Goal: Task Accomplishment & Management: Use online tool/utility

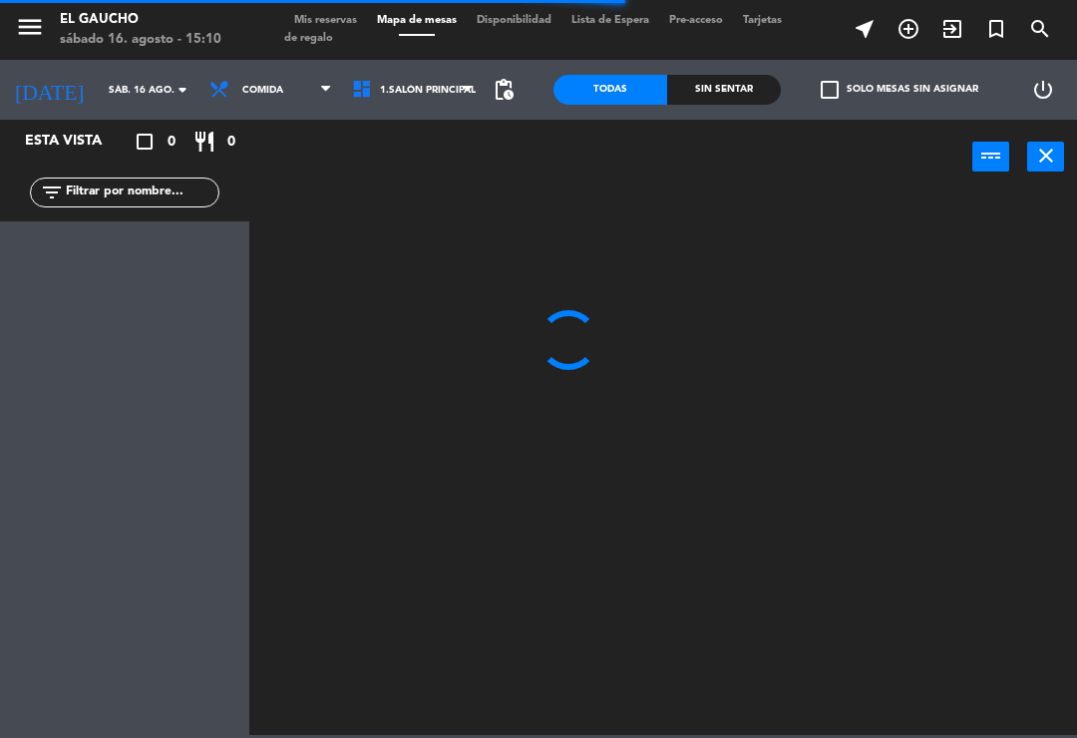
click at [113, 68] on div "[DATE] sáb. 16 ago. arrow_drop_down" at bounding box center [100, 90] width 200 height 44
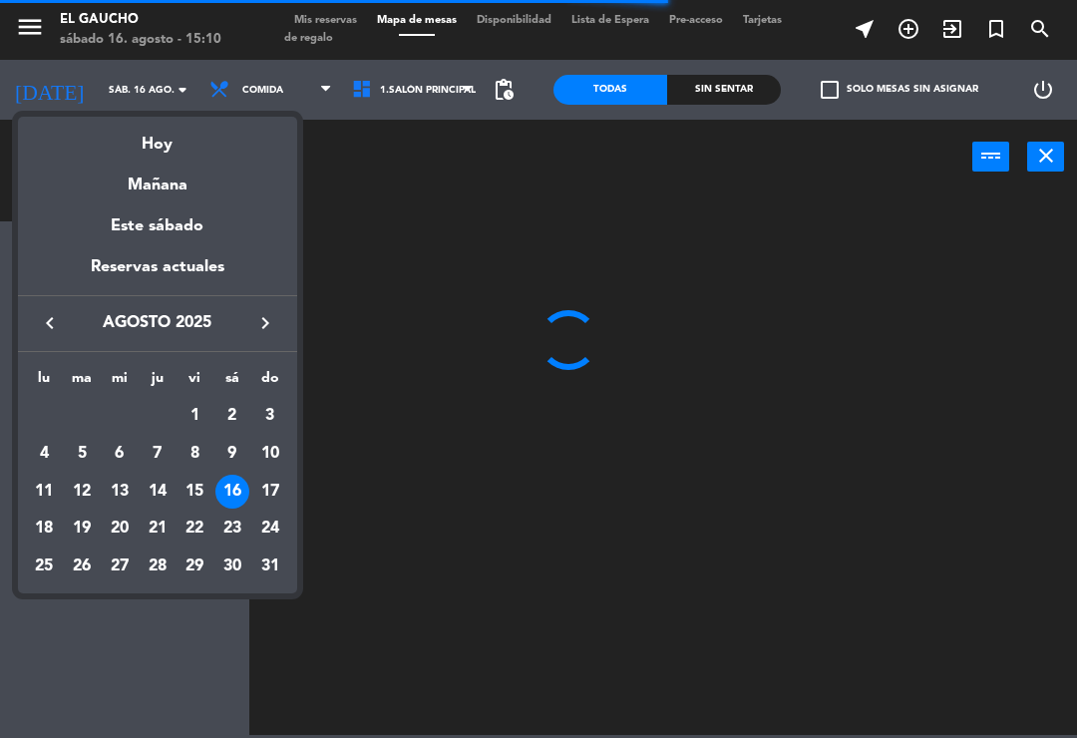
click at [992, 489] on div at bounding box center [538, 369] width 1077 height 738
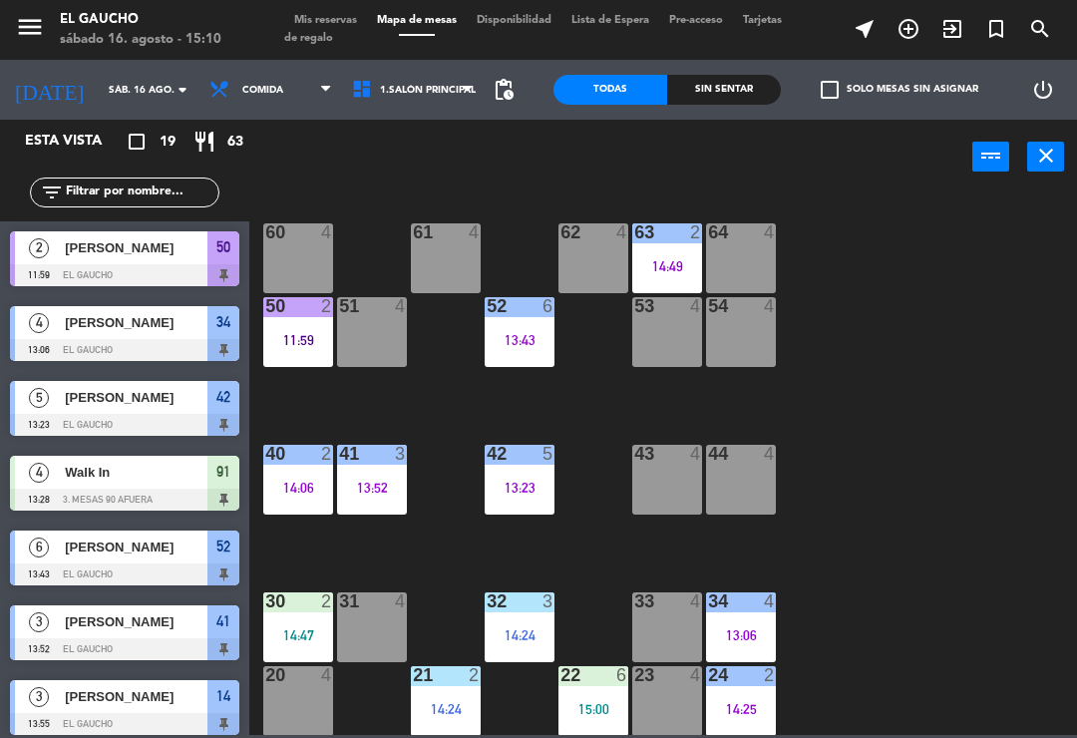
scroll to position [295, 0]
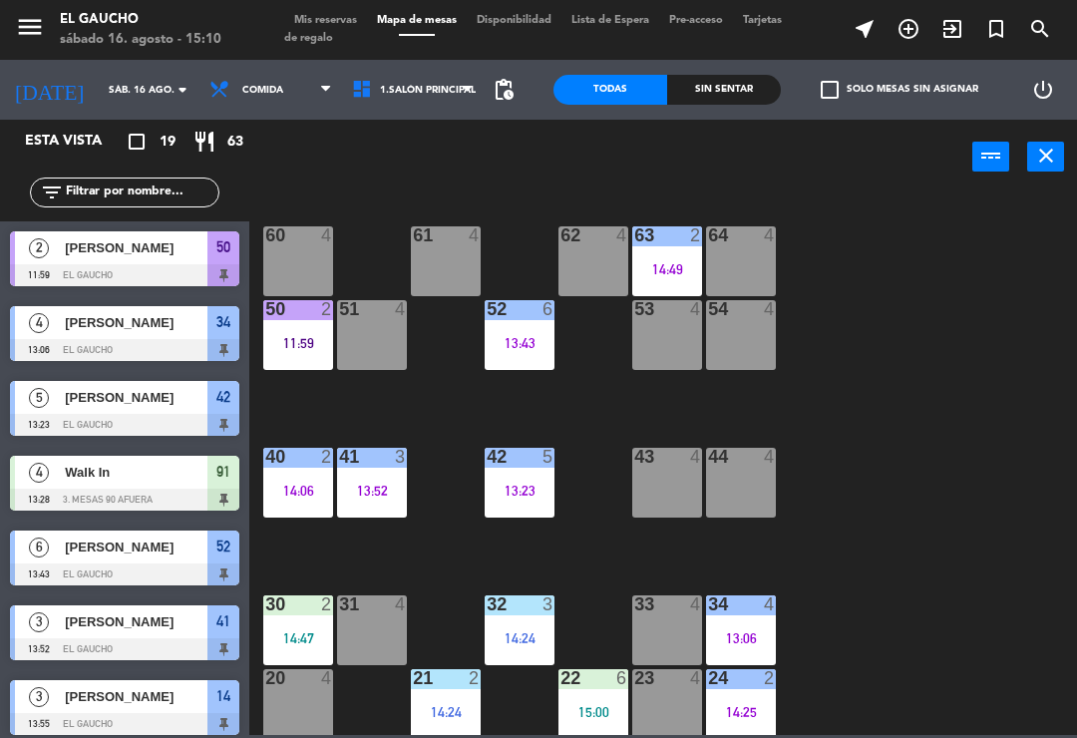
click at [433, 269] on div "61 4" at bounding box center [446, 261] width 70 height 70
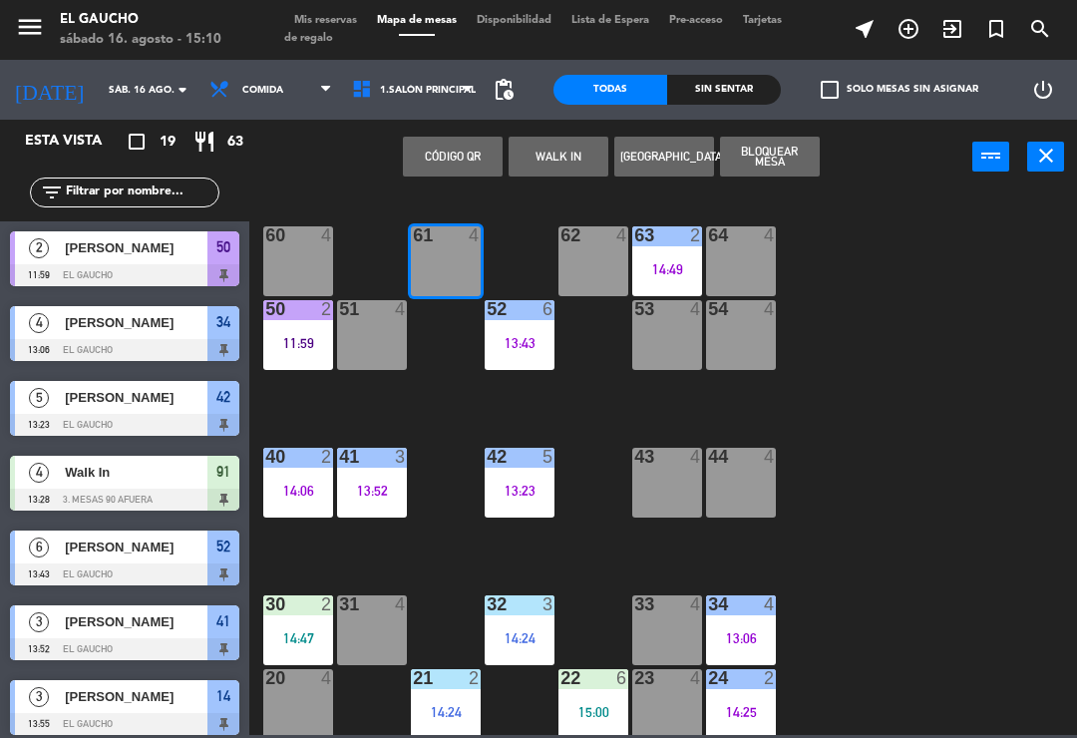
click at [564, 168] on button "WALK IN" at bounding box center [559, 157] width 100 height 40
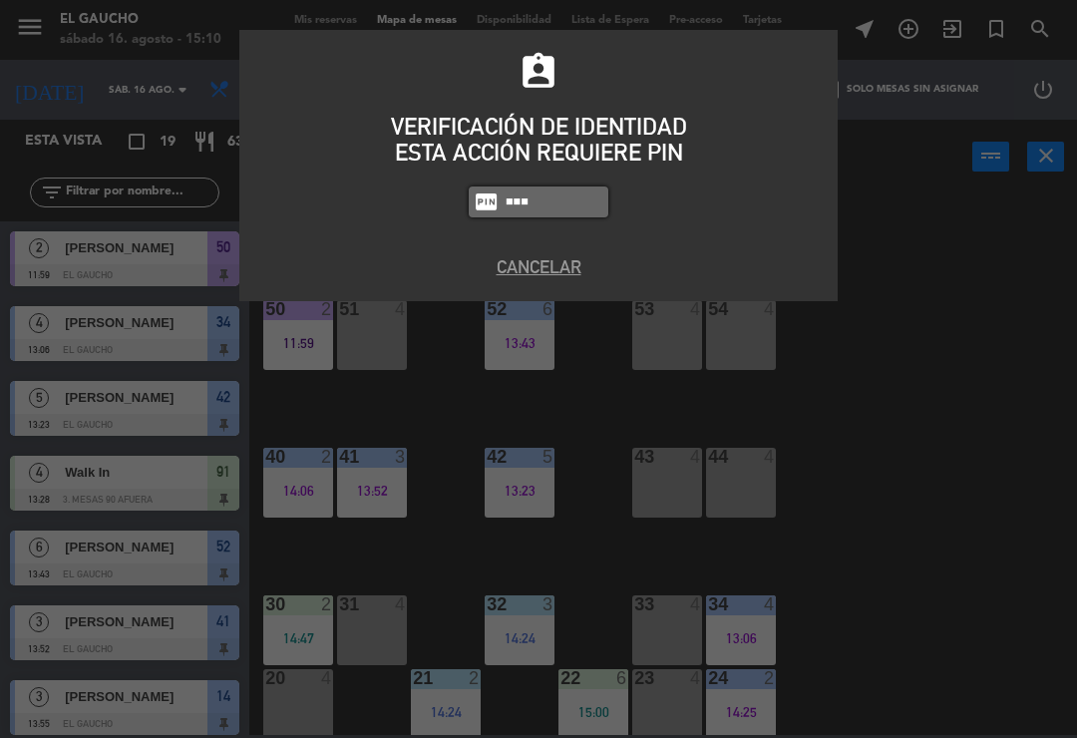
type input "0009"
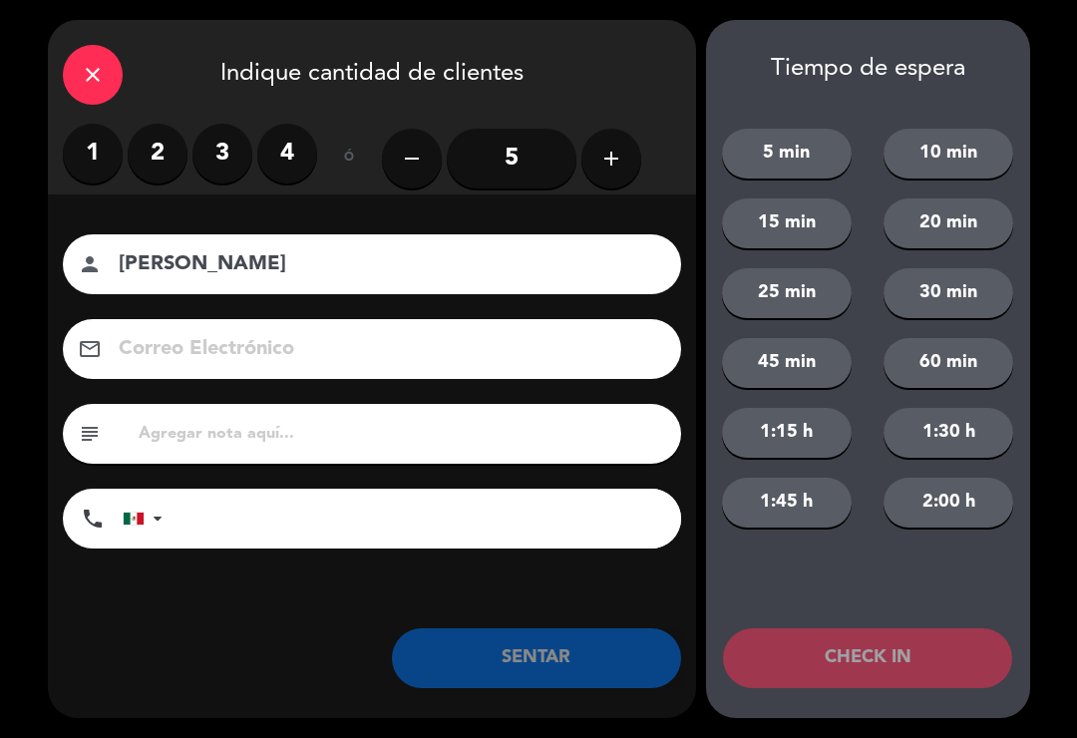
type input "Luis Olivares"
click at [156, 144] on label "2" at bounding box center [158, 154] width 60 height 60
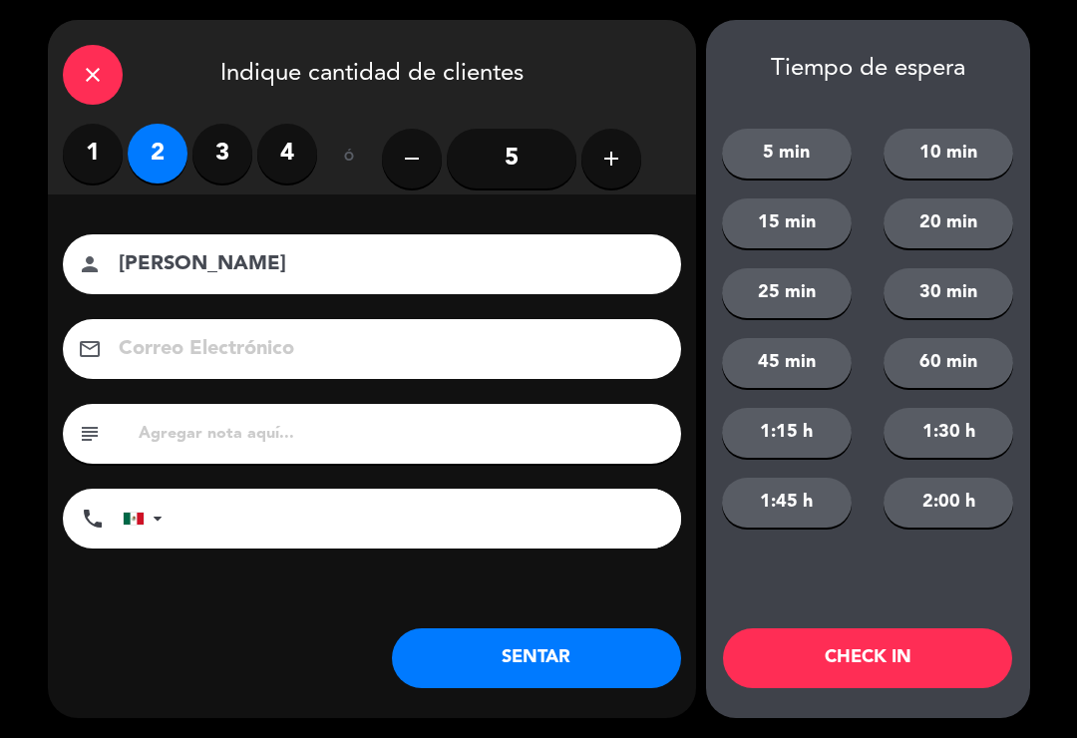
click at [294, 155] on label "4" at bounding box center [287, 154] width 60 height 60
click at [508, 367] on input at bounding box center [386, 349] width 539 height 35
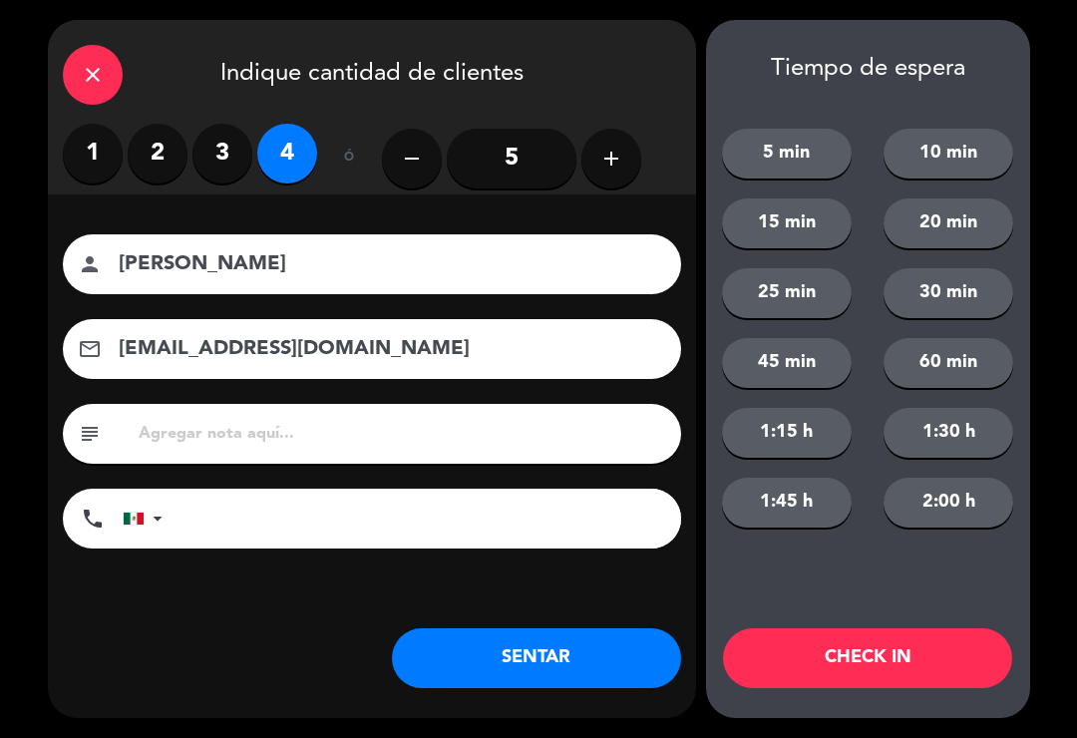
type input "luisolivares@correo.com"
click at [599, 663] on button "SENTAR" at bounding box center [536, 658] width 289 height 60
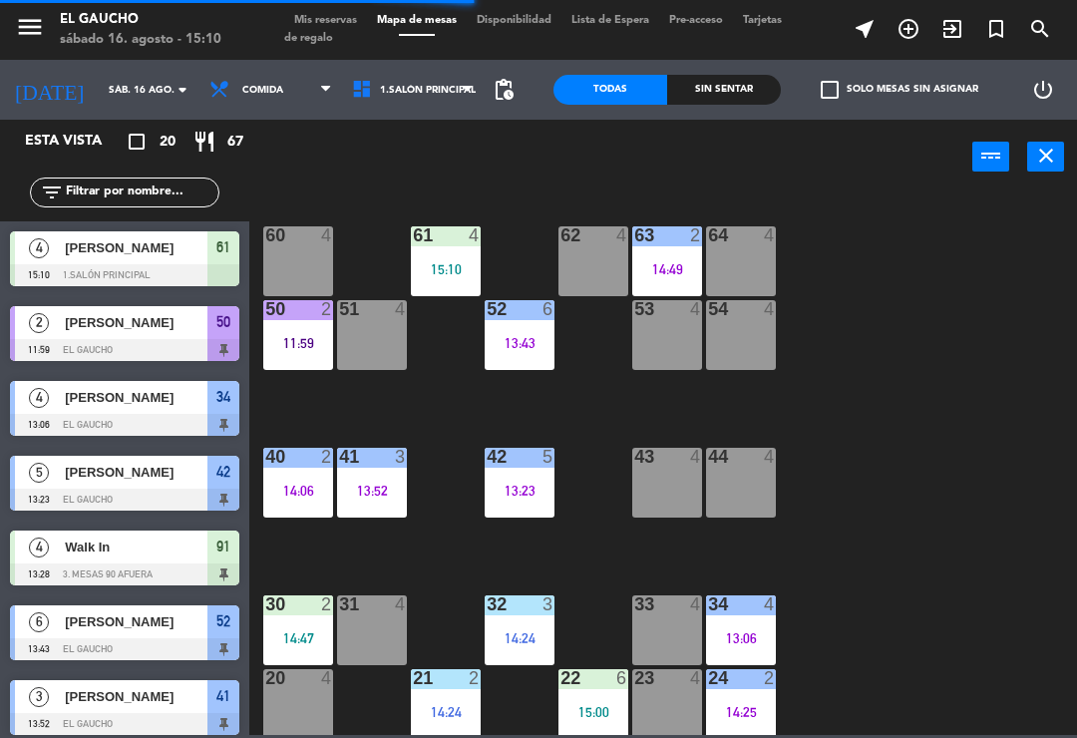
click at [616, 252] on div "62 4" at bounding box center [594, 261] width 70 height 70
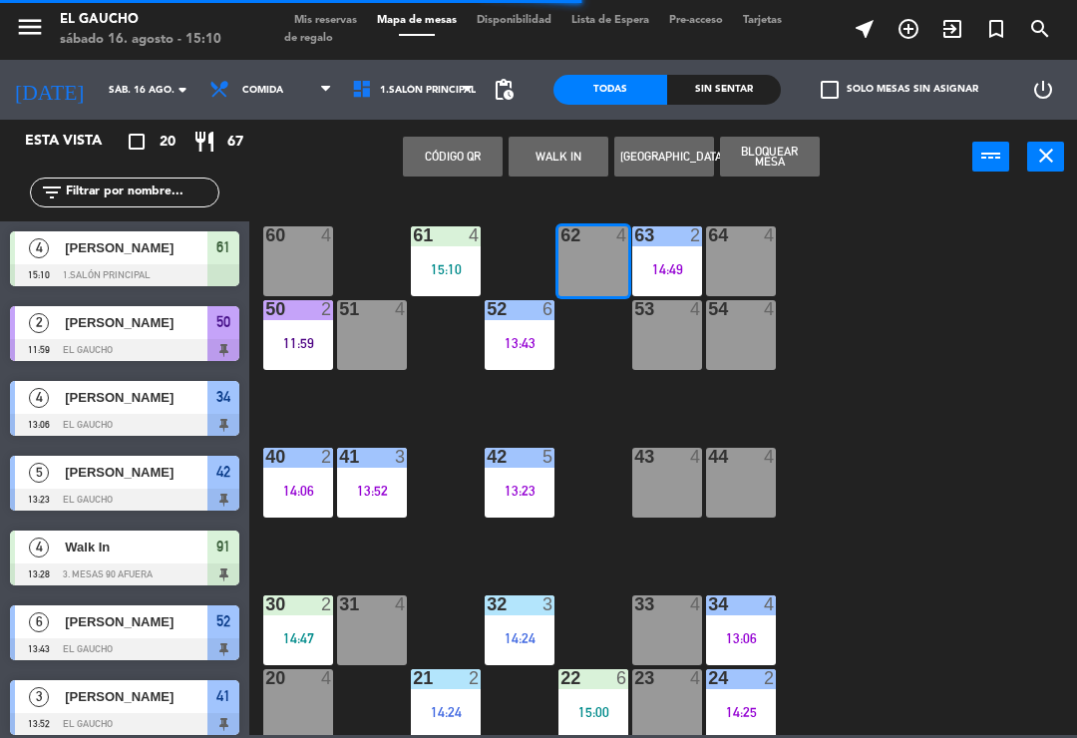
click at [542, 143] on button "WALK IN" at bounding box center [559, 157] width 100 height 40
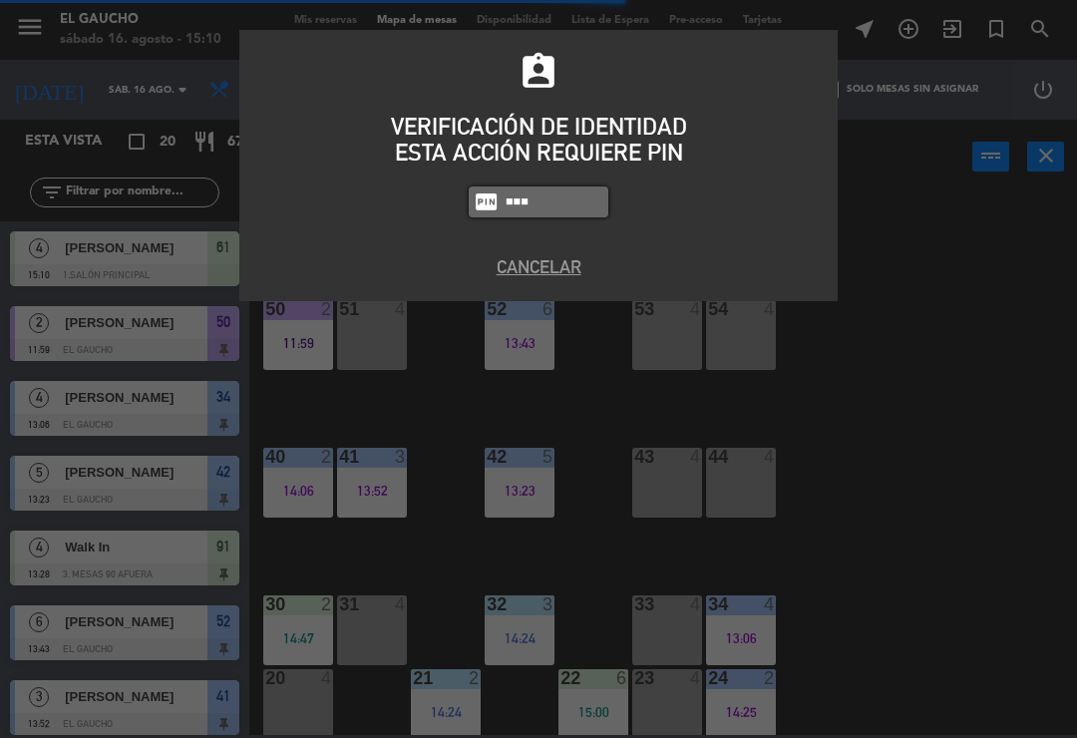
type input "0009"
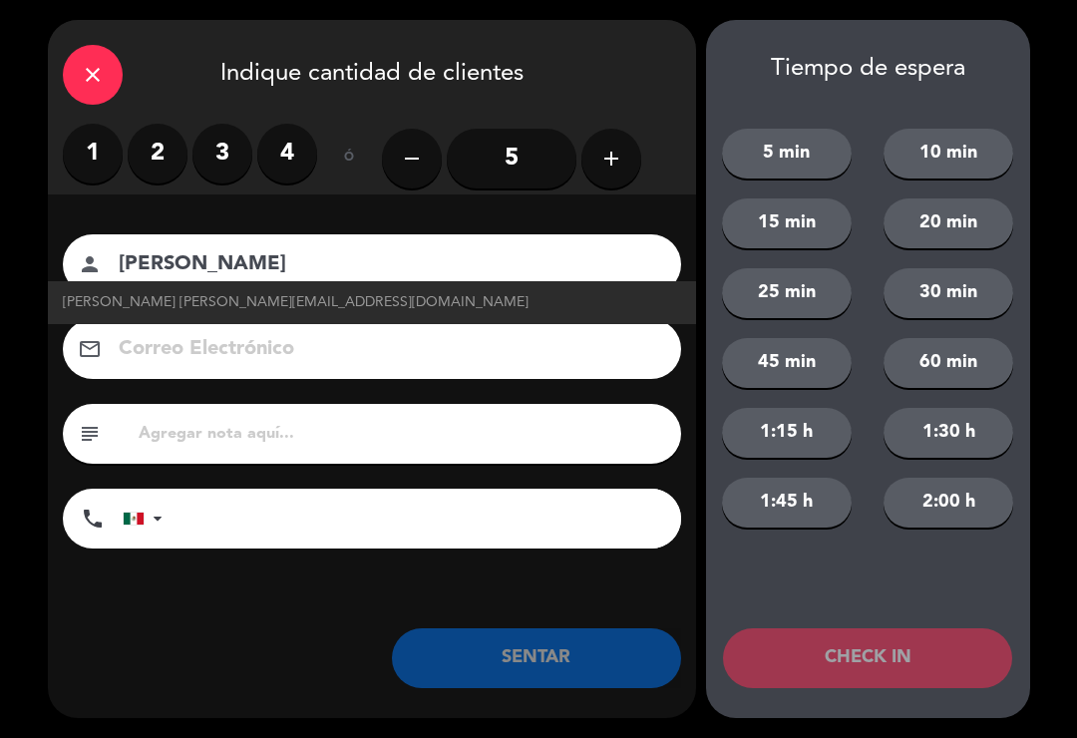
type input "Ariadne Guzman"
click at [345, 300] on span "Ariadne Guzman ariadneguzman@correo.com" at bounding box center [296, 302] width 466 height 23
type input "ariadneguzman@correo.com"
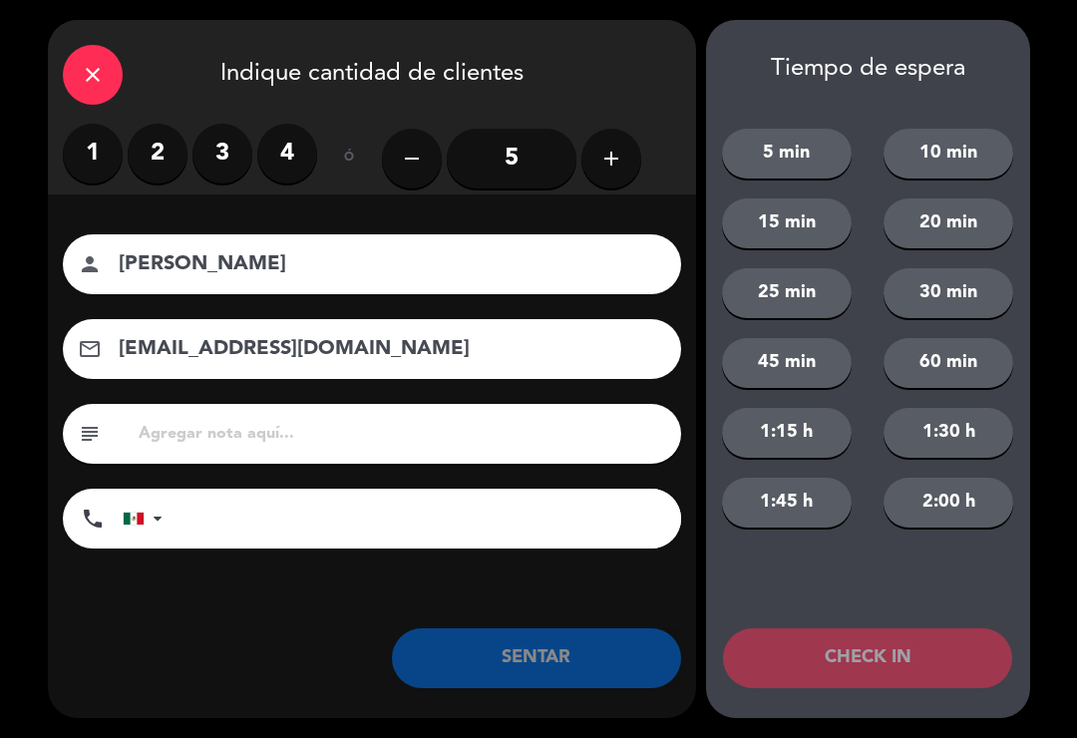
click at [208, 161] on label "3" at bounding box center [223, 154] width 60 height 60
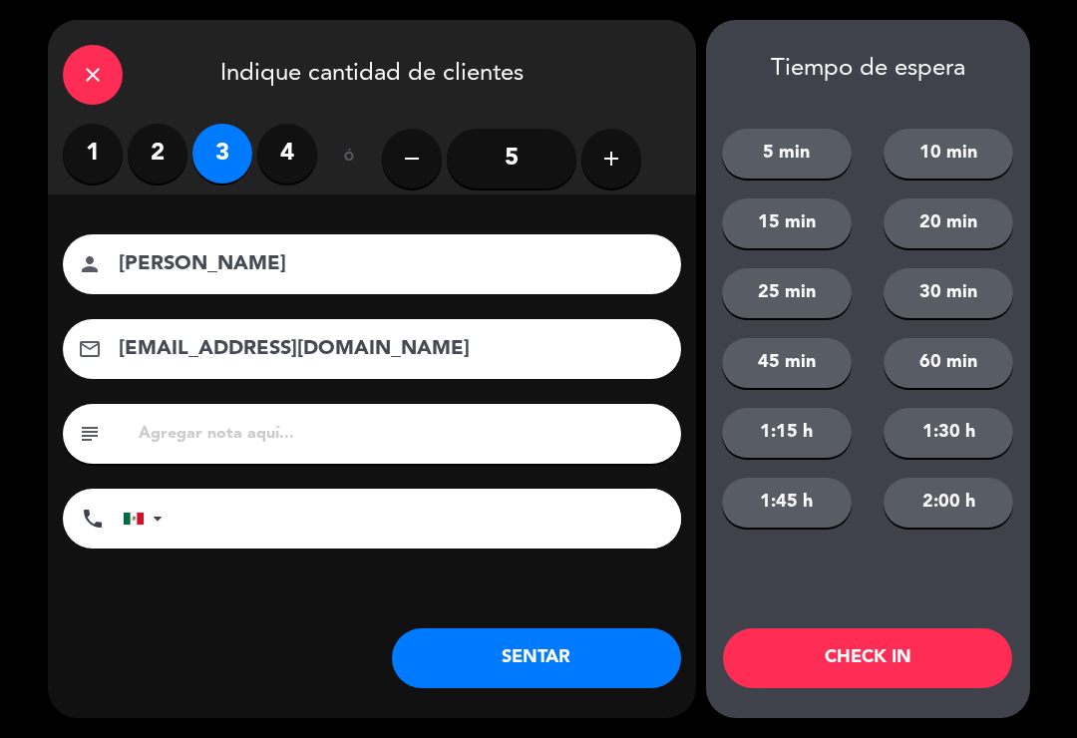
click at [150, 157] on label "2" at bounding box center [158, 154] width 60 height 60
click at [465, 674] on button "SENTAR" at bounding box center [536, 658] width 289 height 60
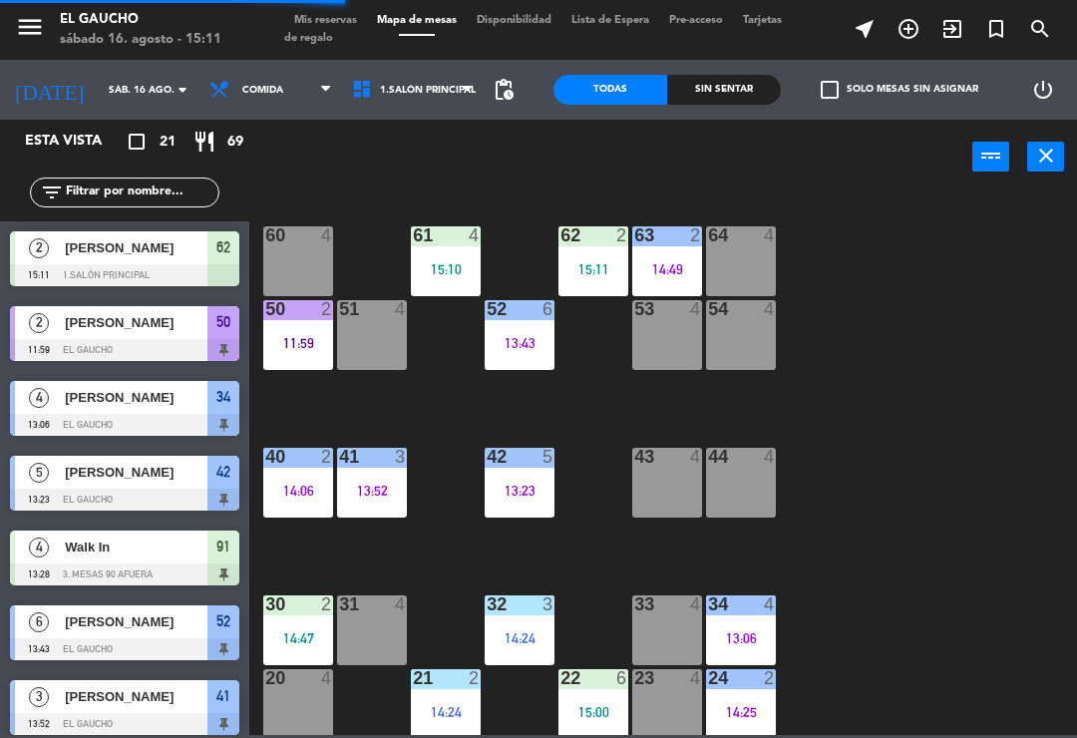
click at [749, 343] on div "54 4" at bounding box center [741, 335] width 70 height 70
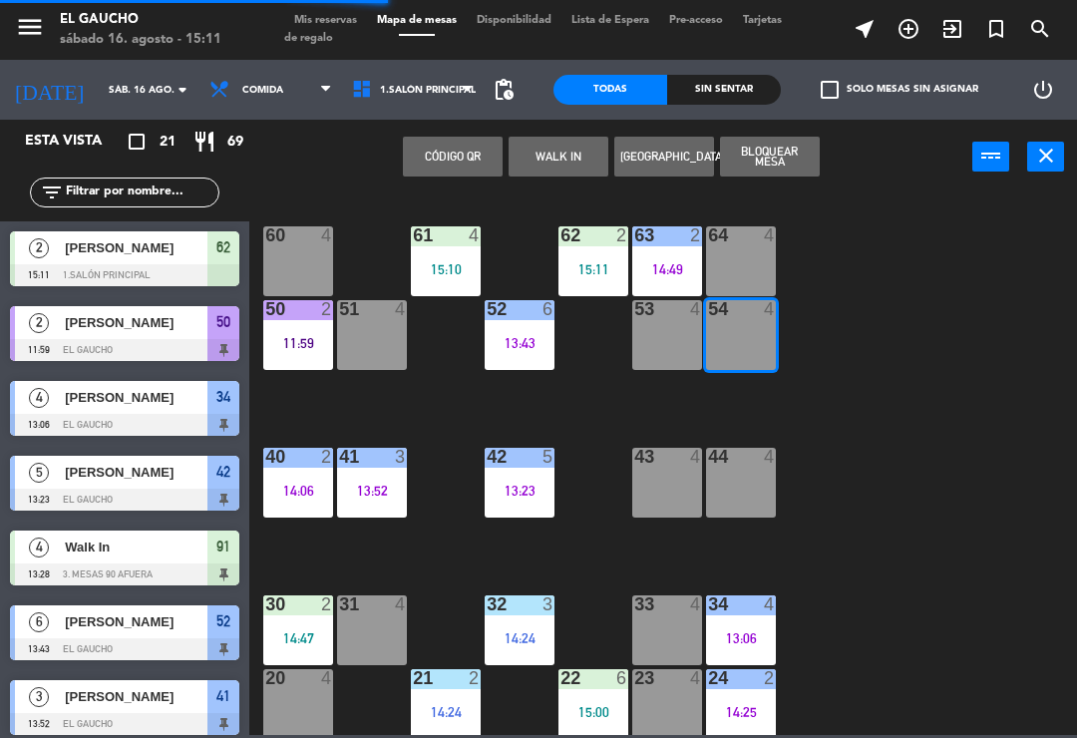
click at [567, 155] on button "WALK IN" at bounding box center [559, 157] width 100 height 40
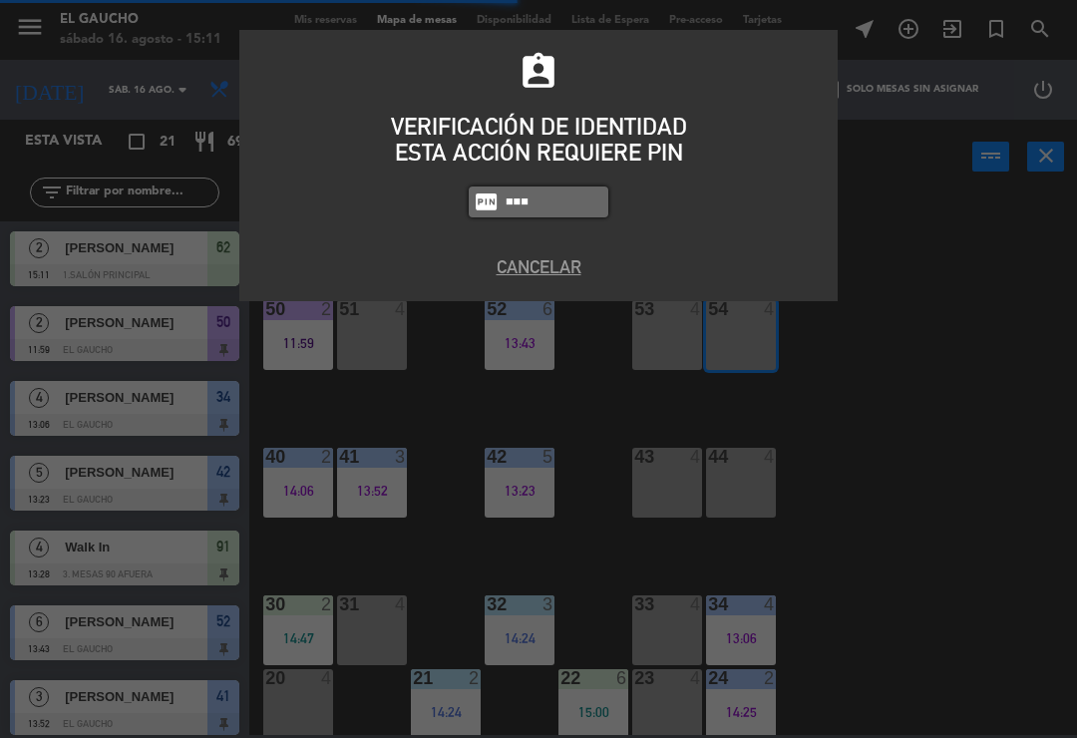
type input "0009"
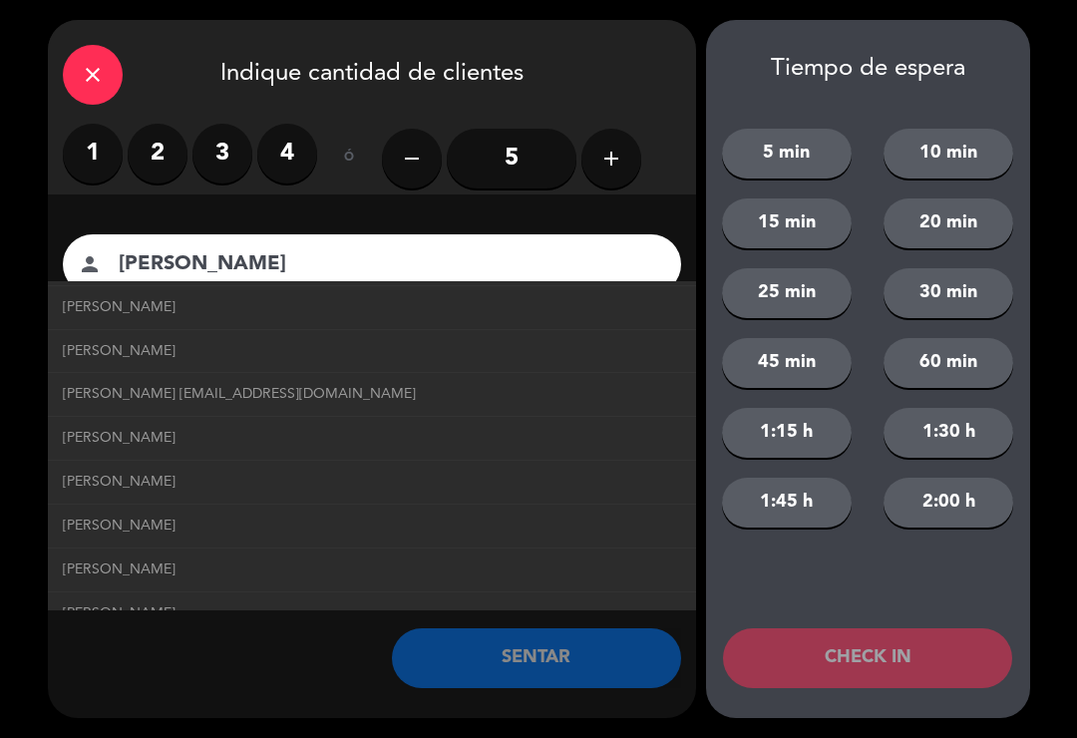
scroll to position [390, 0]
click at [331, 393] on span "Dr. Rafael Martinez Moctezuma drrafaelmoctezuma@correo.com" at bounding box center [239, 393] width 353 height 23
type input "Dr. Rafael Martinez Moctezuma"
type input "drrafaelmoctezuma@correo.com"
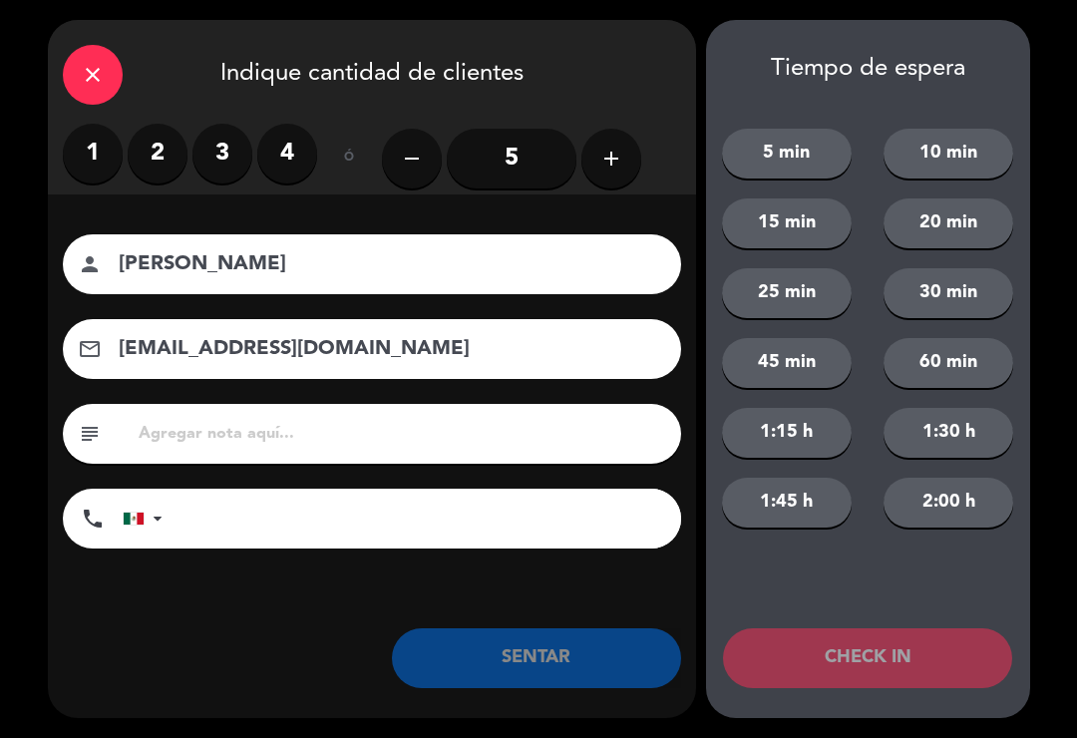
click at [138, 156] on label "2" at bounding box center [158, 154] width 60 height 60
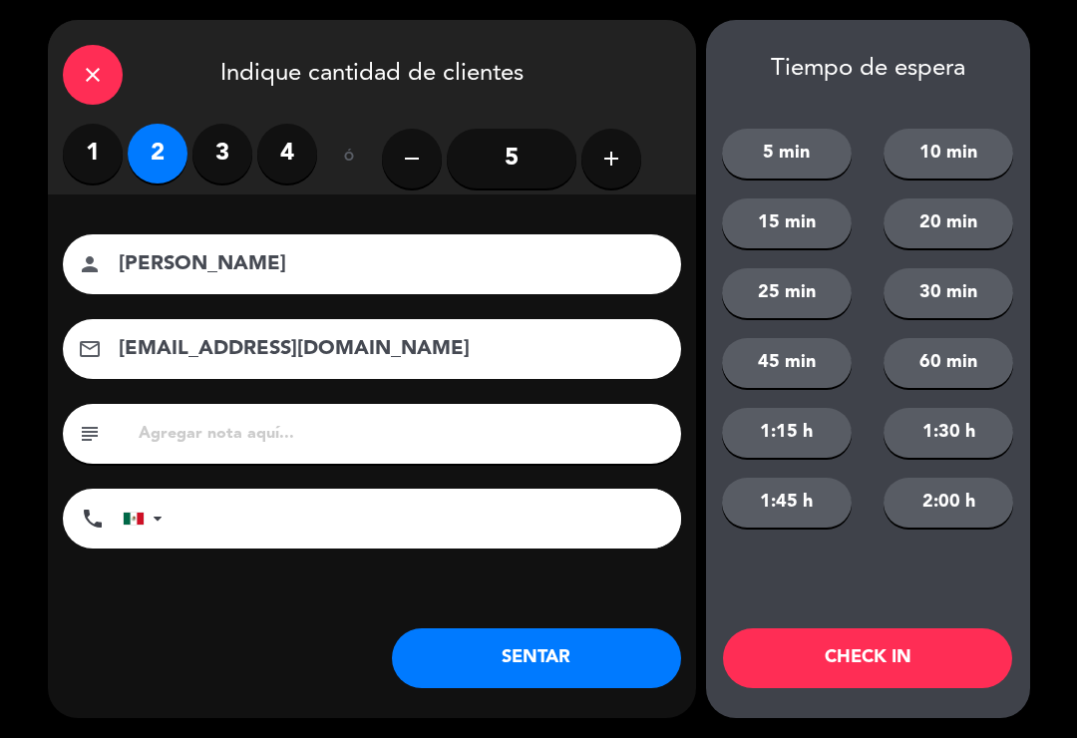
click at [484, 676] on button "SENTAR" at bounding box center [536, 658] width 289 height 60
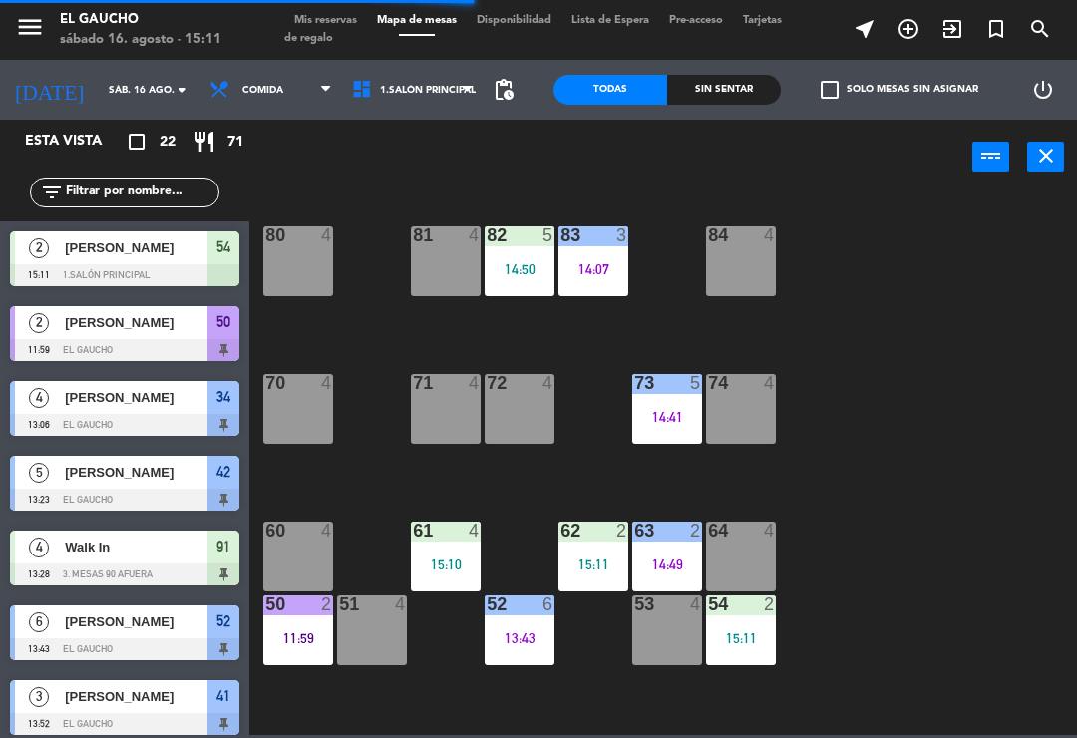
scroll to position [0, 0]
click at [608, 263] on div "14:07" at bounding box center [594, 269] width 70 height 14
click at [967, 362] on div "84 4 80 4 83 3 14:07 82 5 14:50 81 4 70 4 71 4 72 4 73 5 14:41 74 4 63 2 14:49 …" at bounding box center [668, 464] width 817 height 544
click at [750, 273] on div "84 4" at bounding box center [741, 261] width 70 height 70
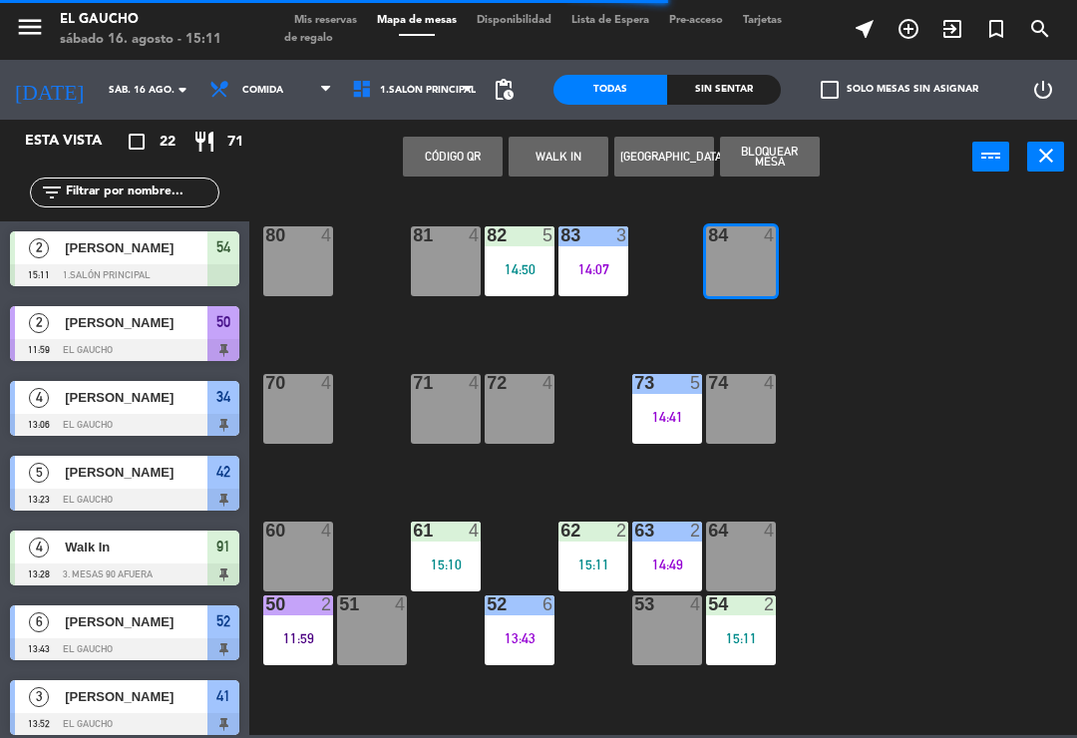
click at [635, 160] on button "[GEOGRAPHIC_DATA]" at bounding box center [665, 157] width 100 height 40
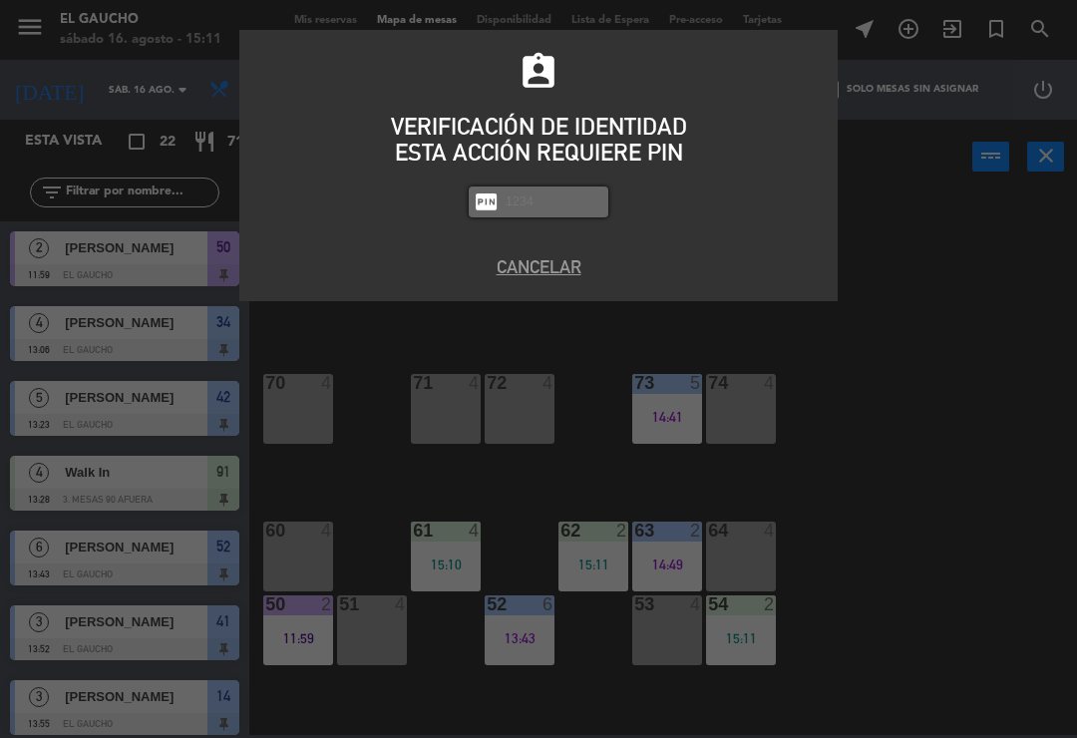
click at [550, 277] on button "Cancelar" at bounding box center [538, 266] width 569 height 27
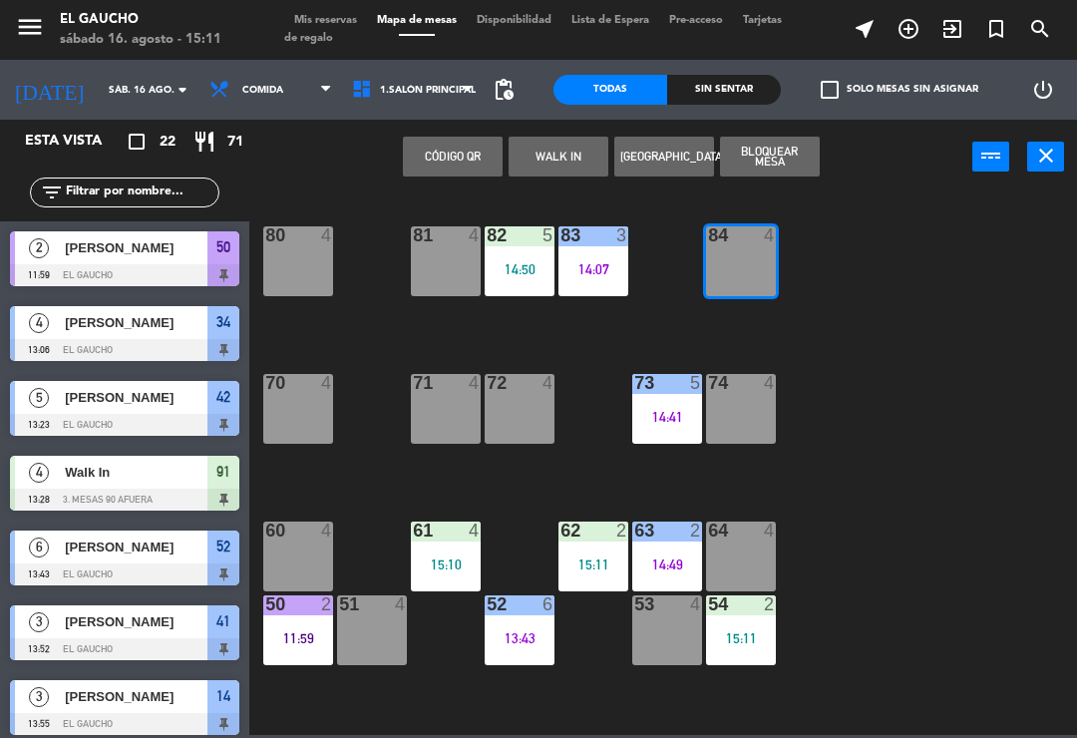
click at [545, 146] on button "WALK IN" at bounding box center [559, 157] width 100 height 40
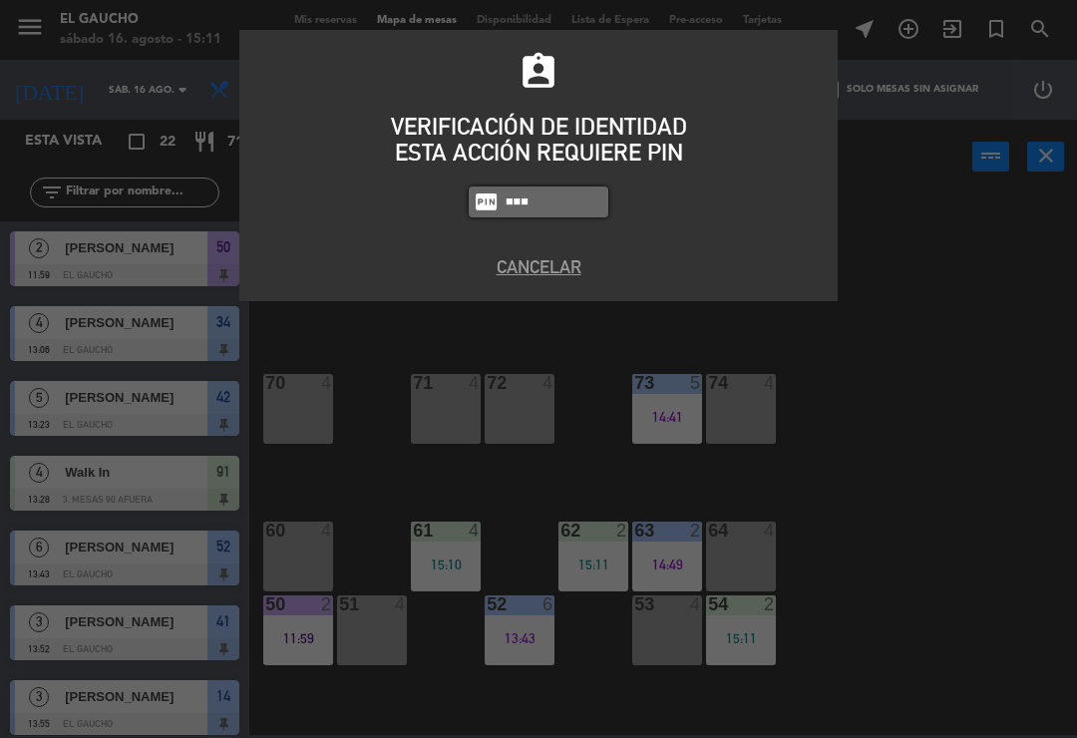
type input "0009"
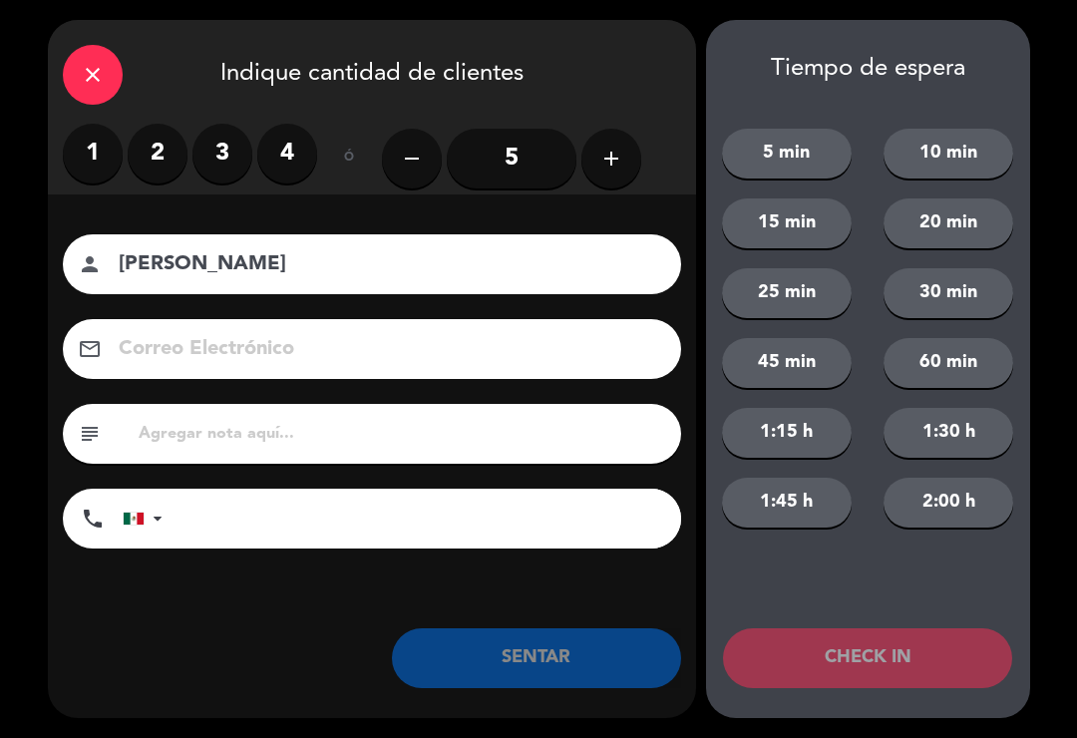
type input "Alfredo"
click at [166, 180] on label "2" at bounding box center [158, 154] width 60 height 60
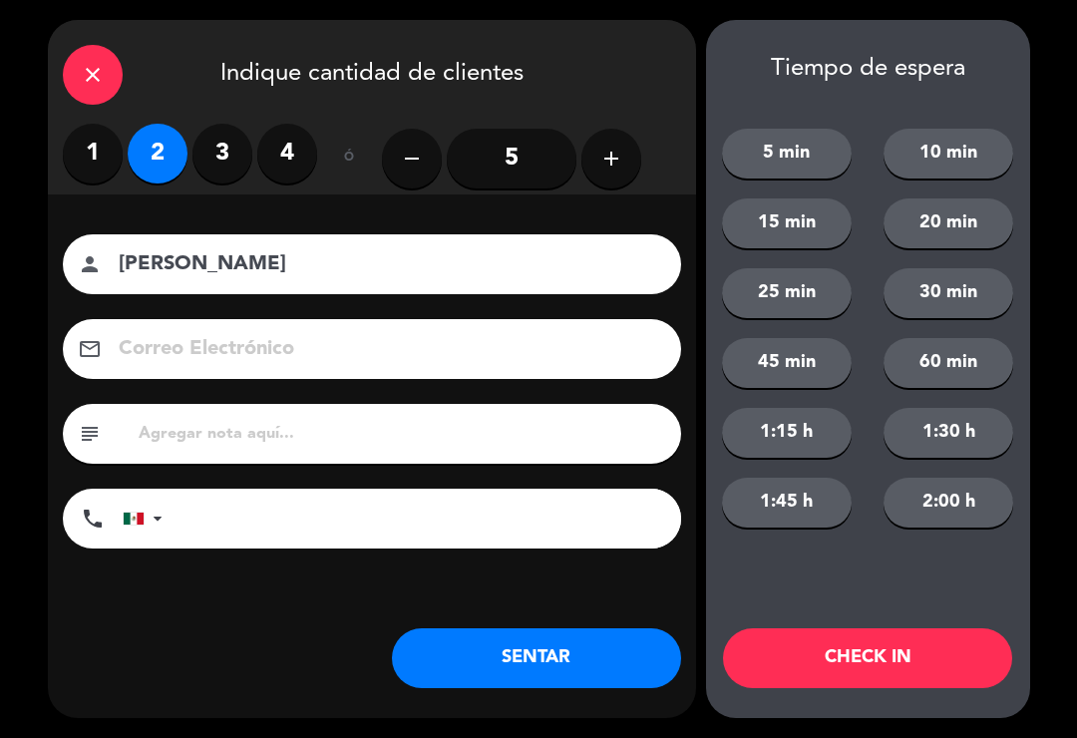
click at [282, 158] on label "4" at bounding box center [287, 154] width 60 height 60
click at [564, 665] on button "SENTAR" at bounding box center [536, 658] width 289 height 60
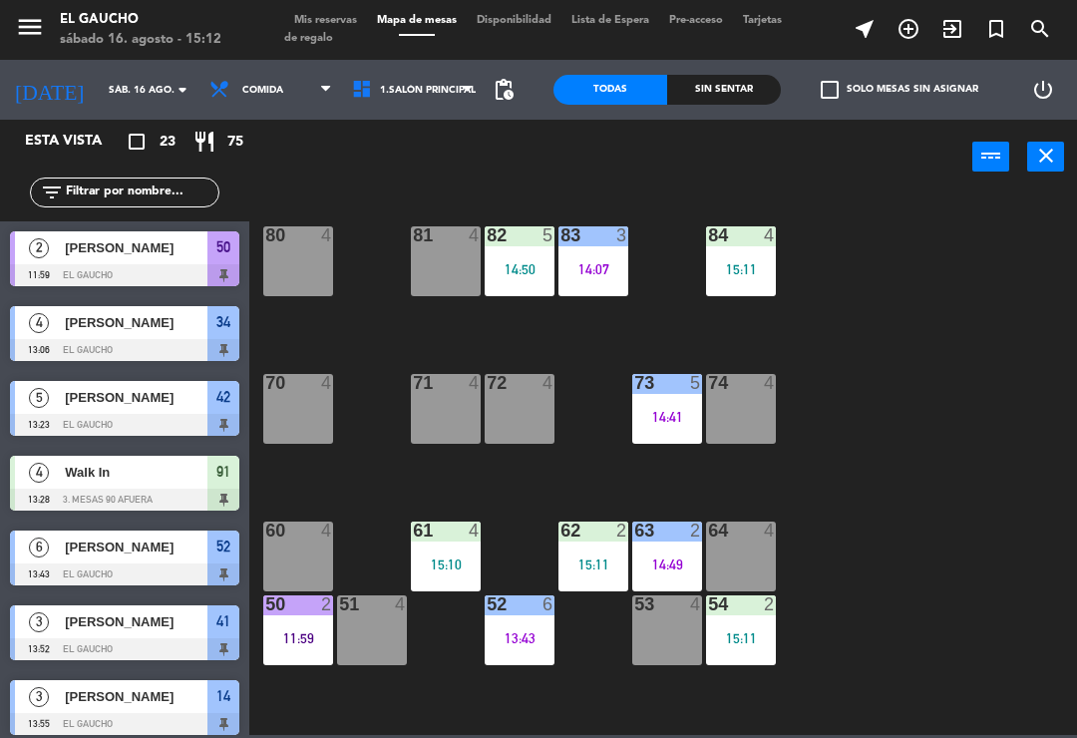
click at [305, 637] on div "11:59" at bounding box center [298, 638] width 70 height 14
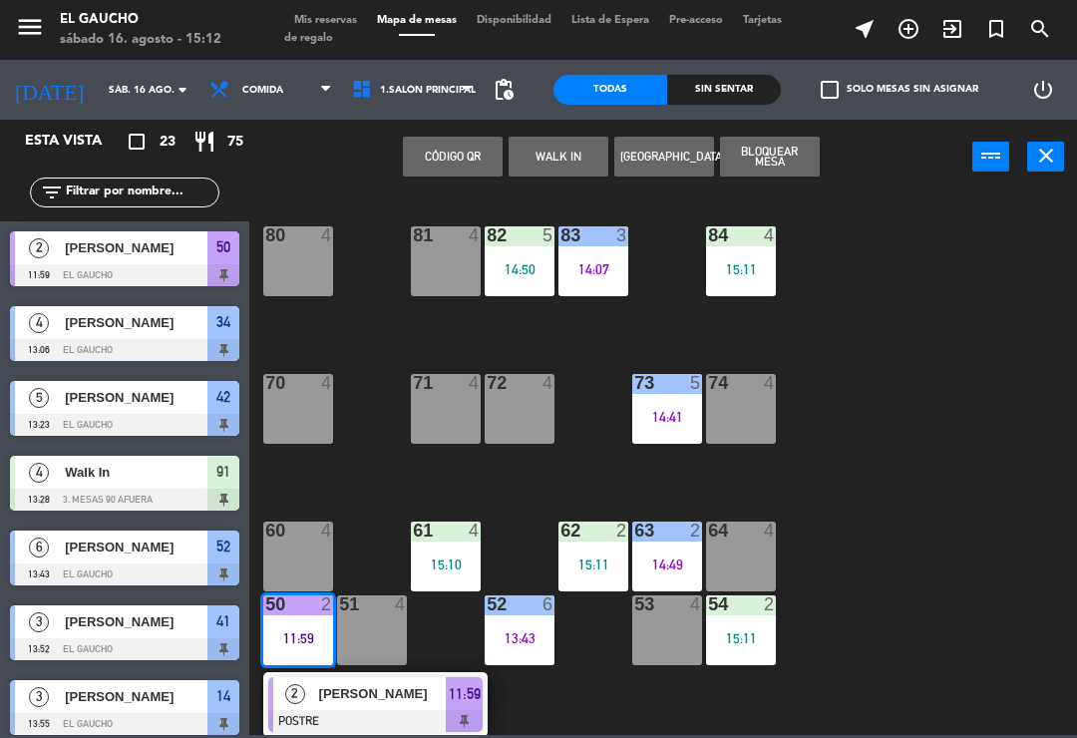
click at [339, 705] on div "Leonor" at bounding box center [382, 693] width 130 height 33
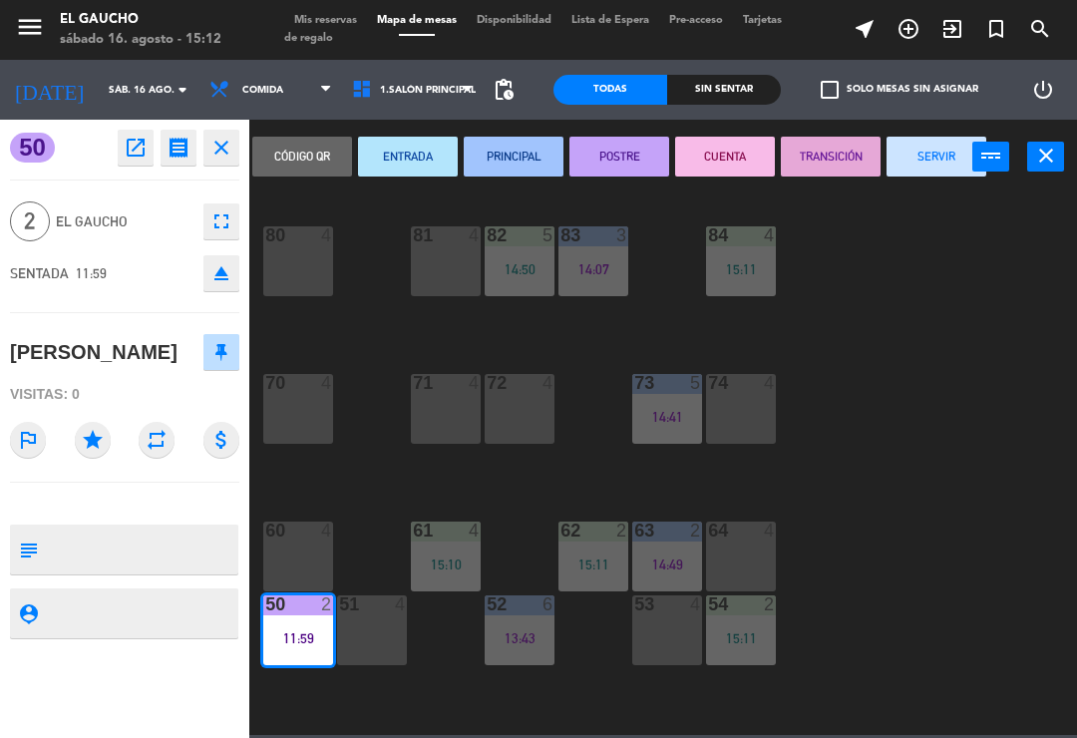
click at [952, 163] on button "SERVIR" at bounding box center [937, 157] width 100 height 40
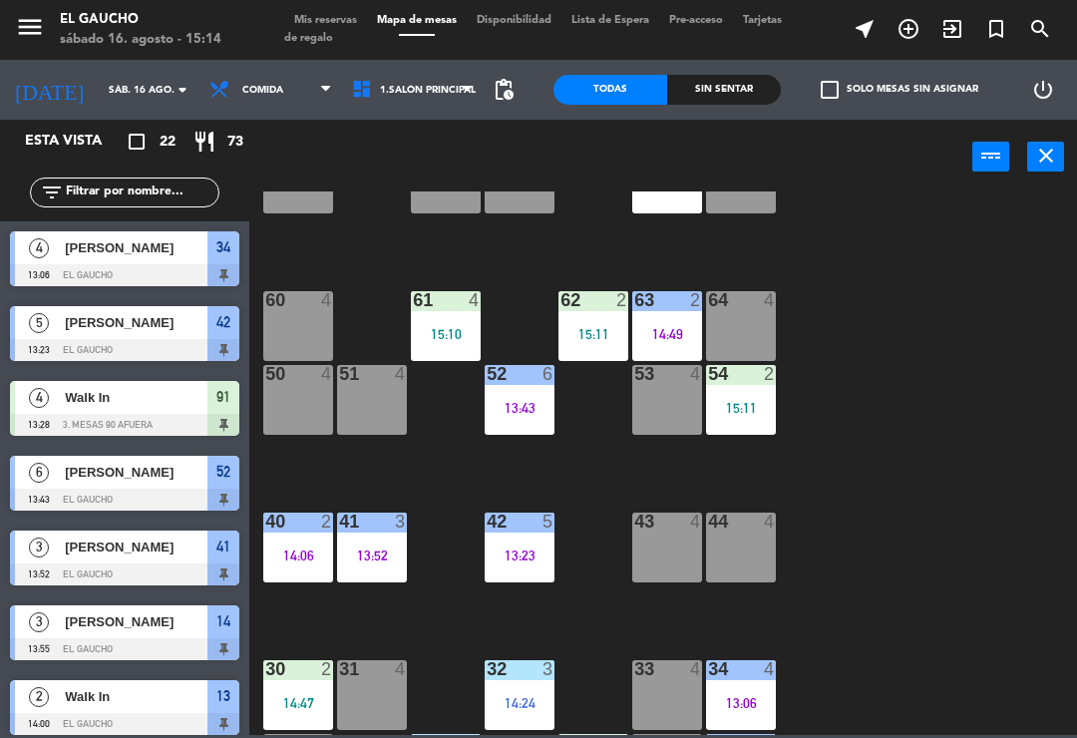
scroll to position [238, 0]
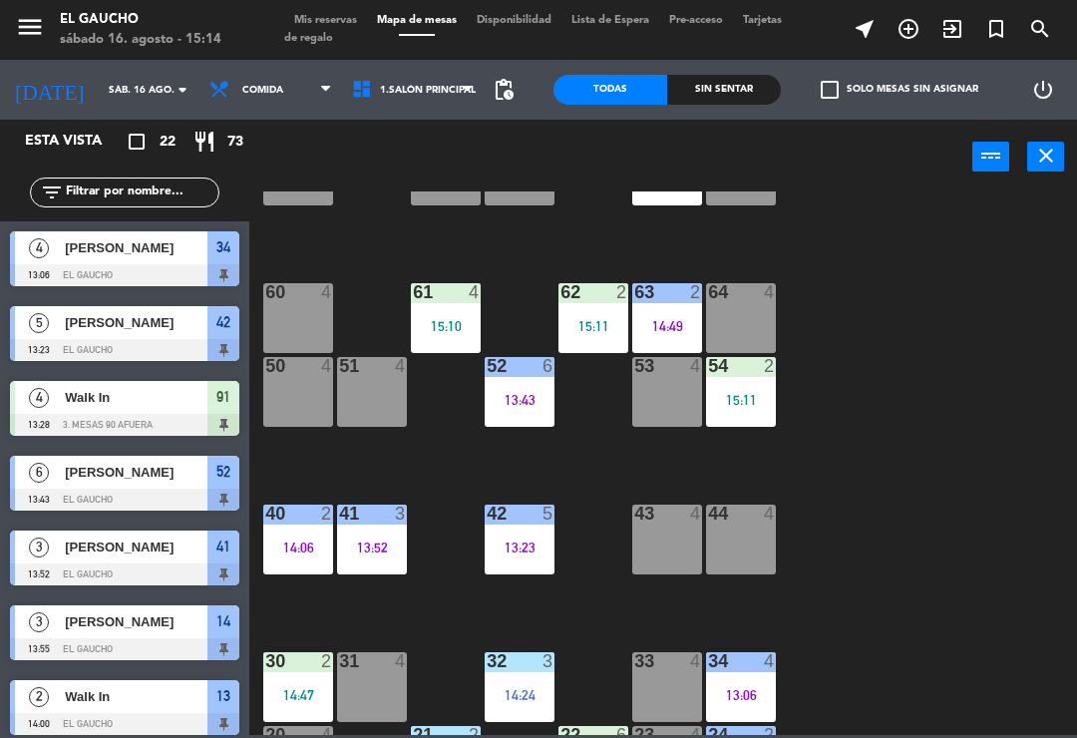
click at [520, 552] on div "13:23" at bounding box center [520, 548] width 70 height 14
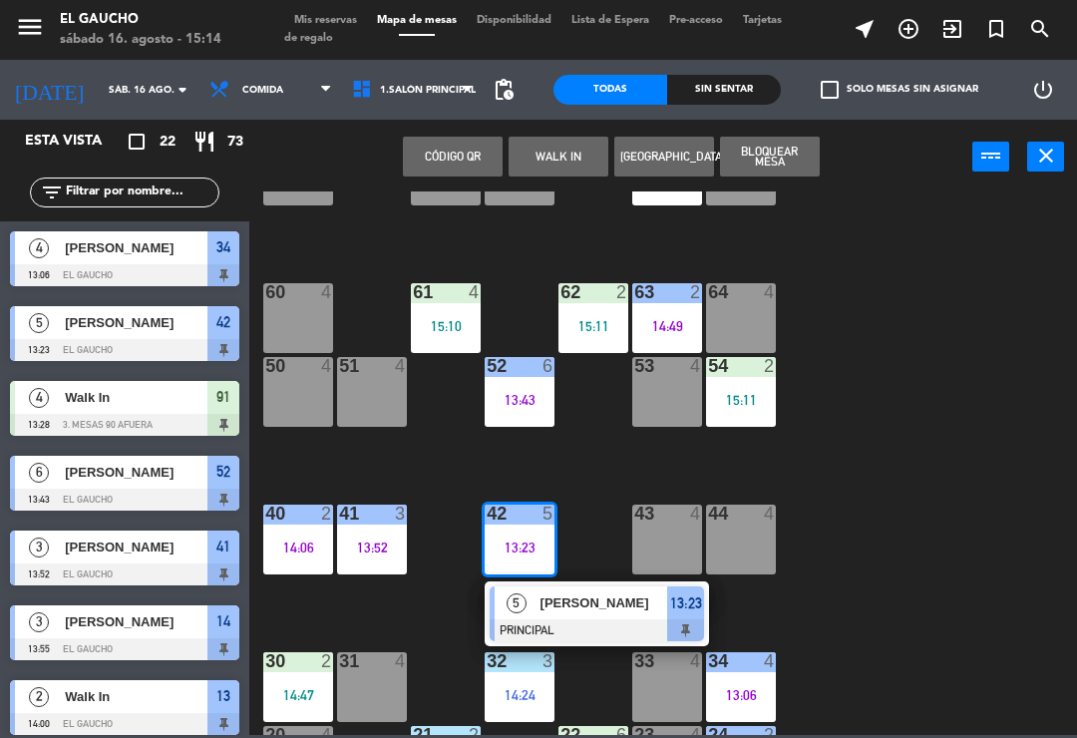
click at [576, 613] on span "Ramiro" at bounding box center [605, 603] width 128 height 21
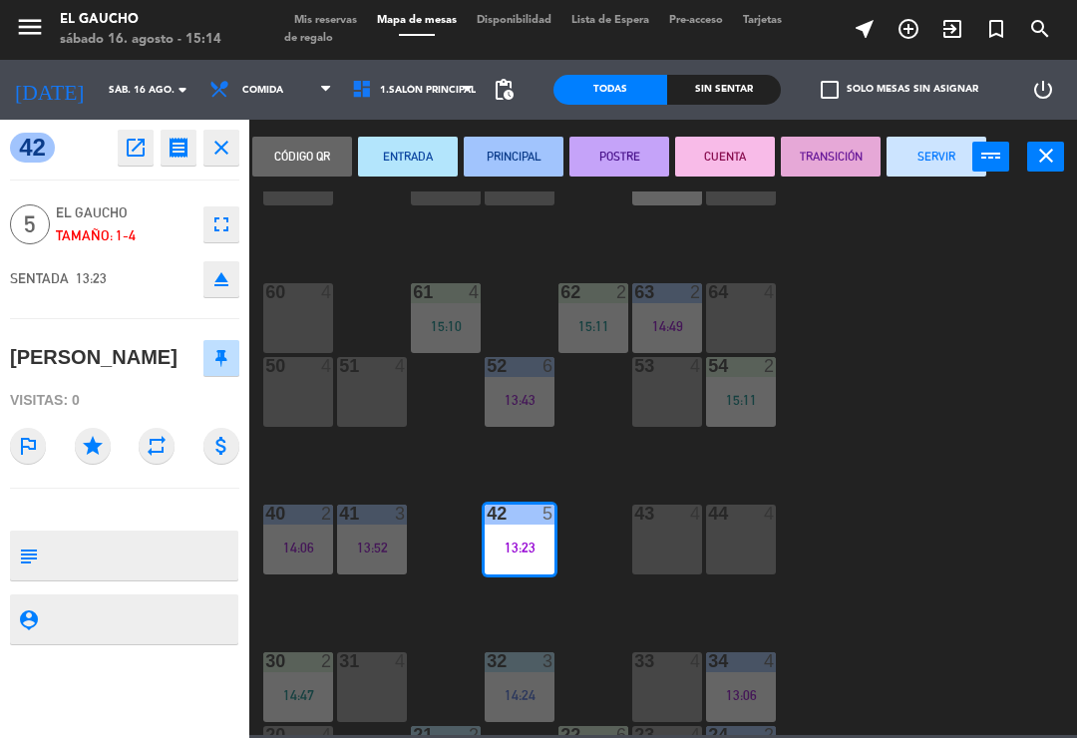
click at [949, 160] on button "SERVIR" at bounding box center [937, 157] width 100 height 40
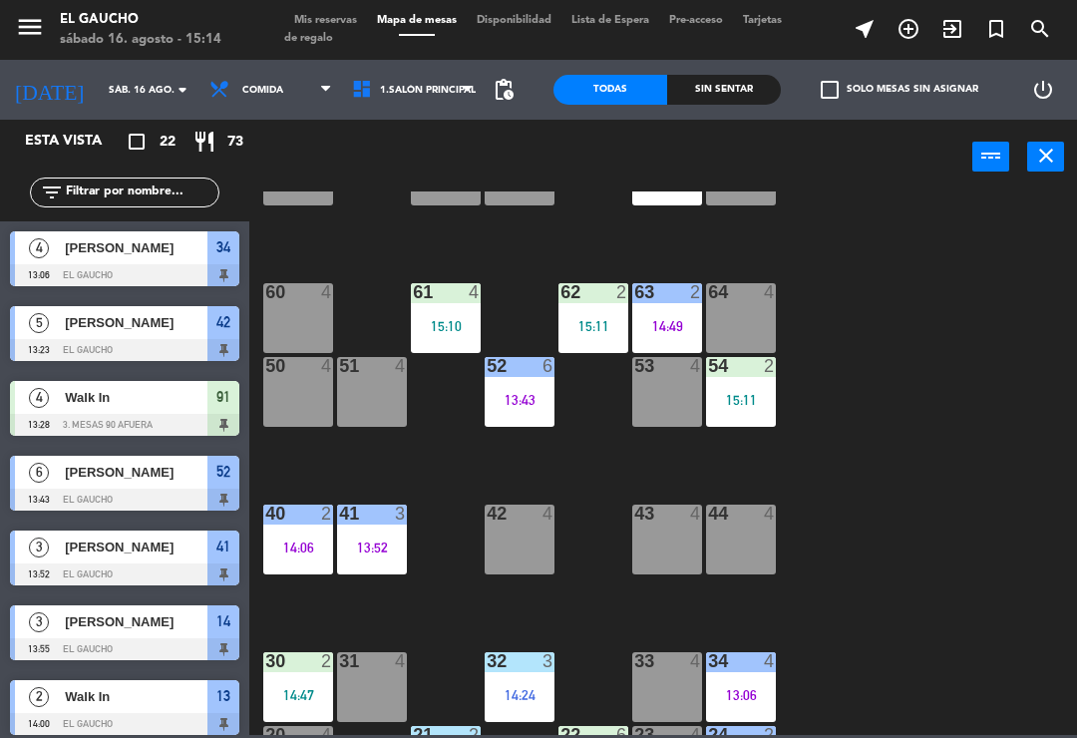
click at [755, 688] on div "13:06" at bounding box center [741, 695] width 70 height 14
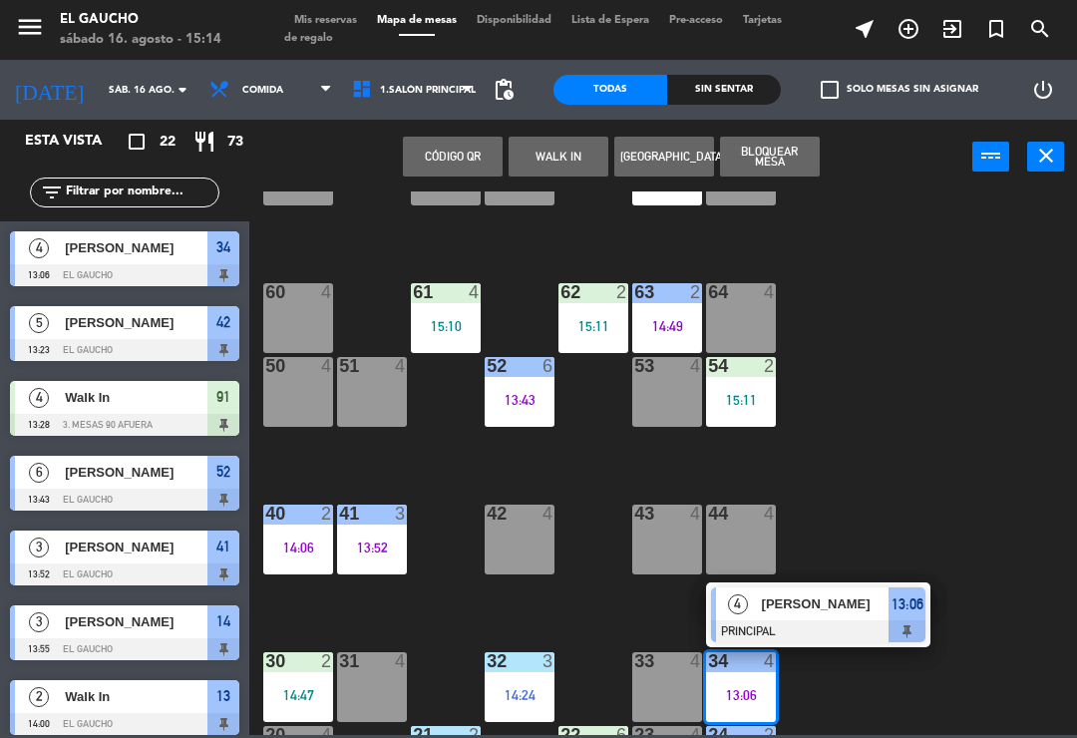
click at [834, 612] on span "Angie" at bounding box center [826, 604] width 128 height 21
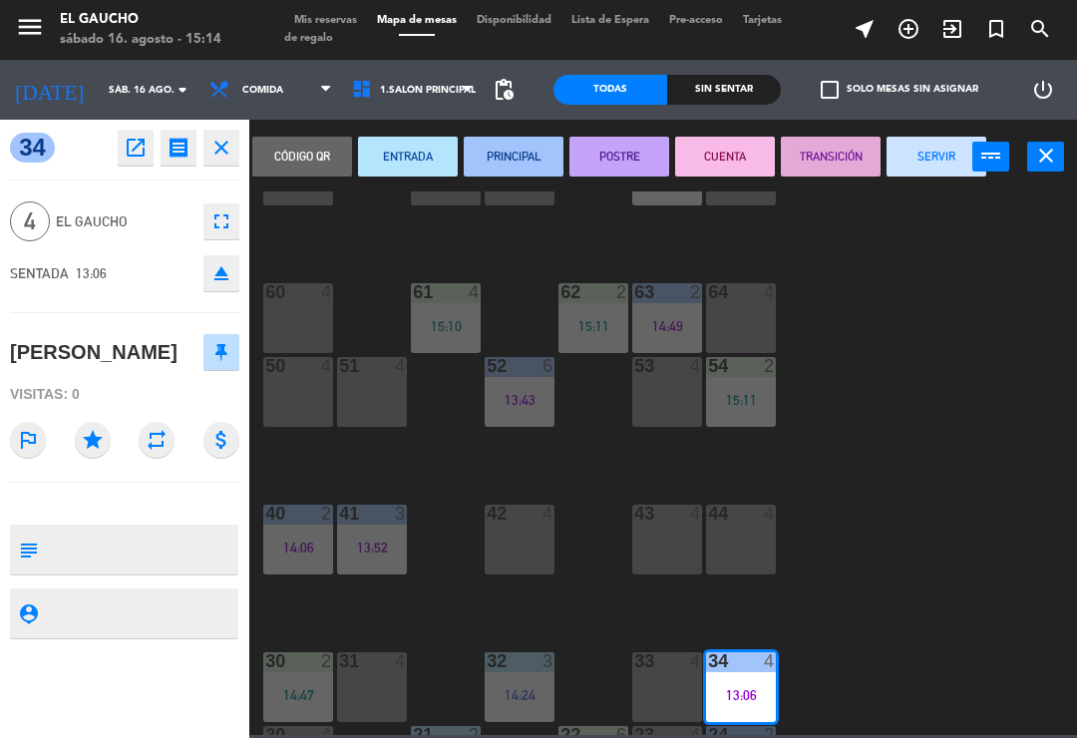
click at [944, 147] on button "SERVIR" at bounding box center [937, 157] width 100 height 40
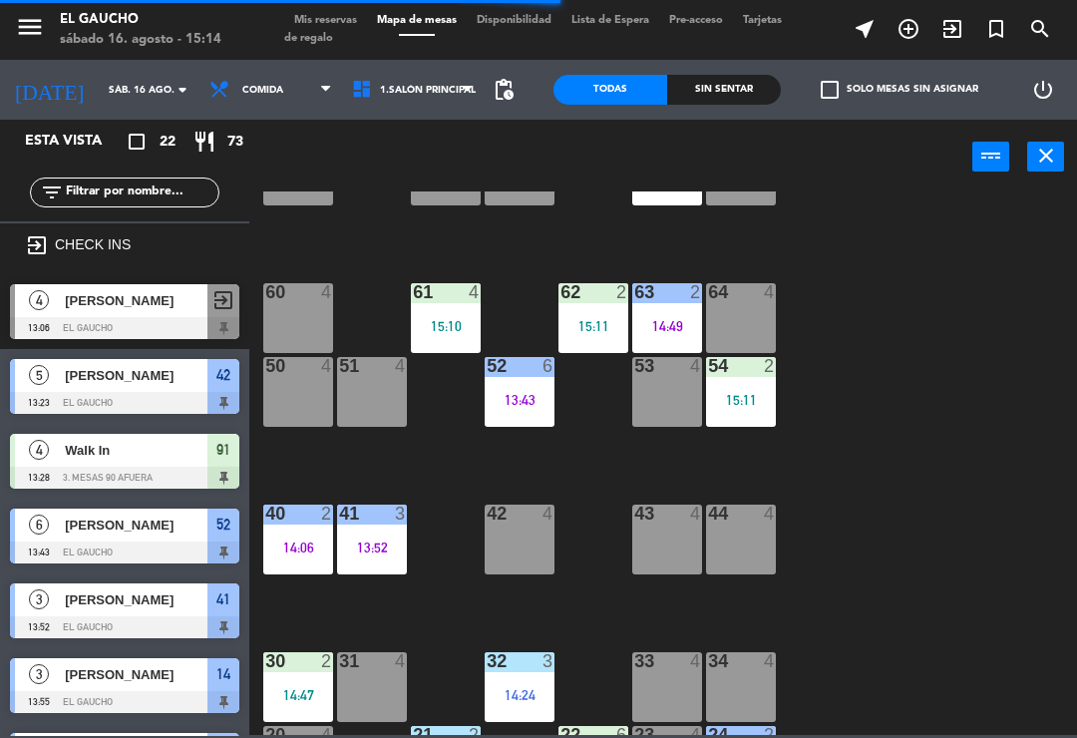
click at [526, 716] on div "32 3 14:24" at bounding box center [520, 687] width 70 height 70
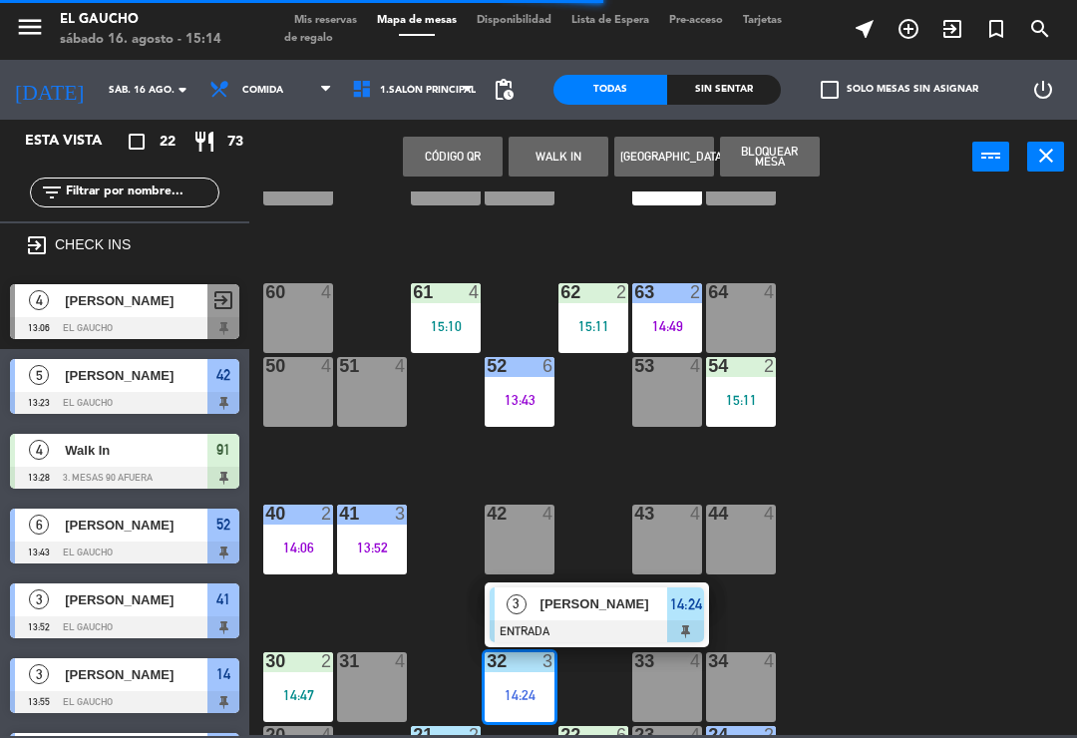
click at [606, 613] on span "[PERSON_NAME]" at bounding box center [605, 604] width 128 height 21
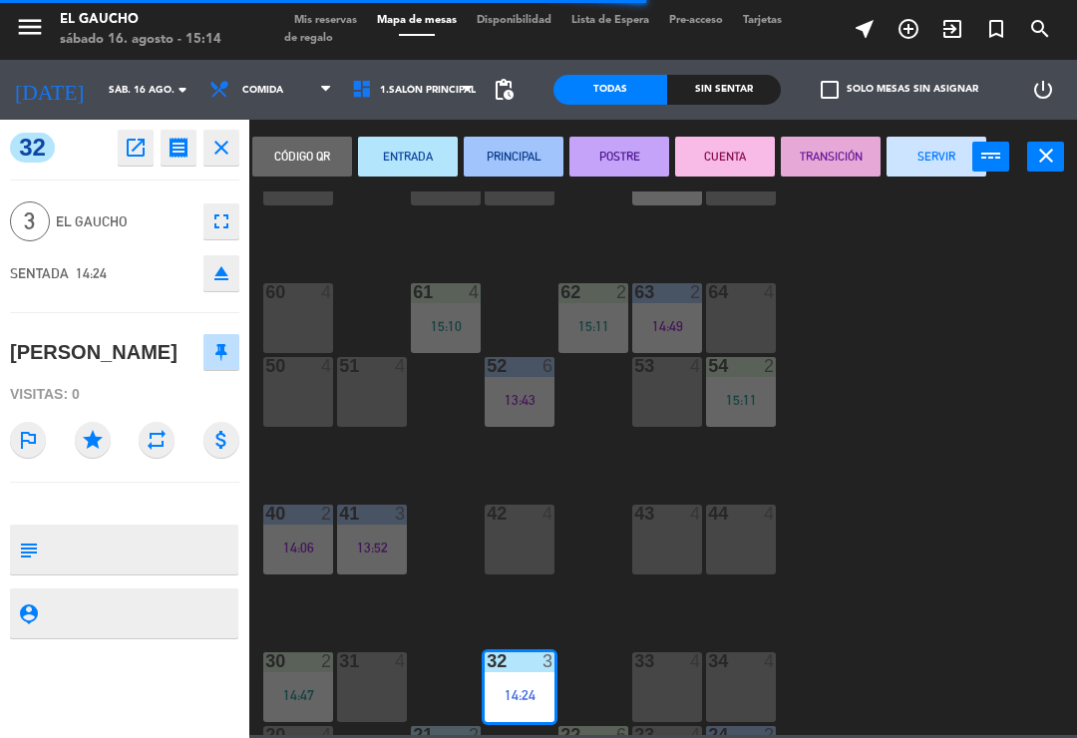
click at [519, 163] on button "PRINCIPAL" at bounding box center [514, 157] width 100 height 40
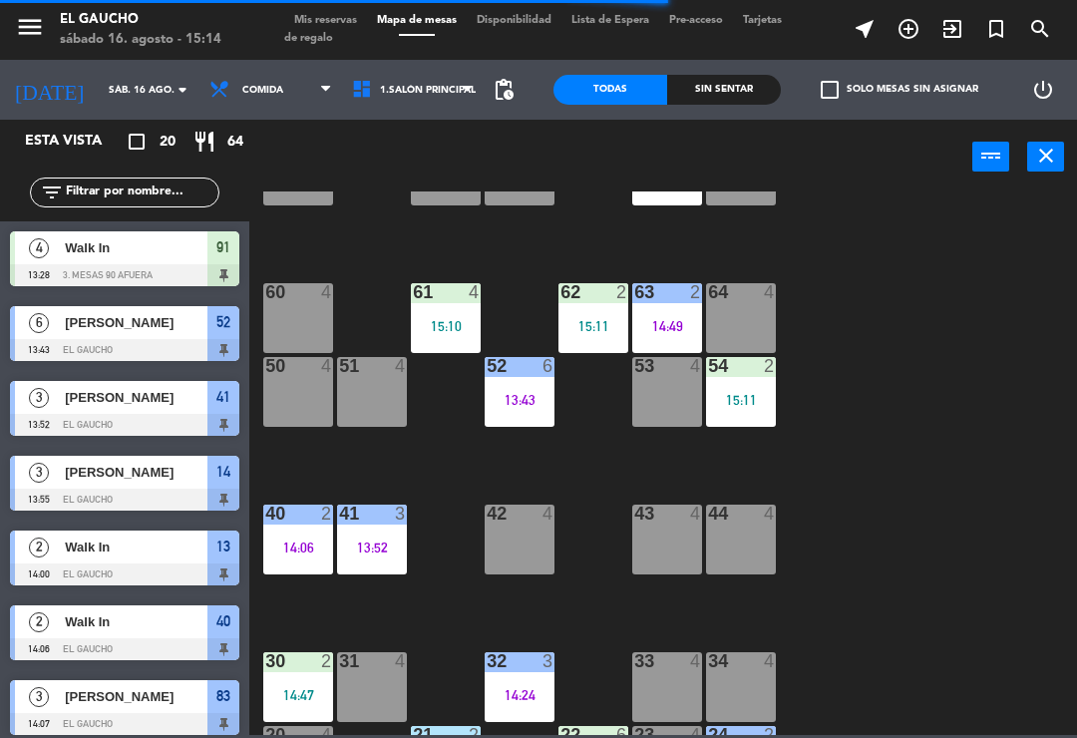
scroll to position [0, 0]
click at [271, 678] on div "30 2 14:47" at bounding box center [298, 687] width 70 height 70
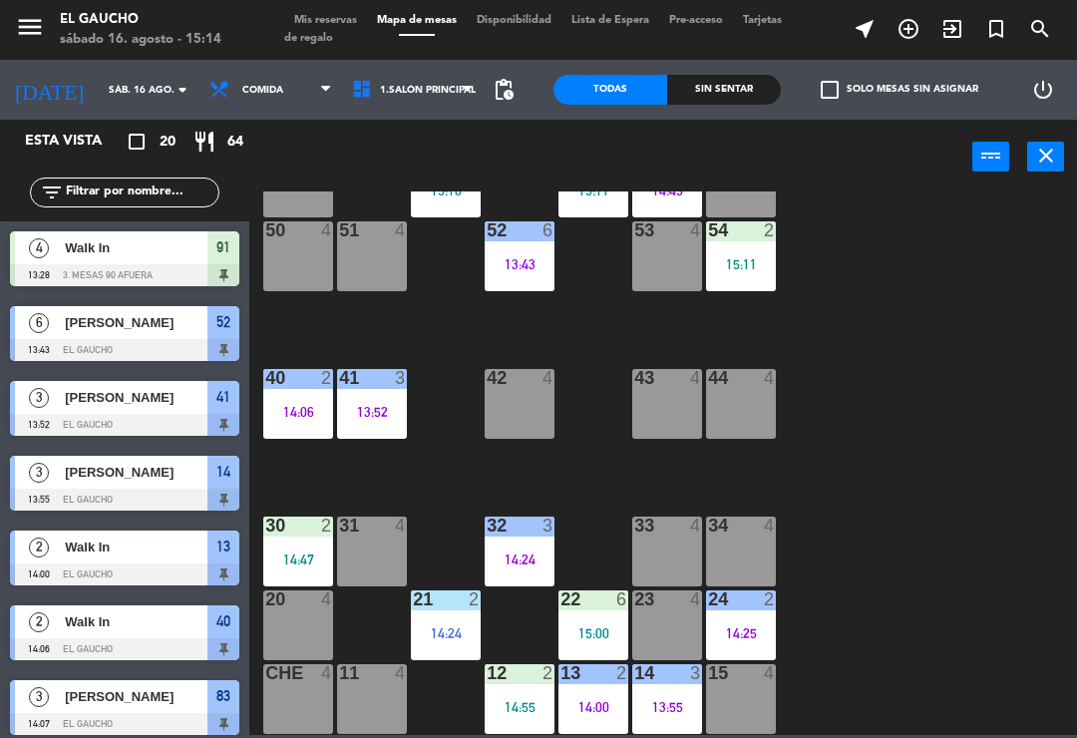
scroll to position [374, 0]
click at [307, 538] on div "30 2 14:47" at bounding box center [298, 552] width 70 height 70
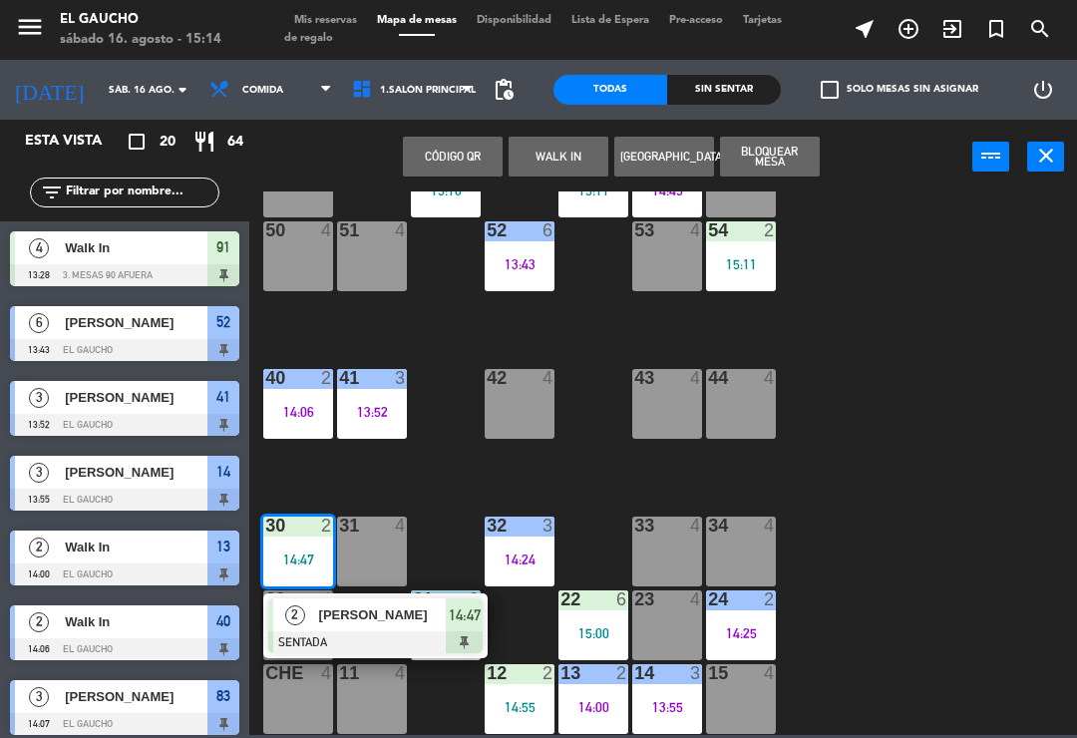
click at [389, 639] on div at bounding box center [375, 642] width 214 height 22
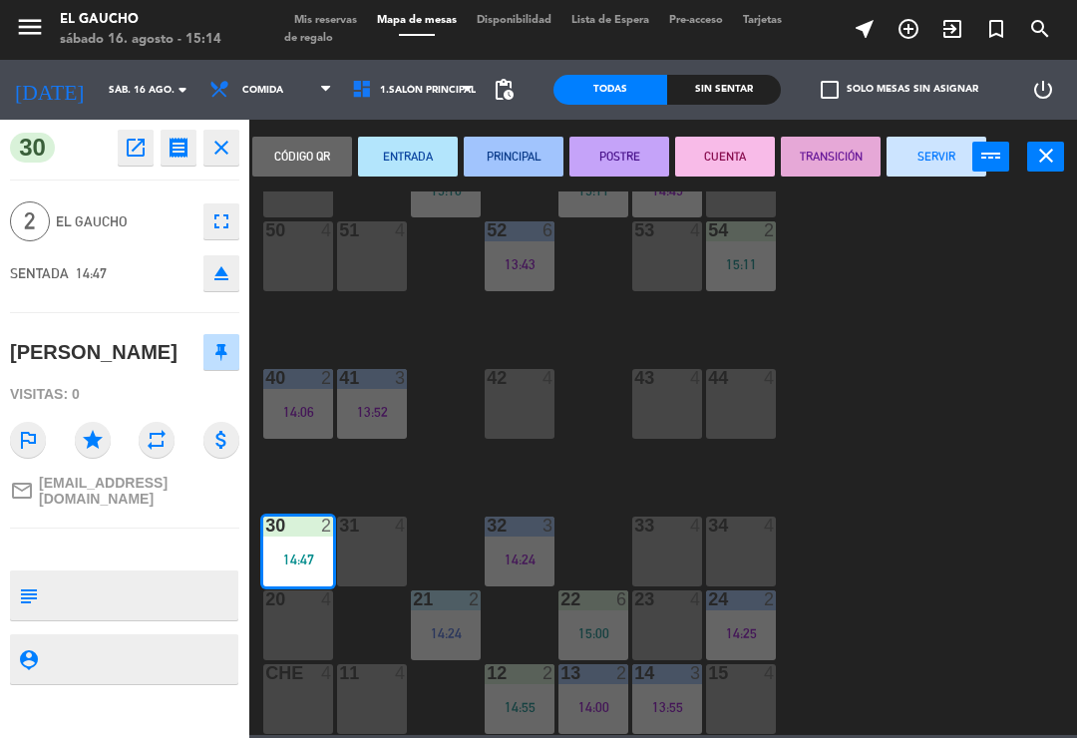
click at [512, 171] on button "PRINCIPAL" at bounding box center [514, 157] width 100 height 40
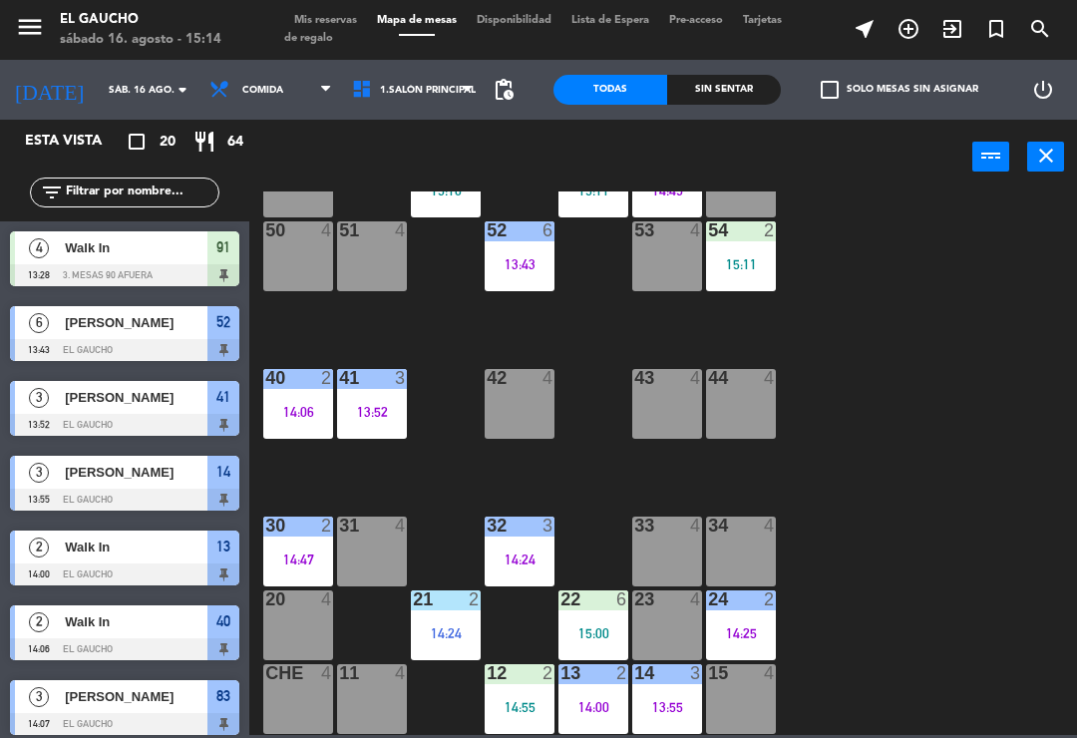
scroll to position [0, 0]
click at [527, 702] on div "14:55" at bounding box center [520, 707] width 70 height 14
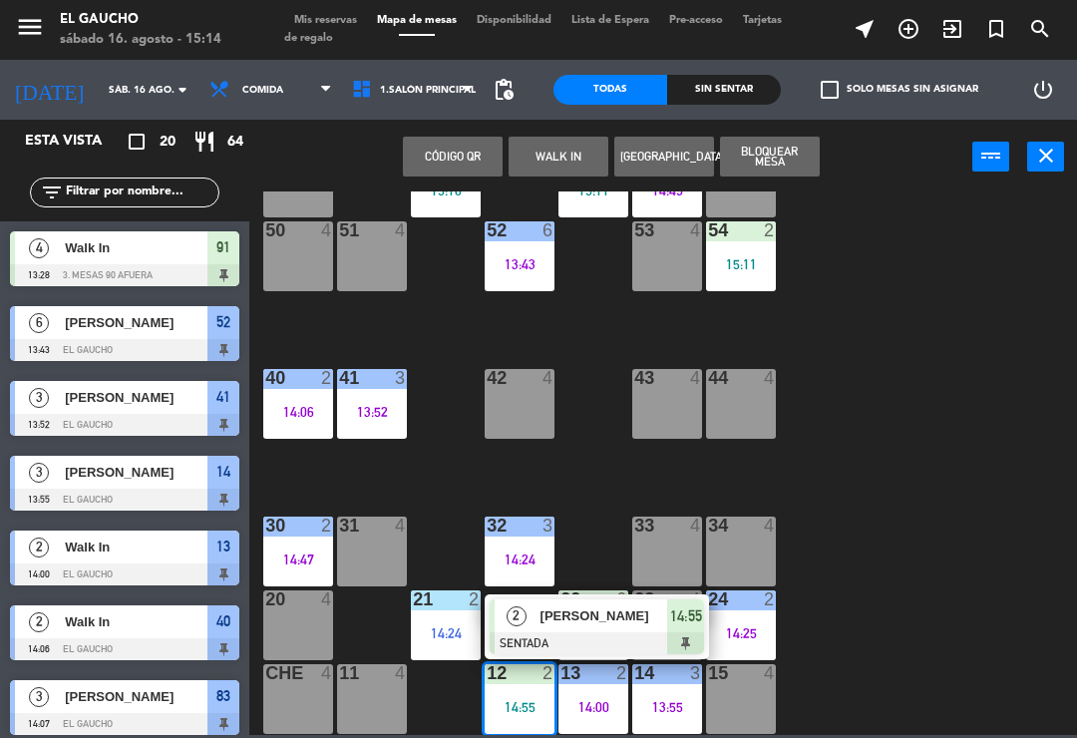
click at [453, 619] on div "21 2 14:24" at bounding box center [446, 626] width 70 height 70
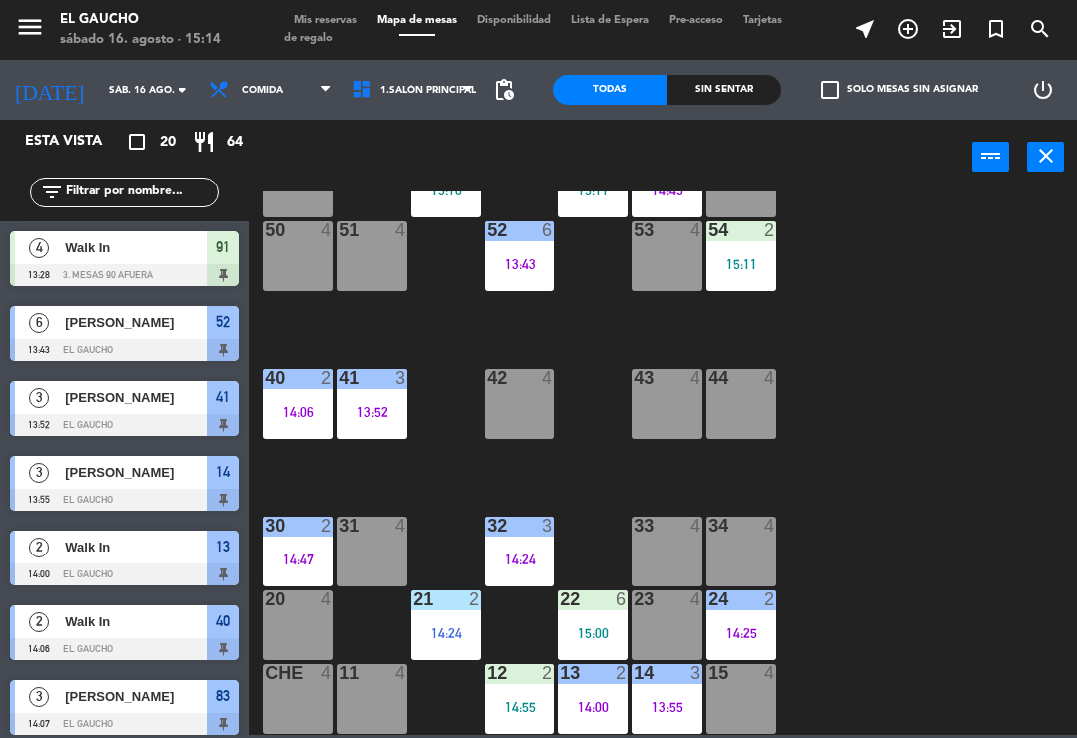
click at [967, 479] on div "84 4 15:11 80 4 83 3 14:07 82 5 14:50 81 4 70 4 71 4 72 4 73 5 14:41 74 4 63 2 …" at bounding box center [668, 464] width 817 height 544
click at [449, 645] on div "21 2 14:24" at bounding box center [446, 626] width 70 height 70
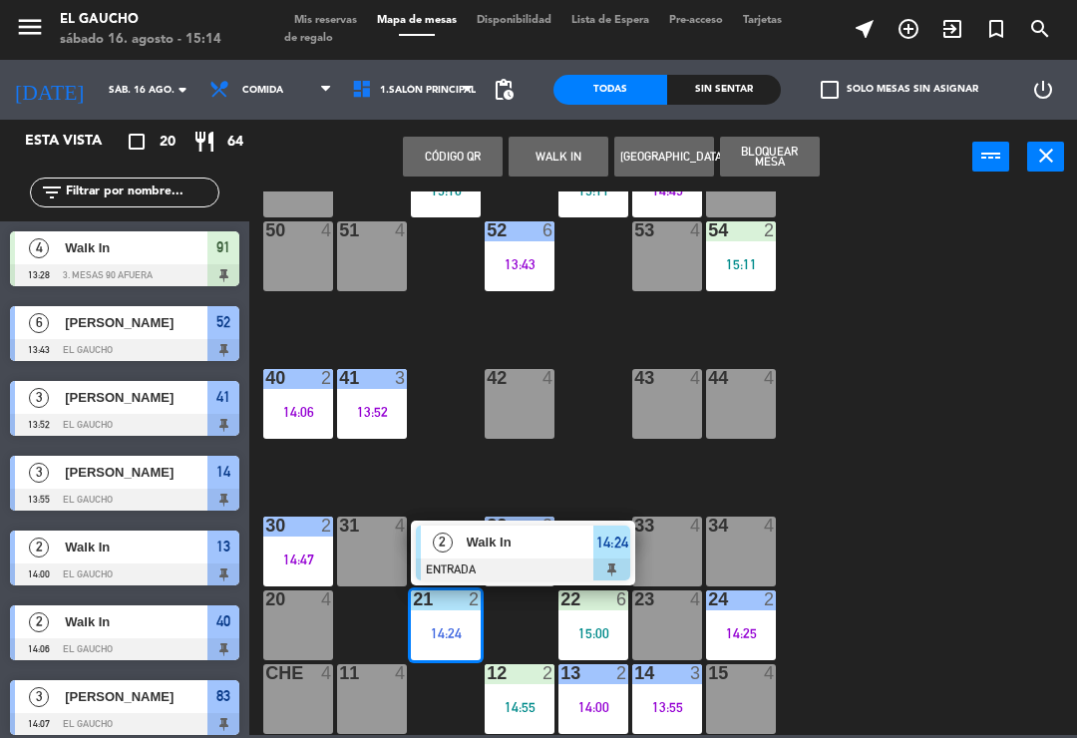
click at [522, 554] on div "Walk In" at bounding box center [530, 542] width 130 height 33
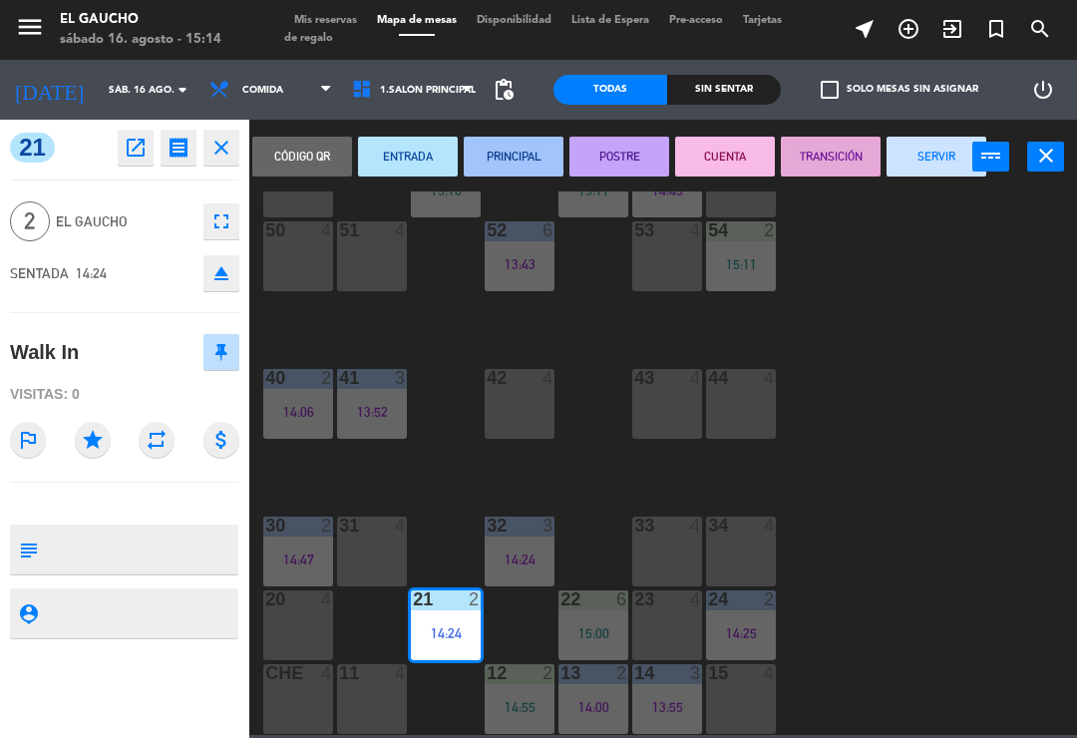
click at [522, 169] on button "PRINCIPAL" at bounding box center [514, 157] width 100 height 40
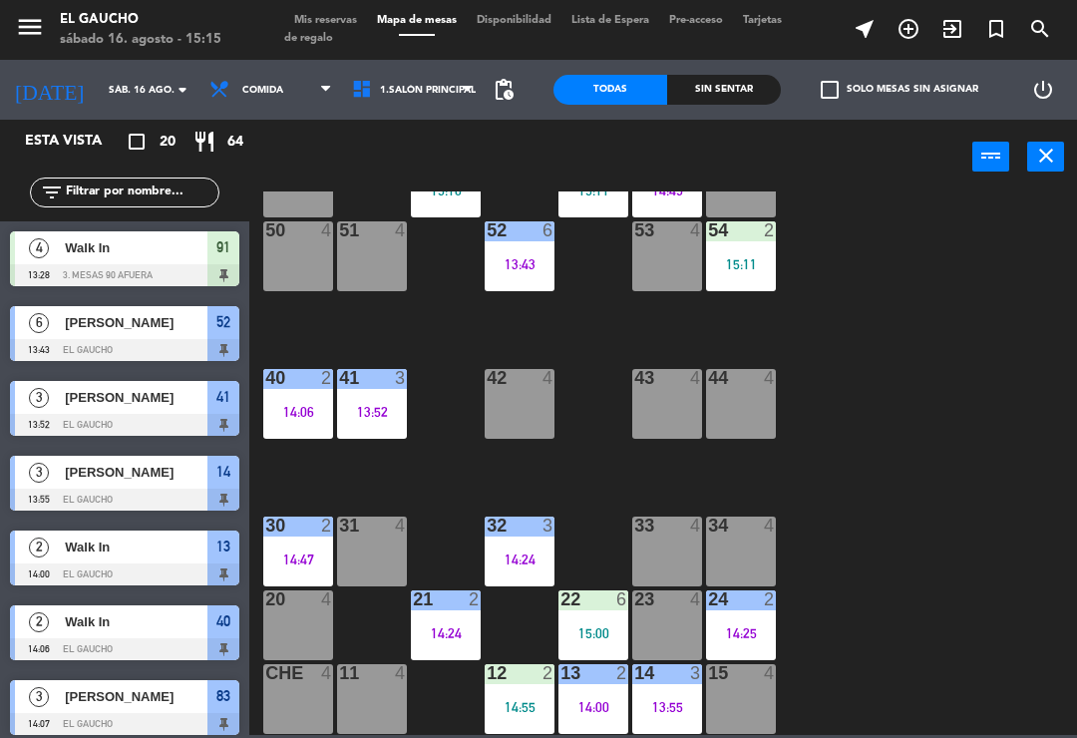
click at [538, 697] on div "12 2 14:55" at bounding box center [520, 699] width 70 height 70
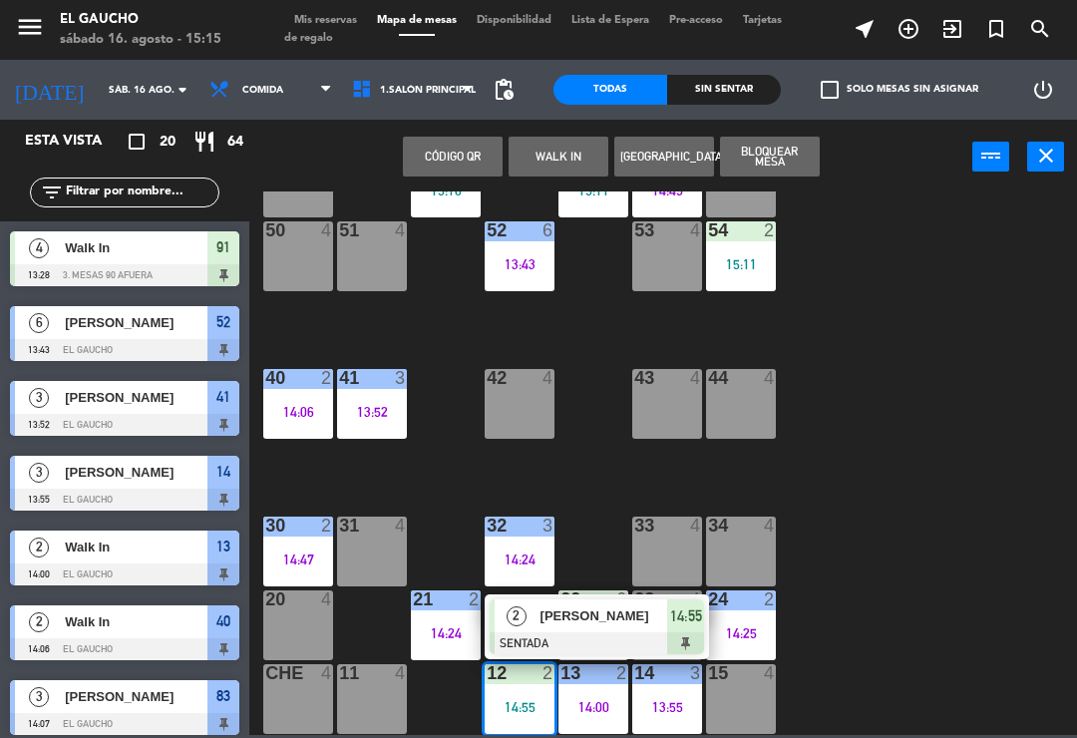
click at [594, 608] on span "Rossy Tejeda" at bounding box center [605, 616] width 128 height 21
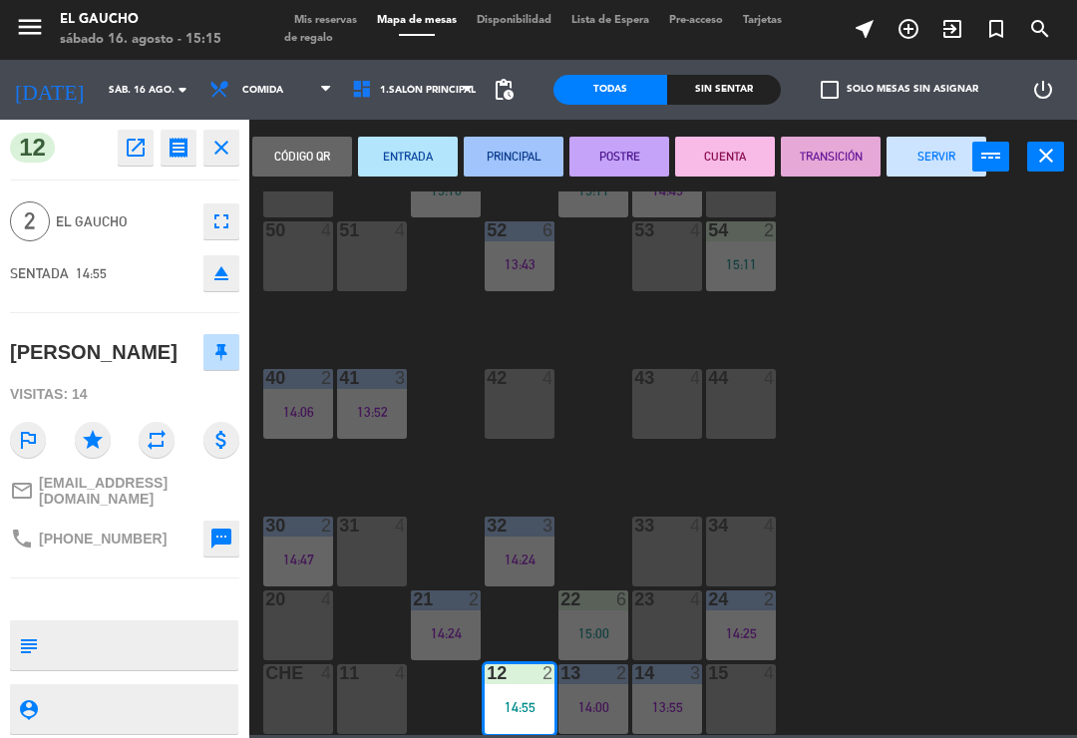
click at [541, 155] on button "PRINCIPAL" at bounding box center [514, 157] width 100 height 40
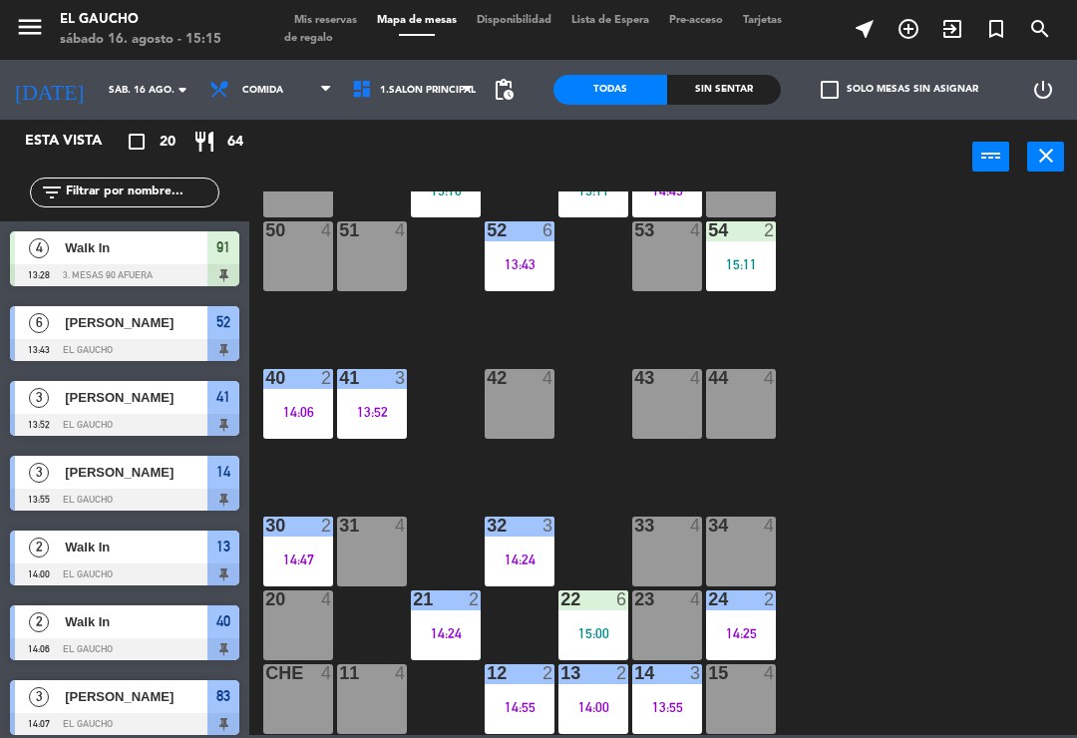
scroll to position [84, 0]
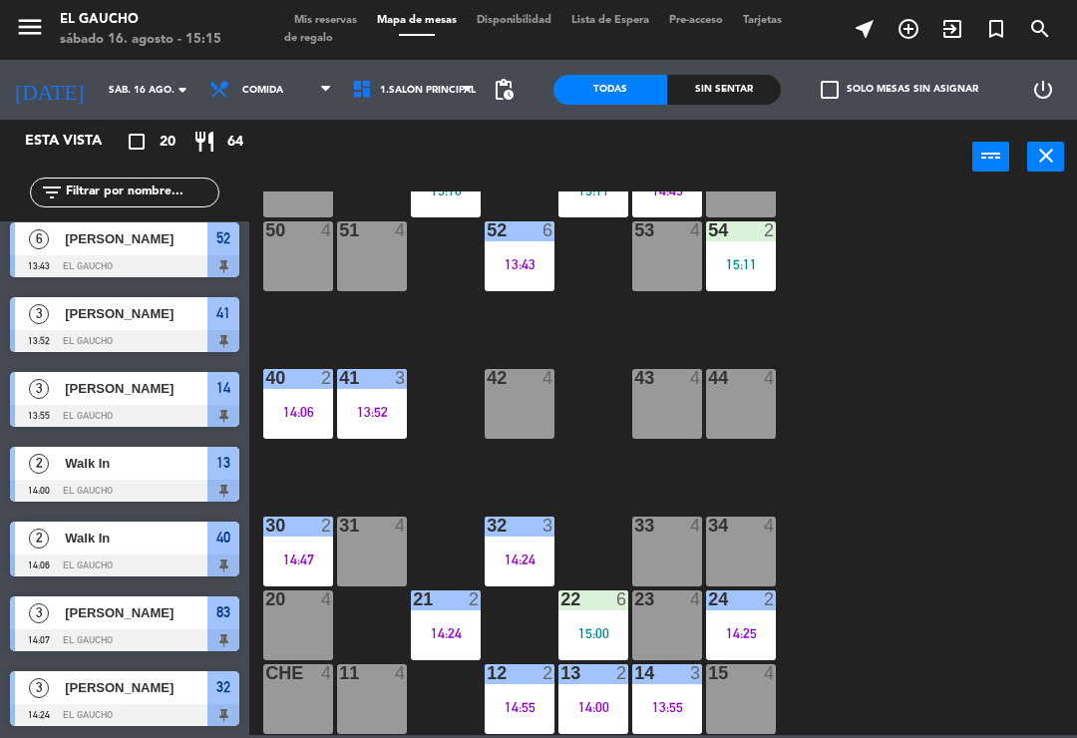
click at [606, 703] on div "14:00" at bounding box center [594, 707] width 70 height 14
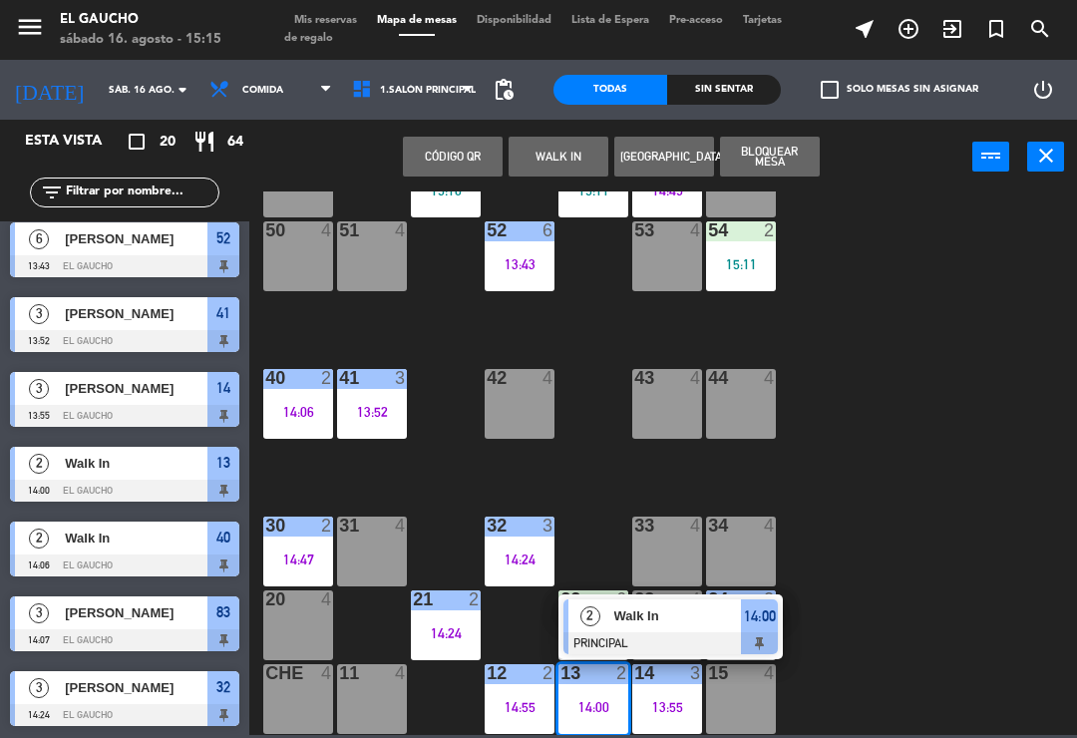
click at [650, 632] on div at bounding box center [671, 643] width 214 height 22
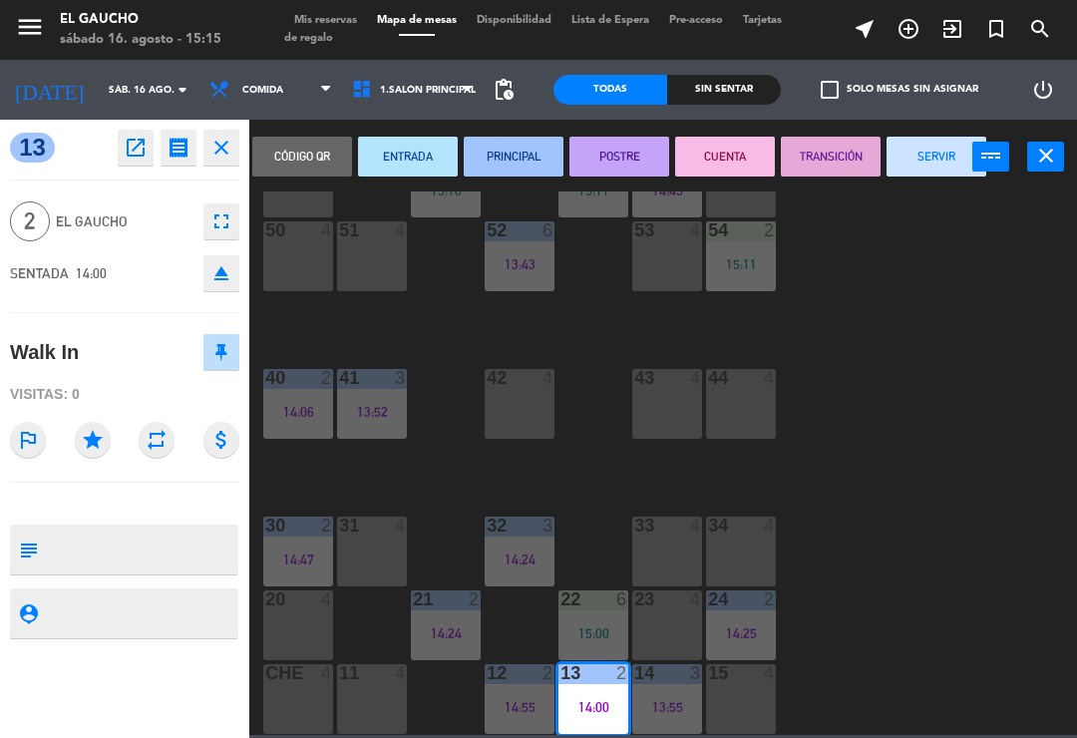
click at [914, 152] on button "SERVIR" at bounding box center [937, 157] width 100 height 40
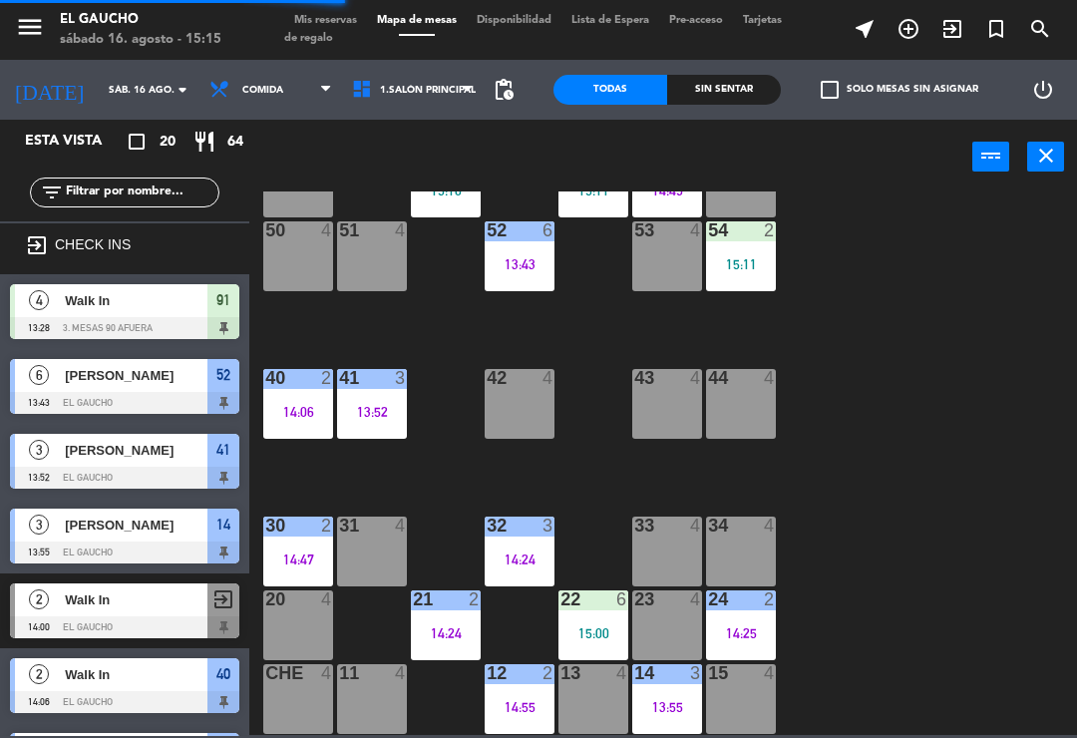
click at [667, 692] on div "14 3 13:55" at bounding box center [667, 699] width 70 height 70
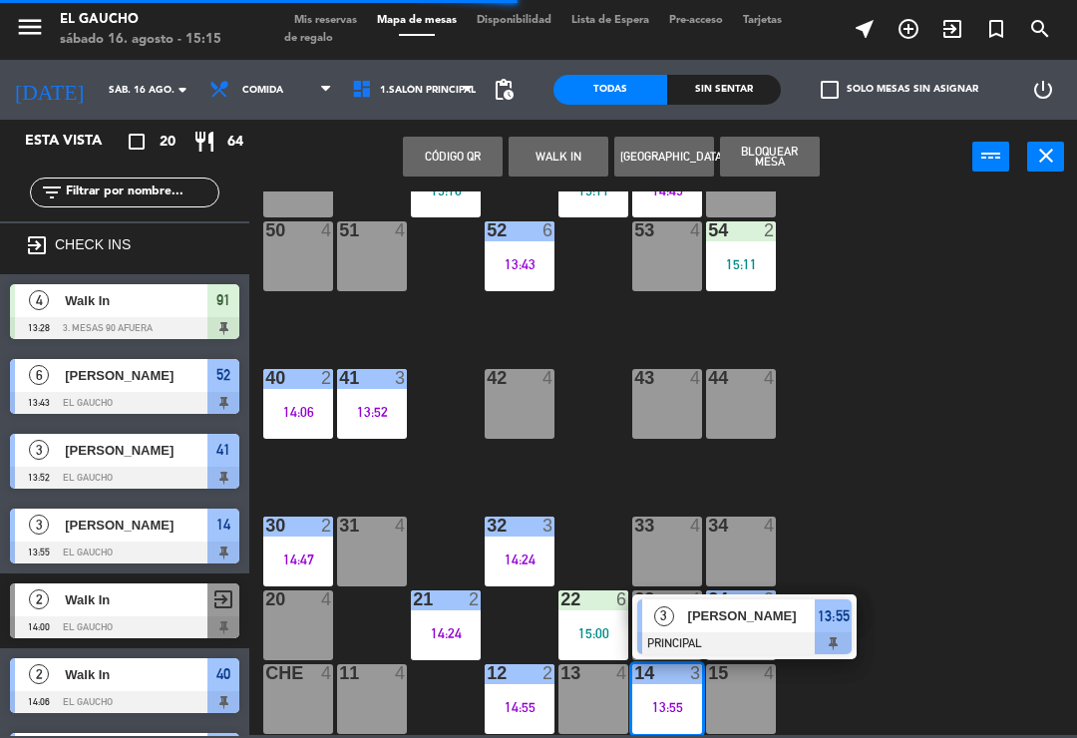
click at [731, 626] on span "[PERSON_NAME]" at bounding box center [752, 616] width 128 height 21
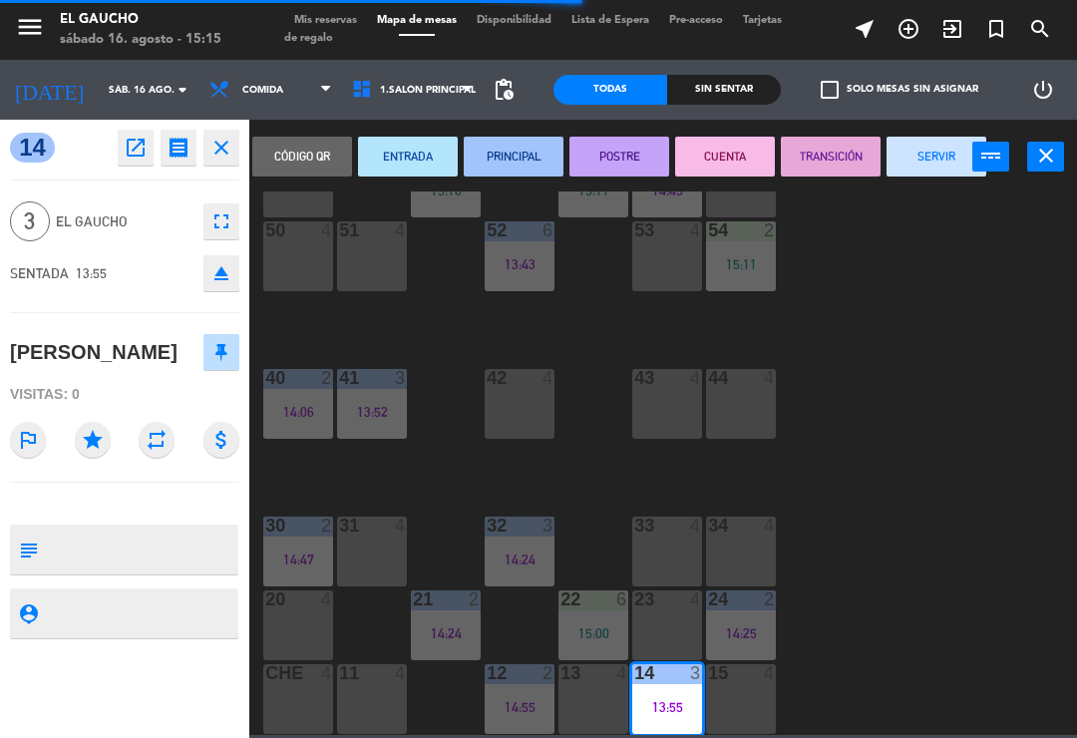
click at [949, 146] on button "SERVIR" at bounding box center [937, 157] width 100 height 40
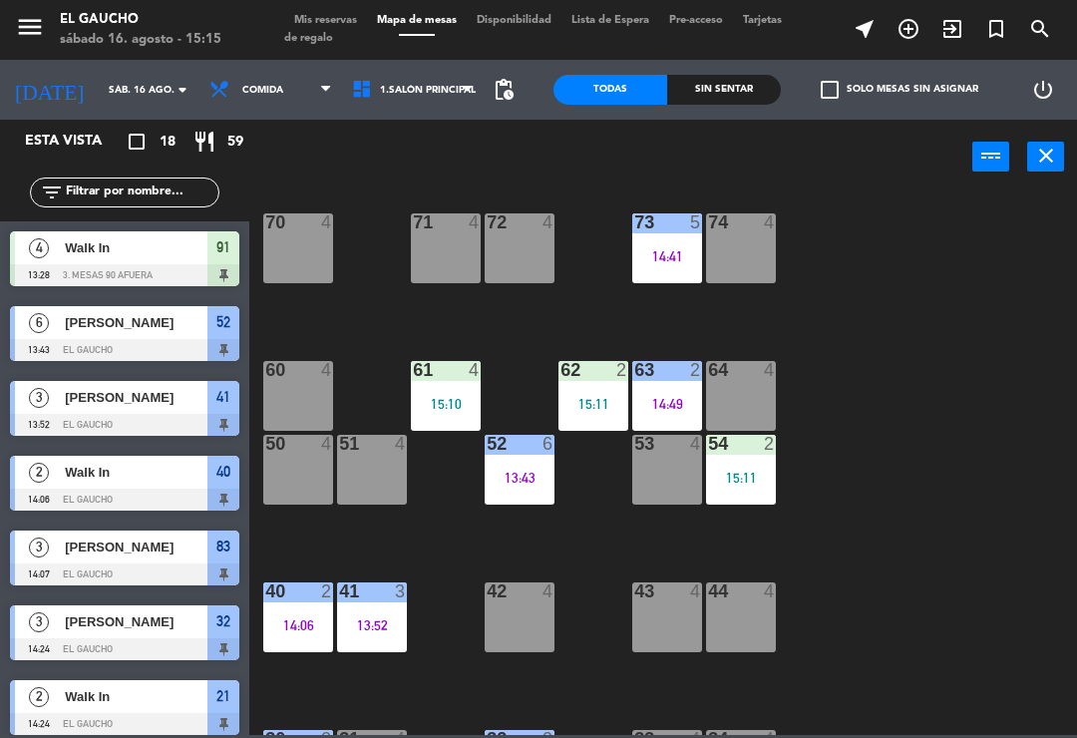
scroll to position [160, 0]
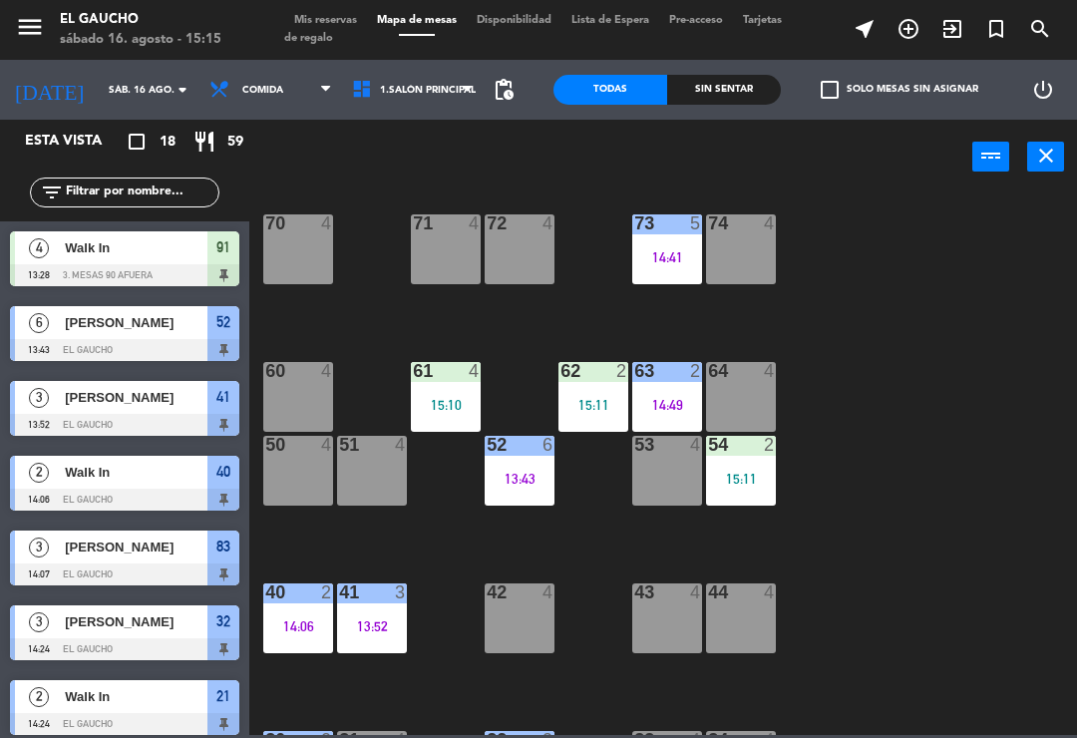
click at [752, 460] on div "54 2 15:11" at bounding box center [741, 471] width 70 height 70
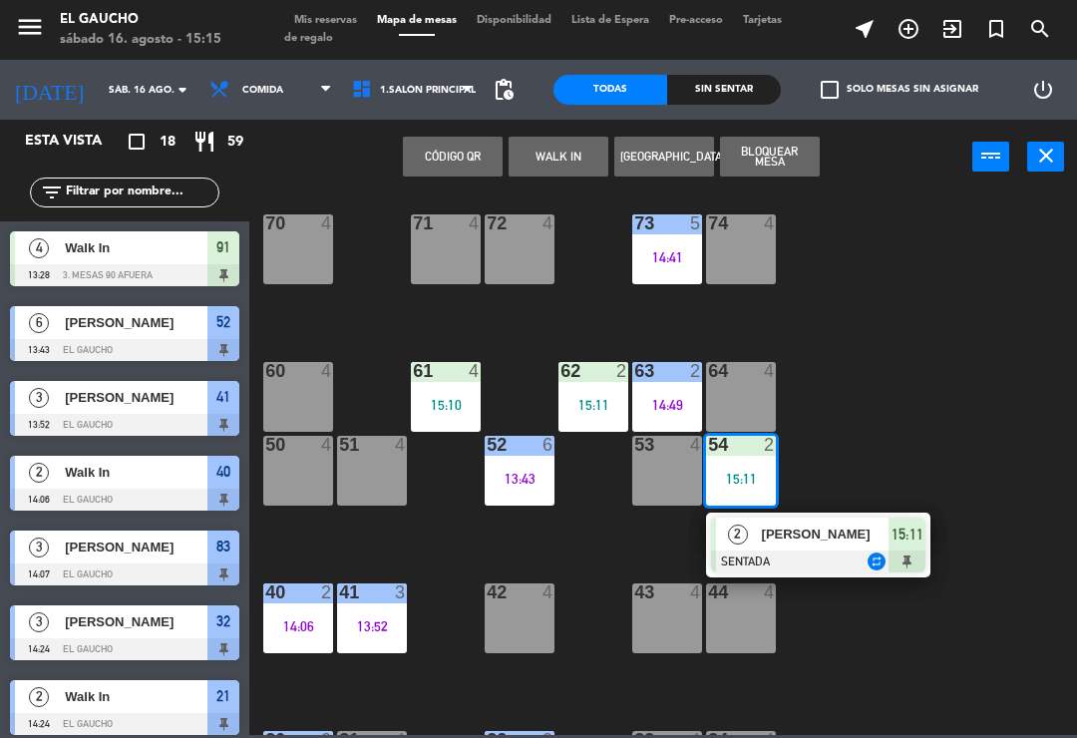
click at [814, 542] on span "Dr. Rafael Martinez Moctezuma" at bounding box center [826, 534] width 128 height 21
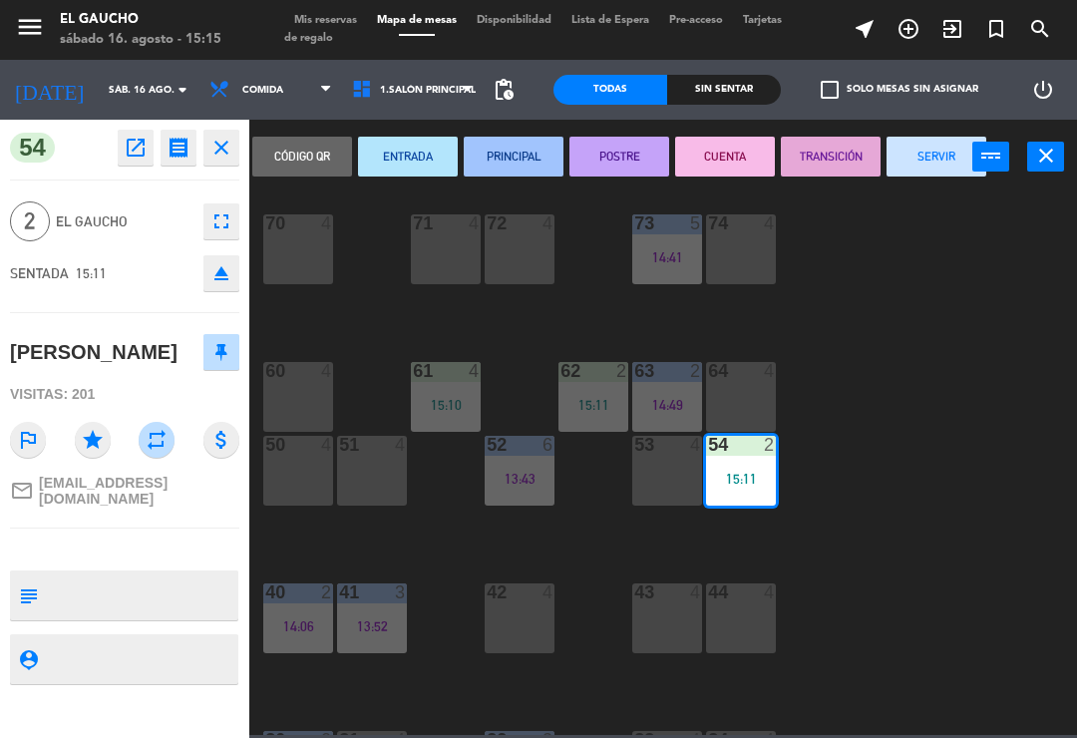
click at [535, 154] on button "PRINCIPAL" at bounding box center [514, 157] width 100 height 40
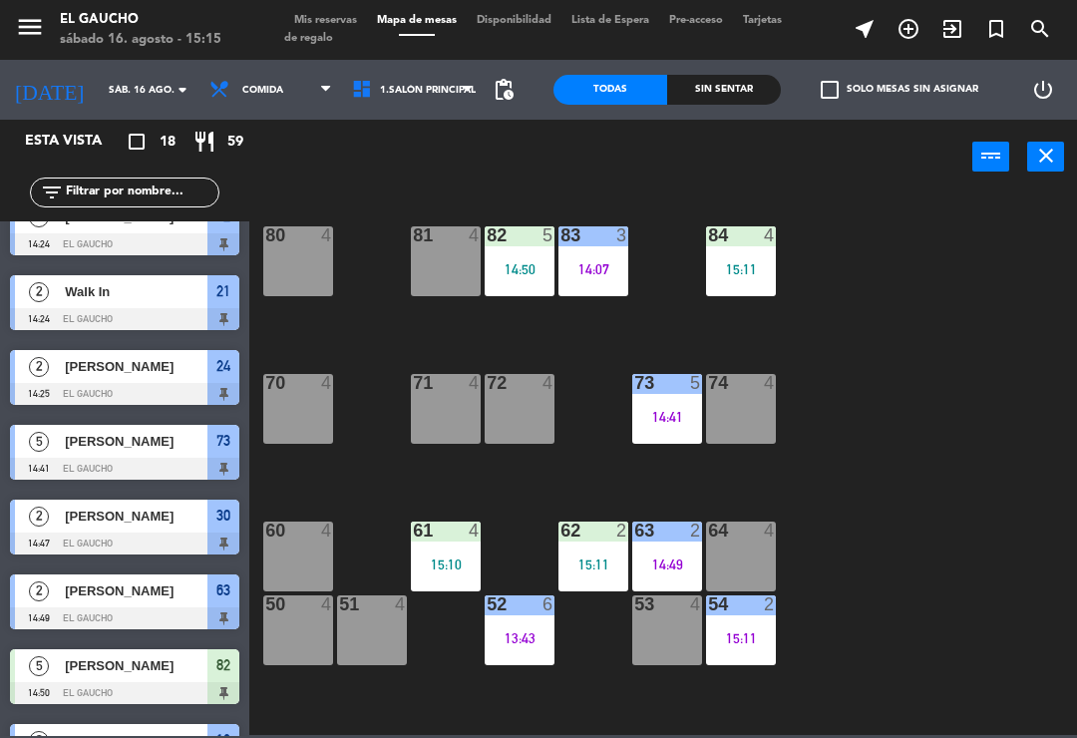
scroll to position [0, 0]
click at [603, 245] on div "83 3" at bounding box center [594, 236] width 70 height 20
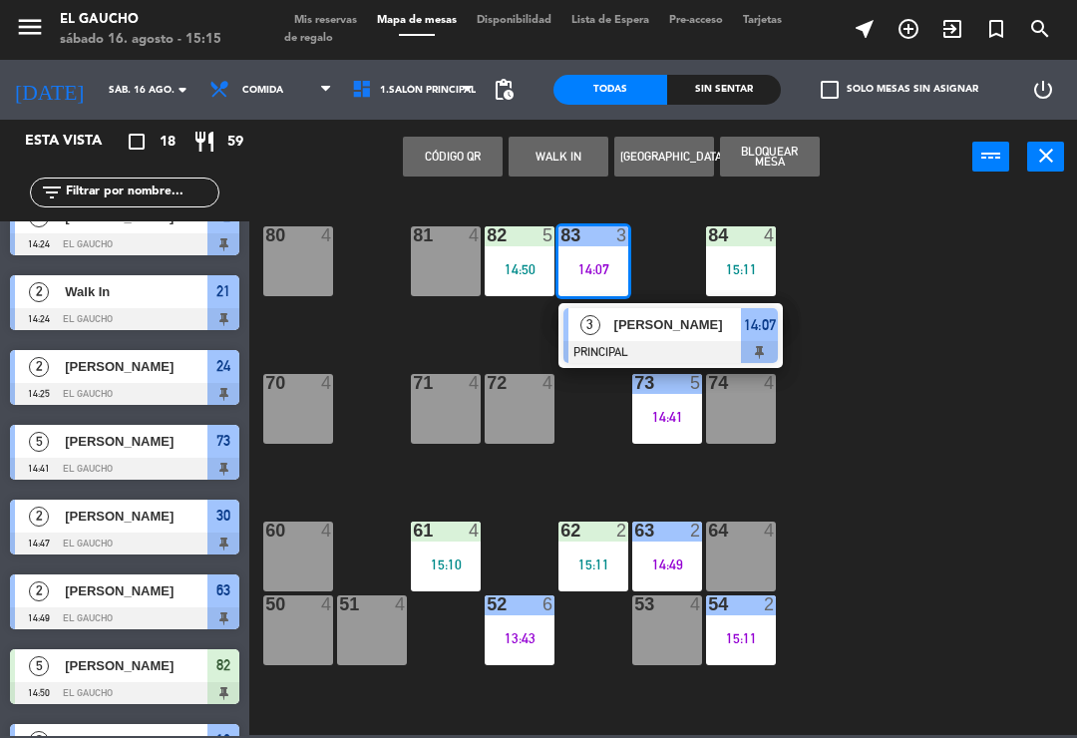
click at [667, 333] on span "Martha Miranda" at bounding box center [679, 324] width 128 height 21
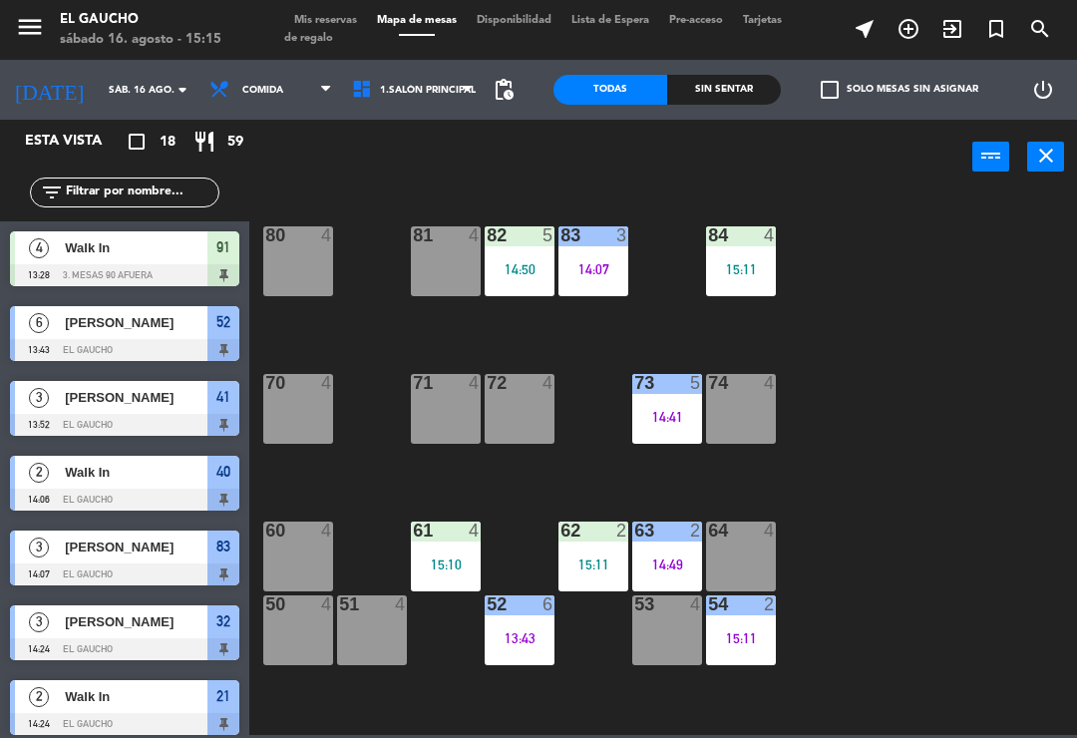
click at [597, 262] on div "14:07" at bounding box center [594, 269] width 70 height 14
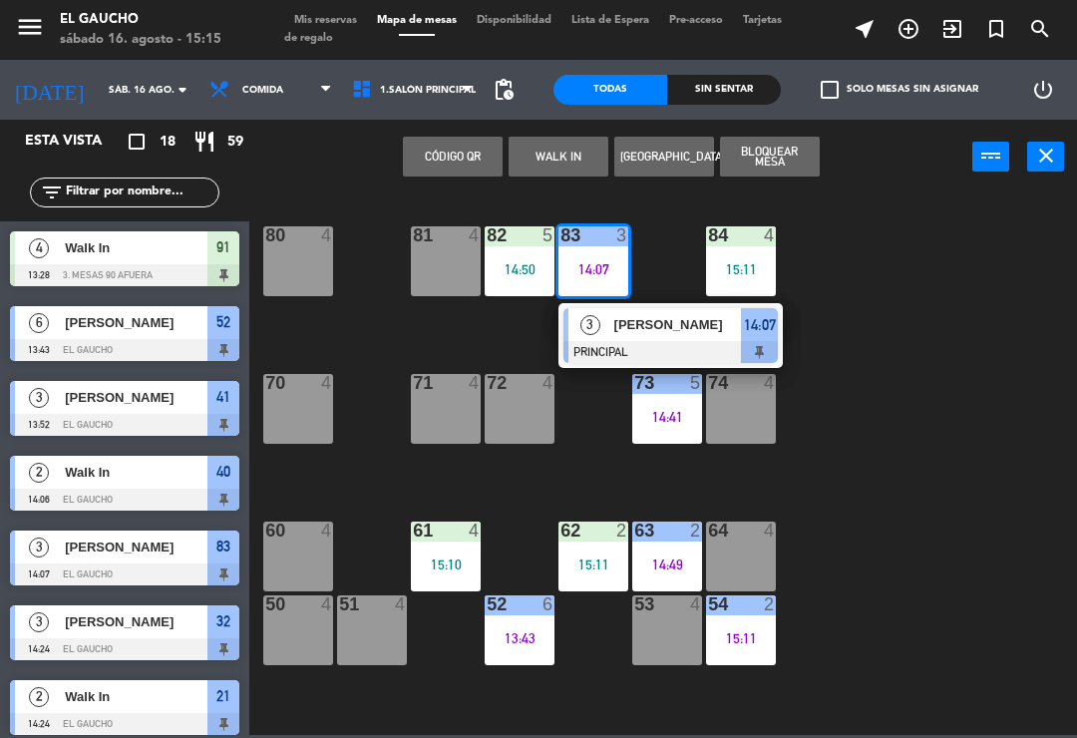
click at [680, 342] on div at bounding box center [671, 352] width 214 height 22
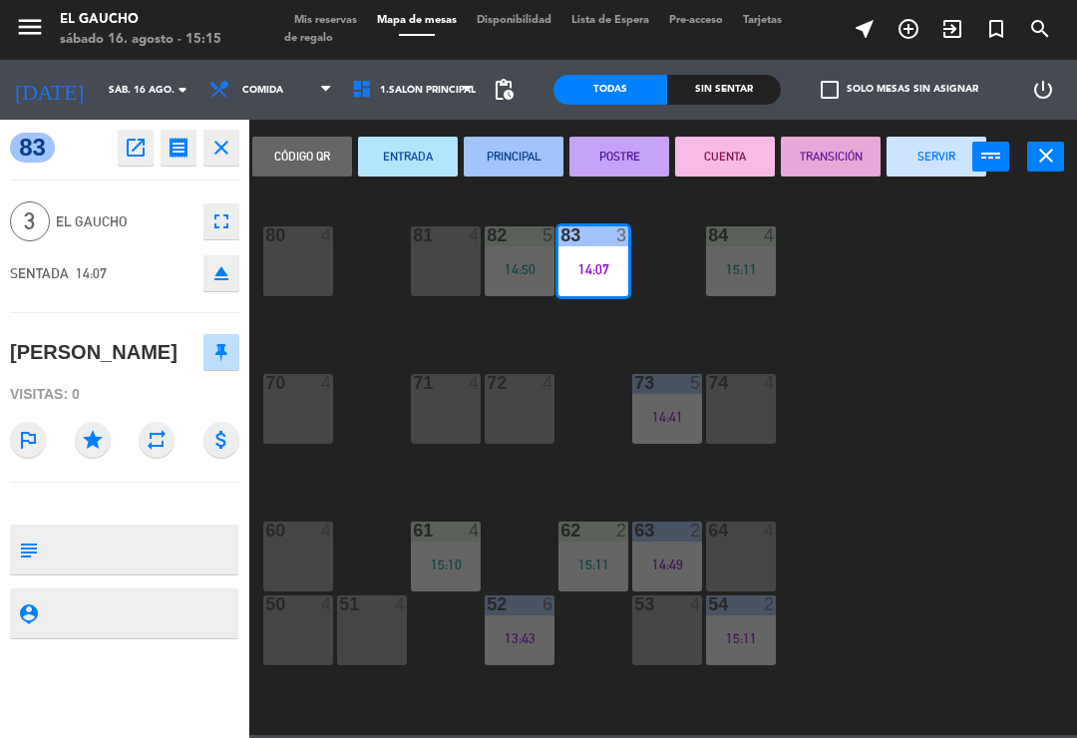
click at [944, 144] on button "SERVIR" at bounding box center [937, 157] width 100 height 40
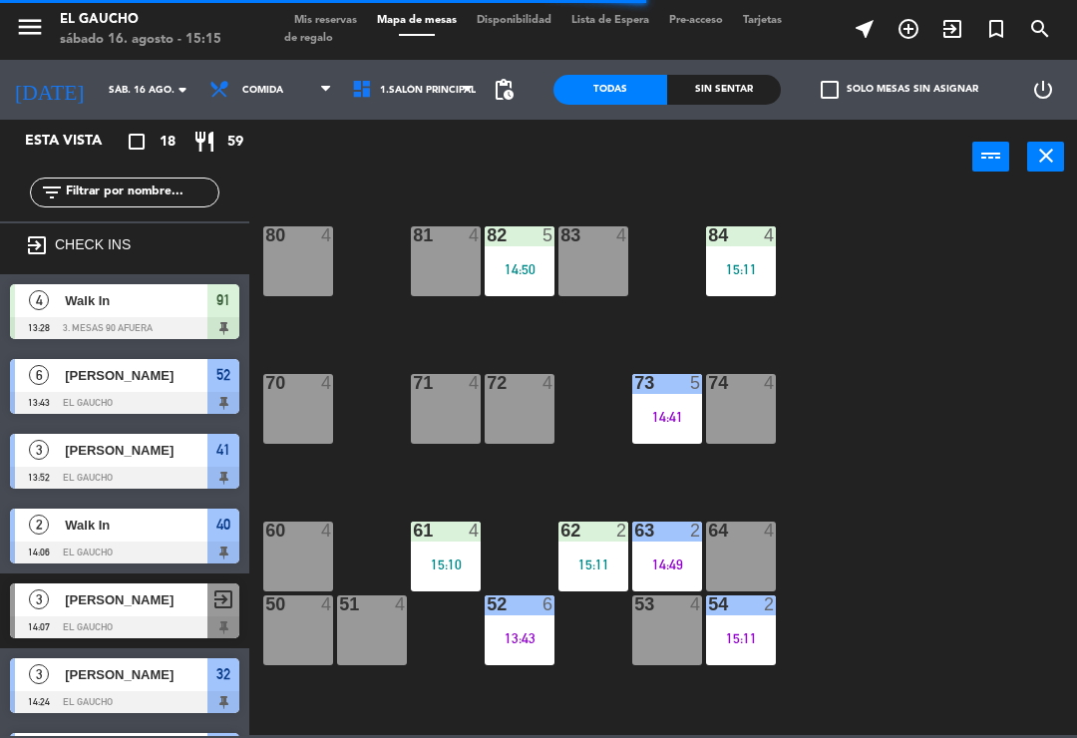
click at [516, 231] on div at bounding box center [520, 235] width 33 height 18
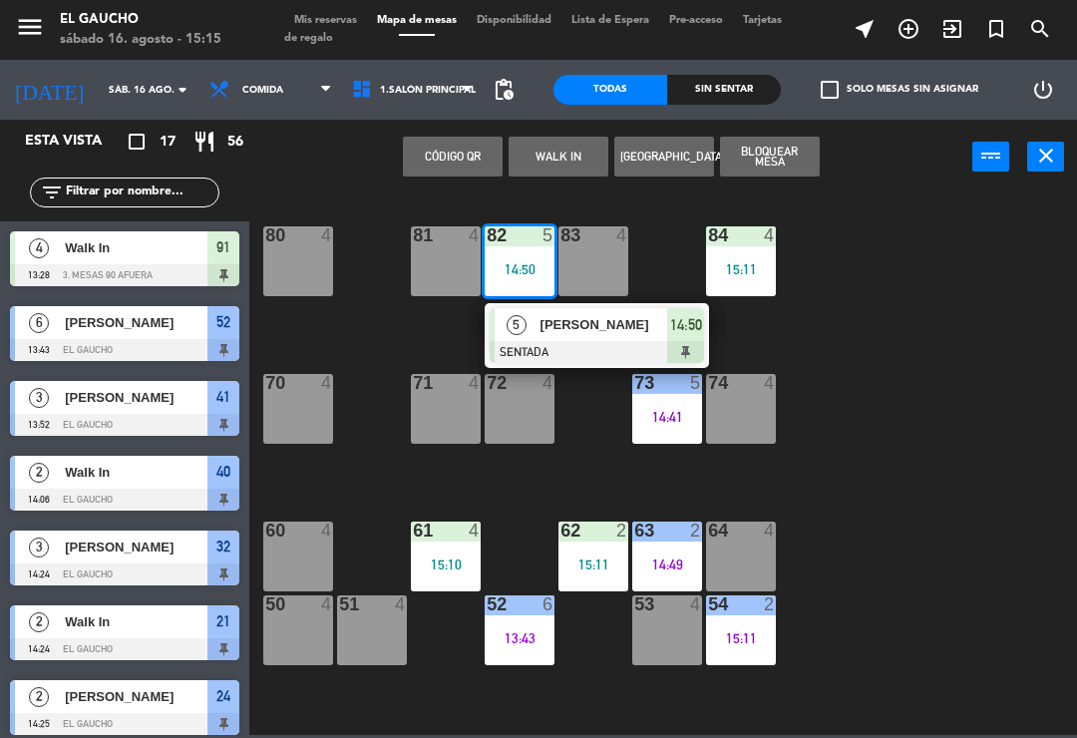
click at [616, 321] on span "Mauricio" at bounding box center [605, 324] width 128 height 21
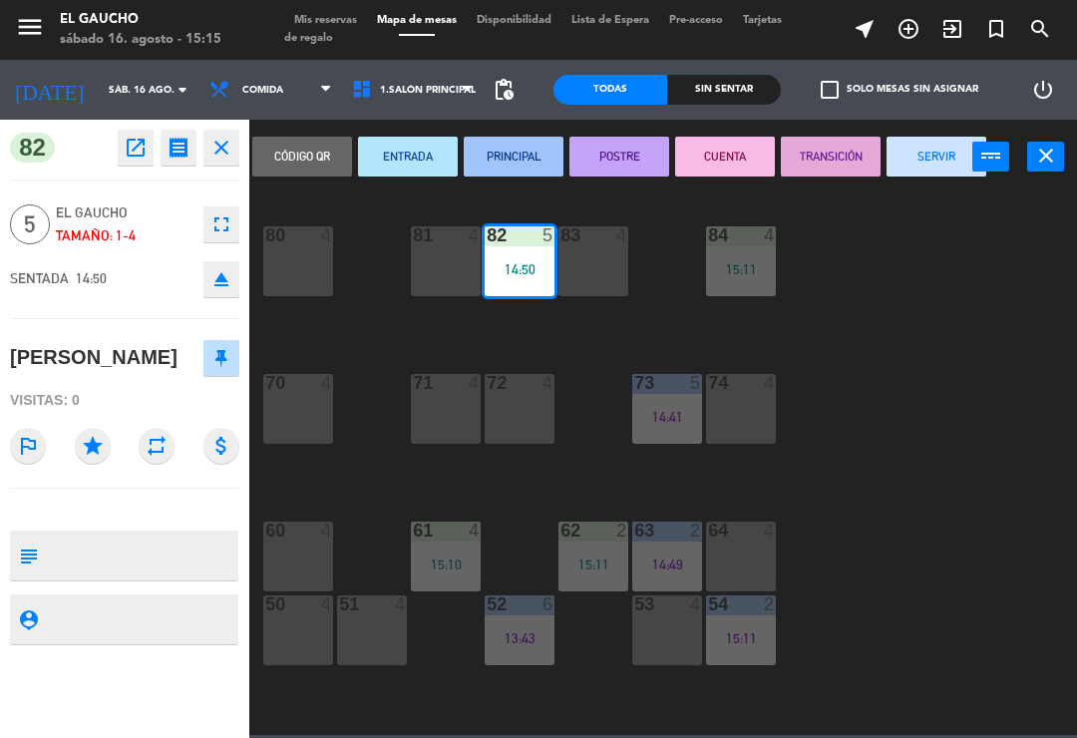
click at [498, 139] on button "PRINCIPAL" at bounding box center [514, 157] width 100 height 40
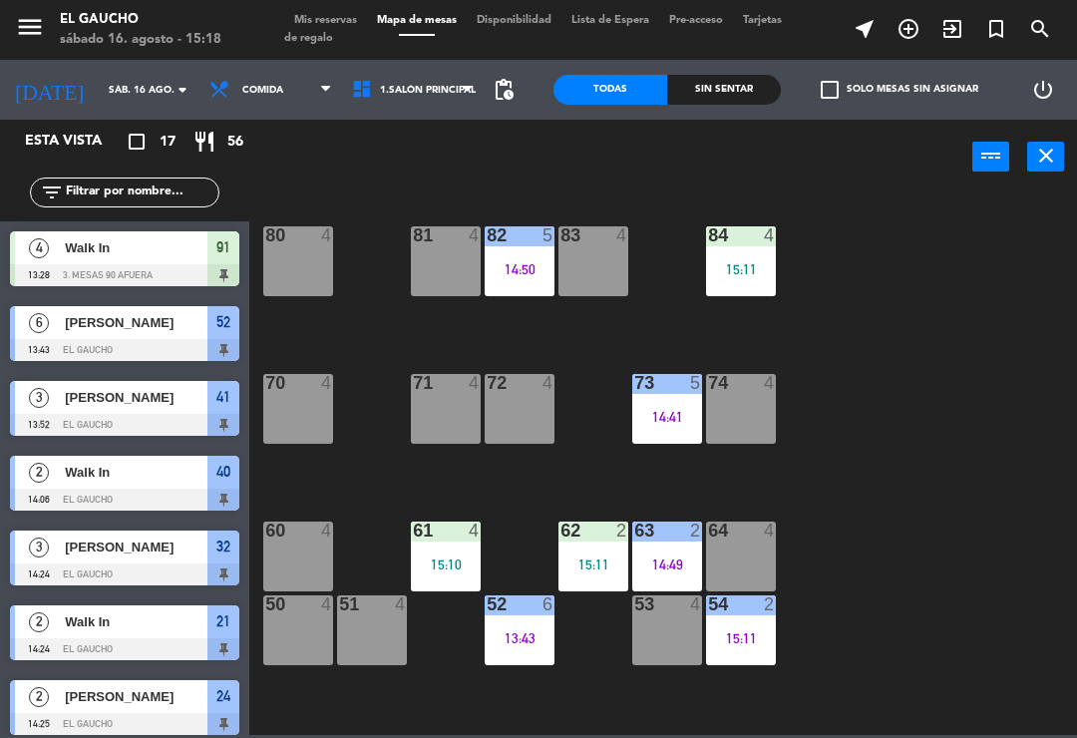
click at [514, 258] on div "82 5 14:50" at bounding box center [520, 261] width 70 height 70
click at [833, 392] on div "84 4 15:11 80 4 83 4 82 5 14:50 81 4 70 4 71 4 72 4 73 5 14:41 74 4 63 2 14:49 …" at bounding box center [668, 464] width 817 height 544
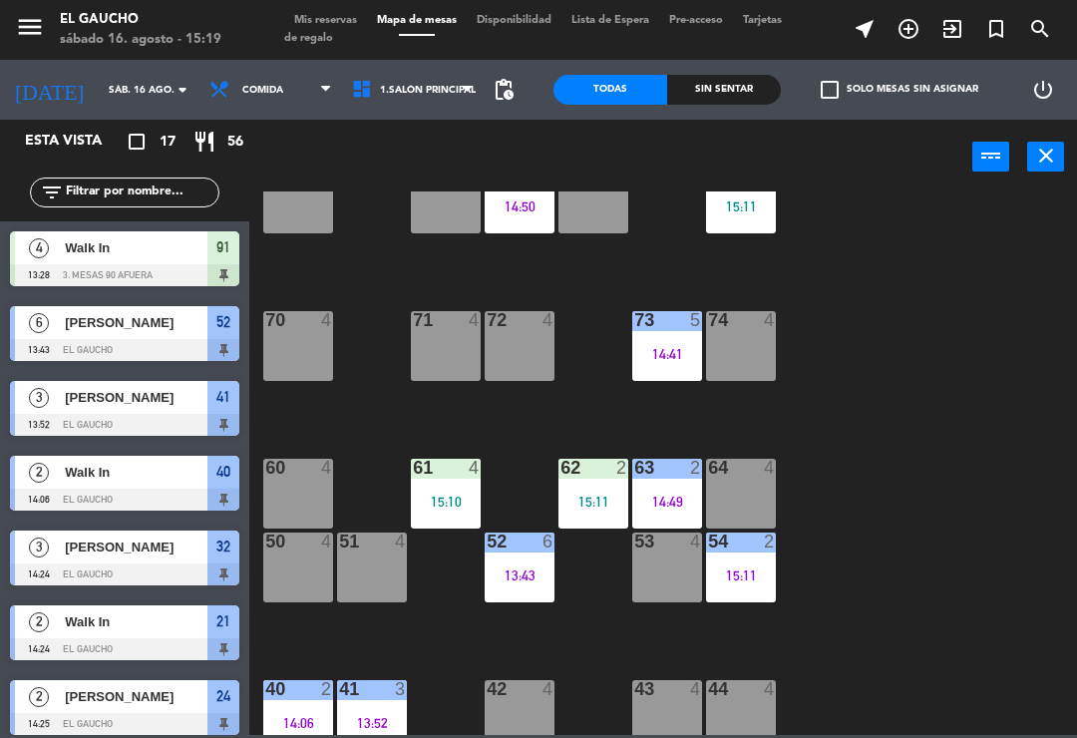
scroll to position [65, 0]
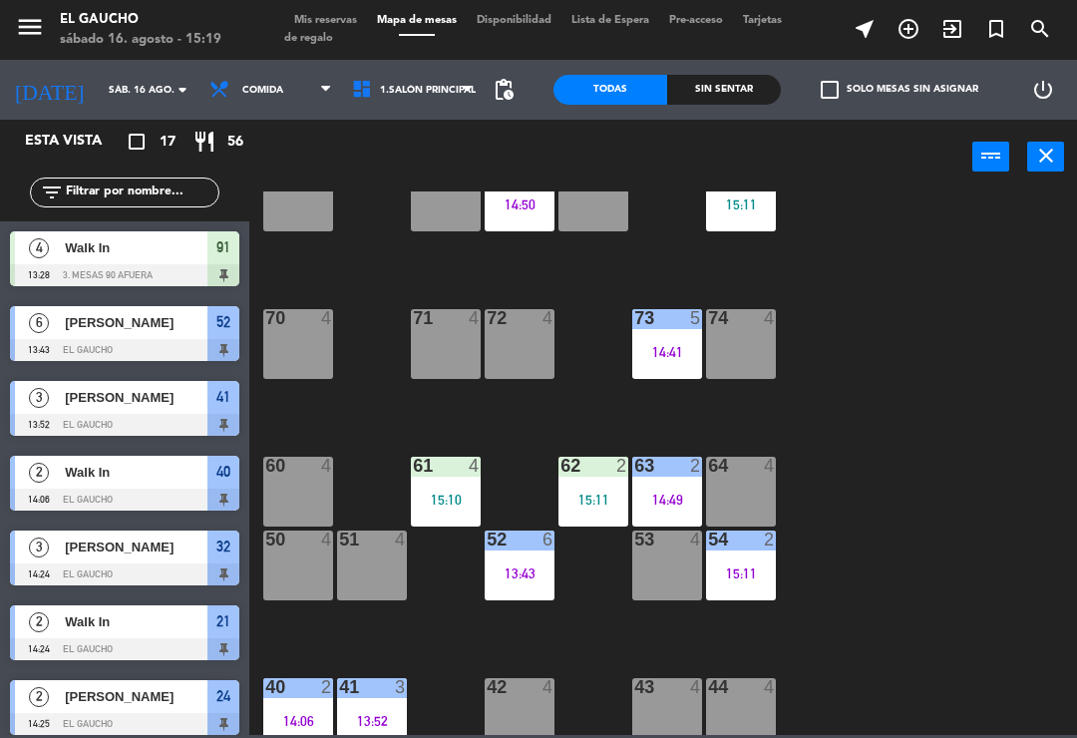
click at [378, 550] on div "51 4" at bounding box center [372, 541] width 70 height 20
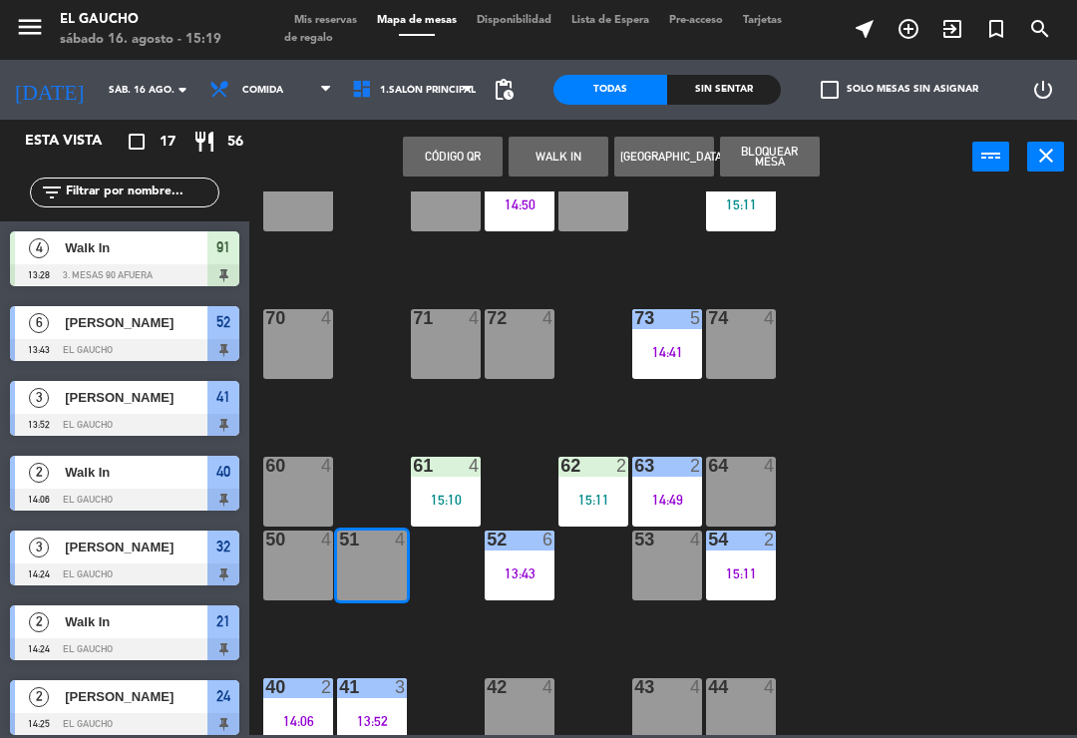
click at [565, 162] on button "WALK IN" at bounding box center [559, 157] width 100 height 40
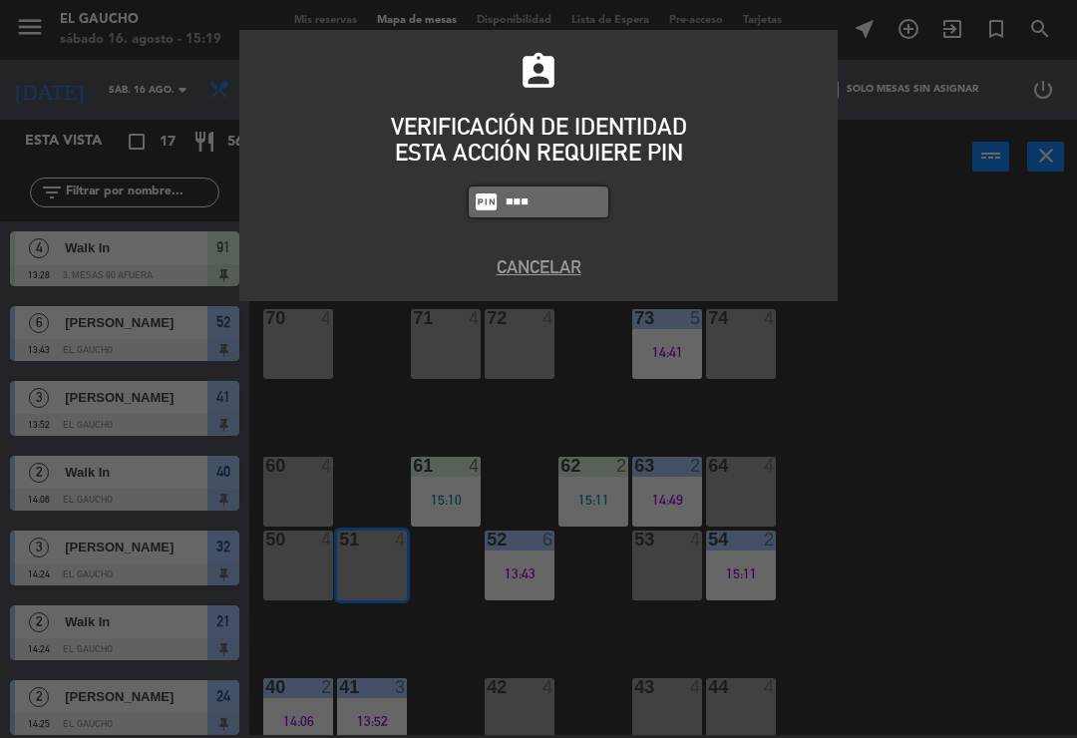
type input "0009"
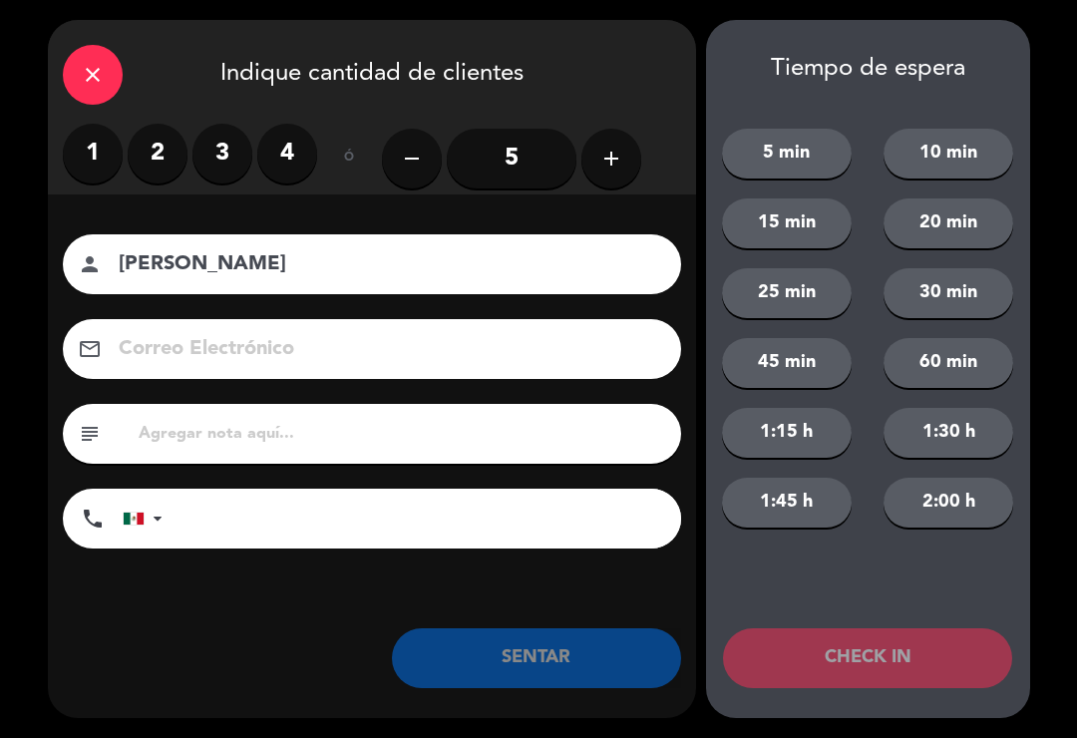
type input "Rito Rosas"
click at [168, 152] on label "2" at bounding box center [158, 154] width 60 height 60
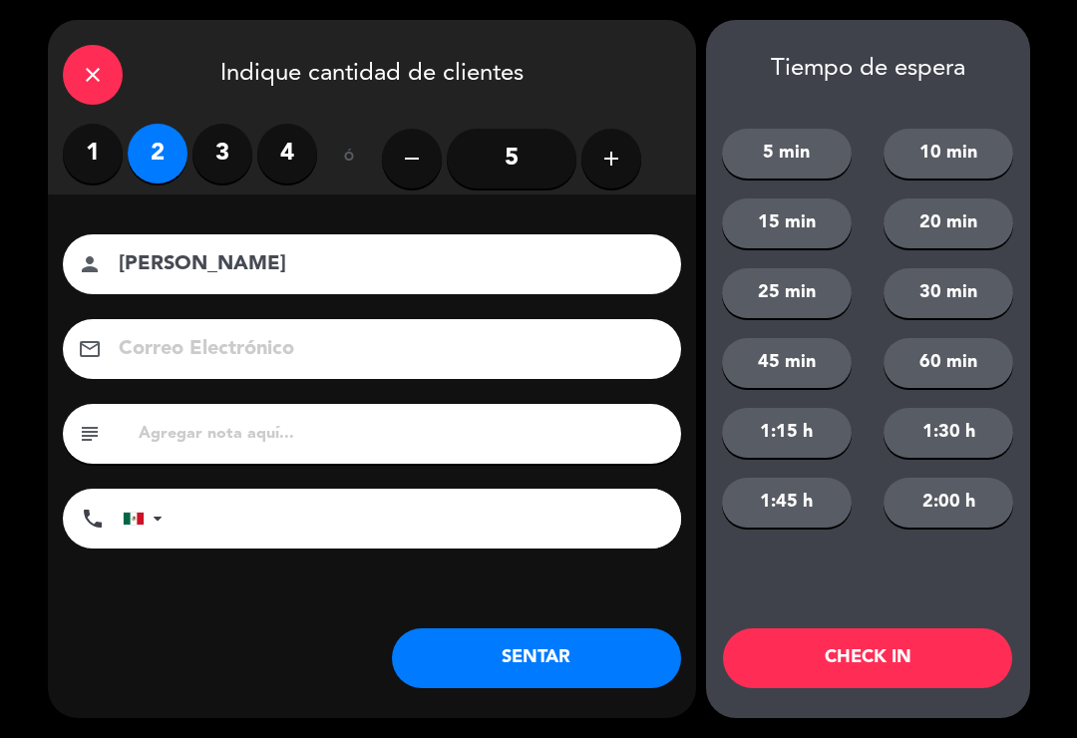
click at [520, 642] on button "SENTAR" at bounding box center [536, 658] width 289 height 60
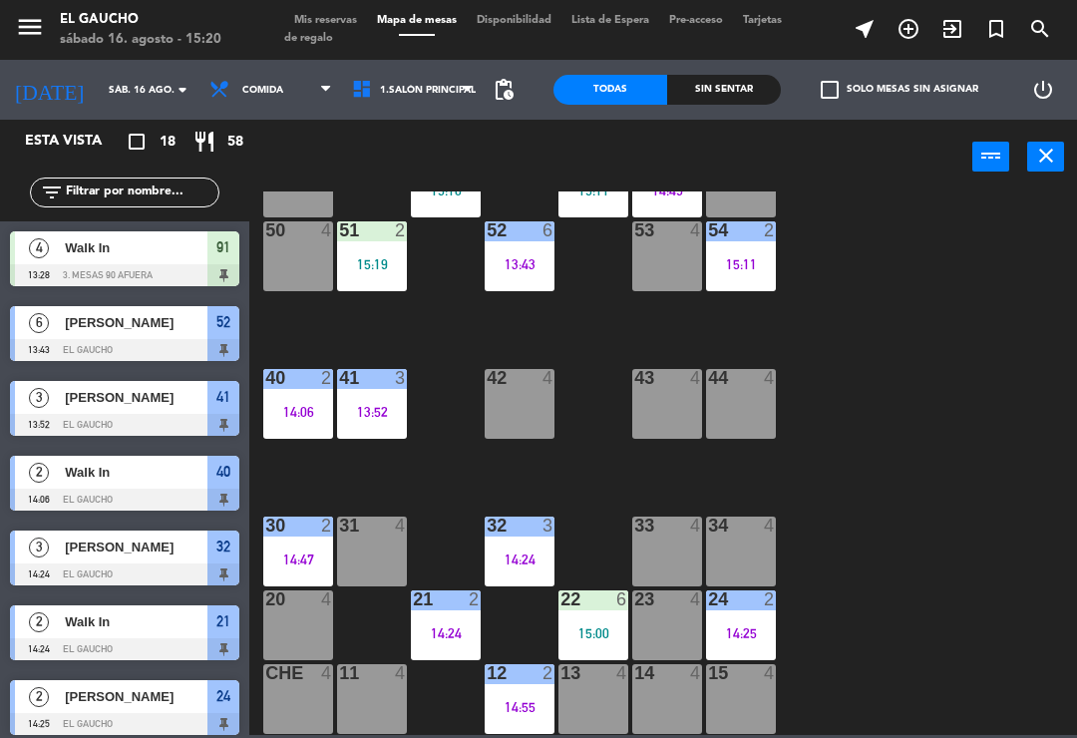
scroll to position [374, 0]
click at [597, 617] on div "22 6 15:00" at bounding box center [594, 626] width 70 height 70
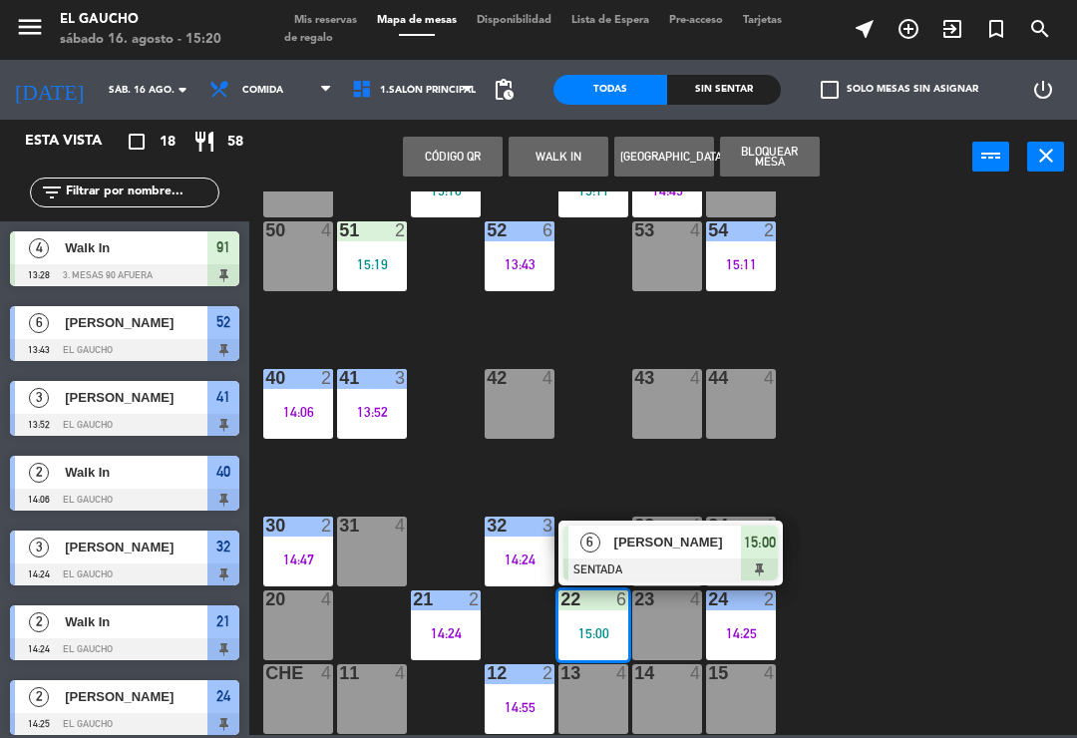
click at [613, 554] on div "[PERSON_NAME]" at bounding box center [678, 542] width 130 height 33
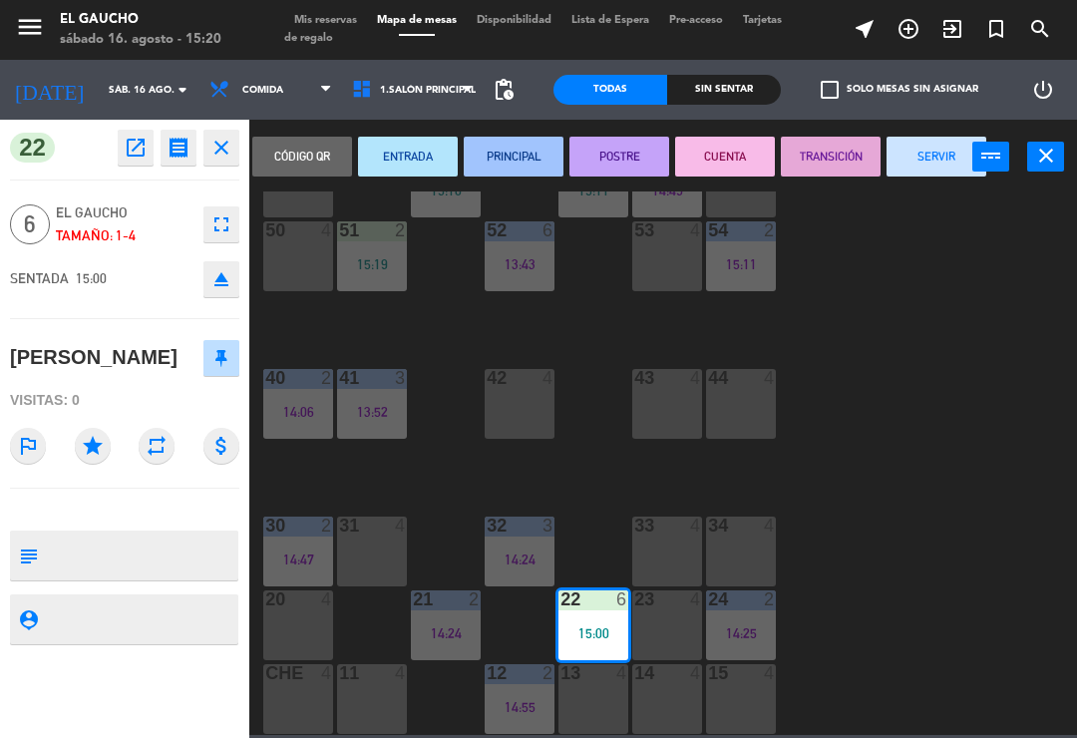
click at [372, 151] on button "ENTRADA" at bounding box center [408, 157] width 100 height 40
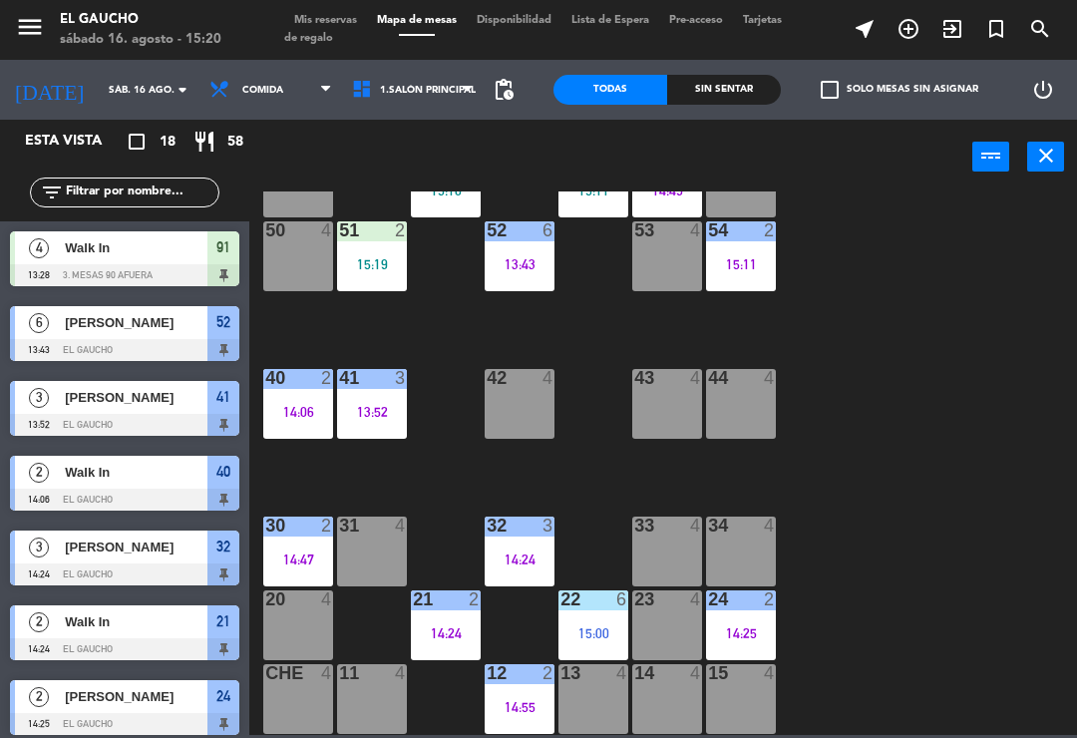
scroll to position [31, 0]
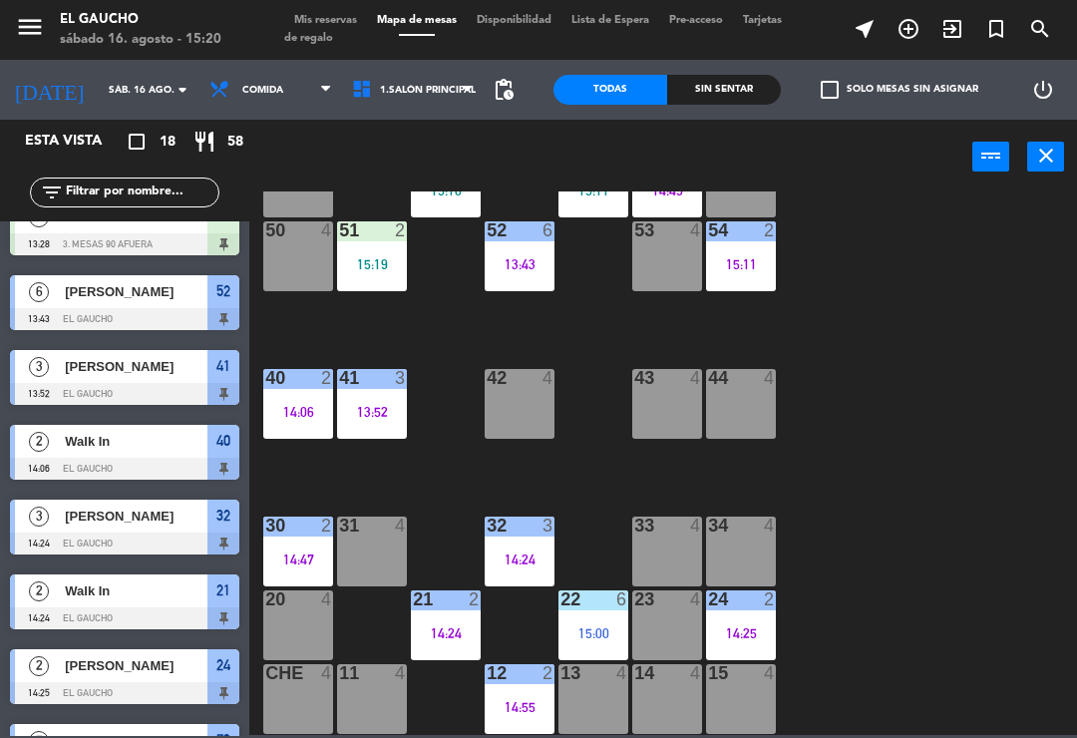
click at [511, 553] on div "14:24" at bounding box center [520, 560] width 70 height 14
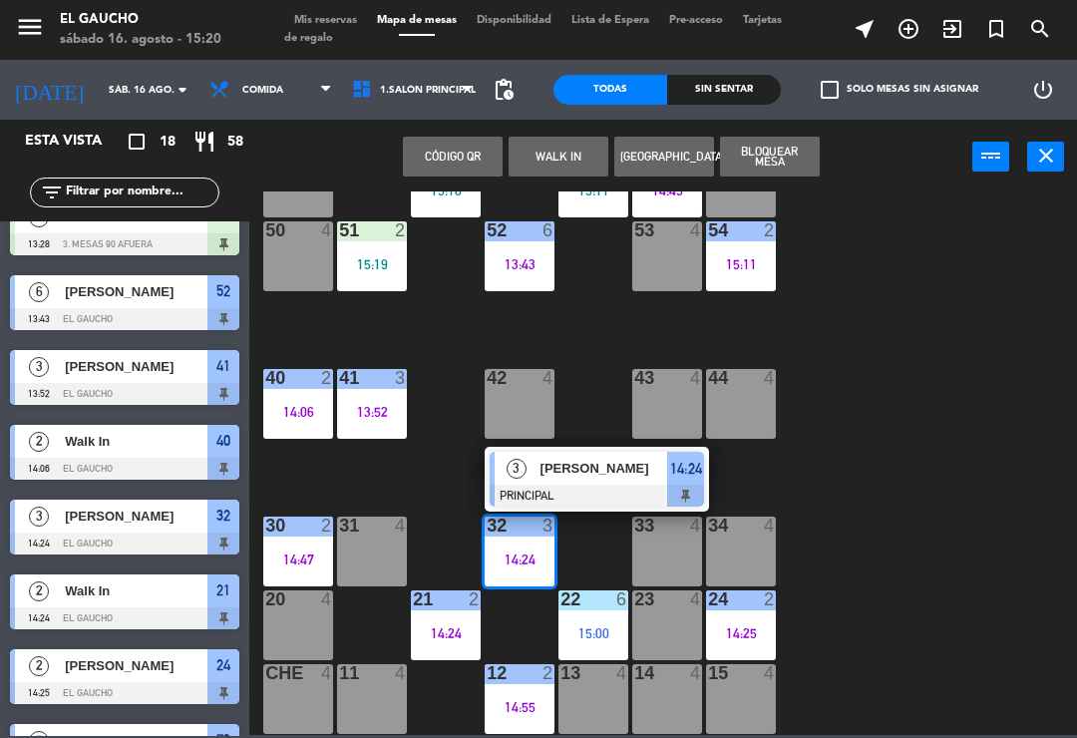
click at [618, 474] on span "[PERSON_NAME]" at bounding box center [605, 468] width 128 height 21
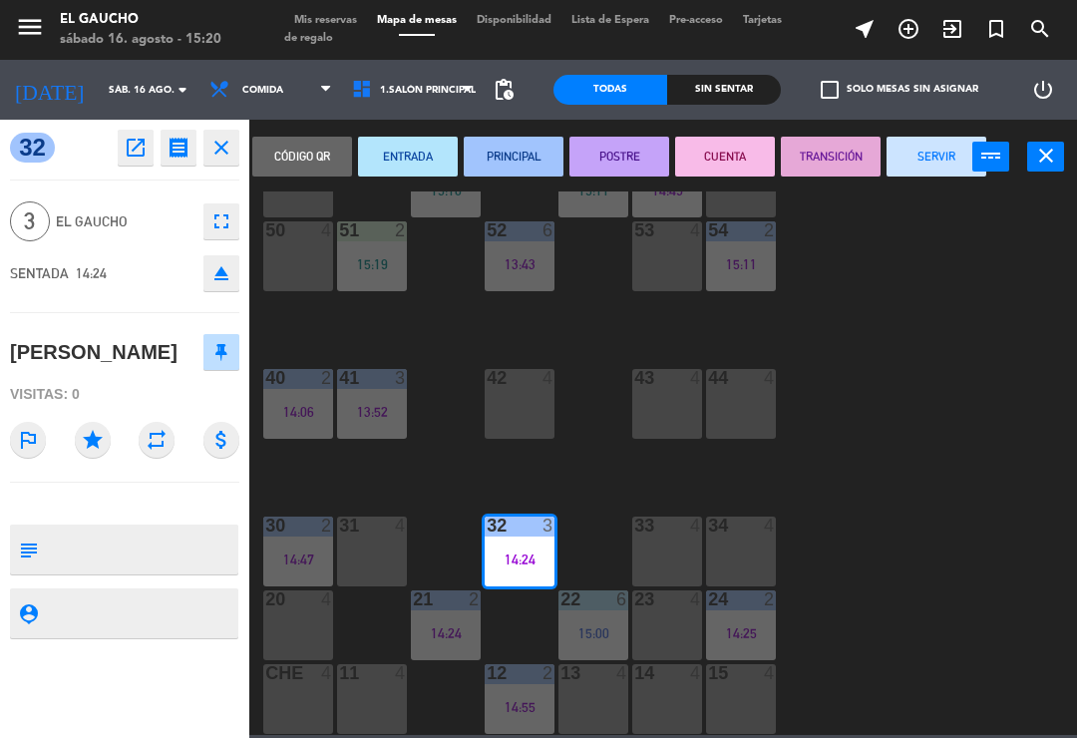
click at [925, 160] on button "SERVIR" at bounding box center [937, 157] width 100 height 40
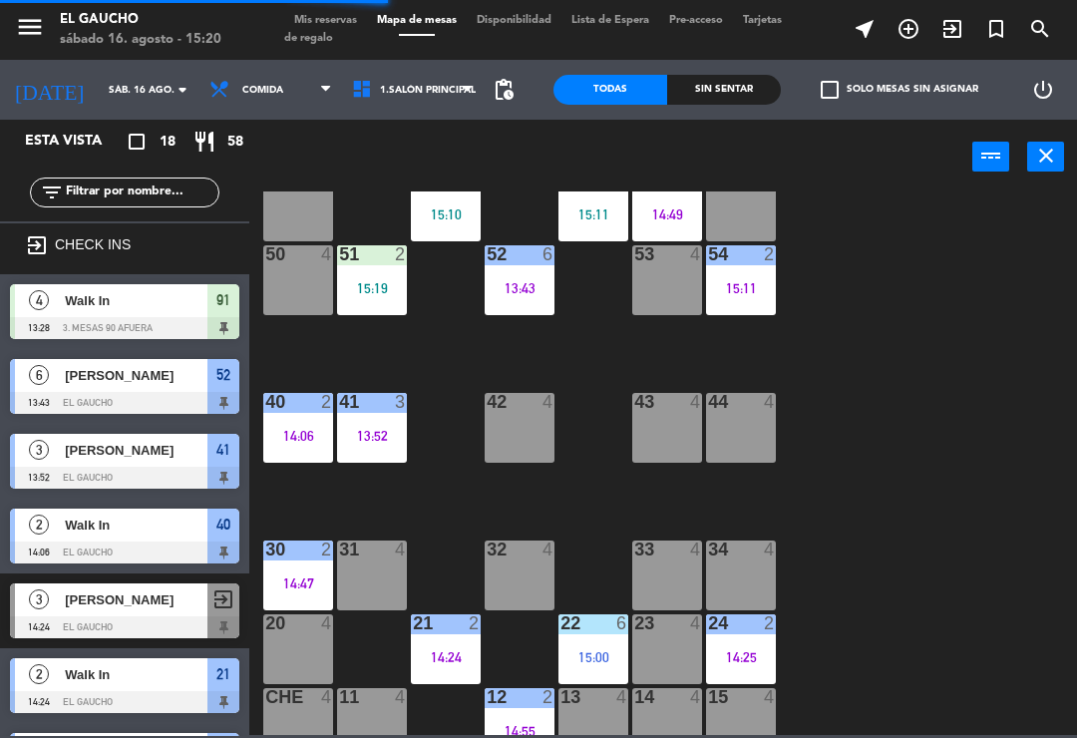
scroll to position [351, 0]
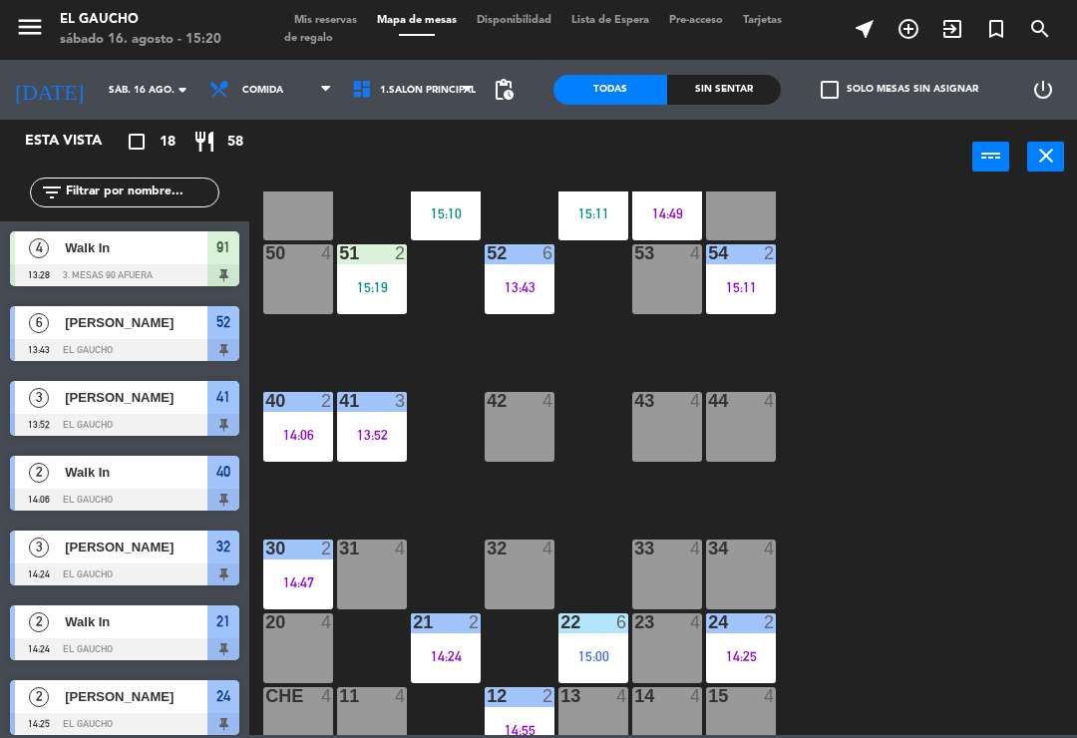
click at [387, 299] on div "51 2 15:19" at bounding box center [372, 279] width 70 height 70
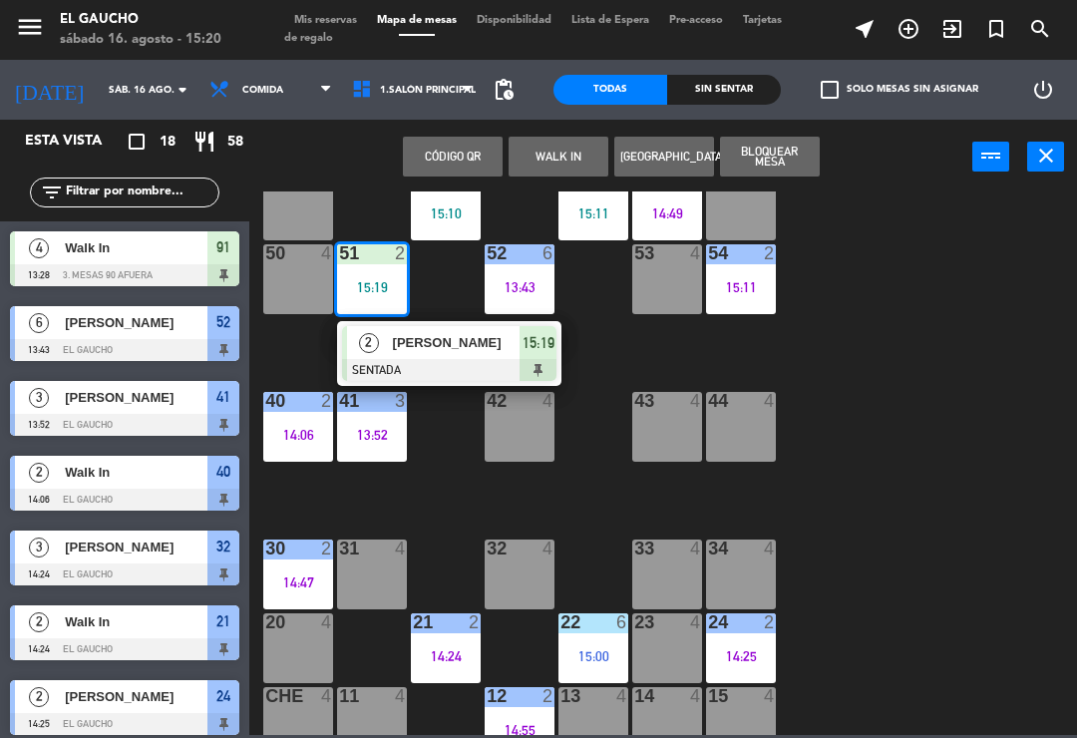
click at [590, 341] on div "84 4 15:11 80 4 83 4 82 5 14:50 81 4 70 4 71 4 72 4 73 5 14:41 74 4 63 2 14:49 …" at bounding box center [668, 464] width 817 height 544
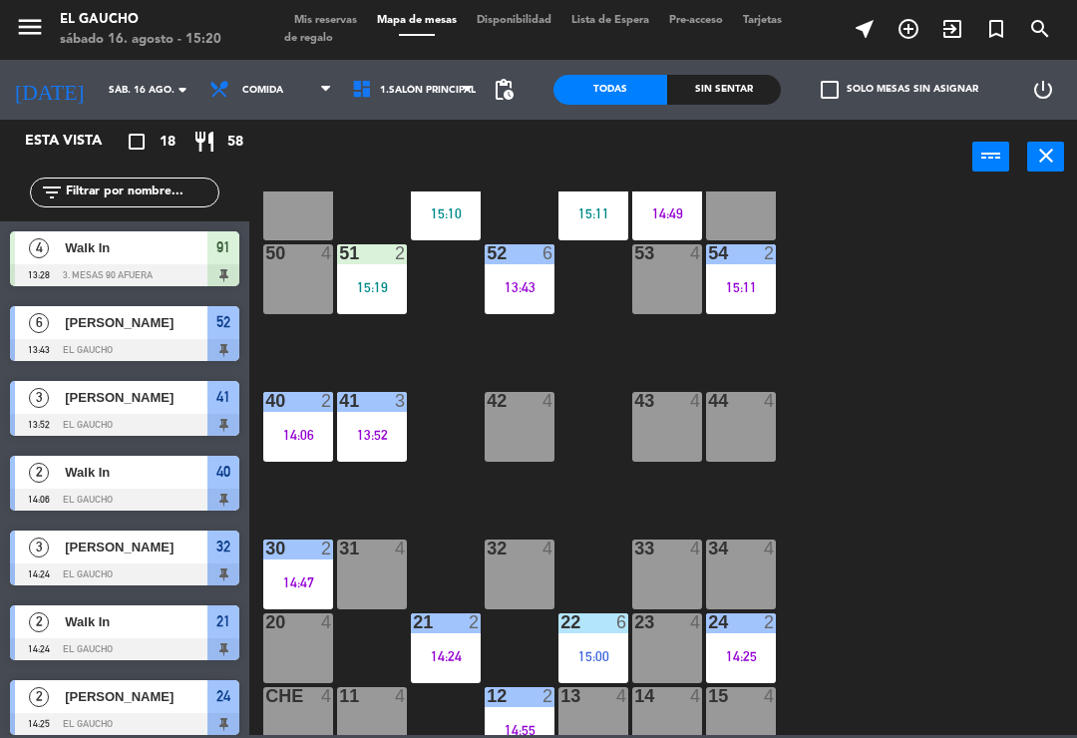
click at [744, 314] on div "54 2 15:11" at bounding box center [741, 279] width 70 height 70
click at [854, 282] on div "84 4 15:11 80 4 83 4 82 5 14:50 81 4 70 4 71 4 72 4 73 5 14:41 74 4 63 2 14:49 …" at bounding box center [668, 464] width 817 height 544
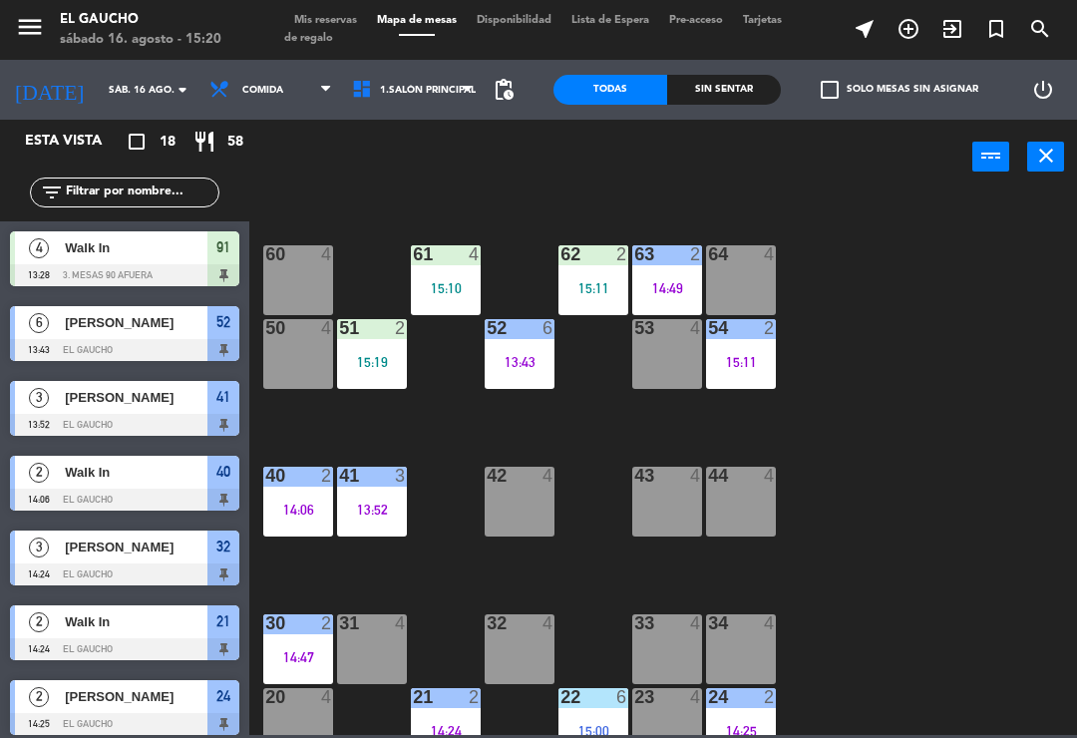
scroll to position [249, 0]
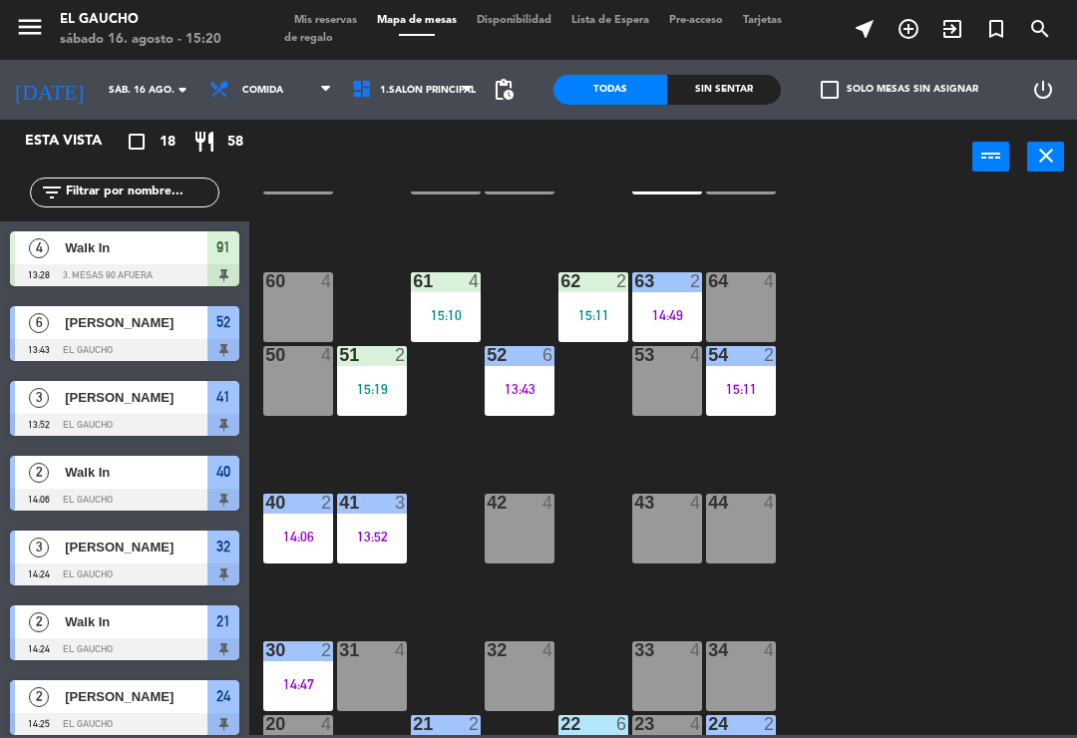
click at [442, 316] on div "15:10" at bounding box center [446, 315] width 70 height 14
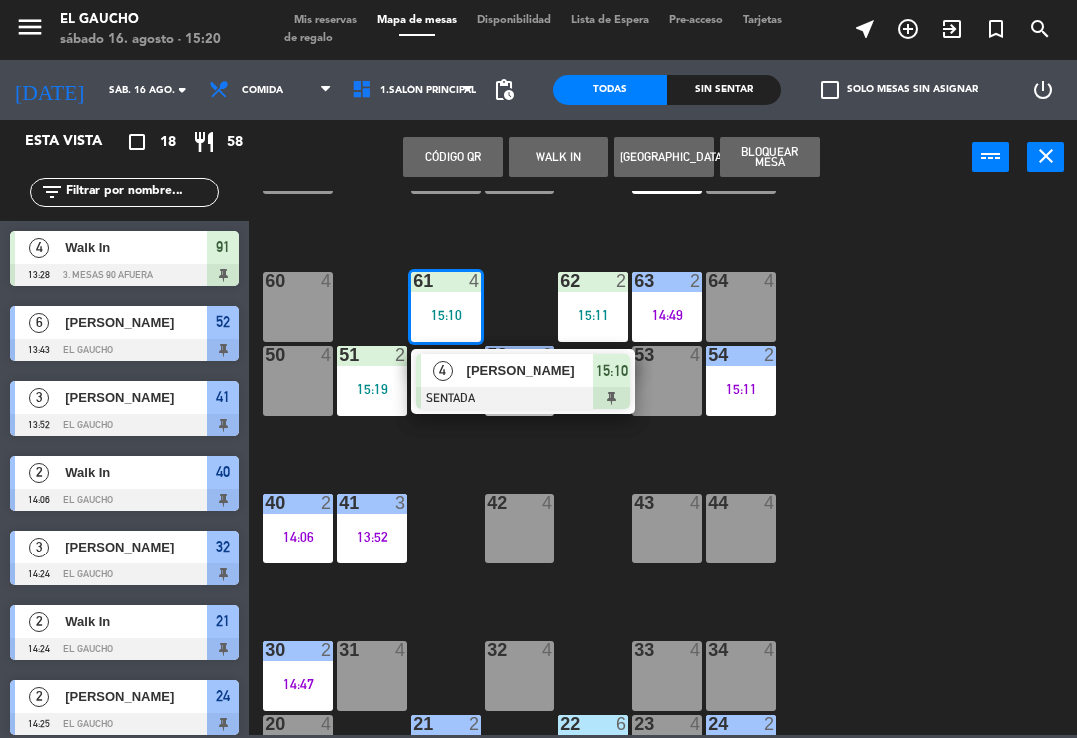
click at [458, 403] on div at bounding box center [523, 398] width 214 height 22
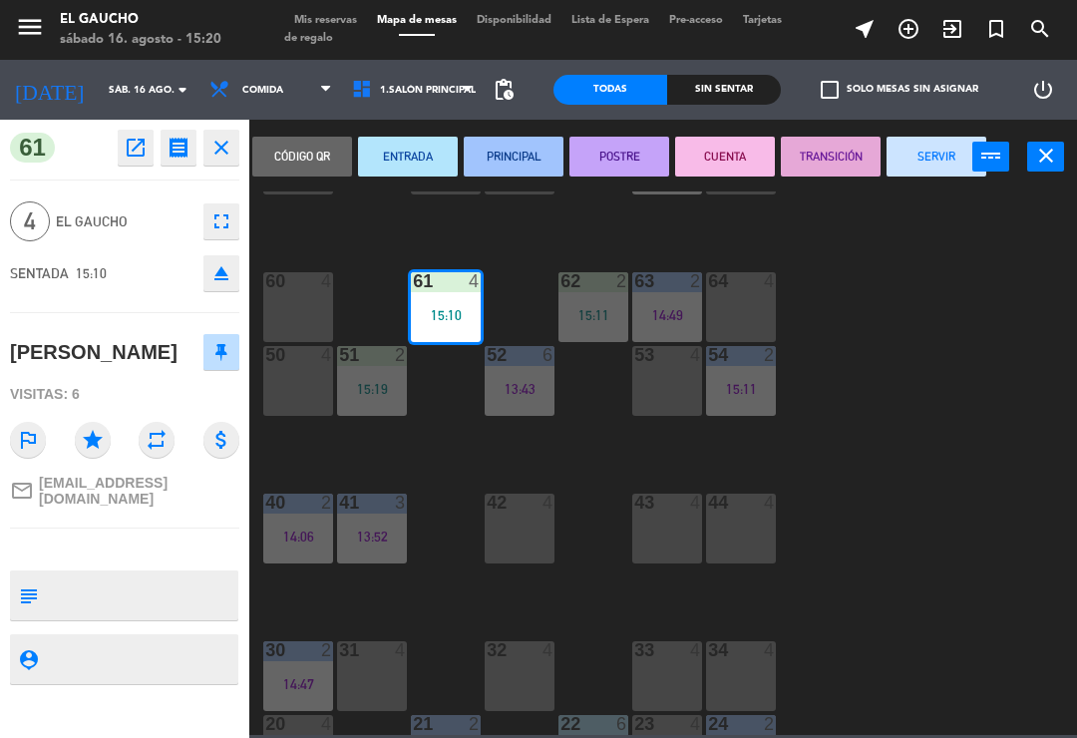
click at [417, 137] on button "ENTRADA" at bounding box center [408, 157] width 100 height 40
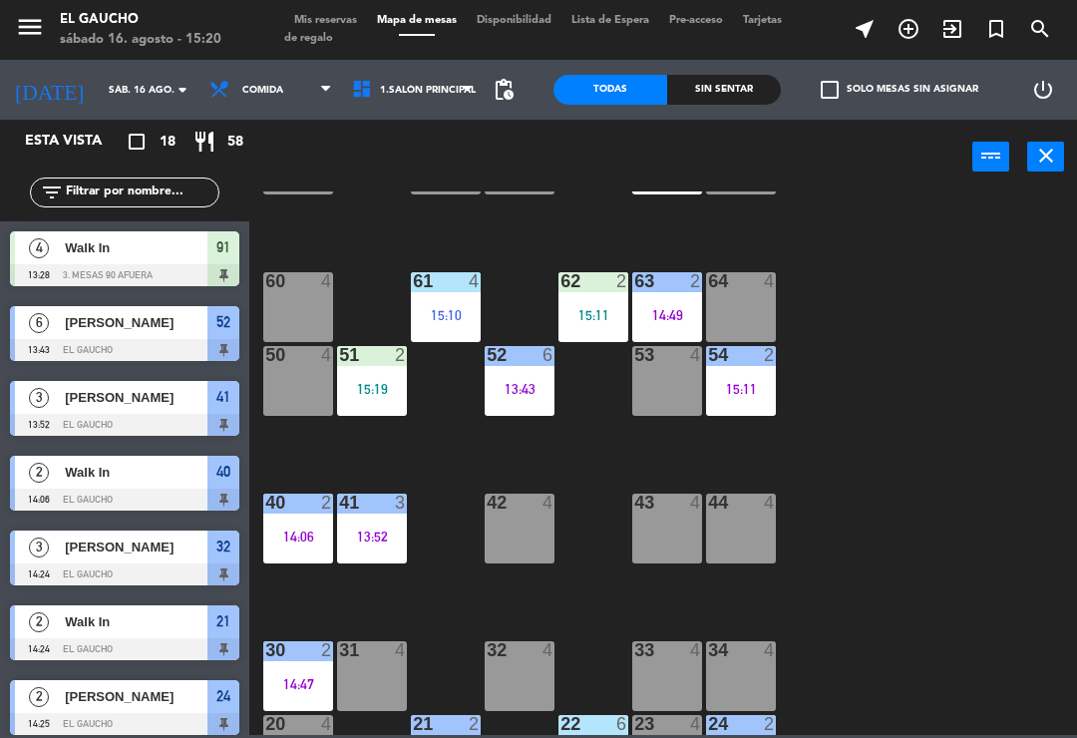
scroll to position [106, 0]
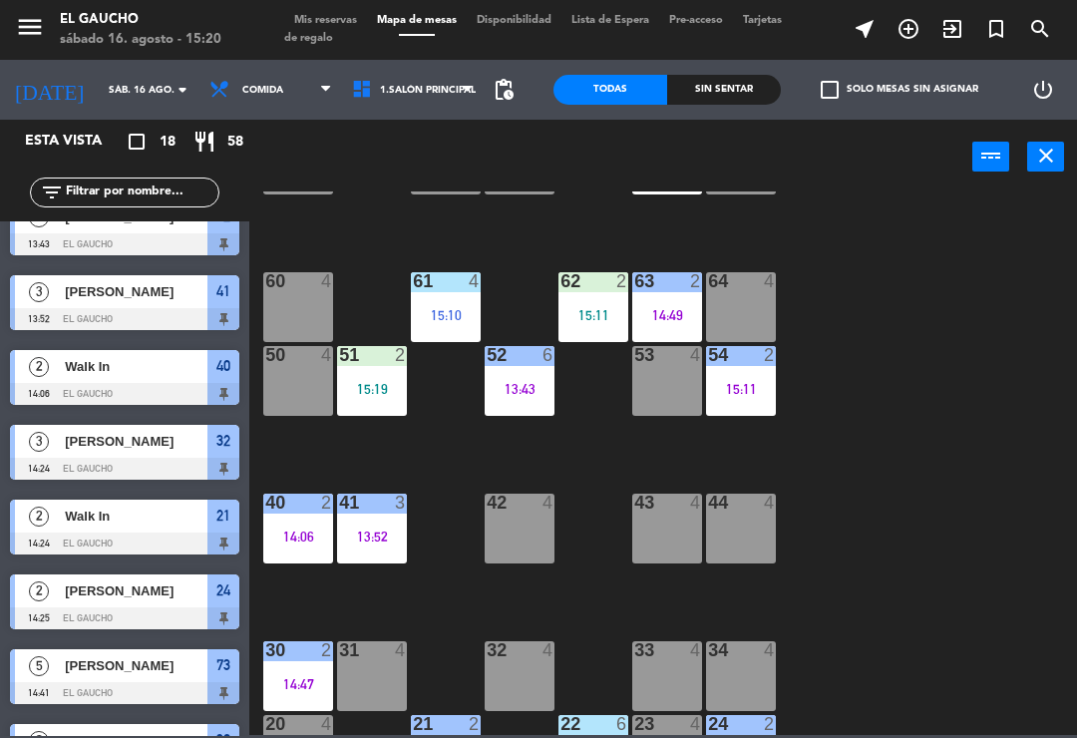
click at [584, 314] on div "15:11" at bounding box center [594, 315] width 70 height 14
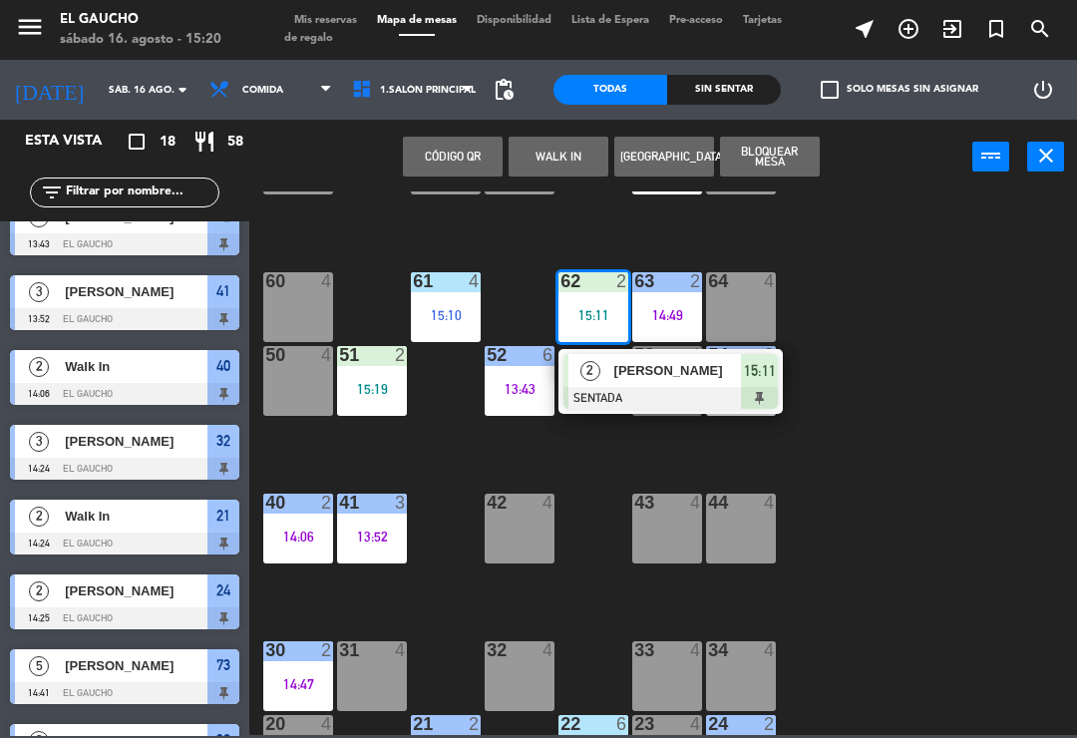
click at [646, 390] on div at bounding box center [671, 398] width 214 height 22
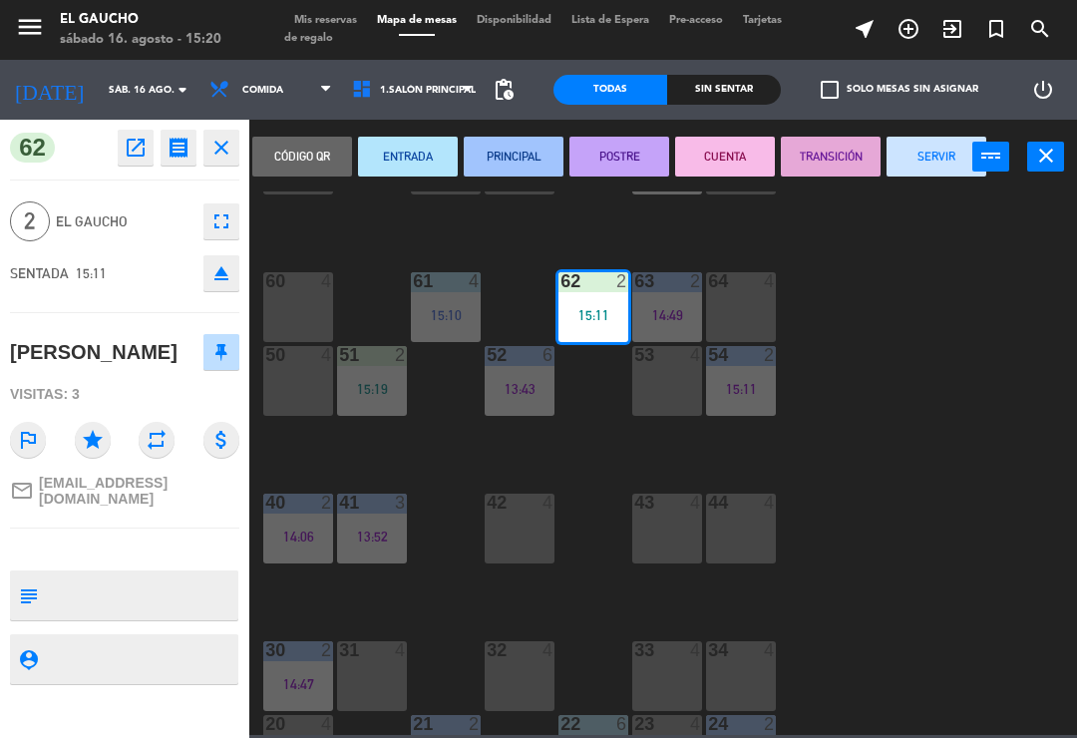
click at [507, 149] on button "PRINCIPAL" at bounding box center [514, 157] width 100 height 40
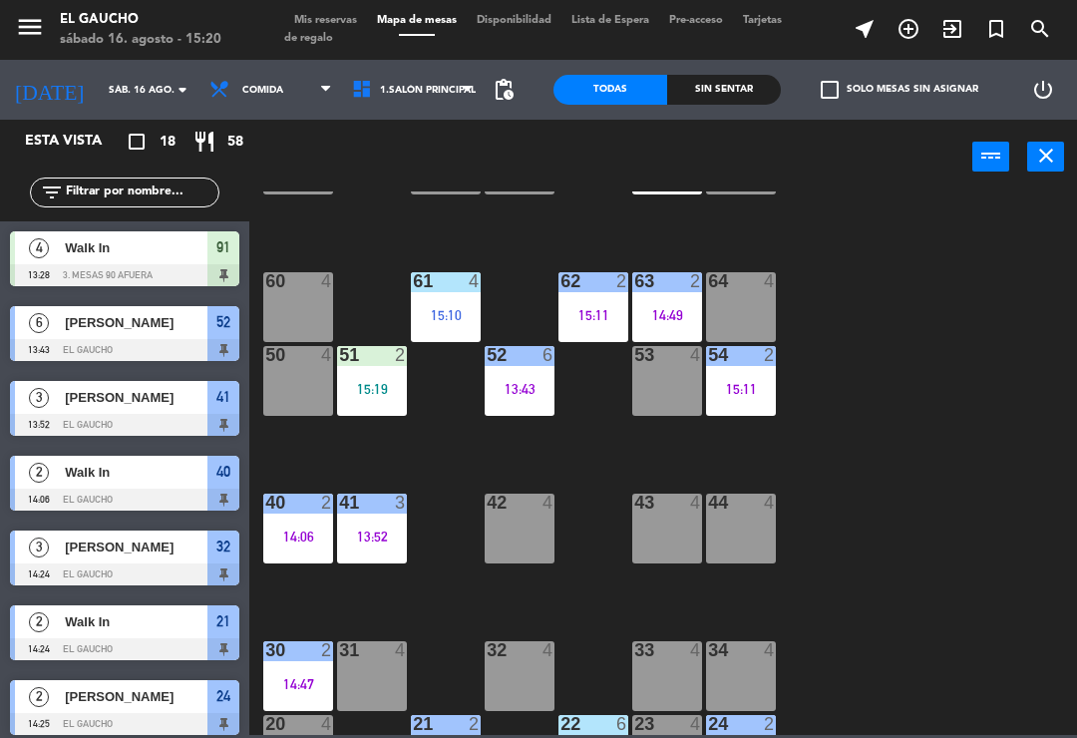
scroll to position [0, 0]
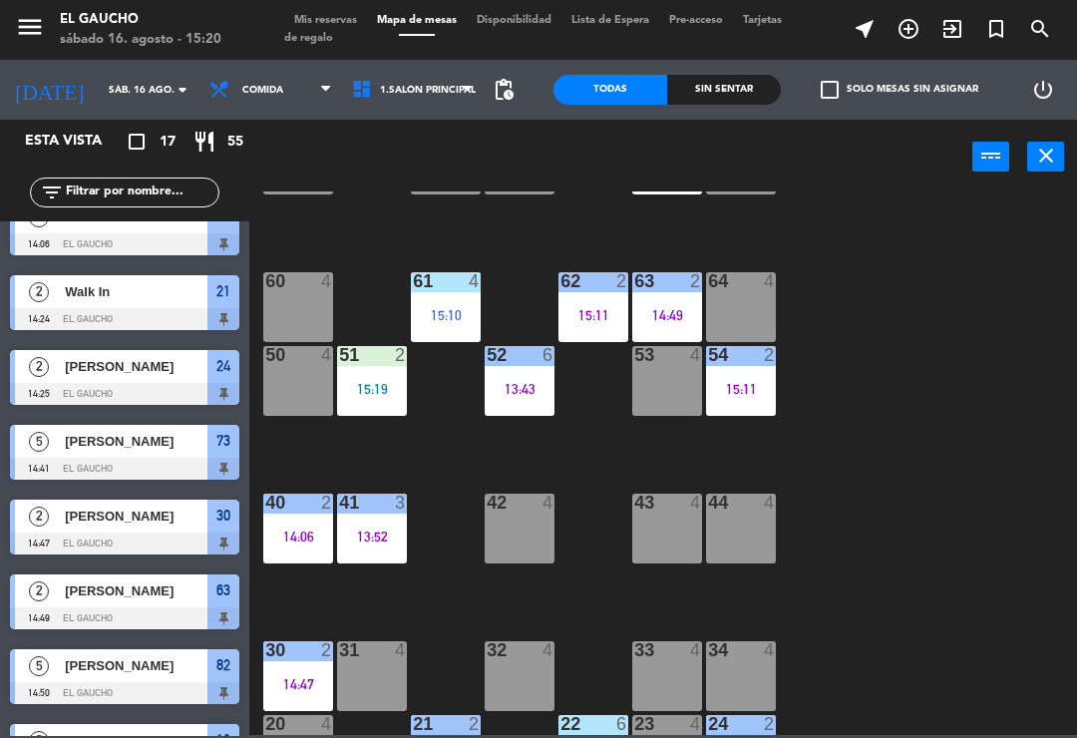
click at [845, 300] on div "84 4 15:11 80 4 83 4 82 5 14:50 81 4 70 4 71 4 72 4 73 5 14:41 74 4 63 2 14:49 …" at bounding box center [668, 464] width 817 height 544
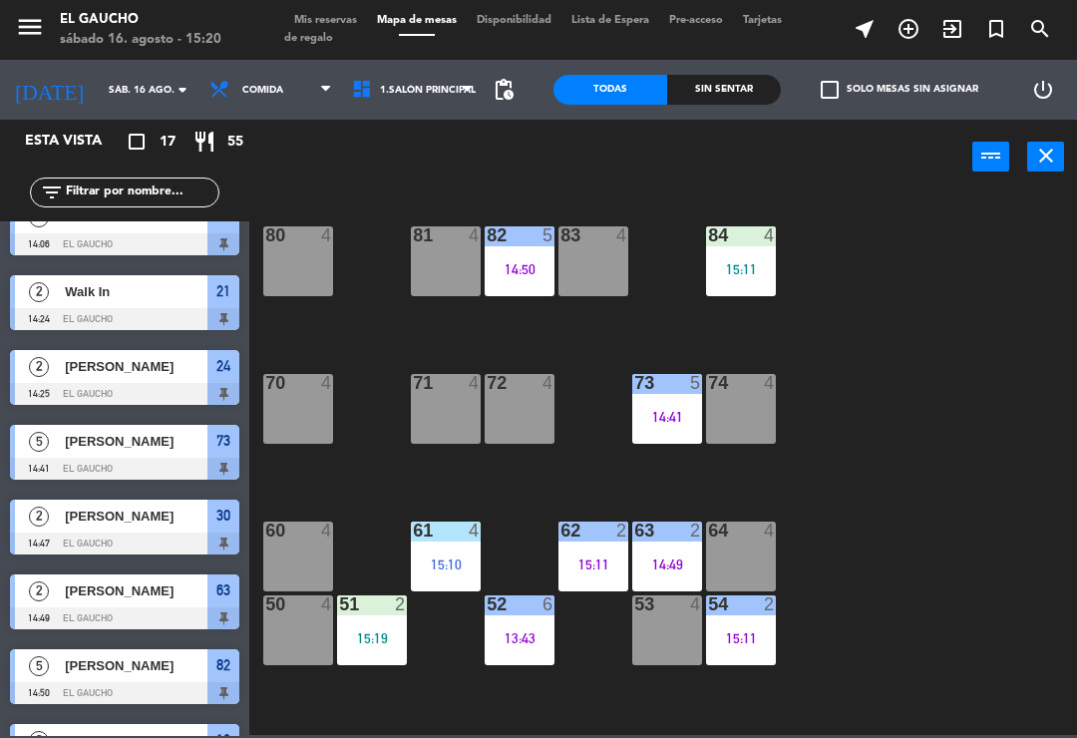
click at [766, 277] on div "84 4 15:11" at bounding box center [741, 261] width 70 height 70
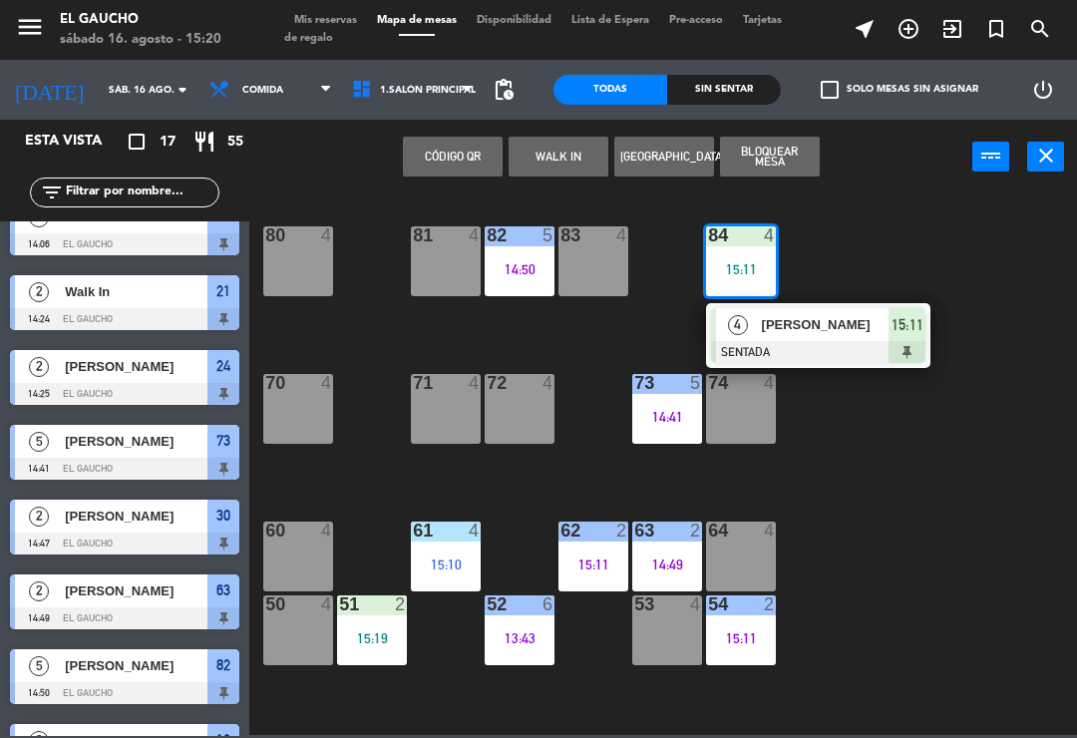
click at [756, 273] on div "15:11" at bounding box center [741, 269] width 70 height 14
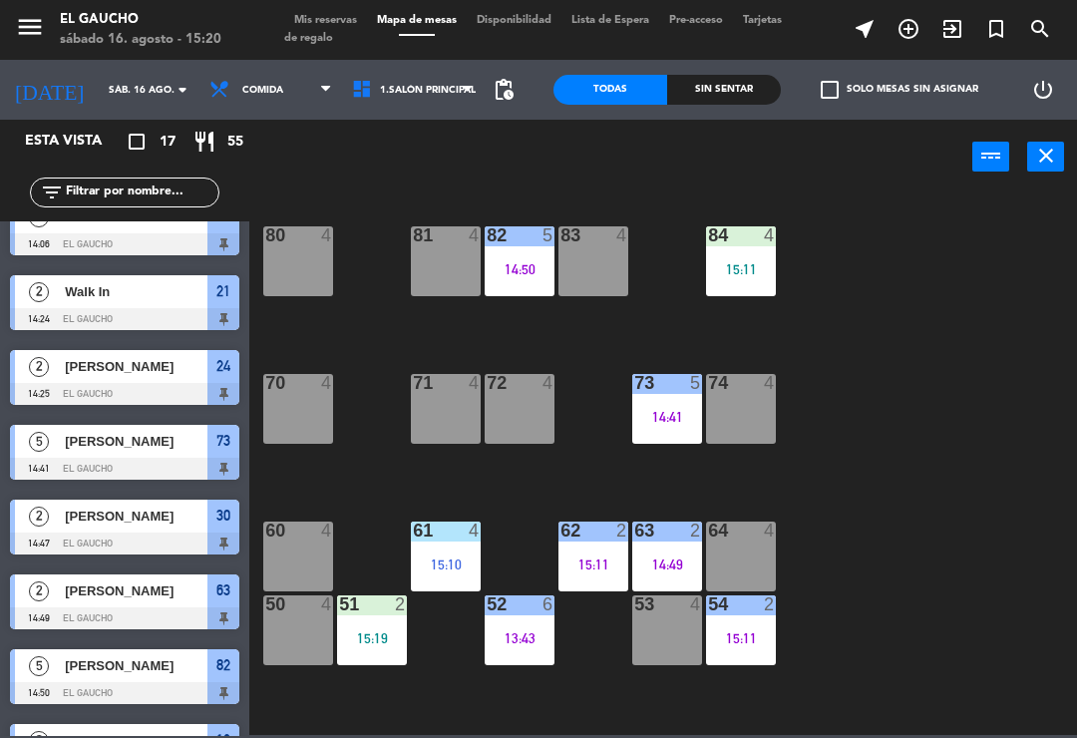
click at [799, 334] on div "84 4 15:11 80 4 83 4 82 5 14:50 81 4 70 4 71 4 72 4 73 5 14:41 74 4 63 2 14:49 …" at bounding box center [668, 464] width 817 height 544
click at [738, 262] on div "15:11" at bounding box center [741, 269] width 70 height 14
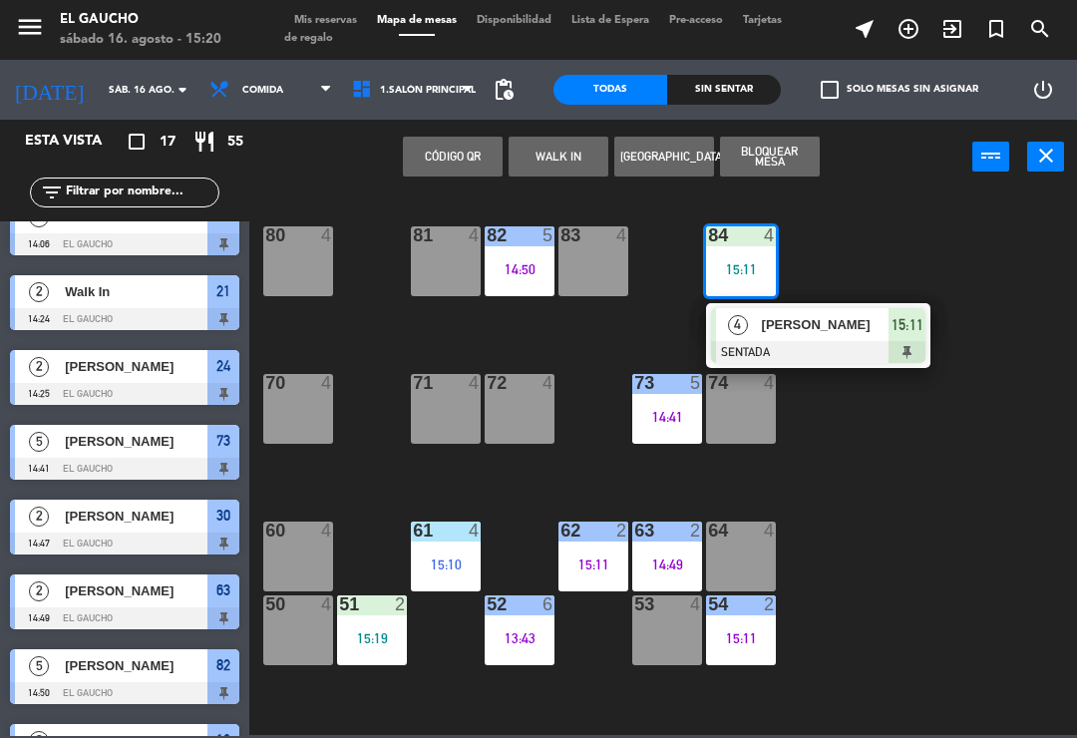
click at [778, 327] on span "Alfredo" at bounding box center [826, 324] width 128 height 21
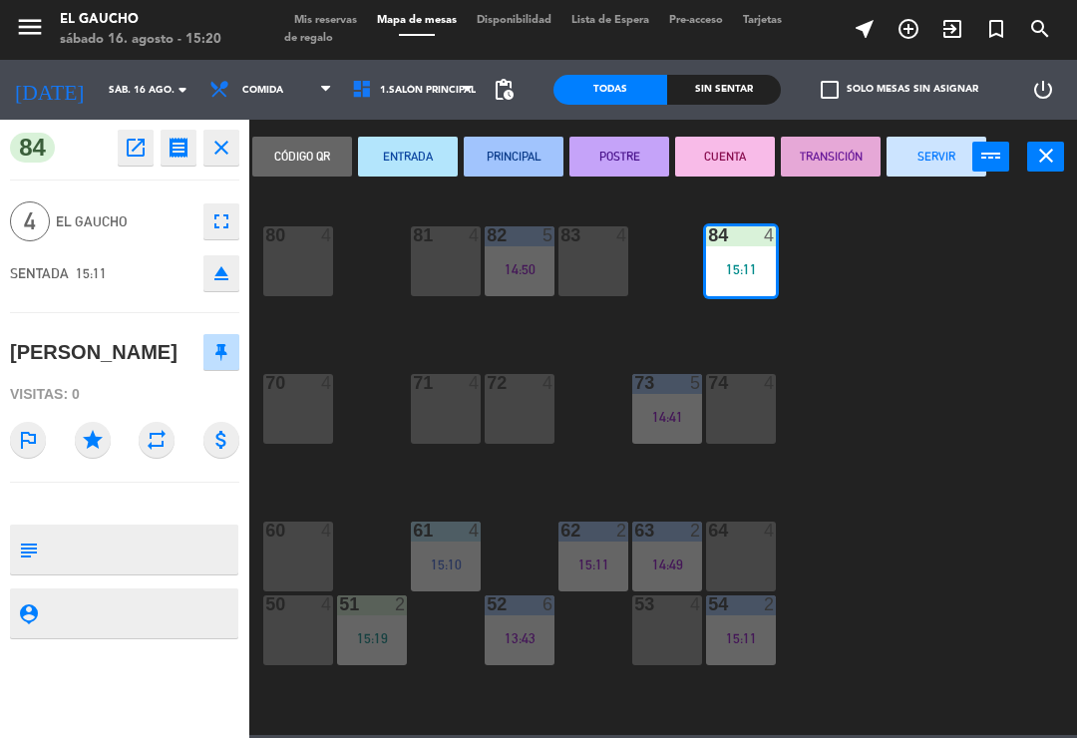
click at [389, 158] on button "ENTRADA" at bounding box center [408, 157] width 100 height 40
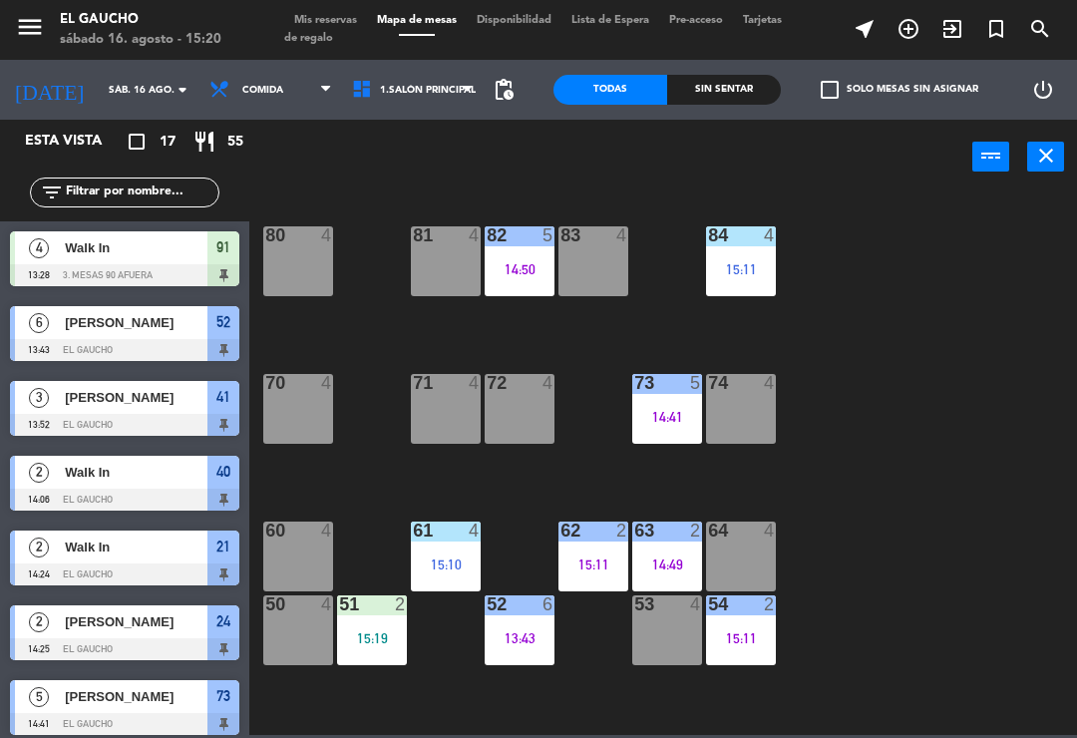
scroll to position [155, 0]
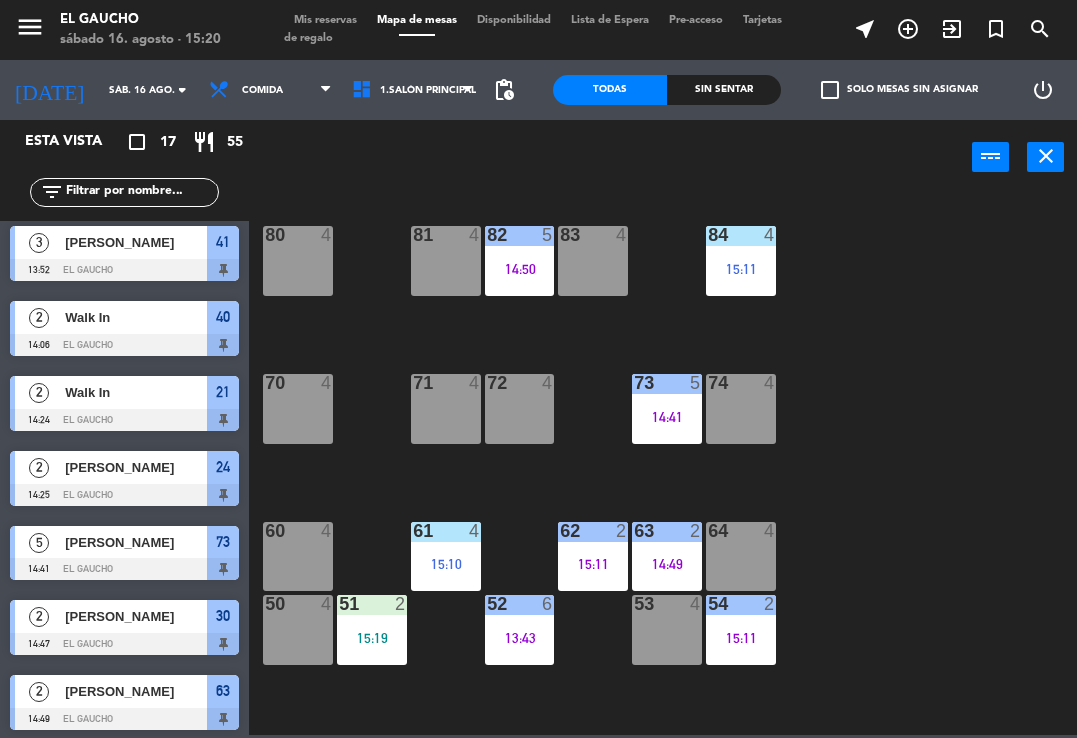
click at [507, 295] on div "82 5 14:50" at bounding box center [520, 261] width 70 height 70
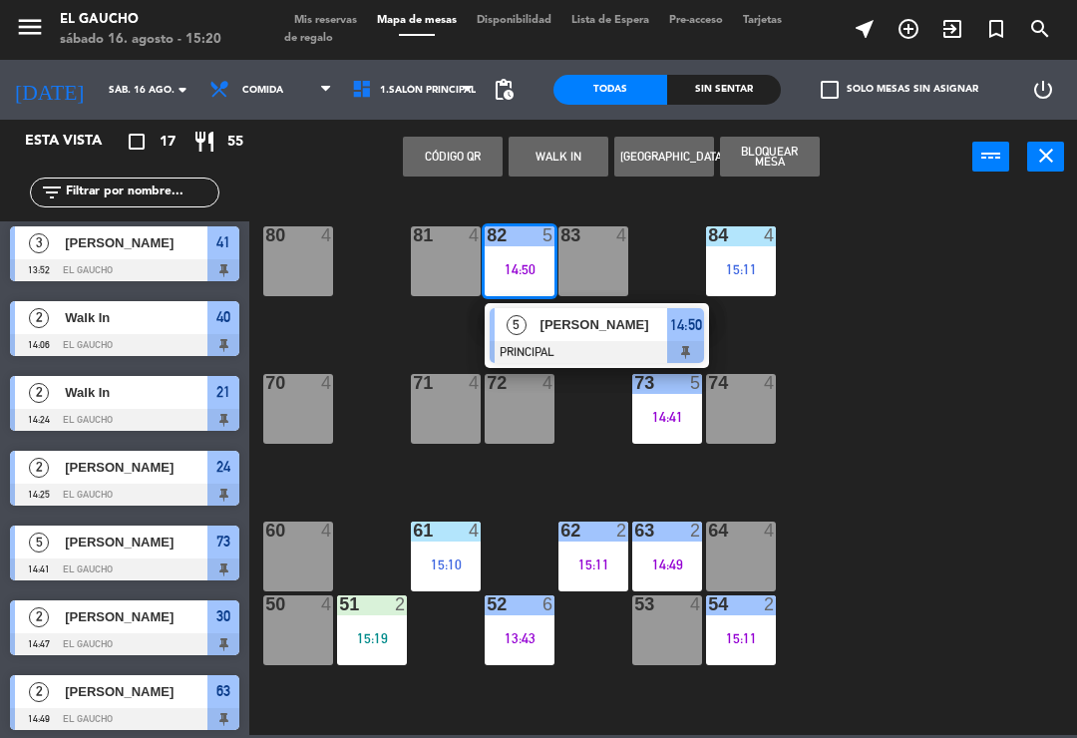
click at [597, 342] on div at bounding box center [597, 352] width 214 height 22
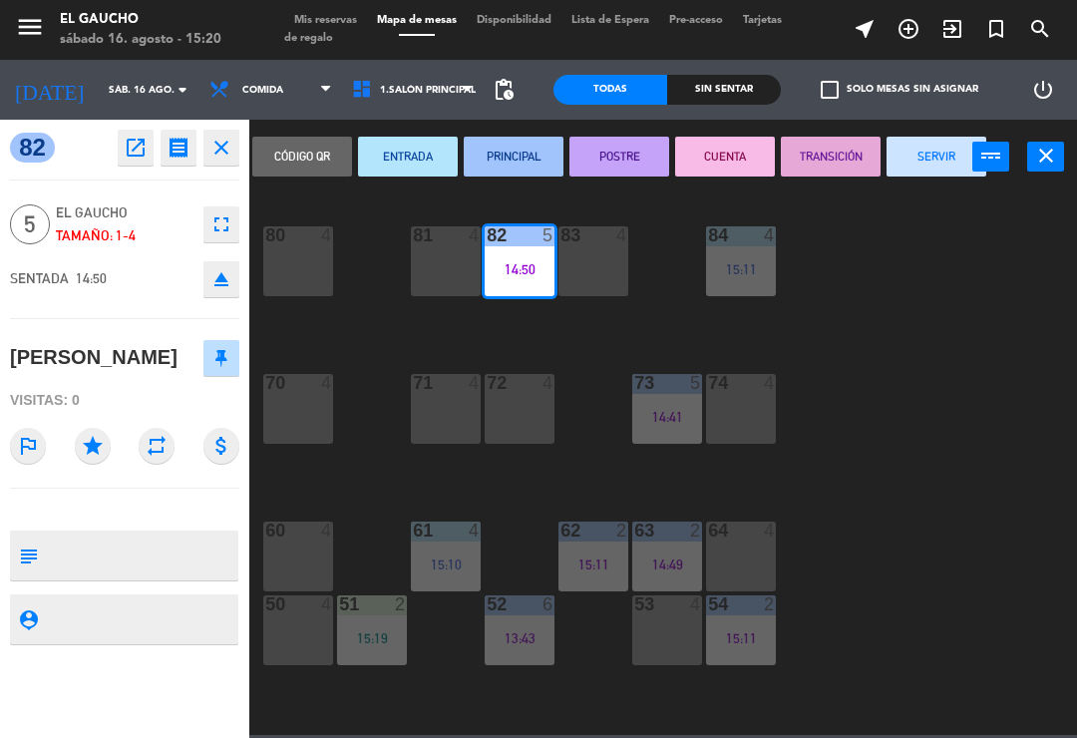
click at [127, 151] on icon "open_in_new" at bounding box center [136, 148] width 24 height 24
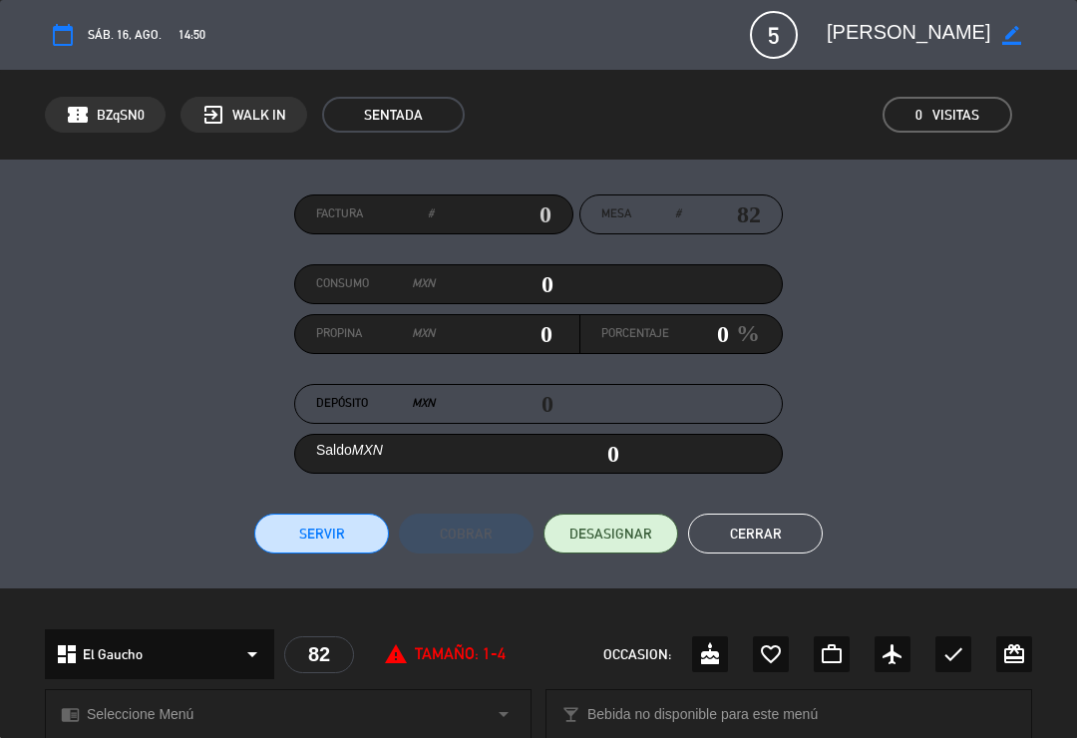
click at [1007, 35] on icon "border_color" at bounding box center [1012, 35] width 19 height 19
click at [937, 38] on textarea at bounding box center [909, 35] width 165 height 36
type textarea "Mauricio Pazos"
click at [1007, 39] on icon at bounding box center [1012, 35] width 19 height 19
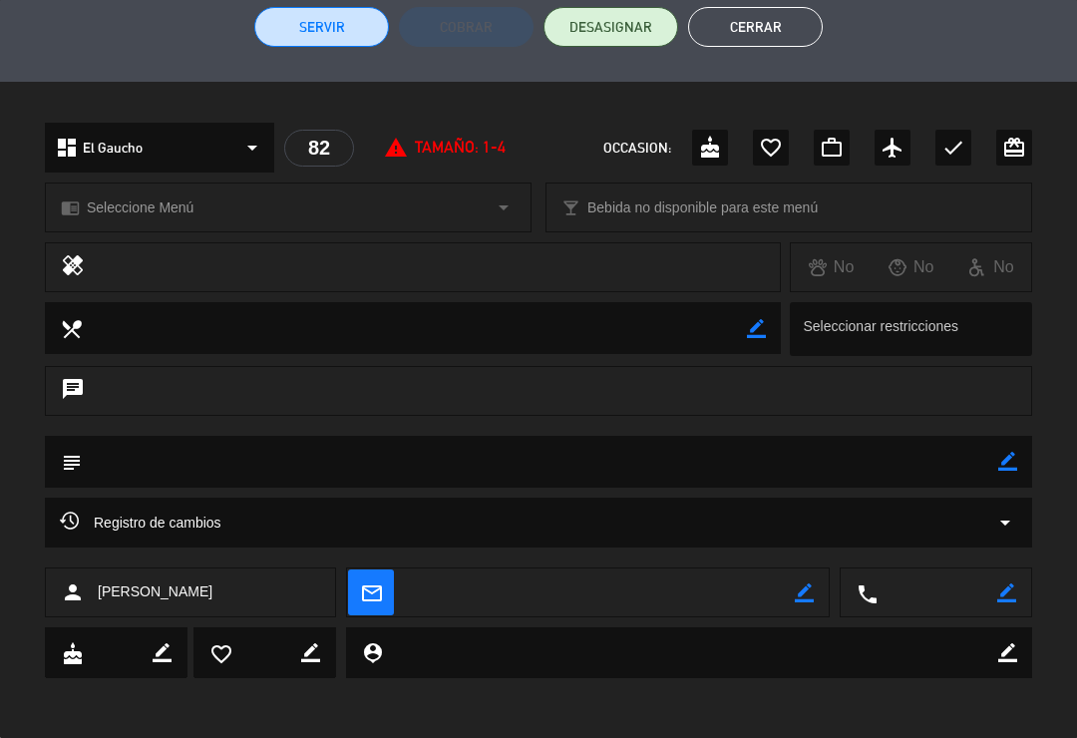
scroll to position [506, 0]
click at [813, 587] on icon "border_color" at bounding box center [804, 594] width 19 height 19
click at [660, 605] on textarea at bounding box center [601, 595] width 387 height 50
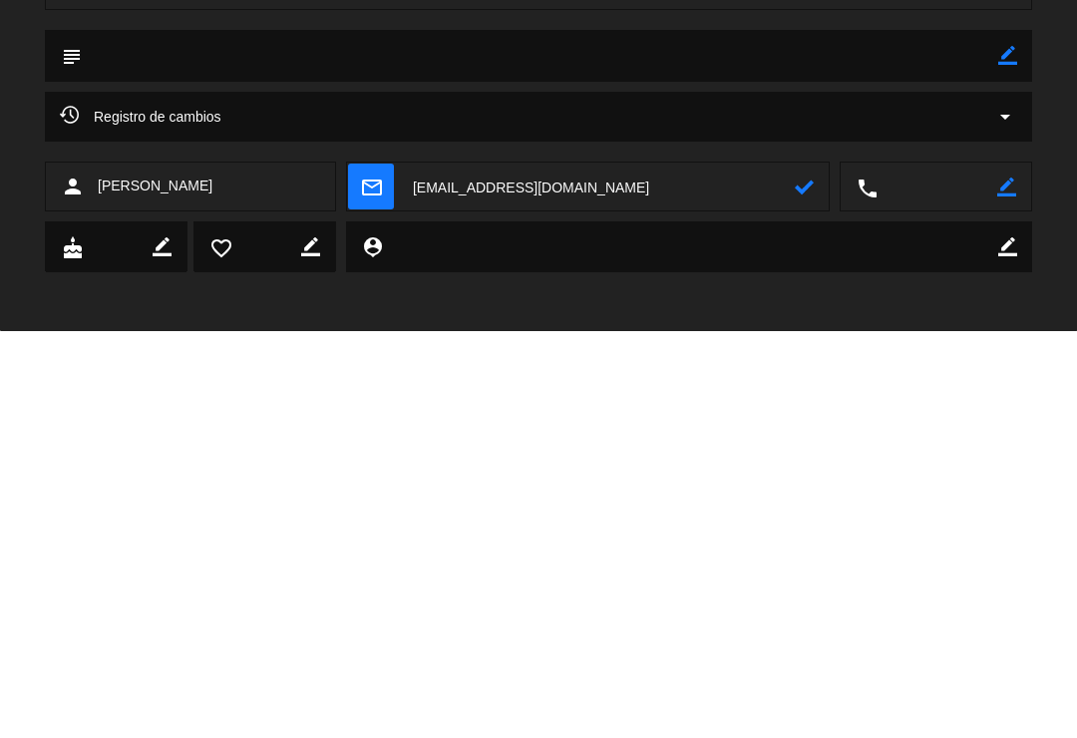
type textarea "mauriciopazos@correo.com"
click at [803, 585] on icon at bounding box center [804, 594] width 19 height 19
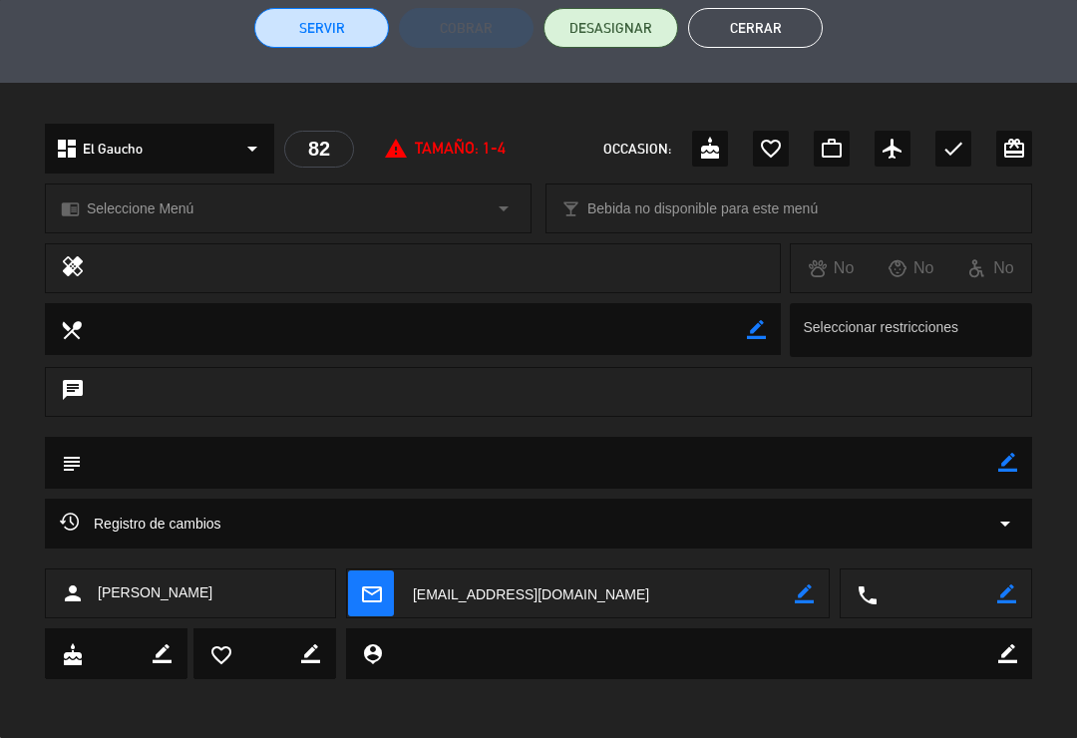
click at [772, 29] on button "Cerrar" at bounding box center [755, 28] width 135 height 40
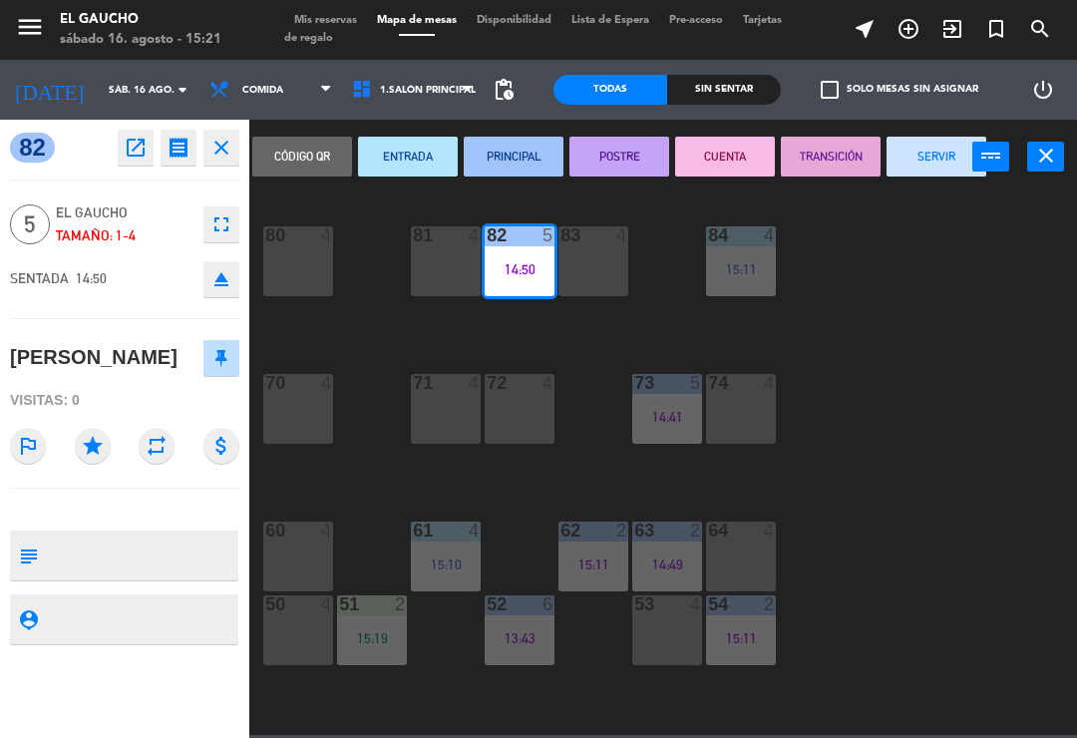
scroll to position [0, 0]
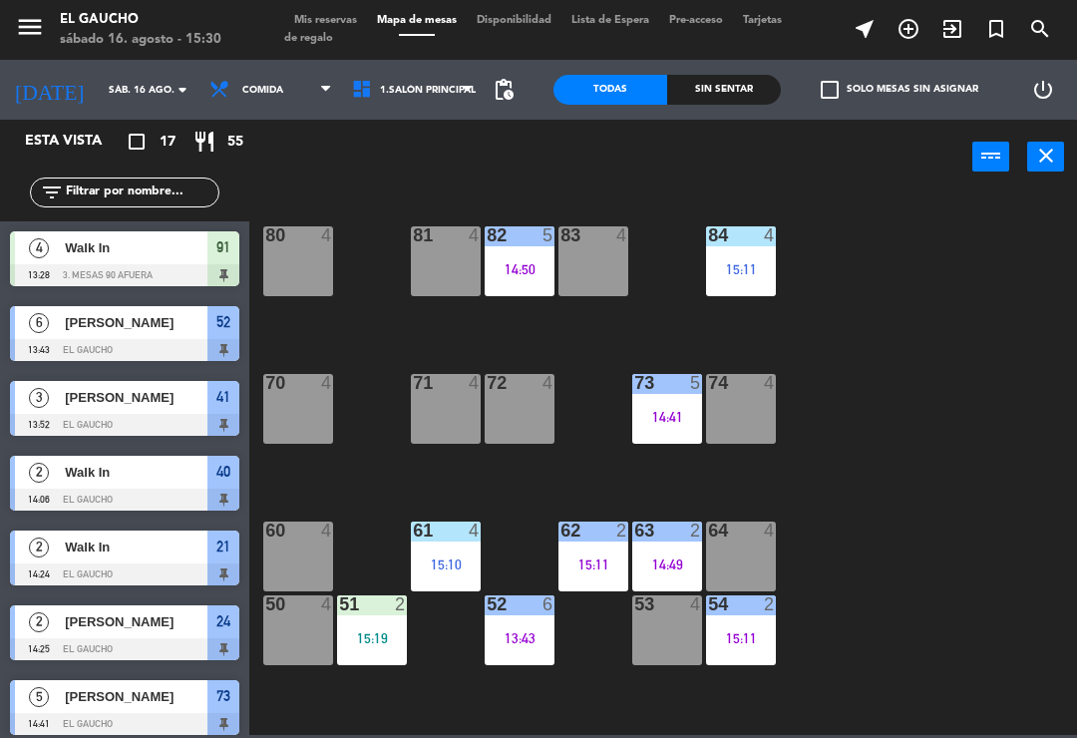
click at [348, 292] on div "84 4 15:11 80 4 83 4 82 5 14:50 81 4 70 4 71 4 72 4 73 5 14:41 74 4 63 2 14:49 …" at bounding box center [668, 464] width 817 height 544
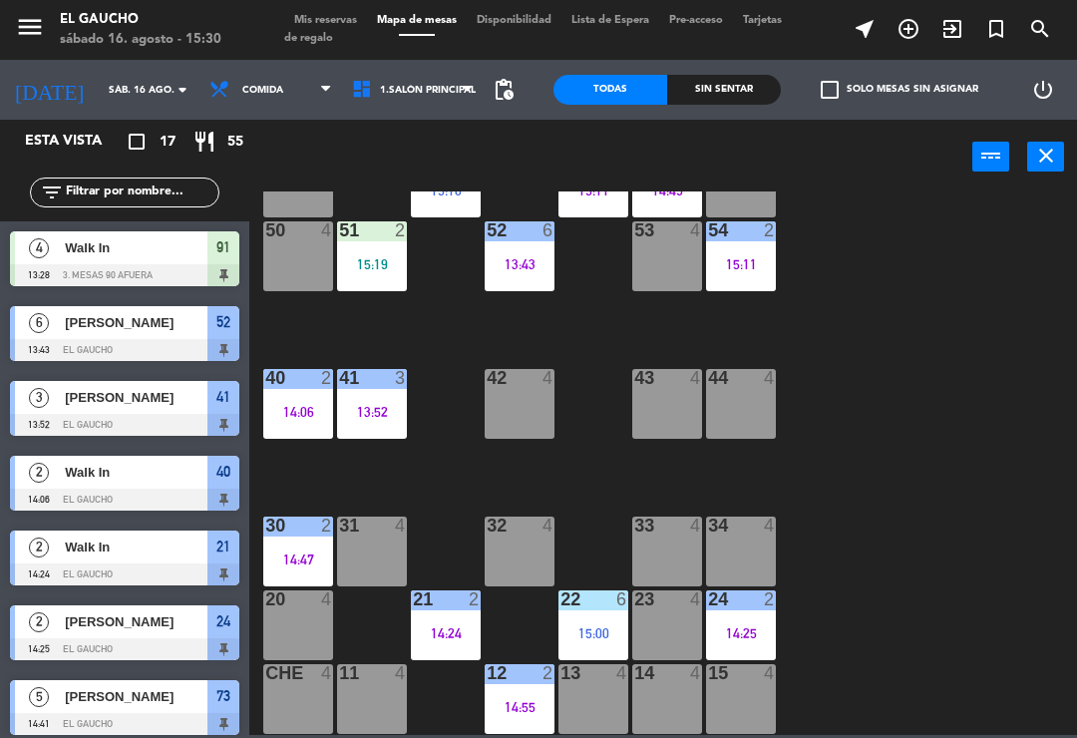
scroll to position [374, 0]
click at [515, 406] on div "42 4" at bounding box center [520, 404] width 70 height 70
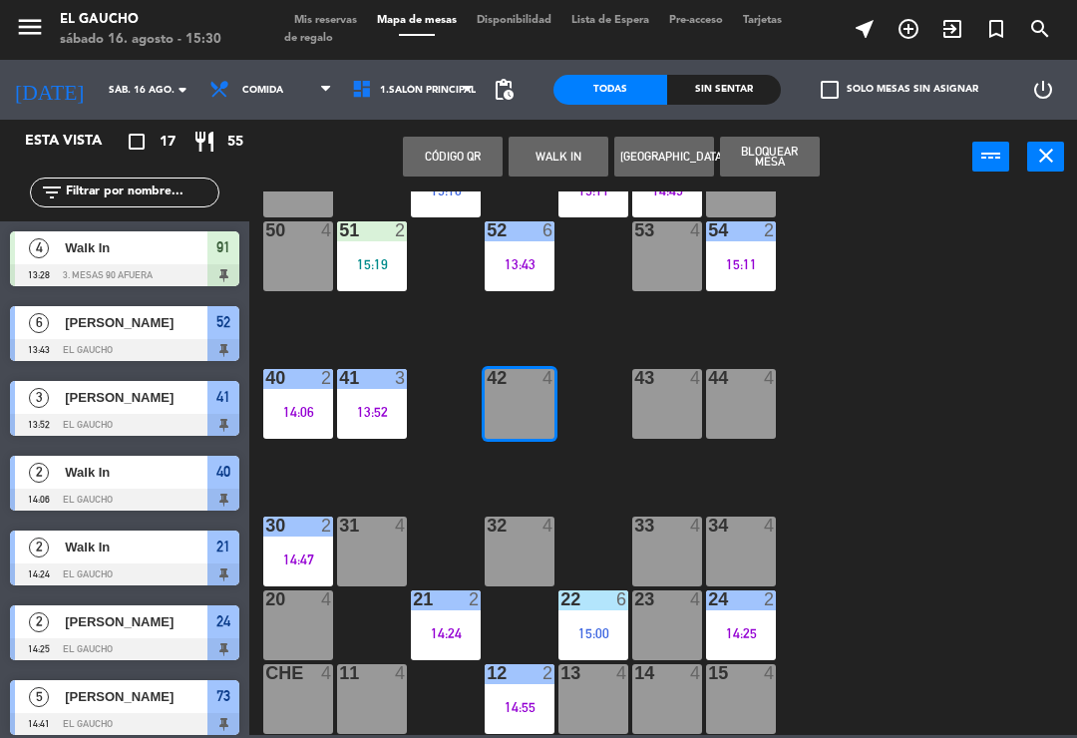
click at [552, 163] on button "WALK IN" at bounding box center [559, 157] width 100 height 40
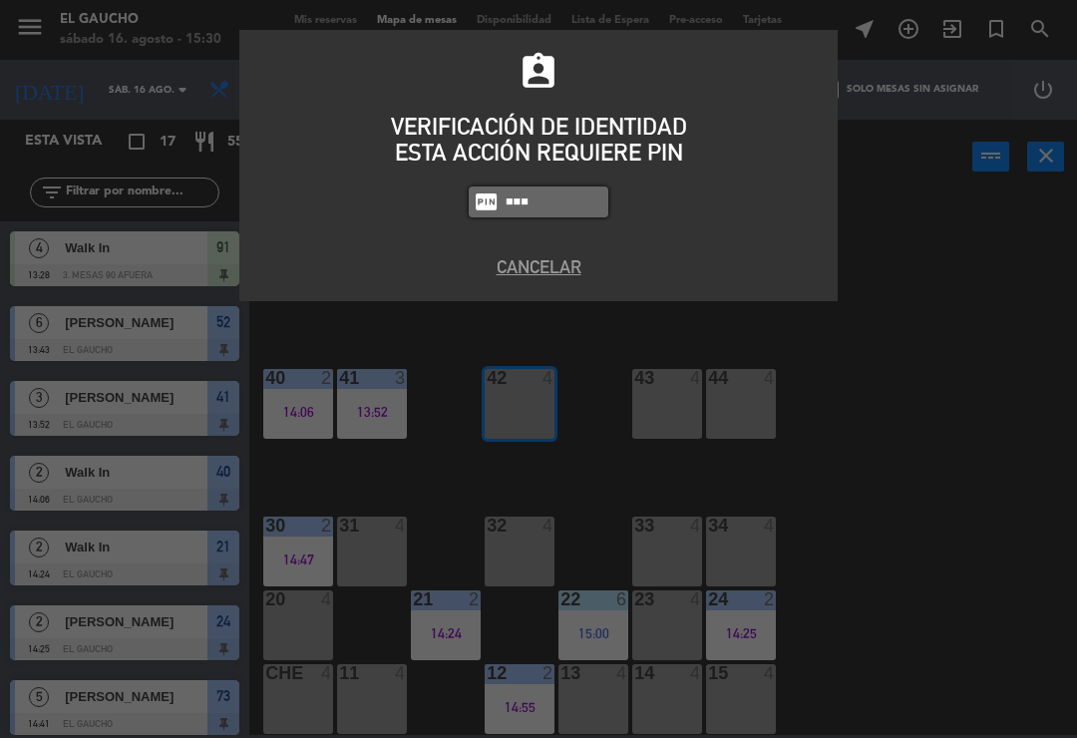
type input "3124"
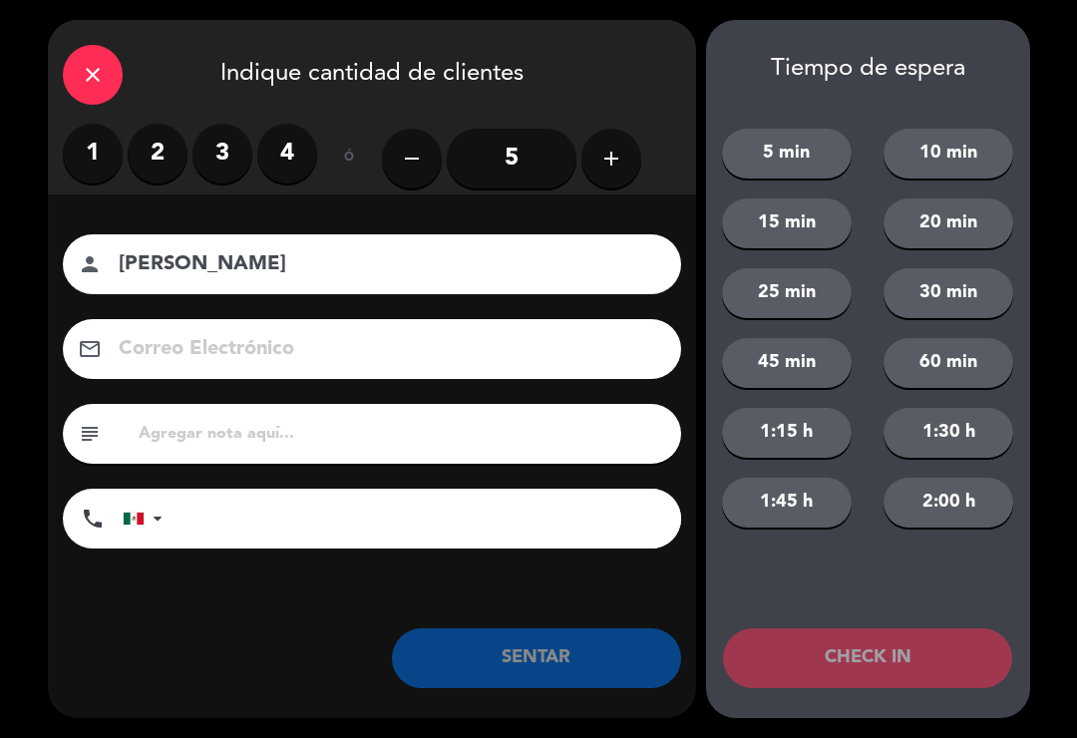
type input "Carlos Sexano"
click at [620, 156] on icon "add" at bounding box center [612, 159] width 24 height 24
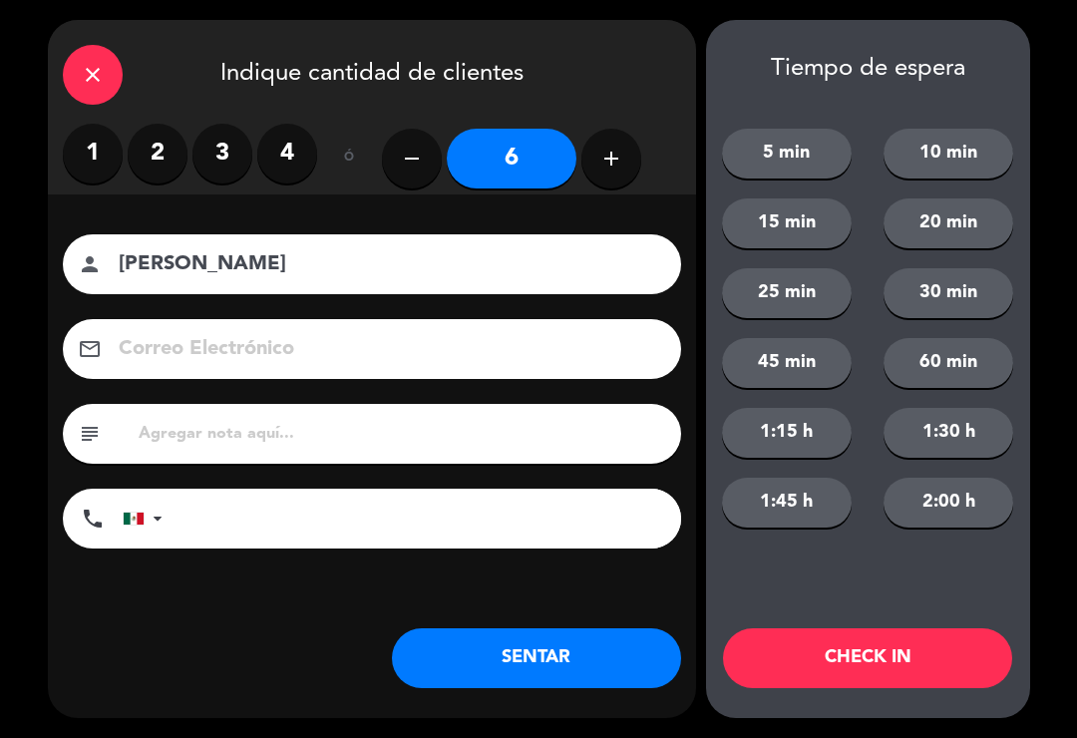
click at [603, 157] on icon "add" at bounding box center [612, 159] width 24 height 24
click at [613, 158] on icon "add" at bounding box center [612, 159] width 24 height 24
click at [614, 161] on icon "add" at bounding box center [612, 159] width 24 height 24
type input "9"
click at [295, 262] on input "Carlos Sexano" at bounding box center [386, 264] width 539 height 35
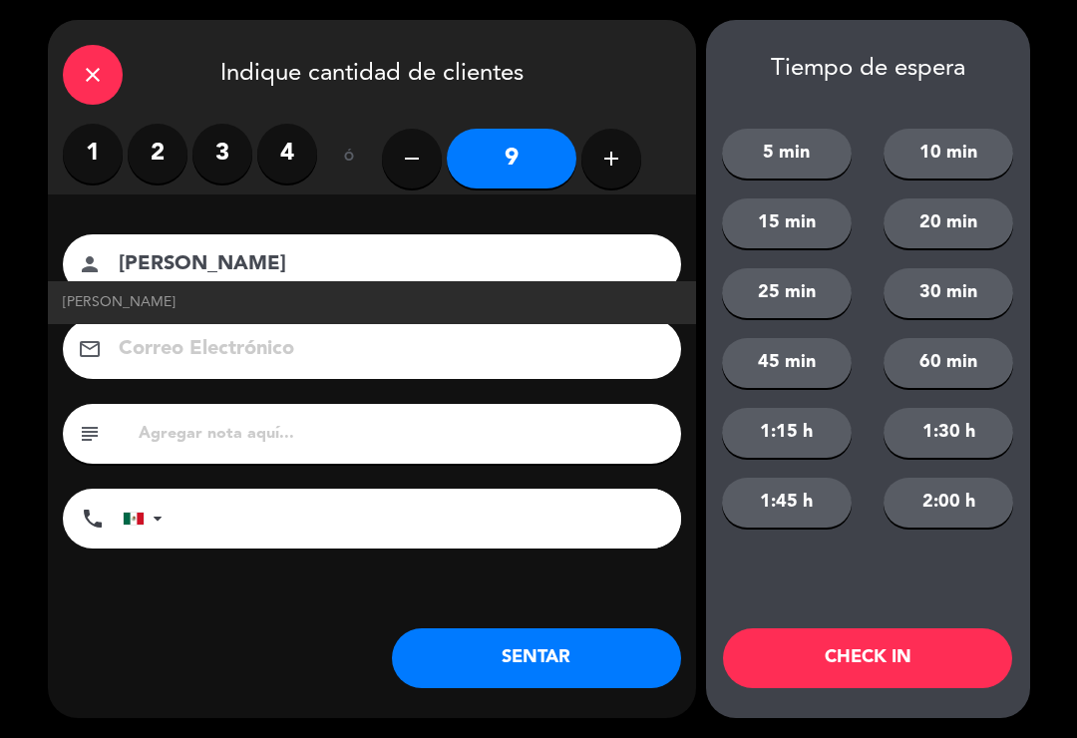
type input "Carlos Sedano"
click at [76, 62] on div "close" at bounding box center [93, 75] width 60 height 60
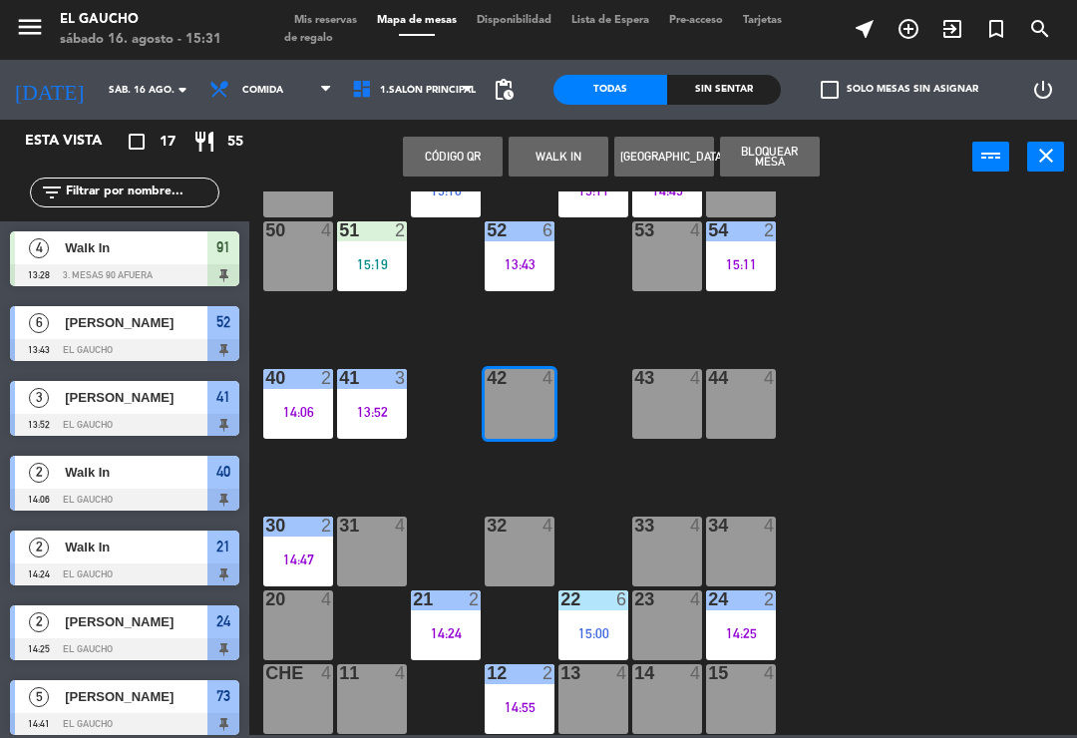
click at [546, 159] on button "WALK IN" at bounding box center [559, 157] width 100 height 40
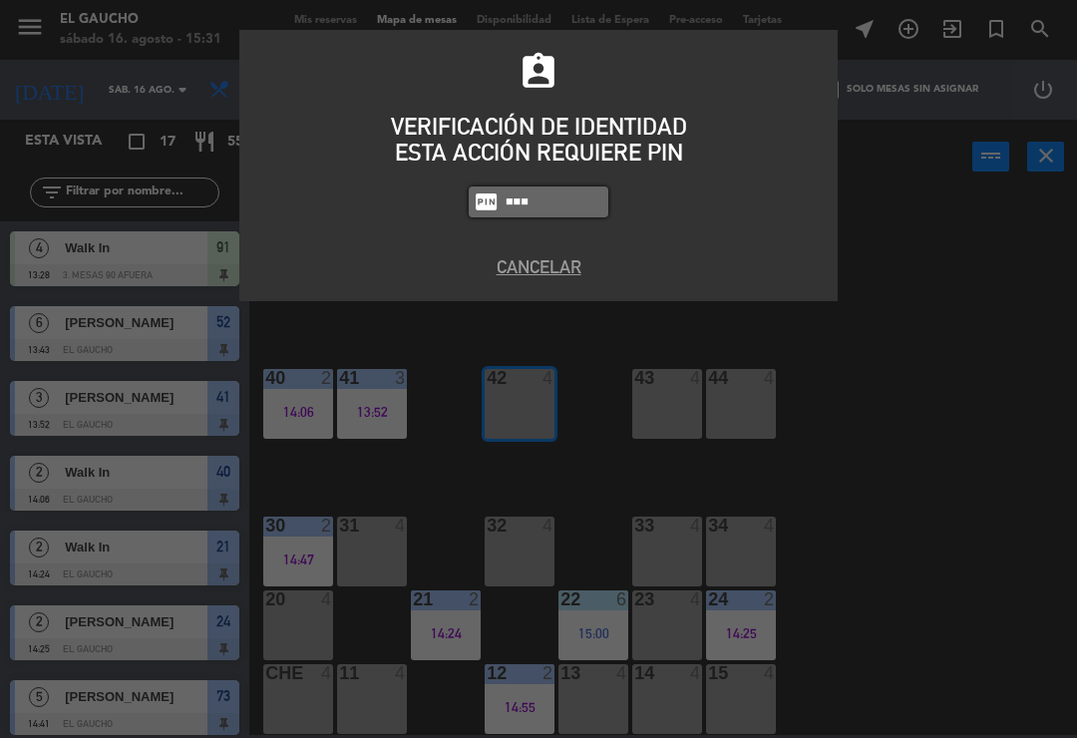
type input "3124"
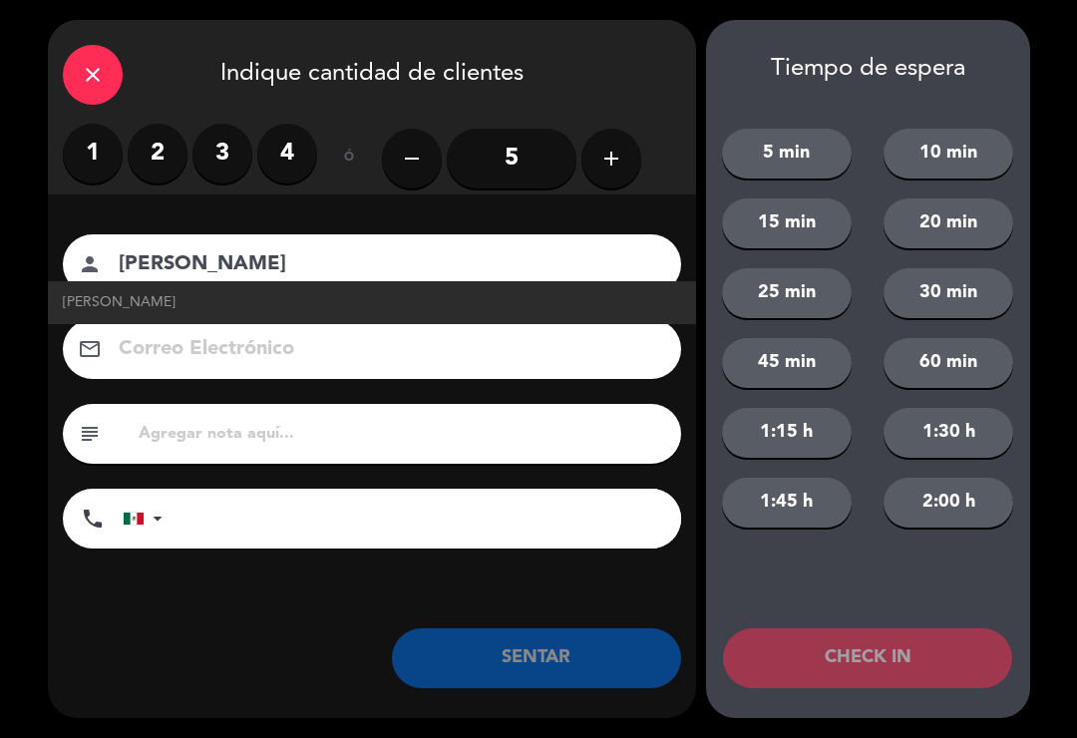
type input "Carlos Sedano"
click at [603, 168] on icon "add" at bounding box center [612, 159] width 24 height 24
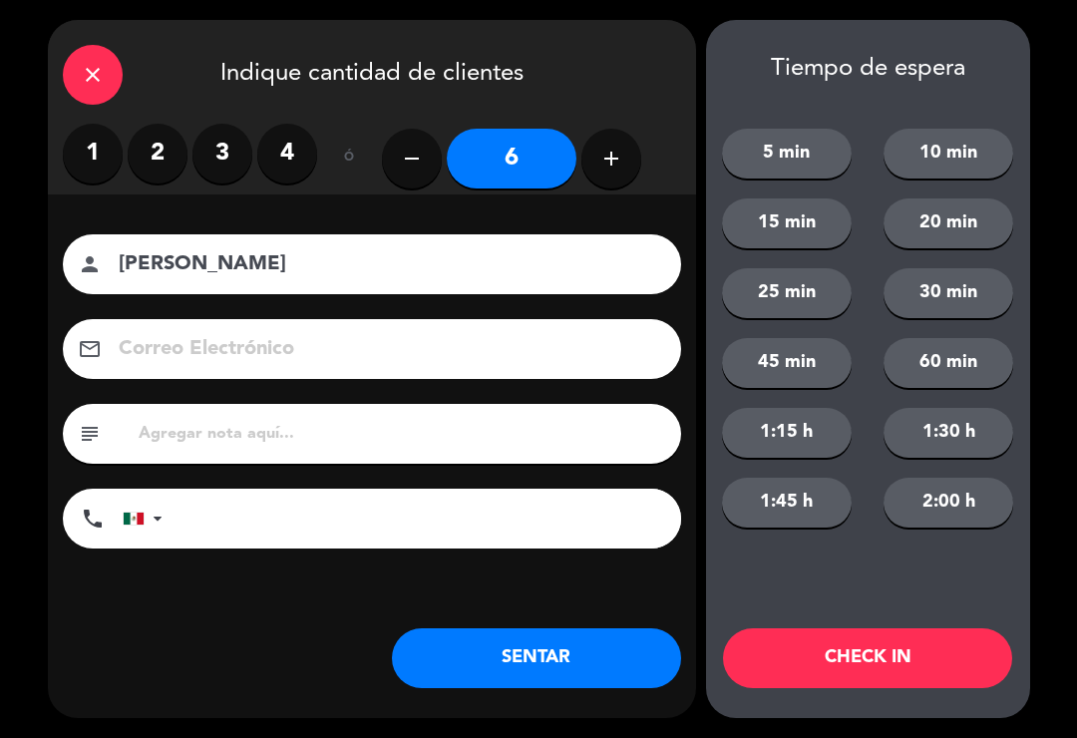
click at [605, 170] on icon "add" at bounding box center [612, 159] width 24 height 24
click at [606, 170] on icon "add" at bounding box center [612, 159] width 24 height 24
click at [601, 169] on icon "add" at bounding box center [612, 159] width 24 height 24
type input "9"
click at [331, 358] on input at bounding box center [386, 349] width 539 height 35
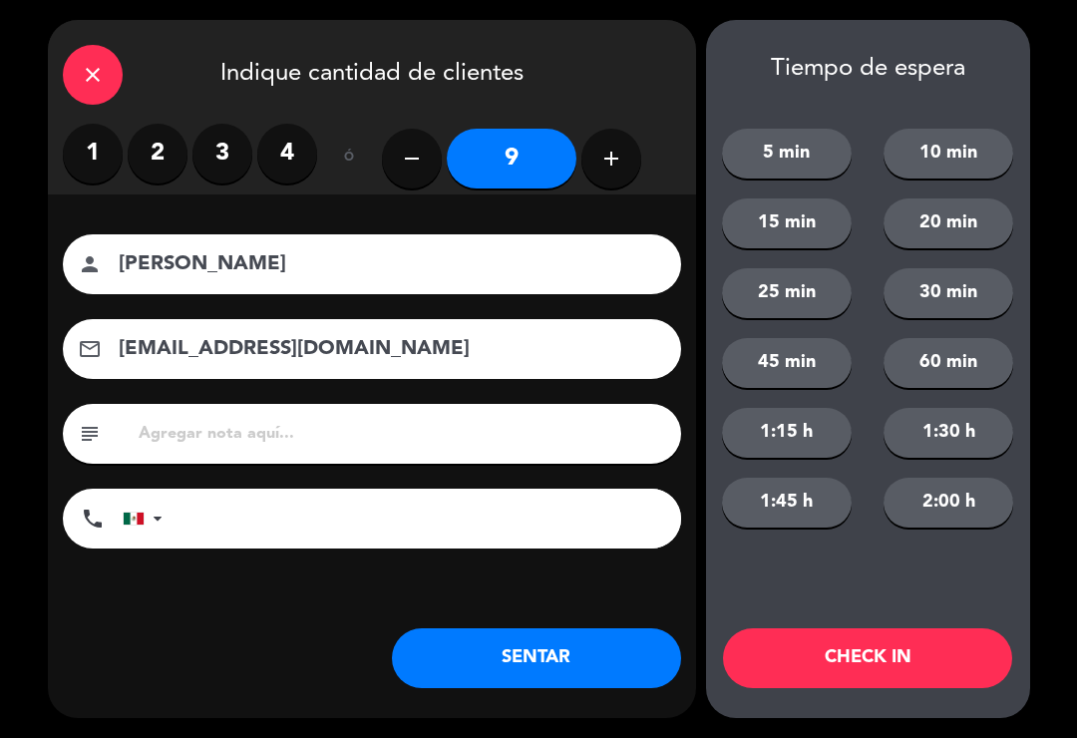
type input "carlossedano@correo.com"
click at [526, 672] on button "SENTAR" at bounding box center [536, 658] width 289 height 60
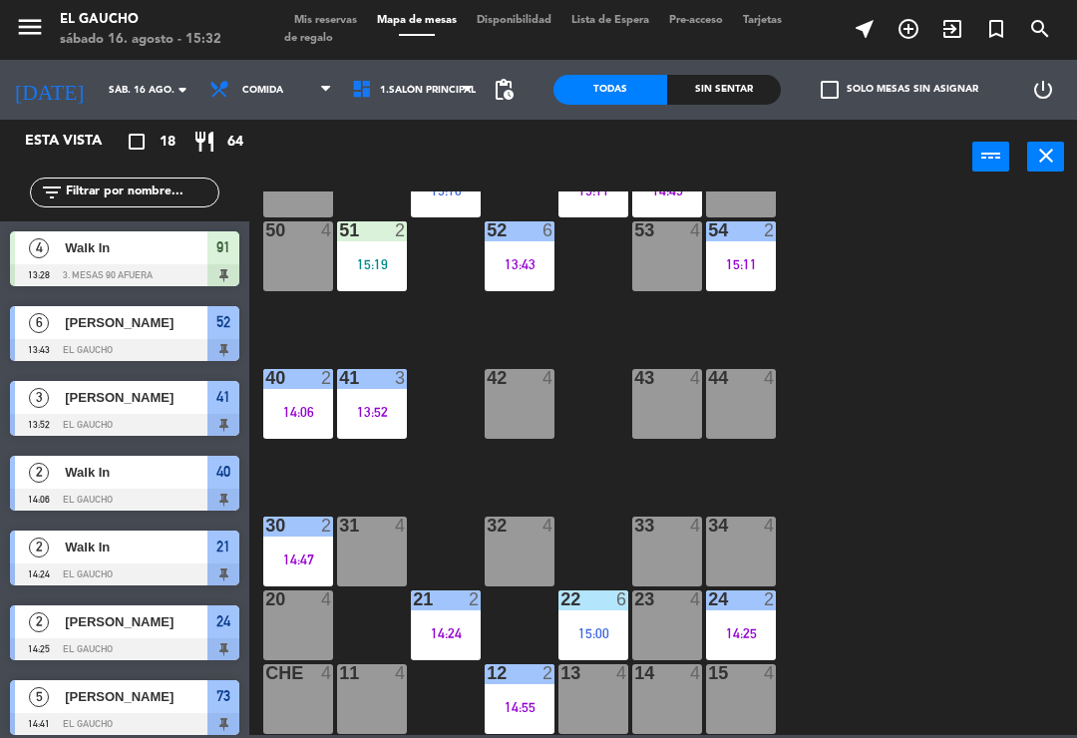
click at [149, 266] on div at bounding box center [124, 275] width 229 height 22
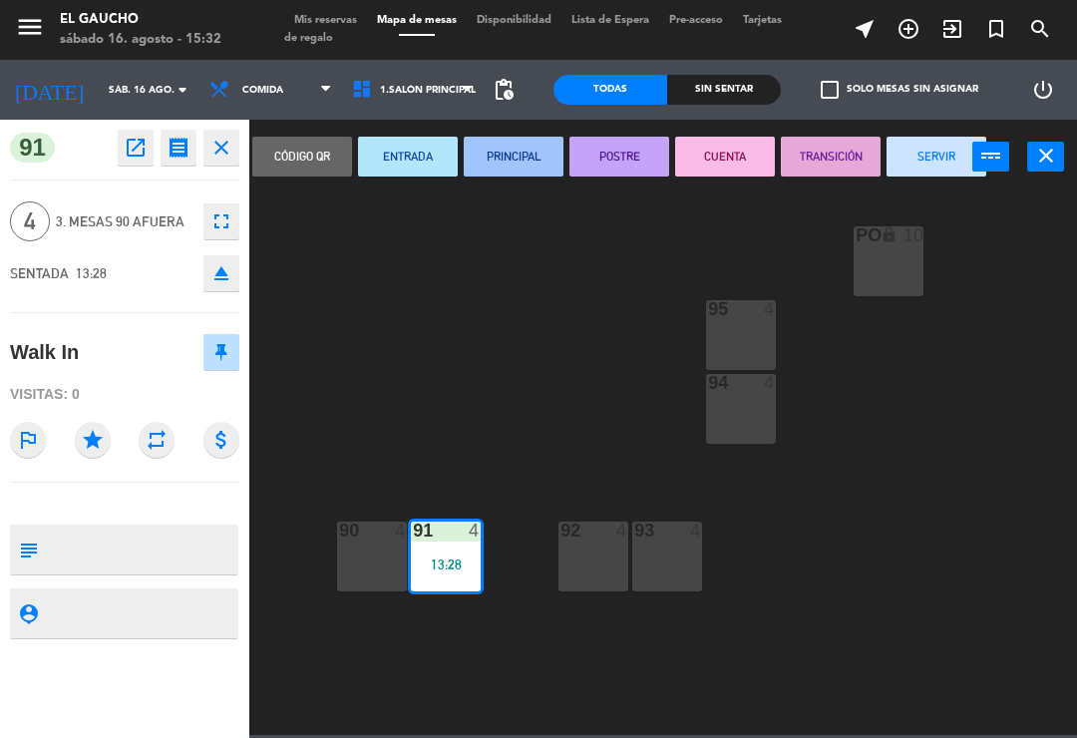
scroll to position [0, 0]
click at [924, 156] on button "SERVIR" at bounding box center [937, 157] width 100 height 40
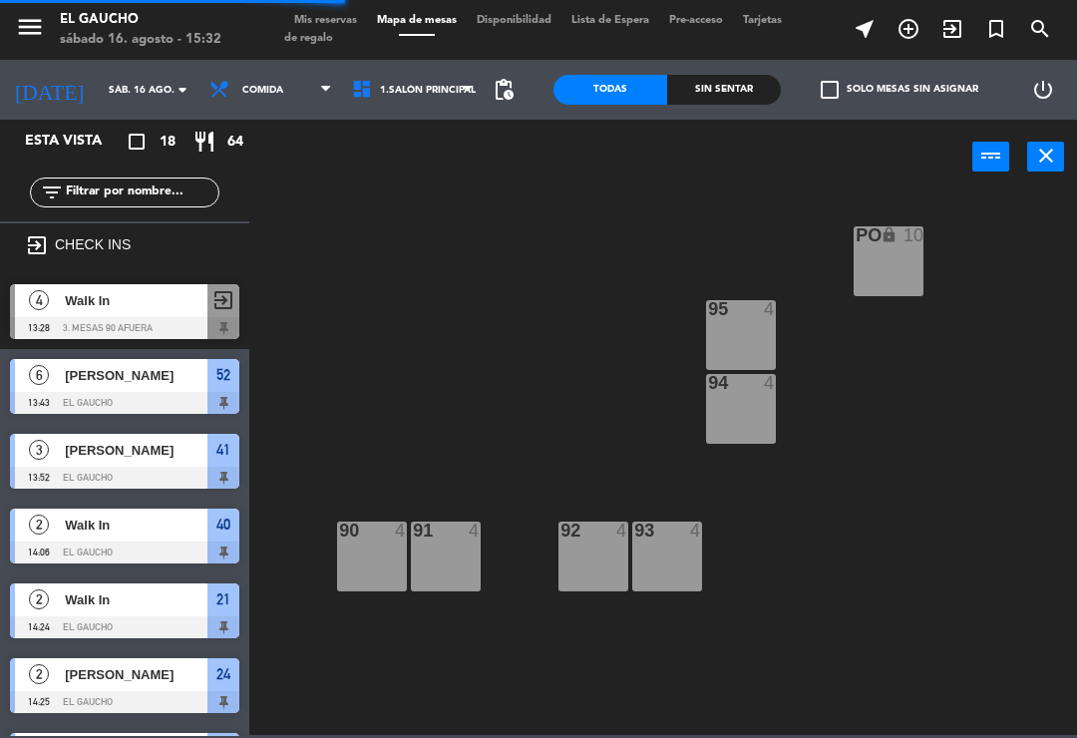
click at [132, 584] on div "Walk In" at bounding box center [135, 600] width 145 height 33
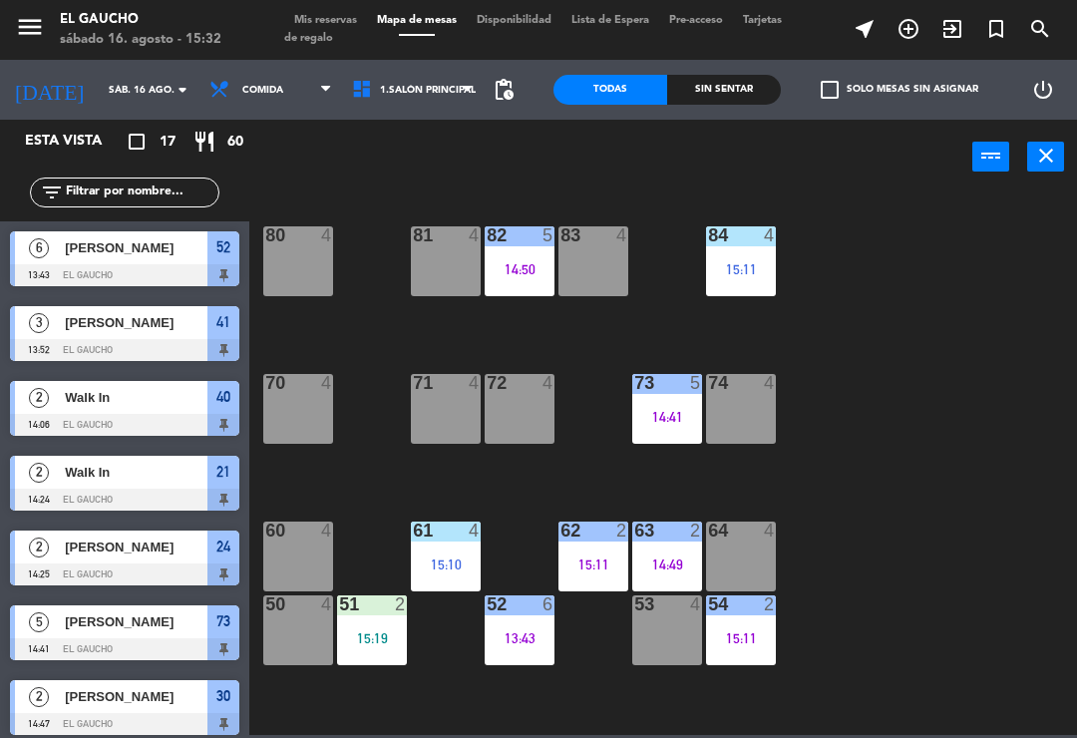
click at [959, 358] on div "84 4 15:11 80 4 83 4 82 5 14:50 81 4 70 4 71 4 72 4 73 5 14:41 74 4 63 2 14:49 …" at bounding box center [668, 464] width 817 height 544
click at [734, 557] on div "64 4" at bounding box center [741, 557] width 70 height 70
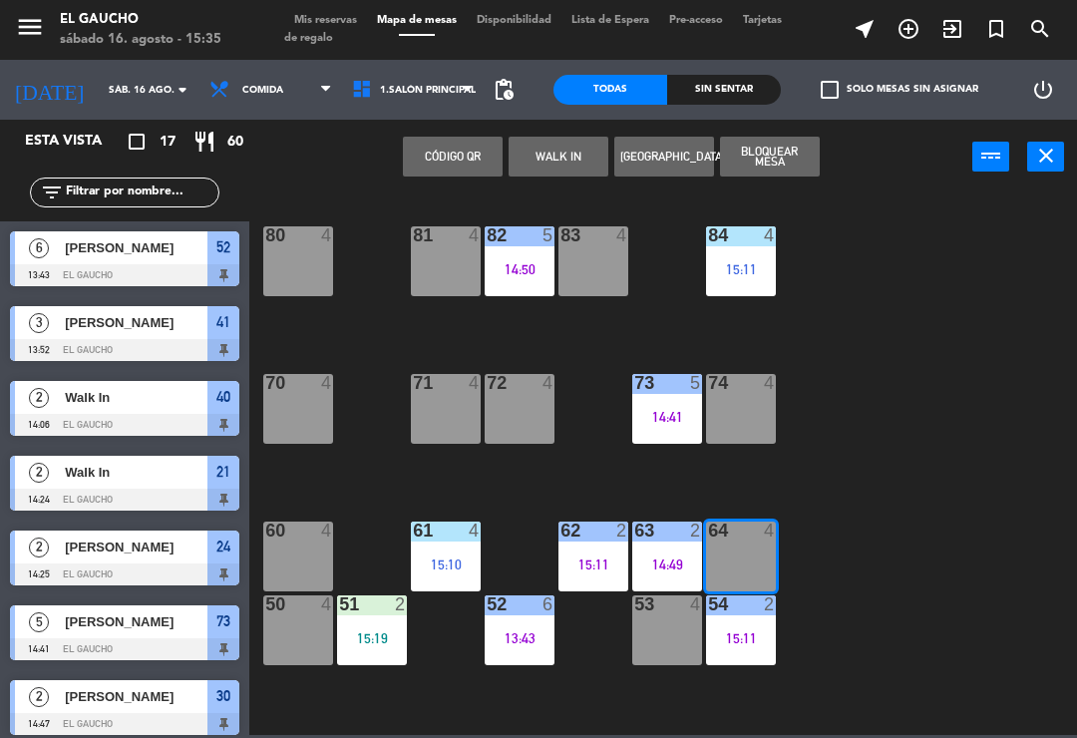
click at [553, 151] on button "WALK IN" at bounding box center [559, 157] width 100 height 40
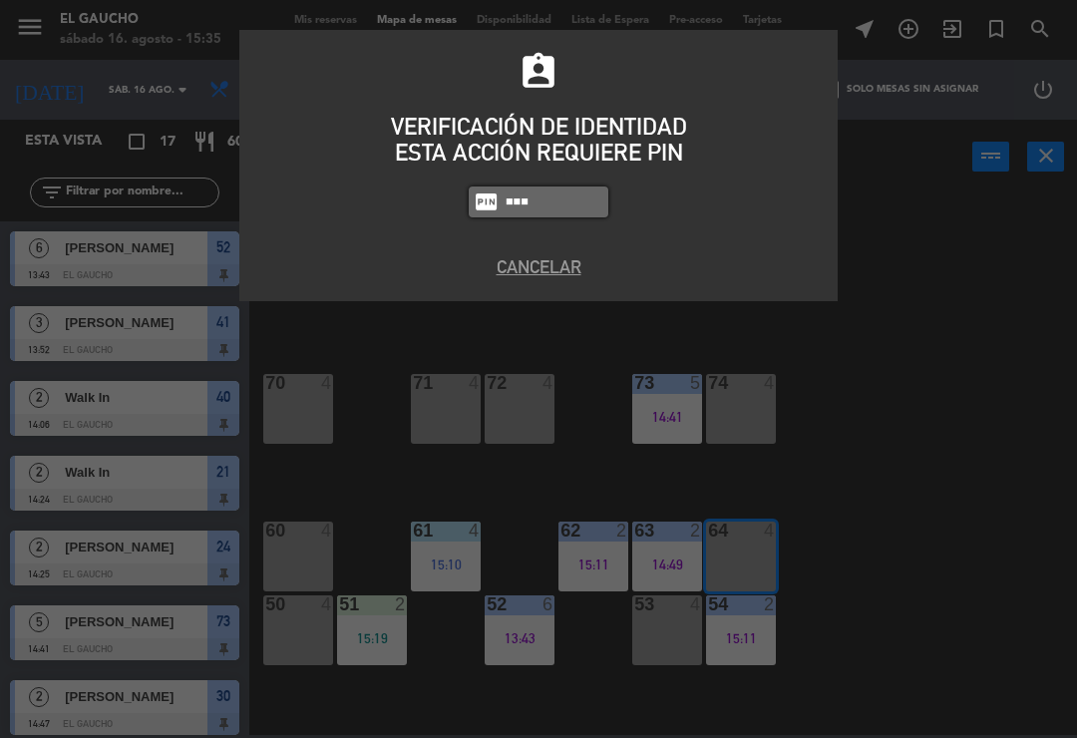
type input "3124"
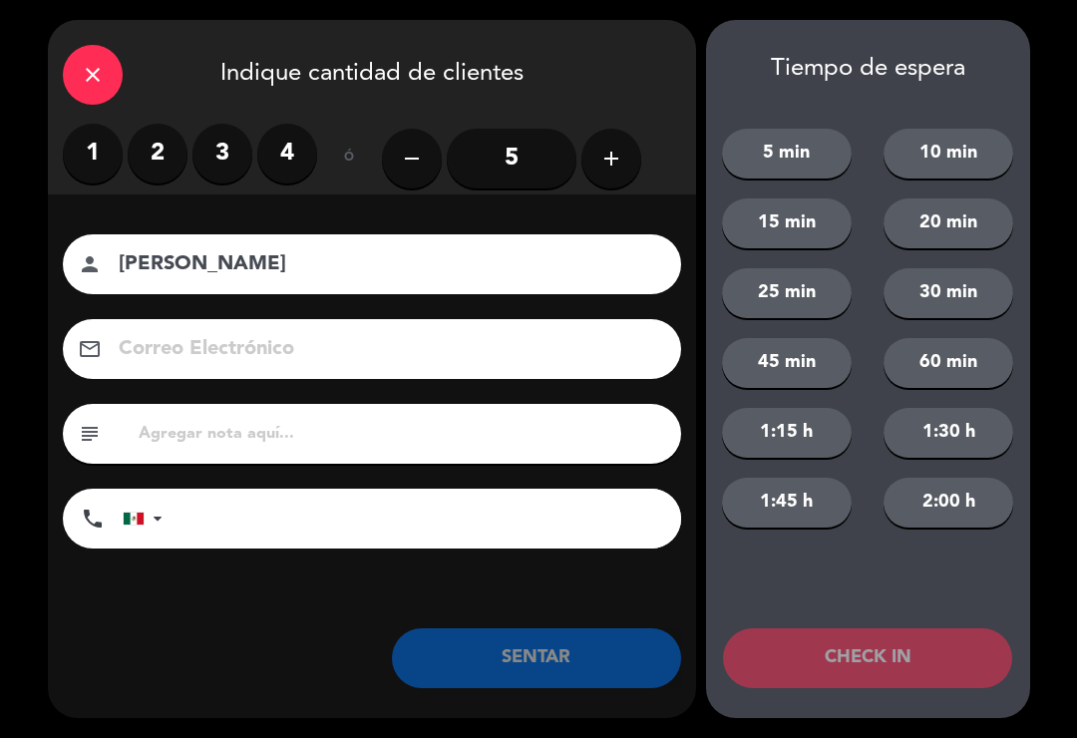
click at [533, 146] on input "5" at bounding box center [512, 159] width 130 height 60
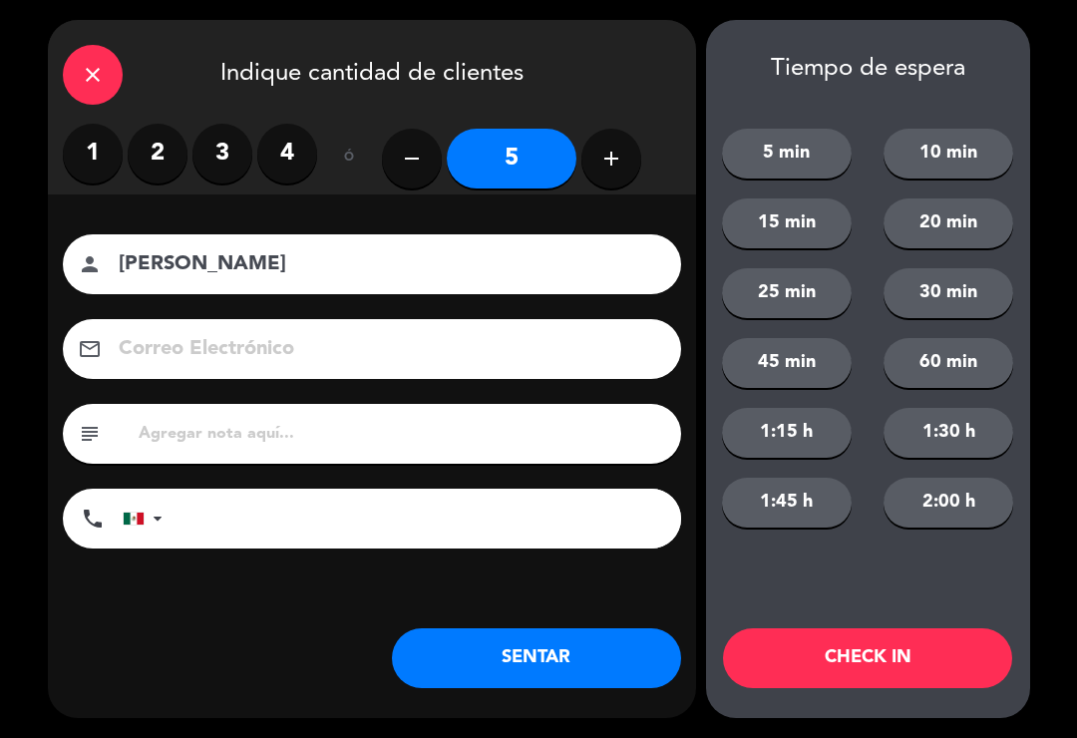
click at [197, 252] on input "Miguel Conde" at bounding box center [386, 264] width 539 height 35
click at [209, 266] on input "Conde" at bounding box center [386, 264] width 539 height 35
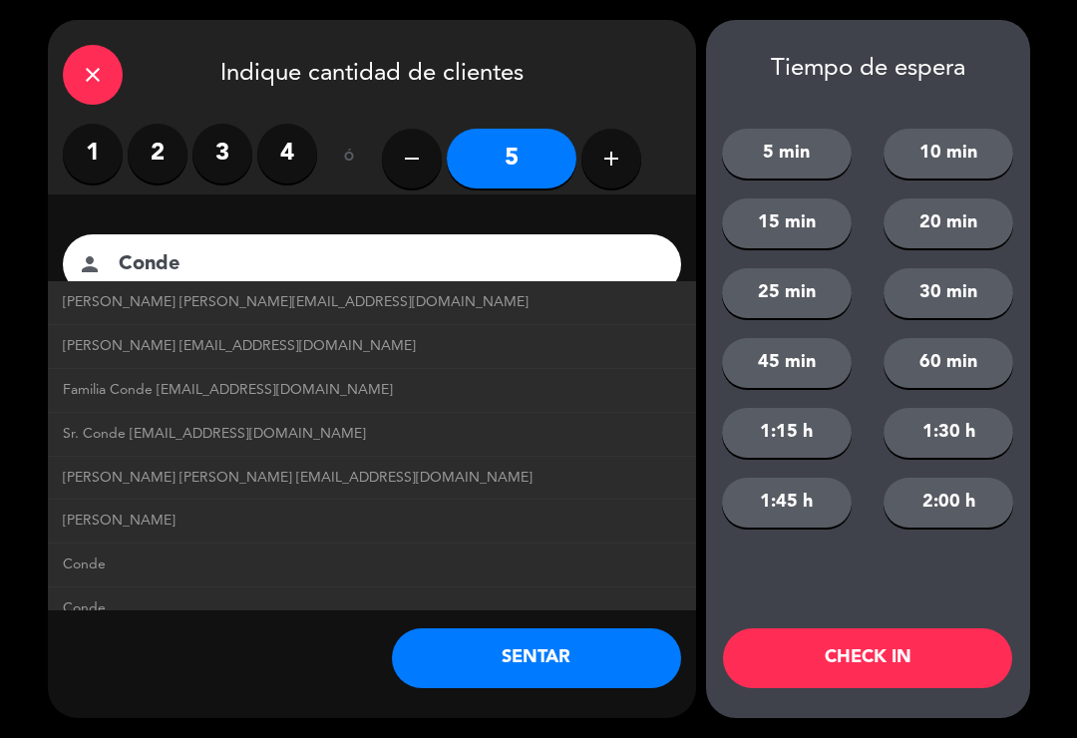
click at [295, 379] on span "Familia Conde familiaconde@correo.com" at bounding box center [228, 390] width 330 height 23
type input "Familia Conde"
type input "familiaconde@correo.com"
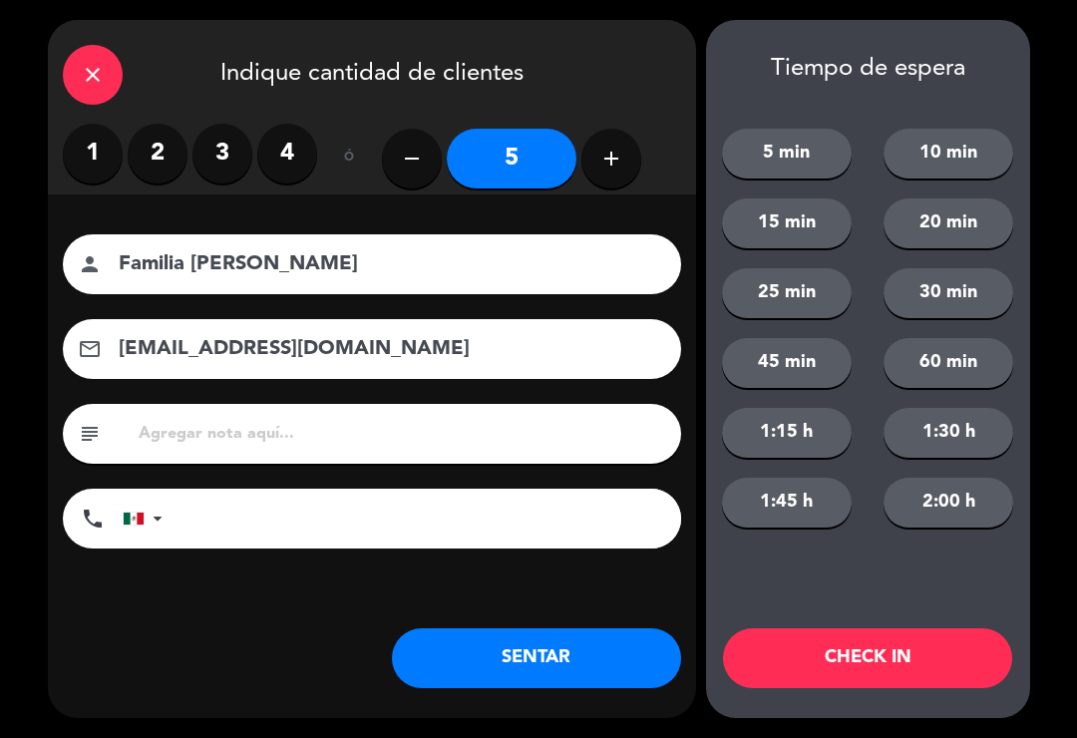
click at [529, 665] on button "SENTAR" at bounding box center [536, 658] width 289 height 60
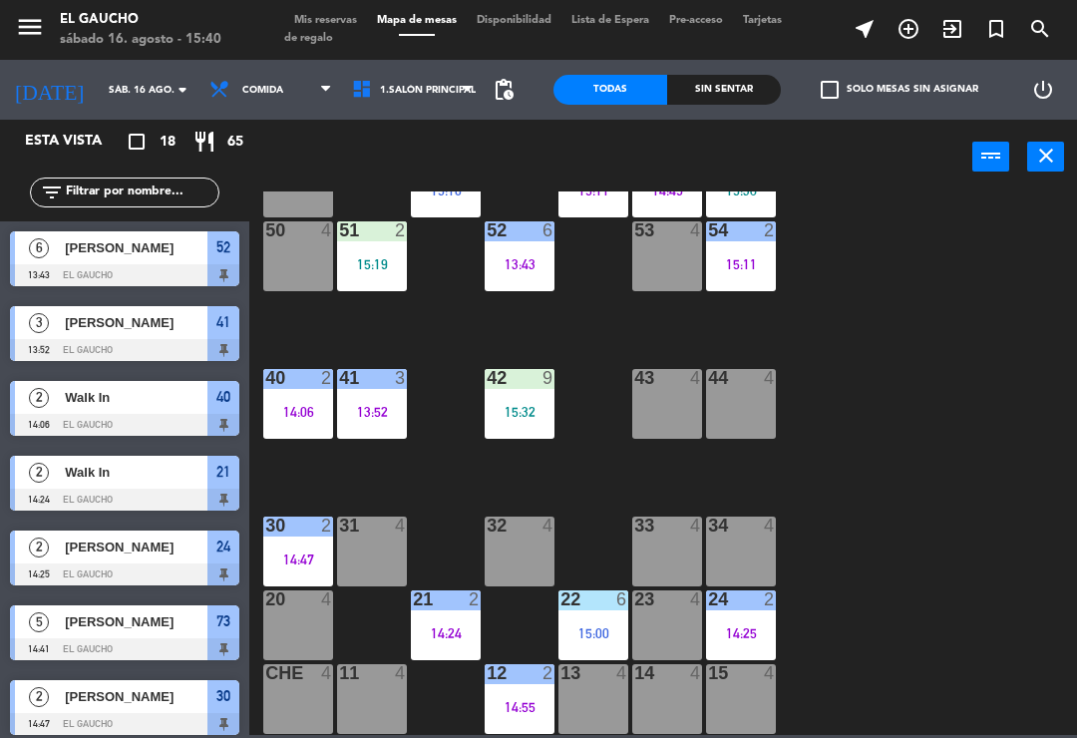
scroll to position [374, 0]
click at [425, 482] on div "84 4 15:11 80 4 83 4 82 5 14:50 81 4 70 4 71 4 72 4 73 5 14:41 74 4 63 2 14:49 …" at bounding box center [668, 464] width 817 height 544
click at [371, 410] on div "13:52" at bounding box center [372, 412] width 70 height 14
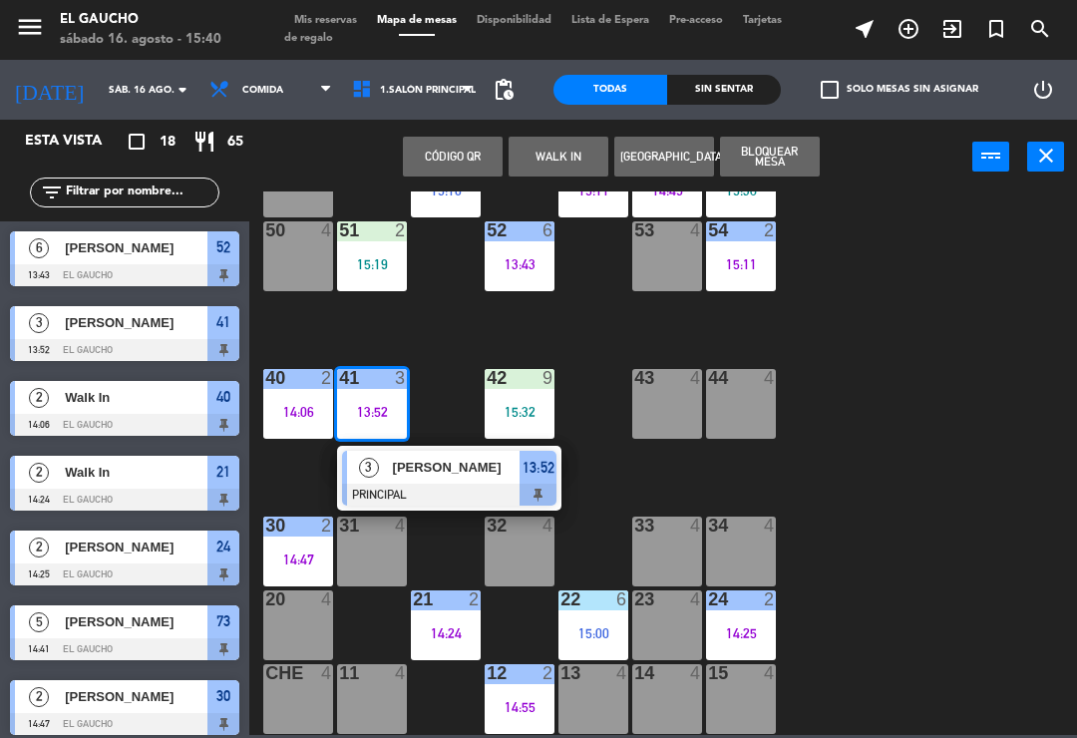
click at [419, 478] on span "[PERSON_NAME]" at bounding box center [457, 467] width 128 height 21
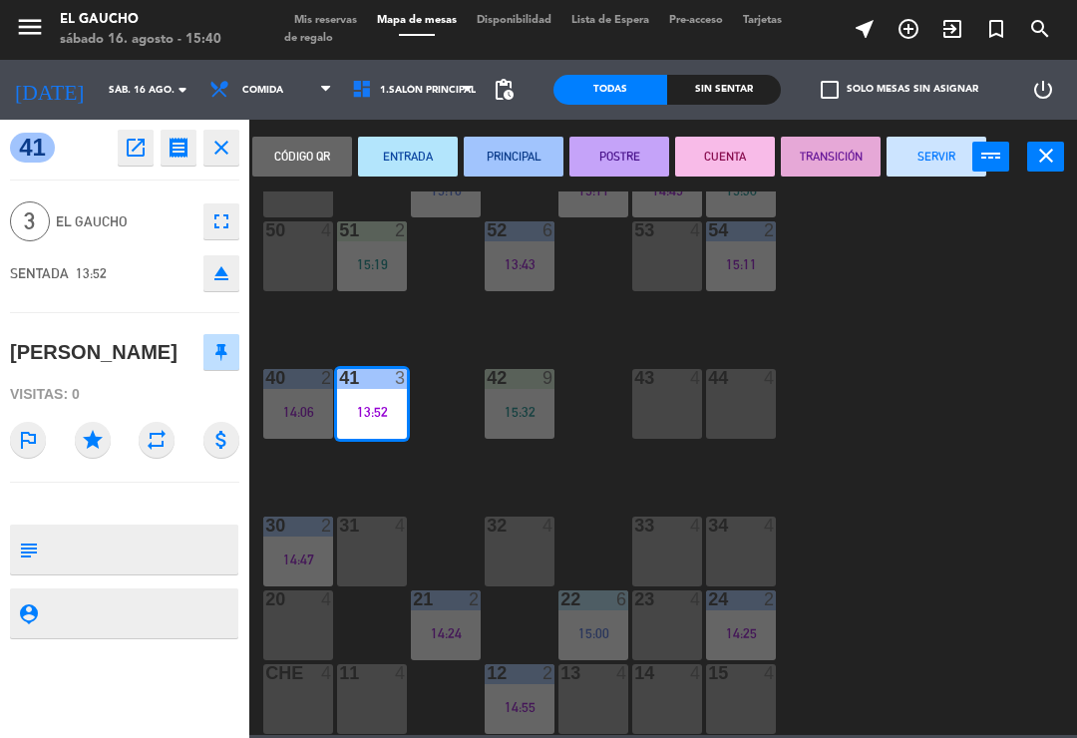
click at [936, 162] on button "SERVIR" at bounding box center [937, 157] width 100 height 40
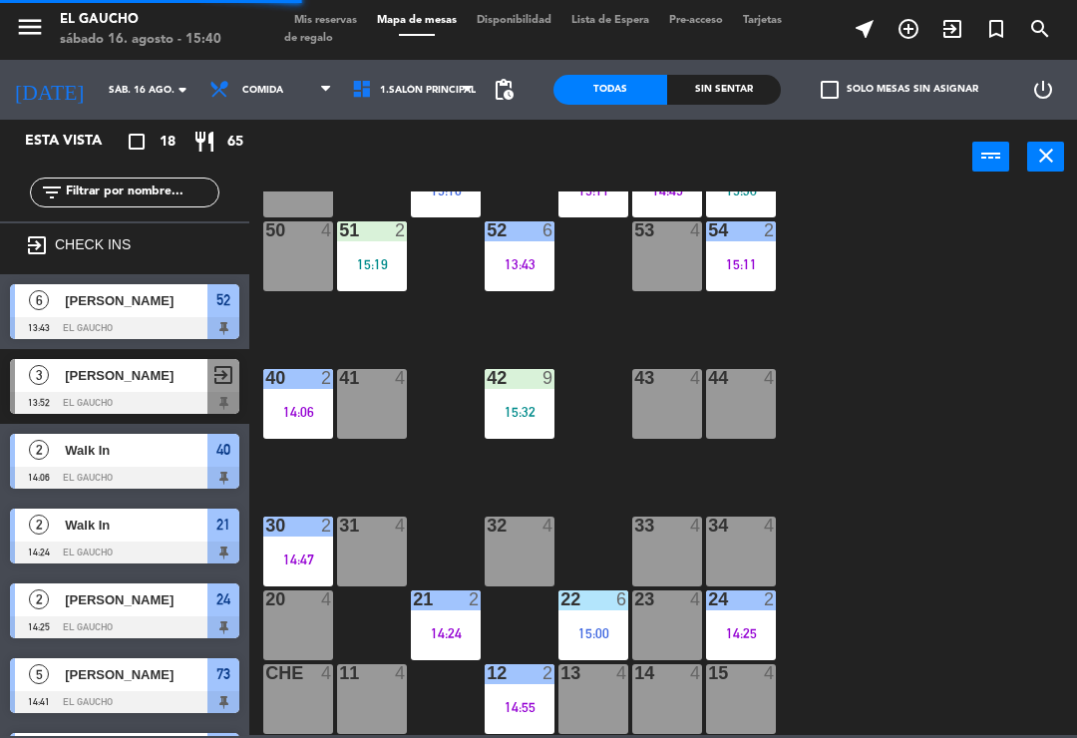
click at [292, 412] on div "14:06" at bounding box center [298, 412] width 70 height 14
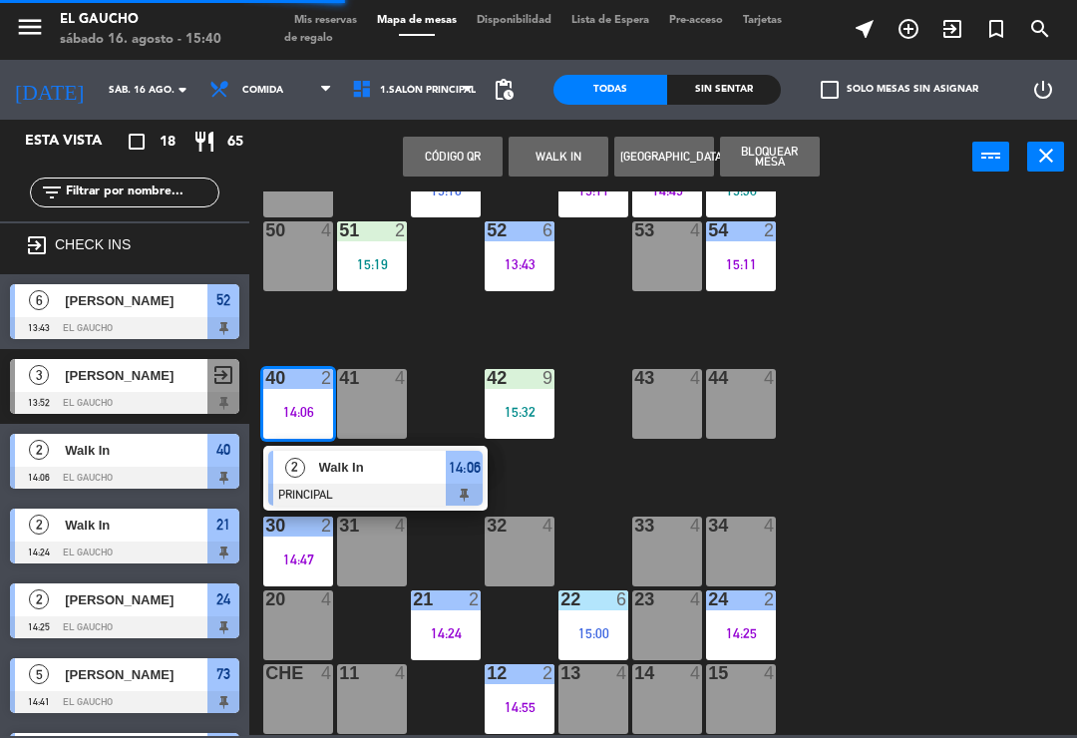
click at [343, 484] on div at bounding box center [375, 495] width 214 height 22
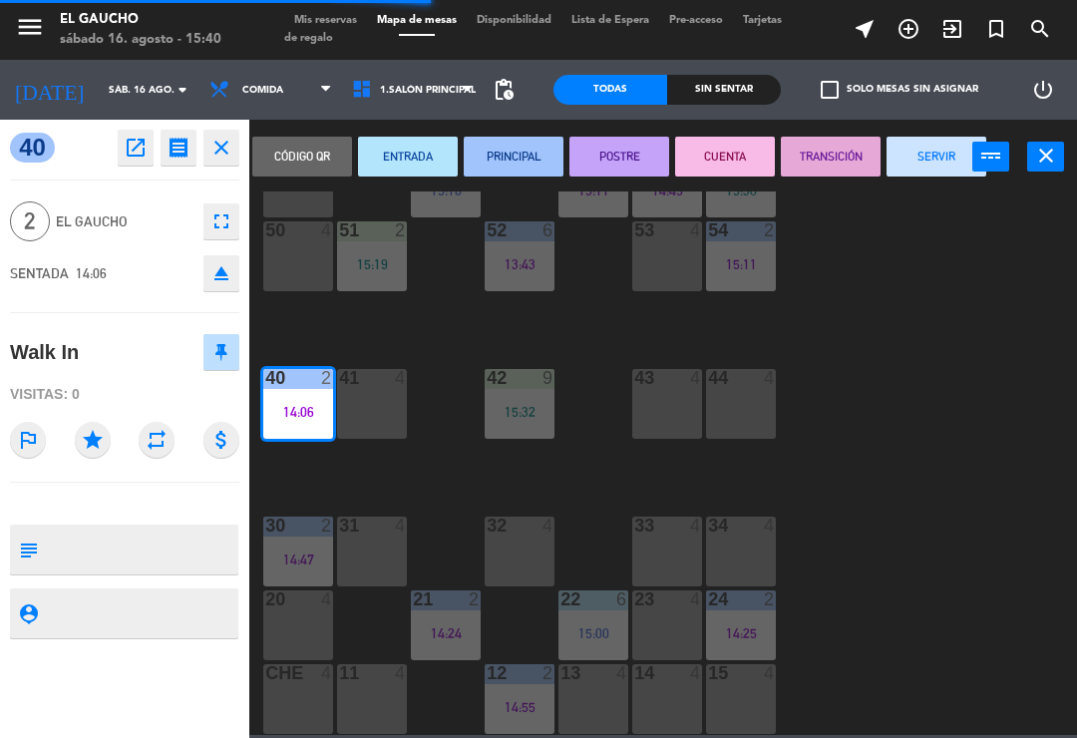
click at [941, 161] on button "SERVIR" at bounding box center [937, 157] width 100 height 40
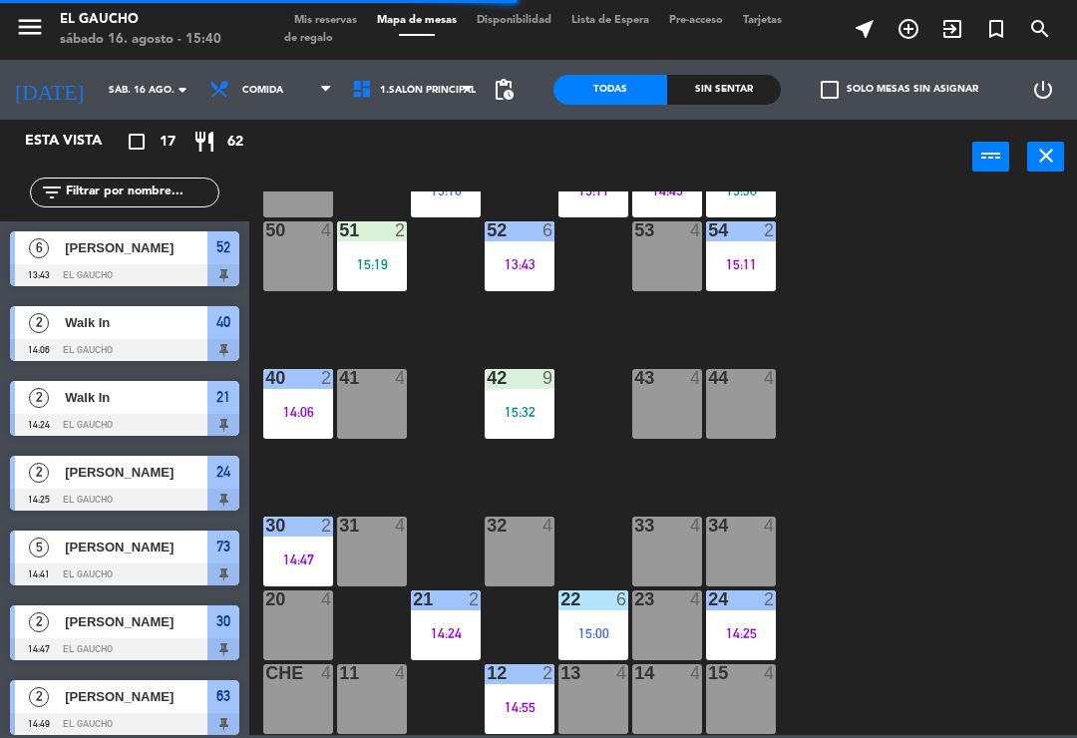
click at [371, 408] on div "41 4" at bounding box center [372, 404] width 70 height 70
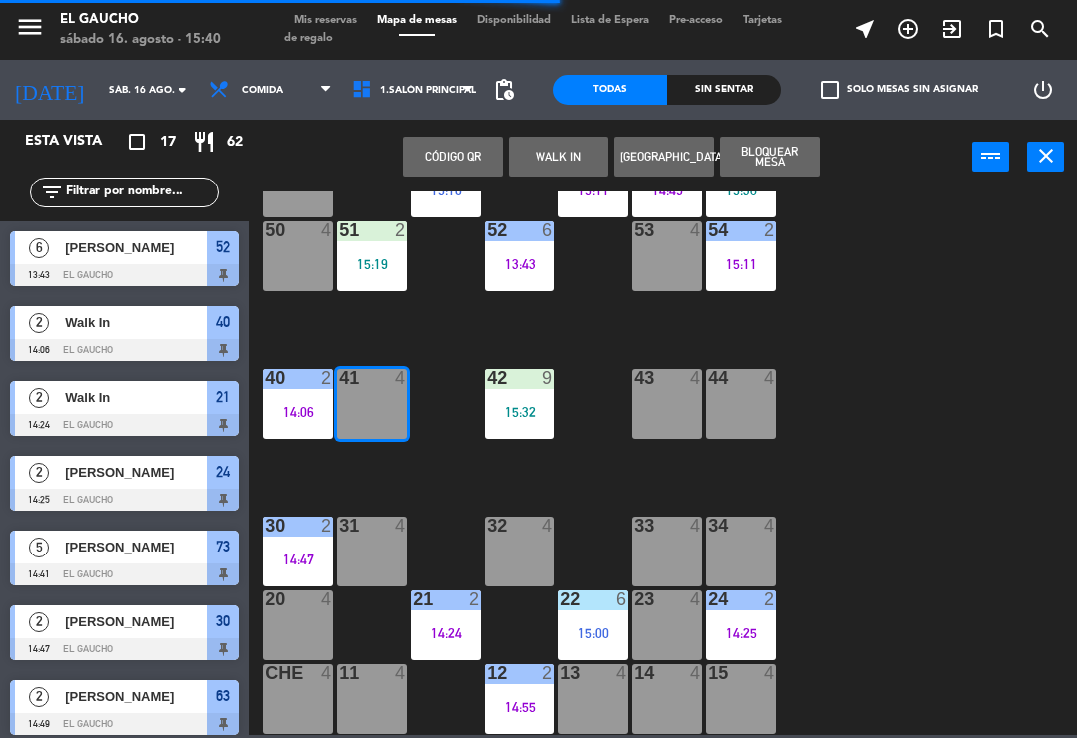
click at [567, 158] on button "WALK IN" at bounding box center [559, 157] width 100 height 40
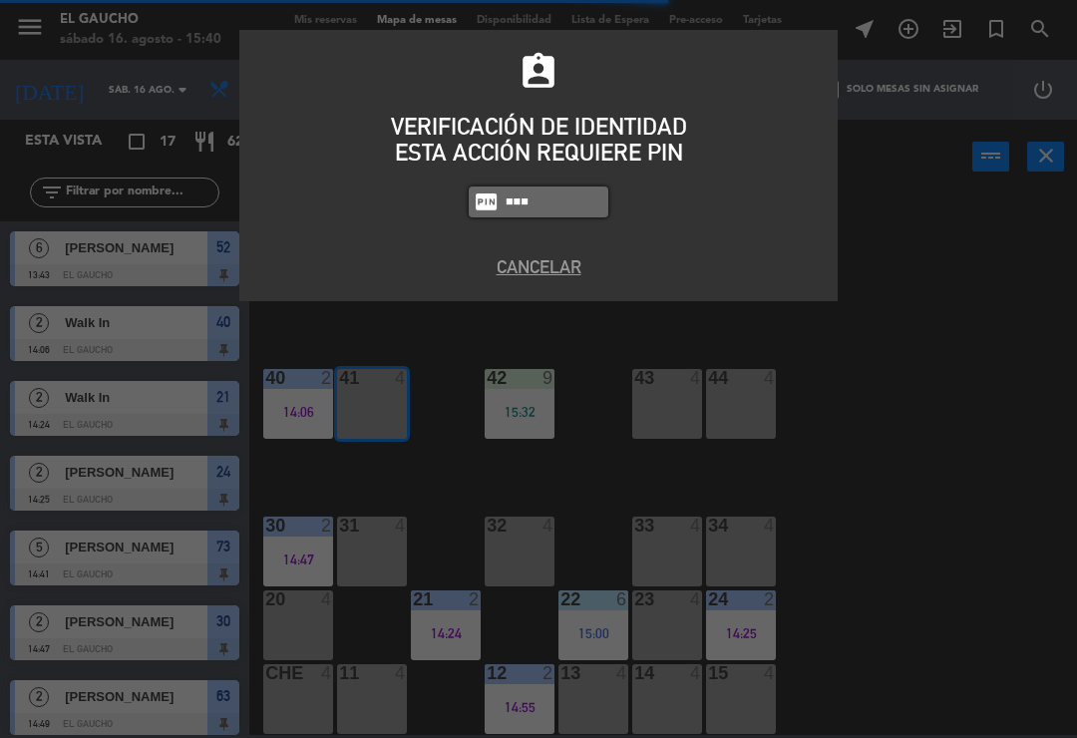
type input "3124"
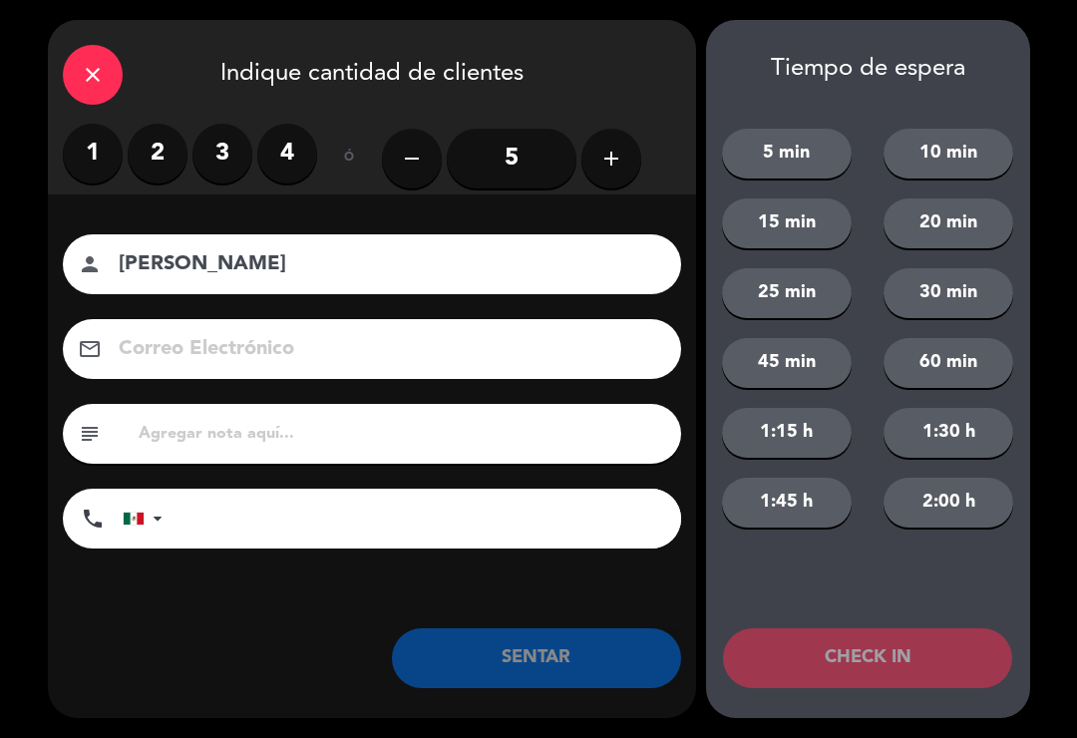
type input "Humberto Alexandrini"
click at [195, 143] on label "3" at bounding box center [223, 154] width 60 height 60
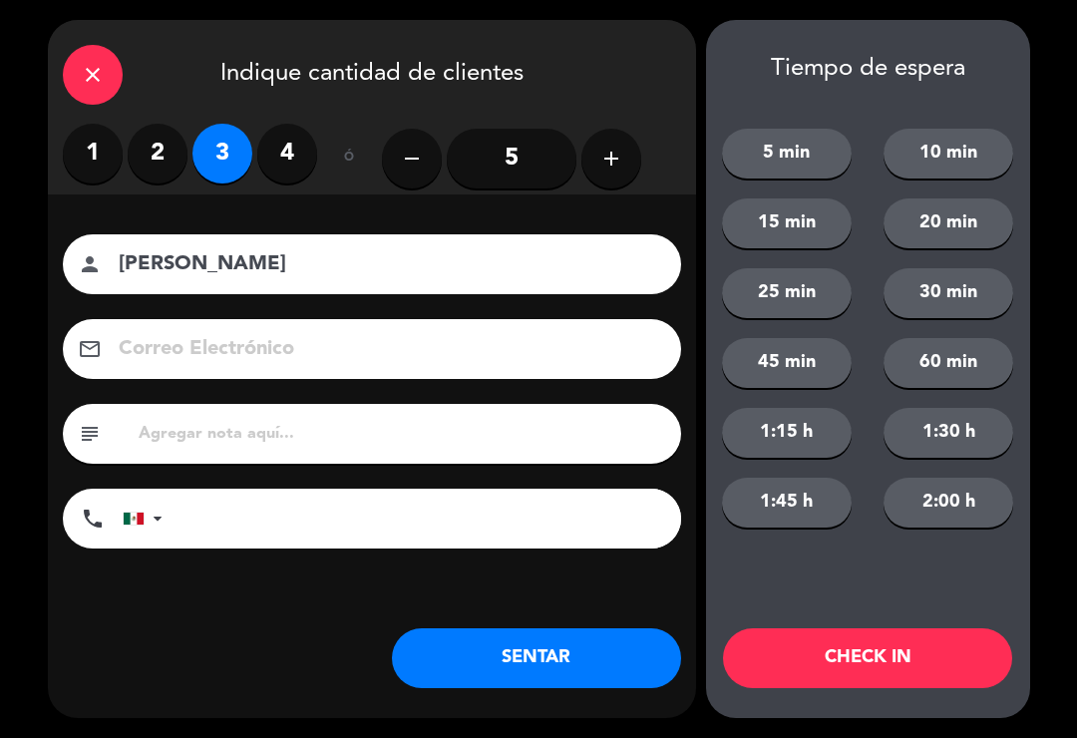
click at [152, 157] on label "2" at bounding box center [158, 154] width 60 height 60
click at [397, 356] on input at bounding box center [386, 349] width 539 height 35
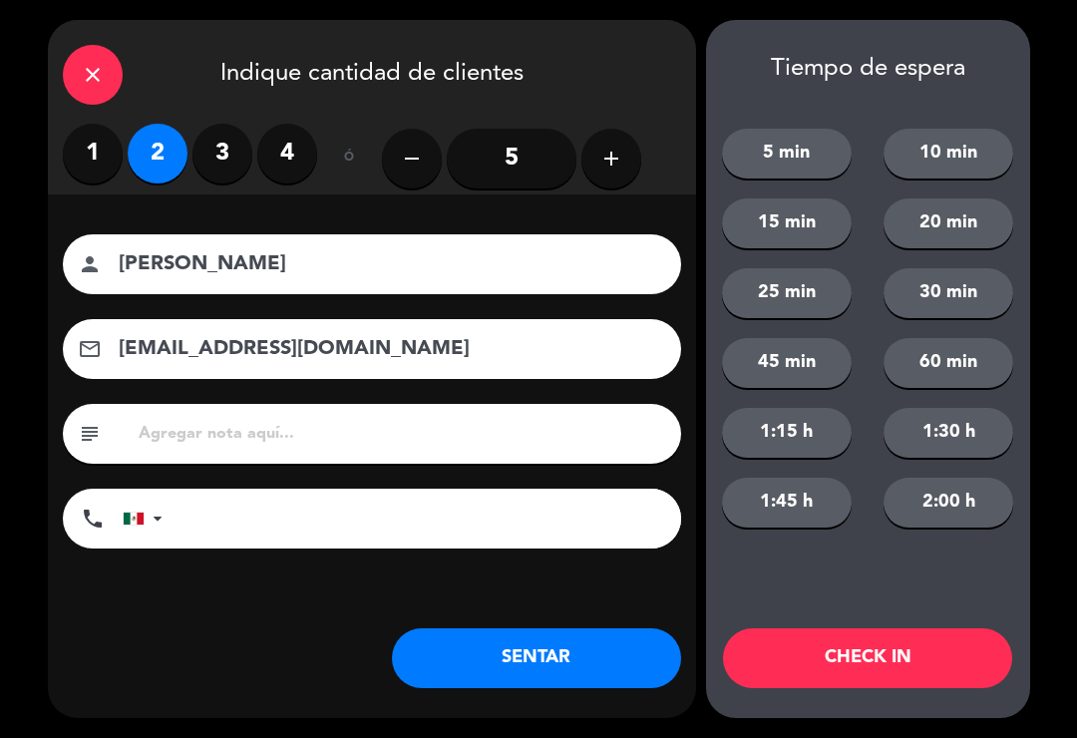
type input "humbertoalexandrink@correo.com"
click at [535, 664] on button "SENTAR" at bounding box center [536, 658] width 289 height 60
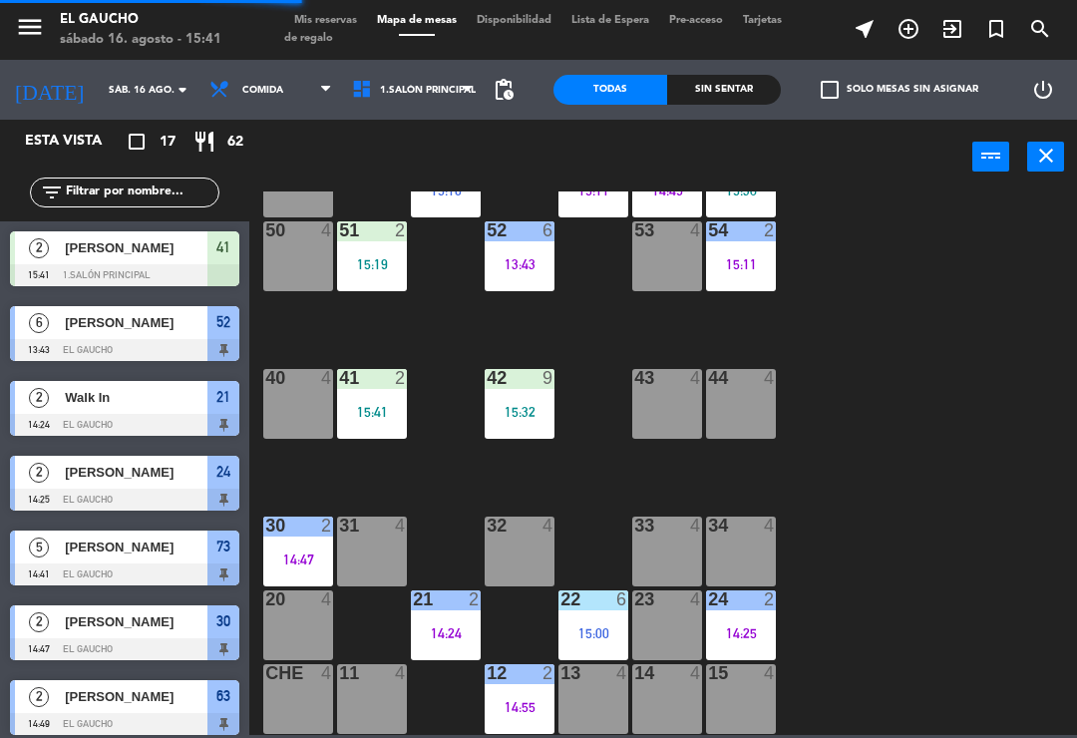
scroll to position [89, 0]
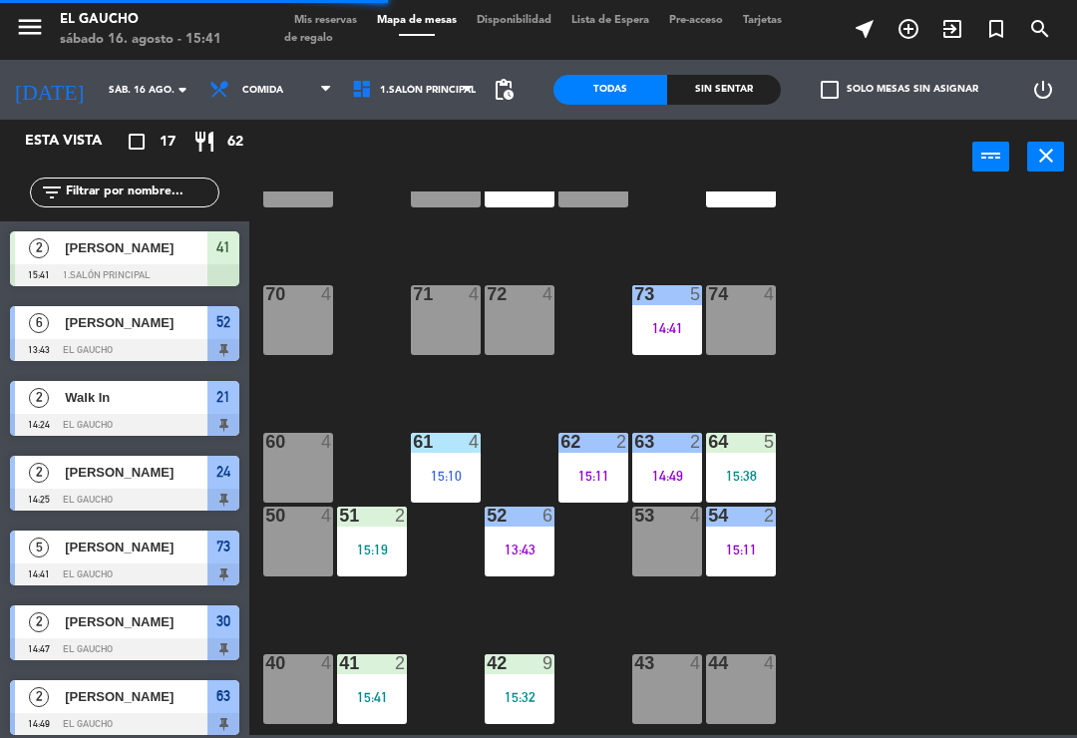
click at [666, 465] on div "63 2 14:49" at bounding box center [667, 468] width 70 height 70
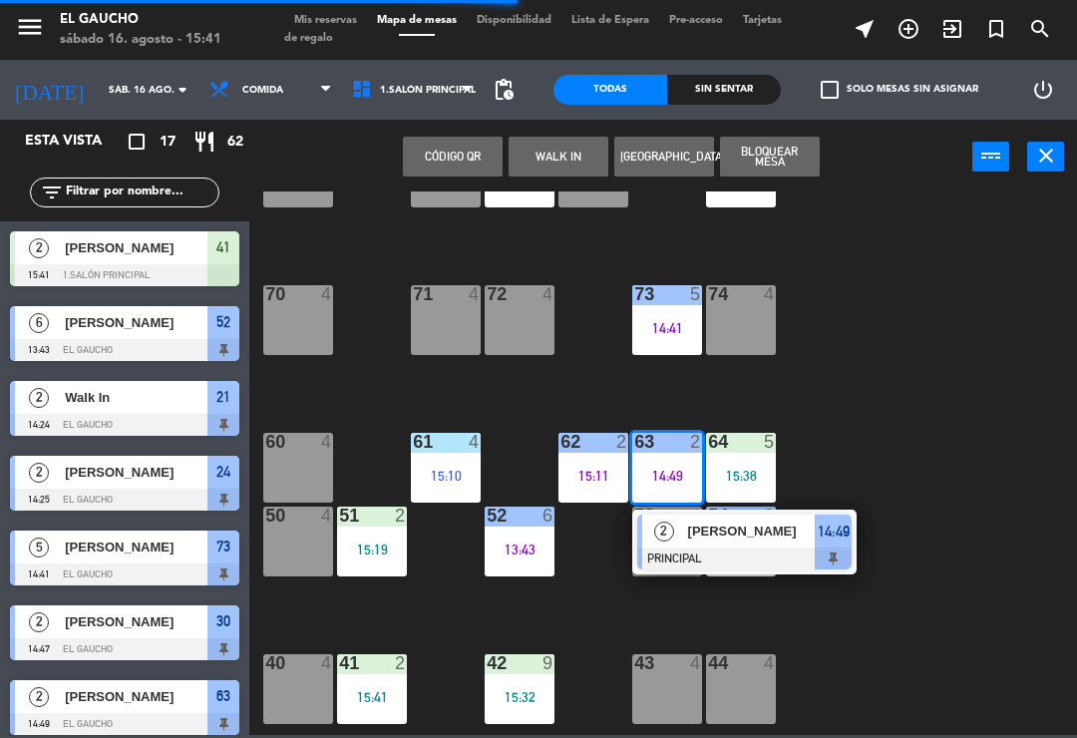
click at [746, 542] on span "Alexis" at bounding box center [752, 531] width 128 height 21
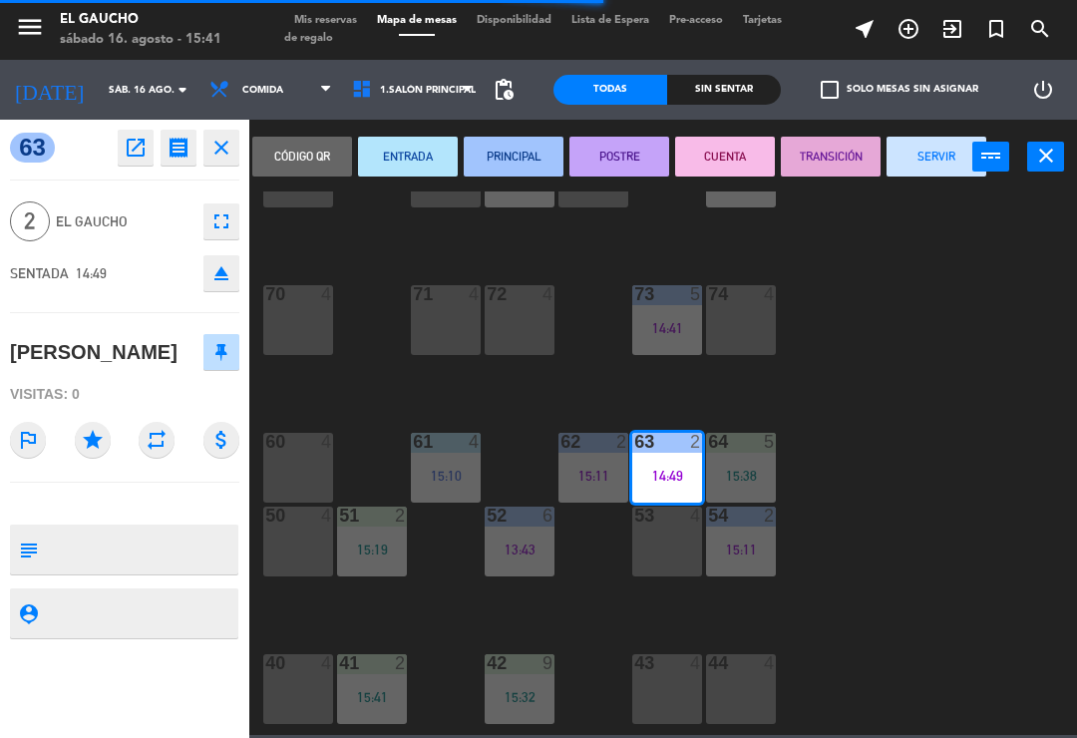
click at [917, 169] on button "SERVIR" at bounding box center [937, 157] width 100 height 40
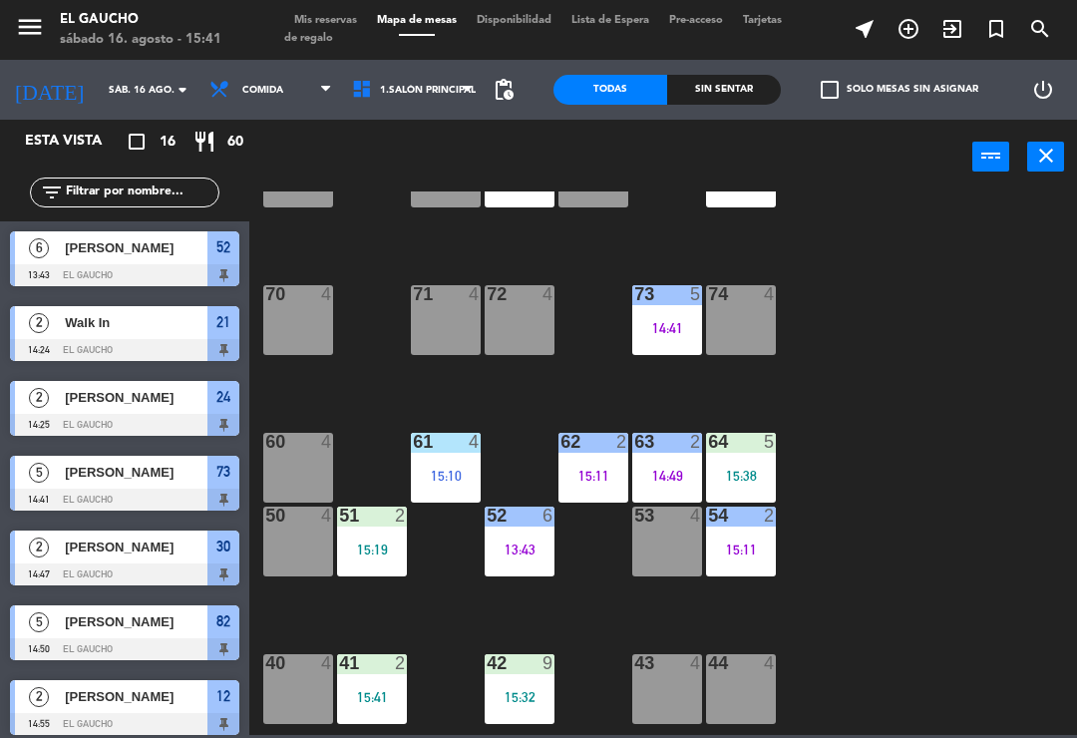
click at [656, 471] on div "14:49" at bounding box center [667, 476] width 70 height 14
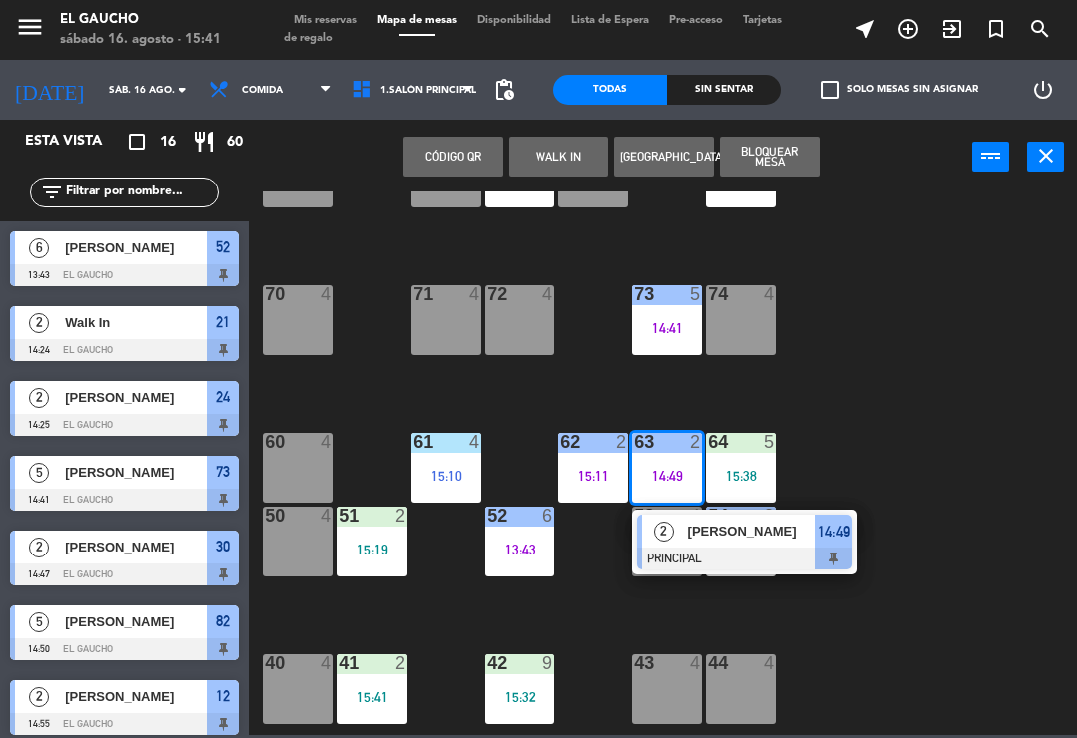
click at [748, 548] on div at bounding box center [744, 559] width 214 height 22
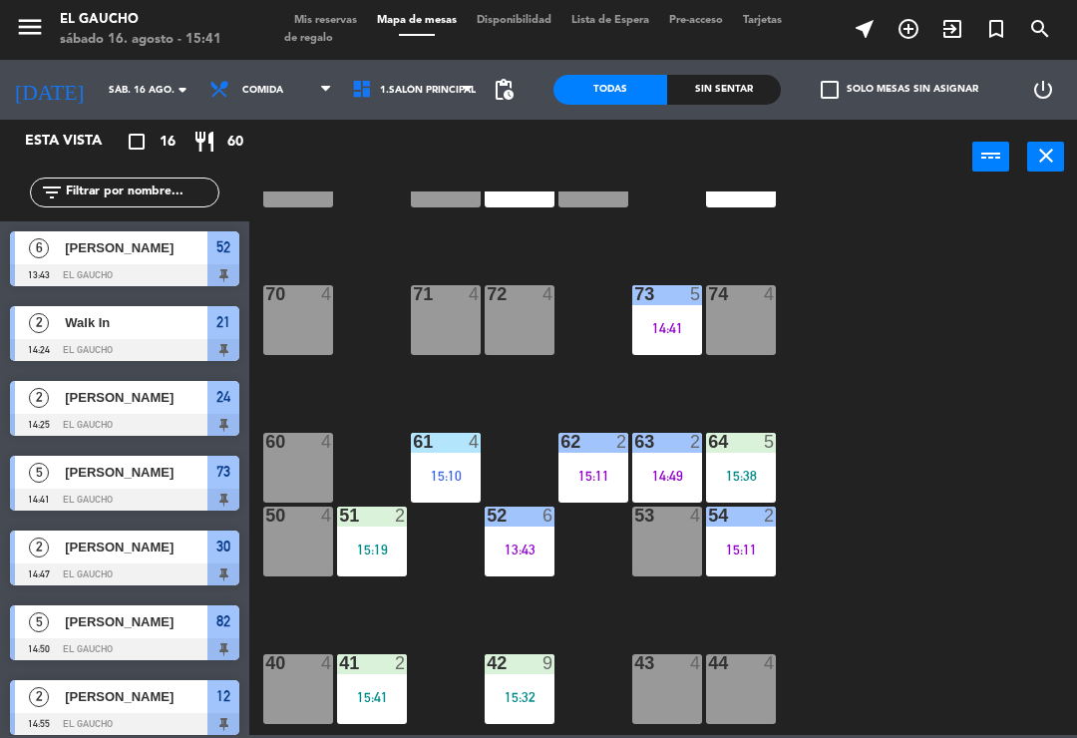
click at [873, 310] on div "84 4 15:11 80 4 83 4 82 5 14:50 81 4 70 4 71 4 72 4 73 5 14:41 74 4 63 2 14:49 …" at bounding box center [668, 464] width 817 height 544
click at [662, 482] on div "14:49" at bounding box center [667, 476] width 70 height 14
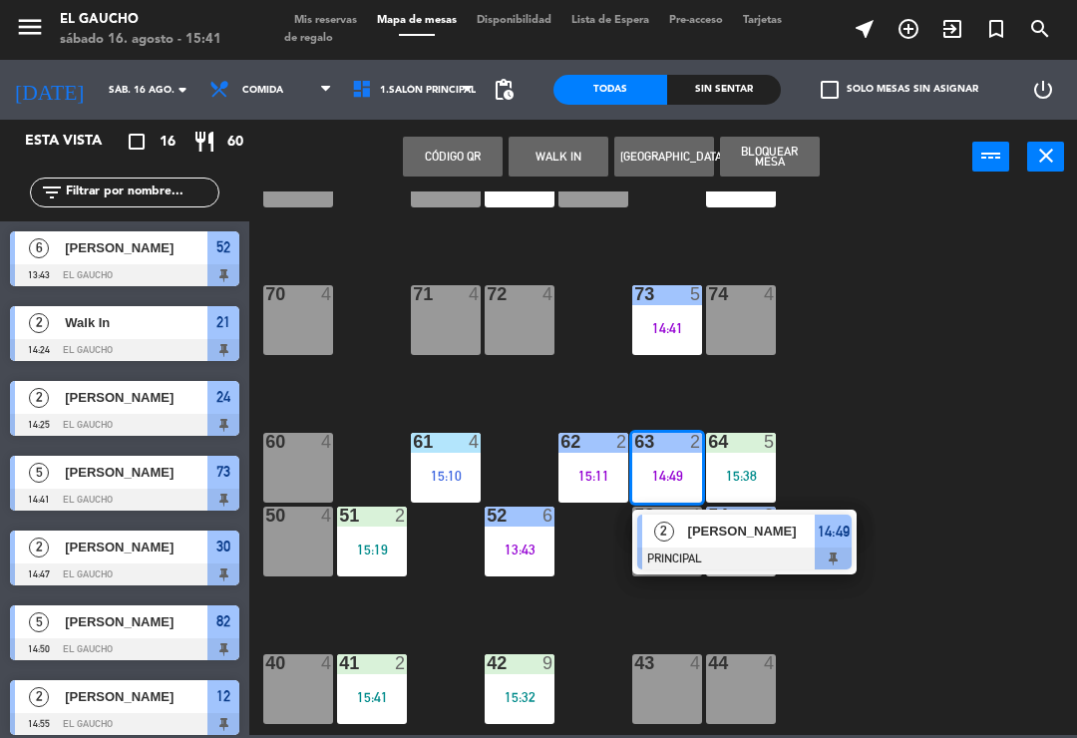
click at [728, 540] on span "Alexis" at bounding box center [752, 531] width 128 height 21
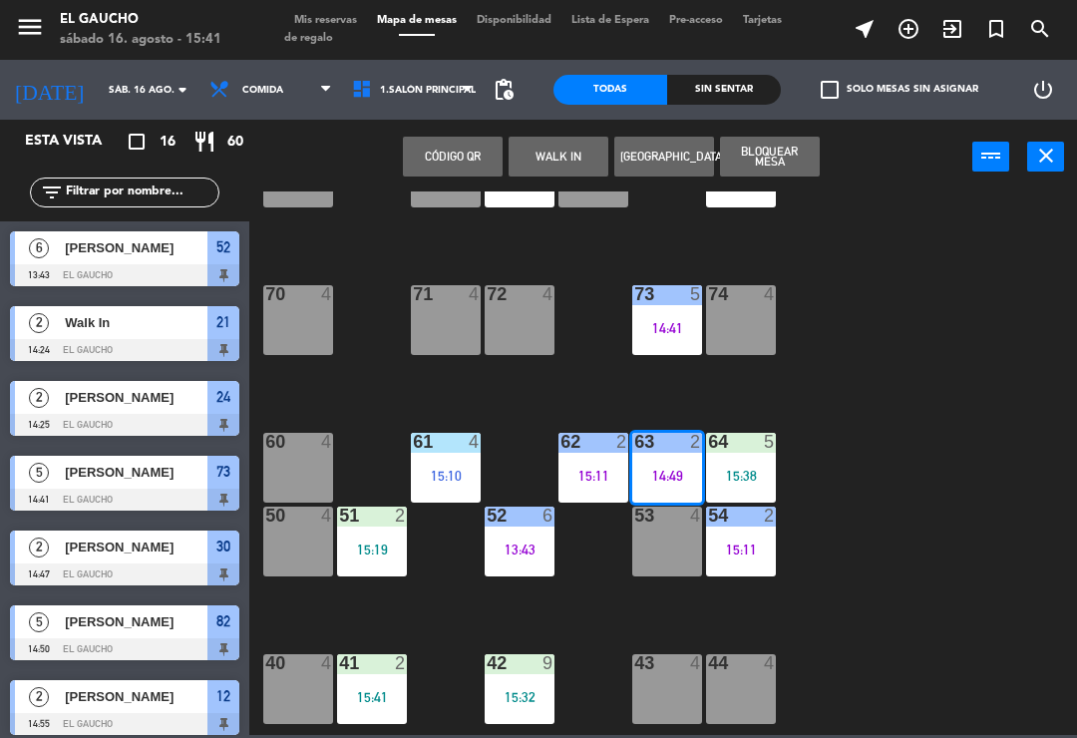
click at [549, 155] on button "WALK IN" at bounding box center [559, 157] width 100 height 40
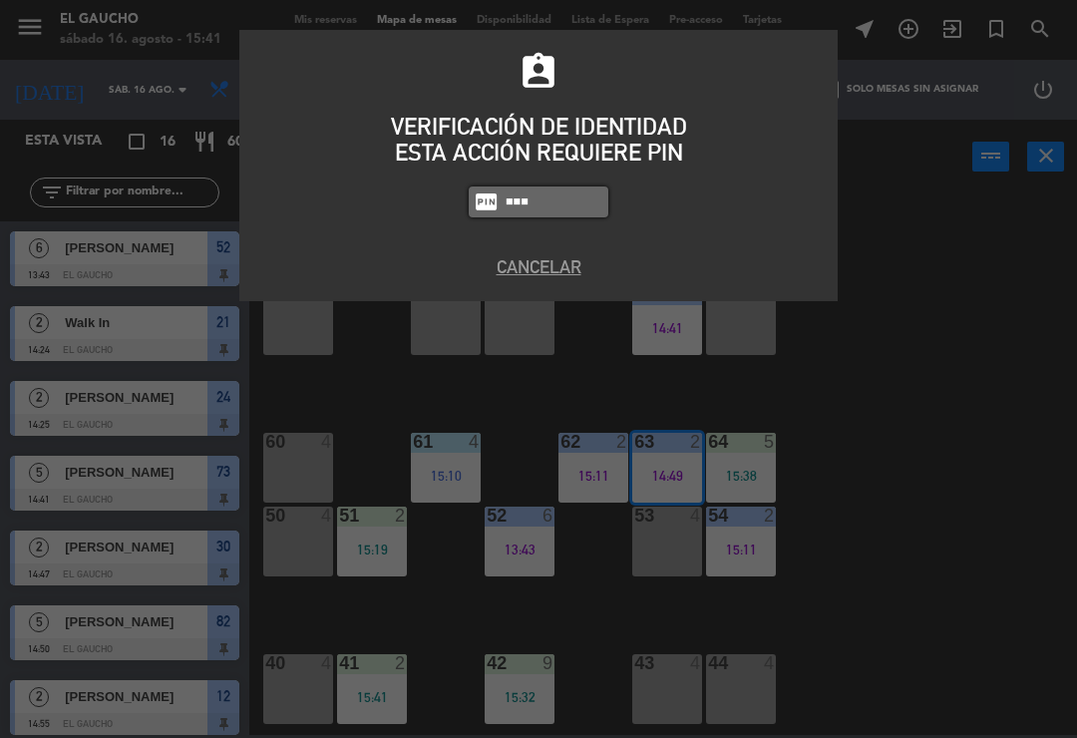
type input "3124"
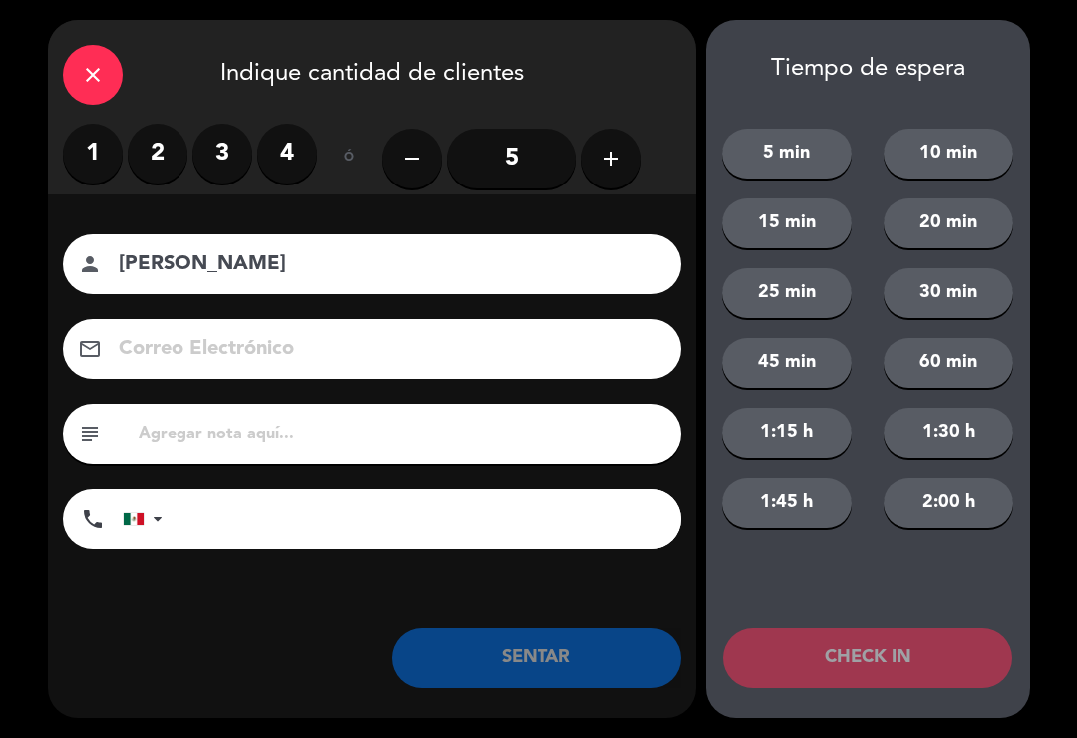
click at [229, 151] on label "3" at bounding box center [223, 154] width 60 height 60
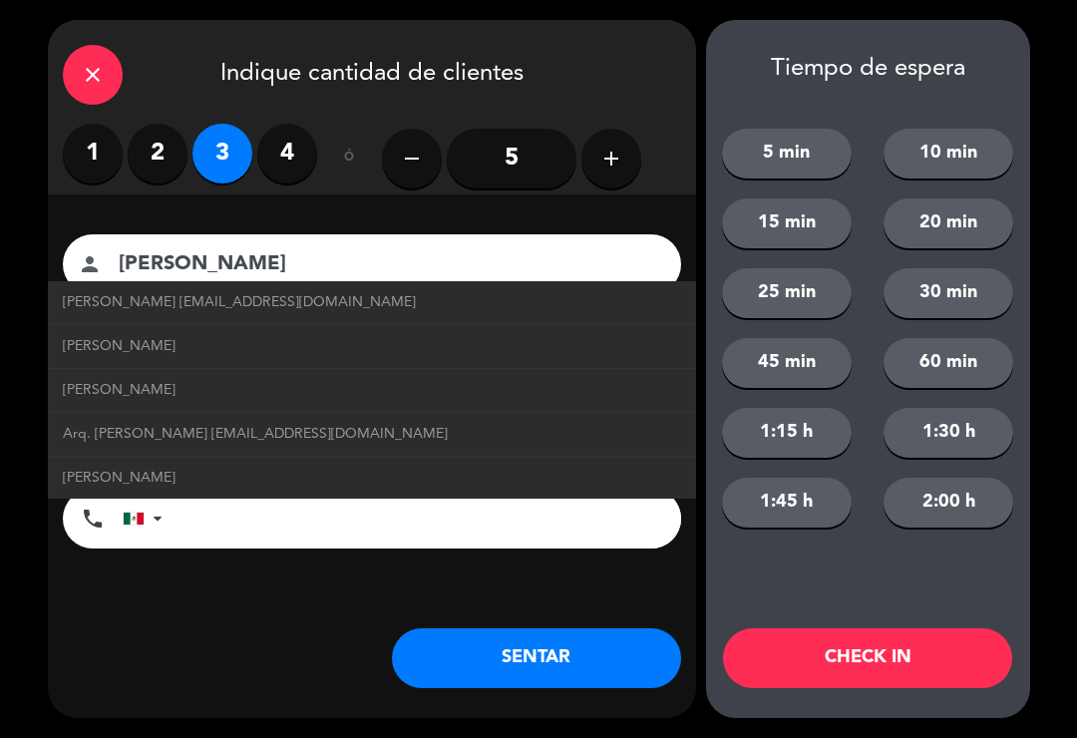
click at [360, 423] on span "Arq. Remigio Uscanga arqremigiouscanga@correo.com" at bounding box center [255, 434] width 385 height 23
type input "Arq. Remigio Uscanga"
type input "arqremigiouscanga@correo.com"
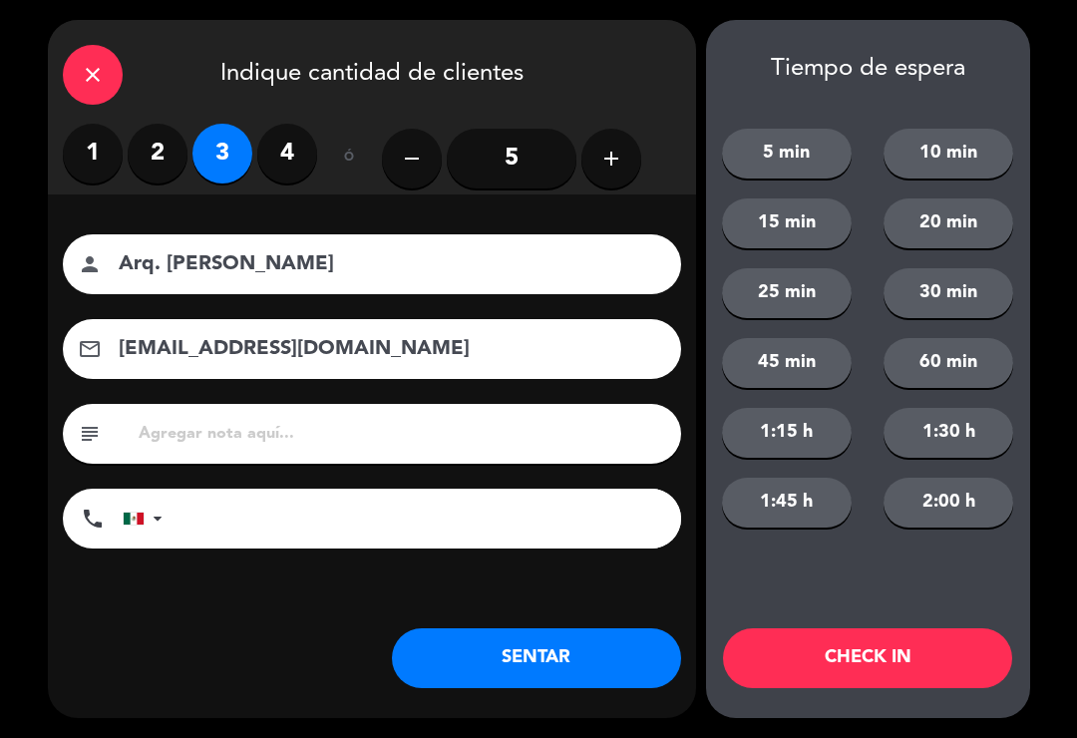
click at [554, 637] on button "SENTAR" at bounding box center [536, 658] width 289 height 60
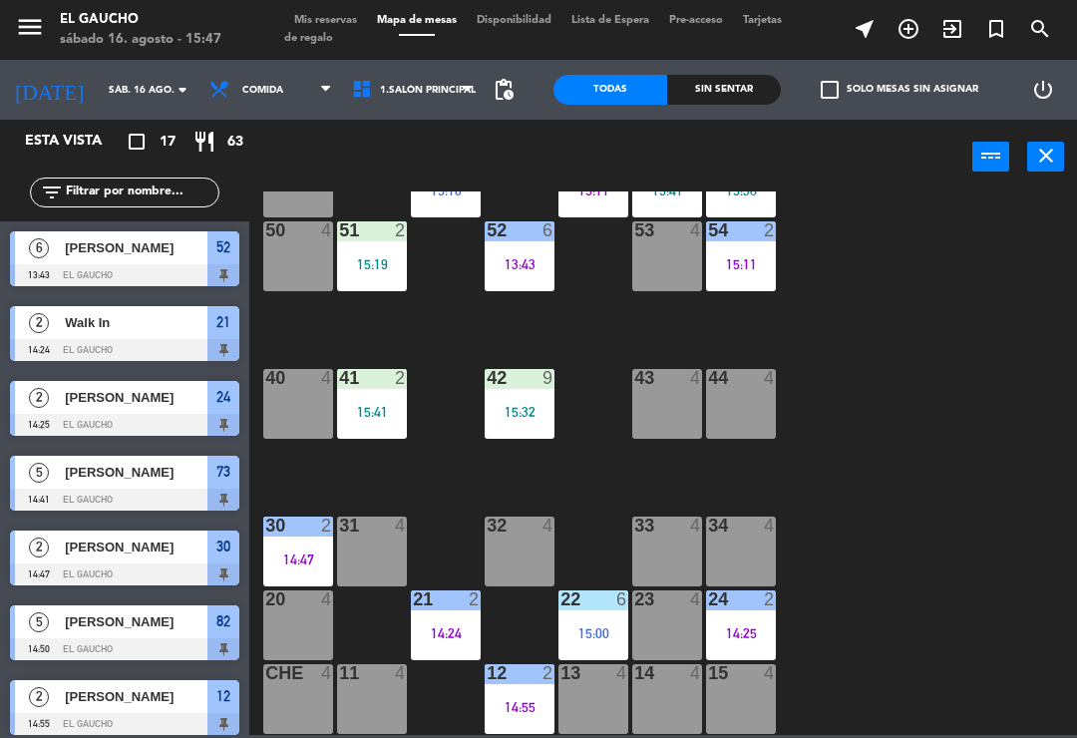
scroll to position [374, 0]
click at [742, 705] on div "15 4" at bounding box center [741, 699] width 70 height 70
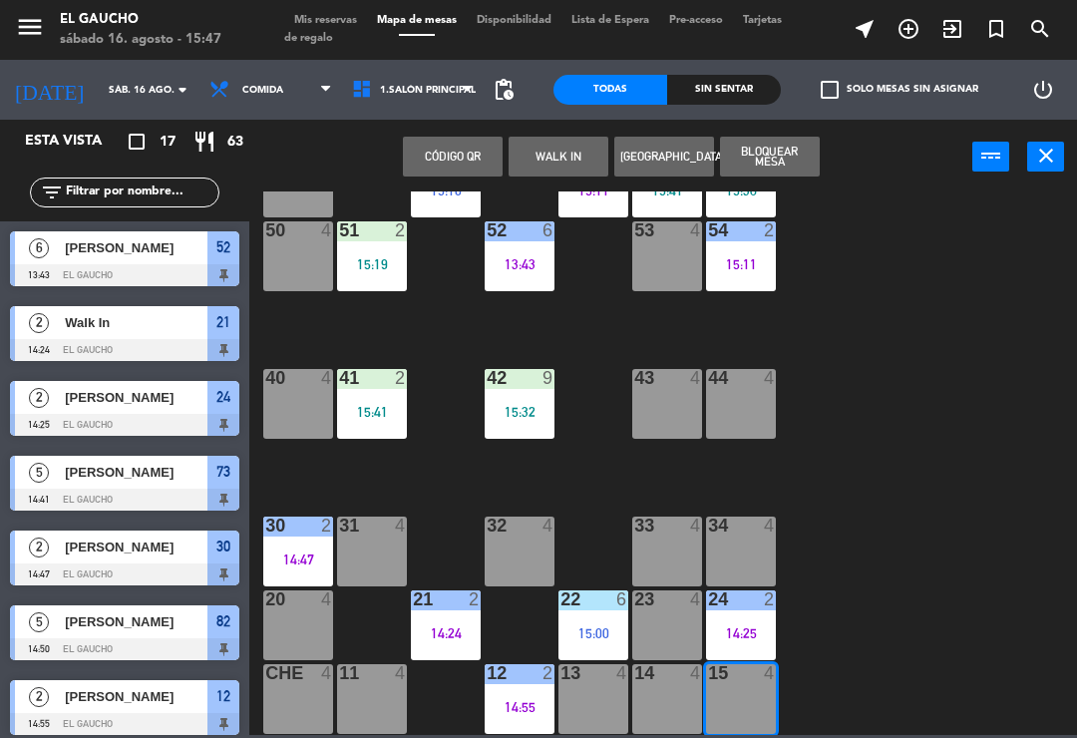
click at [541, 154] on button "WALK IN" at bounding box center [559, 157] width 100 height 40
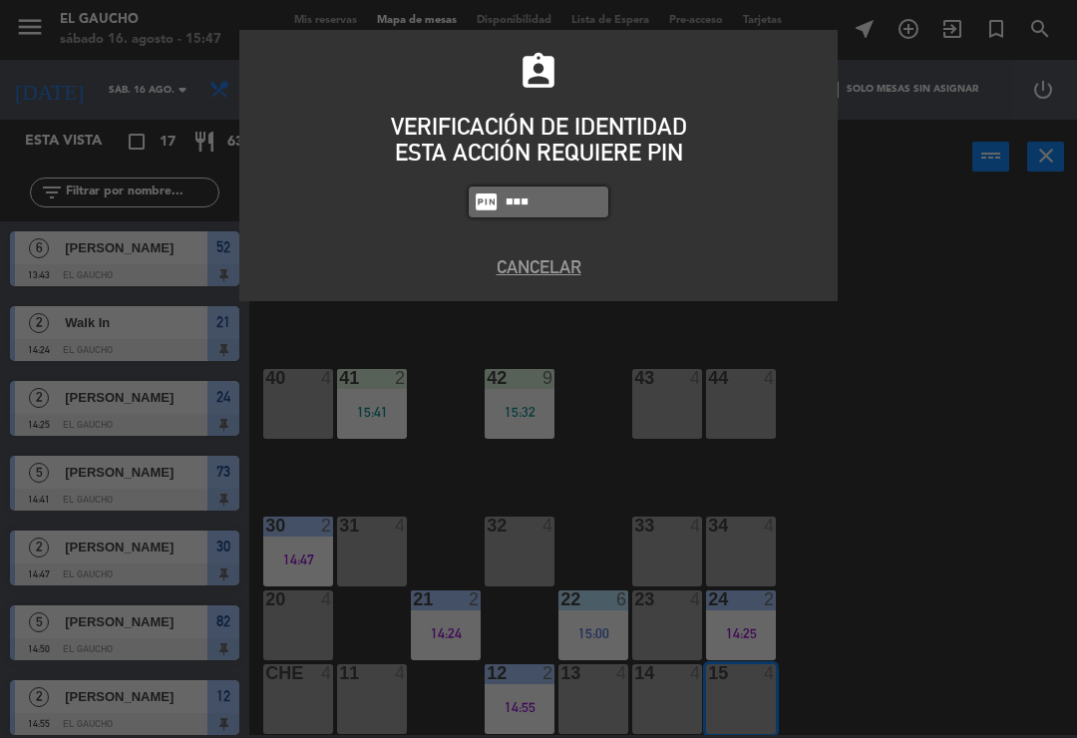
type input "3124"
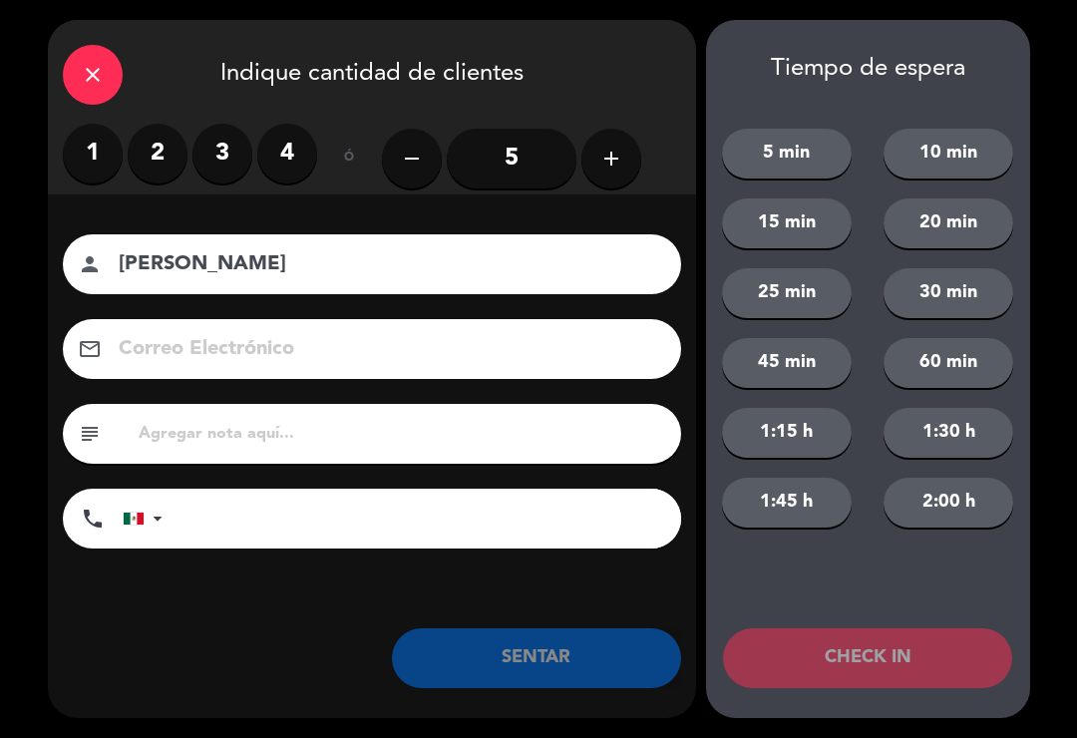
type input "Ramiro"
click at [281, 162] on label "4" at bounding box center [287, 154] width 60 height 60
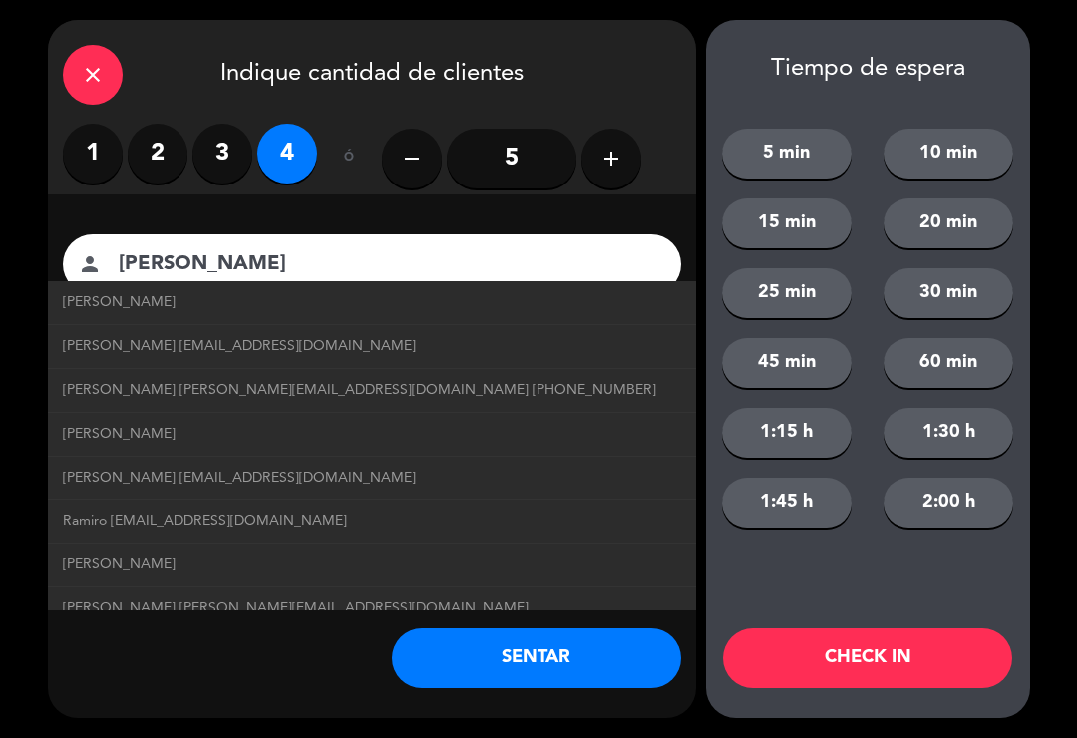
click at [553, 642] on button "SENTAR" at bounding box center [536, 658] width 289 height 60
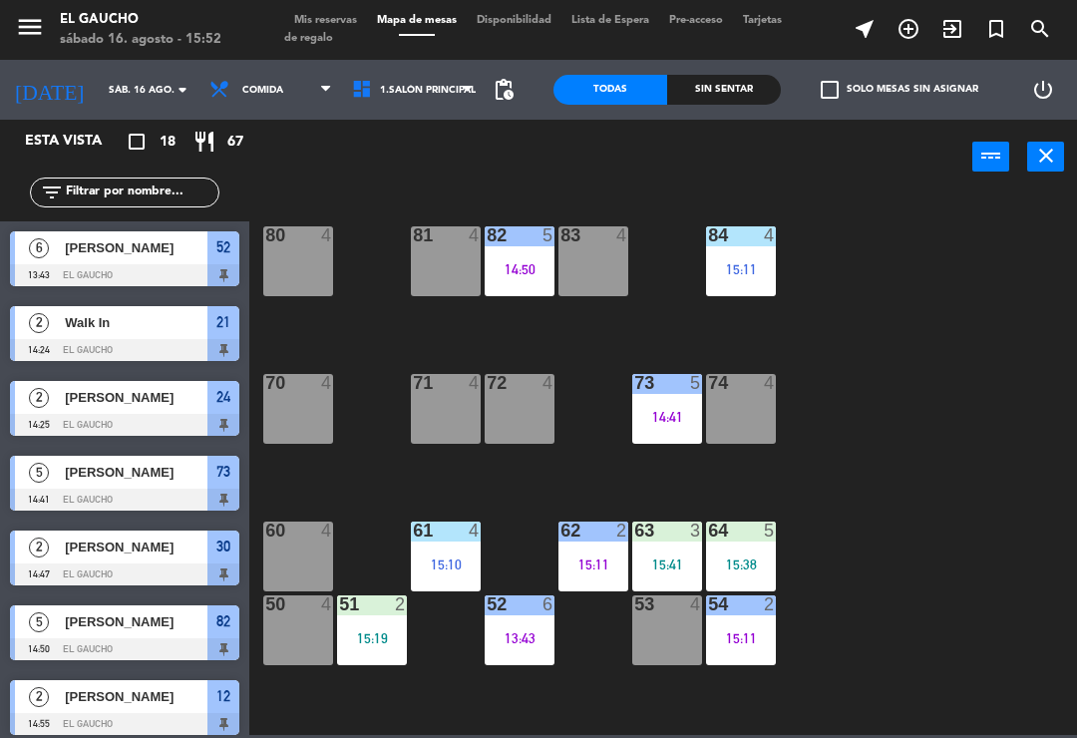
scroll to position [0, 0]
click at [448, 418] on div "71 4" at bounding box center [446, 409] width 70 height 70
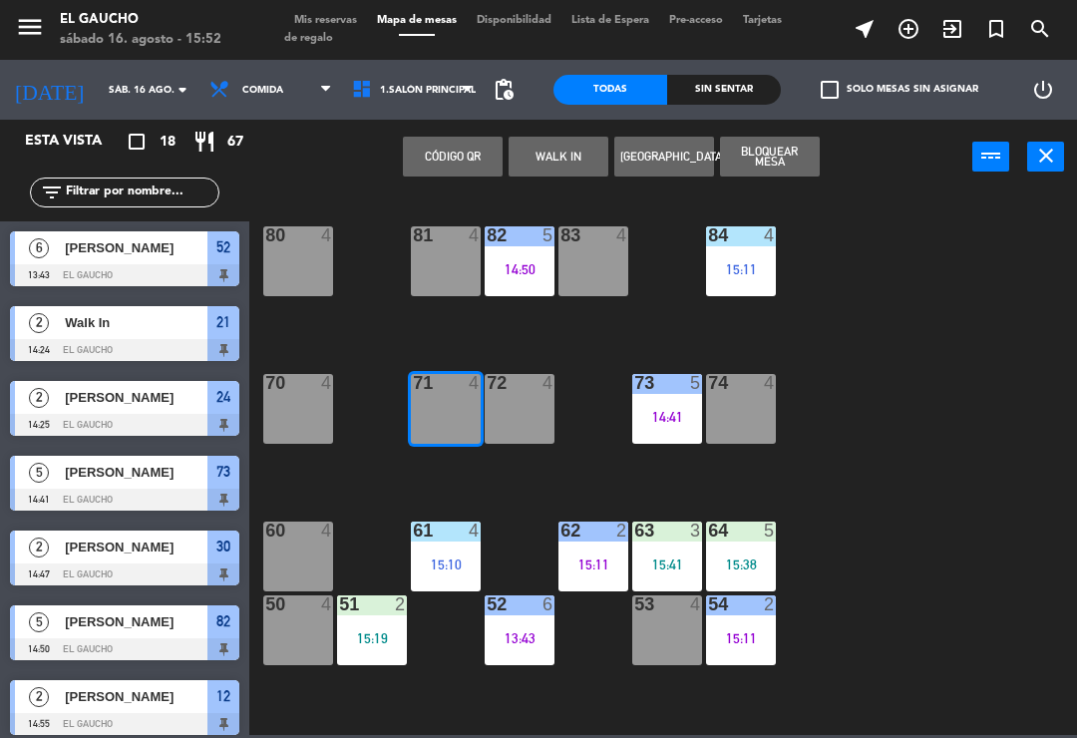
click at [555, 152] on button "WALK IN" at bounding box center [559, 157] width 100 height 40
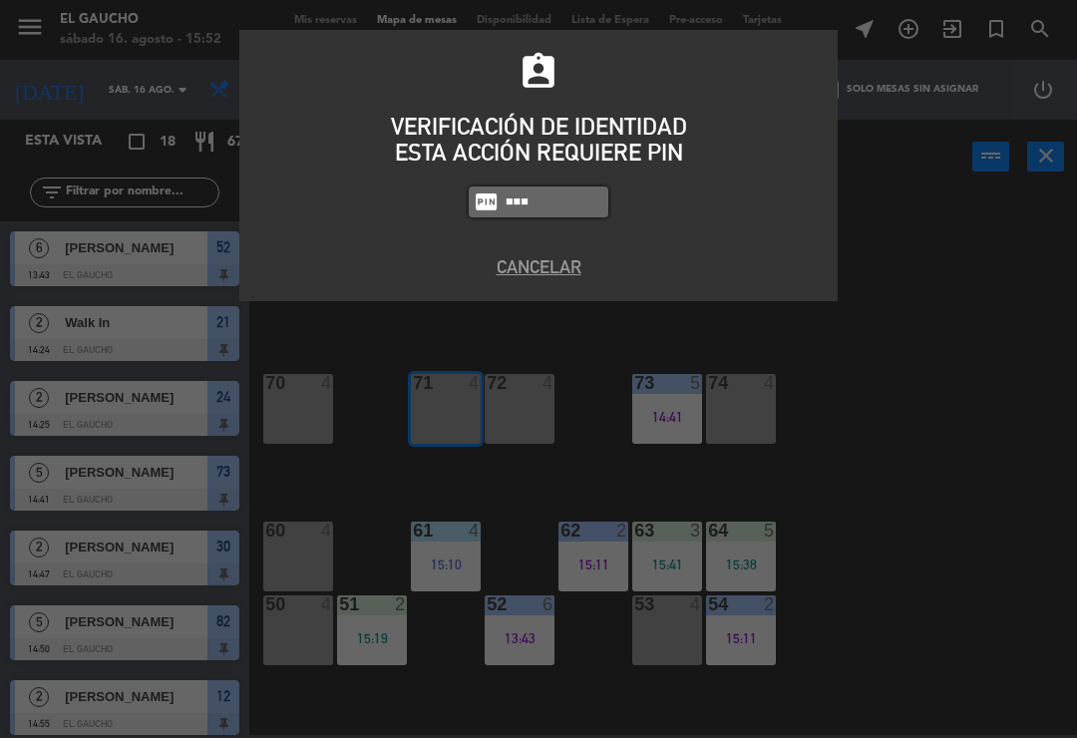
type input "3124"
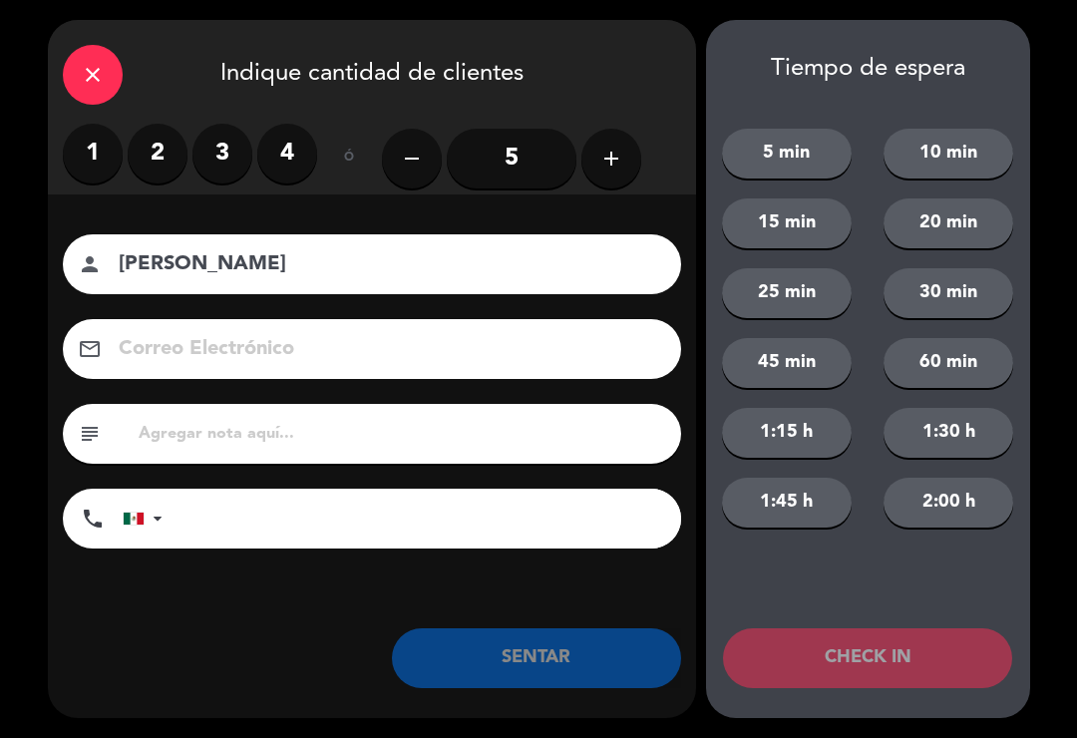
type input "Omar"
click at [148, 155] on label "2" at bounding box center [158, 154] width 60 height 60
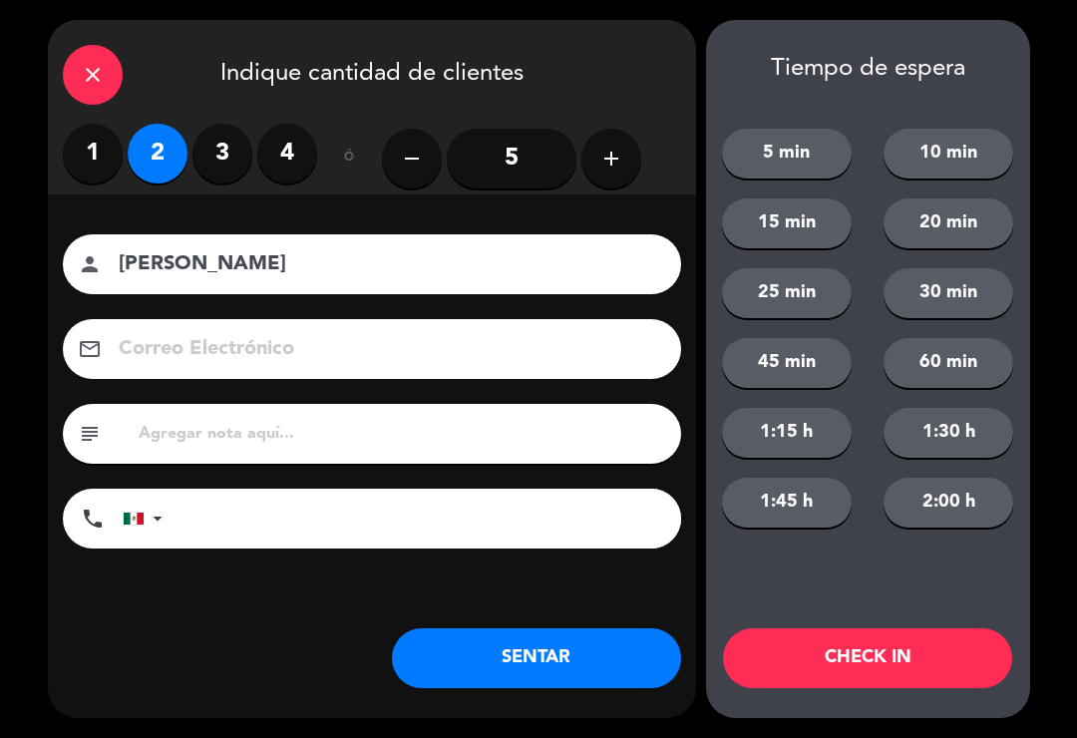
click at [486, 671] on button "SENTAR" at bounding box center [536, 658] width 289 height 60
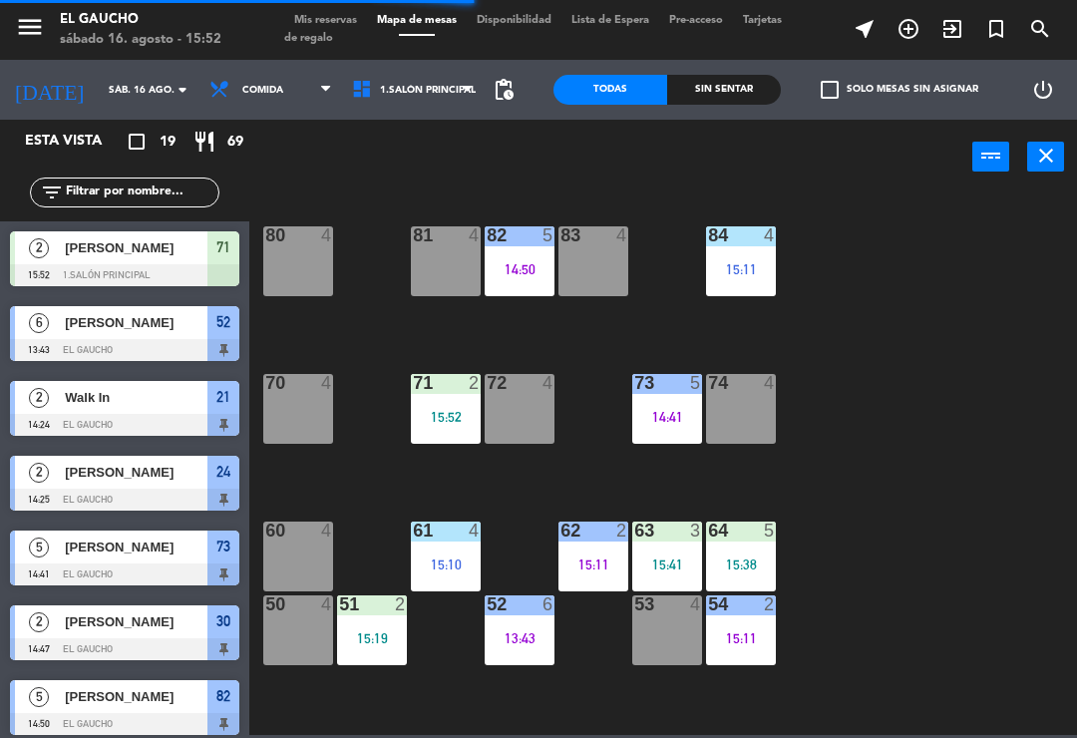
click at [646, 412] on div "14:41" at bounding box center [667, 417] width 70 height 14
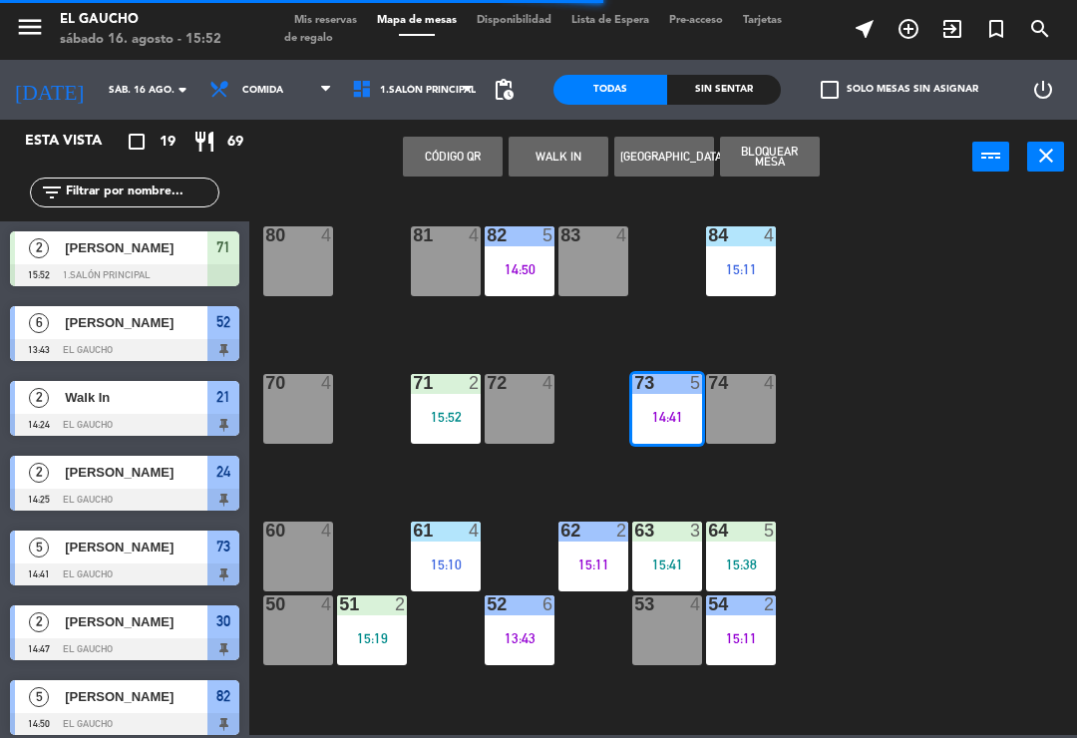
click at [856, 368] on div "84 4 15:11 80 4 83 4 82 5 14:50 81 4 70 4 71 2 15:52 72 4 73 5 14:41 5 Sergio F…" at bounding box center [668, 464] width 817 height 544
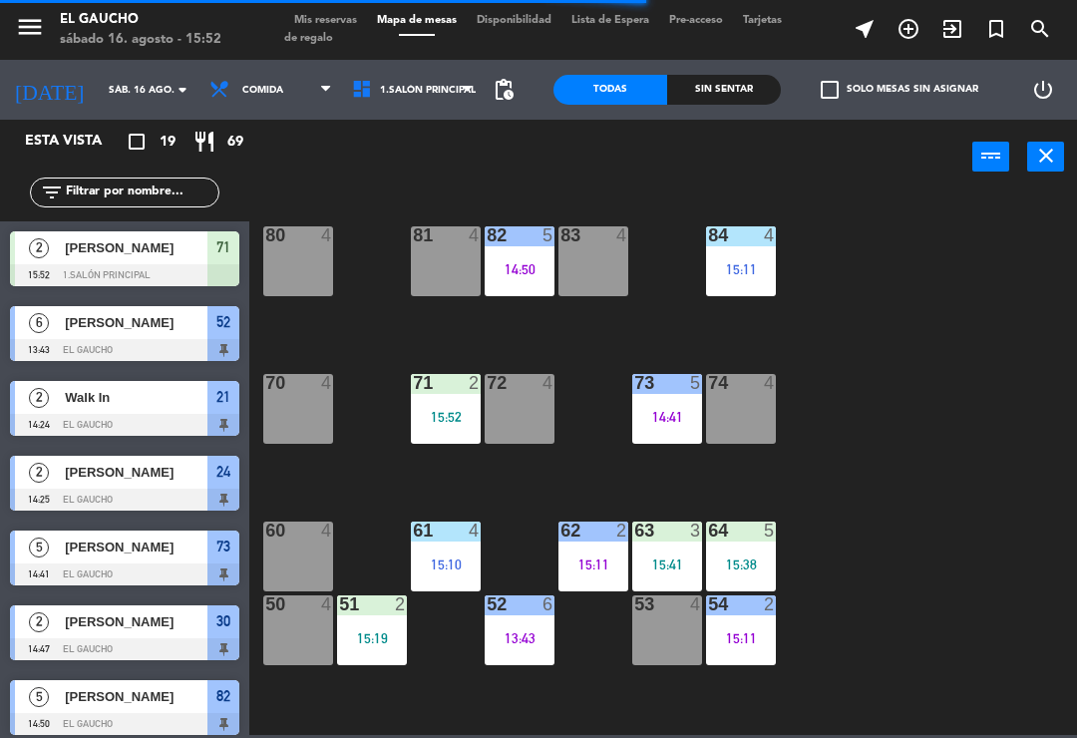
click at [682, 417] on div "14:41" at bounding box center [667, 417] width 70 height 14
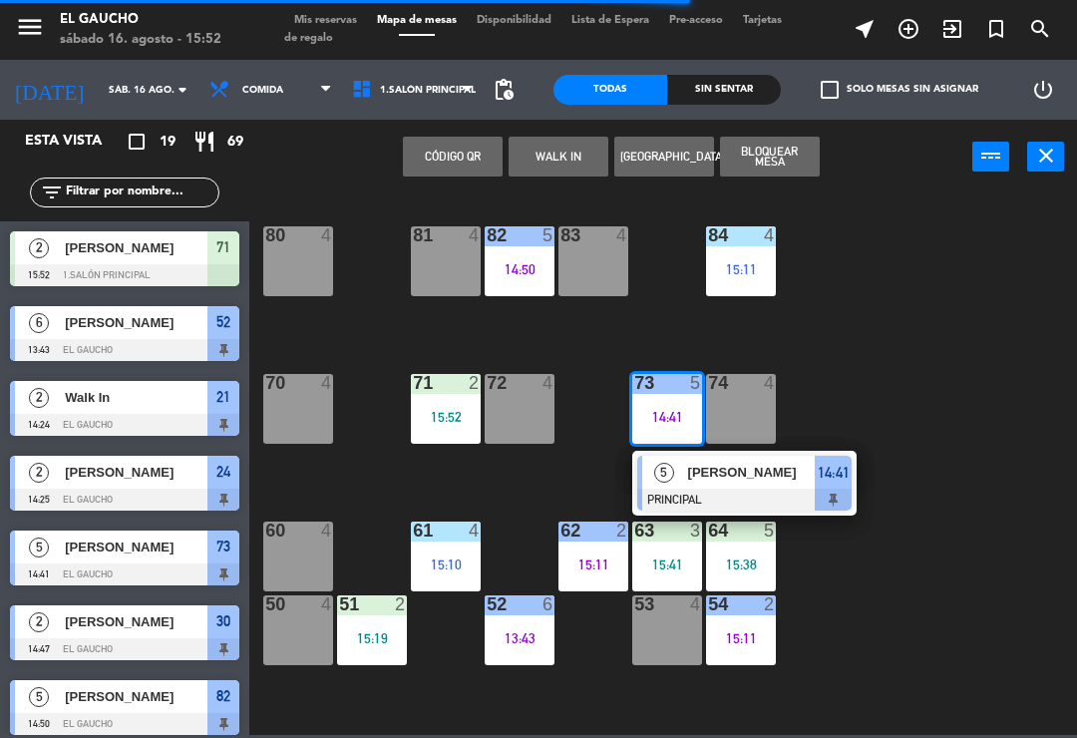
click at [730, 484] on div "Sergio Flores" at bounding box center [751, 472] width 130 height 33
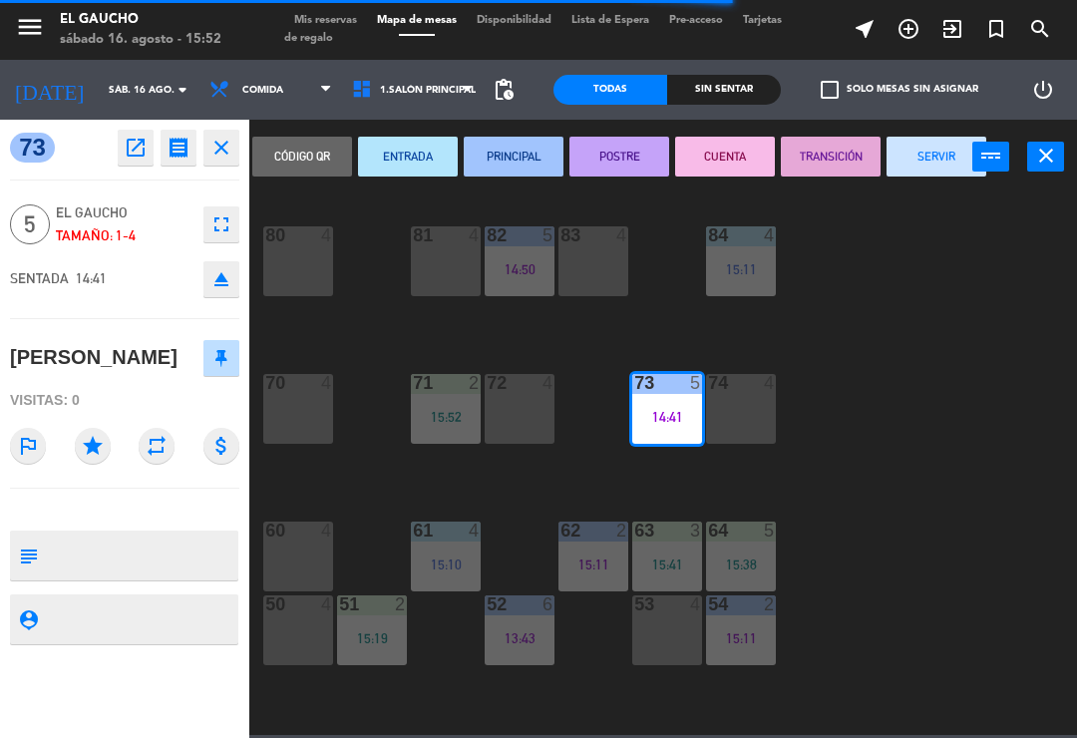
click at [926, 157] on button "SERVIR" at bounding box center [937, 157] width 100 height 40
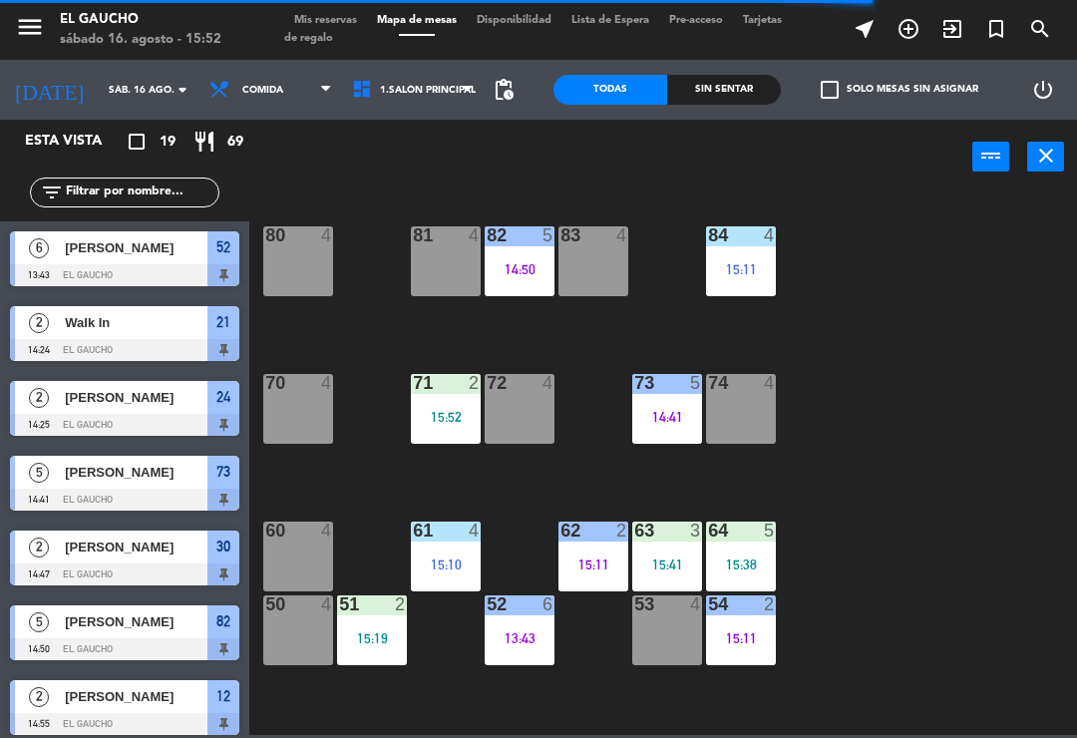
click at [755, 275] on div "15:11" at bounding box center [741, 269] width 70 height 14
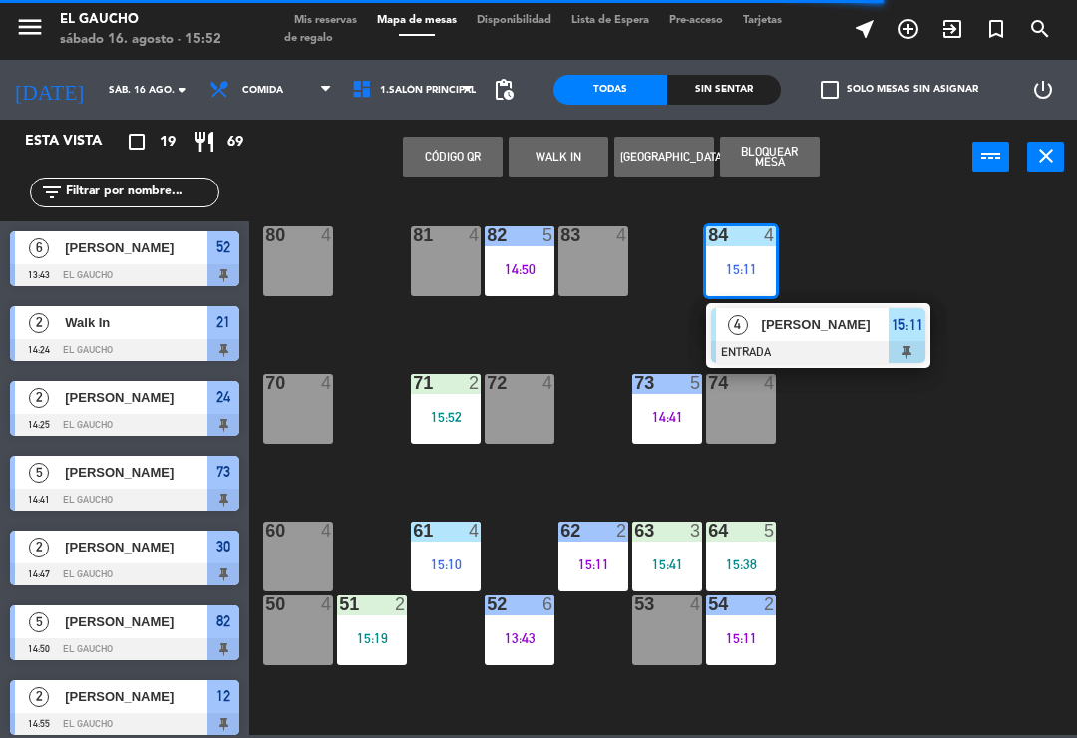
click at [833, 359] on div at bounding box center [818, 352] width 214 height 22
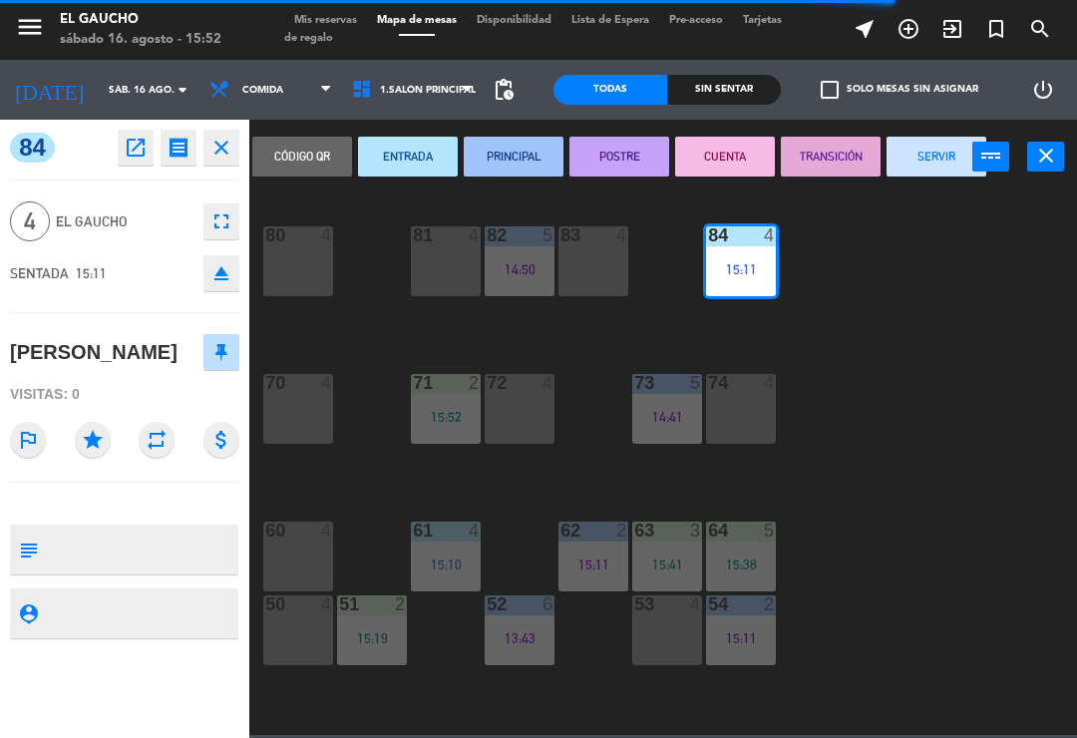
click at [528, 154] on button "PRINCIPAL" at bounding box center [514, 157] width 100 height 40
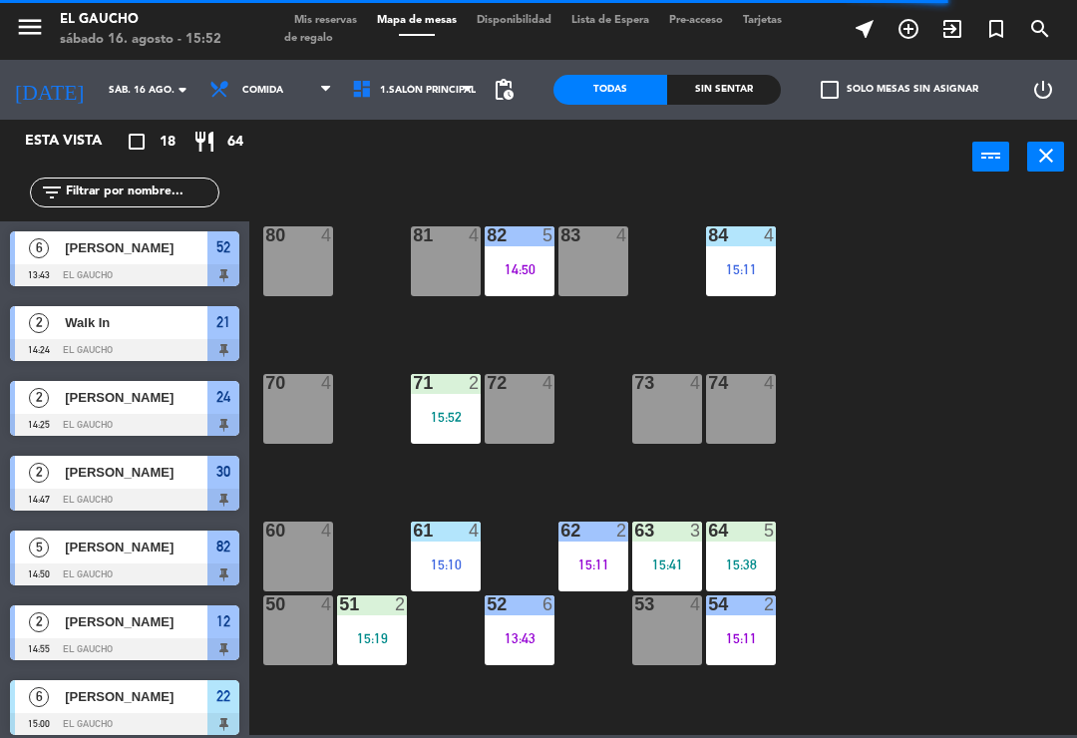
click at [442, 549] on div "61 4 15:10" at bounding box center [446, 557] width 70 height 70
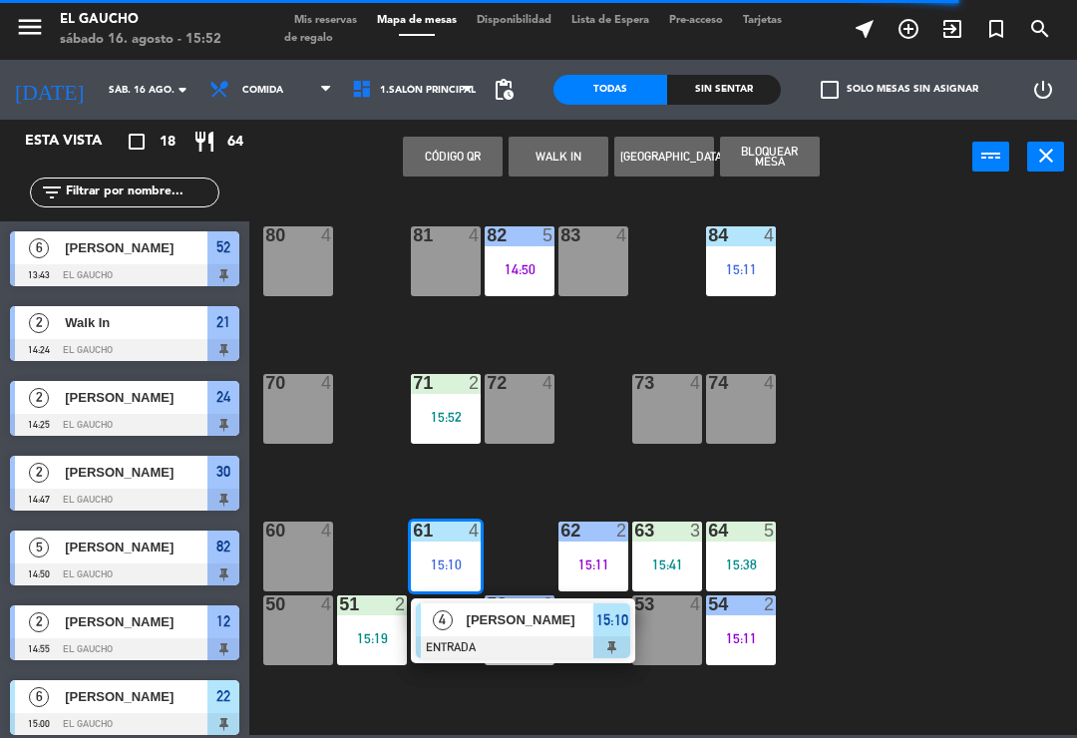
click at [480, 633] on div "Luis Olivares" at bounding box center [530, 620] width 130 height 33
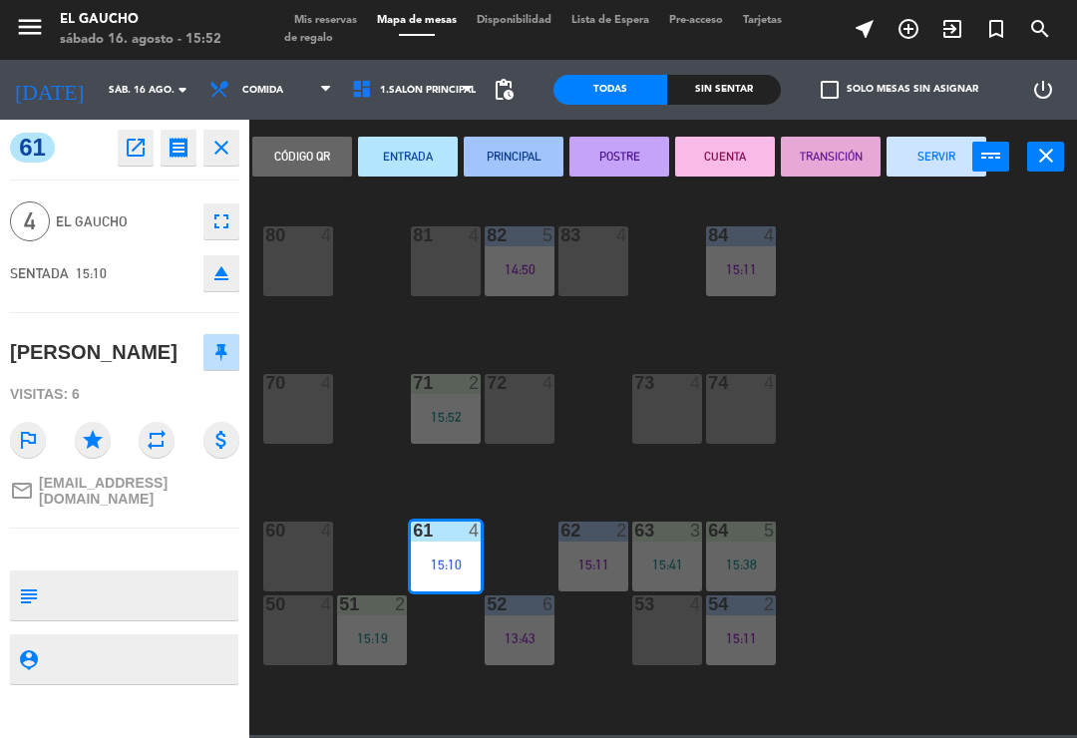
click at [937, 156] on button "SERVIR" at bounding box center [937, 157] width 100 height 40
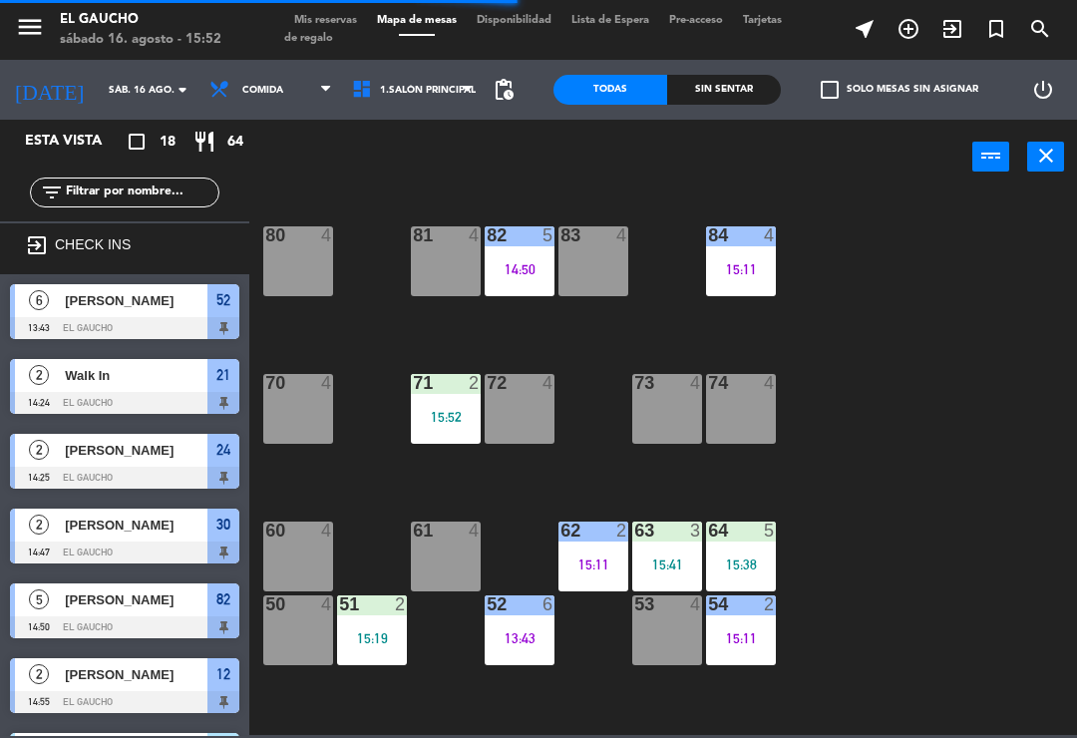
click at [660, 558] on div "15:41" at bounding box center [667, 565] width 70 height 14
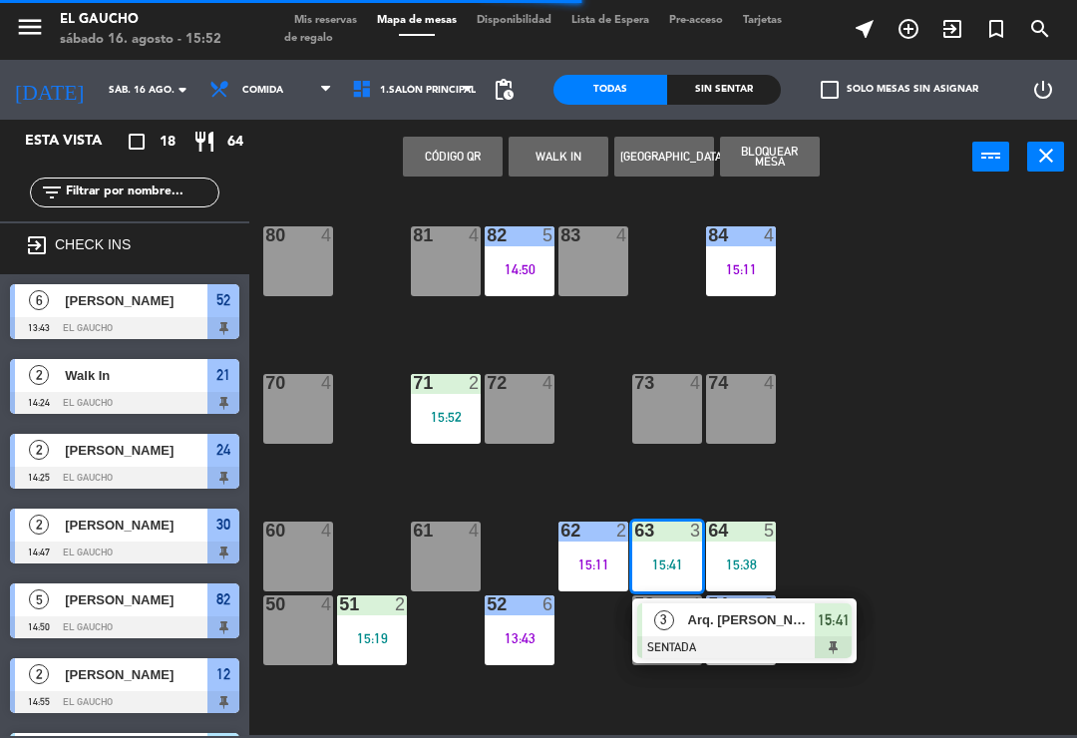
click at [694, 642] on div at bounding box center [744, 647] width 214 height 22
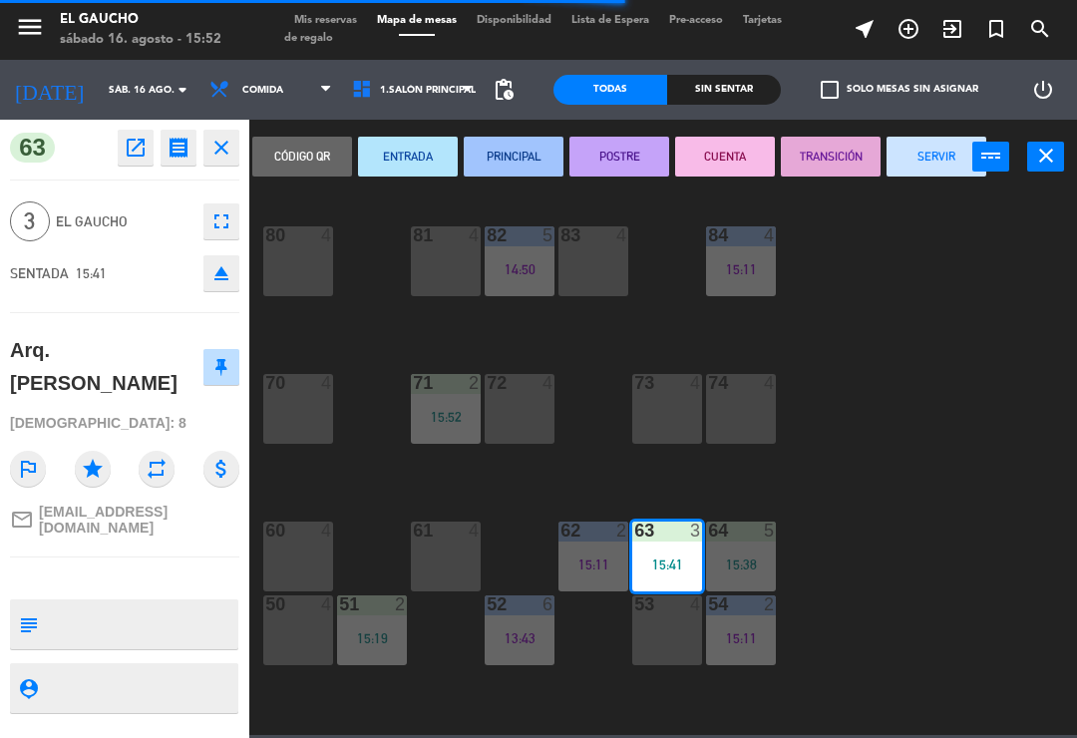
click at [536, 152] on button "PRINCIPAL" at bounding box center [514, 157] width 100 height 40
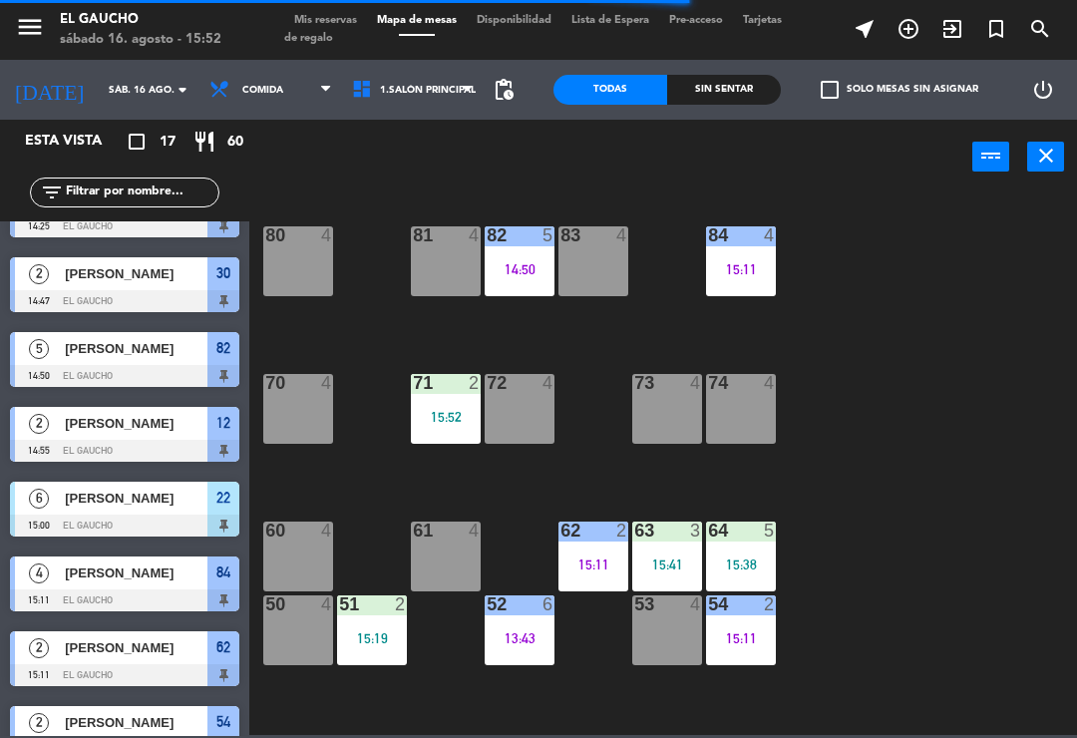
click at [746, 569] on div "15:38" at bounding box center [741, 565] width 70 height 14
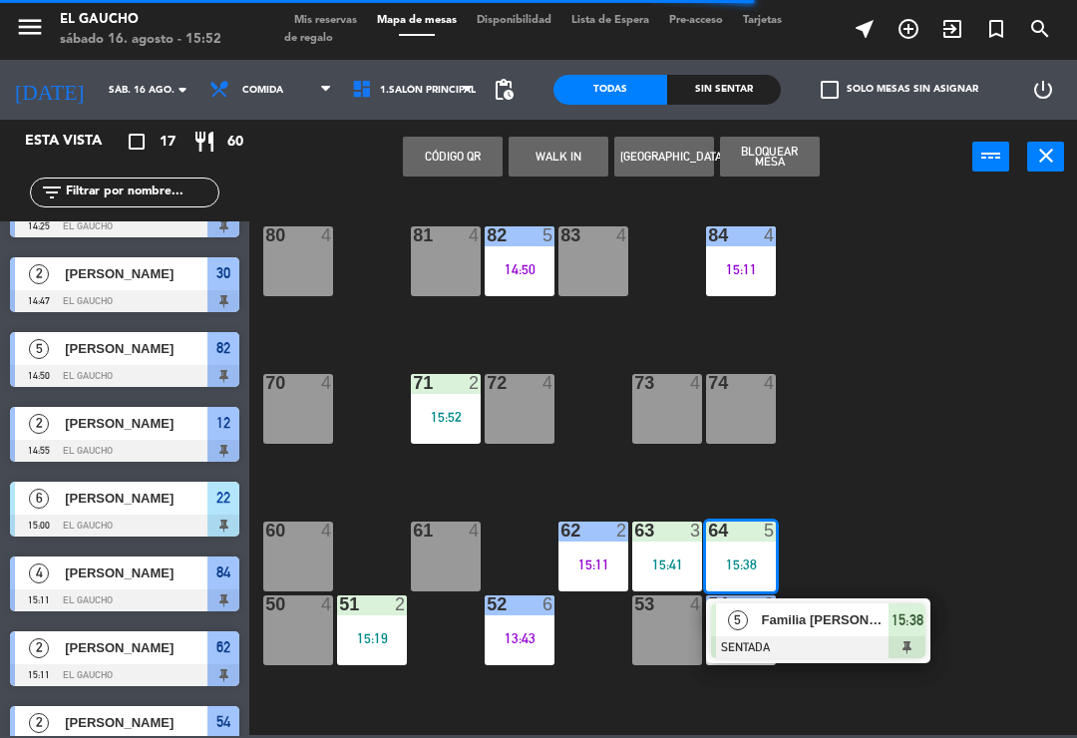
click at [815, 640] on div at bounding box center [818, 647] width 214 height 22
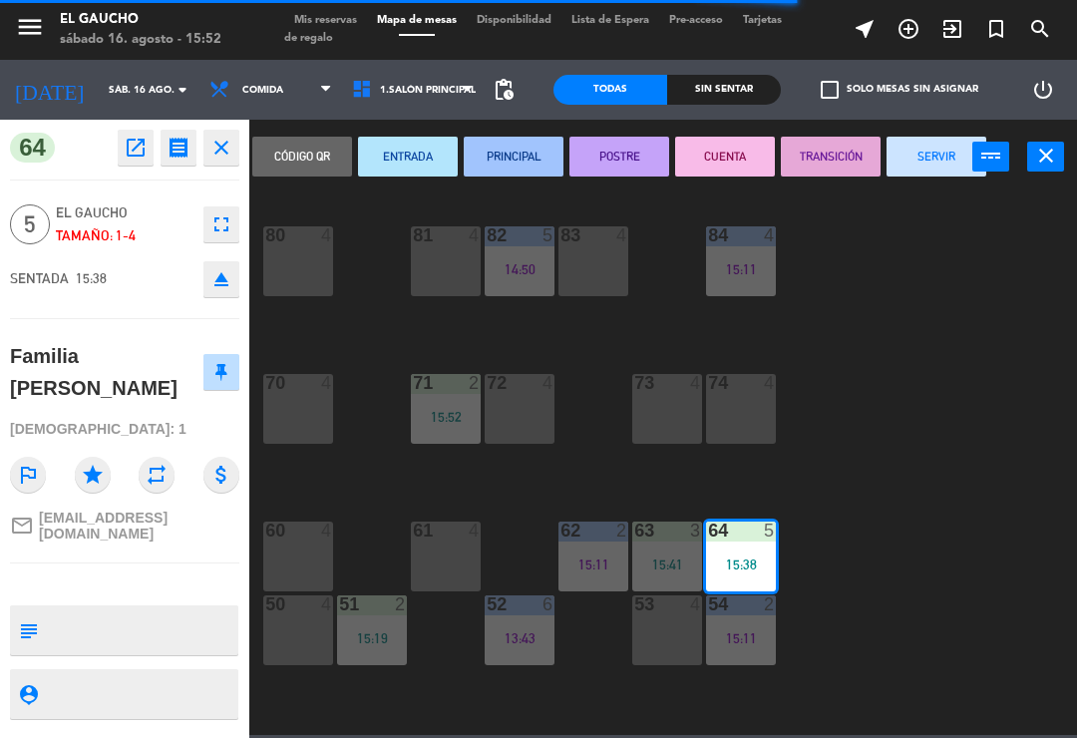
click at [398, 156] on button "ENTRADA" at bounding box center [408, 157] width 100 height 40
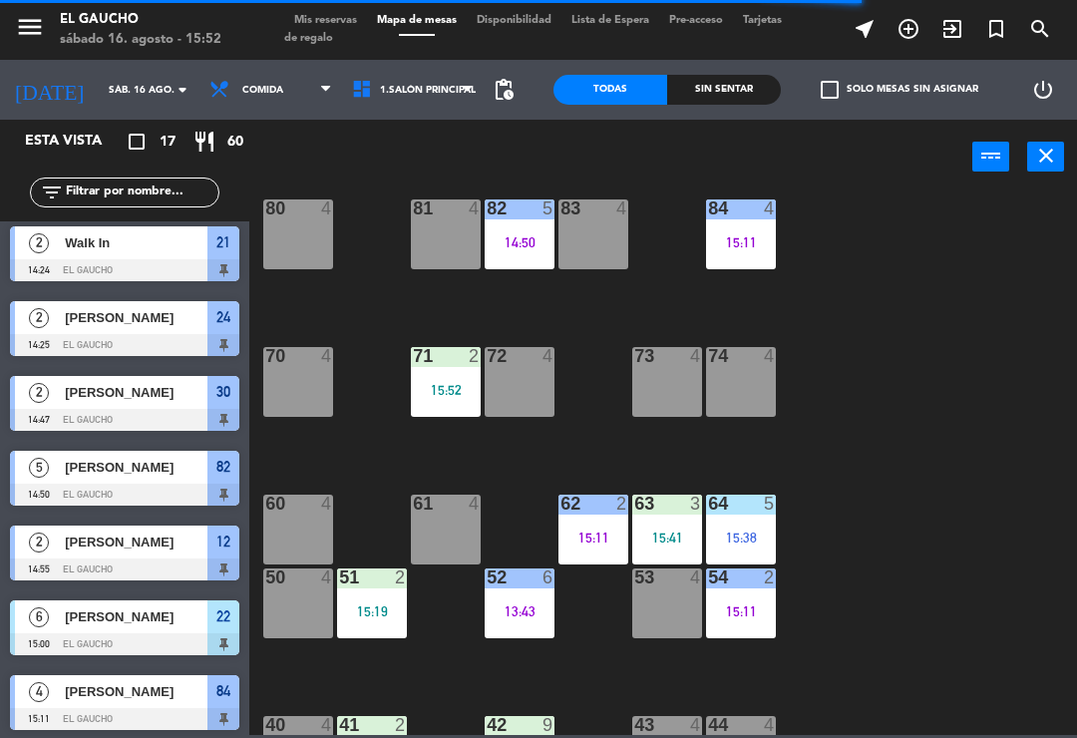
scroll to position [55, 0]
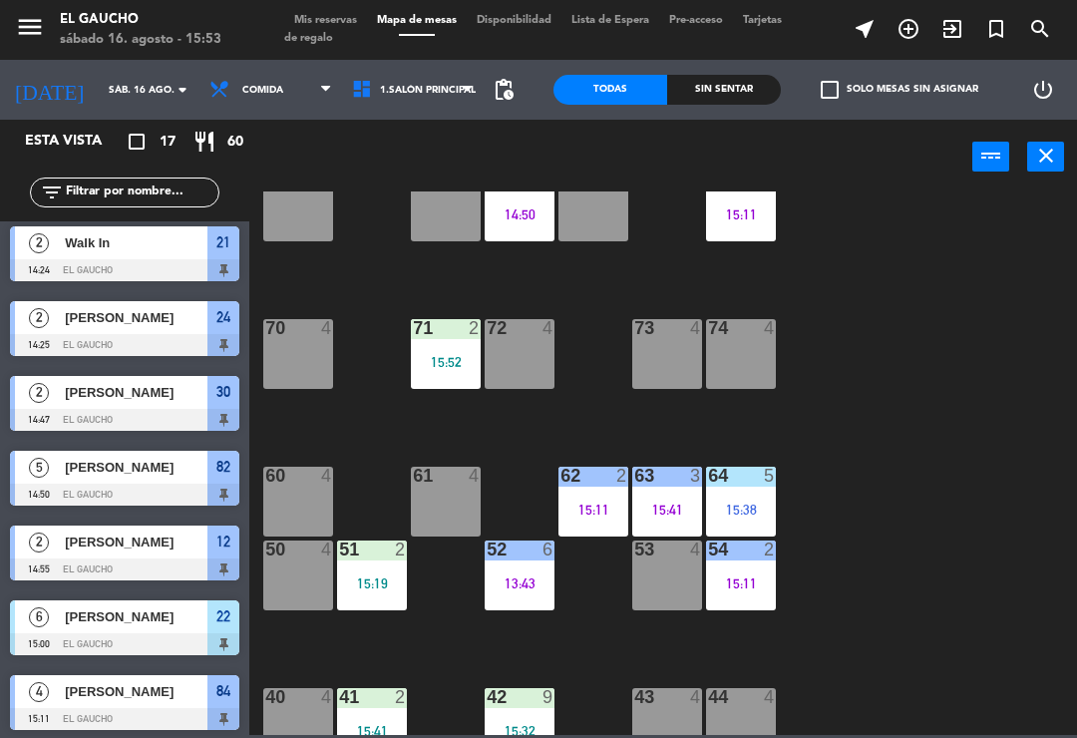
click at [372, 571] on div "51 2 15:19" at bounding box center [372, 576] width 70 height 70
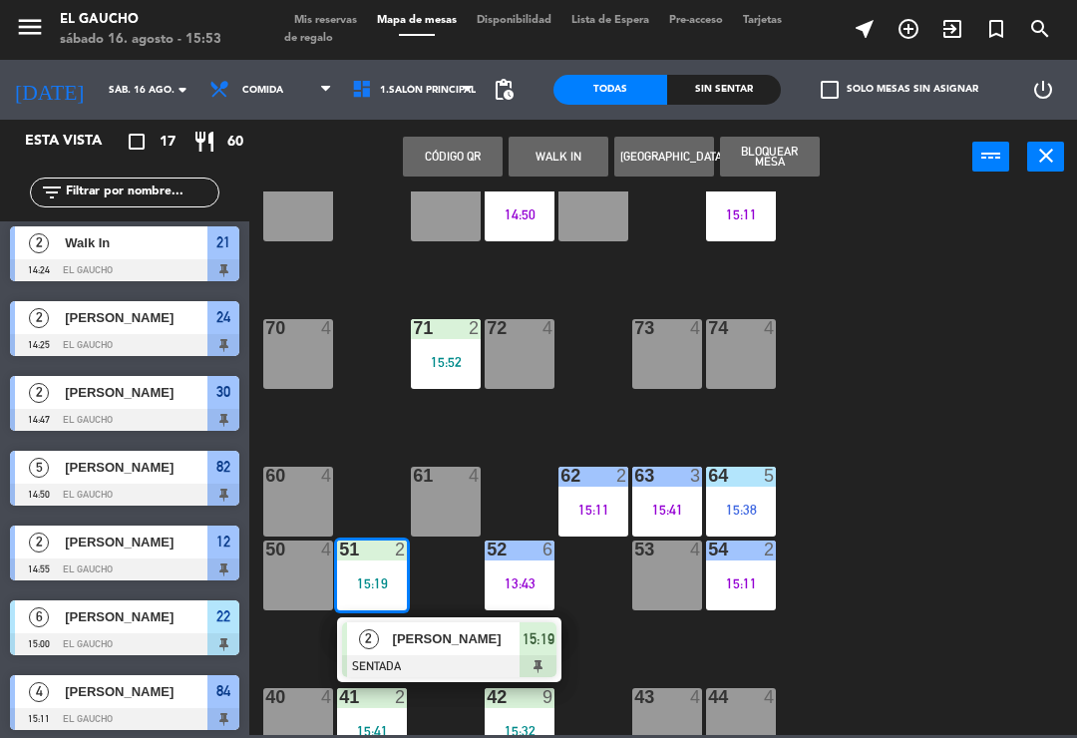
click at [420, 659] on div at bounding box center [449, 666] width 214 height 22
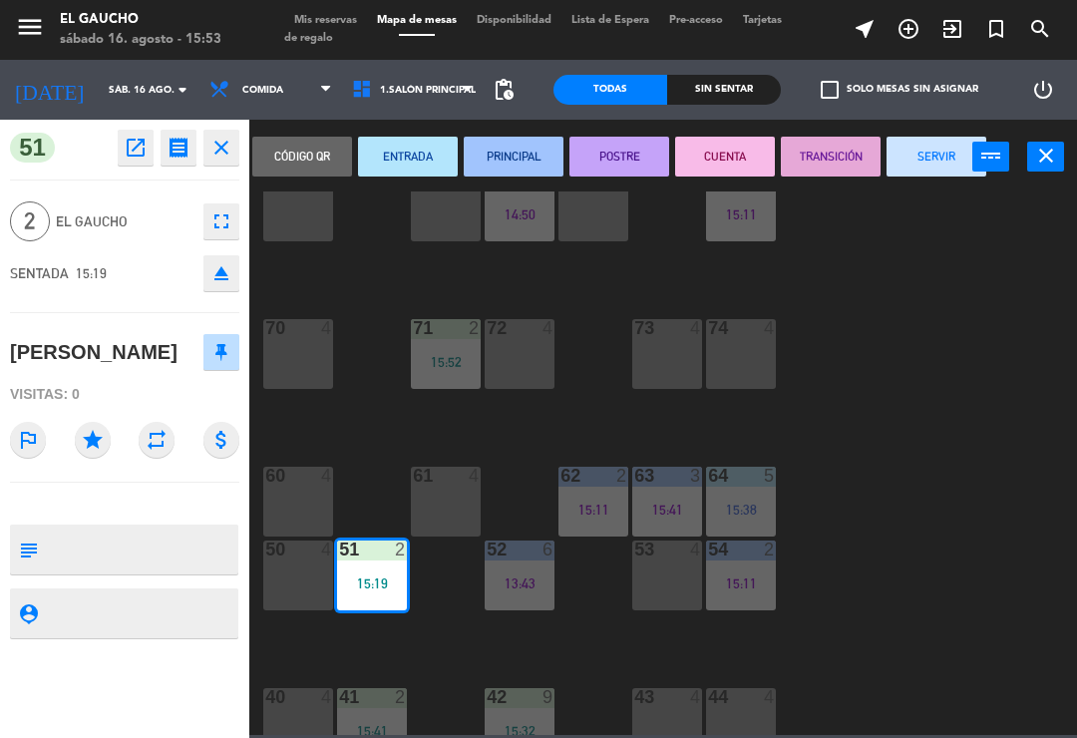
click at [504, 151] on button "PRINCIPAL" at bounding box center [514, 157] width 100 height 40
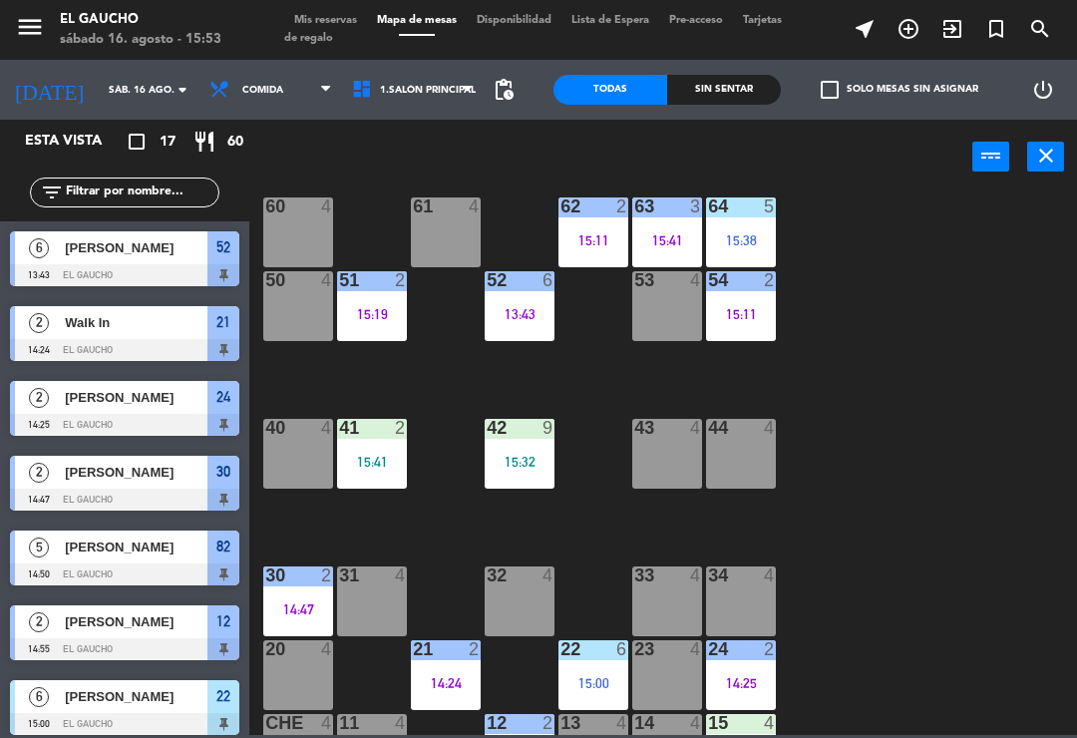
scroll to position [325, 0]
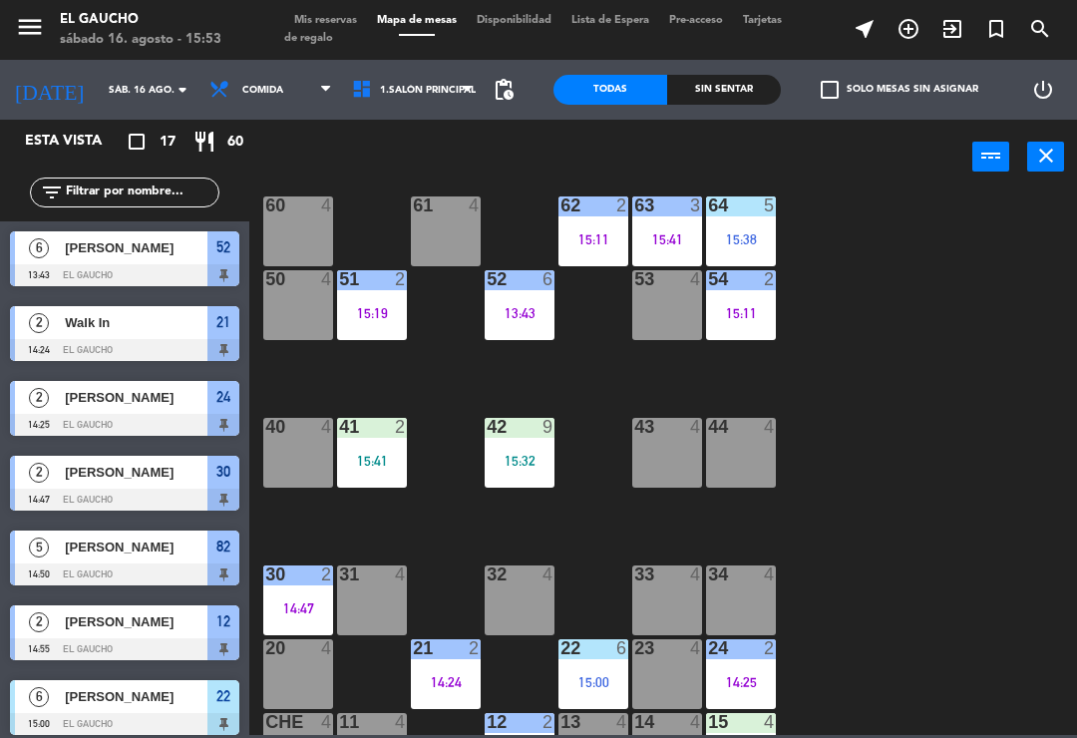
click at [376, 474] on div "41 2 15:41" at bounding box center [372, 453] width 70 height 70
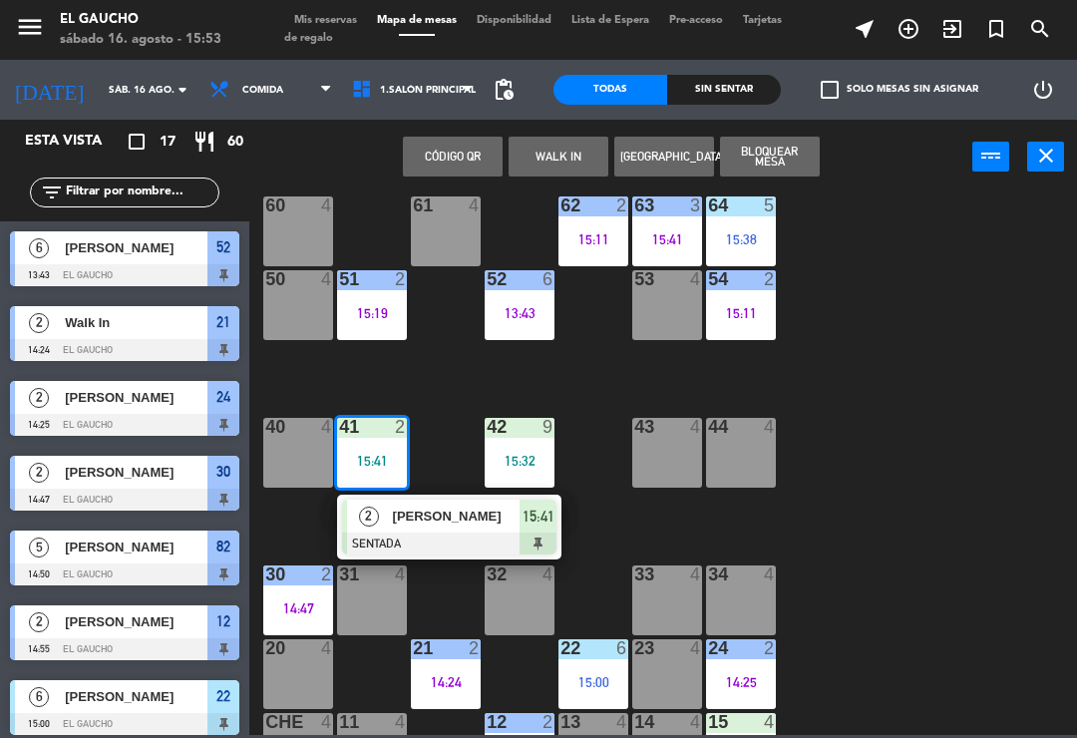
click at [367, 538] on div at bounding box center [449, 544] width 214 height 22
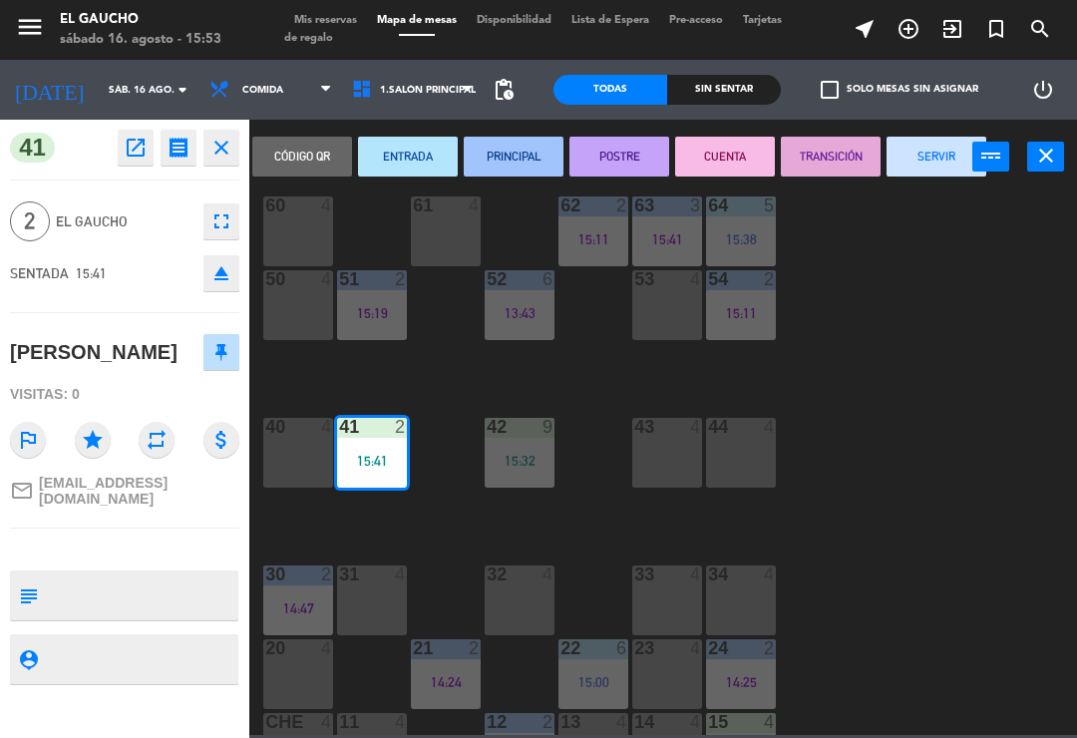
click at [424, 151] on button "ENTRADA" at bounding box center [408, 157] width 100 height 40
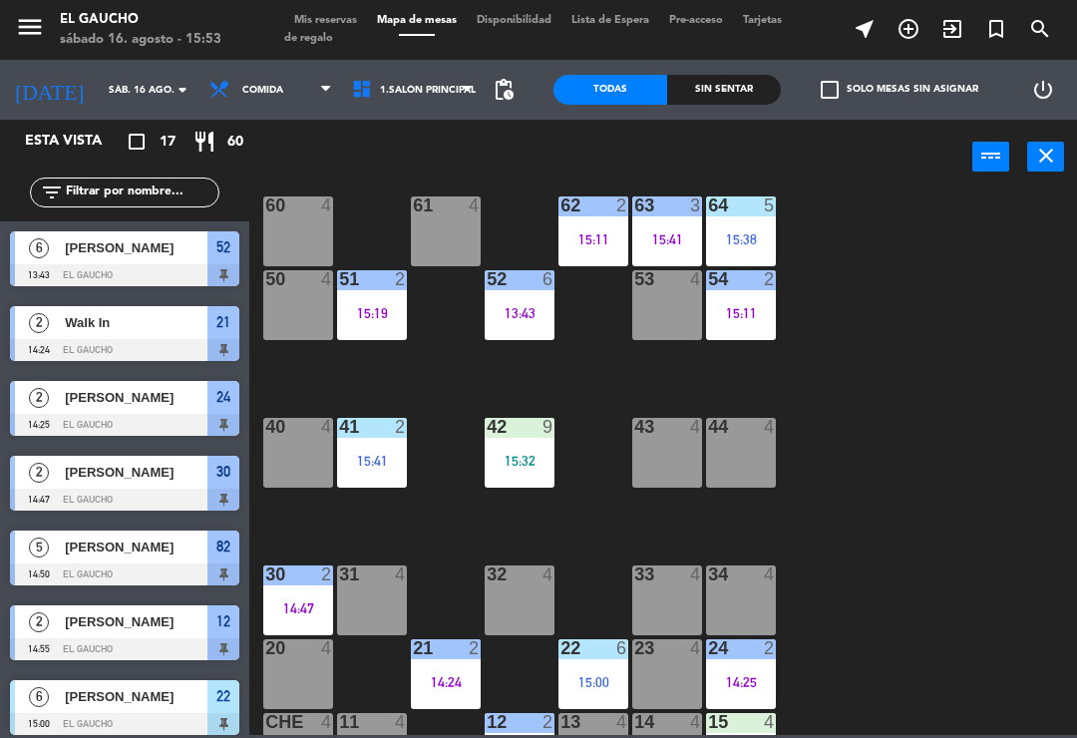
scroll to position [229, 0]
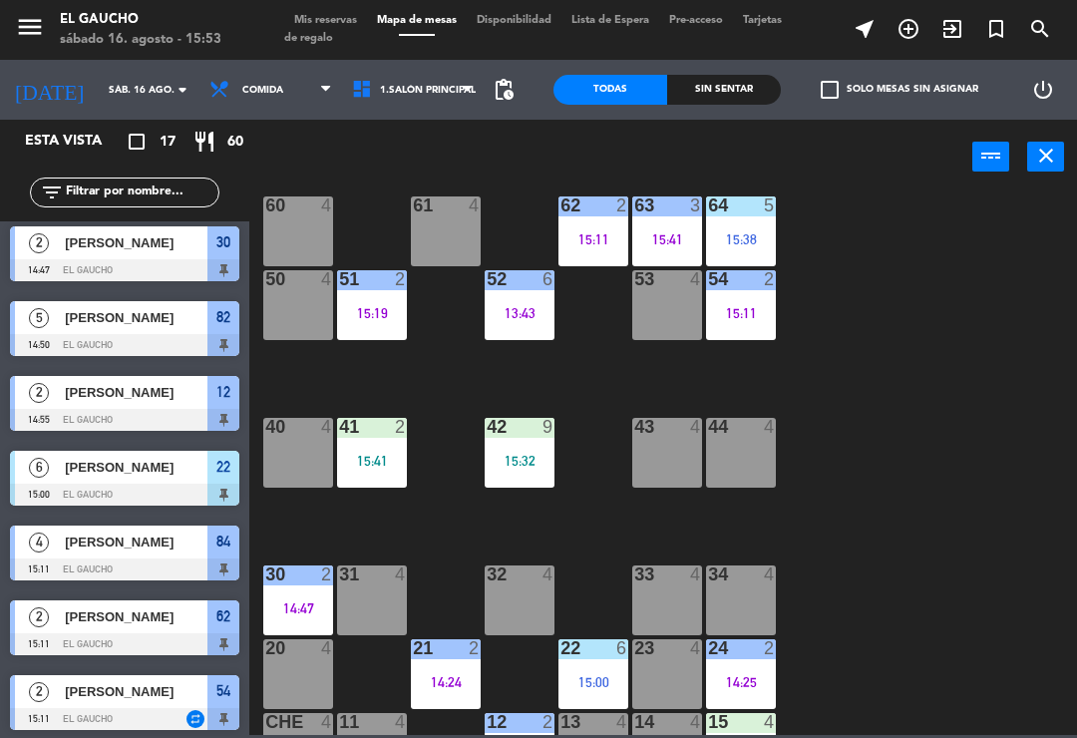
click at [520, 461] on div "15:32" at bounding box center [520, 461] width 70 height 14
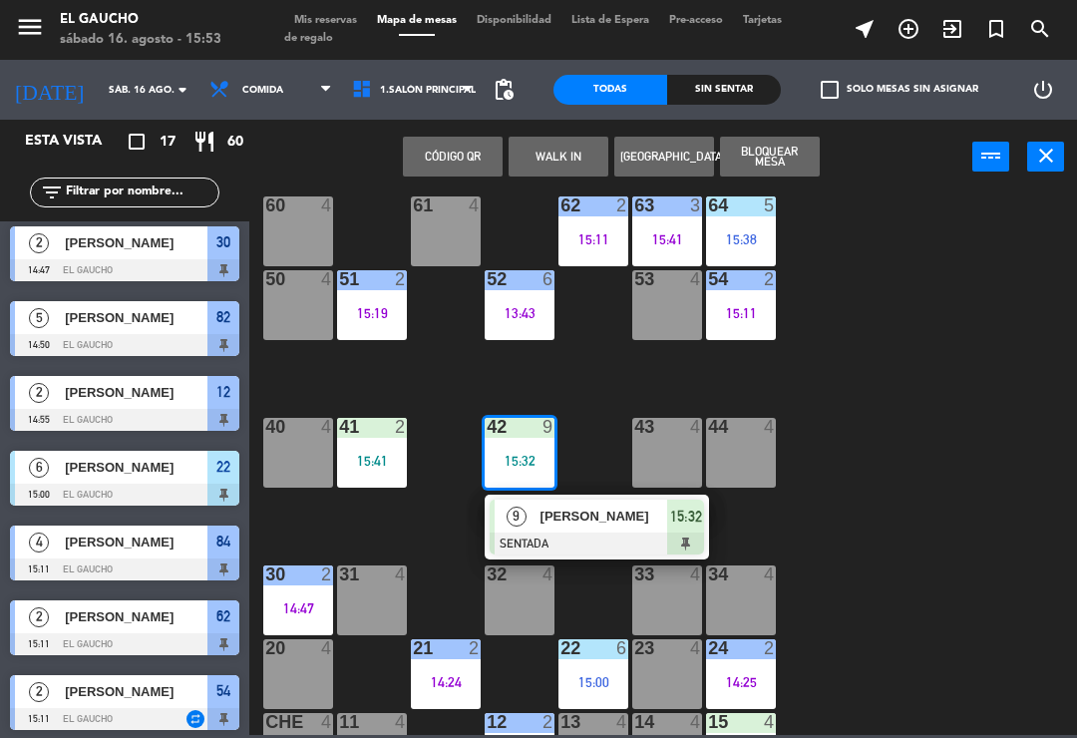
click at [514, 529] on div "9" at bounding box center [516, 516] width 43 height 33
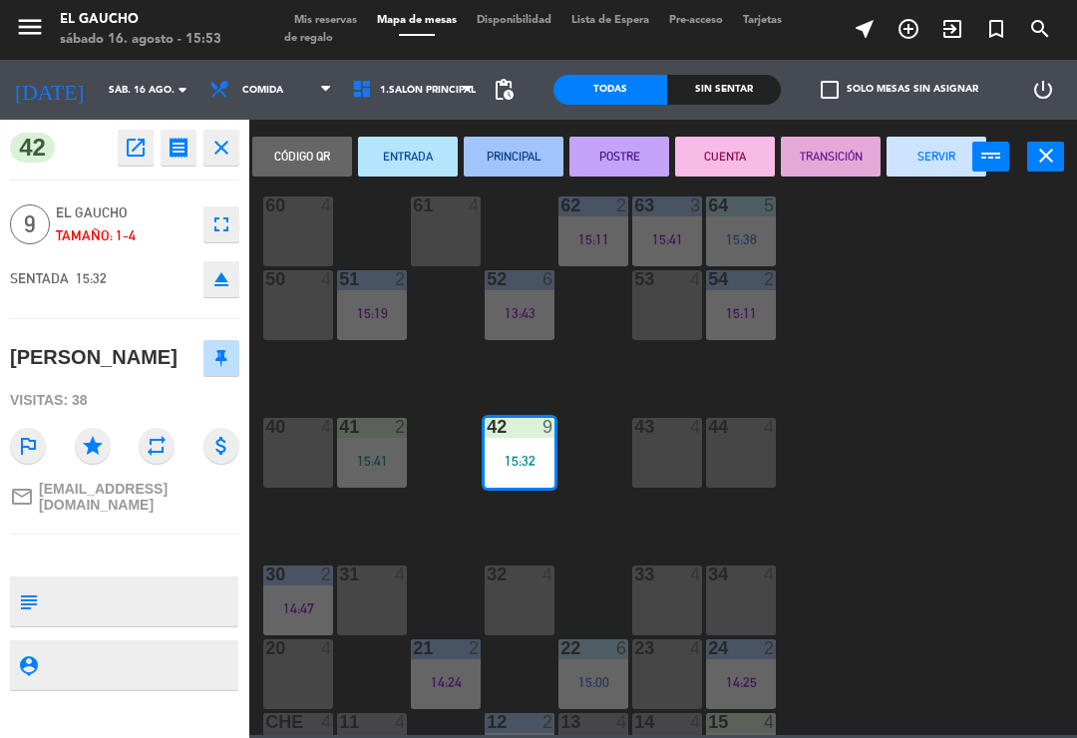
click at [502, 143] on button "PRINCIPAL" at bounding box center [514, 157] width 100 height 40
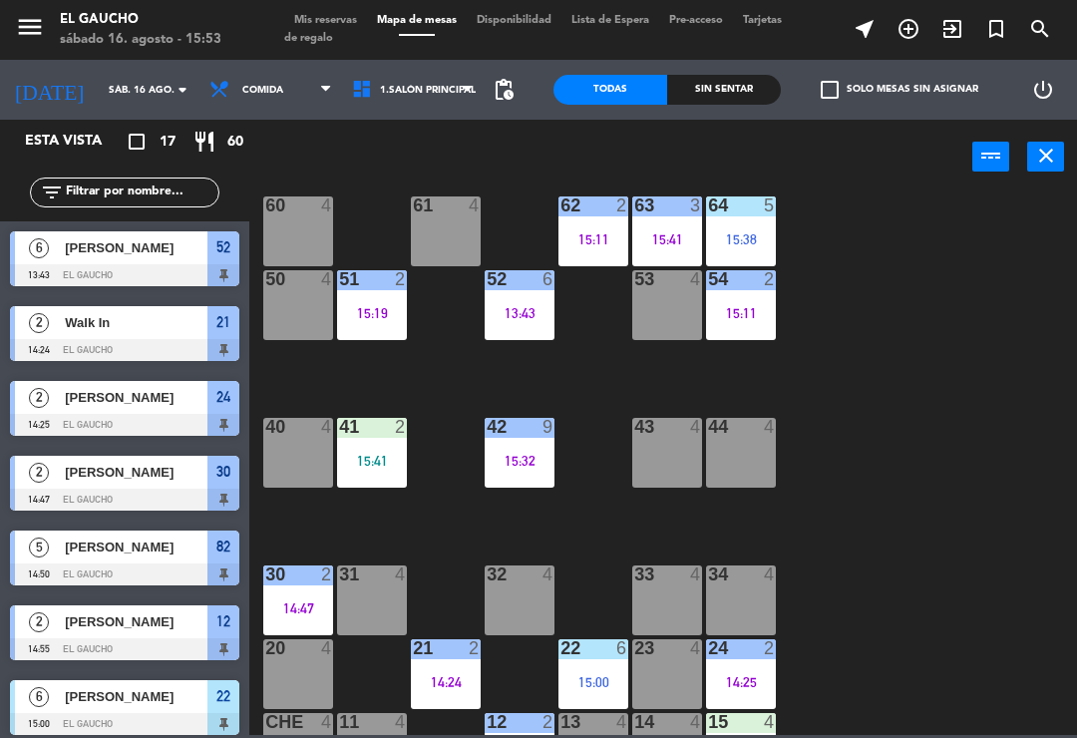
scroll to position [5, 0]
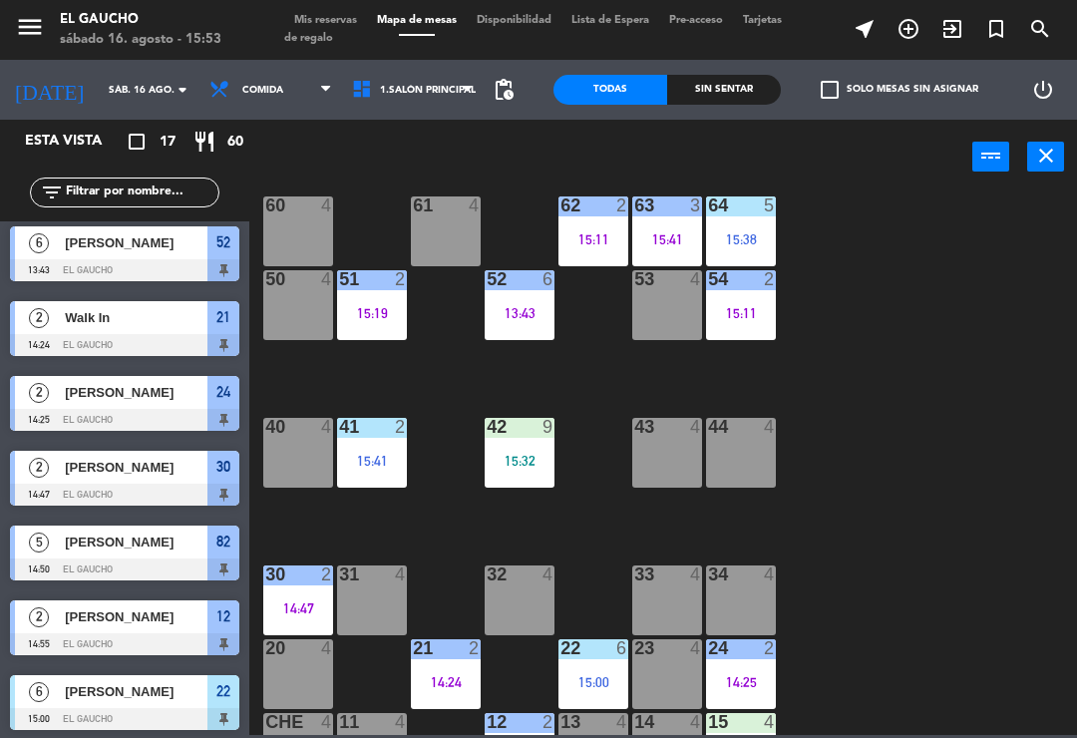
click at [294, 594] on div "30 2 14:47" at bounding box center [298, 601] width 70 height 70
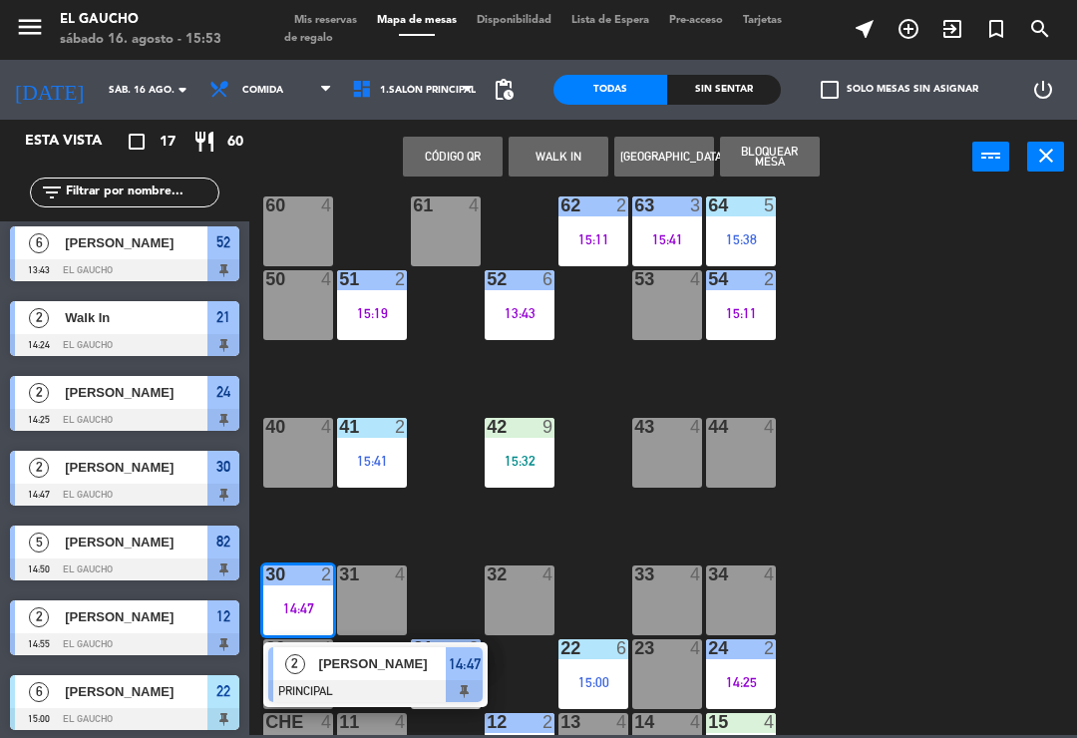
click at [349, 662] on span "David Aguirre" at bounding box center [383, 663] width 128 height 21
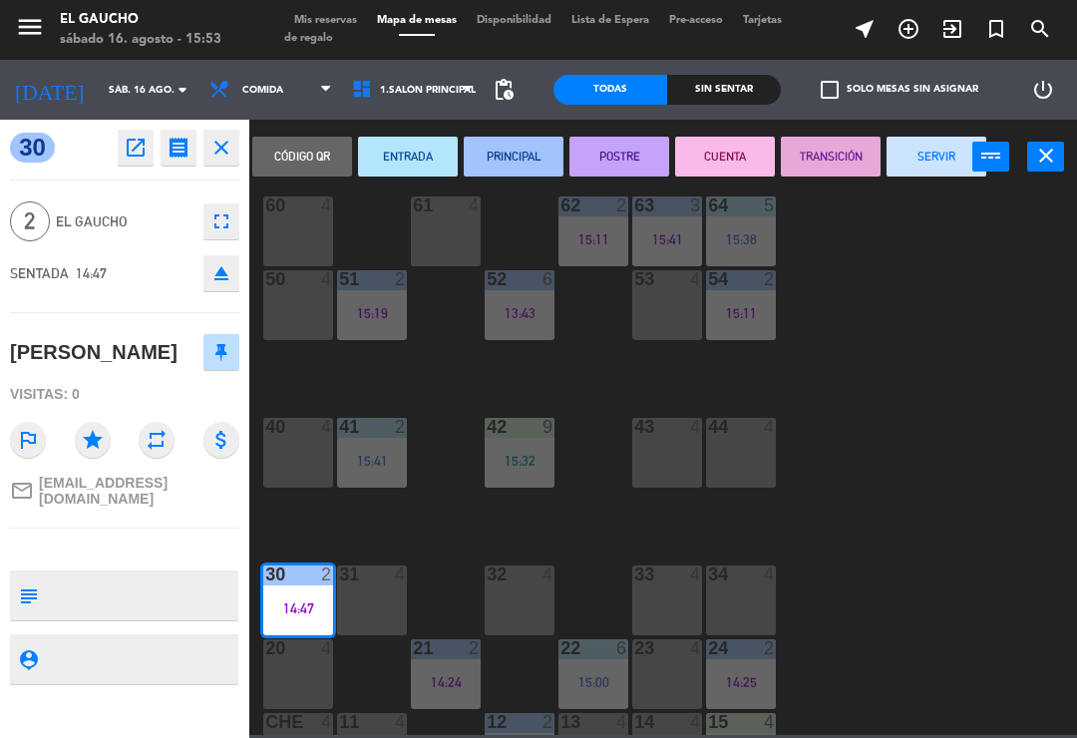
click at [908, 153] on button "SERVIR" at bounding box center [937, 157] width 100 height 40
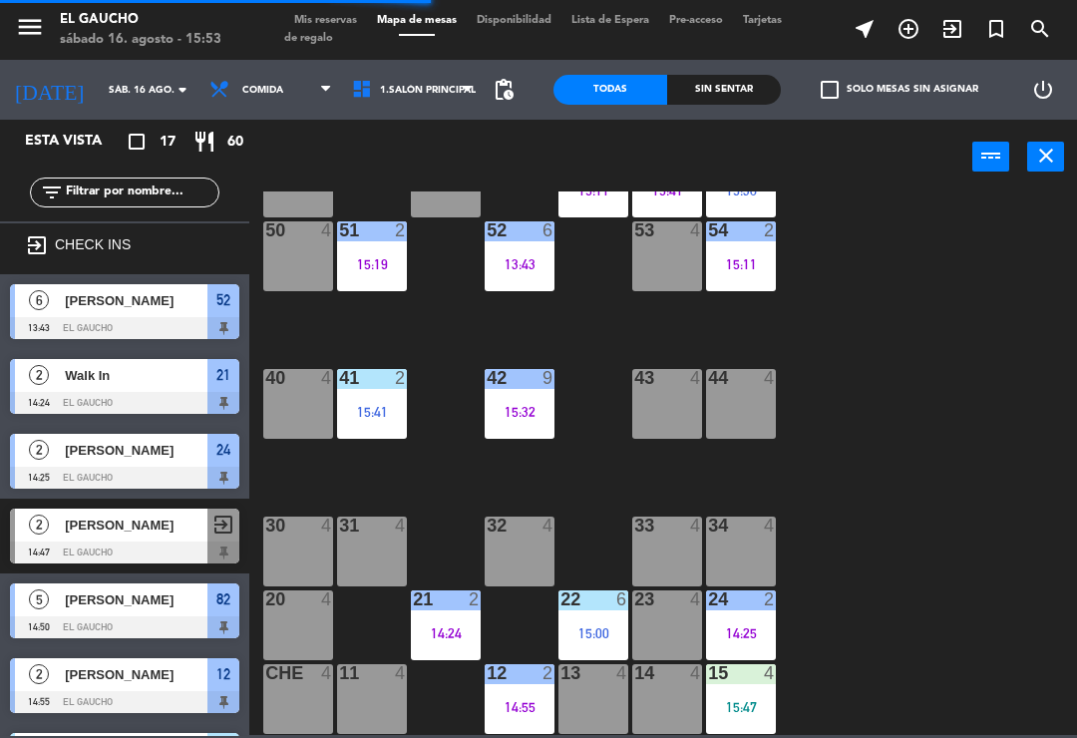
scroll to position [374, 0]
click at [438, 635] on div "14:24" at bounding box center [446, 633] width 70 height 14
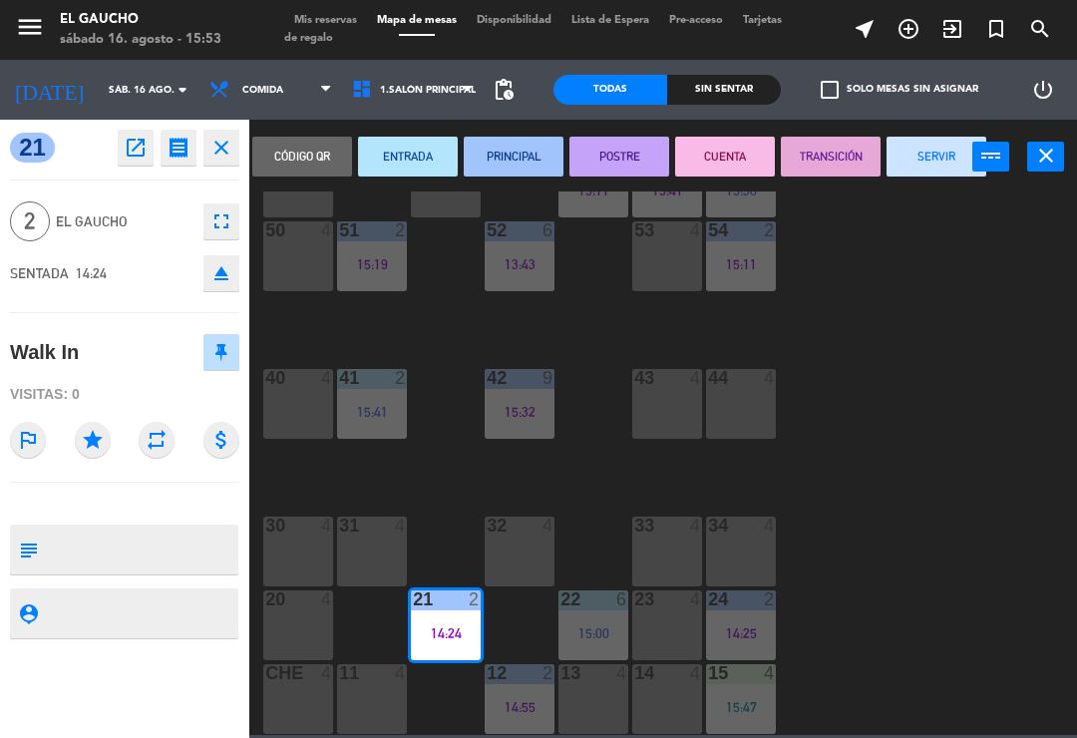
click at [906, 150] on button "SERVIR" at bounding box center [937, 157] width 100 height 40
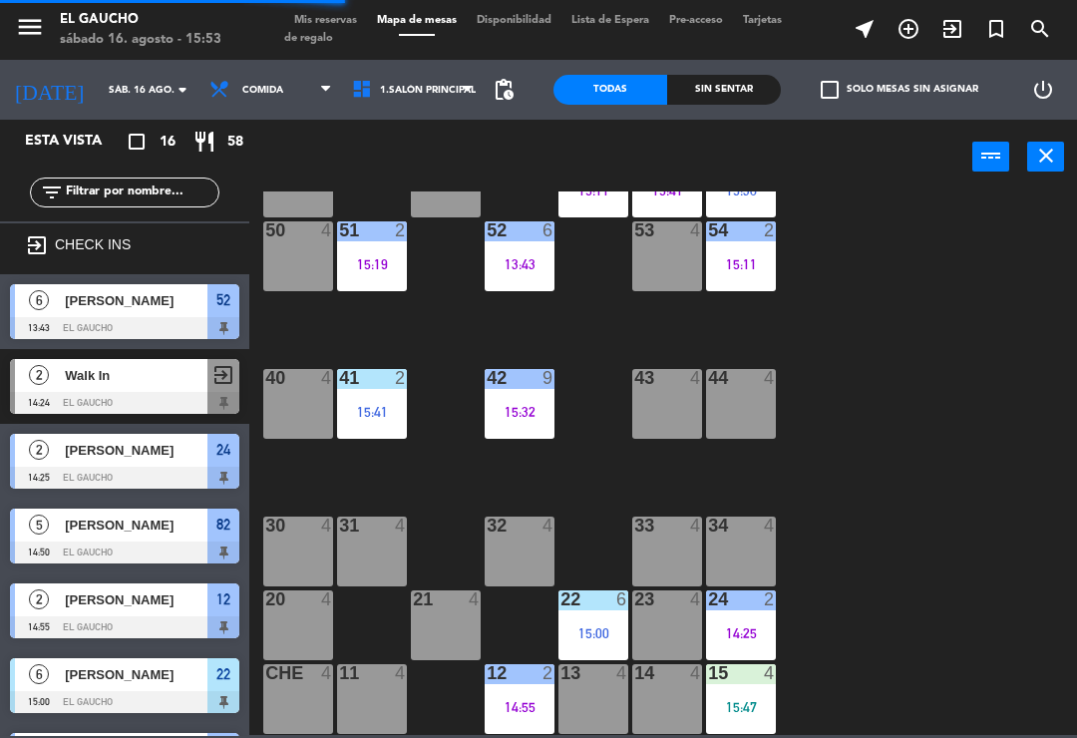
click at [584, 640] on div "15:00" at bounding box center [594, 633] width 70 height 14
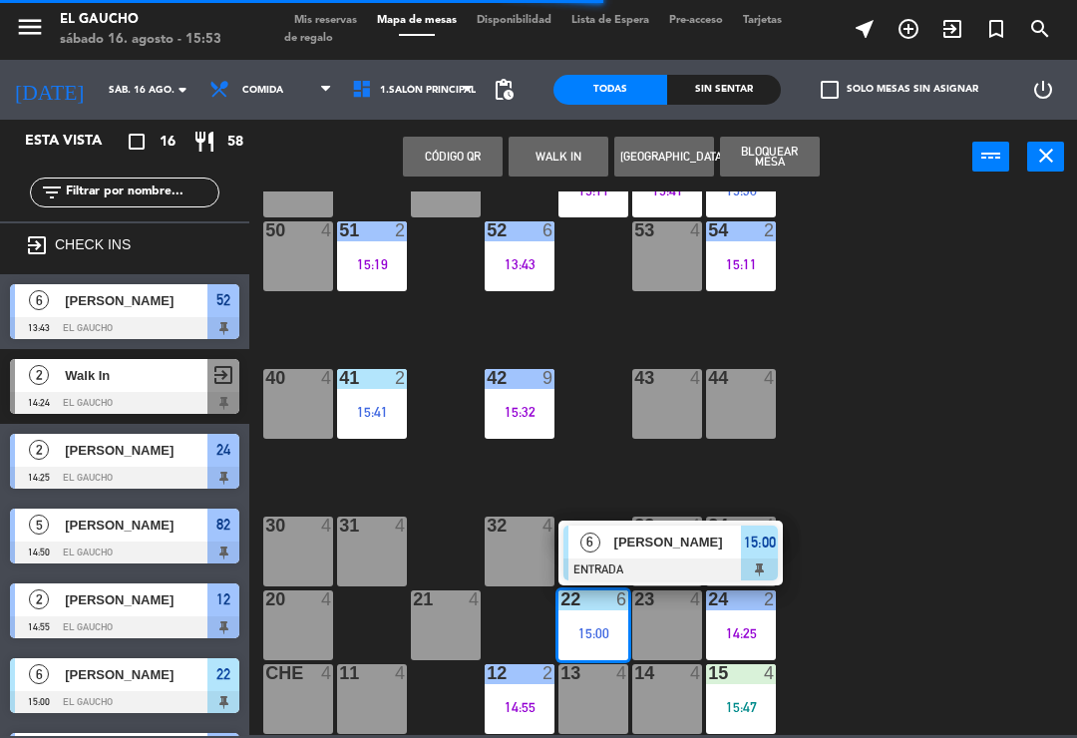
click at [899, 666] on div "84 4 15:11 80 4 83 4 82 5 14:50 81 4 70 4 71 2 15:52 72 4 73 4 74 4 63 3 15:41 …" at bounding box center [668, 464] width 817 height 544
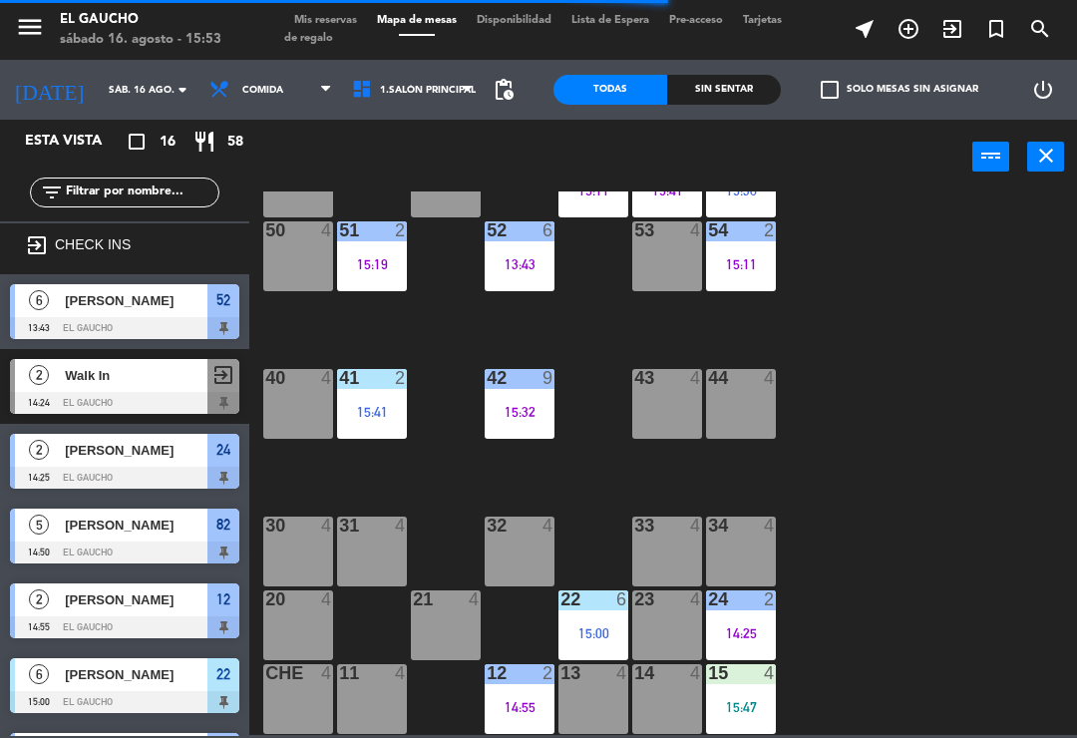
click at [752, 627] on div "14:25" at bounding box center [741, 633] width 70 height 14
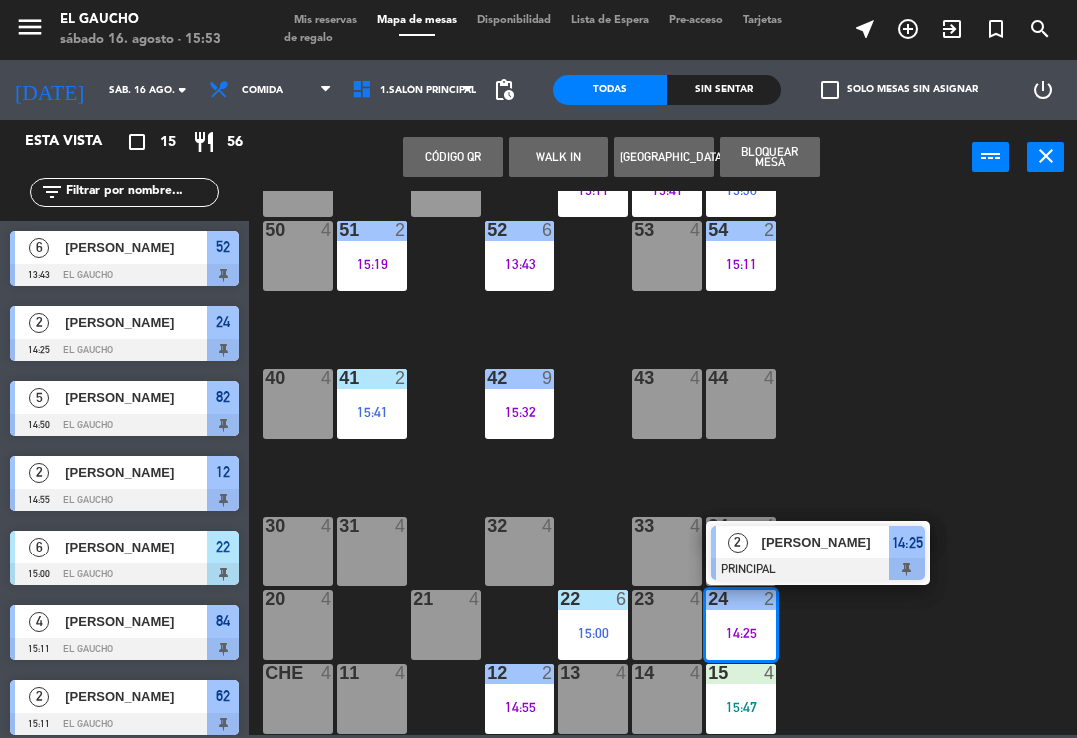
click at [831, 548] on span "Alexander" at bounding box center [826, 542] width 128 height 21
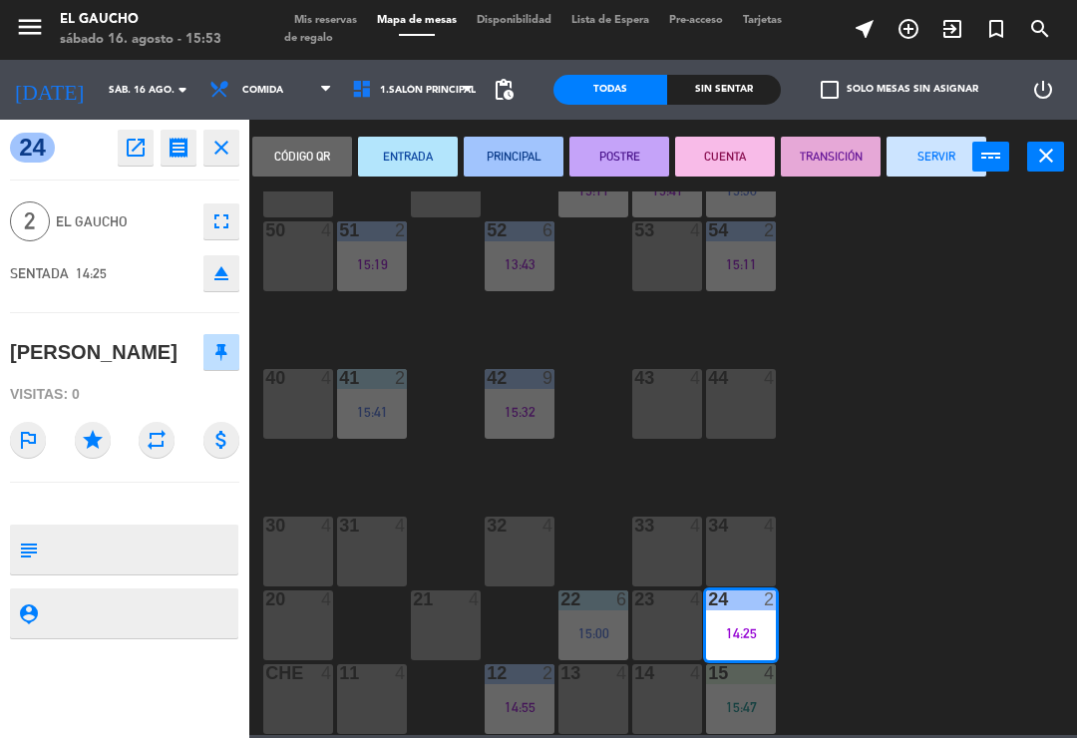
click at [939, 158] on button "SERVIR" at bounding box center [937, 157] width 100 height 40
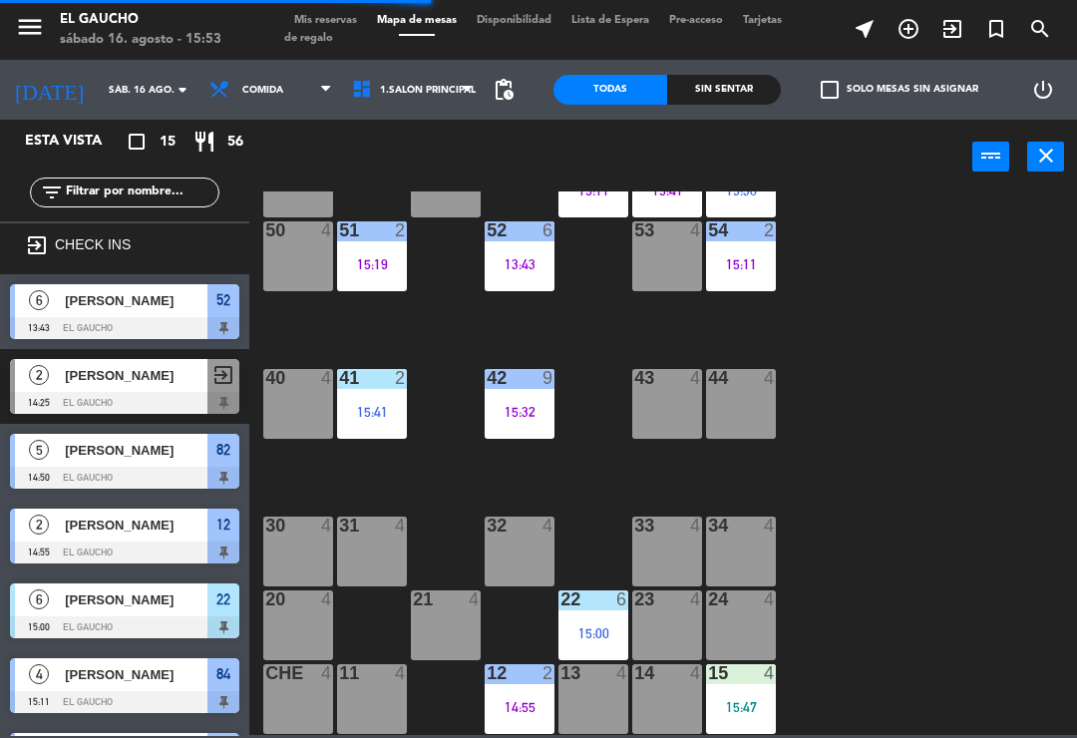
click at [488, 681] on div "12" at bounding box center [487, 673] width 1 height 18
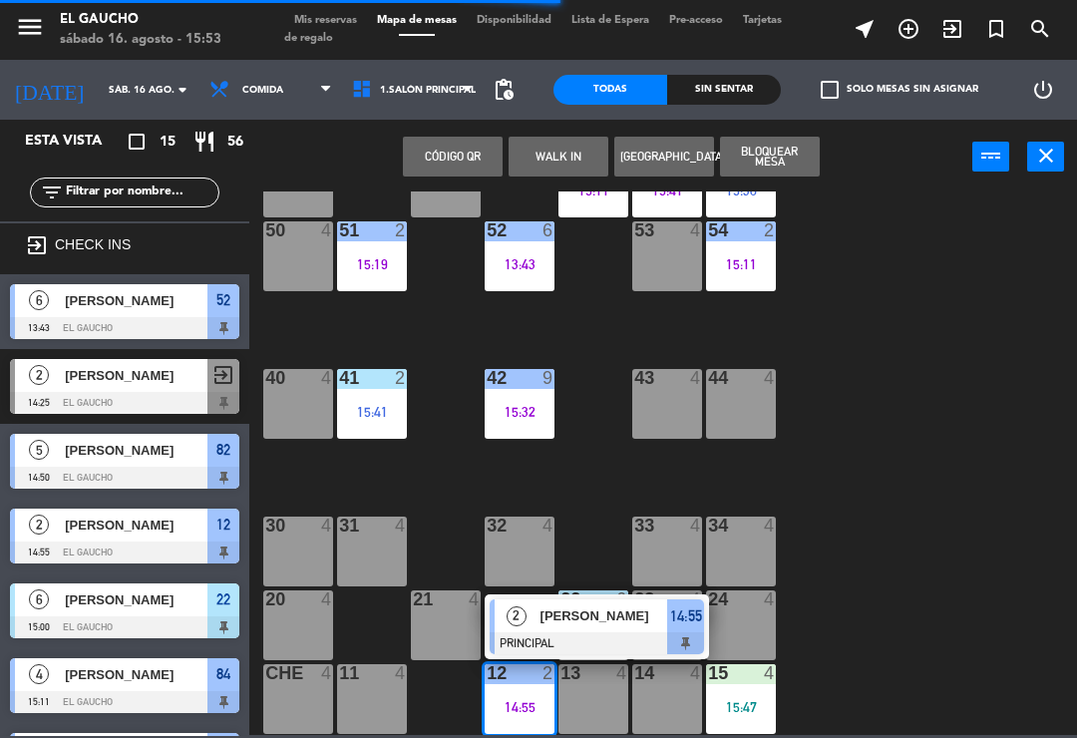
click at [530, 628] on div "2" at bounding box center [516, 616] width 43 height 33
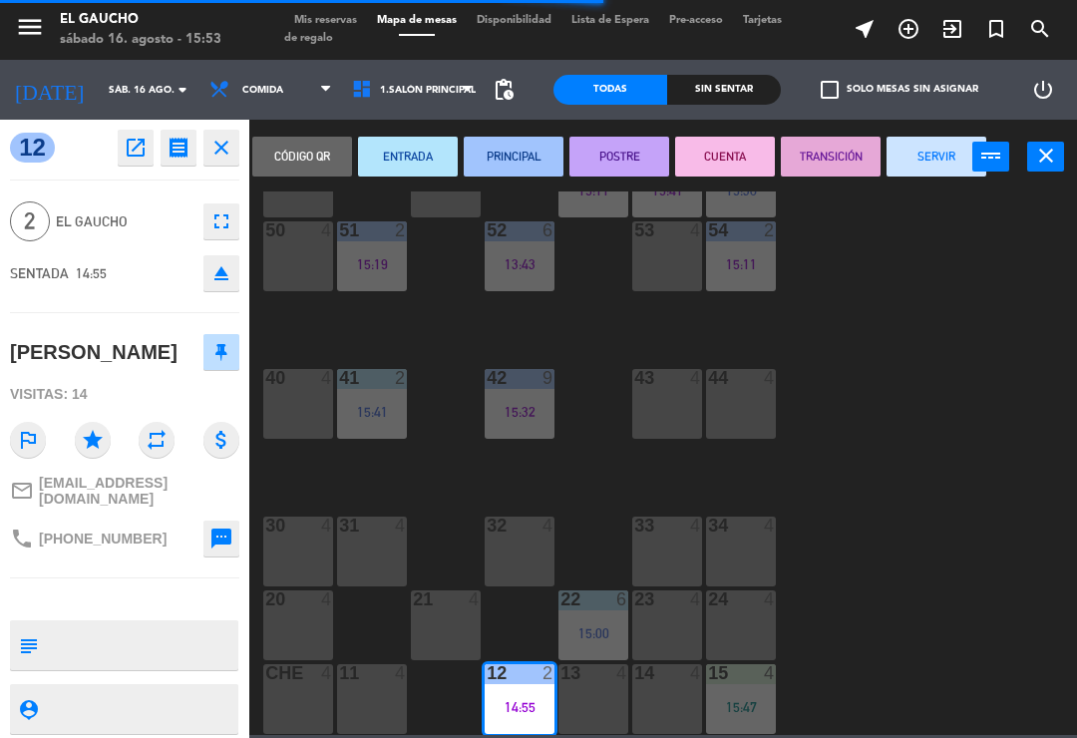
click at [925, 161] on button "SERVIR" at bounding box center [937, 157] width 100 height 40
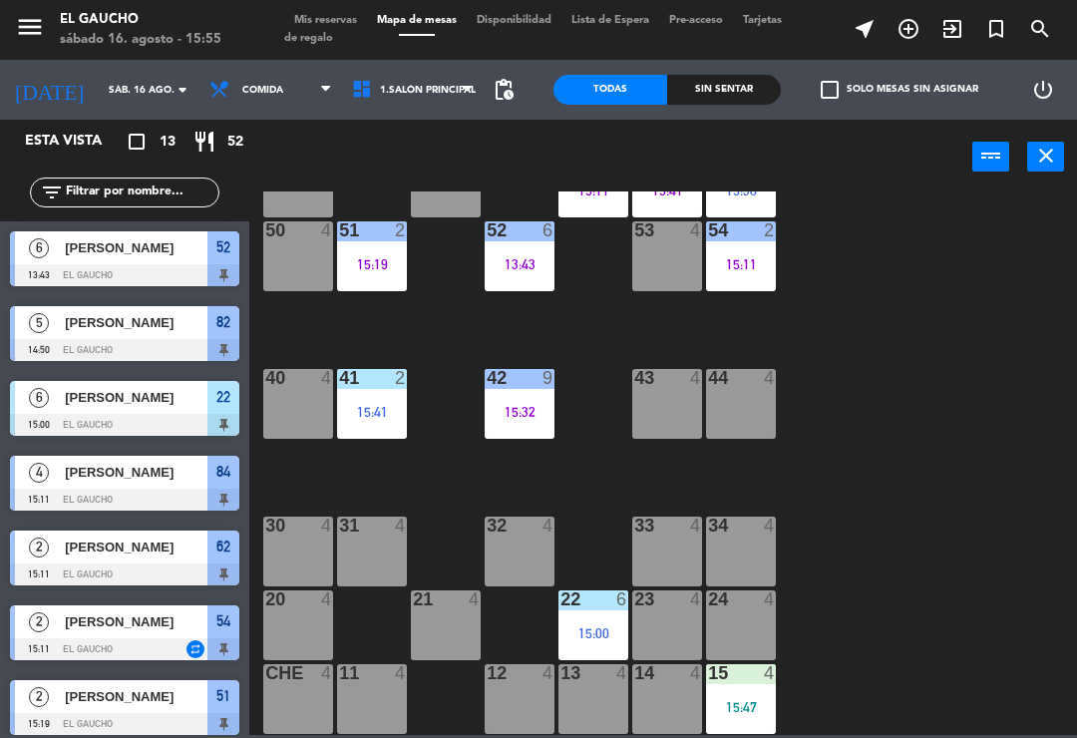
click at [756, 530] on div at bounding box center [741, 526] width 33 height 18
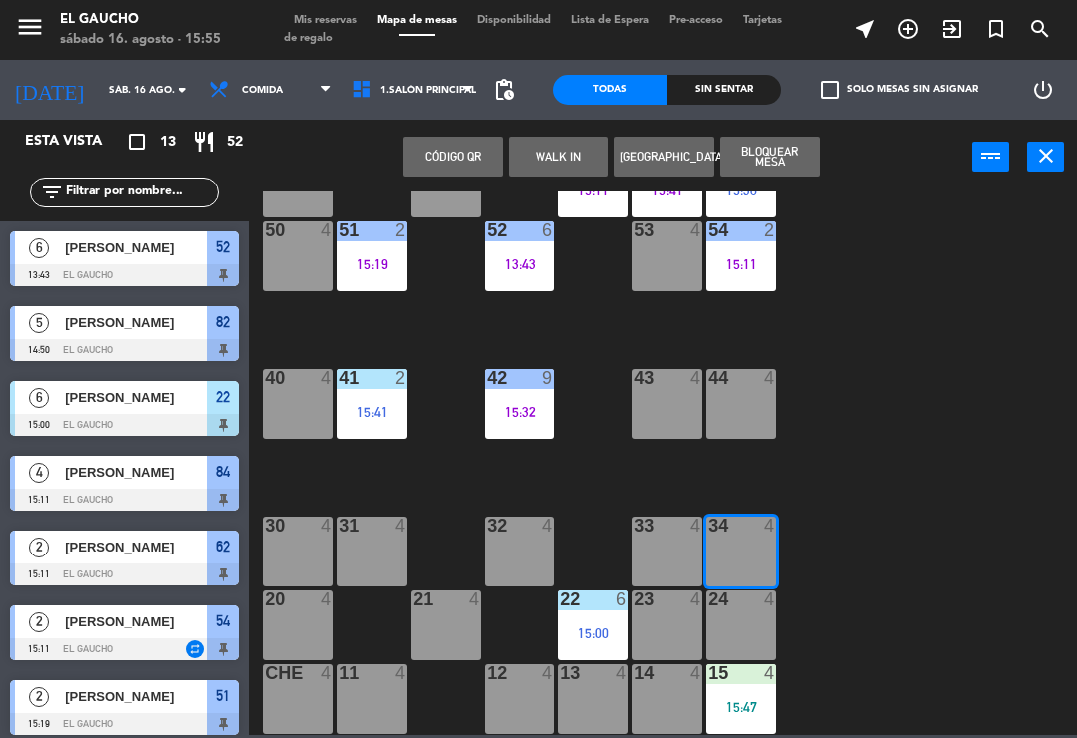
click at [549, 172] on button "WALK IN" at bounding box center [559, 157] width 100 height 40
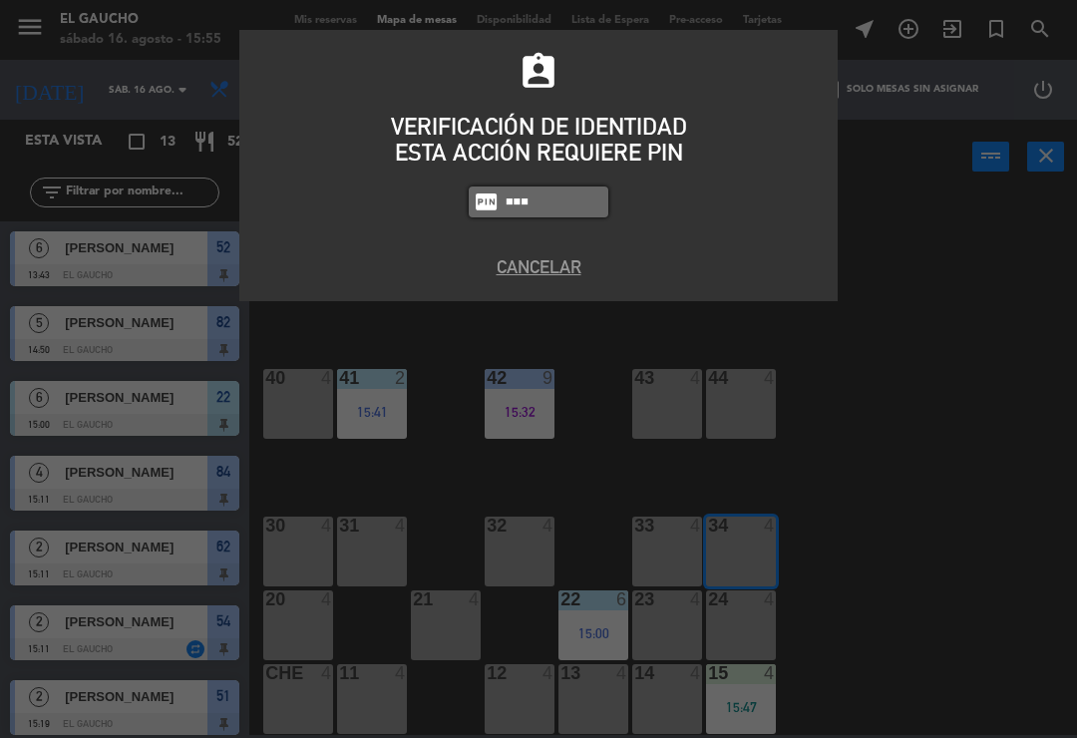
type input "0009"
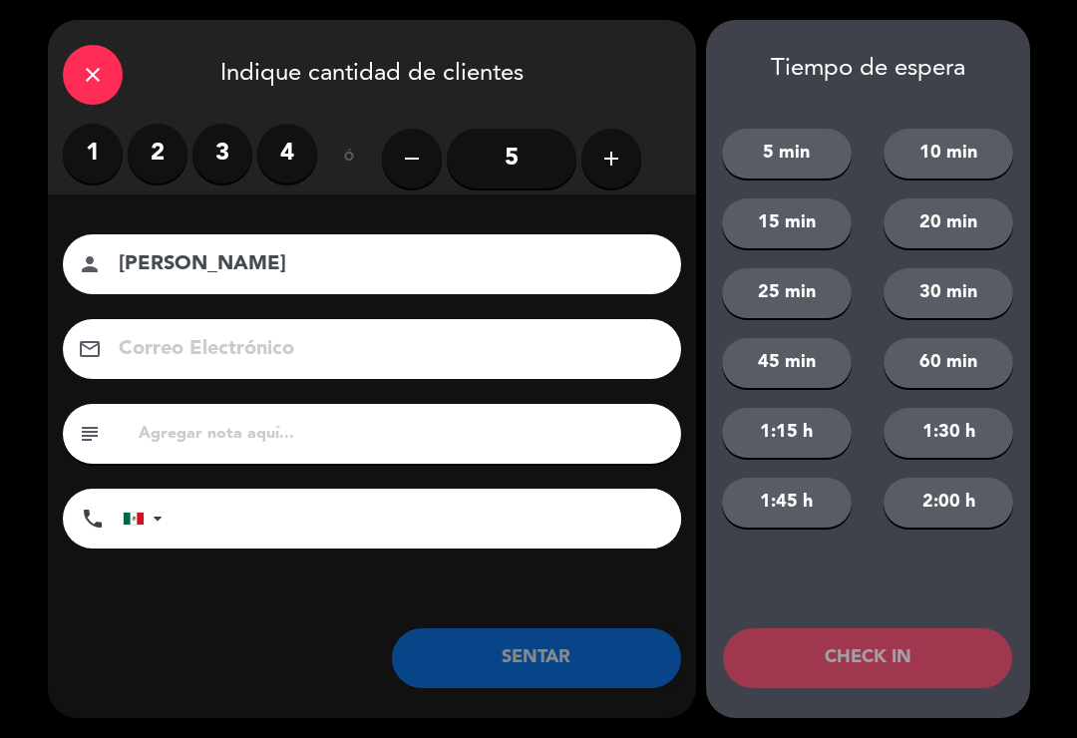
type input "Manuel Lopez"
click at [142, 151] on label "2" at bounding box center [158, 154] width 60 height 60
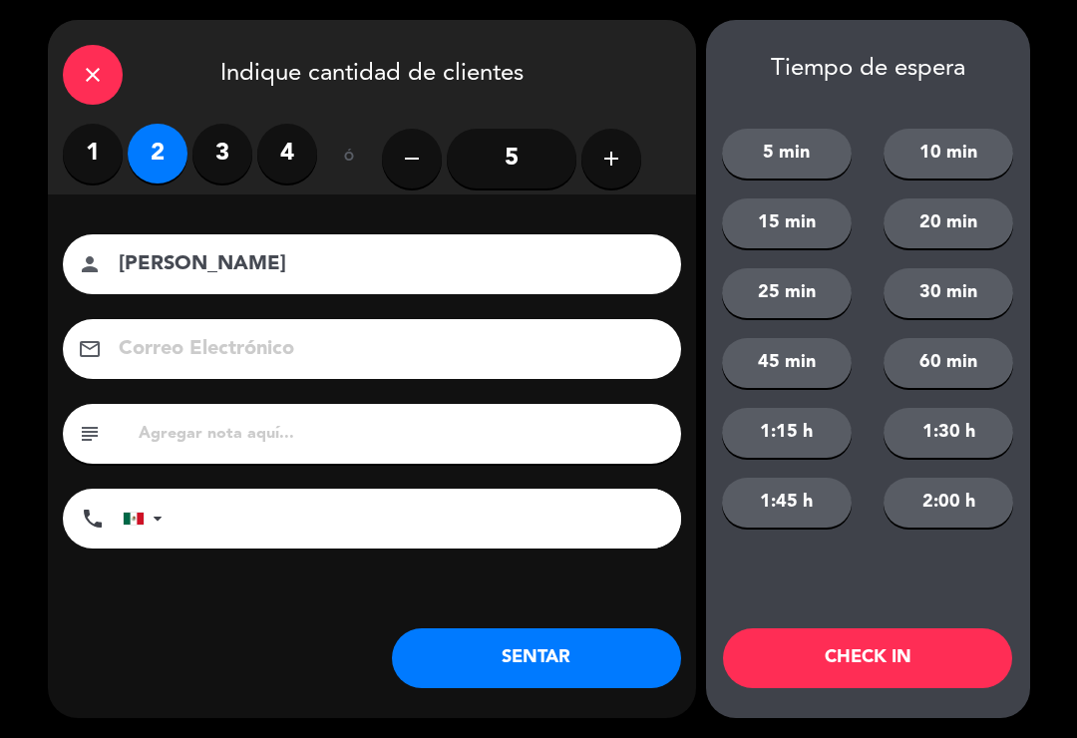
click at [486, 685] on button "SENTAR" at bounding box center [536, 658] width 289 height 60
click at [457, 698] on div "close Indique cantidad de clientes 1 2 3 4 ó remove 5 add Nombre del cliente pe…" at bounding box center [372, 369] width 648 height 698
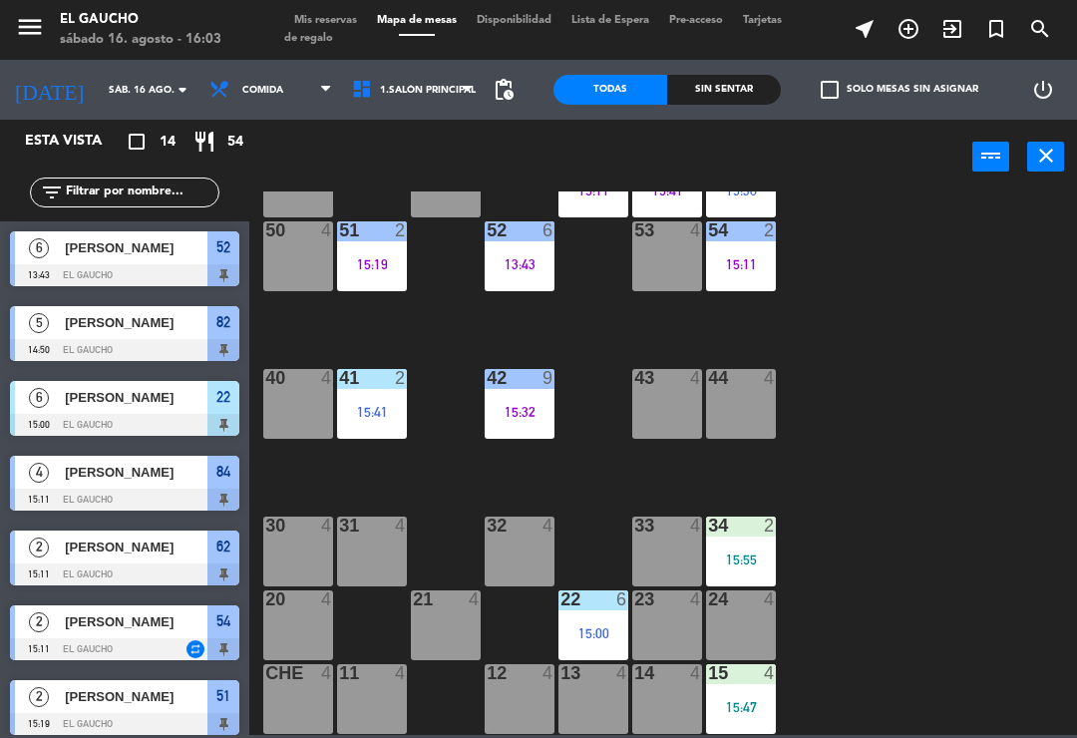
click at [346, 547] on div "31 4" at bounding box center [372, 552] width 70 height 70
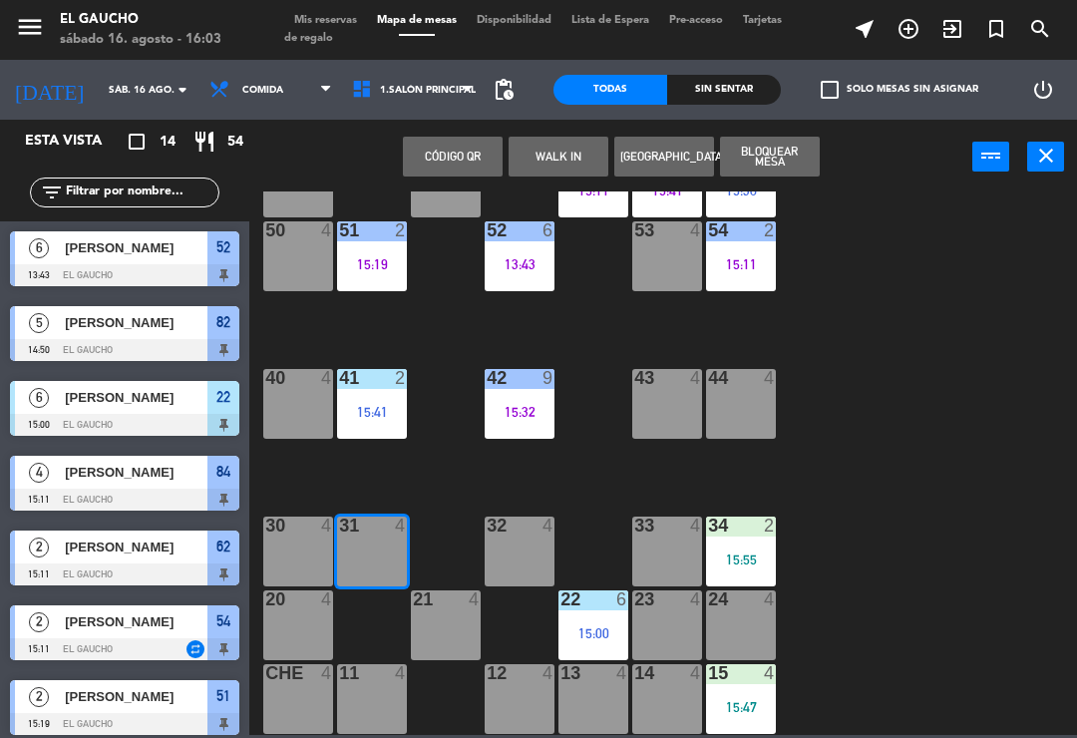
click at [525, 137] on button "WALK IN" at bounding box center [559, 157] width 100 height 40
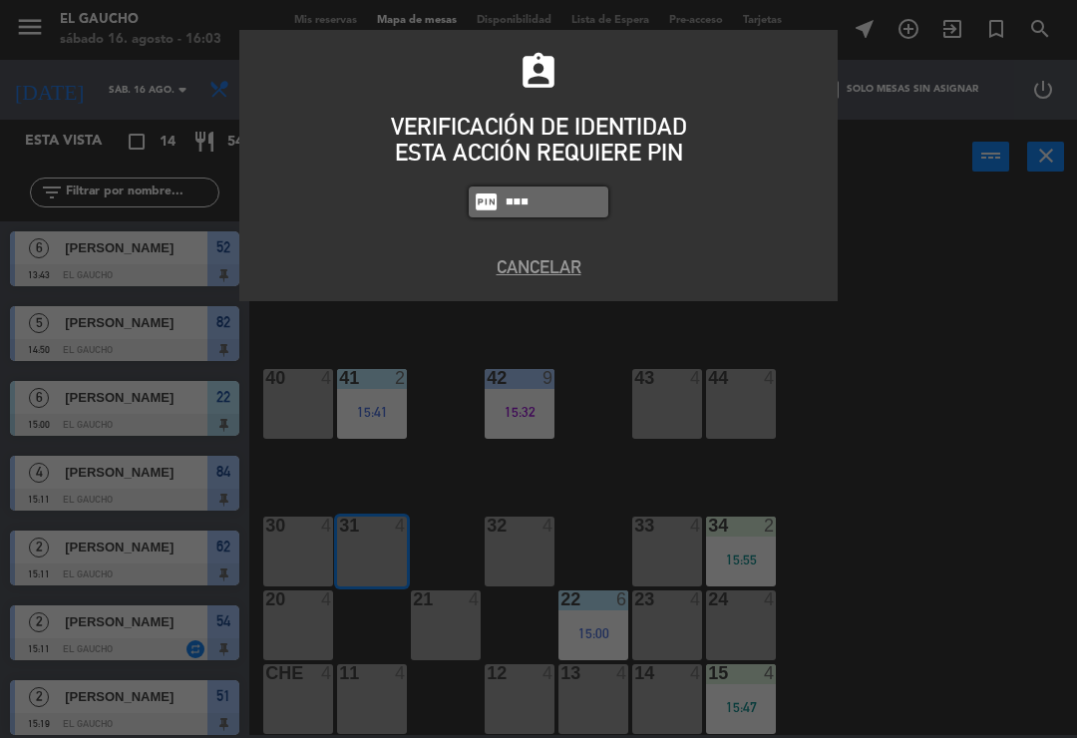
type input "0009"
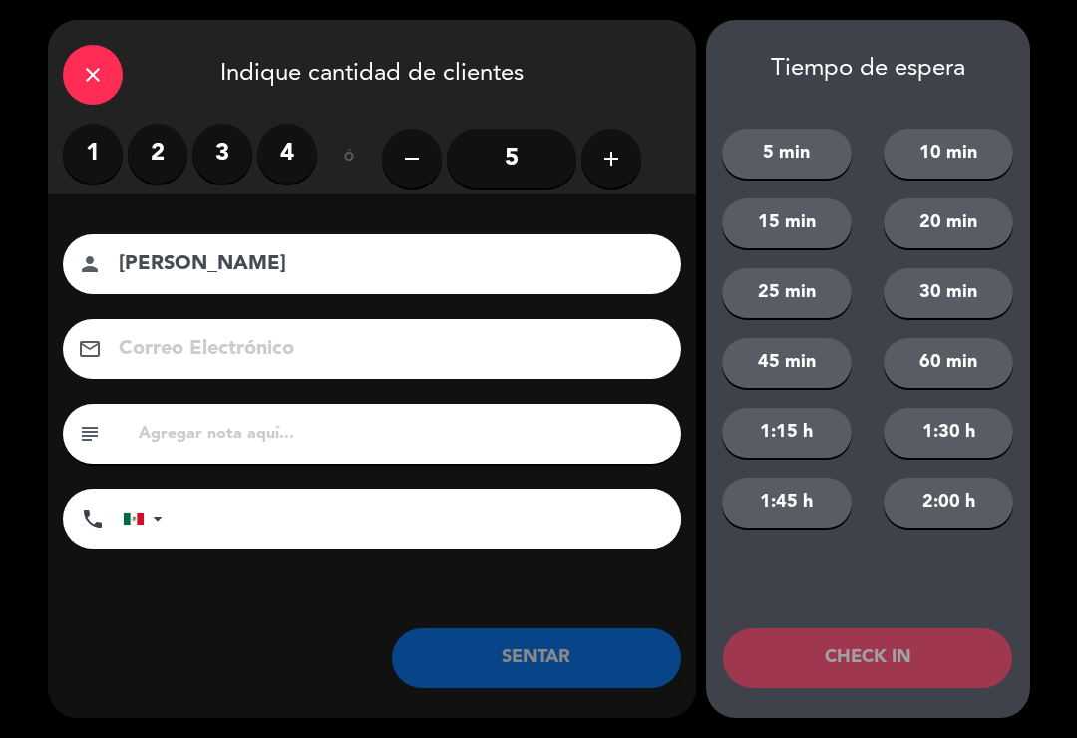
type input "[PERSON_NAME]"
click at [153, 141] on label "2" at bounding box center [158, 154] width 60 height 60
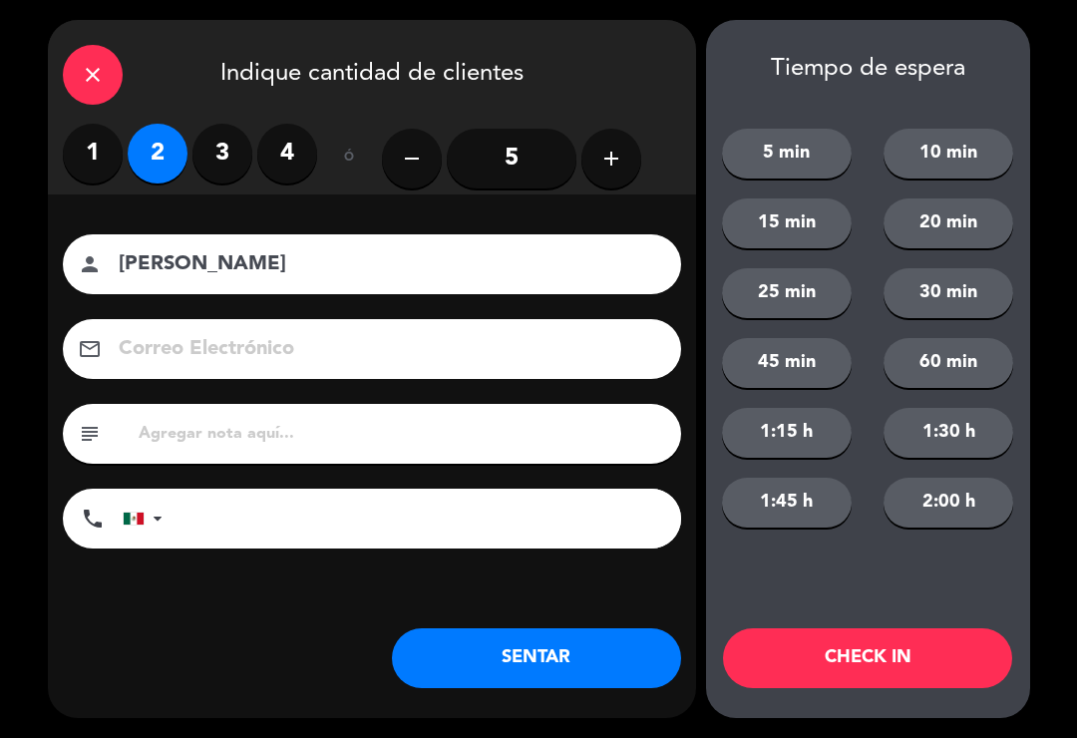
click at [529, 145] on input "5" at bounding box center [512, 159] width 130 height 60
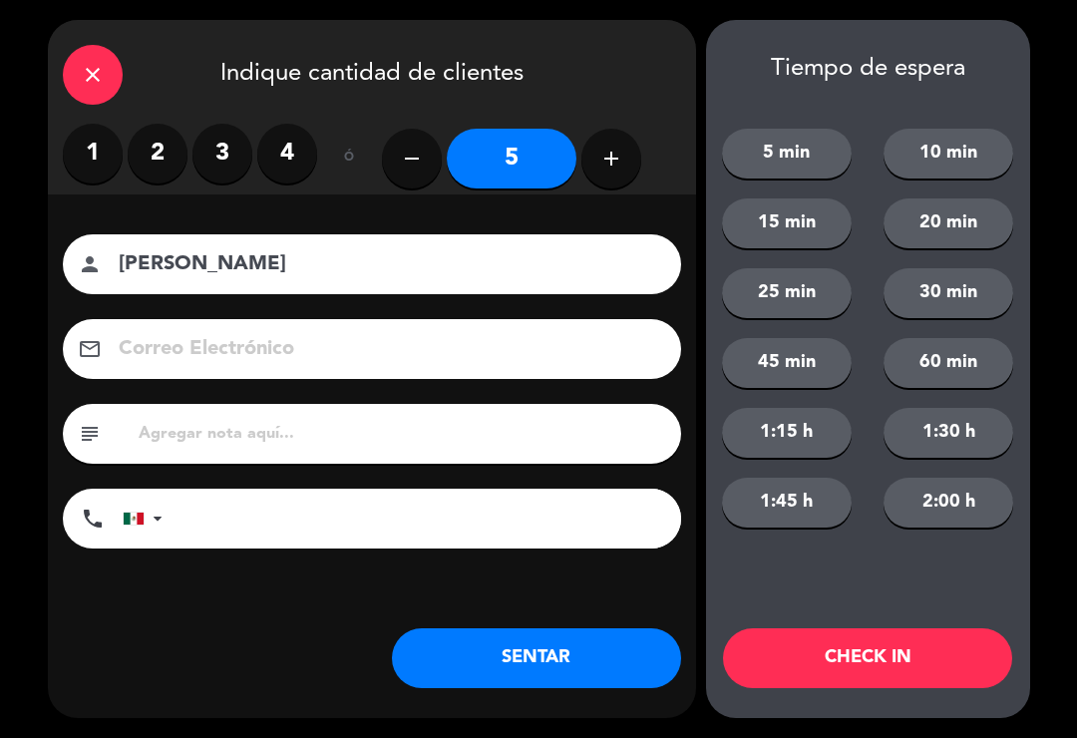
click at [539, 663] on button "SENTAR" at bounding box center [536, 658] width 289 height 60
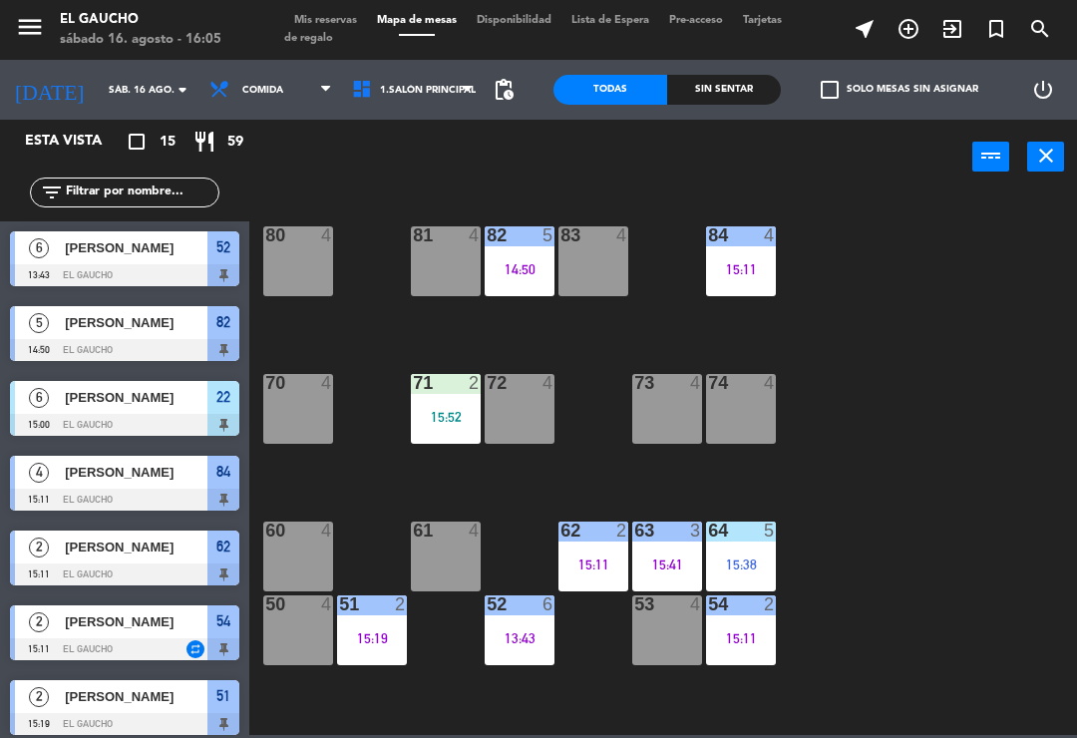
scroll to position [0, 0]
click at [442, 264] on div "81 4" at bounding box center [446, 261] width 70 height 70
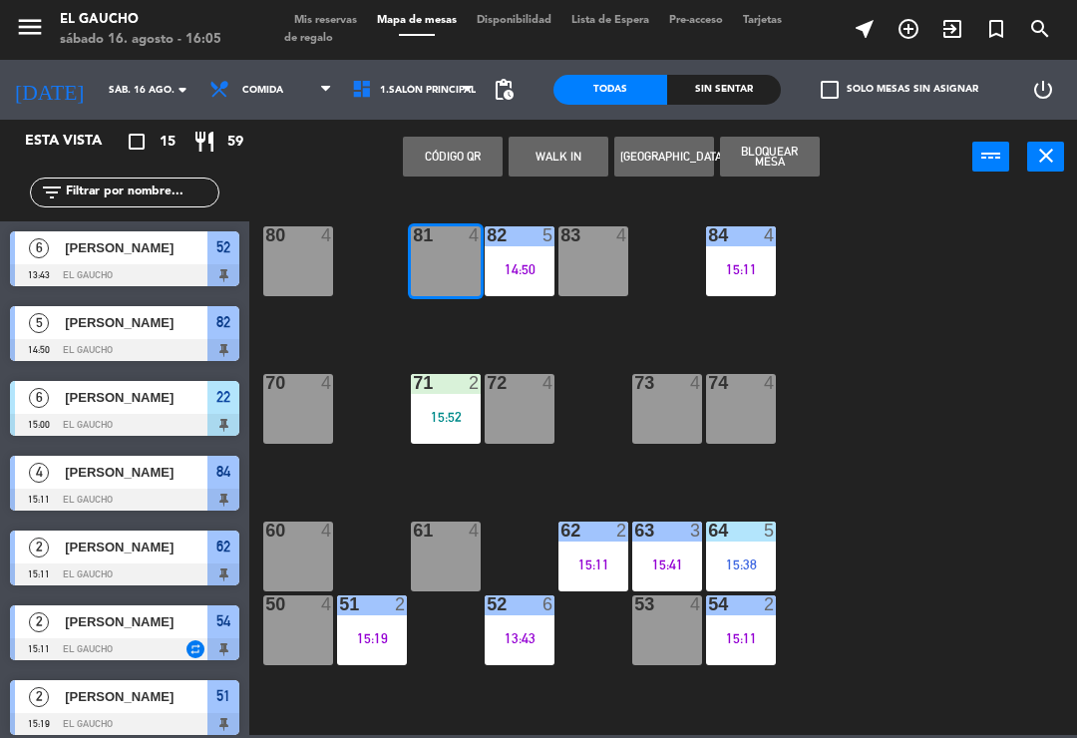
click at [557, 152] on button "WALK IN" at bounding box center [559, 157] width 100 height 40
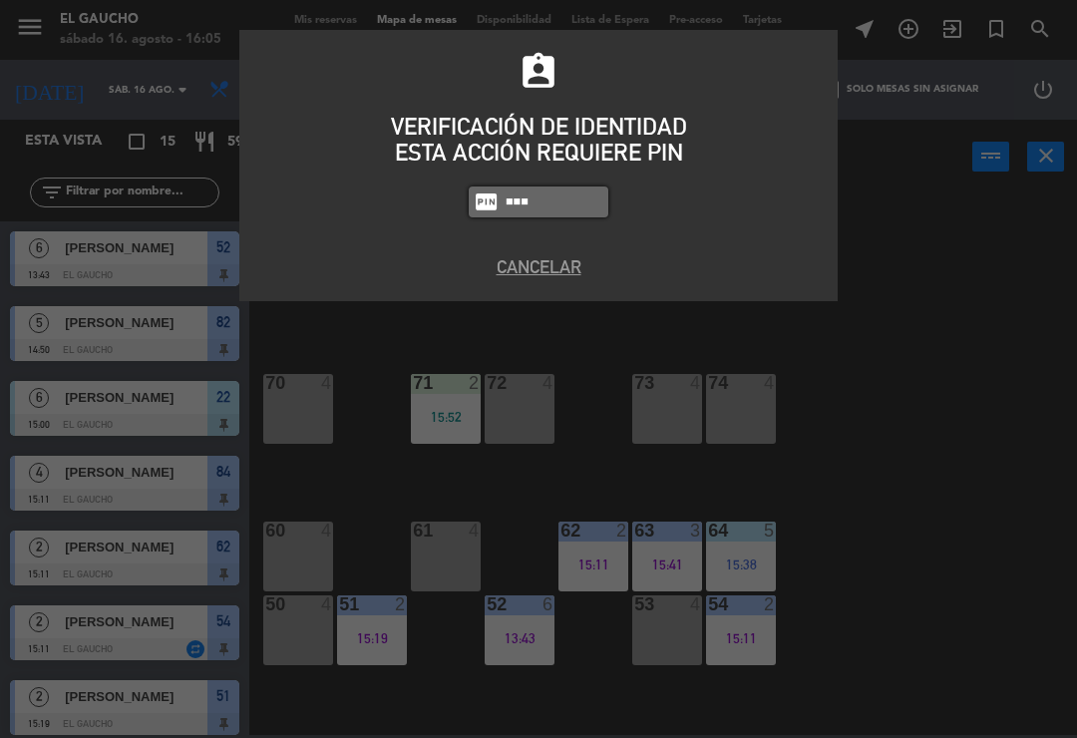
type input "3124"
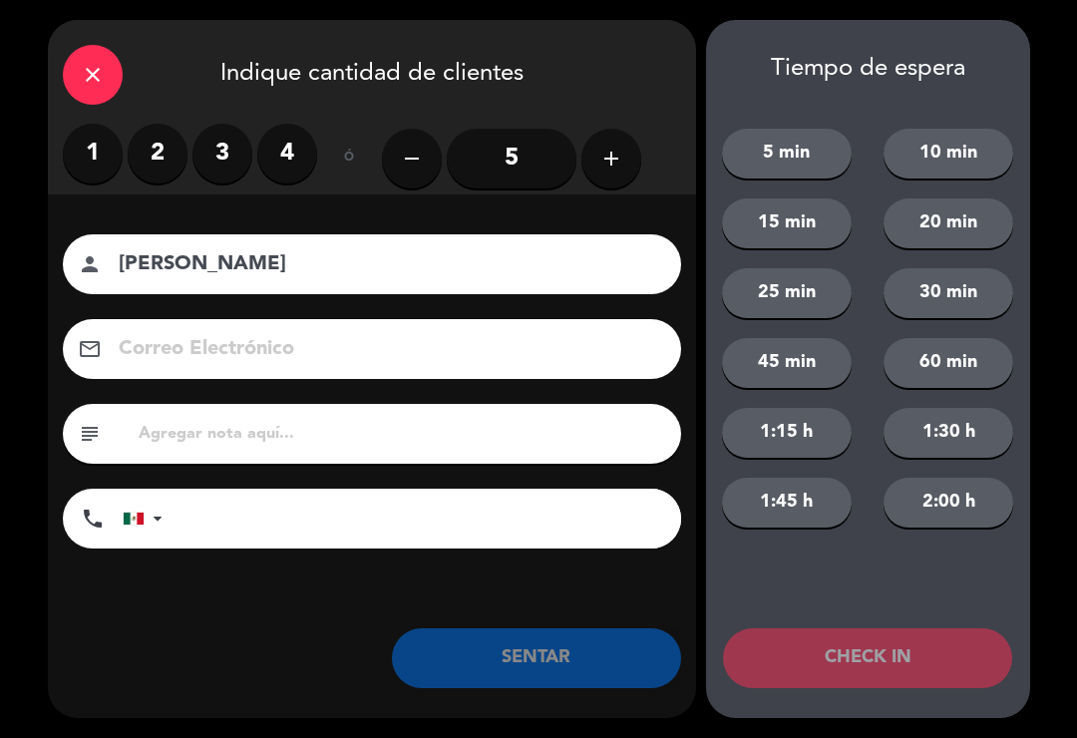
click at [162, 149] on label "2" at bounding box center [158, 154] width 60 height 60
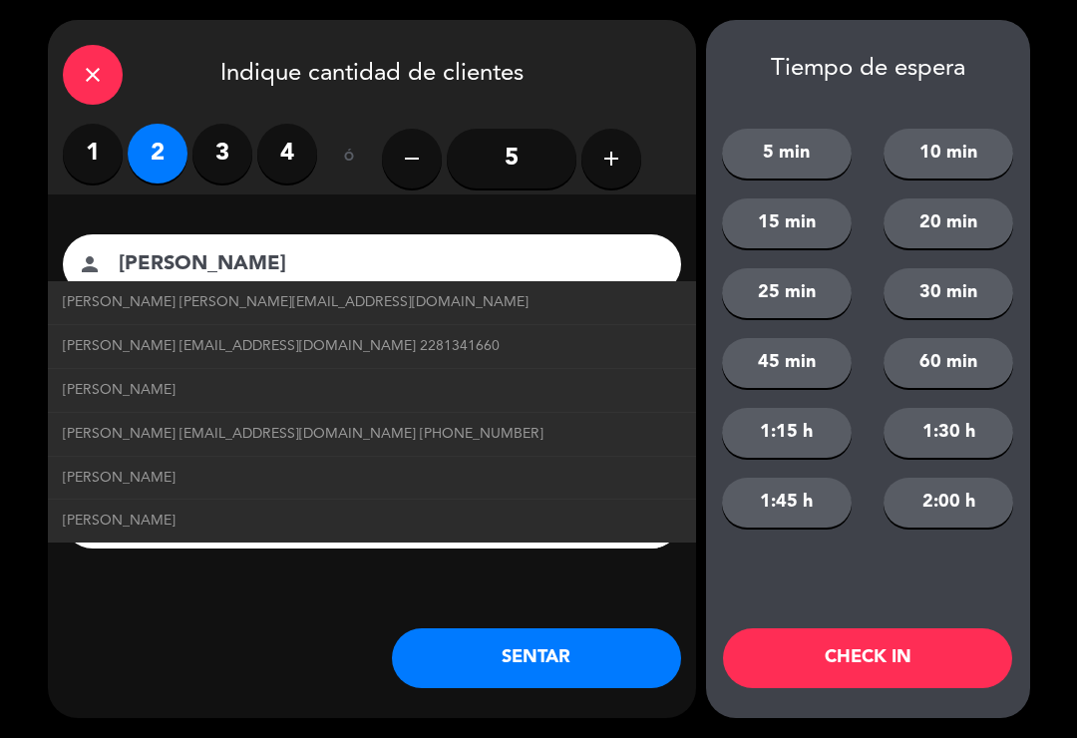
click at [388, 423] on span "Sergio Gil Rullan luisamov98@gmail.com +522791007382" at bounding box center [303, 434] width 481 height 23
type input "Sergio Gil Rullan"
type input "luisamov98@gmail.com"
type input "+522791007382"
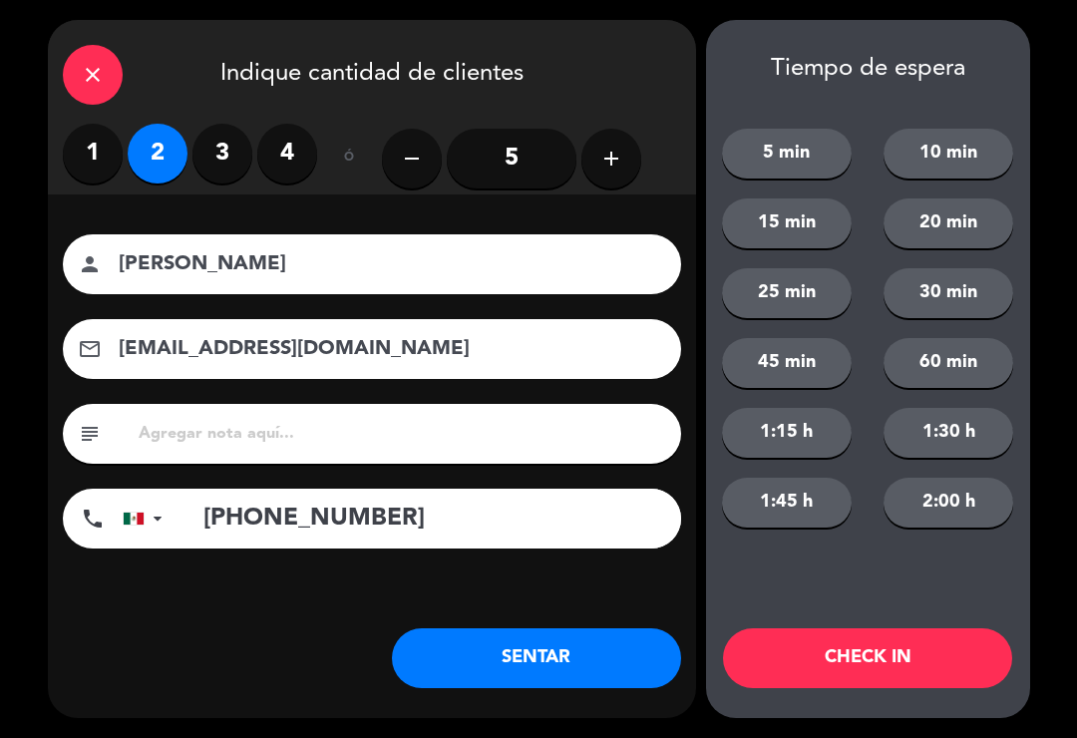
click at [547, 651] on button "SENTAR" at bounding box center [536, 658] width 289 height 60
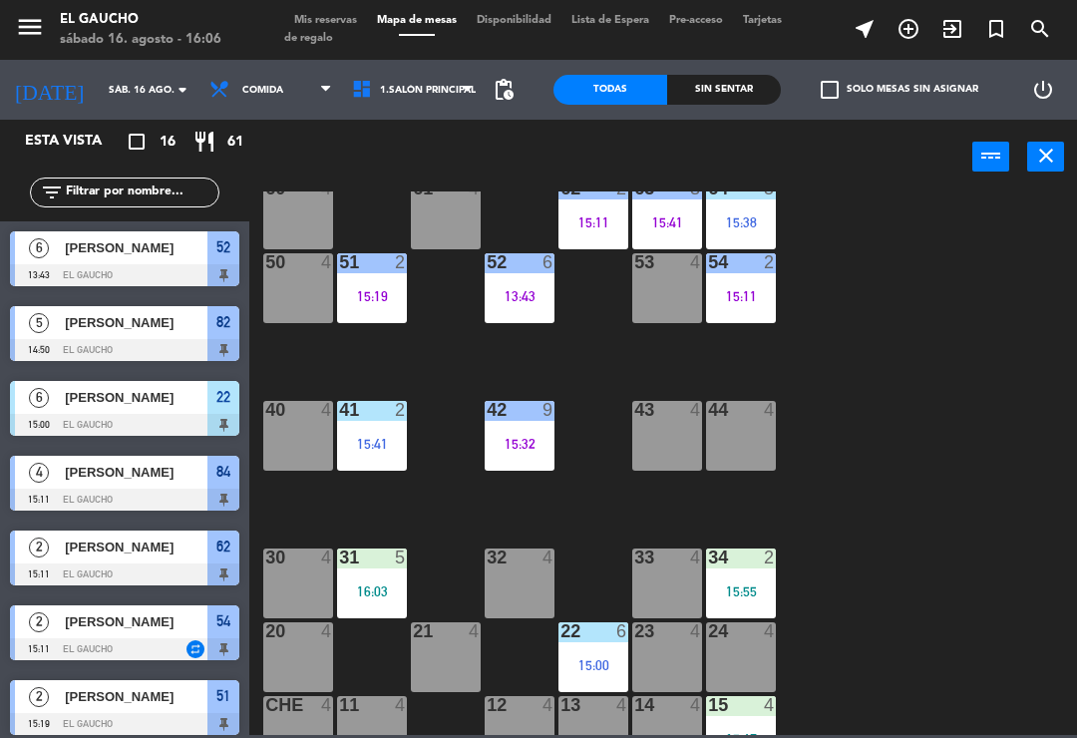
scroll to position [341, 0]
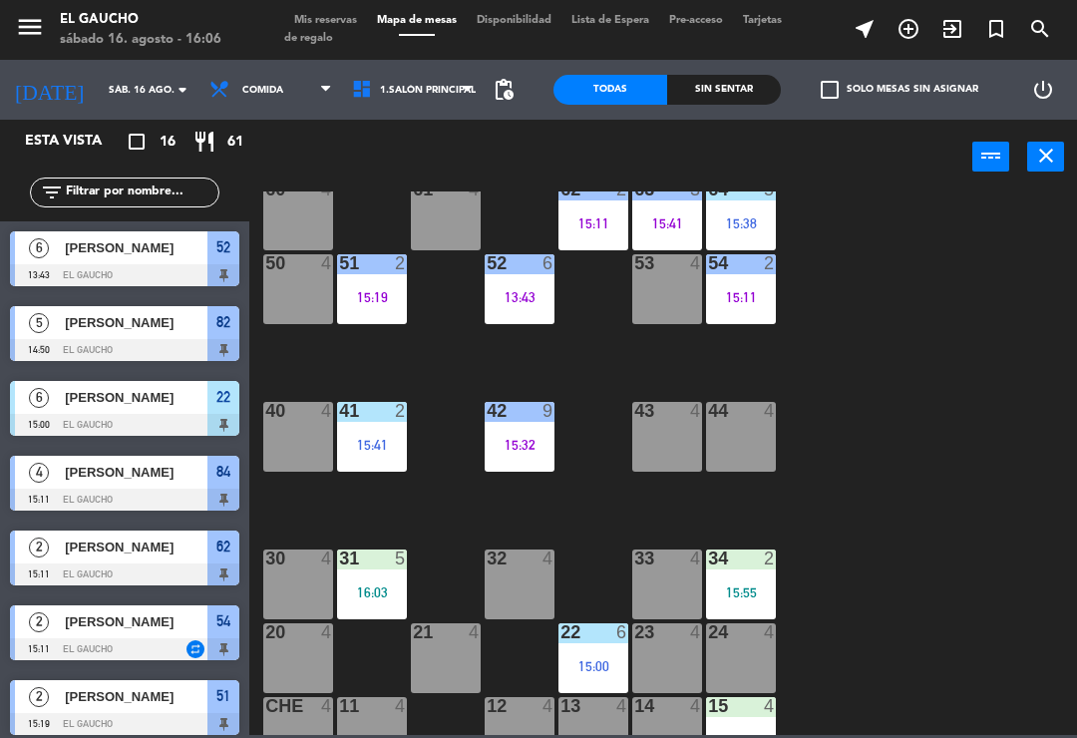
click at [364, 450] on div "15:41" at bounding box center [372, 445] width 70 height 14
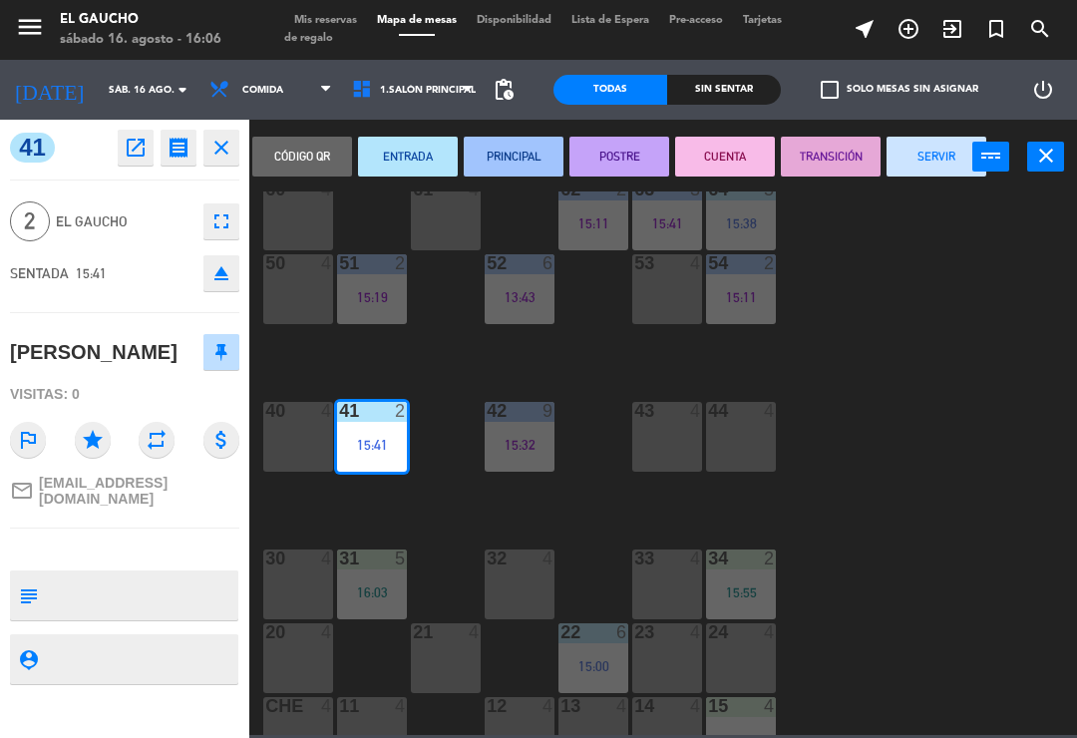
click at [516, 151] on button "PRINCIPAL" at bounding box center [514, 157] width 100 height 40
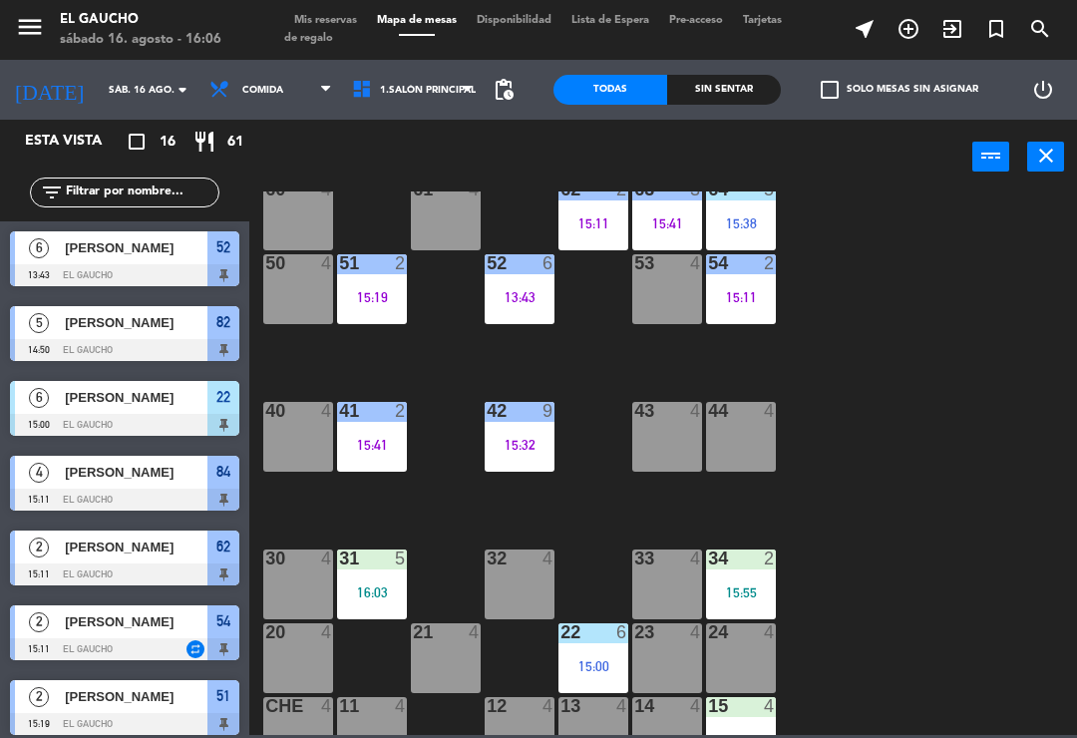
click at [375, 574] on div "31 5 16:03" at bounding box center [372, 585] width 70 height 70
click at [840, 504] on div "84 4 15:11 80 4 83 4 82 5 14:50 81 2 16:05 70 4 71 2 15:52 72 4 73 4 74 4 63 3 …" at bounding box center [668, 464] width 817 height 544
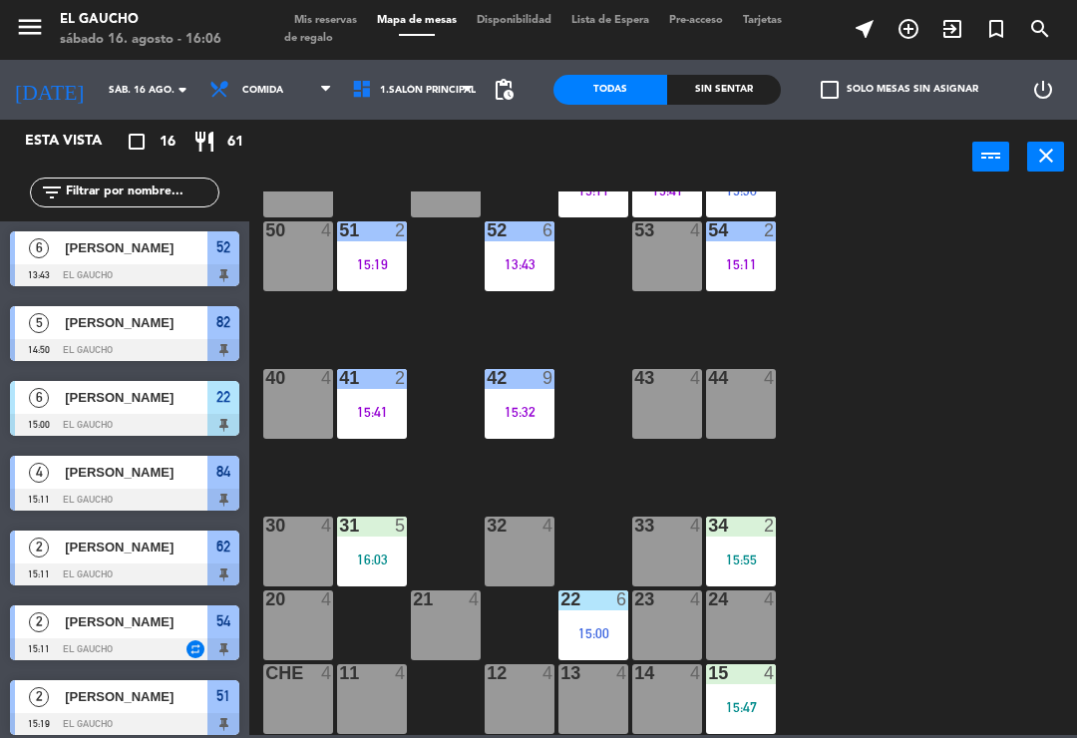
scroll to position [374, 0]
click at [747, 711] on div "15:47" at bounding box center [741, 707] width 70 height 14
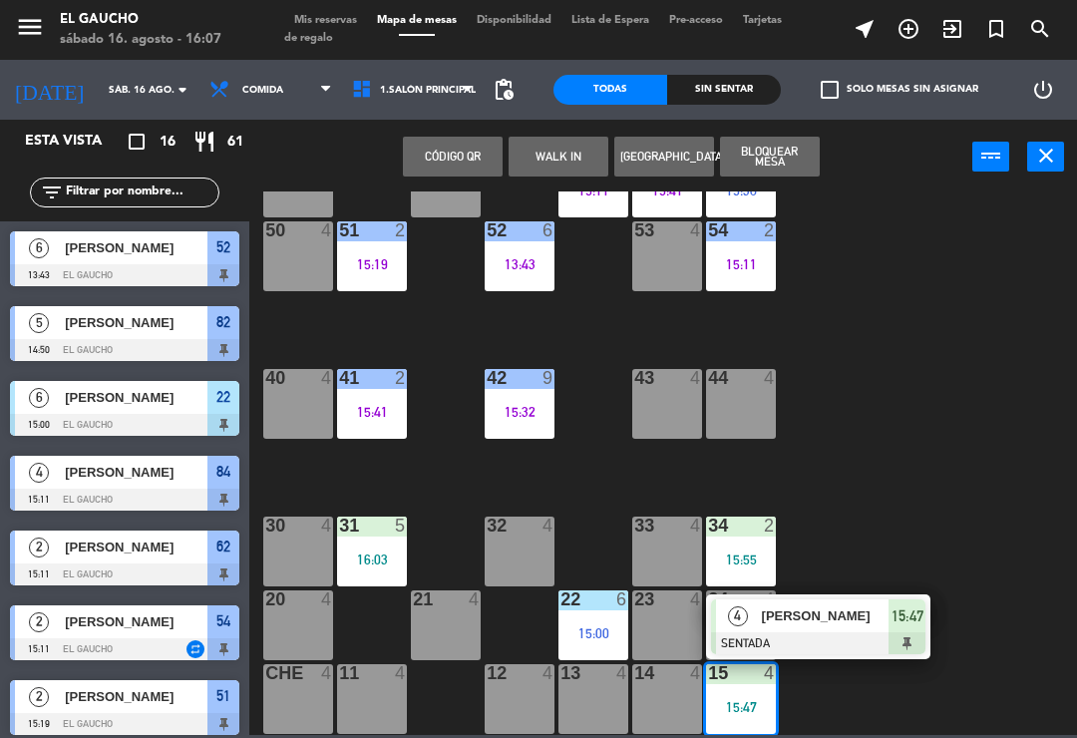
click at [815, 623] on span "Ramiro" at bounding box center [826, 616] width 128 height 21
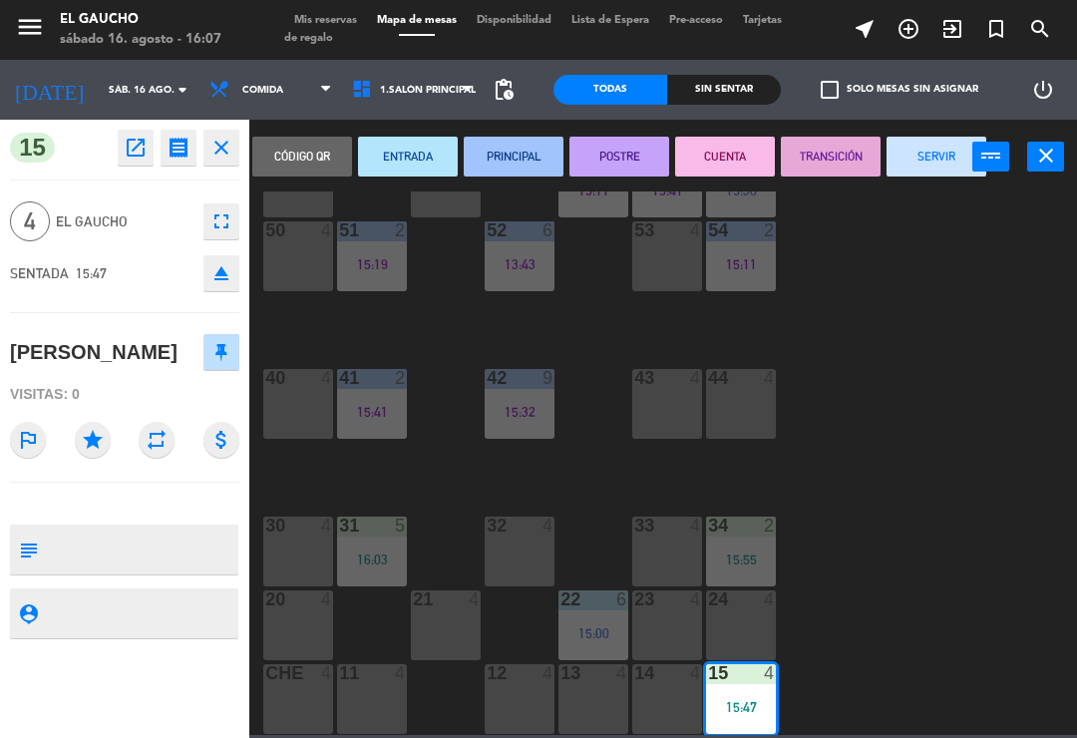
click at [399, 151] on button "ENTRADA" at bounding box center [408, 157] width 100 height 40
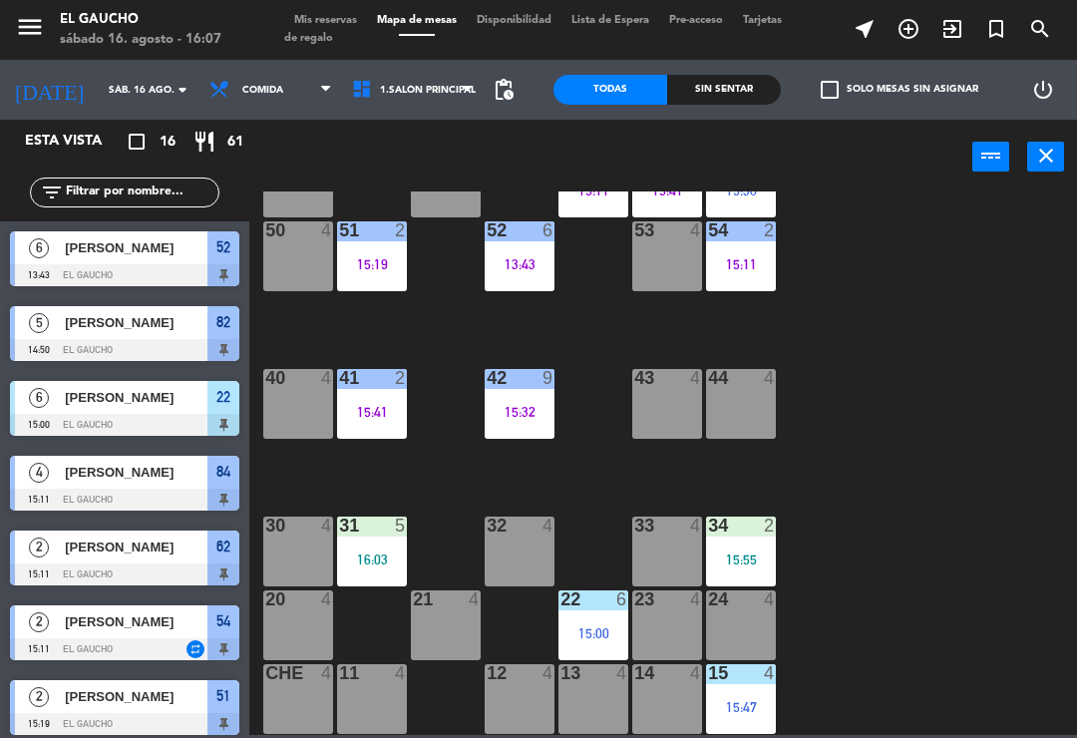
scroll to position [54, 0]
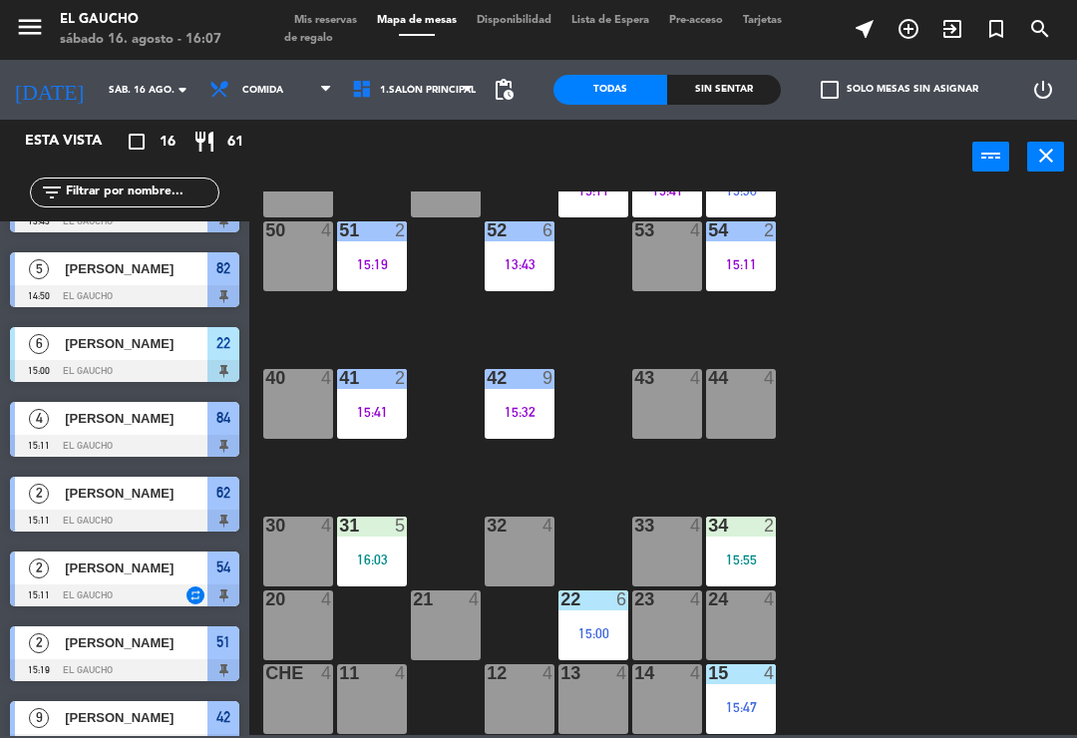
click at [370, 566] on div "16:03" at bounding box center [372, 560] width 70 height 14
click at [506, 271] on div "13:43" at bounding box center [520, 264] width 70 height 14
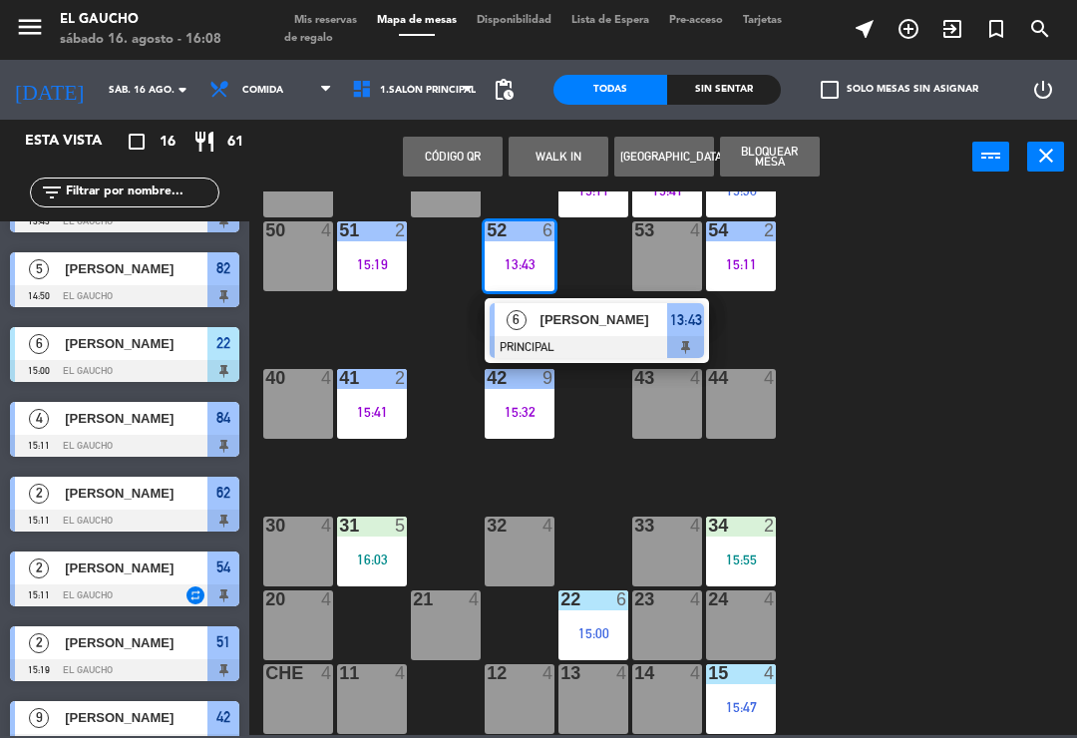
click at [821, 331] on div "84 4 15:11 80 4 83 4 82 5 14:50 81 2 16:05 70 4 71 2 15:52 72 4 73 4 74 4 63 3 …" at bounding box center [668, 464] width 817 height 544
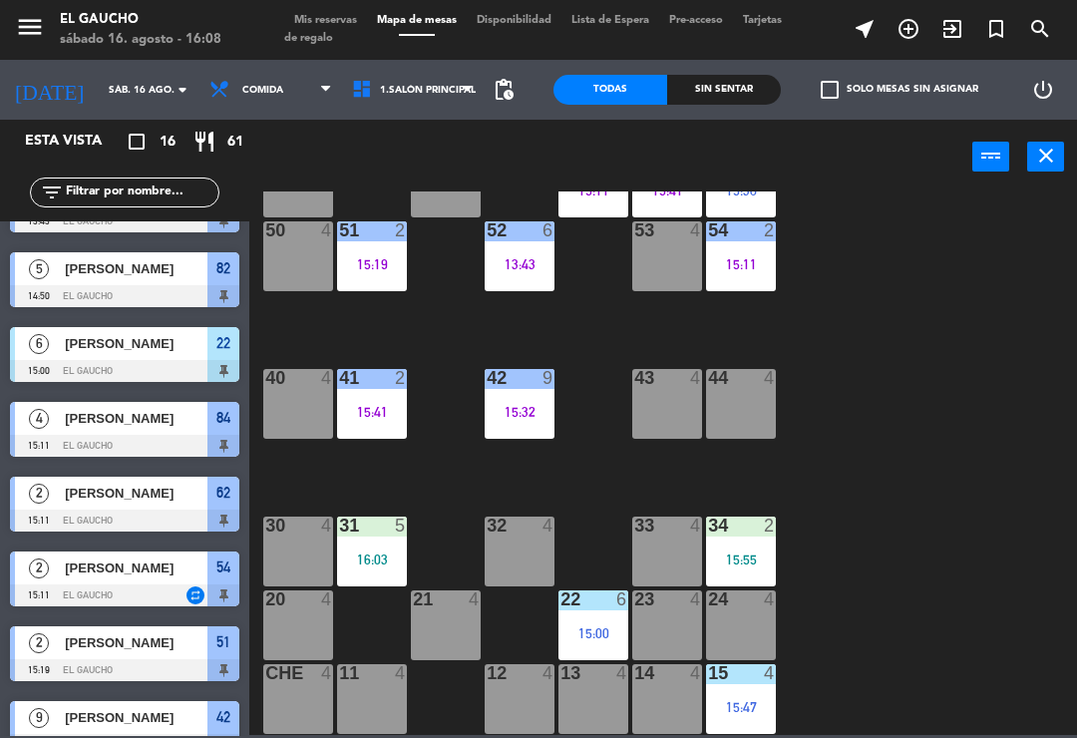
click at [518, 273] on div "52 6 13:43" at bounding box center [520, 256] width 70 height 70
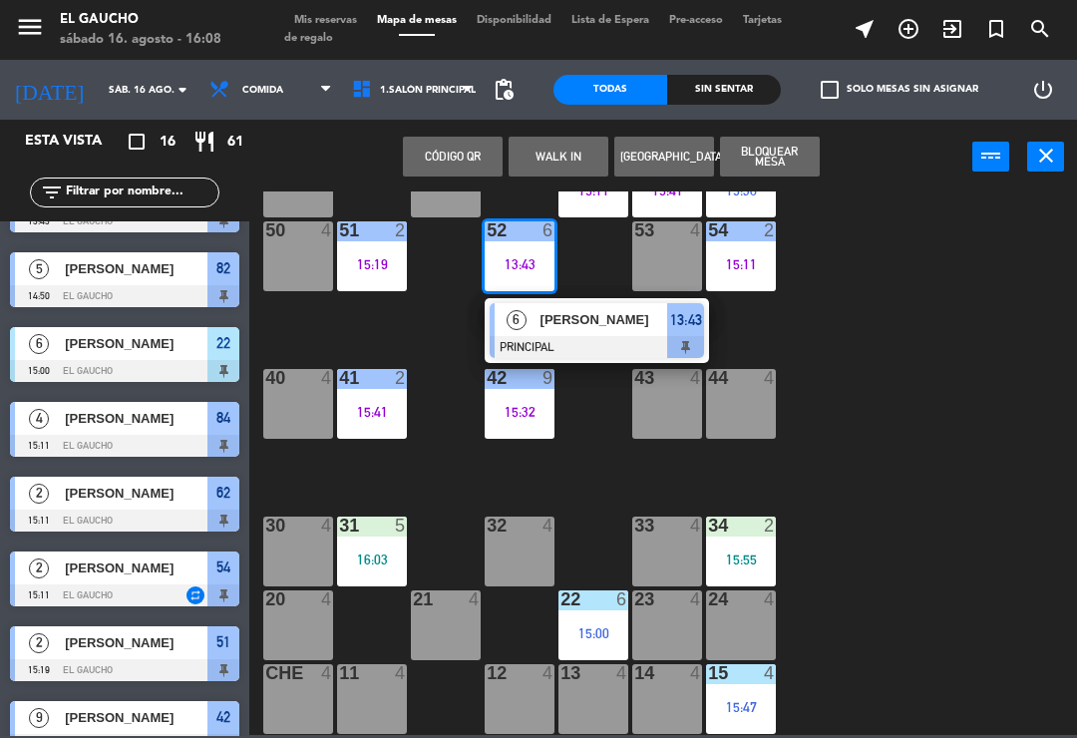
click at [592, 344] on div at bounding box center [597, 347] width 214 height 22
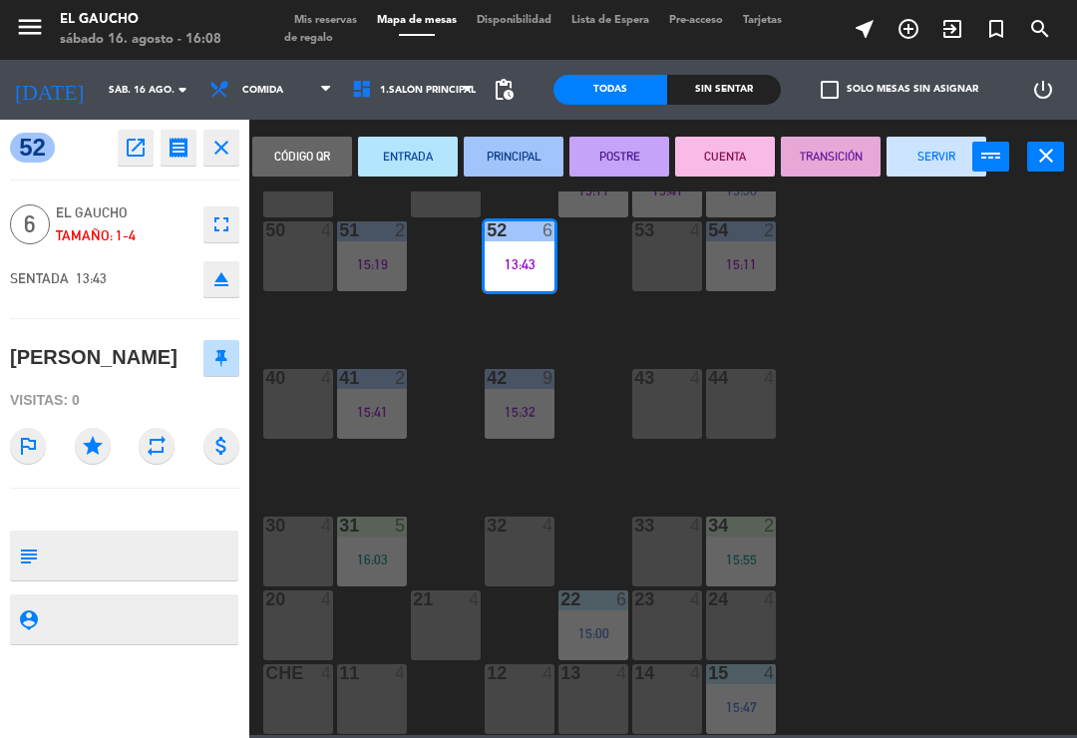
click at [934, 164] on button "SERVIR" at bounding box center [937, 157] width 100 height 40
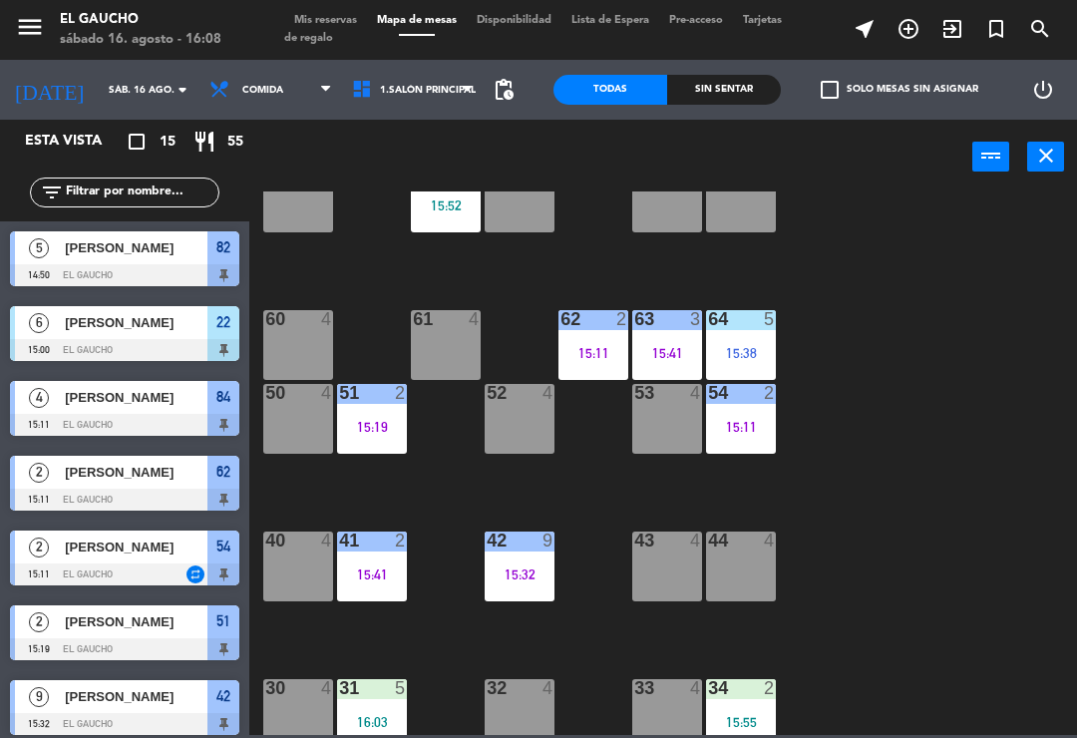
scroll to position [75, 0]
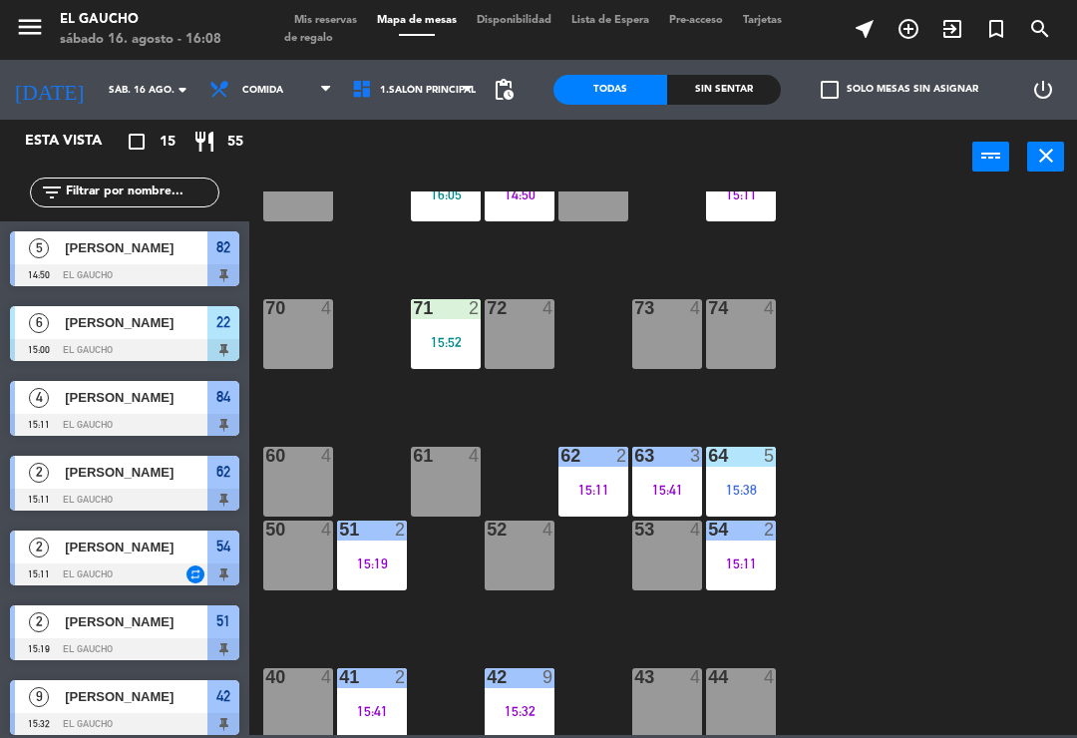
click at [292, 476] on div "60 4" at bounding box center [298, 482] width 70 height 70
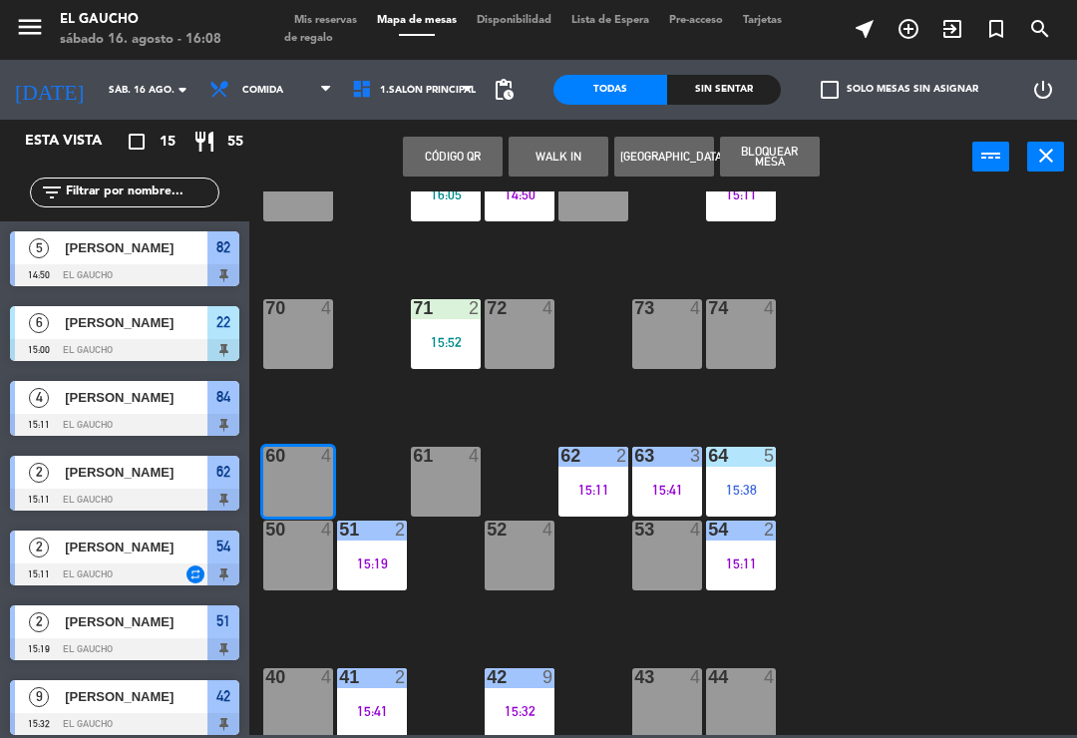
click at [567, 156] on button "WALK IN" at bounding box center [559, 157] width 100 height 40
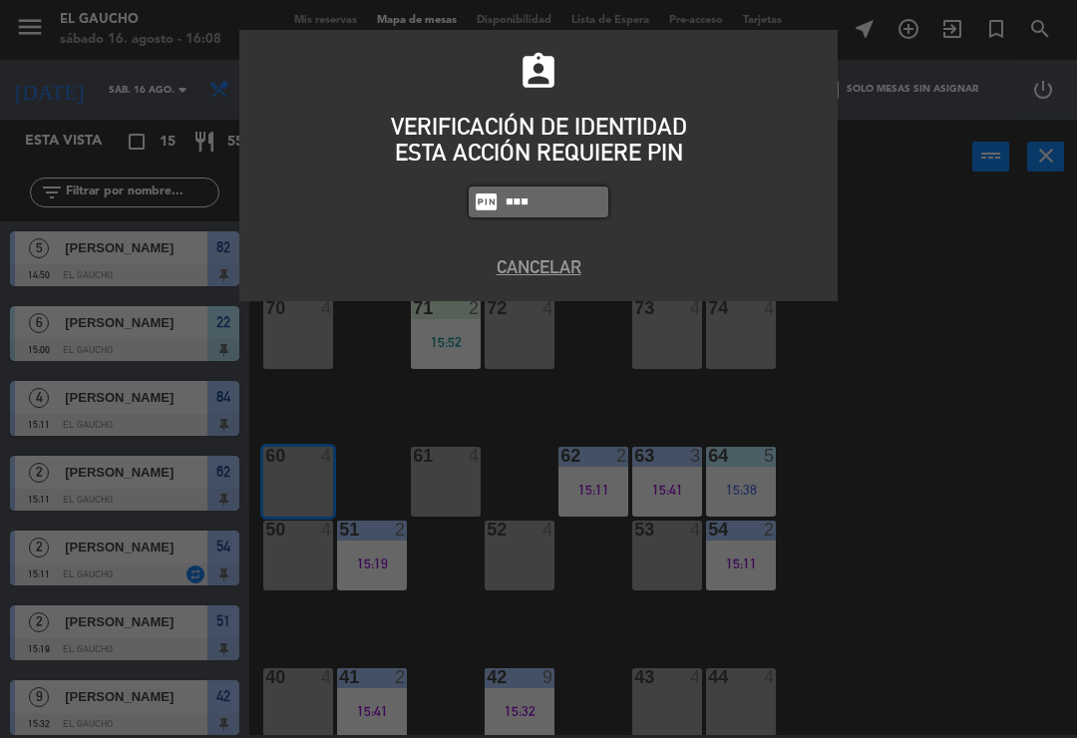
type input "3124"
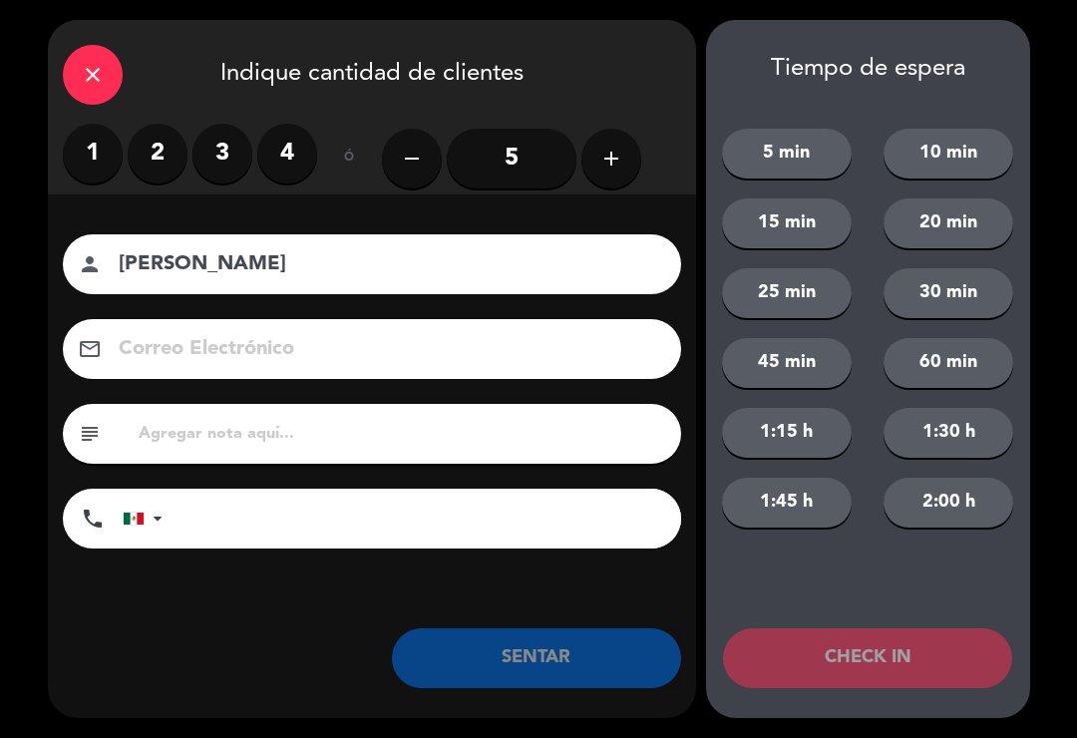
click at [515, 134] on input "5" at bounding box center [512, 159] width 130 height 60
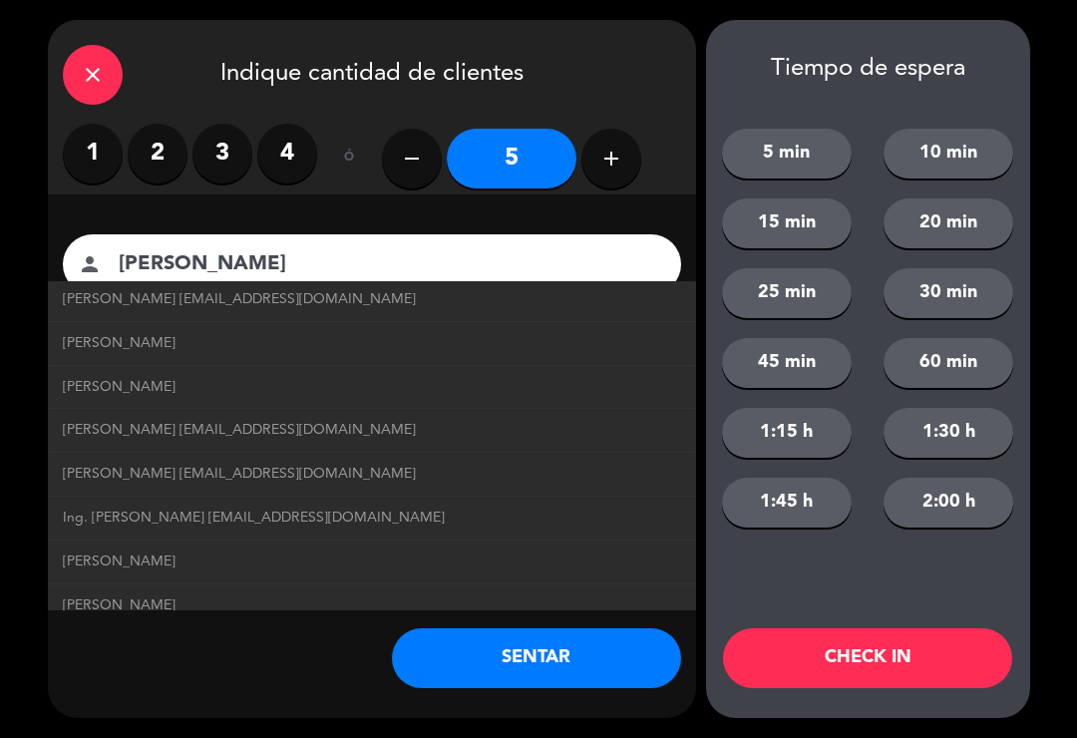
scroll to position [89, 0]
click at [106, 476] on span "Dr. Rafael Ródriguez drrafaelrodriguez@correo.com" at bounding box center [239, 476] width 353 height 23
type input "[PERSON_NAME]"
type input "[EMAIL_ADDRESS][DOMAIN_NAME]"
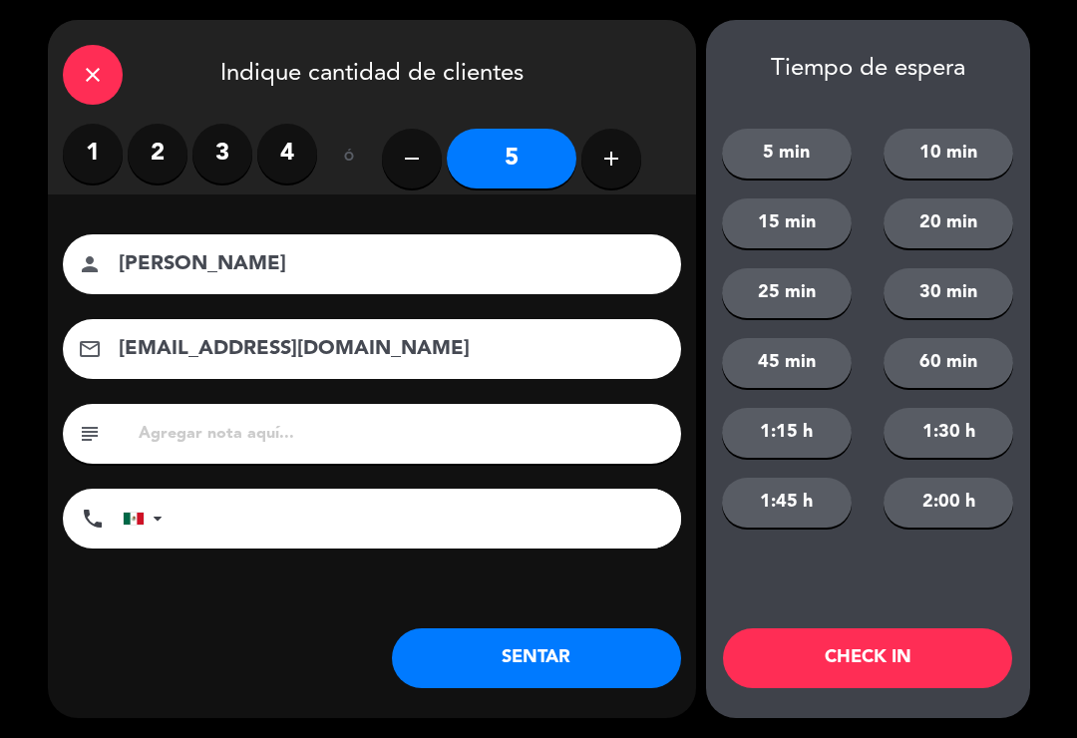
click at [505, 638] on button "SENTAR" at bounding box center [536, 658] width 289 height 60
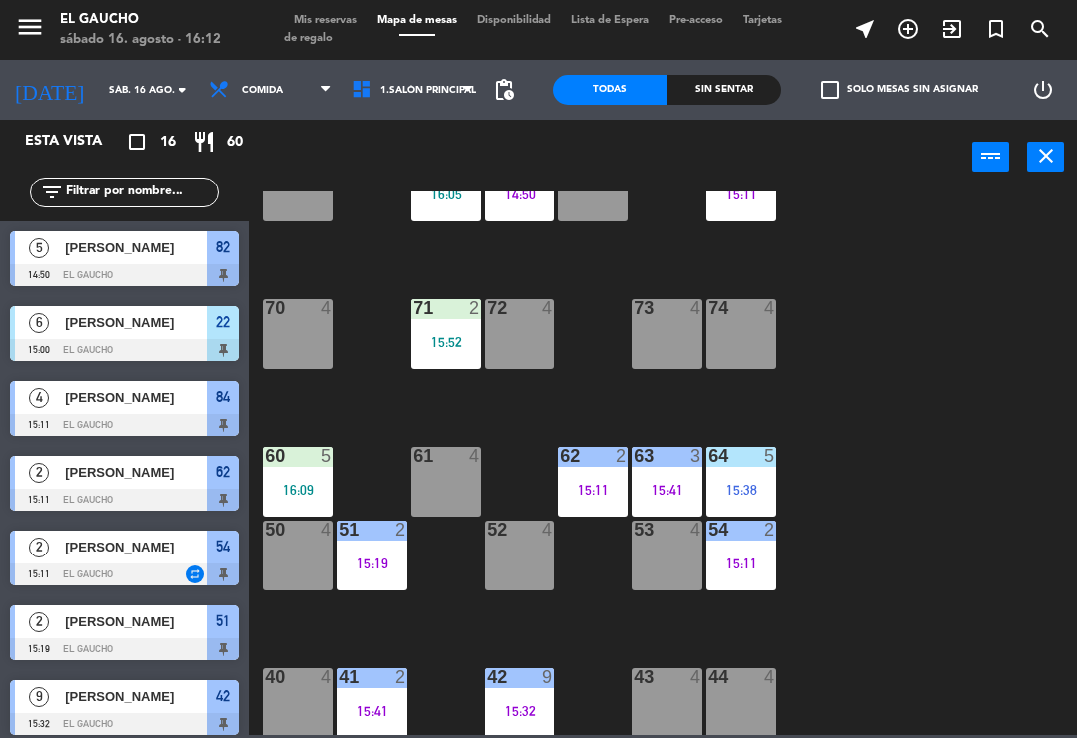
click at [743, 574] on div "54 2 15:11" at bounding box center [741, 556] width 70 height 70
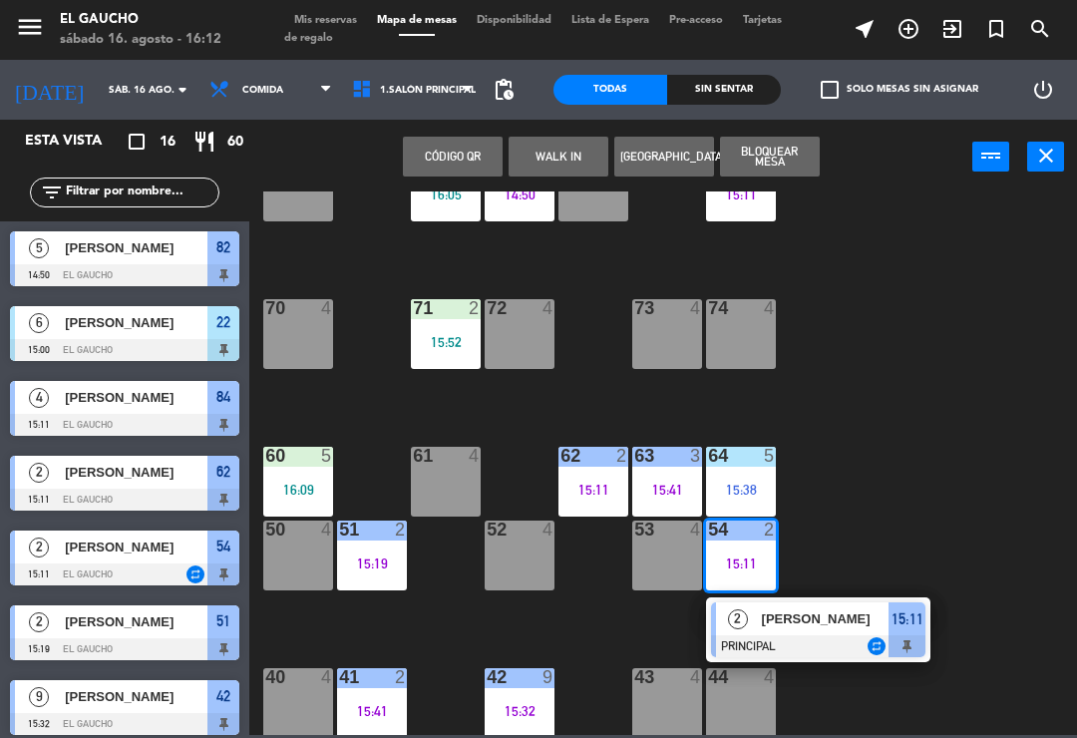
click at [827, 636] on div at bounding box center [818, 646] width 214 height 22
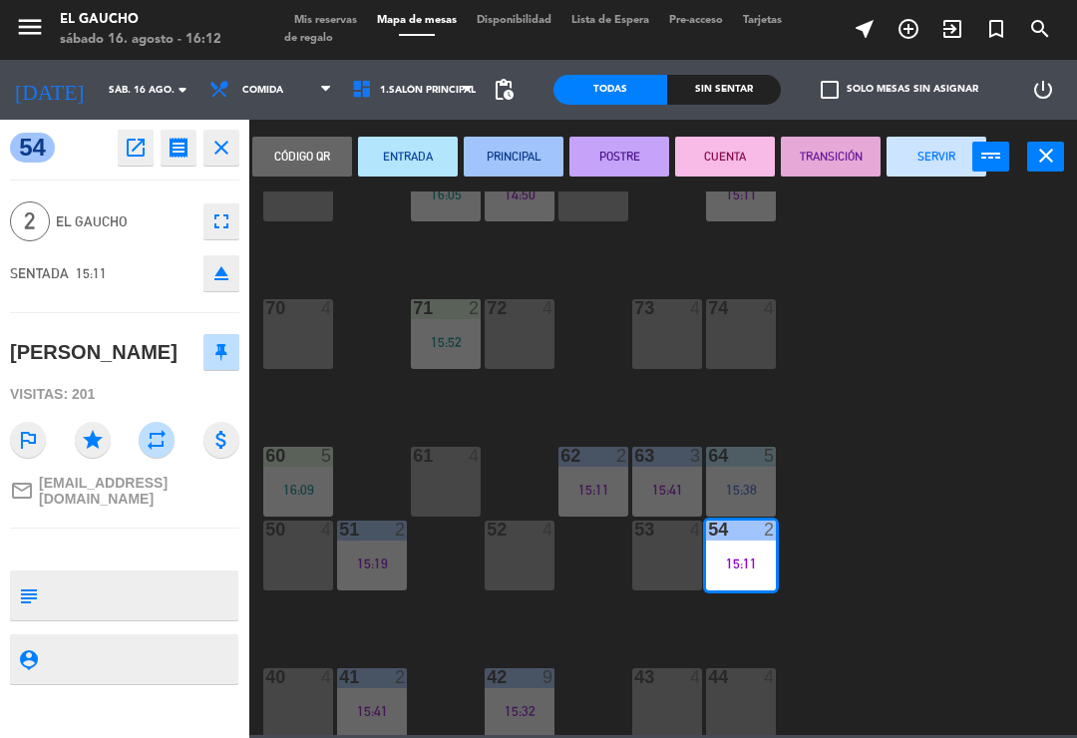
click at [939, 161] on button "SERVIR" at bounding box center [937, 157] width 100 height 40
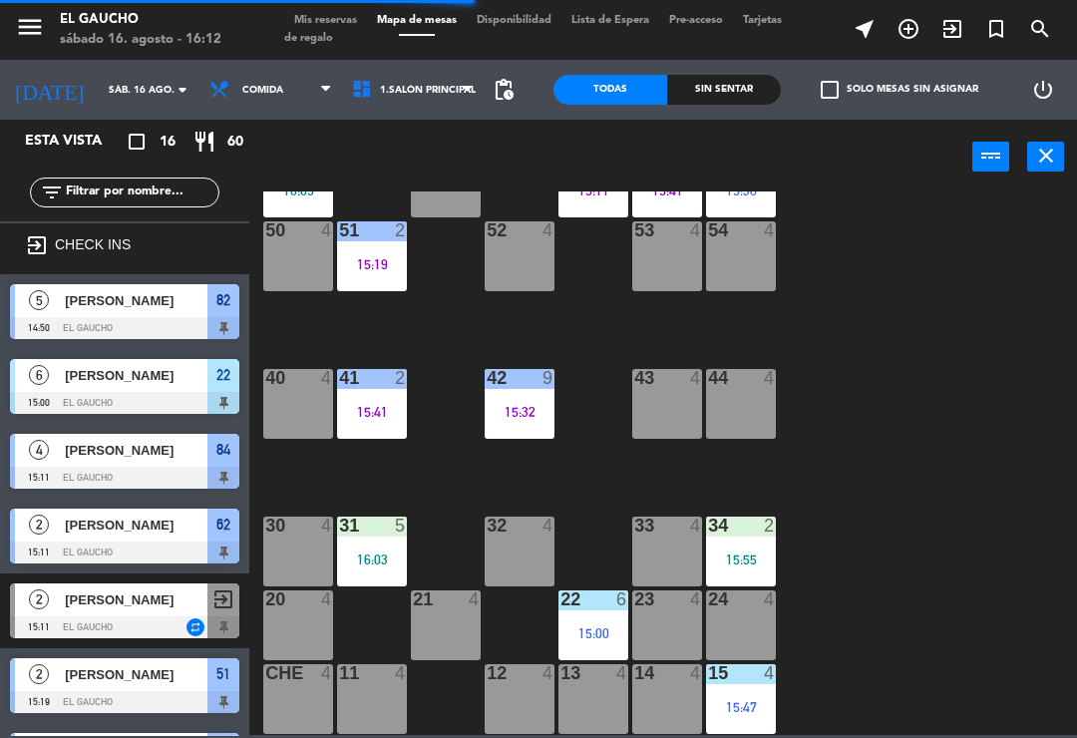
scroll to position [374, 0]
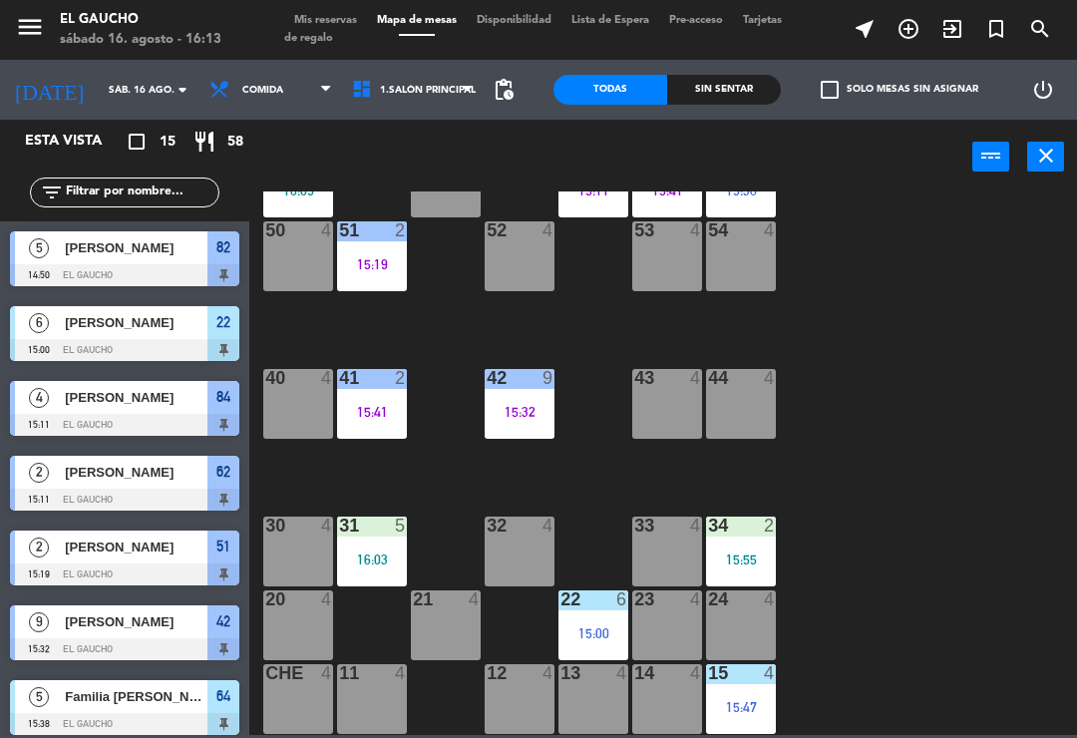
click at [432, 366] on div "84 4 15:11 80 4 83 4 82 5 14:50 81 2 16:05 70 4 71 2 15:52 72 4 73 4 74 4 63 3 …" at bounding box center [668, 464] width 817 height 544
click at [827, 349] on div "84 4 15:11 80 4 83 4 82 5 14:50 81 2 16:05 70 4 71 2 15:52 72 4 73 4 74 4 63 3 …" at bounding box center [668, 464] width 817 height 544
click at [293, 264] on div "50 4" at bounding box center [298, 256] width 70 height 70
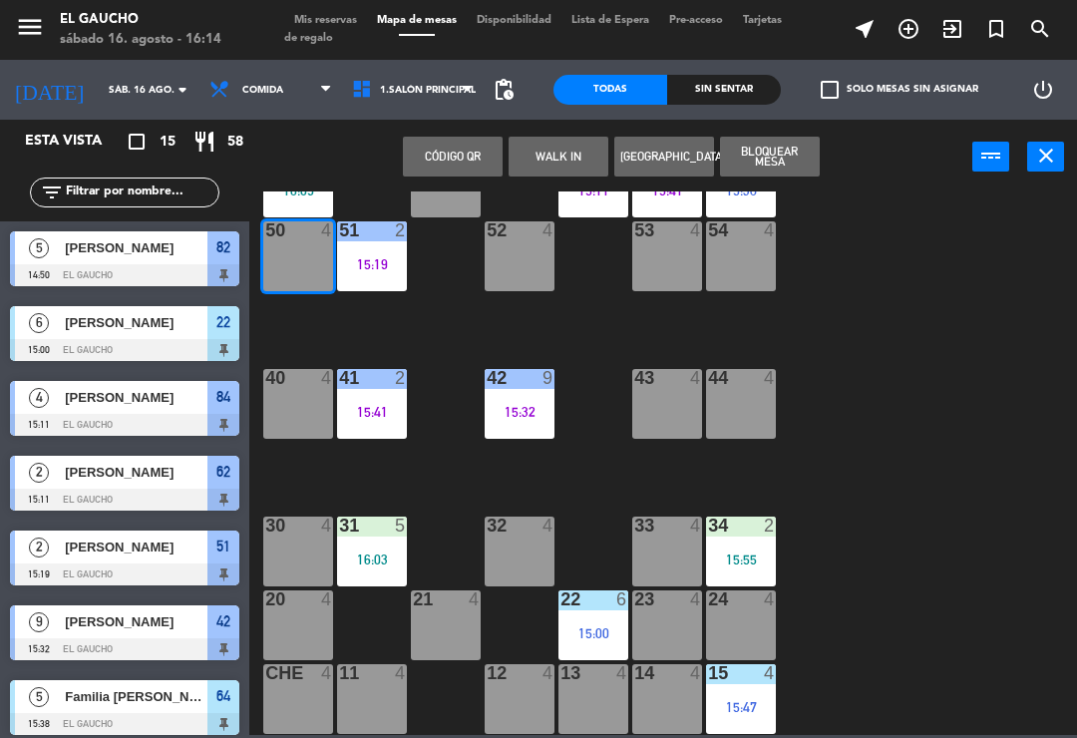
click at [567, 163] on button "WALK IN" at bounding box center [559, 157] width 100 height 40
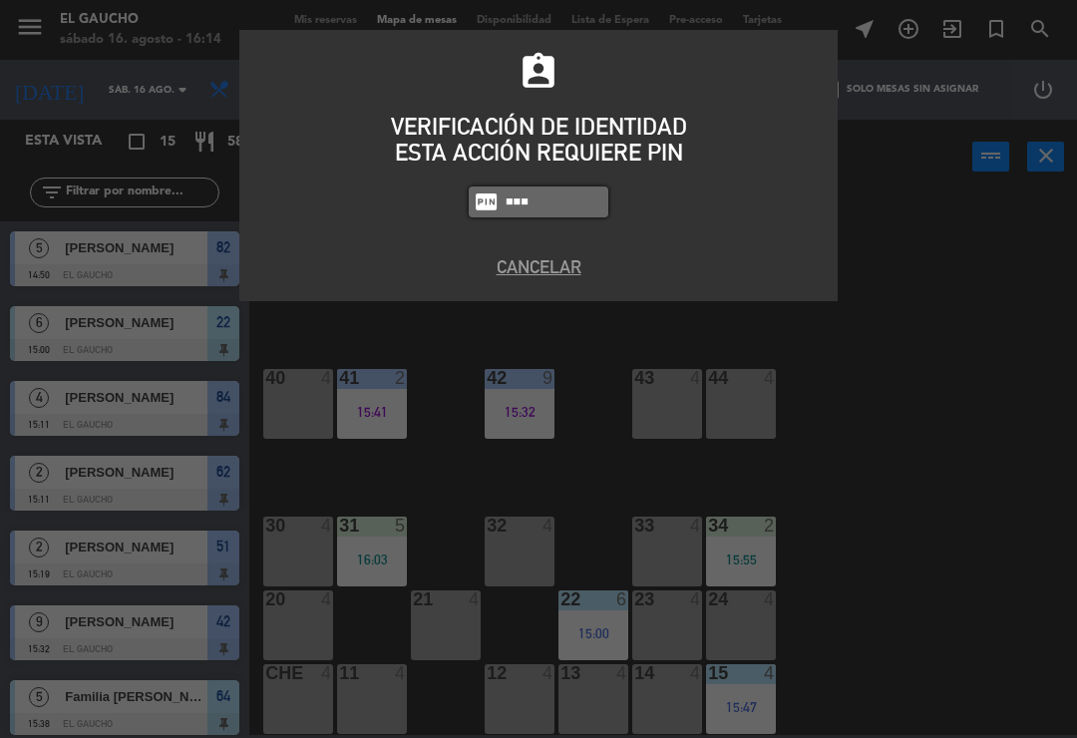
type input "3124"
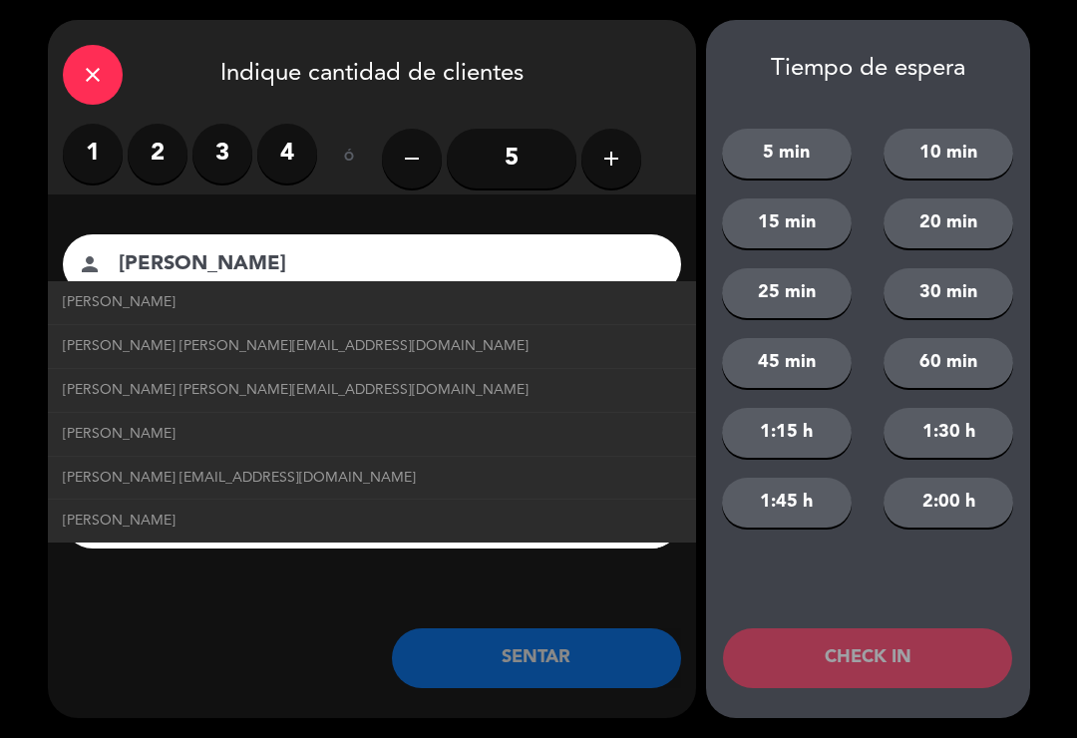
click at [355, 476] on span "Adolfo Otero Lopez adolfooterolopez@correo.com" at bounding box center [239, 478] width 353 height 23
type input "Adolfo Otero Lopez"
type input "adolfooterolopez@correo.com"
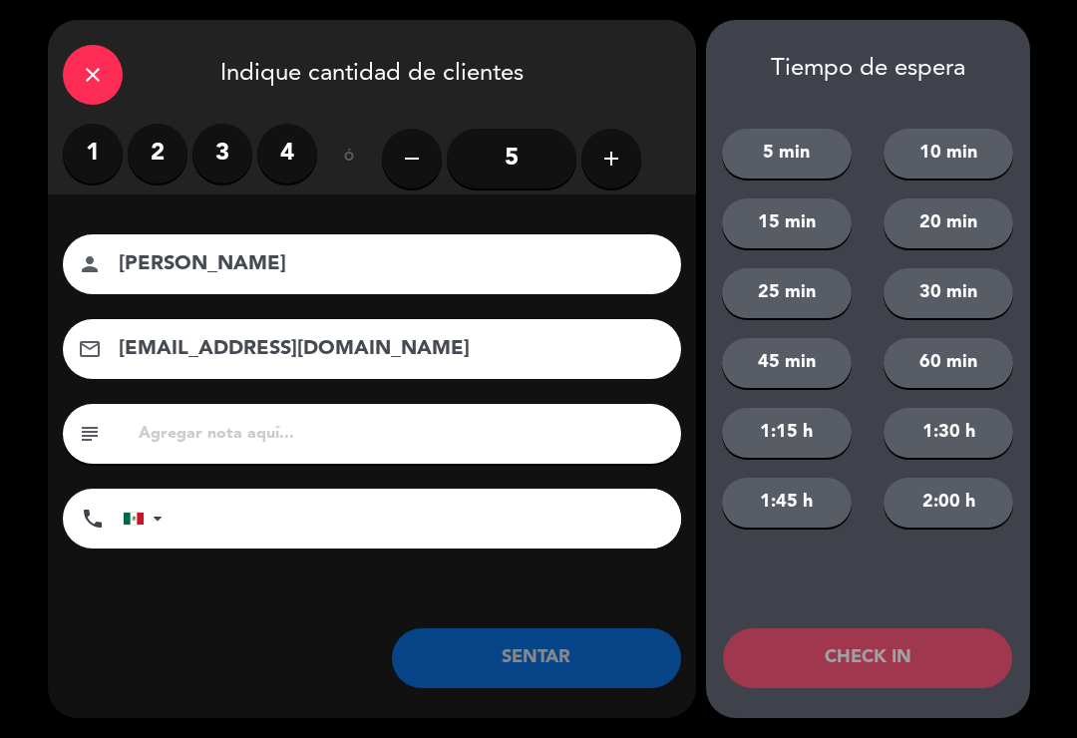
click at [84, 156] on label "1" at bounding box center [93, 154] width 60 height 60
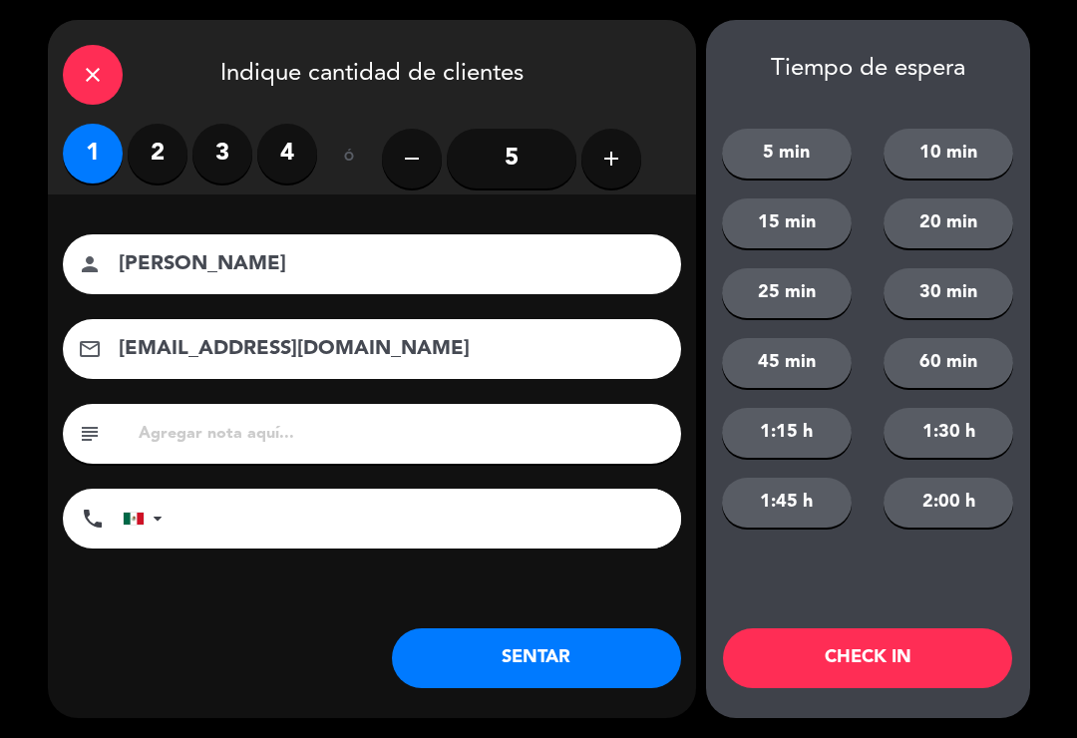
click at [531, 661] on button "SENTAR" at bounding box center [536, 658] width 289 height 60
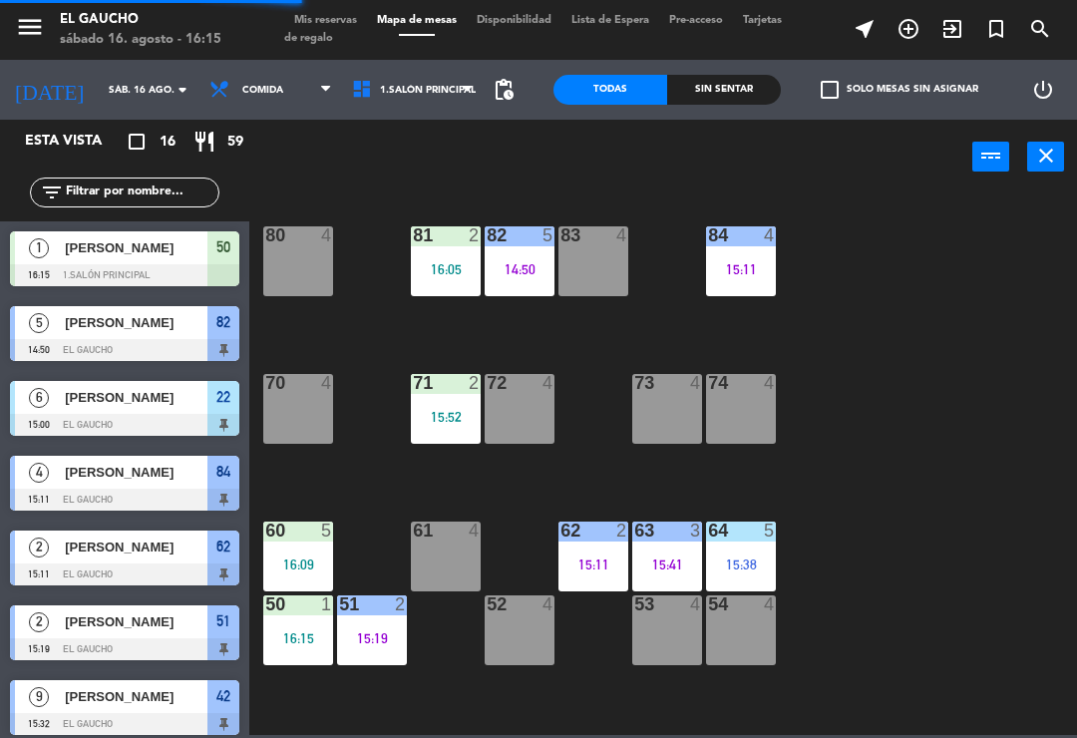
scroll to position [0, 0]
click at [759, 410] on div "74 4" at bounding box center [741, 409] width 70 height 70
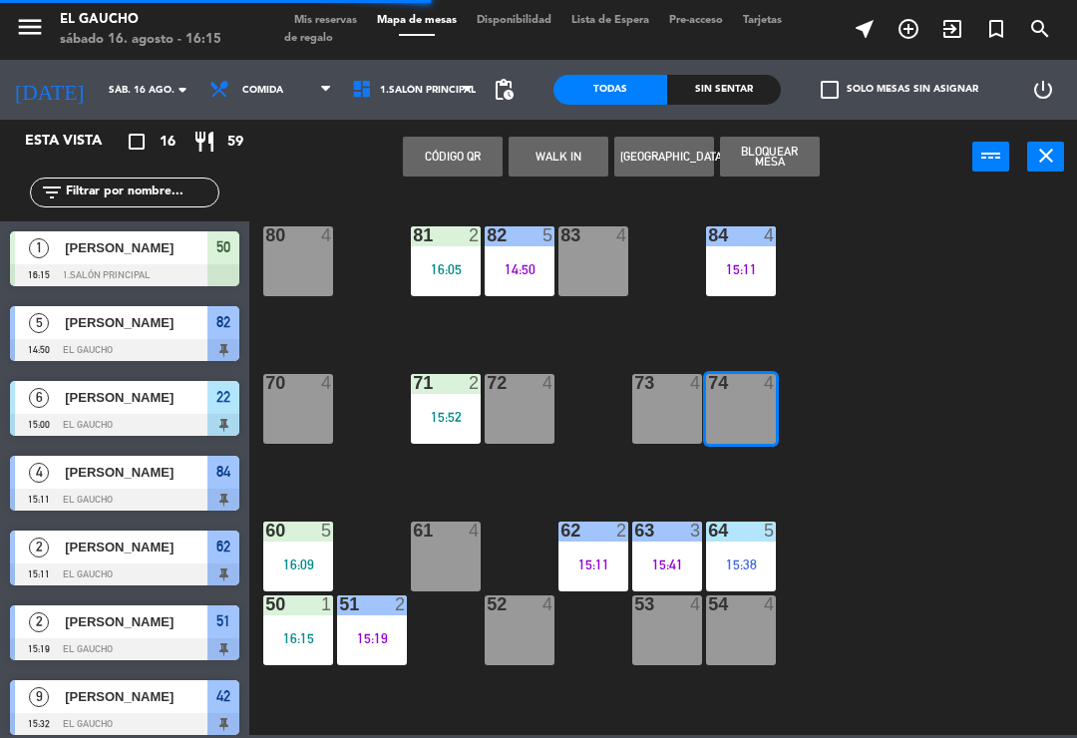
click at [568, 161] on button "WALK IN" at bounding box center [559, 157] width 100 height 40
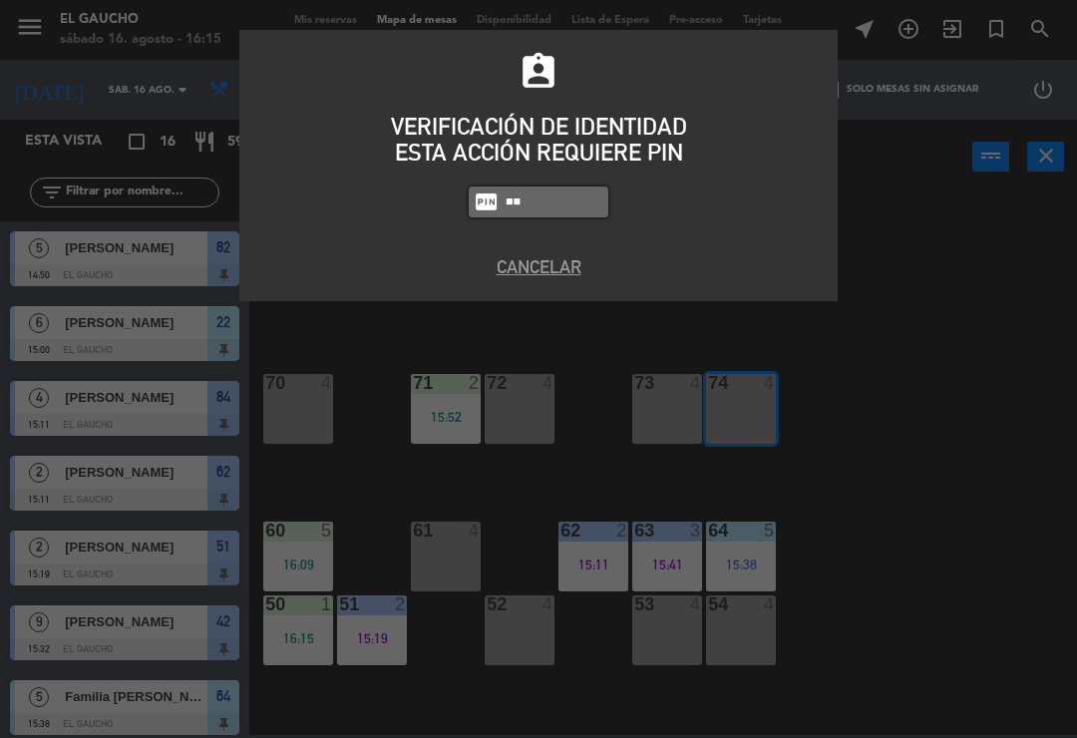
type input "3"
type input "3124"
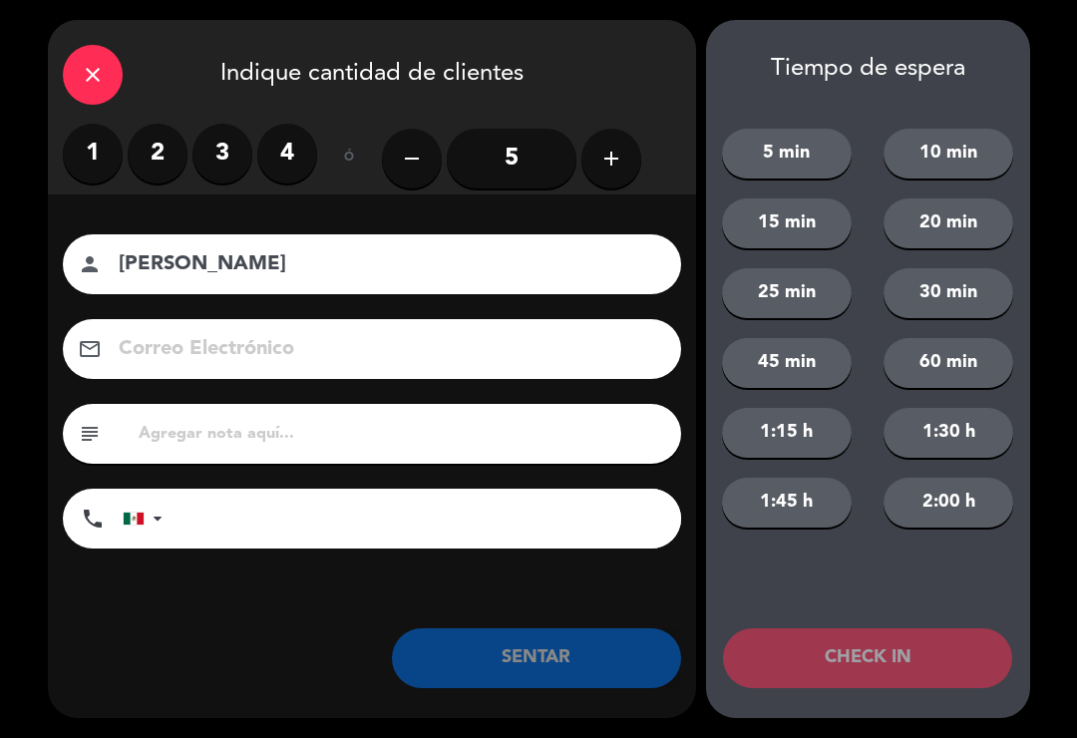
type input "Tomas"
click at [294, 151] on label "4" at bounding box center [287, 154] width 60 height 60
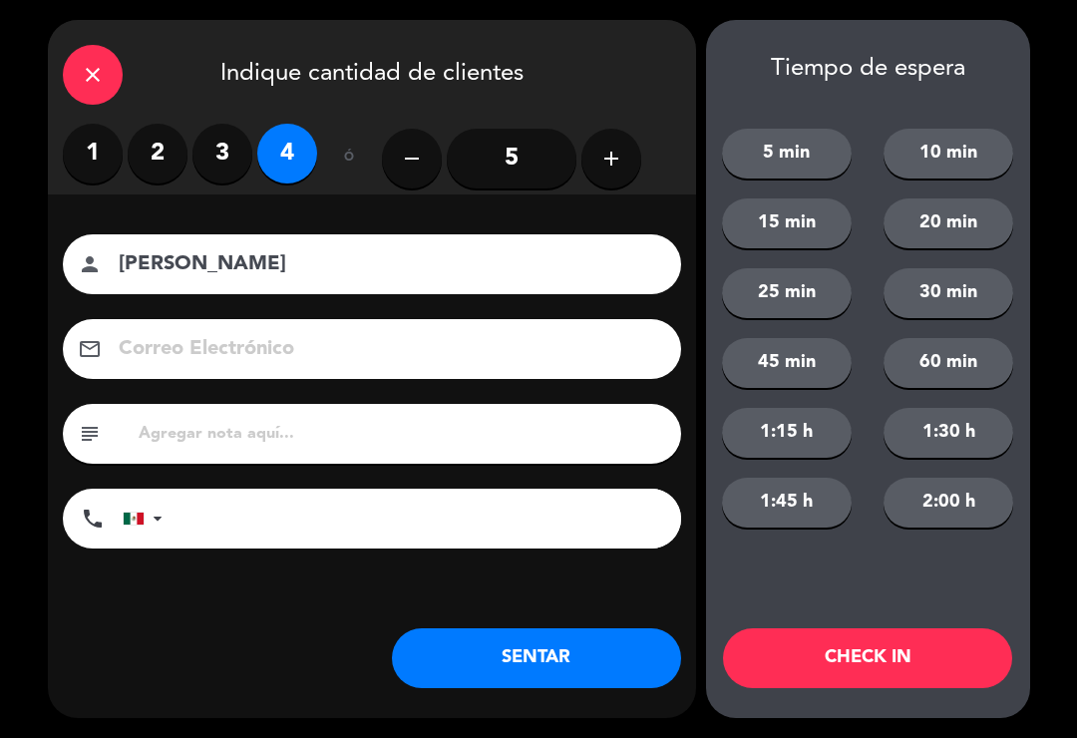
click at [552, 674] on button "SENTAR" at bounding box center [536, 658] width 289 height 60
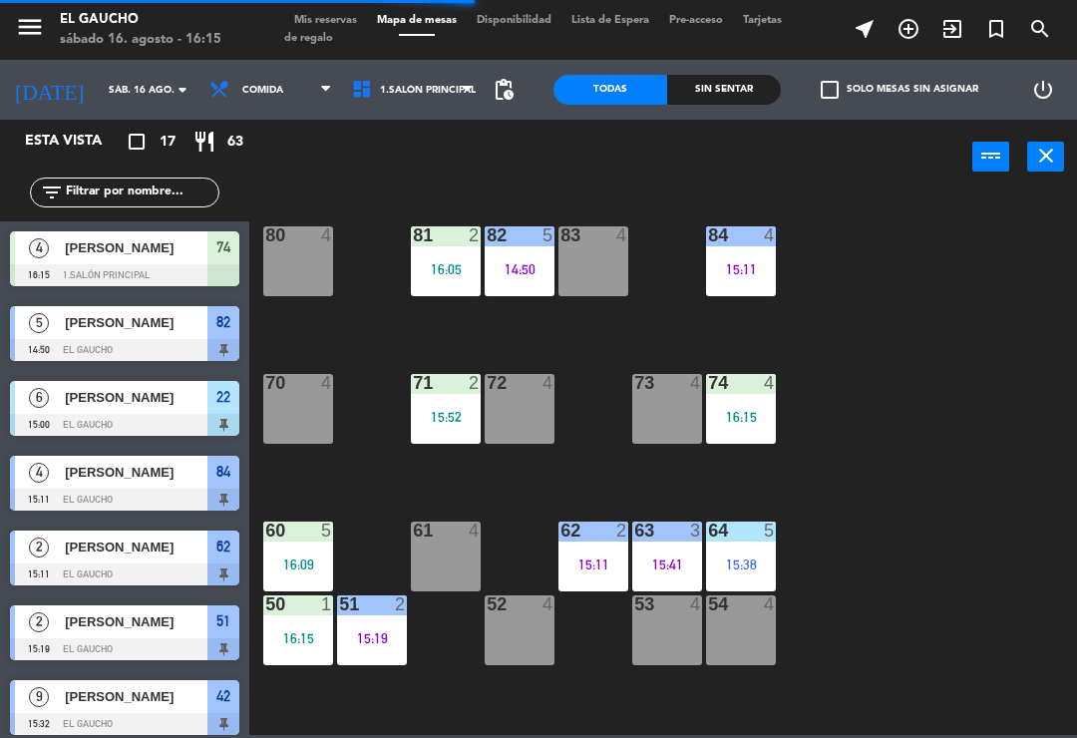
click at [757, 275] on div "15:11" at bounding box center [741, 269] width 70 height 14
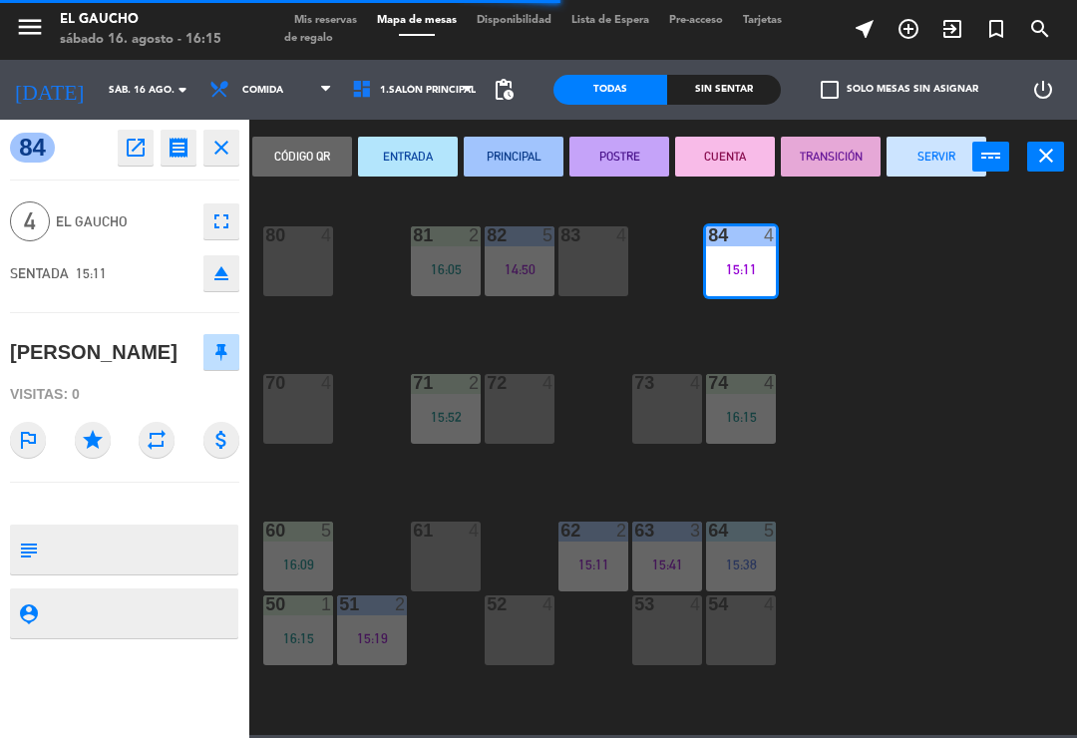
click at [928, 156] on button "SERVIR" at bounding box center [937, 157] width 100 height 40
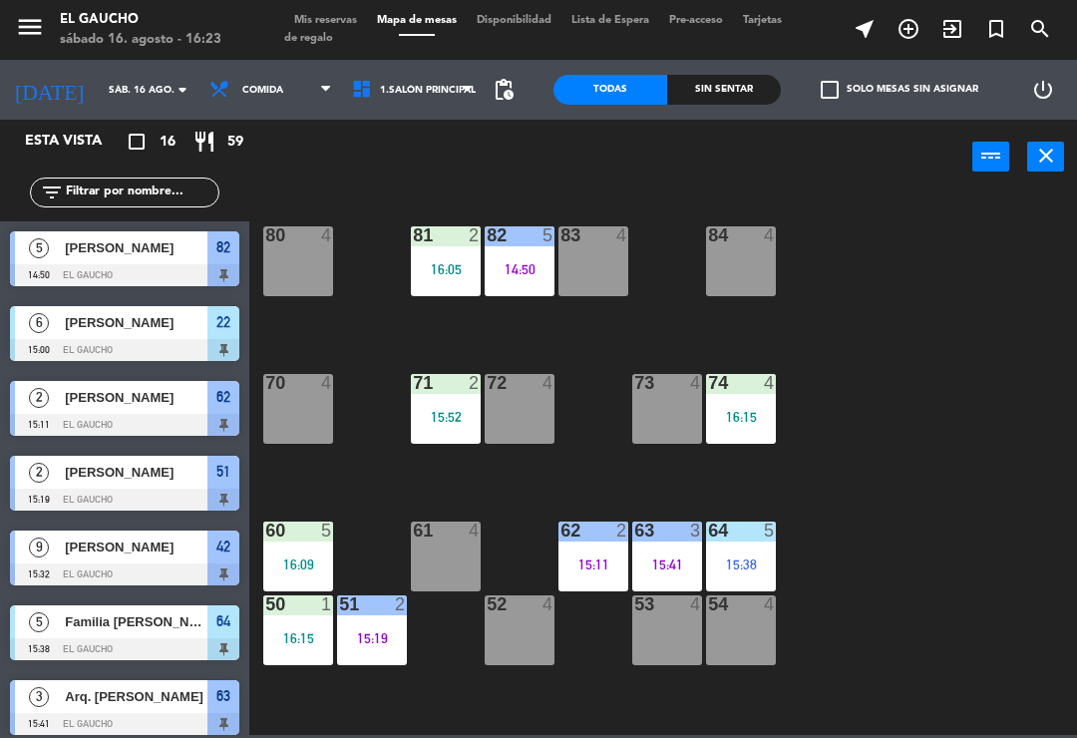
click at [509, 630] on div "52 4" at bounding box center [520, 631] width 70 height 70
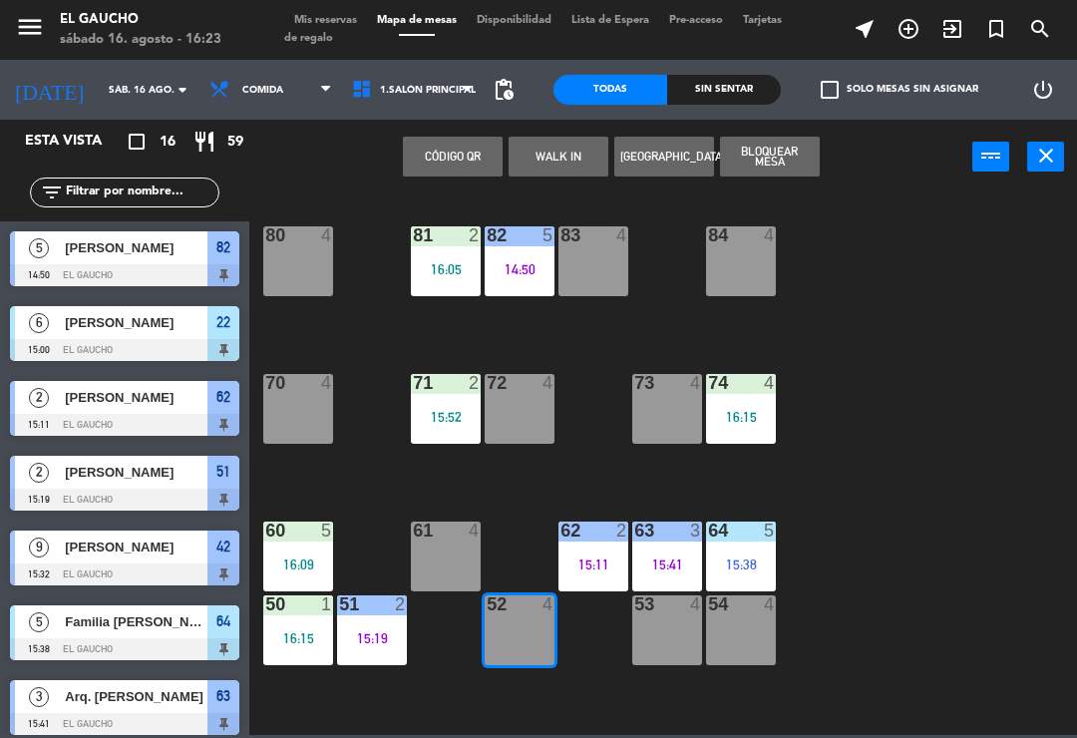
click at [551, 157] on button "WALK IN" at bounding box center [559, 157] width 100 height 40
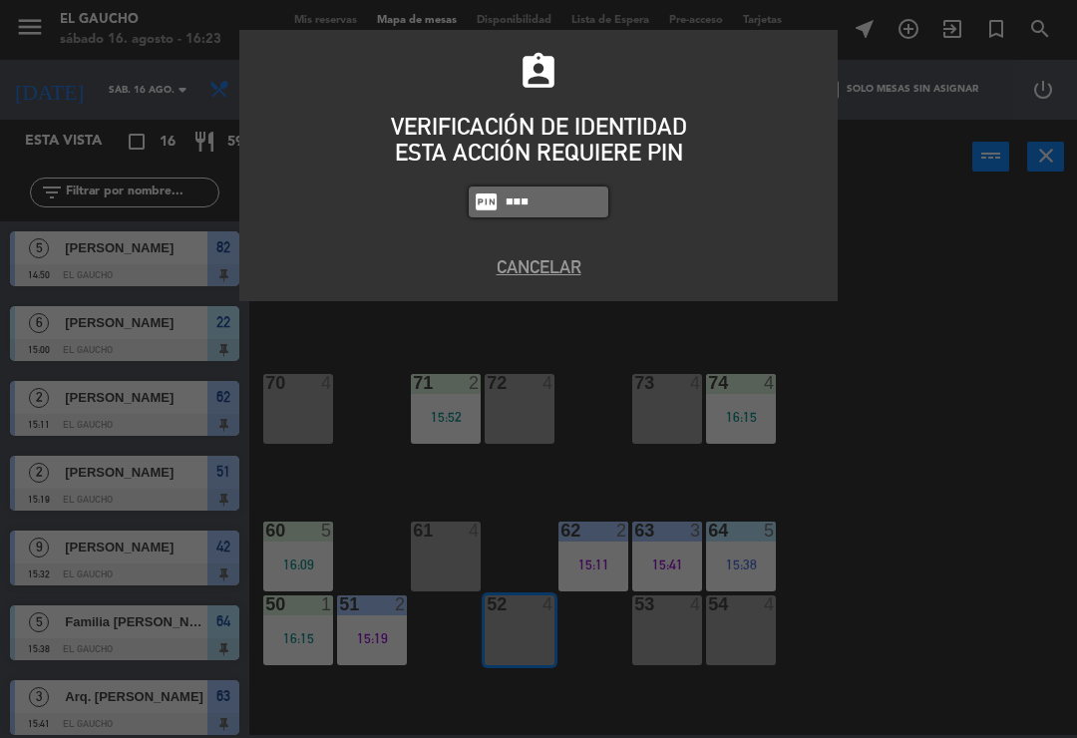
type input "3124"
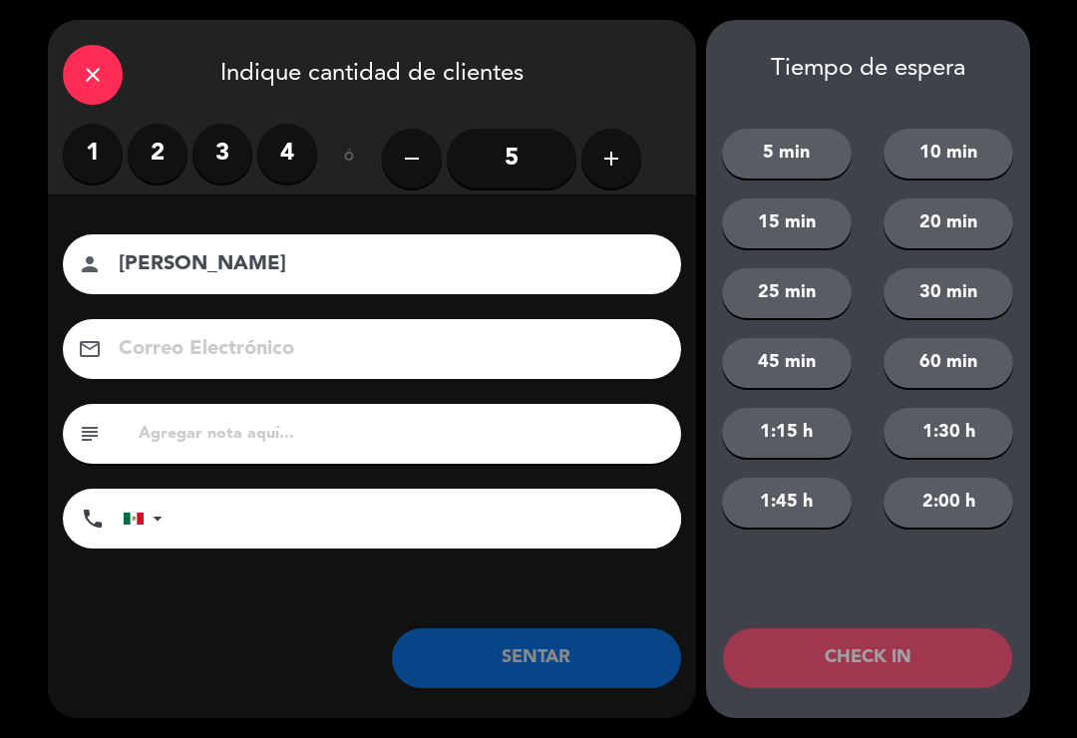
type input "Oscar Fernandez"
click at [613, 160] on icon "add" at bounding box center [612, 159] width 24 height 24
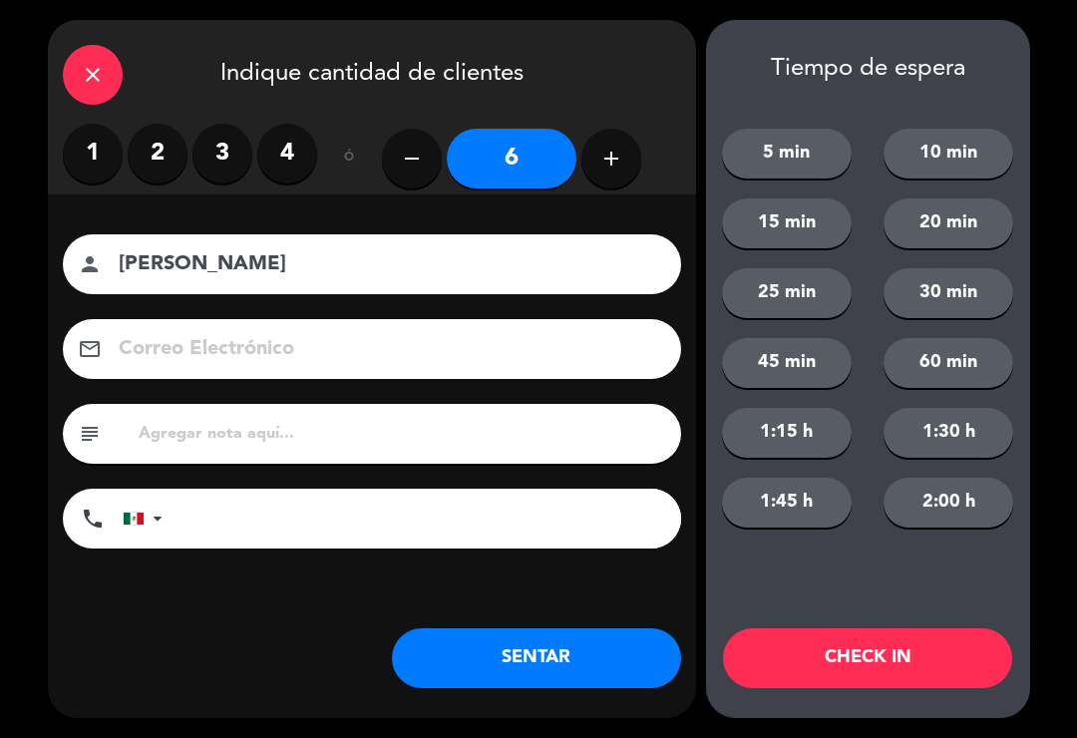
click at [604, 165] on icon "add" at bounding box center [612, 159] width 24 height 24
type input "7"
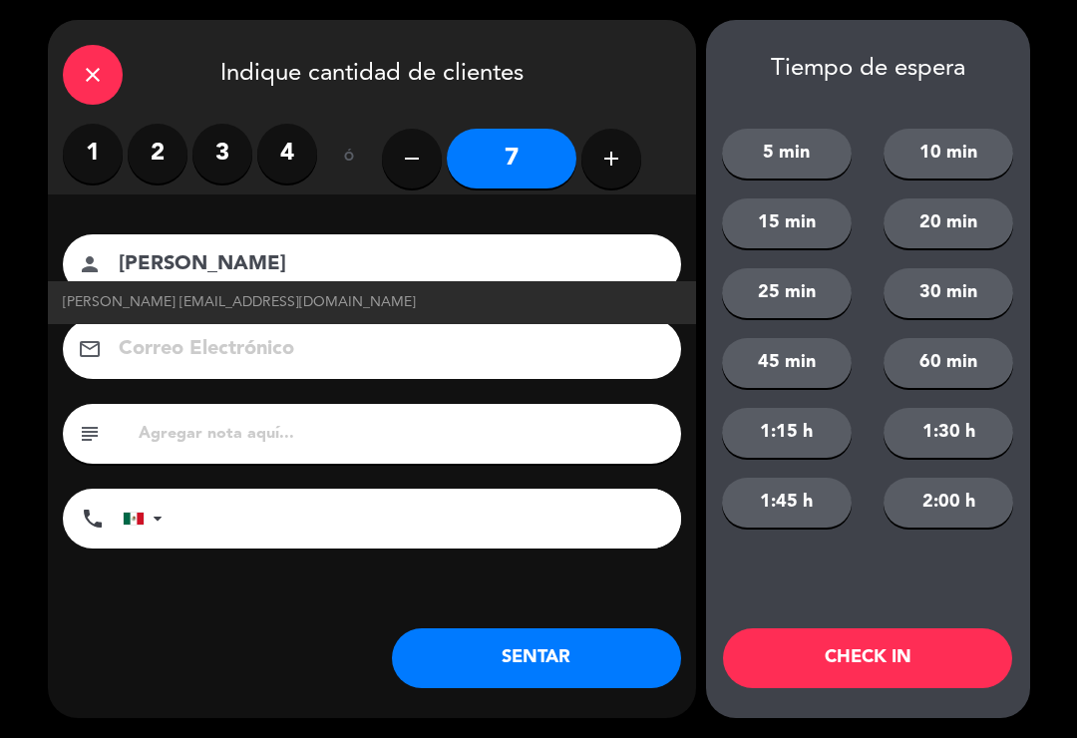
click at [122, 306] on span "Oscar Fernandez oscarfernandez@correo.com" at bounding box center [239, 302] width 353 height 23
type input "oscarfernandez@correo.com"
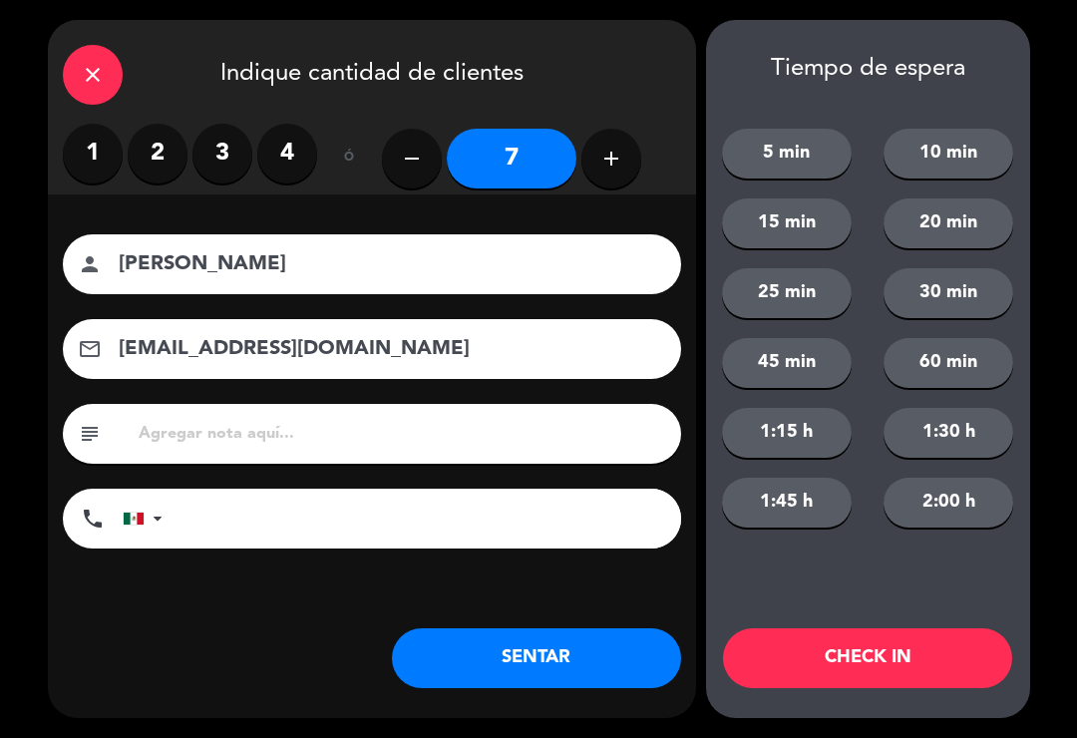
click at [523, 667] on button "SENTAR" at bounding box center [536, 658] width 289 height 60
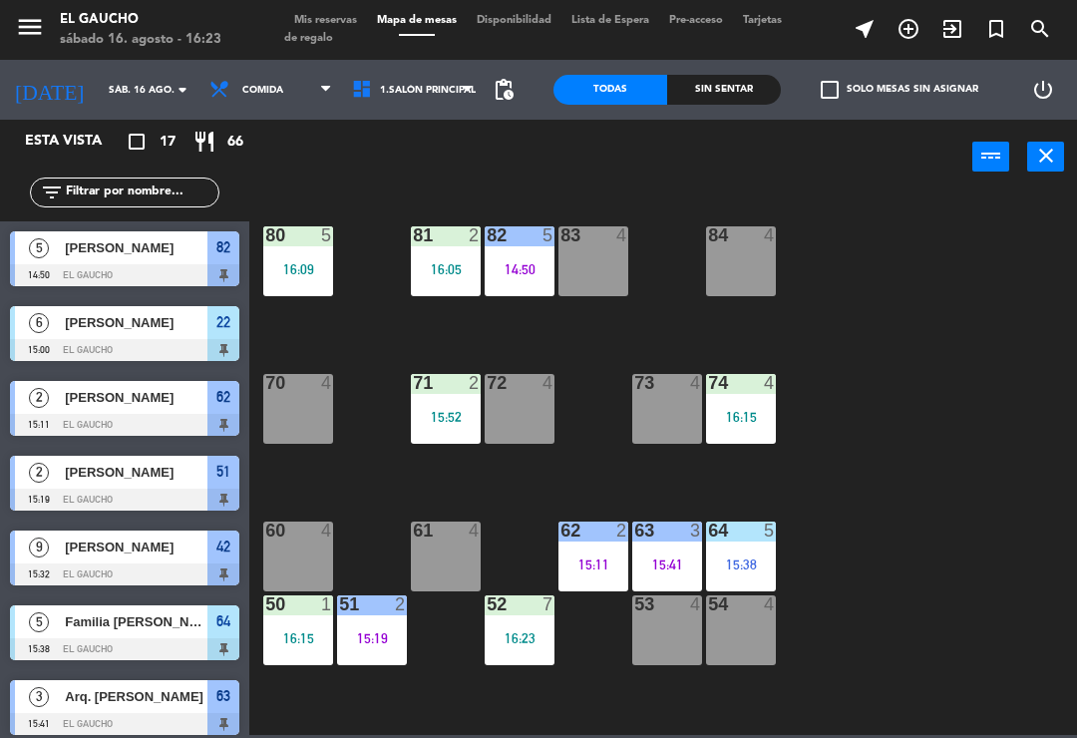
scroll to position [155, 0]
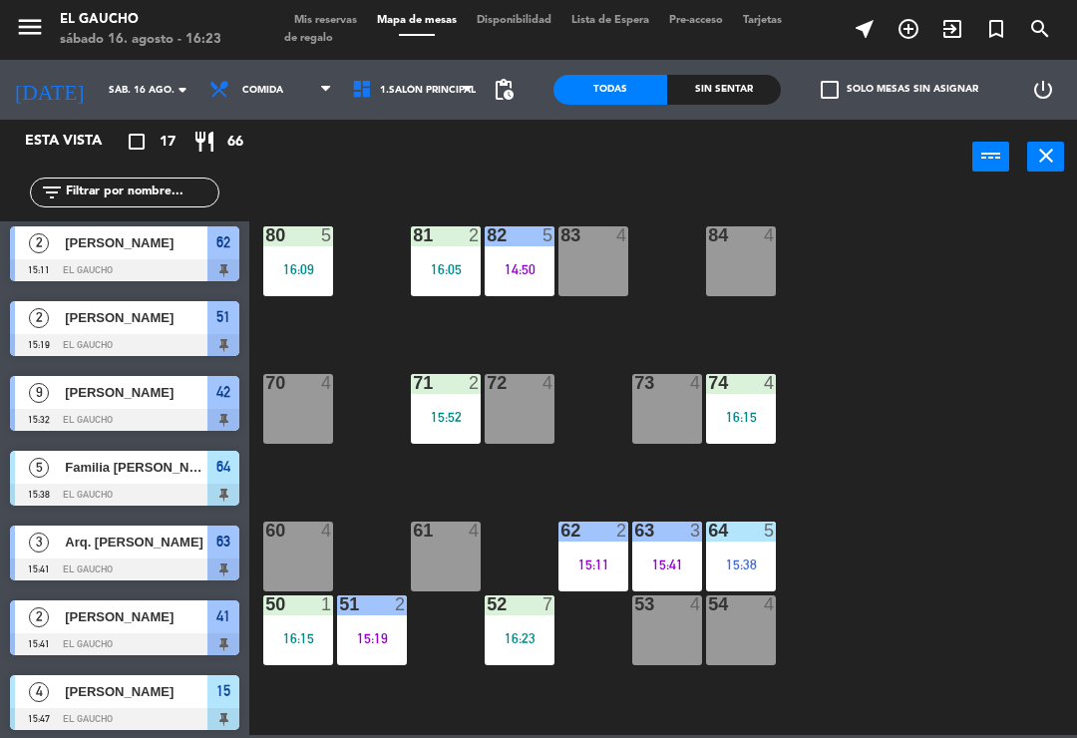
click at [507, 294] on div "82 5 14:50" at bounding box center [520, 261] width 70 height 70
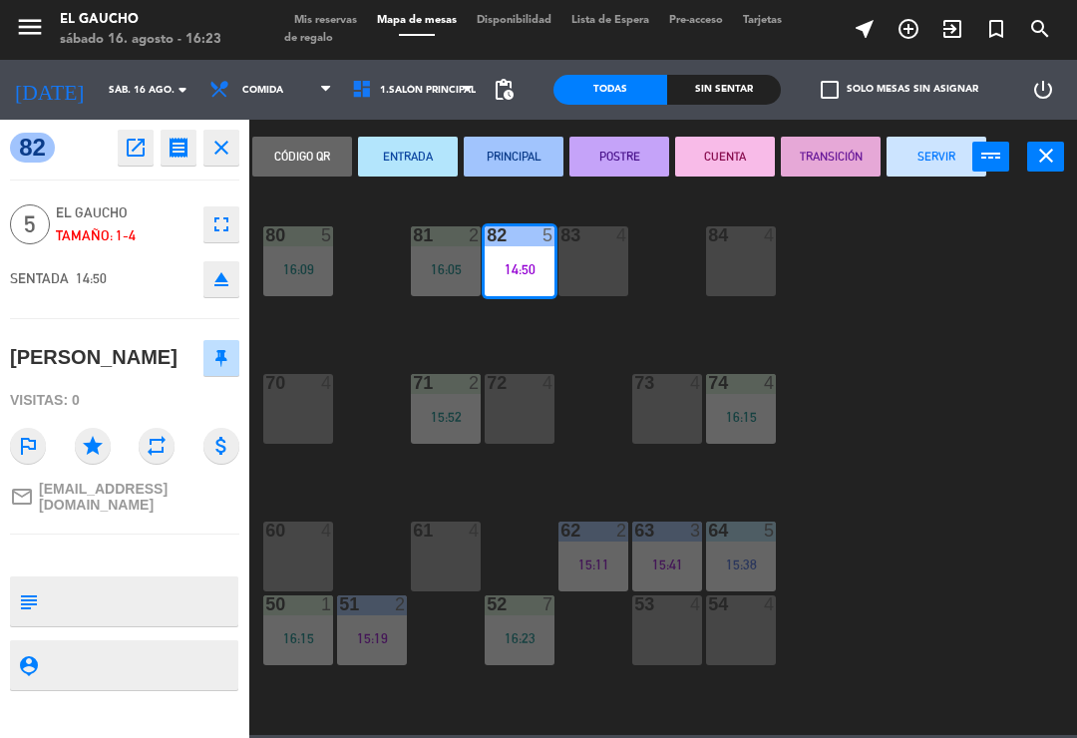
click at [837, 153] on button "TRANSICIÓN" at bounding box center [831, 157] width 100 height 40
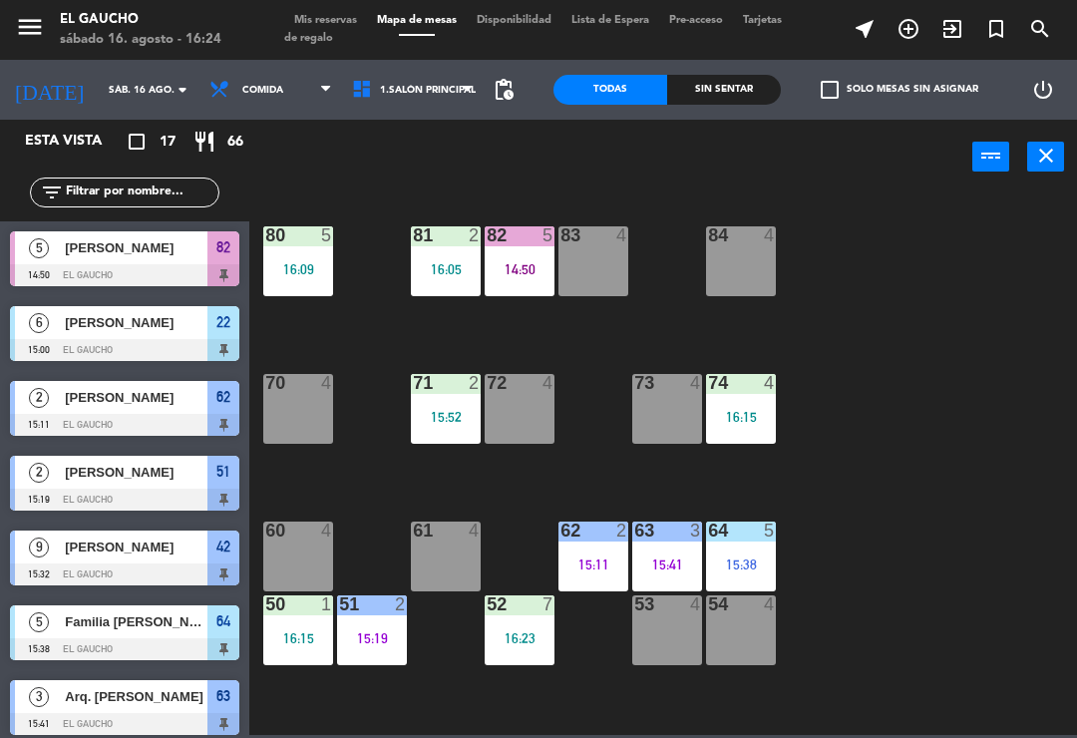
click at [377, 645] on div "15:19" at bounding box center [372, 638] width 70 height 14
click at [386, 500] on div "84 4 80 5 16:09 83 4 82 5 14:50 81 2 16:05 70 4 71 2 15:52 72 4 73 4 74 4 16:15…" at bounding box center [668, 464] width 817 height 544
click at [383, 631] on div "15:19" at bounding box center [372, 638] width 70 height 14
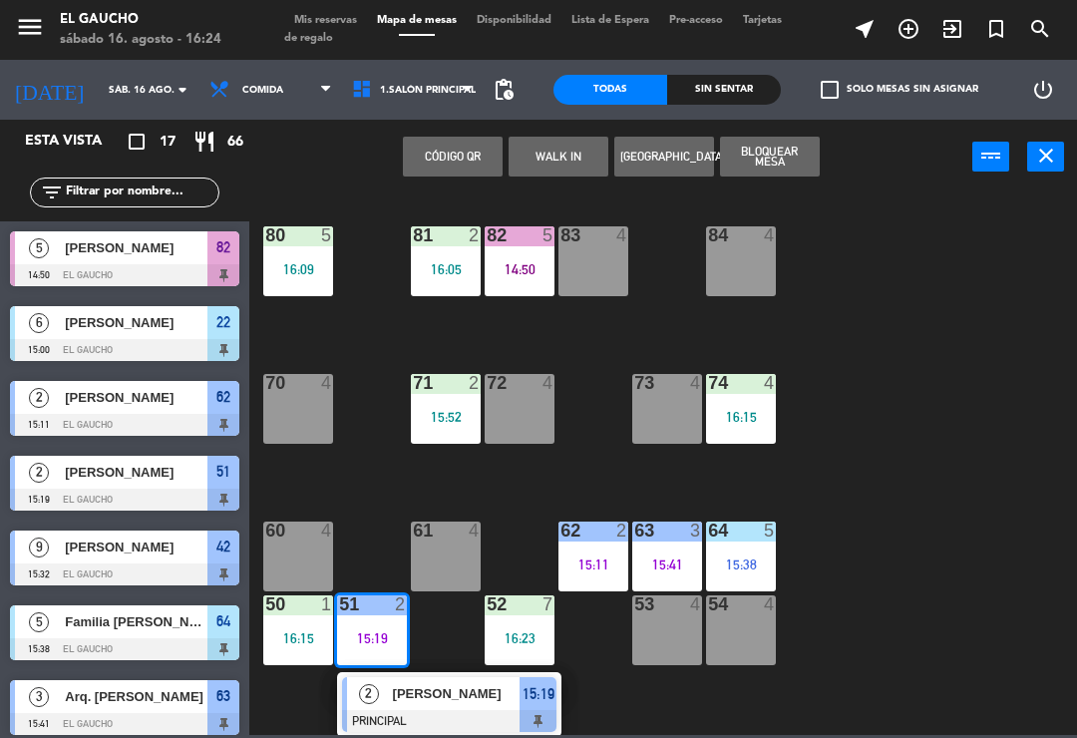
click at [415, 719] on div at bounding box center [449, 721] width 214 height 22
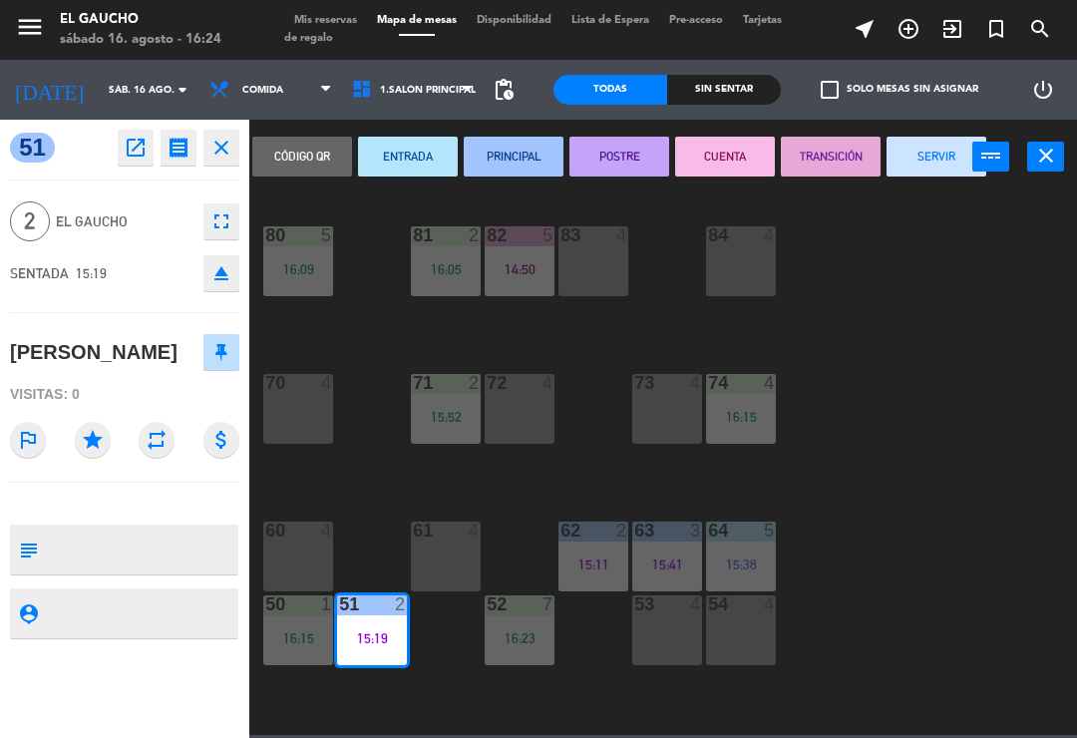
click at [940, 163] on button "SERVIR" at bounding box center [937, 157] width 100 height 40
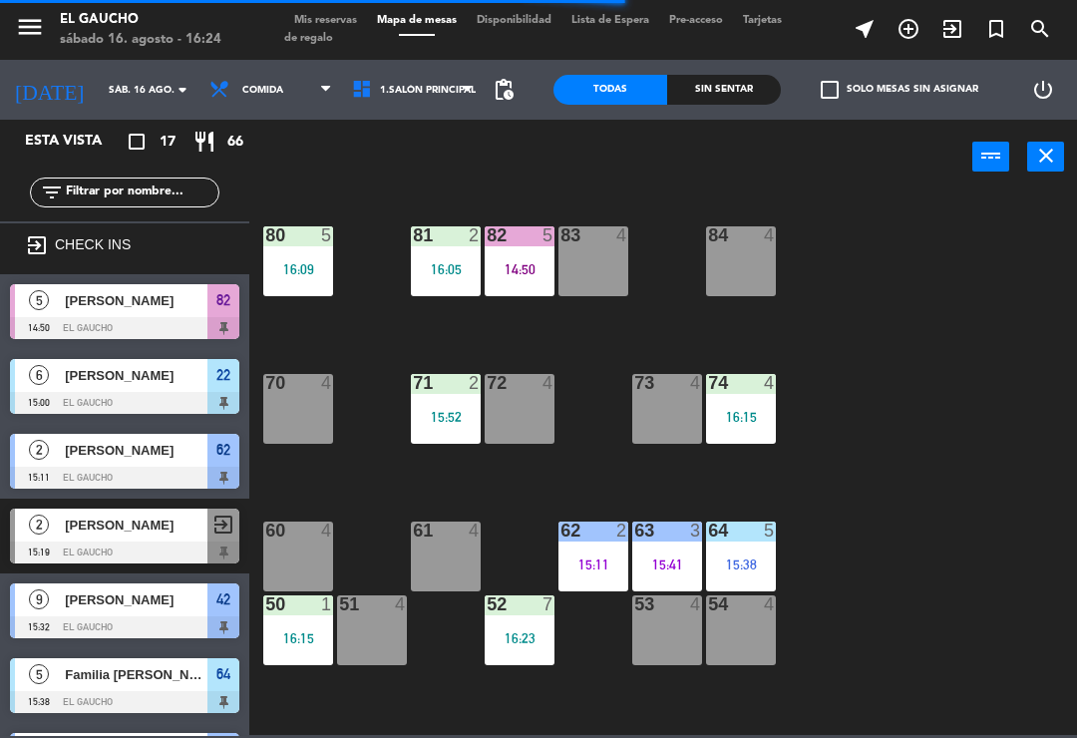
click at [747, 552] on div "64 5 15:38" at bounding box center [741, 557] width 70 height 70
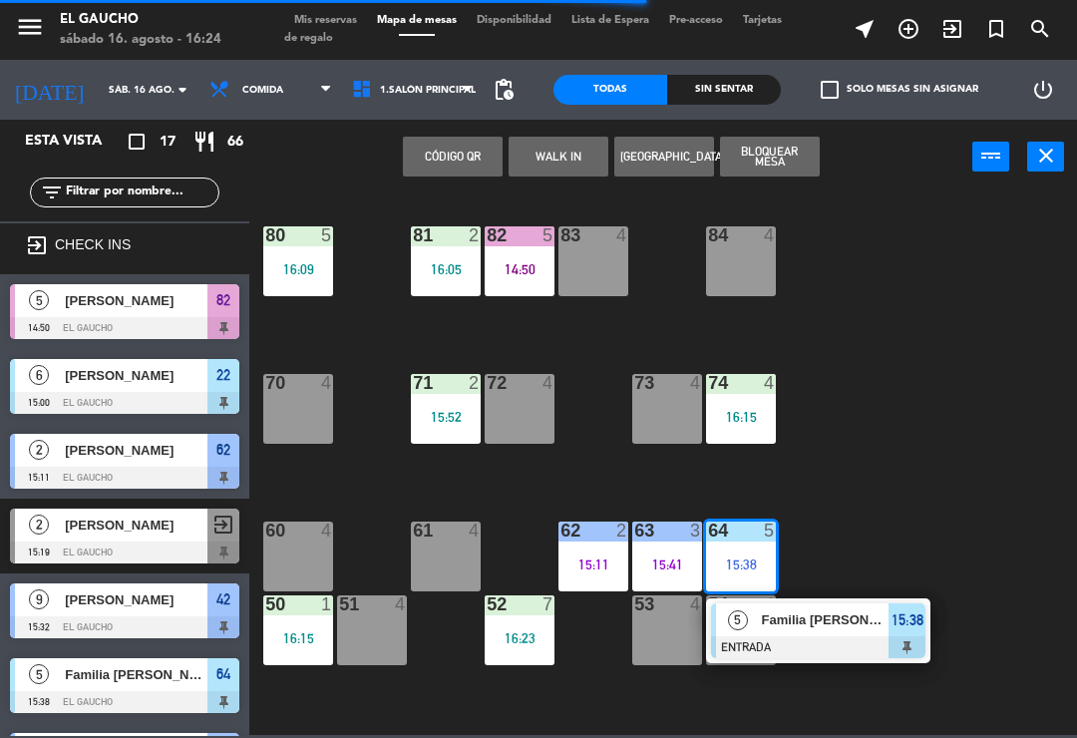
click at [848, 639] on div at bounding box center [818, 647] width 214 height 22
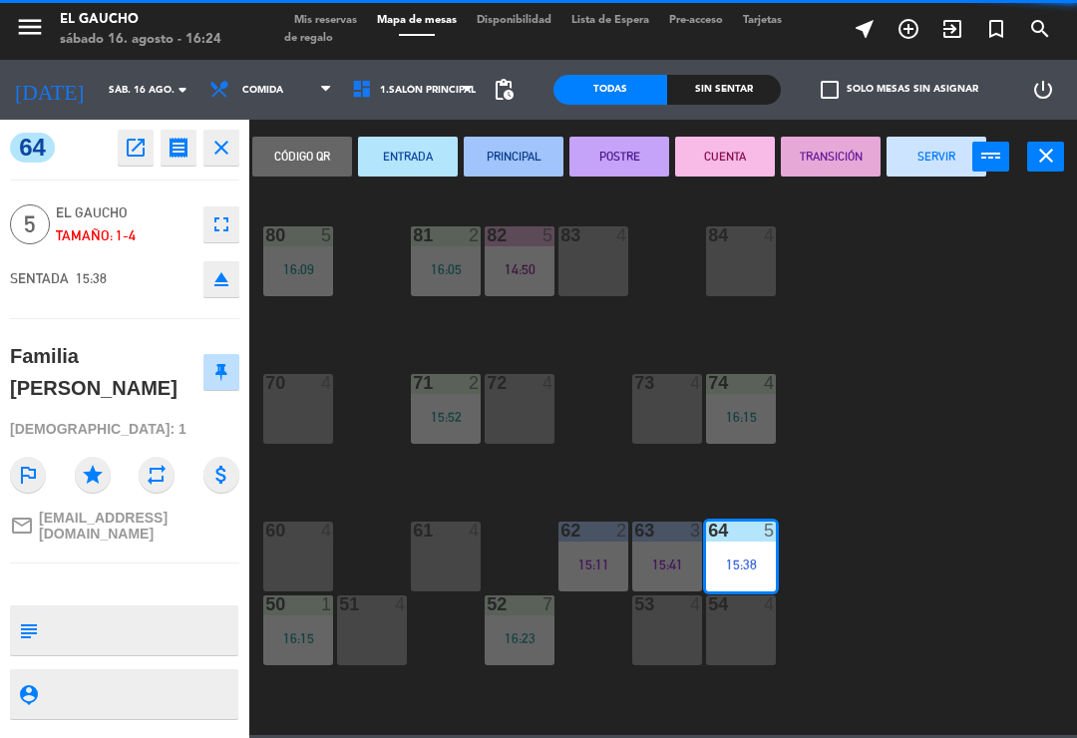
click at [513, 162] on button "PRINCIPAL" at bounding box center [514, 157] width 100 height 40
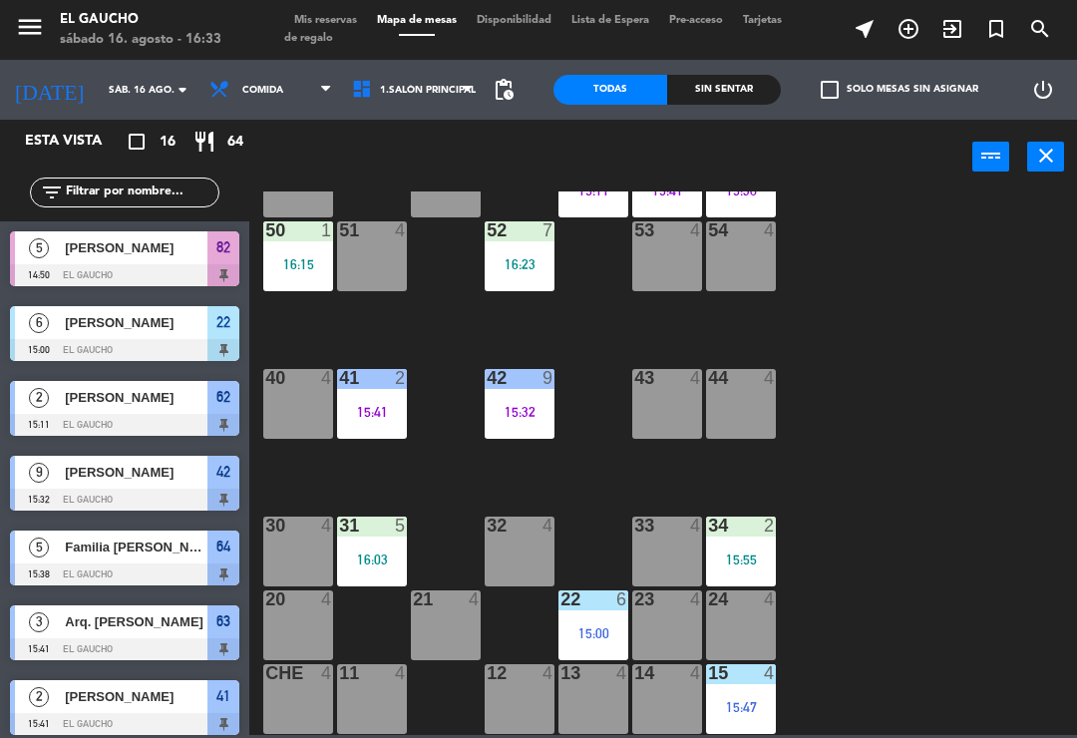
scroll to position [374, 0]
click at [666, 676] on div at bounding box center [667, 673] width 33 height 18
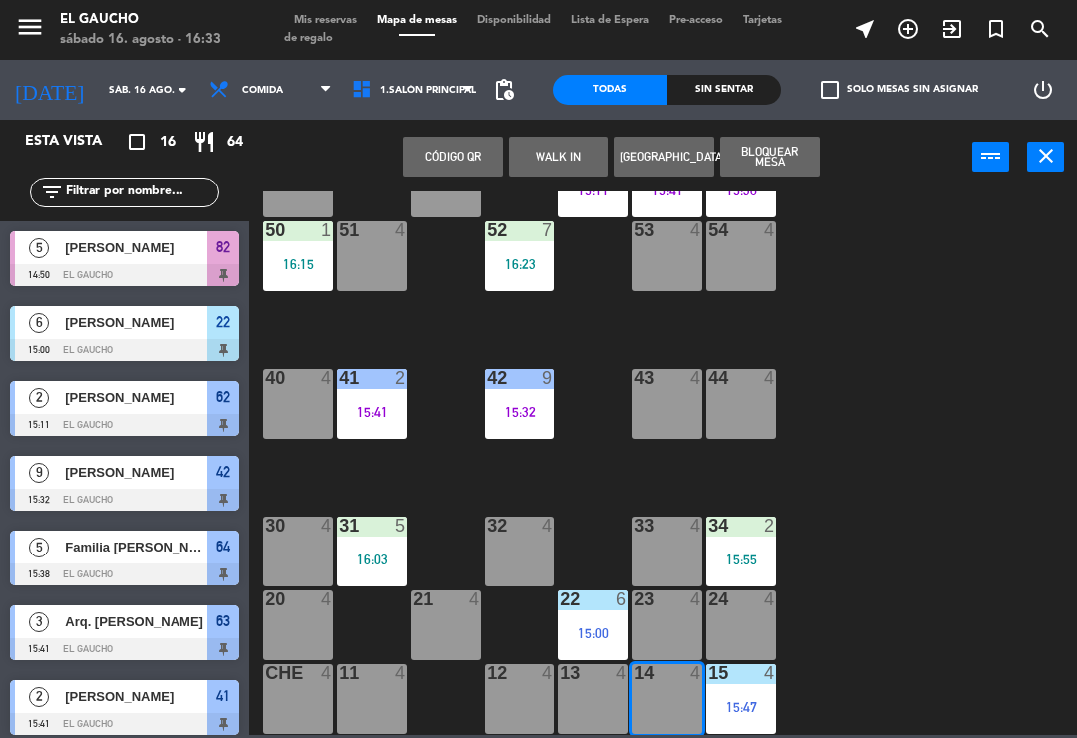
click at [567, 160] on button "WALK IN" at bounding box center [559, 157] width 100 height 40
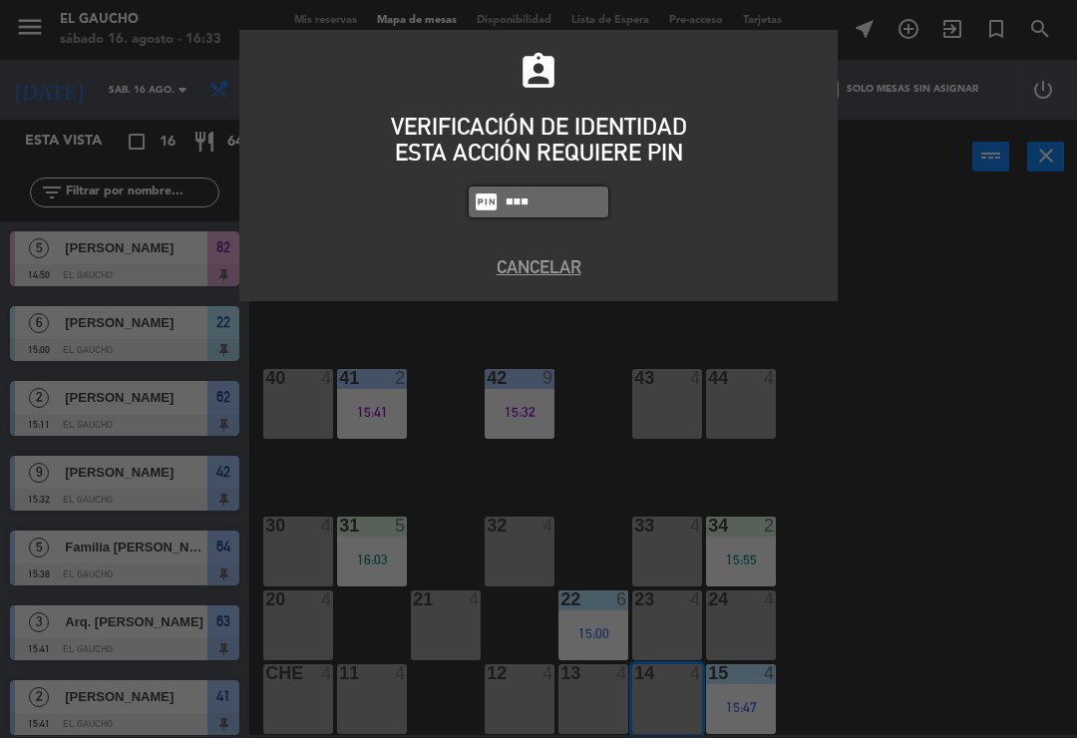
type input "0009"
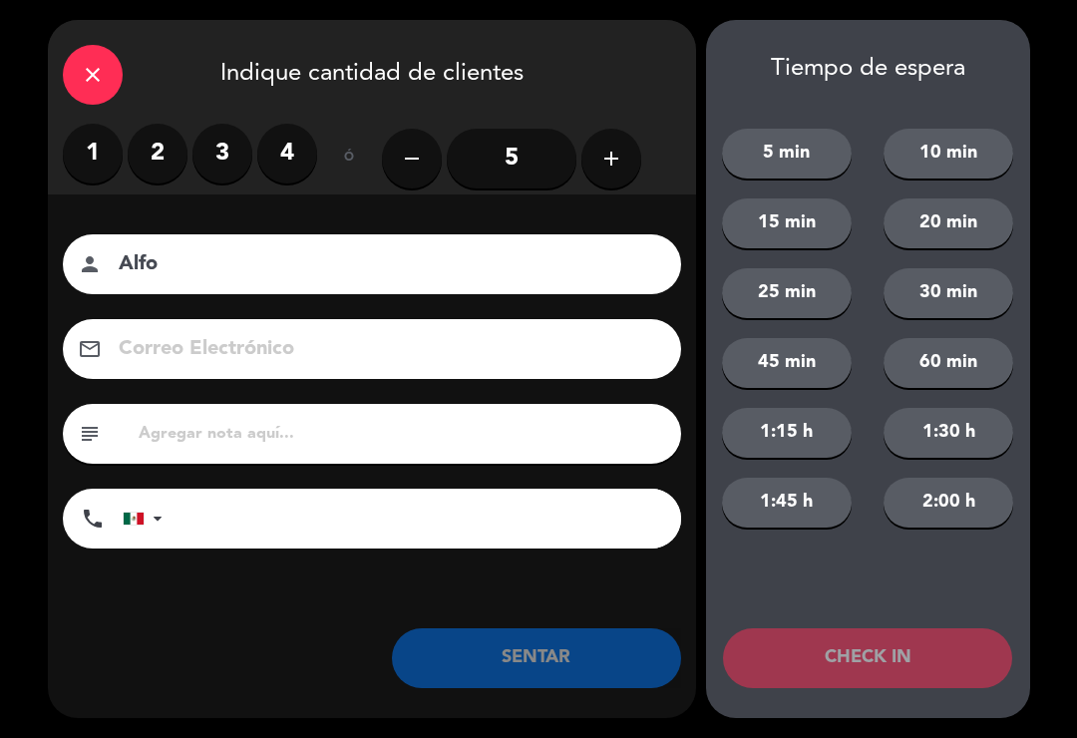
type input "Alfo"
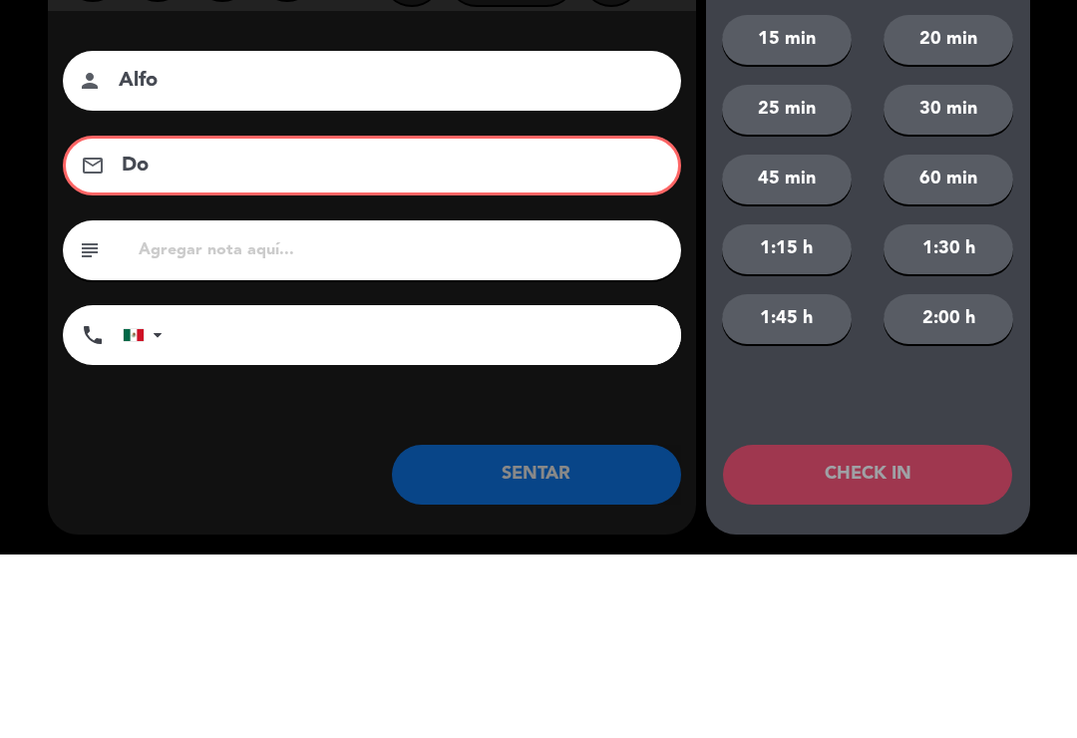
click at [224, 247] on input "Alfo" at bounding box center [386, 264] width 539 height 35
click at [154, 332] on input "Do" at bounding box center [386, 349] width 533 height 35
type input "D"
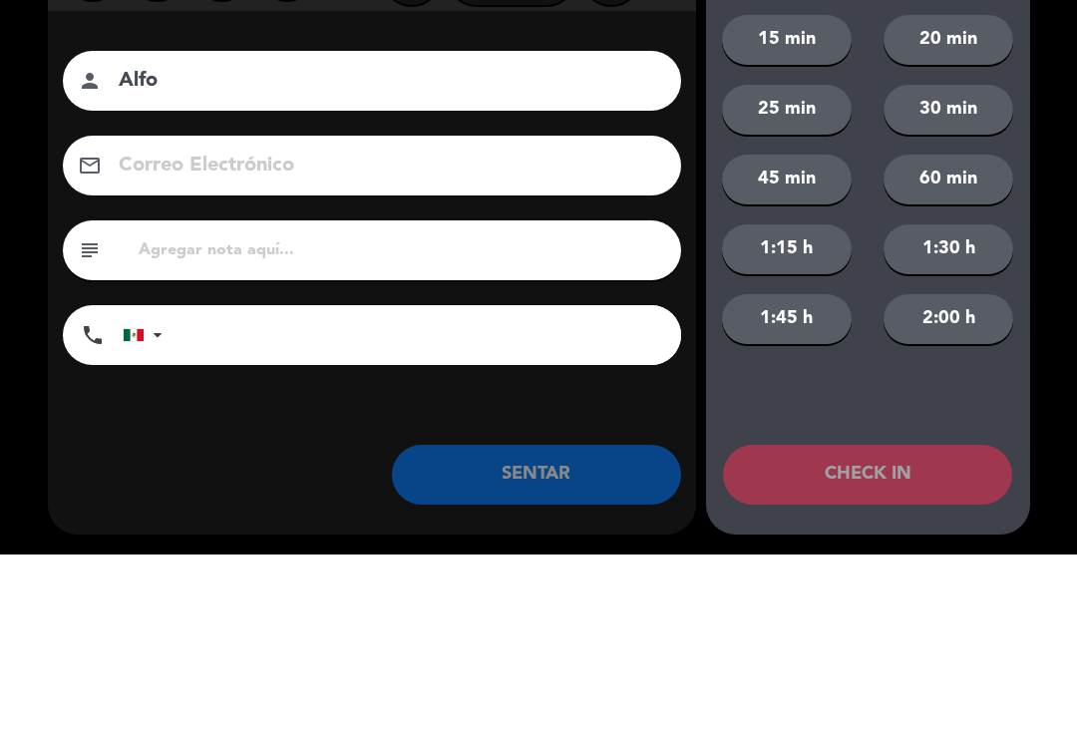
click at [189, 247] on input "Alfo" at bounding box center [386, 264] width 539 height 35
type input "Aldo Durazno"
click at [502, 332] on input at bounding box center [386, 349] width 539 height 35
type input "@"
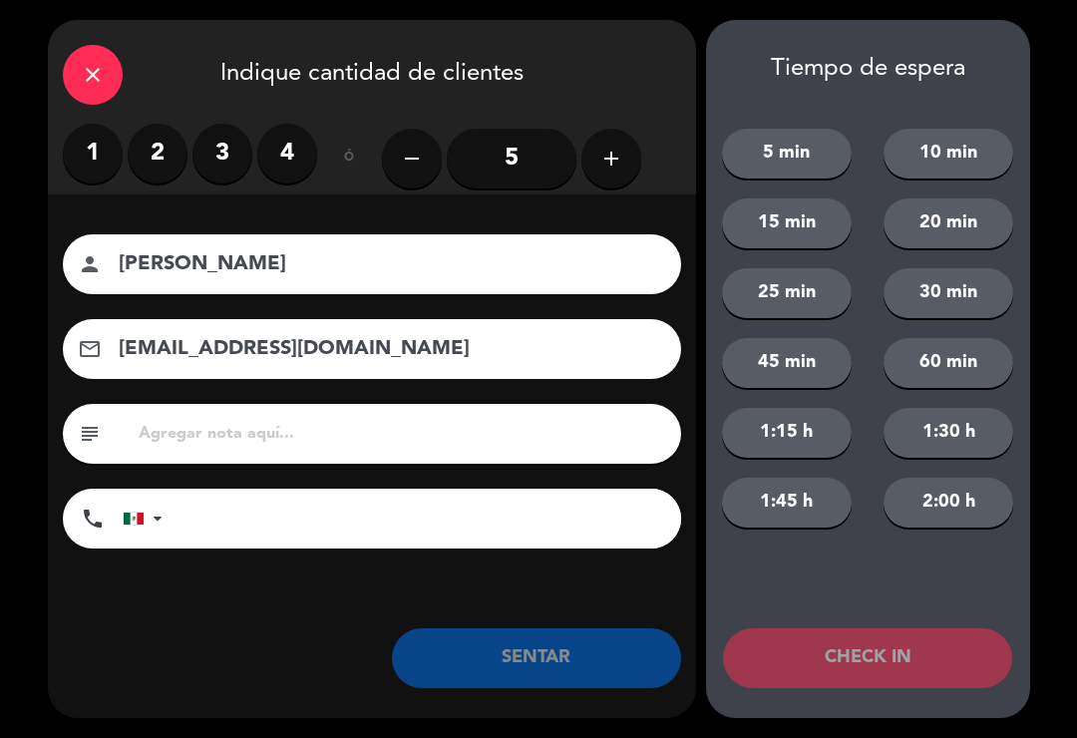
type input "aldodurazno@correo.com"
click at [172, 143] on label "2" at bounding box center [158, 154] width 60 height 60
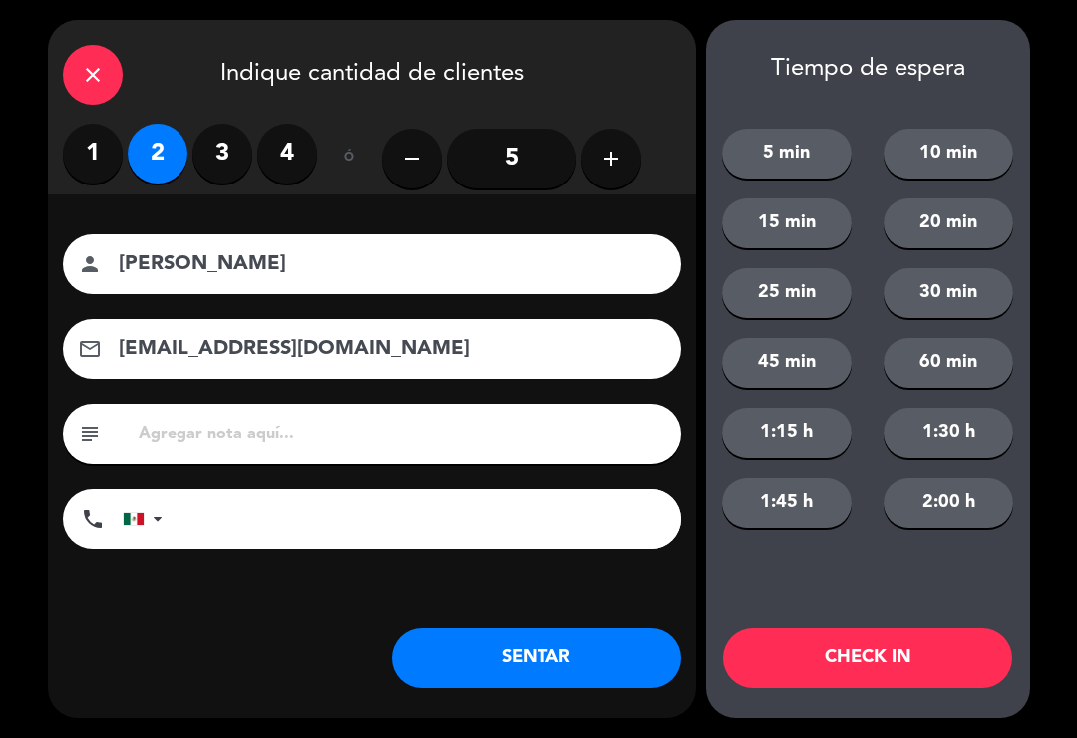
click at [461, 660] on button "SENTAR" at bounding box center [536, 658] width 289 height 60
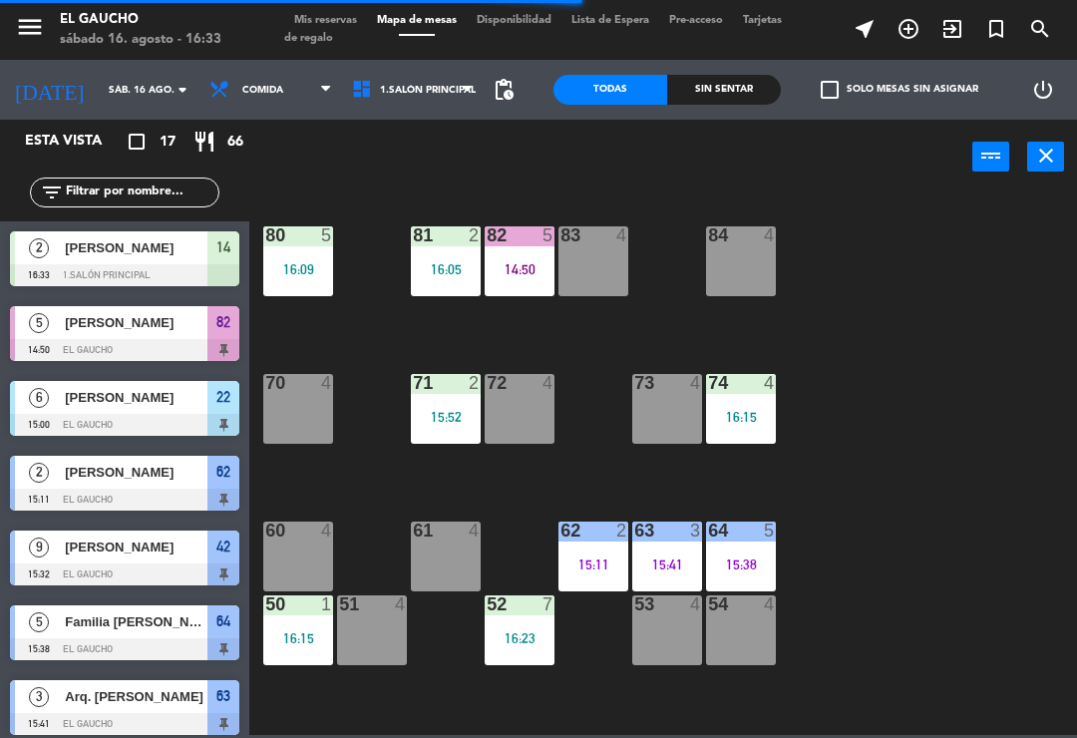
scroll to position [0, 0]
click at [294, 596] on div at bounding box center [298, 605] width 33 height 18
click at [923, 482] on div "84 4 80 5 16:09 83 4 82 5 14:50 81 2 16:05 70 4 71 2 15:52 72 4 73 4 74 4 16:15…" at bounding box center [668, 464] width 817 height 544
click at [298, 549] on div "60 4" at bounding box center [298, 557] width 70 height 70
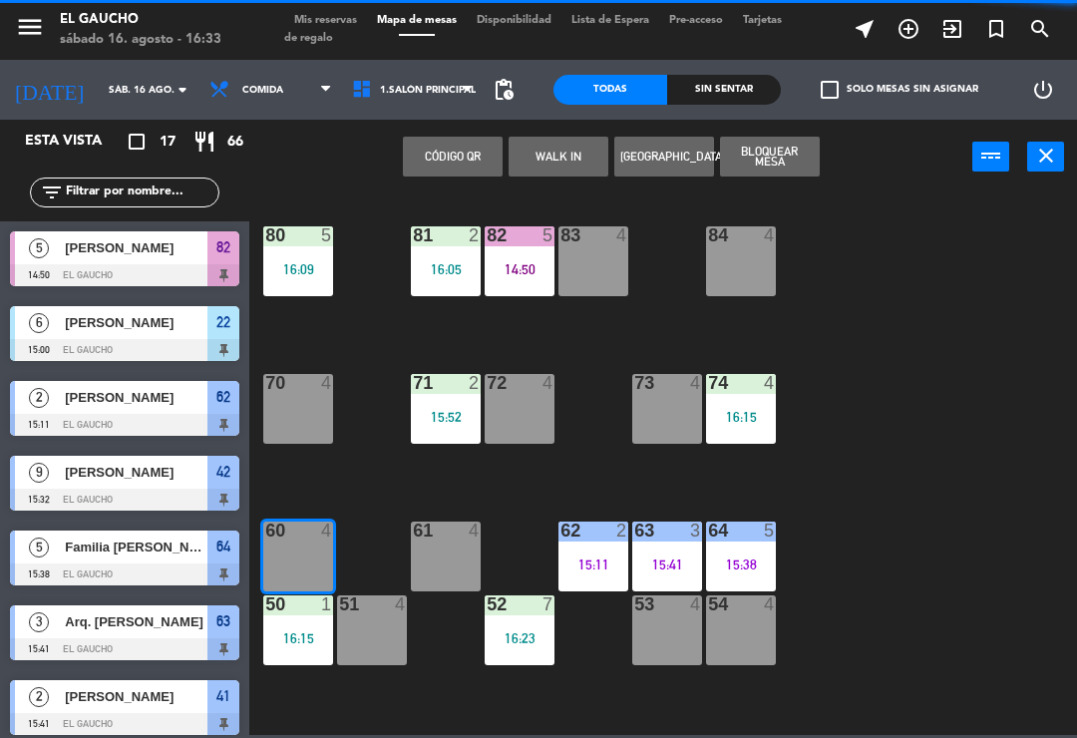
click at [561, 155] on button "WALK IN" at bounding box center [559, 157] width 100 height 40
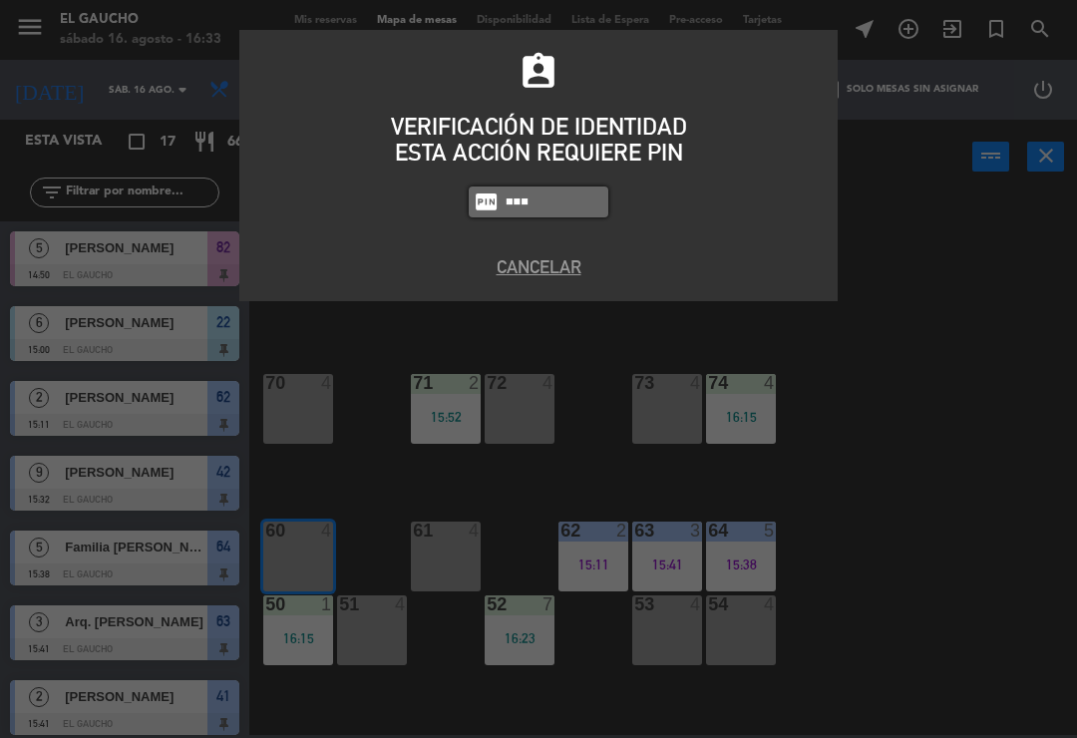
type input "0009"
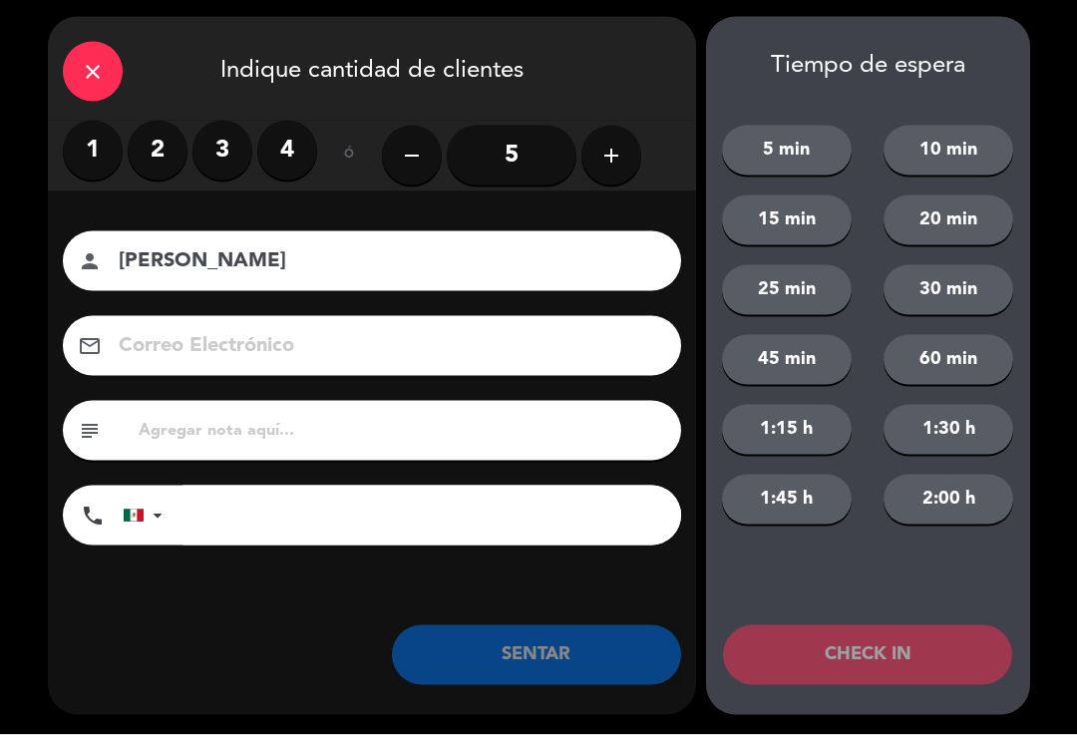
type input "[PERSON_NAME]"
click at [613, 158] on icon "add" at bounding box center [612, 159] width 24 height 24
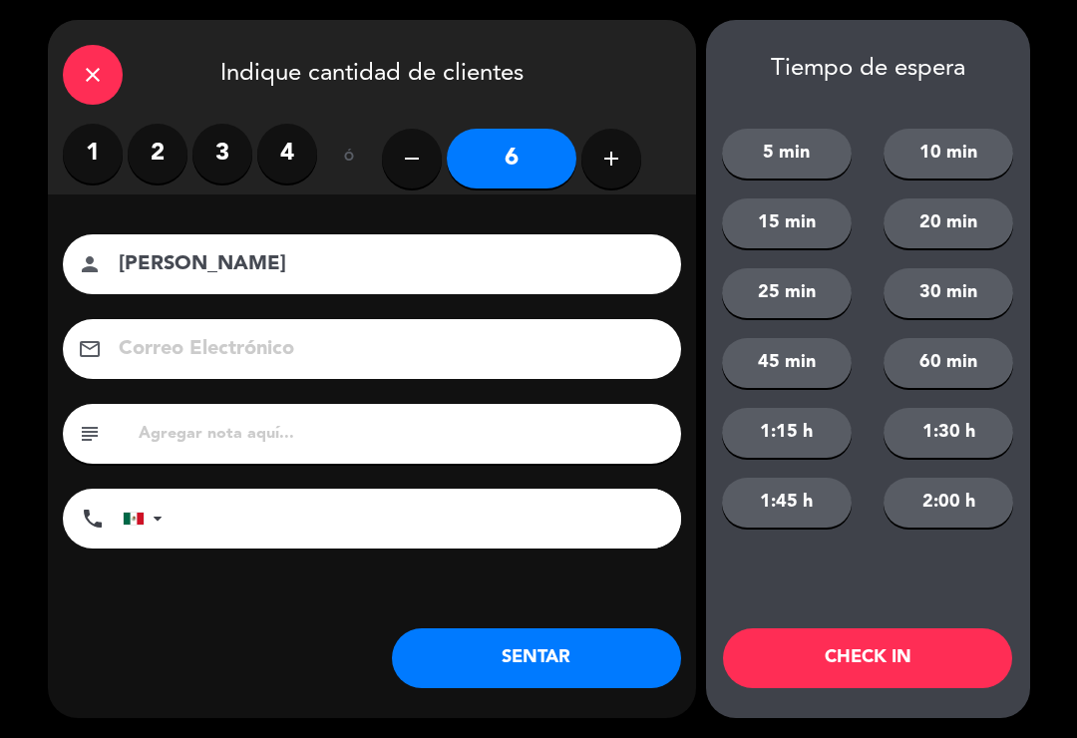
click at [612, 169] on icon "add" at bounding box center [612, 159] width 24 height 24
type input "7"
click at [577, 602] on div "Nombre del cliente person Judith Correo Electrónico email subject phone United …" at bounding box center [372, 425] width 648 height 460
click at [593, 658] on button "SENTAR" at bounding box center [536, 658] width 289 height 60
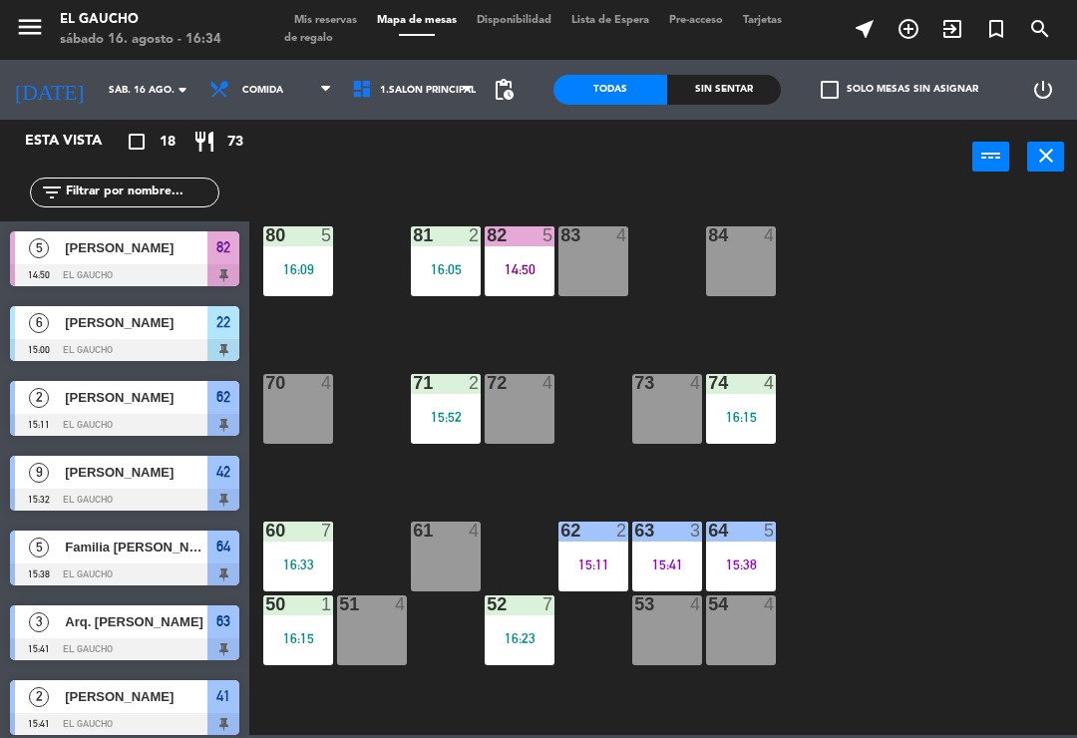
click at [596, 577] on div "62 2 15:11" at bounding box center [594, 557] width 70 height 70
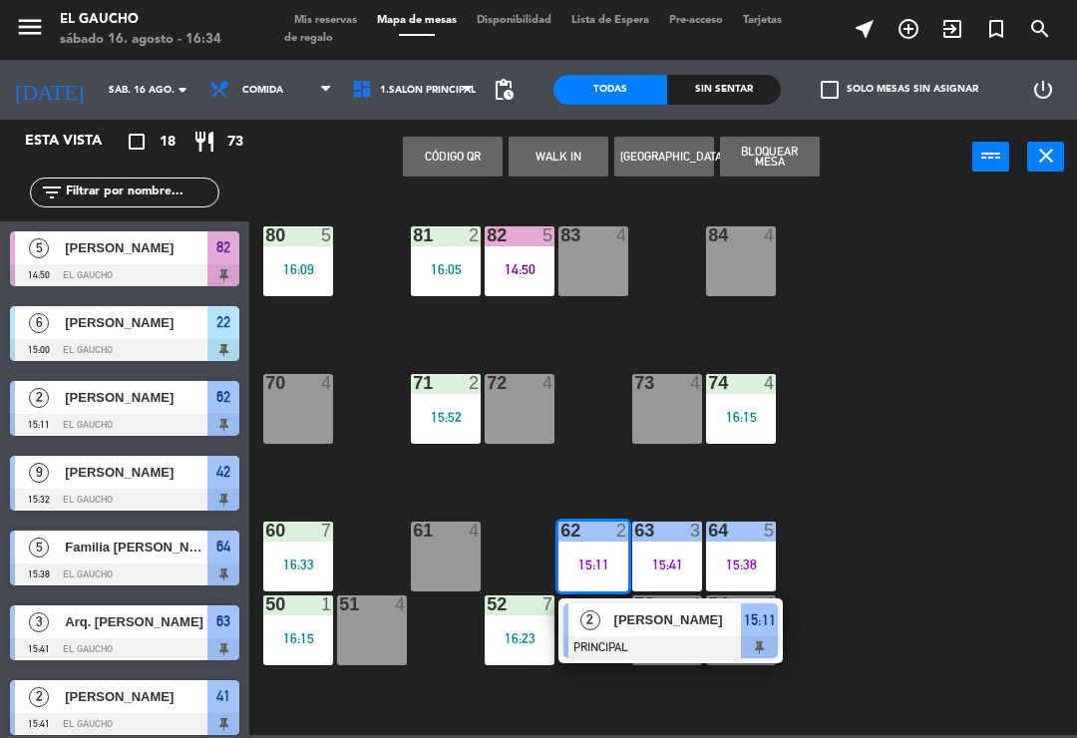
click at [740, 646] on div at bounding box center [671, 647] width 214 height 22
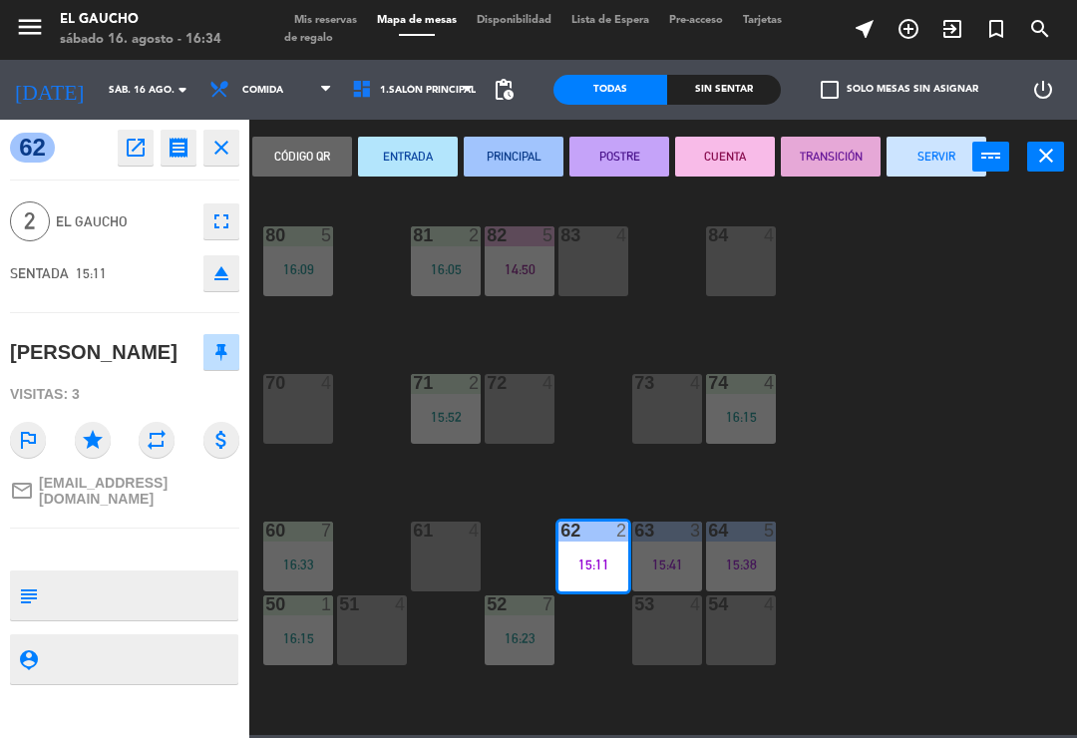
click at [935, 149] on button "SERVIR" at bounding box center [937, 157] width 100 height 40
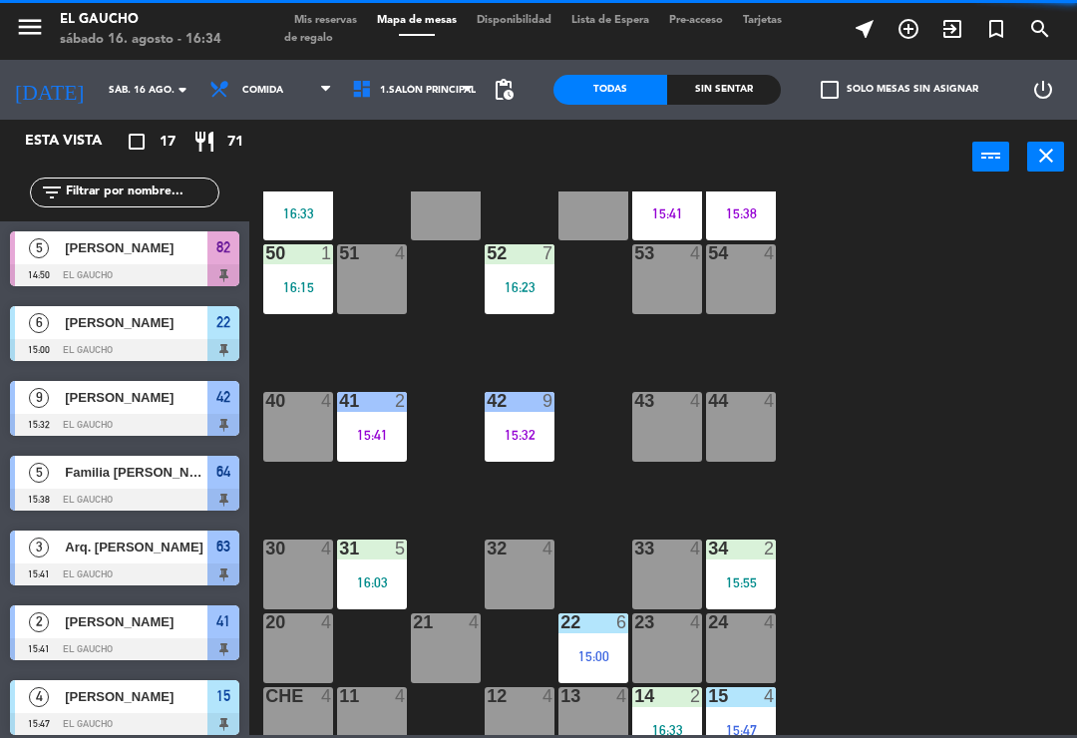
scroll to position [354, 0]
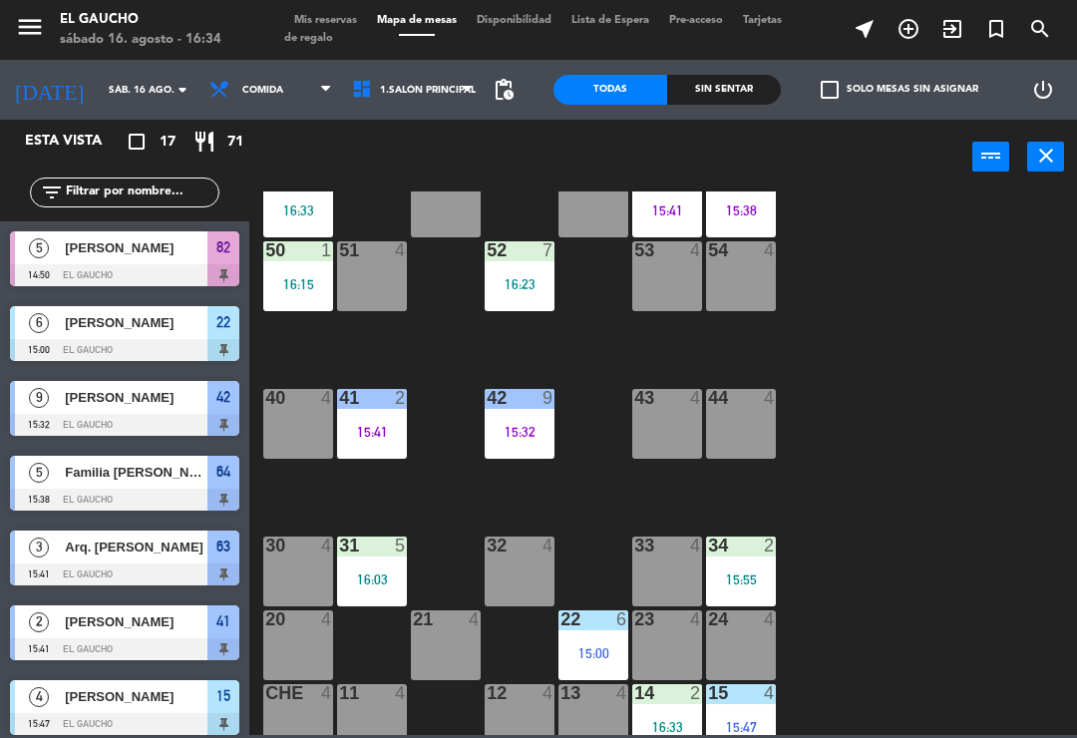
click at [437, 492] on div "84 4 80 5 16:09 83 4 82 5 14:50 81 2 16:05 70 4 71 2 15:52 72 4 73 4 74 4 16:15…" at bounding box center [668, 464] width 817 height 544
click at [451, 477] on div "84 4 80 5 16:09 83 4 82 5 14:50 81 2 16:05 70 4 71 2 15:52 72 4 73 4 74 4 16:15…" at bounding box center [668, 464] width 817 height 544
click at [359, 415] on div "41 2 15:41" at bounding box center [372, 424] width 70 height 70
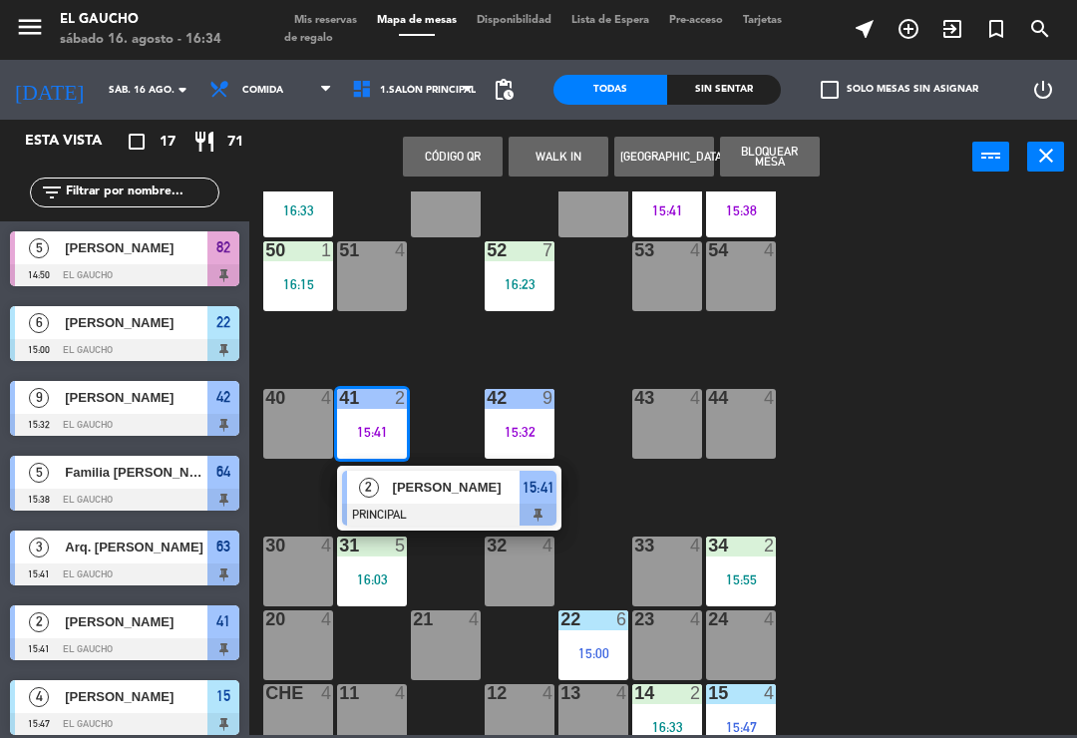
click at [401, 483] on span "Humberto Alexandrini" at bounding box center [457, 487] width 128 height 21
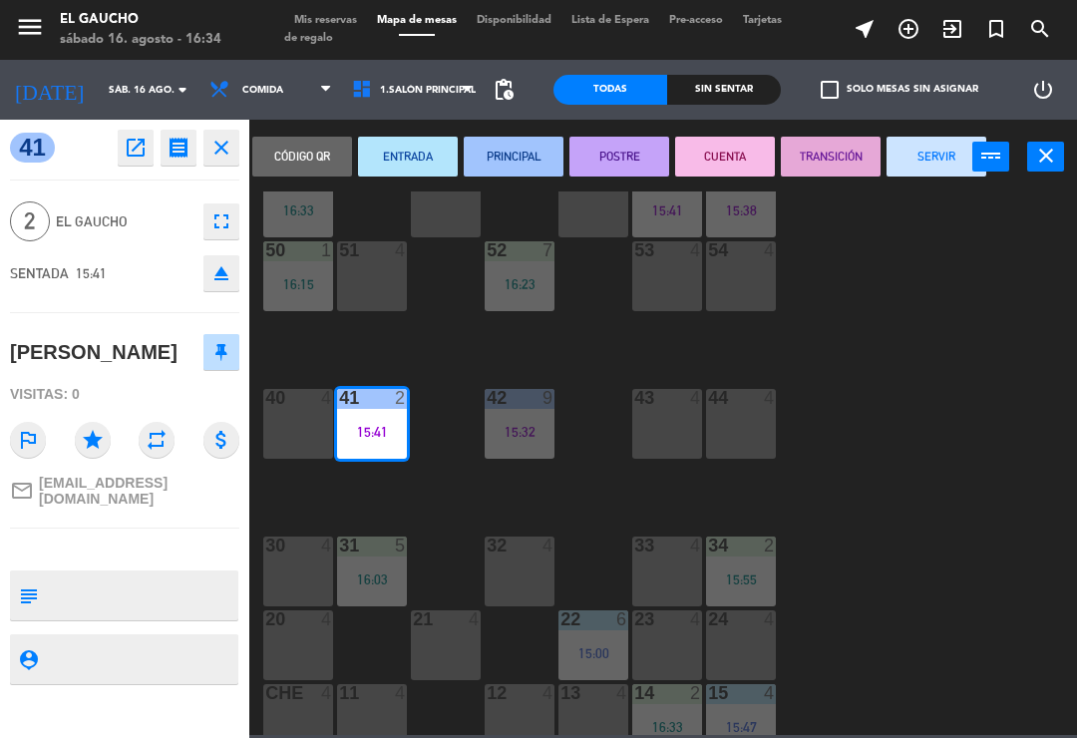
click at [921, 172] on button "SERVIR" at bounding box center [937, 157] width 100 height 40
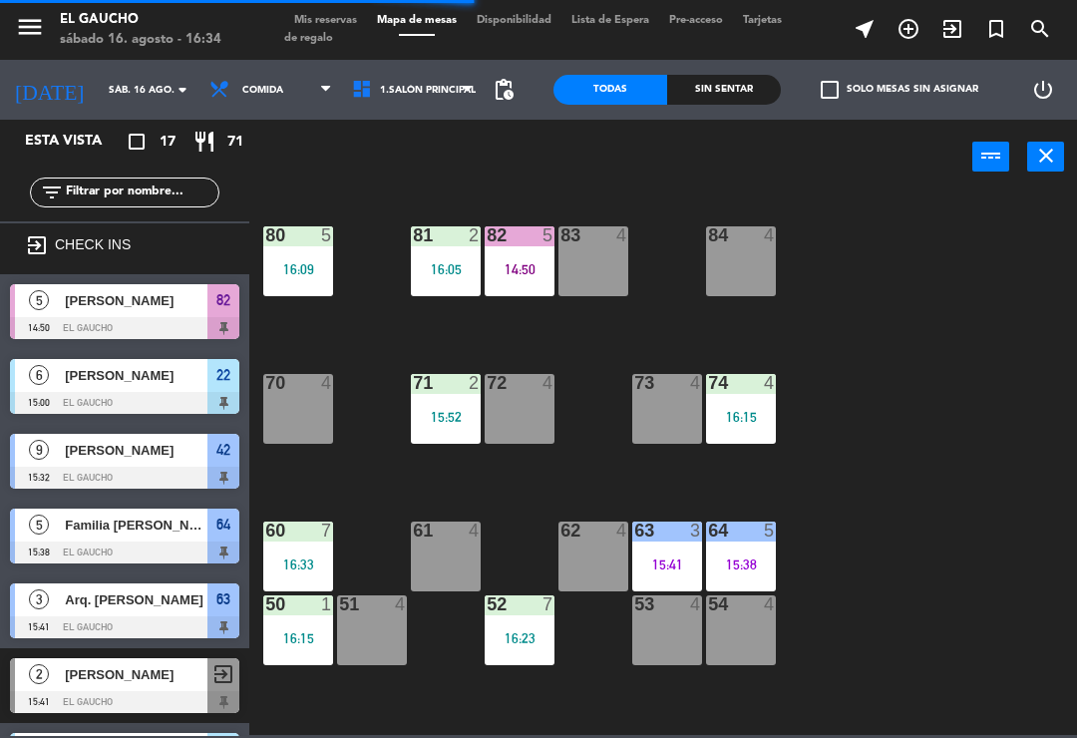
scroll to position [0, 0]
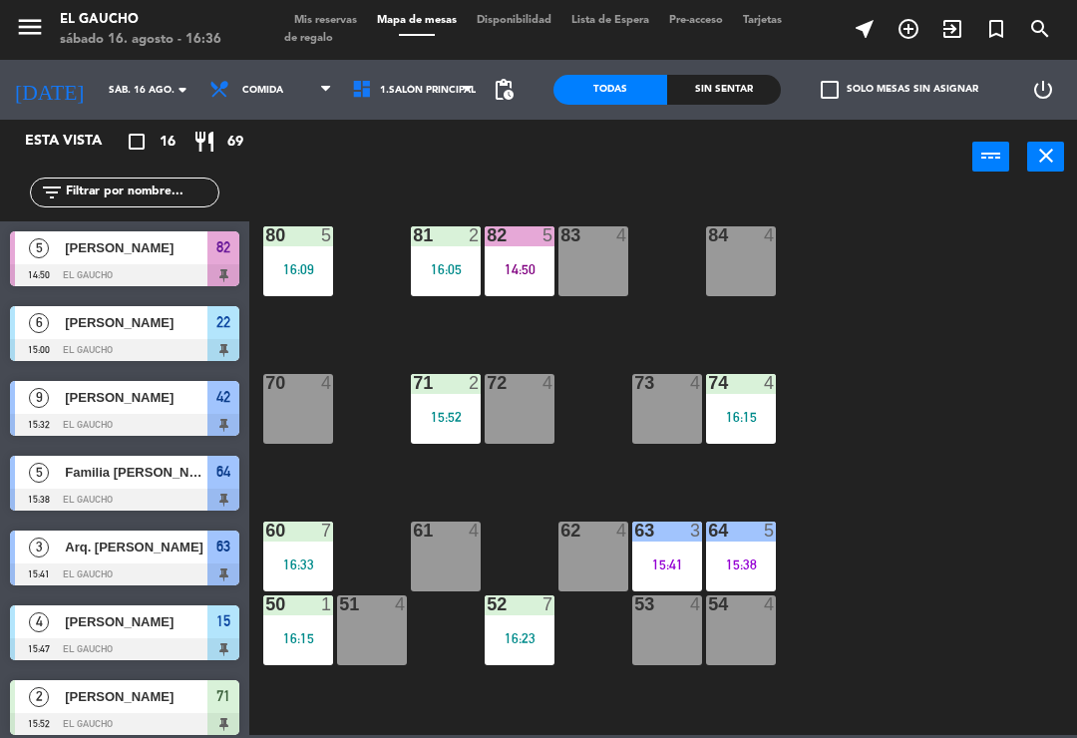
click at [750, 272] on div "84 4" at bounding box center [741, 261] width 70 height 70
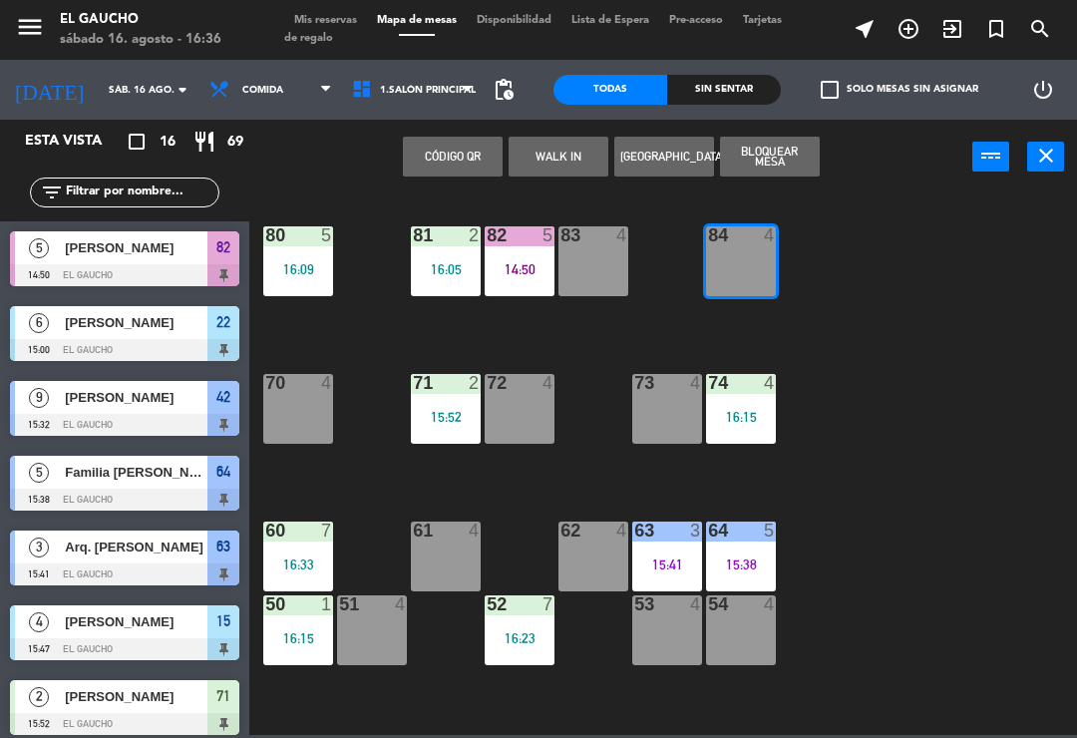
click at [551, 156] on button "WALK IN" at bounding box center [559, 157] width 100 height 40
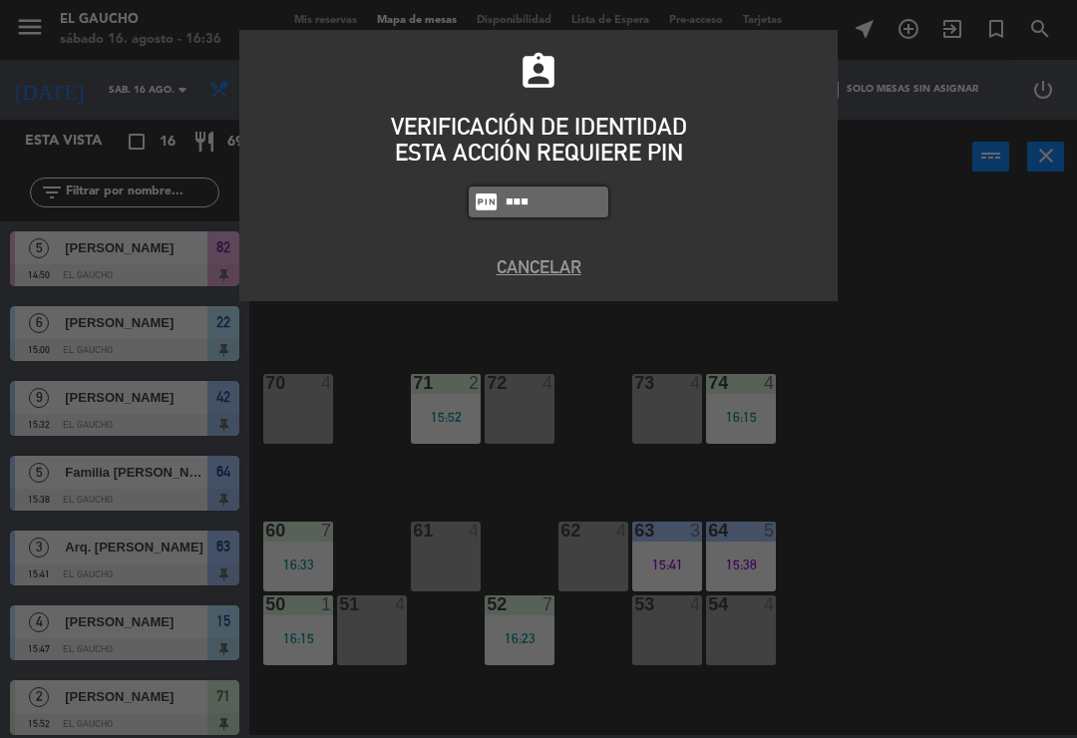
type input "0009"
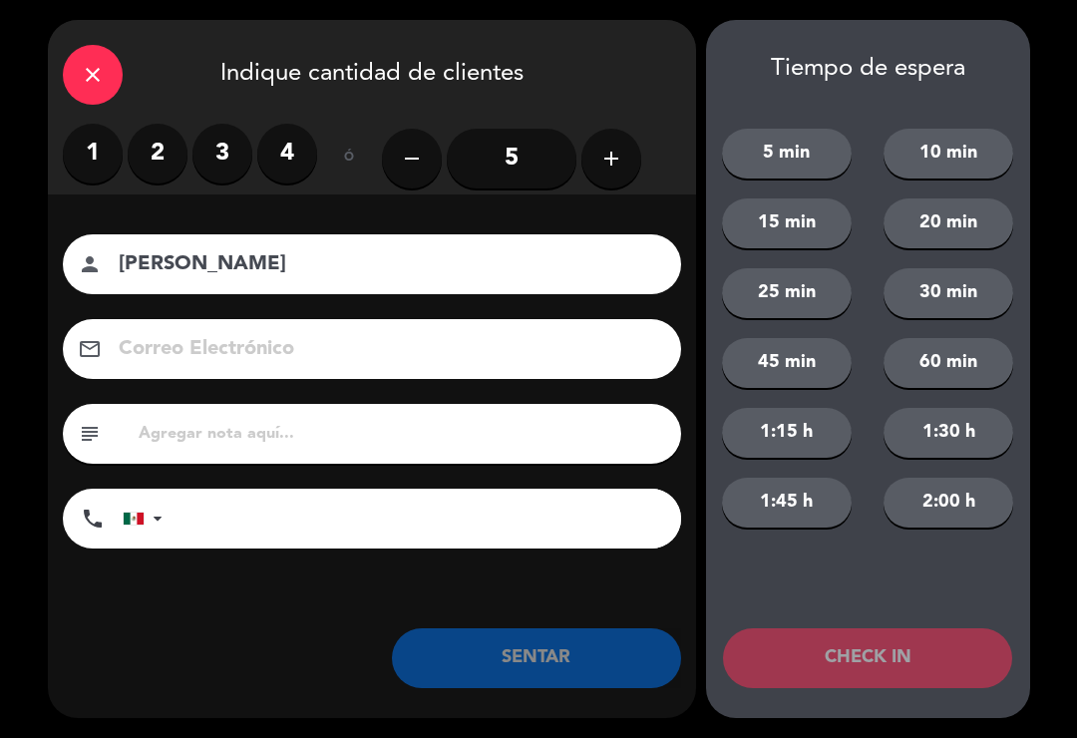
type input "[PERSON_NAME]"
click at [161, 151] on label "2" at bounding box center [158, 154] width 60 height 60
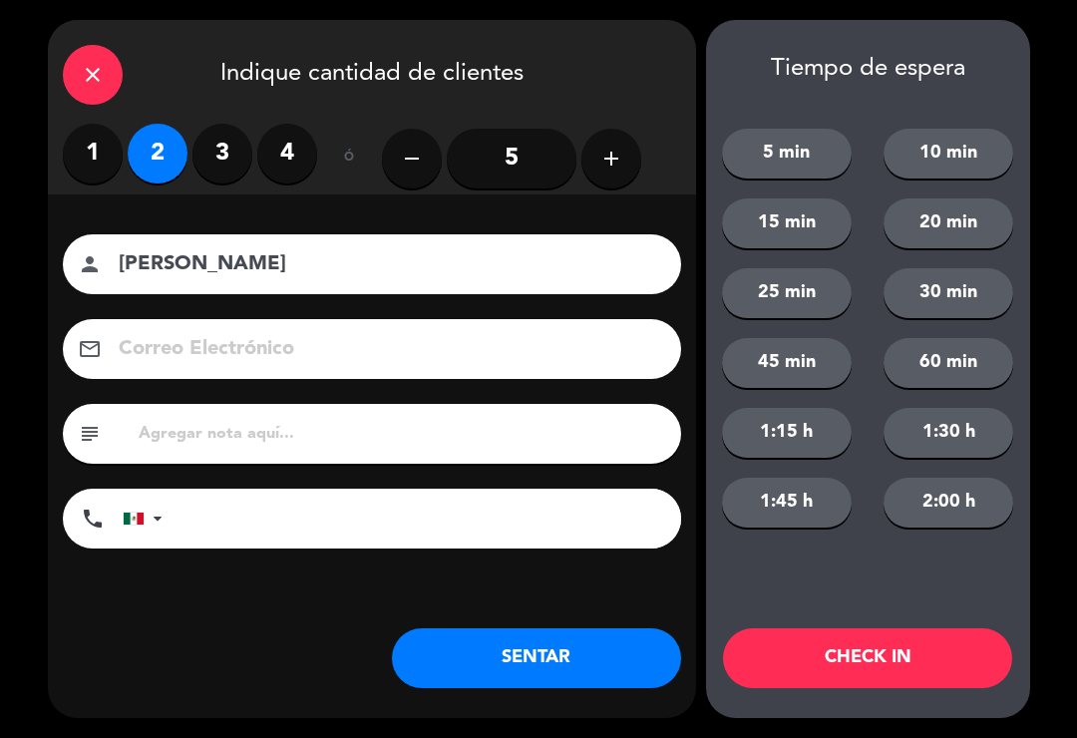
click at [218, 150] on label "3" at bounding box center [223, 154] width 60 height 60
click at [480, 677] on button "SENTAR" at bounding box center [536, 658] width 289 height 60
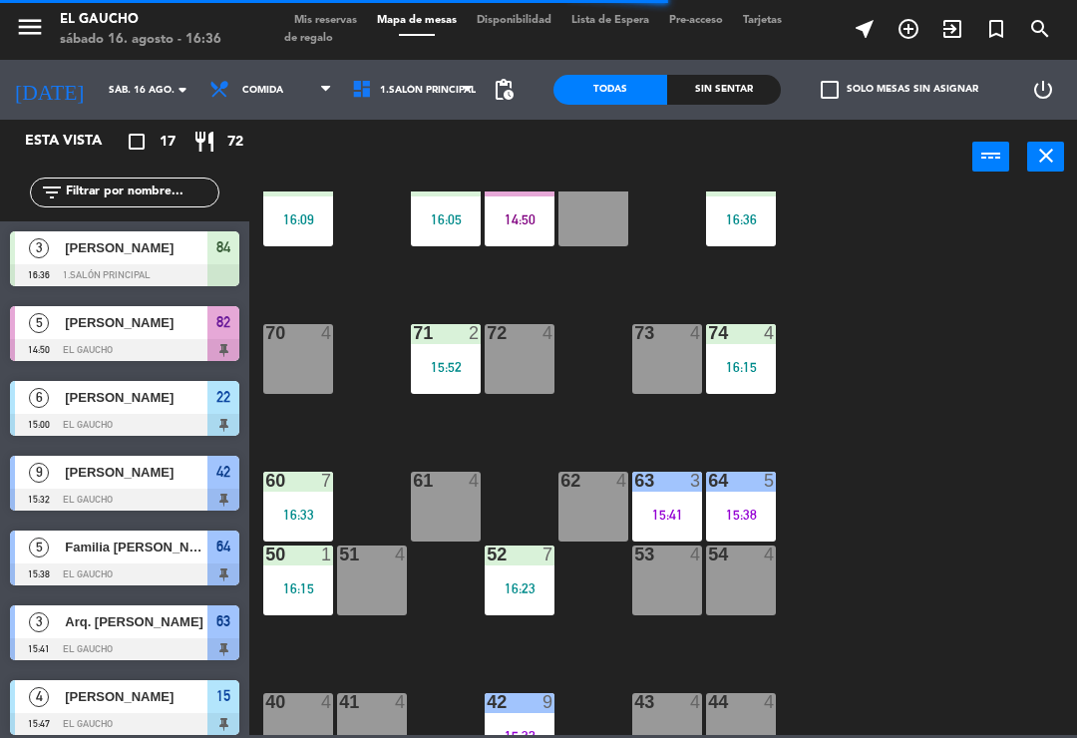
scroll to position [59, 0]
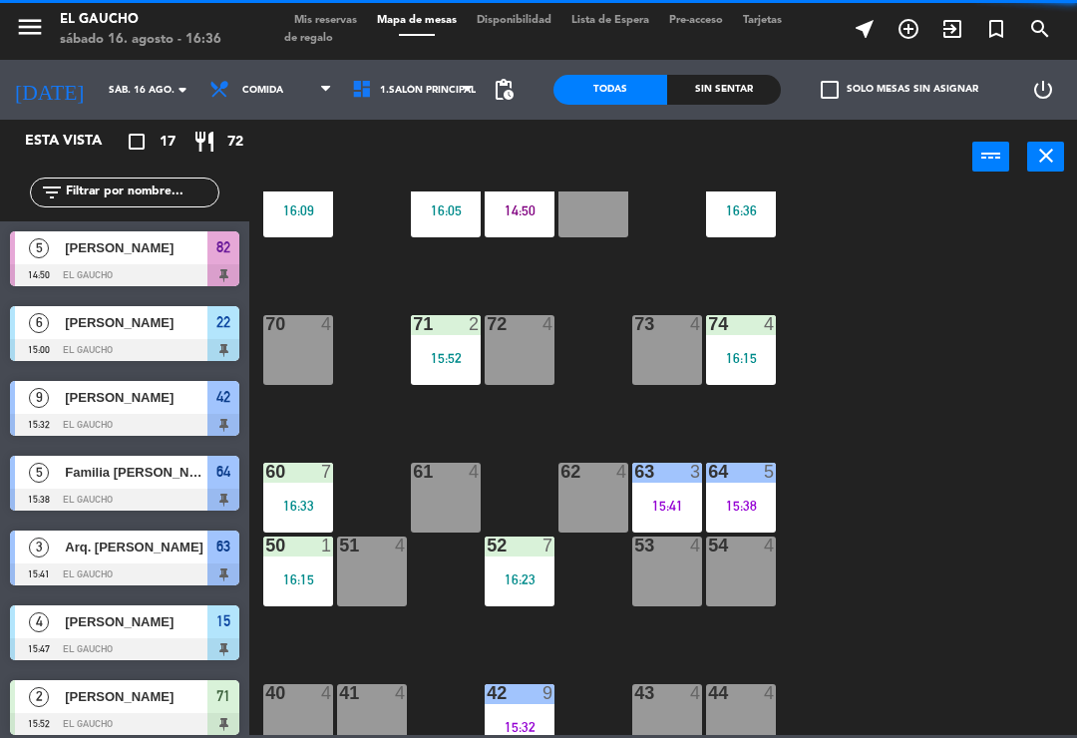
click at [281, 484] on div "60 7 16:33" at bounding box center [298, 498] width 70 height 70
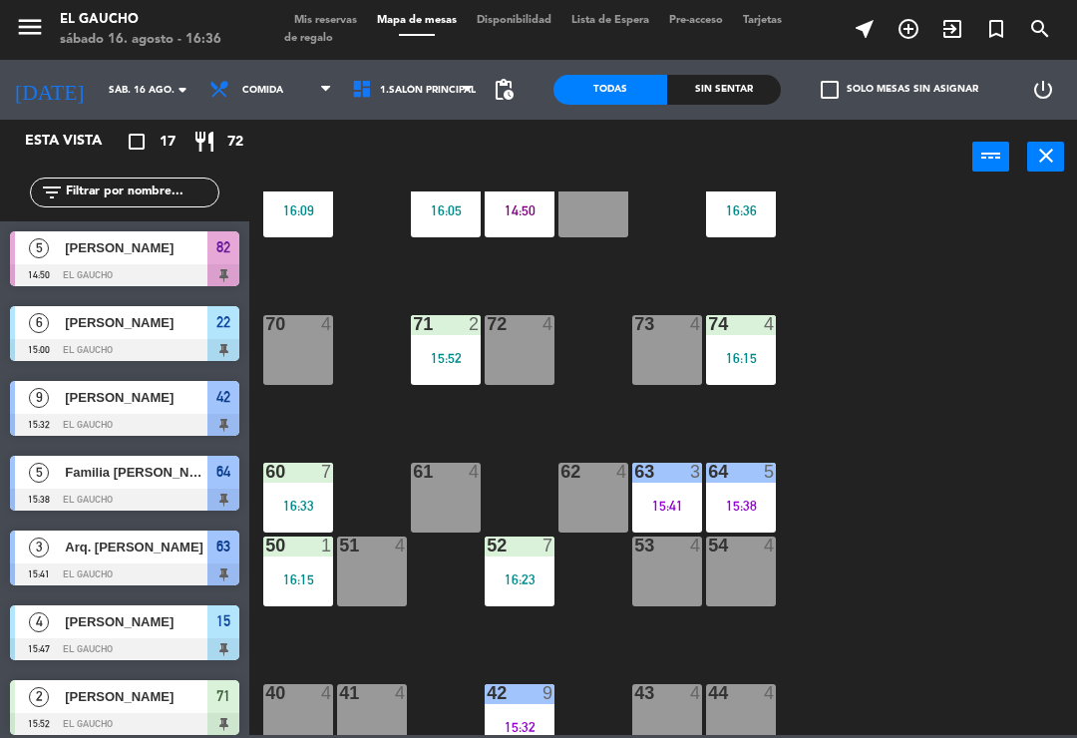
click at [942, 414] on div "84 3 16:36 80 5 16:09 83 4 82 5 14:50 81 2 16:05 70 4 71 2 15:52 72 4 73 4 74 4…" at bounding box center [668, 464] width 817 height 544
click at [517, 357] on div "72 4" at bounding box center [520, 350] width 70 height 70
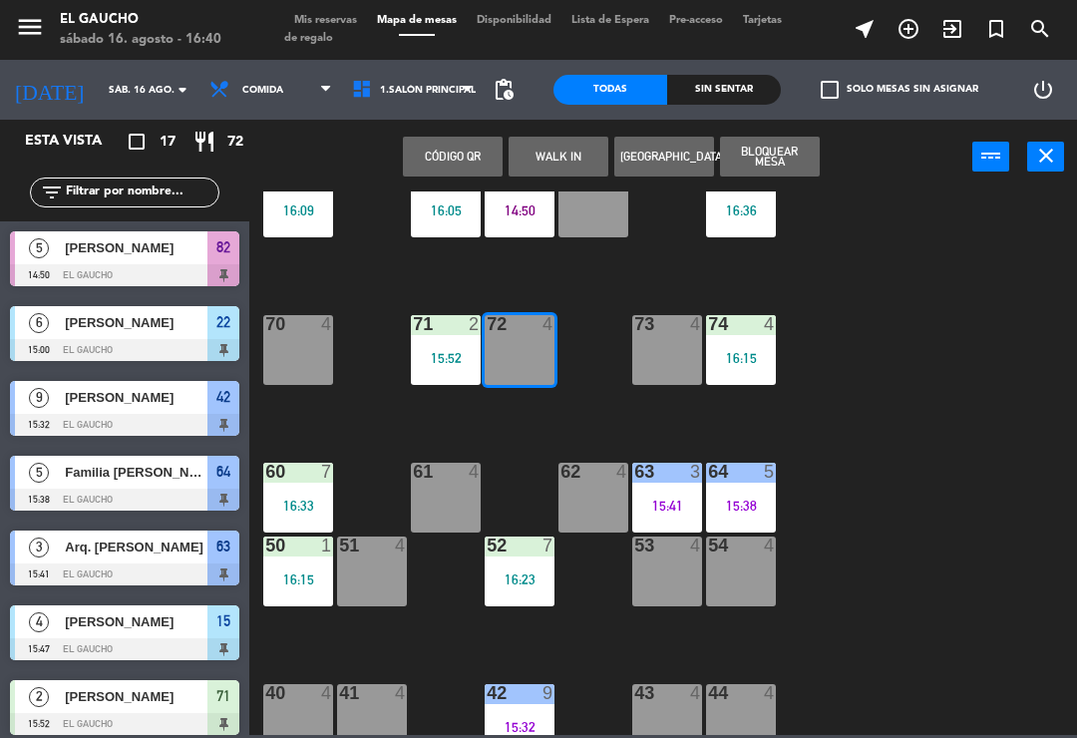
click at [566, 143] on button "WALK IN" at bounding box center [559, 157] width 100 height 40
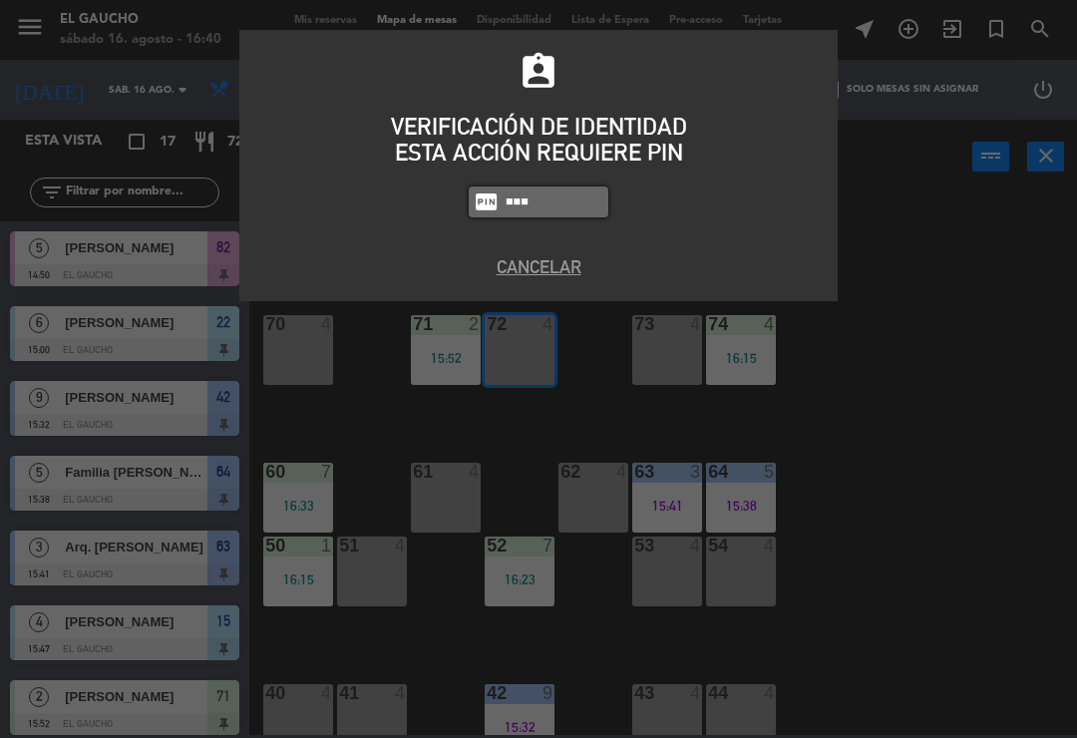
type input "0009"
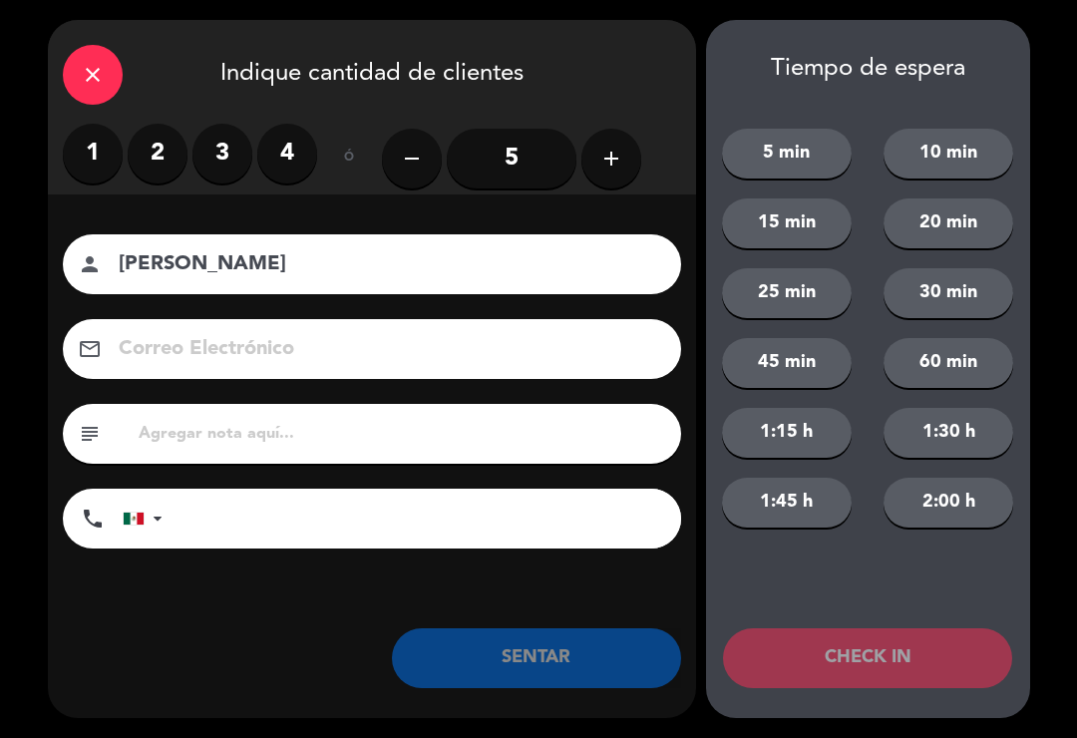
type input "[PERSON_NAME]"
click at [611, 162] on icon "add" at bounding box center [612, 159] width 24 height 24
click at [597, 150] on button "add" at bounding box center [612, 159] width 60 height 60
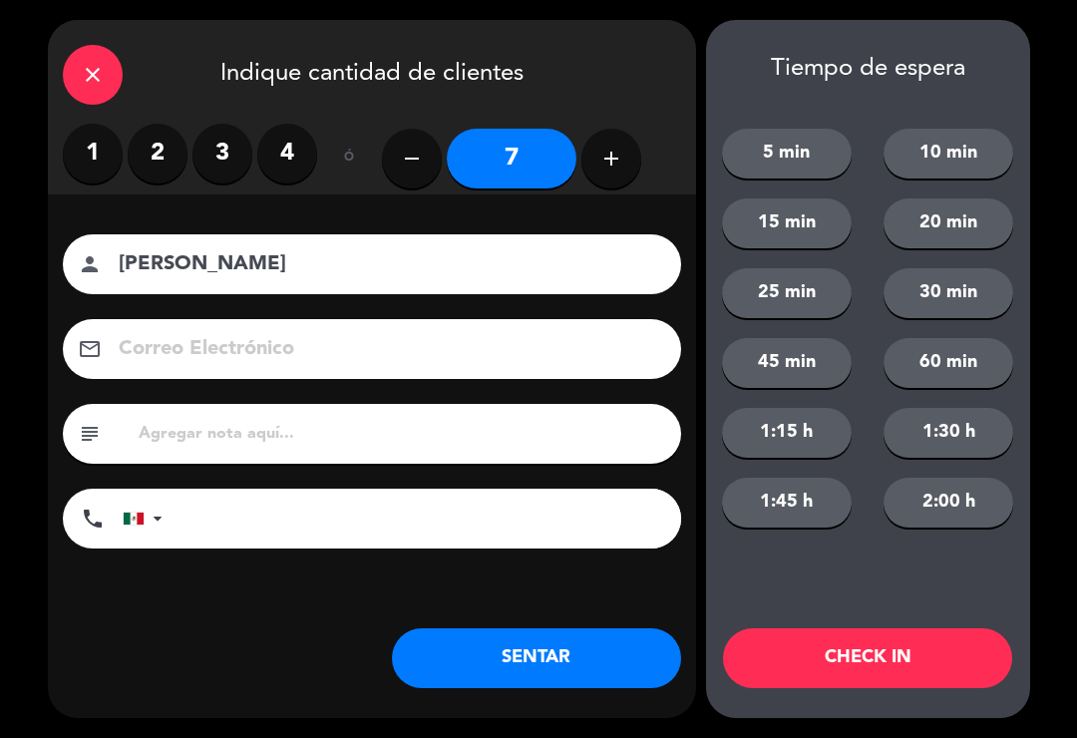
click at [603, 150] on icon "add" at bounding box center [612, 159] width 24 height 24
click at [415, 170] on icon "remove" at bounding box center [412, 159] width 24 height 24
type input "7"
click at [504, 687] on button "SENTAR" at bounding box center [536, 658] width 289 height 60
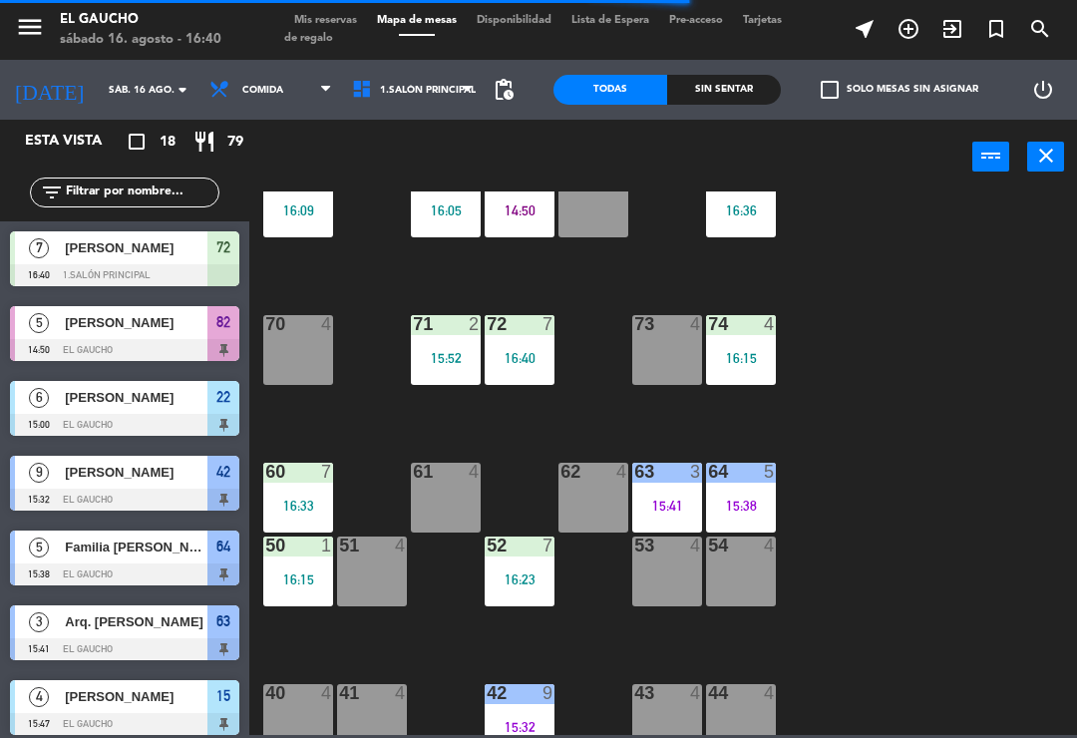
click at [910, 529] on div "84 3 16:36 80 5 16:09 83 4 82 5 14:50 81 2 16:05 70 4 71 2 15:52 72 7 16:40 73 …" at bounding box center [668, 464] width 817 height 544
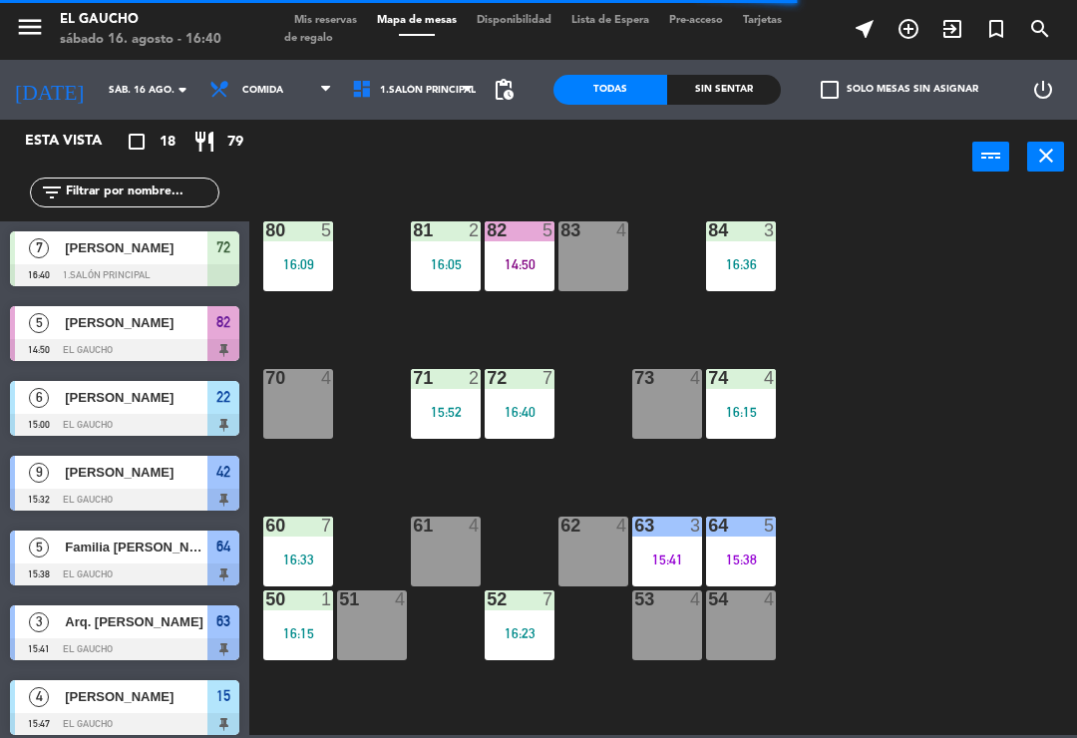
scroll to position [6, 0]
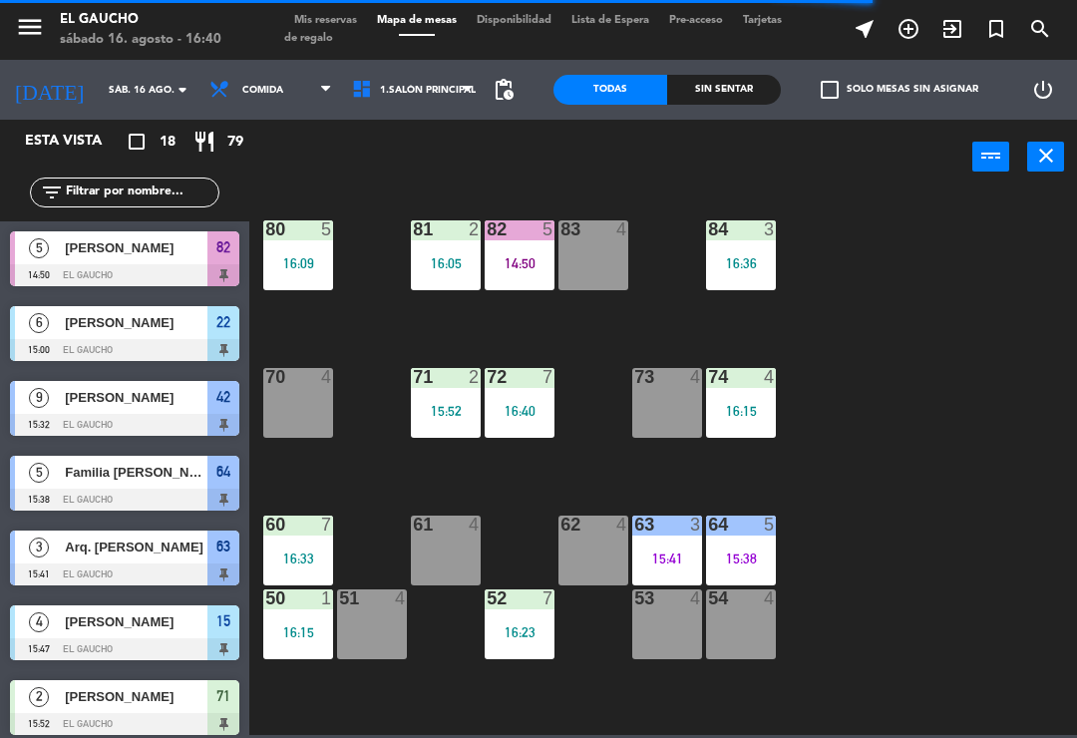
click at [586, 545] on div "62 4" at bounding box center [594, 551] width 70 height 70
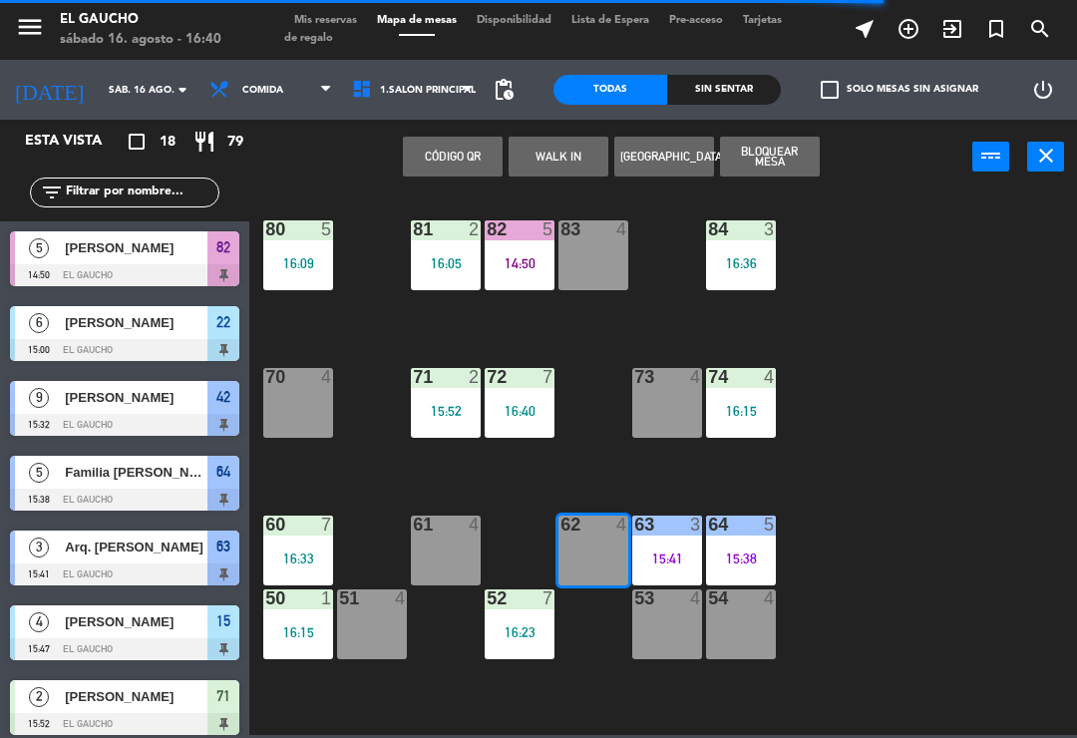
click at [560, 151] on button "WALK IN" at bounding box center [559, 157] width 100 height 40
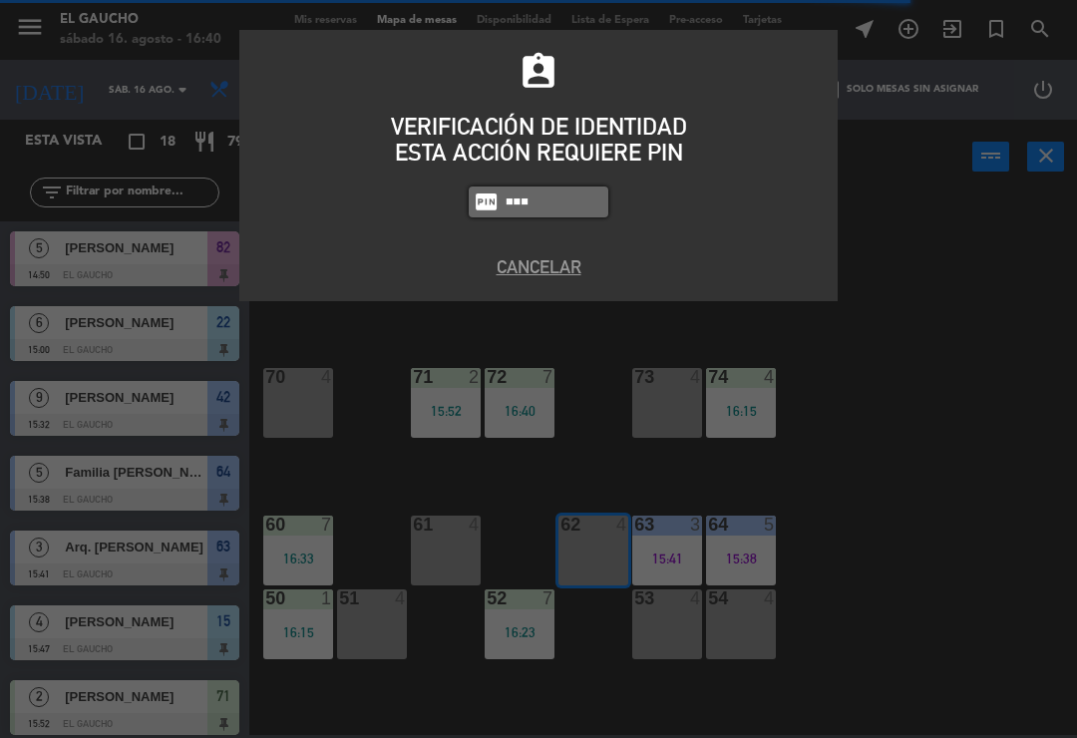
type input "3124"
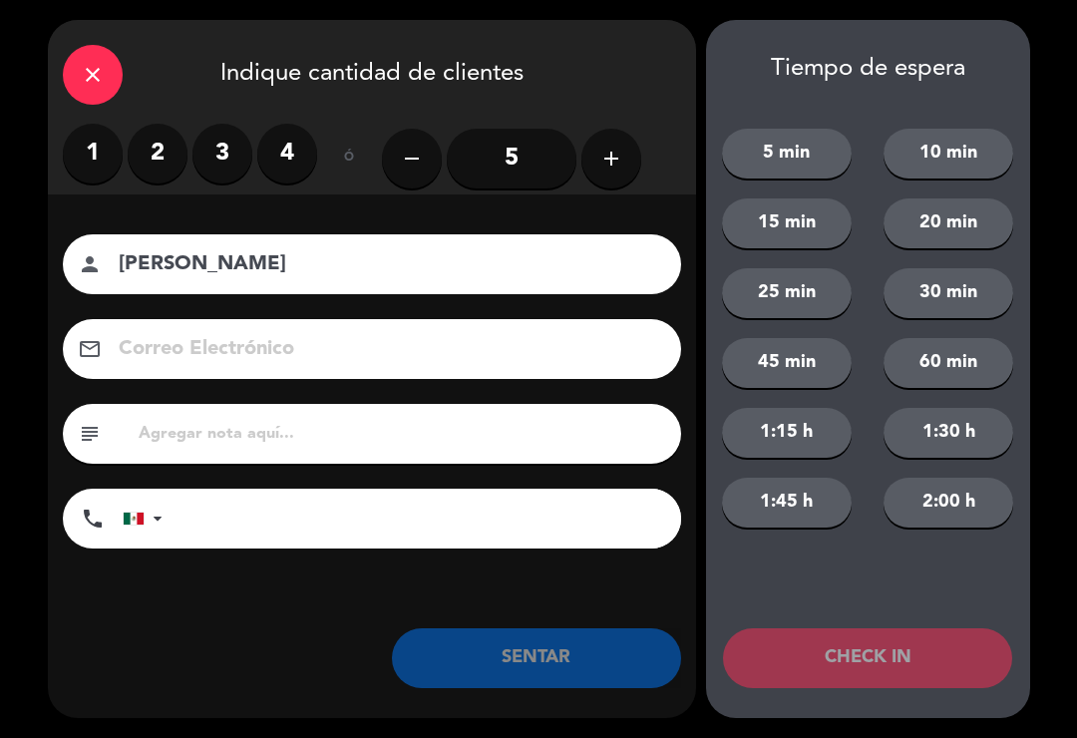
type input "[PERSON_NAME]"
click at [176, 145] on label "2" at bounding box center [158, 154] width 60 height 60
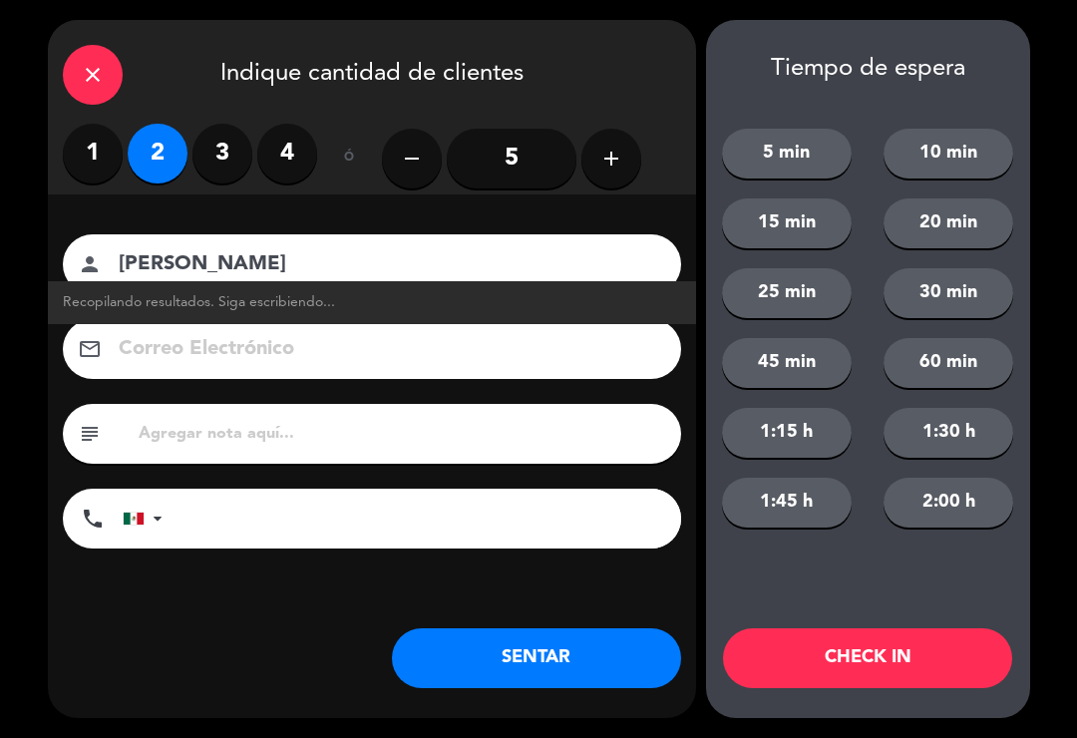
click at [574, 659] on button "SENTAR" at bounding box center [536, 658] width 289 height 60
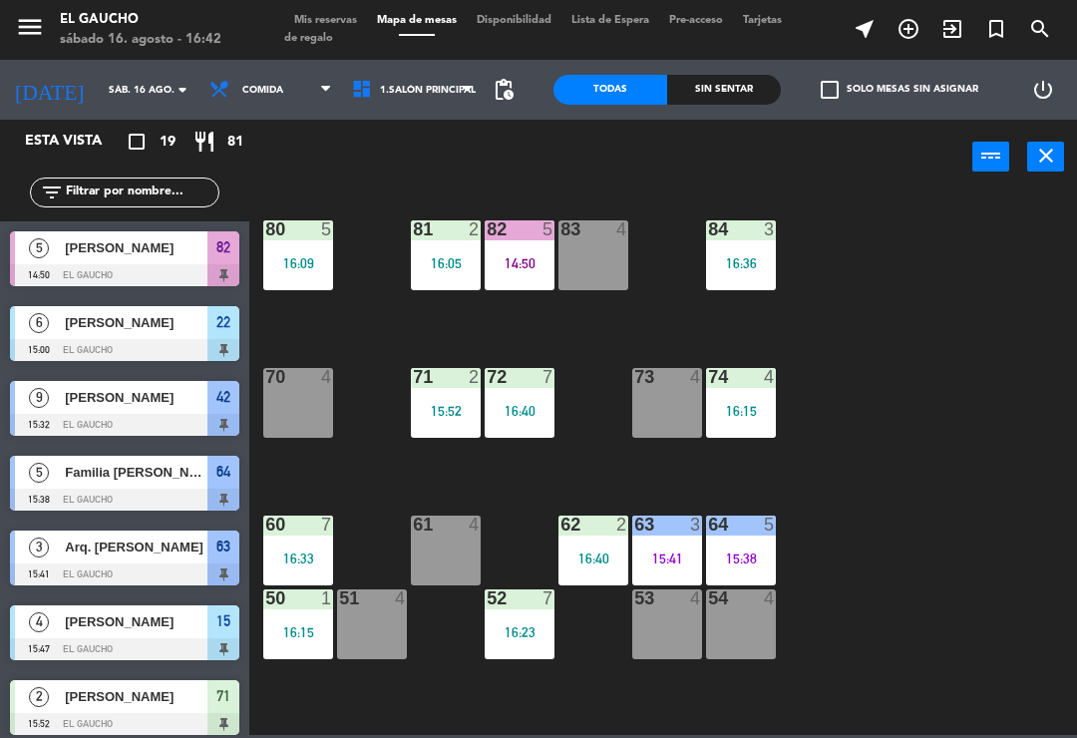
click at [518, 414] on div "16:40" at bounding box center [520, 411] width 70 height 14
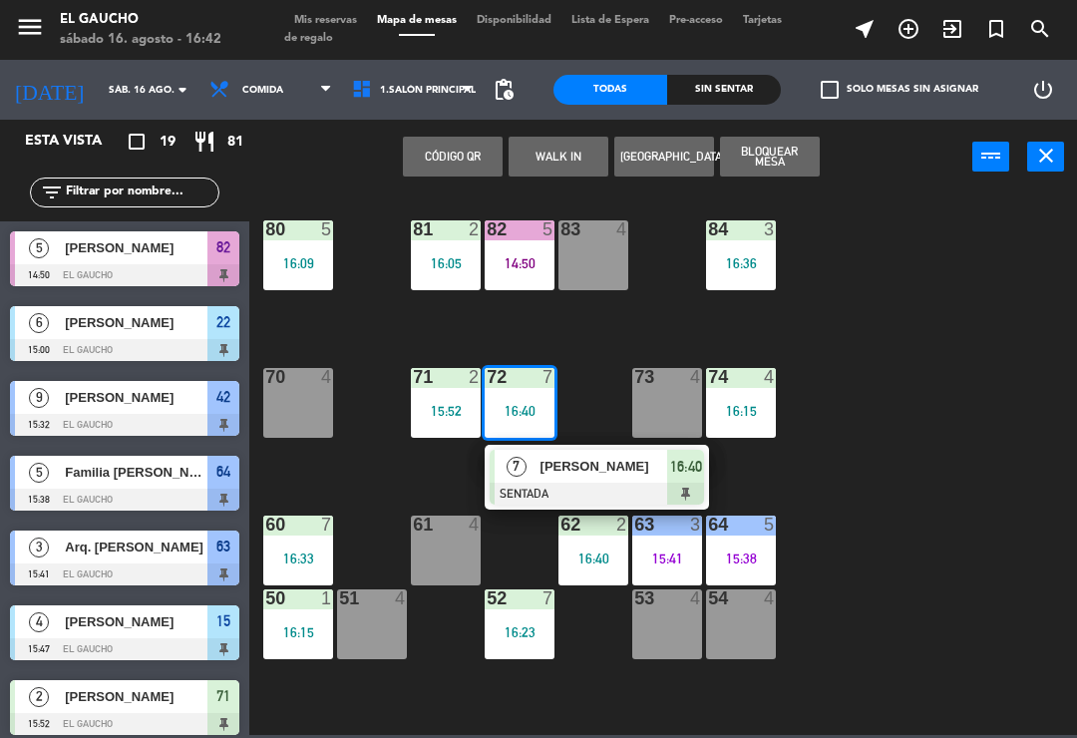
click at [865, 298] on div "84 3 16:36 80 5 16:09 83 4 82 5 14:50 81 2 16:05 70 4 71 2 15:52 72 7 16:40 7 L…" at bounding box center [668, 464] width 817 height 544
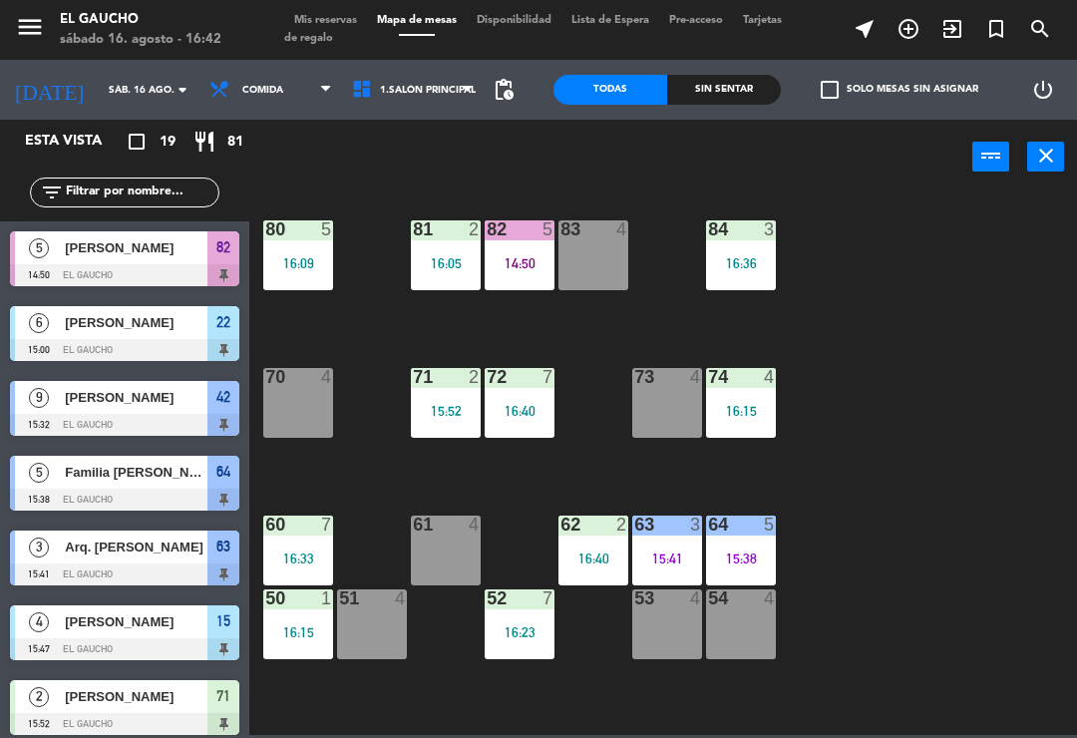
click at [445, 411] on div "15:52" at bounding box center [446, 411] width 70 height 14
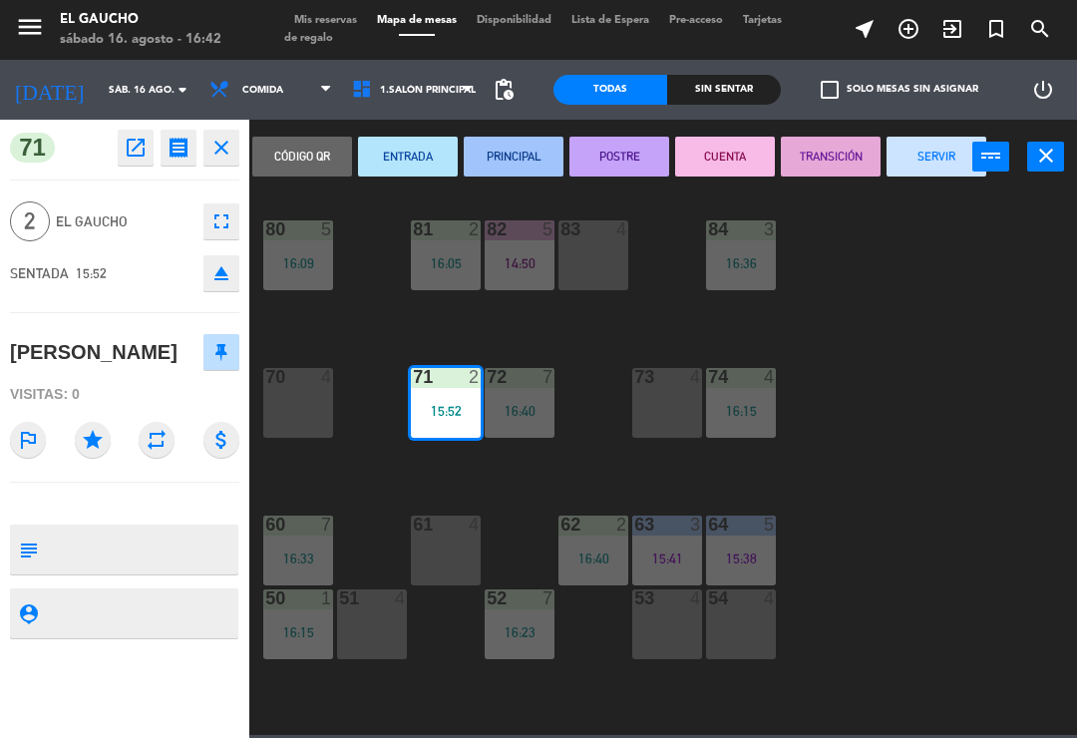
click at [510, 147] on button "PRINCIPAL" at bounding box center [514, 157] width 100 height 40
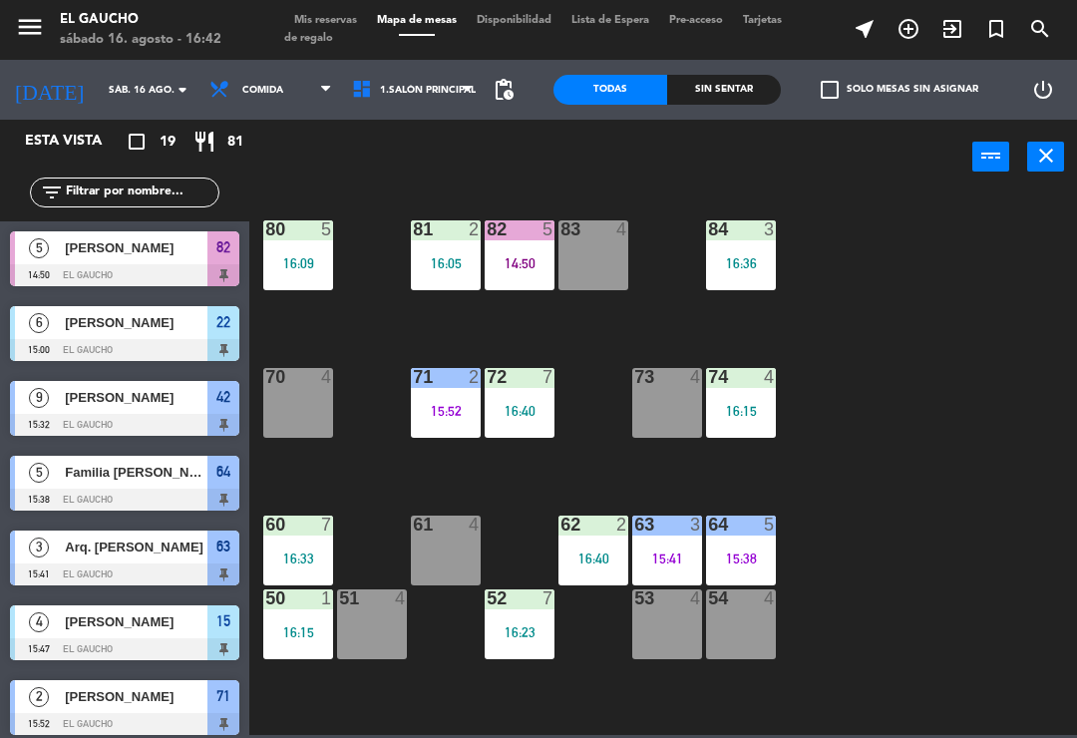
click at [351, 331] on div "84 3 16:36 80 5 16:09 83 4 82 5 14:50 81 2 16:05 70 4 71 2 15:52 72 7 16:40 73 …" at bounding box center [668, 464] width 817 height 544
click at [303, 270] on div "16:09" at bounding box center [298, 263] width 70 height 14
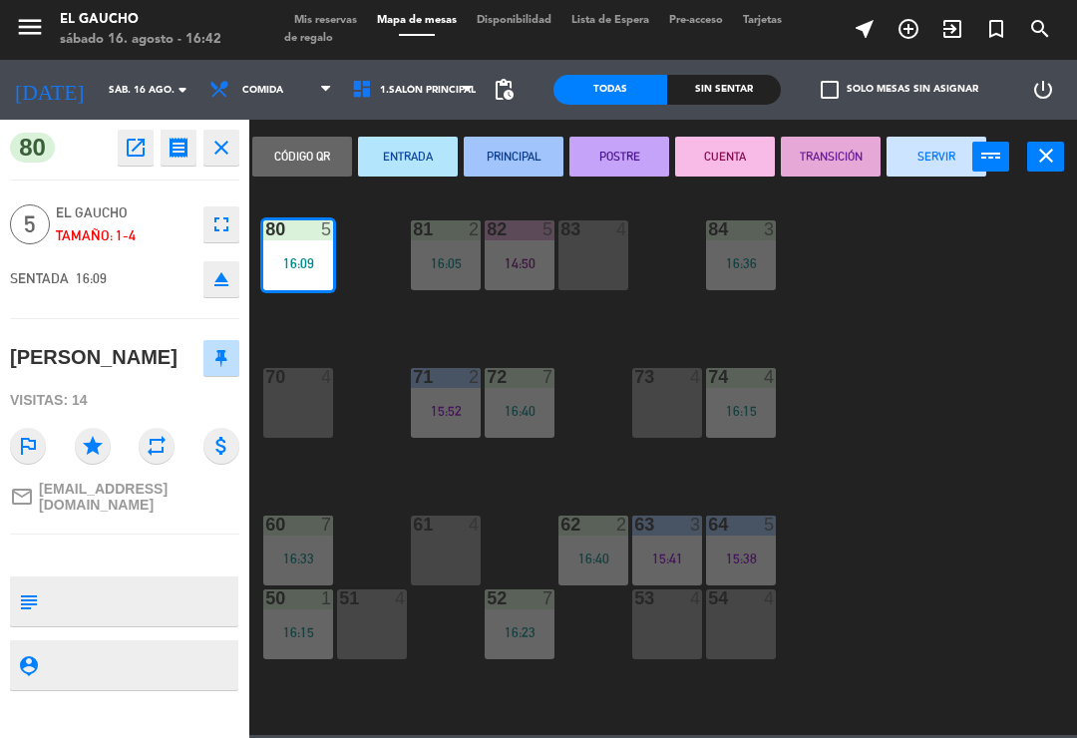
click at [514, 159] on button "PRINCIPAL" at bounding box center [514, 157] width 100 height 40
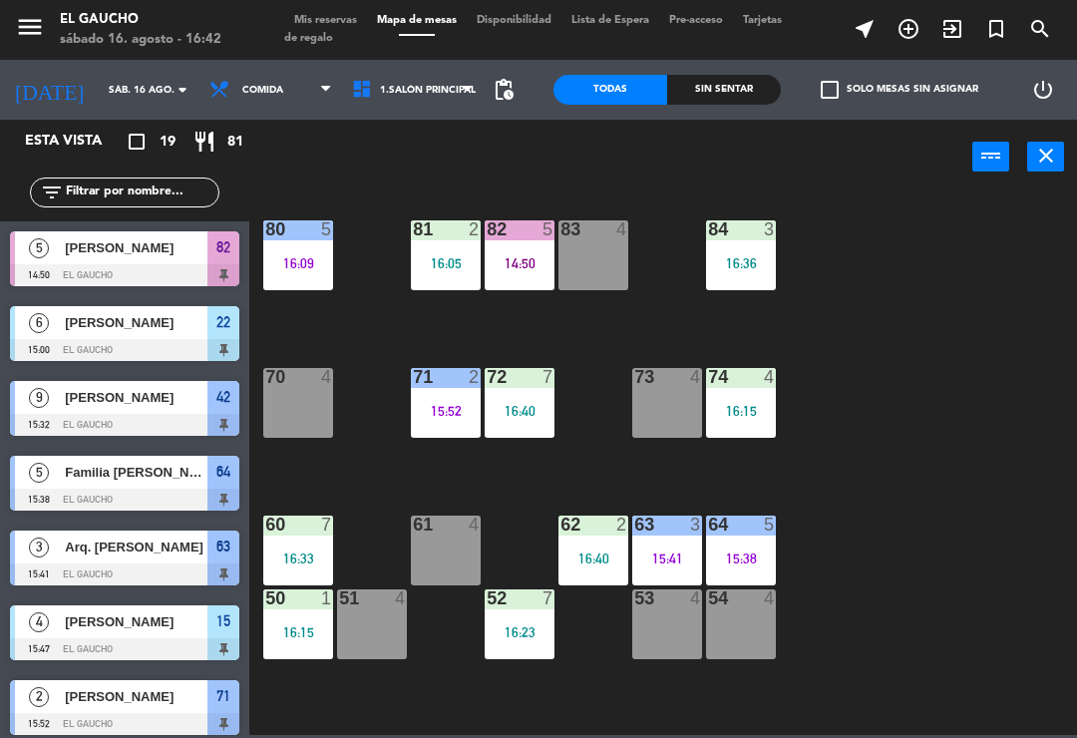
click at [439, 272] on div "81 2 16:05" at bounding box center [446, 255] width 70 height 70
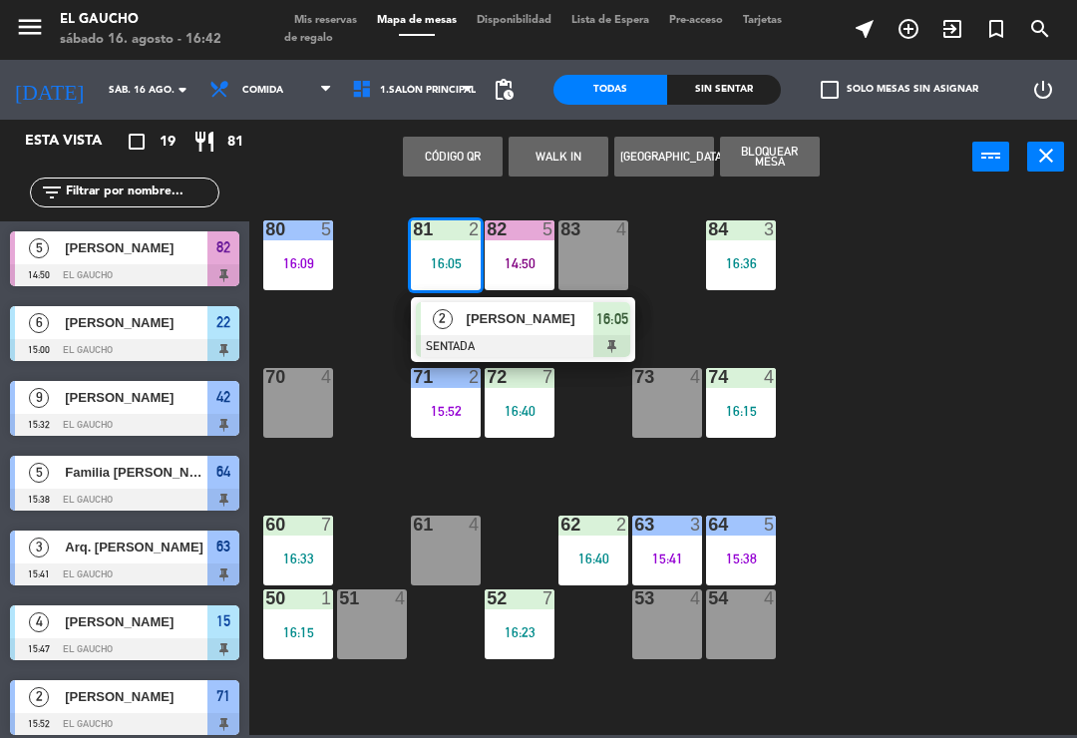
click at [469, 326] on span "Sergio Gil Rullan" at bounding box center [531, 318] width 128 height 21
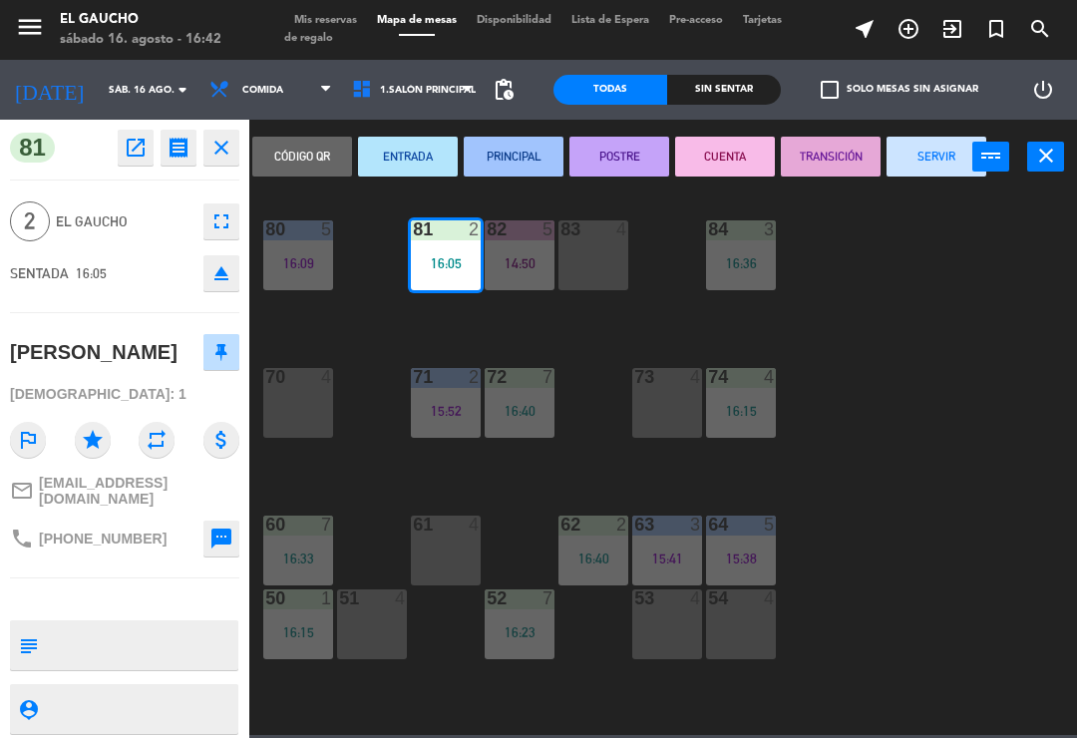
click at [510, 166] on button "PRINCIPAL" at bounding box center [514, 157] width 100 height 40
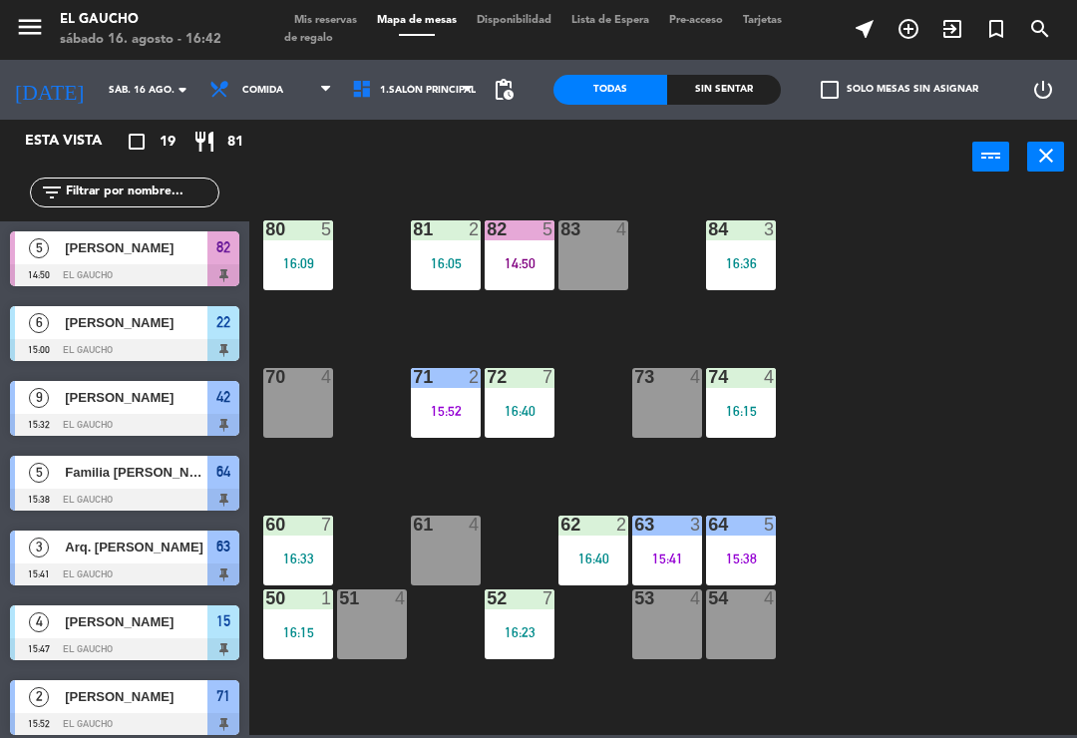
click at [511, 277] on div "82 5 14:50" at bounding box center [520, 255] width 70 height 70
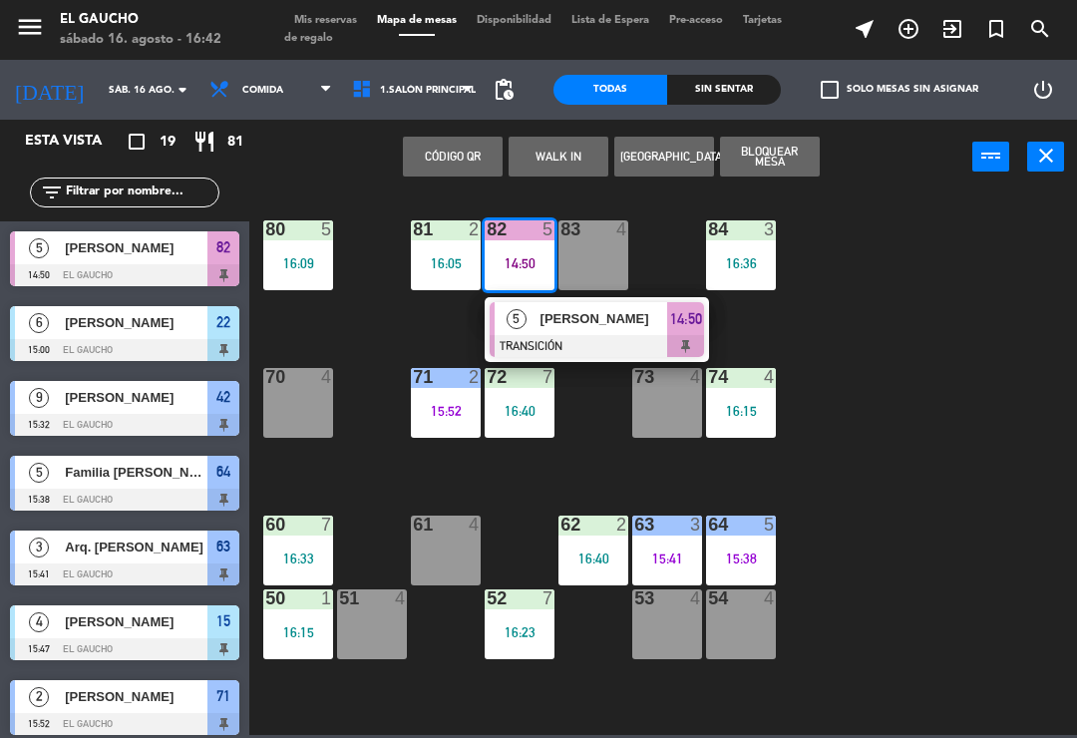
click at [562, 325] on span "Mauricio Pazos" at bounding box center [605, 318] width 128 height 21
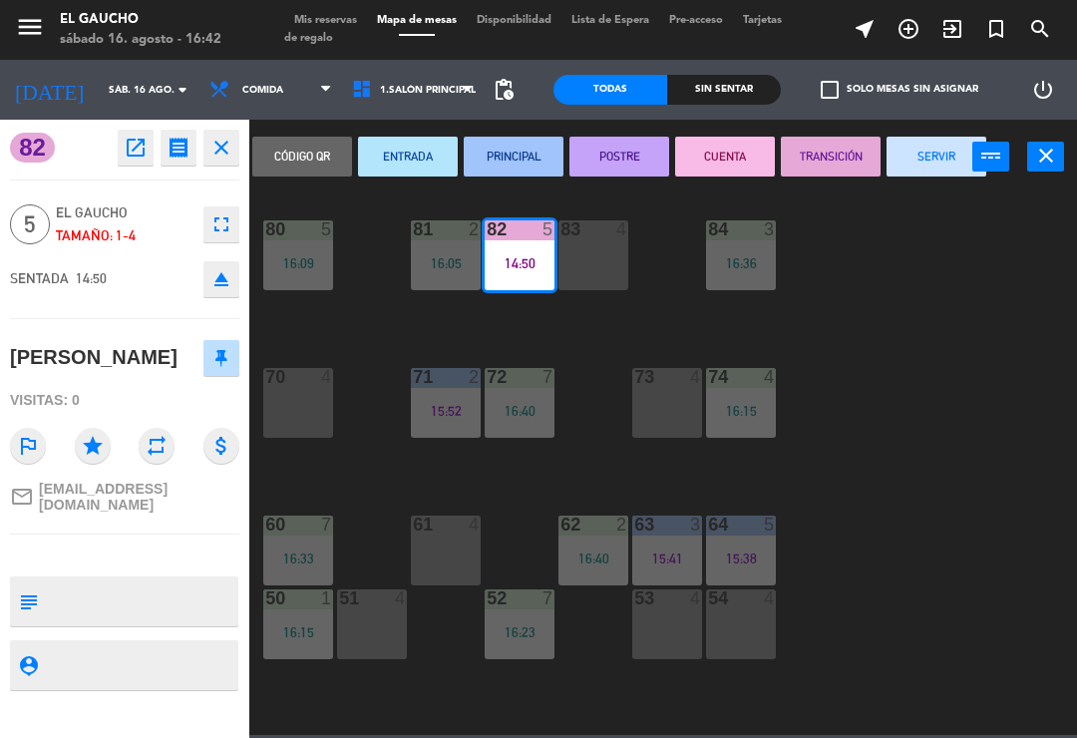
click at [920, 170] on button "SERVIR" at bounding box center [937, 157] width 100 height 40
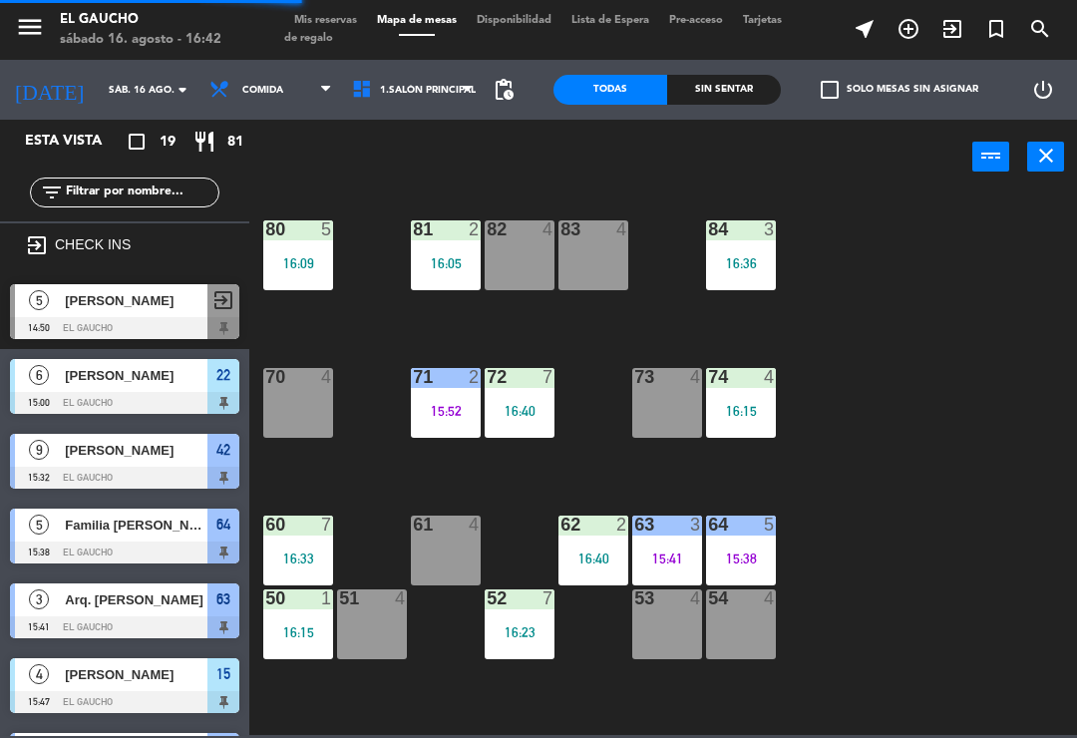
click at [749, 263] on div "16:36" at bounding box center [741, 263] width 70 height 14
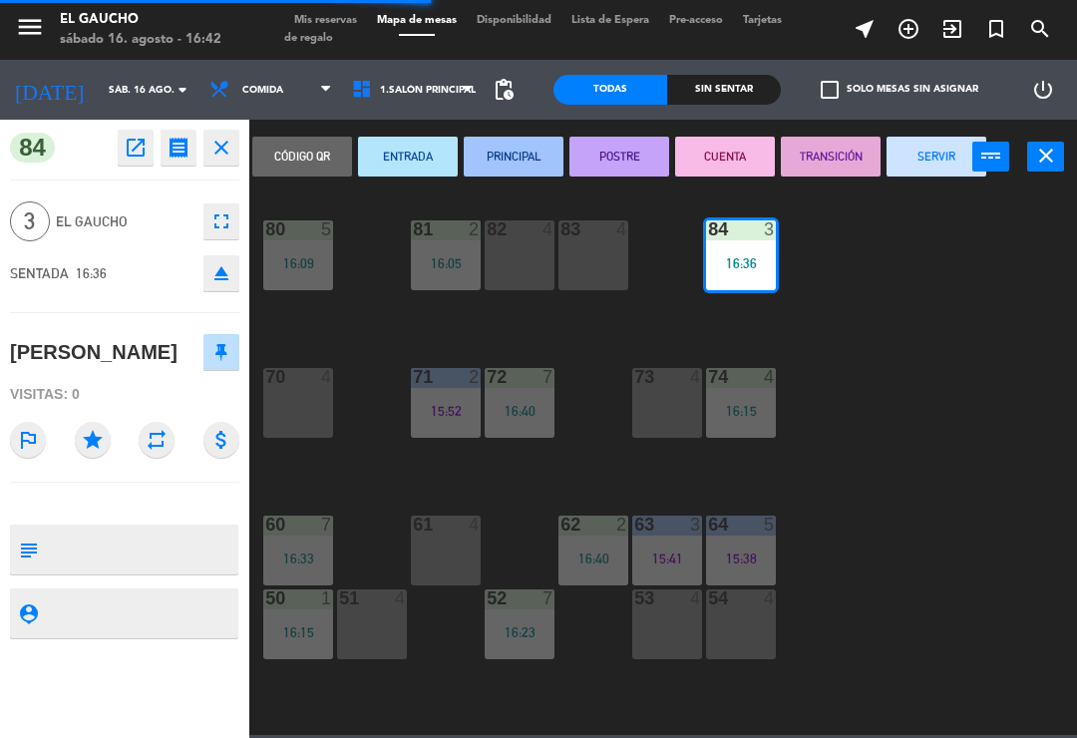
click at [521, 155] on button "PRINCIPAL" at bounding box center [514, 157] width 100 height 40
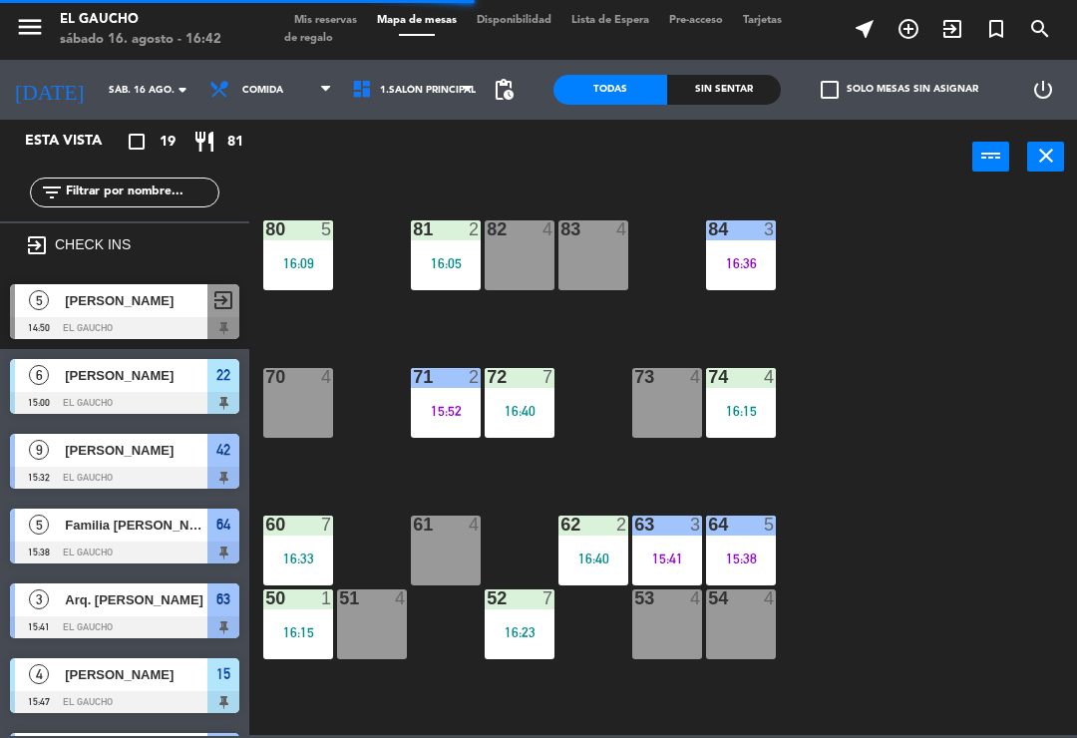
scroll to position [300, 0]
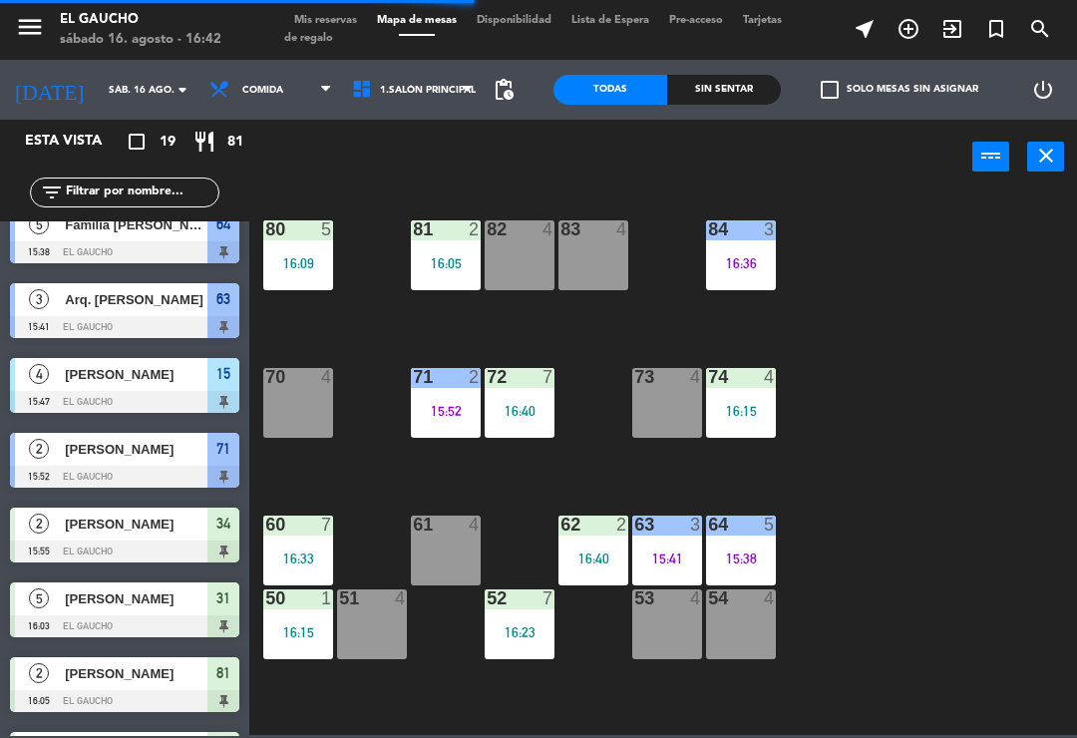
click at [736, 404] on div "16:15" at bounding box center [741, 411] width 70 height 14
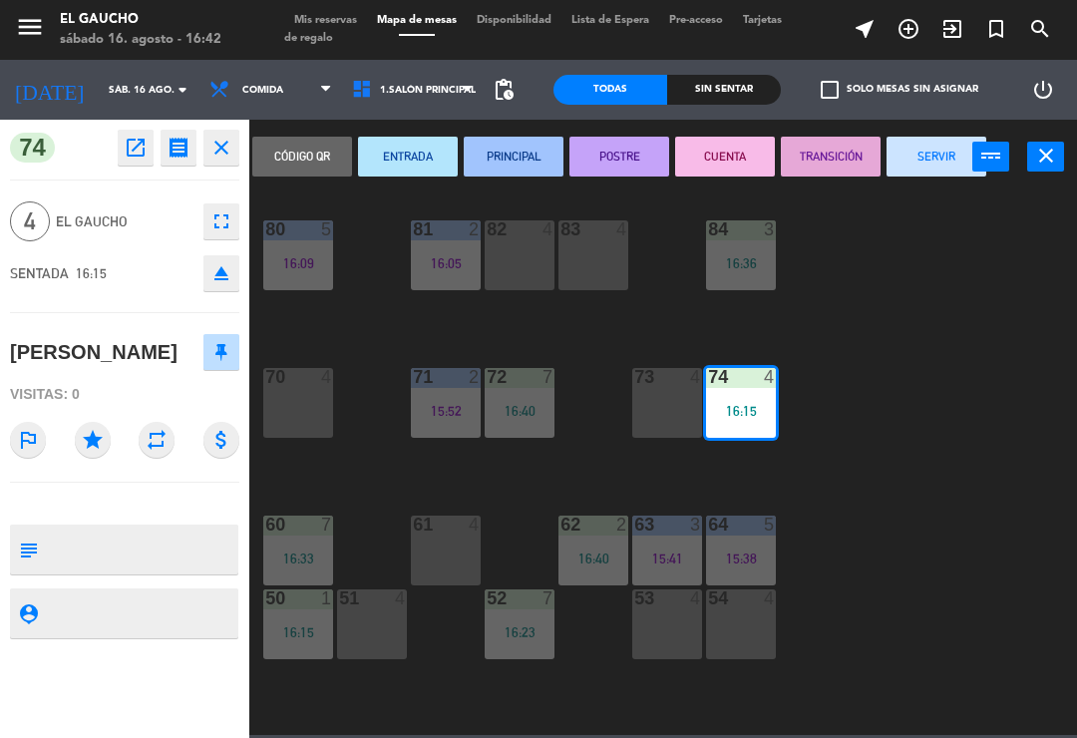
click at [525, 168] on button "PRINCIPAL" at bounding box center [514, 157] width 100 height 40
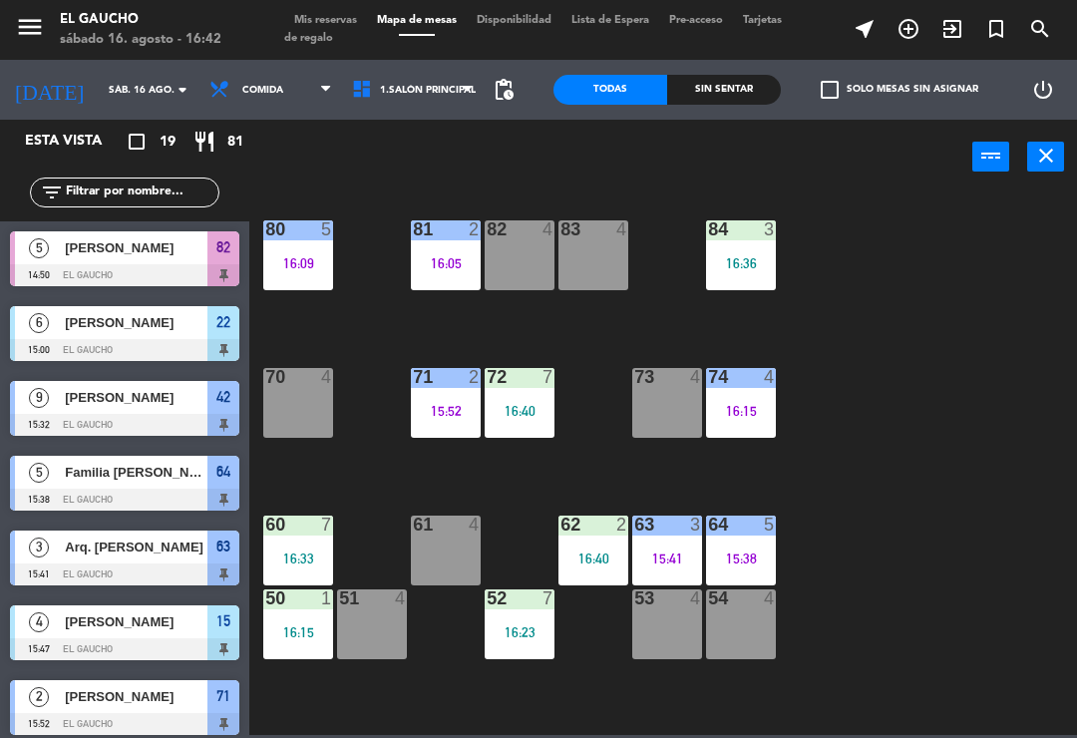
click at [275, 559] on div "16:33" at bounding box center [298, 559] width 70 height 14
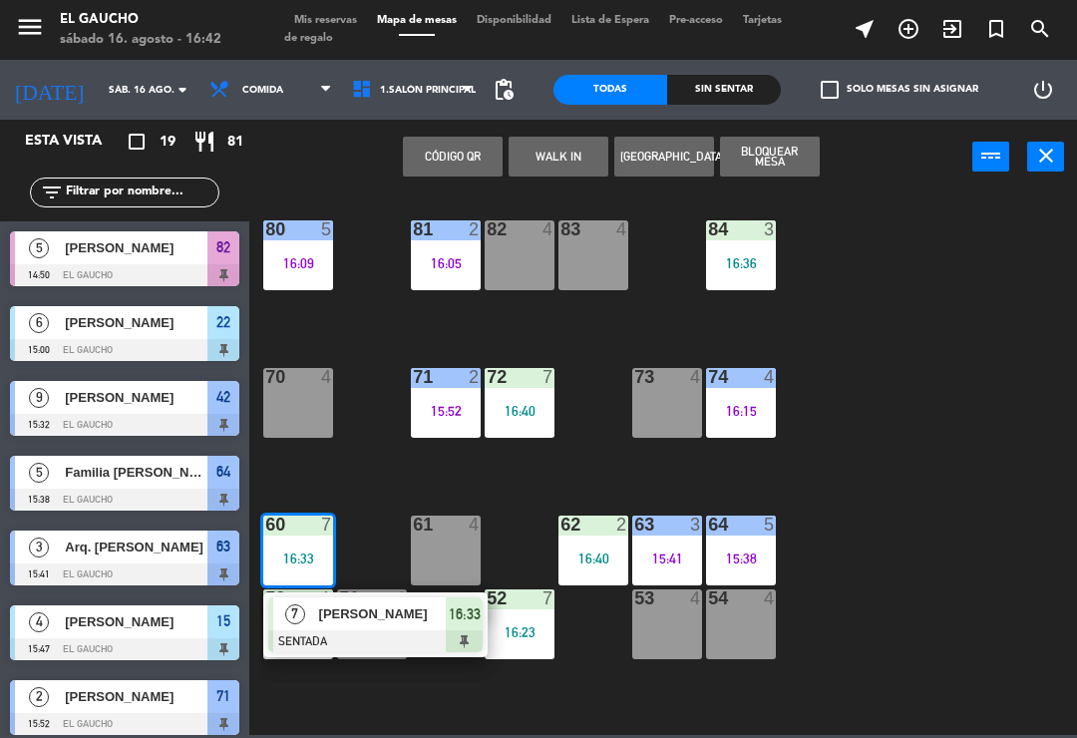
click at [359, 626] on div "[PERSON_NAME]" at bounding box center [382, 614] width 130 height 33
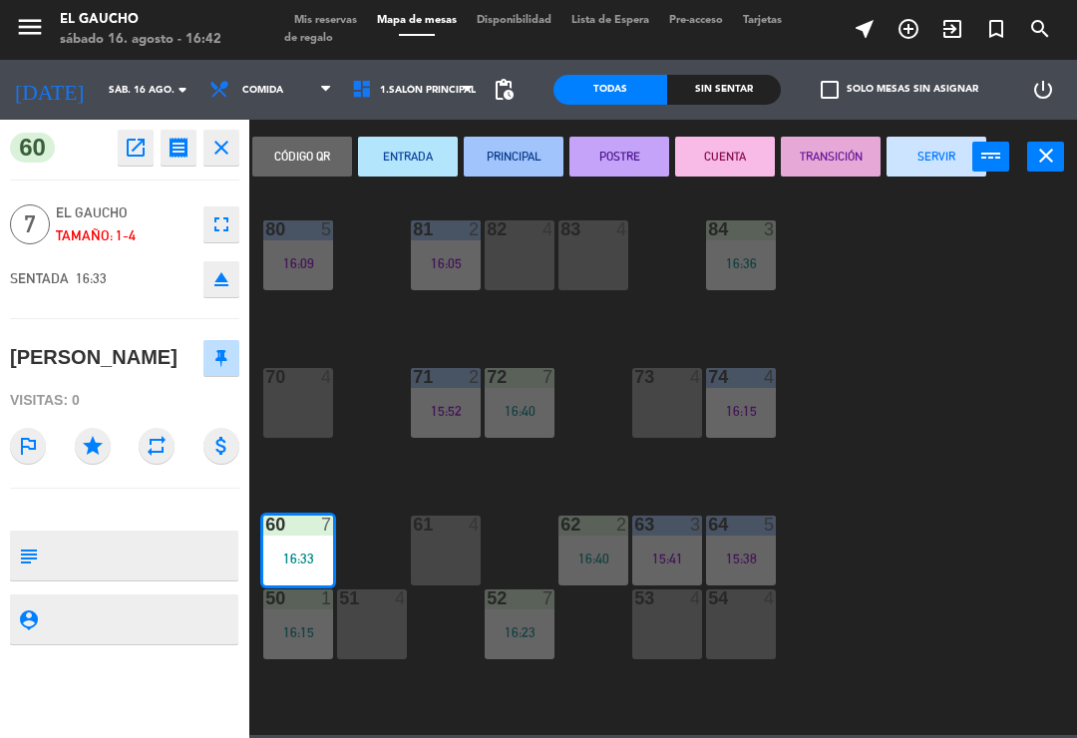
click at [410, 168] on button "ENTRADA" at bounding box center [408, 157] width 100 height 40
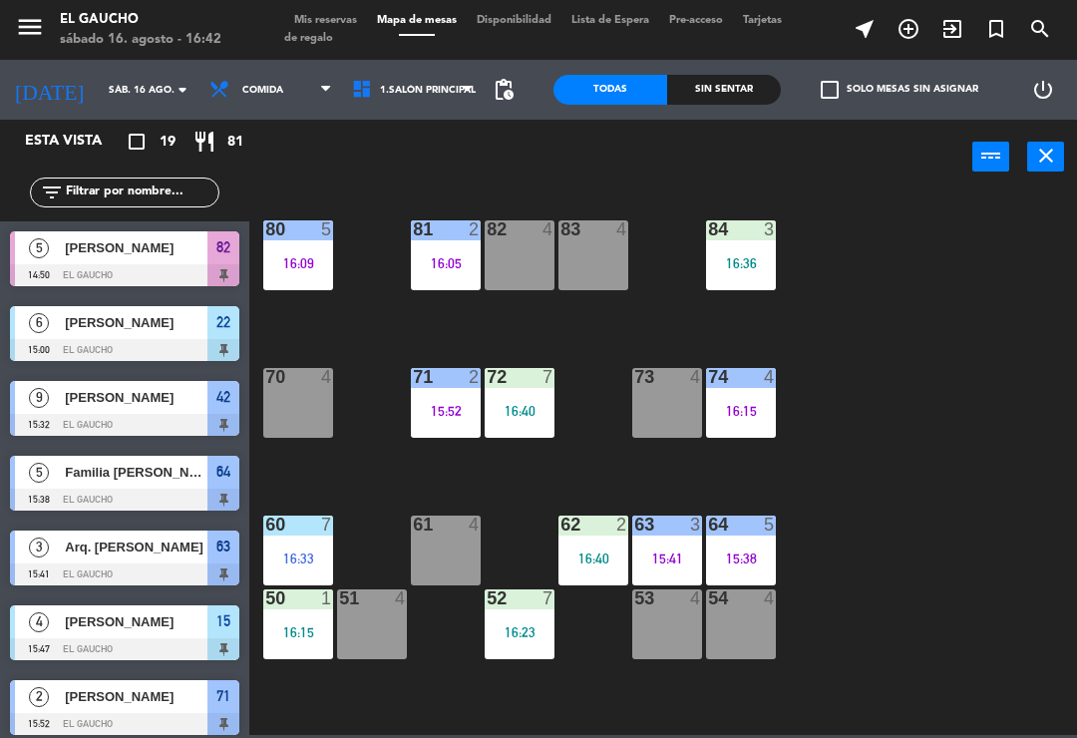
scroll to position [207, 0]
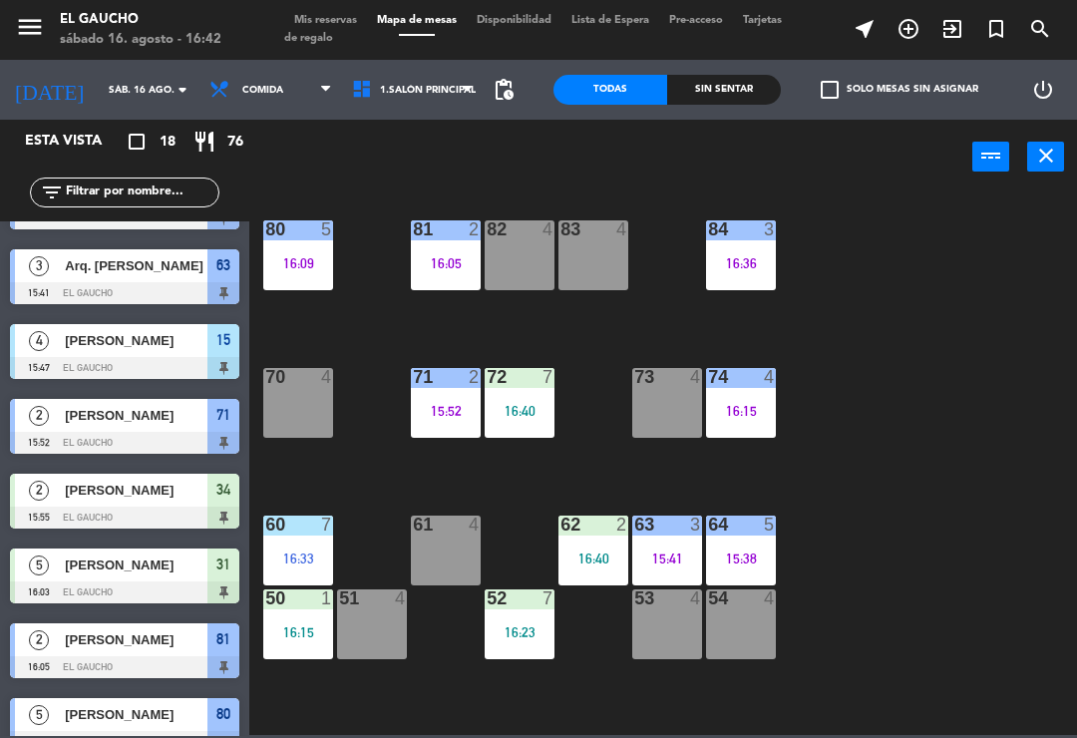
click at [357, 683] on div "84 3 16:36 80 5 16:09 83 4 82 4 81 2 16:05 70 4 71 2 15:52 72 7 16:40 73 4 74 4…" at bounding box center [668, 464] width 817 height 544
click at [294, 655] on div "50 1 16:15" at bounding box center [298, 625] width 70 height 70
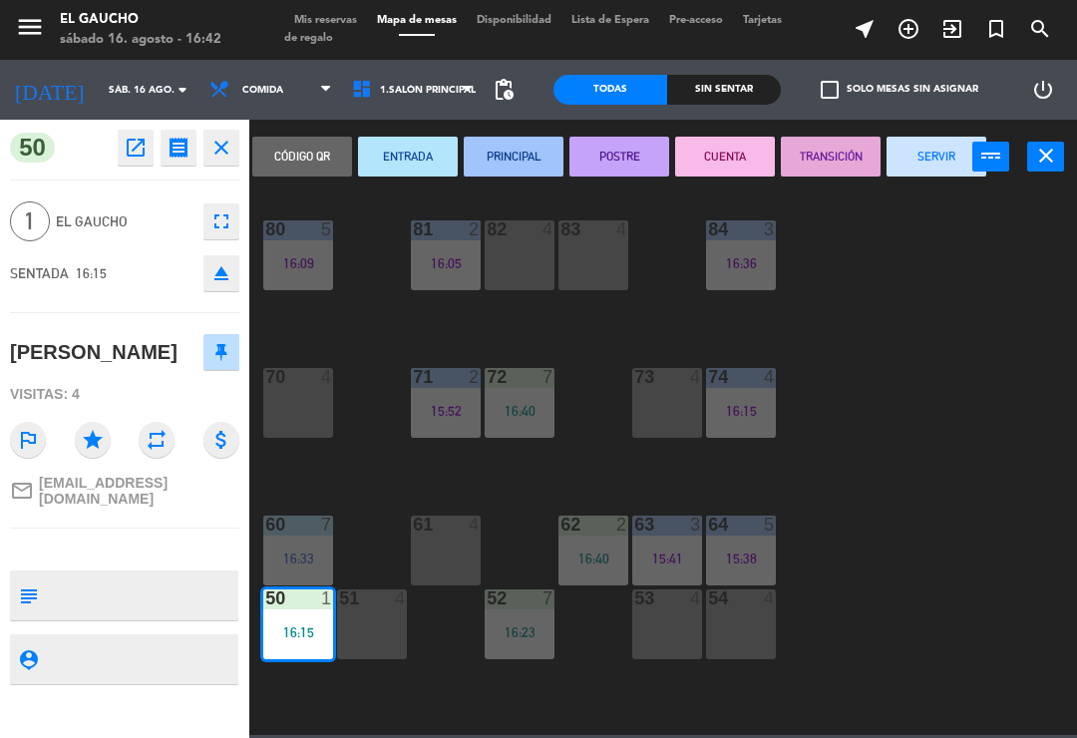
click at [528, 150] on button "PRINCIPAL" at bounding box center [514, 157] width 100 height 40
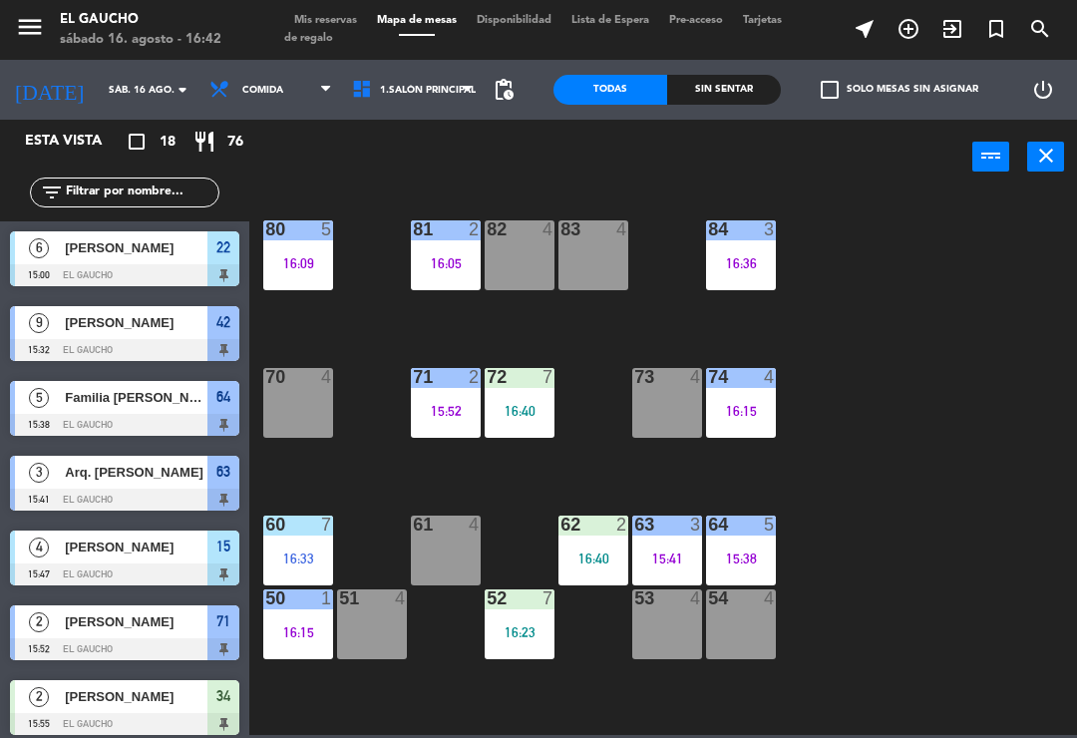
click at [602, 548] on div "62 2 16:40" at bounding box center [594, 551] width 70 height 70
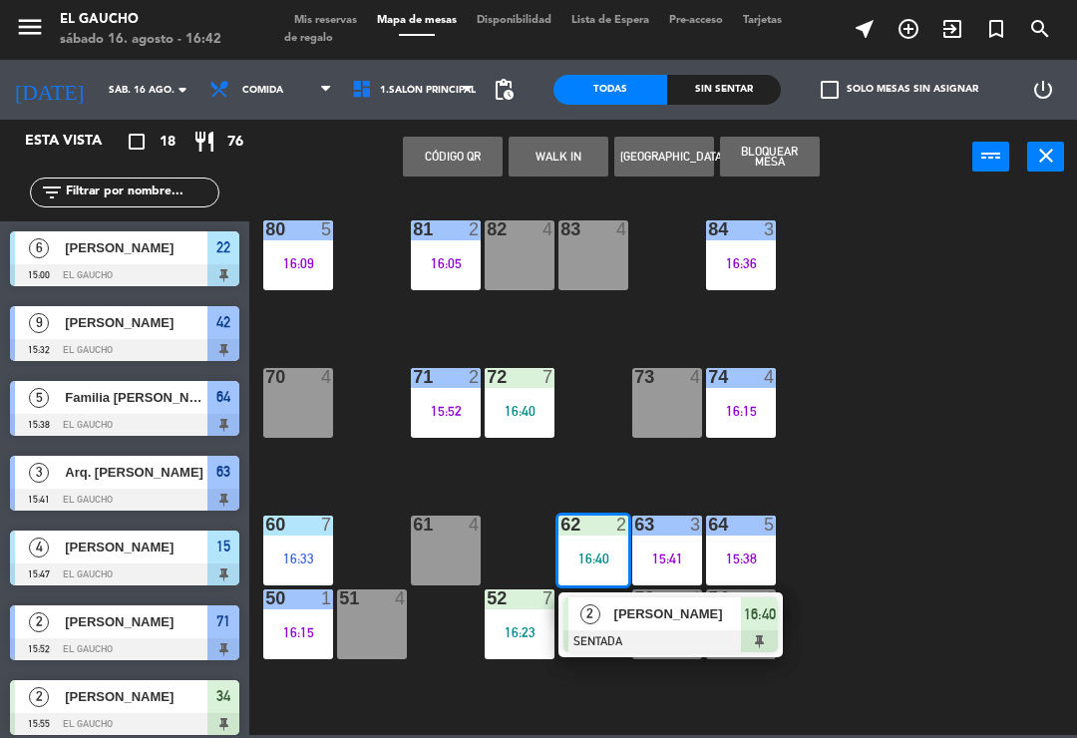
click at [638, 610] on span "[PERSON_NAME]" at bounding box center [679, 614] width 128 height 21
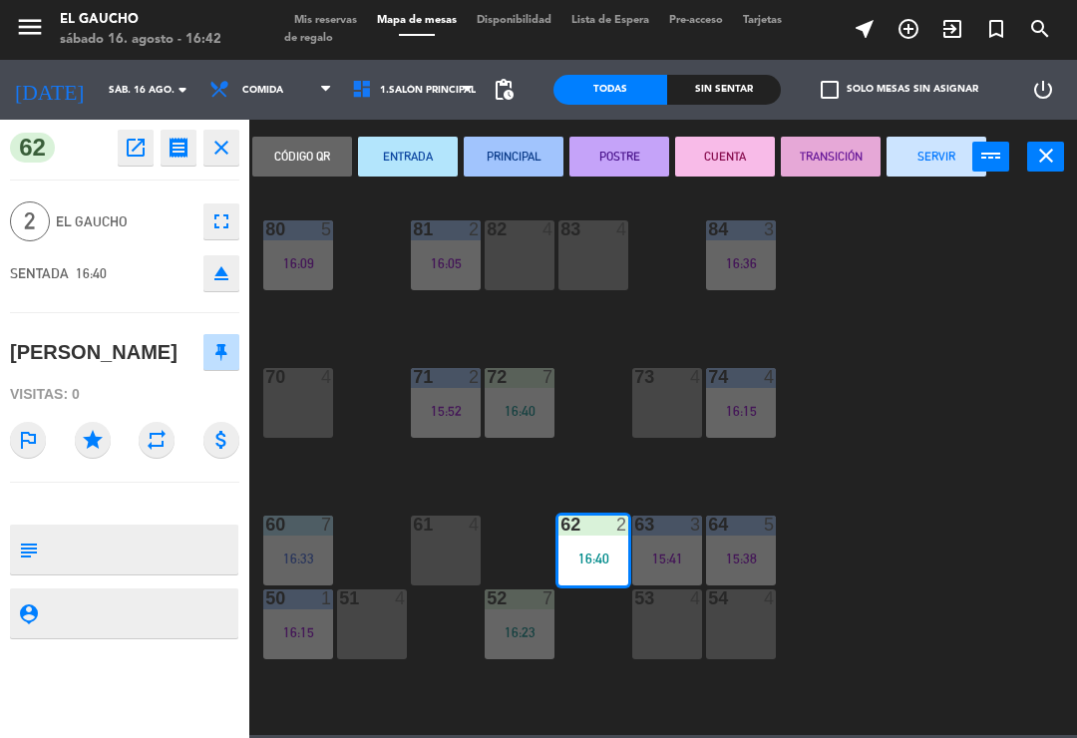
click at [394, 161] on button "ENTRADA" at bounding box center [408, 157] width 100 height 40
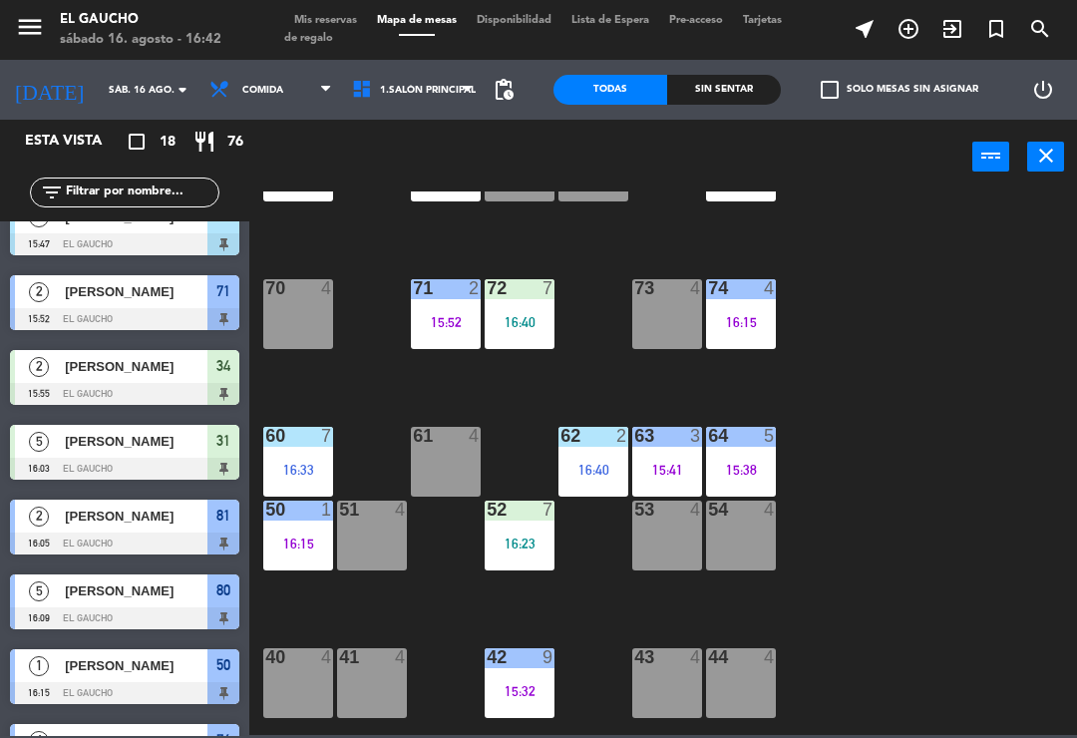
scroll to position [90, 0]
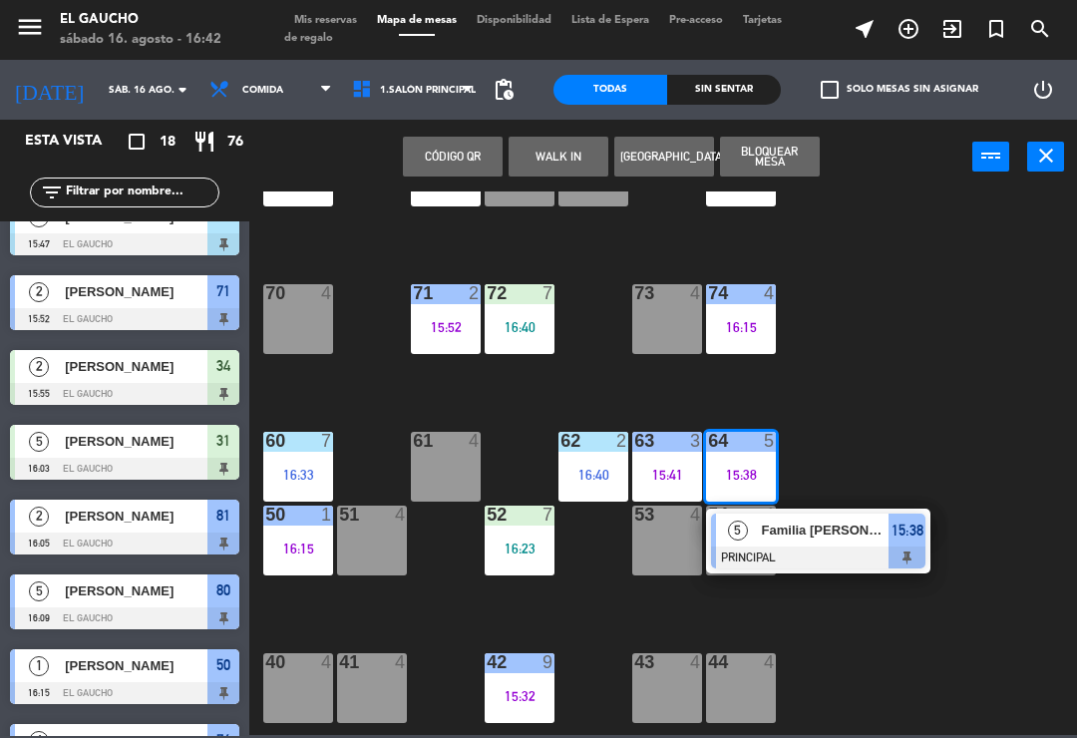
click at [810, 544] on div "Familia Conde" at bounding box center [825, 530] width 130 height 33
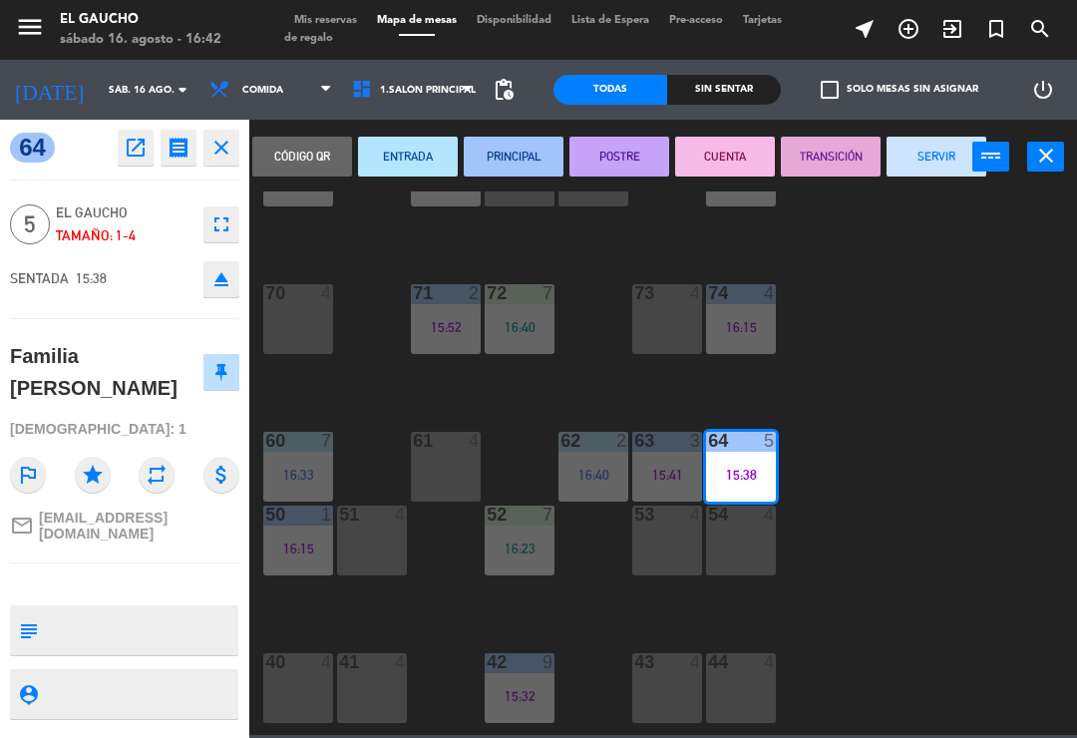
click at [819, 165] on button "TRANSICIÓN" at bounding box center [831, 157] width 100 height 40
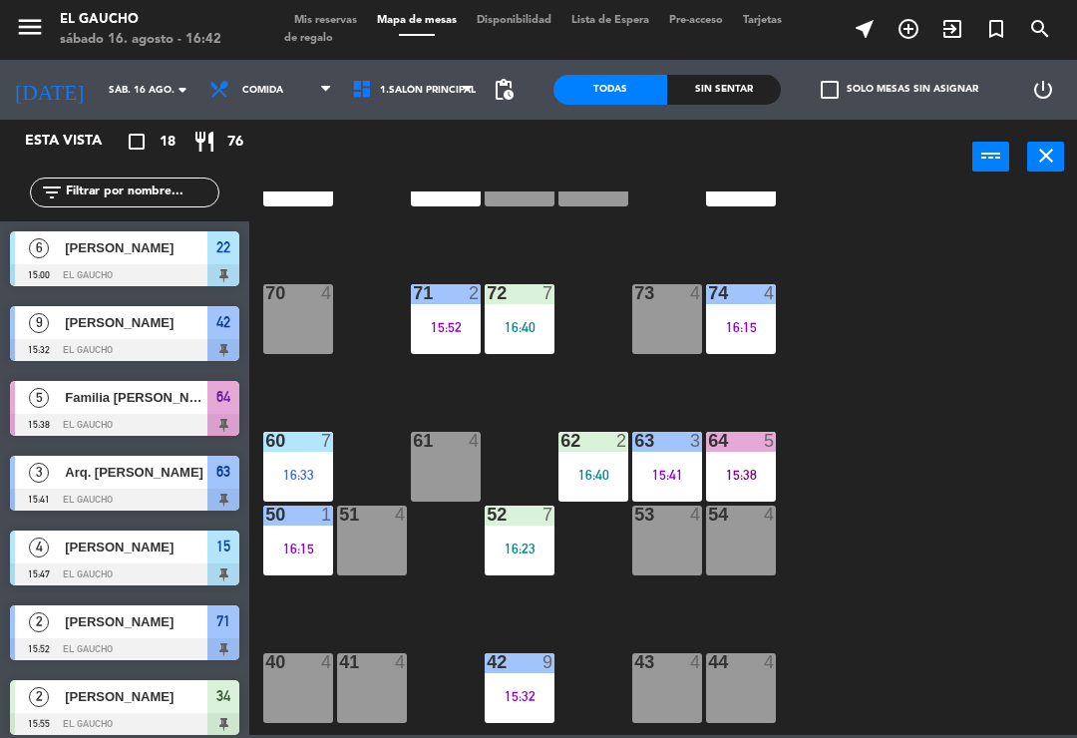
click at [668, 474] on div "15:41" at bounding box center [667, 475] width 70 height 14
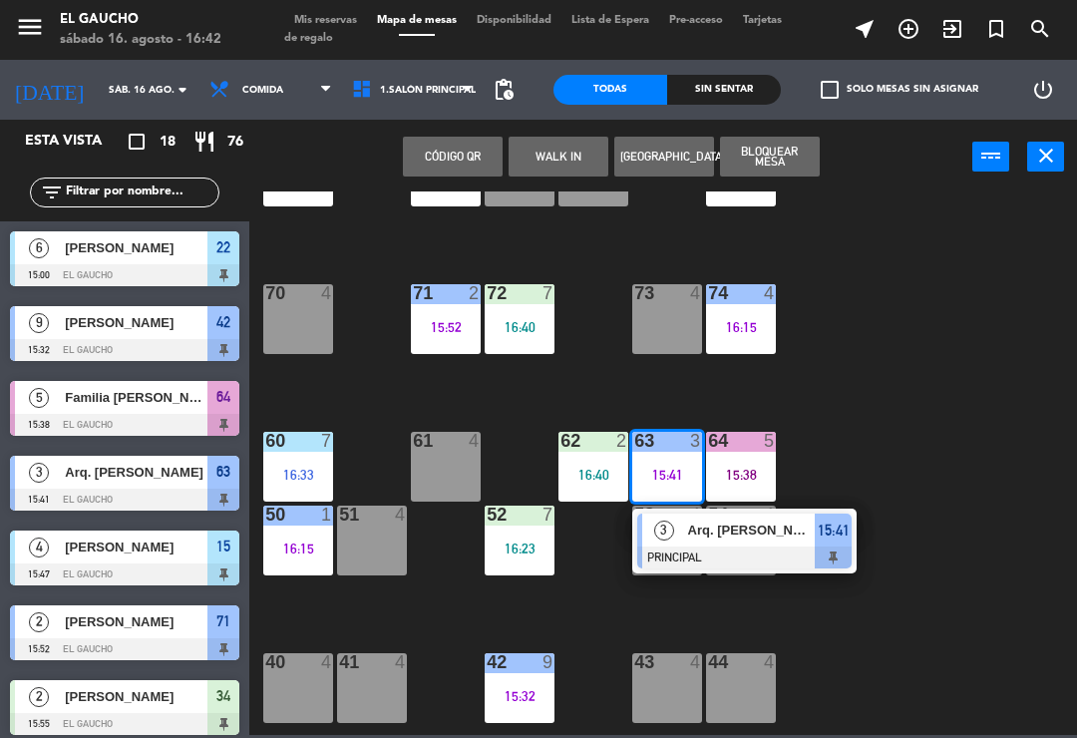
click at [743, 553] on div at bounding box center [744, 558] width 214 height 22
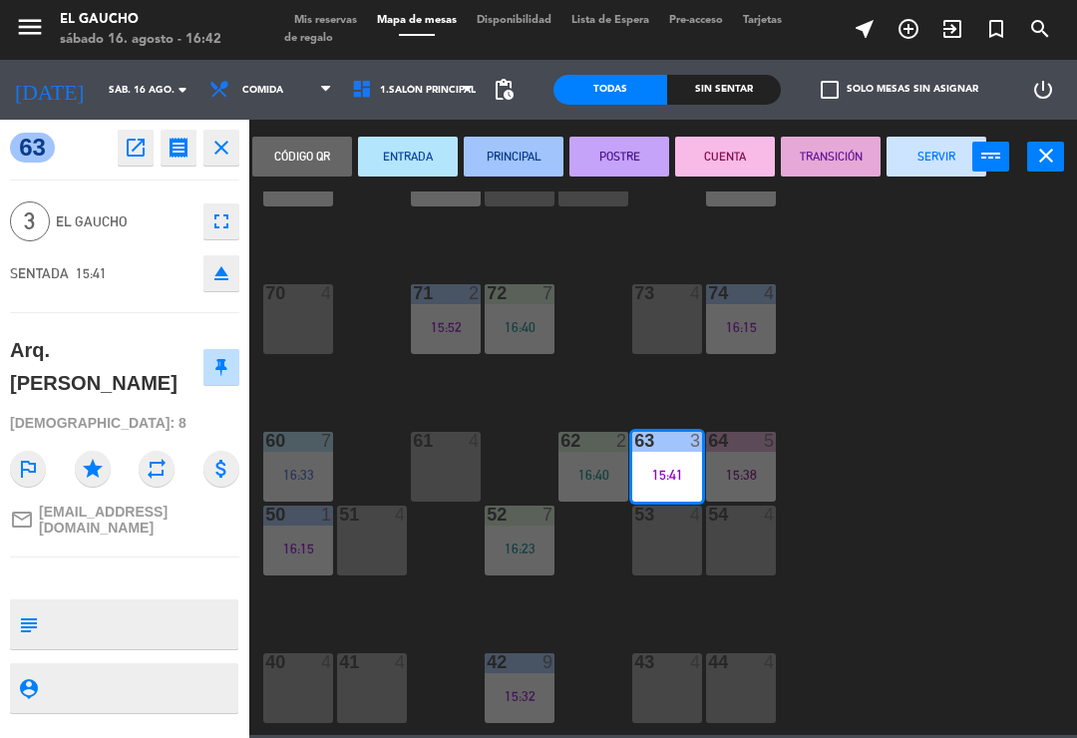
click at [809, 157] on button "TRANSICIÓN" at bounding box center [831, 157] width 100 height 40
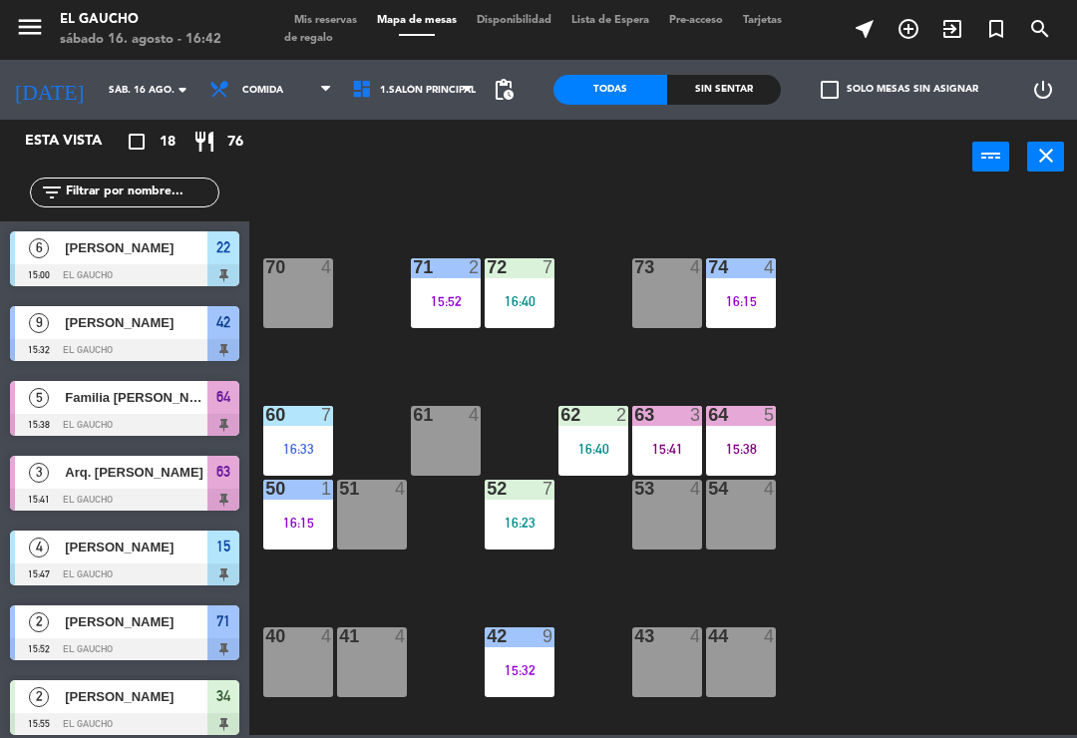
scroll to position [117, 0]
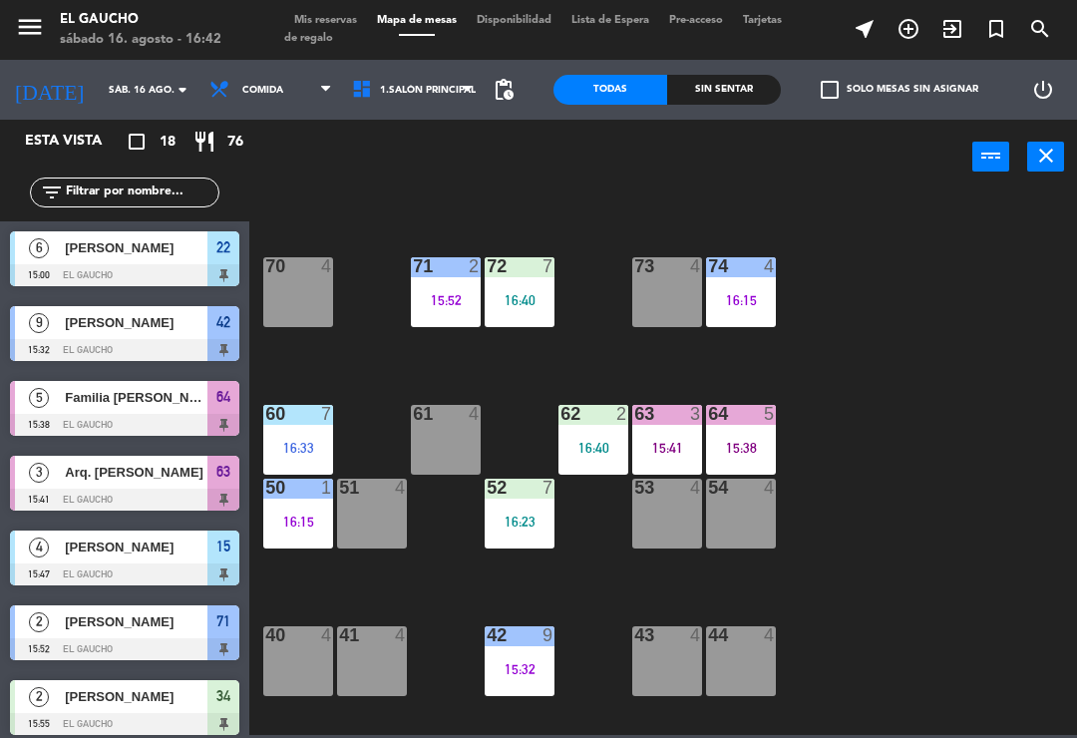
click at [528, 525] on div "16:23" at bounding box center [520, 522] width 70 height 14
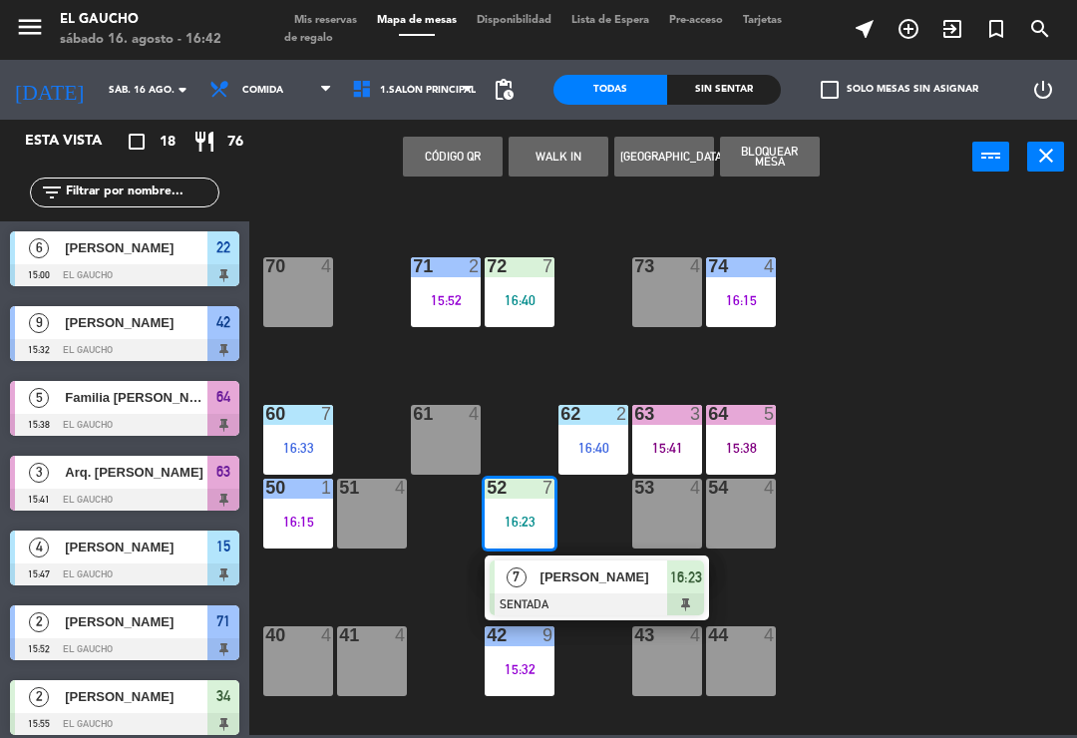
click at [585, 588] on span "Oscar Fernandez" at bounding box center [605, 577] width 128 height 21
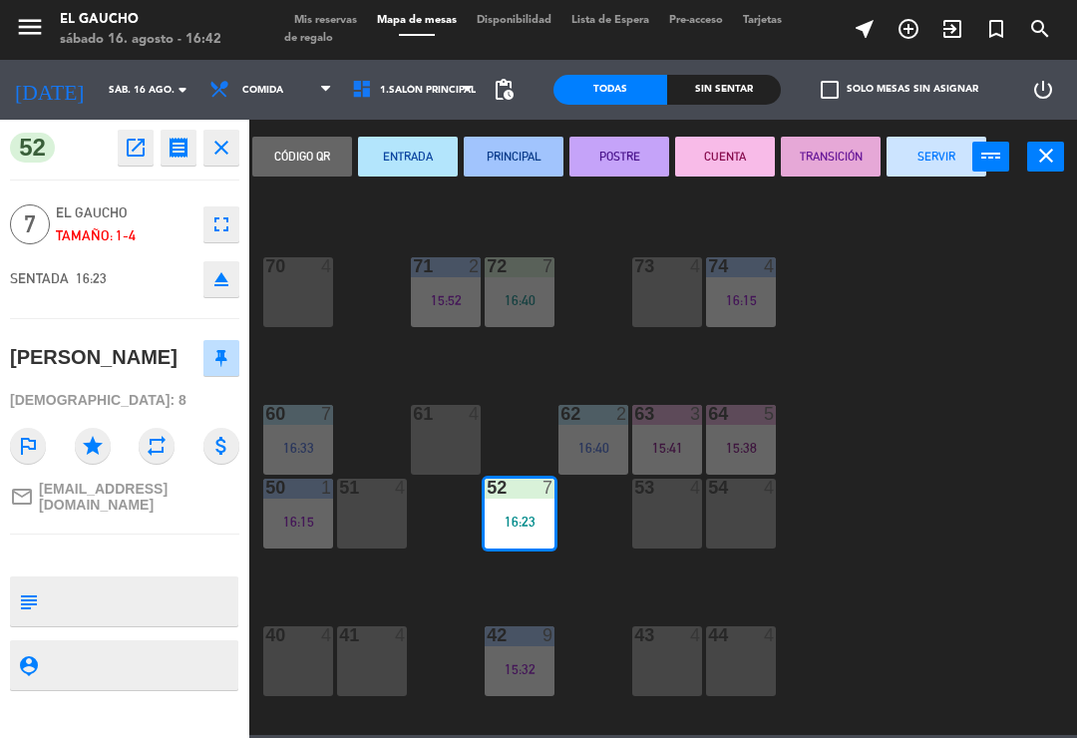
click at [421, 160] on button "ENTRADA" at bounding box center [408, 157] width 100 height 40
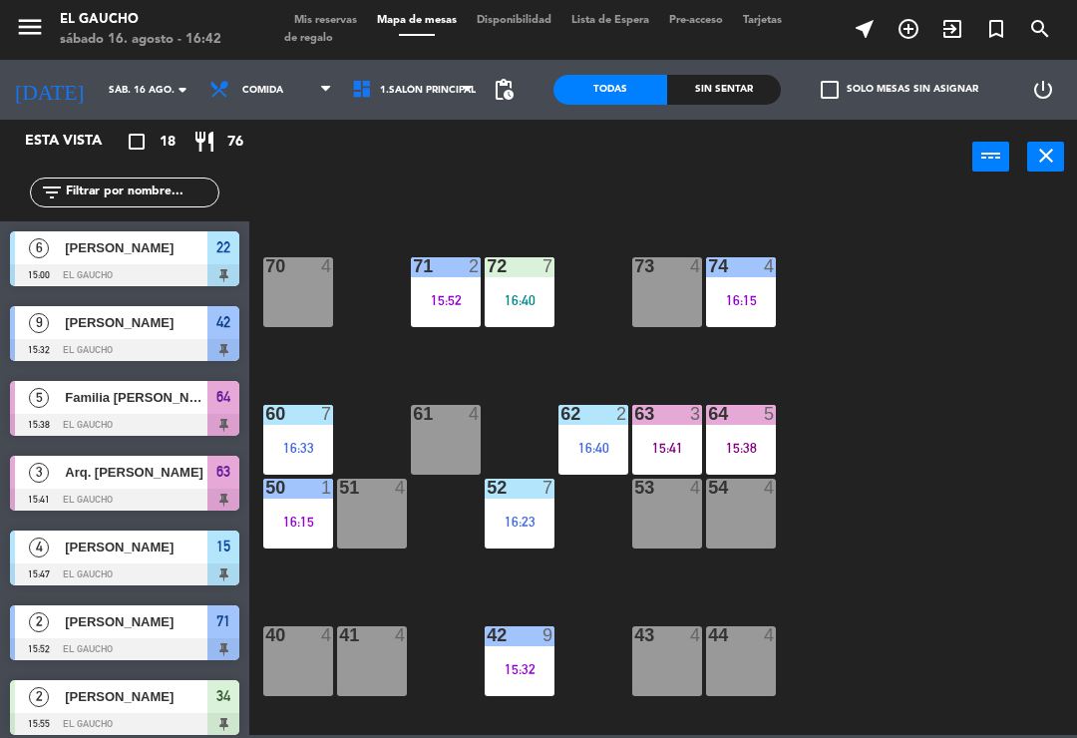
scroll to position [31, 0]
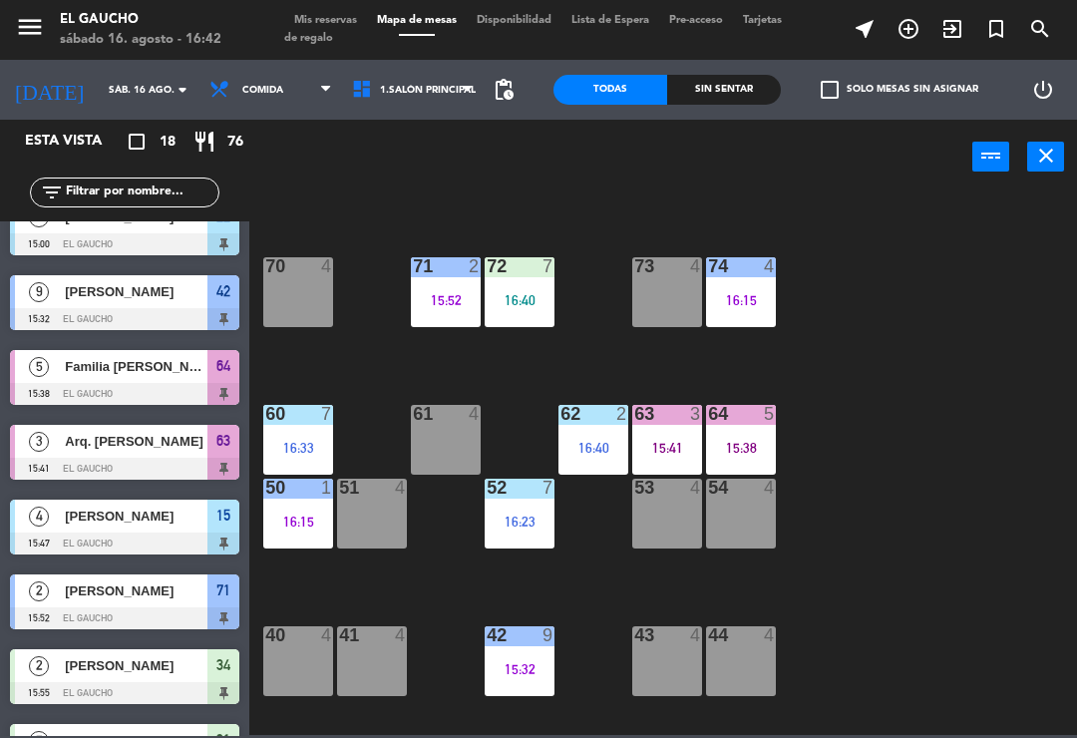
click at [515, 523] on div "16:23" at bounding box center [520, 522] width 70 height 14
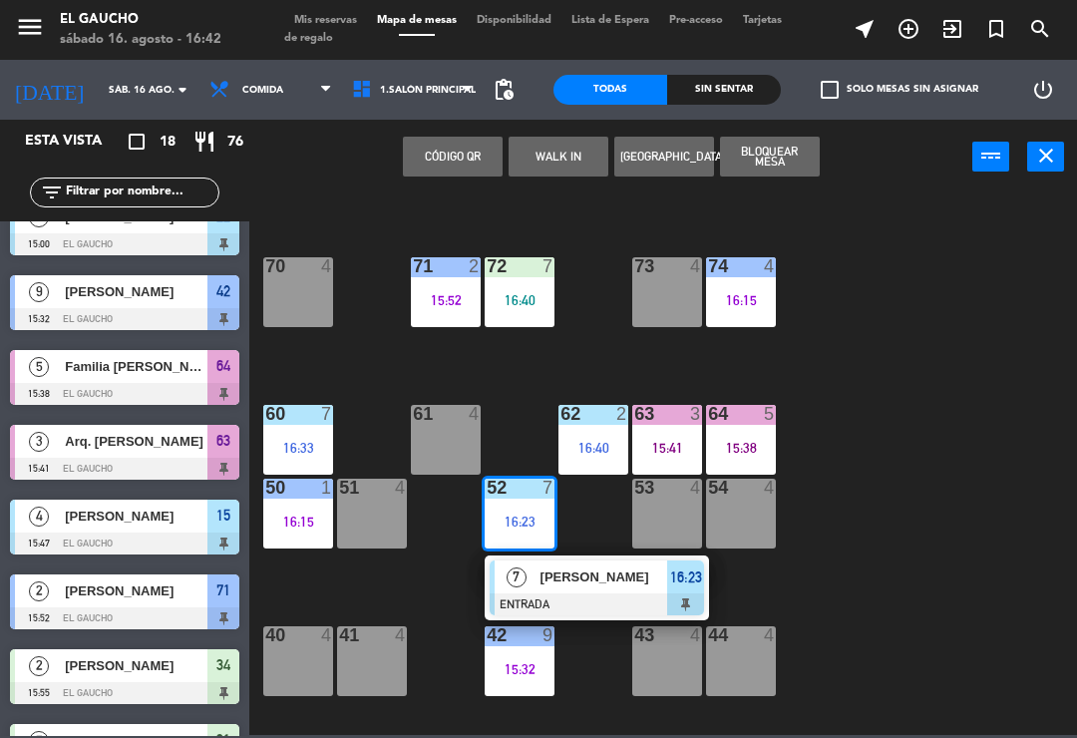
click at [572, 564] on div "Oscar Fernandez" at bounding box center [604, 577] width 130 height 33
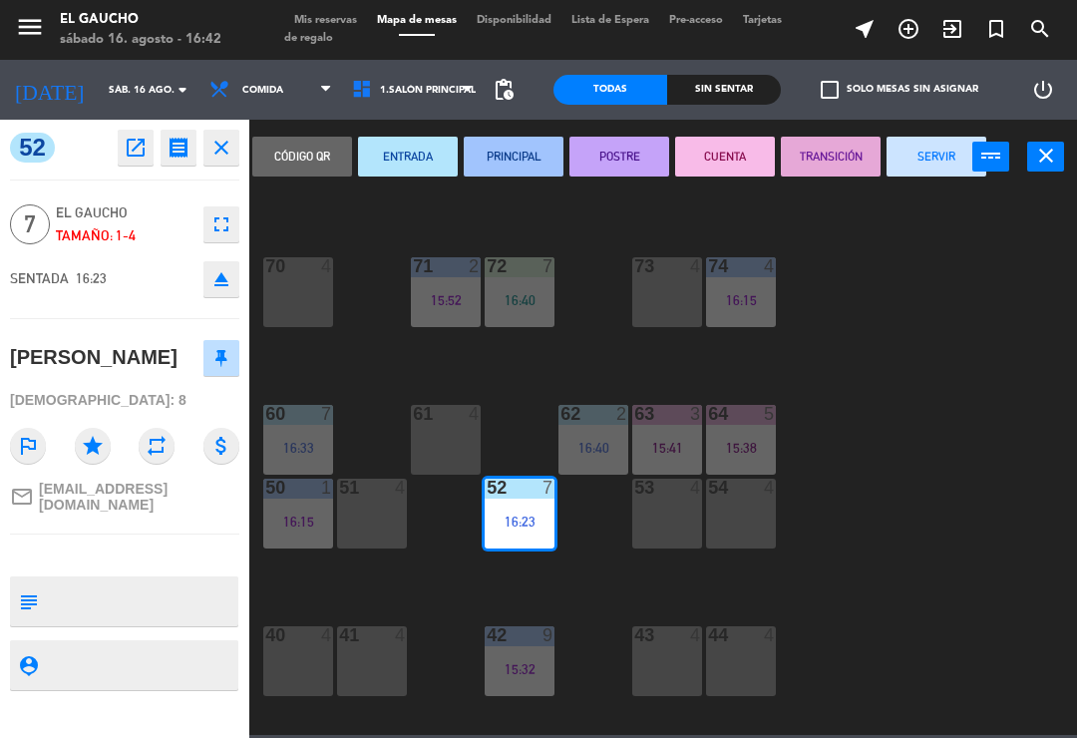
click at [508, 158] on button "PRINCIPAL" at bounding box center [514, 157] width 100 height 40
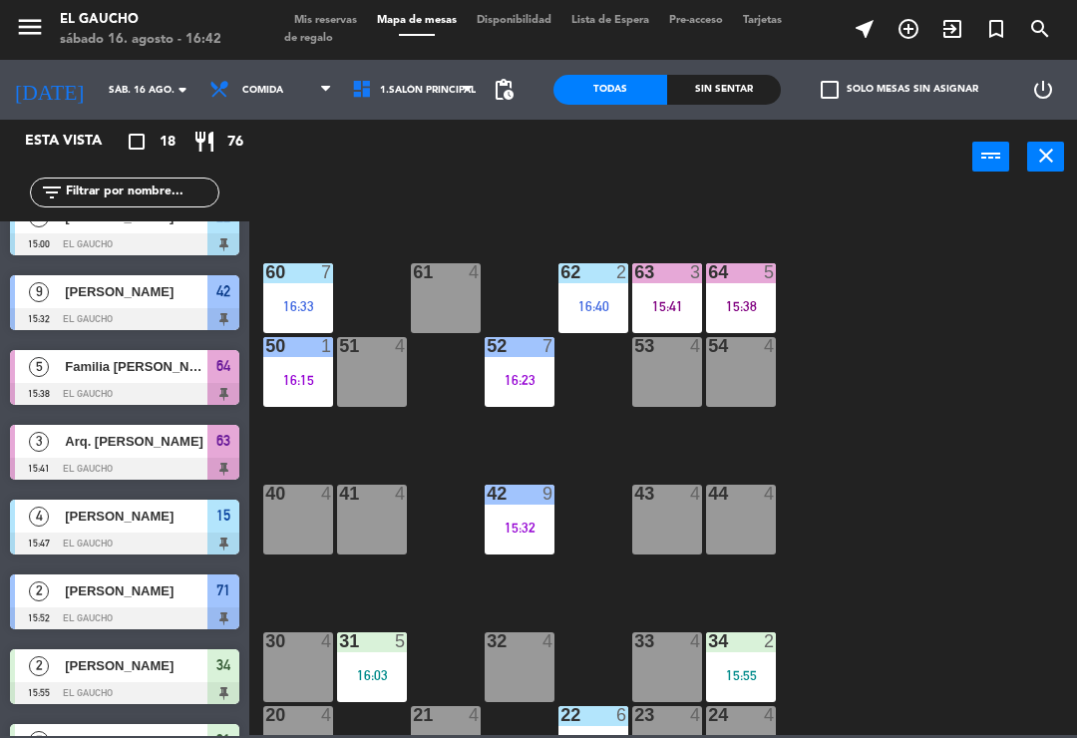
scroll to position [259, 0]
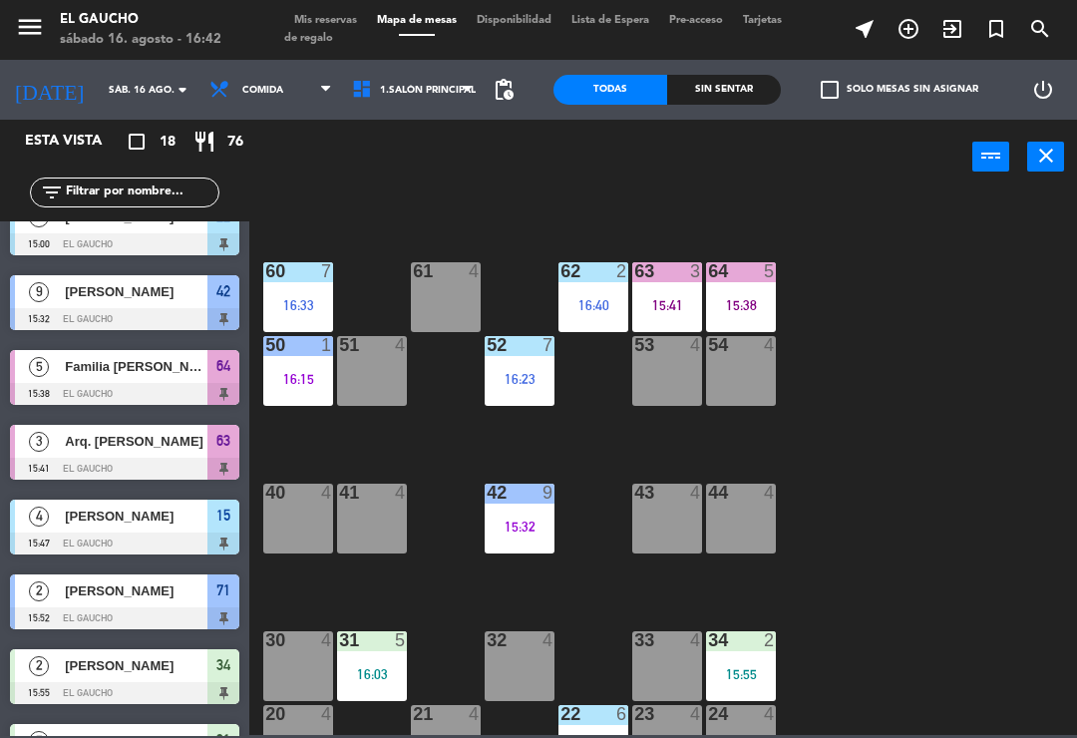
click at [531, 541] on div "42 9 15:32" at bounding box center [520, 519] width 70 height 70
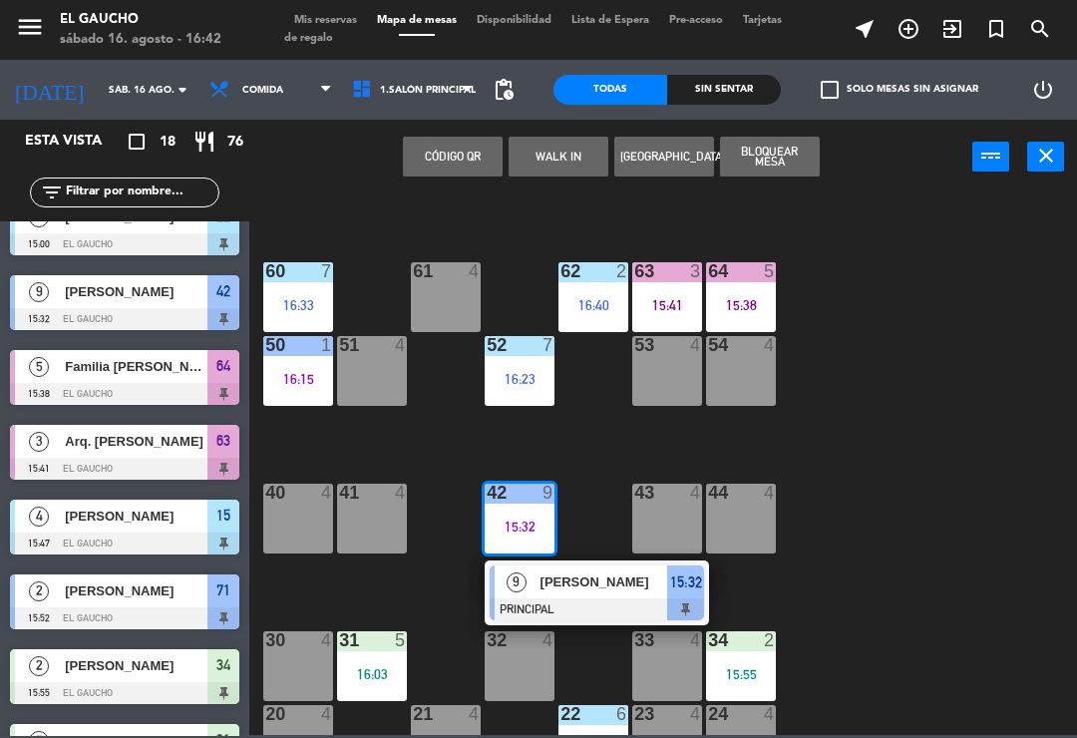
click at [595, 583] on span "Carlos Sedano" at bounding box center [605, 582] width 128 height 21
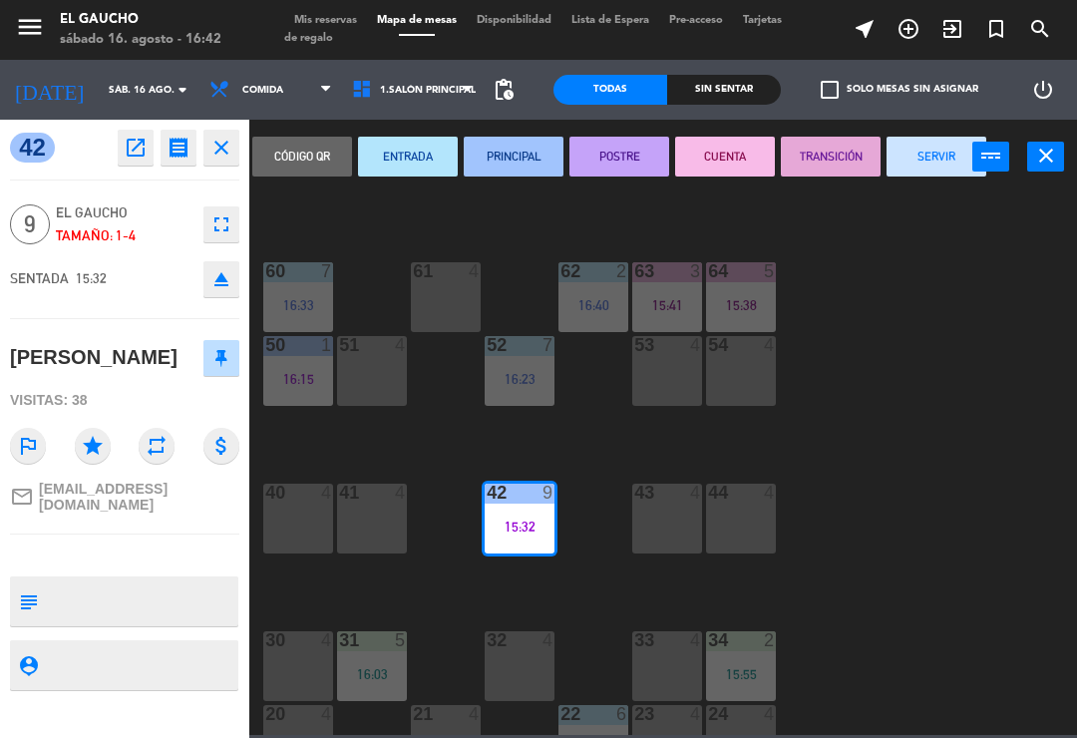
click at [827, 166] on button "TRANSICIÓN" at bounding box center [831, 157] width 100 height 40
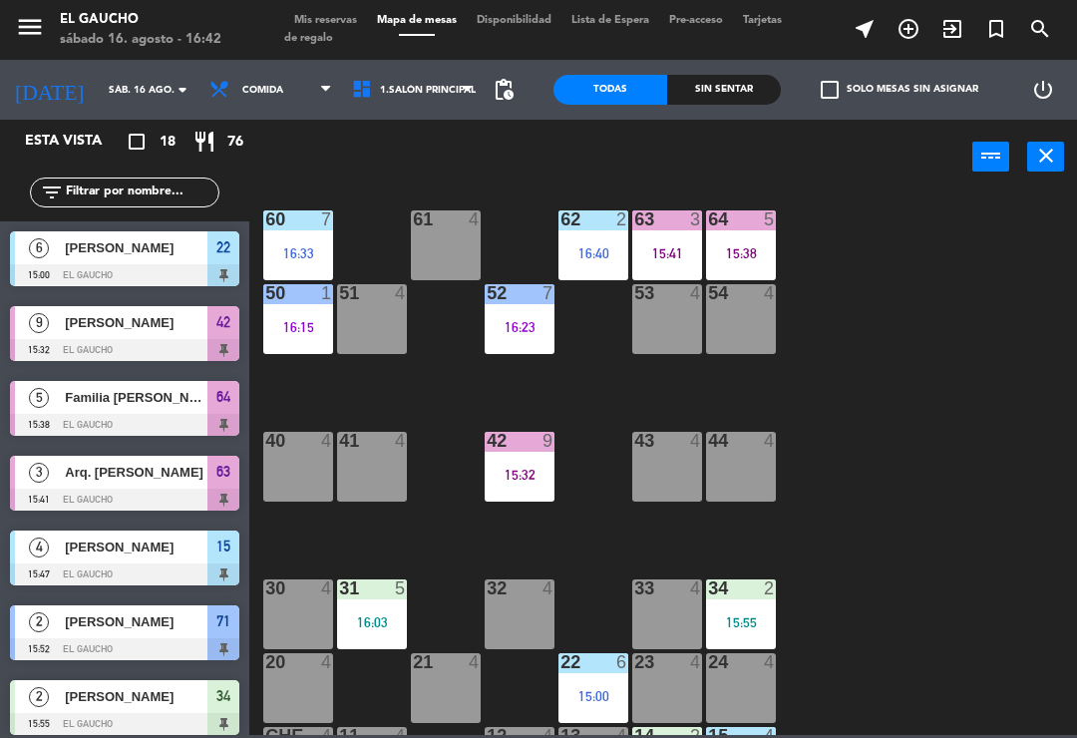
scroll to position [306, 0]
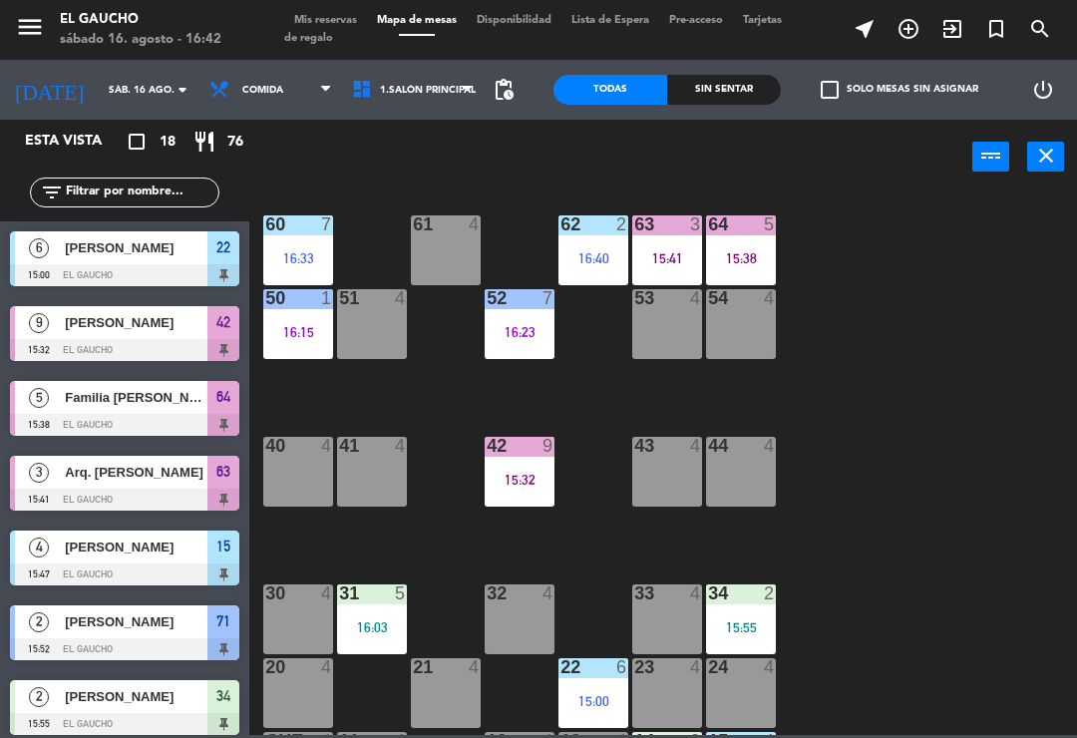
click at [369, 652] on div "31 5 16:03" at bounding box center [372, 620] width 70 height 70
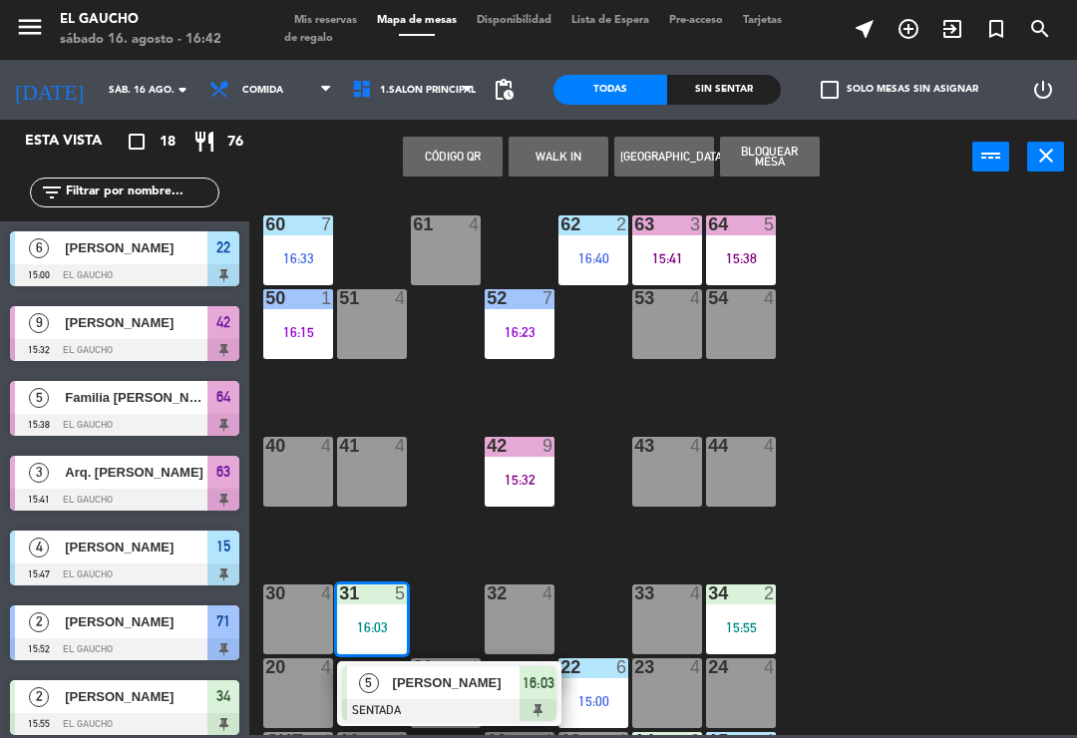
click at [416, 690] on span "[PERSON_NAME]" at bounding box center [457, 682] width 128 height 21
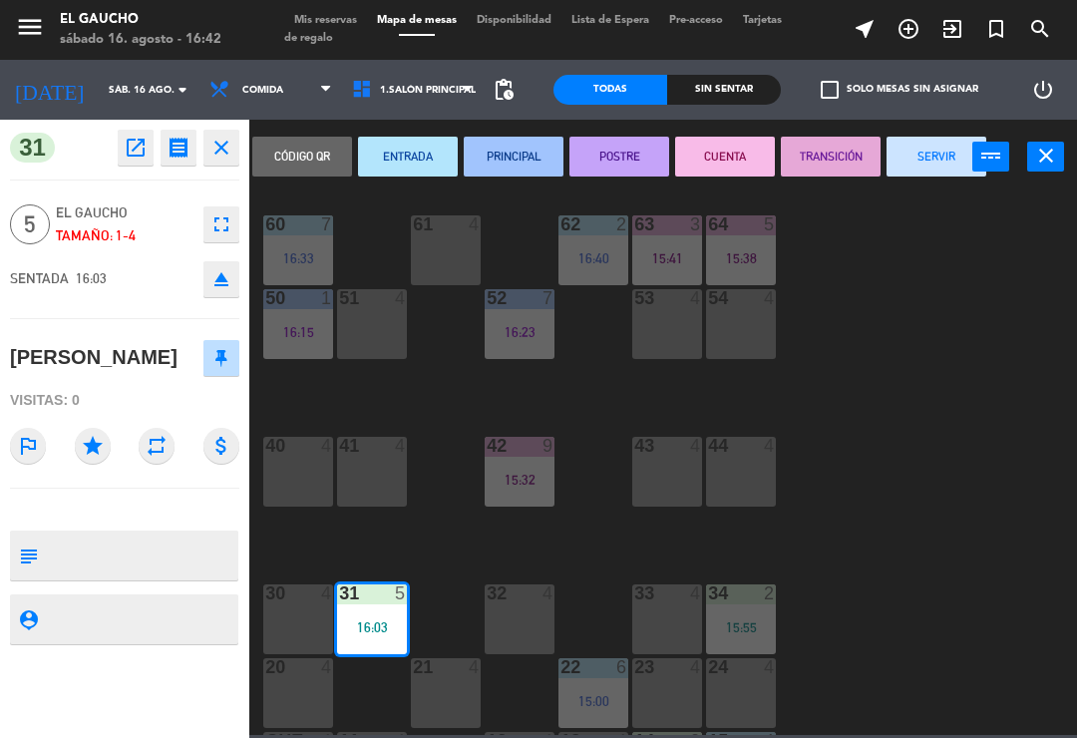
click at [528, 161] on button "PRINCIPAL" at bounding box center [514, 157] width 100 height 40
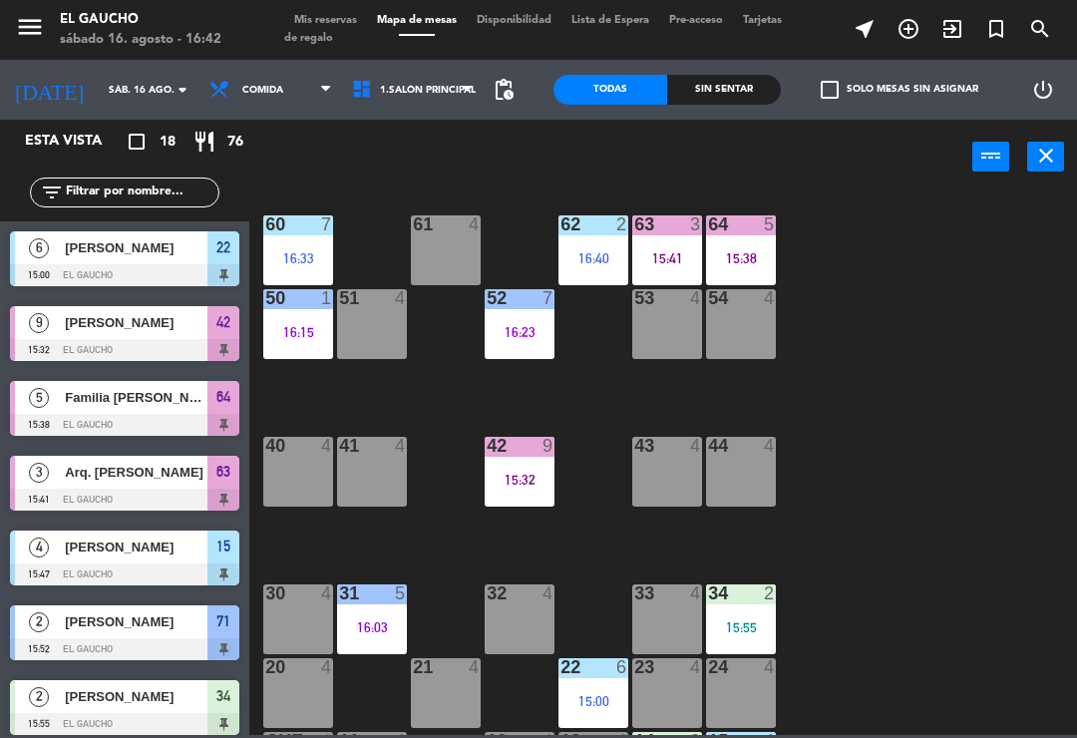
scroll to position [342, 0]
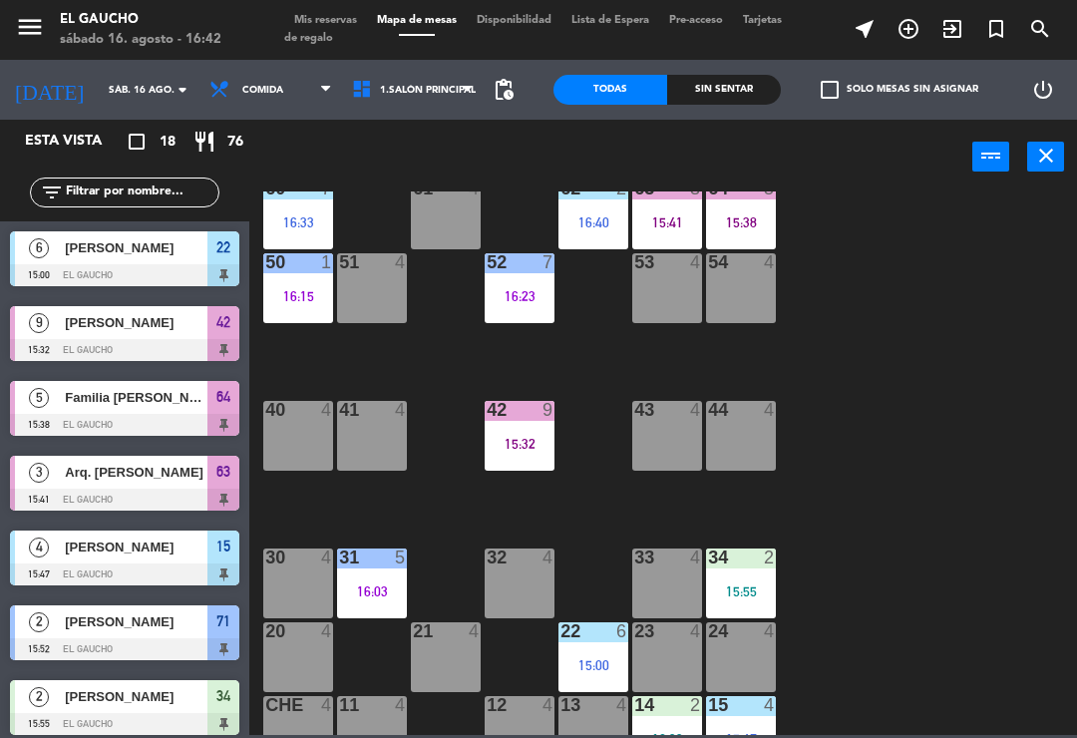
click at [745, 590] on div "15:55" at bounding box center [741, 592] width 70 height 14
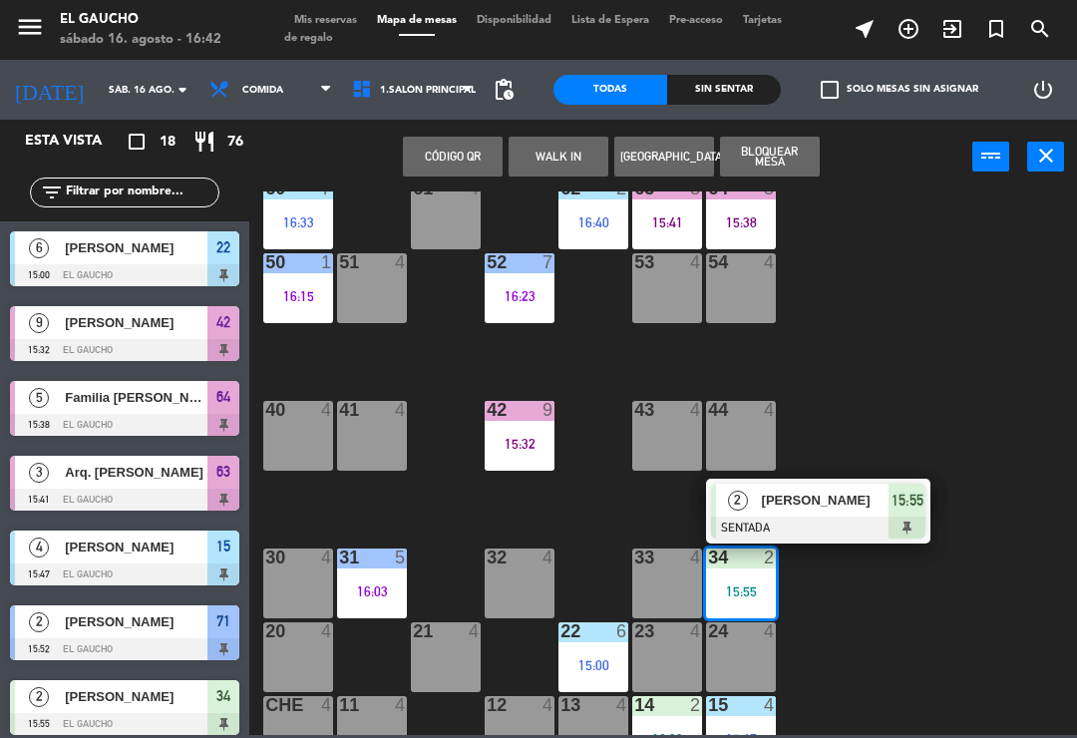
click at [866, 516] on div "Manuel Lopez" at bounding box center [825, 500] width 130 height 33
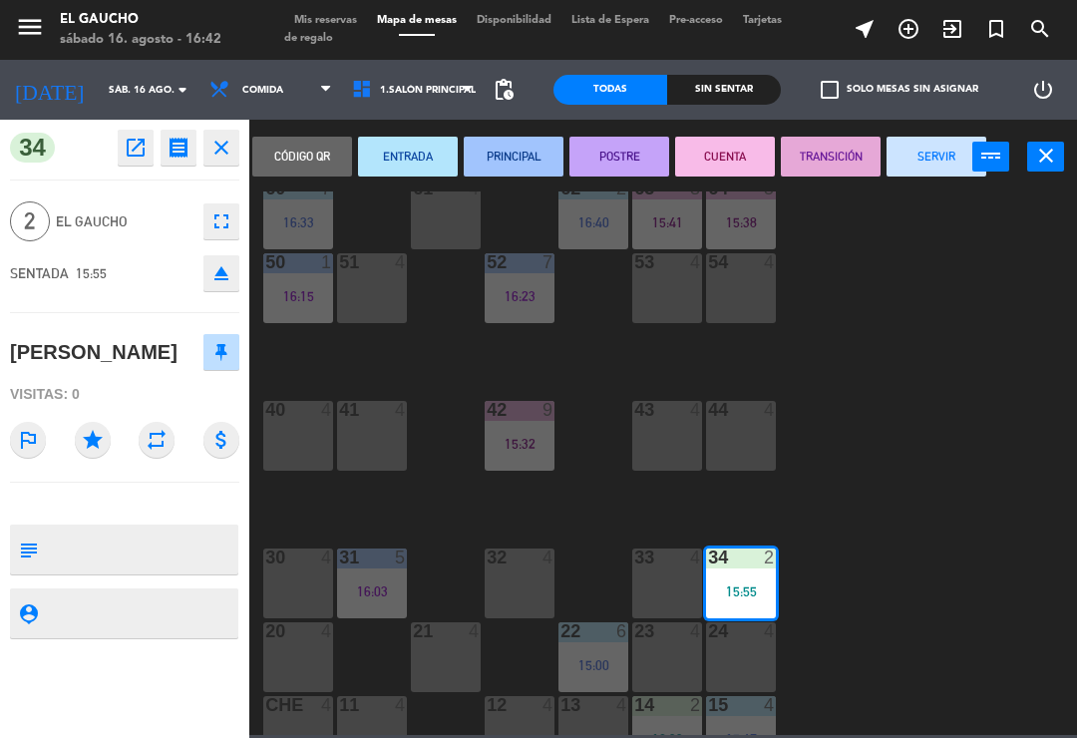
click at [505, 161] on button "PRINCIPAL" at bounding box center [514, 157] width 100 height 40
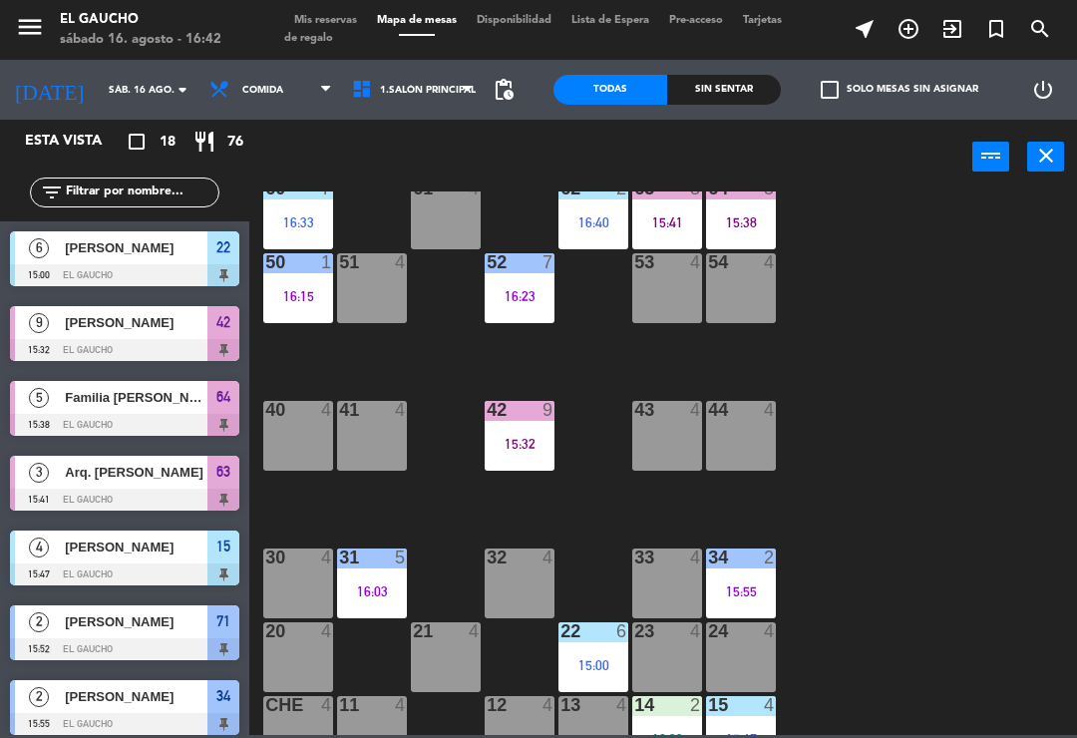
scroll to position [0, 0]
click at [754, 593] on div "15:55" at bounding box center [741, 592] width 70 height 14
click at [863, 607] on div "84 3 16:36 80 5 16:09 83 4 82 4 81 2 16:05 70 4 71 2 15:52 72 7 16:40 73 4 74 4…" at bounding box center [668, 464] width 817 height 544
click at [586, 660] on div "15:00" at bounding box center [594, 665] width 70 height 14
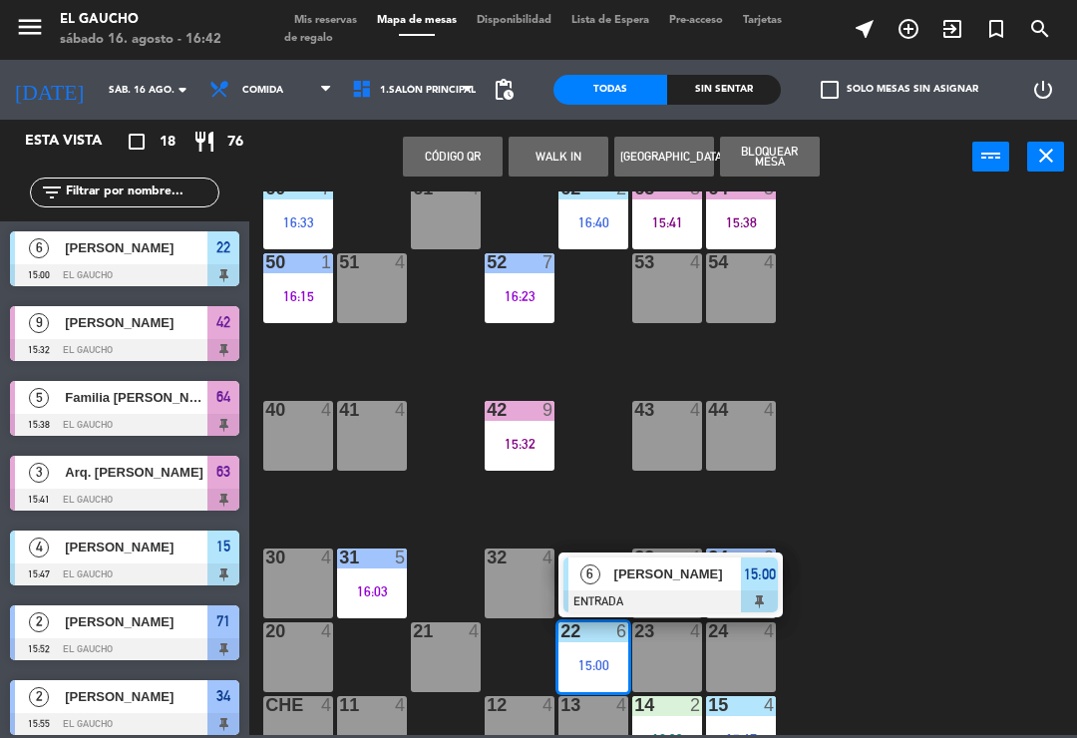
click at [673, 583] on span "[PERSON_NAME]" at bounding box center [679, 574] width 128 height 21
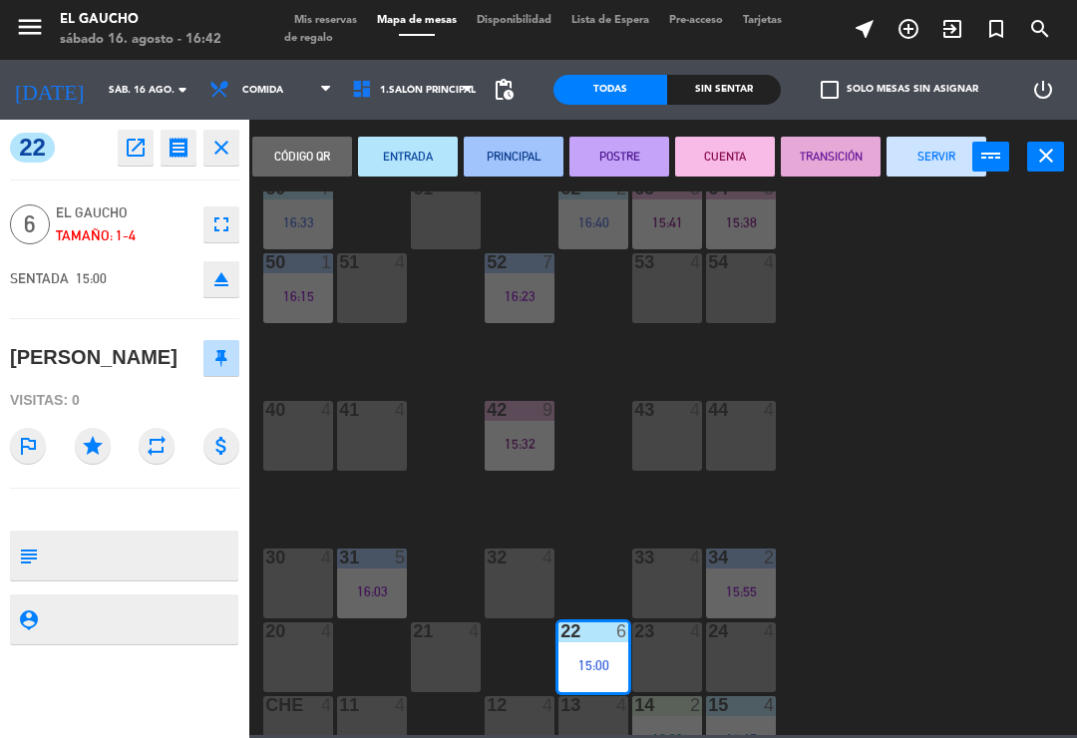
click at [629, 152] on button "POSTRE" at bounding box center [620, 157] width 100 height 40
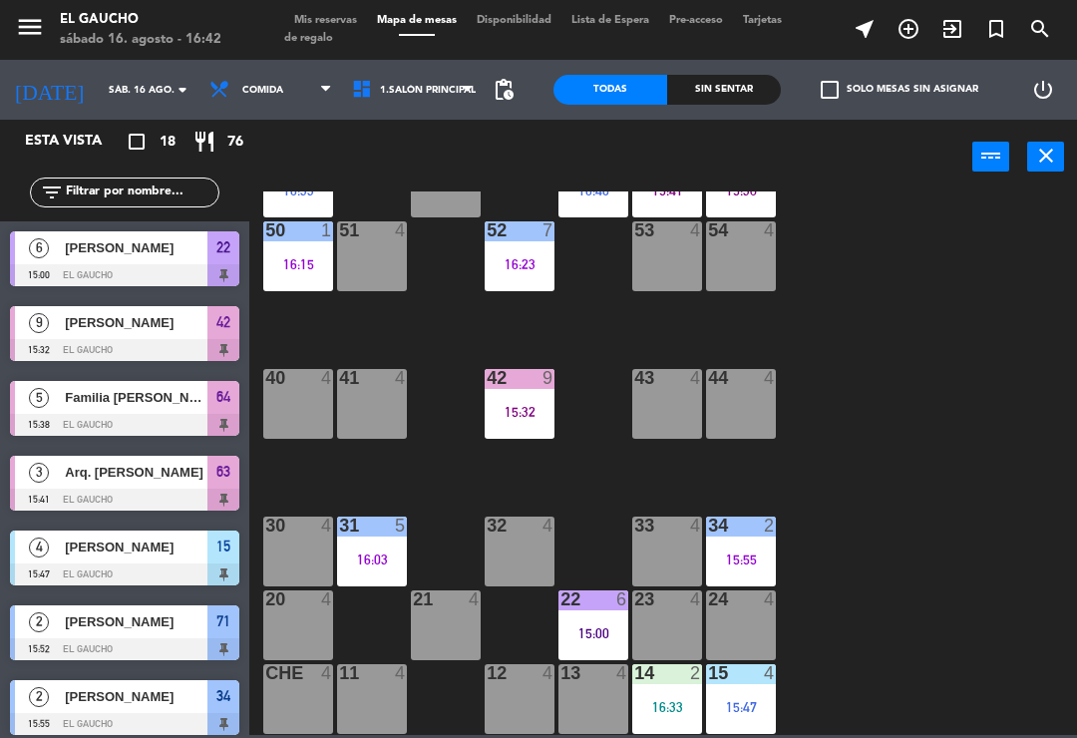
scroll to position [374, 0]
click at [658, 721] on div "14 2 16:33" at bounding box center [667, 699] width 70 height 70
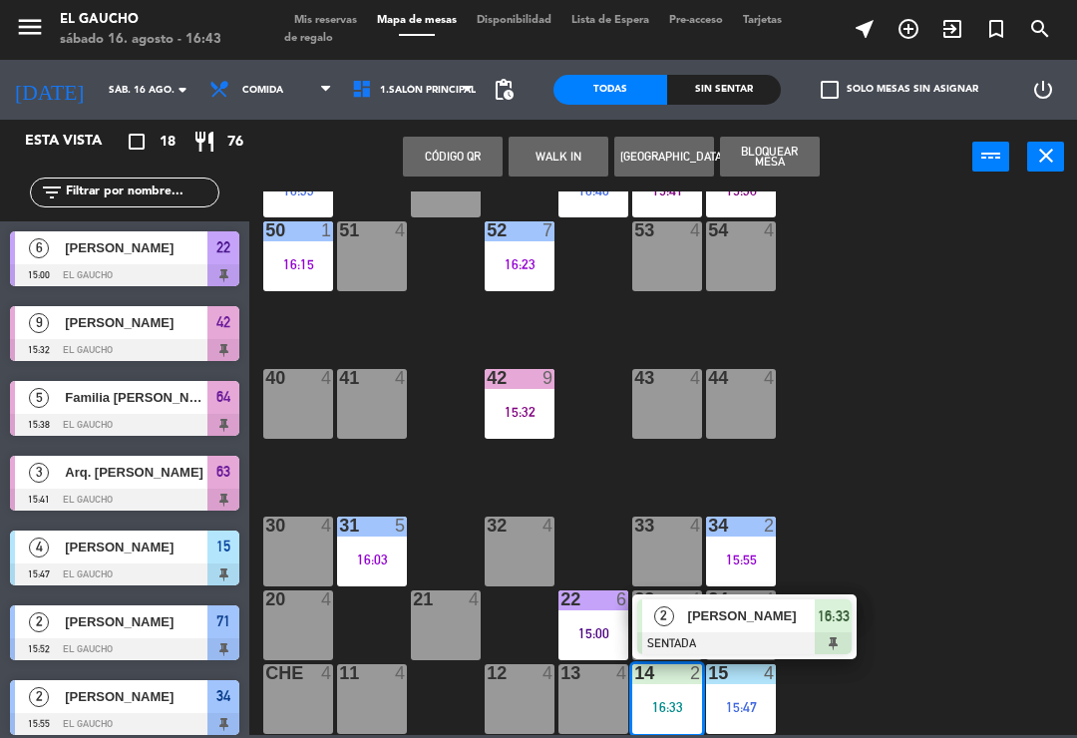
click at [735, 624] on span "Aldo Durazno" at bounding box center [752, 616] width 128 height 21
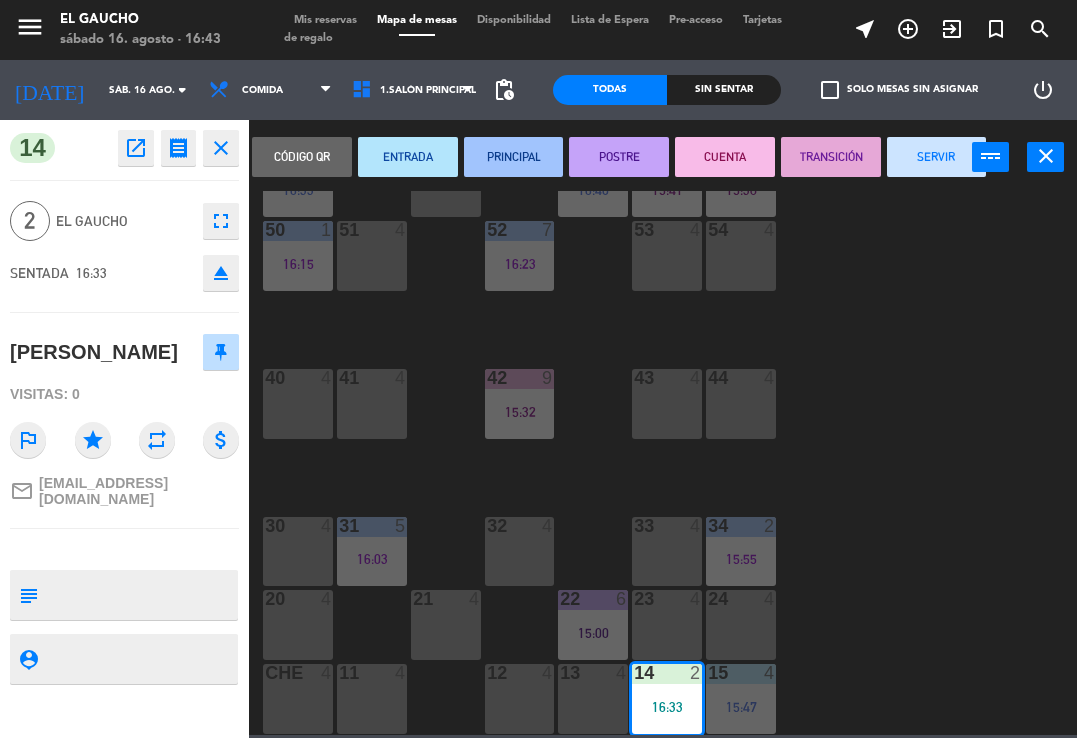
click at [514, 174] on button "PRINCIPAL" at bounding box center [514, 157] width 100 height 40
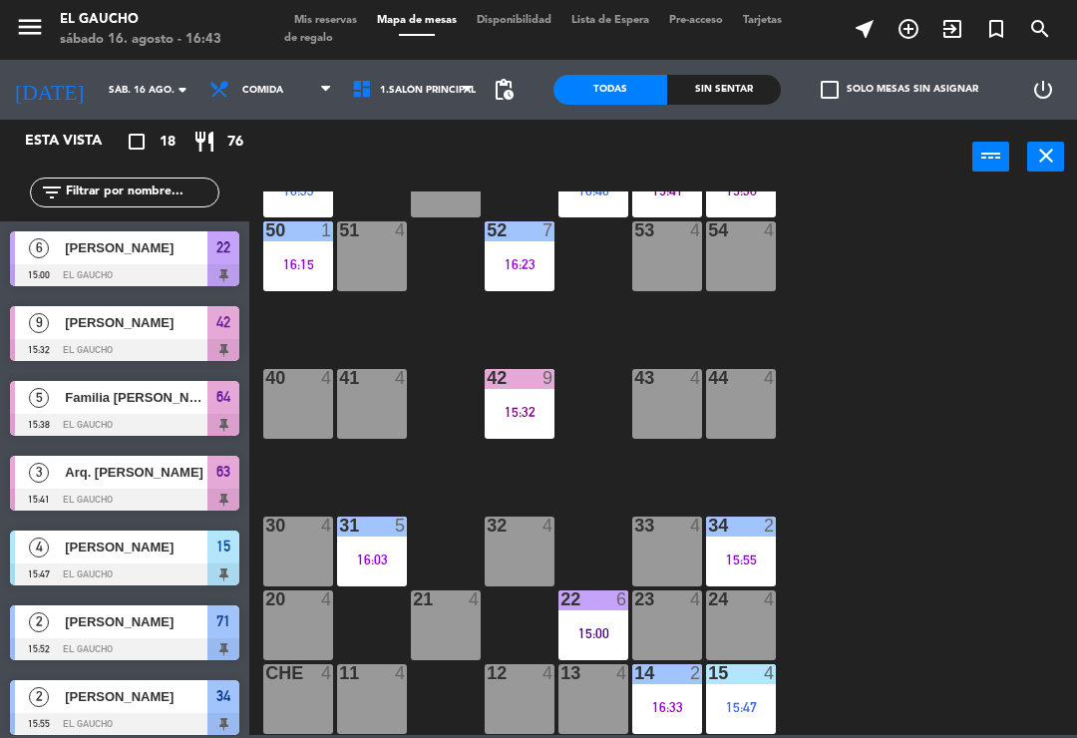
scroll to position [106, 0]
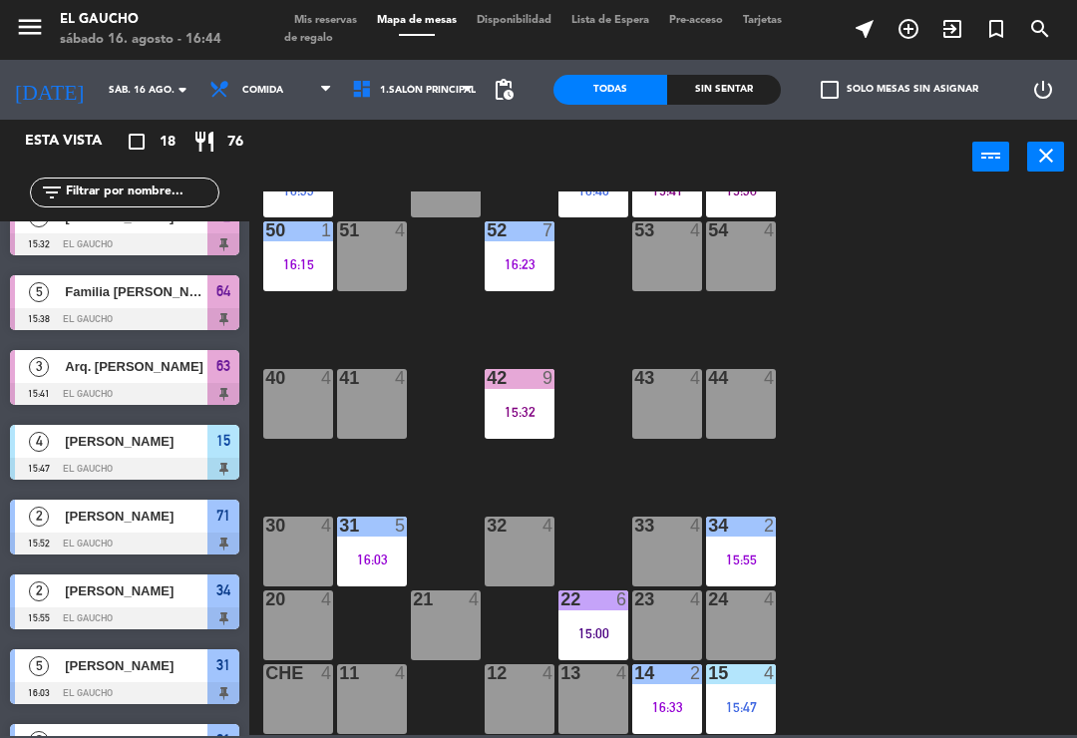
click at [899, 592] on div "84 3 16:36 80 5 16:09 83 4 82 4 81 2 16:05 70 4 71 2 15:52 72 7 16:40 73 4 74 4…" at bounding box center [668, 464] width 817 height 544
click at [590, 718] on div "13 4" at bounding box center [594, 699] width 70 height 70
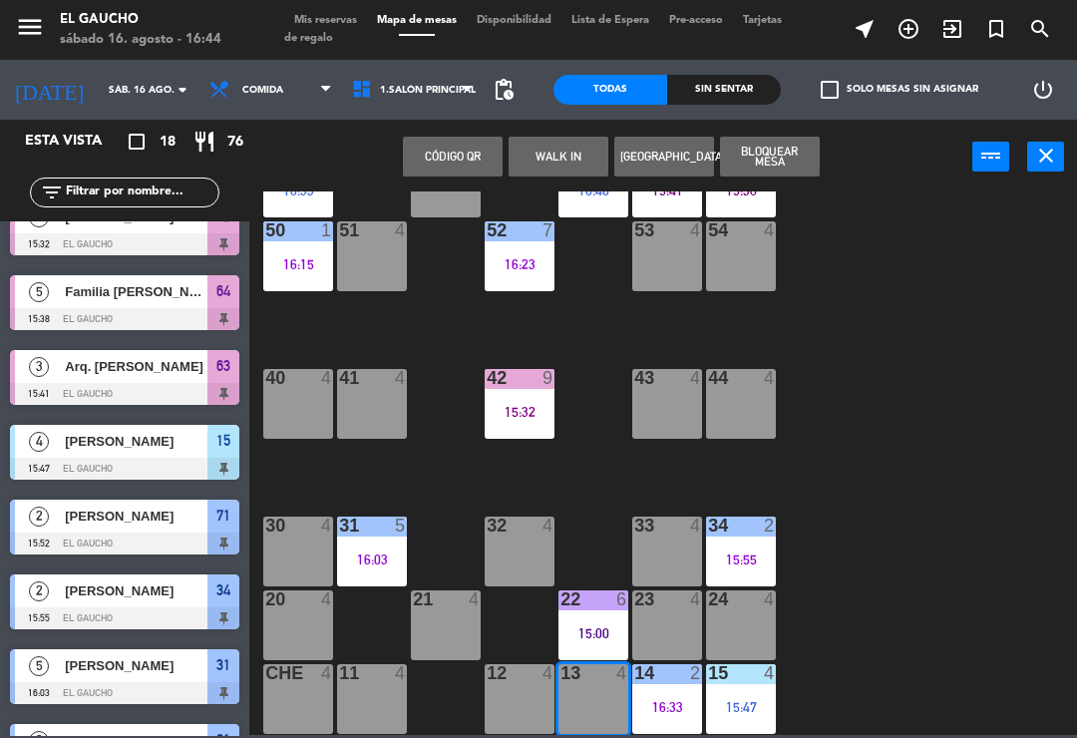
click at [559, 164] on button "WALK IN" at bounding box center [559, 157] width 100 height 40
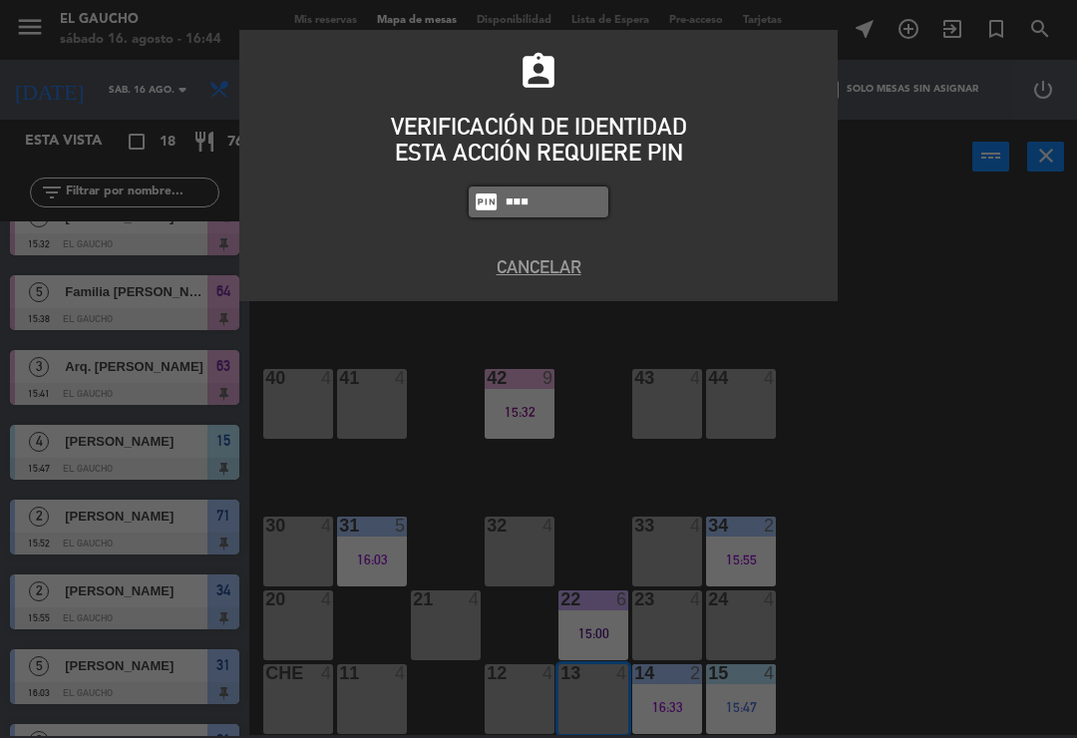
type input "3124"
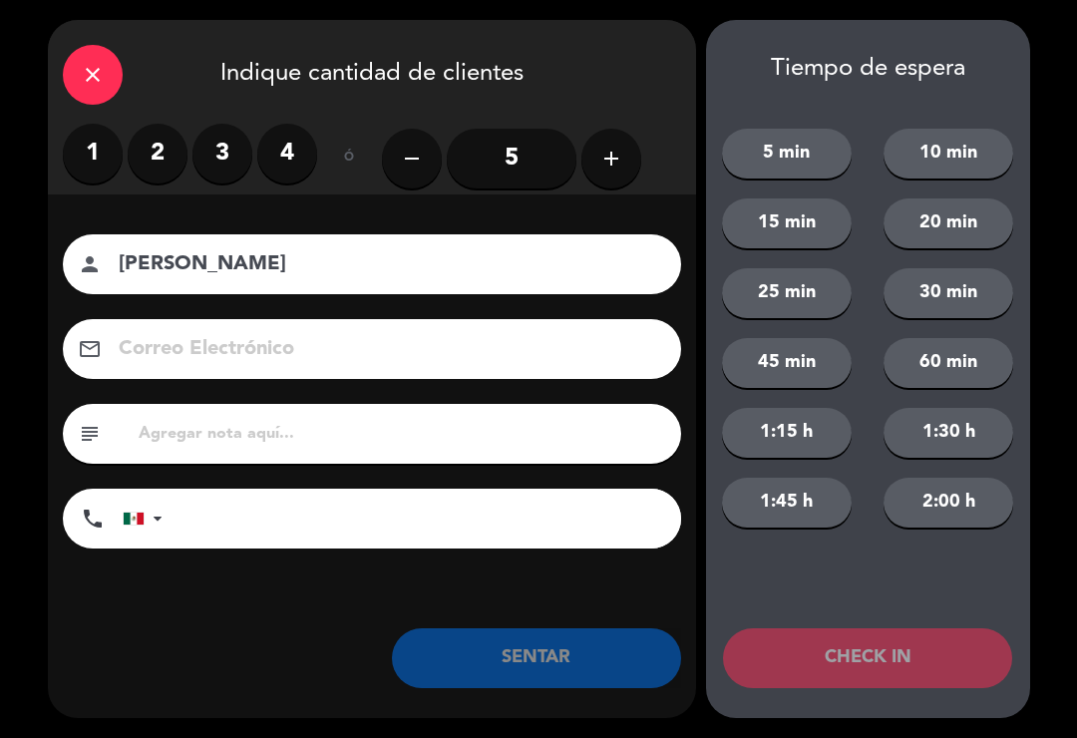
type input "Raul Rodriguez"
click at [236, 152] on label "3" at bounding box center [223, 154] width 60 height 60
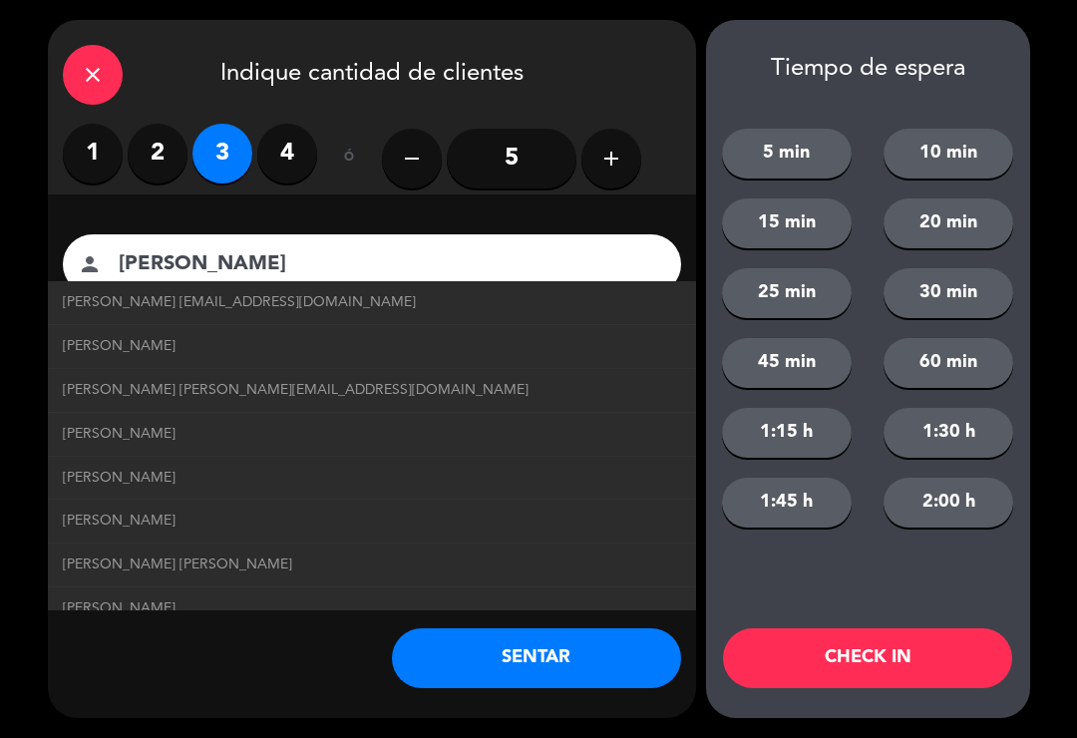
click at [289, 291] on span "Raul Rodriguez raulrodriguez@correo.com" at bounding box center [239, 302] width 353 height 23
type input "raulrodriguez@correo.com"
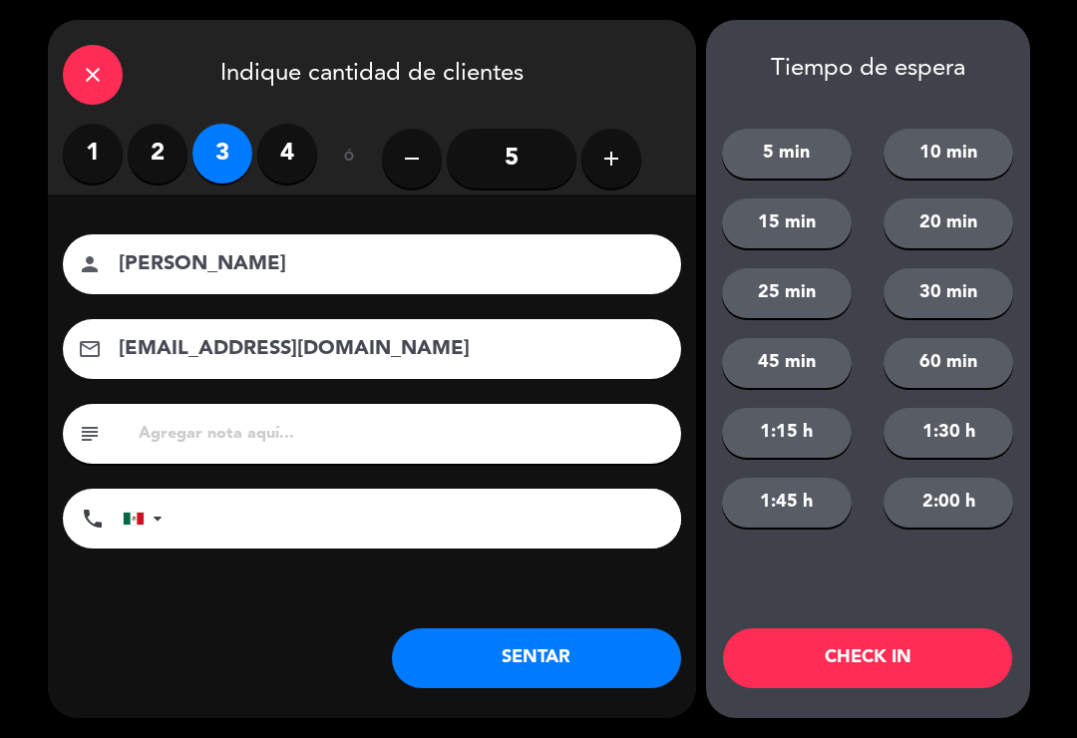
click at [515, 660] on button "SENTAR" at bounding box center [536, 658] width 289 height 60
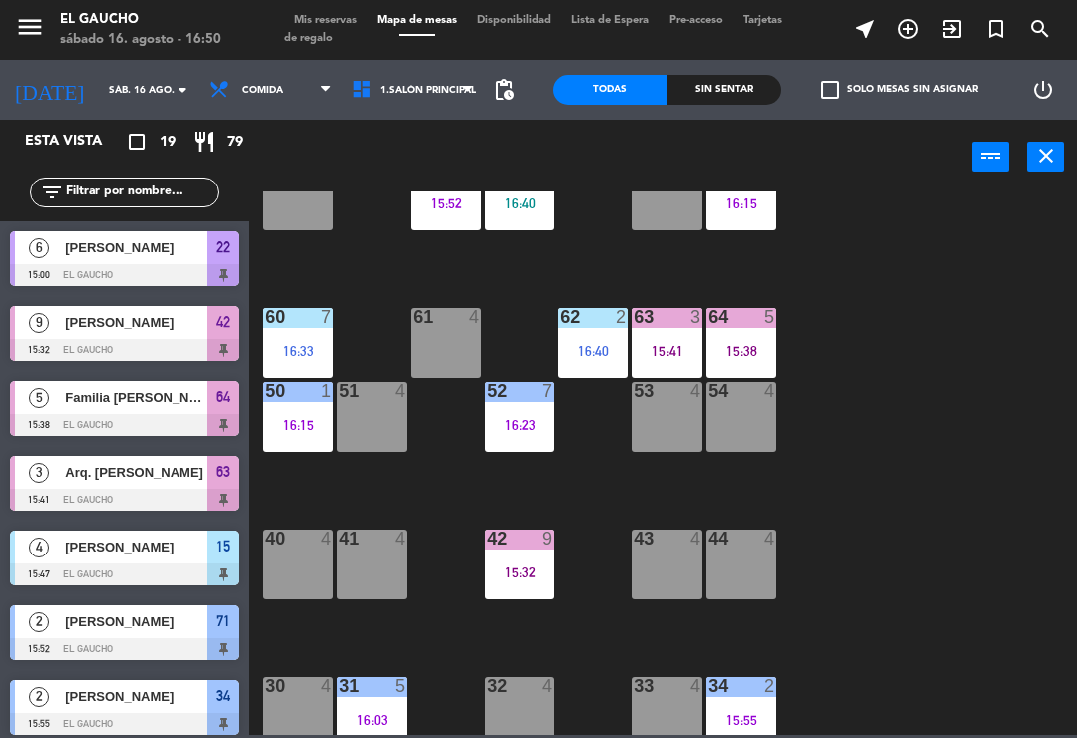
scroll to position [208, 0]
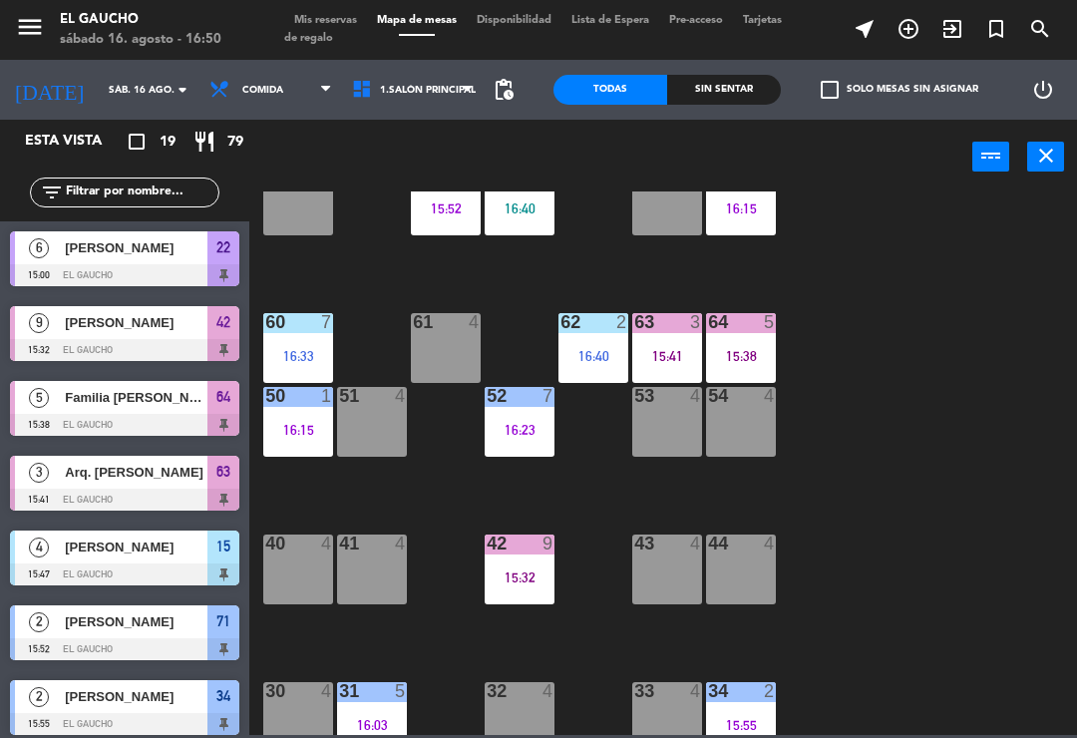
click at [367, 434] on div "51 4" at bounding box center [372, 422] width 70 height 70
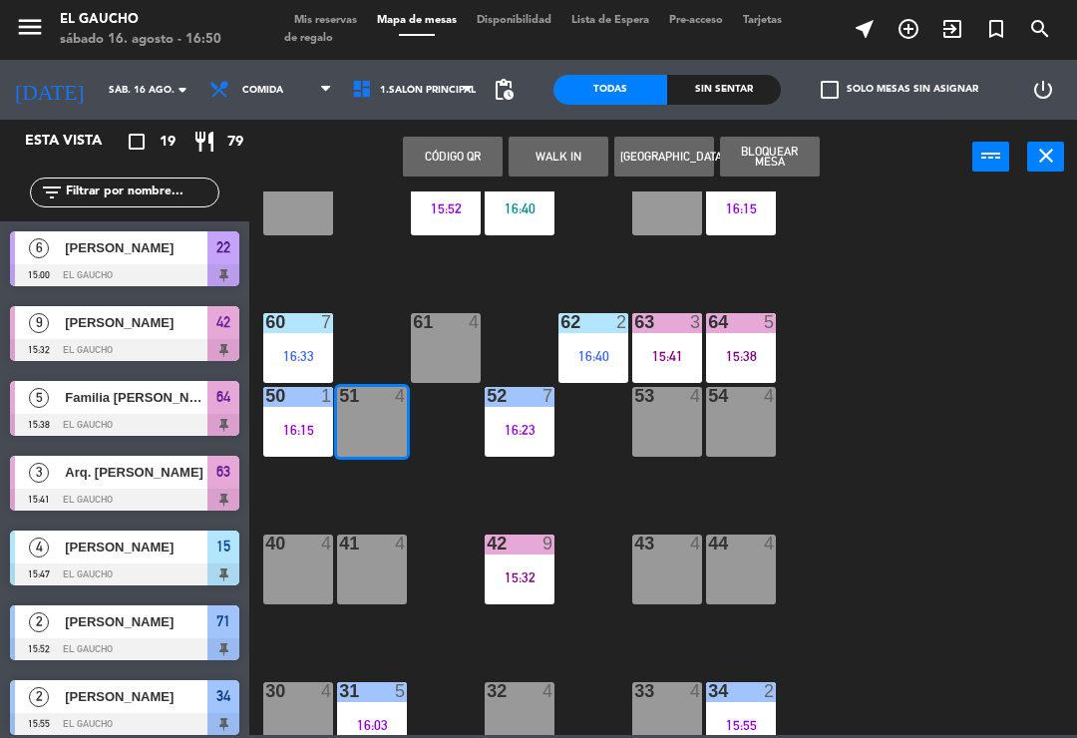
click at [558, 168] on button "WALK IN" at bounding box center [559, 157] width 100 height 40
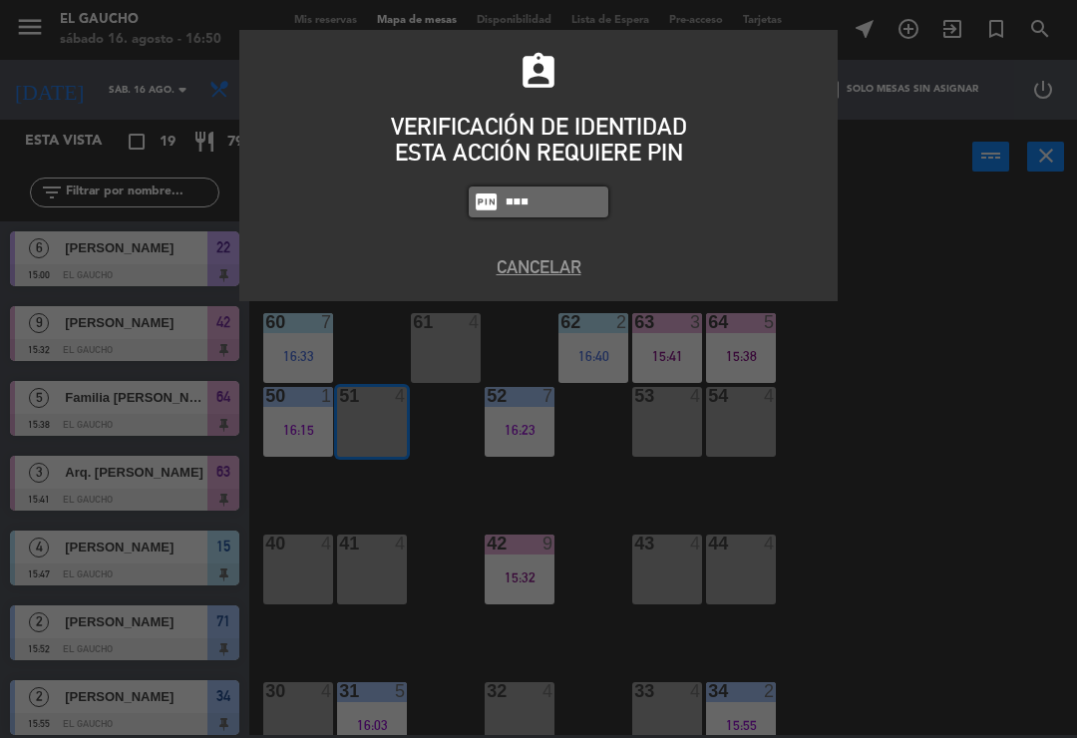
type input "0009"
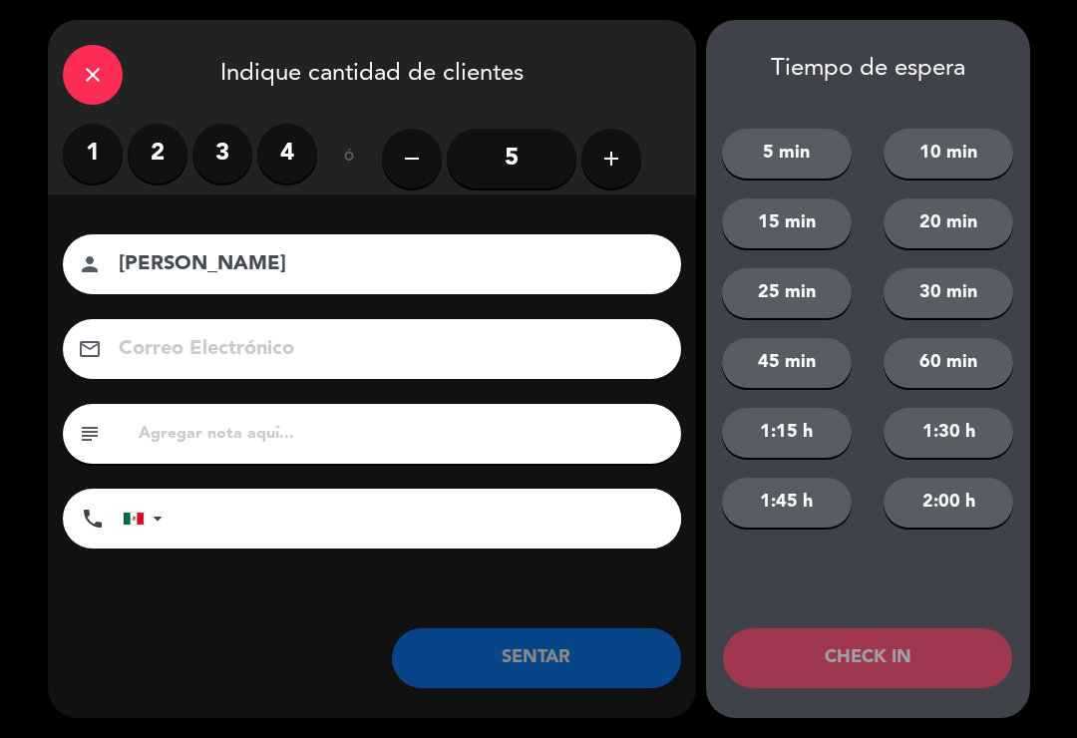
click at [152, 142] on label "2" at bounding box center [158, 154] width 60 height 60
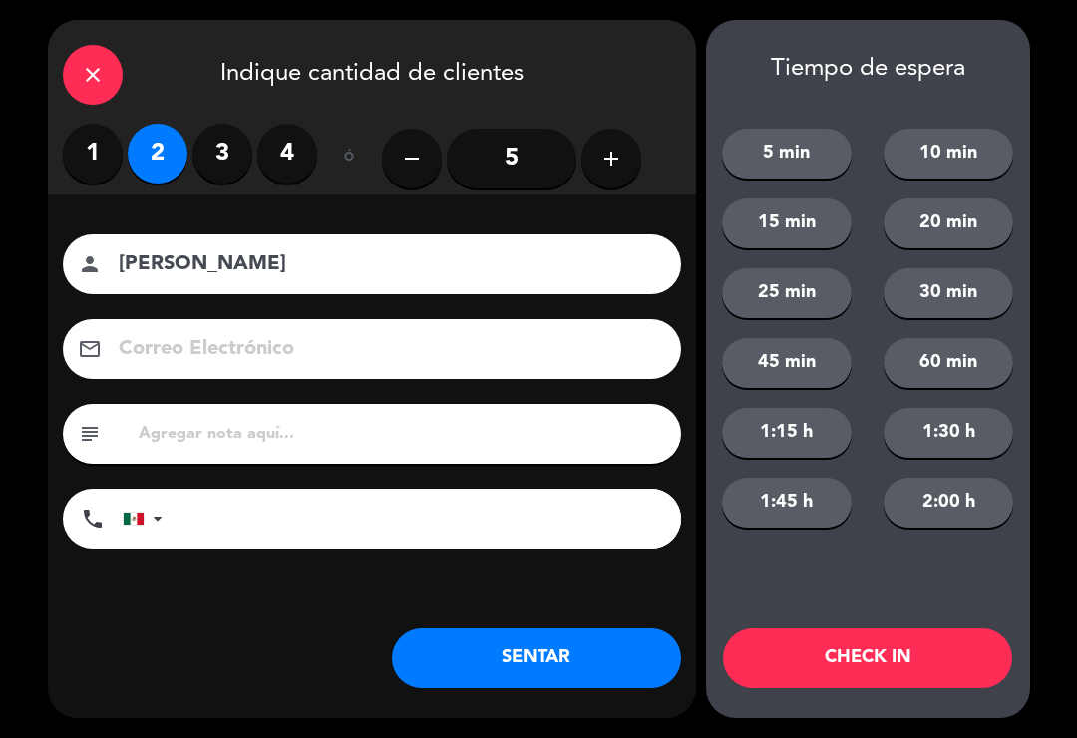
click at [91, 138] on label "1" at bounding box center [93, 154] width 60 height 60
click at [392, 268] on input "Fausto Rios" at bounding box center [386, 264] width 539 height 35
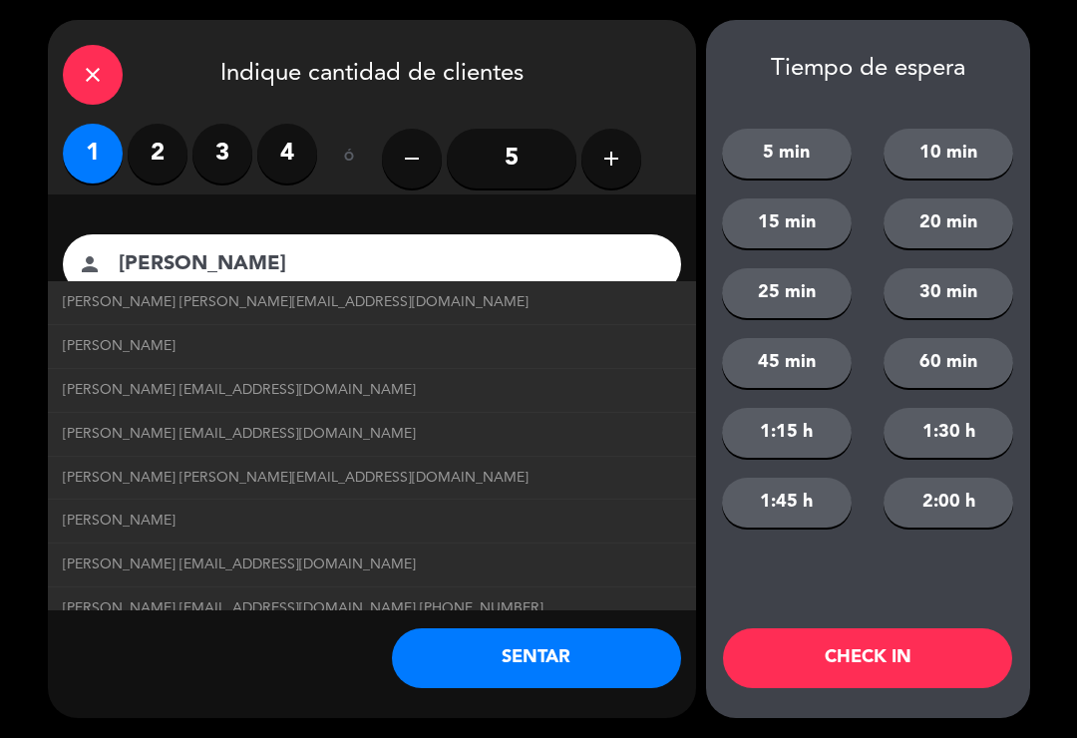
scroll to position [0, 0]
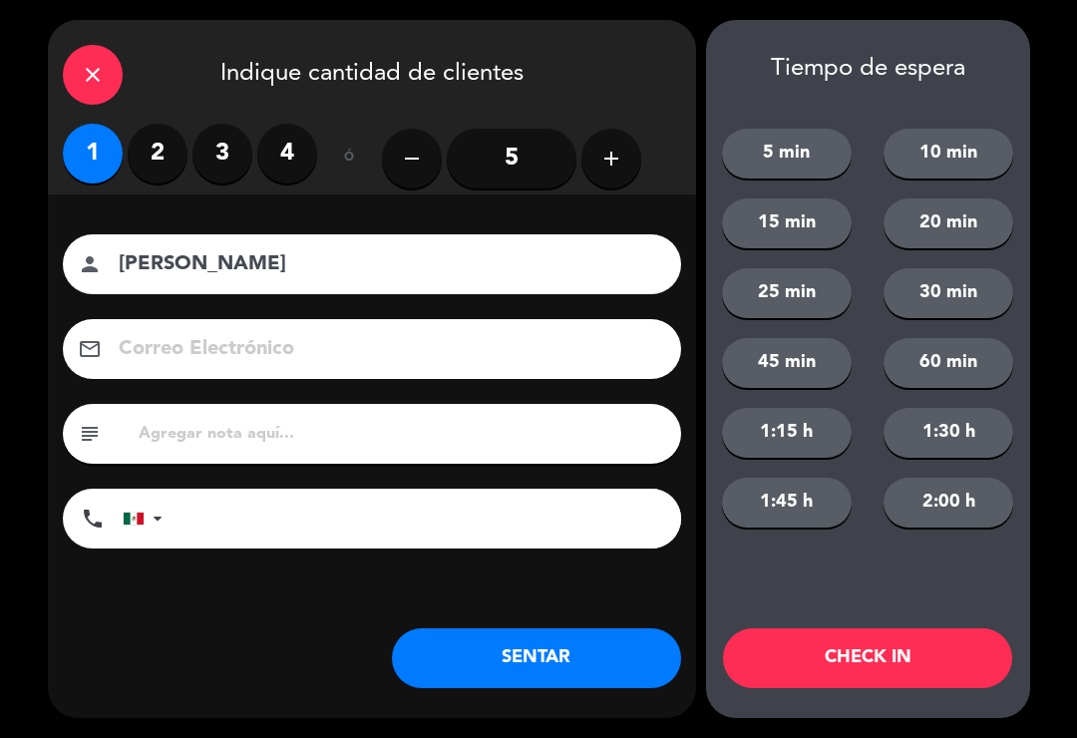
type input "Fausto"
click at [219, 181] on label "3" at bounding box center [223, 154] width 60 height 60
click at [90, 131] on label "1" at bounding box center [93, 154] width 60 height 60
click at [499, 641] on button "SENTAR" at bounding box center [536, 658] width 289 height 60
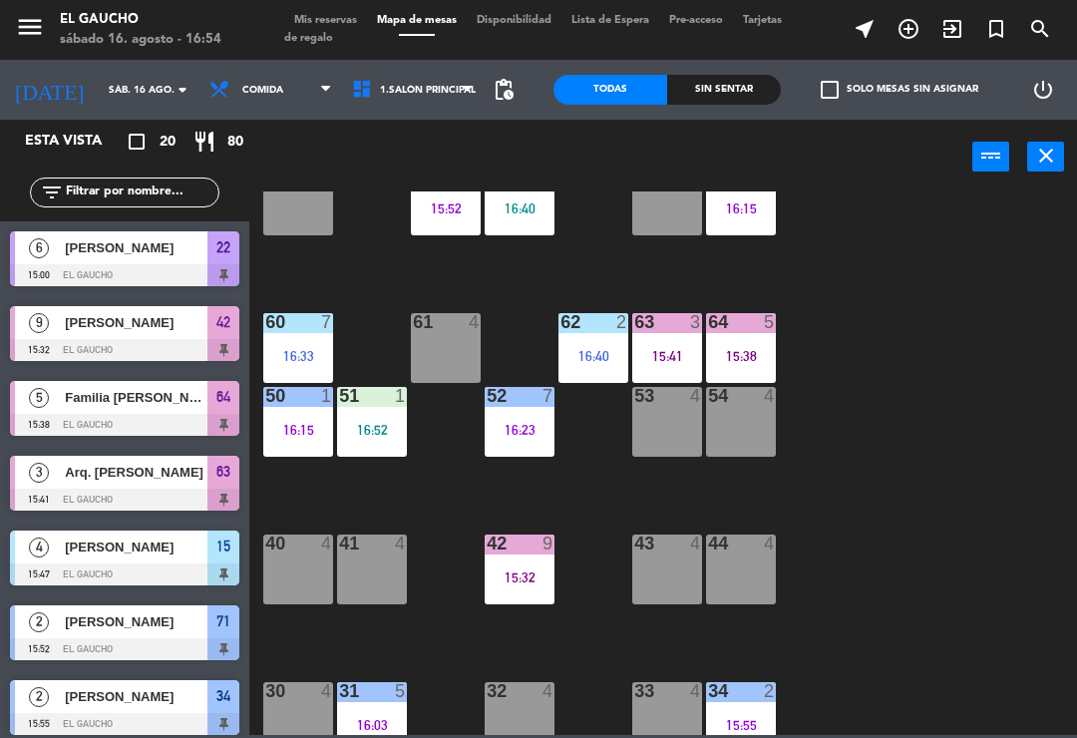
click at [740, 412] on div "54 4" at bounding box center [741, 422] width 70 height 70
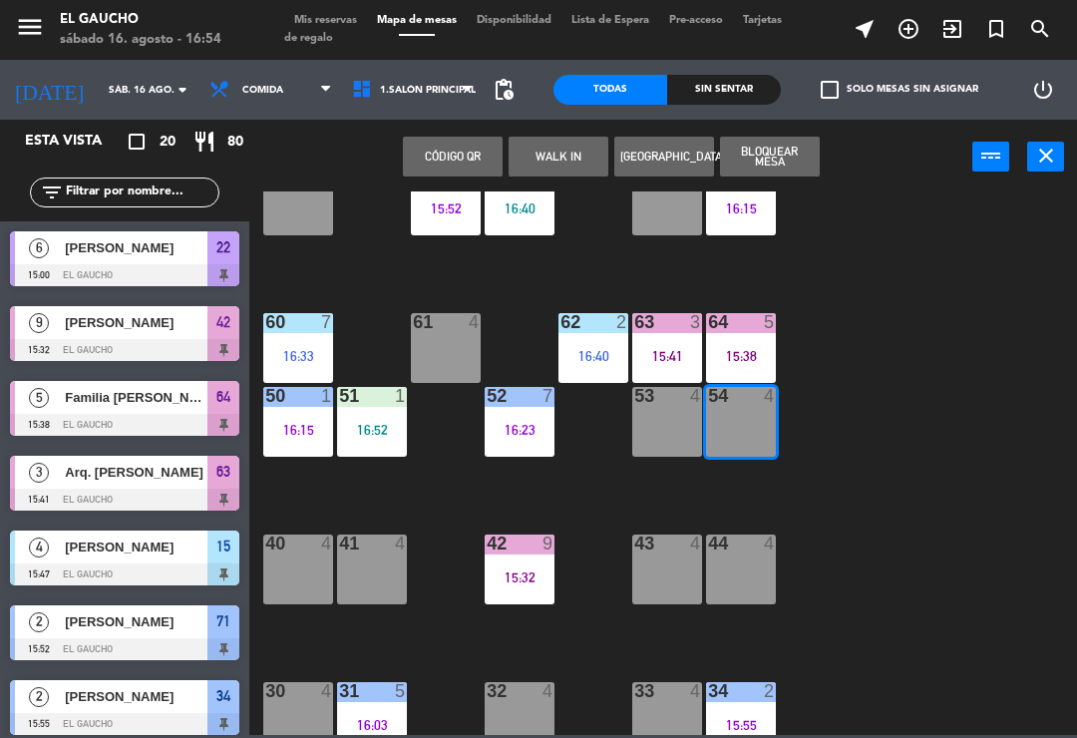
click at [553, 174] on button "WALK IN" at bounding box center [559, 157] width 100 height 40
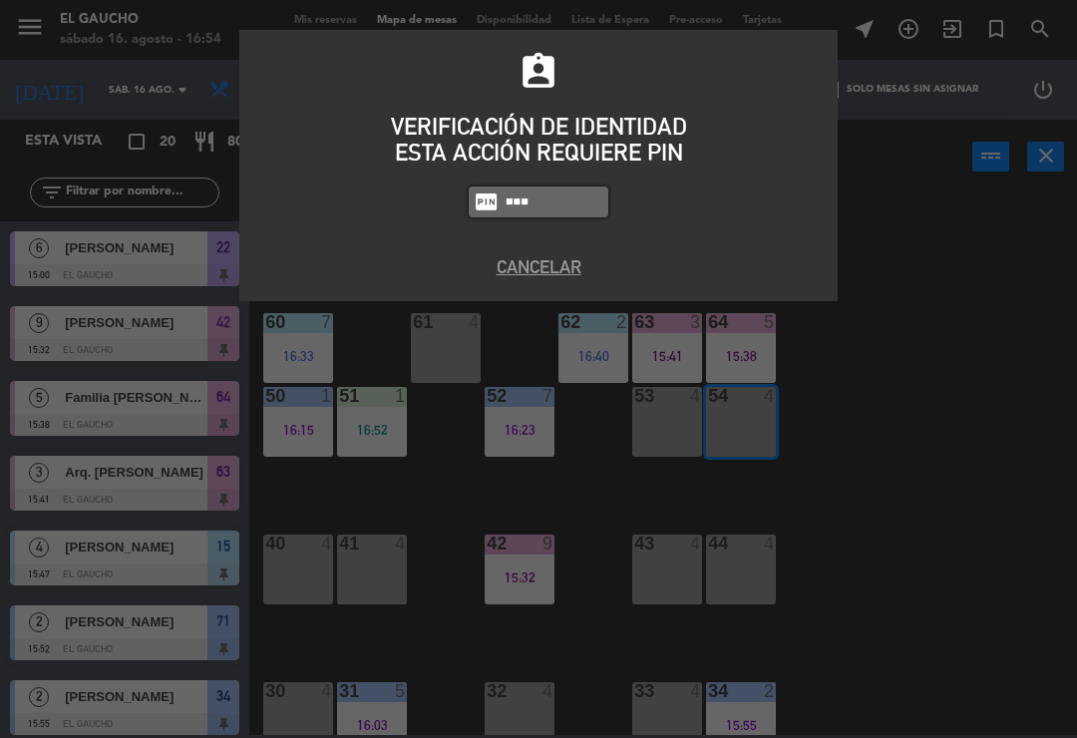
type input "0009"
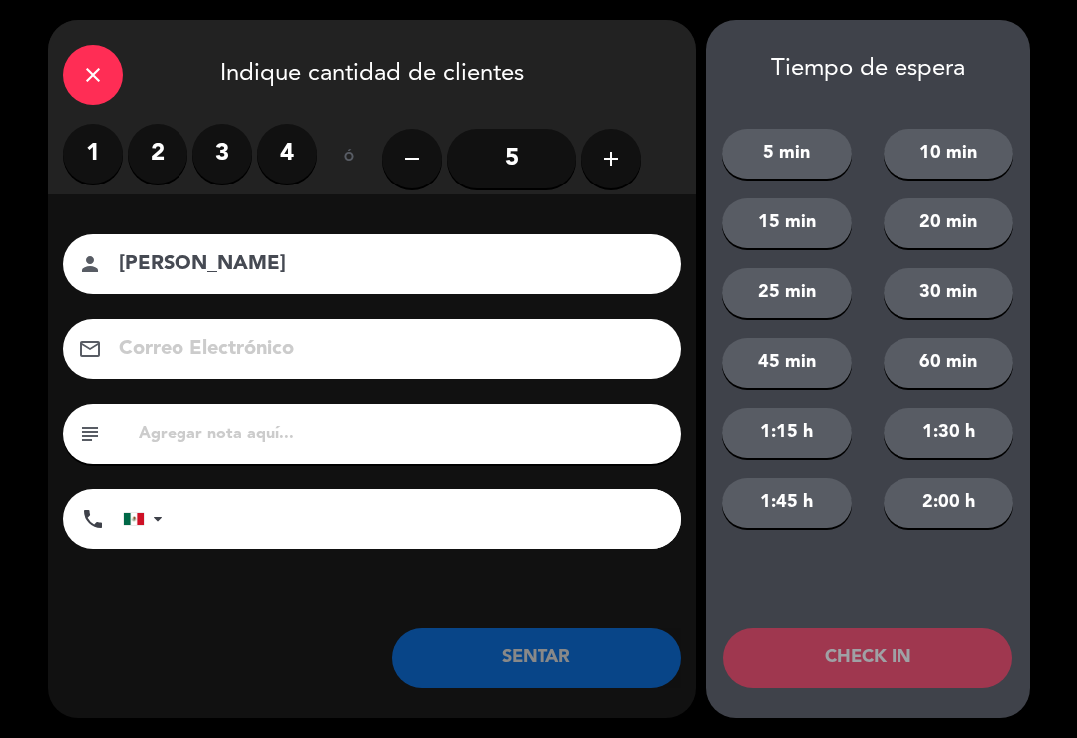
type input "[PERSON_NAME]"
click at [166, 145] on label "2" at bounding box center [158, 154] width 60 height 60
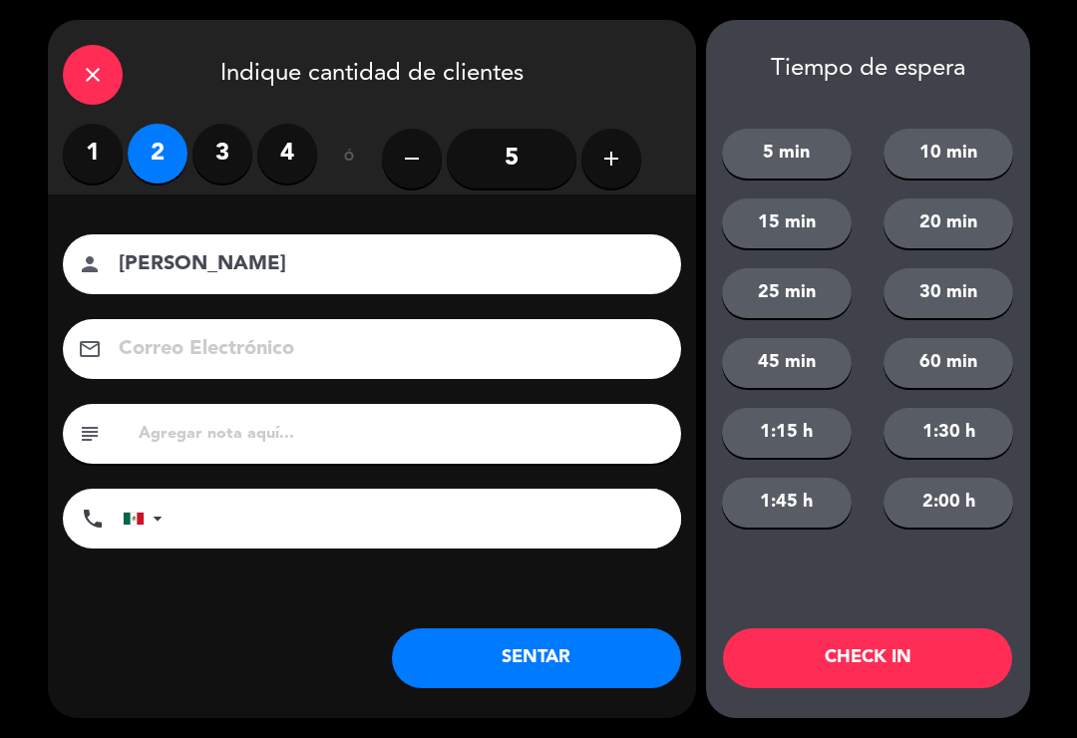
click at [532, 685] on button "SENTAR" at bounding box center [536, 658] width 289 height 60
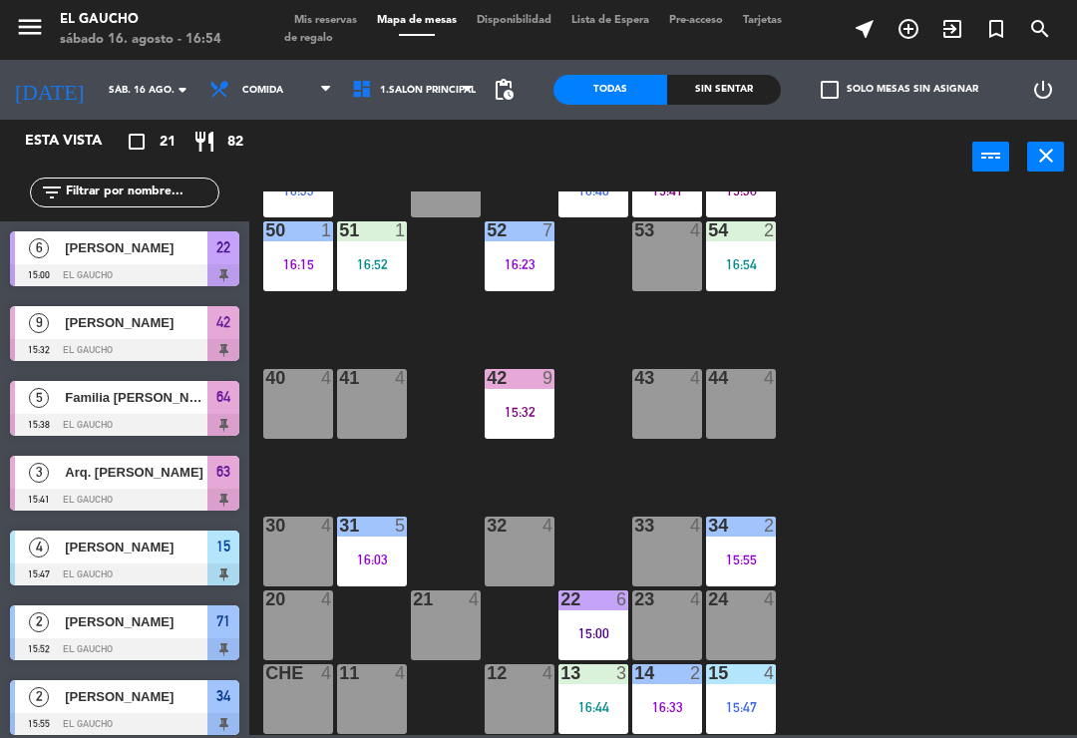
scroll to position [374, 0]
click at [495, 721] on div "12 4" at bounding box center [520, 699] width 70 height 70
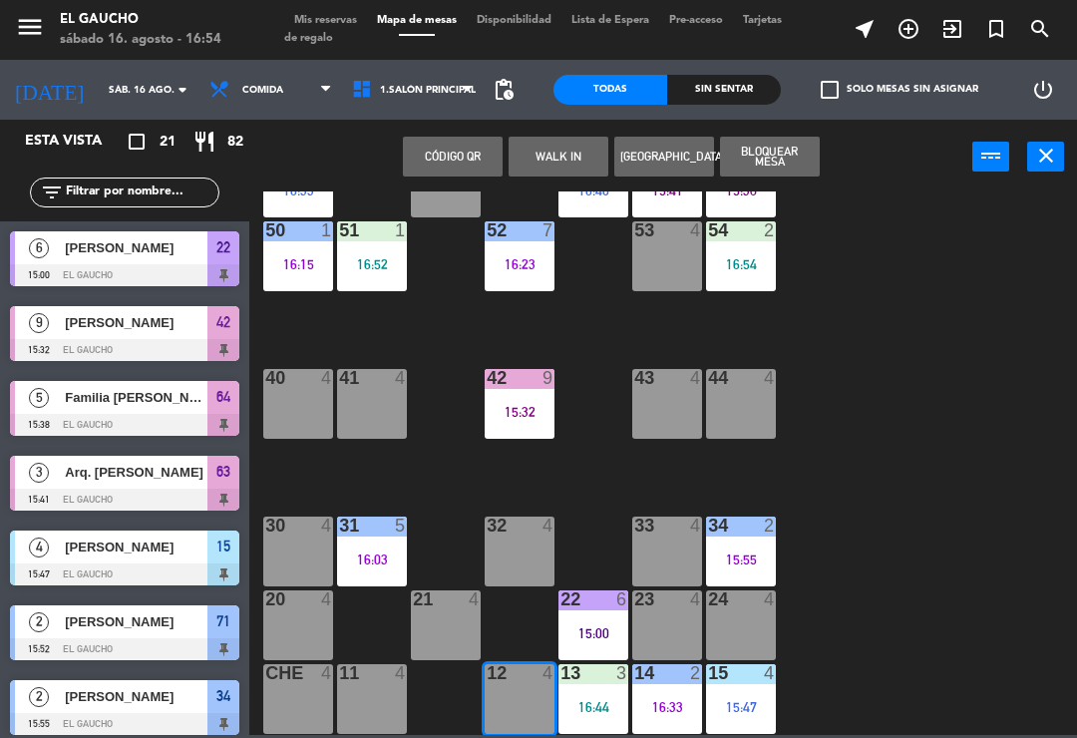
click at [545, 165] on button "WALK IN" at bounding box center [559, 157] width 100 height 40
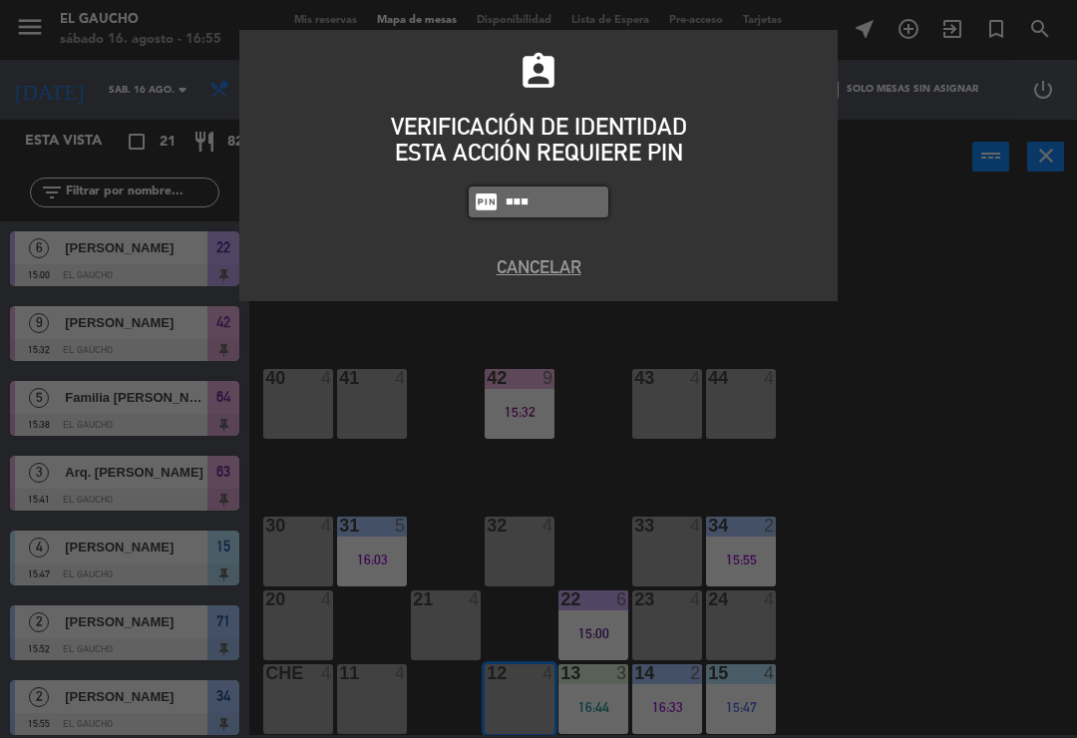
type input "3124"
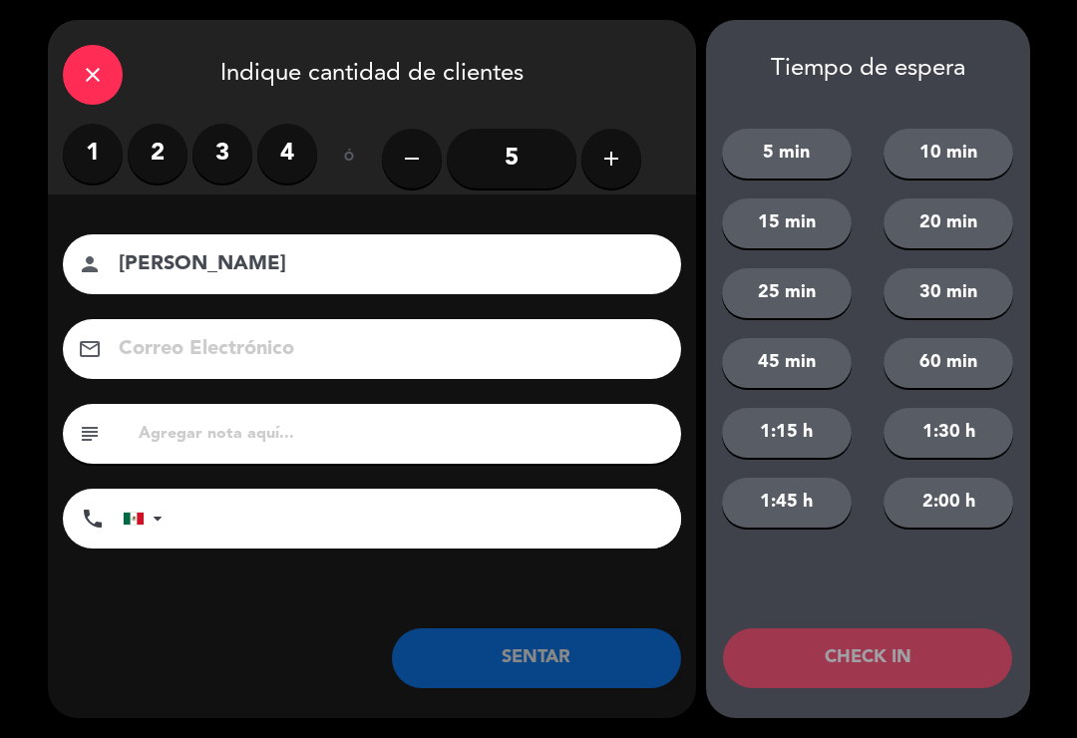
click at [135, 158] on label "2" at bounding box center [158, 154] width 60 height 60
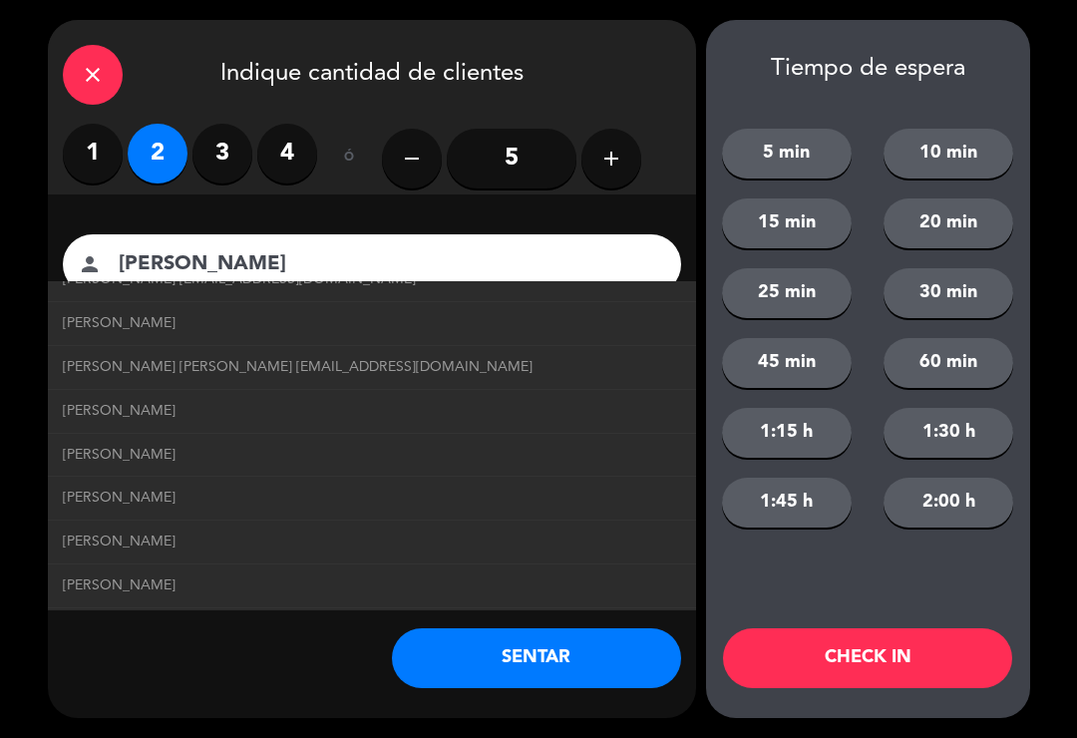
scroll to position [256, 0]
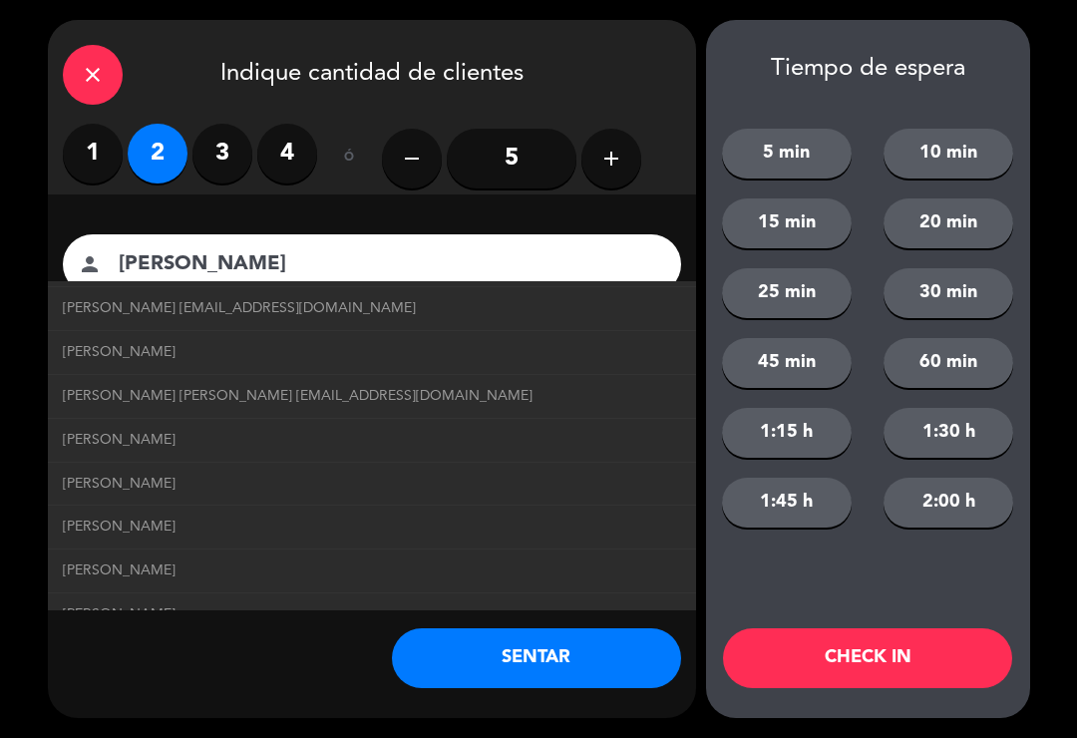
click at [296, 385] on span "Rolando Rafael Mora Ramos rolandorafaelmoraramos@correo.com" at bounding box center [298, 396] width 470 height 23
type input "Rolando Rafael Mora Ramos"
type input "rolandorafaelmoraramos@correo.com"
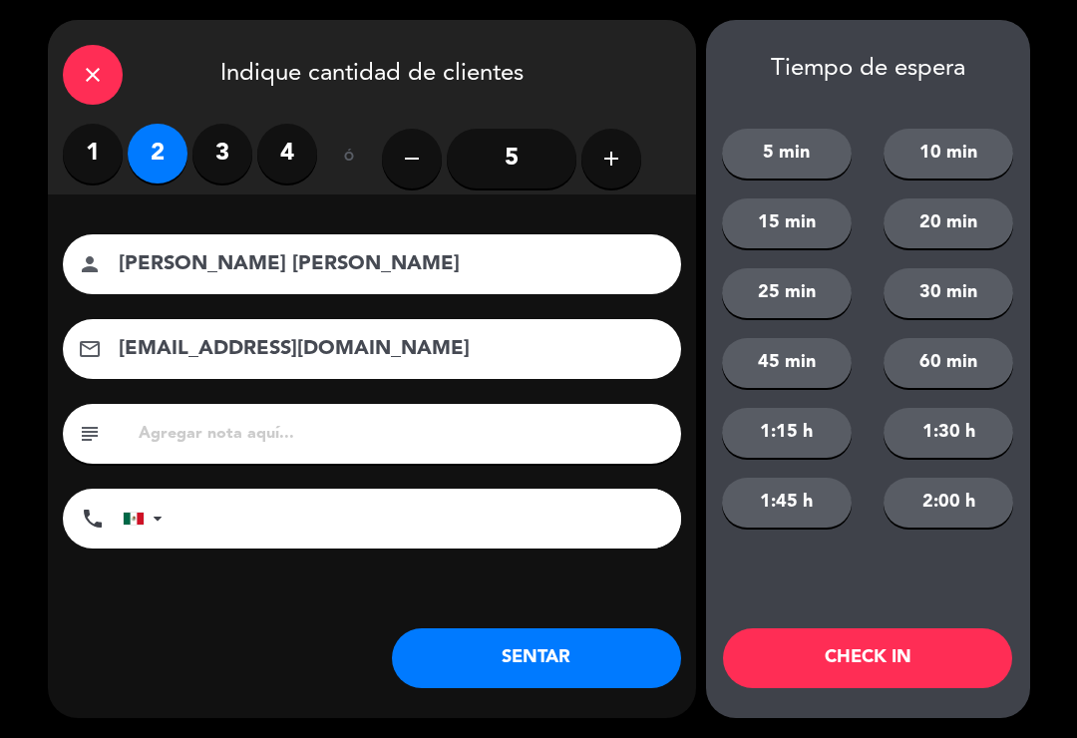
click at [107, 66] on div "close" at bounding box center [93, 75] width 60 height 60
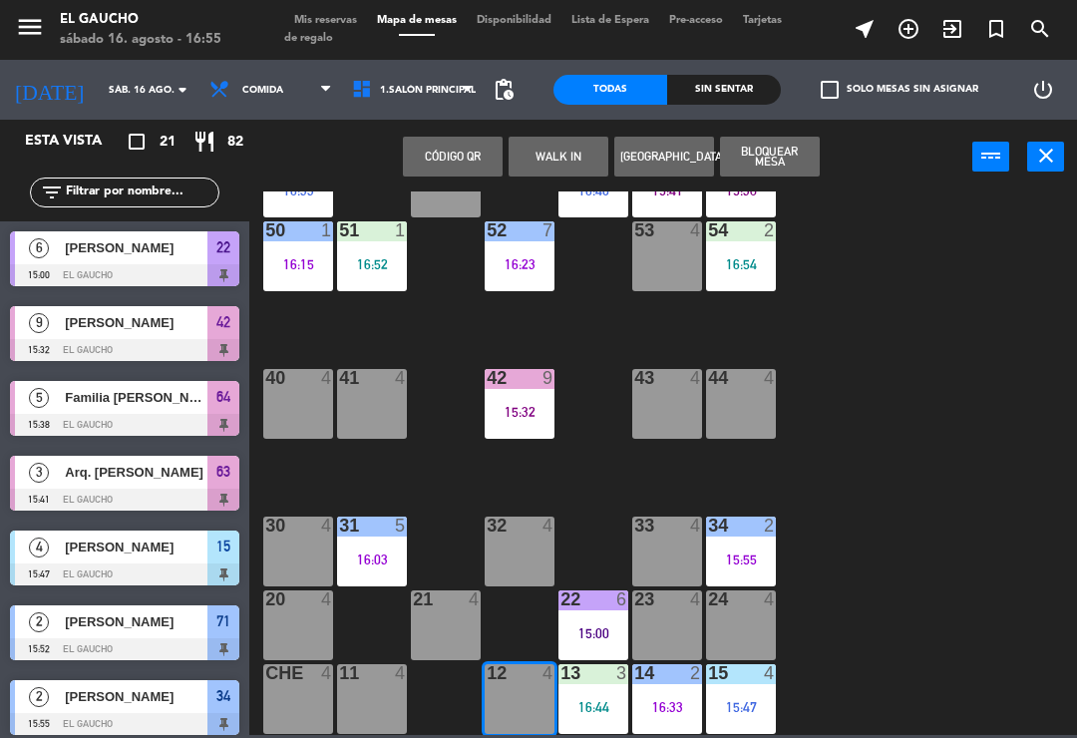
click at [545, 149] on button "WALK IN" at bounding box center [559, 157] width 100 height 40
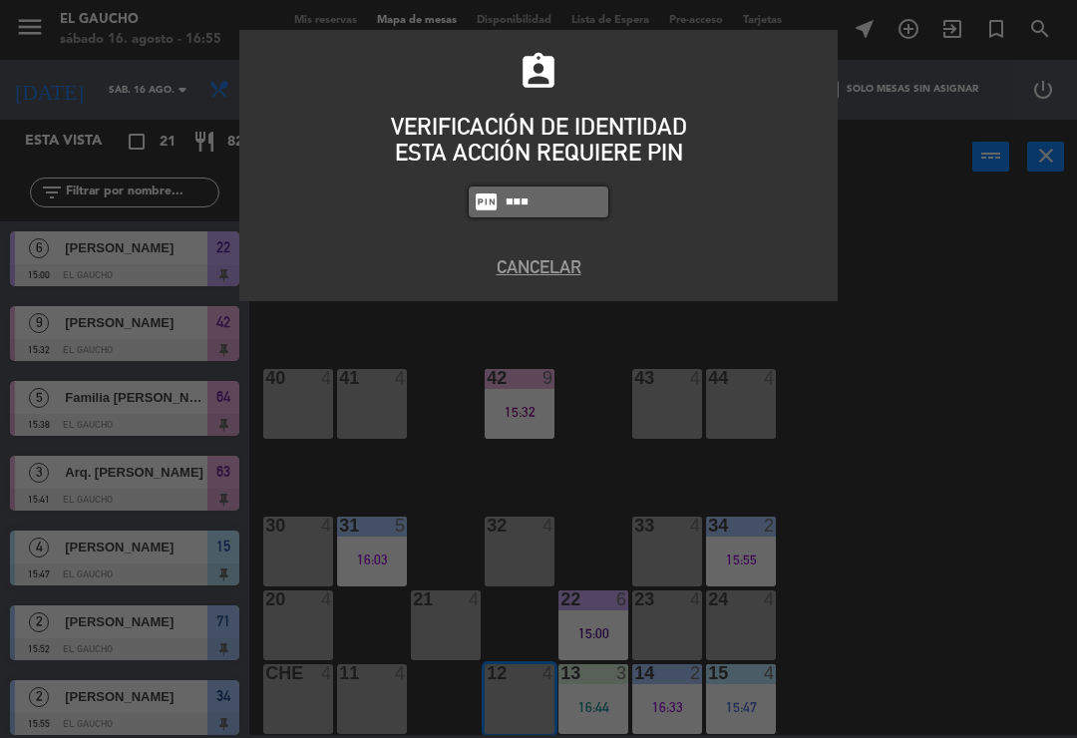
type input "3124"
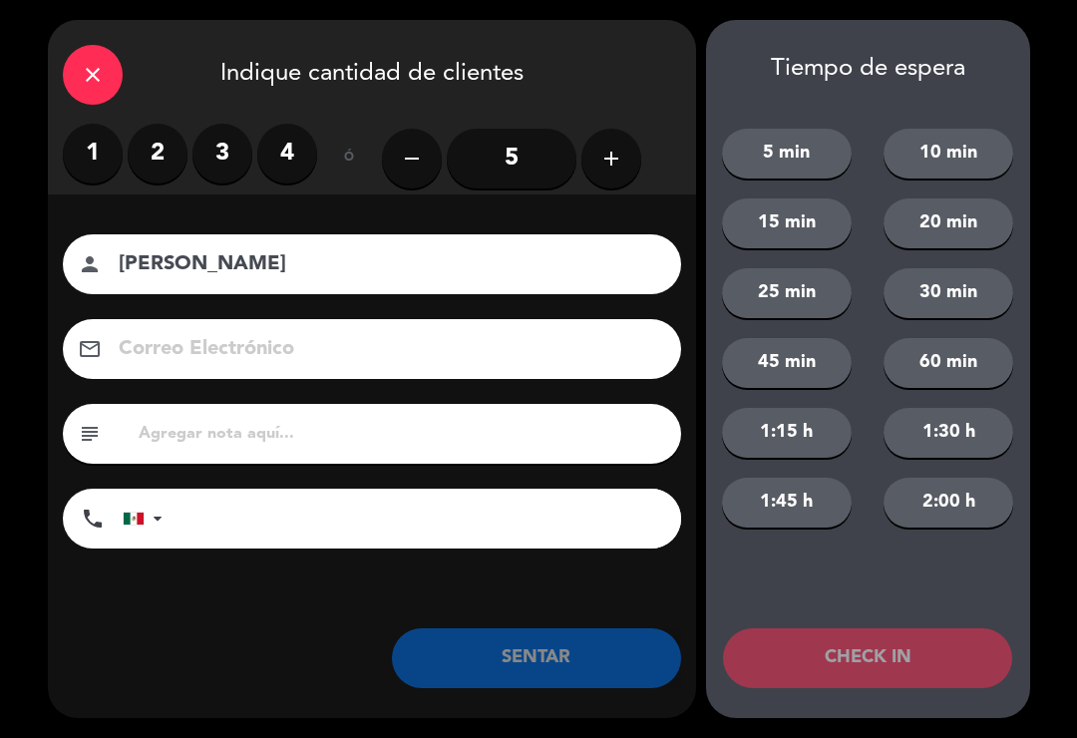
type input "Rafael Mora"
click at [163, 151] on label "2" at bounding box center [158, 154] width 60 height 60
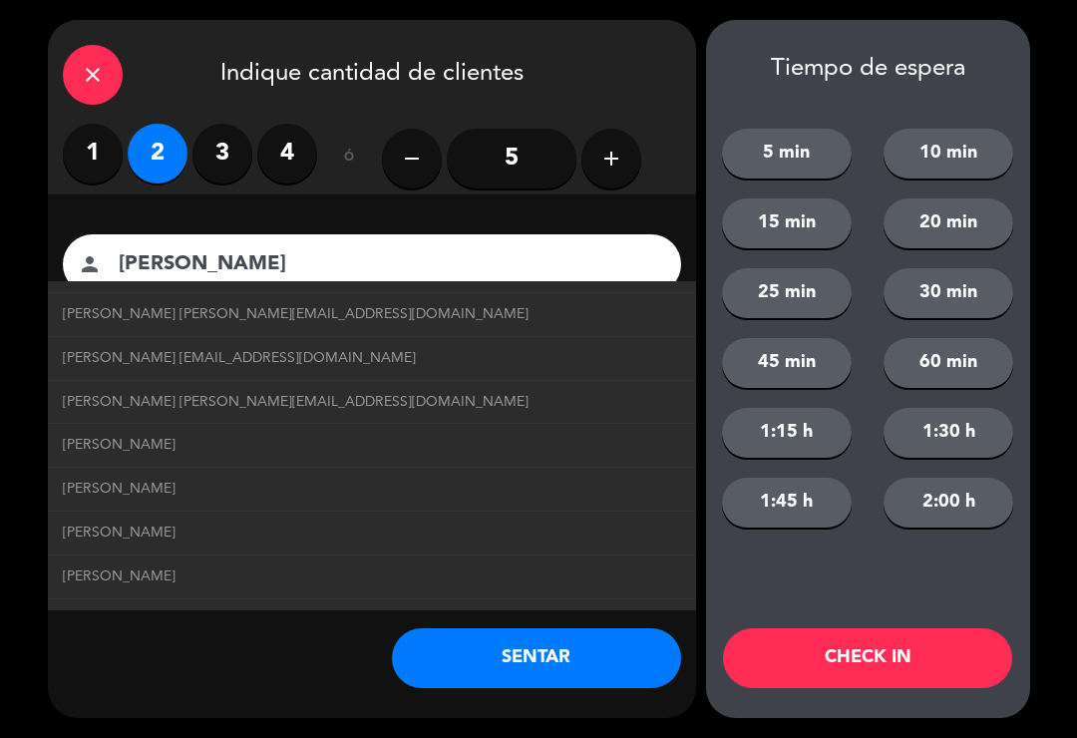
scroll to position [339, 0]
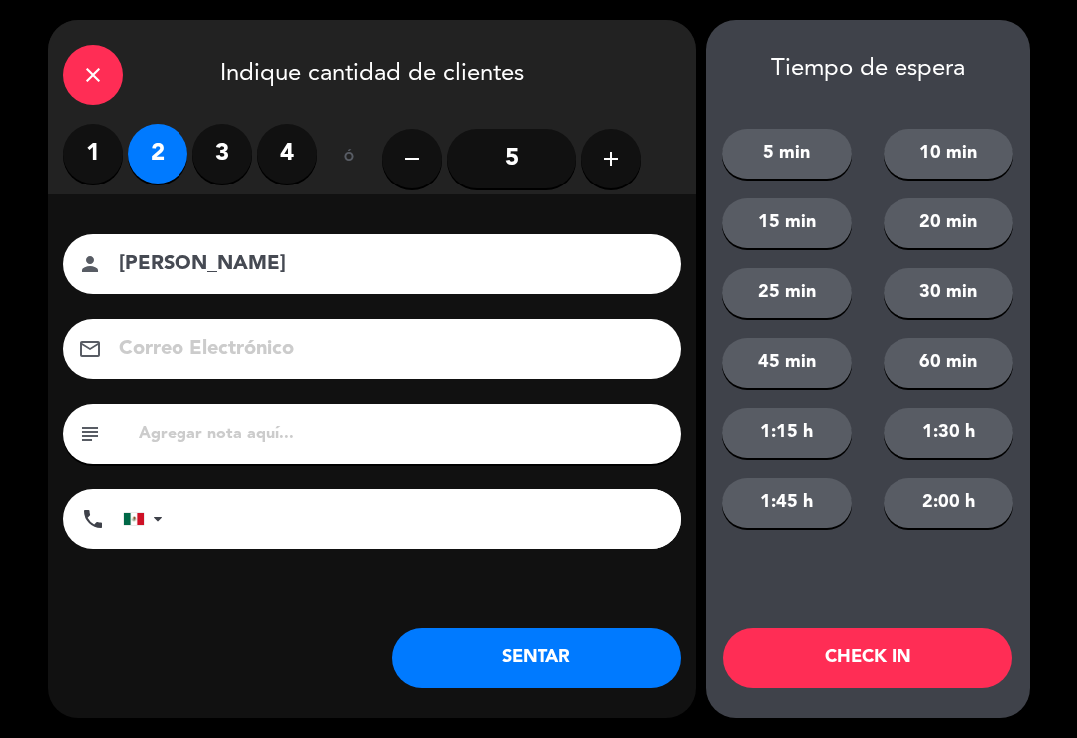
click at [518, 649] on button "SENTAR" at bounding box center [536, 658] width 289 height 60
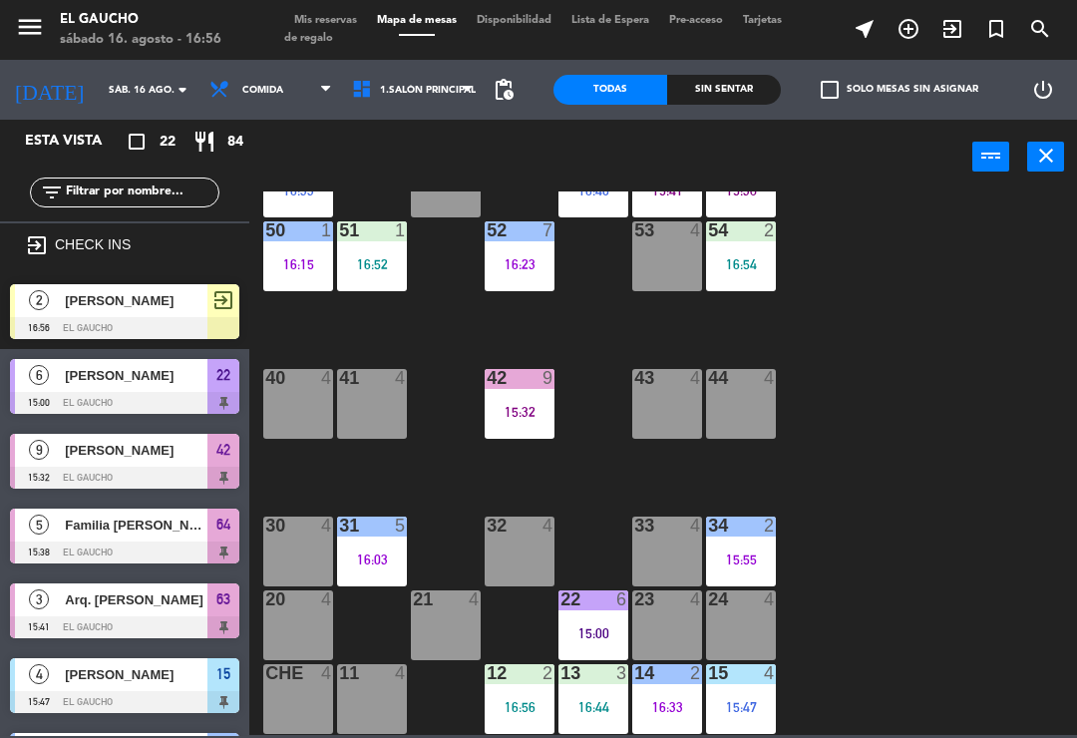
click at [804, 732] on div "84 3 16:36 80 5 16:09 83 4 82 4 81 2 16:05 70 4 71 2 15:52 72 7 16:40 73 4 74 4…" at bounding box center [668, 464] width 817 height 544
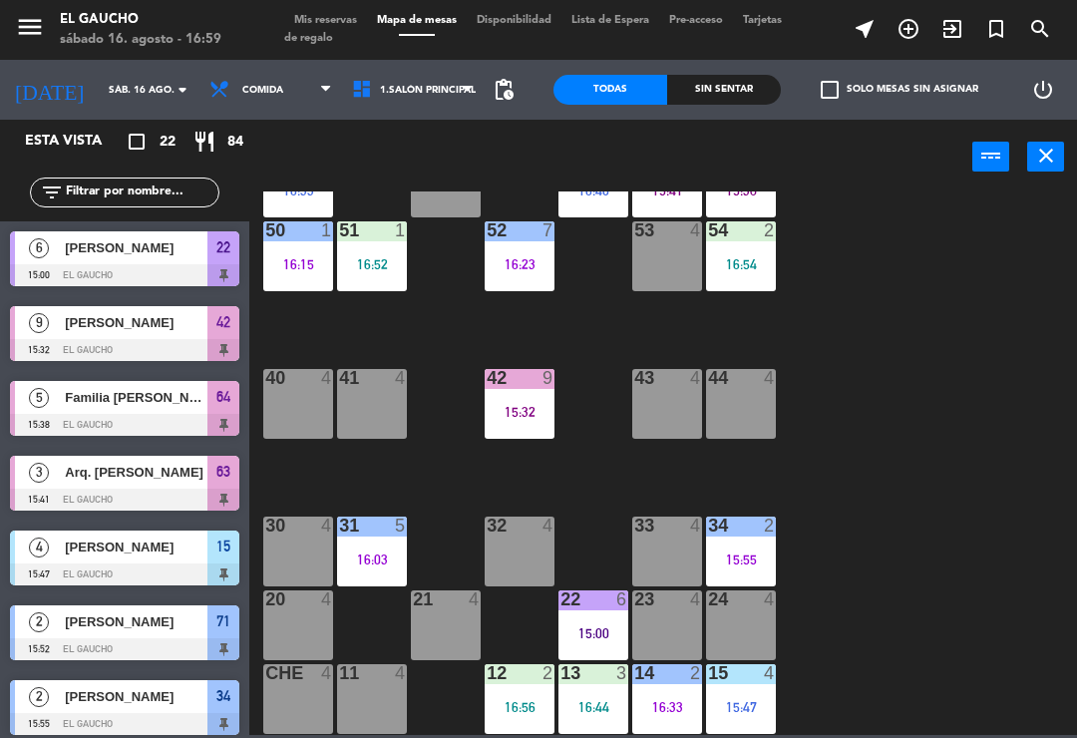
click at [362, 409] on div "41 4" at bounding box center [372, 404] width 70 height 70
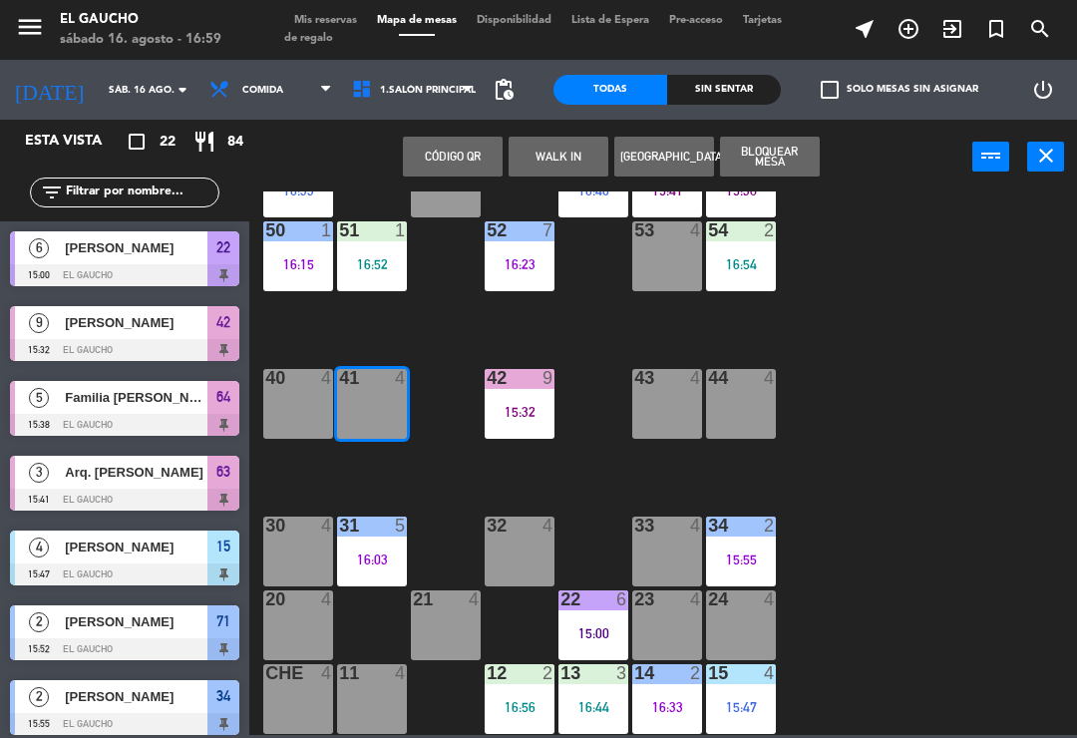
click at [536, 147] on button "WALK IN" at bounding box center [559, 157] width 100 height 40
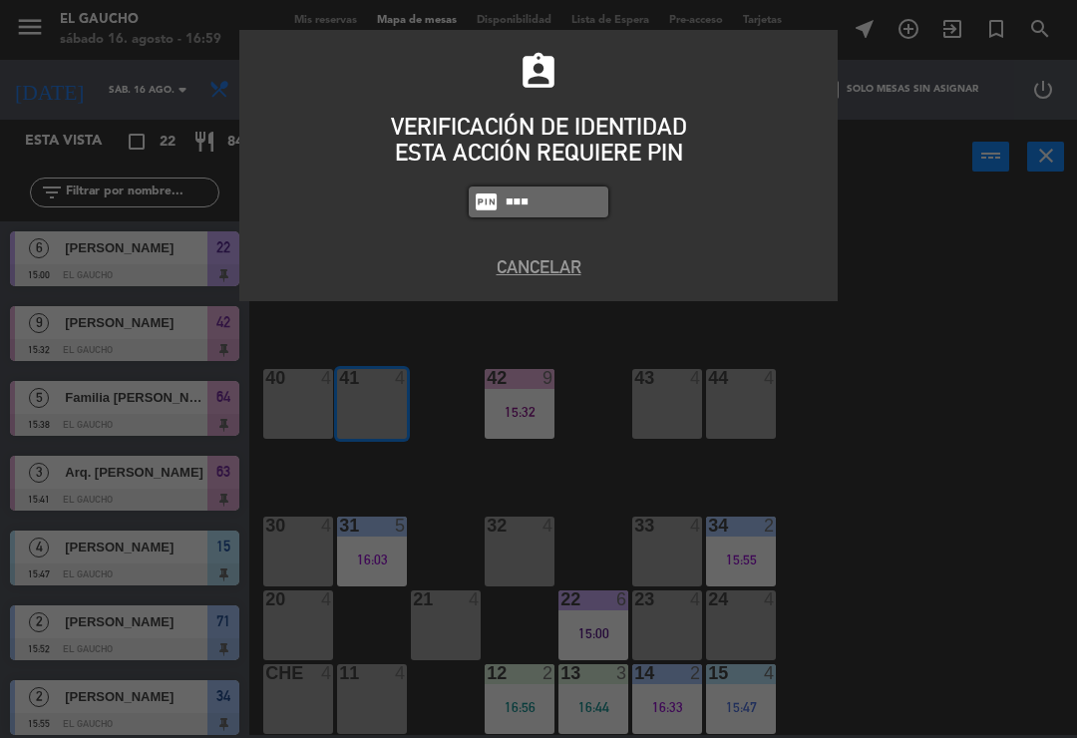
type input "3124"
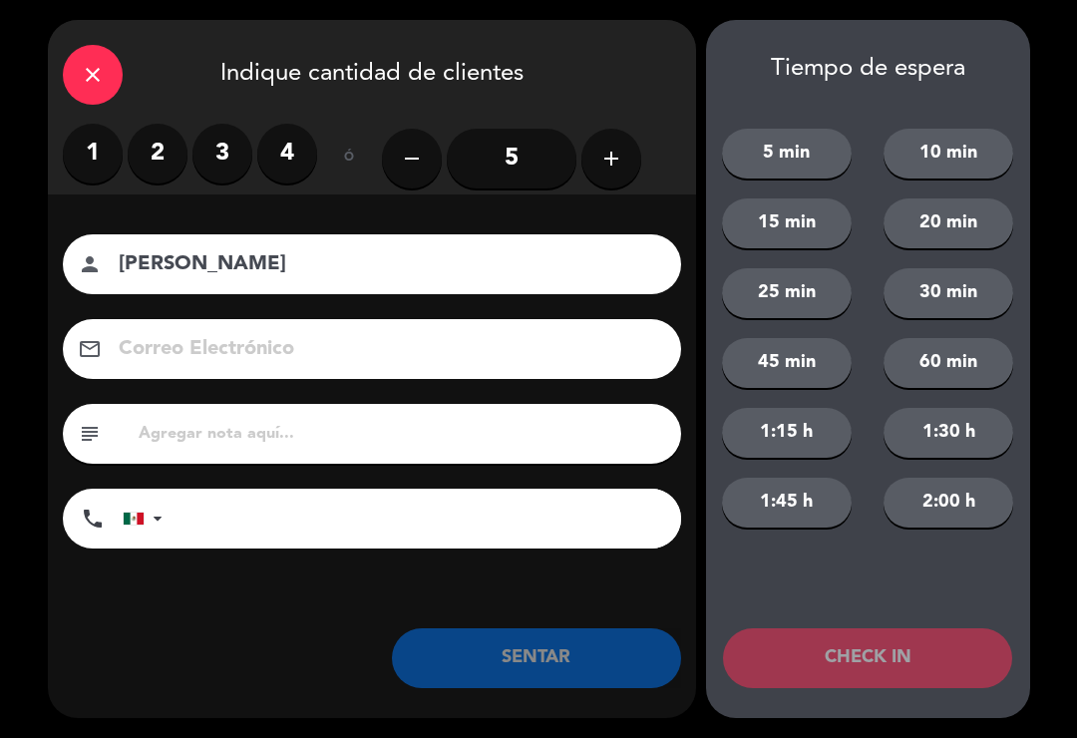
type input "[PERSON_NAME]"
click at [148, 146] on label "2" at bounding box center [158, 154] width 60 height 60
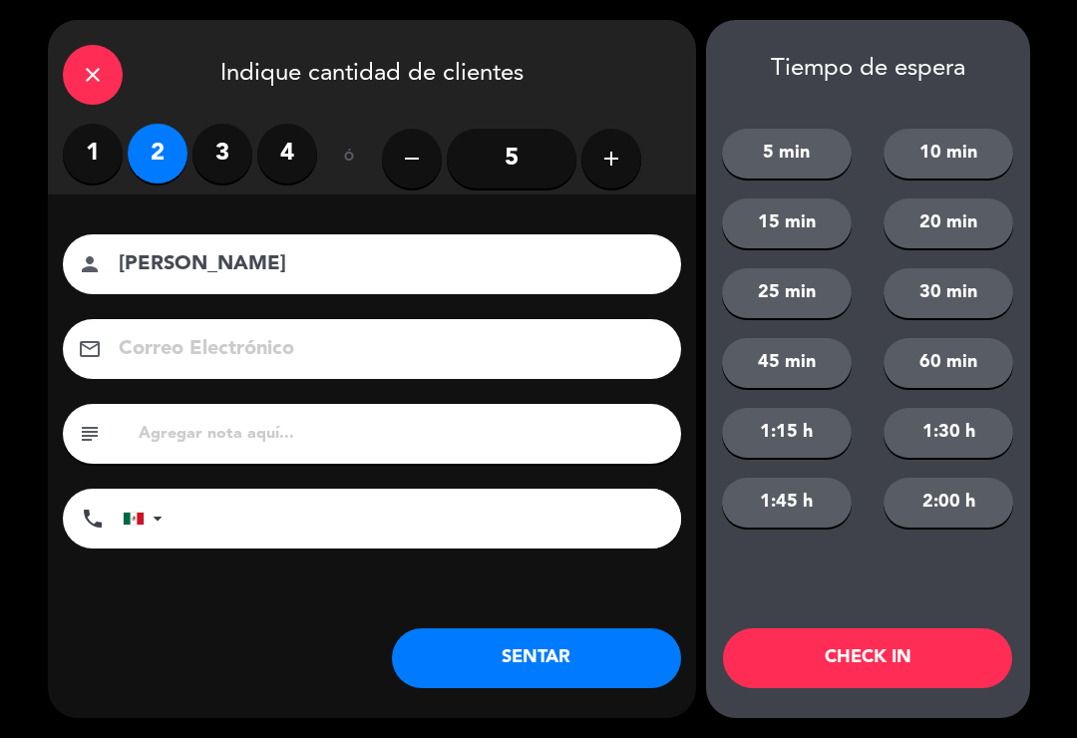
click at [215, 174] on label "3" at bounding box center [223, 154] width 60 height 60
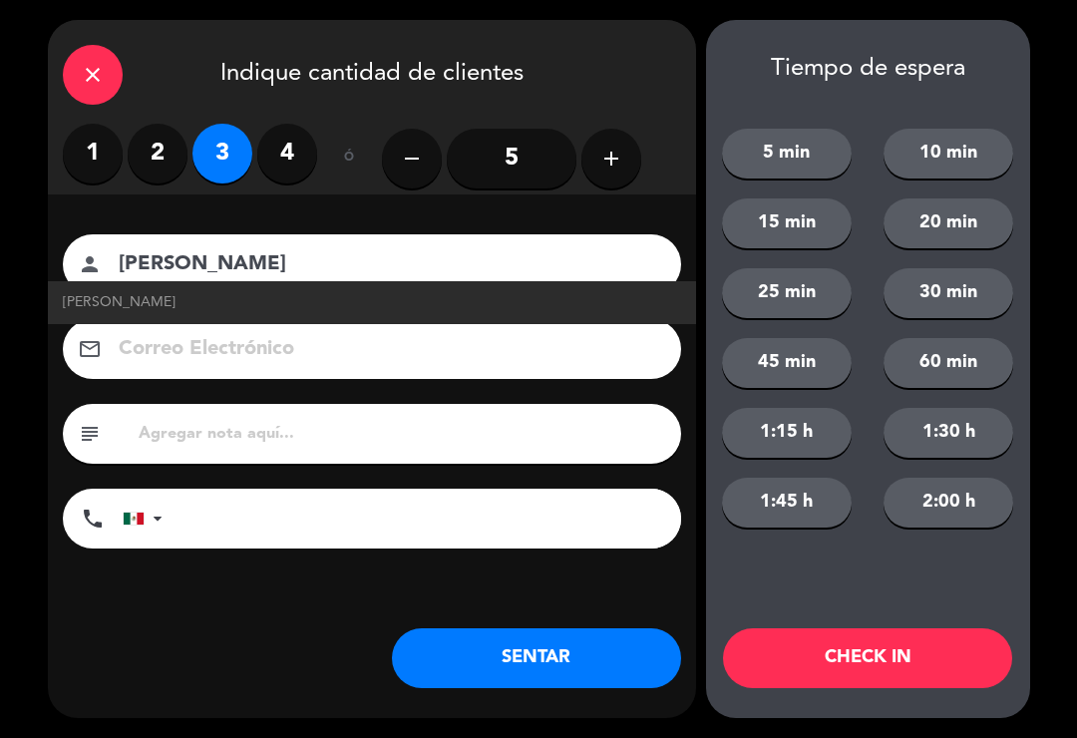
click at [184, 342] on input at bounding box center [386, 349] width 539 height 35
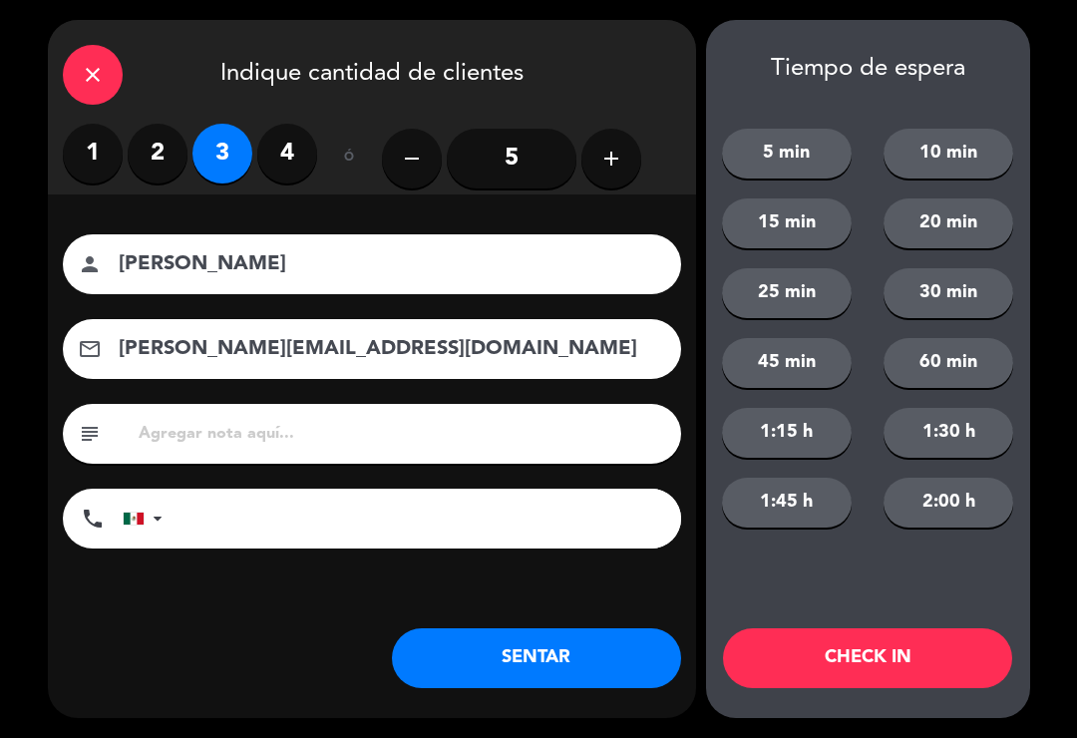
type input "[PERSON_NAME][EMAIL_ADDRESS][DOMAIN_NAME]"
click at [524, 664] on button "SENTAR" at bounding box center [536, 658] width 289 height 60
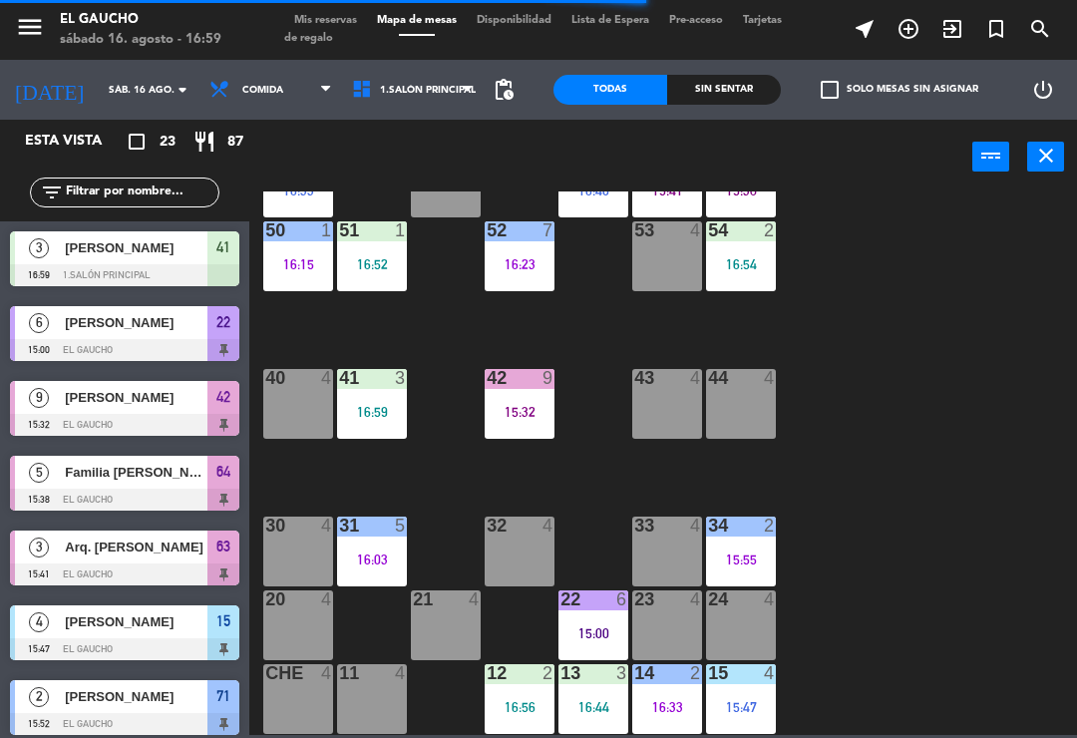
click at [742, 653] on div "24 4" at bounding box center [741, 626] width 70 height 70
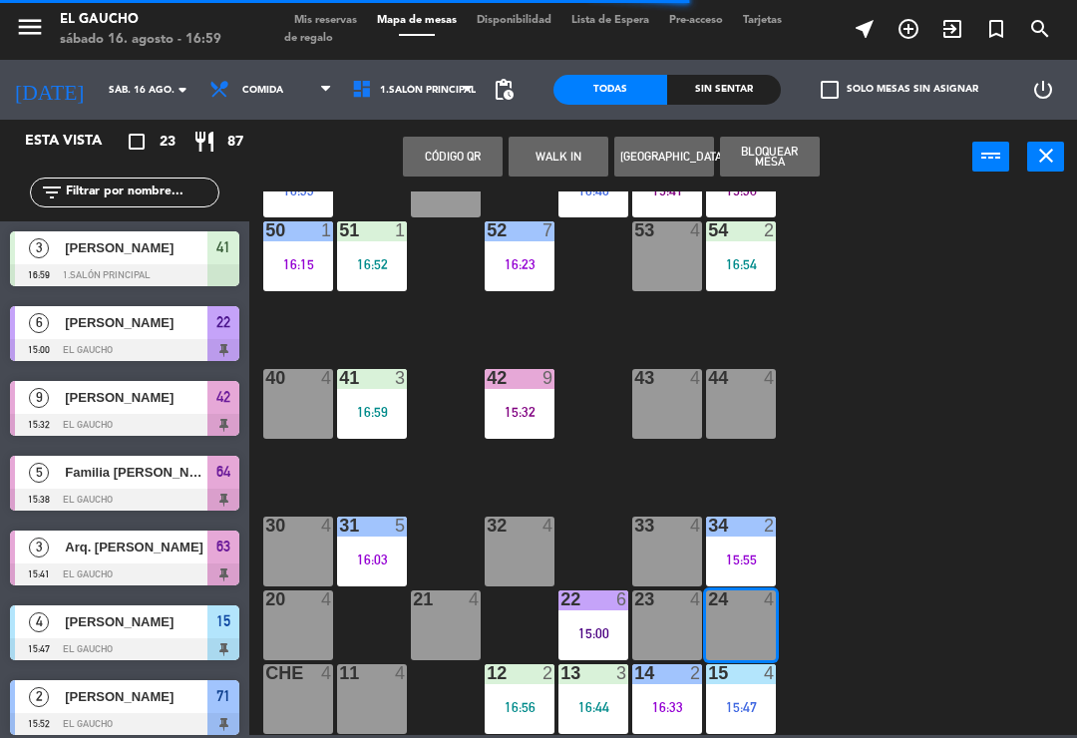
click at [566, 158] on button "WALK IN" at bounding box center [559, 157] width 100 height 40
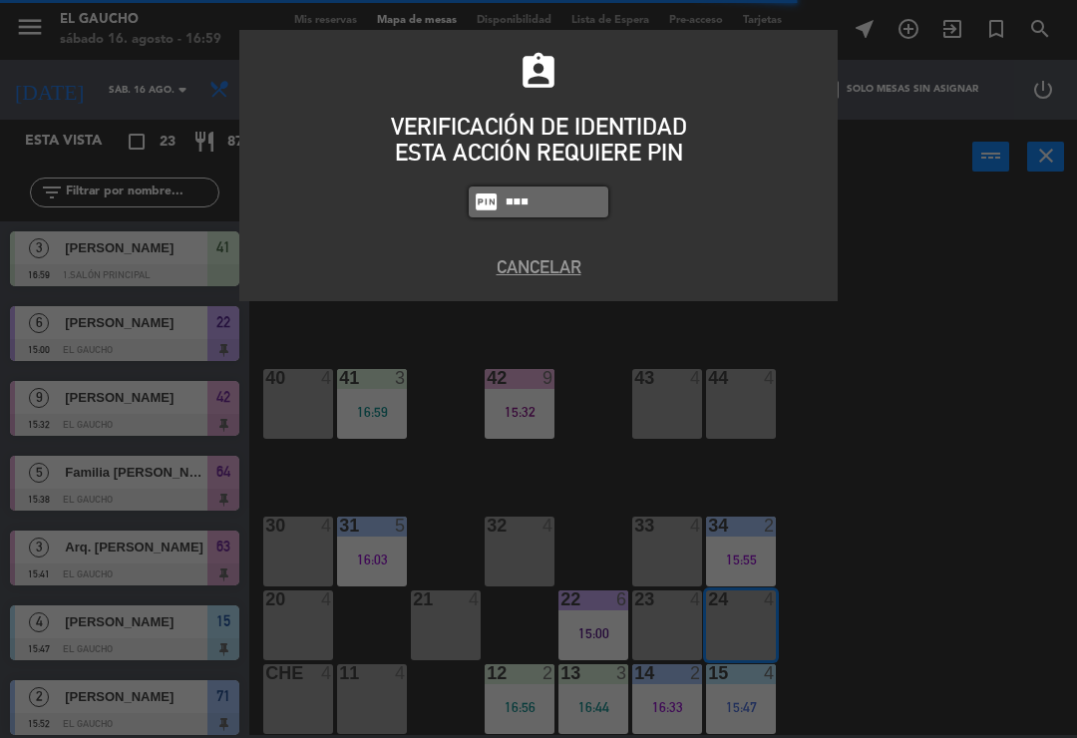
type input "3124"
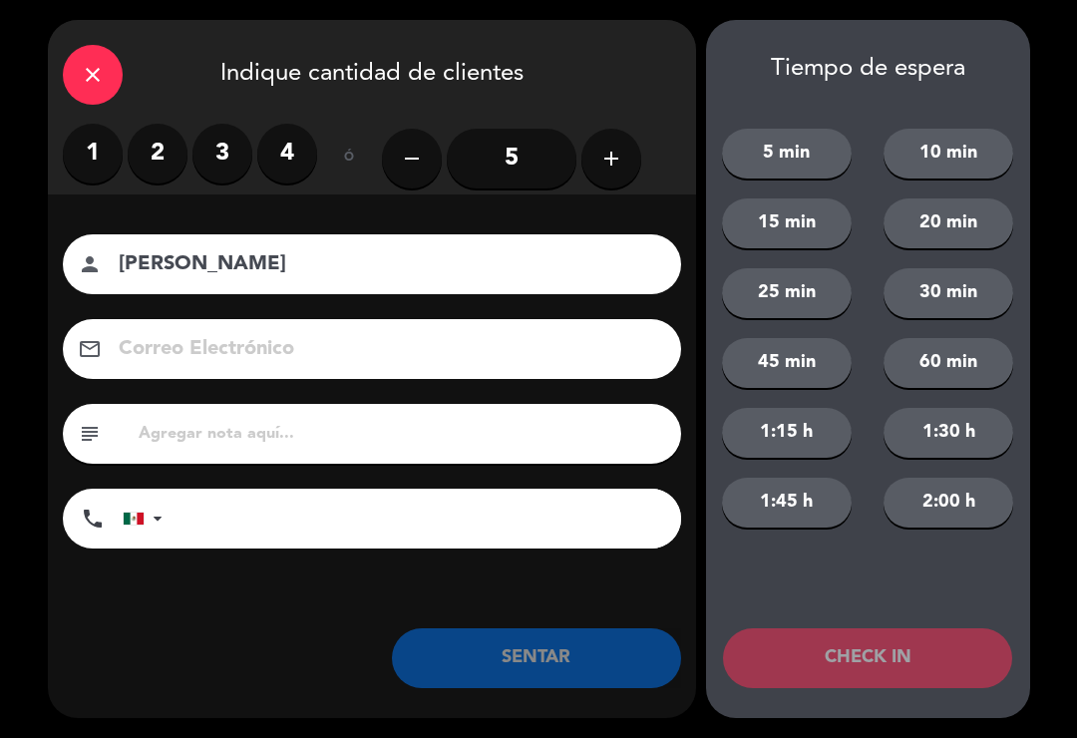
type input "[PERSON_NAME]"
click at [304, 154] on label "4" at bounding box center [287, 154] width 60 height 60
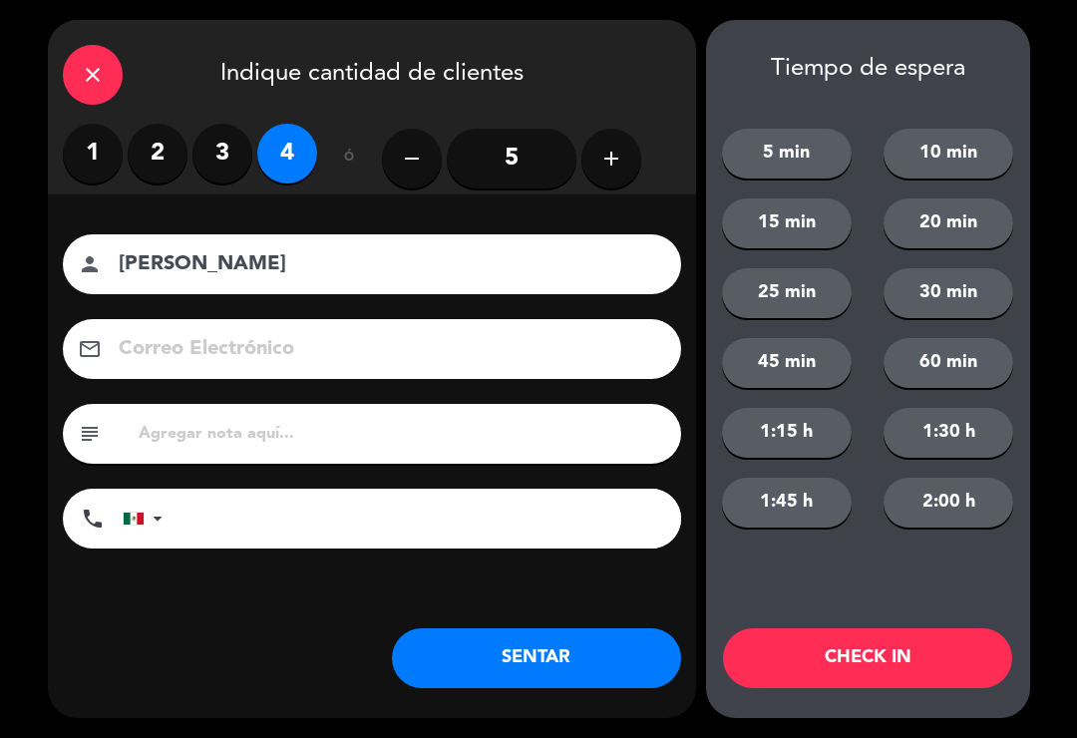
click at [537, 661] on button "SENTAR" at bounding box center [536, 658] width 289 height 60
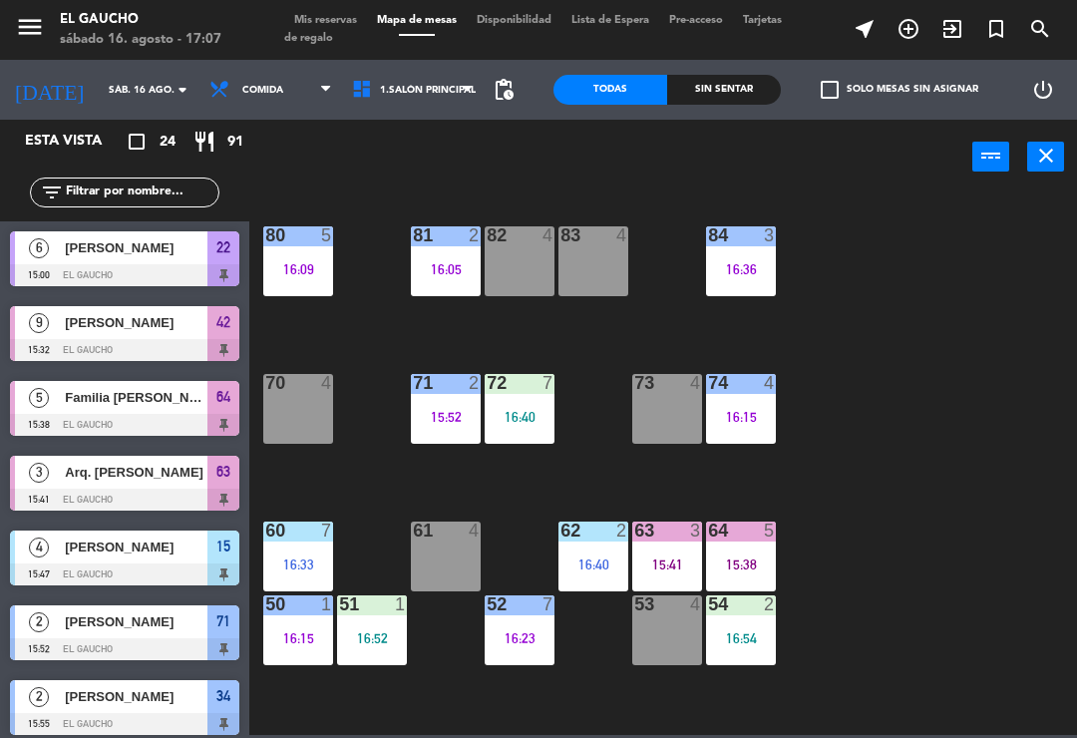
scroll to position [0, 0]
click at [301, 408] on div "70 4" at bounding box center [298, 409] width 70 height 70
click at [605, 403] on div "84 3 16:36 80 5 16:09 83 4 82 4 81 2 16:05 70 4 71 2 15:52 72 7 16:40 73 4 74 4…" at bounding box center [668, 464] width 817 height 544
click at [450, 428] on div "71 2 15:52" at bounding box center [446, 409] width 70 height 70
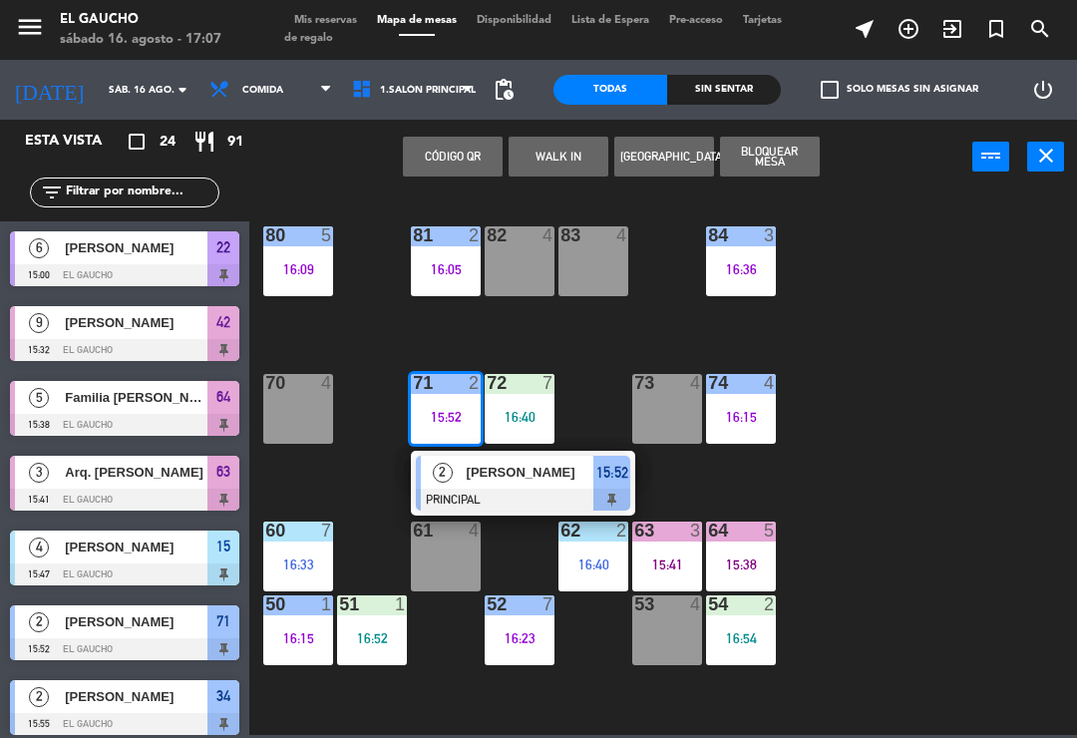
click at [467, 484] on div "Omar" at bounding box center [530, 472] width 130 height 33
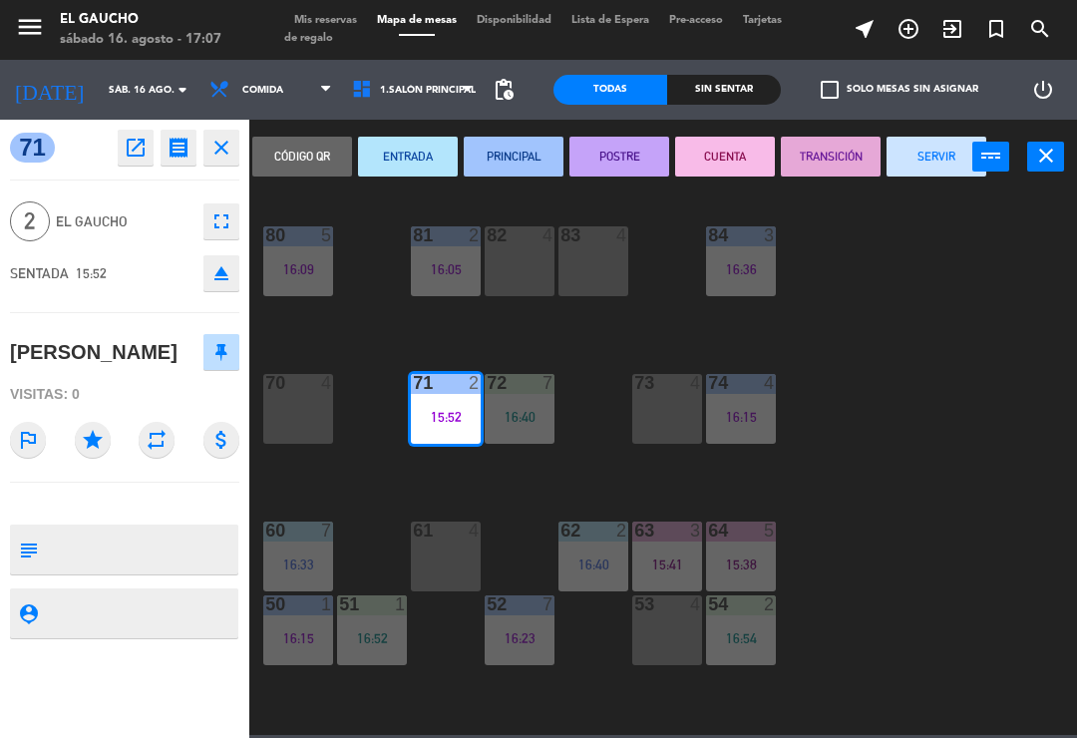
click at [914, 158] on button "SERVIR" at bounding box center [937, 157] width 100 height 40
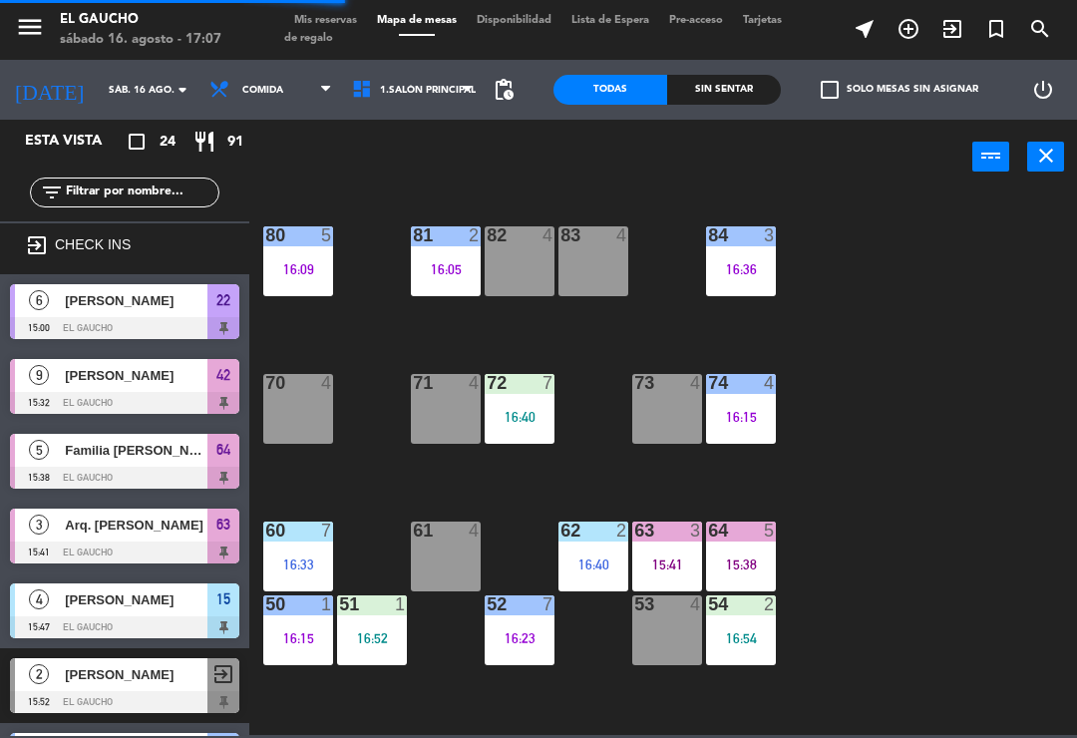
click at [432, 262] on div "16:05" at bounding box center [446, 269] width 70 height 14
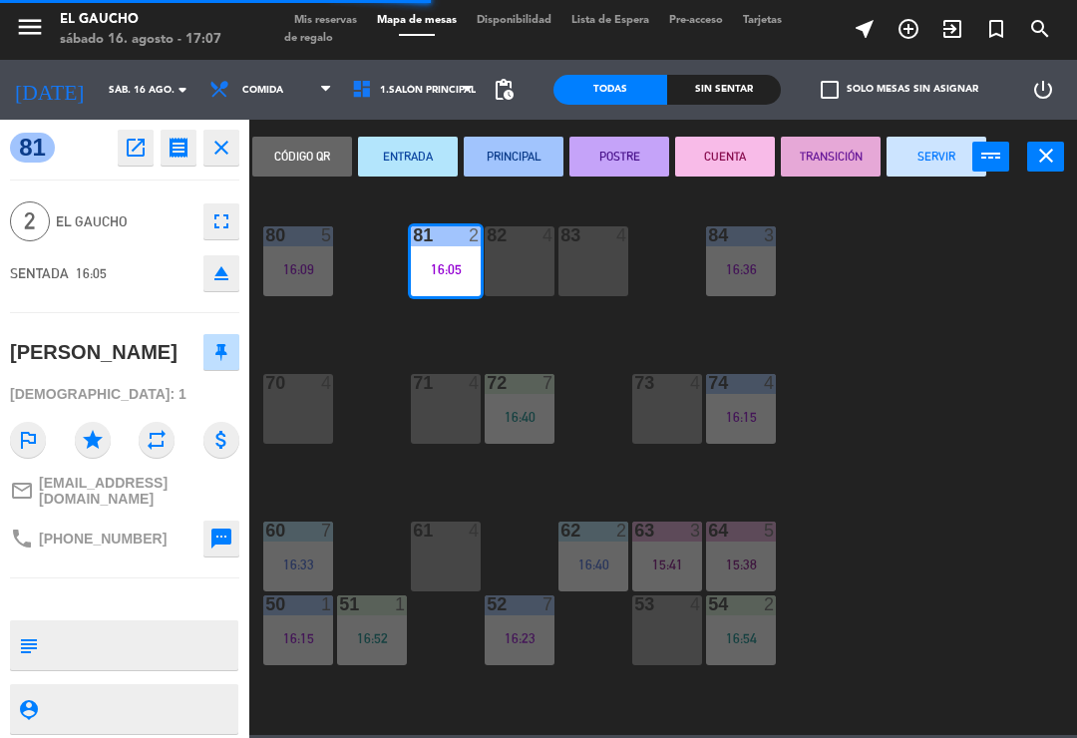
click at [947, 162] on button "SERVIR" at bounding box center [937, 157] width 100 height 40
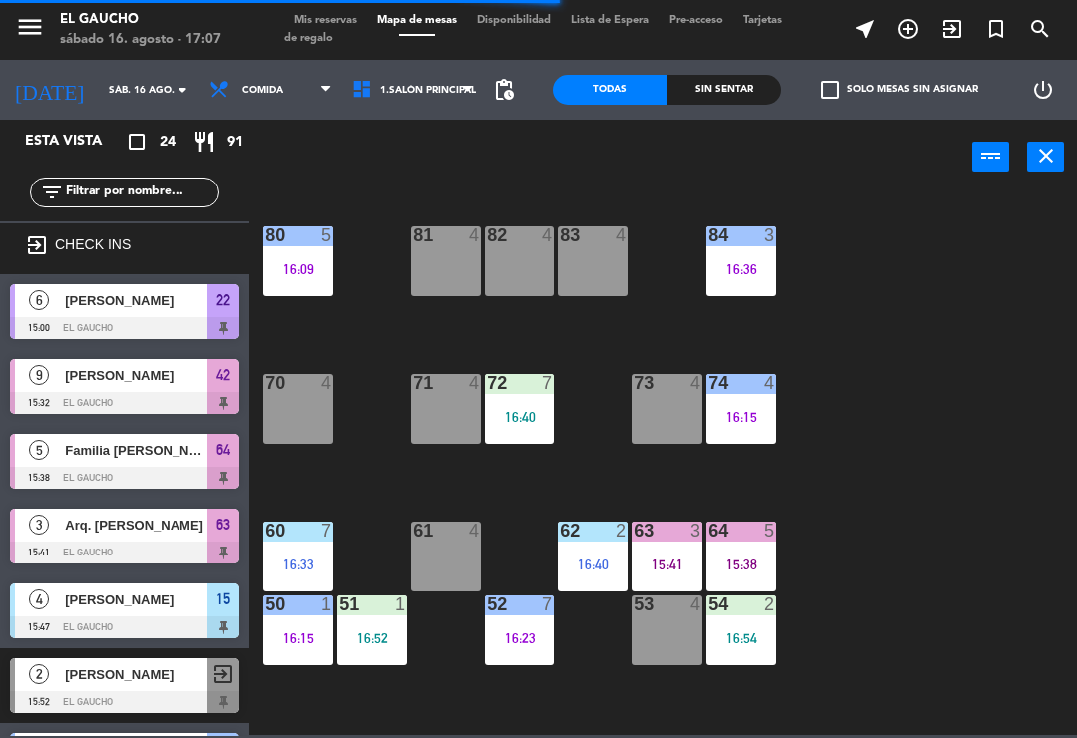
click at [300, 417] on div "70 4" at bounding box center [298, 409] width 70 height 70
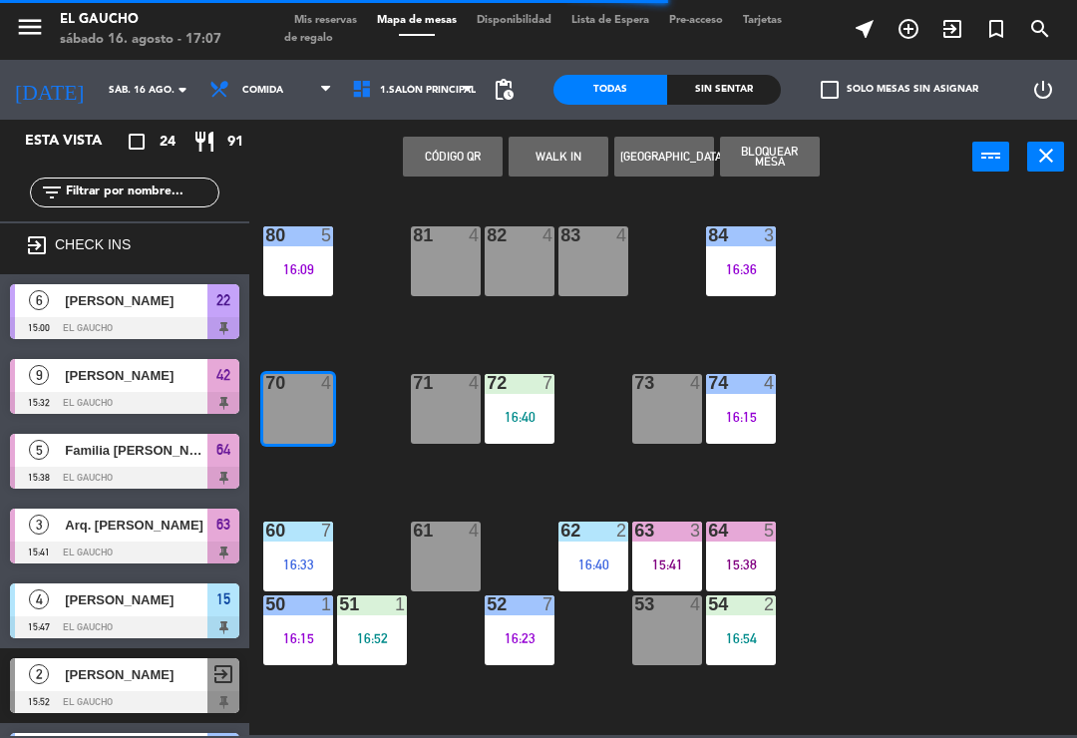
click at [560, 151] on button "WALK IN" at bounding box center [559, 157] width 100 height 40
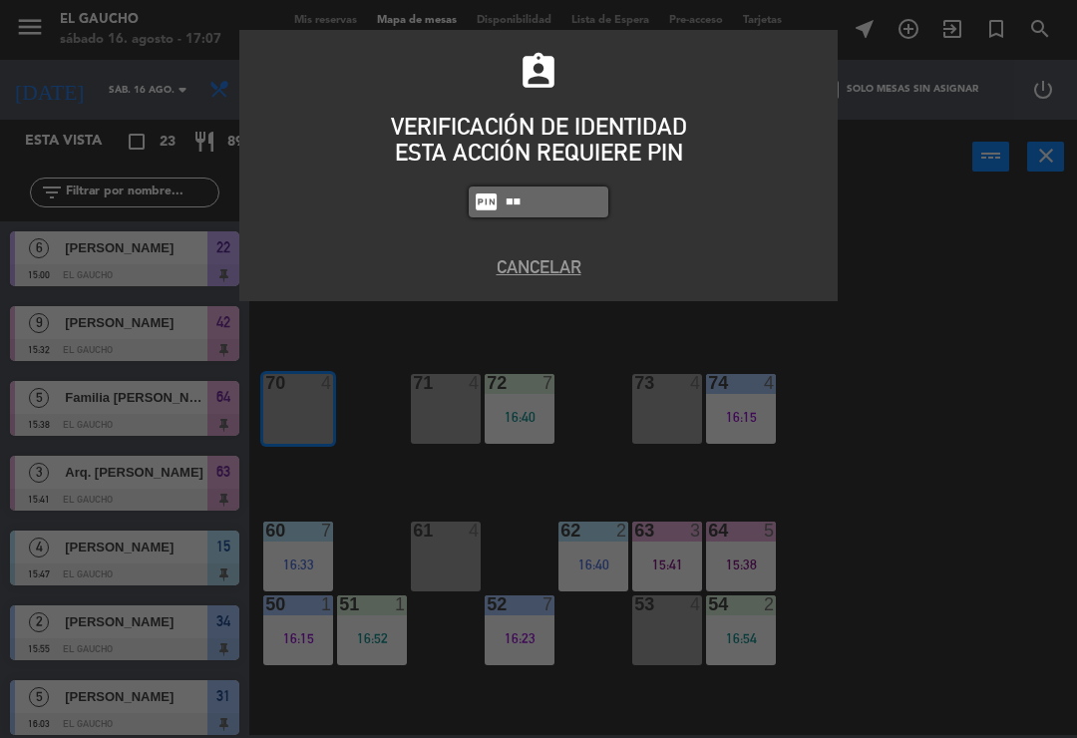
type input "3"
type input "3124"
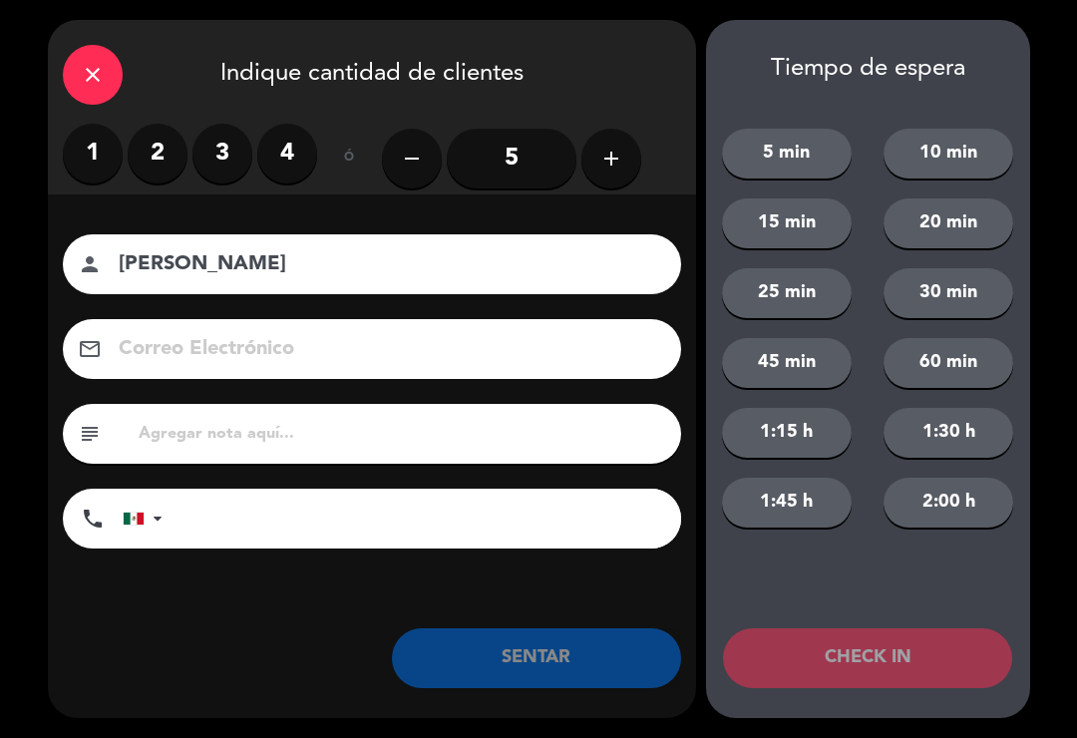
type input "[PERSON_NAME]"
click at [515, 161] on input "5" at bounding box center [512, 159] width 130 height 60
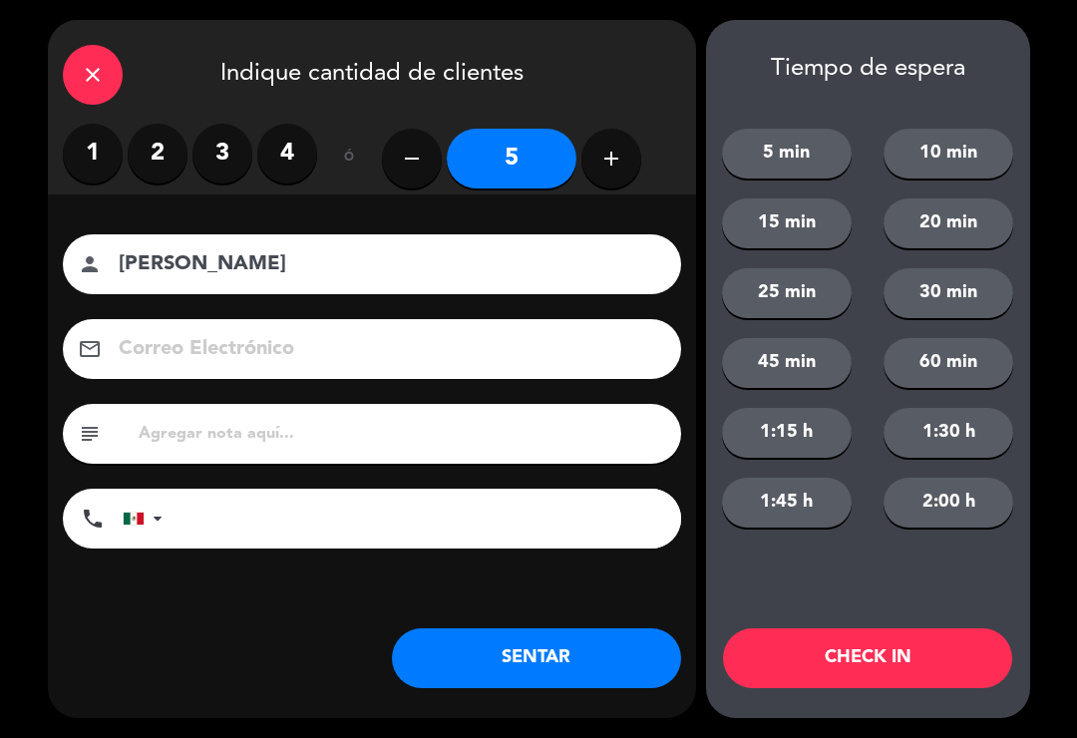
click at [295, 339] on input at bounding box center [386, 349] width 539 height 35
type input "[EMAIL_ADDRESS][DOMAIN_NAME]"
click at [570, 653] on button "SENTAR" at bounding box center [536, 658] width 289 height 60
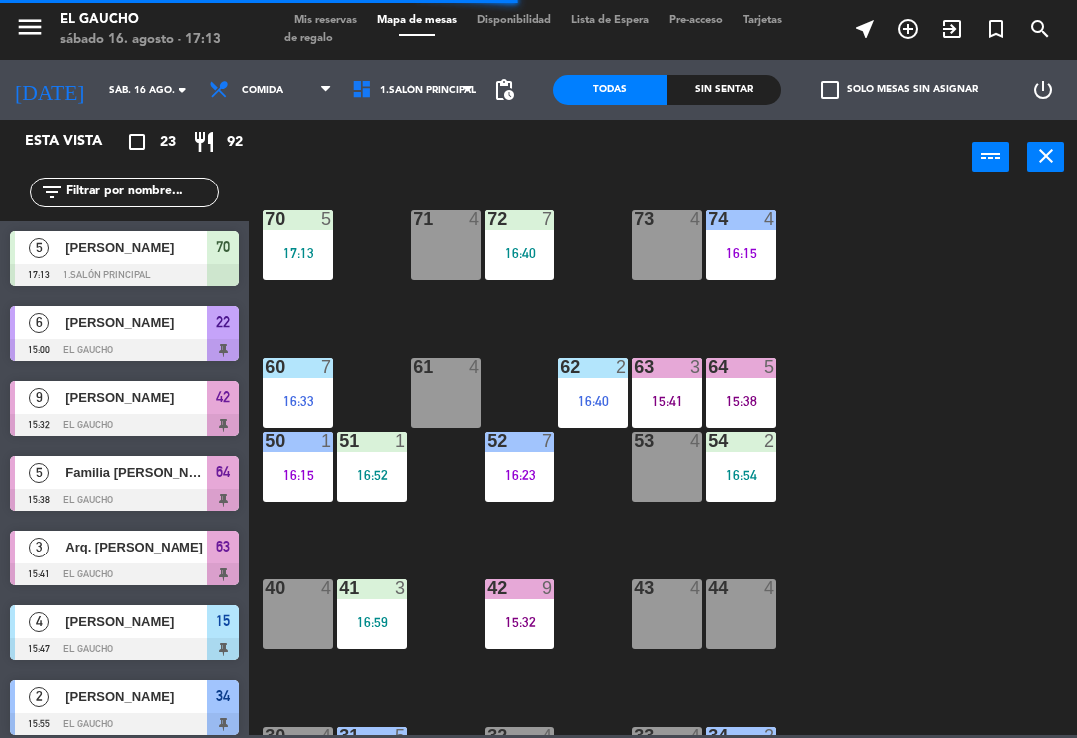
scroll to position [165, 0]
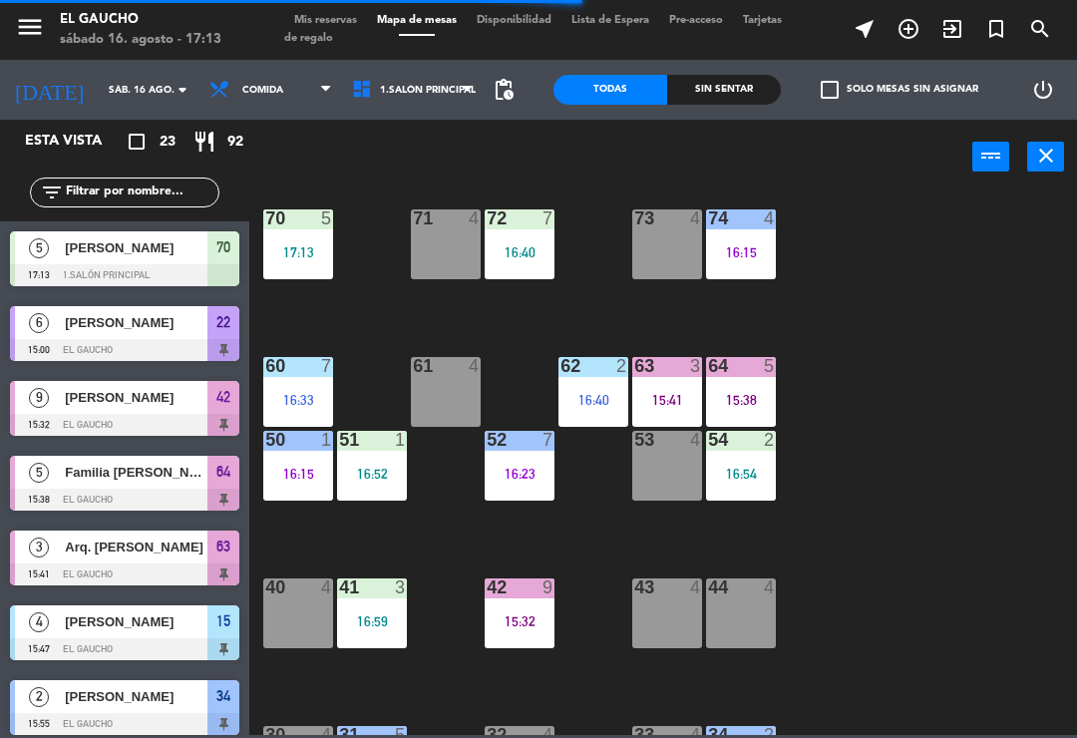
click at [857, 462] on div "84 3 16:36 80 5 16:09 83 4 82 4 81 4 70 5 17:13 71 4 72 7 16:40 73 4 74 4 16:15…" at bounding box center [668, 464] width 817 height 544
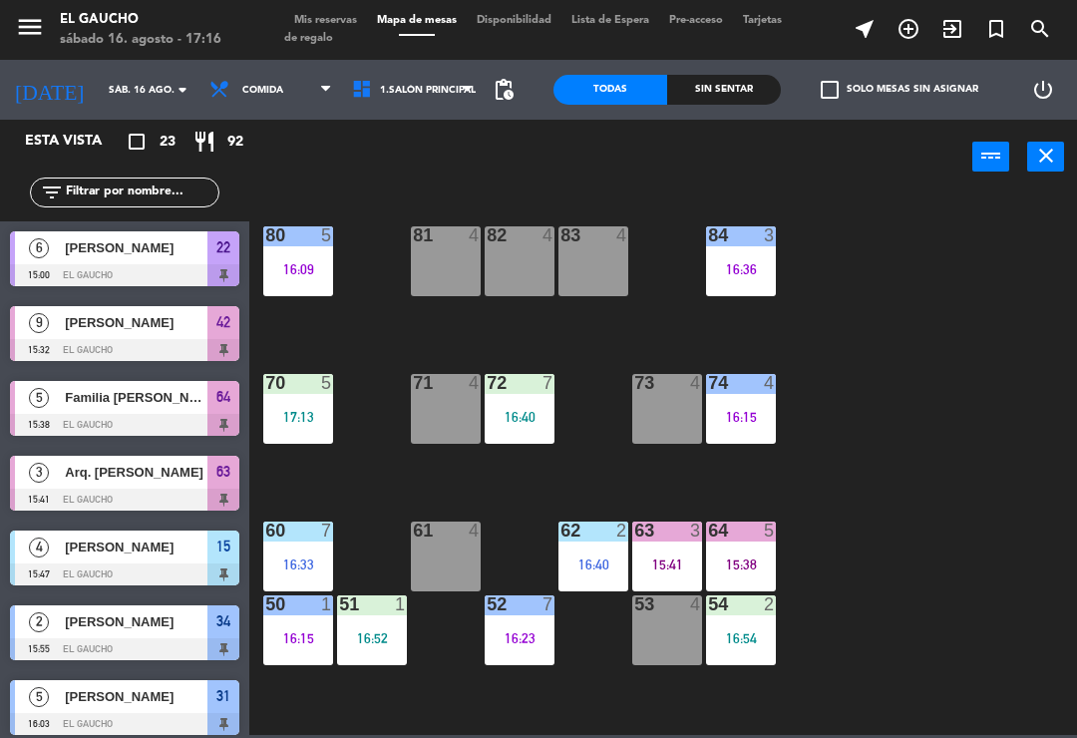
scroll to position [0, 0]
click at [593, 265] on div "83 4" at bounding box center [594, 261] width 70 height 70
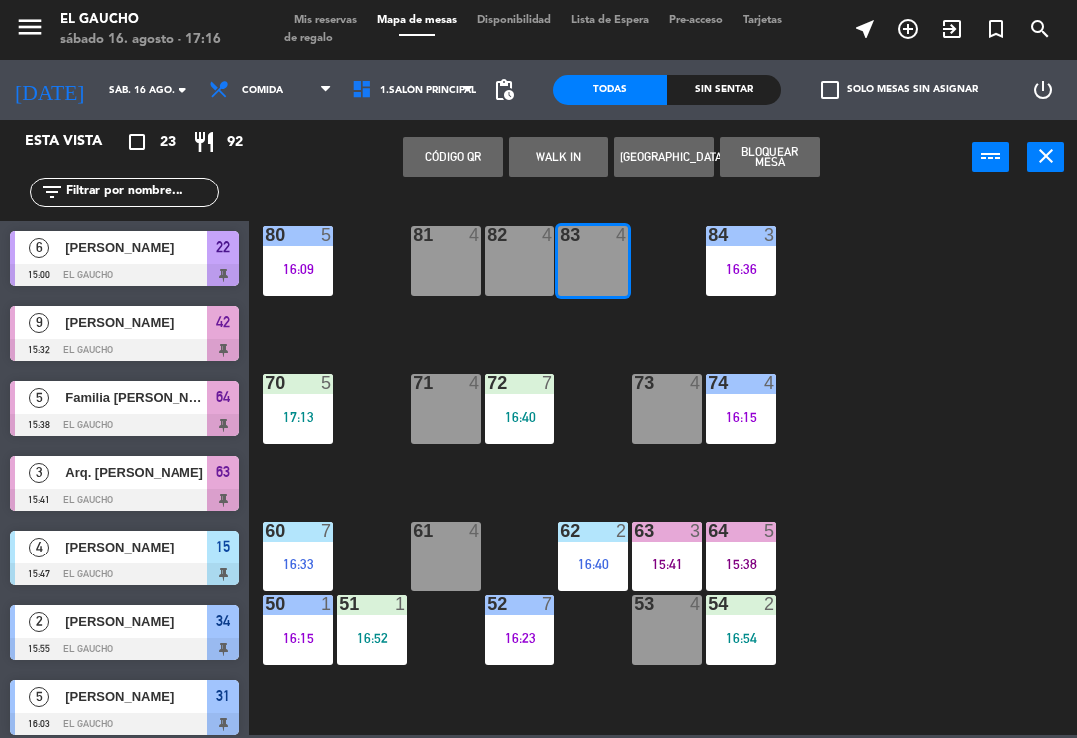
click at [558, 165] on button "WALK IN" at bounding box center [559, 157] width 100 height 40
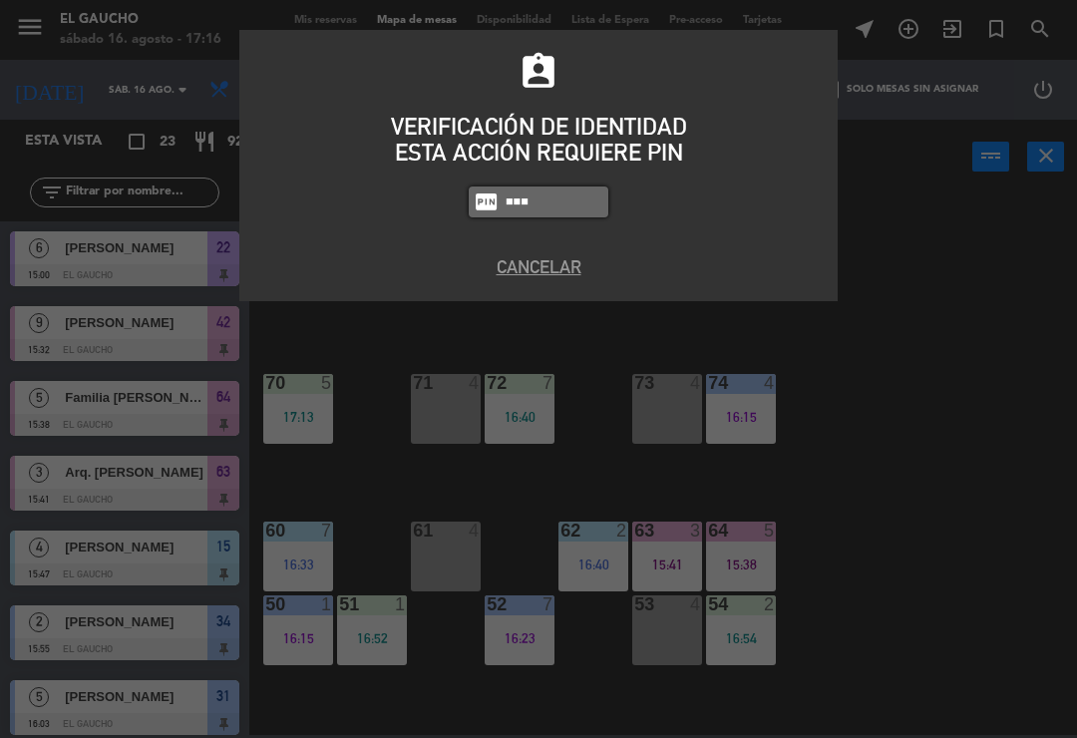
type input "3124"
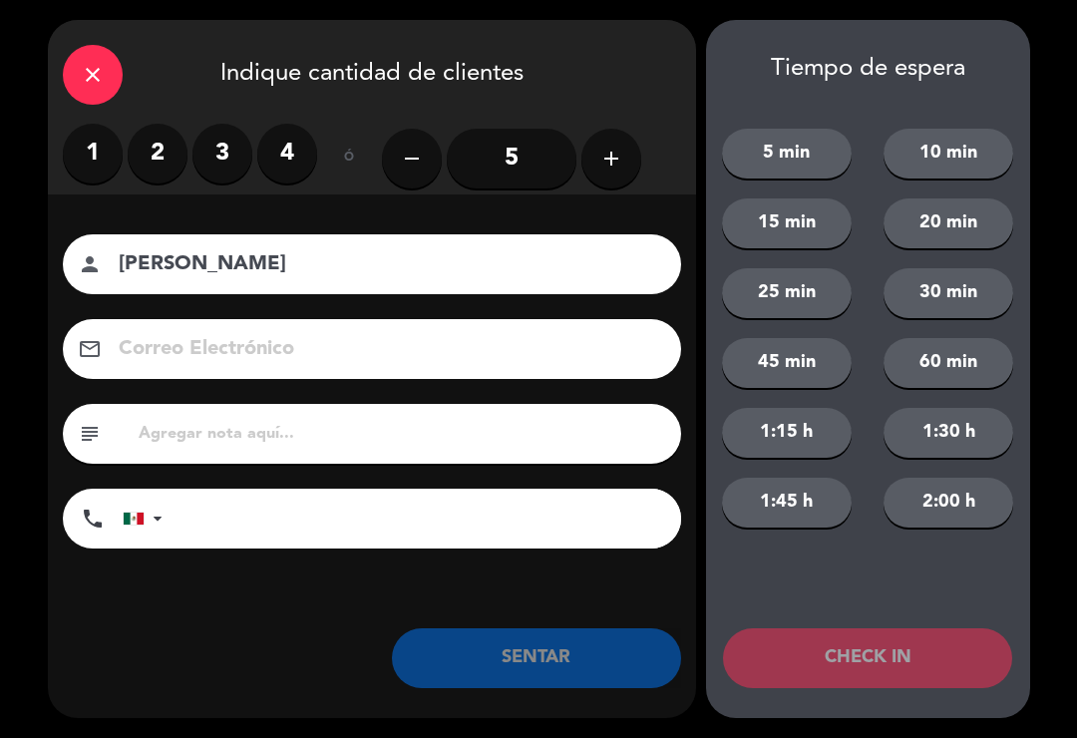
type input "Gomez"
click at [166, 141] on label "2" at bounding box center [158, 154] width 60 height 60
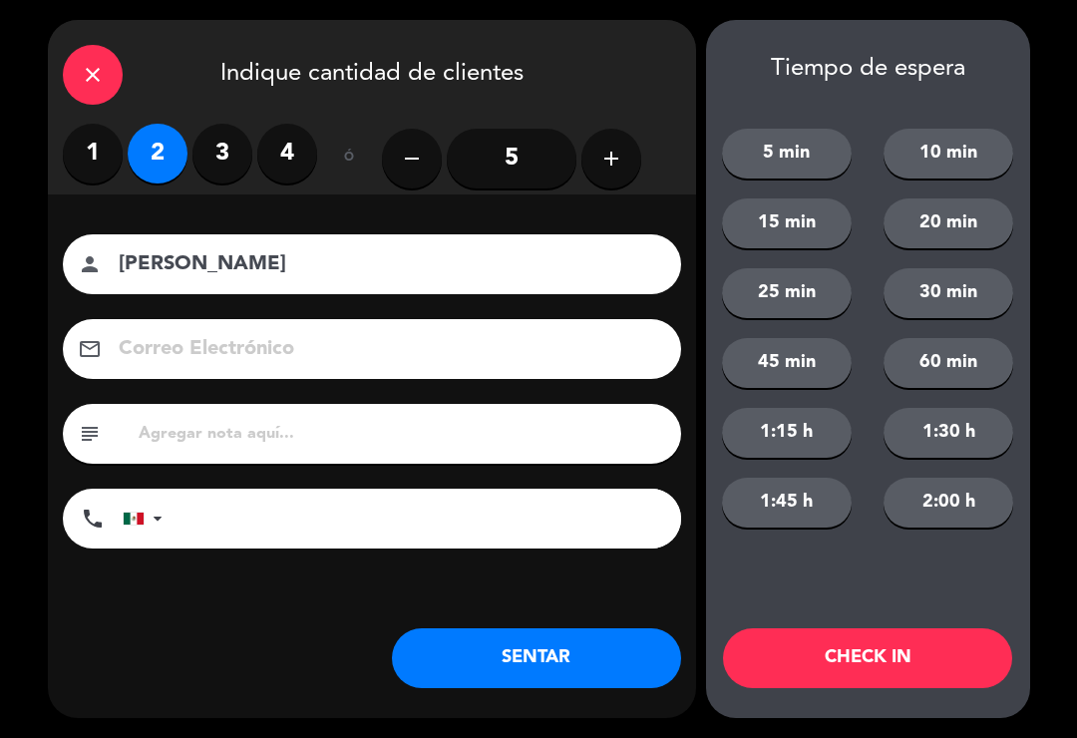
click at [554, 663] on button "SENTAR" at bounding box center [536, 658] width 289 height 60
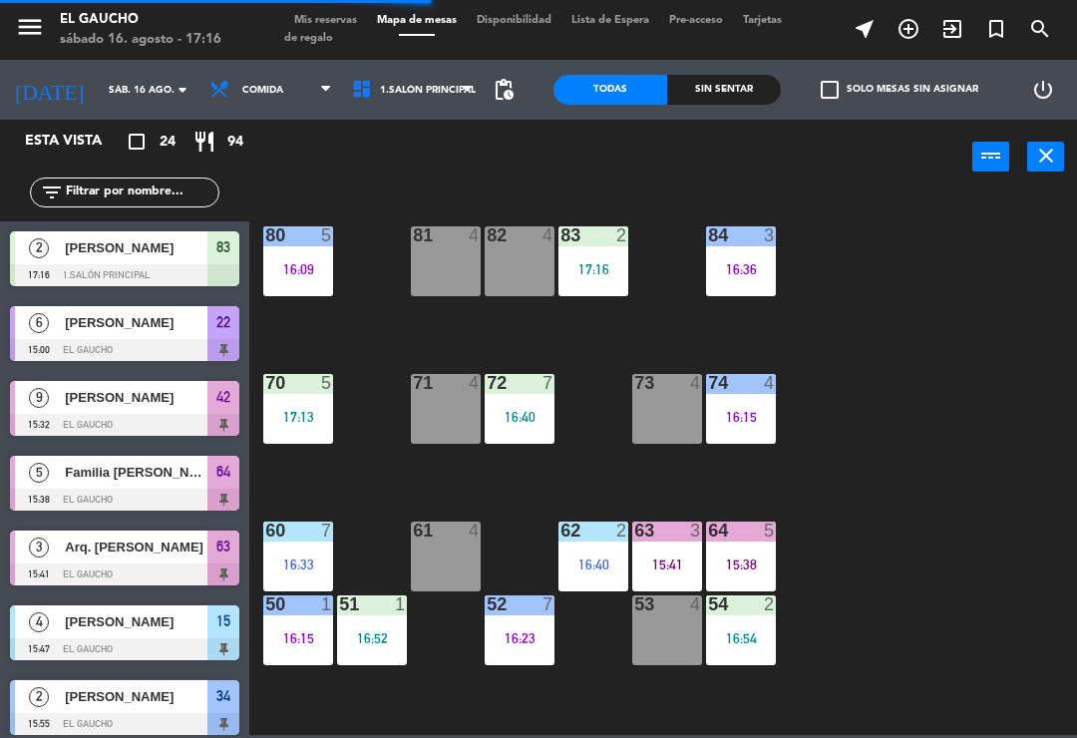
click at [439, 267] on div "81 4" at bounding box center [446, 261] width 70 height 70
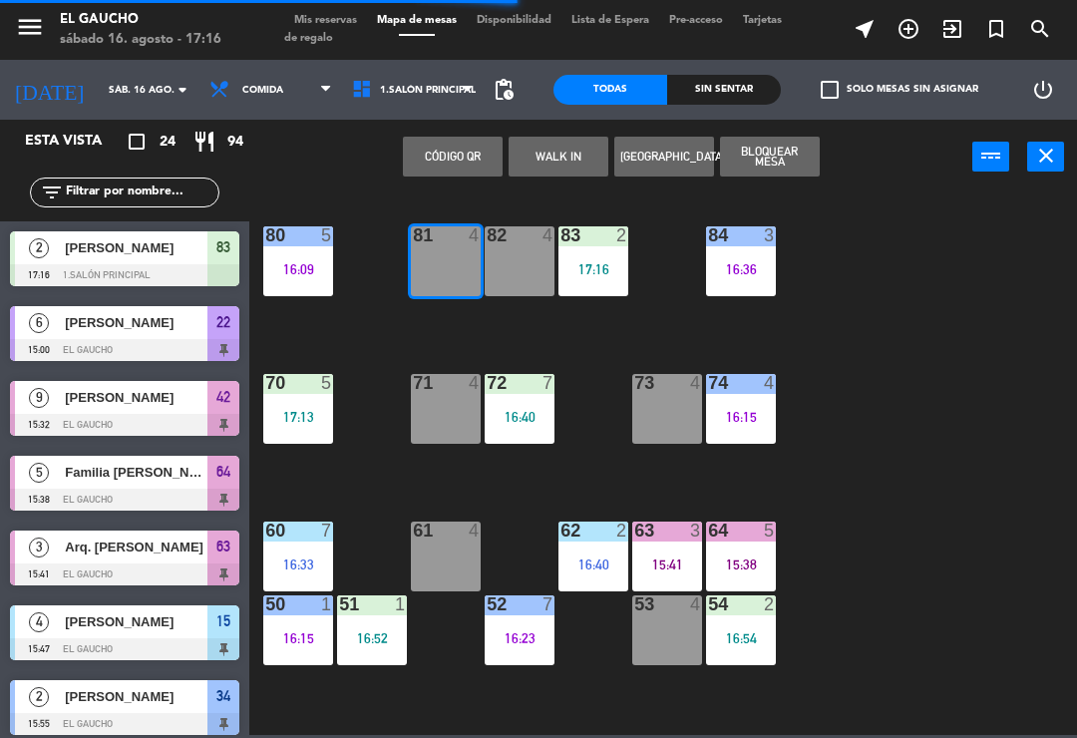
click at [578, 151] on button "WALK IN" at bounding box center [559, 157] width 100 height 40
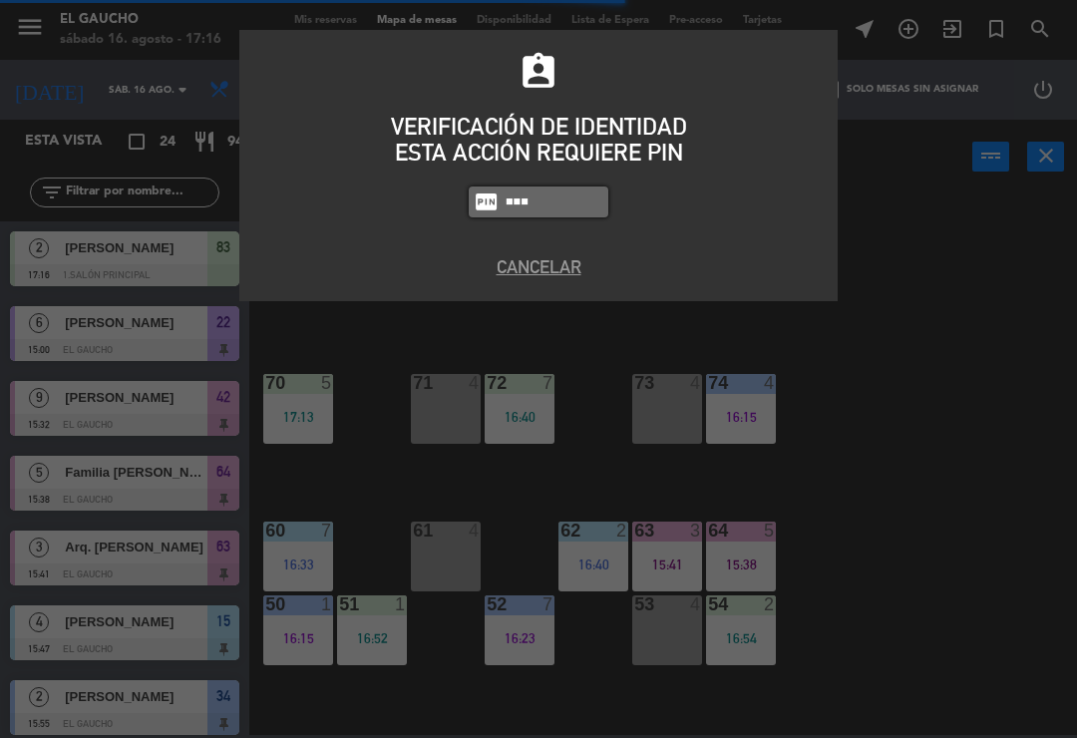
type input "3124"
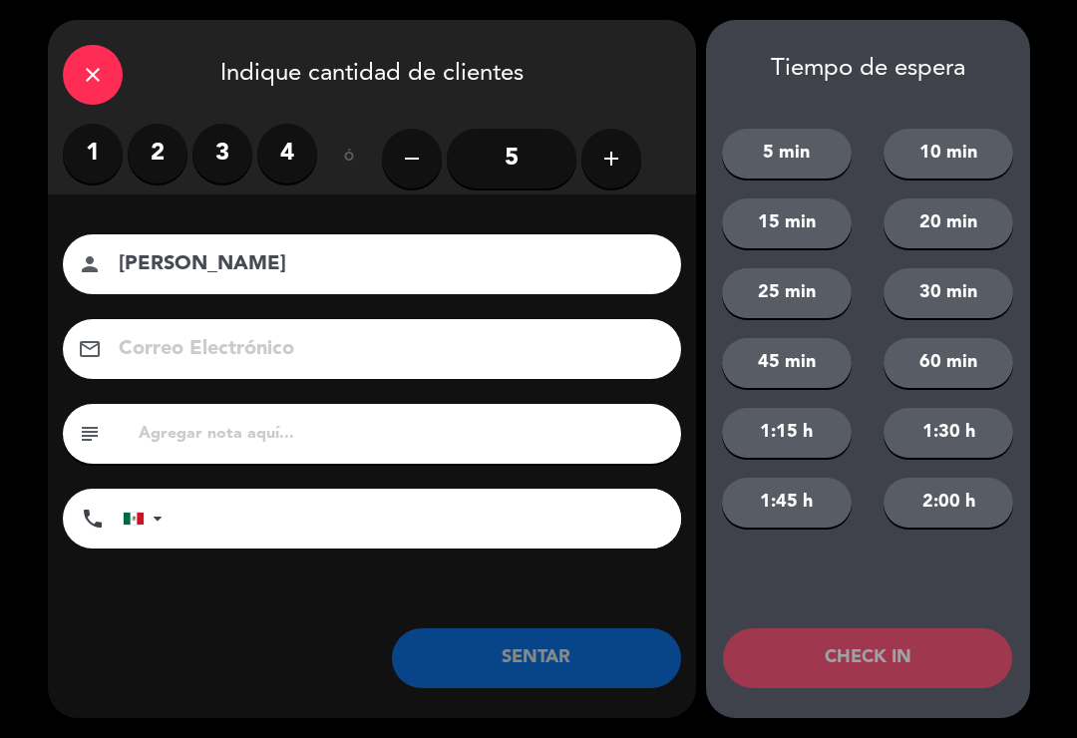
type input "[PERSON_NAME]"
click at [166, 144] on label "2" at bounding box center [158, 154] width 60 height 60
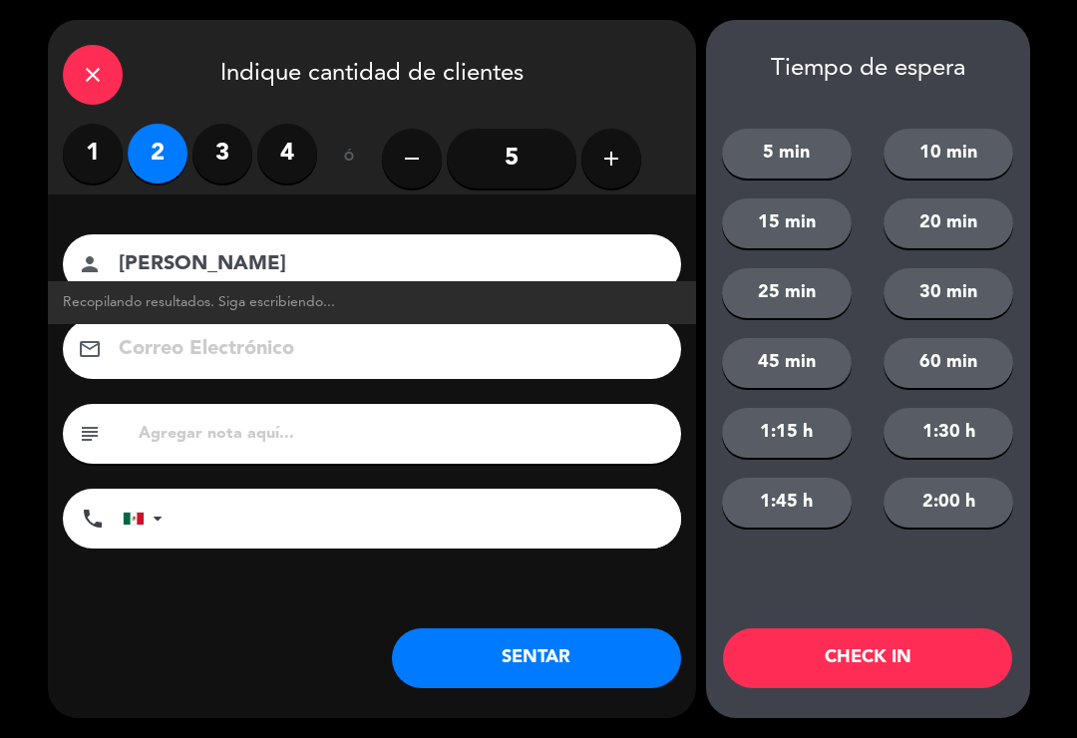
click at [553, 673] on button "SENTAR" at bounding box center [536, 658] width 289 height 60
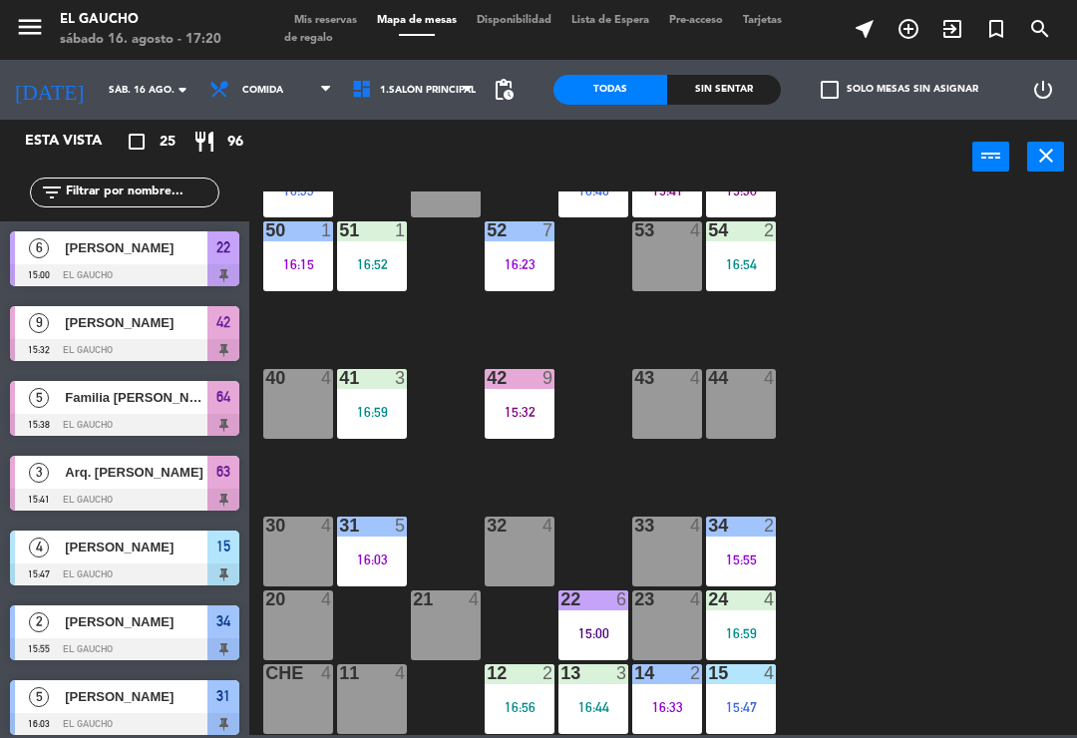
scroll to position [374, 0]
click at [516, 554] on div "32 4" at bounding box center [520, 552] width 70 height 70
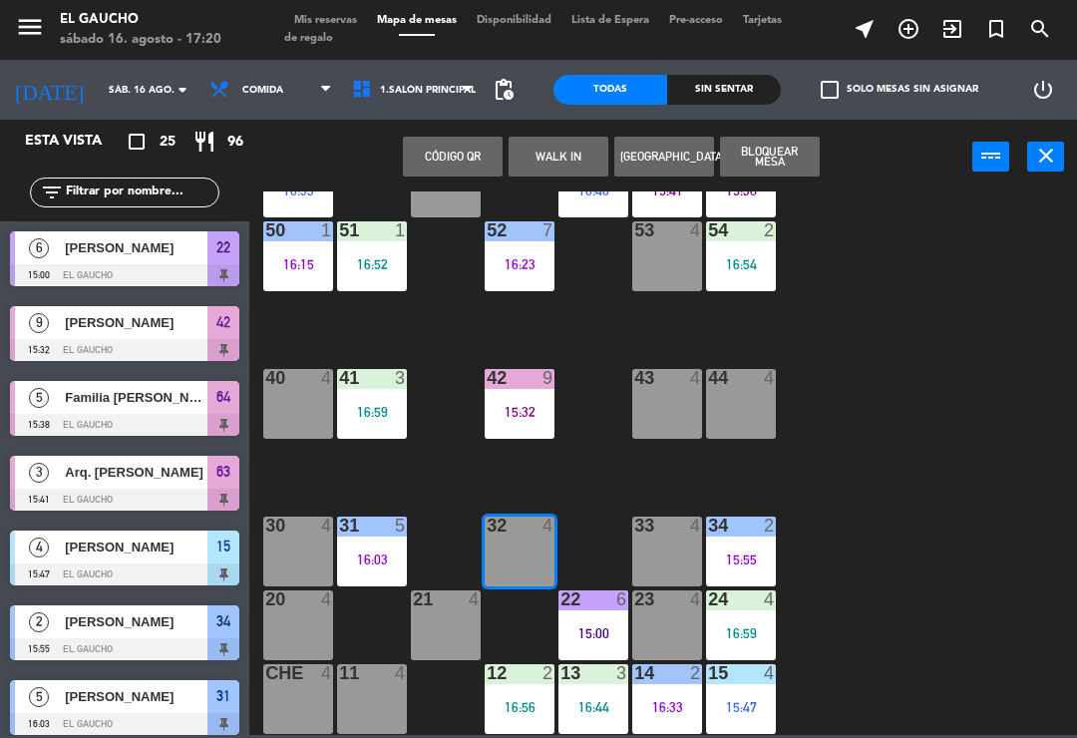
click at [560, 173] on button "WALK IN" at bounding box center [559, 157] width 100 height 40
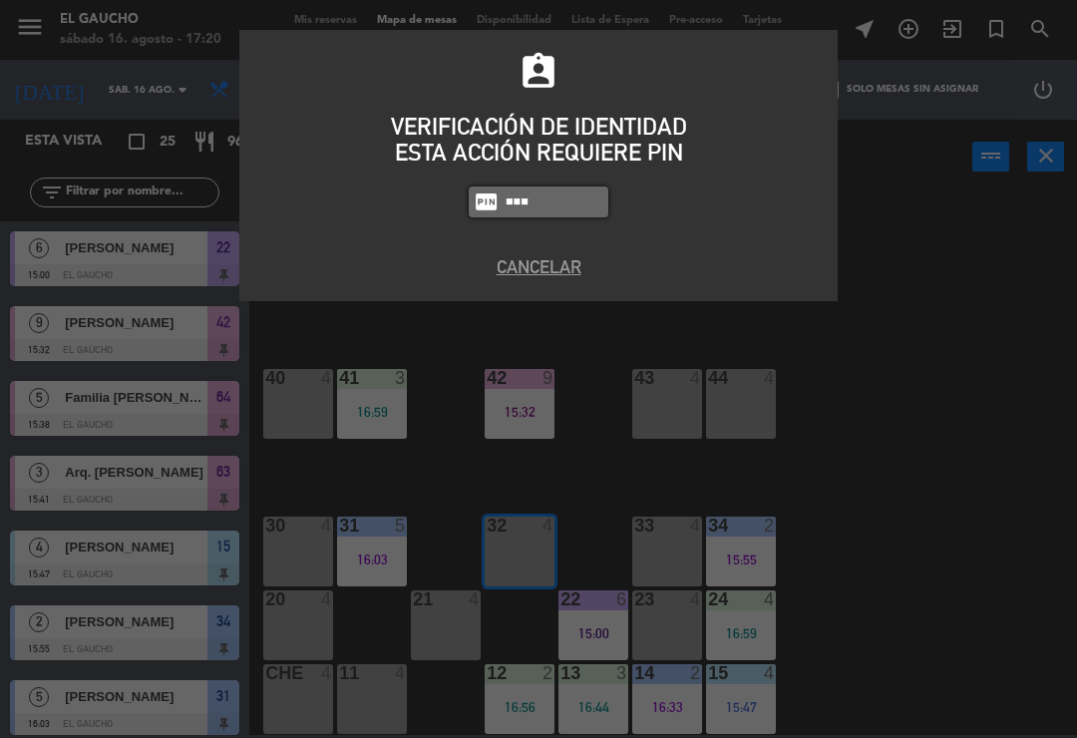
type input "0009"
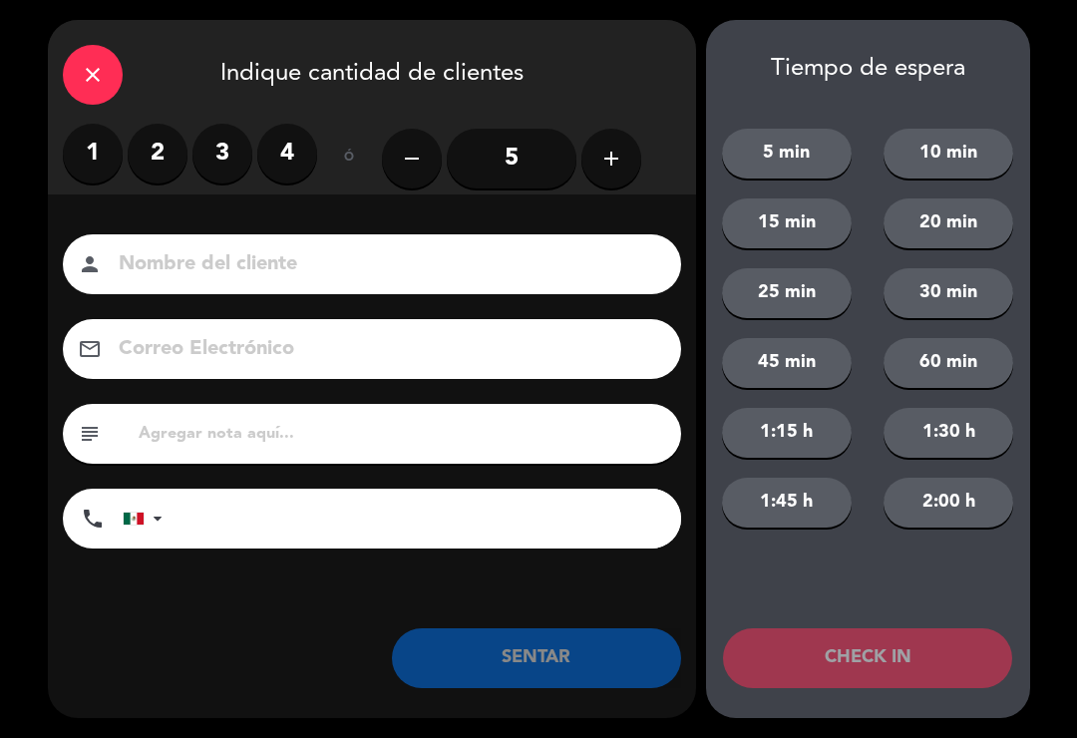
click at [219, 134] on label "3" at bounding box center [223, 154] width 60 height 60
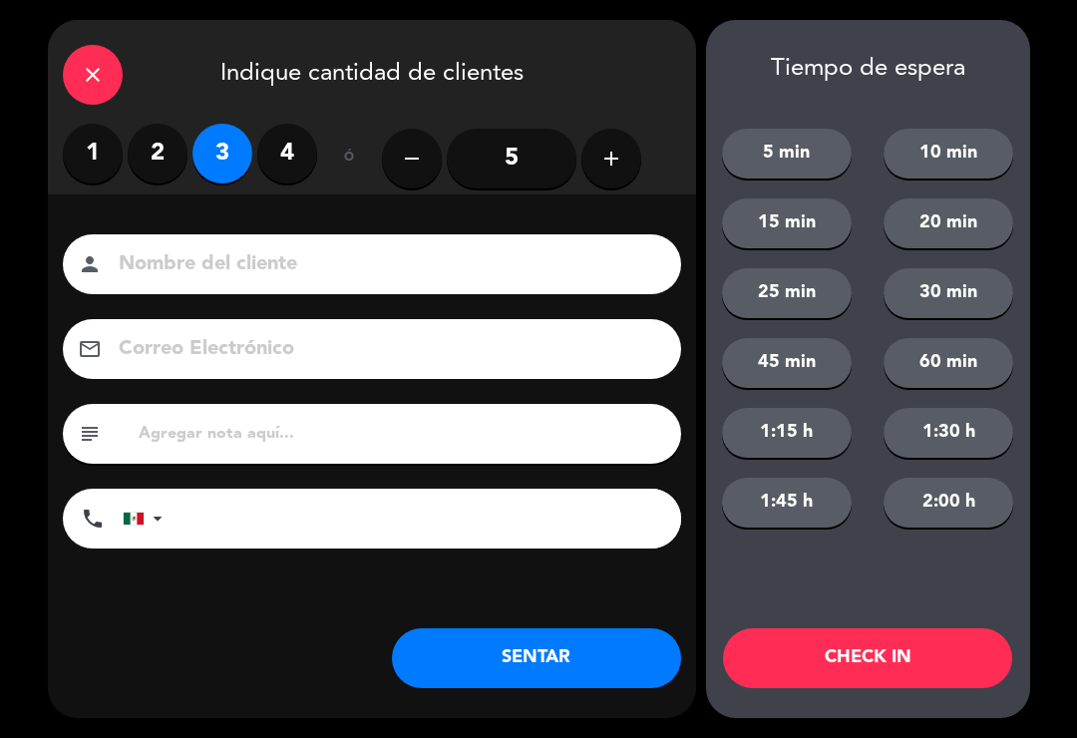
click at [210, 254] on input at bounding box center [386, 264] width 539 height 35
type input "Salvador"
click at [454, 661] on button "SENTAR" at bounding box center [536, 658] width 289 height 60
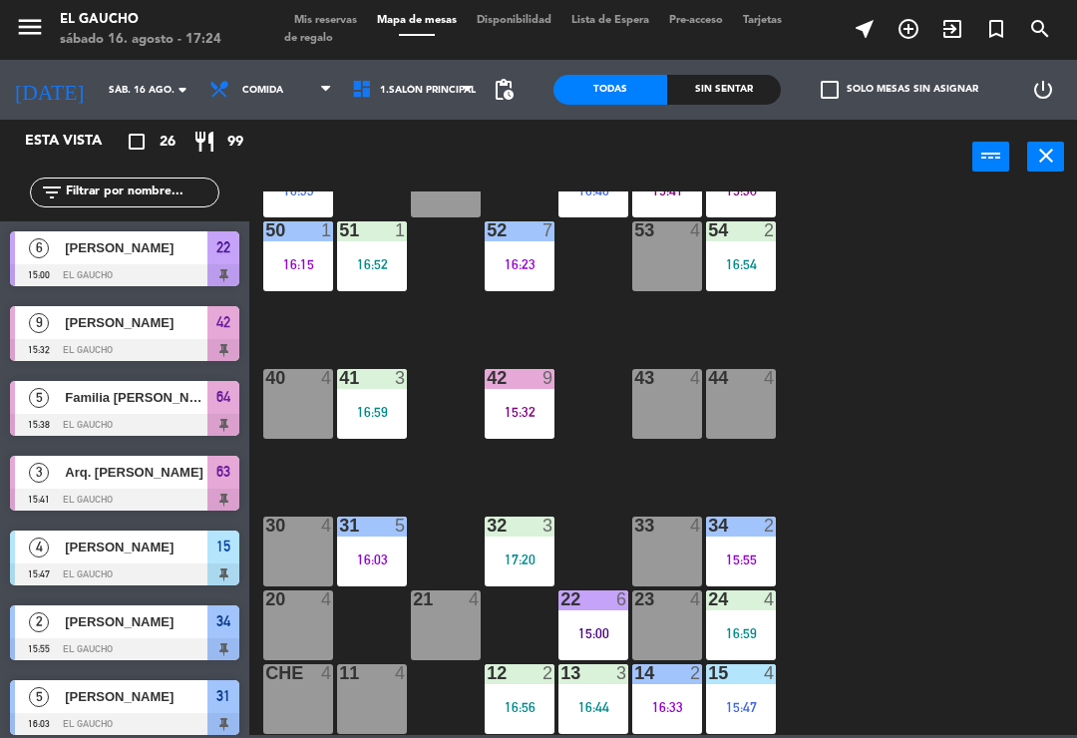
click at [604, 499] on div "84 3 16:36 80 5 16:09 83 2 17:16 82 4 81 2 17:17 70 5 17:13 71 4 72 7 16:40 73 …" at bounding box center [668, 464] width 817 height 544
click at [520, 398] on div "42 9 15:32" at bounding box center [520, 404] width 70 height 70
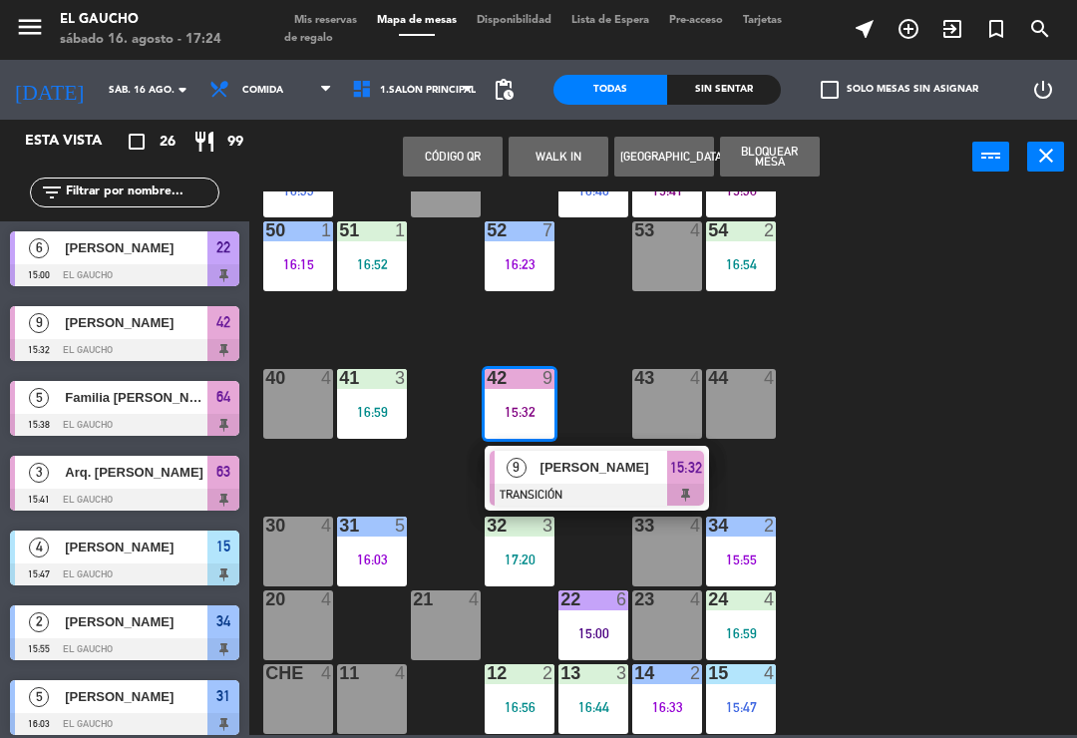
click at [587, 464] on span "Carlos Sedano" at bounding box center [605, 467] width 128 height 21
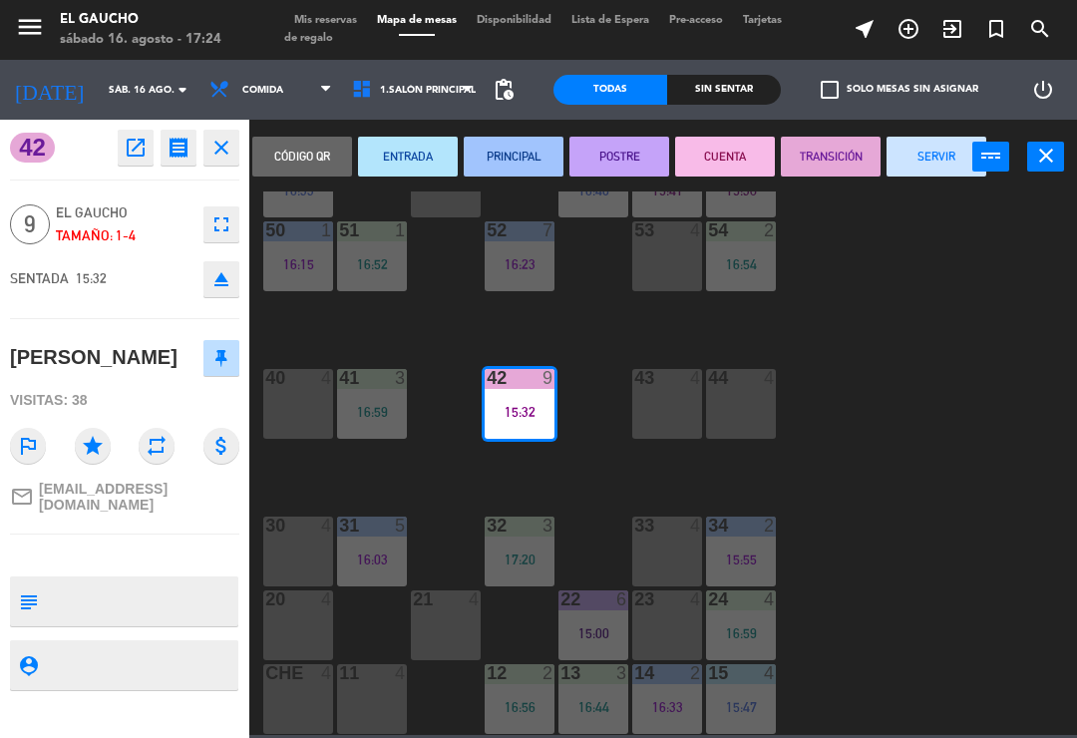
click at [918, 162] on button "SERVIR" at bounding box center [937, 157] width 100 height 40
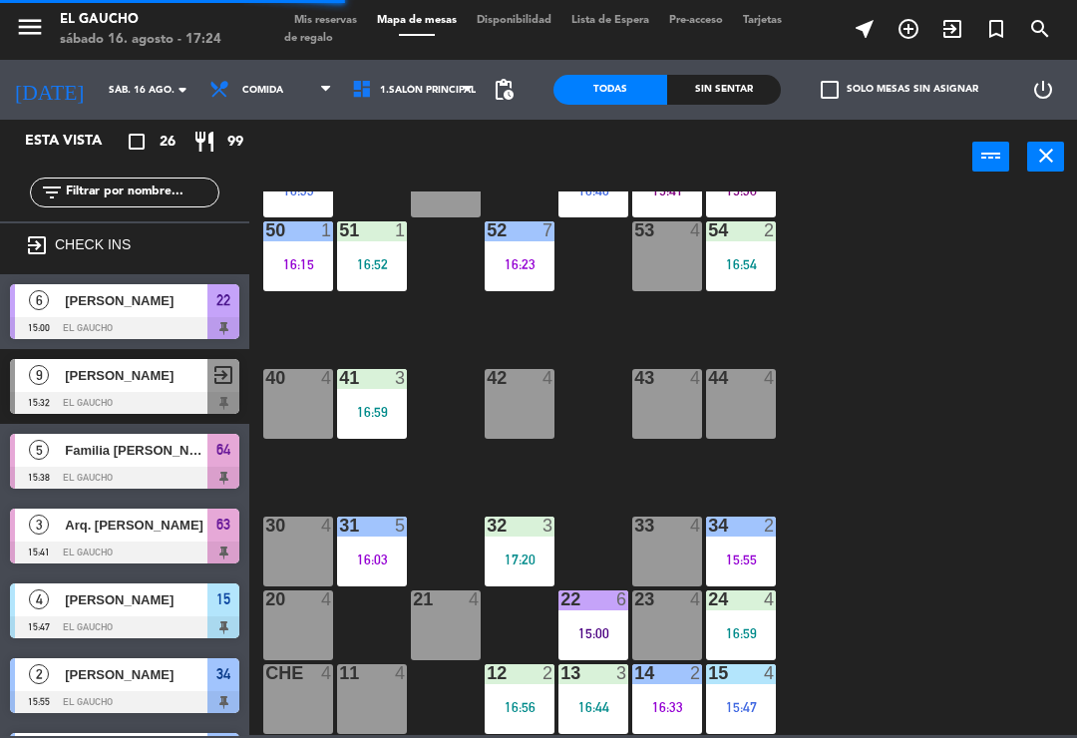
click at [680, 551] on div "33 4" at bounding box center [667, 552] width 70 height 70
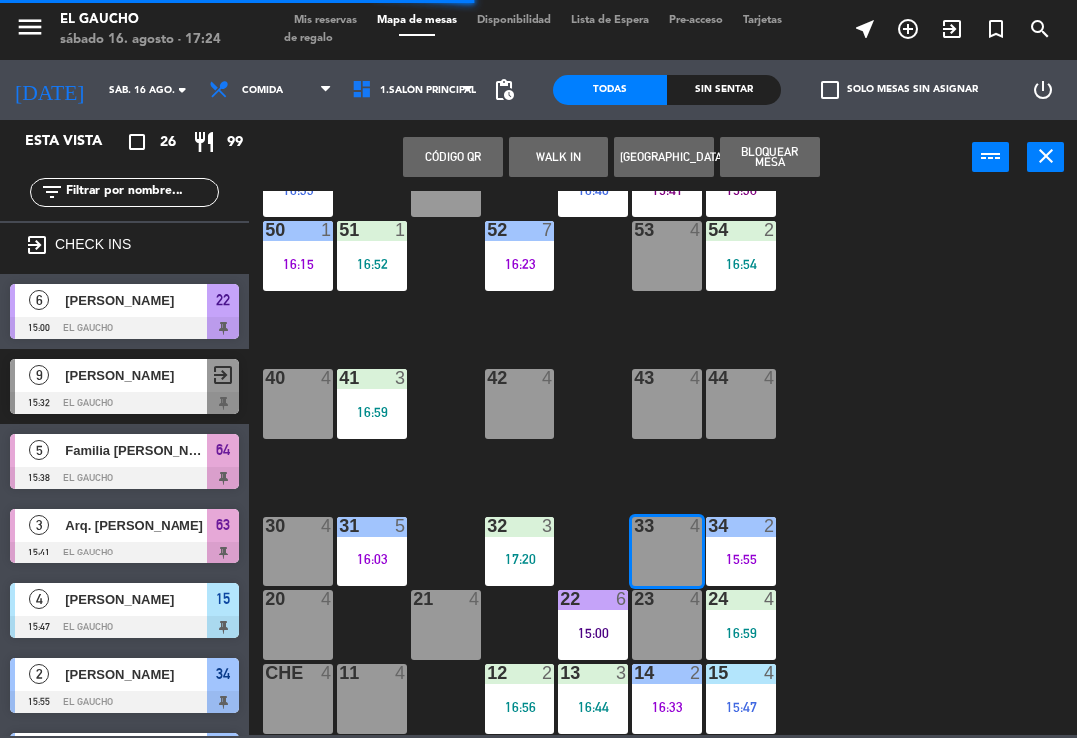
click at [566, 153] on button "WALK IN" at bounding box center [559, 157] width 100 height 40
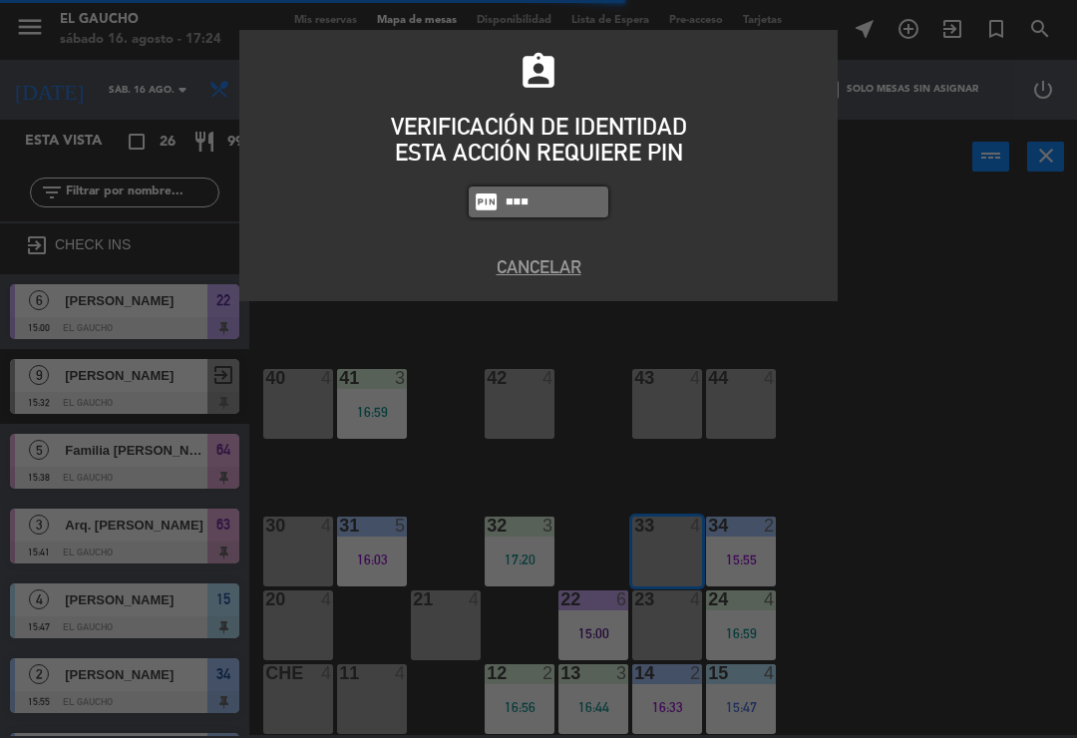
type input "3124"
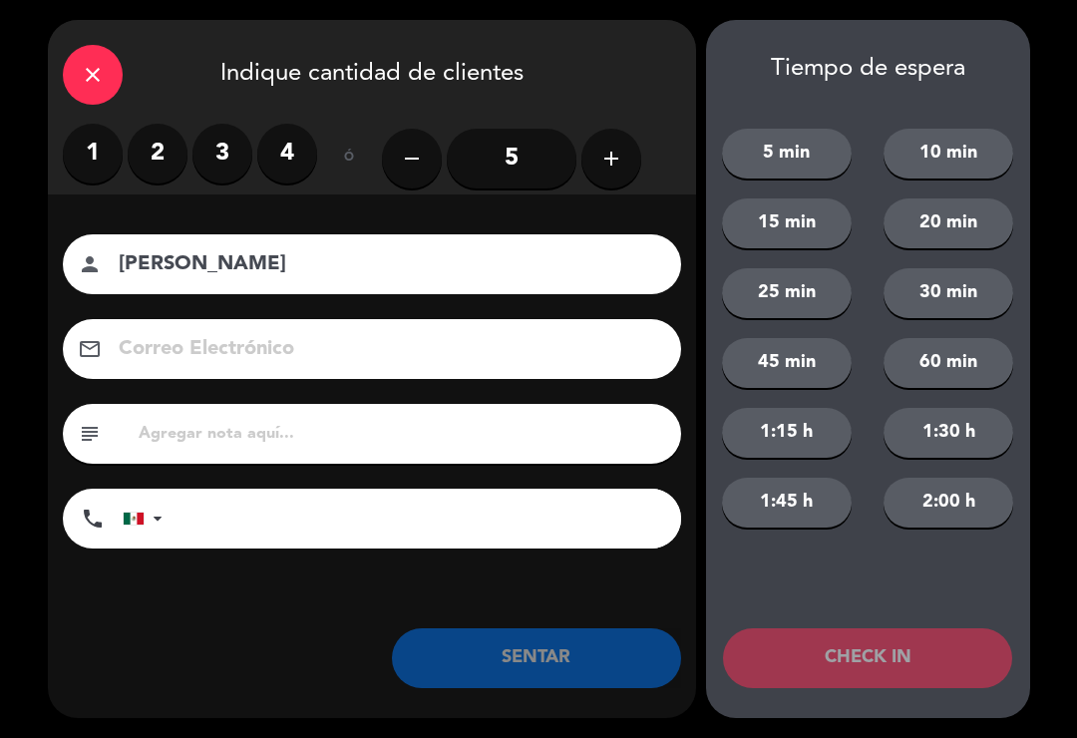
type input "[PERSON_NAME]"
click at [167, 167] on label "2" at bounding box center [158, 154] width 60 height 60
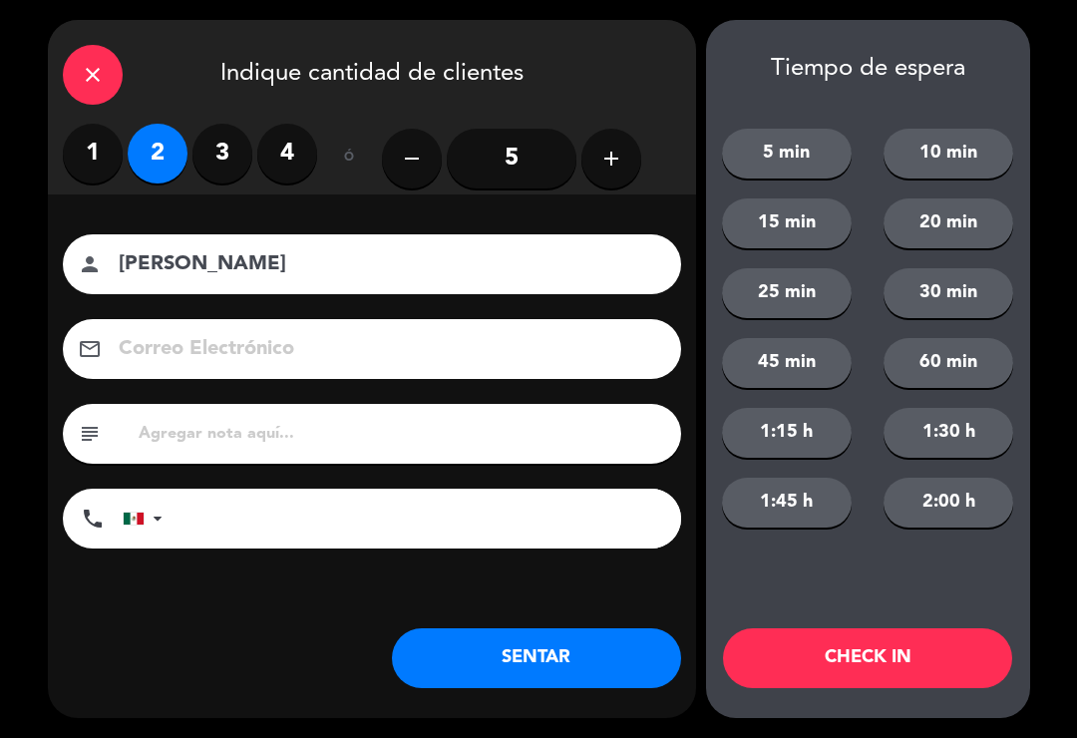
click at [523, 675] on button "SENTAR" at bounding box center [536, 658] width 289 height 60
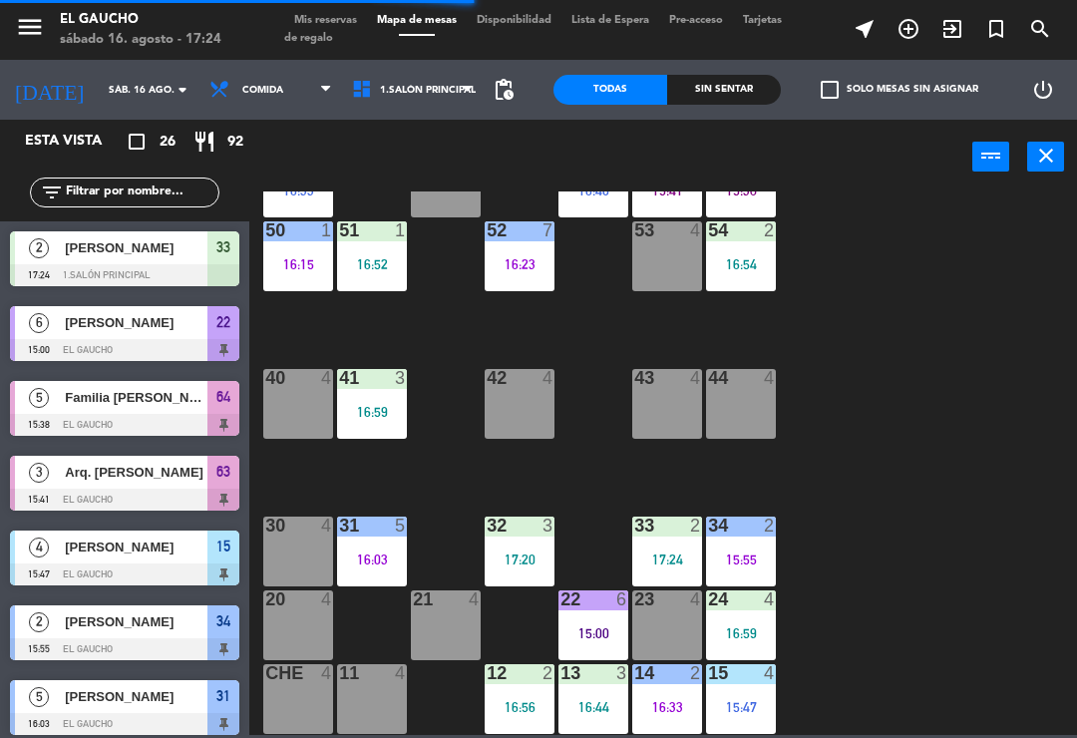
click at [523, 546] on div "32 3 17:20" at bounding box center [520, 552] width 70 height 70
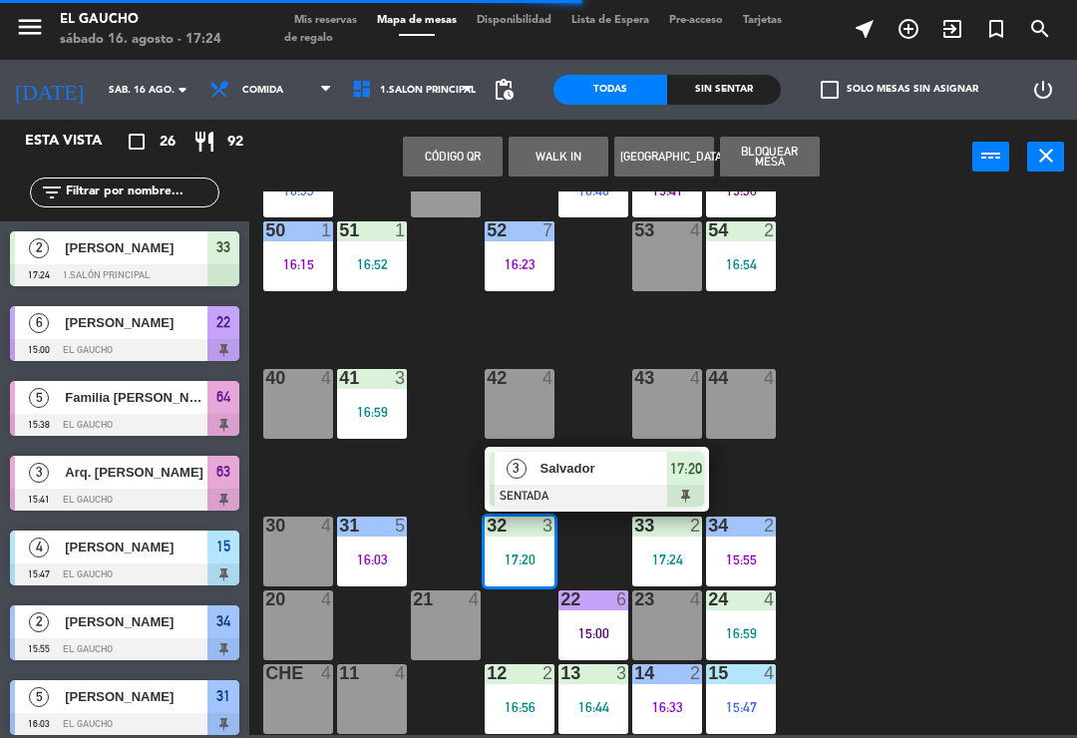
click at [819, 468] on div "84 3 16:36 80 5 16:09 83 2 17:16 82 4 81 2 17:17 70 5 17:13 71 4 72 7 16:40 73 …" at bounding box center [668, 464] width 817 height 544
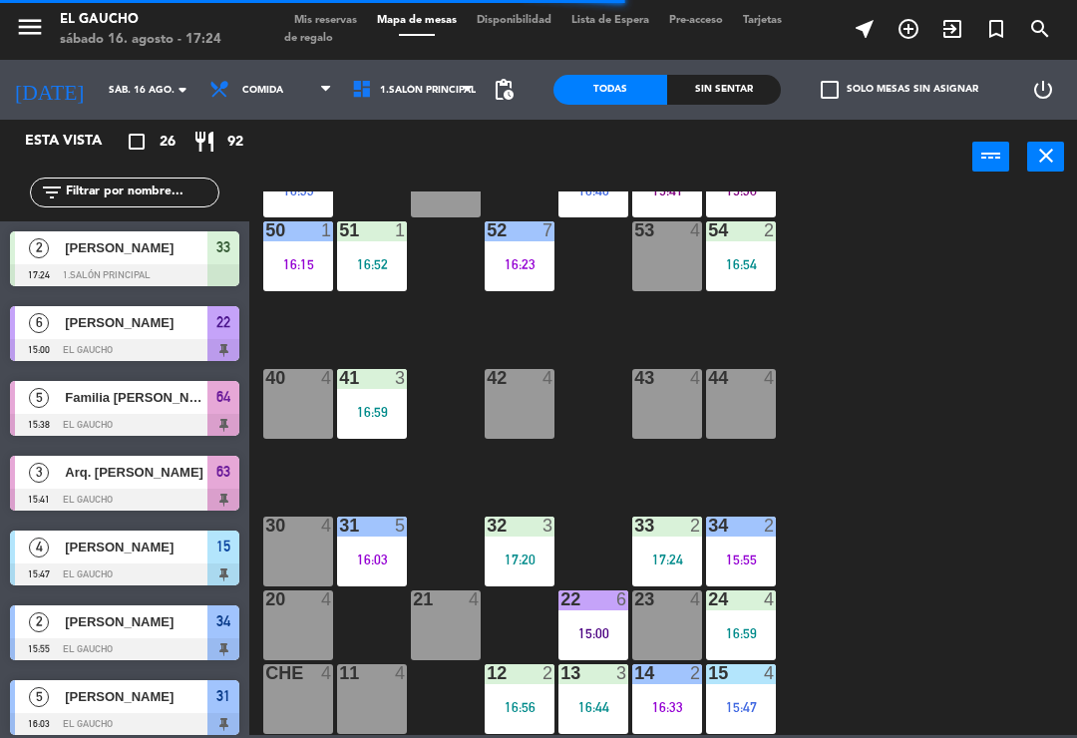
click at [523, 402] on div "42 4" at bounding box center [520, 404] width 70 height 70
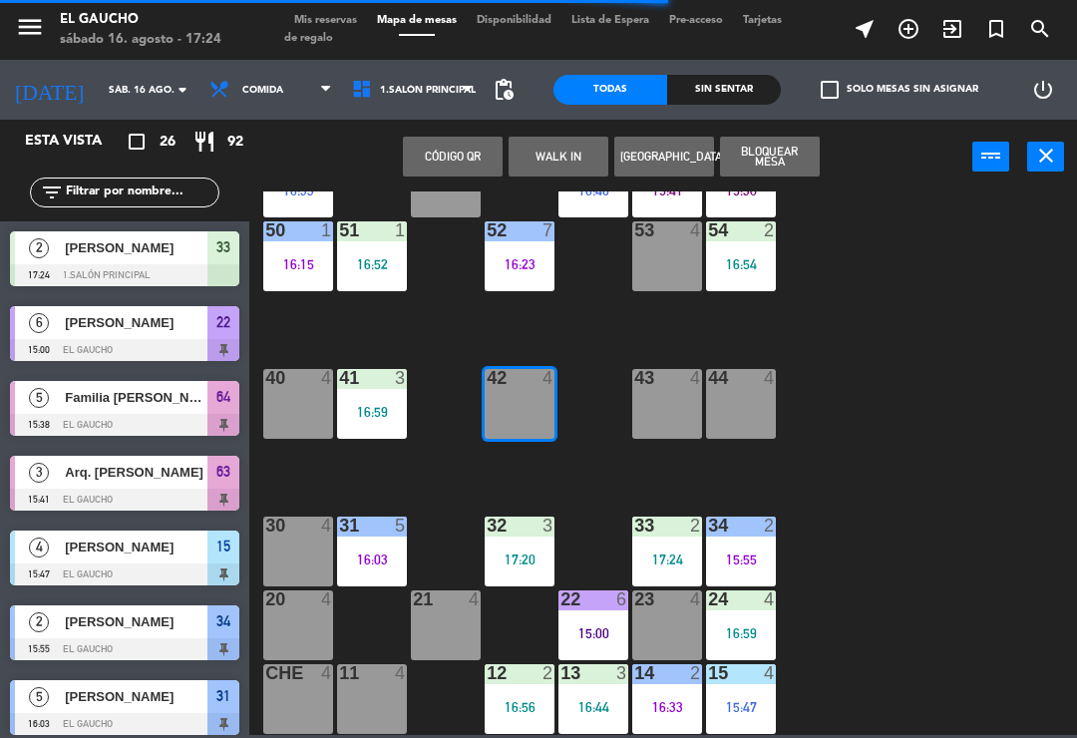
click at [573, 155] on button "WALK IN" at bounding box center [559, 157] width 100 height 40
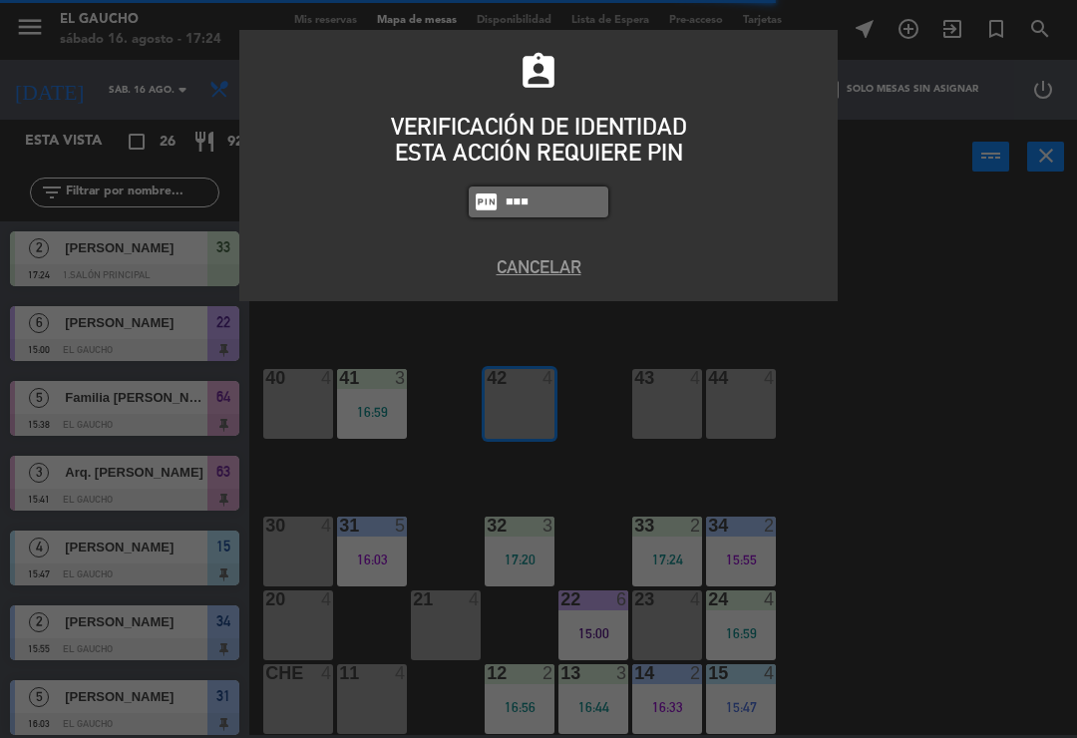
type input "3124"
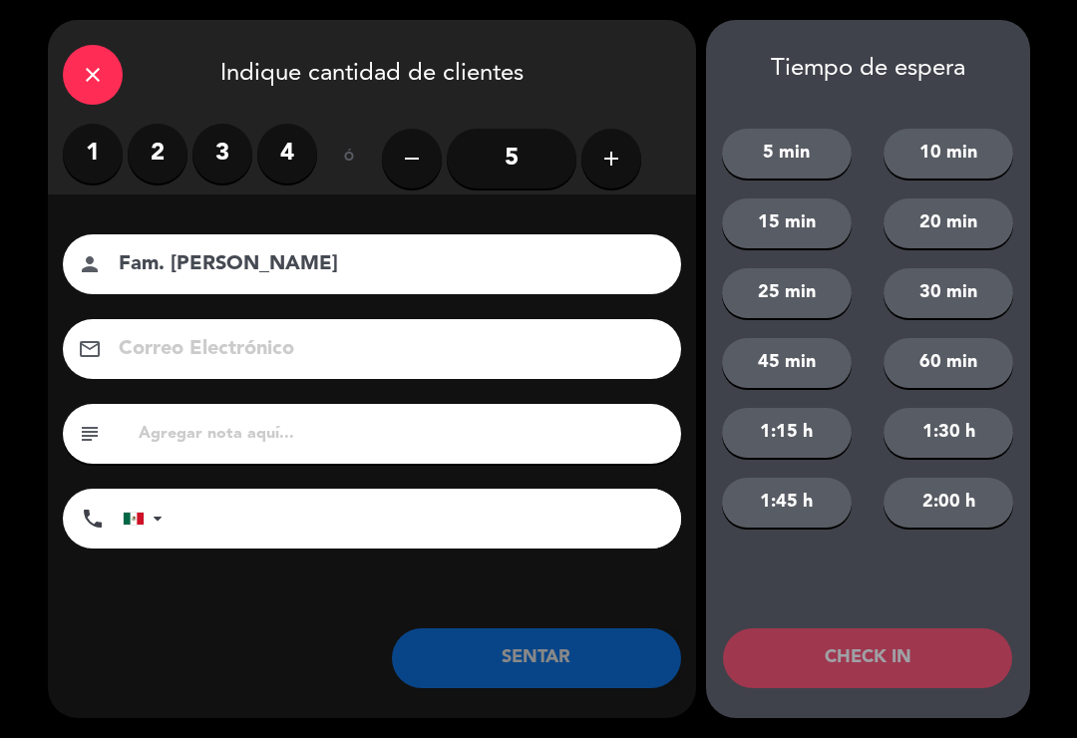
type input "Fam. Pacheco"
click at [617, 169] on icon "add" at bounding box center [612, 159] width 24 height 24
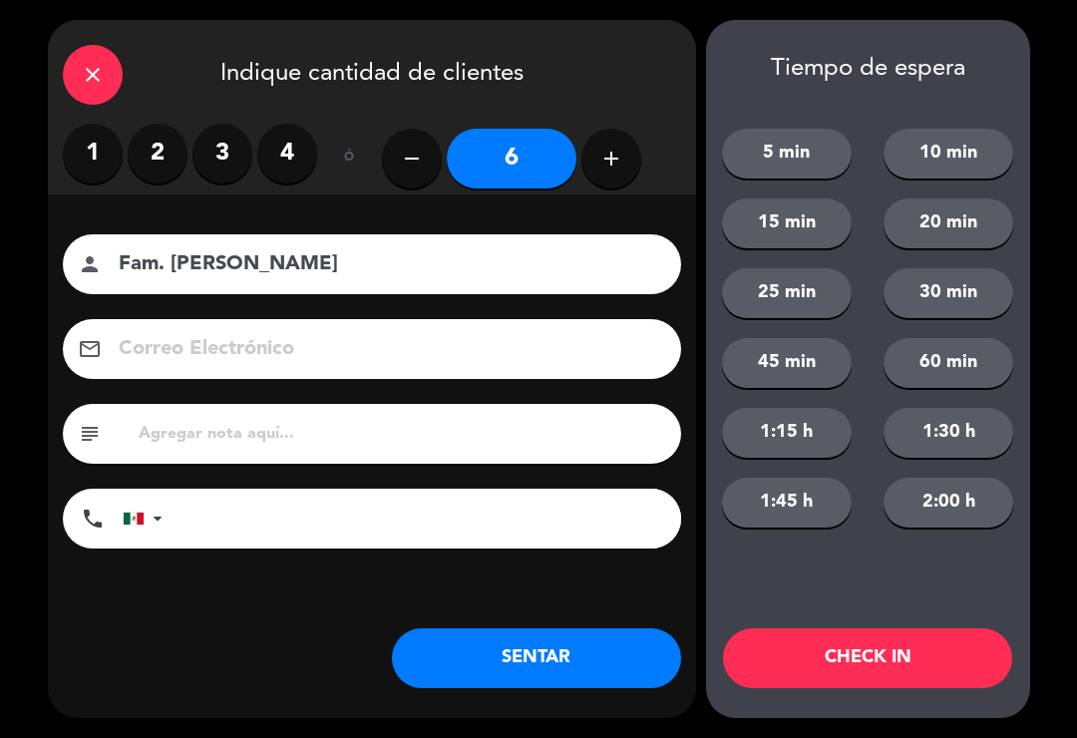
click at [606, 161] on icon "add" at bounding box center [612, 159] width 24 height 24
click at [608, 168] on icon "add" at bounding box center [612, 159] width 24 height 24
click at [612, 171] on button "add" at bounding box center [612, 159] width 60 height 60
click at [608, 160] on icon "add" at bounding box center [612, 159] width 24 height 24
type input "10"
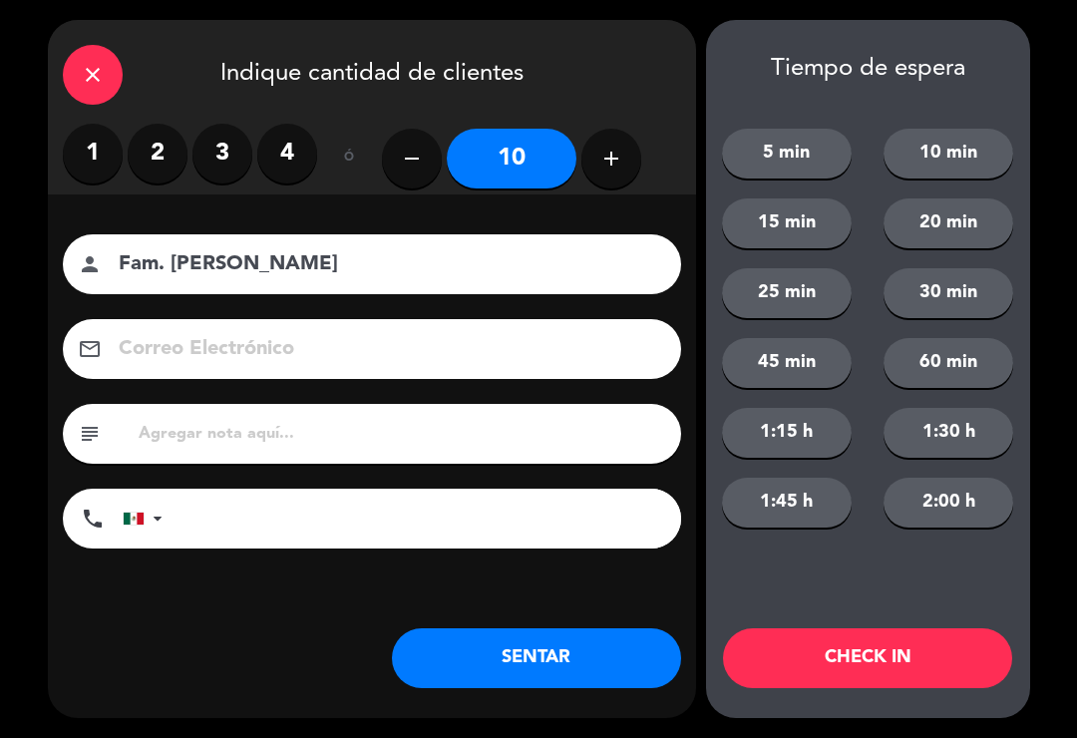
click at [177, 265] on input "Fam. Pacheco" at bounding box center [386, 264] width 539 height 35
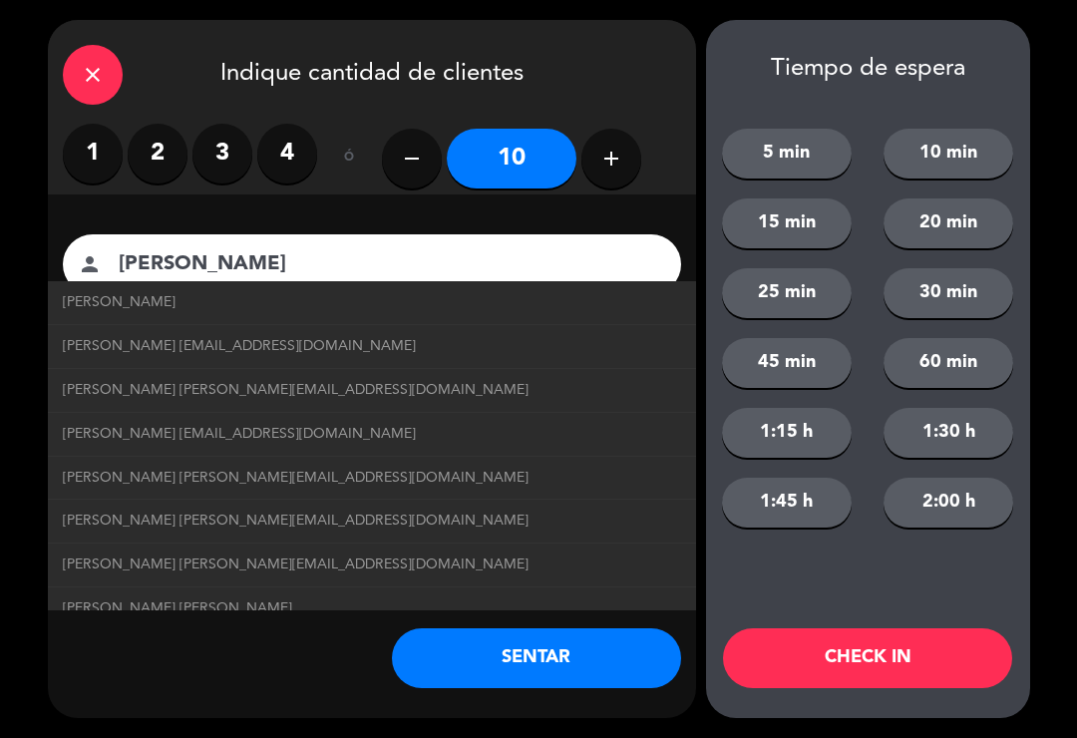
click at [345, 391] on span "Ricardo Pacheco ricardopacheco@correo.com" at bounding box center [296, 390] width 466 height 23
type input "[PERSON_NAME]"
type input "[PERSON_NAME][EMAIL_ADDRESS][DOMAIN_NAME]"
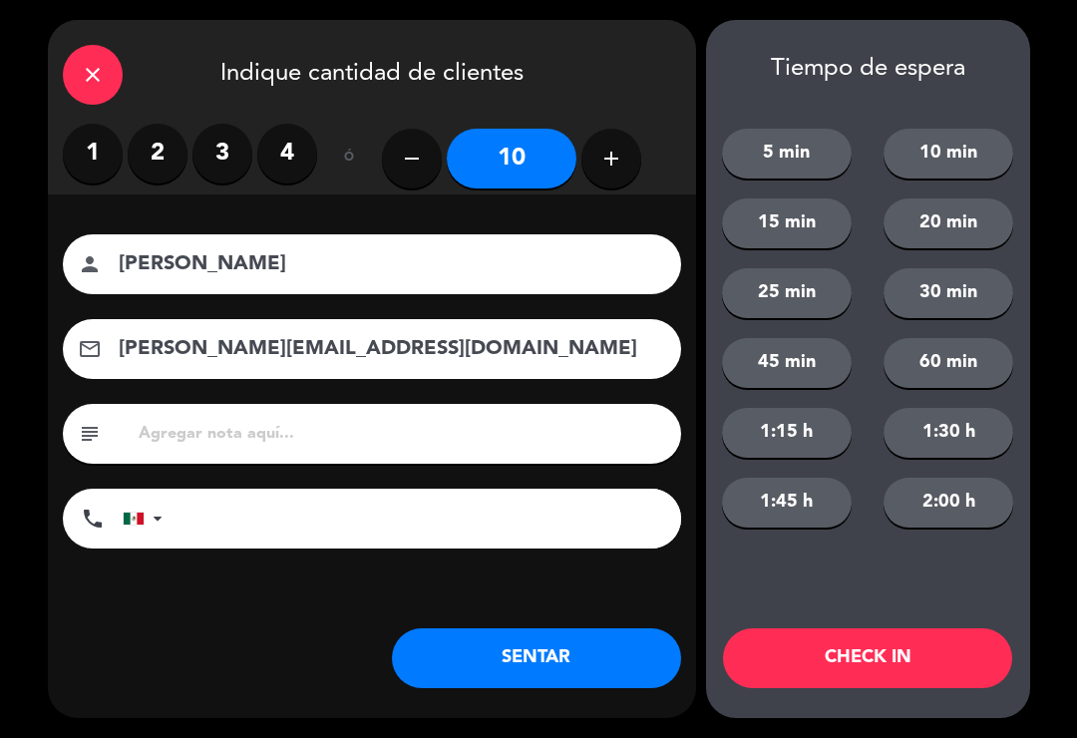
click at [555, 653] on button "SENTAR" at bounding box center [536, 658] width 289 height 60
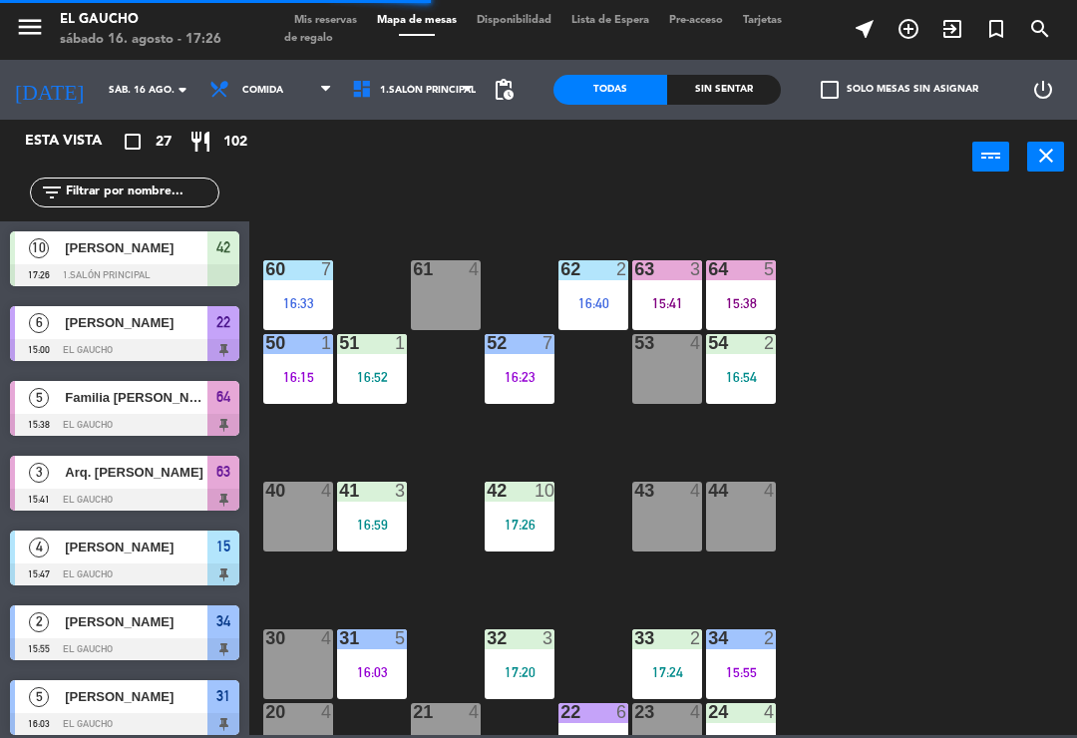
scroll to position [231, 0]
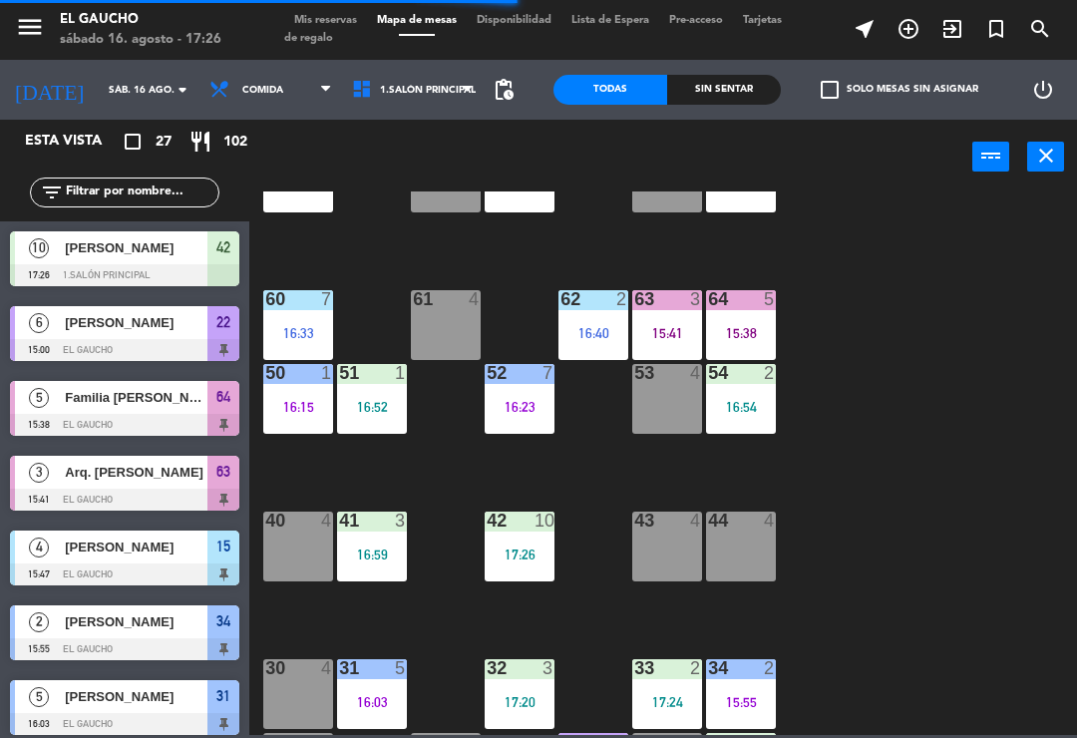
click at [440, 328] on div "61 4" at bounding box center [446, 325] width 70 height 70
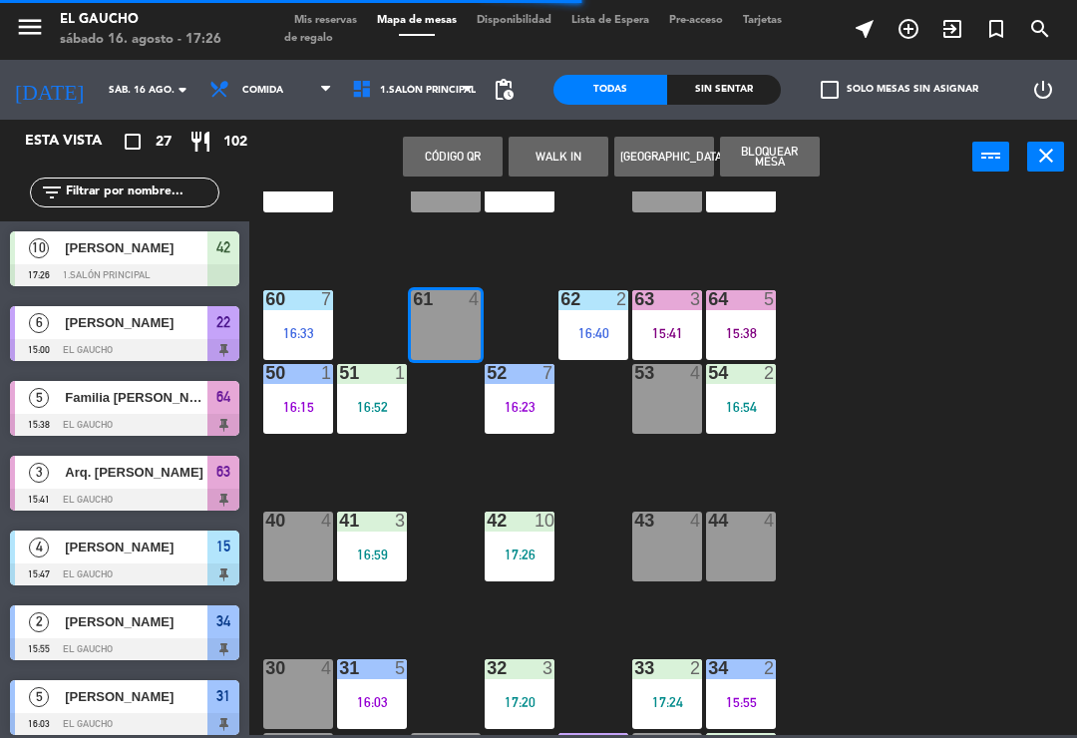
click at [574, 154] on button "WALK IN" at bounding box center [559, 157] width 100 height 40
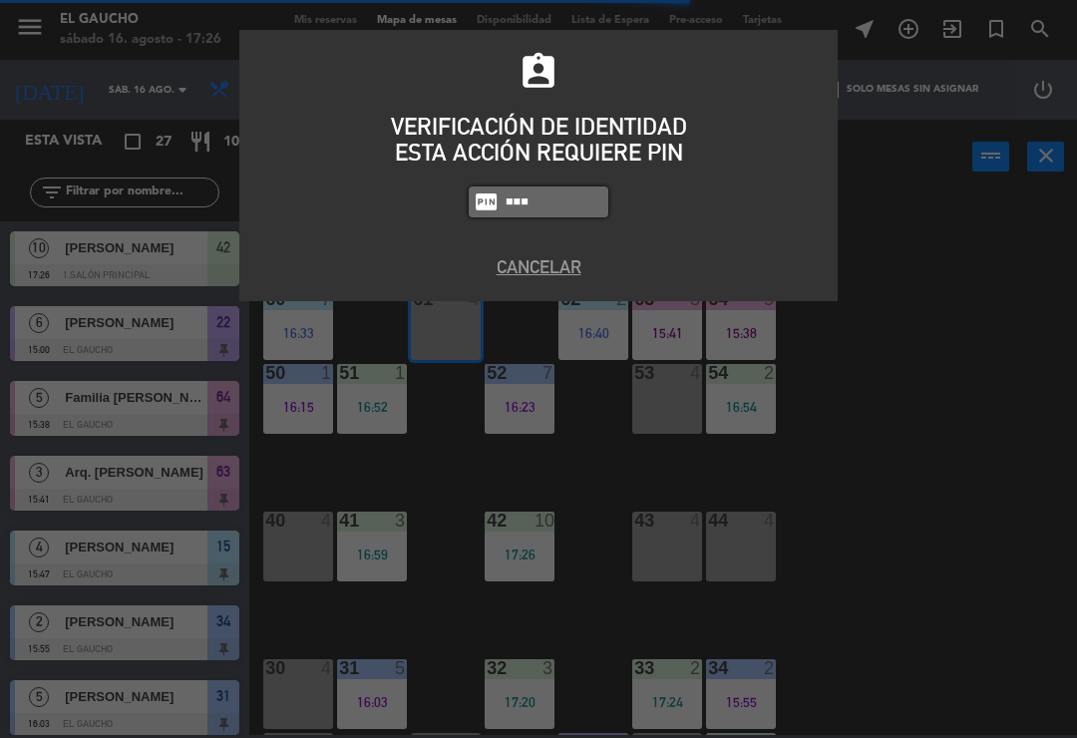
type input "3124"
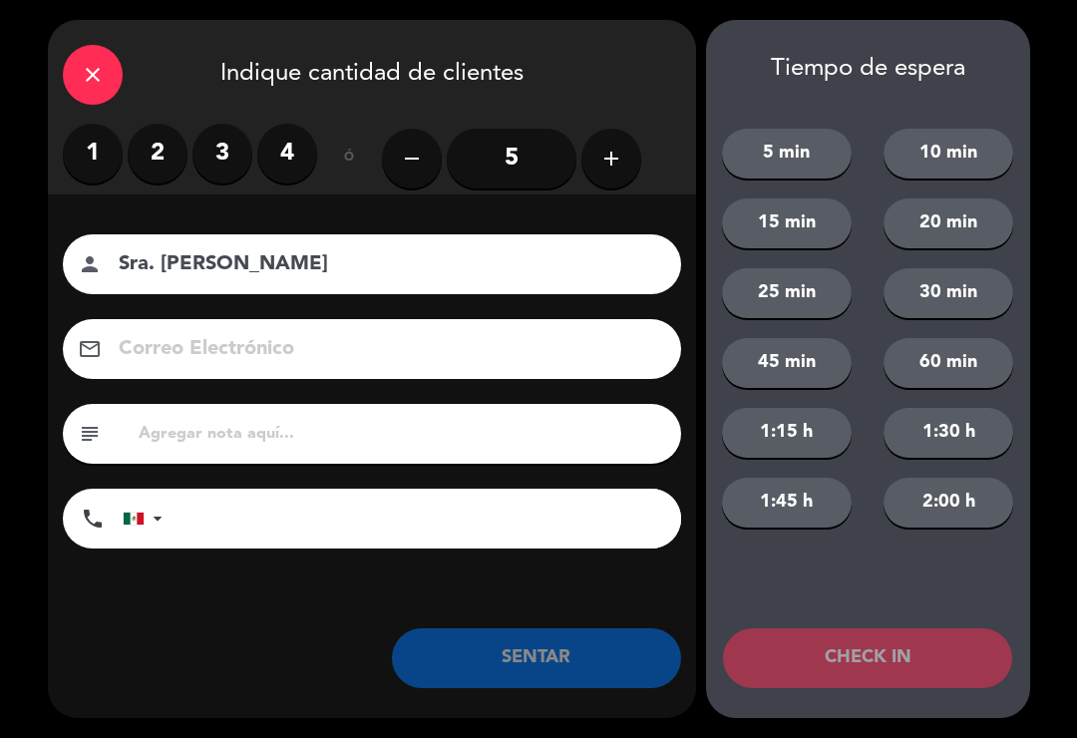
type input "Sra. [PERSON_NAME]"
click at [155, 156] on label "2" at bounding box center [158, 154] width 60 height 60
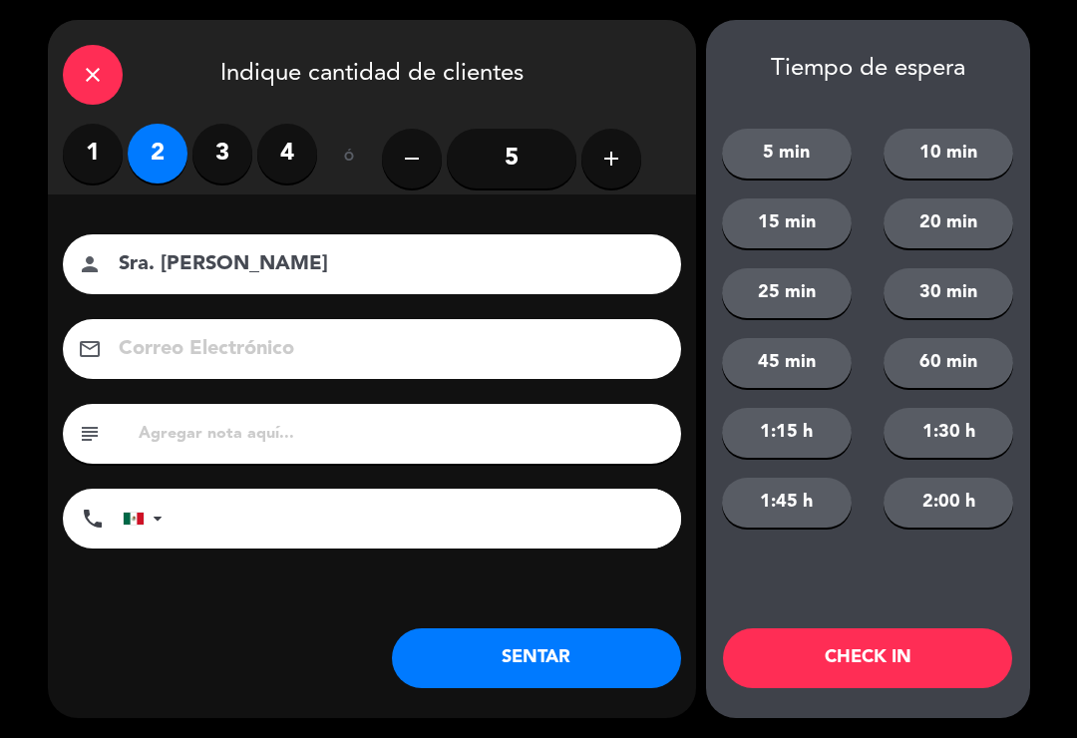
click at [519, 658] on button "SENTAR" at bounding box center [536, 658] width 289 height 60
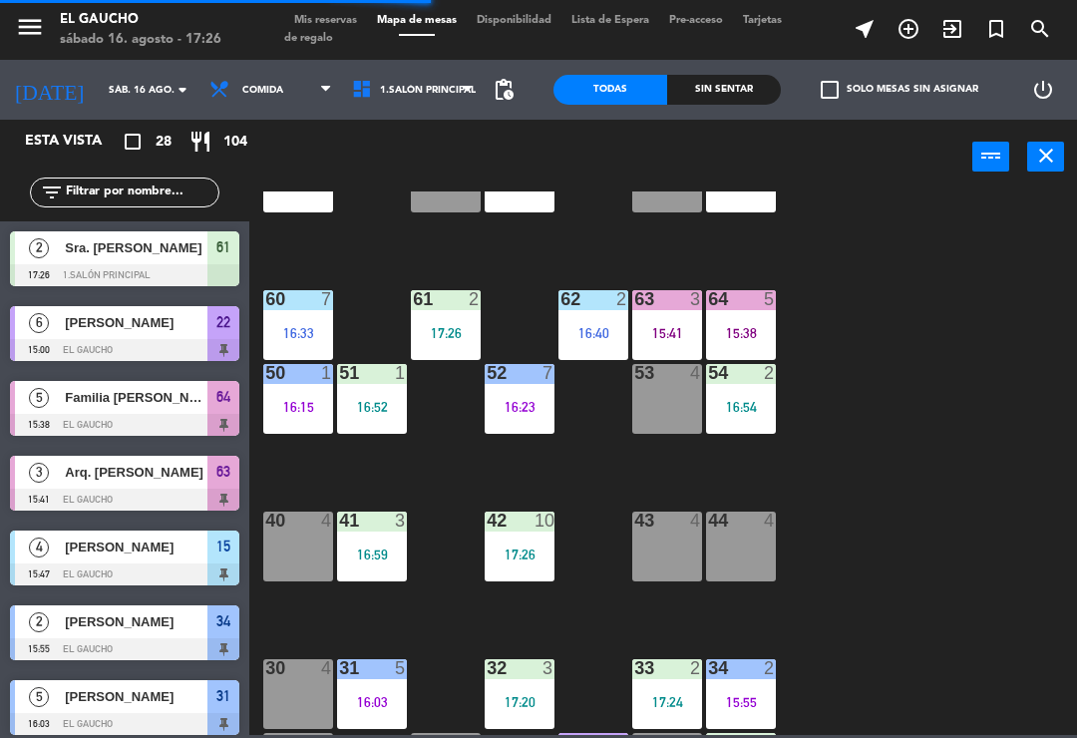
click at [304, 320] on div "60 7 16:33" at bounding box center [298, 325] width 70 height 70
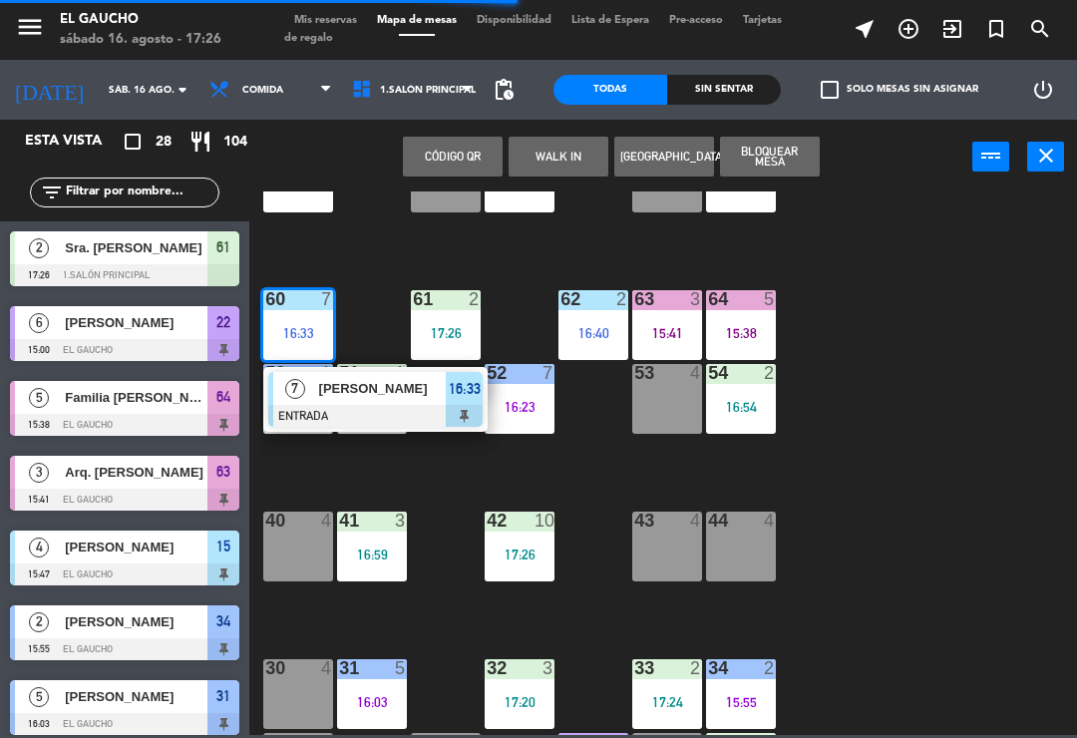
click at [413, 415] on div at bounding box center [375, 416] width 214 height 22
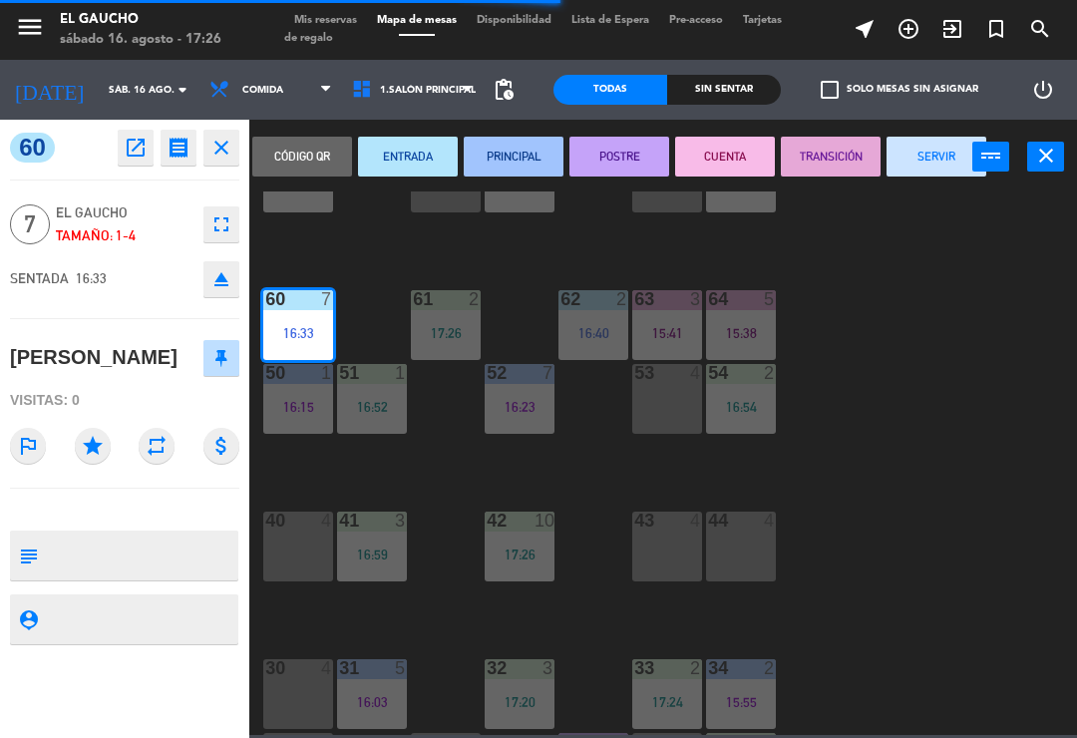
click at [520, 161] on button "PRINCIPAL" at bounding box center [514, 157] width 100 height 40
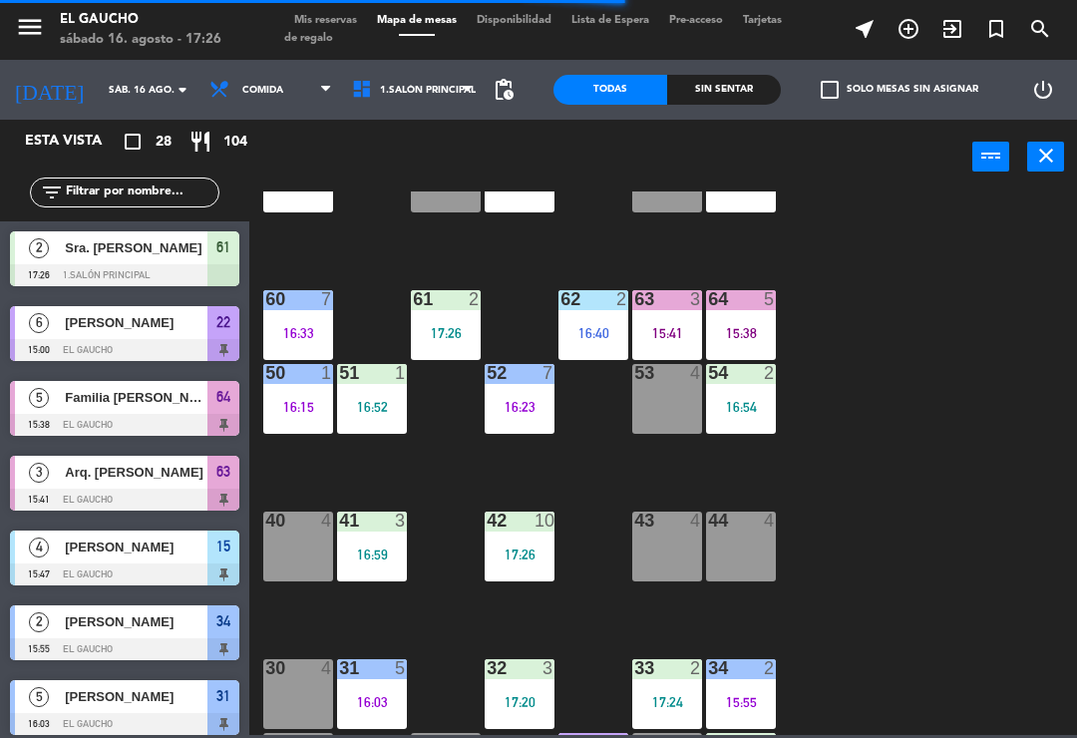
click at [344, 483] on div "84 3 16:36 80 5 16:09 83 2 17:16 82 4 81 2 17:17 70 5 17:13 71 4 72 7 16:40 73 …" at bounding box center [668, 464] width 817 height 544
click at [293, 419] on div "50 1 16:15" at bounding box center [298, 399] width 70 height 70
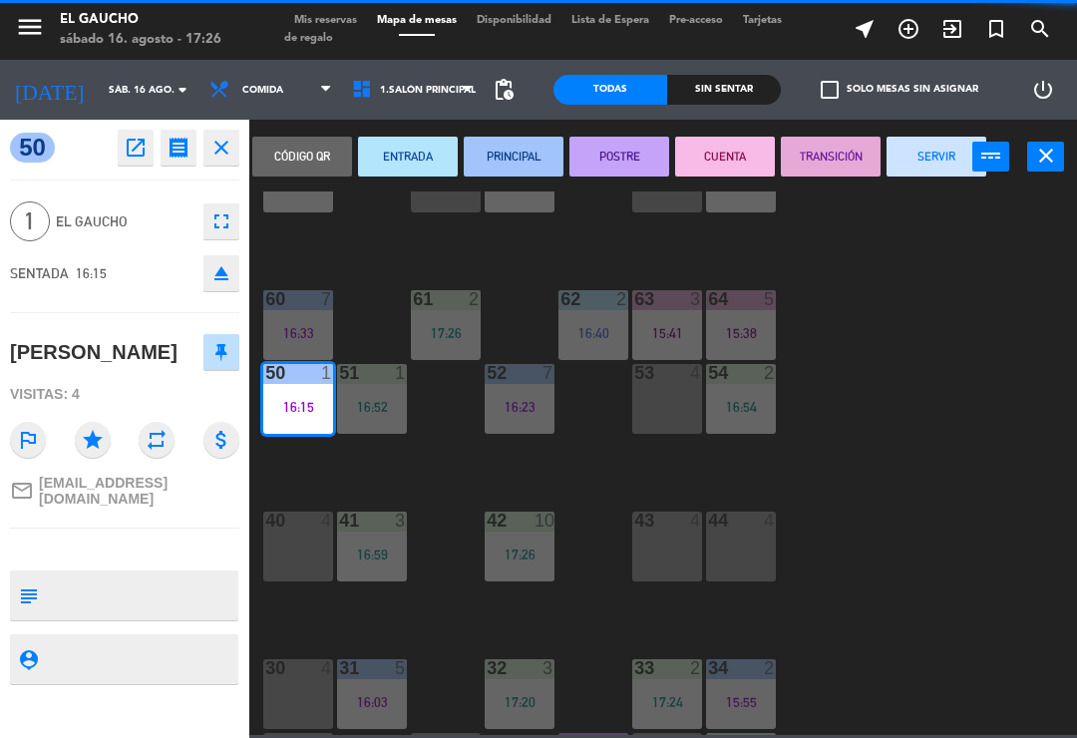
click at [936, 158] on button "SERVIR" at bounding box center [937, 157] width 100 height 40
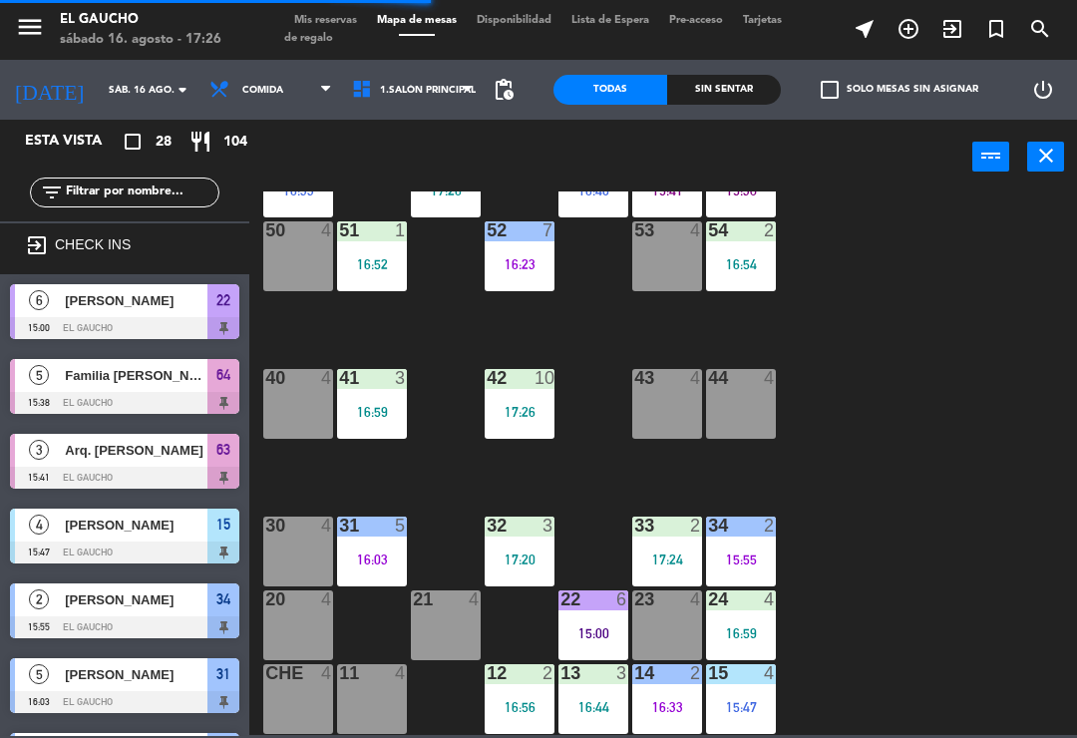
scroll to position [374, 0]
click at [516, 700] on div "16:56" at bounding box center [520, 707] width 70 height 14
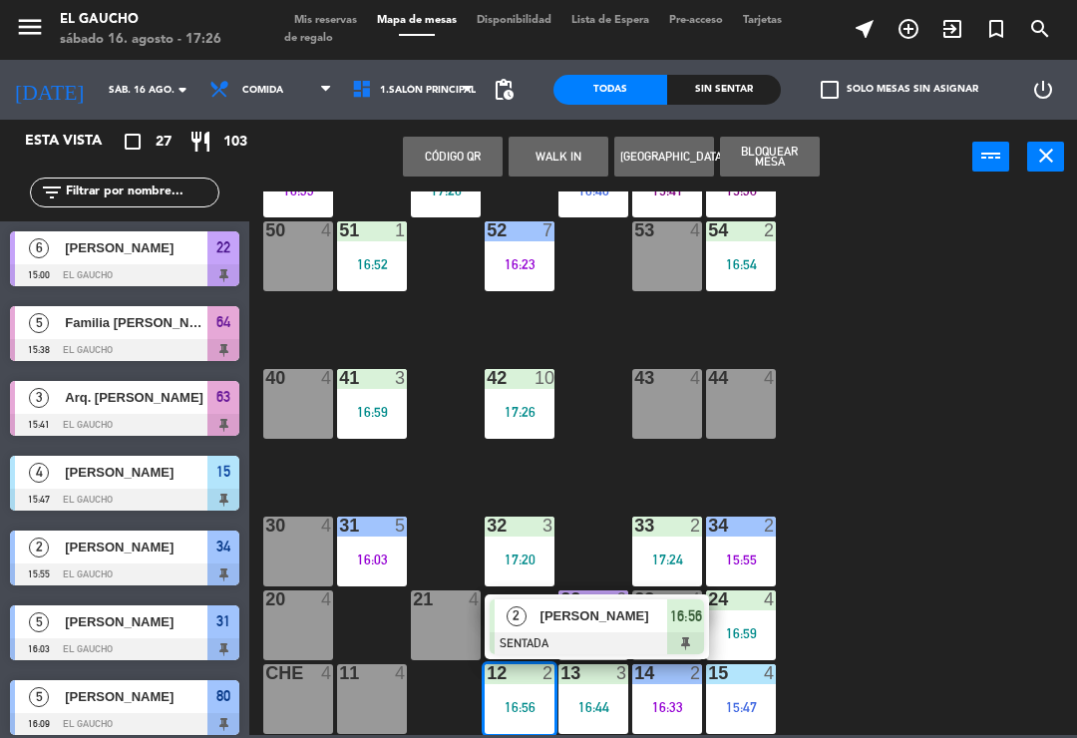
click at [533, 164] on button "WALK IN" at bounding box center [559, 157] width 100 height 40
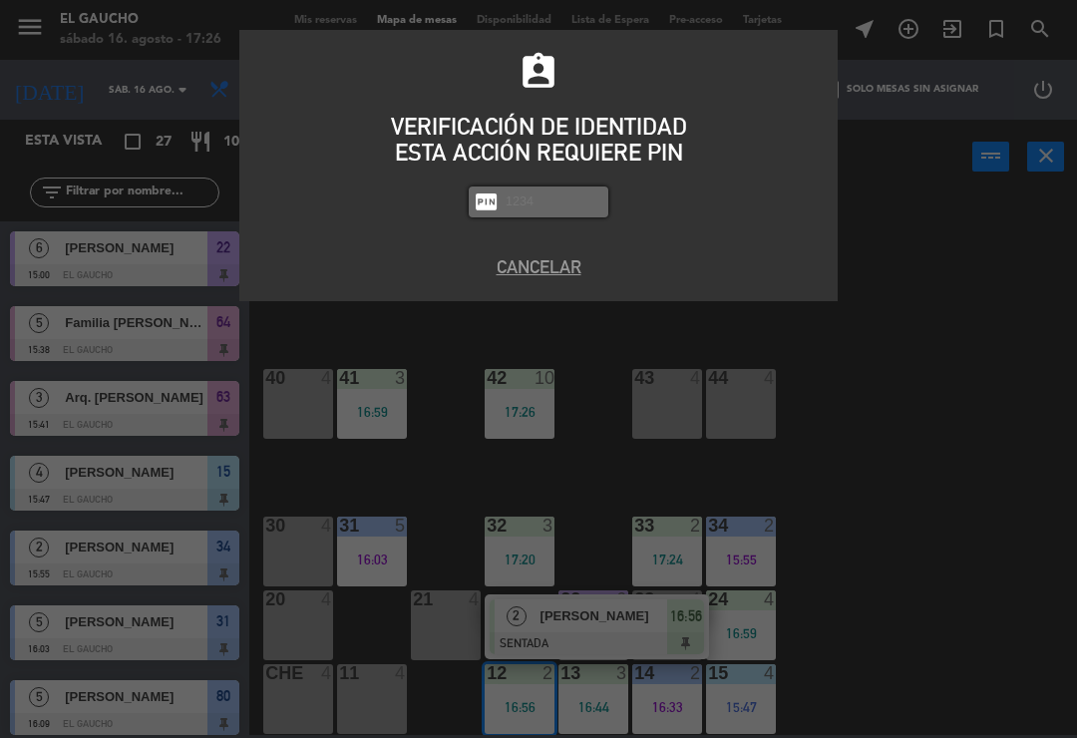
click at [550, 272] on button "Cancelar" at bounding box center [538, 266] width 569 height 27
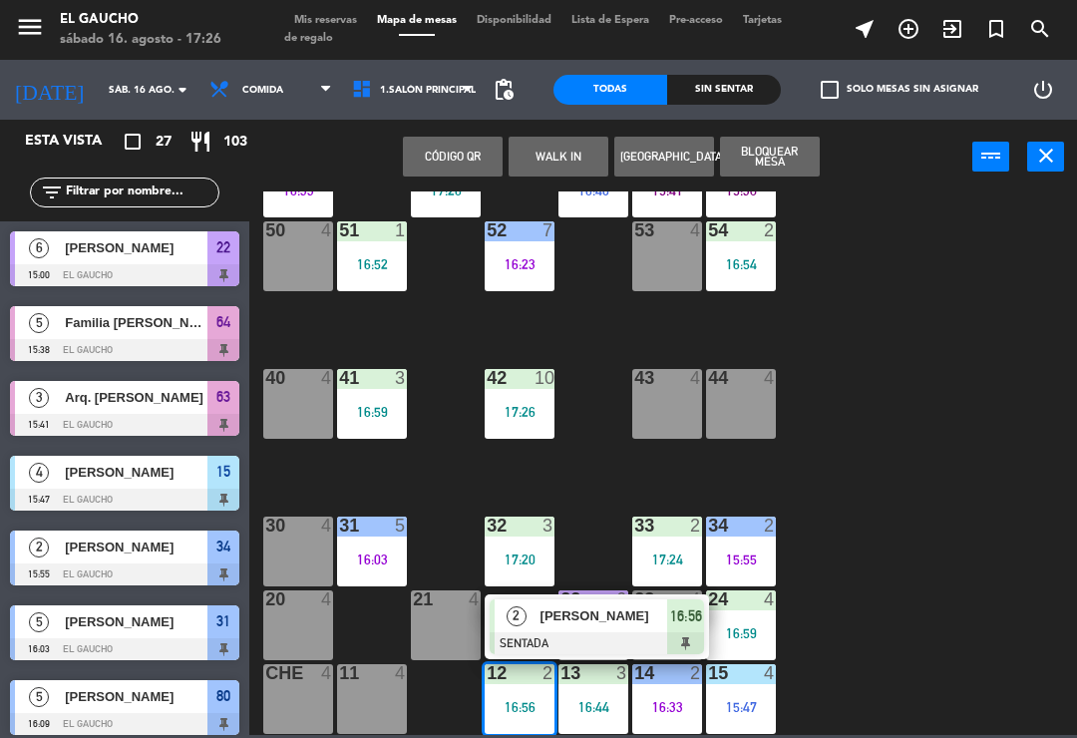
click at [565, 631] on div "Rafael Mora" at bounding box center [604, 616] width 130 height 33
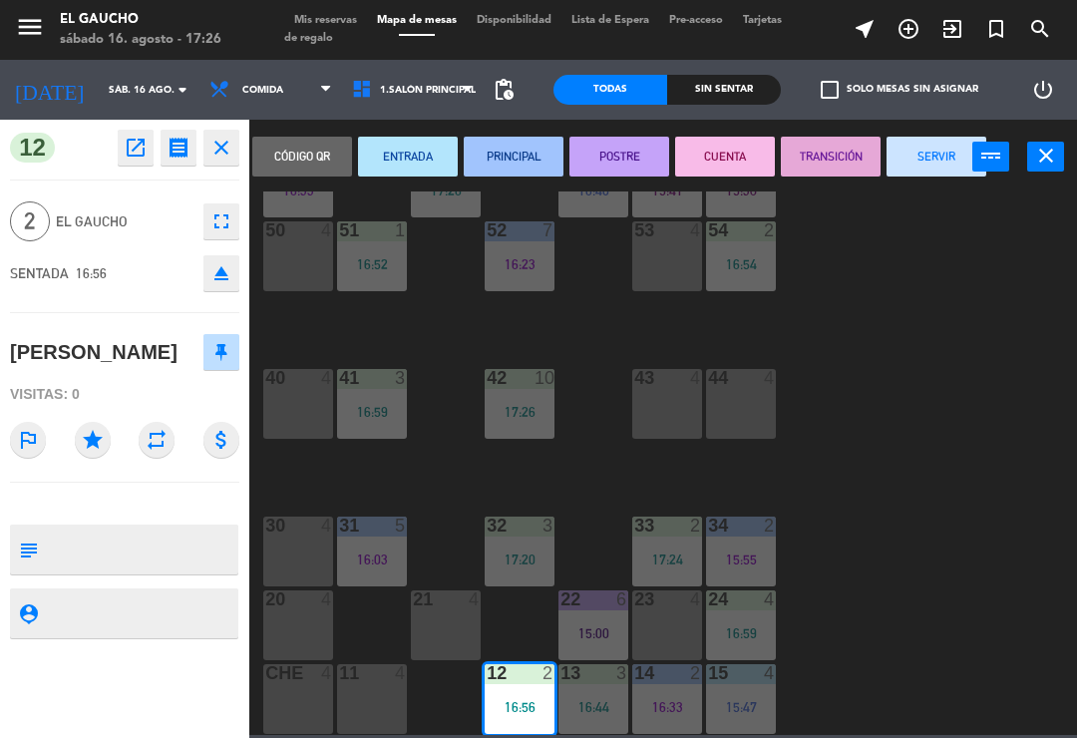
click at [508, 159] on button "PRINCIPAL" at bounding box center [514, 157] width 100 height 40
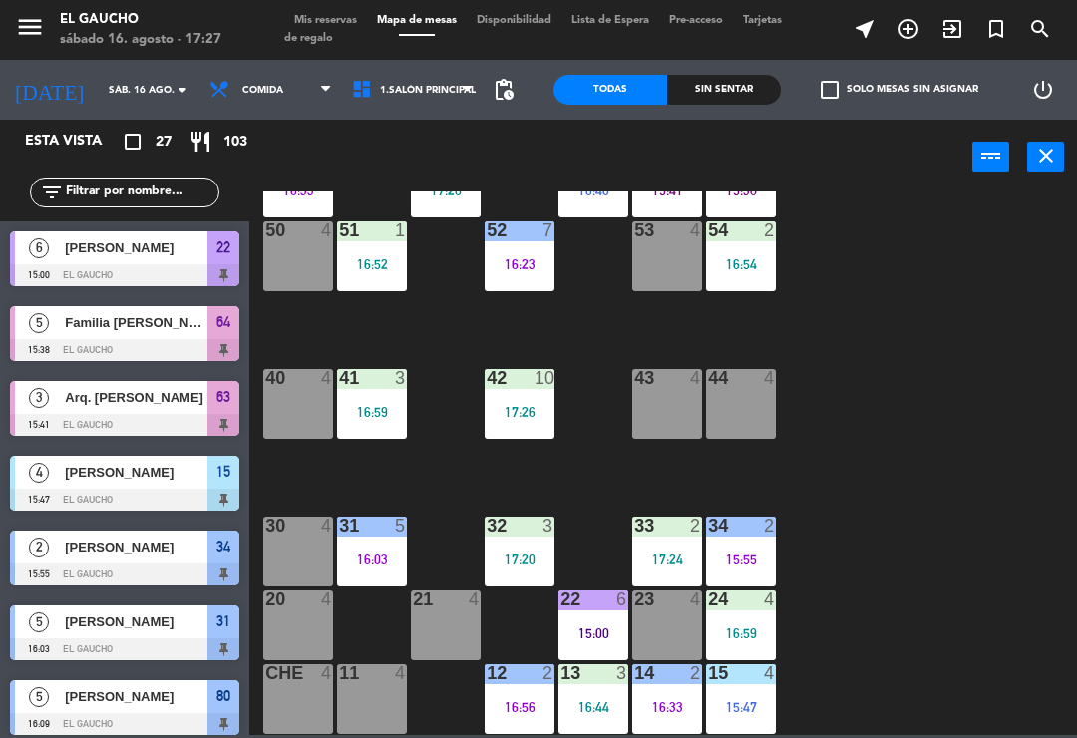
click at [591, 709] on div "16:44" at bounding box center [594, 707] width 70 height 14
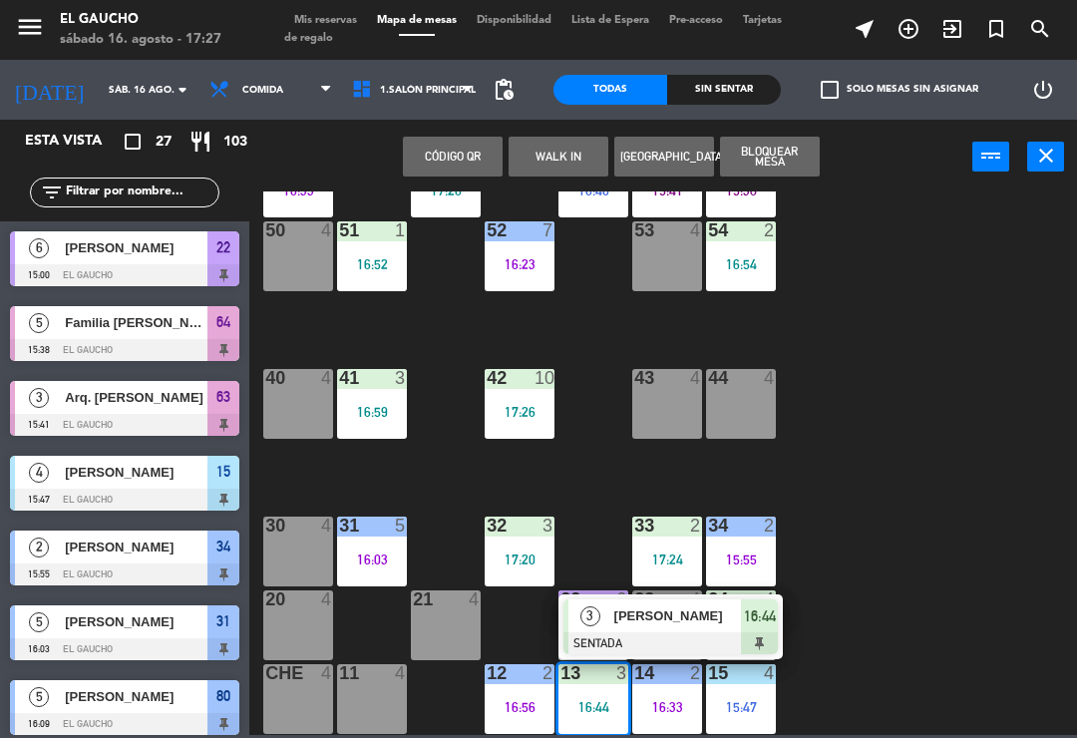
click at [615, 623] on span "Raul Rodriguez" at bounding box center [679, 616] width 128 height 21
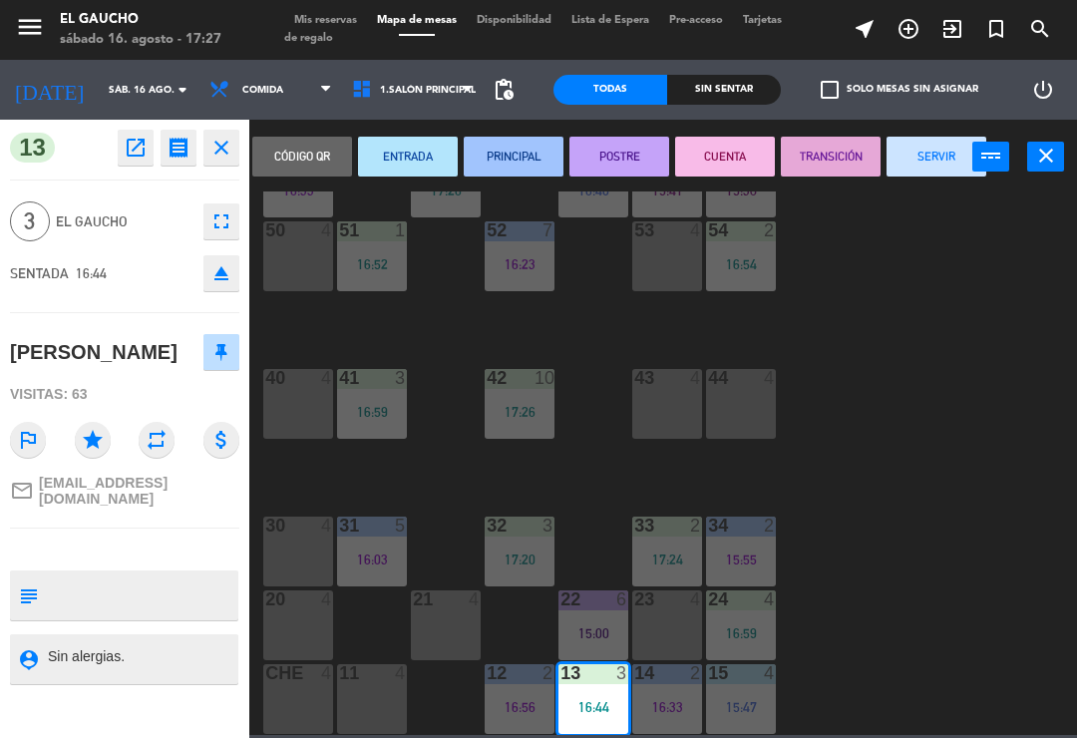
click at [507, 162] on button "PRINCIPAL" at bounding box center [514, 157] width 100 height 40
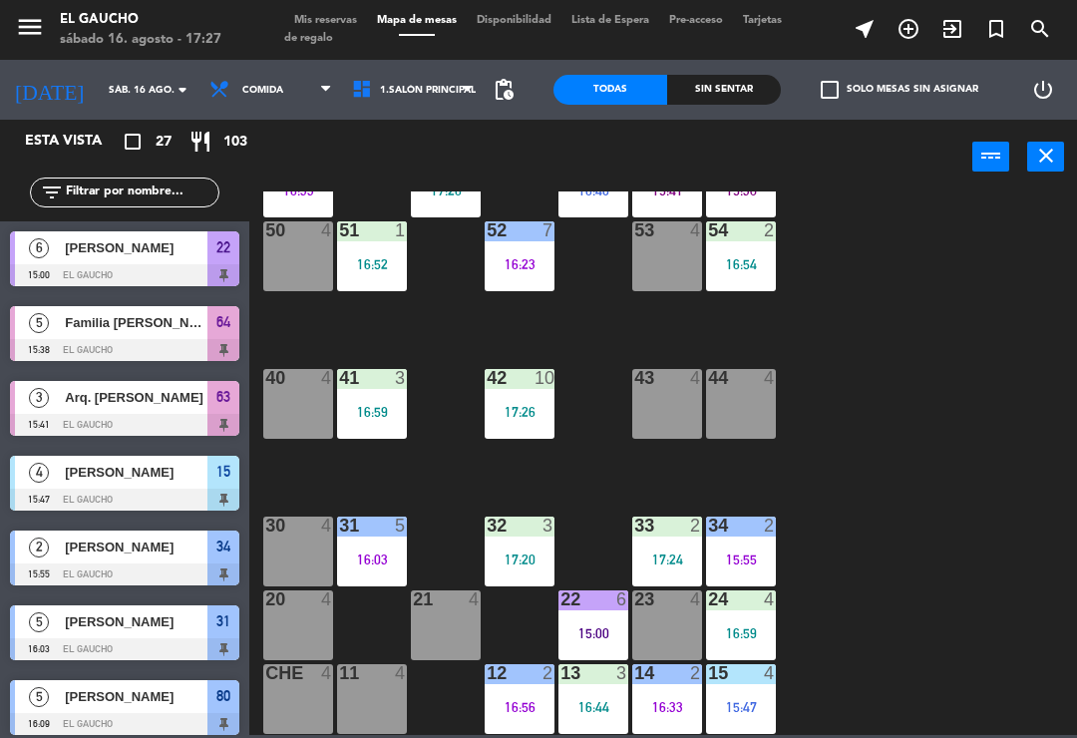
click at [670, 714] on div "16:33" at bounding box center [667, 707] width 70 height 14
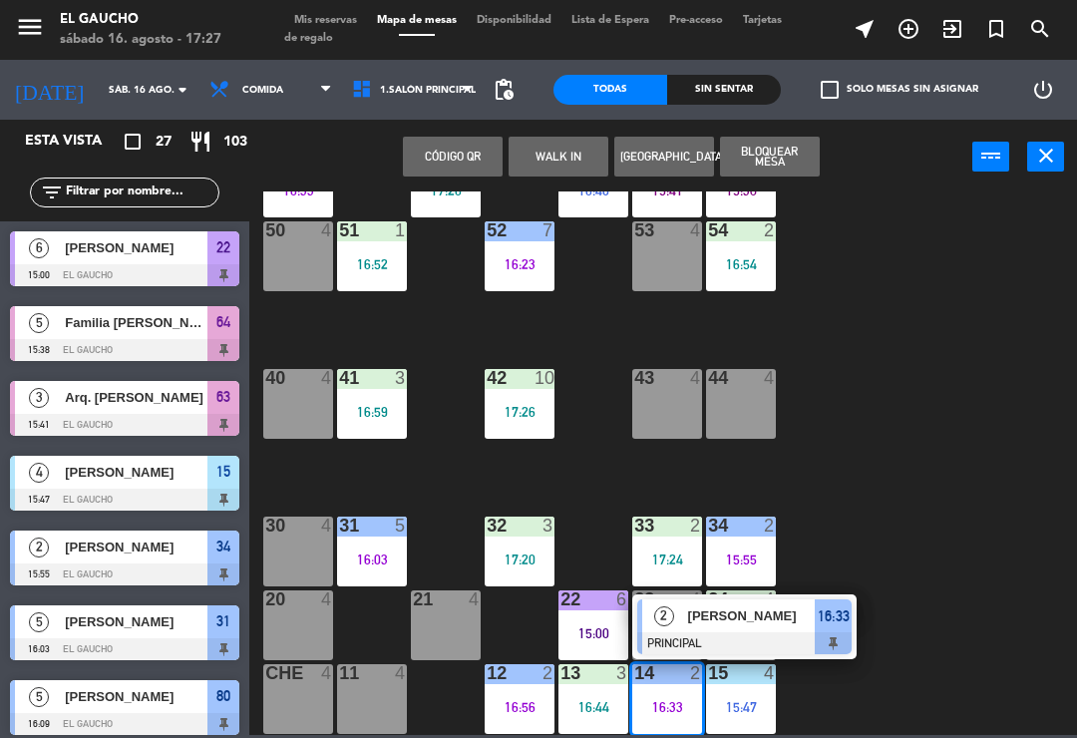
click at [687, 633] on div at bounding box center [744, 643] width 214 height 22
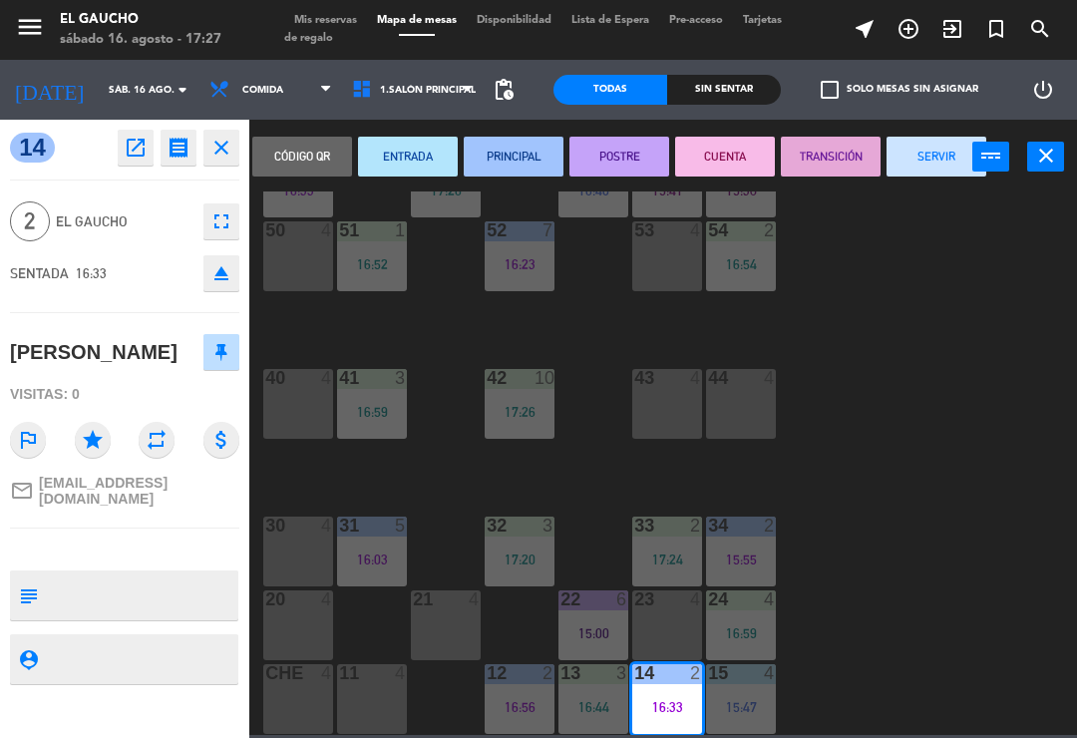
click at [512, 146] on button "PRINCIPAL" at bounding box center [514, 157] width 100 height 40
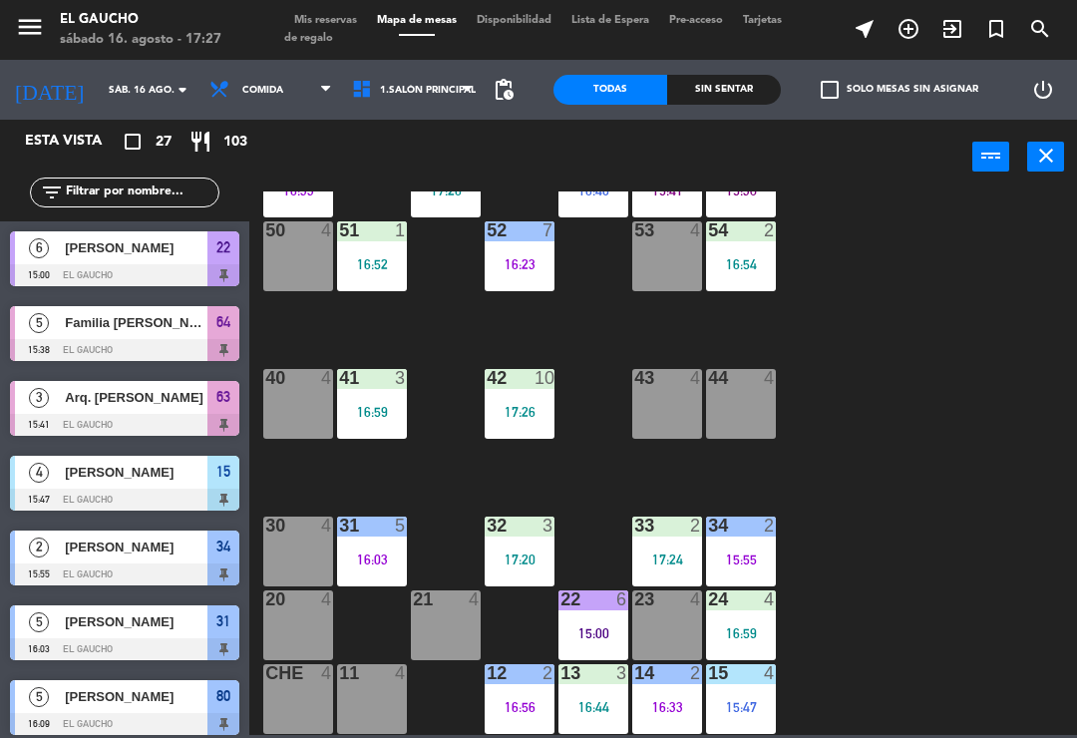
click at [754, 721] on div "15 4 15:47" at bounding box center [741, 699] width 70 height 70
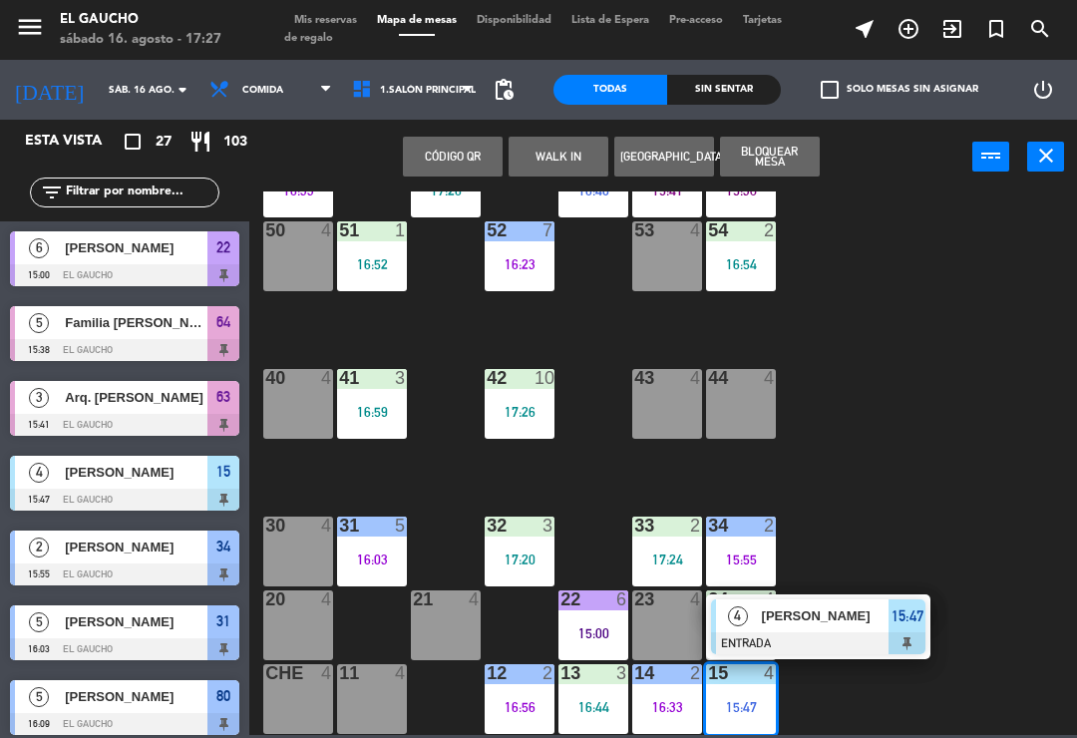
click at [809, 622] on span "Ramiro" at bounding box center [826, 616] width 128 height 21
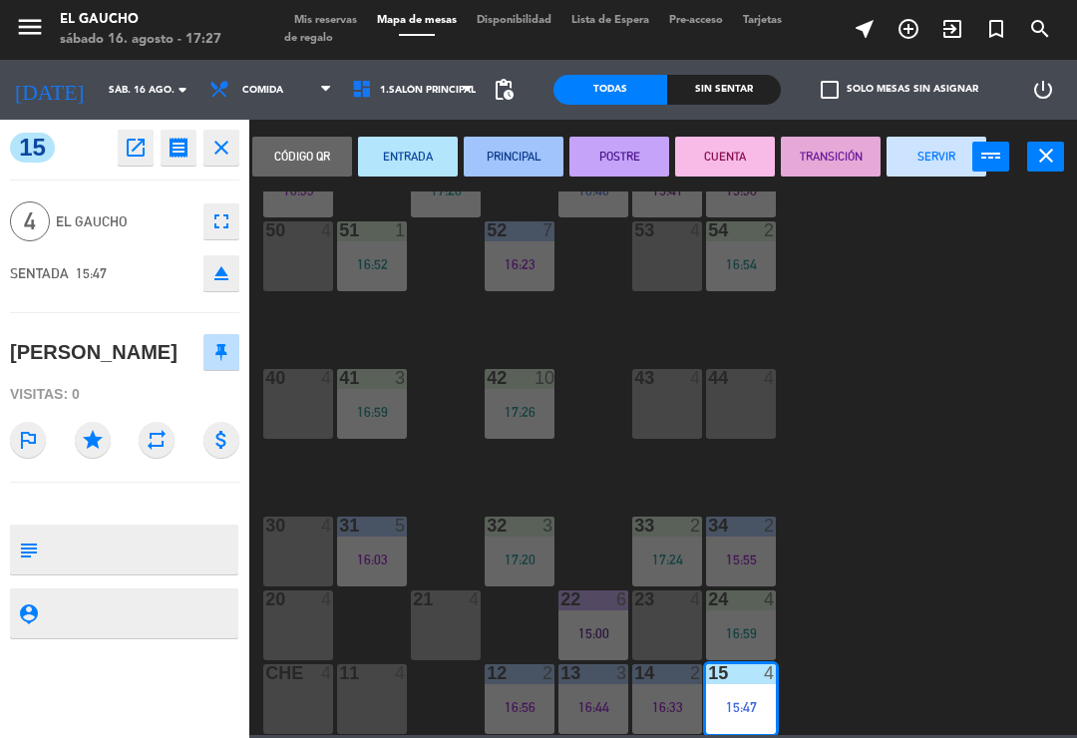
click at [937, 139] on button "SERVIR" at bounding box center [937, 157] width 100 height 40
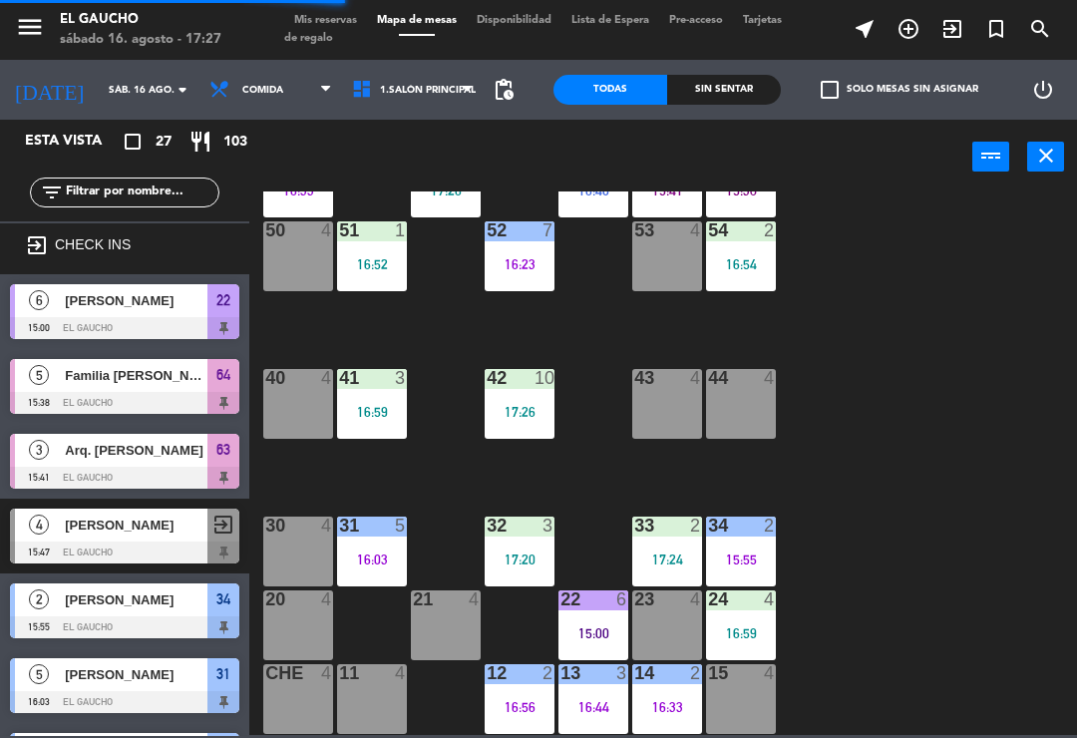
click at [757, 560] on div "15:55" at bounding box center [741, 560] width 70 height 14
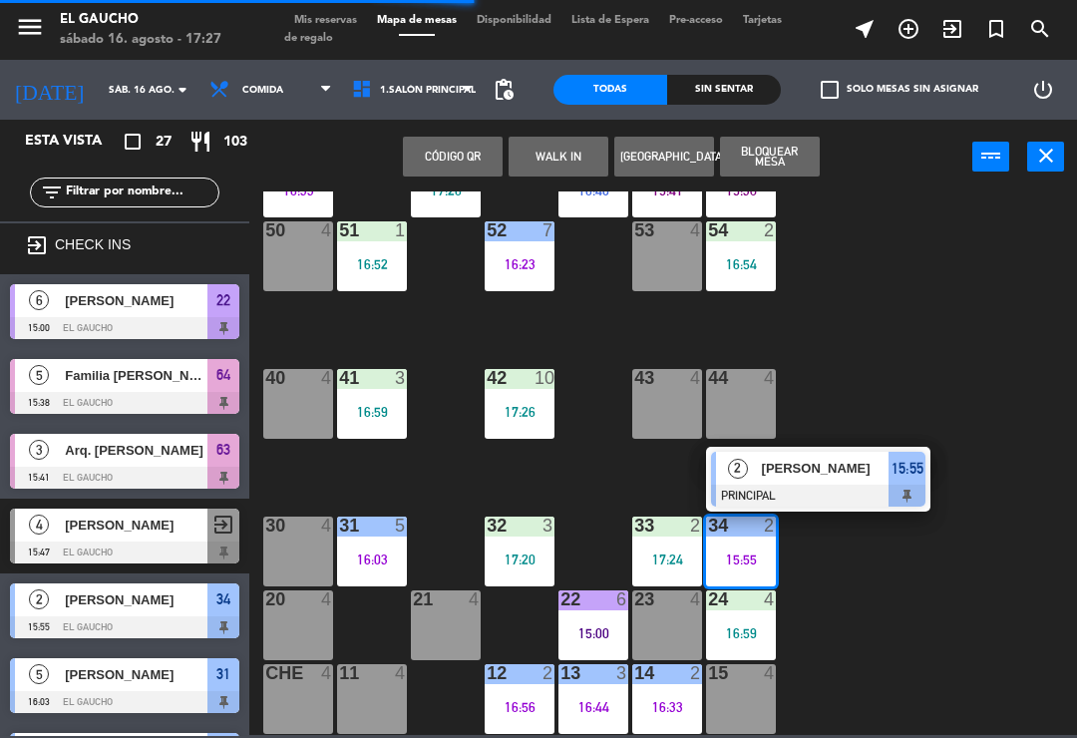
click at [832, 473] on span "Manuel Lopez" at bounding box center [826, 468] width 128 height 21
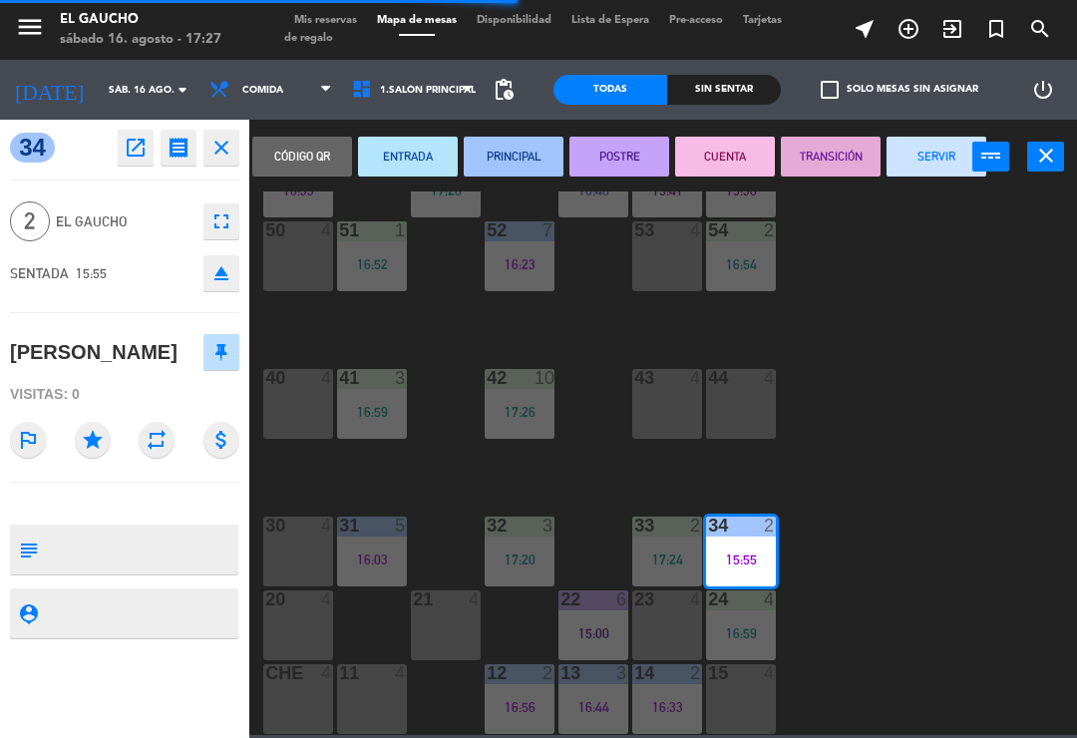
click at [935, 148] on button "SERVIR" at bounding box center [937, 157] width 100 height 40
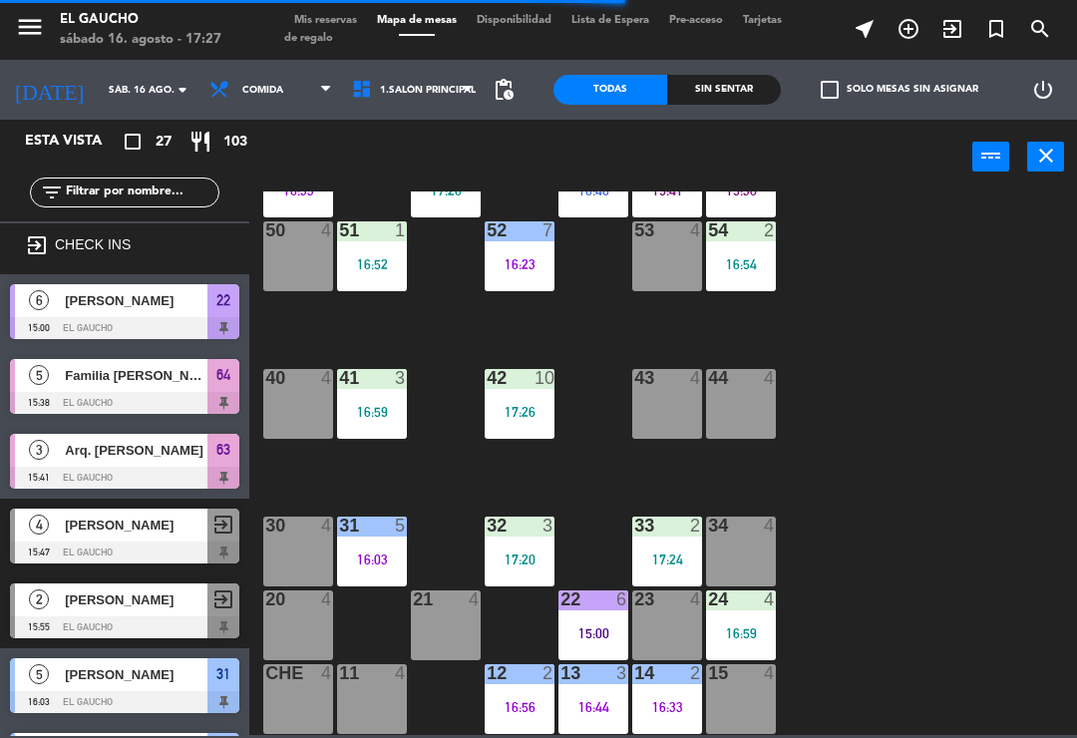
click at [722, 632] on div "16:59" at bounding box center [741, 633] width 70 height 14
click at [838, 589] on div "84 3 16:36 80 5 16:09 83 2 17:16 82 4 81 2 17:17 70 5 17:13 71 4 72 7 16:40 73 …" at bounding box center [668, 464] width 817 height 544
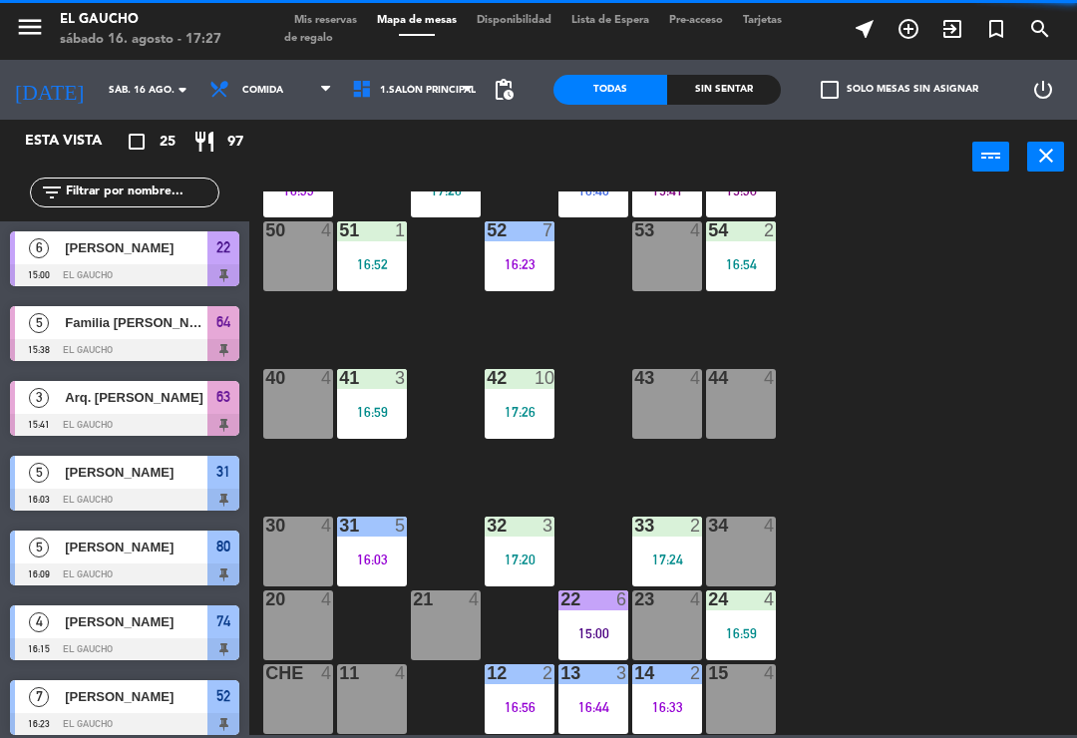
click at [737, 638] on div "16:59" at bounding box center [741, 633] width 70 height 14
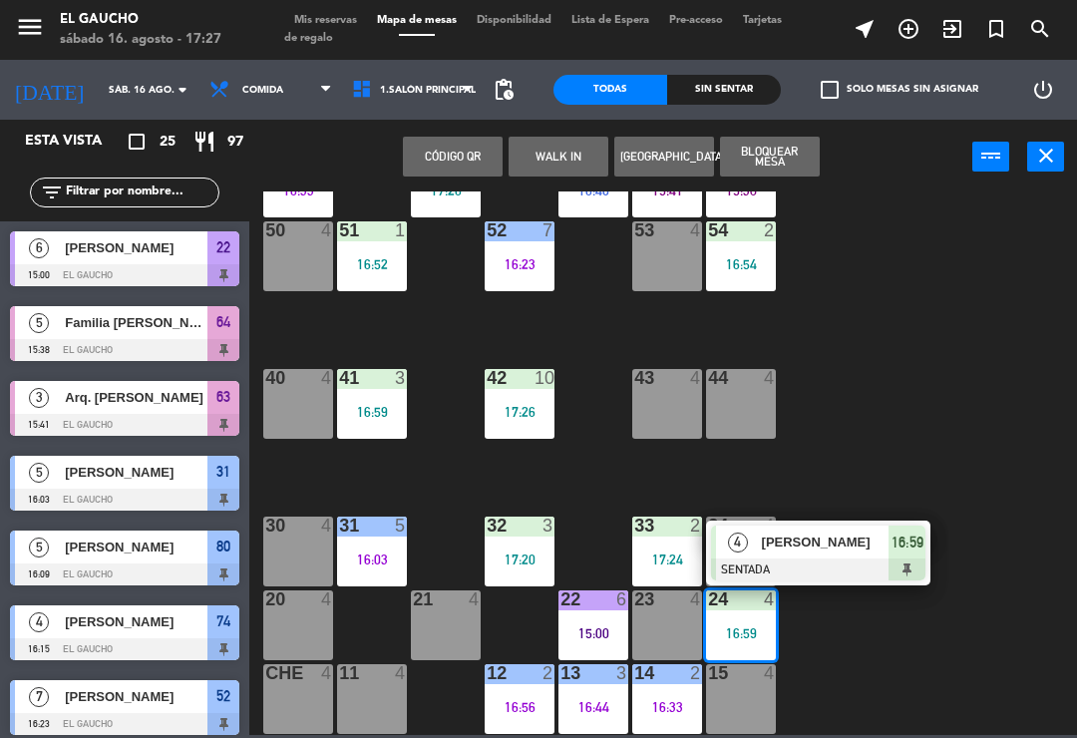
click at [802, 552] on span "[PERSON_NAME]" at bounding box center [826, 542] width 128 height 21
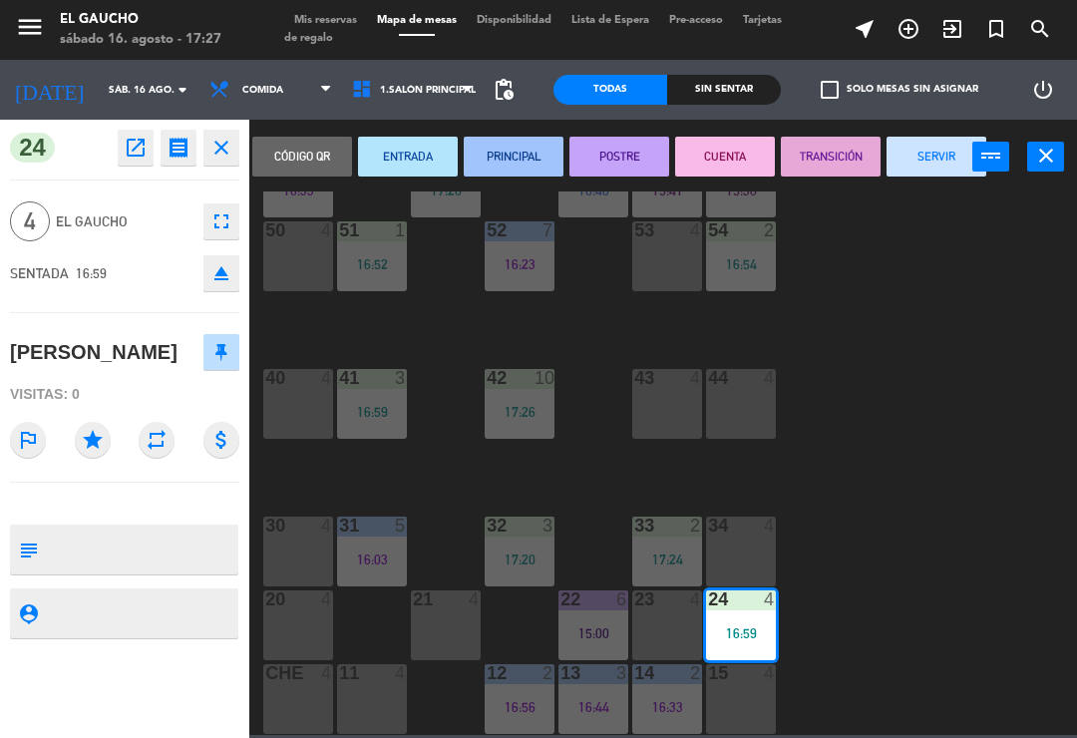
click at [518, 152] on button "PRINCIPAL" at bounding box center [514, 157] width 100 height 40
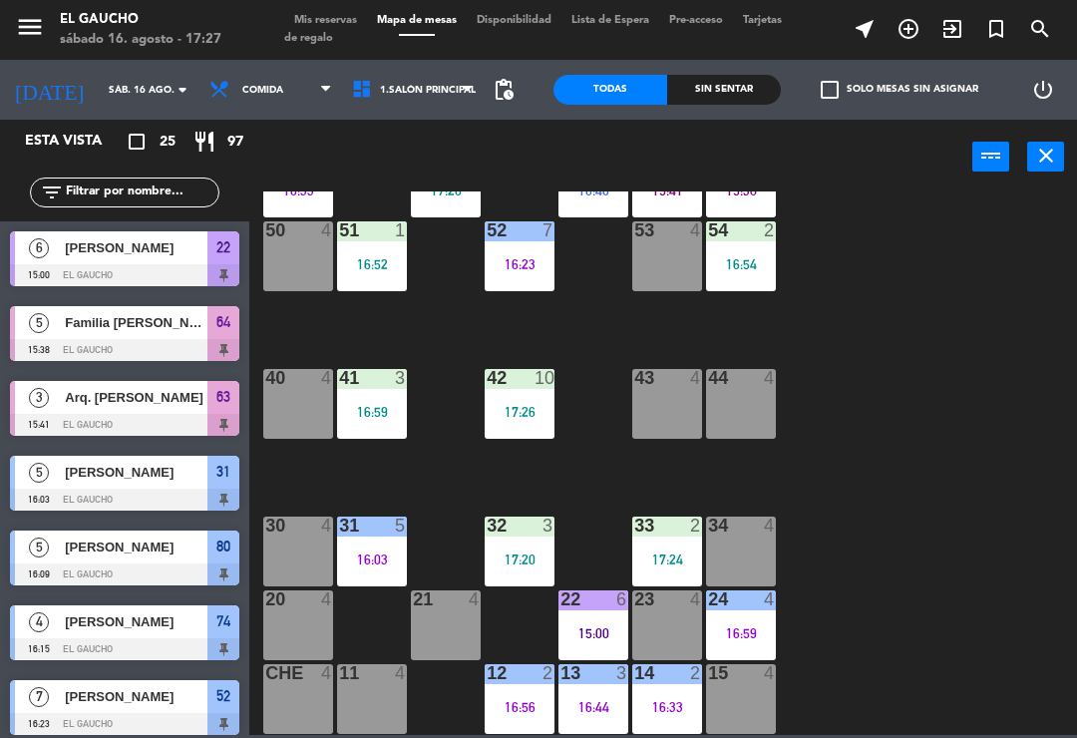
scroll to position [65, 0]
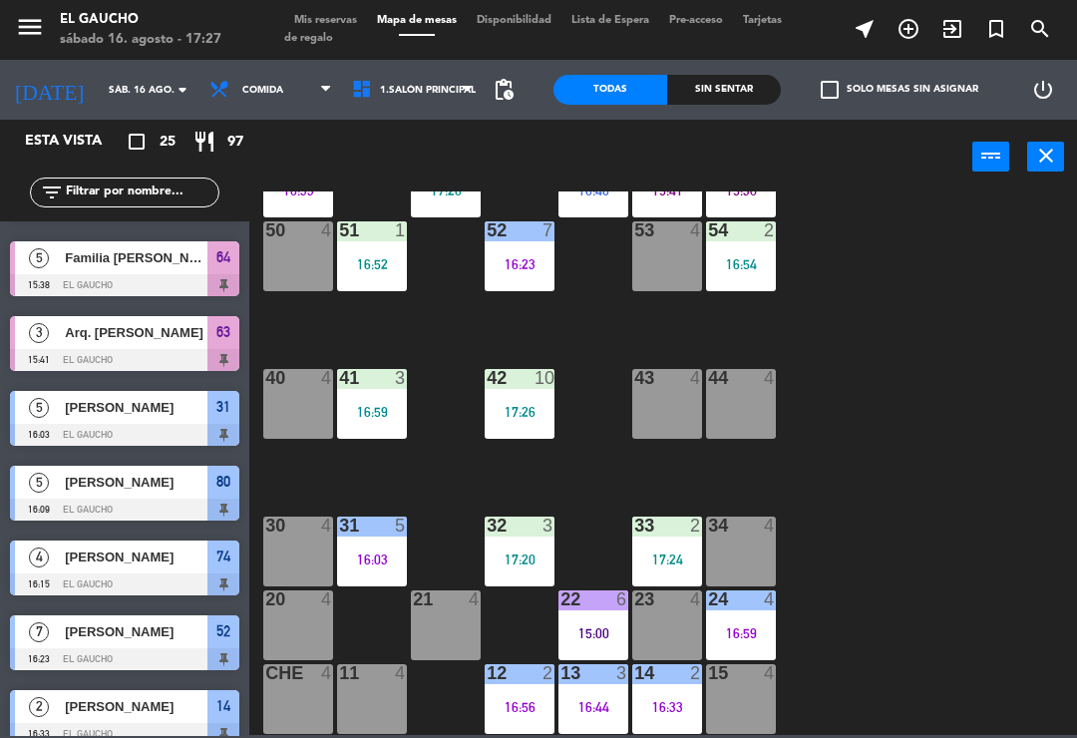
click at [588, 631] on div "15:00" at bounding box center [594, 633] width 70 height 14
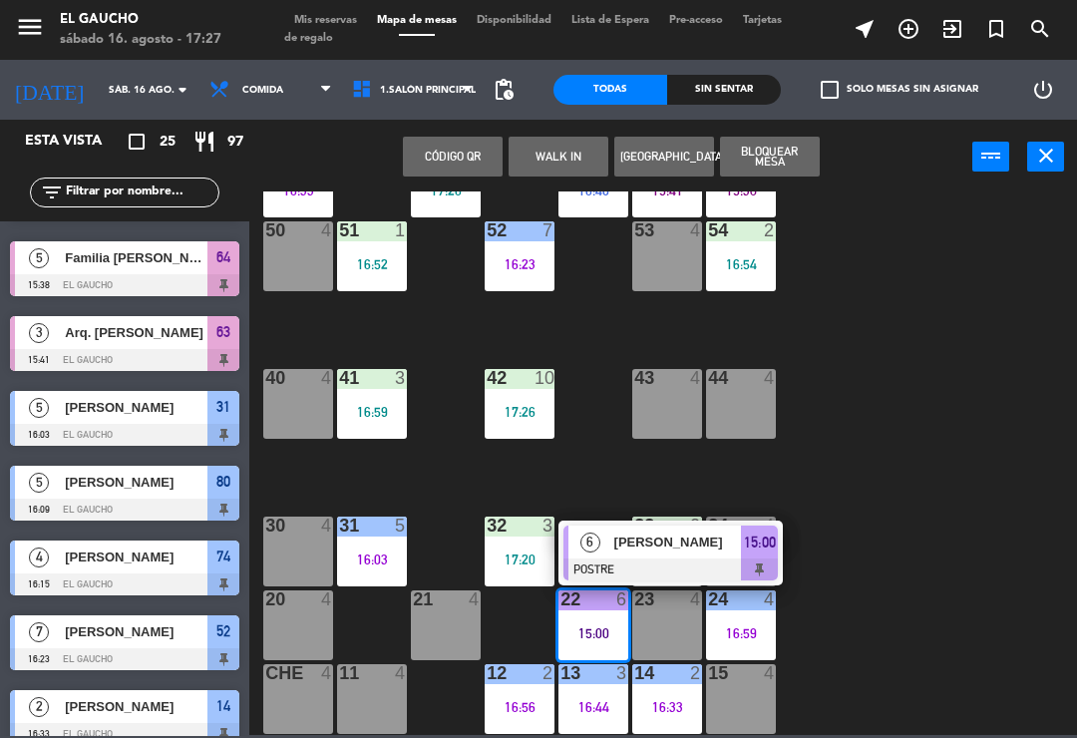
click at [877, 501] on div "84 3 16:36 80 5 16:09 83 2 17:16 82 4 81 2 17:17 70 5 17:13 71 4 72 7 16:40 73 …" at bounding box center [668, 464] width 817 height 544
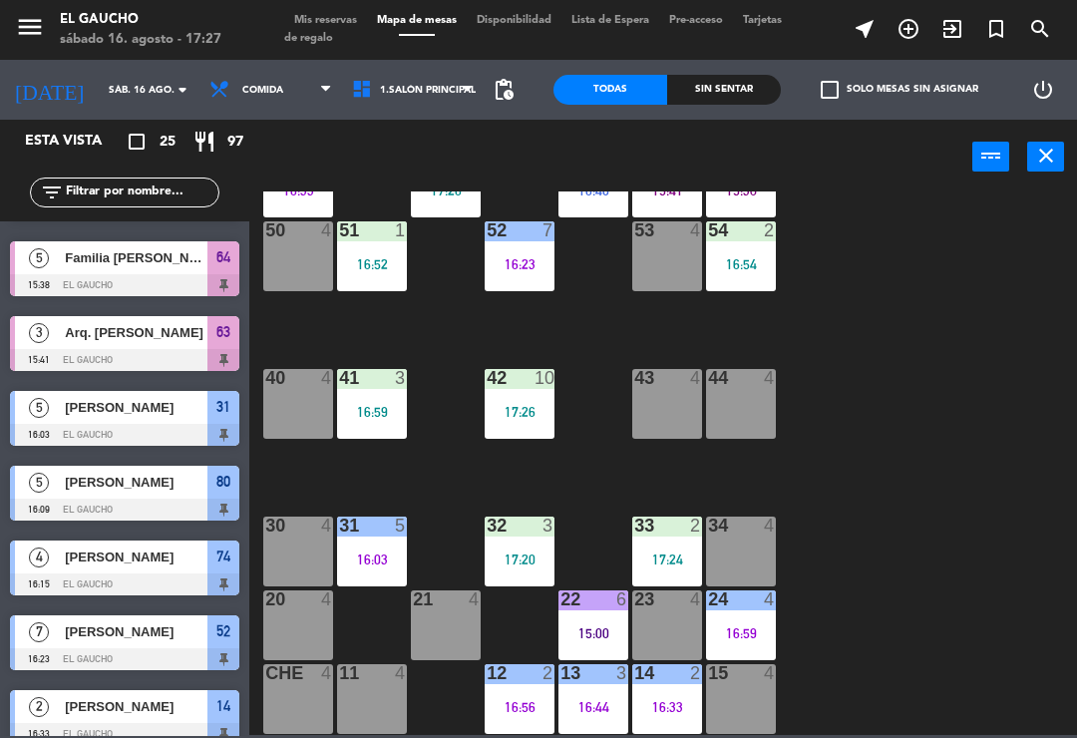
click at [502, 539] on div "32 3 17:20" at bounding box center [520, 552] width 70 height 70
click at [884, 627] on div "84 3 16:36 80 5 16:09 83 2 17:16 82 4 81 2 17:17 70 5 17:13 71 4 72 7 16:40 73 …" at bounding box center [668, 464] width 817 height 544
click at [635, 535] on div "33" at bounding box center [634, 526] width 1 height 18
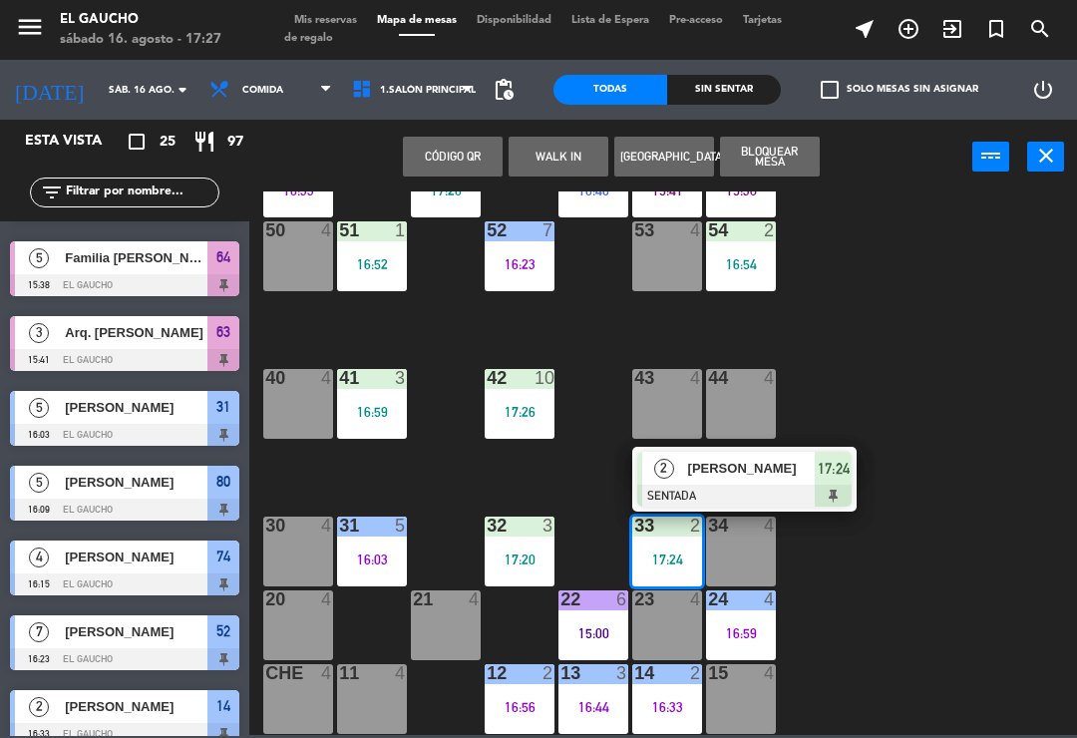
click at [686, 483] on div "[PERSON_NAME]" at bounding box center [751, 468] width 130 height 33
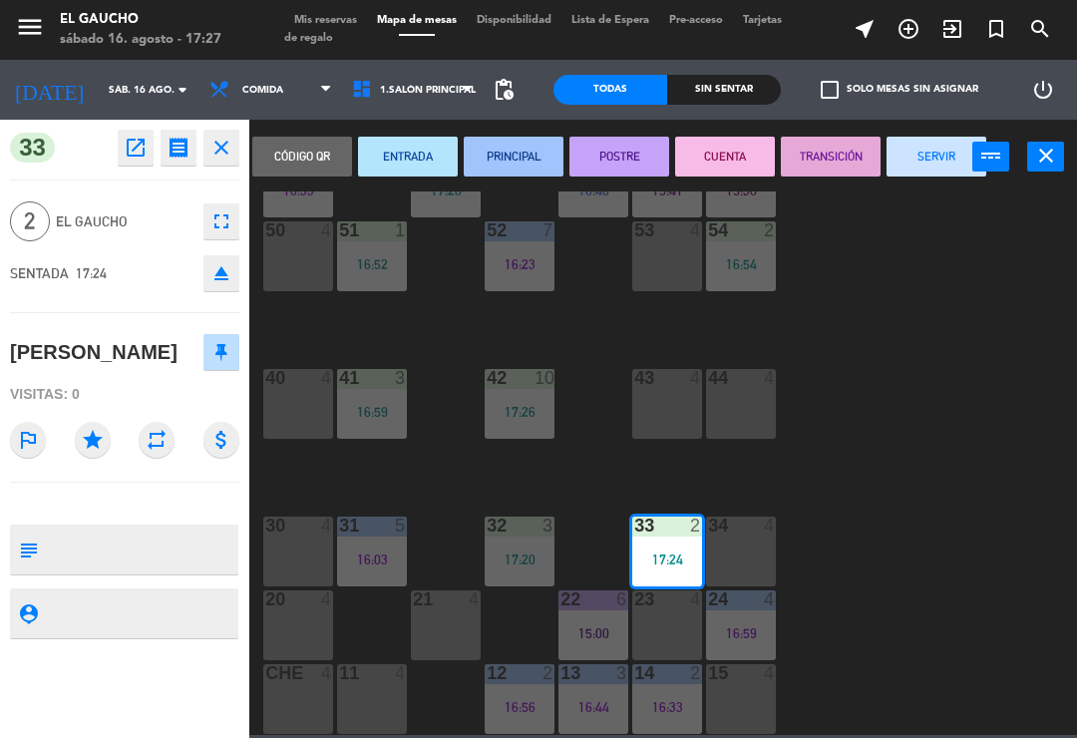
click at [510, 166] on button "PRINCIPAL" at bounding box center [514, 157] width 100 height 40
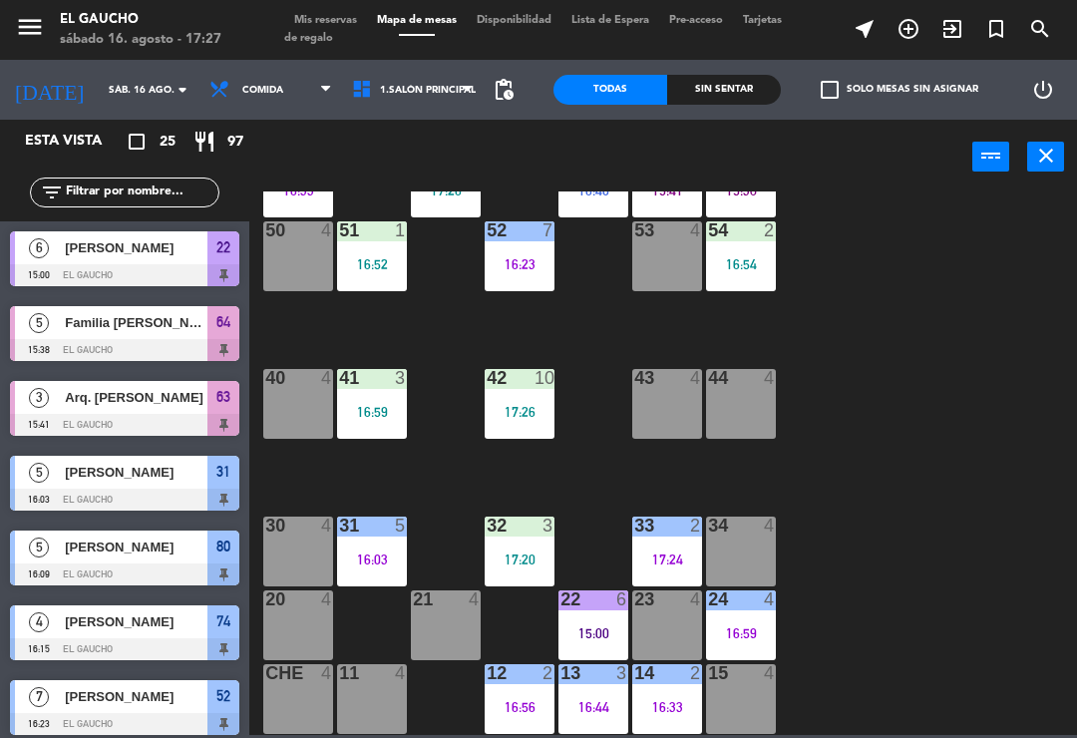
scroll to position [0, 0]
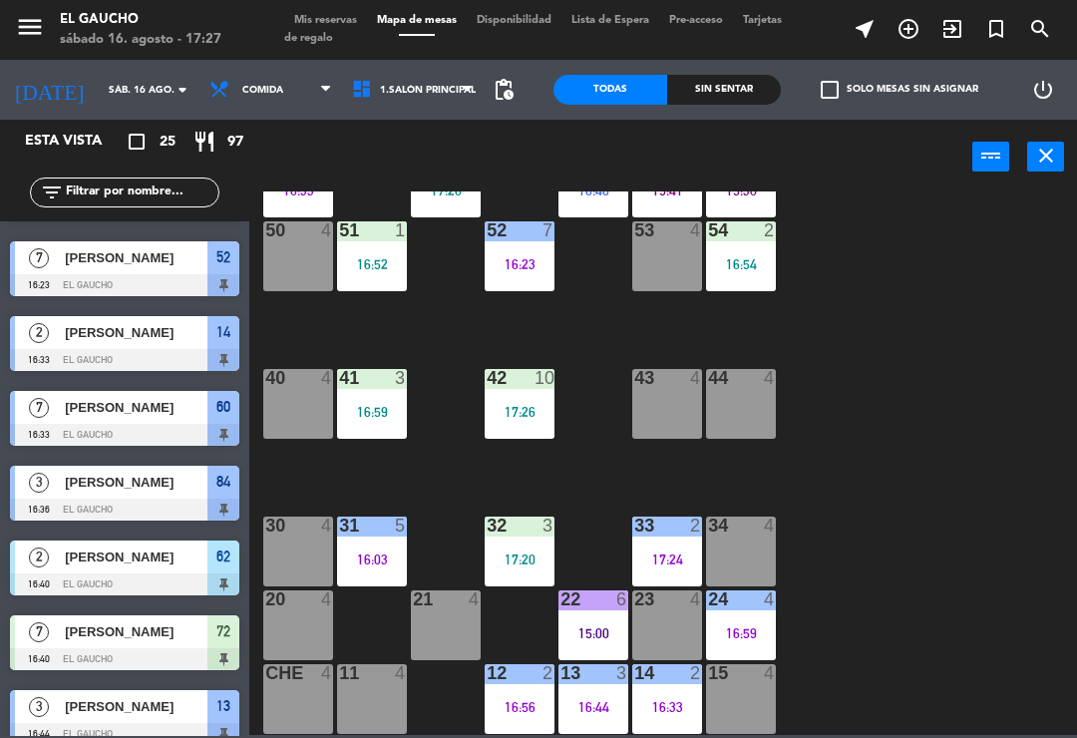
click at [387, 408] on div "16:59" at bounding box center [372, 412] width 70 height 14
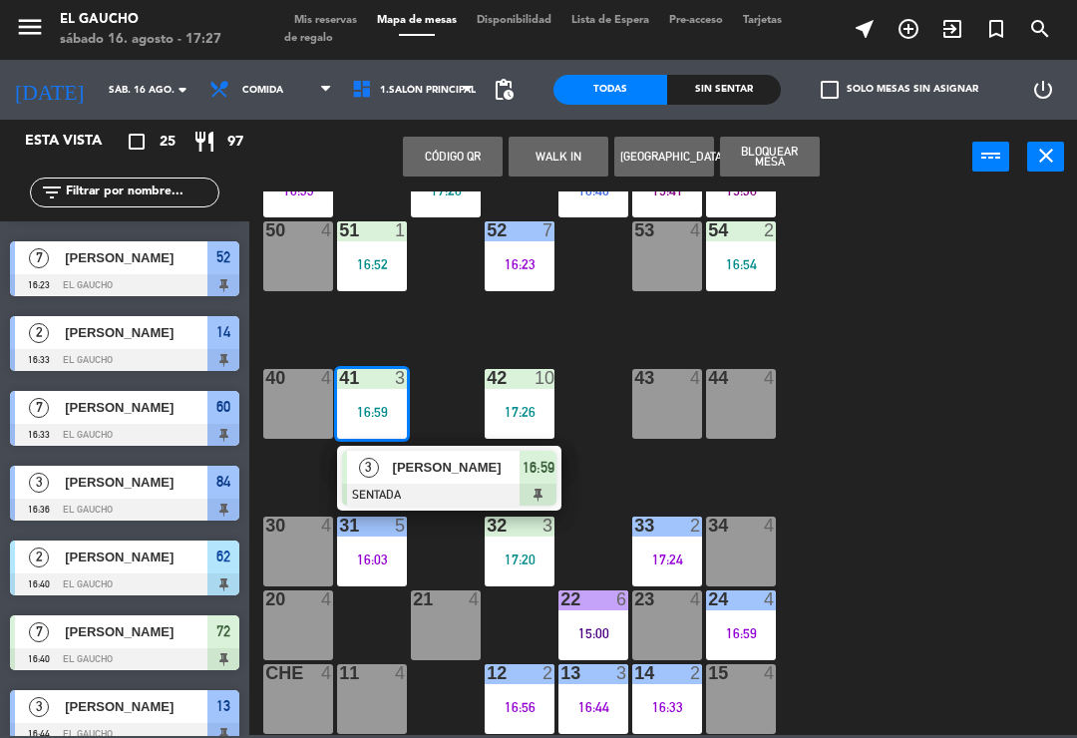
click at [410, 469] on span "[PERSON_NAME]" at bounding box center [457, 467] width 128 height 21
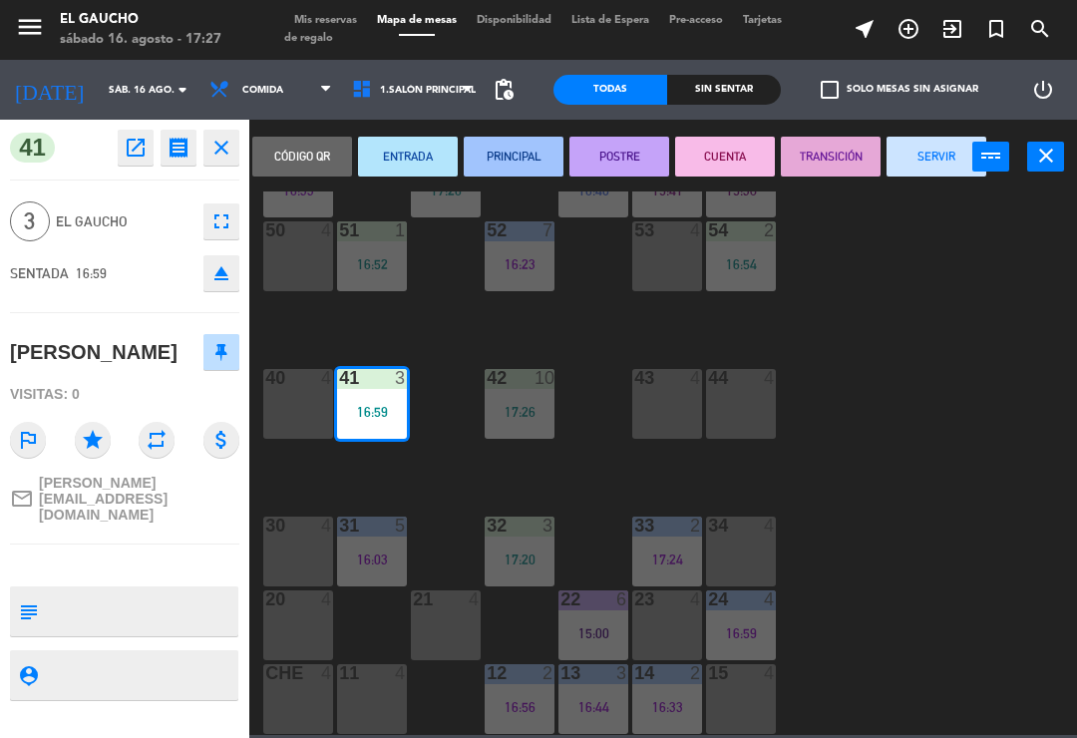
click at [509, 160] on button "PRINCIPAL" at bounding box center [514, 157] width 100 height 40
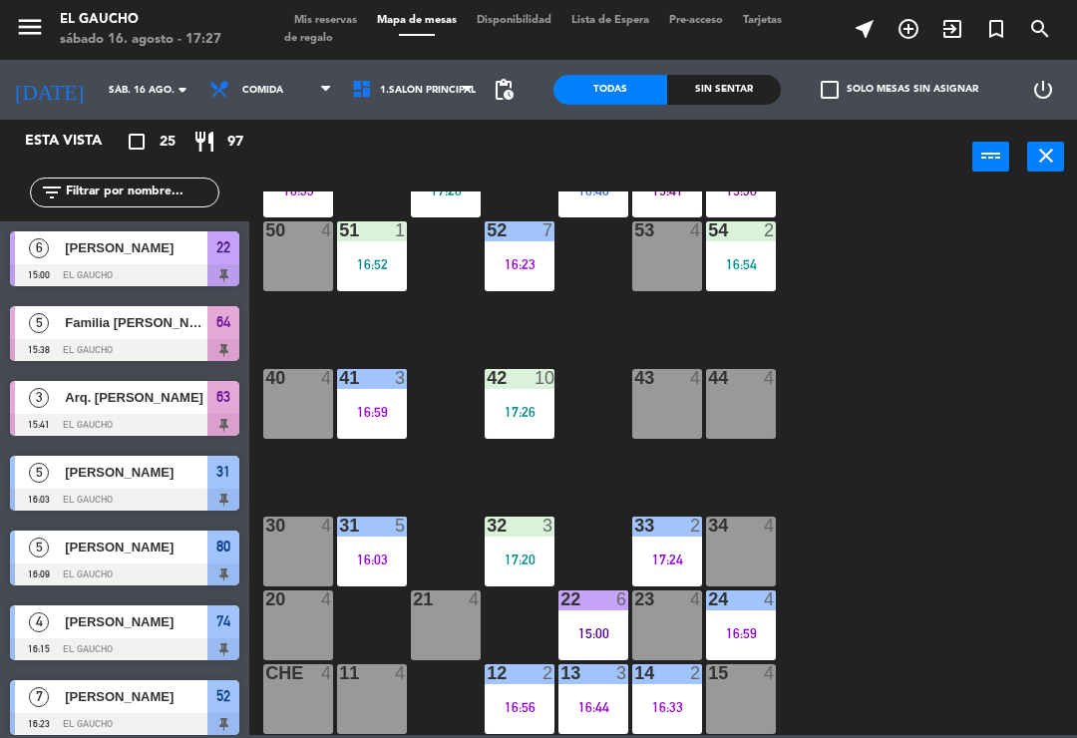
click at [379, 257] on div "16:52" at bounding box center [372, 264] width 70 height 14
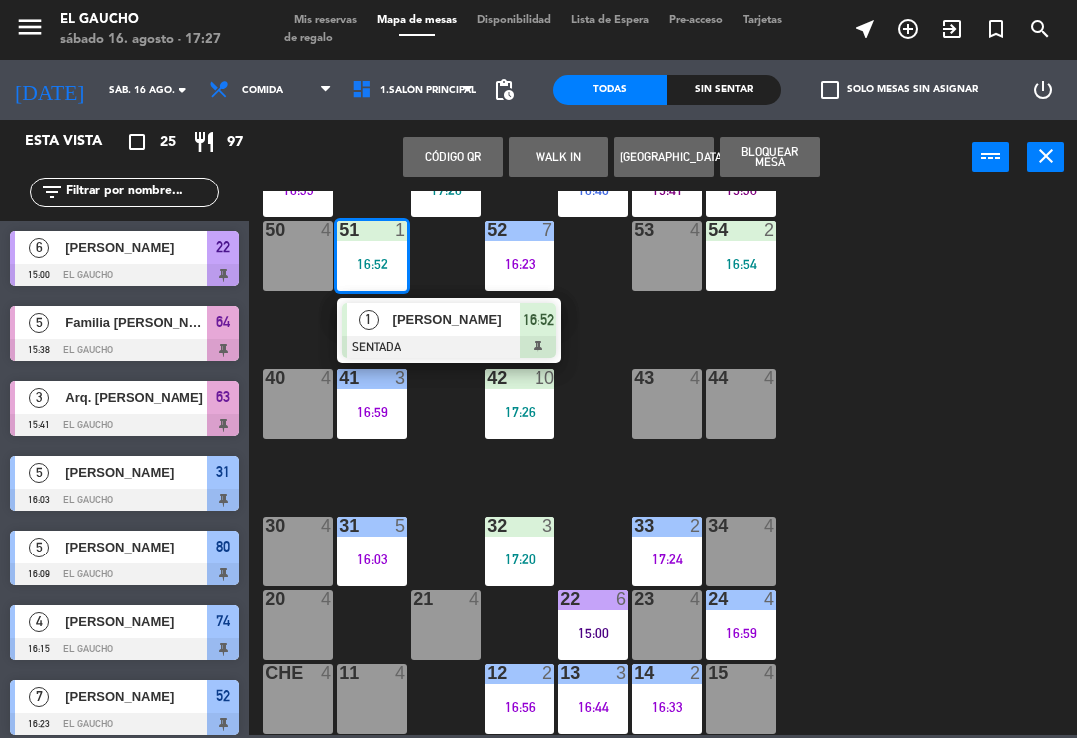
click at [441, 313] on span "Fausto" at bounding box center [457, 319] width 128 height 21
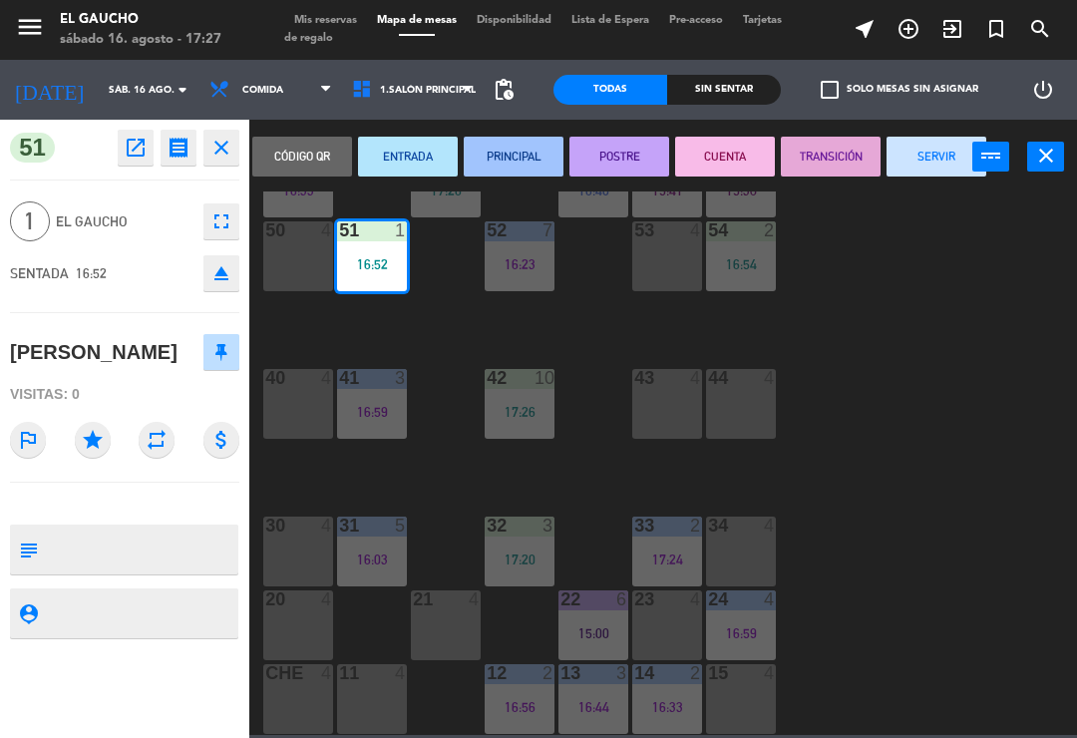
click at [504, 150] on button "PRINCIPAL" at bounding box center [514, 157] width 100 height 40
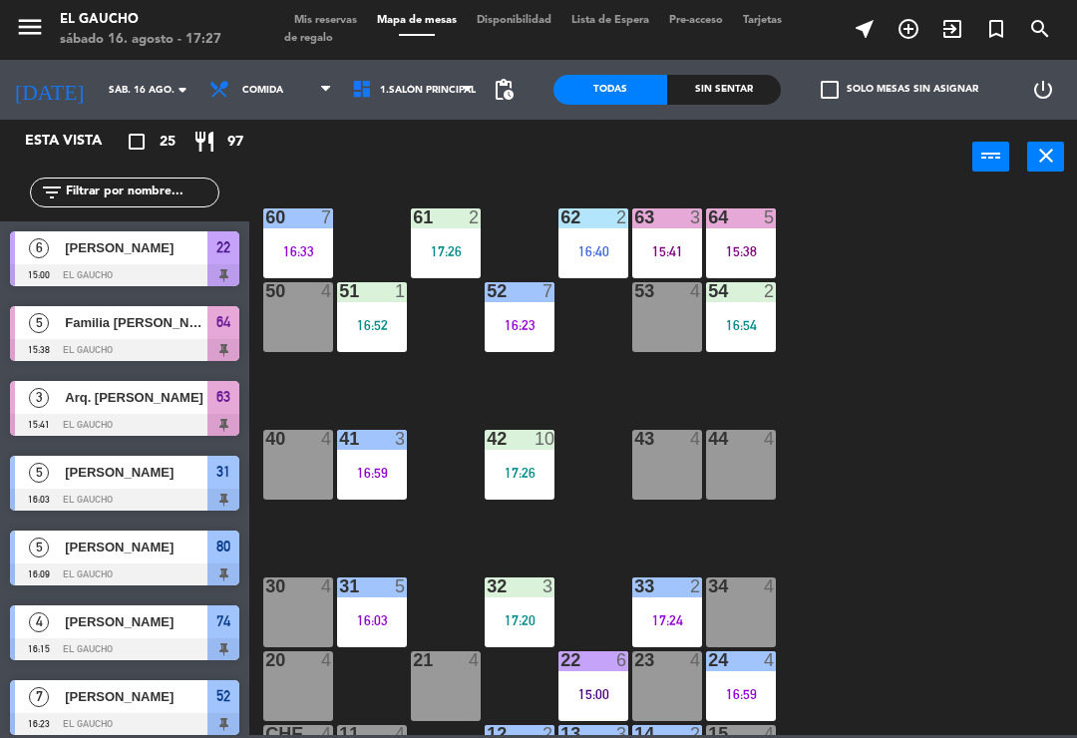
scroll to position [304, 0]
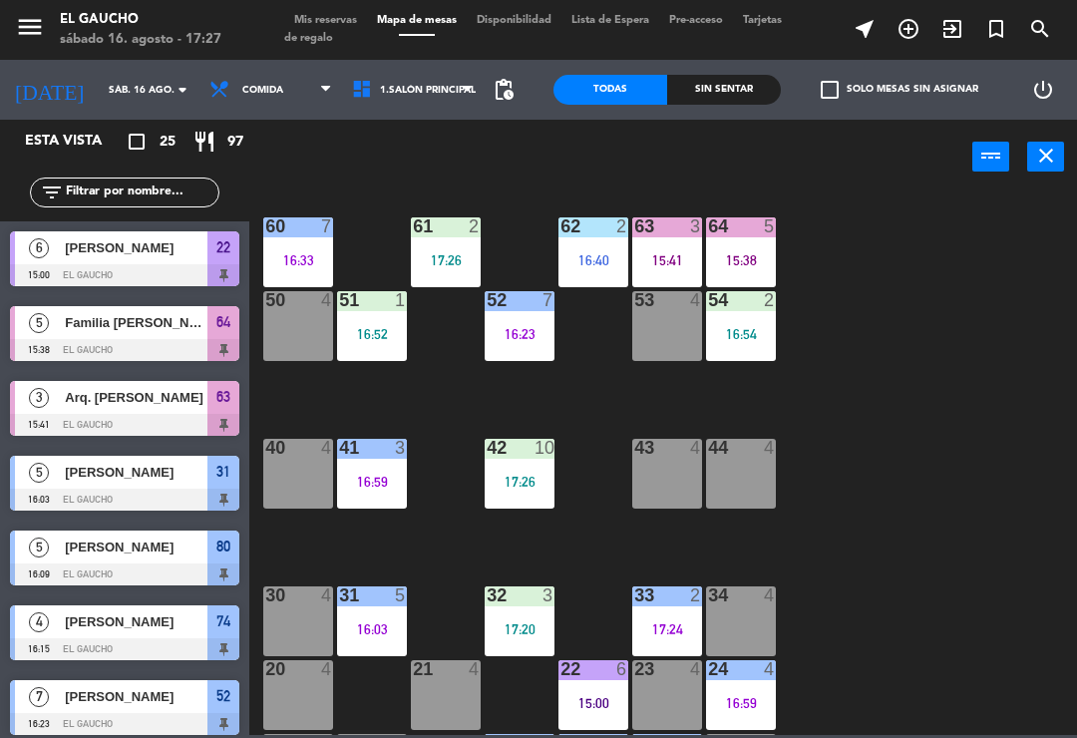
click at [739, 320] on div "54 2 16:54" at bounding box center [741, 326] width 70 height 70
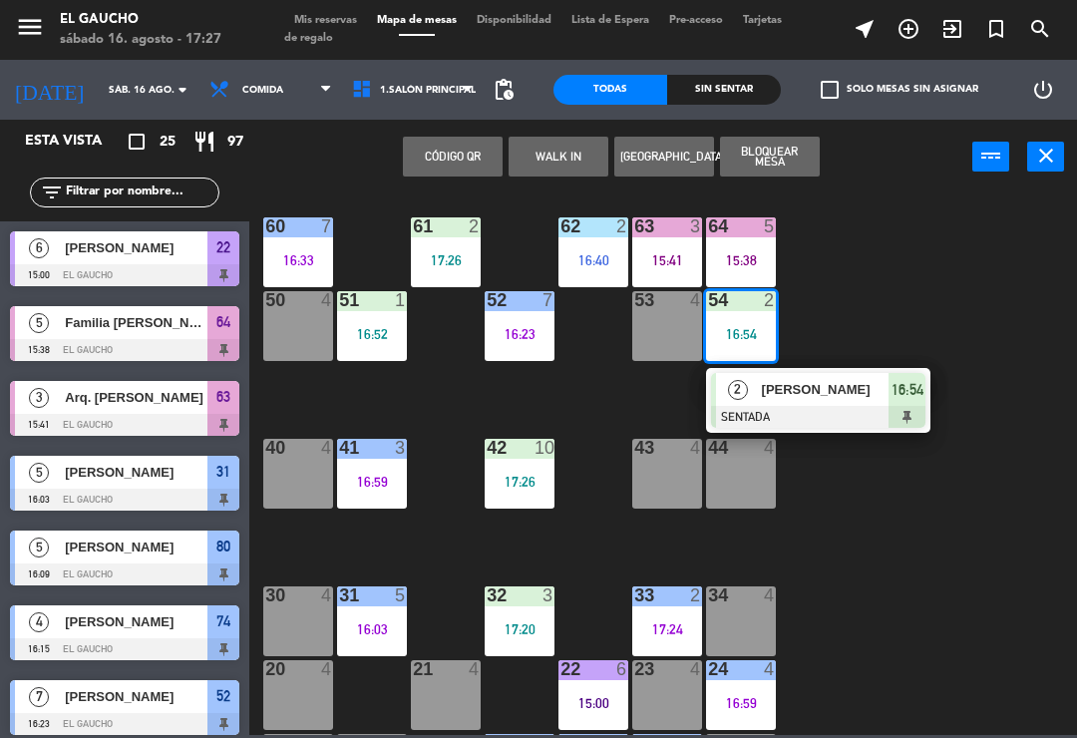
click at [810, 394] on span "[PERSON_NAME]" at bounding box center [826, 389] width 128 height 21
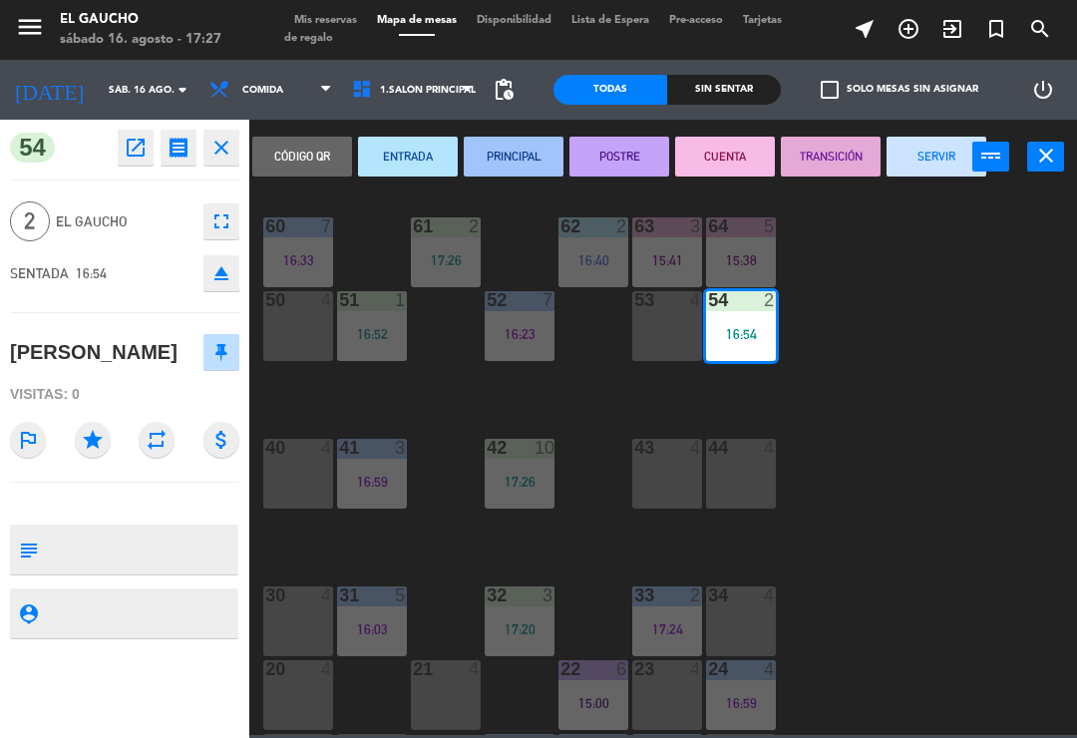
click at [521, 157] on button "PRINCIPAL" at bounding box center [514, 157] width 100 height 40
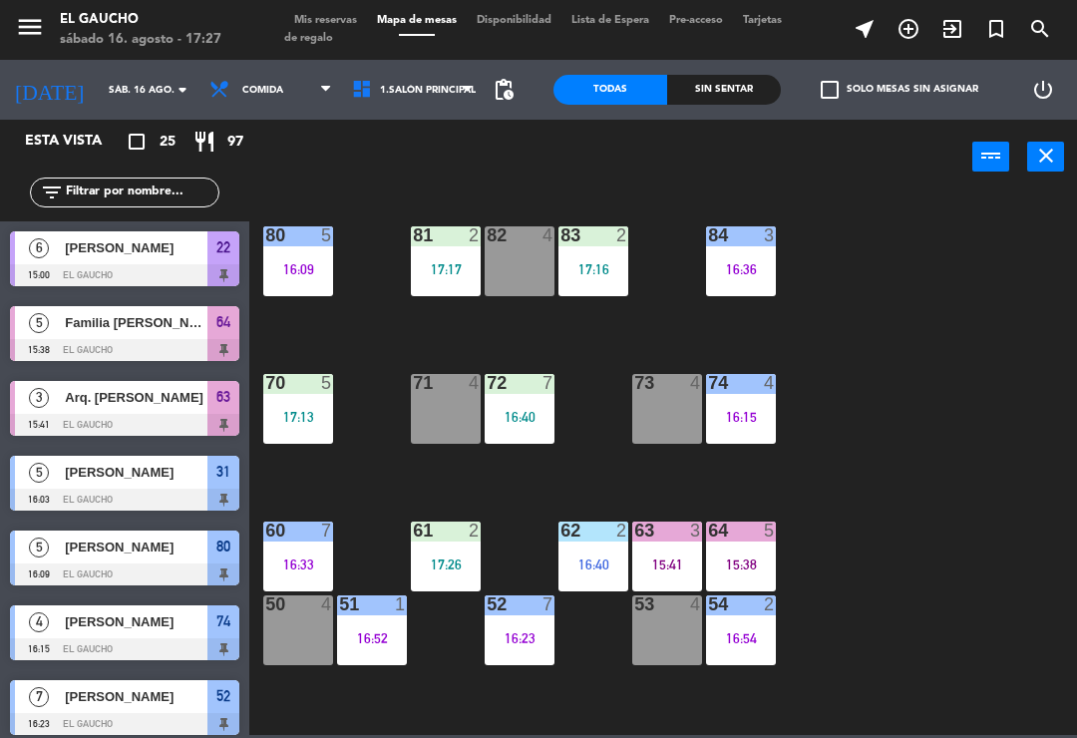
scroll to position [0, 0]
click at [746, 547] on div "64 5 15:38" at bounding box center [741, 557] width 70 height 70
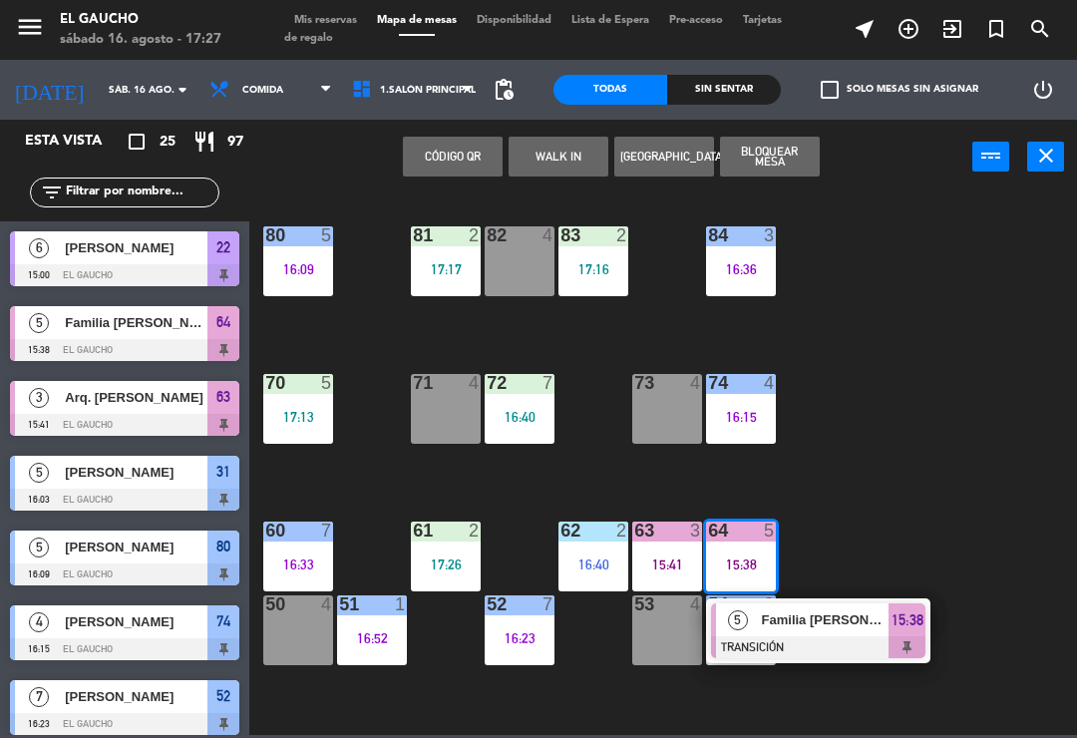
click at [841, 617] on span "Familia Conde" at bounding box center [826, 620] width 128 height 21
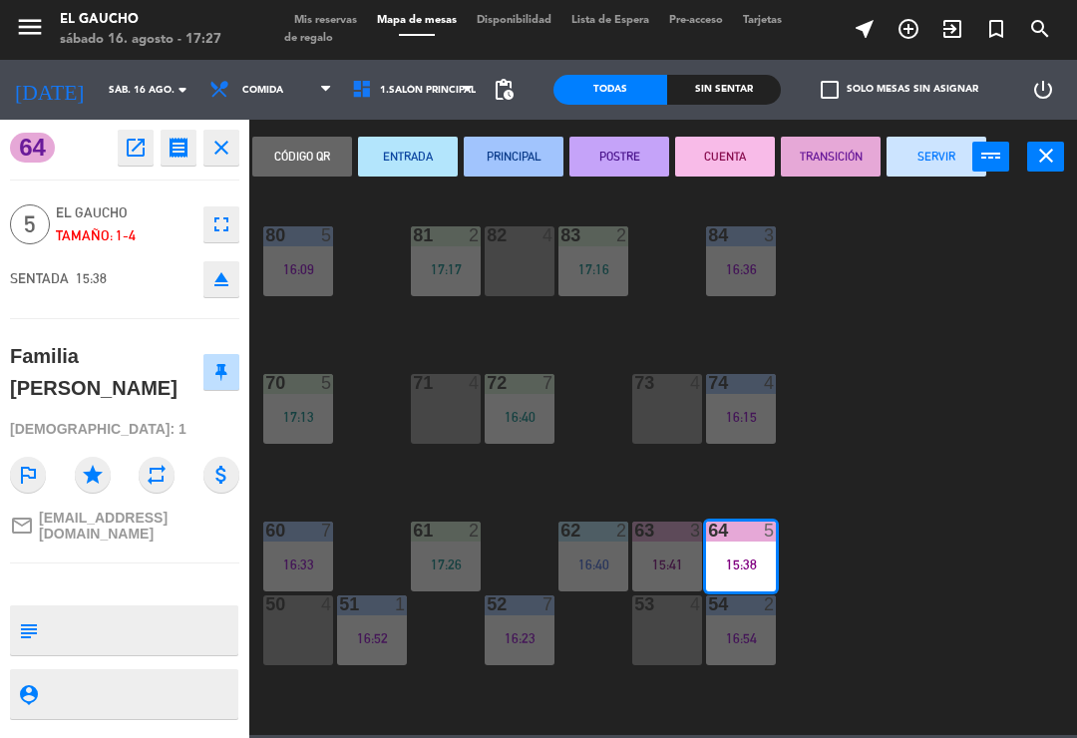
click at [917, 152] on button "SERVIR" at bounding box center [937, 157] width 100 height 40
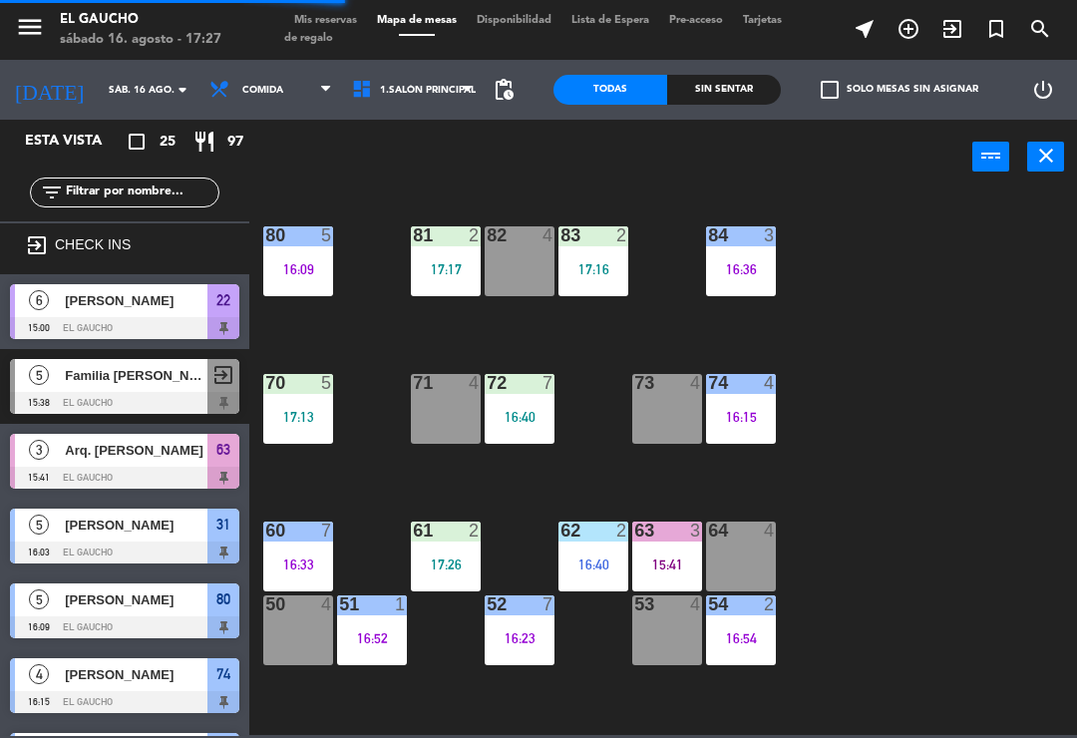
click at [668, 539] on div at bounding box center [667, 531] width 33 height 18
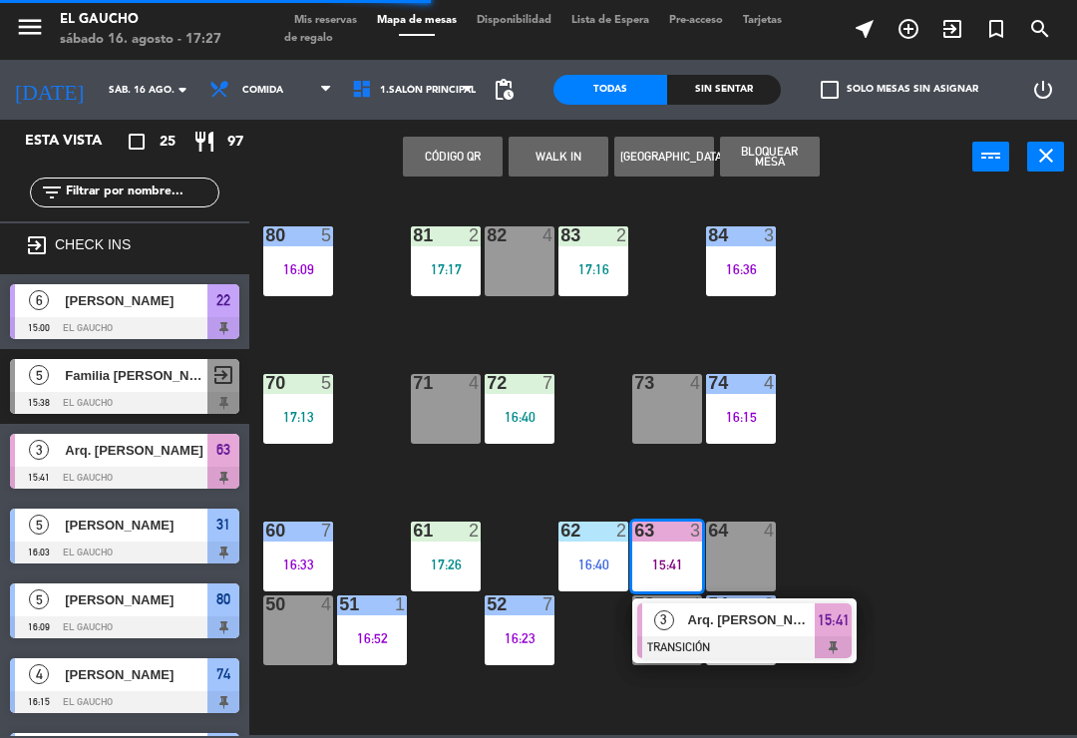
click at [737, 625] on span "Arq. Remigio Uscanga" at bounding box center [752, 620] width 128 height 21
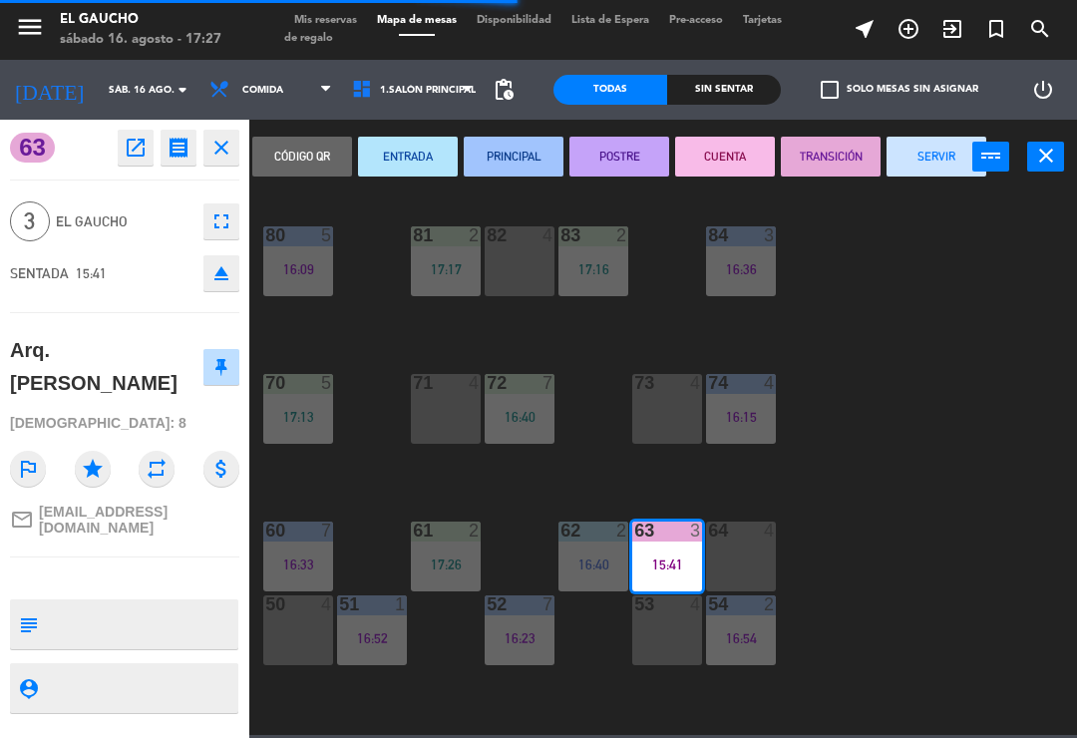
click at [933, 162] on button "SERVIR" at bounding box center [937, 157] width 100 height 40
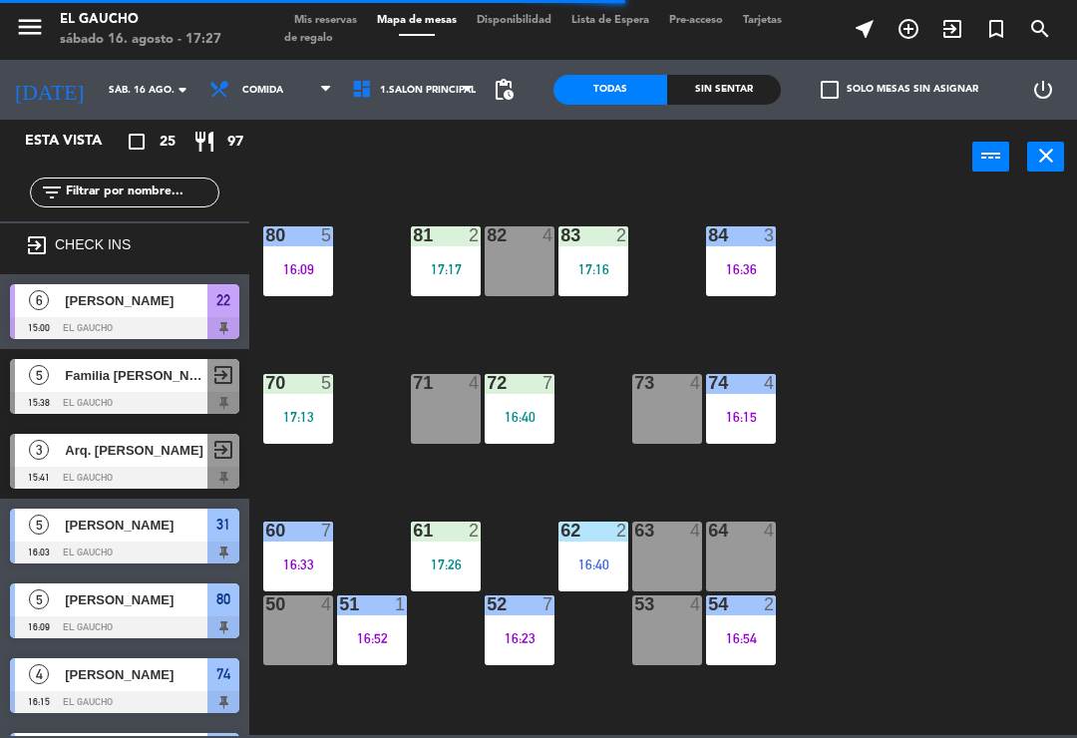
click at [599, 564] on div "16:40" at bounding box center [594, 565] width 70 height 14
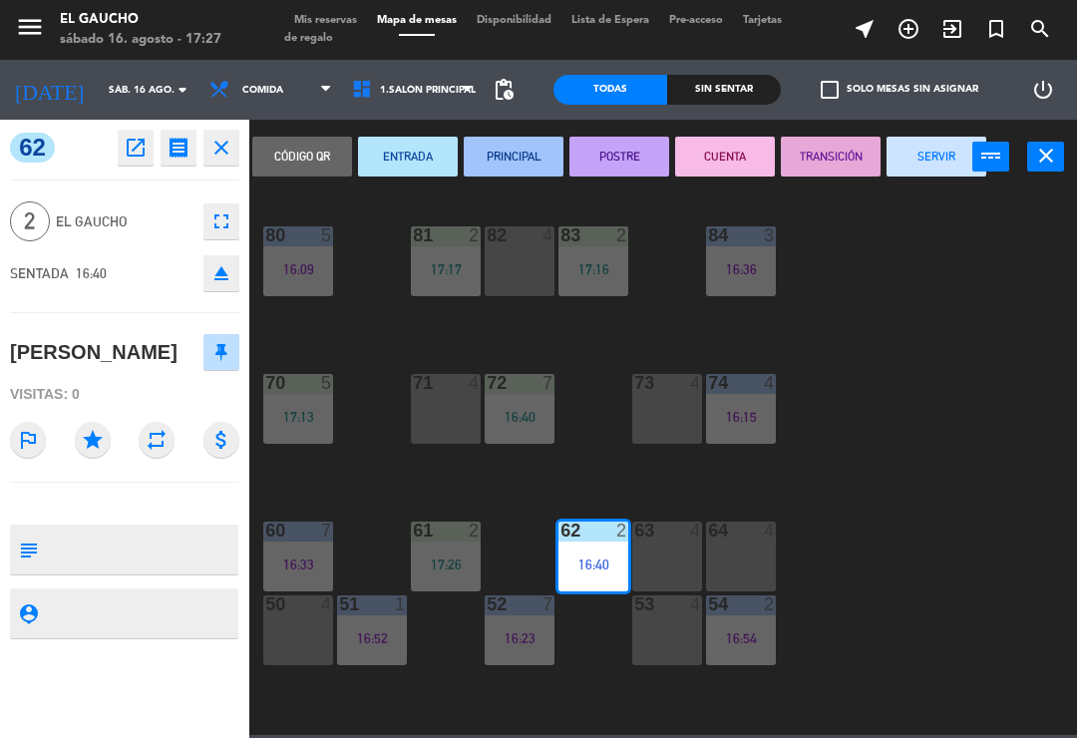
click at [935, 167] on button "SERVIR" at bounding box center [937, 157] width 100 height 40
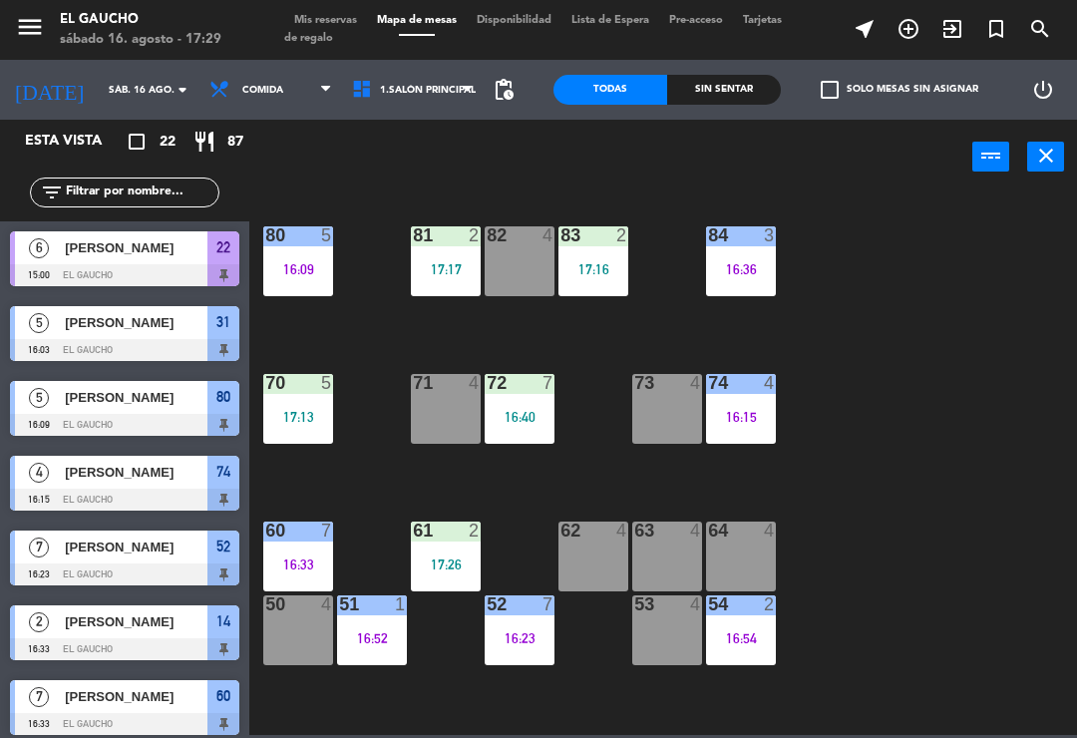
click at [441, 271] on div "17:17" at bounding box center [446, 269] width 70 height 14
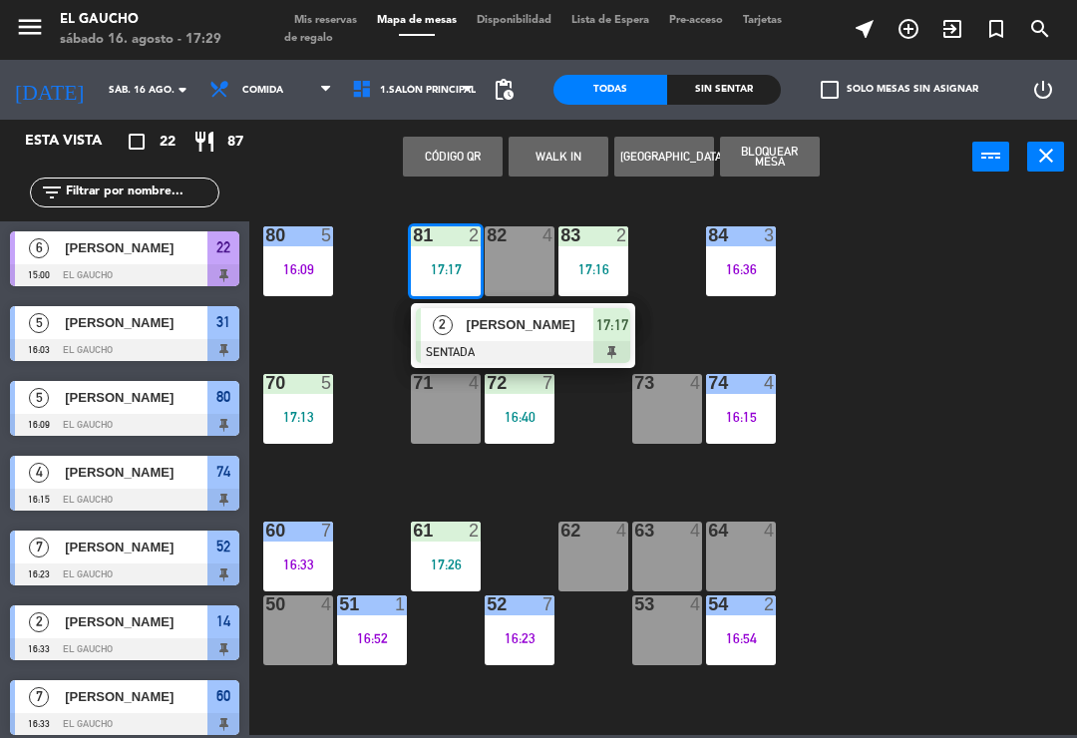
click at [540, 331] on span "[PERSON_NAME]" at bounding box center [531, 324] width 128 height 21
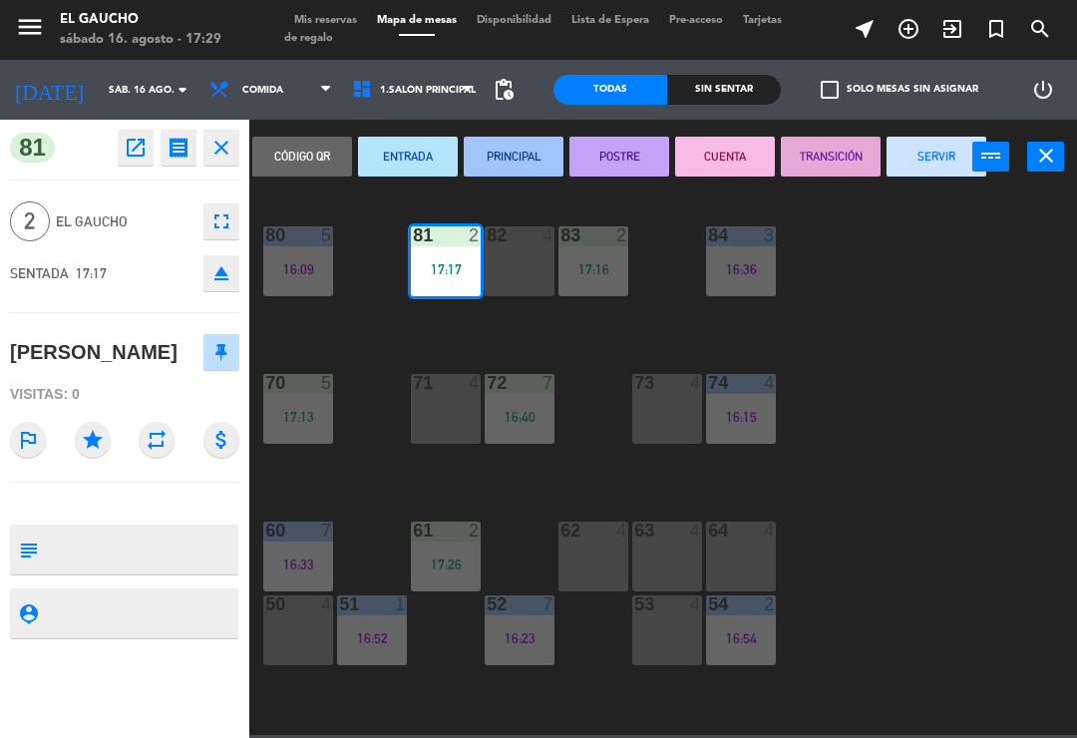
click at [519, 159] on button "PRINCIPAL" at bounding box center [514, 157] width 100 height 40
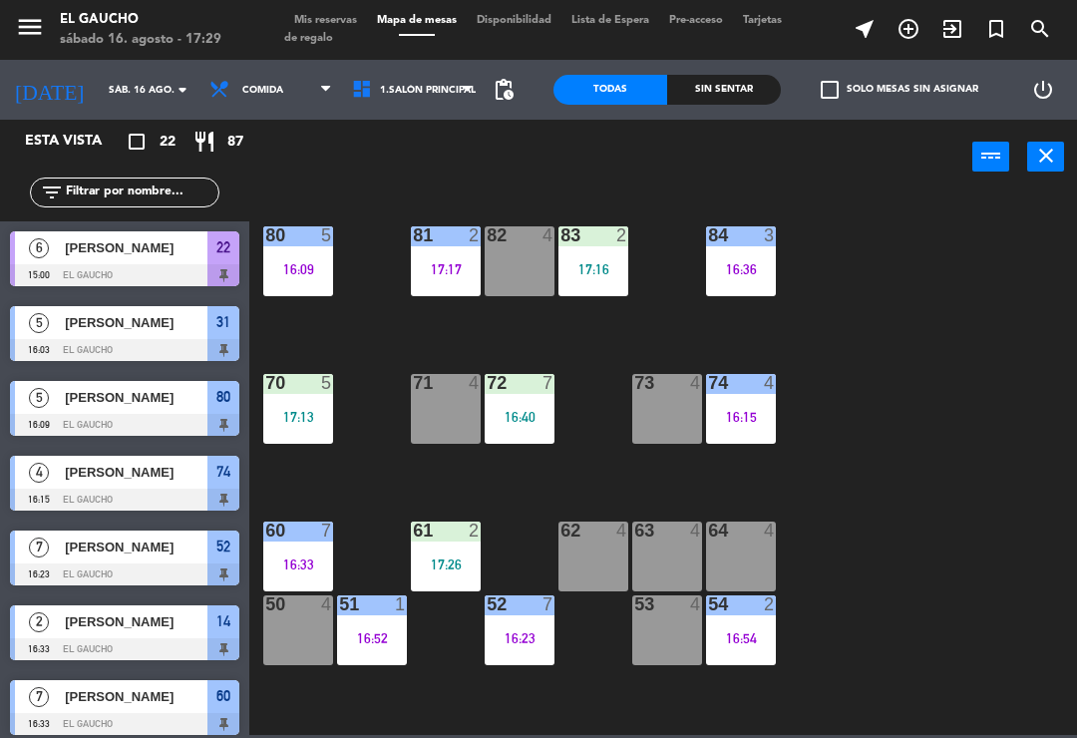
scroll to position [210, 0]
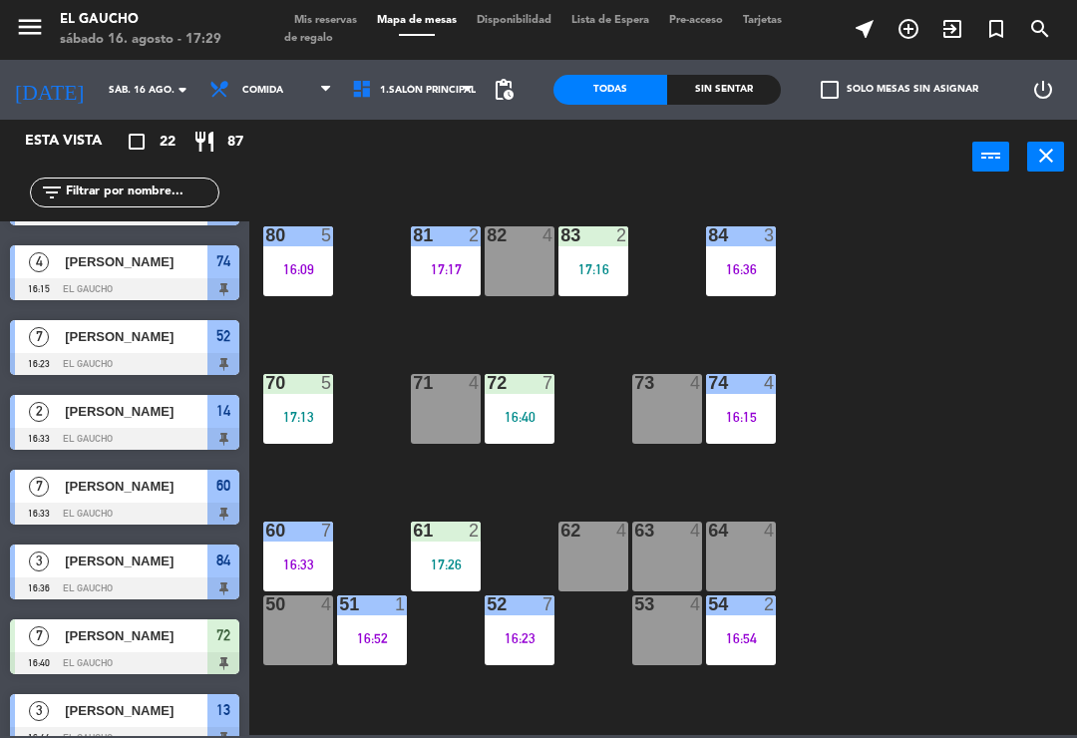
click at [287, 406] on div "70 5 17:13" at bounding box center [298, 409] width 70 height 70
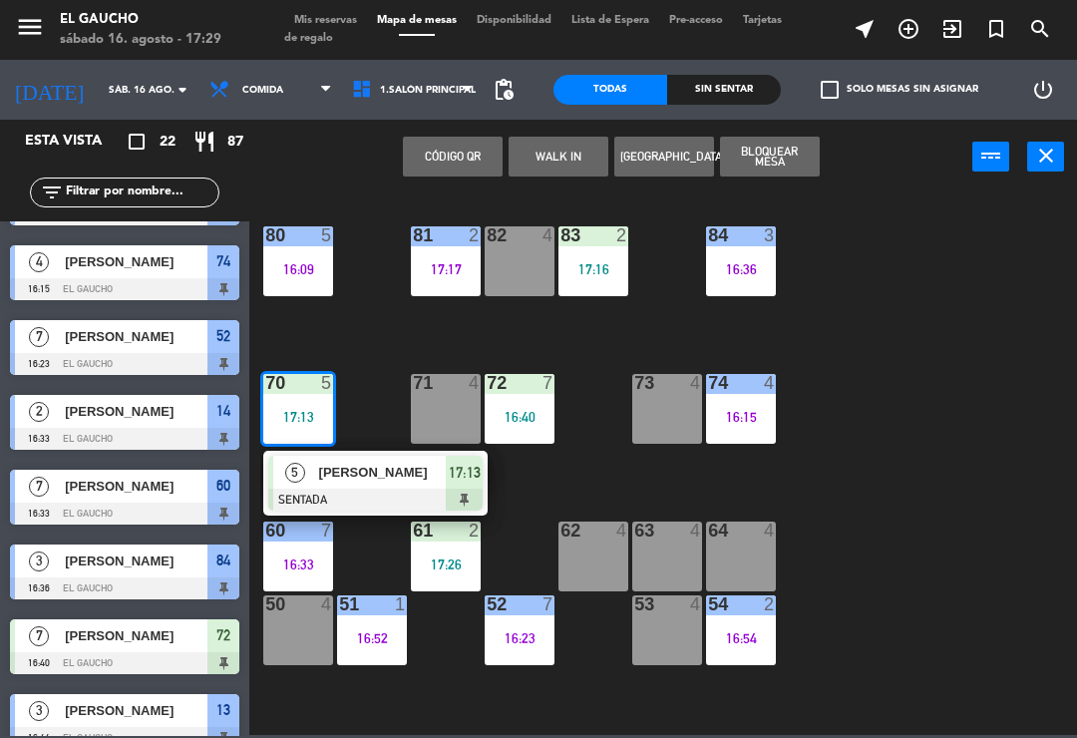
click at [359, 461] on div "[PERSON_NAME]" at bounding box center [382, 472] width 130 height 33
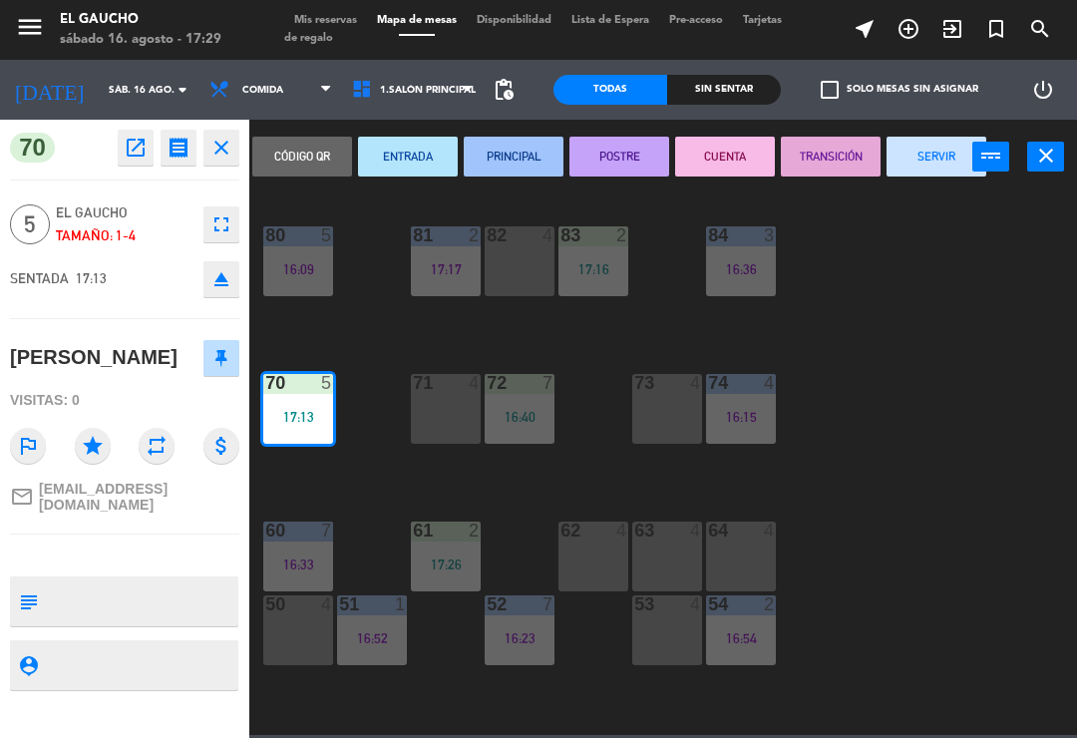
click at [531, 166] on button "PRINCIPAL" at bounding box center [514, 157] width 100 height 40
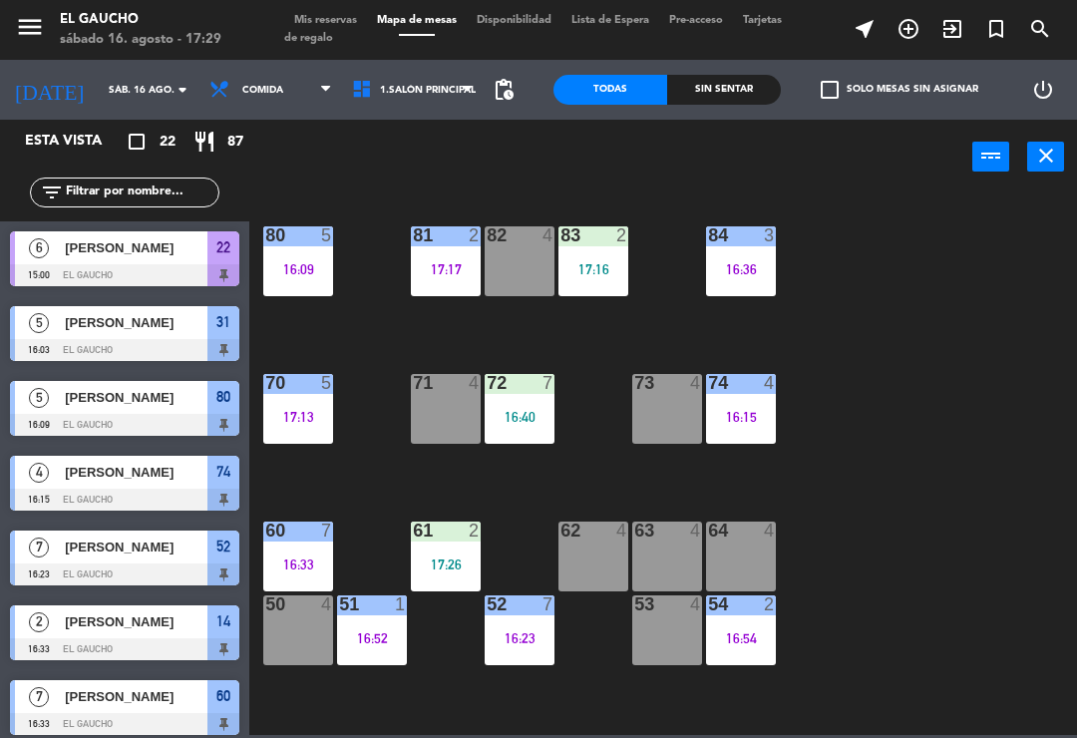
scroll to position [61, 0]
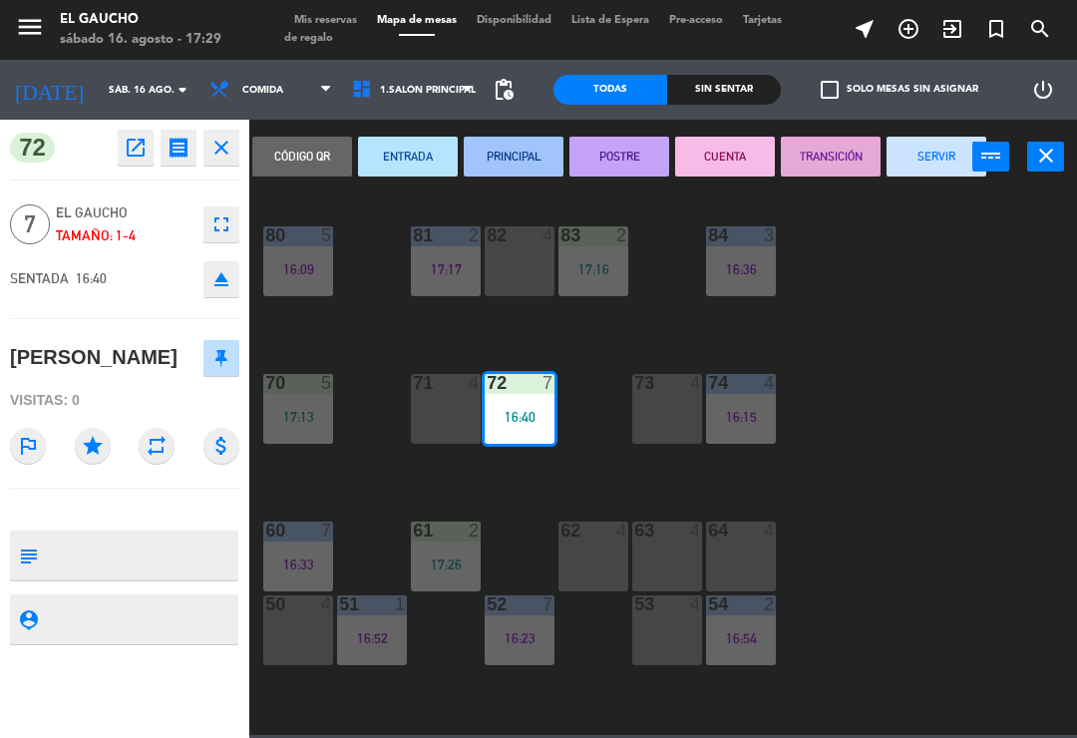
click at [516, 153] on button "PRINCIPAL" at bounding box center [514, 157] width 100 height 40
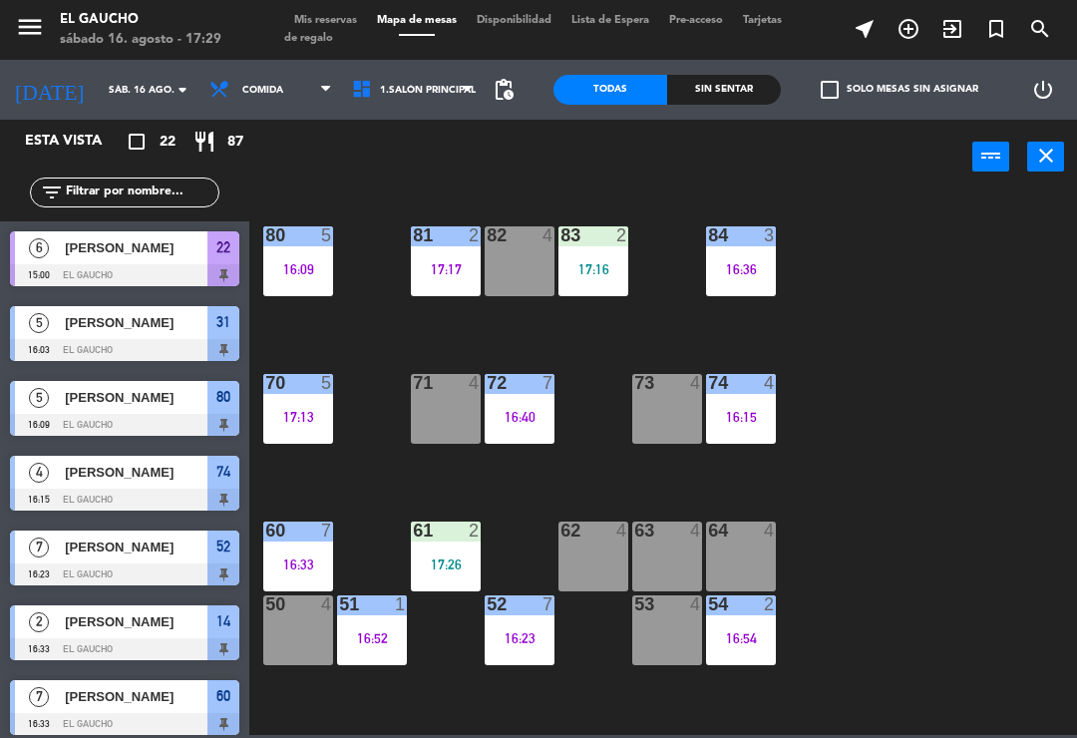
scroll to position [0, 0]
click at [638, 317] on div "84 3 16:36 80 5 16:09 83 2 17:16 82 4 81 2 17:17 70 5 17:13 71 4 72 7 16:40 73 …" at bounding box center [668, 464] width 817 height 544
click at [604, 276] on div "17:16" at bounding box center [594, 269] width 70 height 14
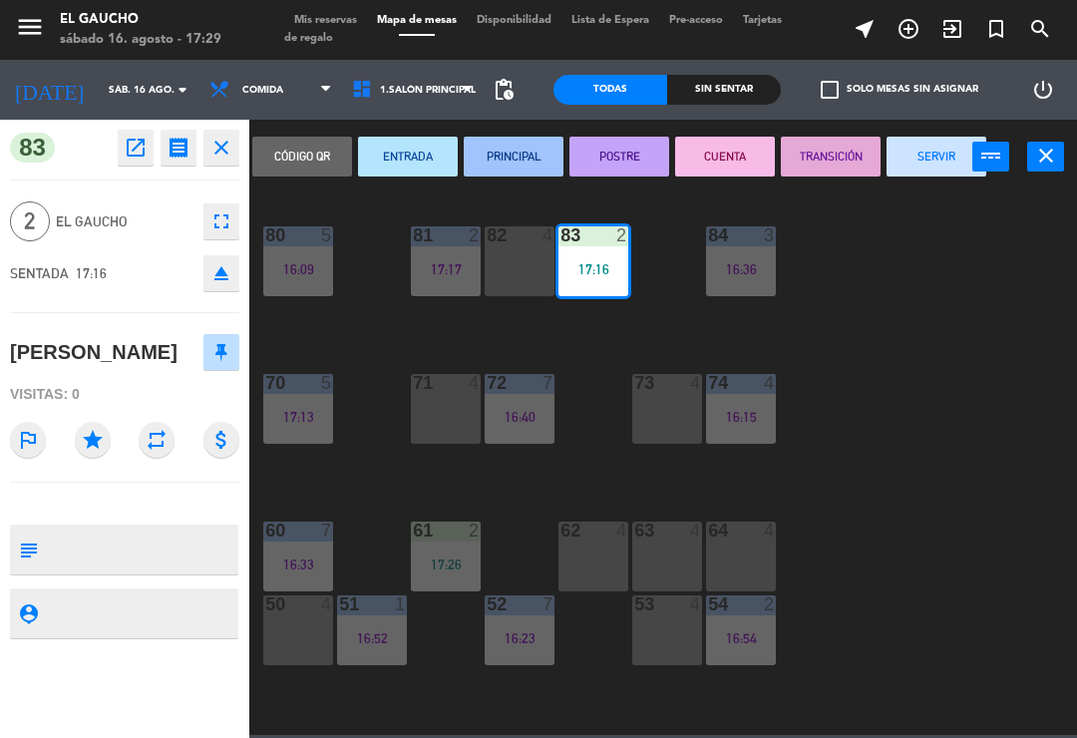
click at [519, 154] on button "PRINCIPAL" at bounding box center [514, 157] width 100 height 40
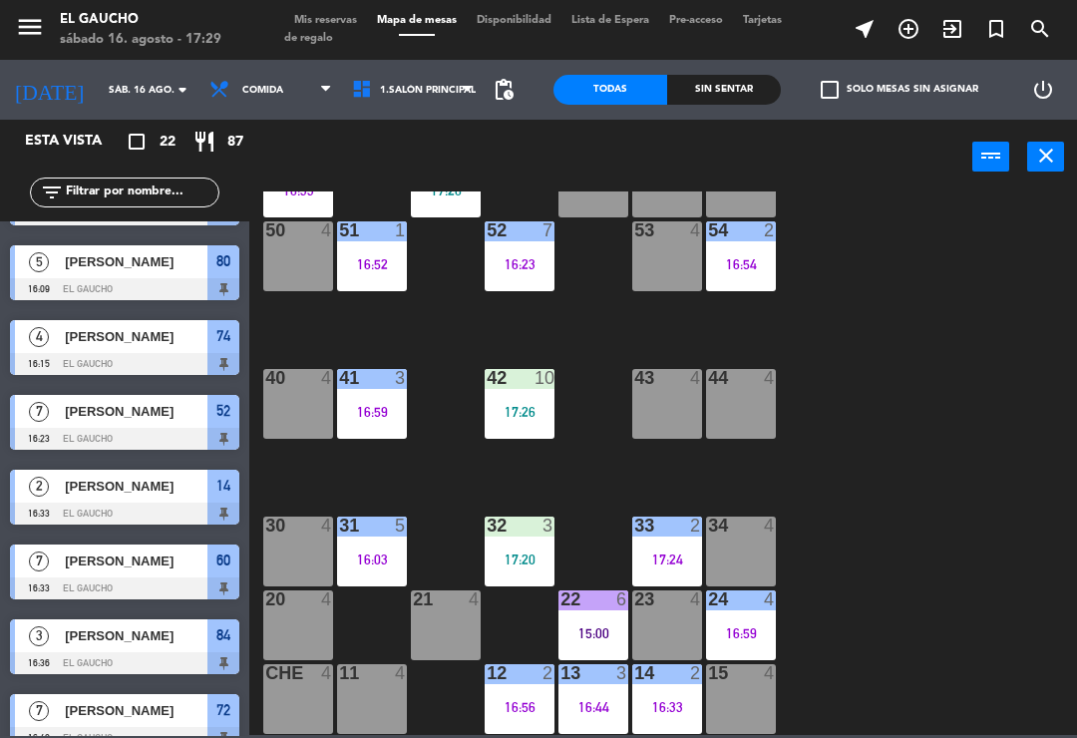
scroll to position [374, 0]
click at [511, 563] on div "17:20" at bounding box center [520, 560] width 70 height 14
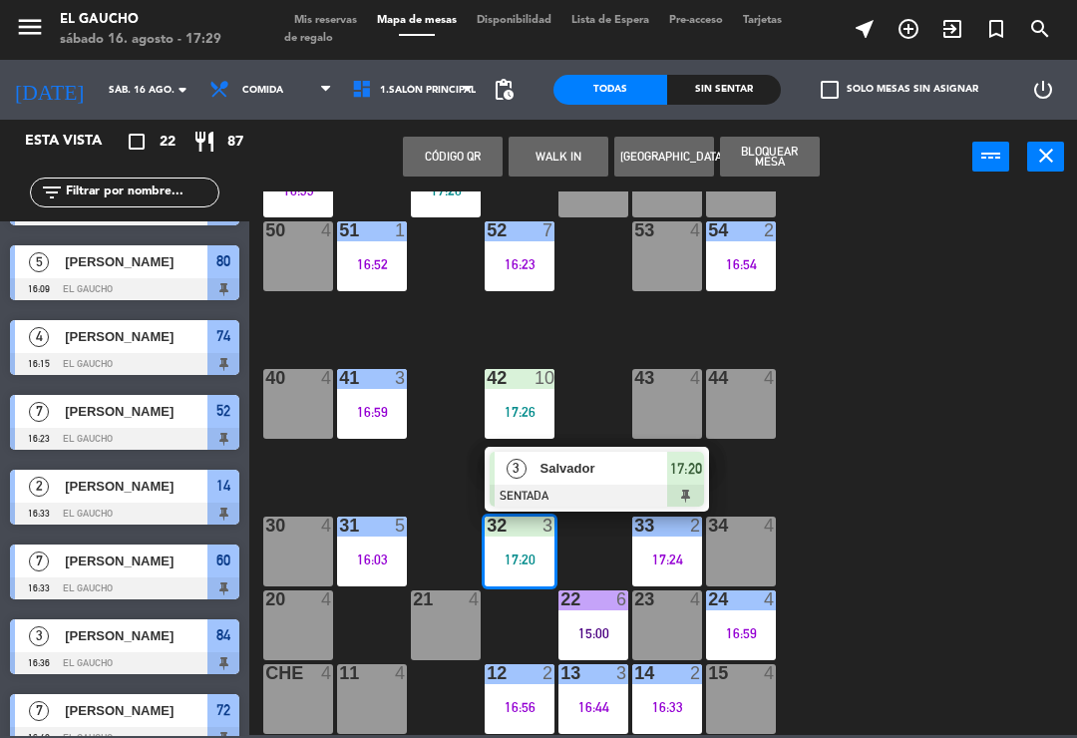
click at [597, 478] on span "Salvador" at bounding box center [605, 468] width 128 height 21
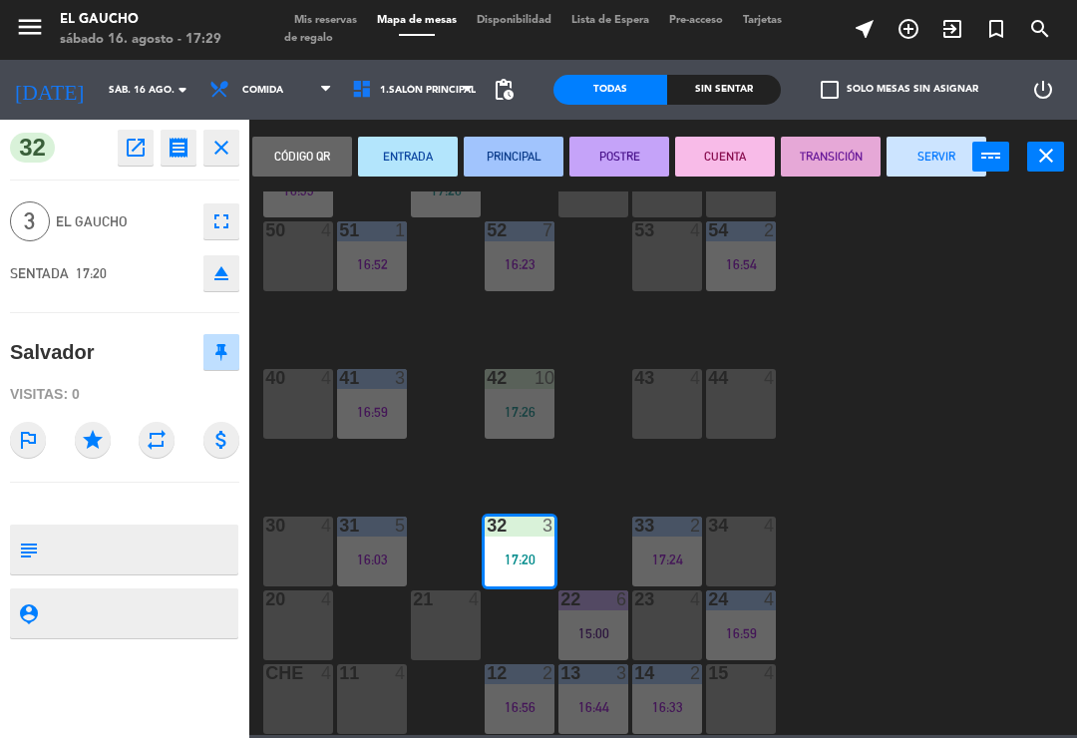
click at [390, 155] on button "ENTRADA" at bounding box center [408, 157] width 100 height 40
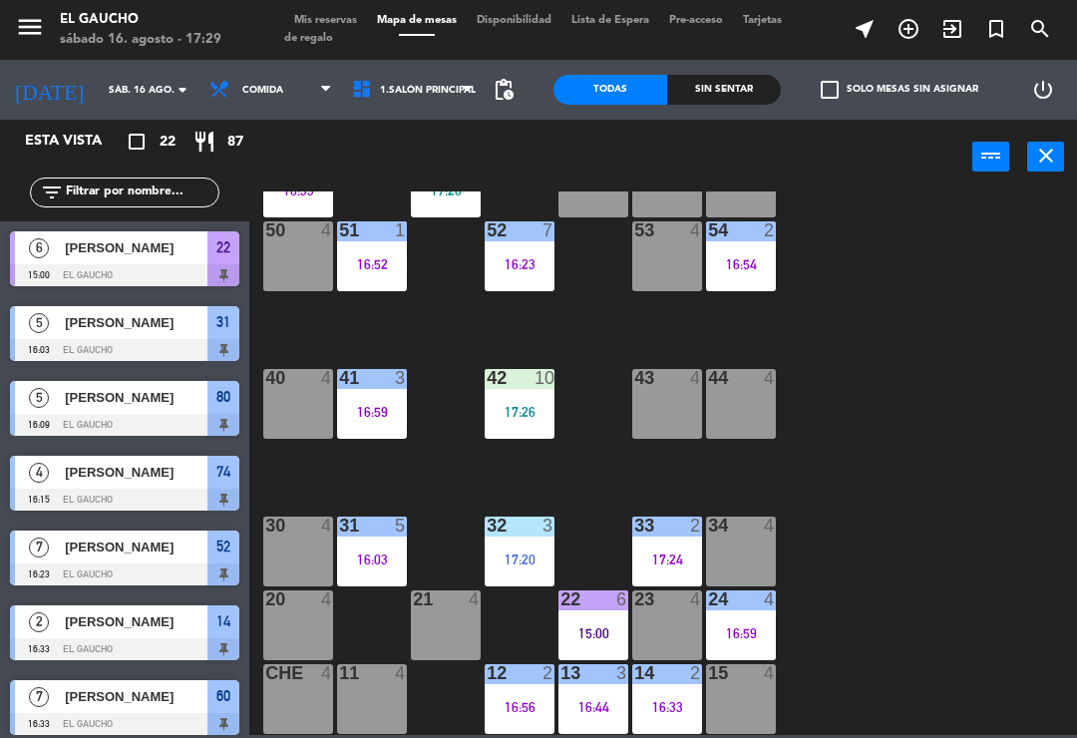
scroll to position [285, 0]
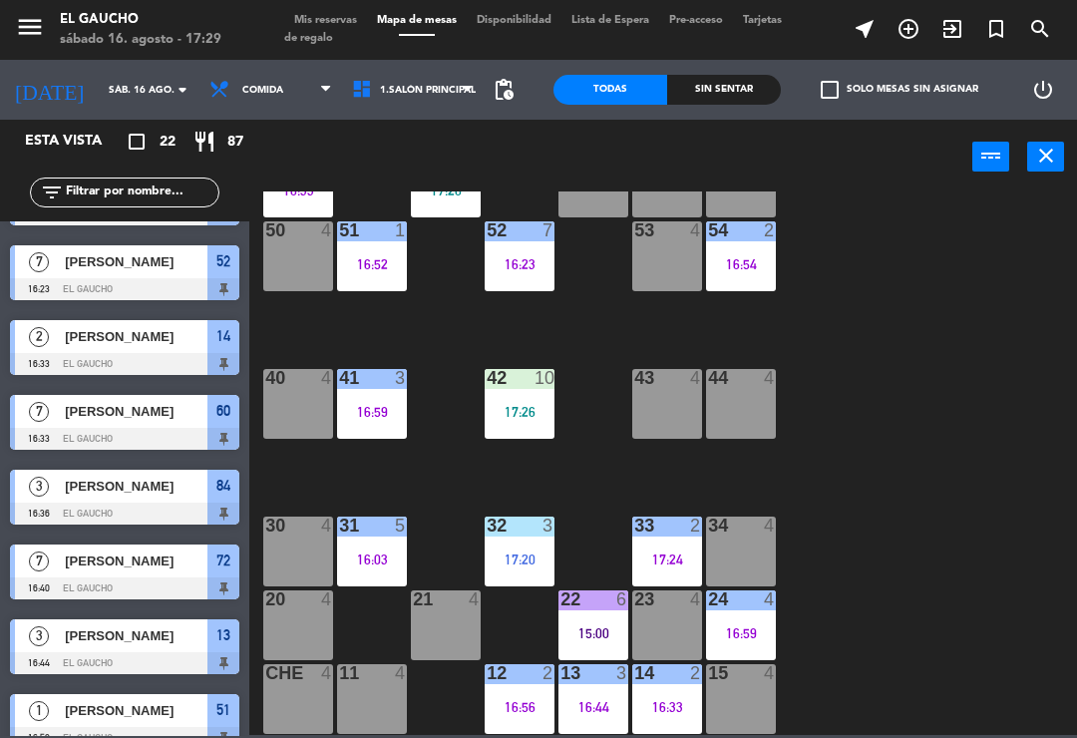
click at [903, 505] on div "84 3 16:36 80 5 16:09 83 2 17:16 82 4 81 2 17:17 70 5 17:13 71 4 72 7 16:40 73 …" at bounding box center [668, 464] width 817 height 544
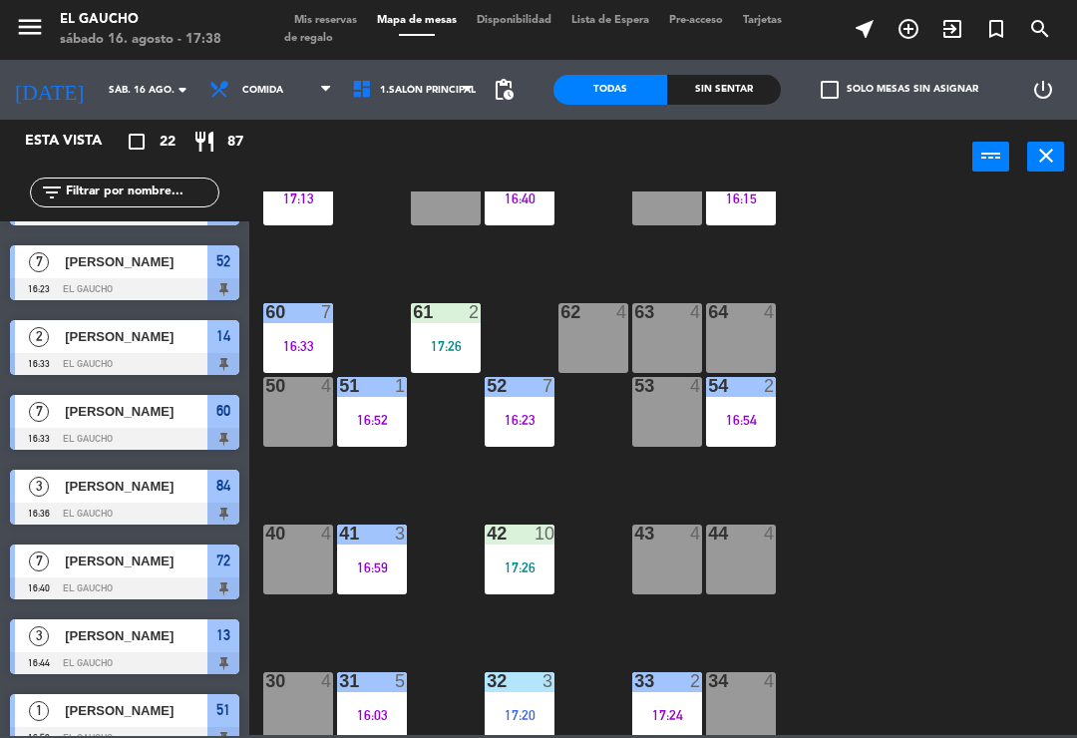
scroll to position [177, 0]
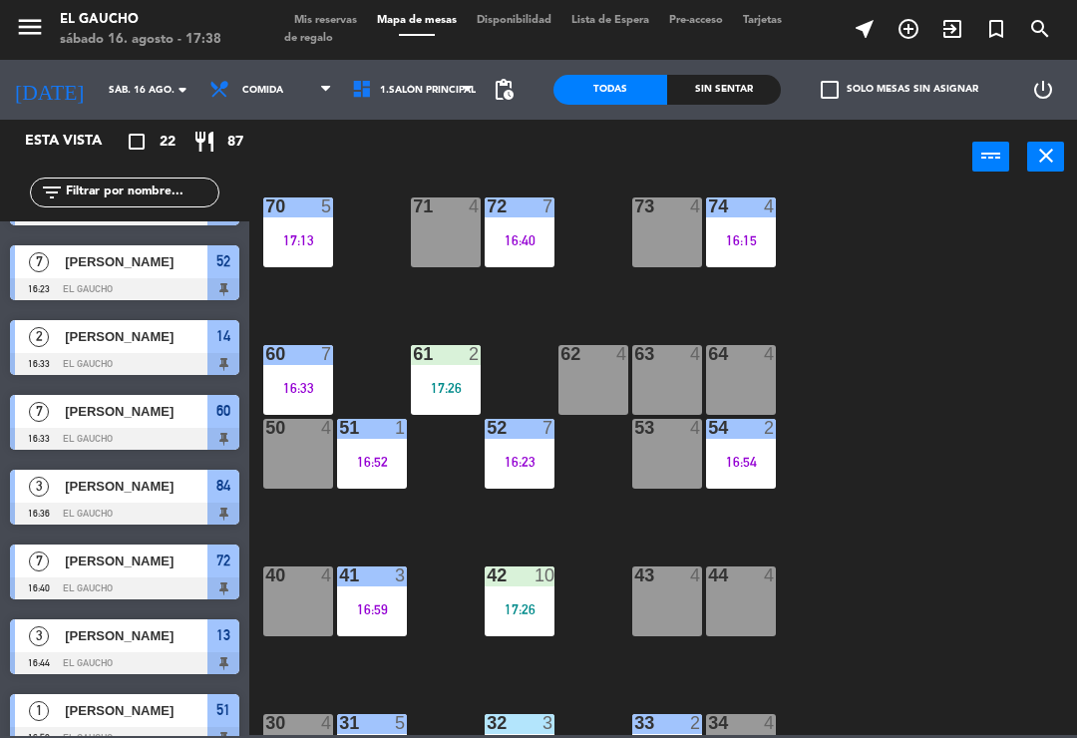
click at [599, 382] on div "62 4" at bounding box center [594, 380] width 70 height 70
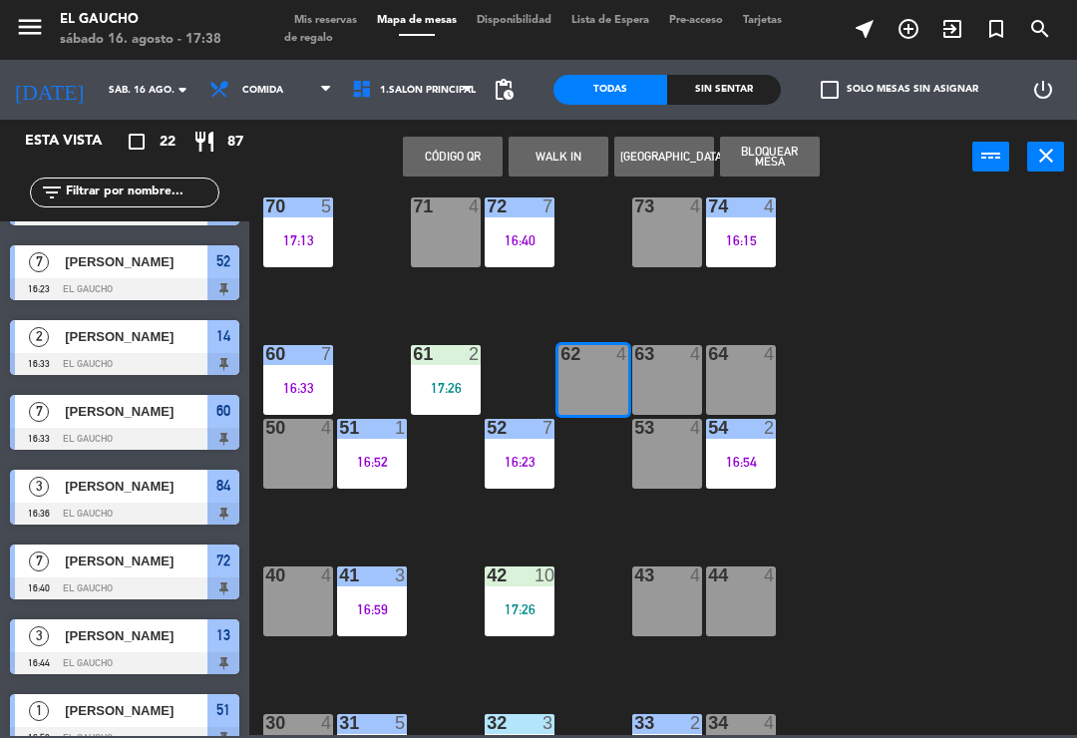
click at [564, 158] on button "WALK IN" at bounding box center [559, 157] width 100 height 40
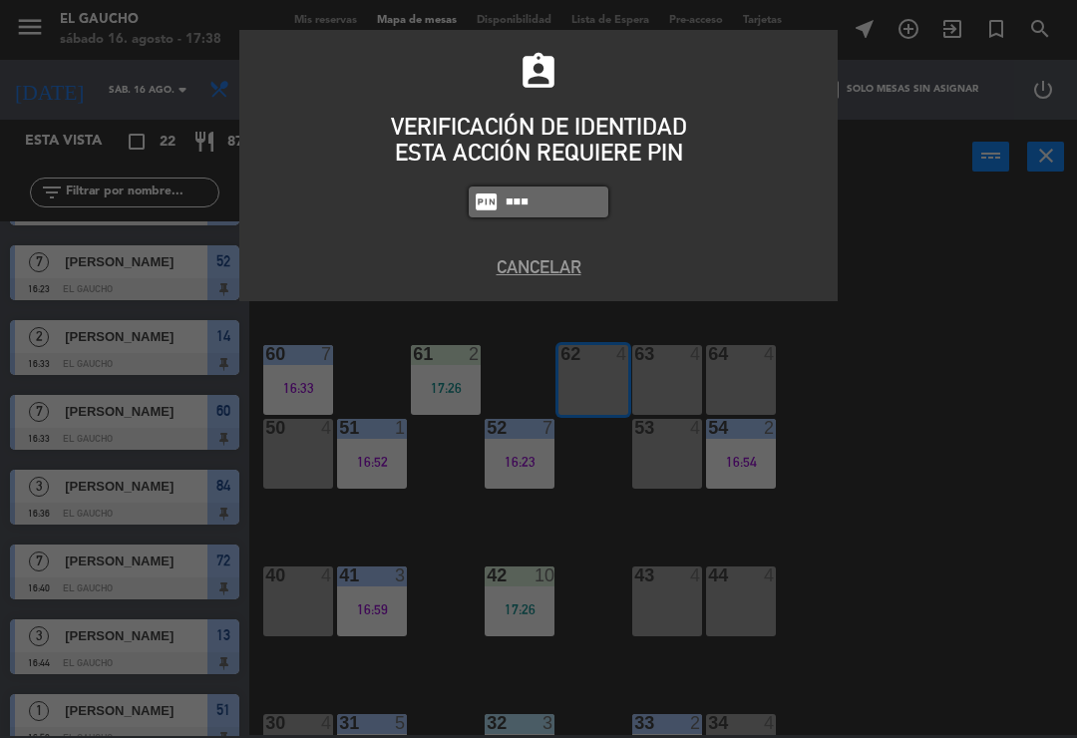
type input "3124"
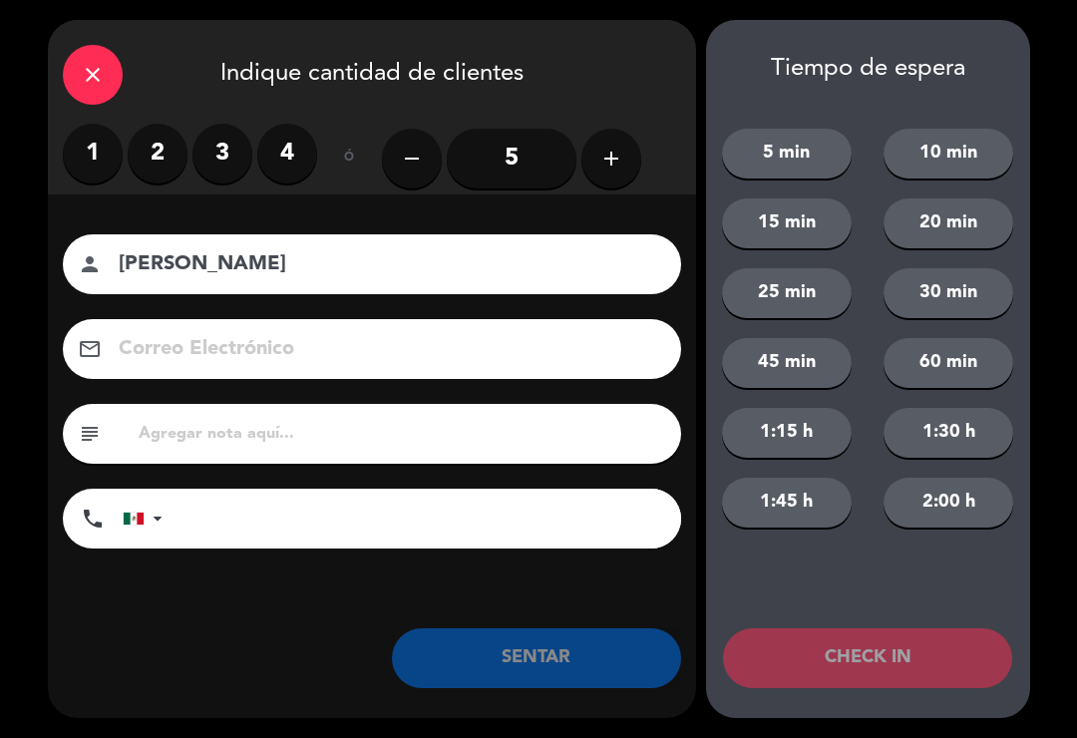
type input "[PERSON_NAME]"
click at [156, 150] on label "2" at bounding box center [158, 154] width 60 height 60
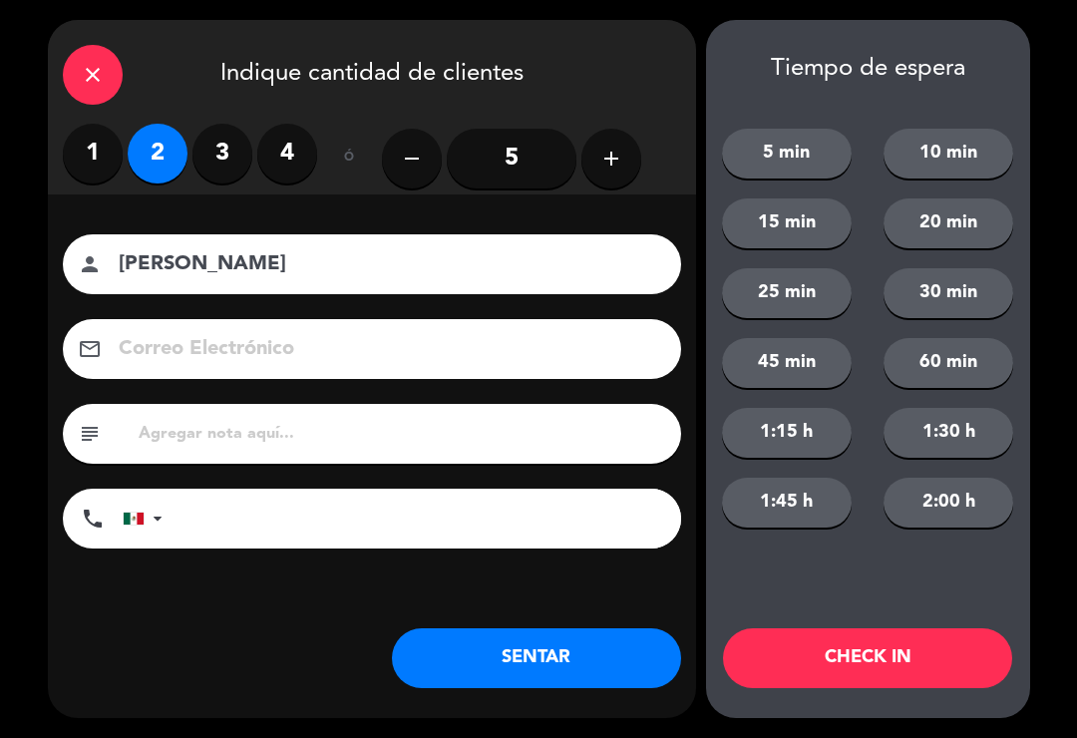
click at [538, 680] on button "SENTAR" at bounding box center [536, 658] width 289 height 60
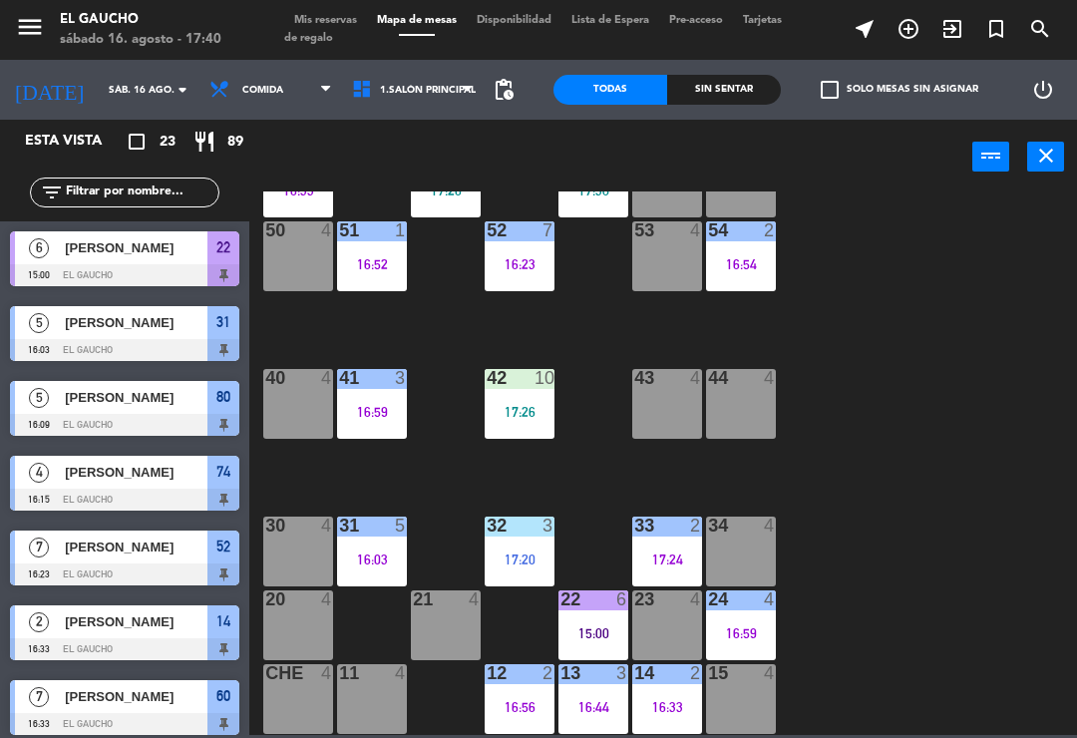
scroll to position [374, 0]
click at [756, 545] on div "34 4" at bounding box center [741, 552] width 70 height 70
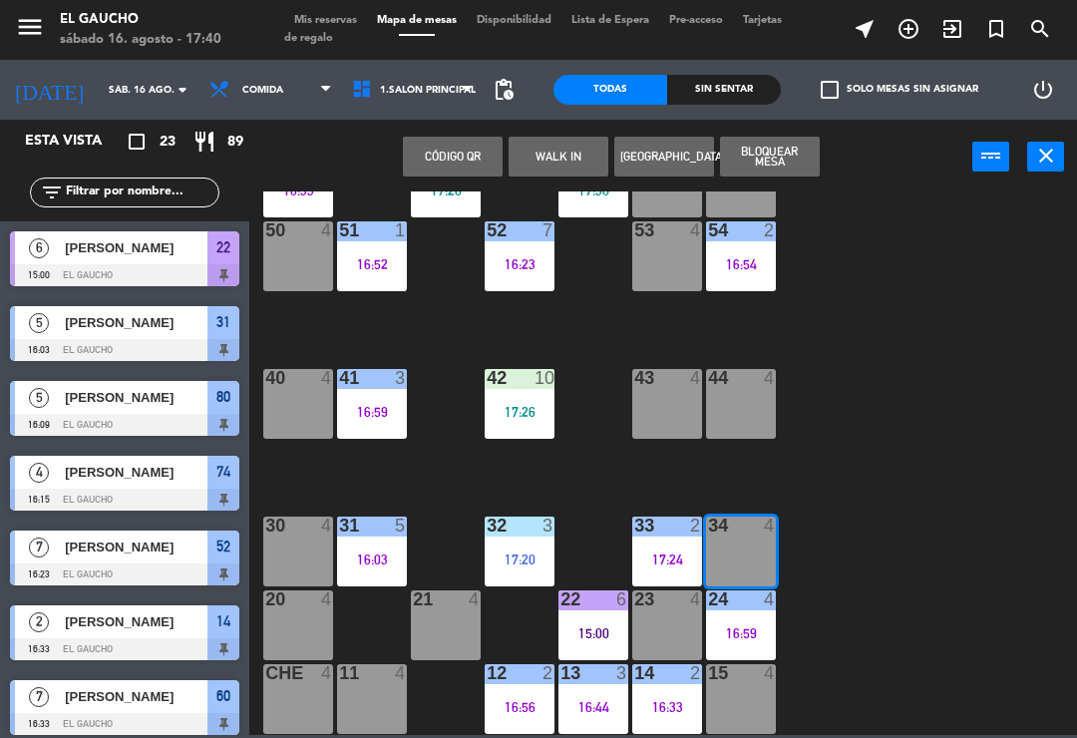
click at [570, 173] on button "WALK IN" at bounding box center [559, 157] width 100 height 40
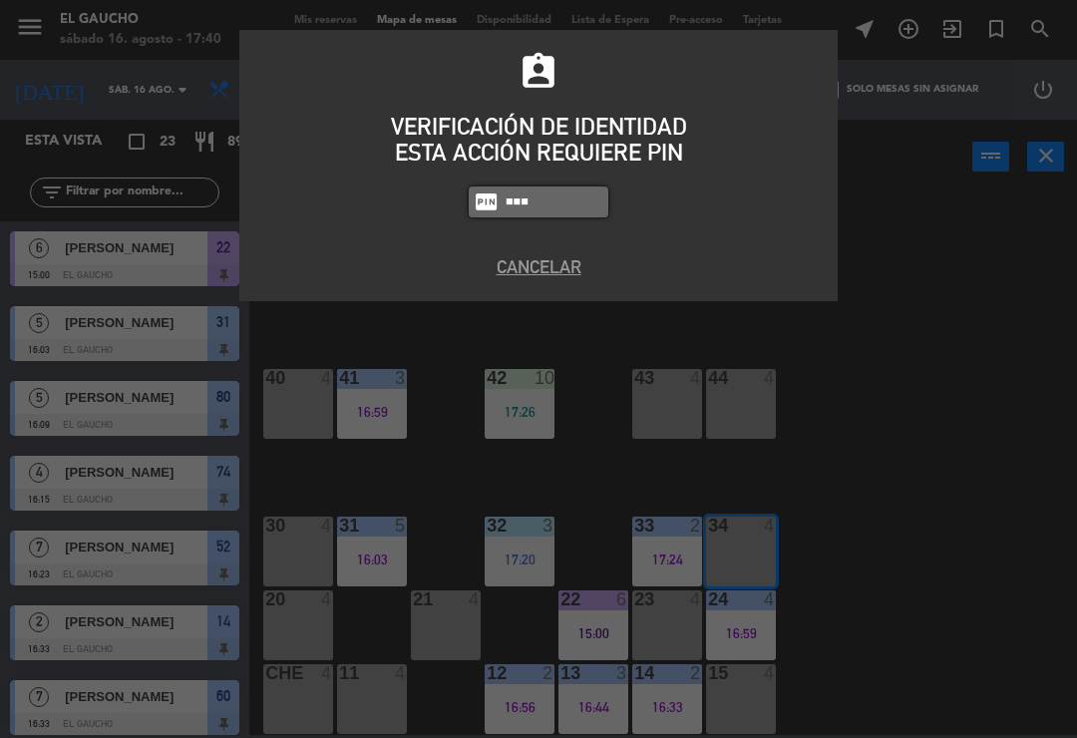
type input "3124"
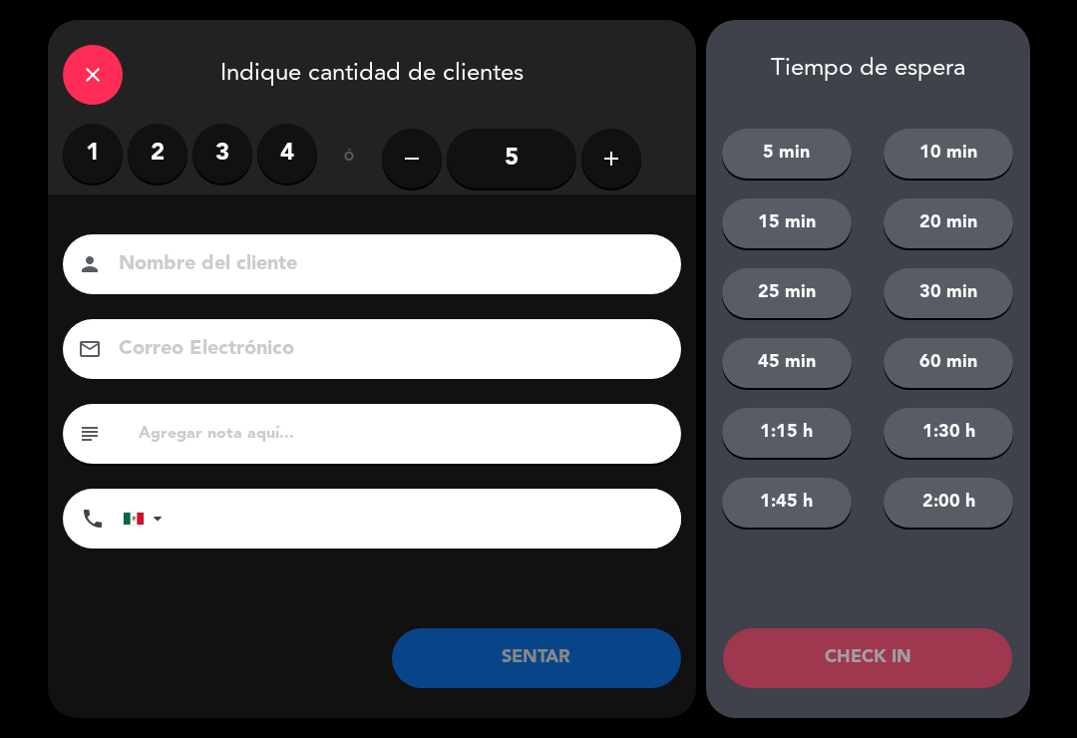
click at [168, 155] on label "2" at bounding box center [158, 154] width 60 height 60
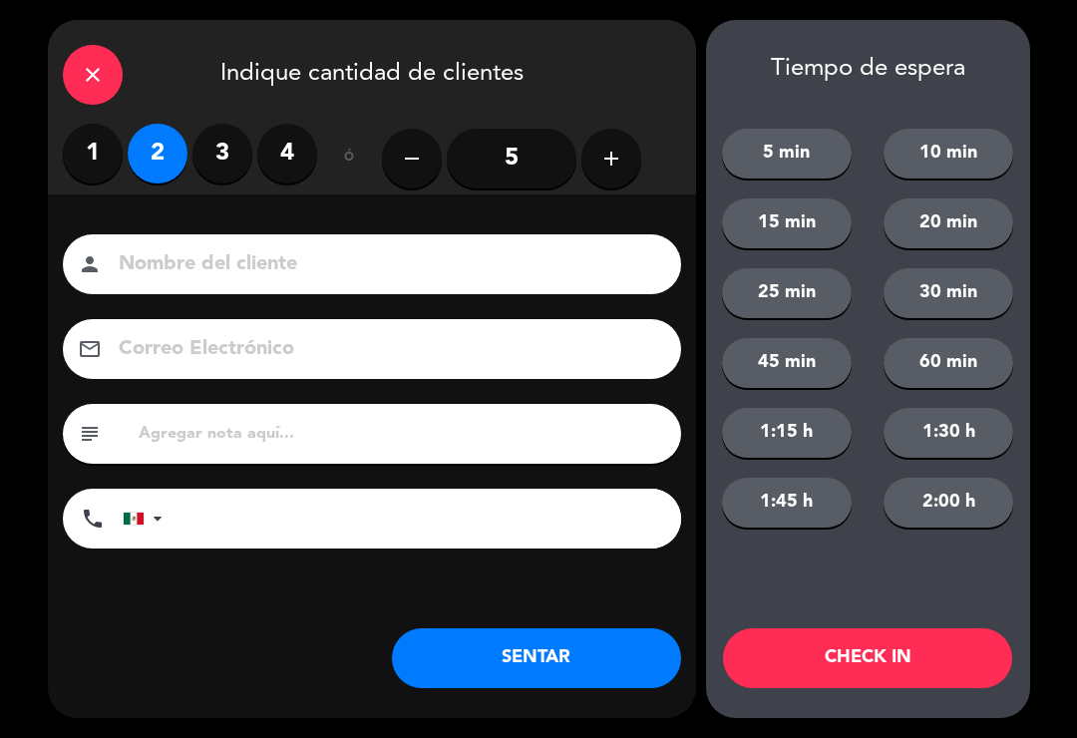
click at [547, 641] on button "SENTAR" at bounding box center [536, 658] width 289 height 60
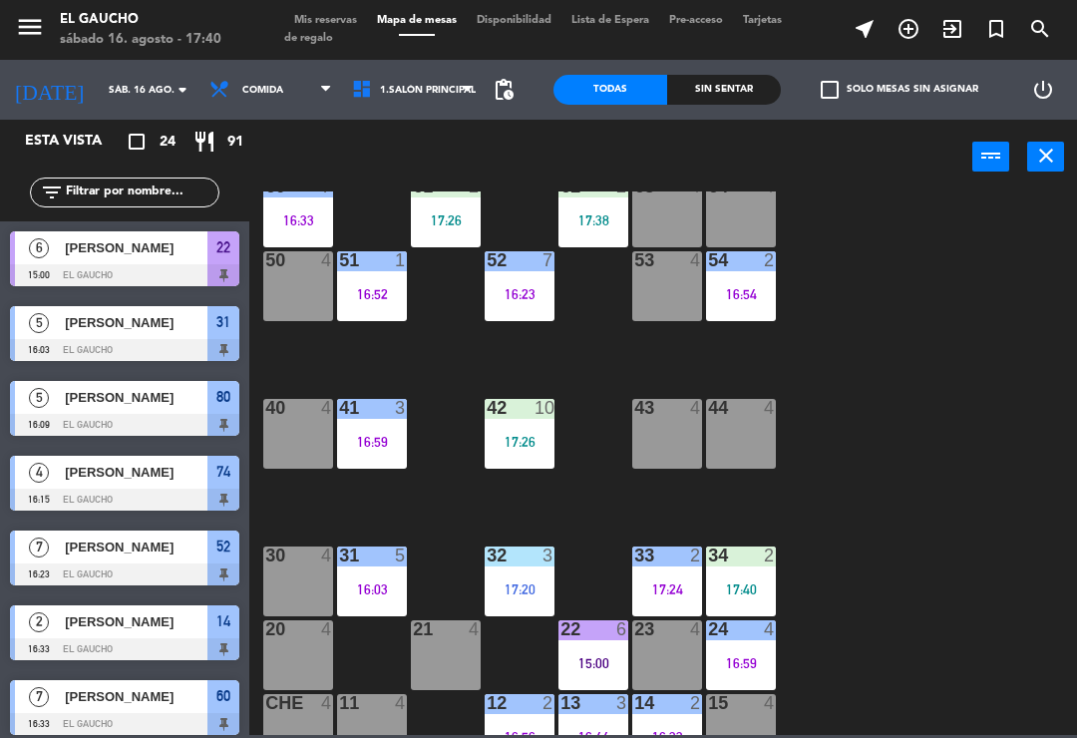
scroll to position [346, 0]
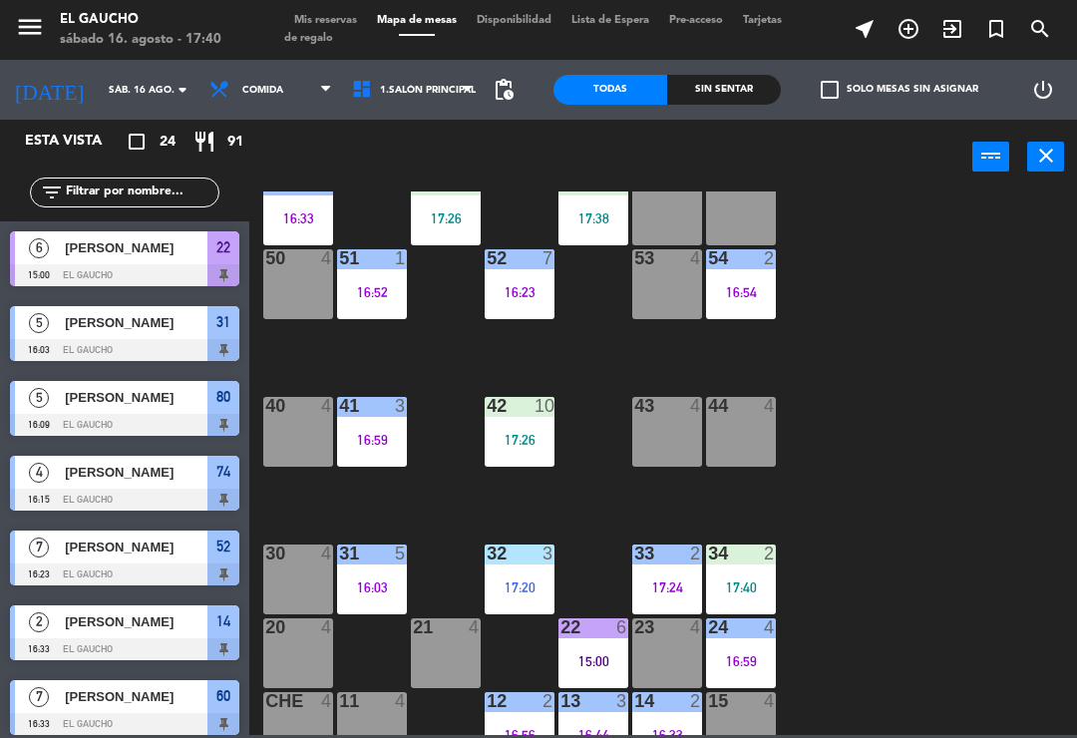
click at [530, 435] on div "17:26" at bounding box center [520, 440] width 70 height 14
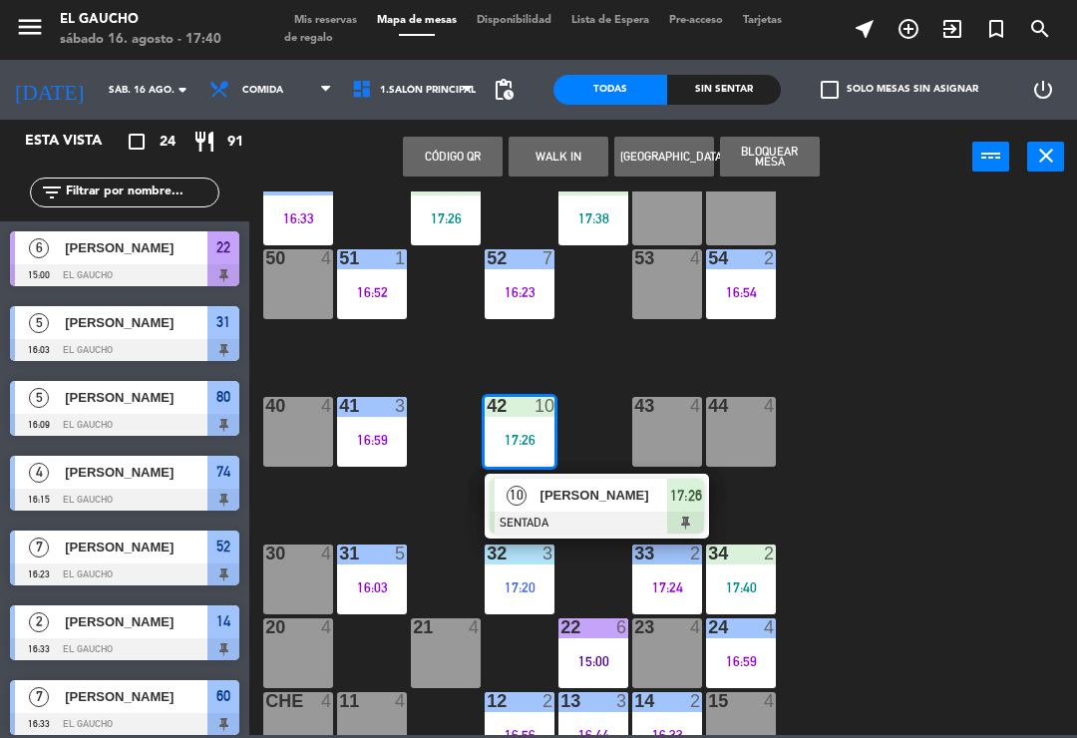
click at [593, 502] on span "[PERSON_NAME]" at bounding box center [605, 495] width 128 height 21
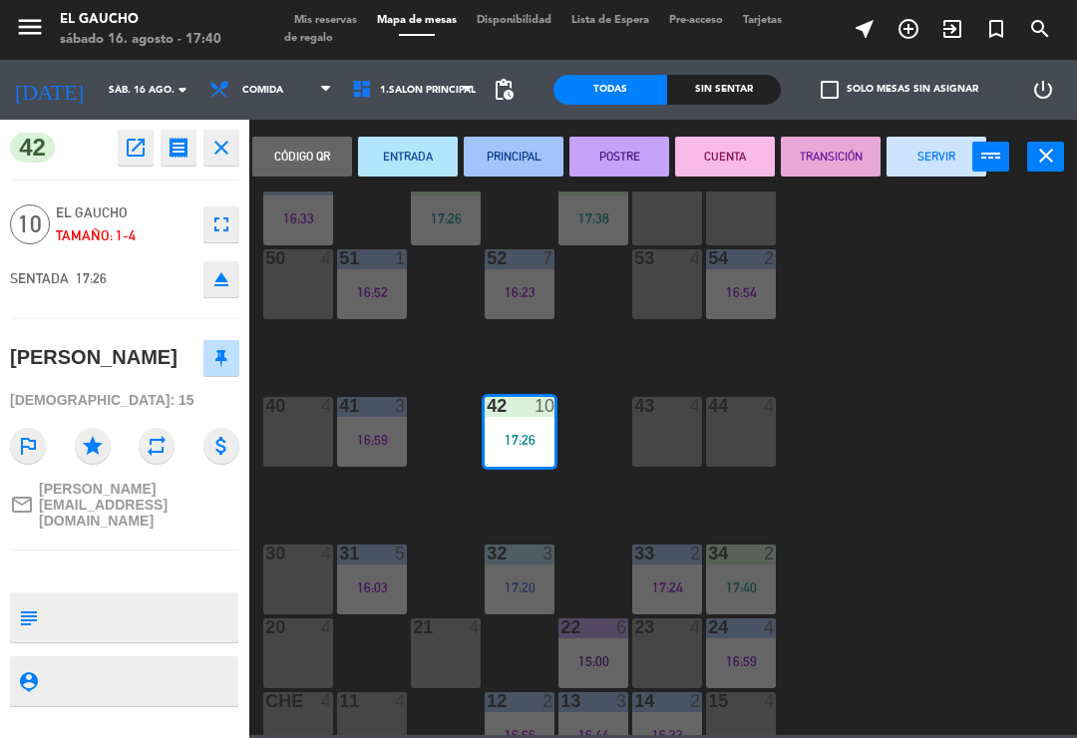
click at [398, 158] on button "ENTRADA" at bounding box center [408, 157] width 100 height 40
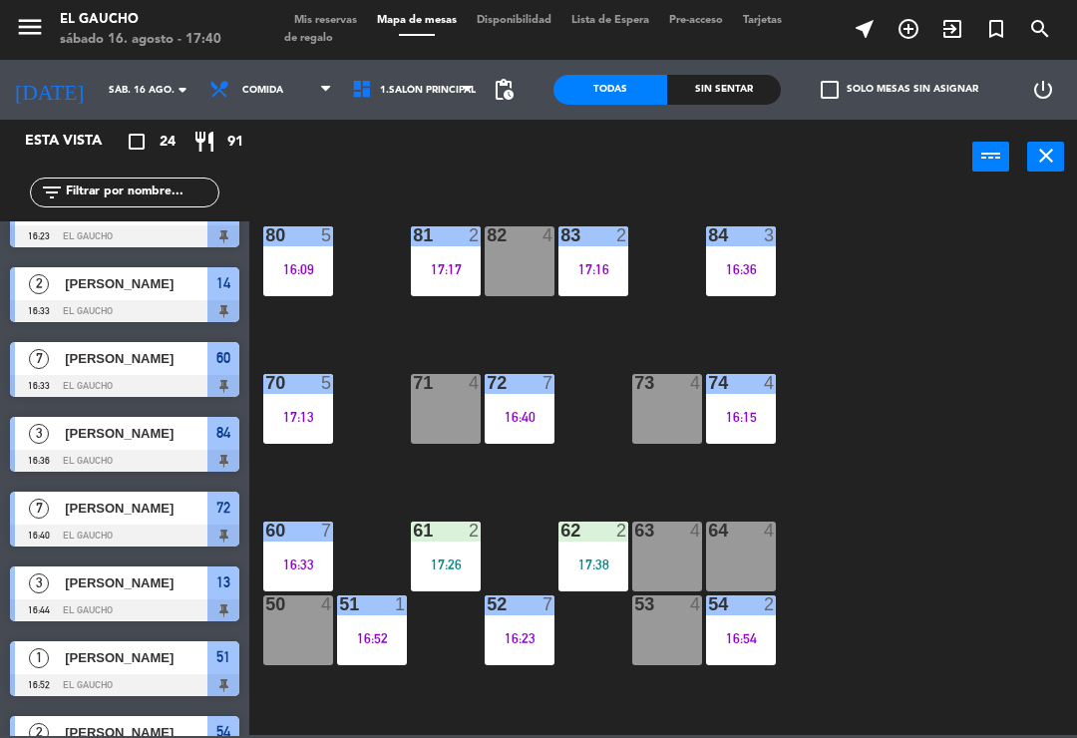
scroll to position [4, 0]
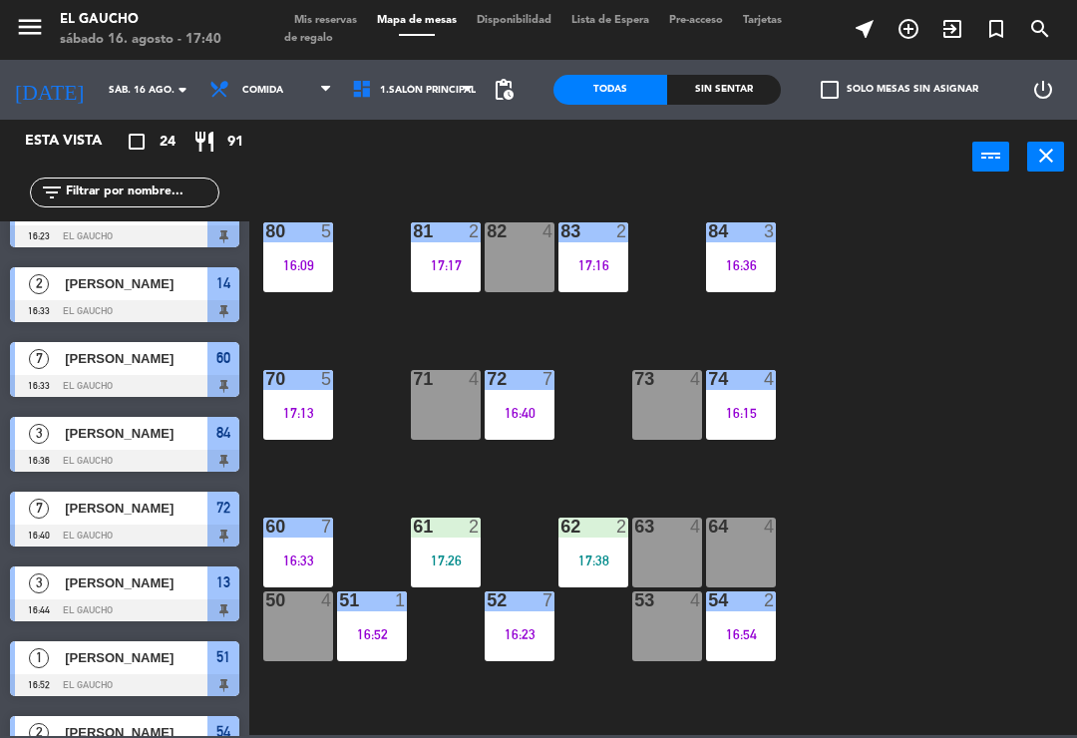
click at [374, 638] on div "16:52" at bounding box center [372, 634] width 70 height 14
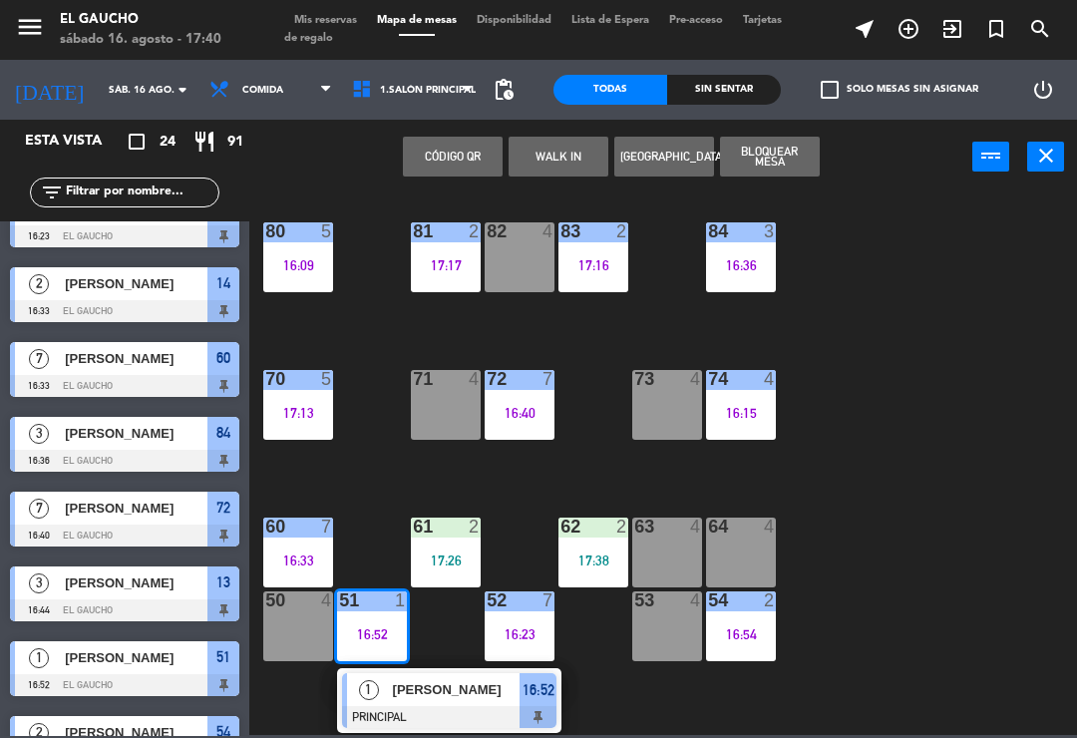
click at [433, 700] on span "Fausto" at bounding box center [457, 689] width 128 height 21
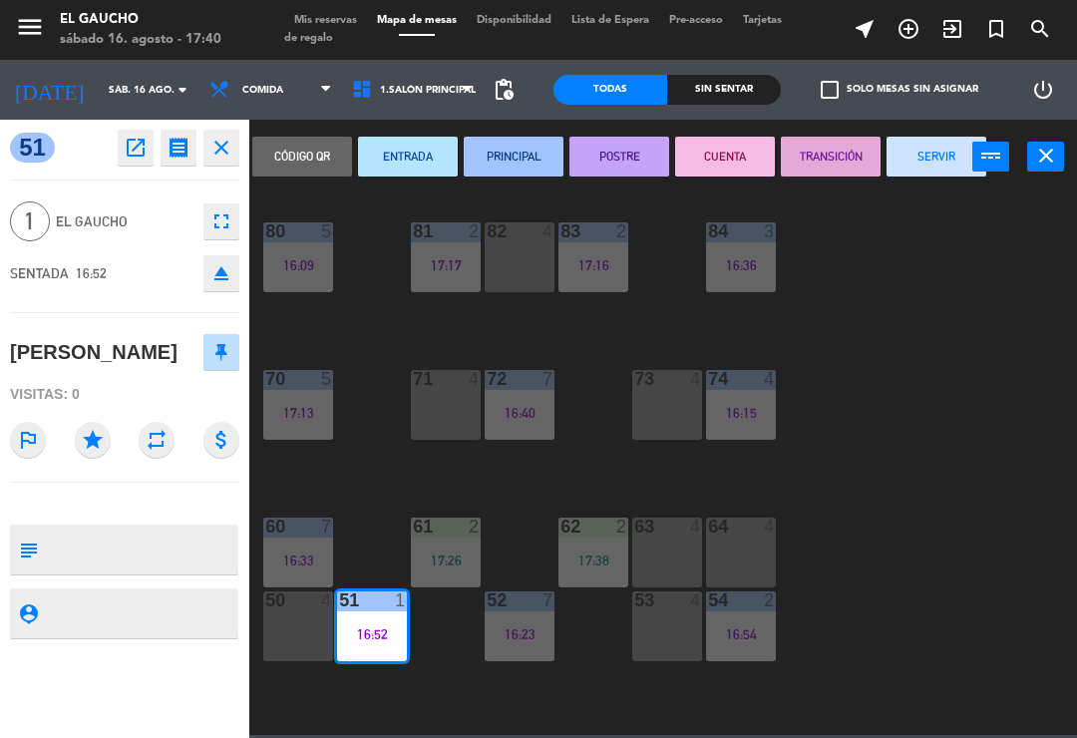
click at [922, 162] on button "SERVIR" at bounding box center [937, 157] width 100 height 40
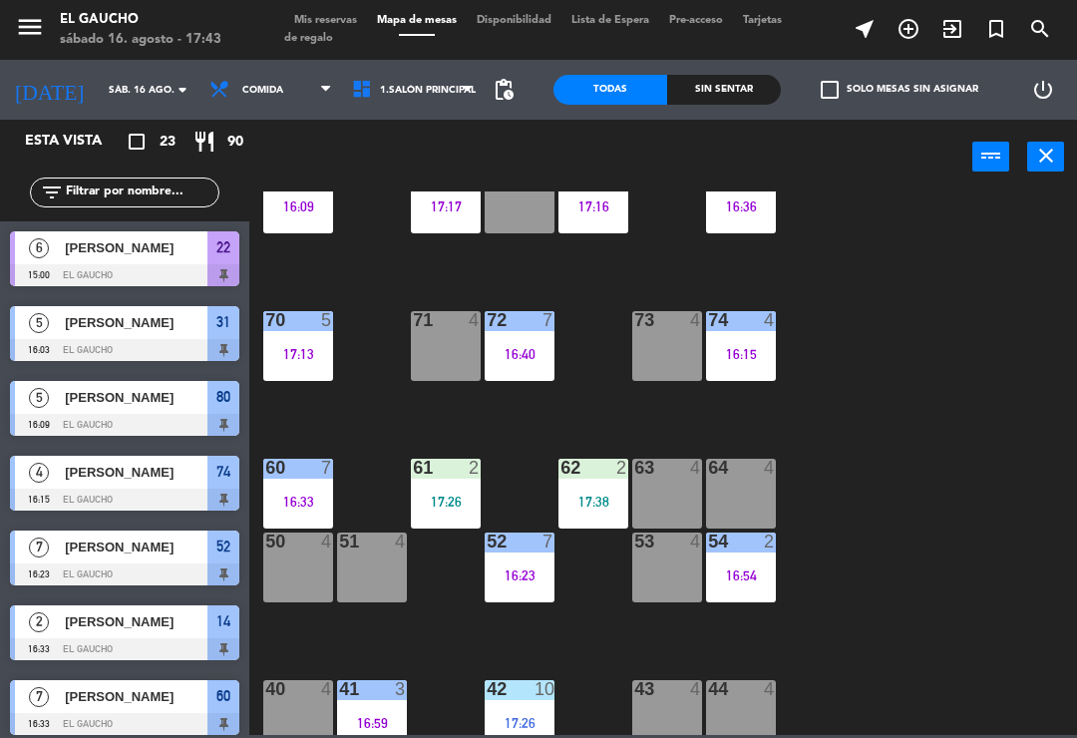
scroll to position [64, 0]
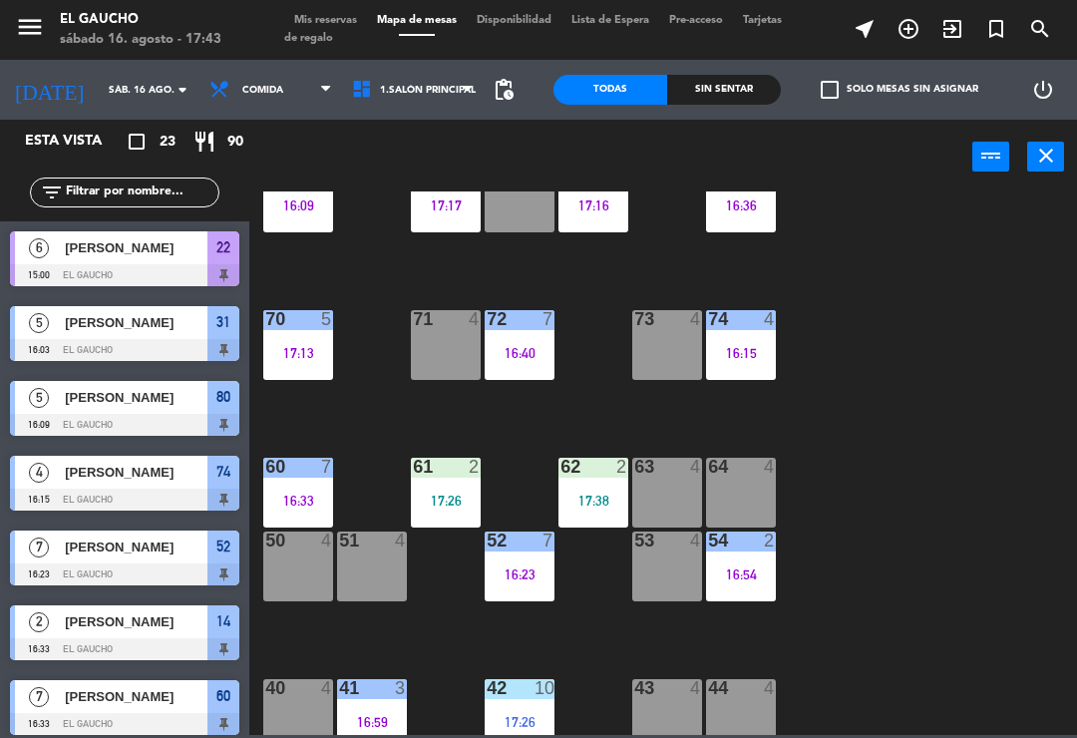
click at [429, 504] on div "17:26" at bounding box center [446, 501] width 70 height 14
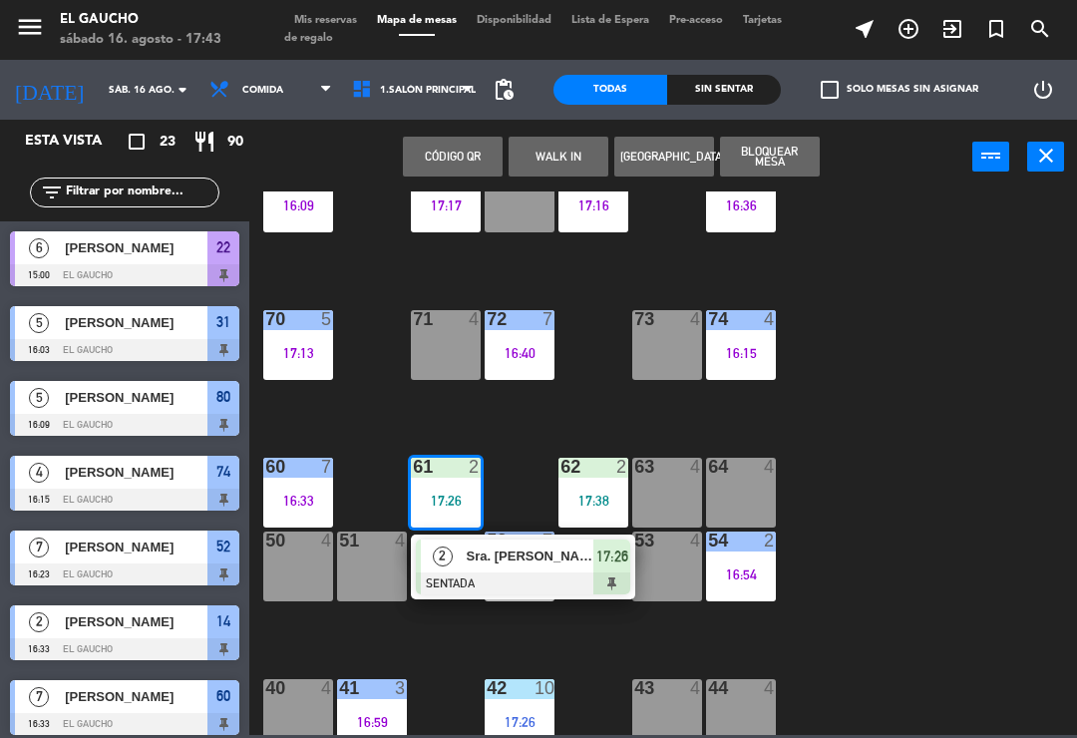
click at [498, 562] on span "Sra. [PERSON_NAME]" at bounding box center [531, 556] width 128 height 21
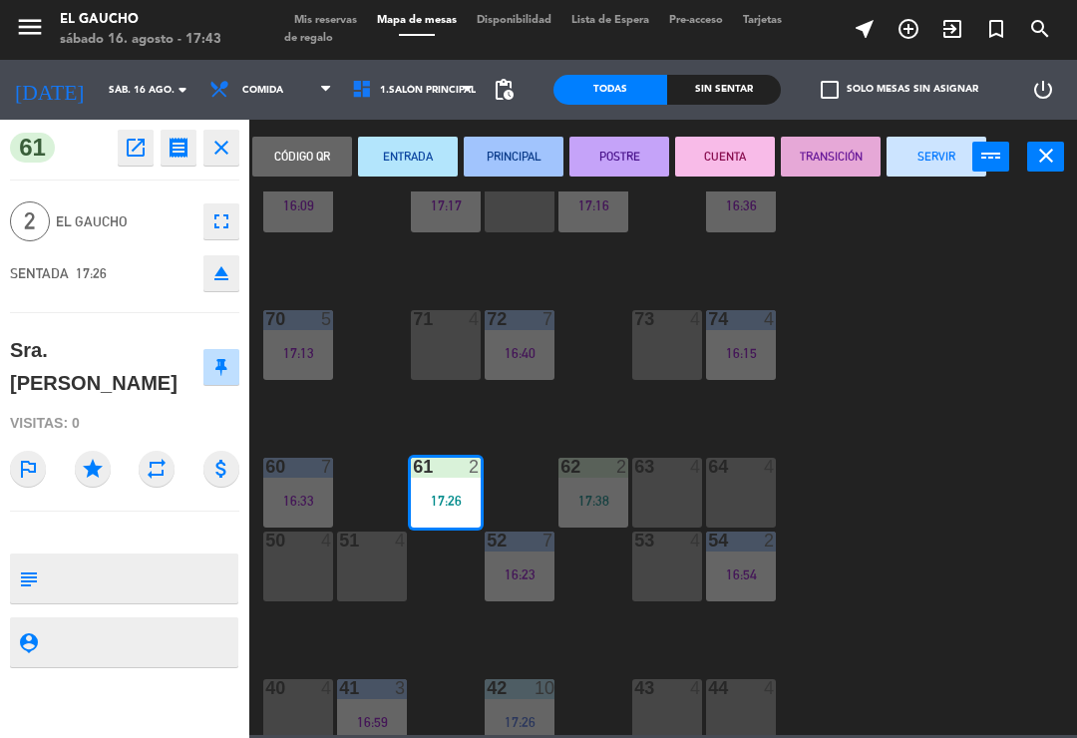
click at [417, 164] on button "ENTRADA" at bounding box center [408, 157] width 100 height 40
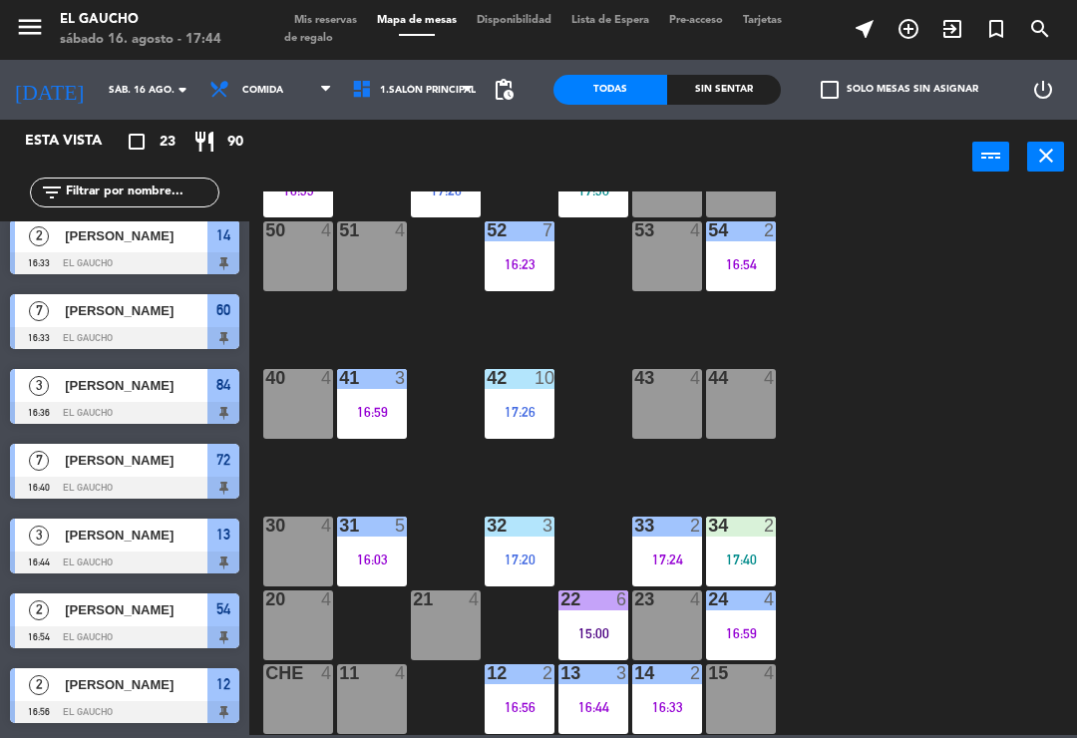
scroll to position [374, 0]
click at [680, 700] on div "16:33" at bounding box center [667, 707] width 70 height 14
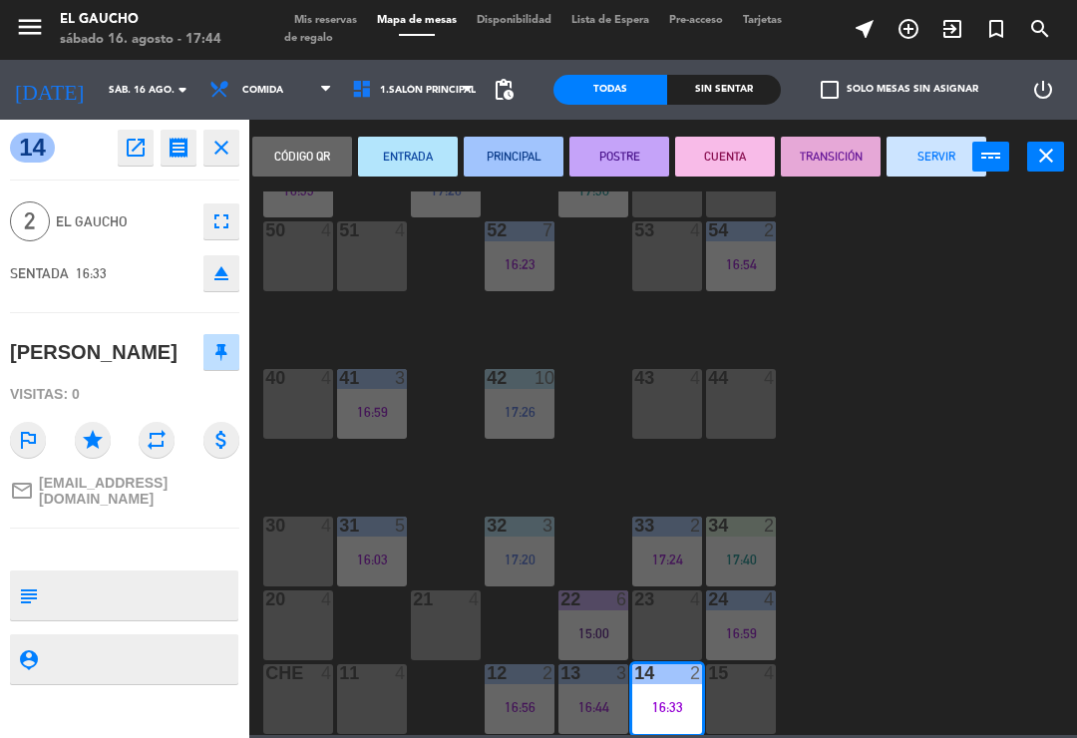
click at [823, 156] on button "TRANSICIÓN" at bounding box center [831, 157] width 100 height 40
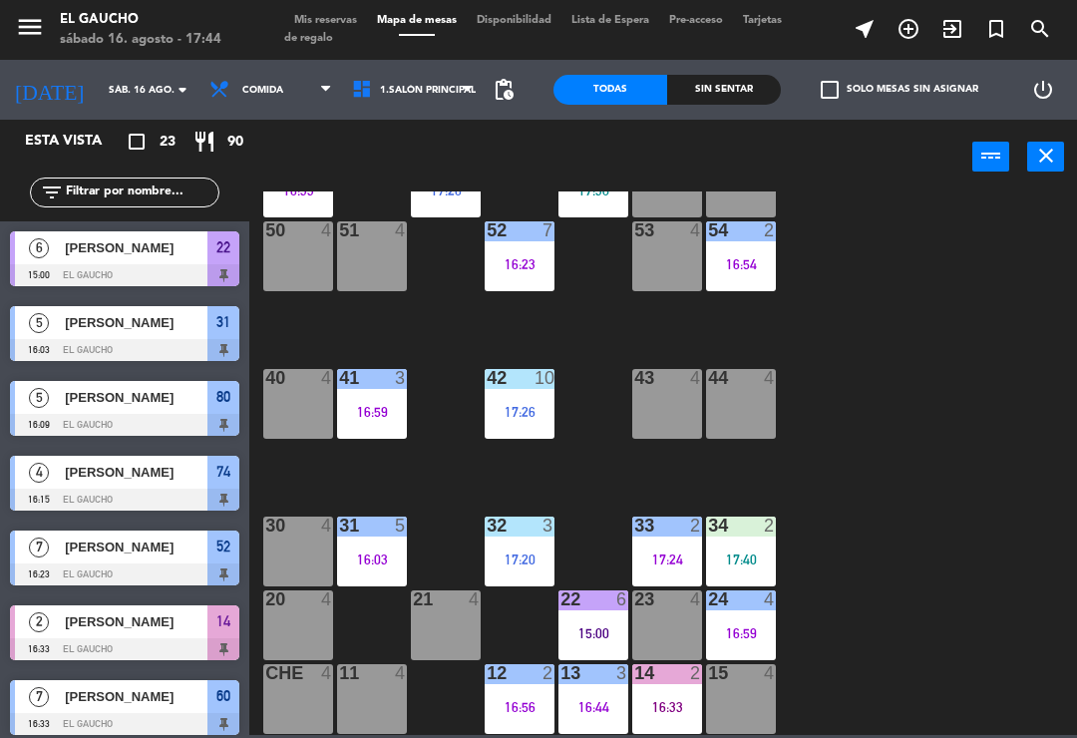
click at [505, 689] on div "12 2 16:56" at bounding box center [520, 699] width 70 height 70
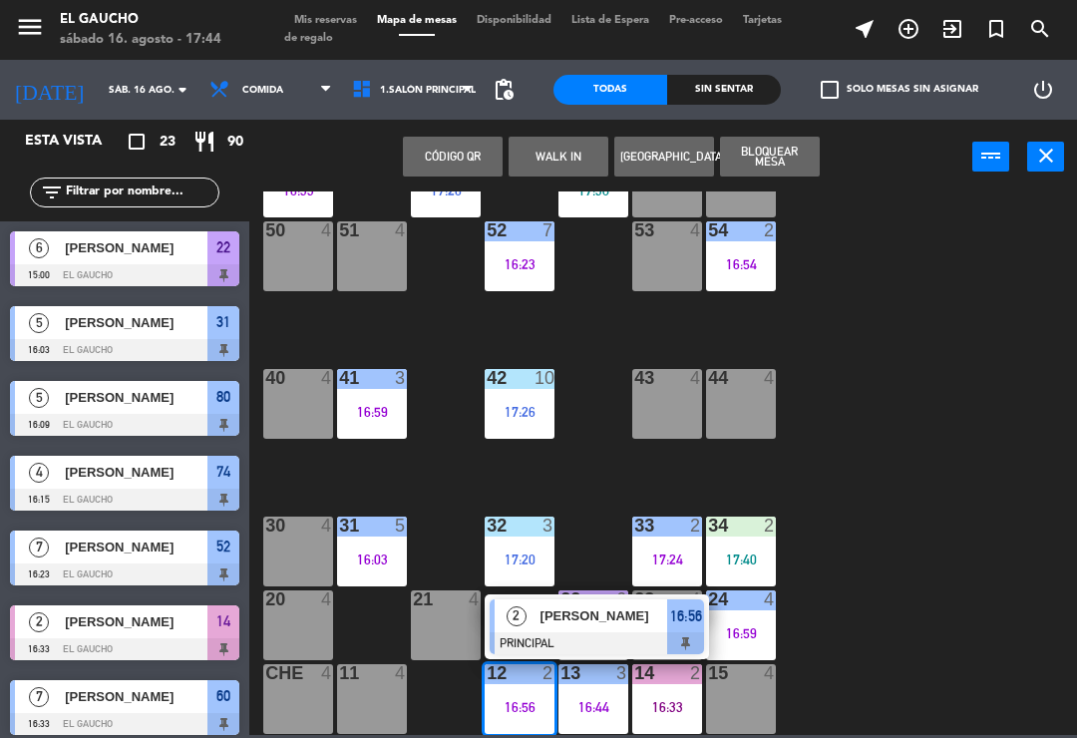
click at [567, 624] on span "Rafael Mora" at bounding box center [605, 616] width 128 height 21
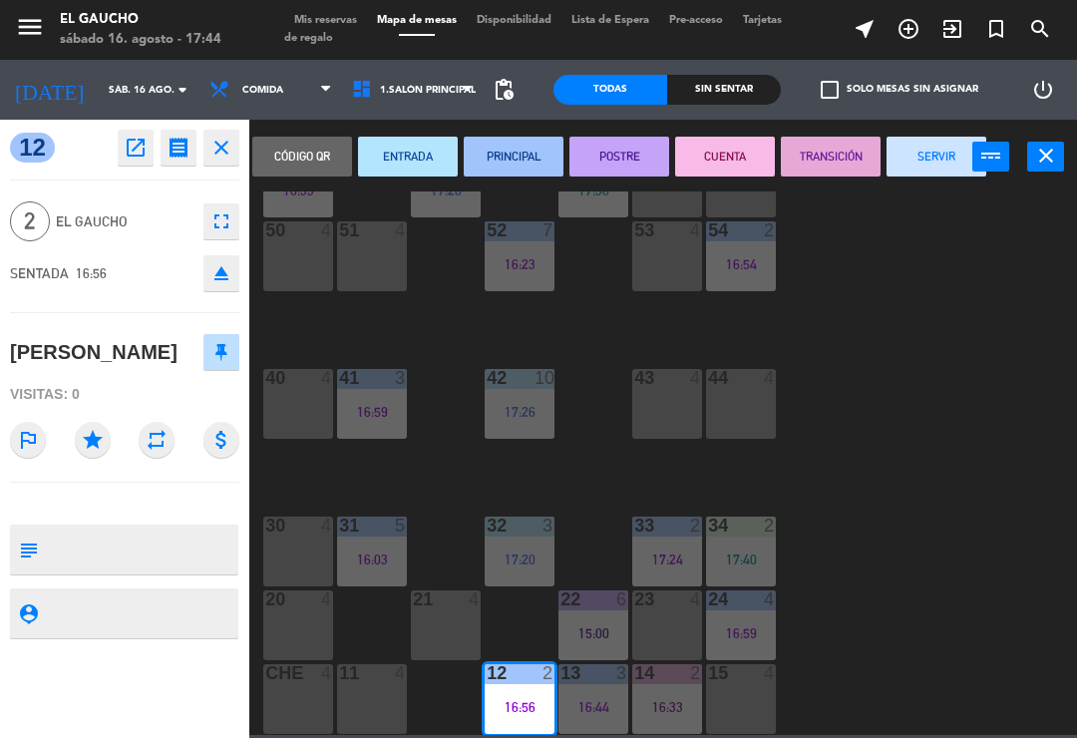
click at [721, 156] on button "CUENTA" at bounding box center [725, 157] width 100 height 40
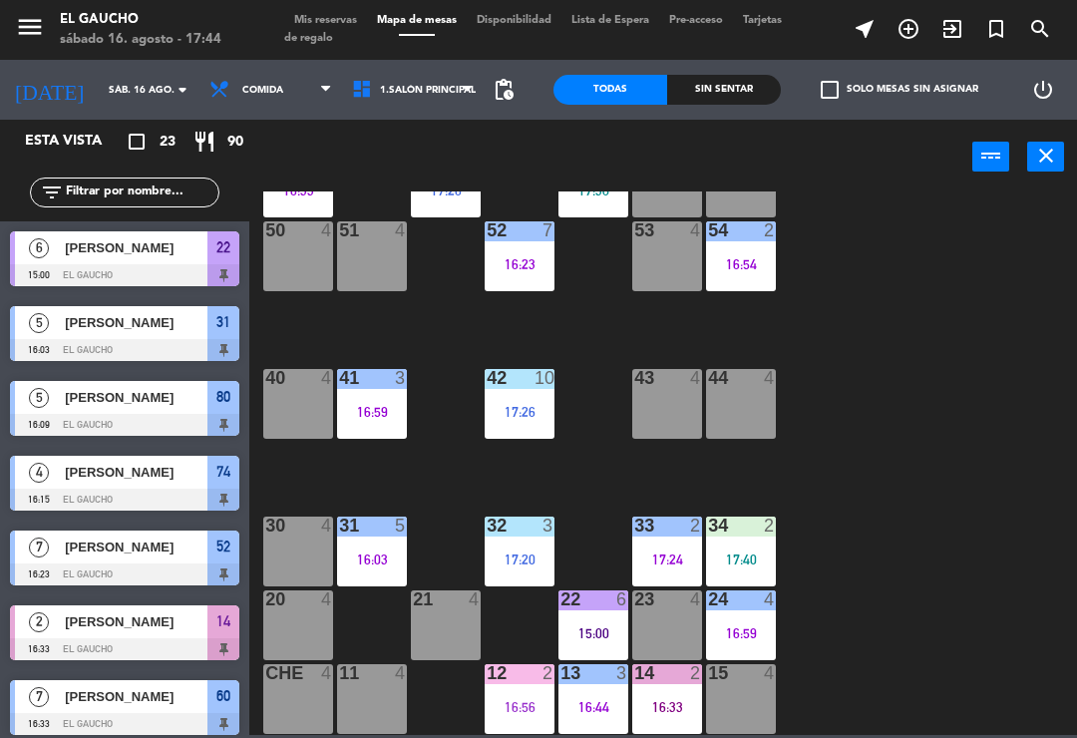
click at [591, 694] on div "13 3 16:44" at bounding box center [594, 699] width 70 height 70
click at [894, 545] on div "84 3 16:36 80 5 16:09 83 2 17:16 82 4 81 2 17:17 70 5 17:13 71 4 72 7 16:40 73 …" at bounding box center [668, 464] width 817 height 544
click at [591, 700] on div "16:44" at bounding box center [594, 707] width 70 height 14
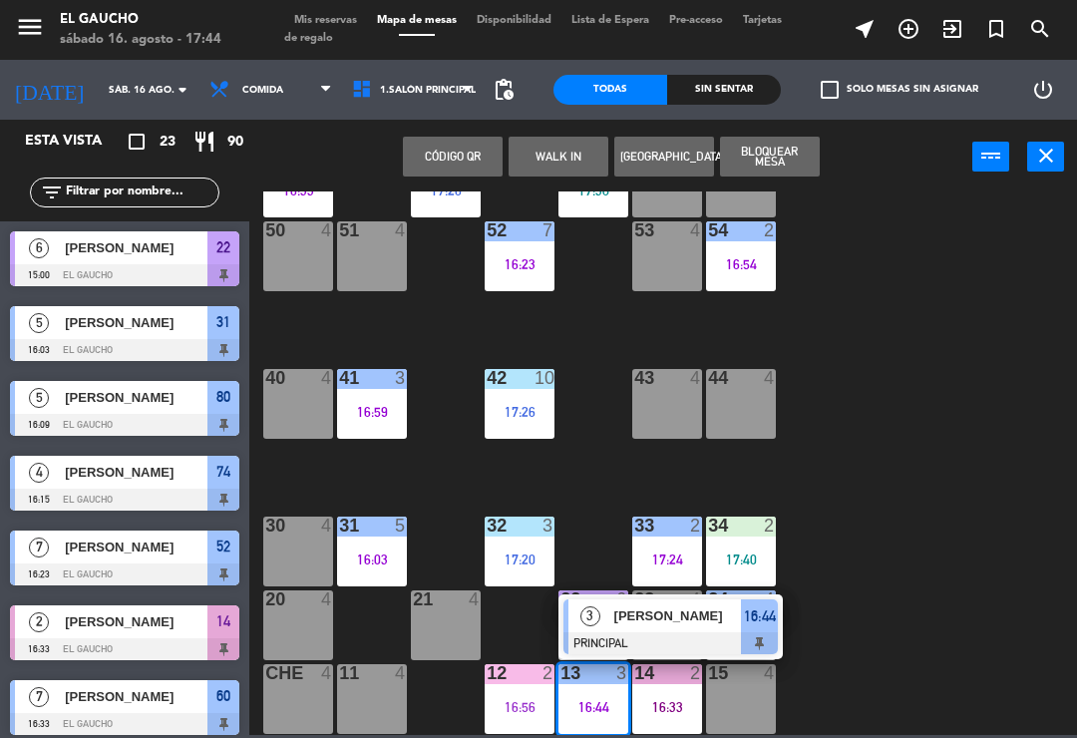
click at [649, 616] on span "Raul Rodriguez" at bounding box center [679, 616] width 128 height 21
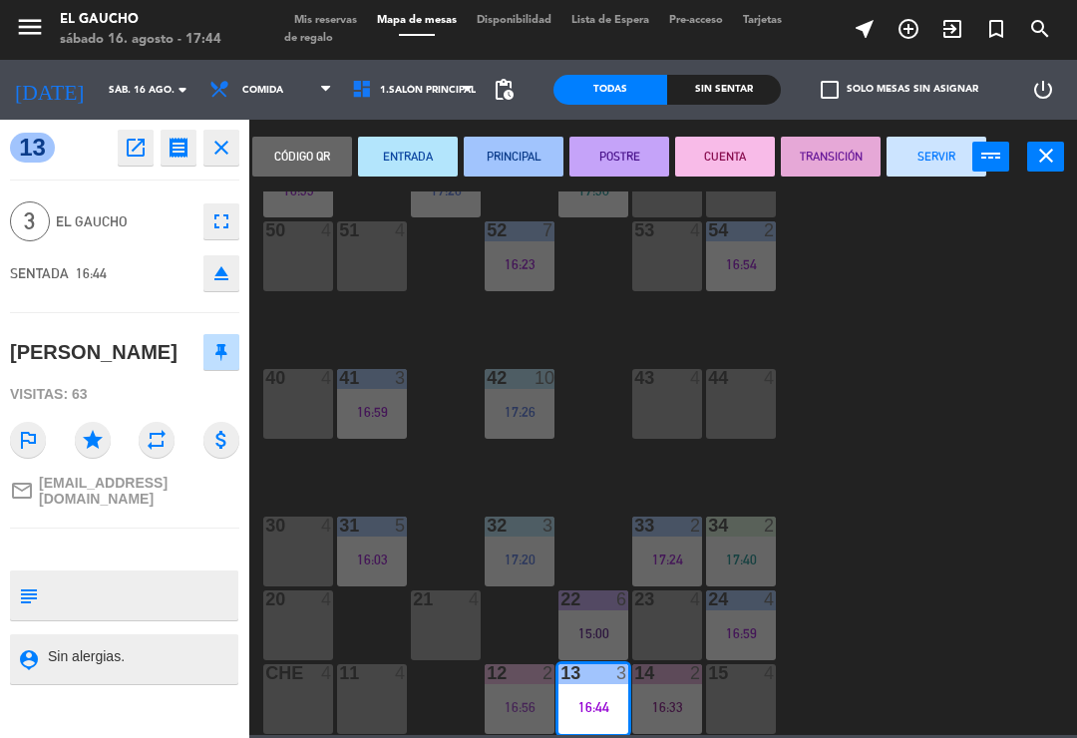
click at [824, 151] on button "TRANSICIÓN" at bounding box center [831, 157] width 100 height 40
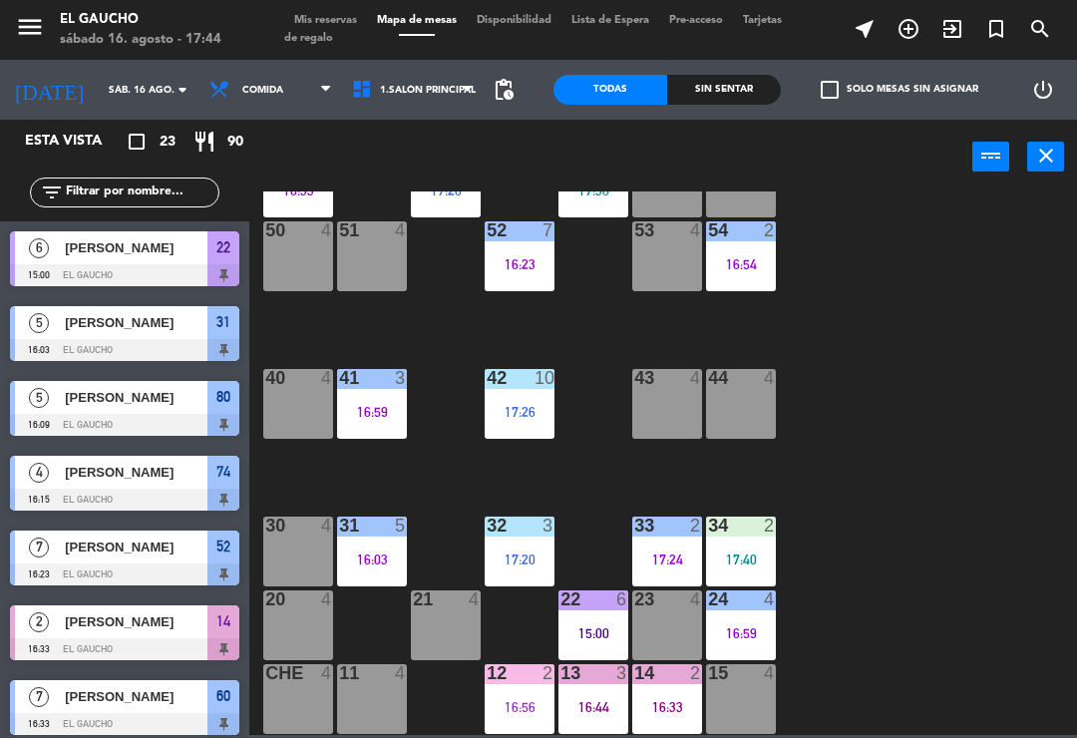
click at [390, 547] on div "31 5 16:03" at bounding box center [372, 552] width 70 height 70
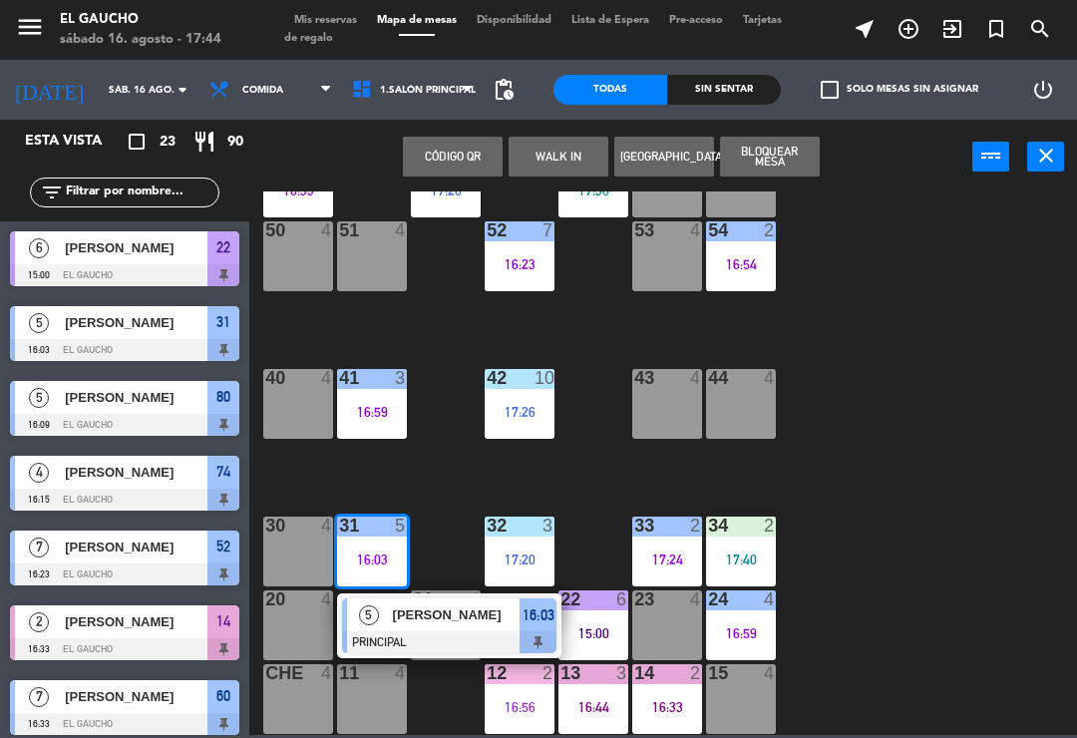
click at [456, 611] on span "[PERSON_NAME]" at bounding box center [457, 615] width 128 height 21
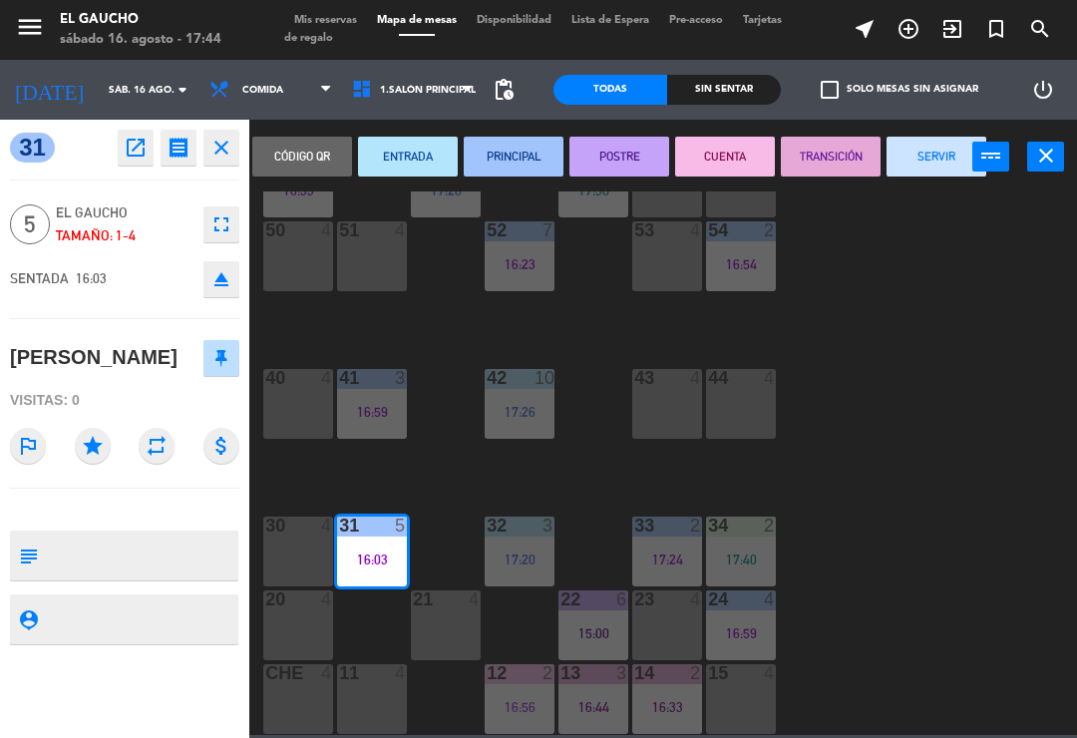
click at [820, 158] on button "TRANSICIÓN" at bounding box center [831, 157] width 100 height 40
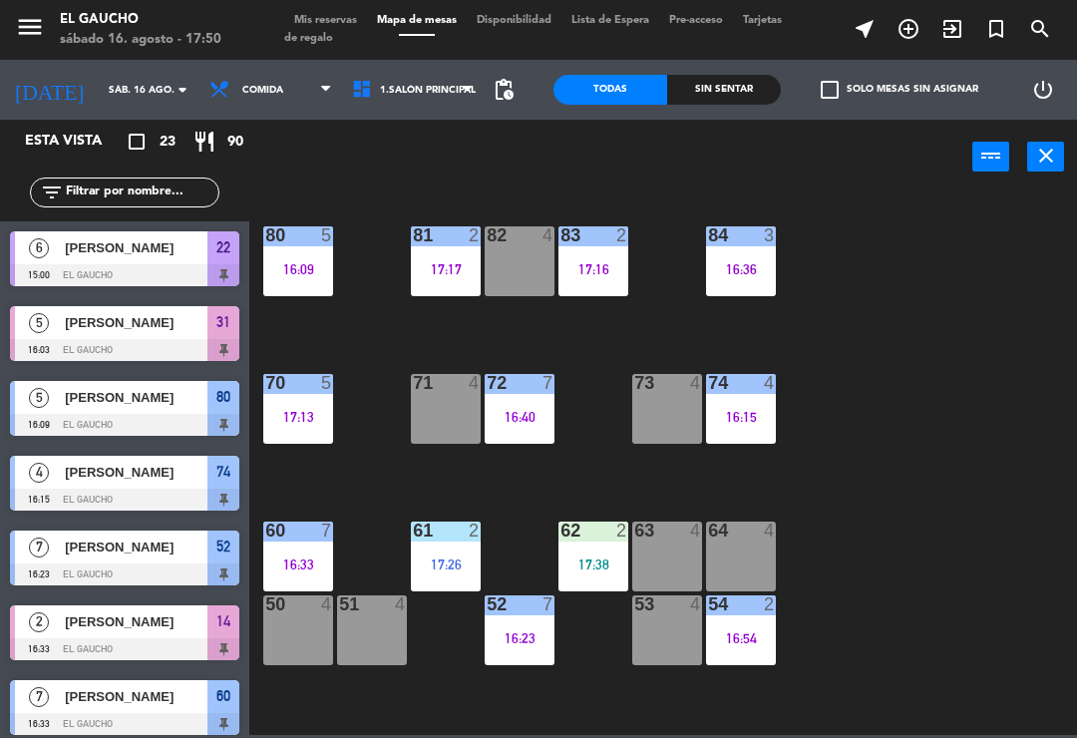
click at [670, 561] on div "63 4" at bounding box center [667, 557] width 70 height 70
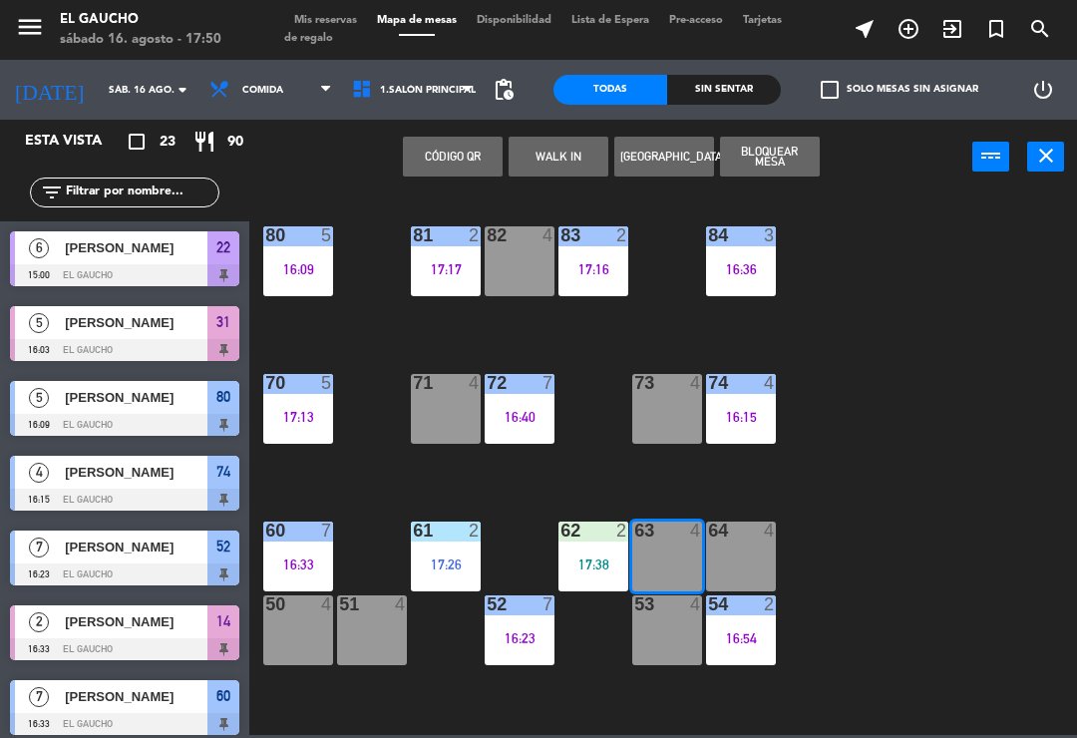
click at [538, 153] on button "WALK IN" at bounding box center [559, 157] width 100 height 40
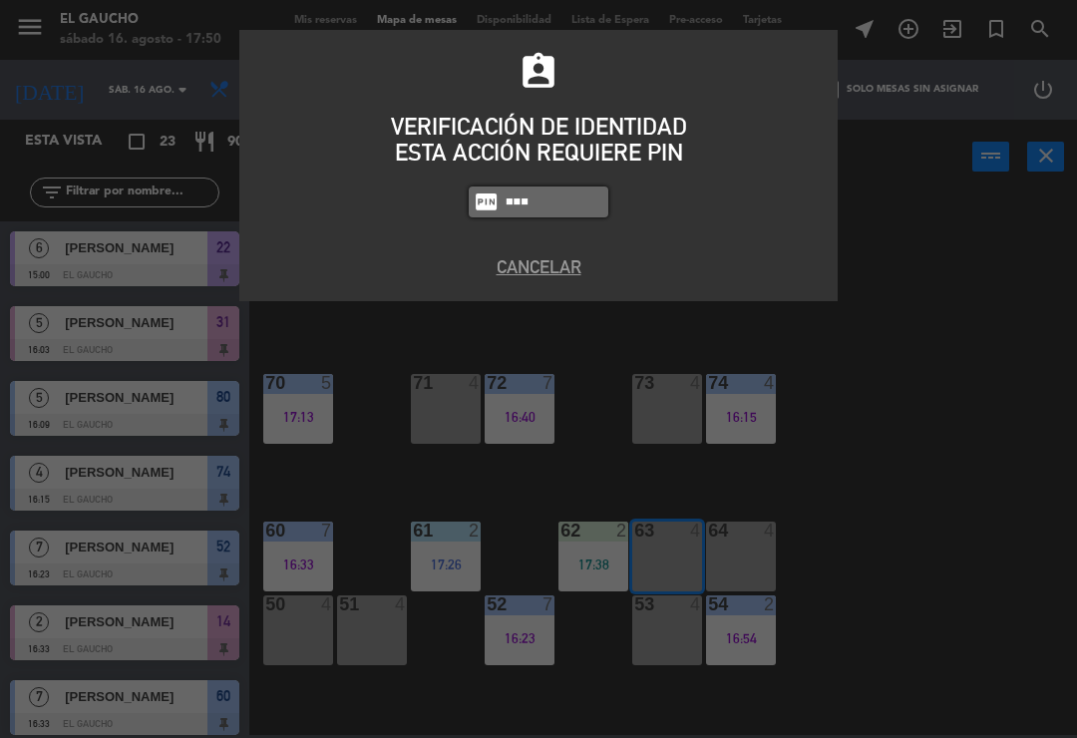
type input "3124"
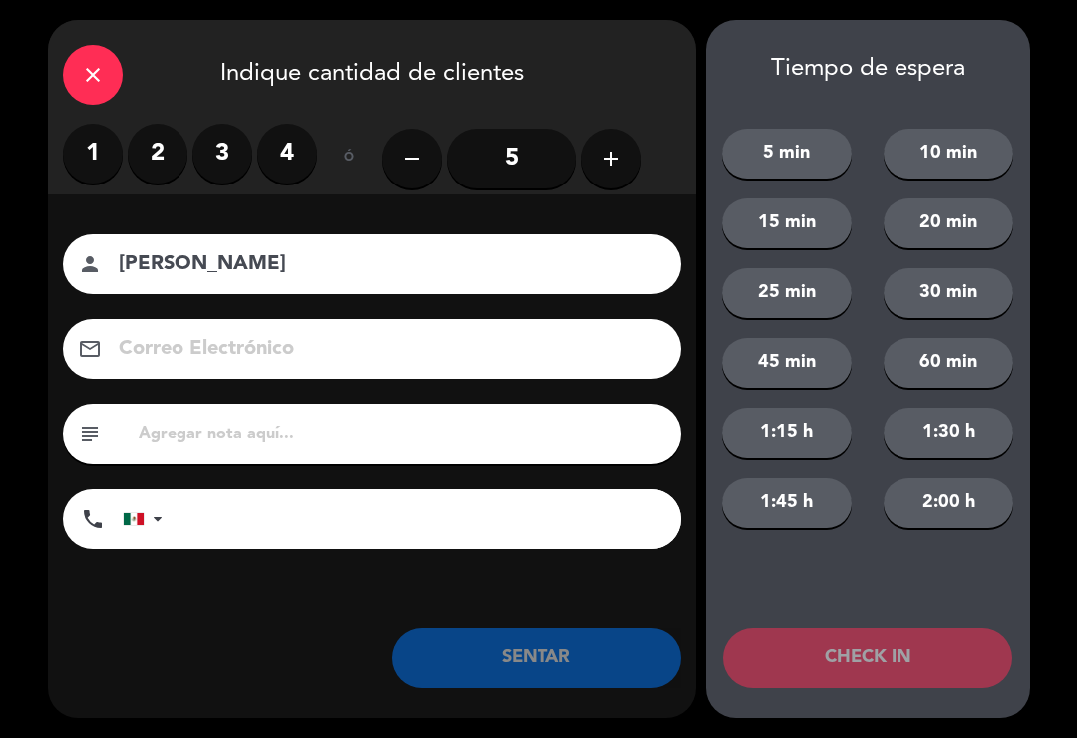
type input "[PERSON_NAME]"
click at [296, 156] on label "4" at bounding box center [287, 154] width 60 height 60
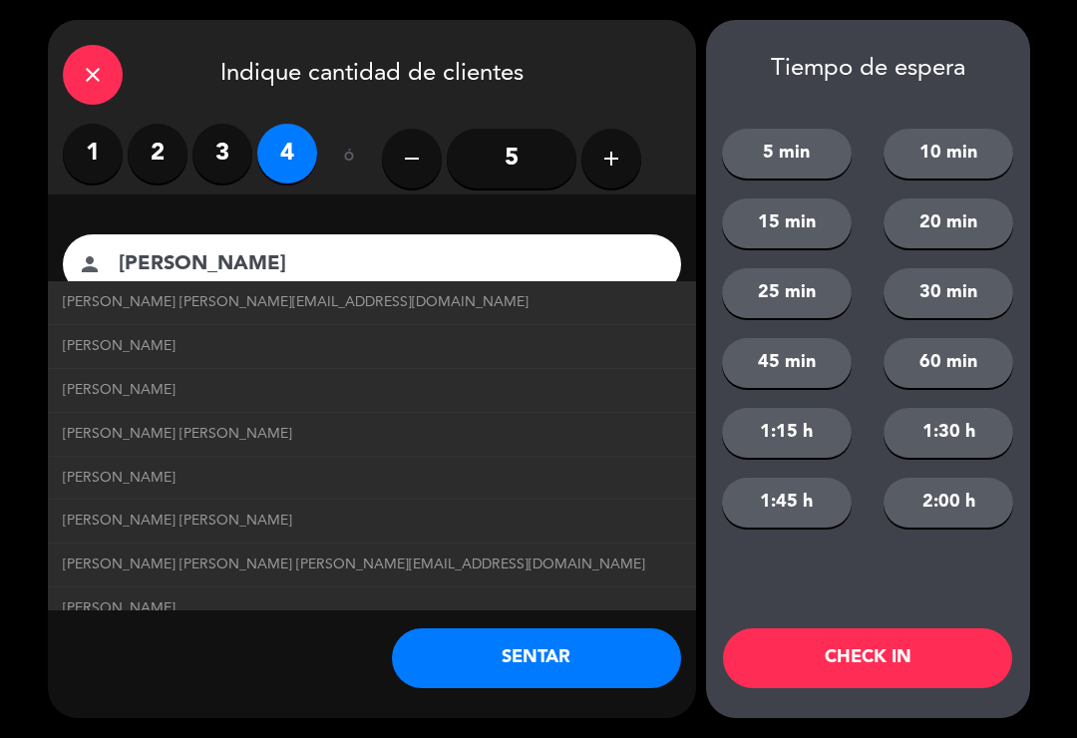
click at [331, 299] on span "Guadalupe Reyes guadalupereyes@correo.com" at bounding box center [296, 302] width 466 height 23
type input "[EMAIL_ADDRESS][DOMAIN_NAME]"
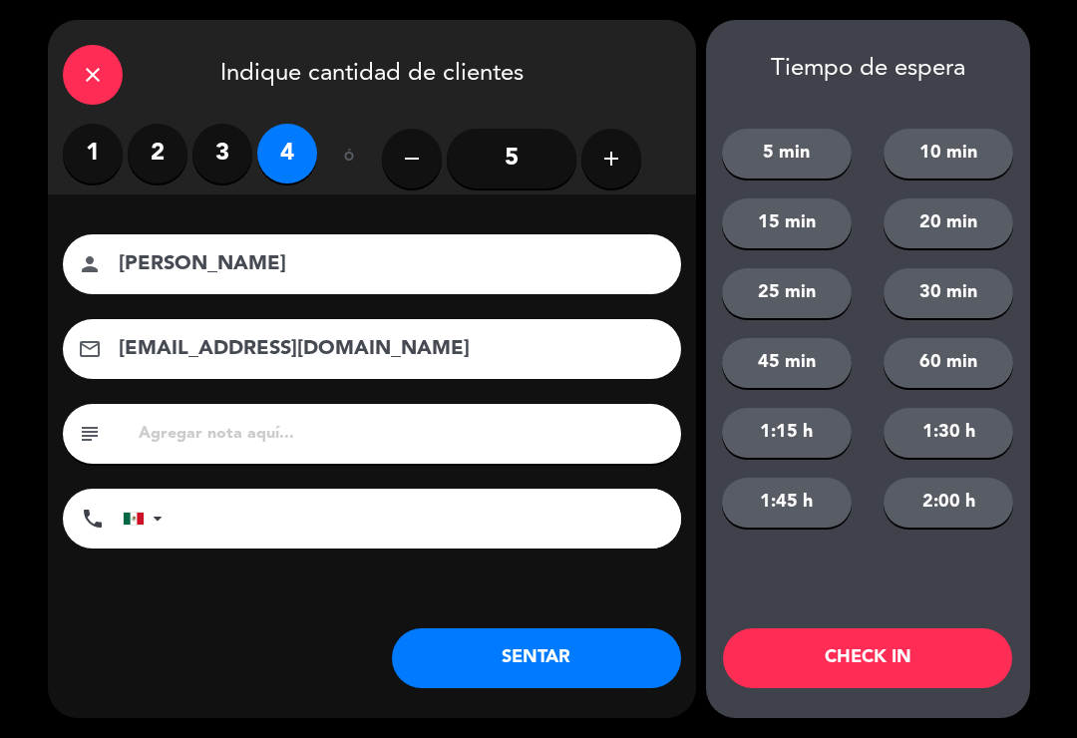
click at [485, 649] on button "SENTAR" at bounding box center [536, 658] width 289 height 60
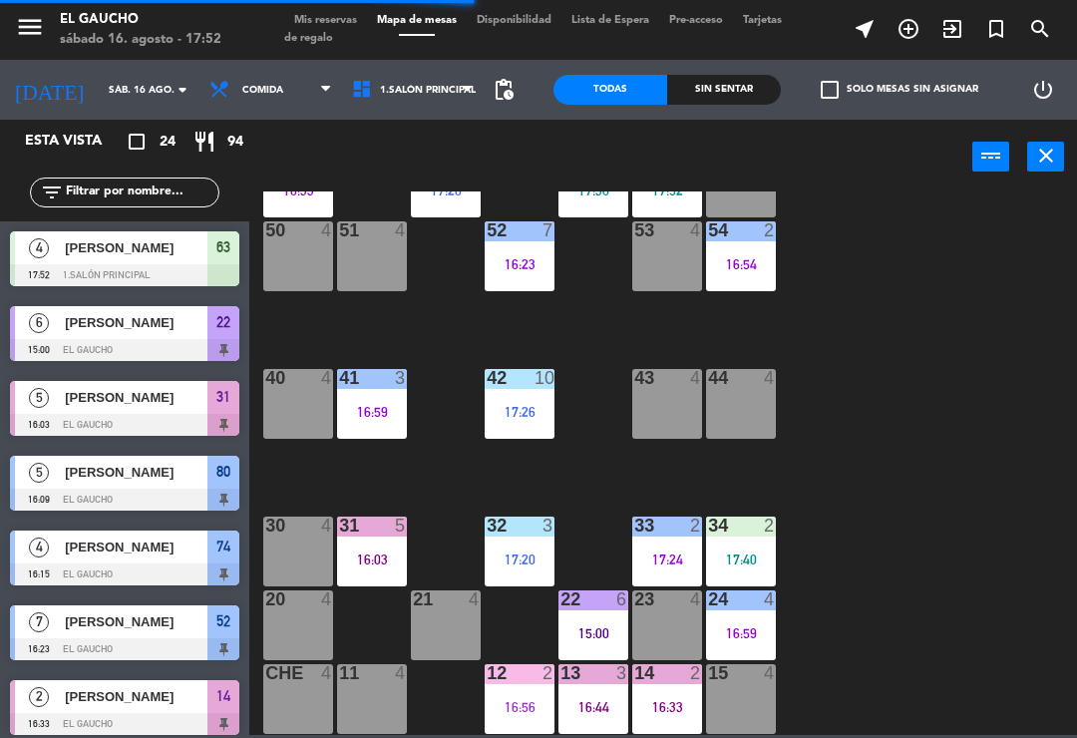
scroll to position [374, 0]
click at [662, 701] on div "16:33" at bounding box center [667, 707] width 70 height 14
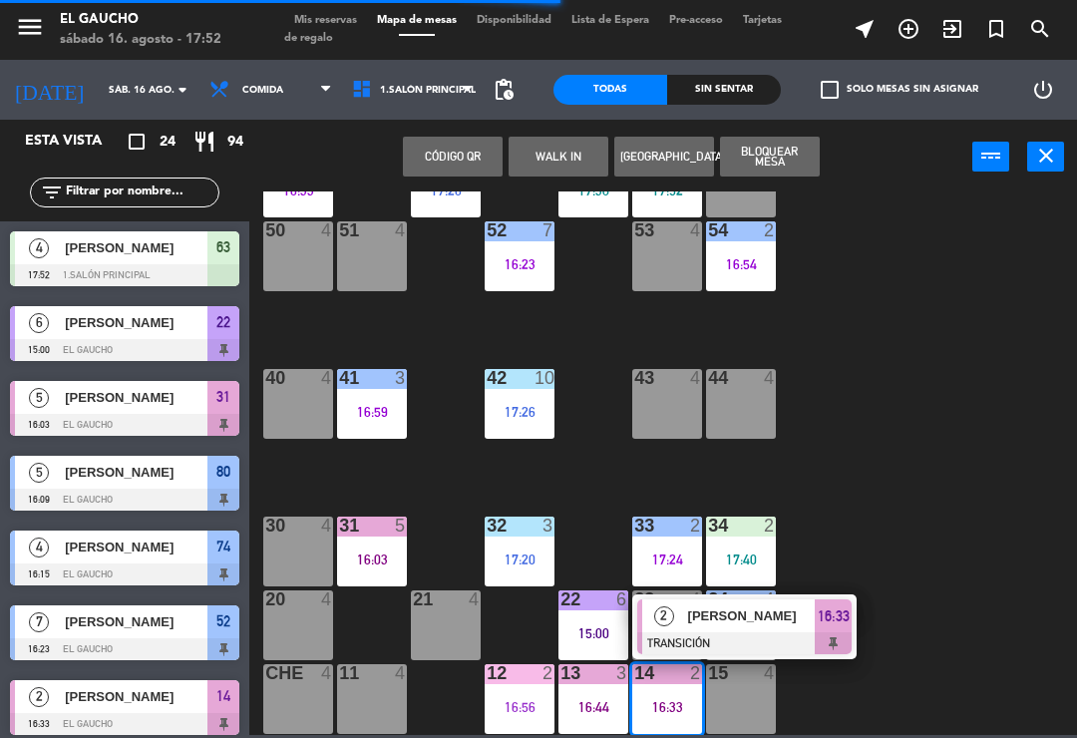
click at [723, 622] on span "Aldo Durazno" at bounding box center [752, 616] width 128 height 21
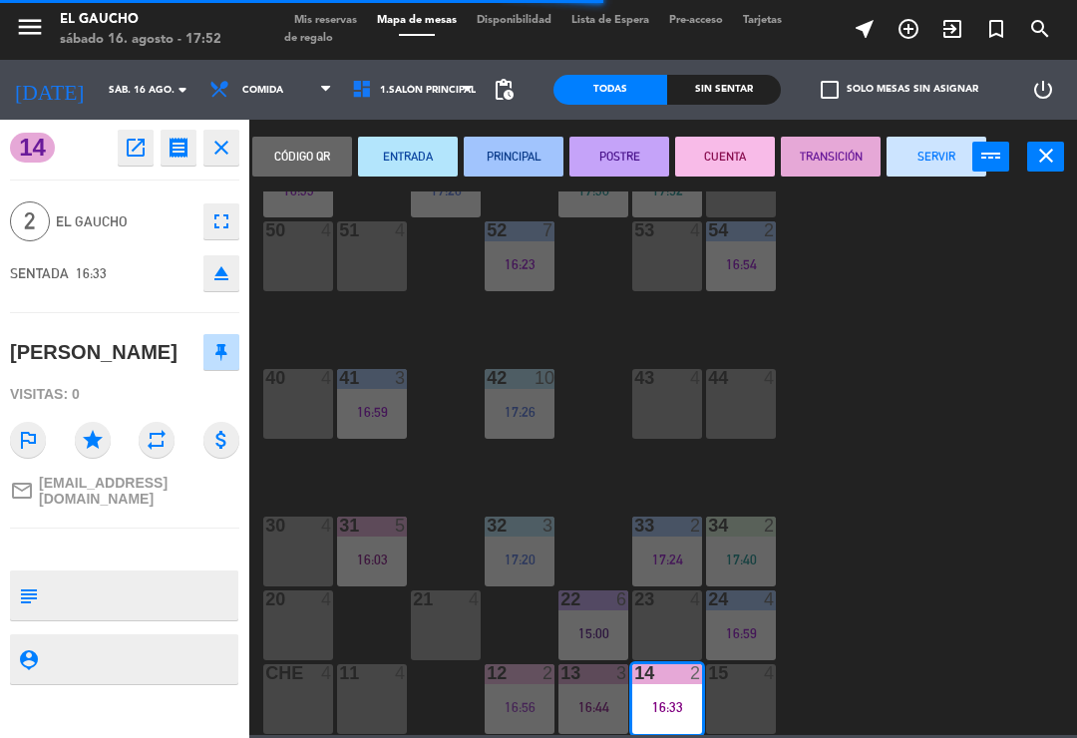
click at [932, 160] on button "SERVIR" at bounding box center [937, 157] width 100 height 40
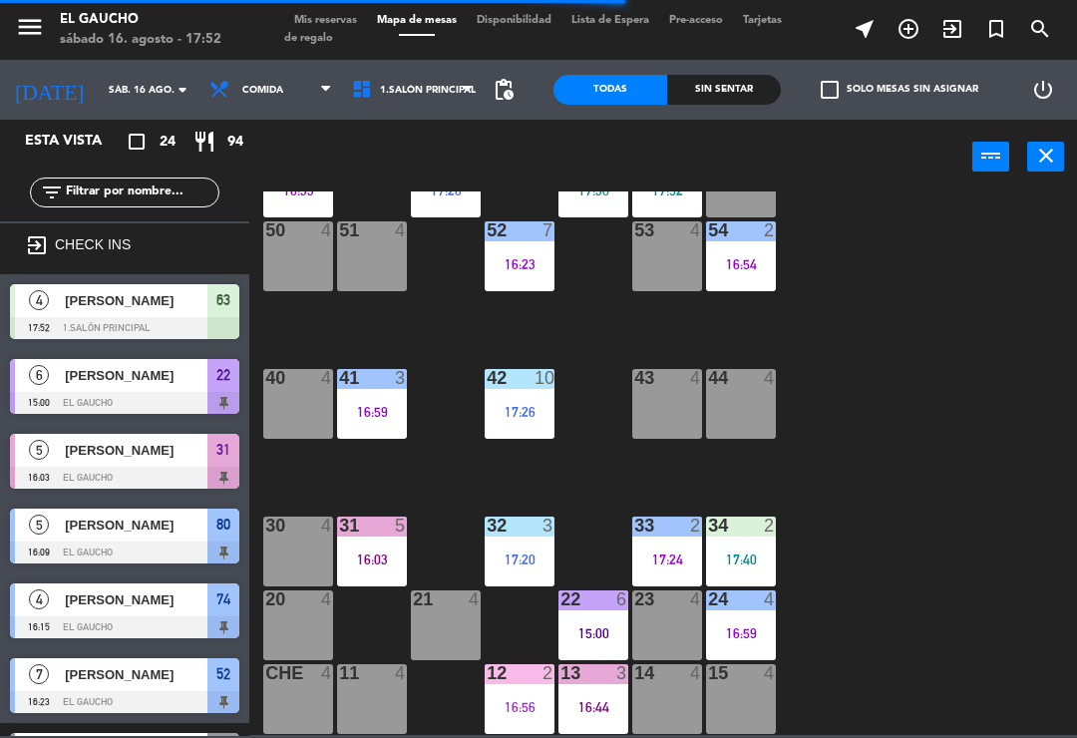
scroll to position [0, 0]
click at [754, 549] on div "34 2 17:40" at bounding box center [741, 552] width 70 height 70
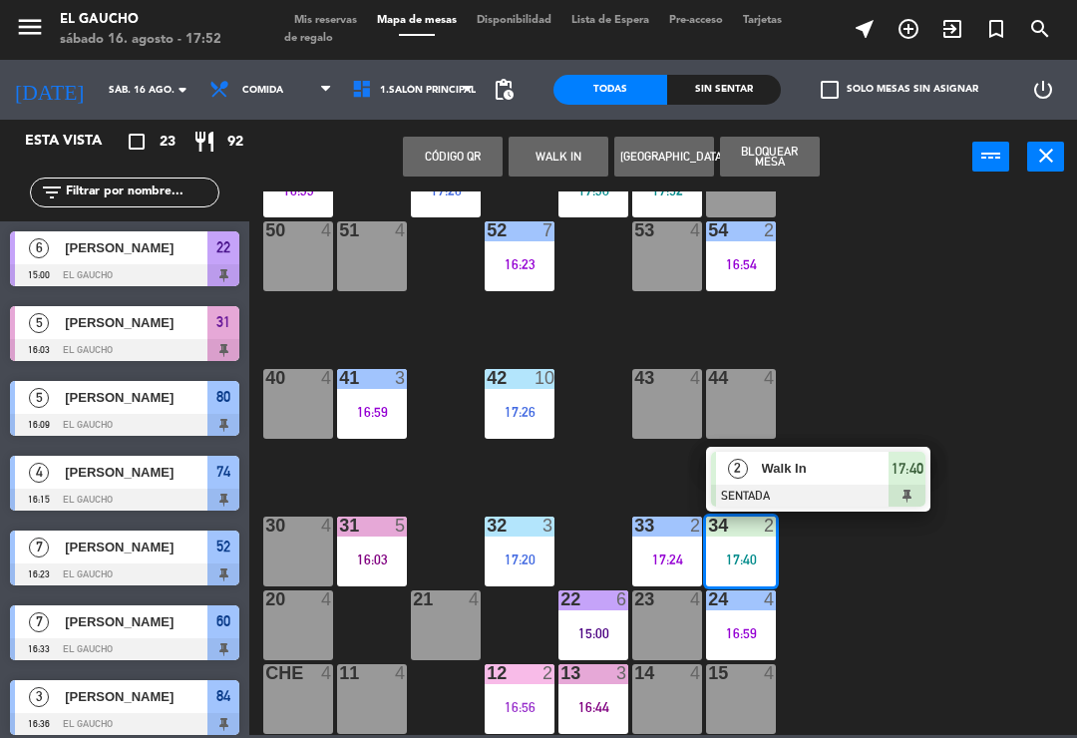
click at [776, 587] on div "34 2 17:40 2 Walk In SENTADA 17:40" at bounding box center [741, 552] width 70 height 70
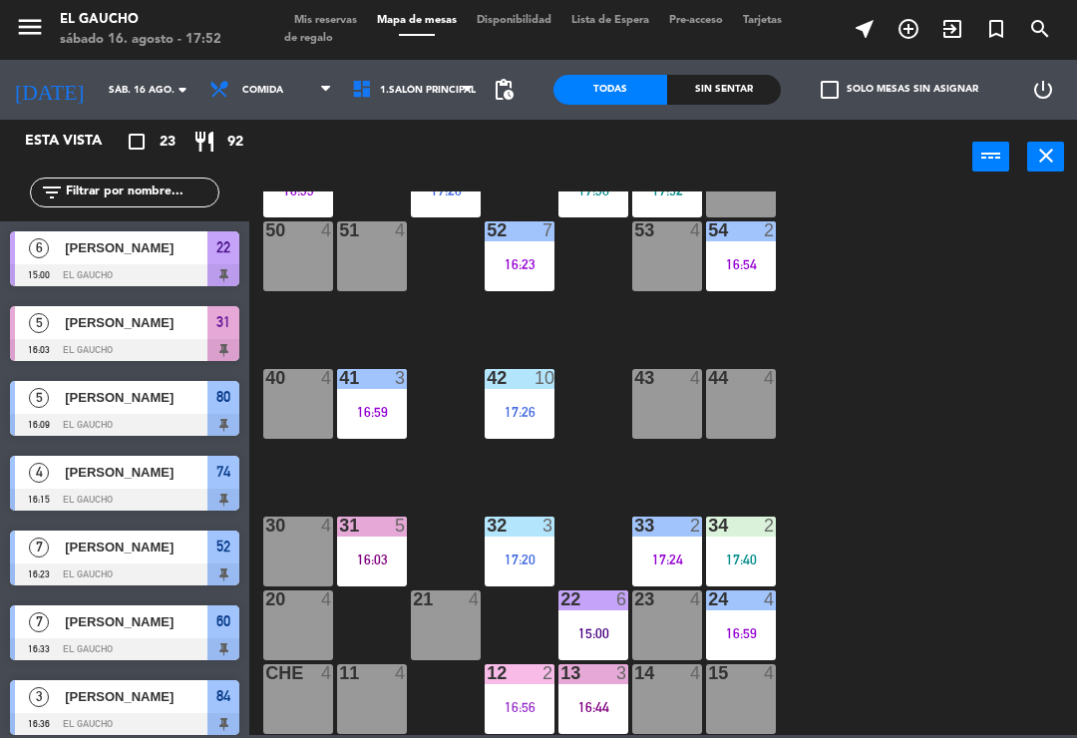
click at [908, 613] on div "84 3 16:36 80 5 16:09 83 2 17:16 82 4 81 2 17:17 70 5 17:13 71 4 72 7 16:40 73 …" at bounding box center [668, 464] width 817 height 544
click at [894, 588] on div "84 3 16:36 80 5 16:09 83 2 17:16 82 4 81 2 17:17 70 5 17:13 71 4 72 7 16:40 73 …" at bounding box center [668, 464] width 817 height 544
click at [940, 570] on div "84 3 16:36 80 5 16:09 83 2 17:16 82 4 81 2 17:17 70 5 17:13 71 4 72 7 16:40 73 …" at bounding box center [668, 464] width 817 height 544
click at [300, 401] on div "40 4" at bounding box center [298, 404] width 70 height 70
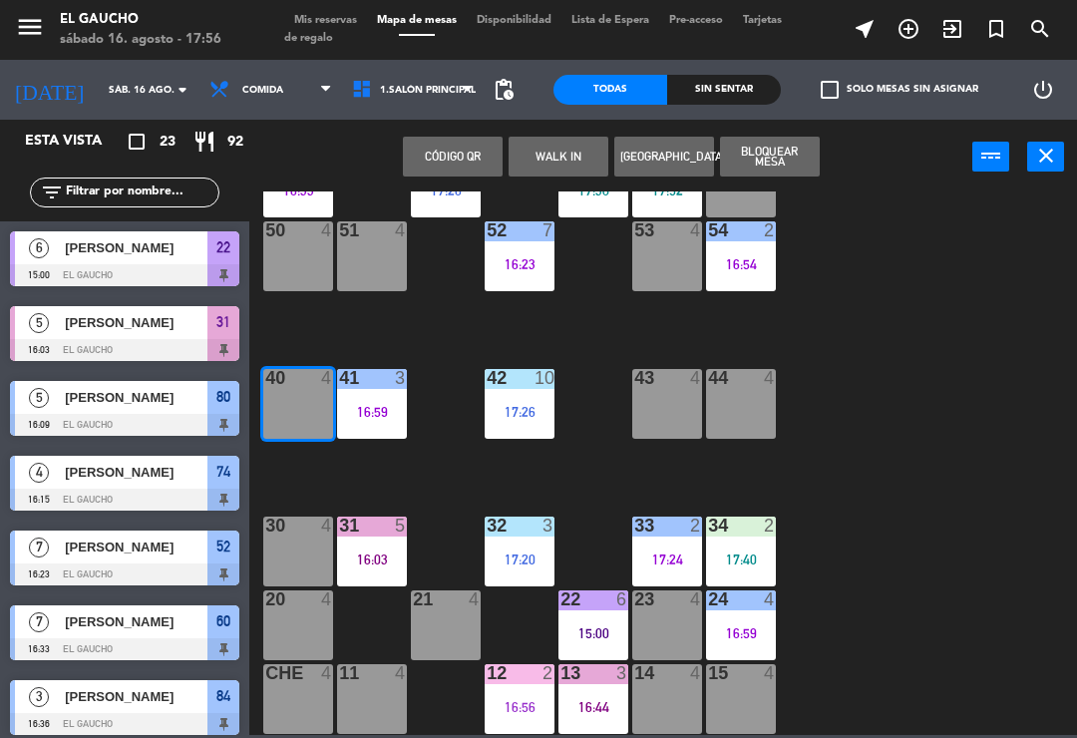
click at [564, 164] on button "WALK IN" at bounding box center [559, 157] width 100 height 40
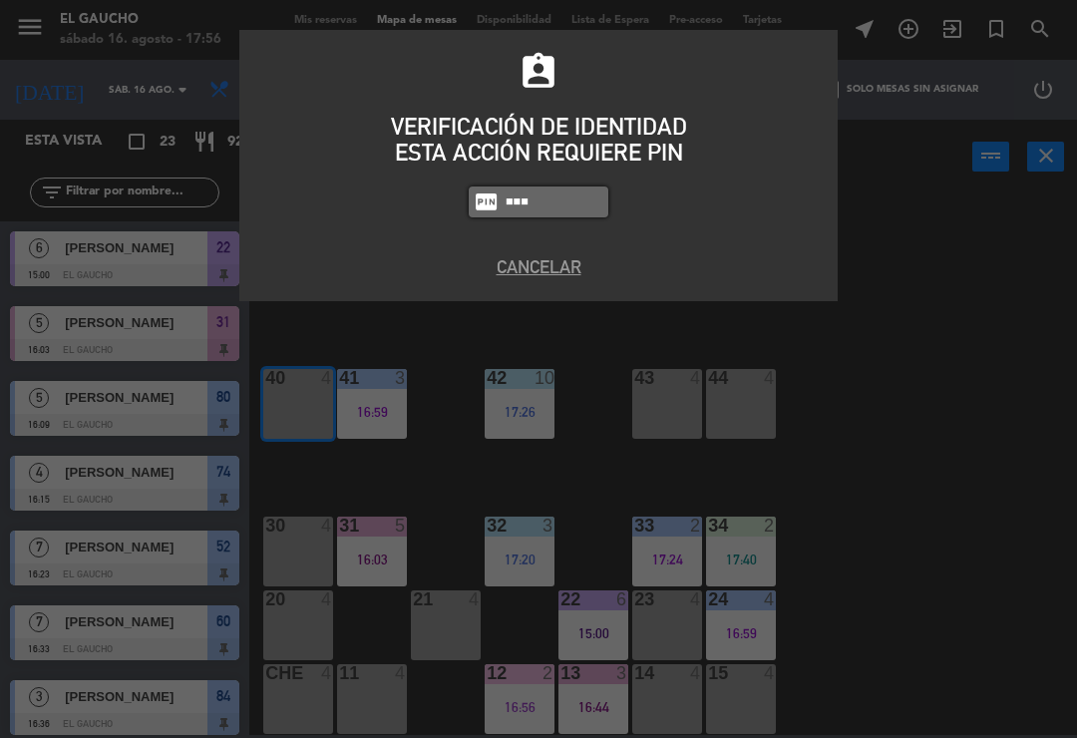
type input "3224"
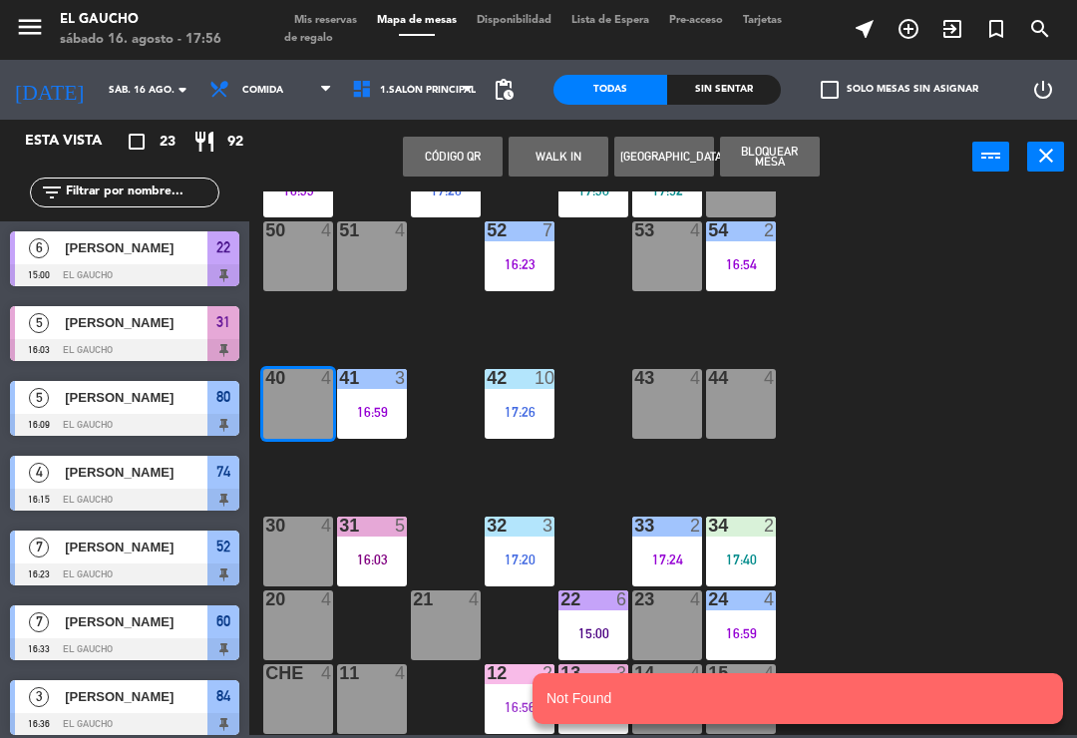
click at [567, 152] on button "WALK IN" at bounding box center [559, 157] width 100 height 40
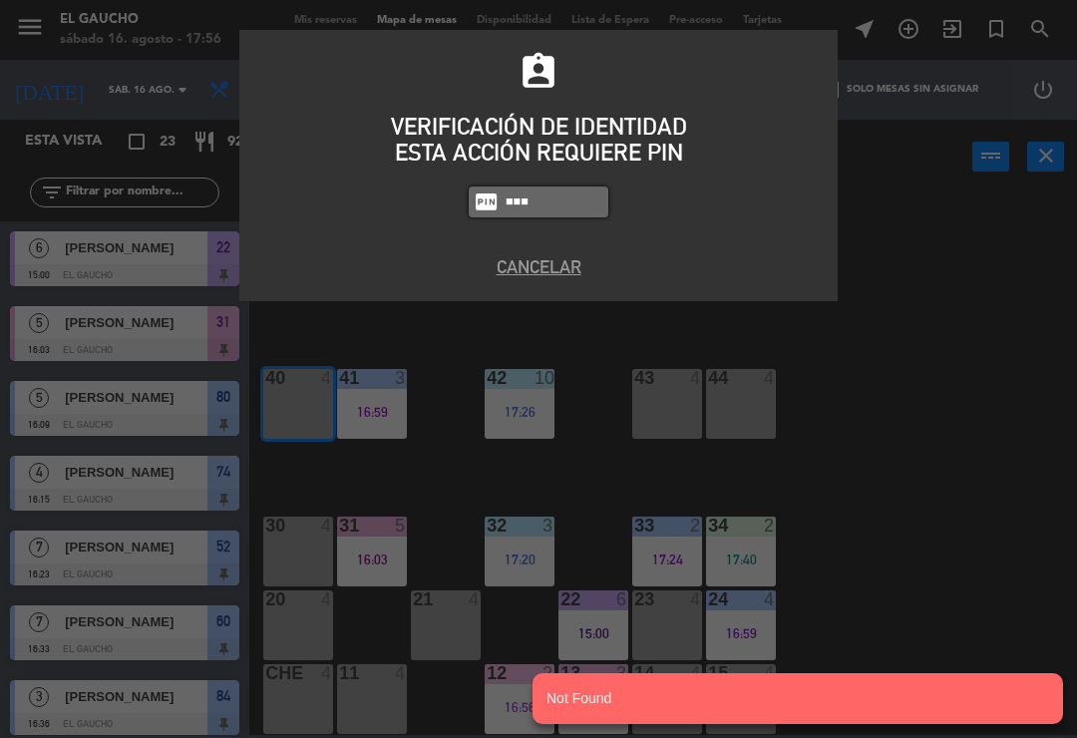
type input "3124"
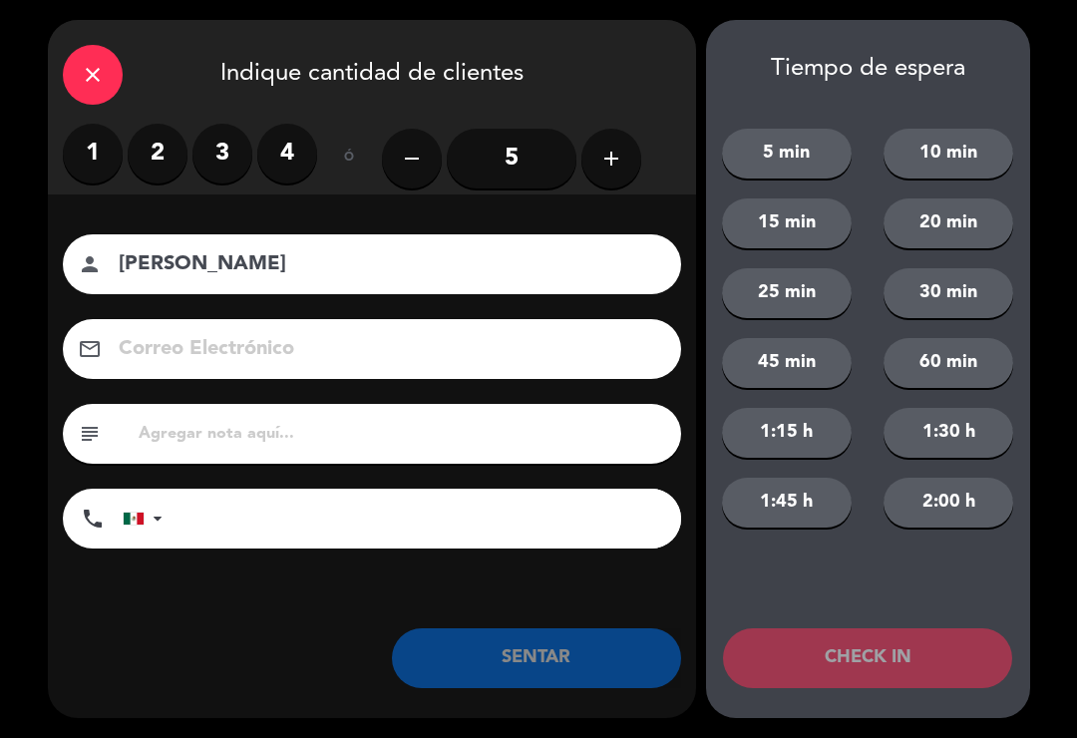
type input "[PERSON_NAME]"
click at [166, 155] on label "2" at bounding box center [158, 154] width 60 height 60
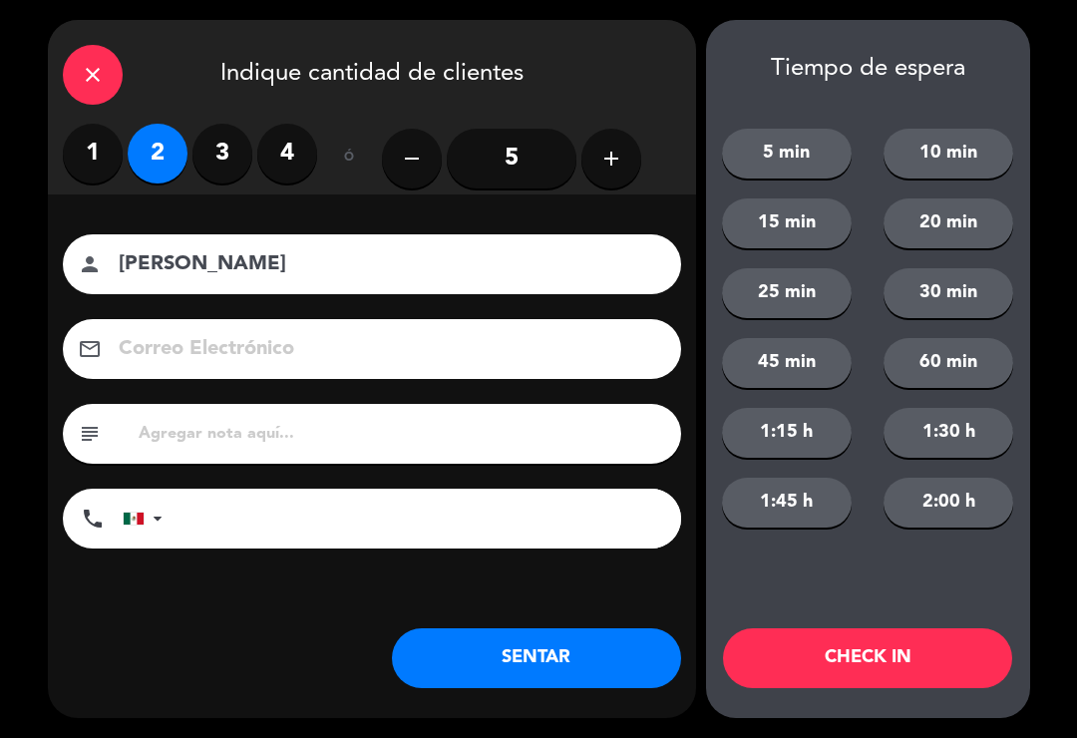
click at [226, 348] on input at bounding box center [386, 349] width 539 height 35
type input "[EMAIL_ADDRESS][DOMAIN_NAME]"
click at [477, 646] on button "SENTAR" at bounding box center [536, 658] width 289 height 60
click at [487, 623] on div "Nombre del cliente person Ignacio Bentaño Correo Electrónico email ignaciobenta…" at bounding box center [372, 425] width 648 height 460
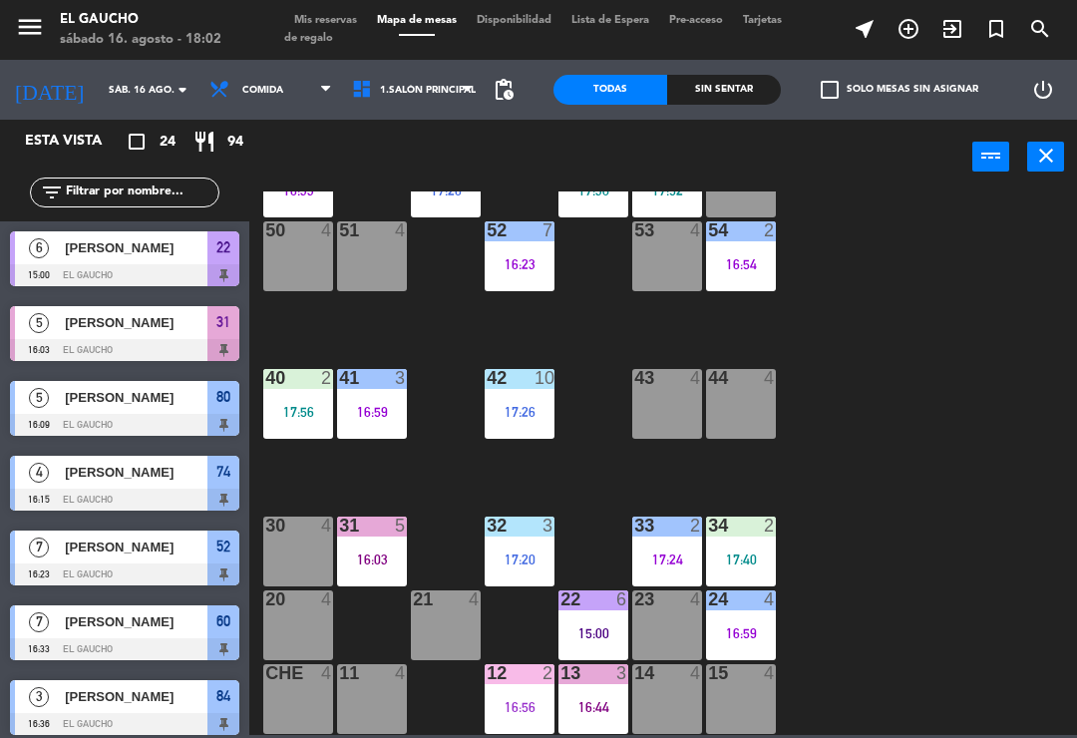
click at [746, 705] on div "15 4" at bounding box center [741, 699] width 70 height 70
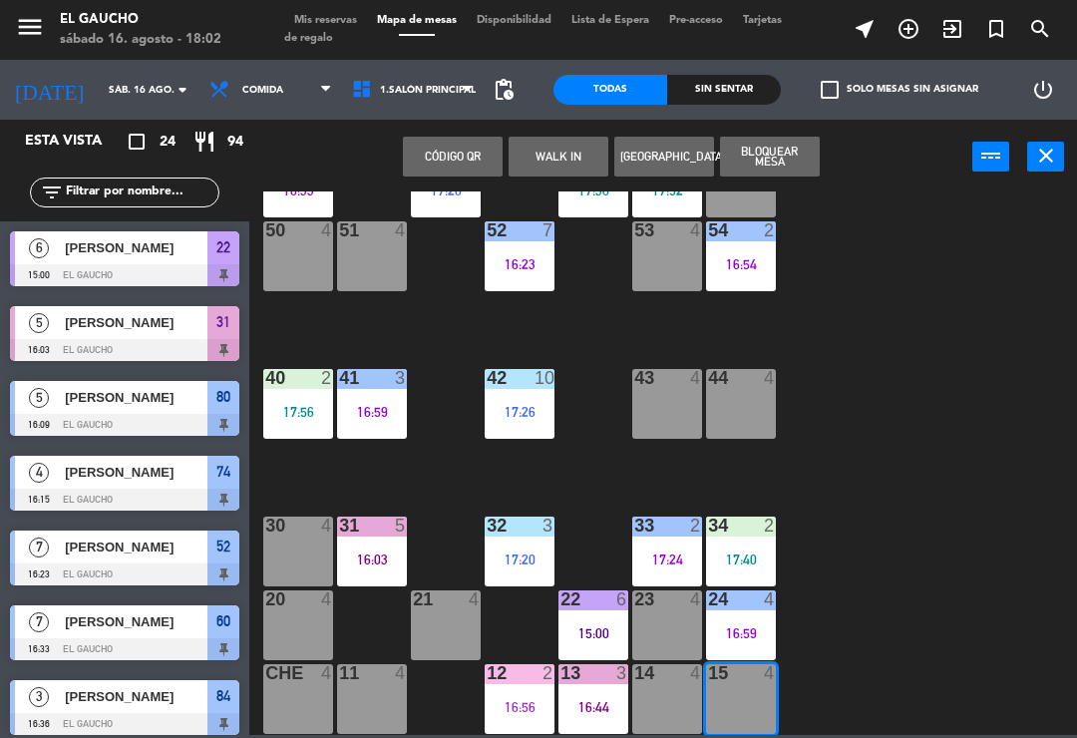
click at [580, 148] on button "WALK IN" at bounding box center [559, 157] width 100 height 40
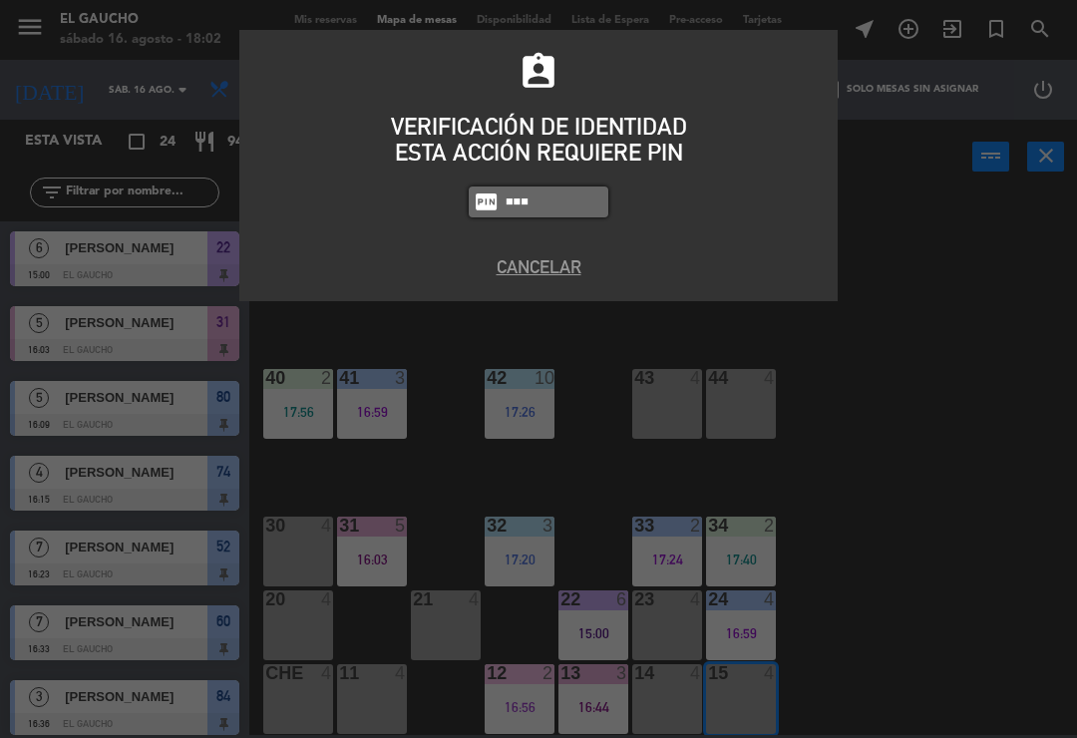
type input "3124"
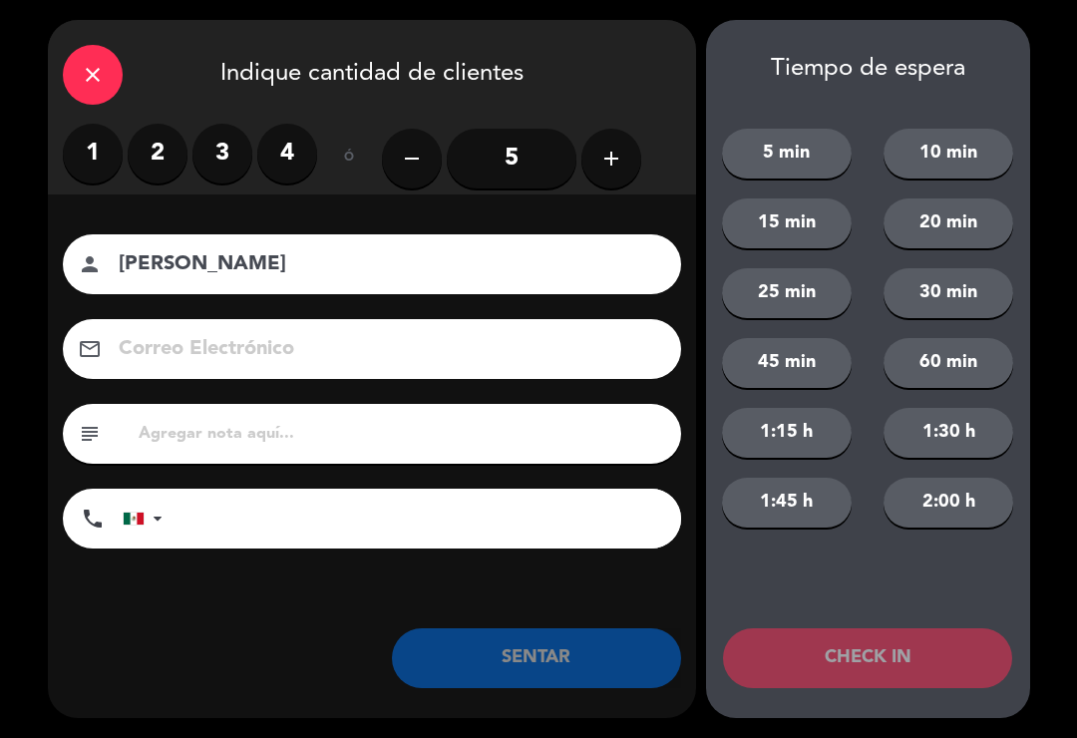
type input "[PERSON_NAME]"
click at [633, 156] on button "add" at bounding box center [612, 159] width 60 height 60
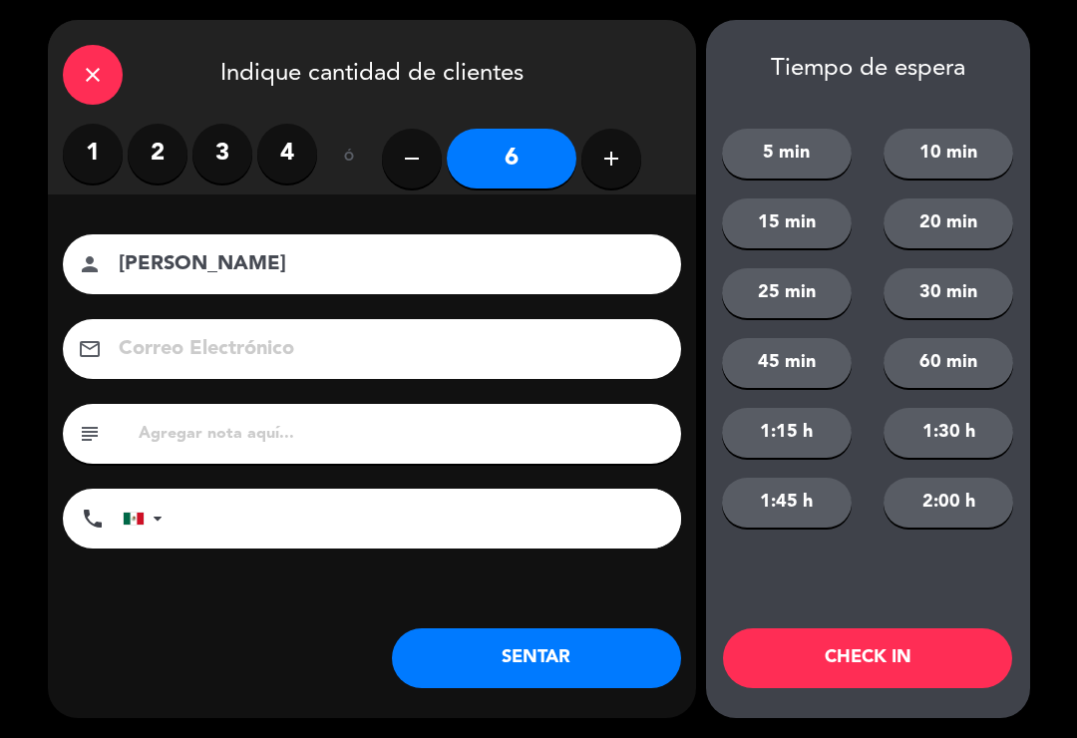
click at [540, 654] on button "SENTAR" at bounding box center [536, 658] width 289 height 60
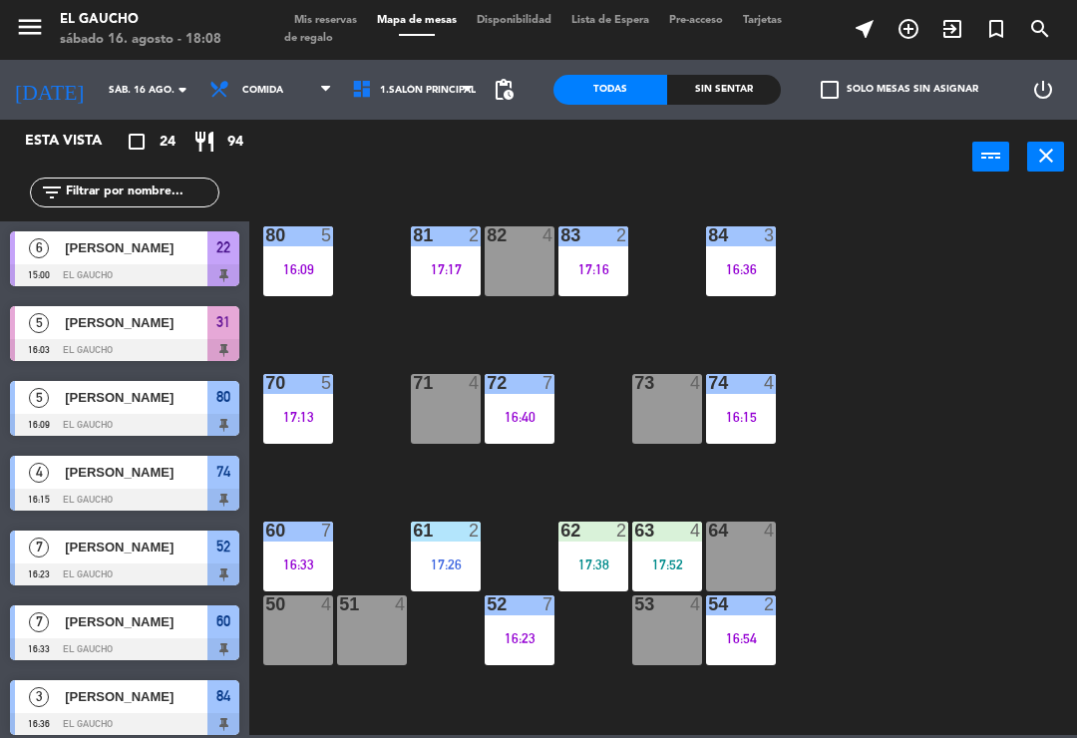
click at [599, 280] on div "83 2 17:16" at bounding box center [594, 261] width 70 height 70
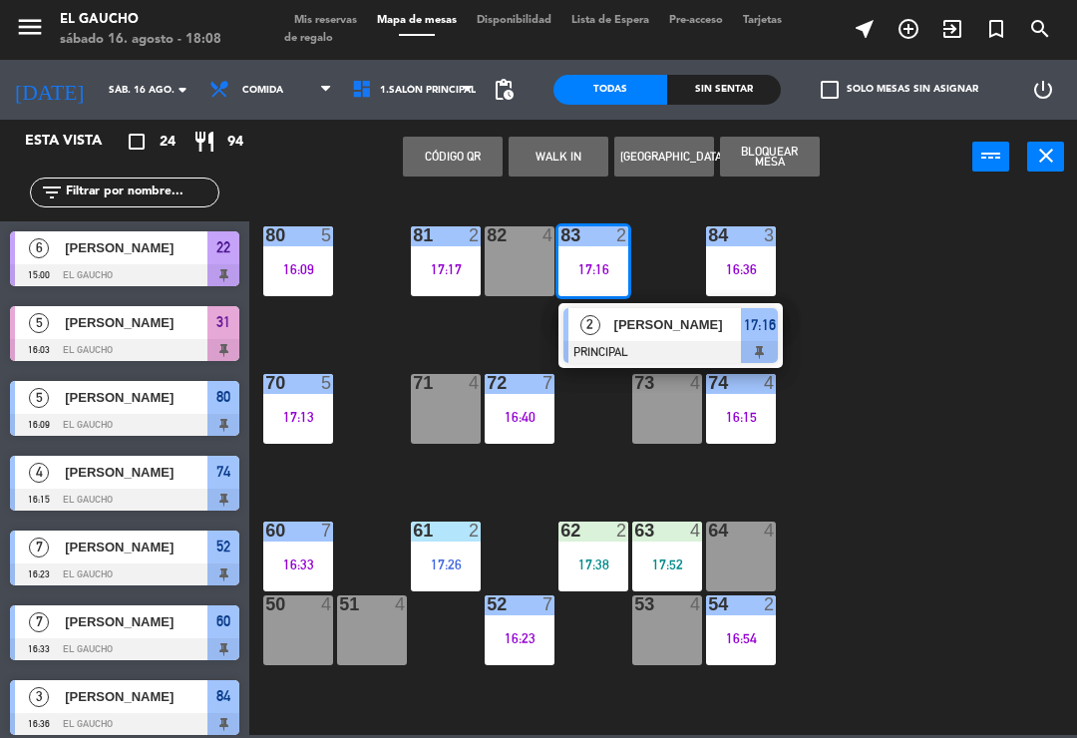
click at [634, 333] on span "Gomez" at bounding box center [679, 324] width 128 height 21
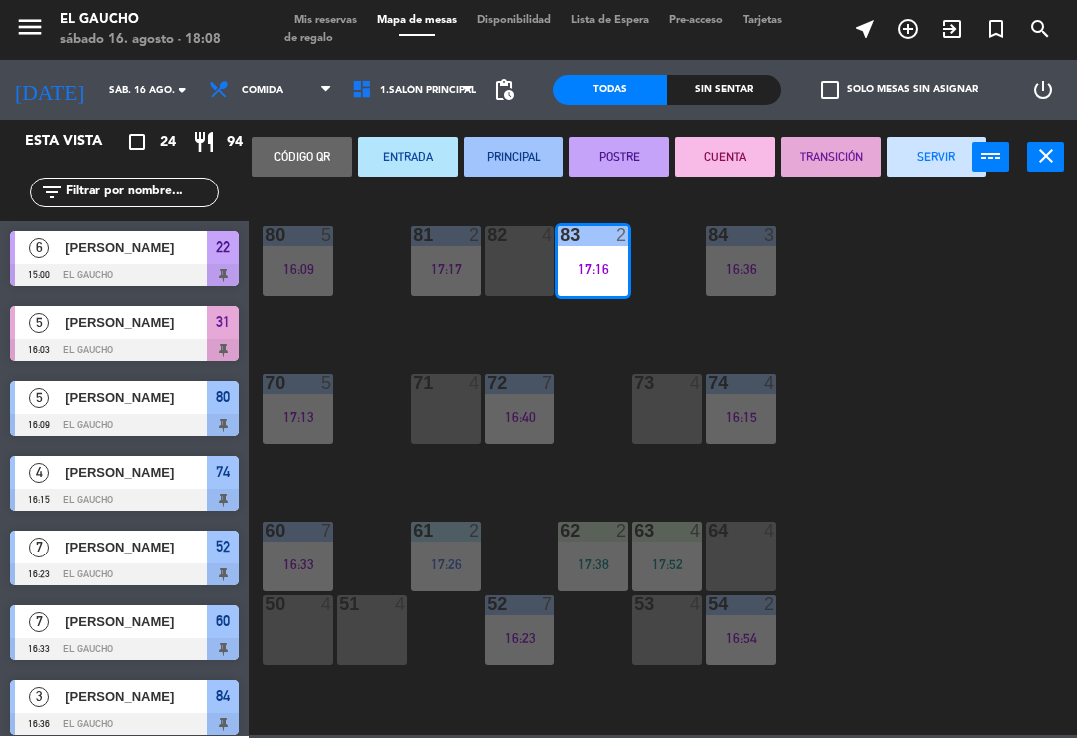
click at [915, 176] on button "SERVIR" at bounding box center [937, 157] width 100 height 40
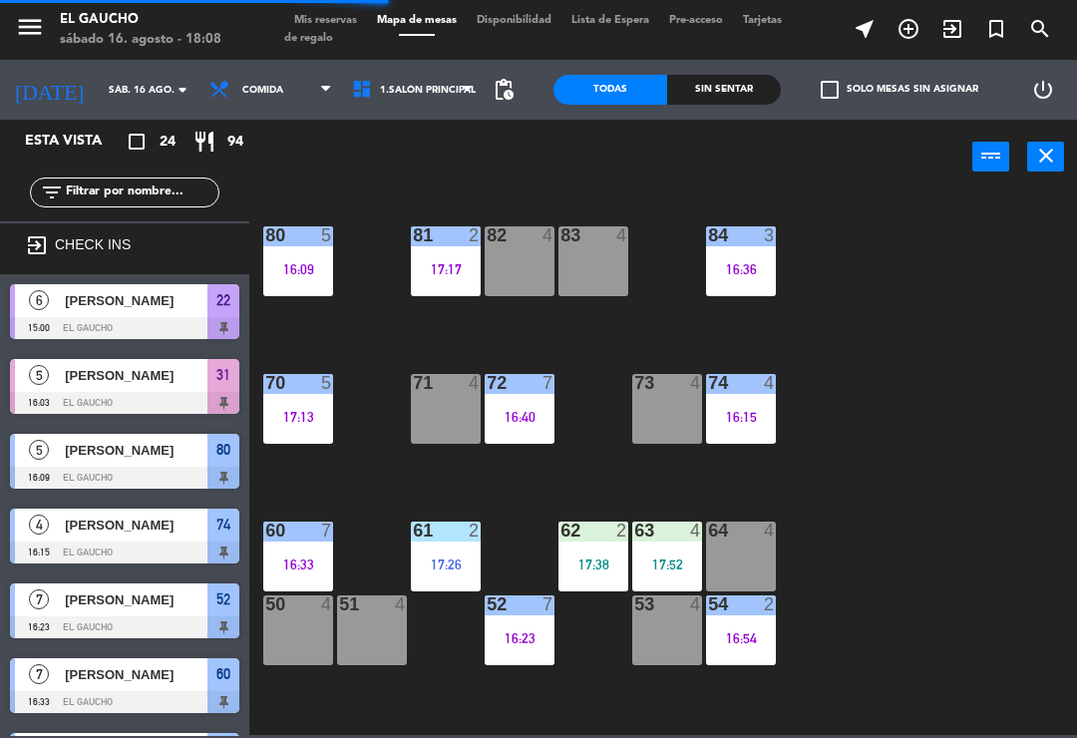
click at [606, 270] on div "83 4" at bounding box center [594, 261] width 70 height 70
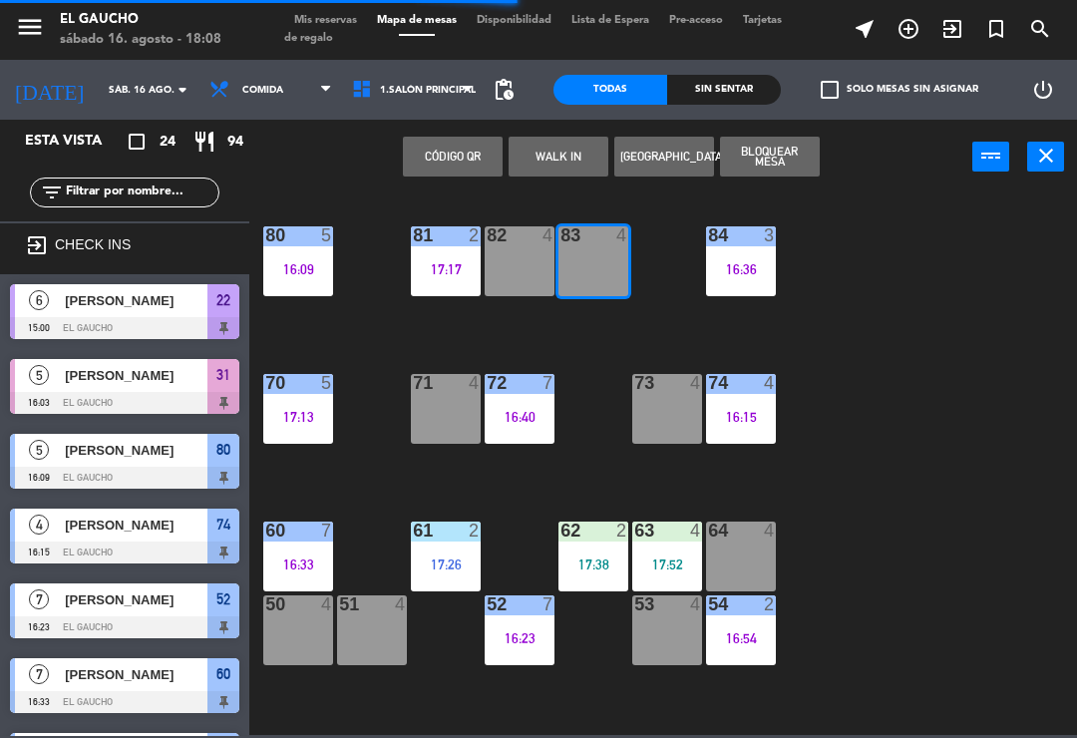
click at [552, 164] on button "WALK IN" at bounding box center [559, 157] width 100 height 40
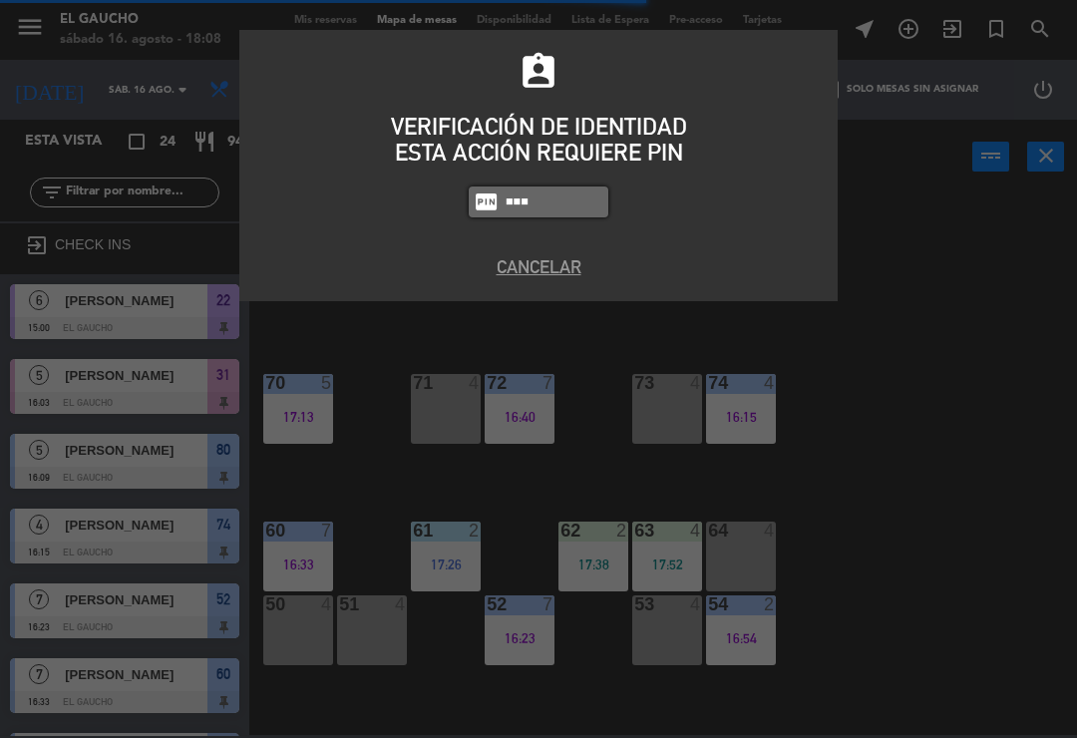
type input "3124"
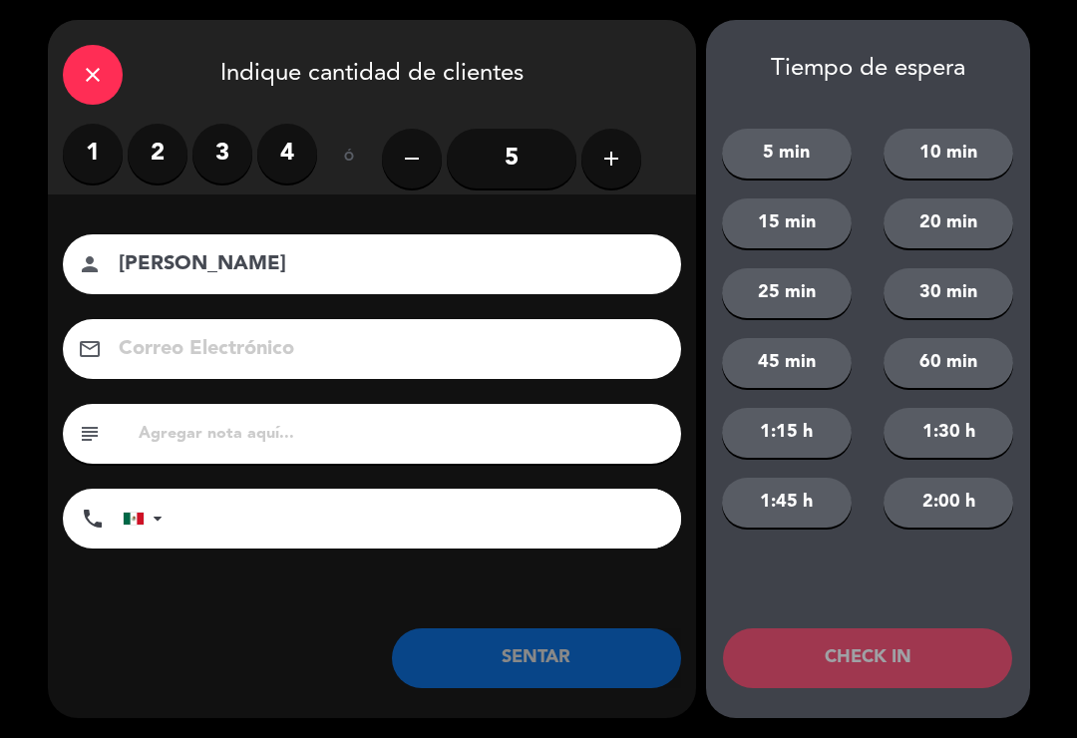
type input "[PERSON_NAME]"
click at [228, 175] on label "3" at bounding box center [223, 154] width 60 height 60
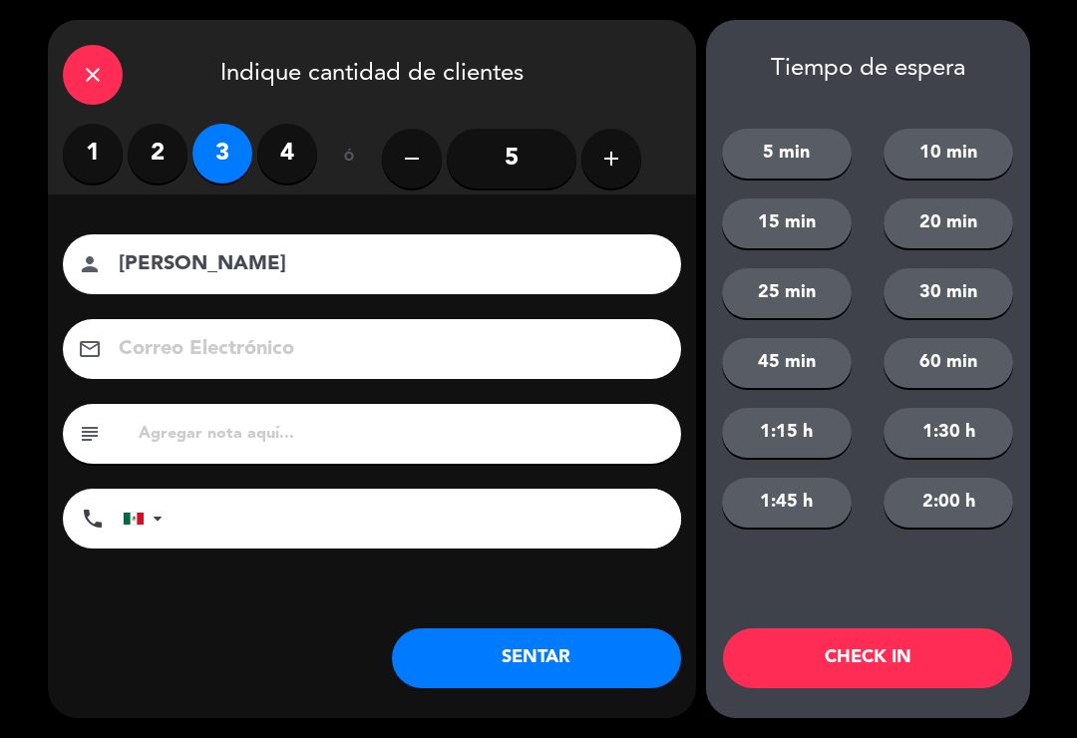
click at [526, 674] on button "SENTAR" at bounding box center [536, 658] width 289 height 60
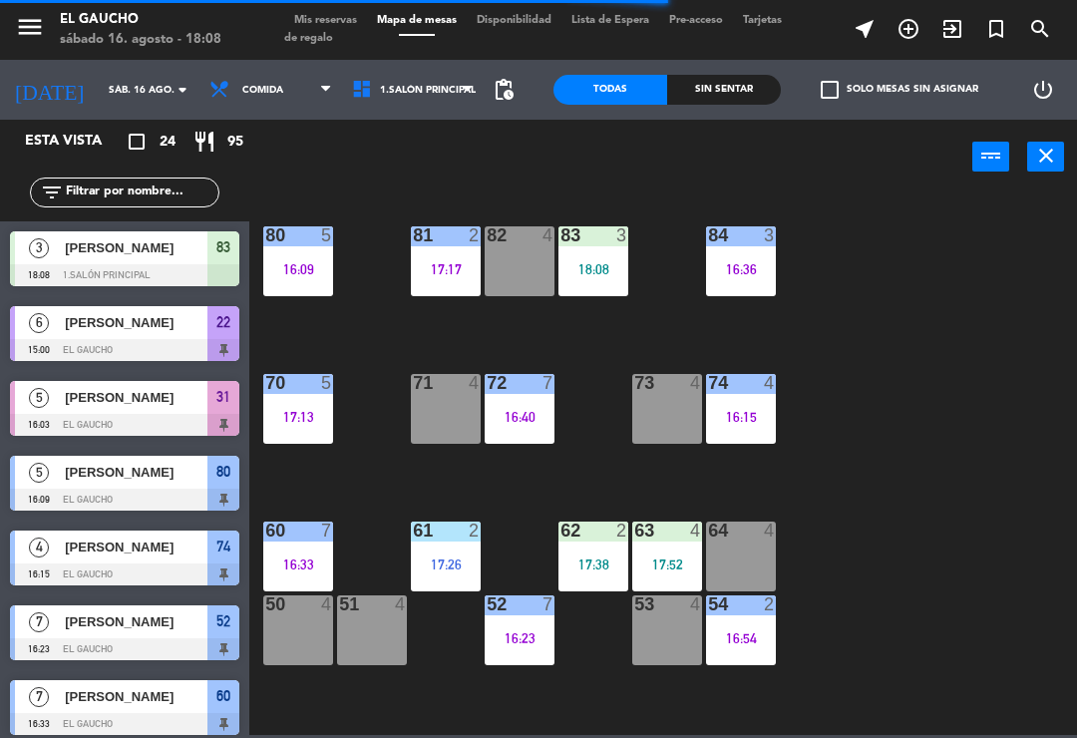
click at [752, 410] on div "16:15" at bounding box center [741, 417] width 70 height 14
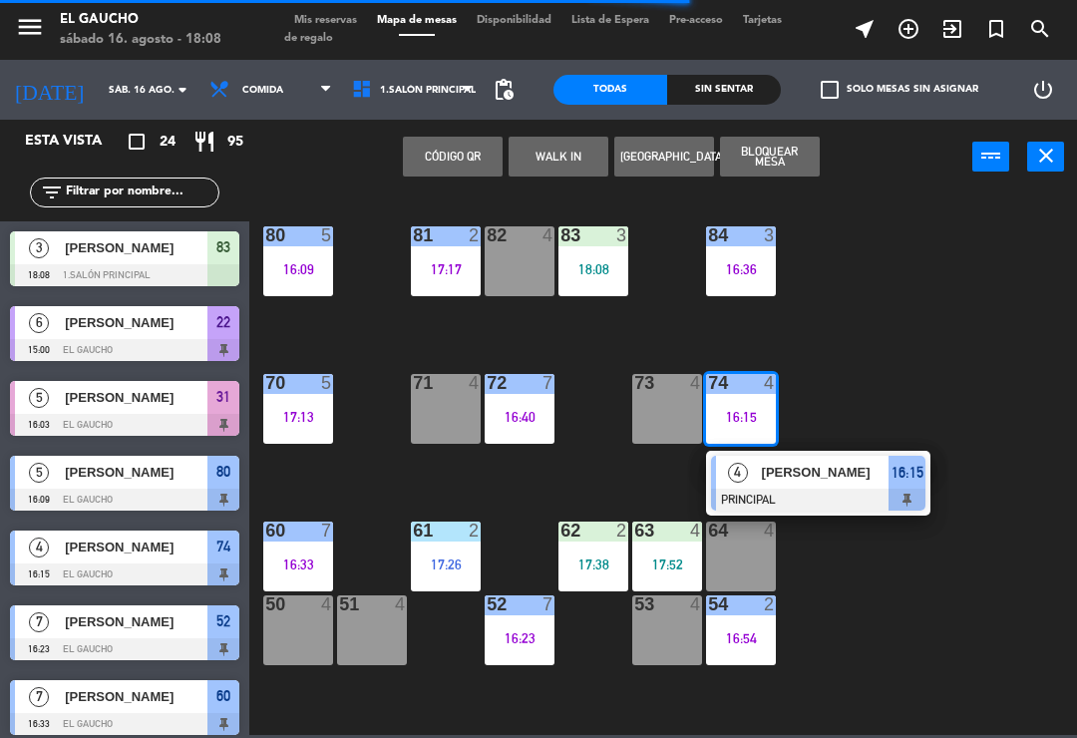
click at [826, 480] on span "Tomas" at bounding box center [826, 472] width 128 height 21
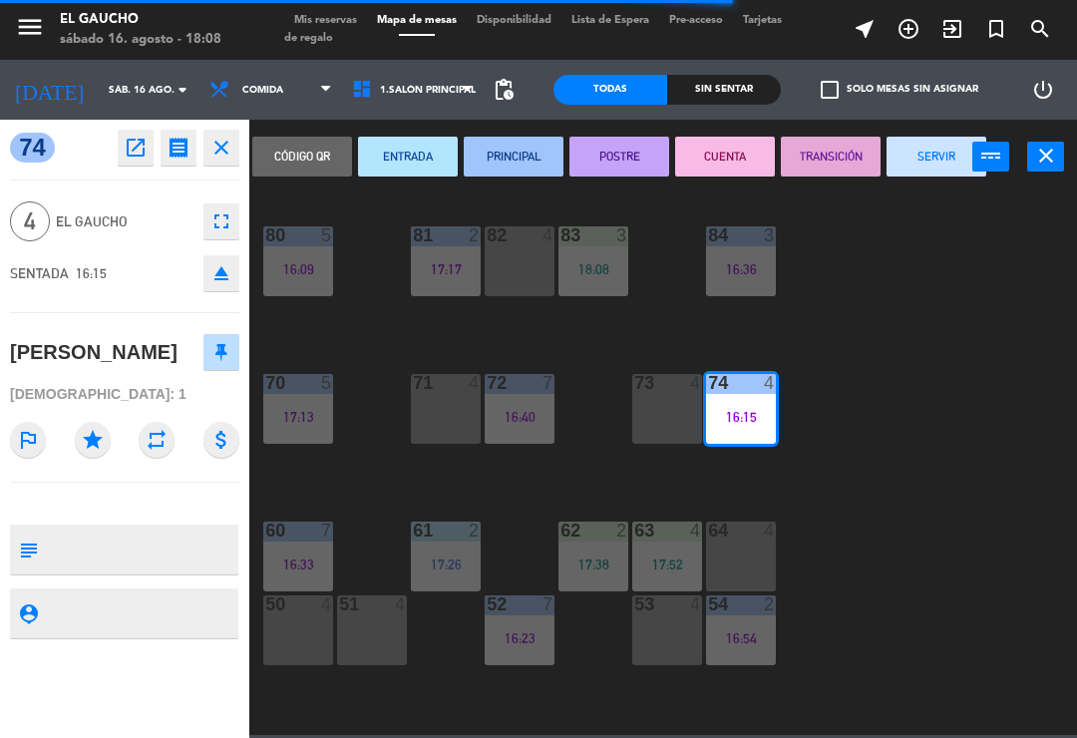
click at [925, 154] on button "SERVIR" at bounding box center [937, 157] width 100 height 40
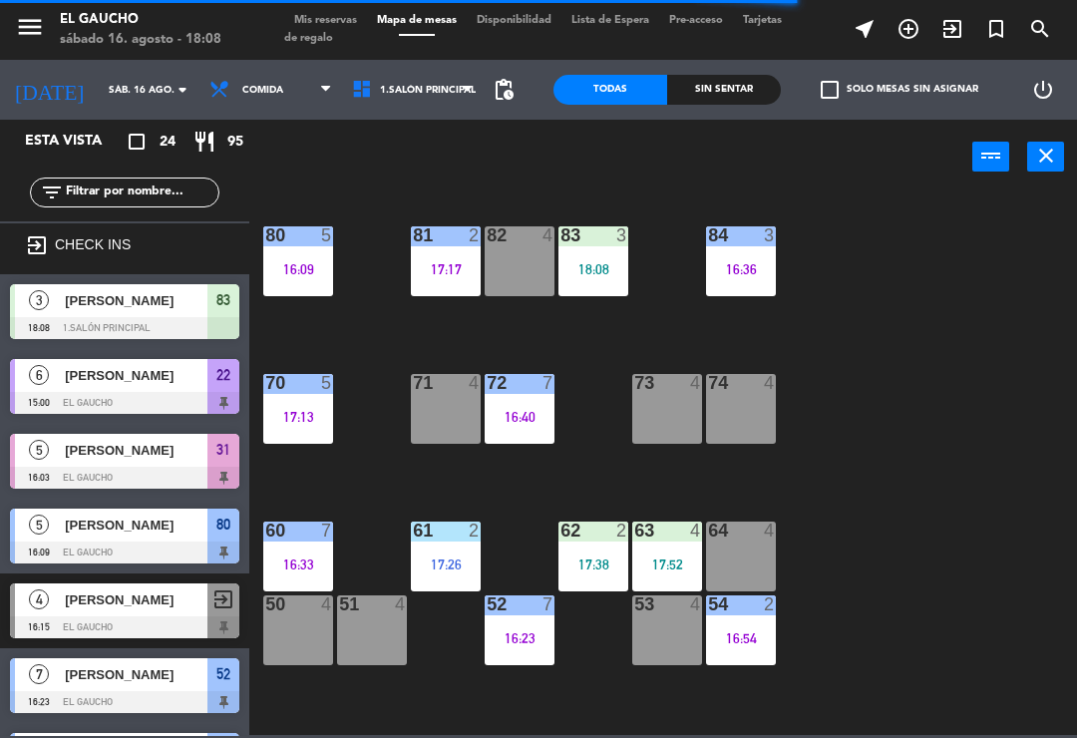
click at [526, 426] on div "72 7 16:40" at bounding box center [520, 409] width 70 height 70
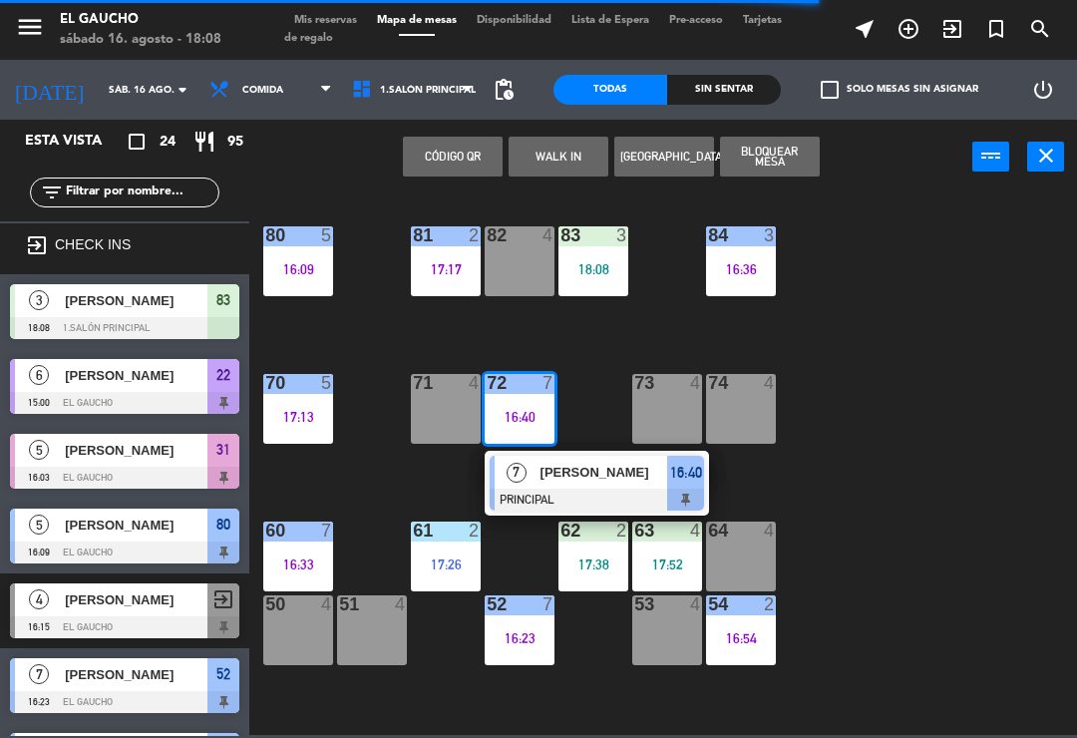
click at [585, 474] on span "[PERSON_NAME]" at bounding box center [605, 472] width 128 height 21
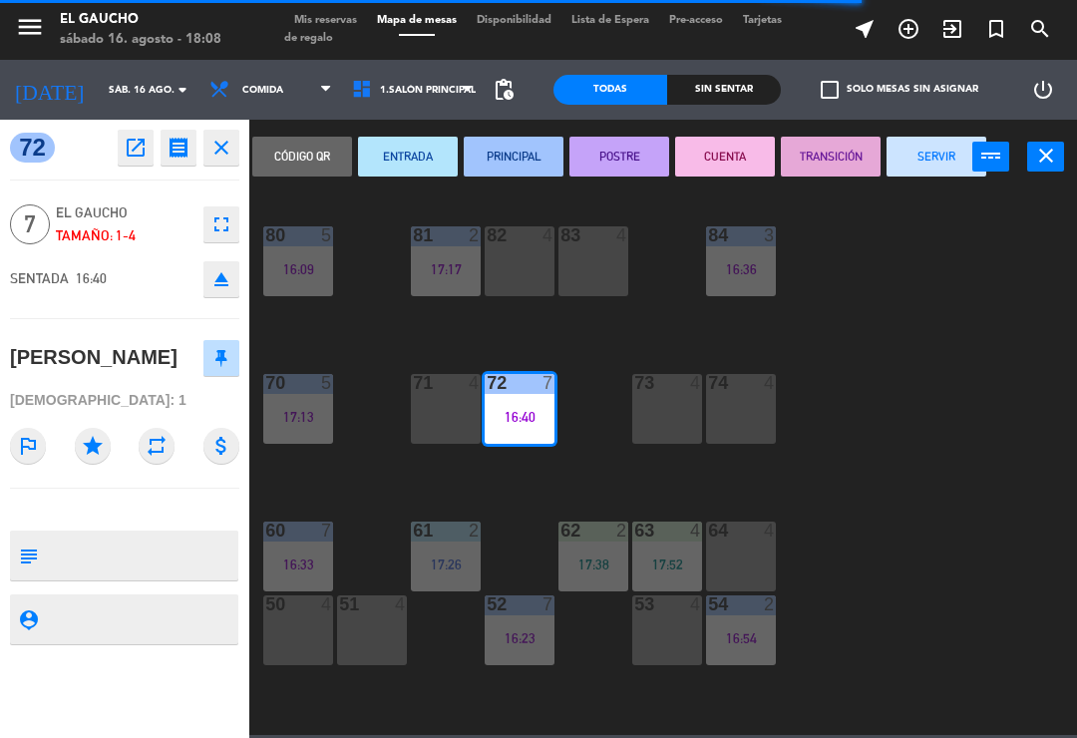
click at [721, 156] on button "CUENTA" at bounding box center [725, 157] width 100 height 40
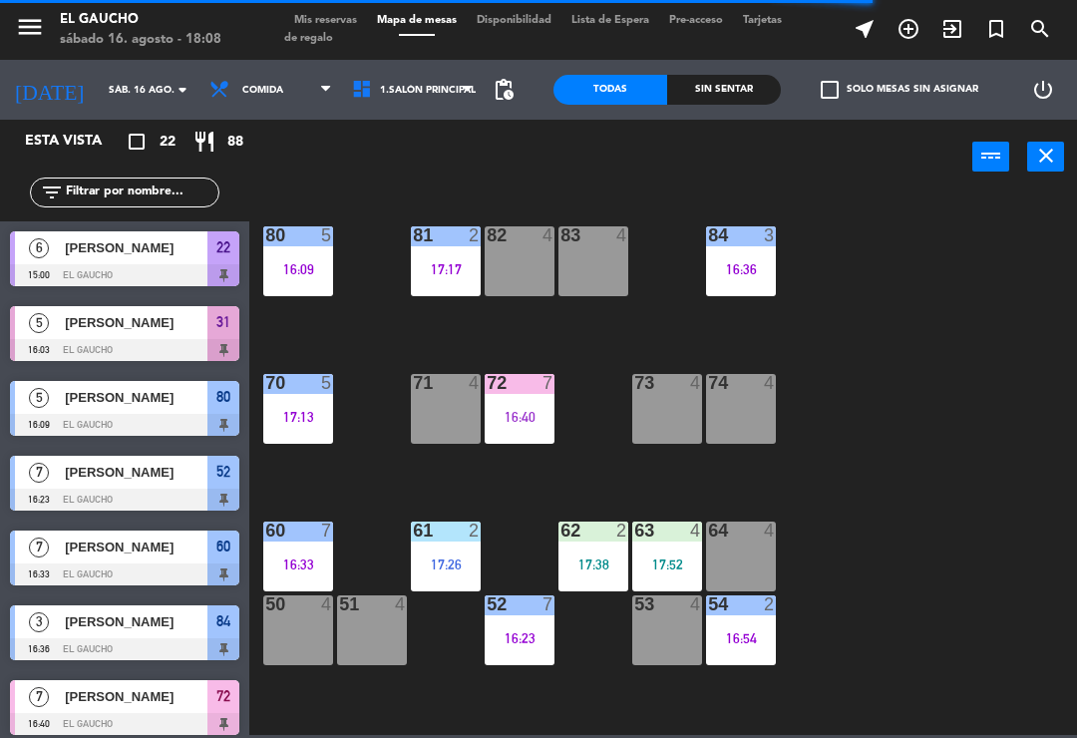
click at [454, 262] on div "17:17" at bounding box center [446, 269] width 70 height 14
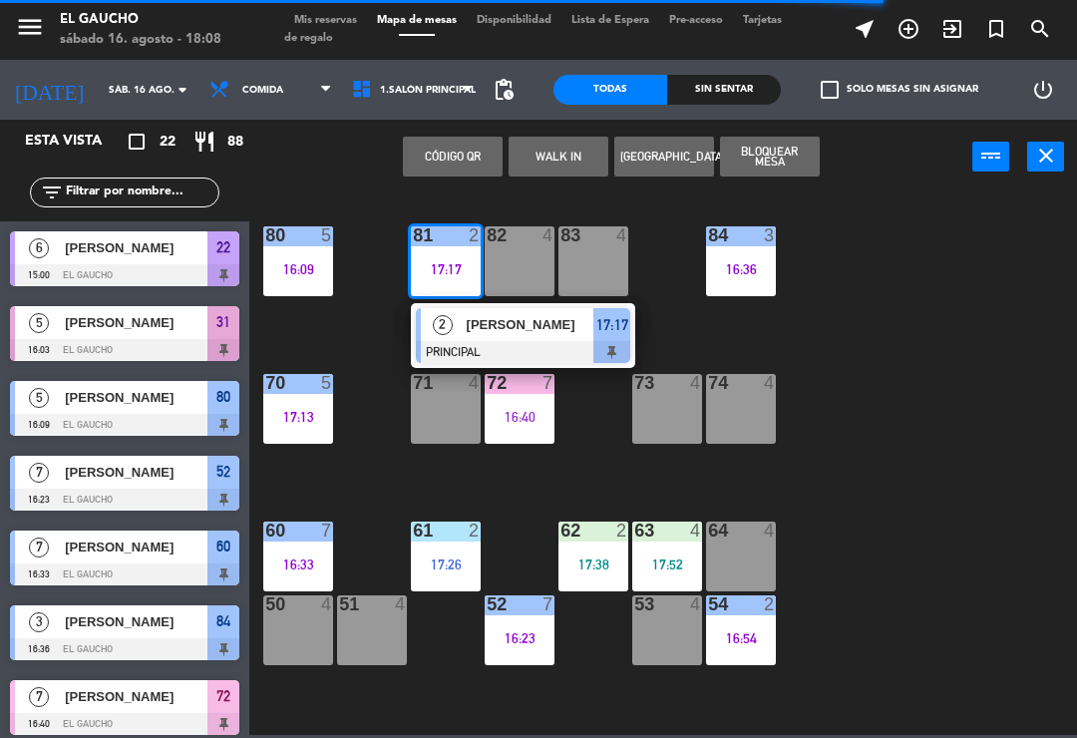
click at [481, 331] on span "[PERSON_NAME]" at bounding box center [531, 324] width 128 height 21
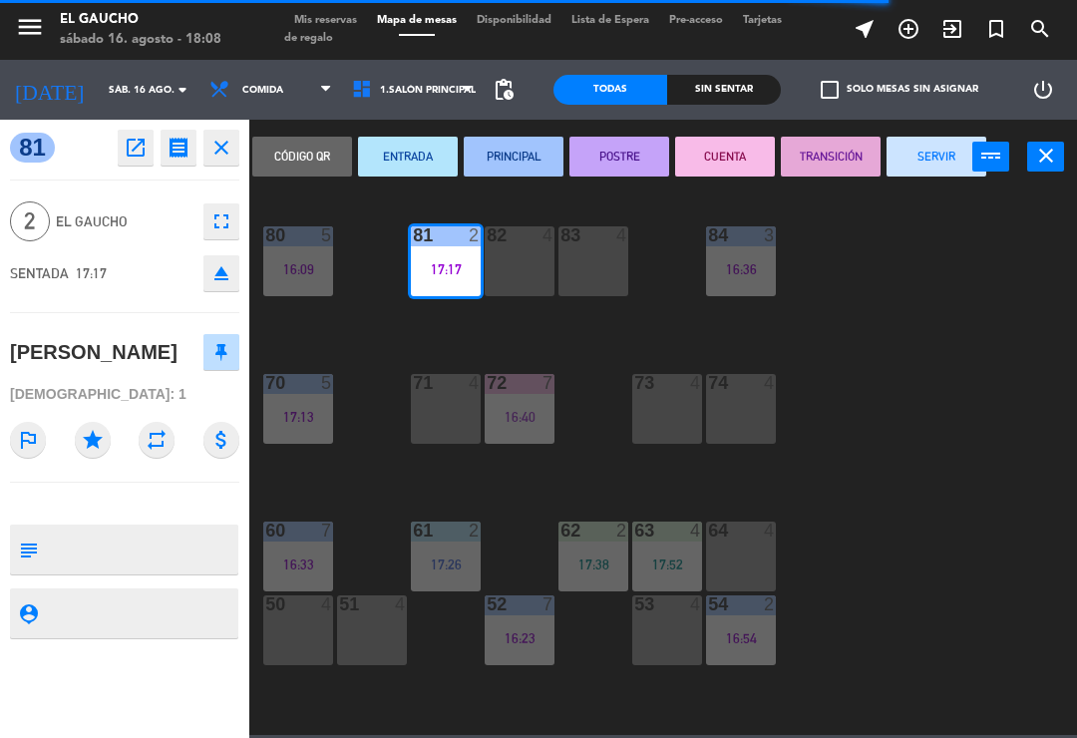
click at [706, 161] on button "CUENTA" at bounding box center [725, 157] width 100 height 40
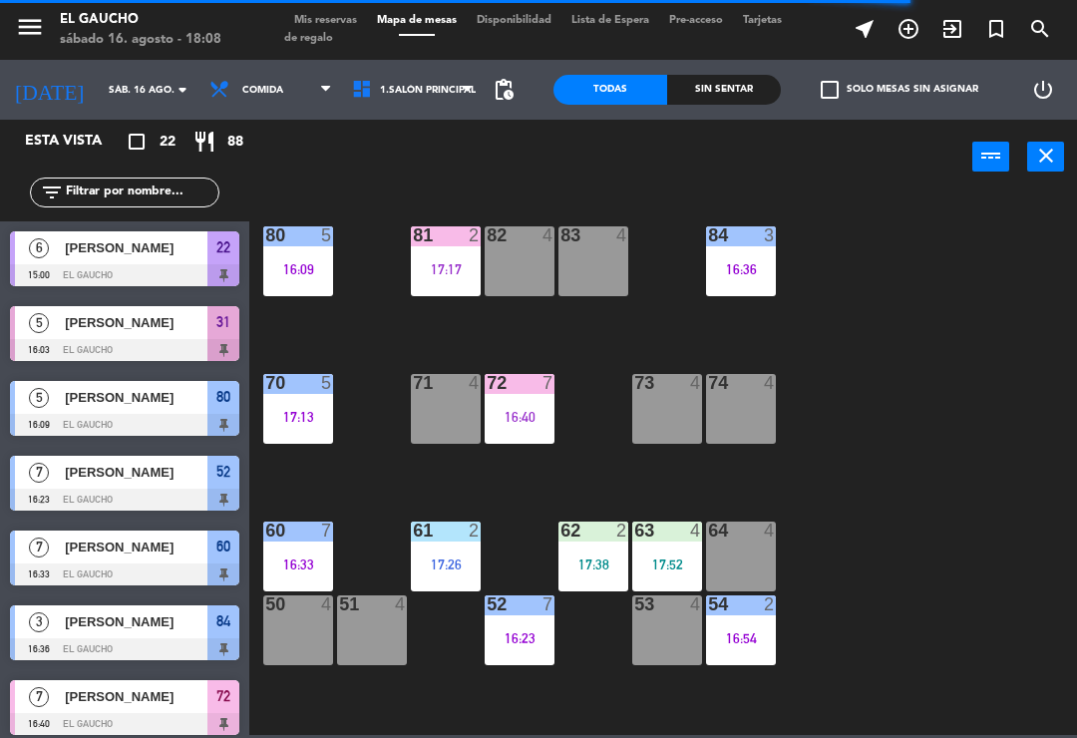
click at [296, 404] on div "70 5 17:13" at bounding box center [298, 409] width 70 height 70
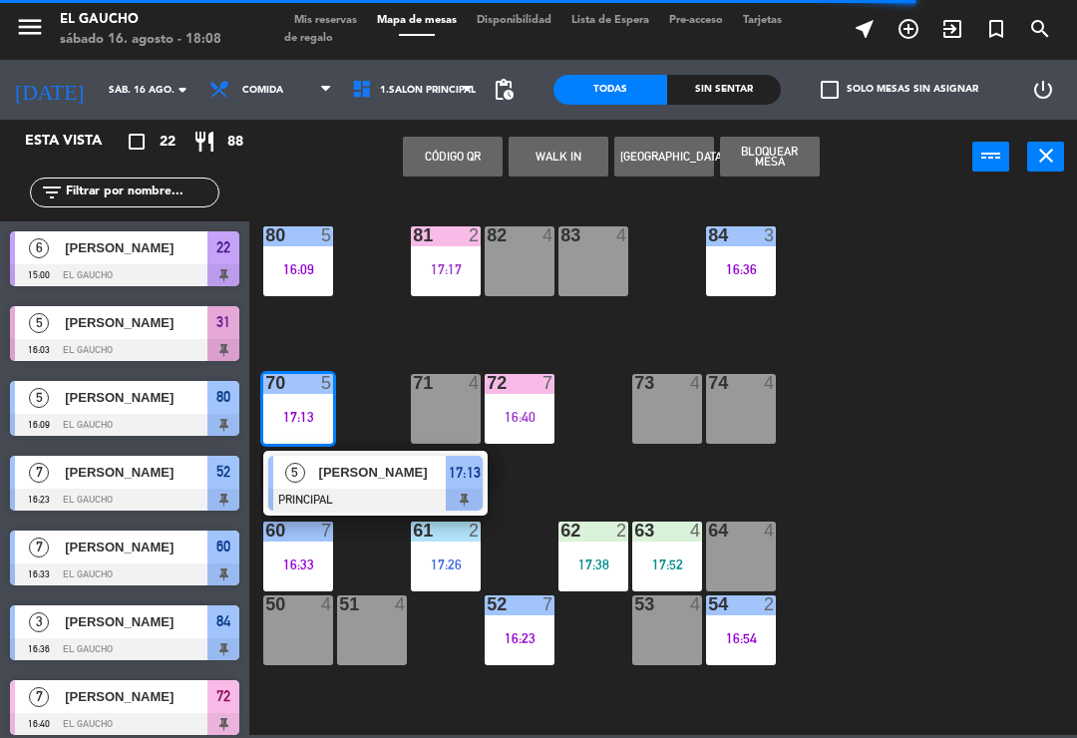
click at [337, 465] on span "[PERSON_NAME]" at bounding box center [383, 472] width 128 height 21
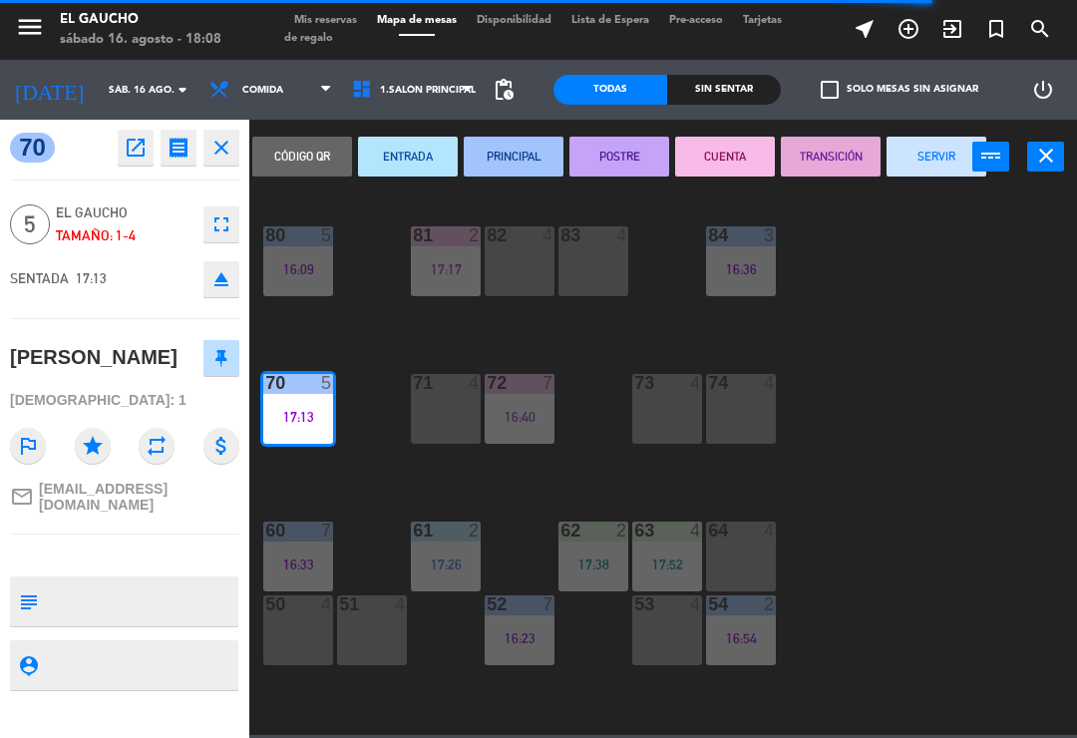
click at [706, 161] on button "CUENTA" at bounding box center [725, 157] width 100 height 40
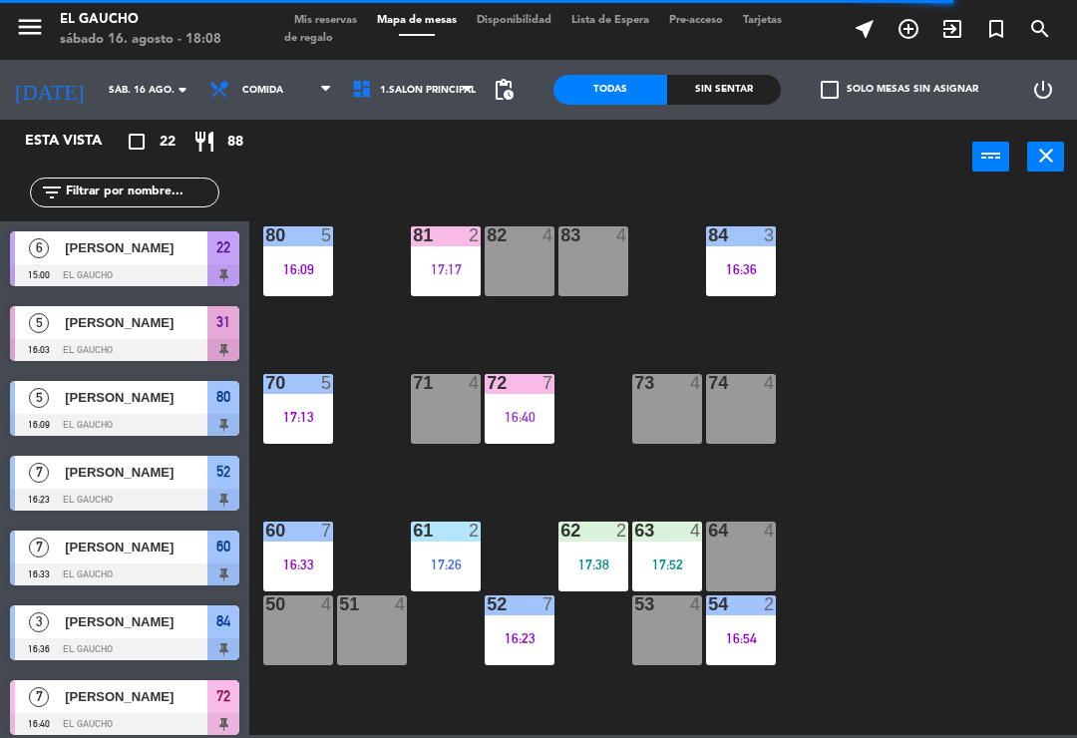
click at [451, 263] on div "17:17" at bounding box center [446, 269] width 70 height 14
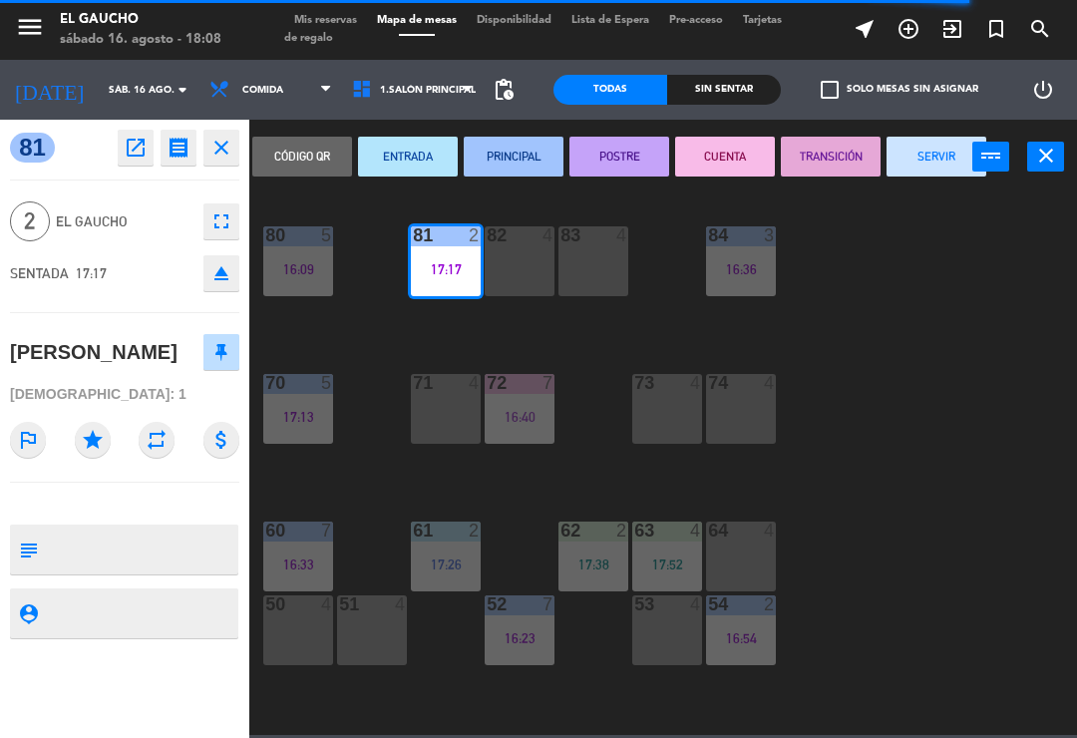
click at [831, 168] on button "TRANSICIÓN" at bounding box center [831, 157] width 100 height 40
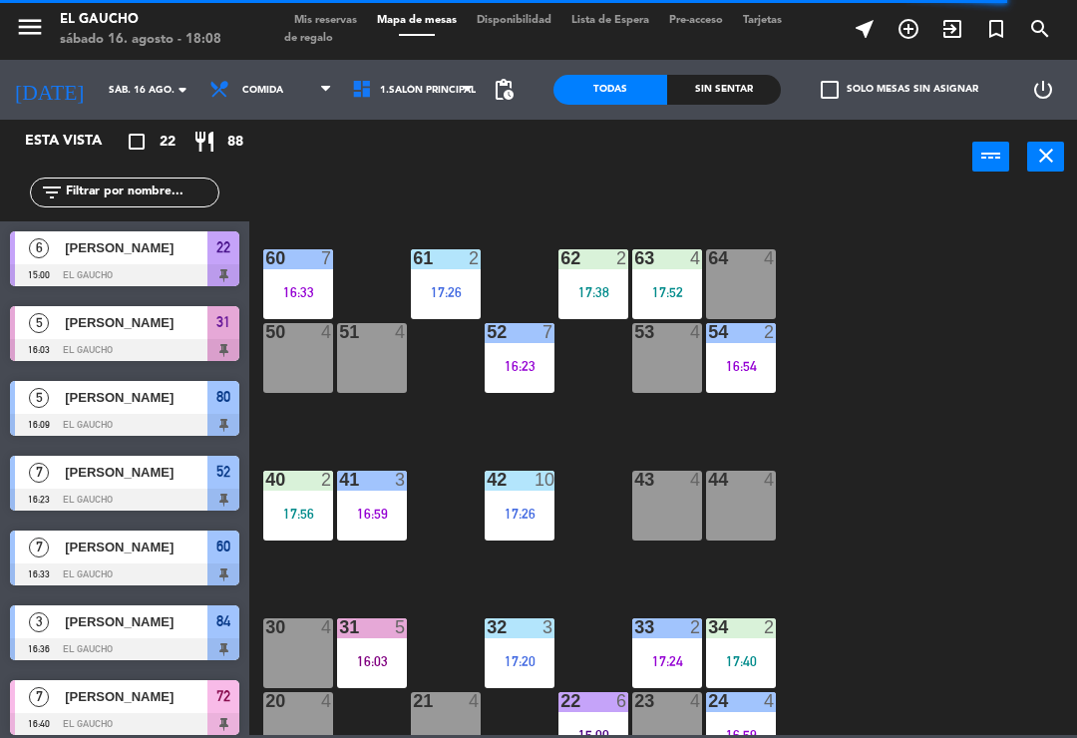
scroll to position [265, 0]
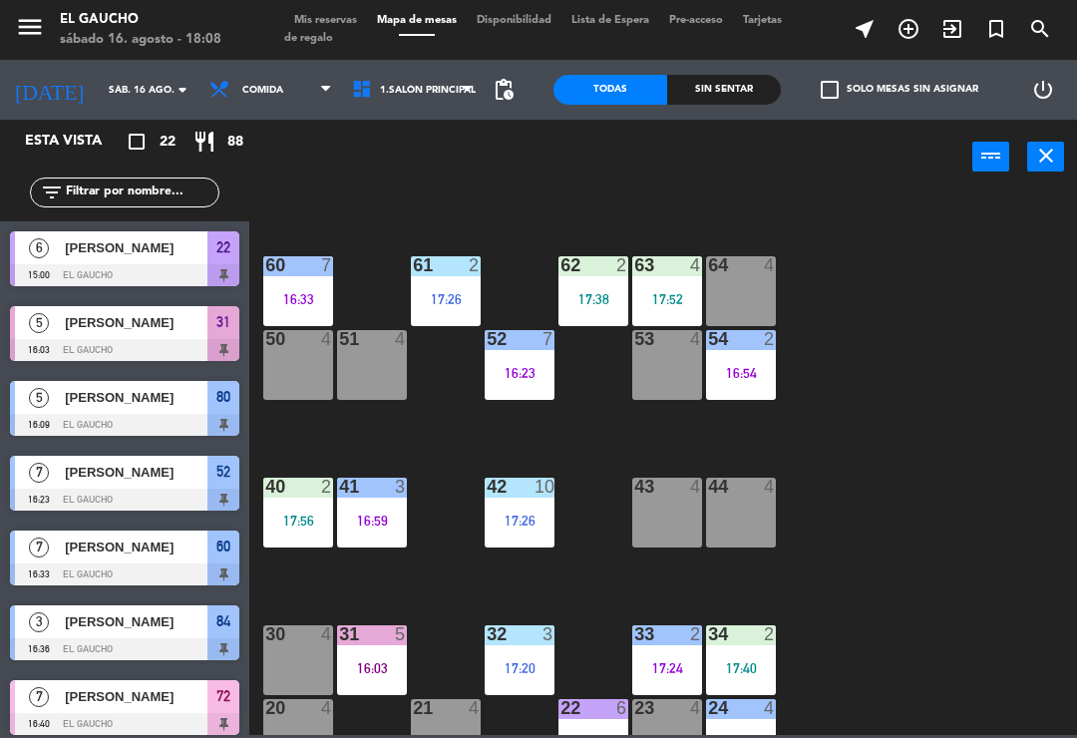
click at [433, 293] on div "17:26" at bounding box center [446, 299] width 70 height 14
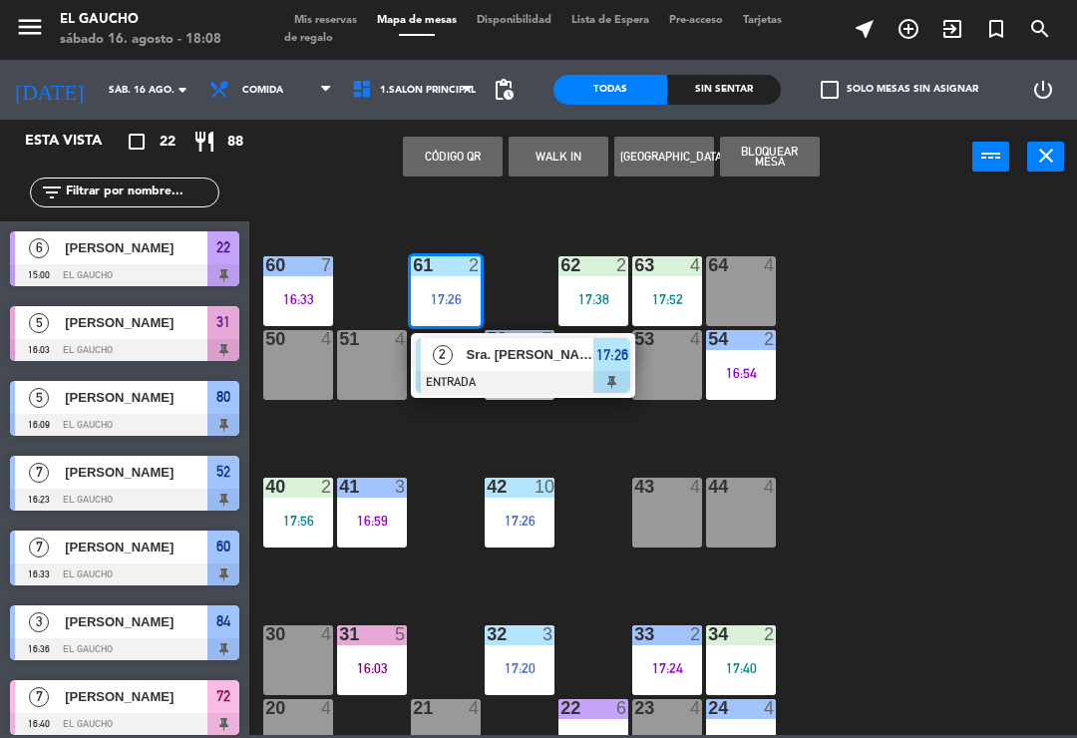
click at [529, 361] on span "Sra. [PERSON_NAME]" at bounding box center [531, 354] width 128 height 21
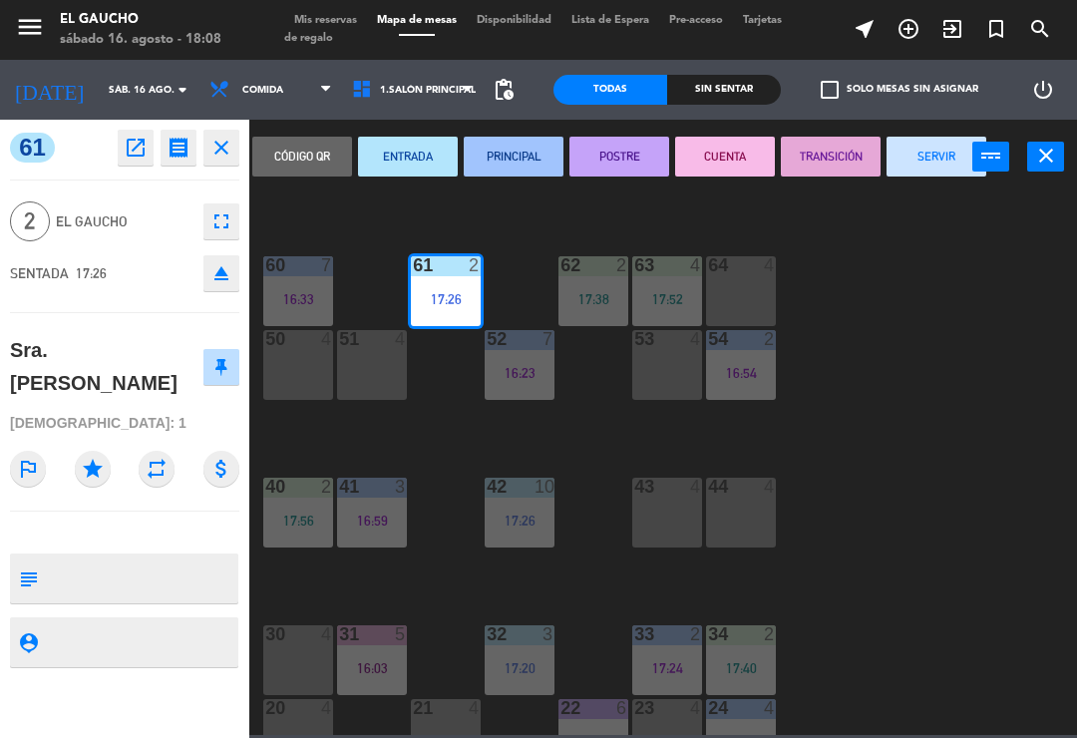
click at [514, 162] on button "PRINCIPAL" at bounding box center [514, 157] width 100 height 40
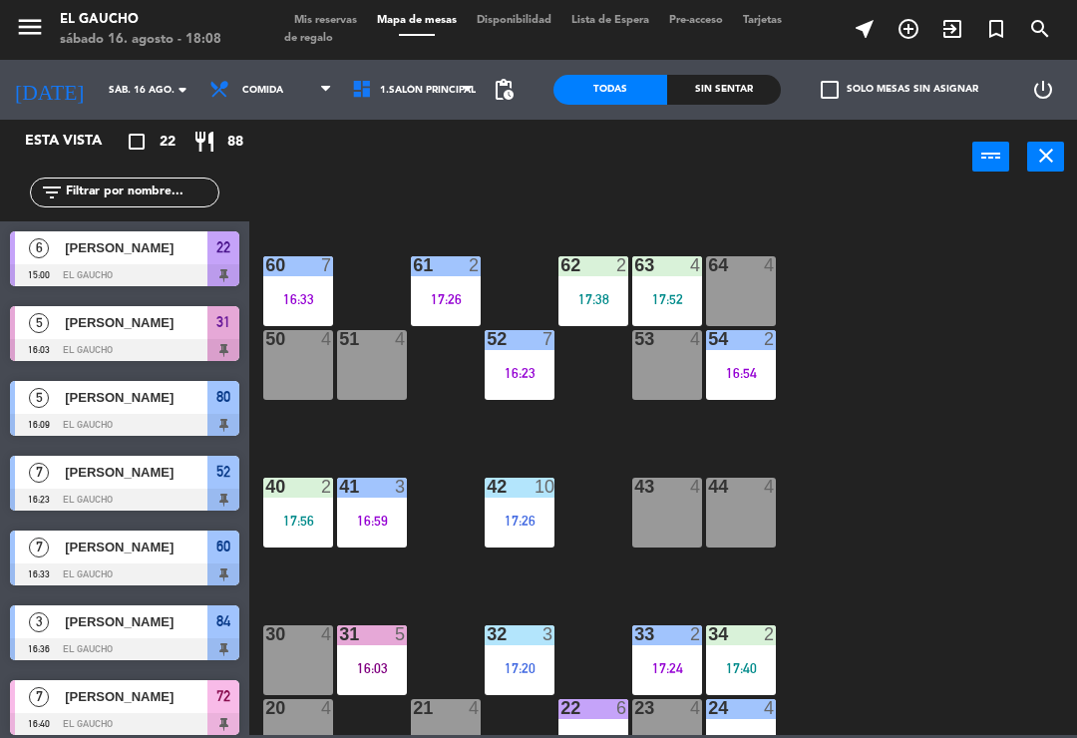
scroll to position [210, 0]
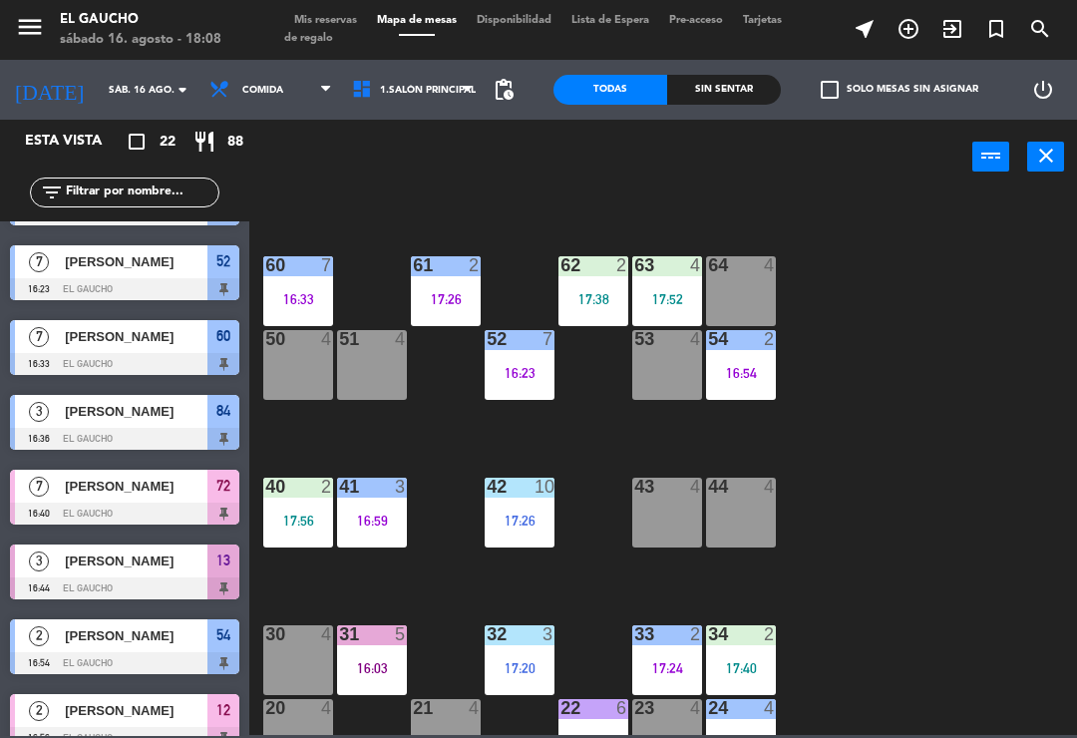
click at [519, 386] on div "52 7 16:23" at bounding box center [520, 365] width 70 height 70
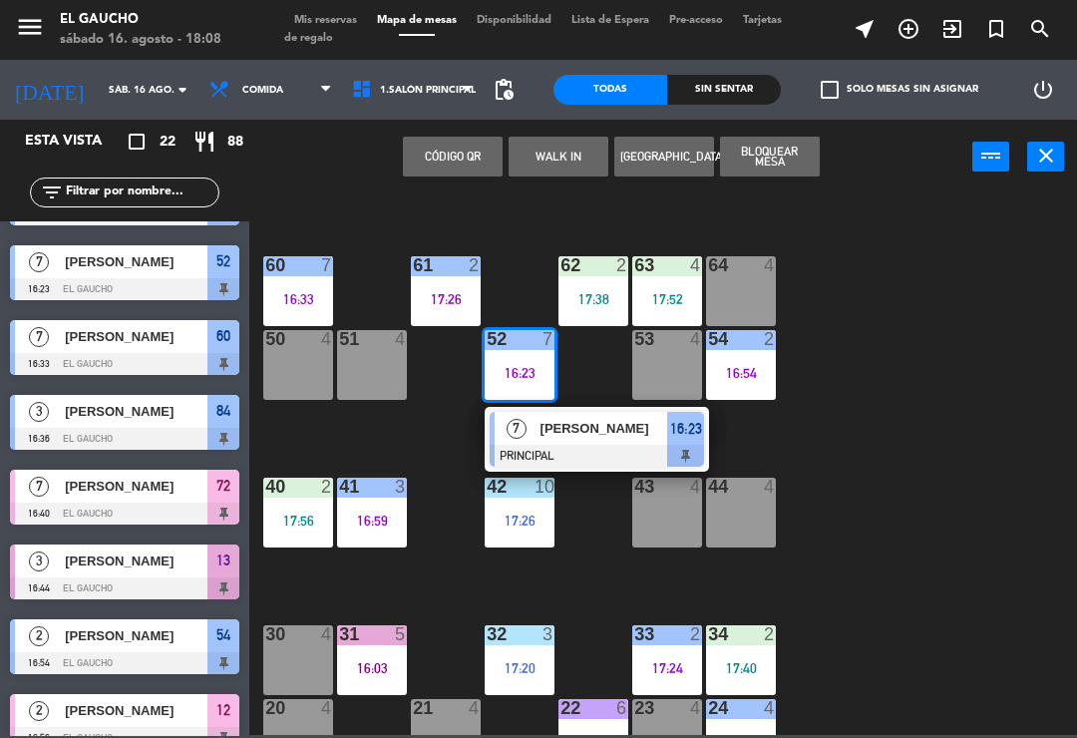
click at [594, 436] on span "Oscar Fernandez" at bounding box center [605, 428] width 128 height 21
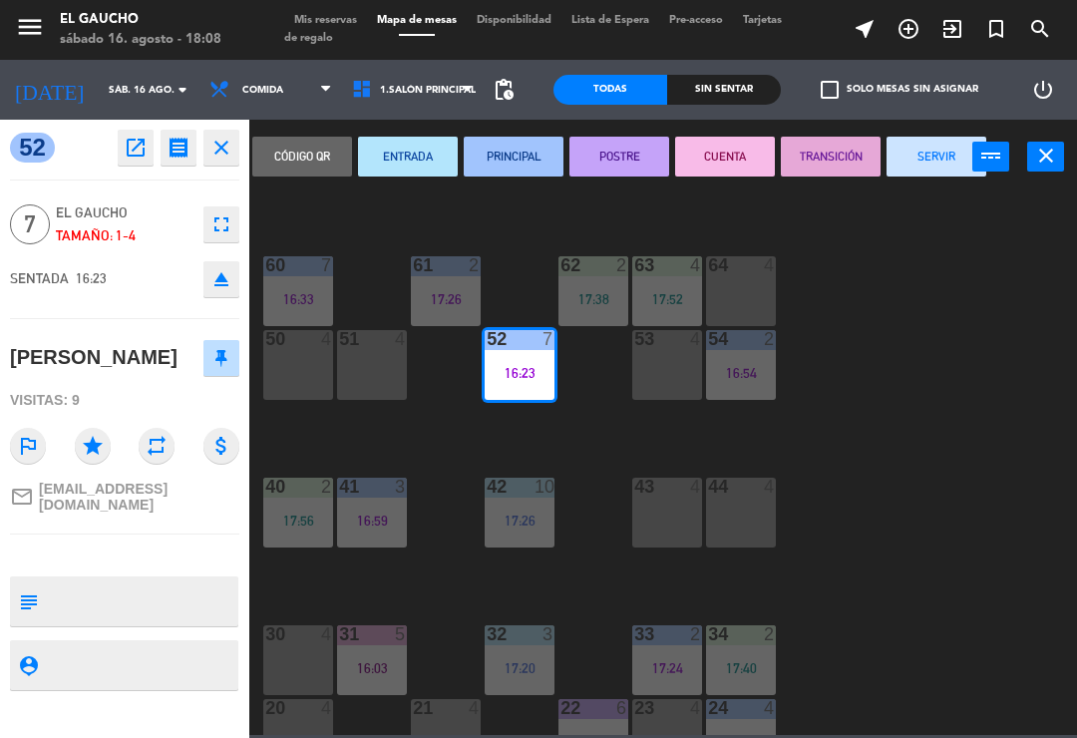
click at [925, 166] on button "SERVIR" at bounding box center [937, 157] width 100 height 40
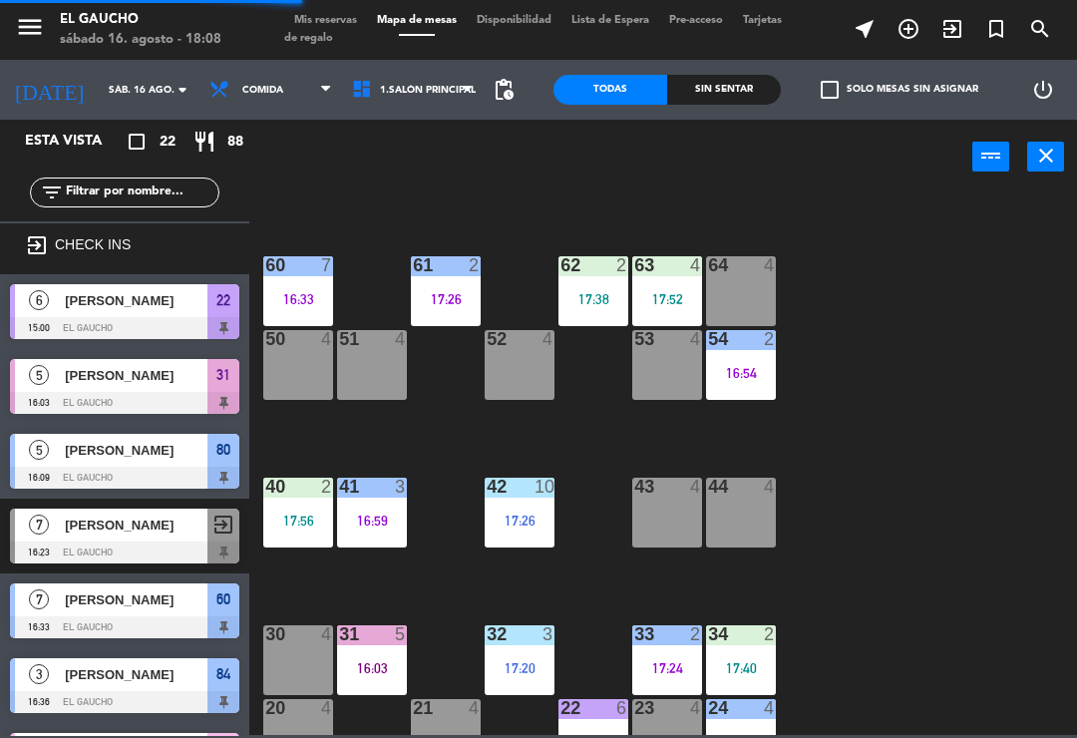
click at [601, 288] on div "62 2 17:38" at bounding box center [594, 291] width 70 height 70
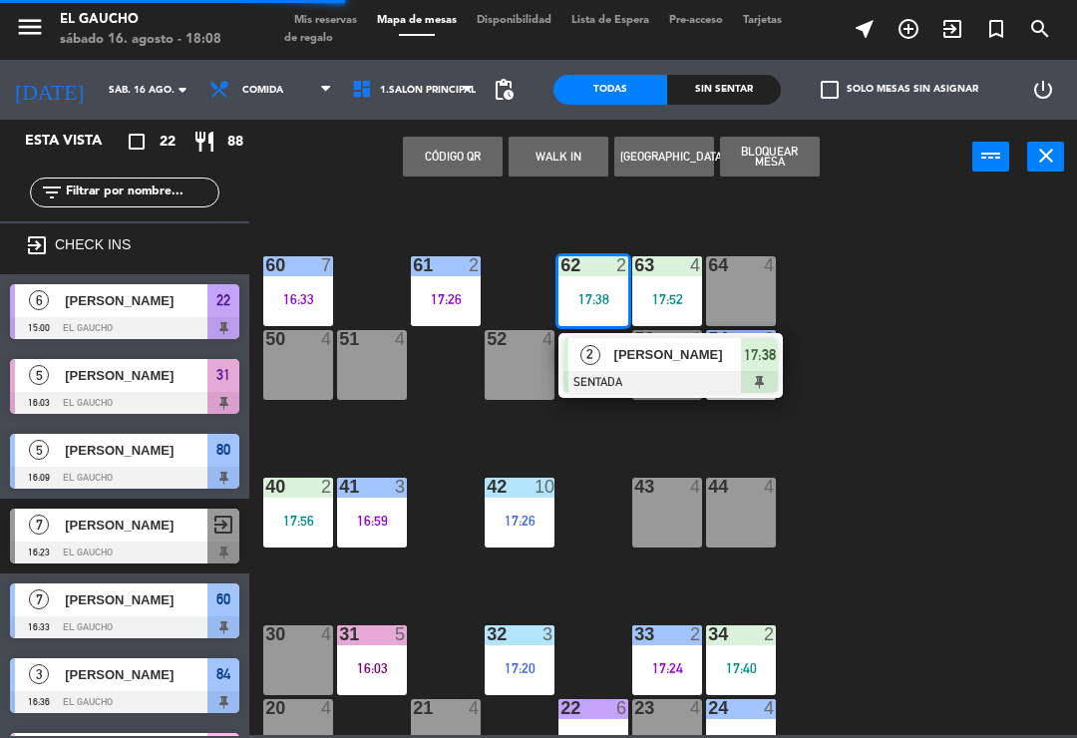
click at [624, 355] on span "[PERSON_NAME]" at bounding box center [679, 354] width 128 height 21
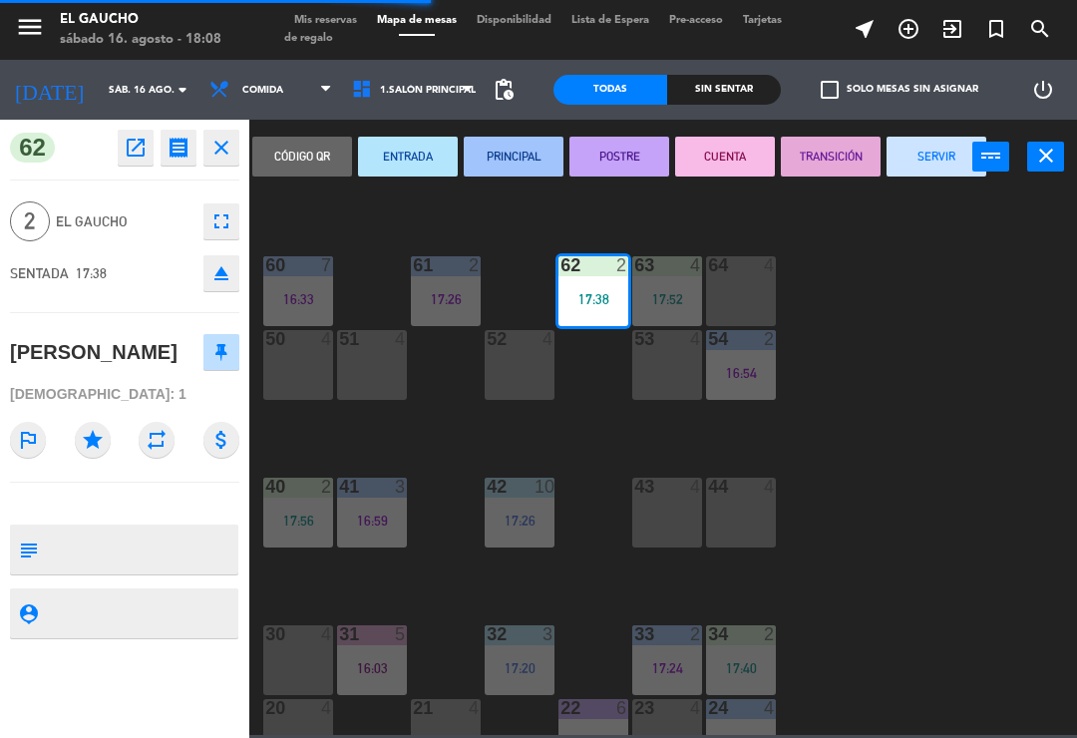
click at [526, 159] on button "PRINCIPAL" at bounding box center [514, 157] width 100 height 40
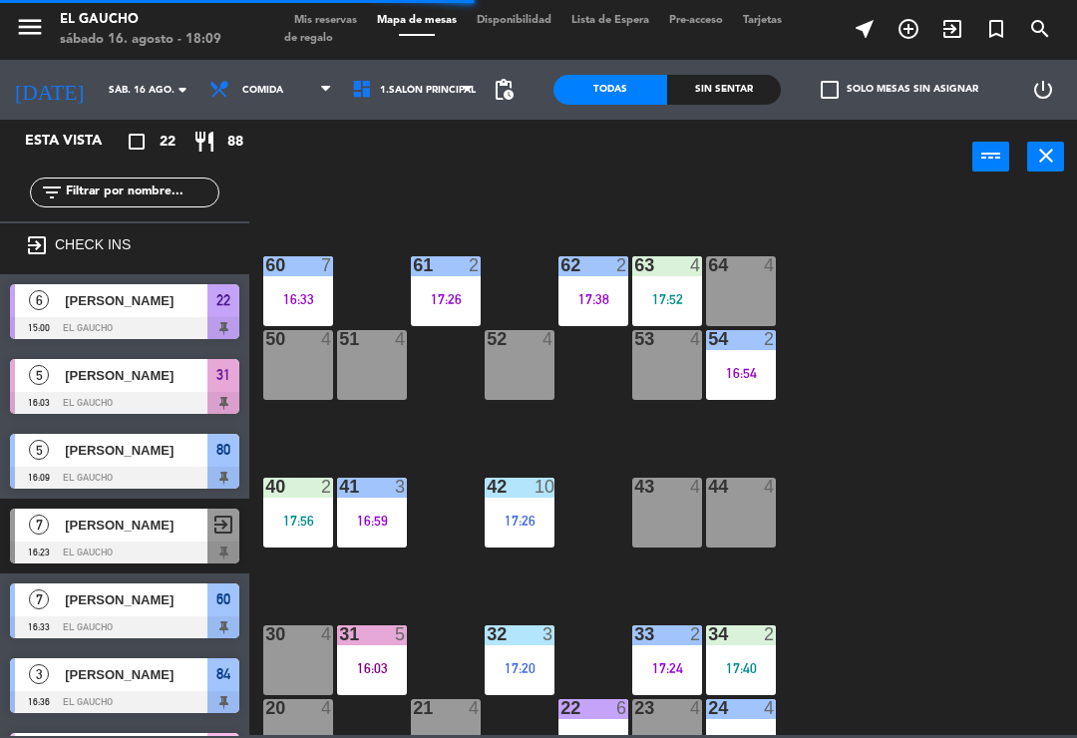
scroll to position [303, 0]
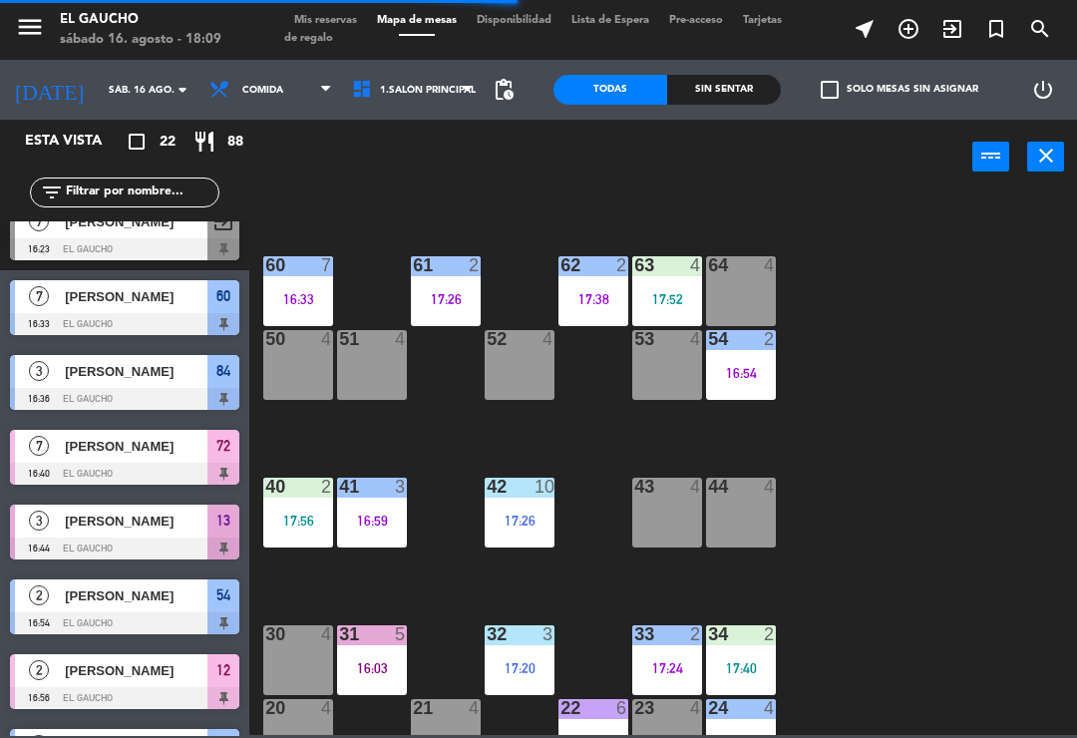
click at [664, 295] on div "17:52" at bounding box center [667, 299] width 70 height 14
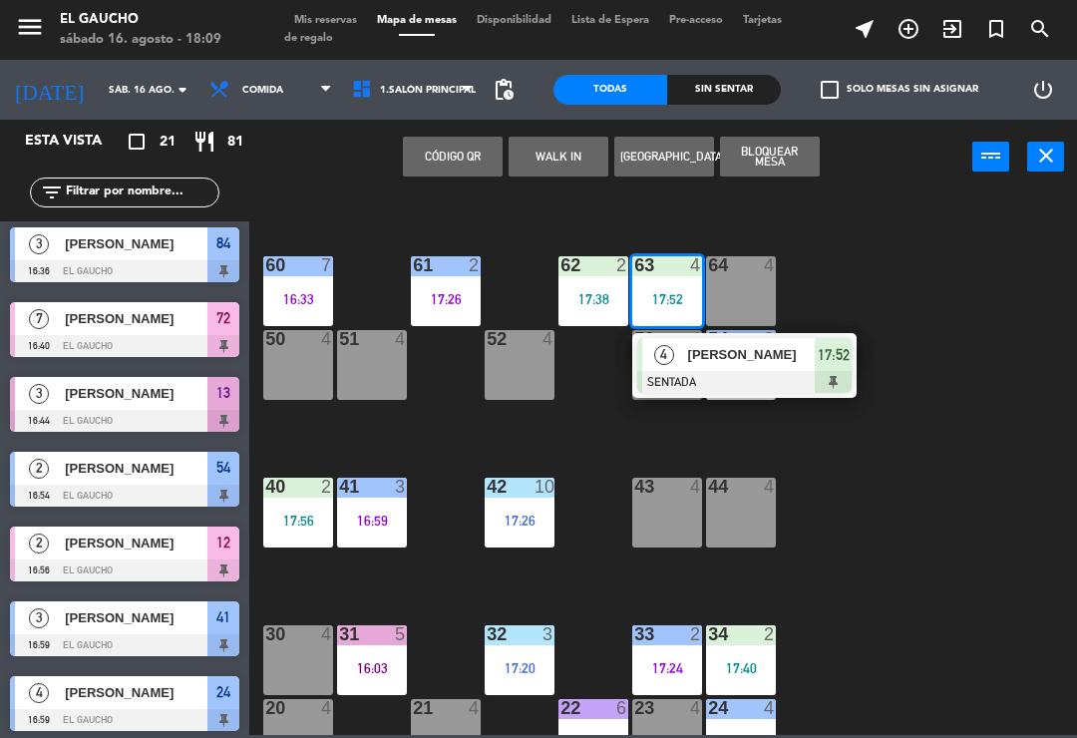
click at [681, 362] on div "4" at bounding box center [663, 354] width 43 height 33
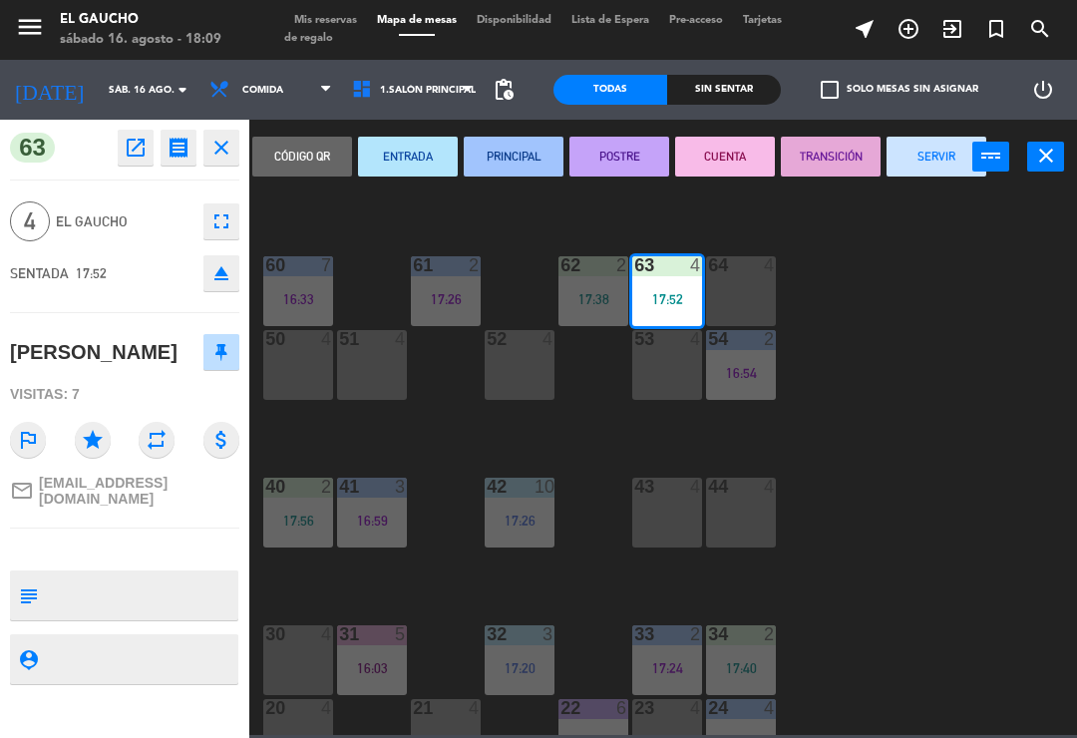
click at [402, 164] on button "ENTRADA" at bounding box center [408, 157] width 100 height 40
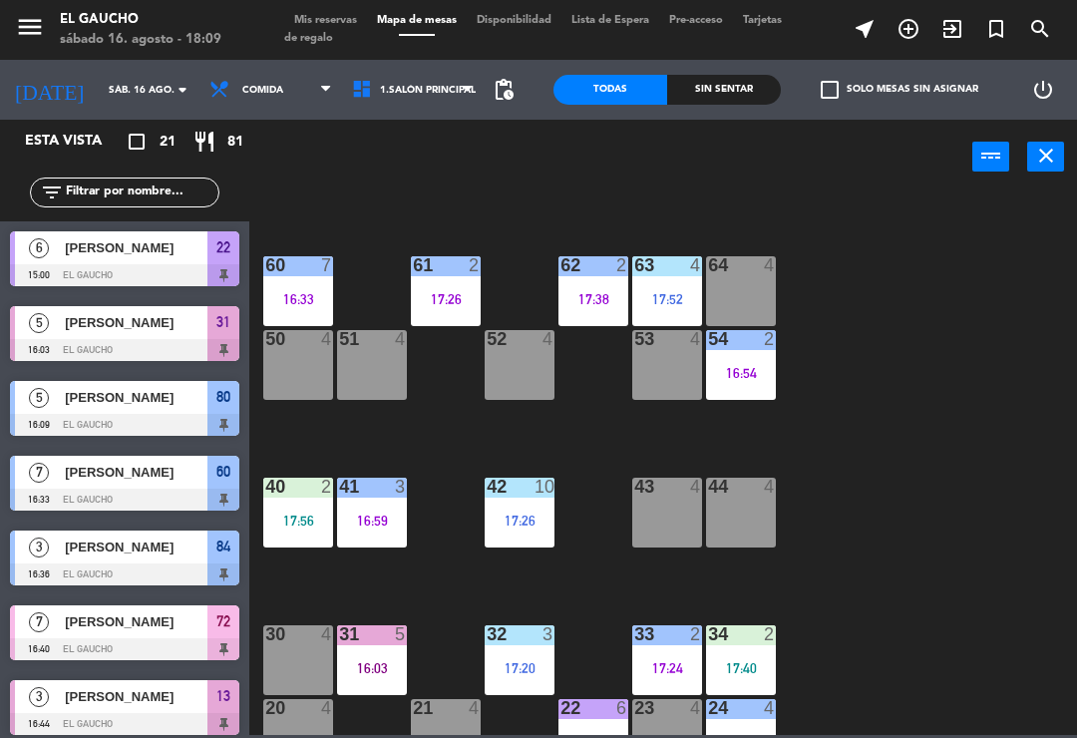
scroll to position [409, 0]
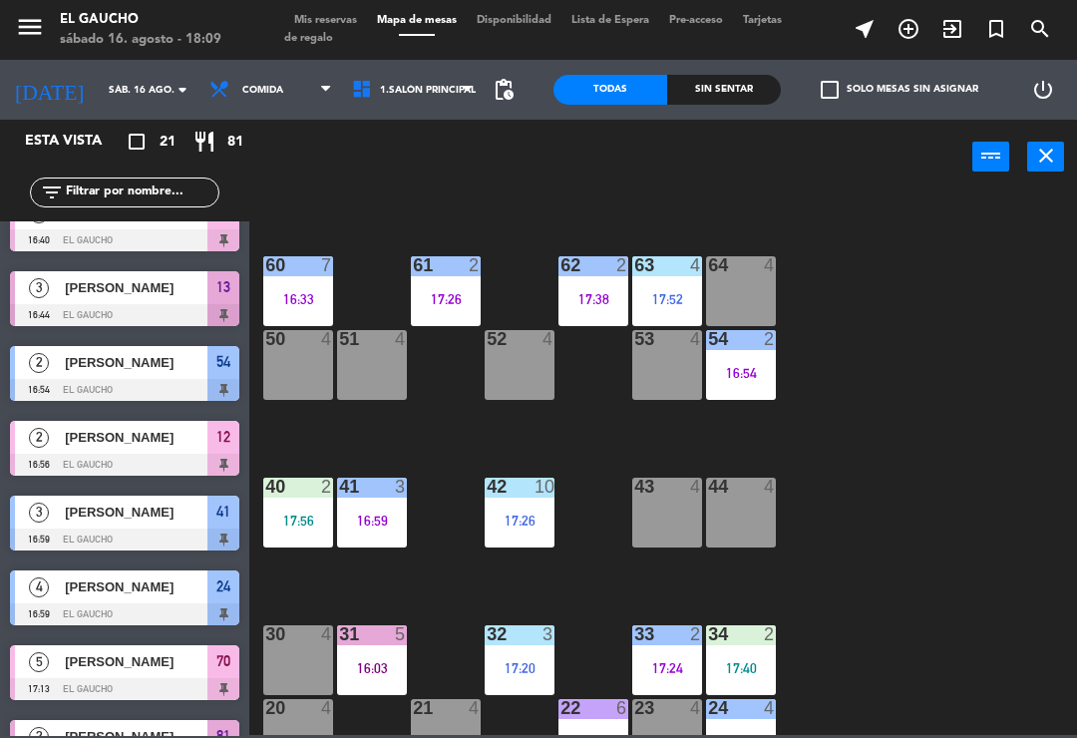
click at [838, 348] on div "84 3 16:36 80 5 16:09 83 4 82 4 81 2 17:17 70 5 17:13 71 4 72 7 16:40 73 4 74 4…" at bounding box center [668, 464] width 817 height 544
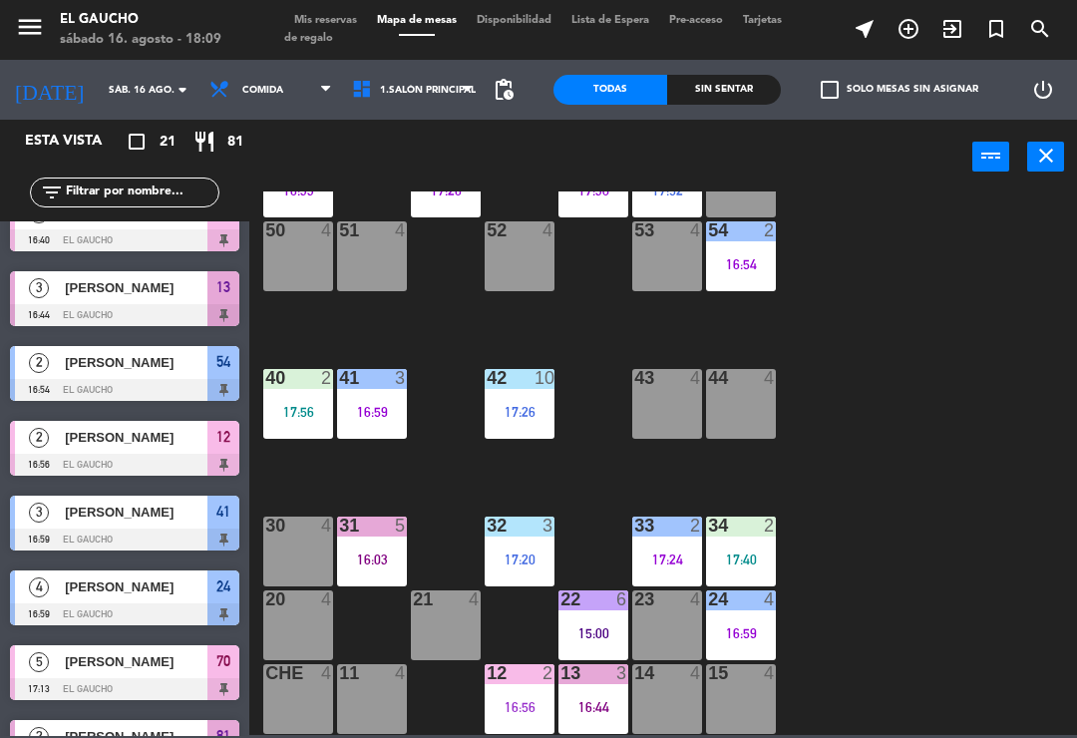
scroll to position [374, 0]
click at [297, 405] on div "17:56" at bounding box center [298, 412] width 70 height 14
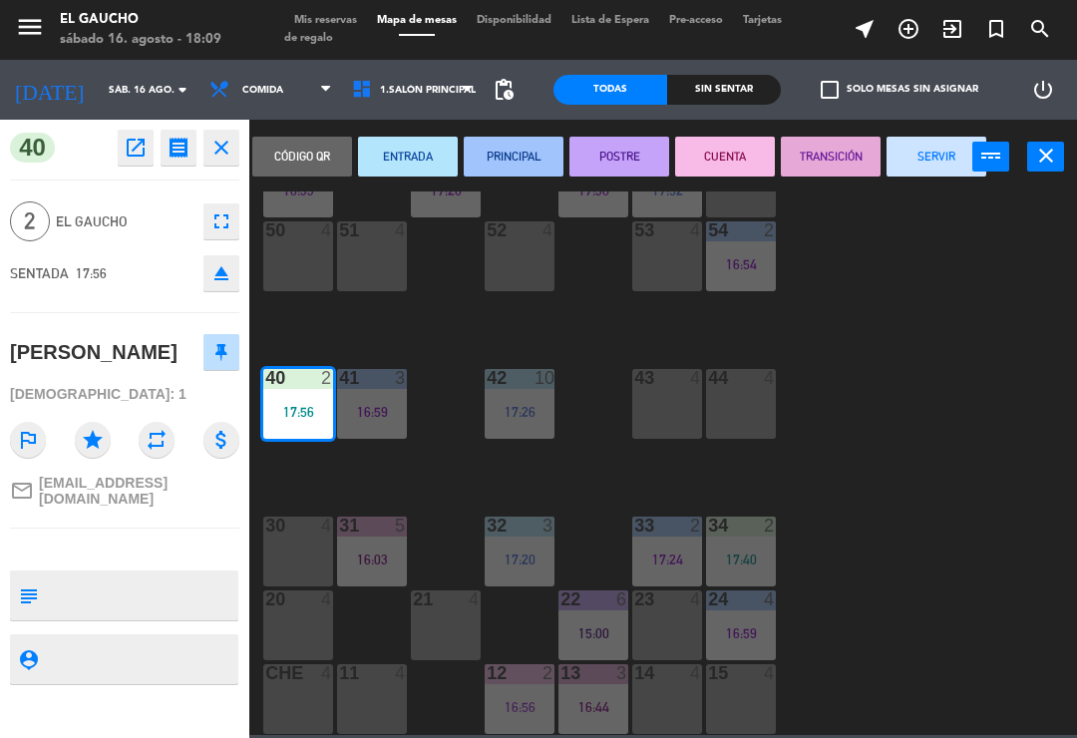
click at [528, 151] on button "PRINCIPAL" at bounding box center [514, 157] width 100 height 40
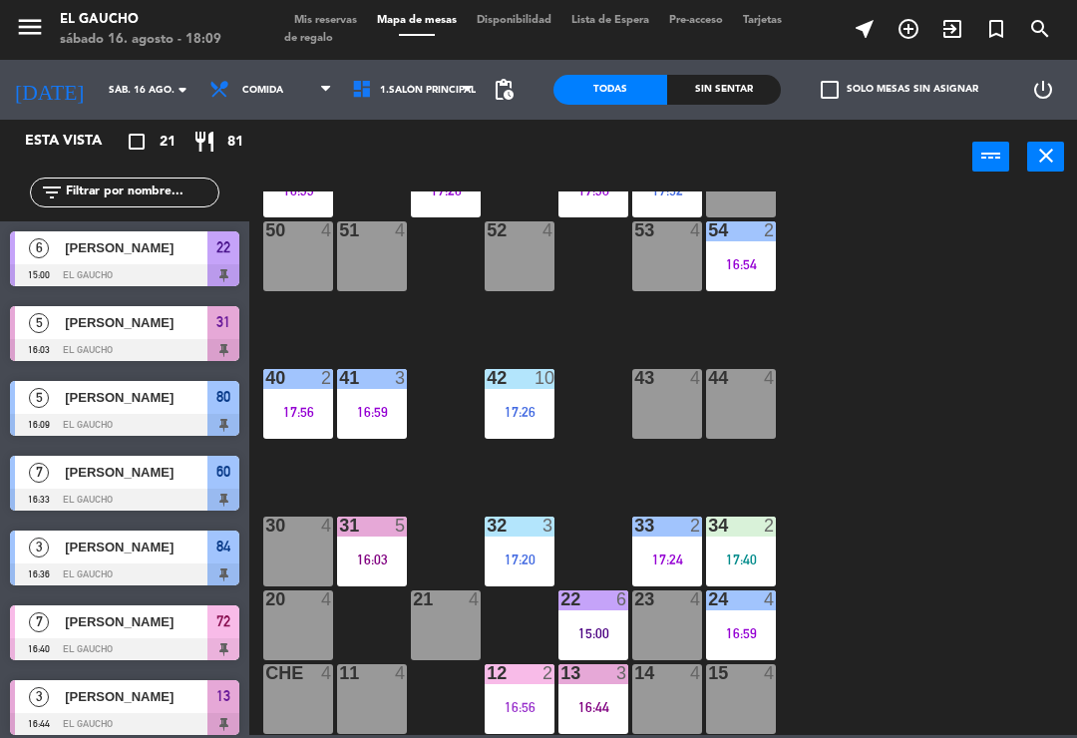
scroll to position [484, 0]
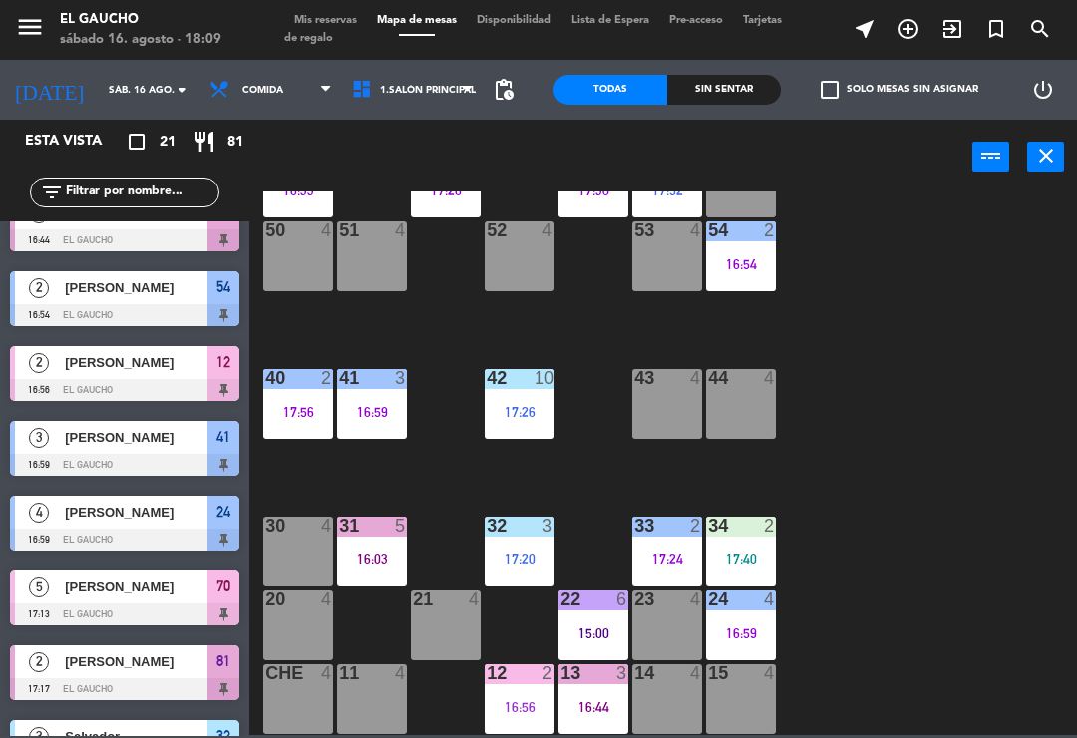
click at [520, 426] on div "42 10 17:26" at bounding box center [520, 404] width 70 height 70
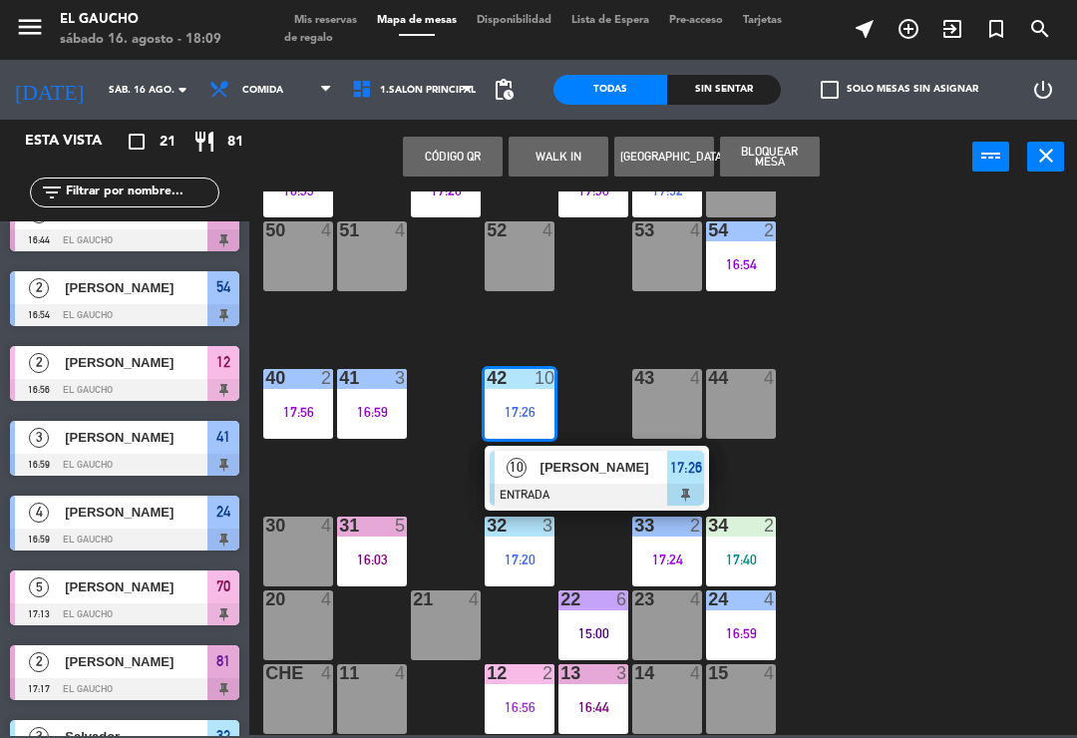
click at [585, 484] on div at bounding box center [597, 495] width 214 height 22
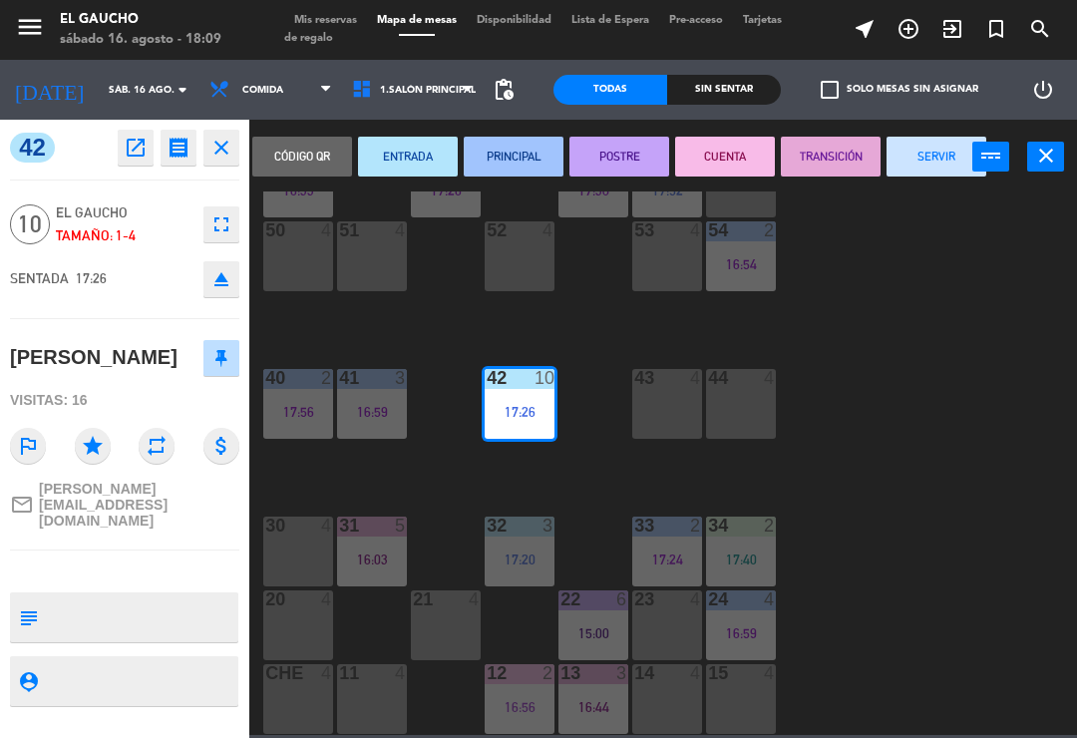
click at [512, 159] on button "PRINCIPAL" at bounding box center [514, 157] width 100 height 40
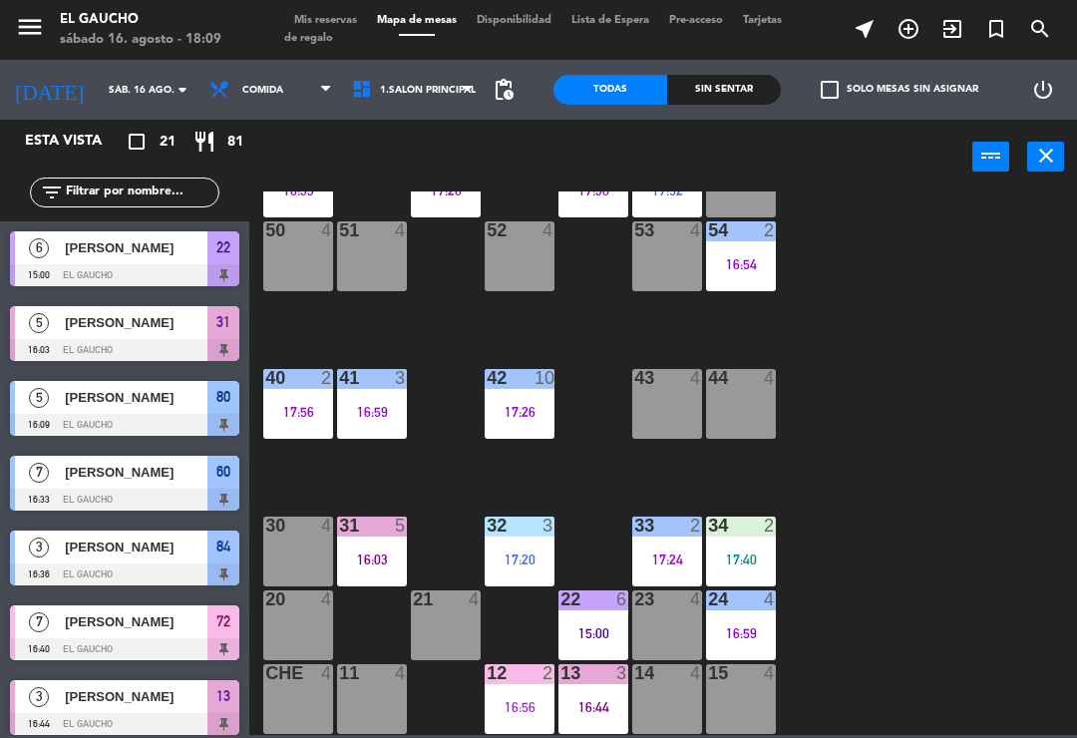
scroll to position [110, 0]
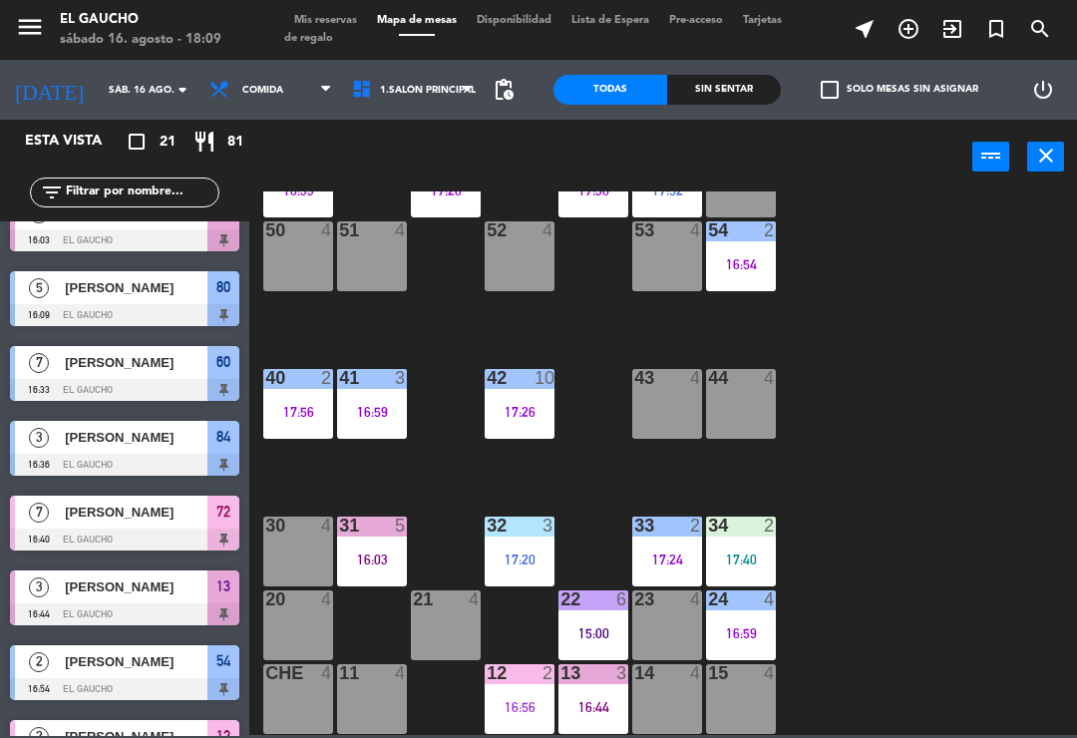
click at [517, 553] on div "17:20" at bounding box center [520, 560] width 70 height 14
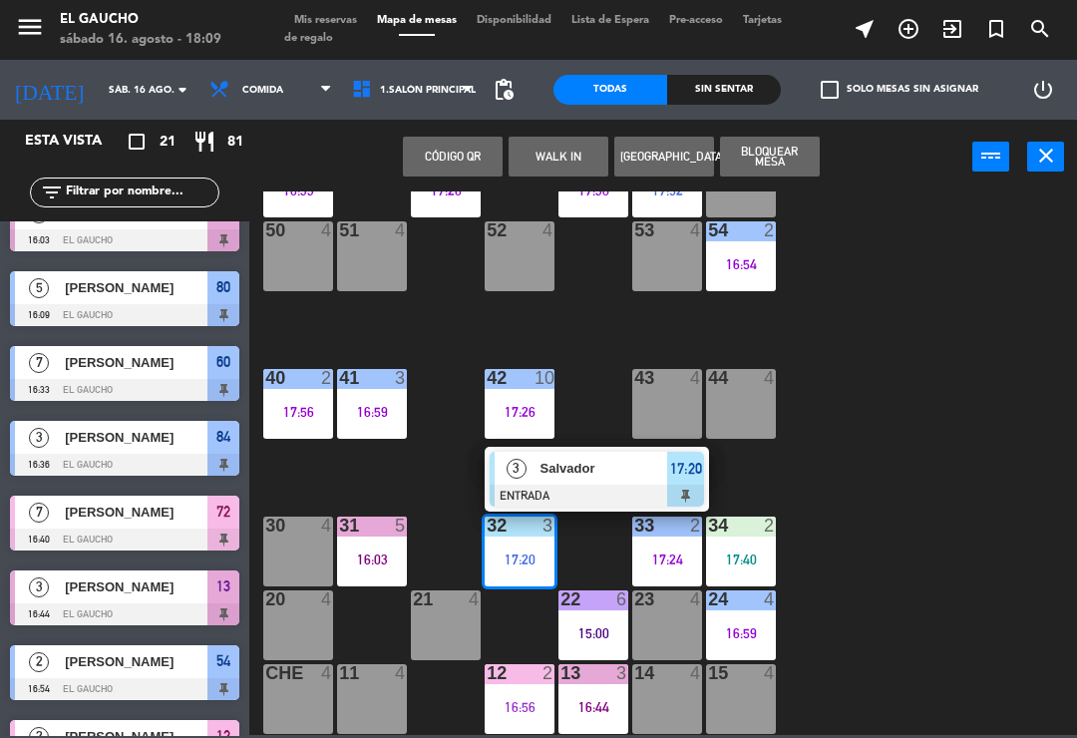
click at [606, 475] on span "Salvador" at bounding box center [605, 468] width 128 height 21
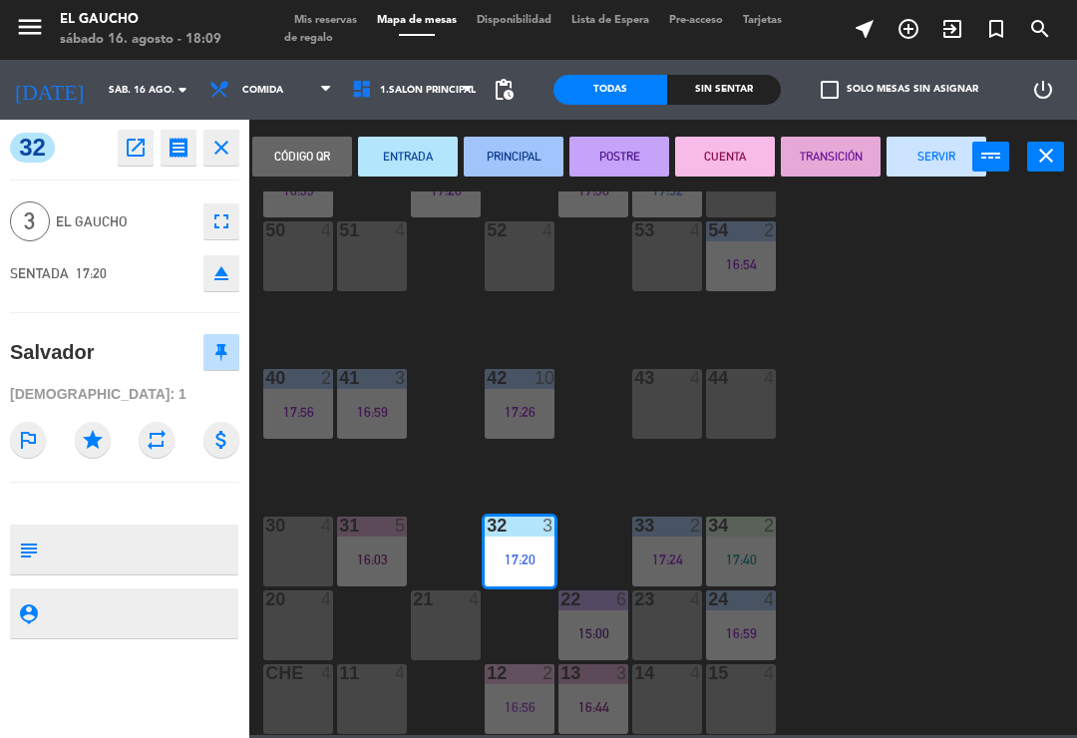
click at [506, 155] on button "PRINCIPAL" at bounding box center [514, 157] width 100 height 40
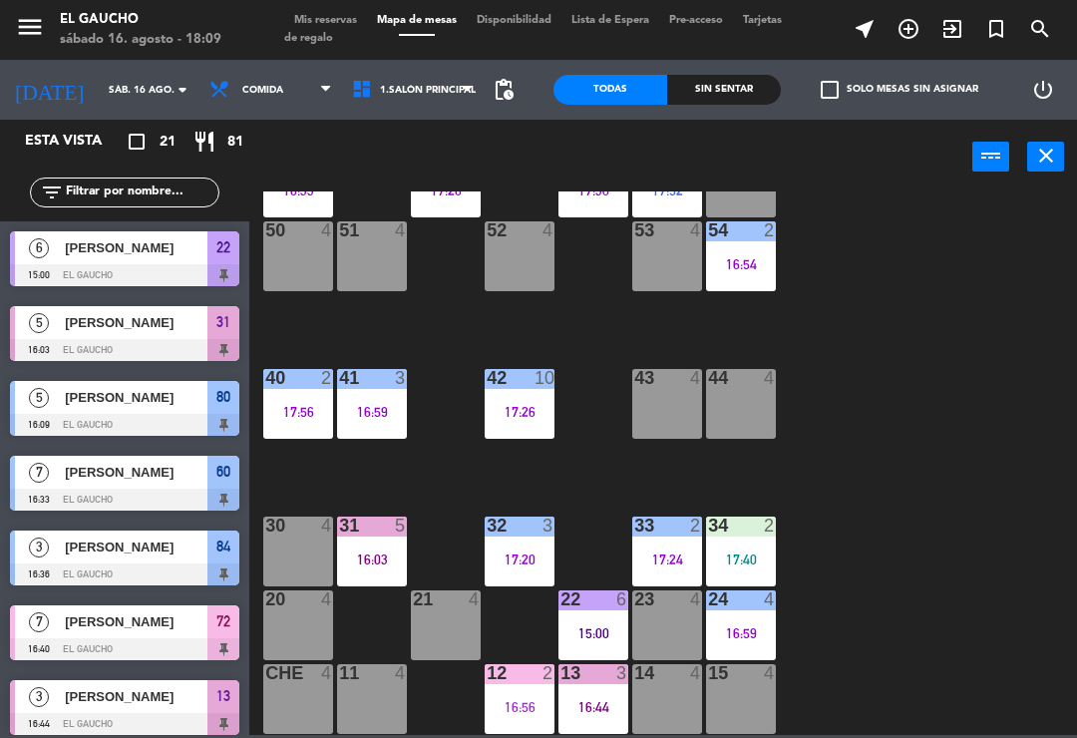
scroll to position [0, 0]
click at [759, 548] on div "34 2 17:40" at bounding box center [741, 552] width 70 height 70
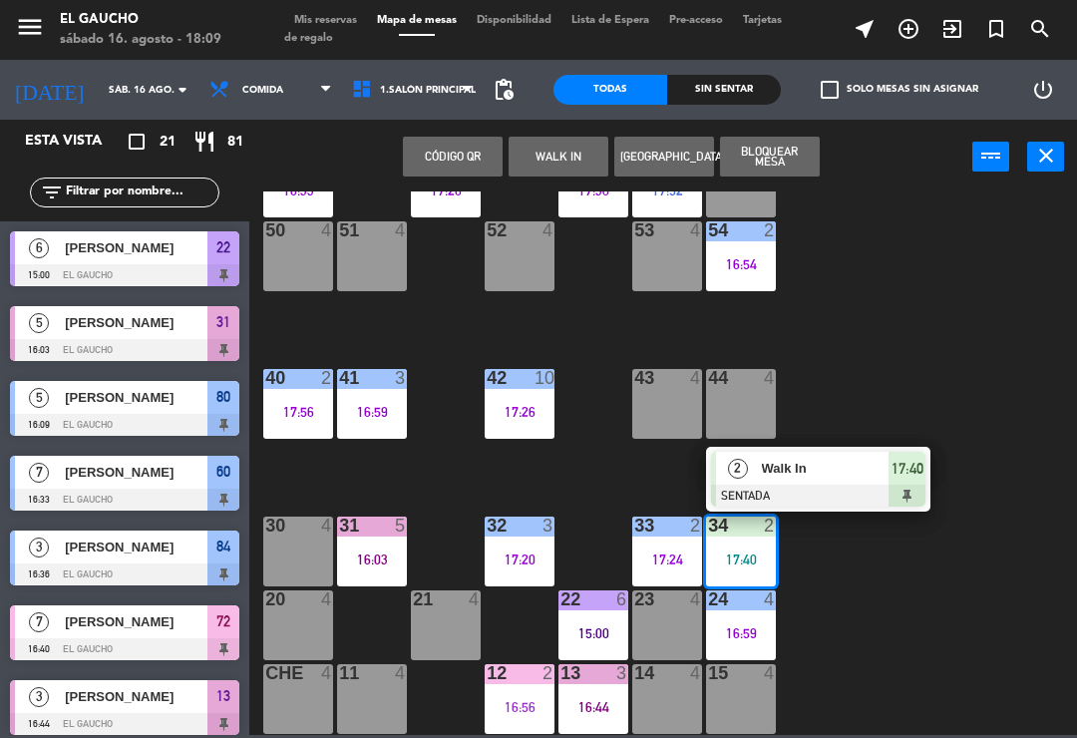
click at [834, 484] on div "Walk In" at bounding box center [825, 468] width 130 height 33
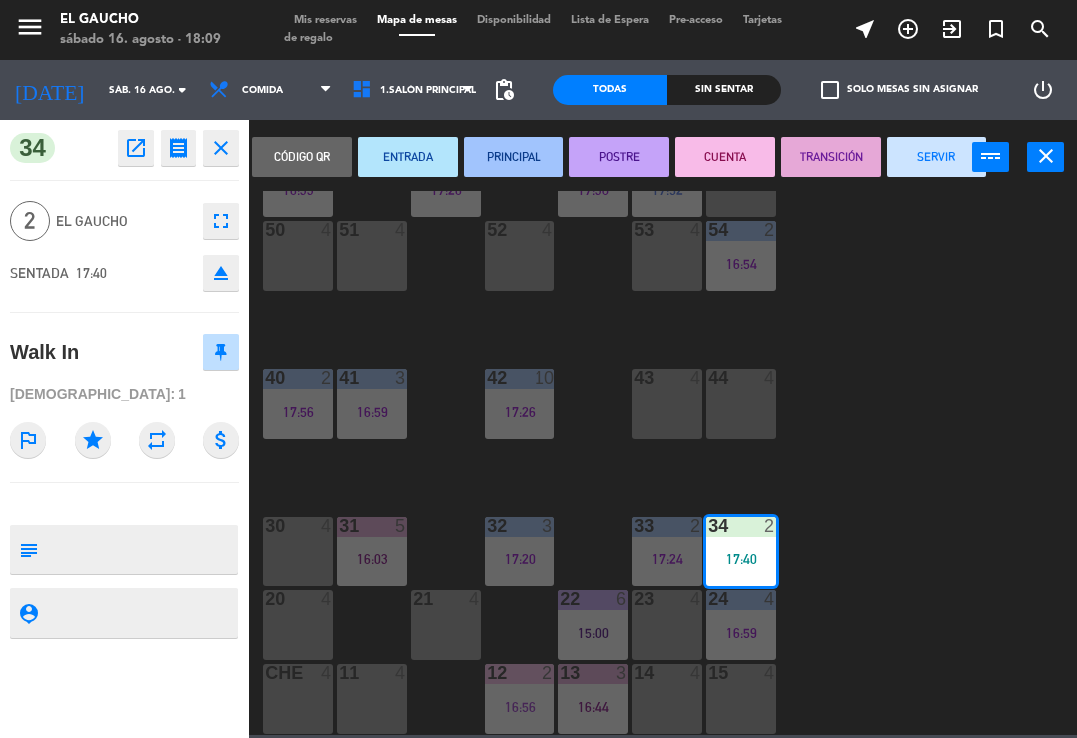
click at [507, 158] on button "PRINCIPAL" at bounding box center [514, 157] width 100 height 40
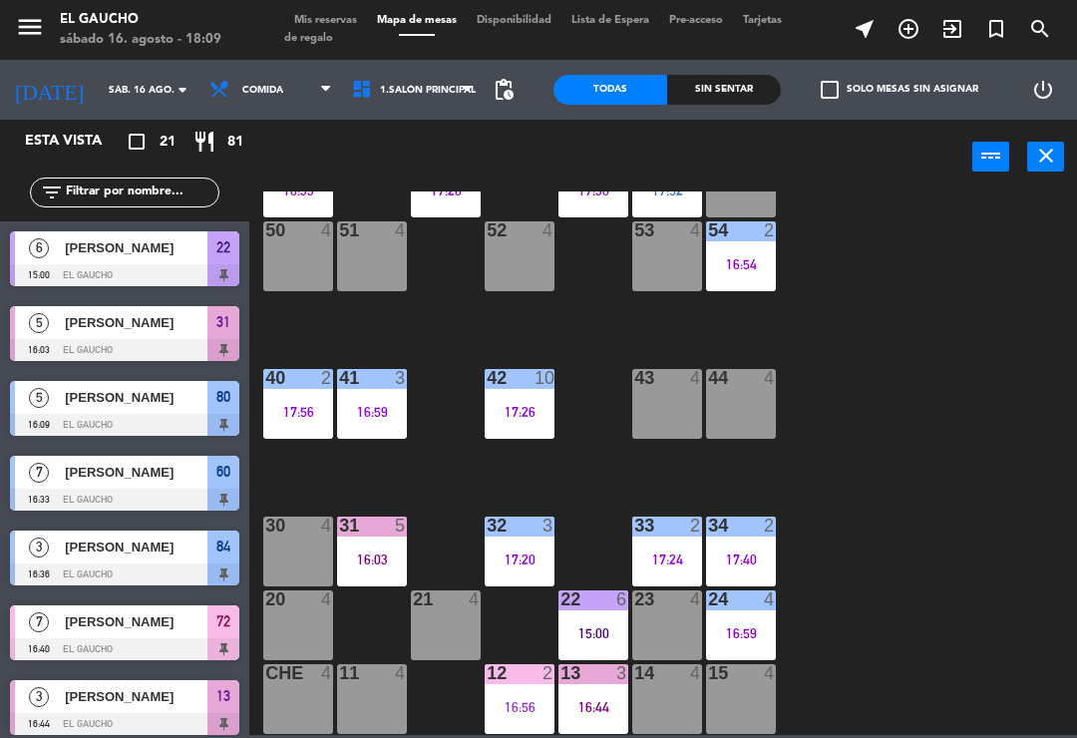
scroll to position [334, 0]
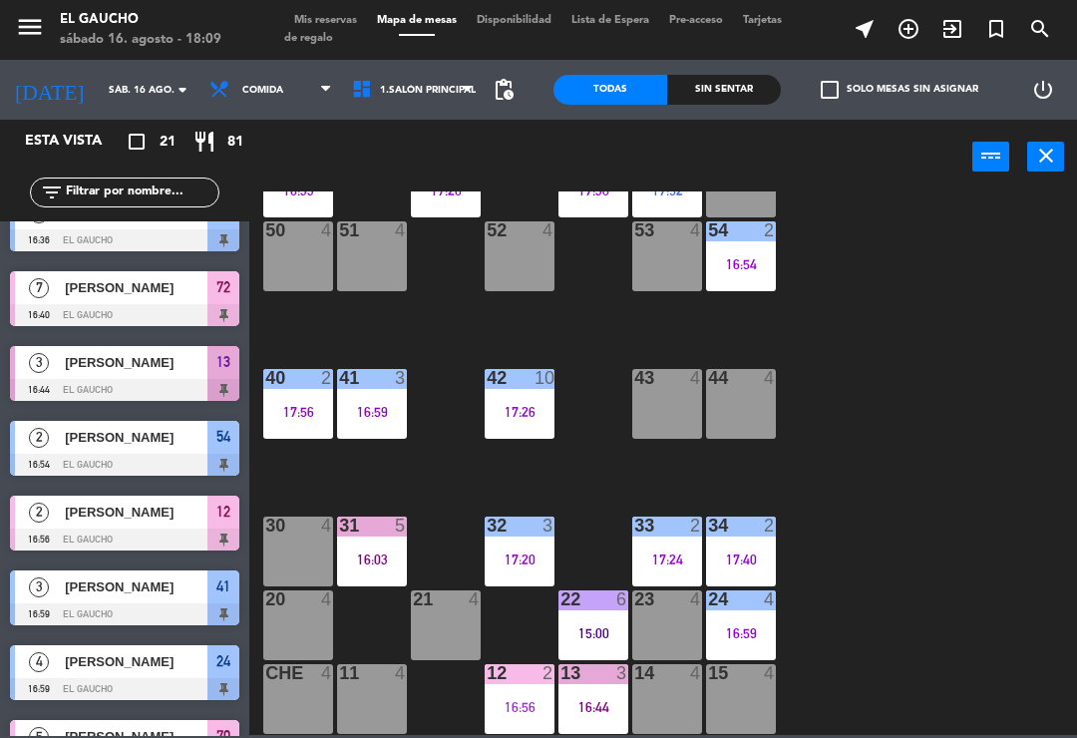
click at [742, 618] on div "24 4 16:59" at bounding box center [741, 626] width 70 height 70
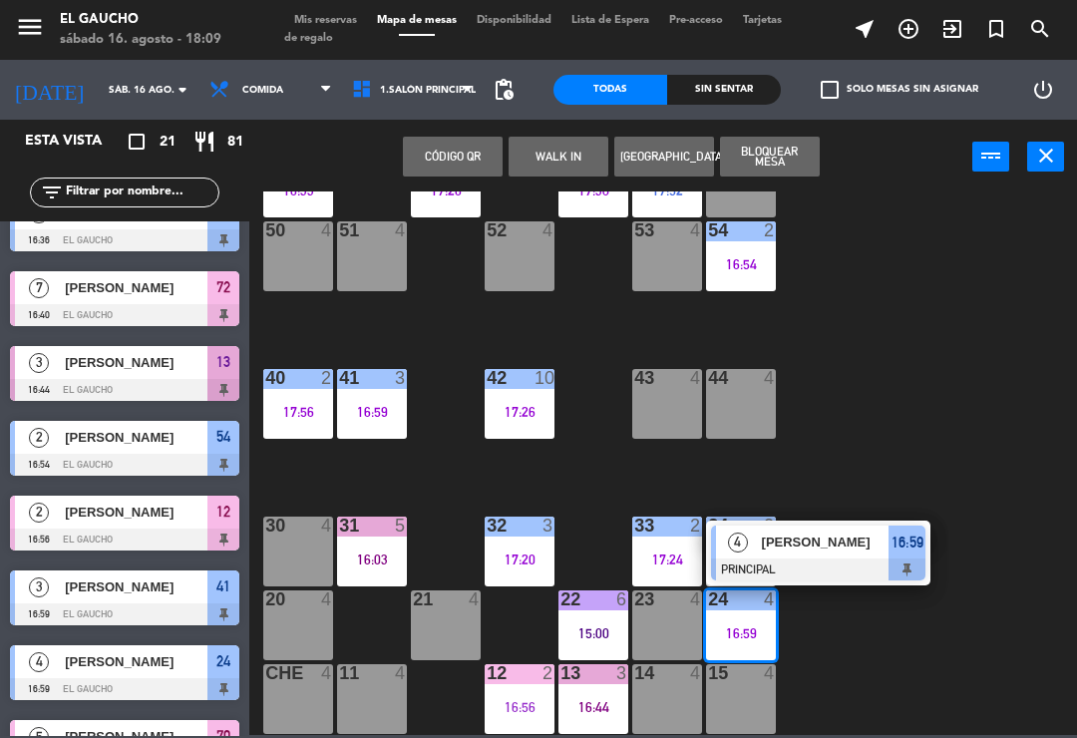
click at [851, 553] on span "[PERSON_NAME]" at bounding box center [826, 542] width 128 height 21
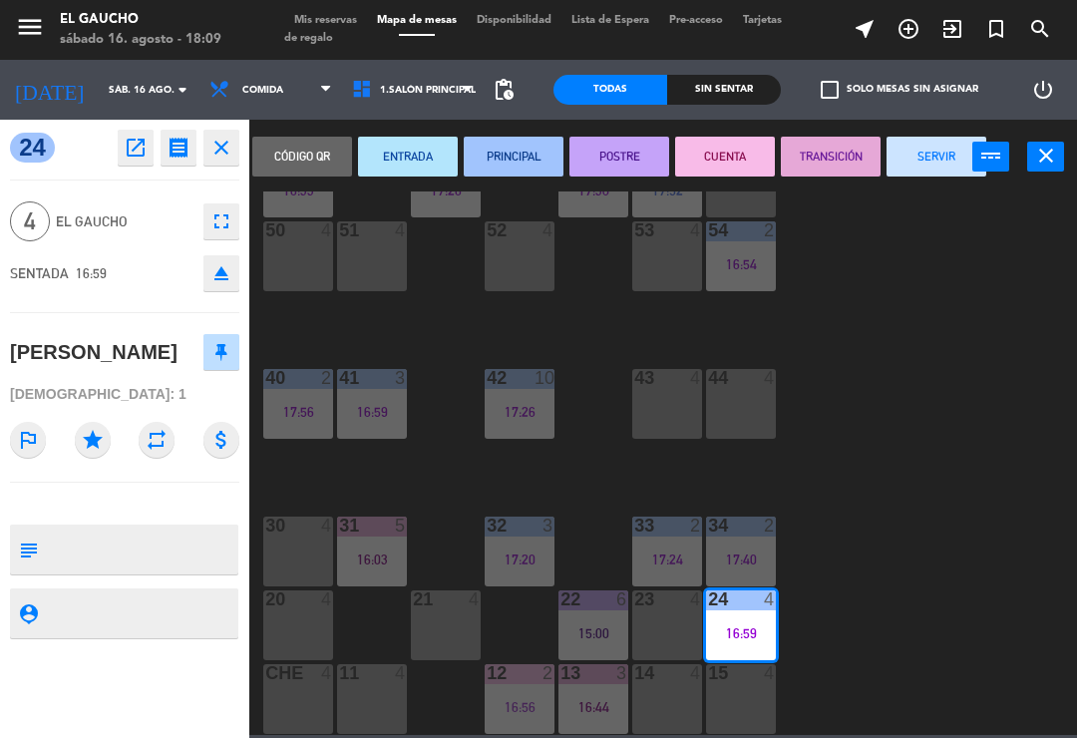
click at [925, 152] on button "SERVIR" at bounding box center [937, 157] width 100 height 40
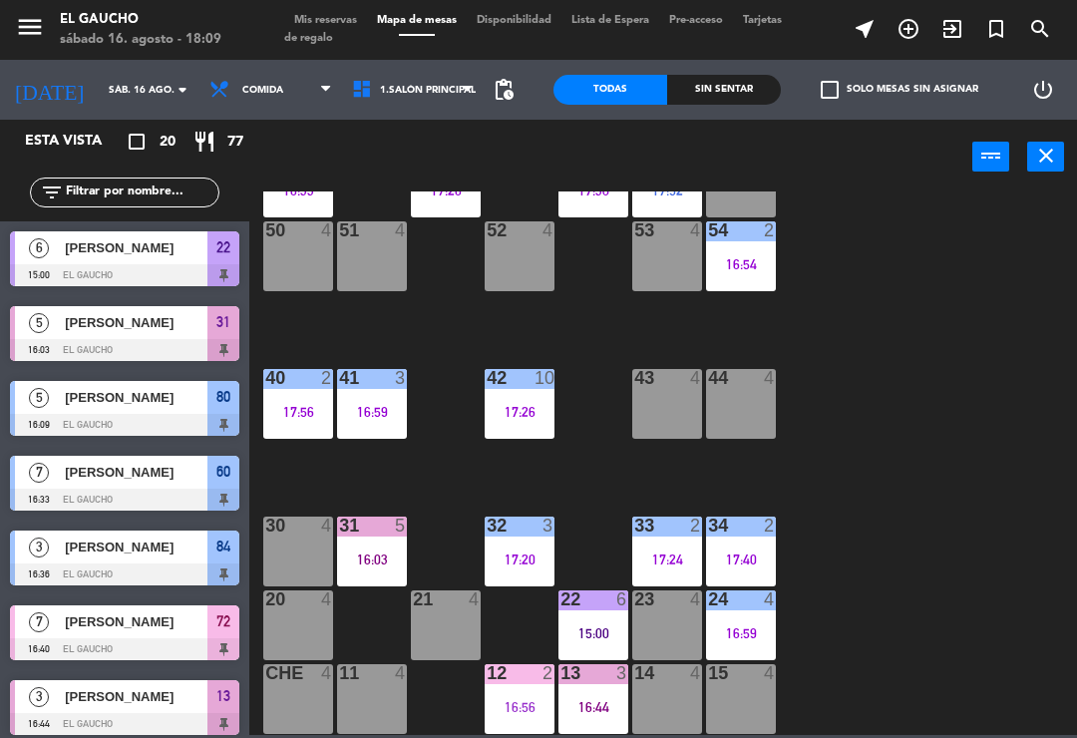
click at [516, 700] on div "16:56" at bounding box center [520, 707] width 70 height 14
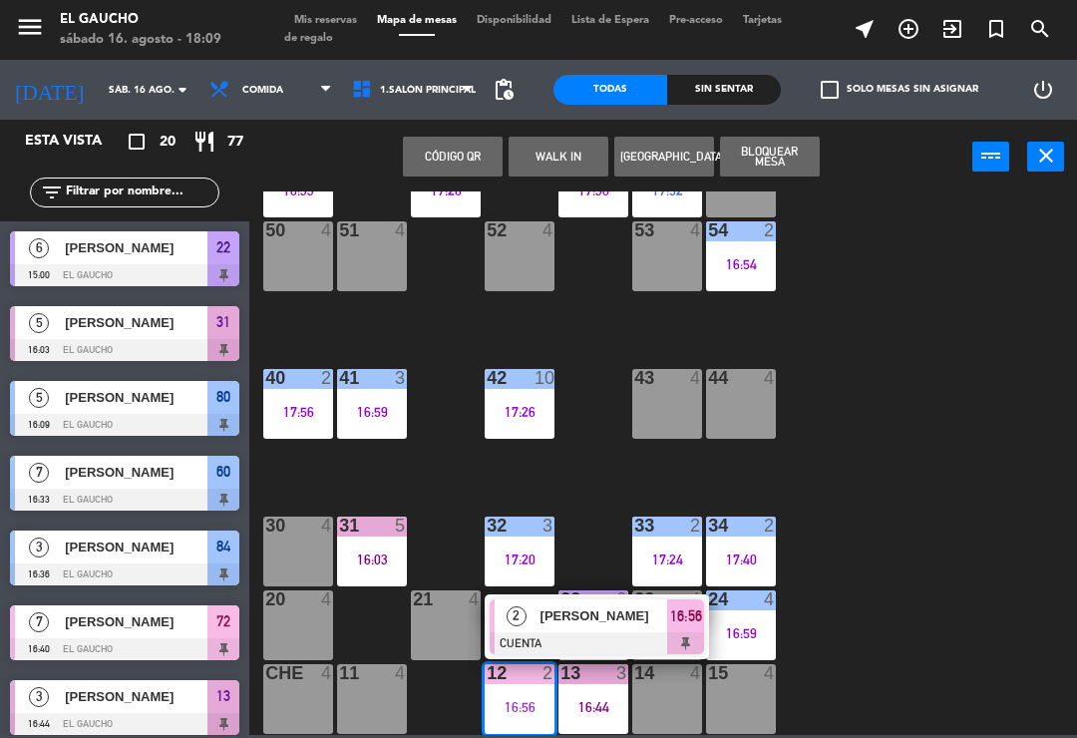
click at [591, 615] on span "Rafael Mora" at bounding box center [605, 616] width 128 height 21
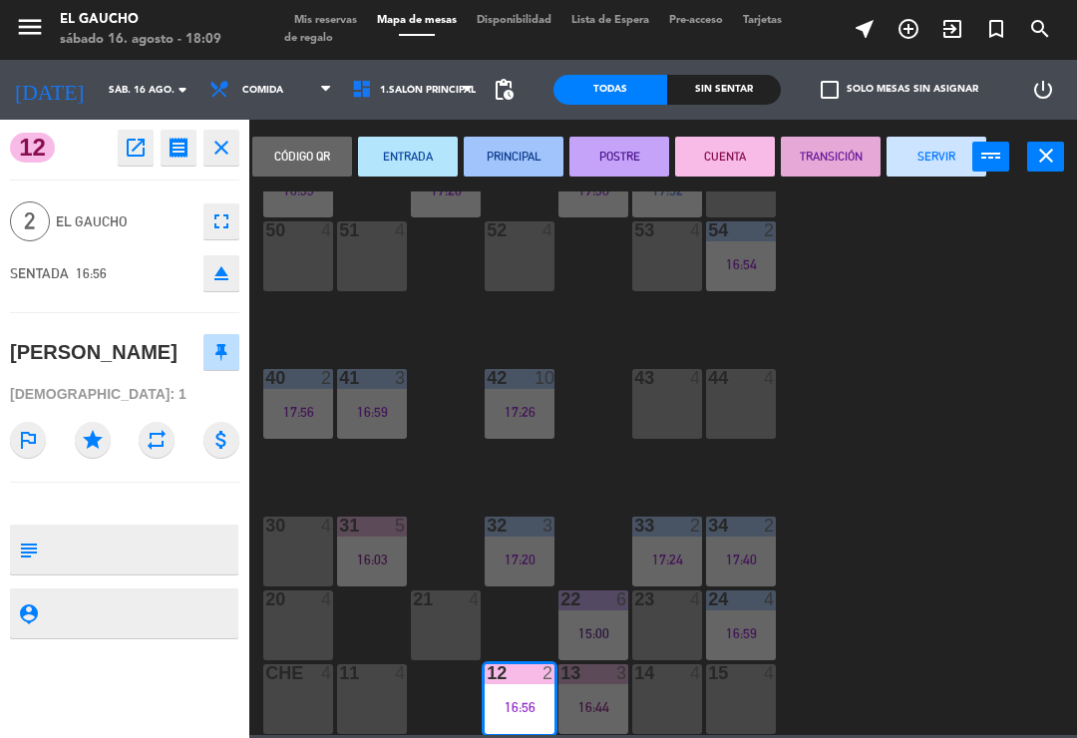
click at [927, 171] on button "SERVIR" at bounding box center [937, 157] width 100 height 40
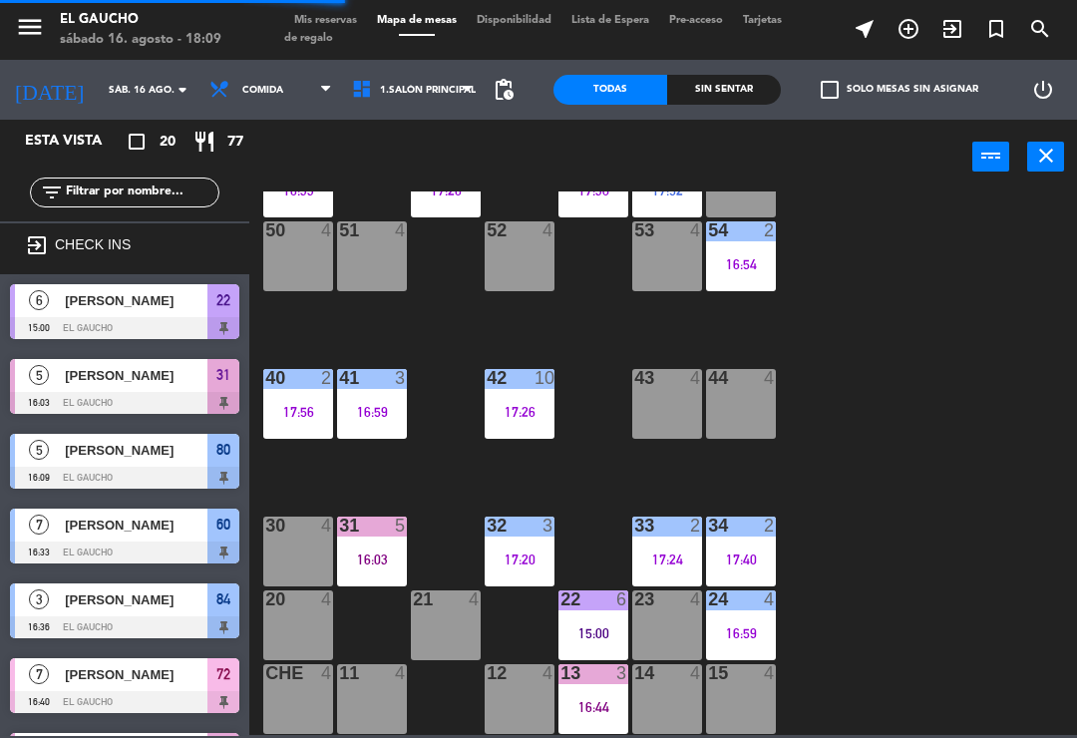
click at [593, 694] on div "13 3 16:44" at bounding box center [594, 699] width 70 height 70
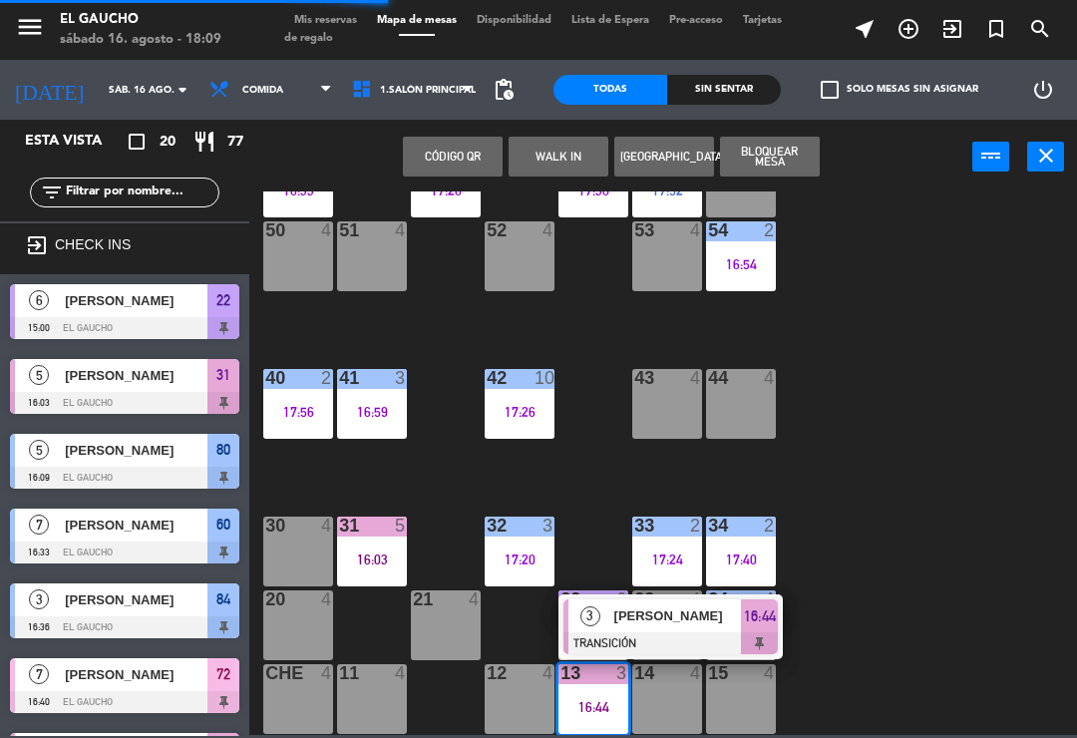
click at [697, 624] on span "Raul Rodriguez" at bounding box center [679, 616] width 128 height 21
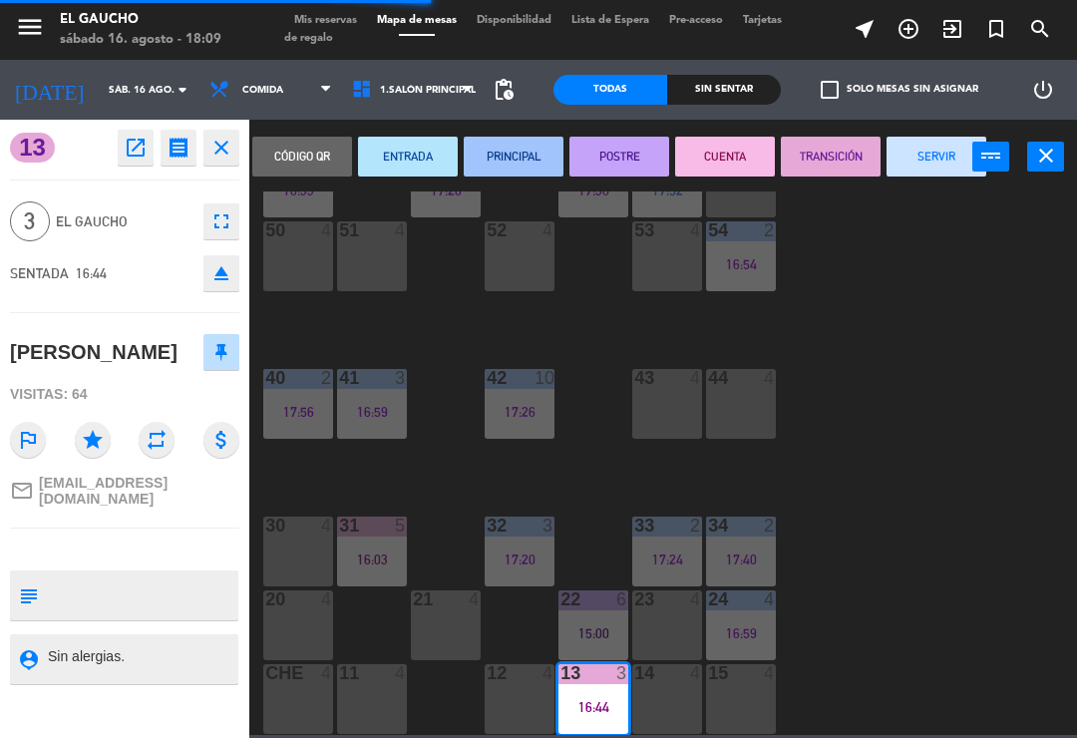
click at [918, 159] on button "SERVIR" at bounding box center [937, 157] width 100 height 40
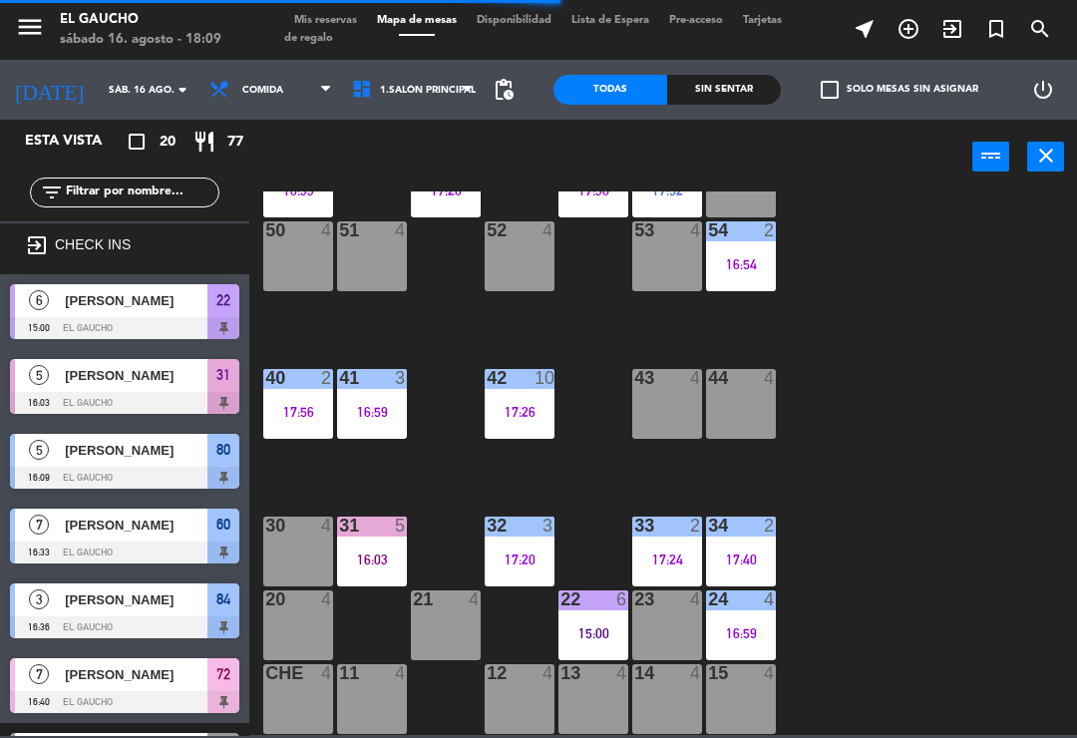
click at [879, 525] on div "84 3 16:36 80 5 16:09 83 4 82 4 81 2 17:17 70 5 17:13 71 4 72 7 16:40 73 4 74 4…" at bounding box center [668, 464] width 817 height 544
click at [261, 82] on span "Comida" at bounding box center [271, 90] width 143 height 44
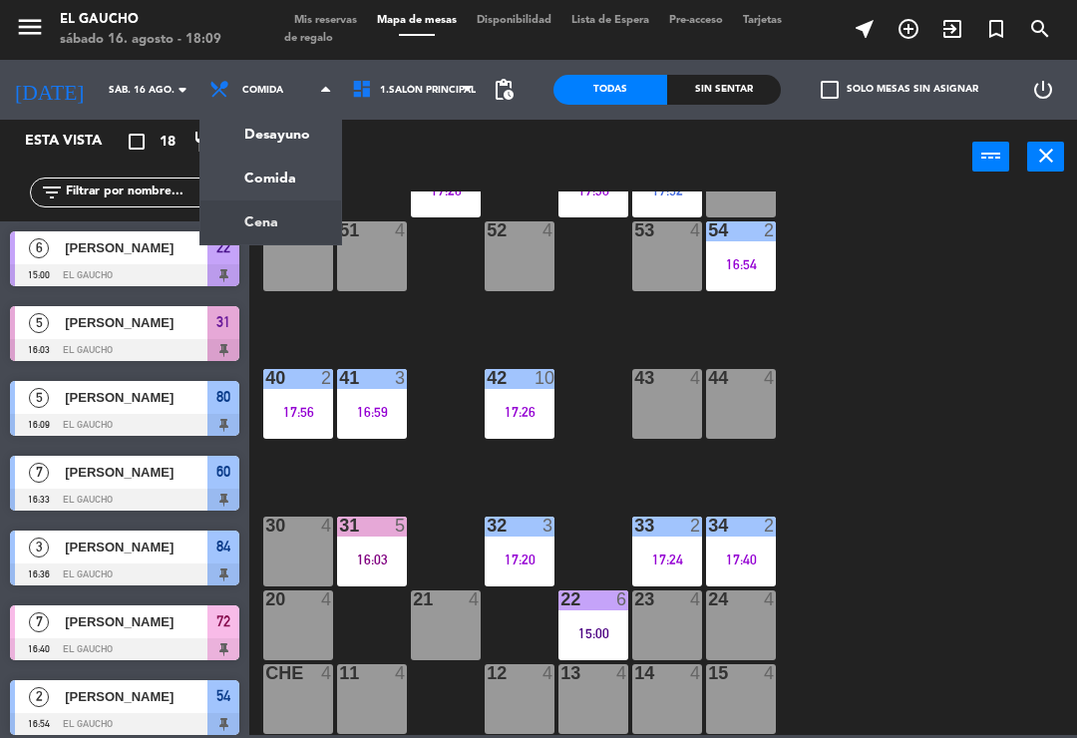
click at [915, 624] on div "84 3 16:36 80 5 16:09 83 4 82 4 81 2 17:17 70 5 17:13 71 4 72 7 16:40 73 4 74 4…" at bounding box center [668, 464] width 817 height 544
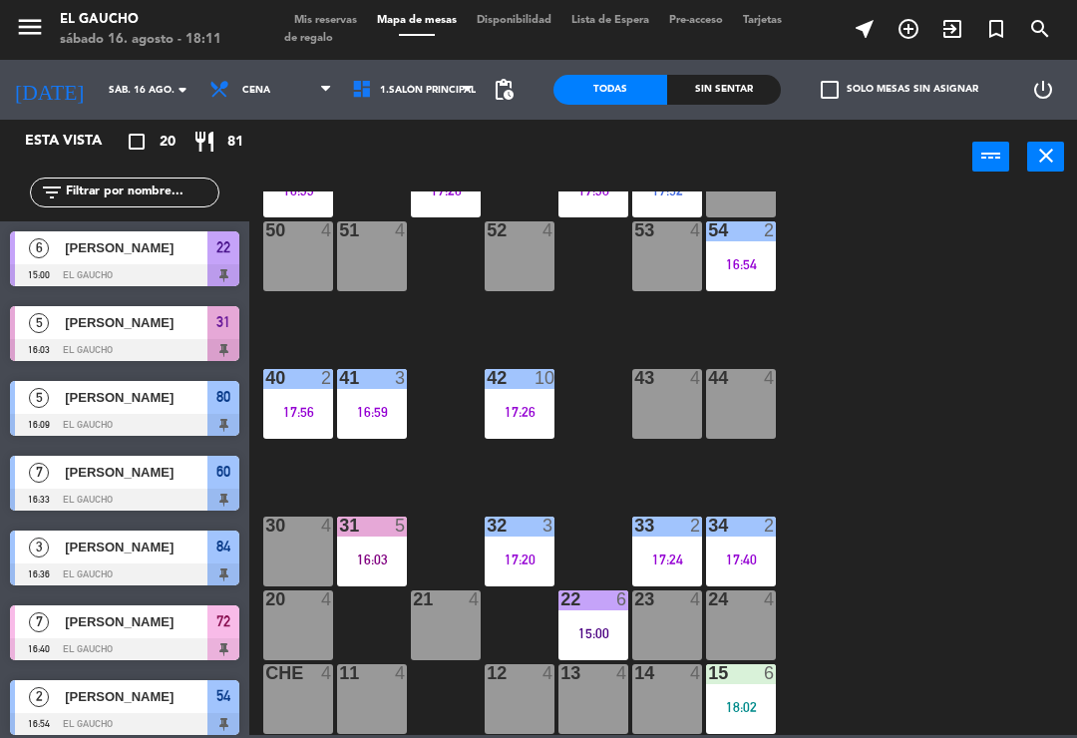
scroll to position [374, 0]
click at [661, 680] on div at bounding box center [667, 673] width 33 height 18
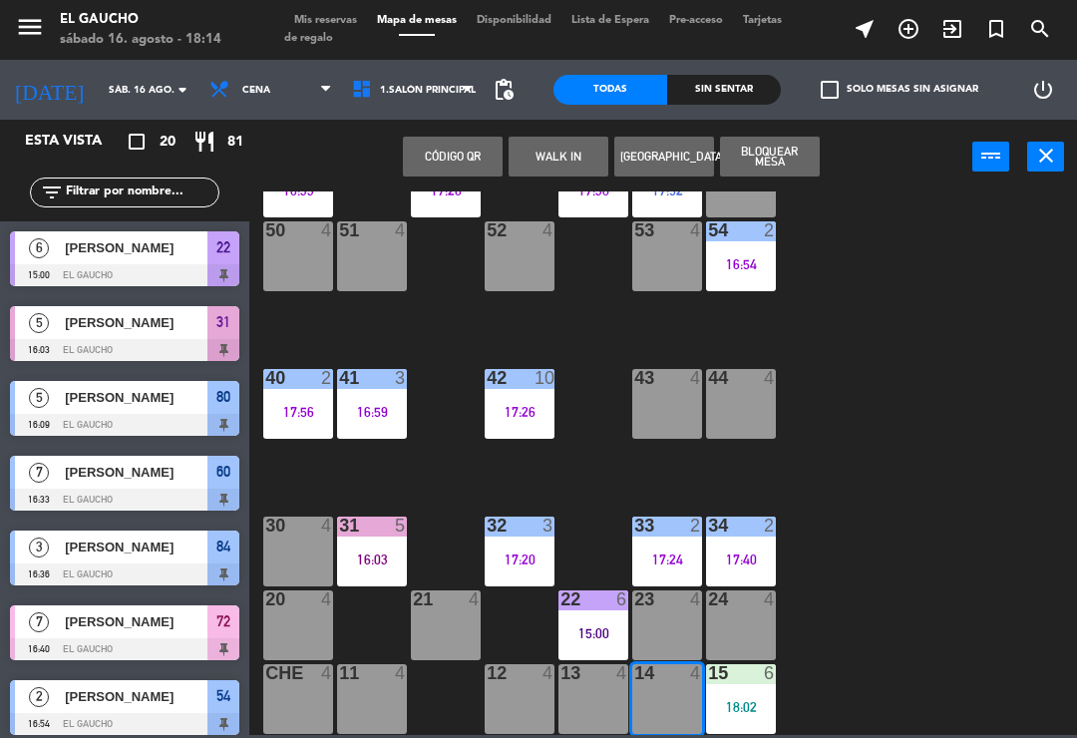
click at [550, 155] on button "WALK IN" at bounding box center [559, 157] width 100 height 40
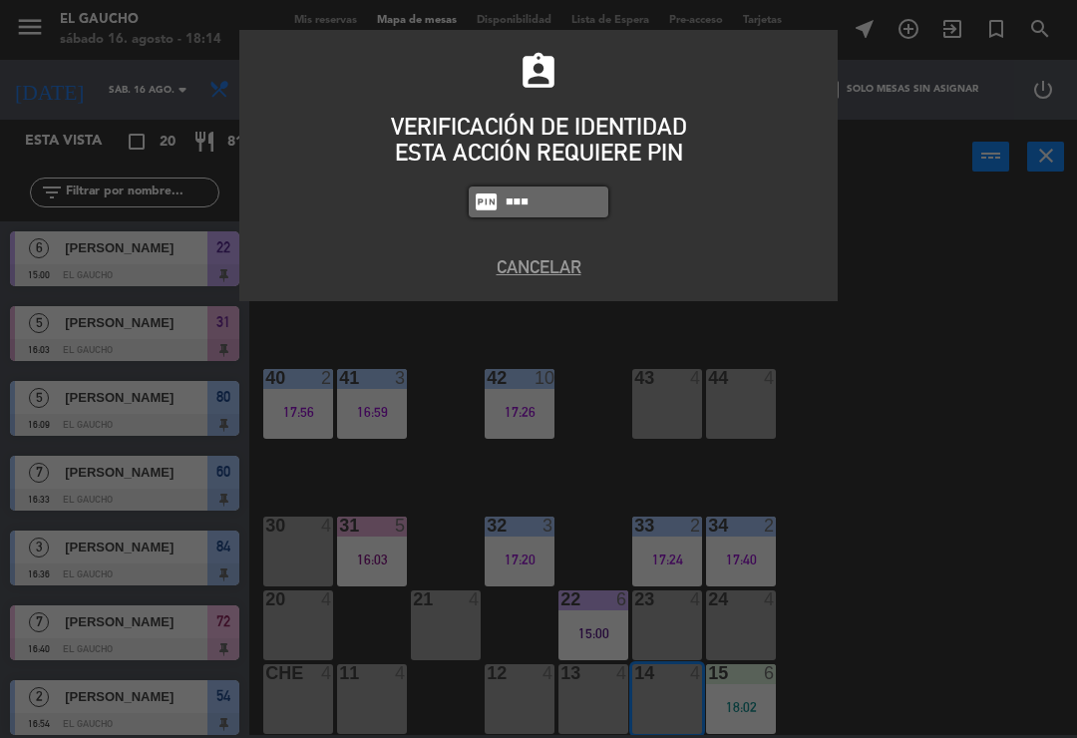
type input "3124"
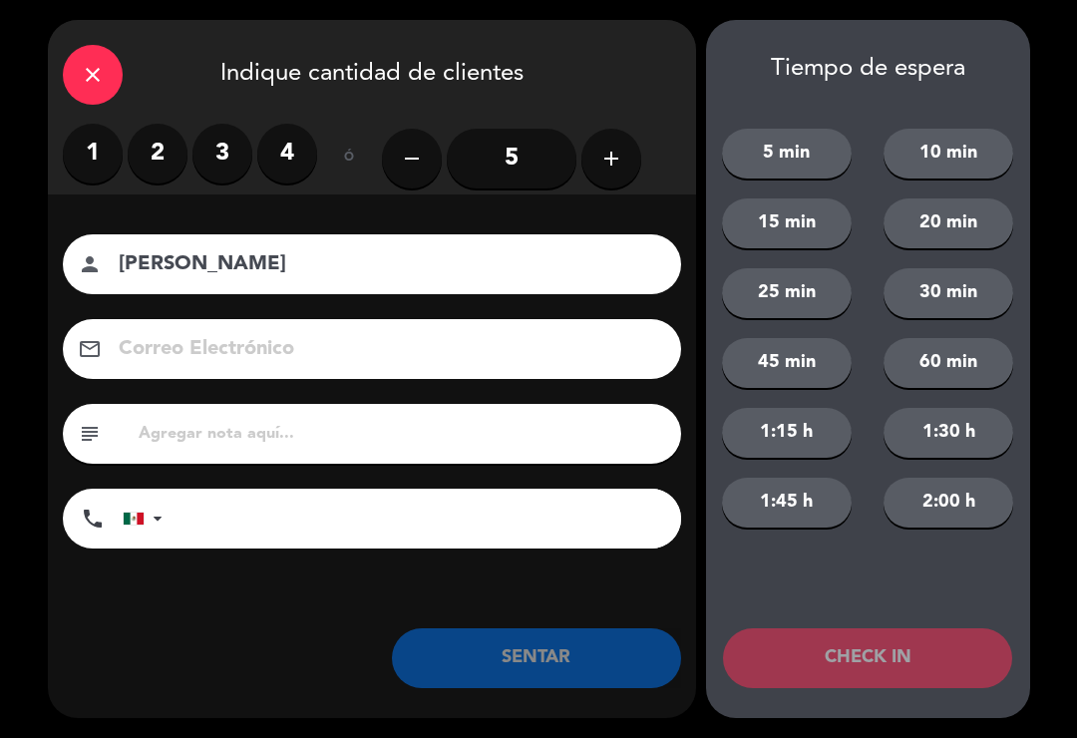
type input "[PERSON_NAME]"
click at [297, 156] on label "4" at bounding box center [287, 154] width 60 height 60
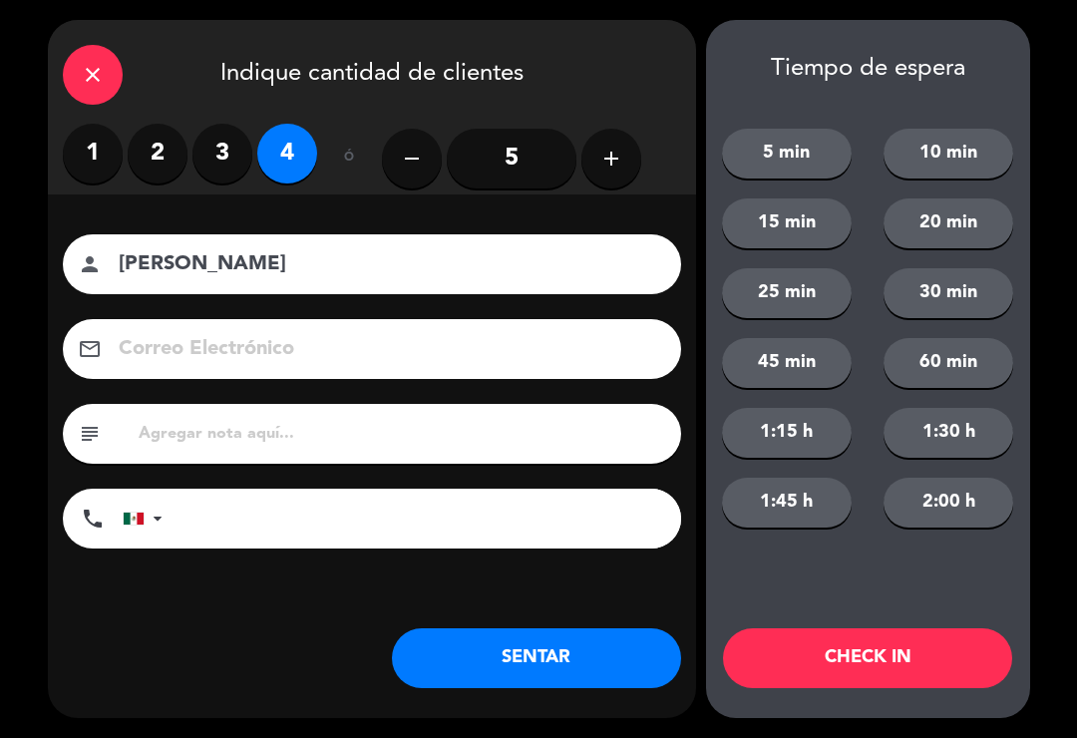
click at [528, 654] on button "SENTAR" at bounding box center [536, 658] width 289 height 60
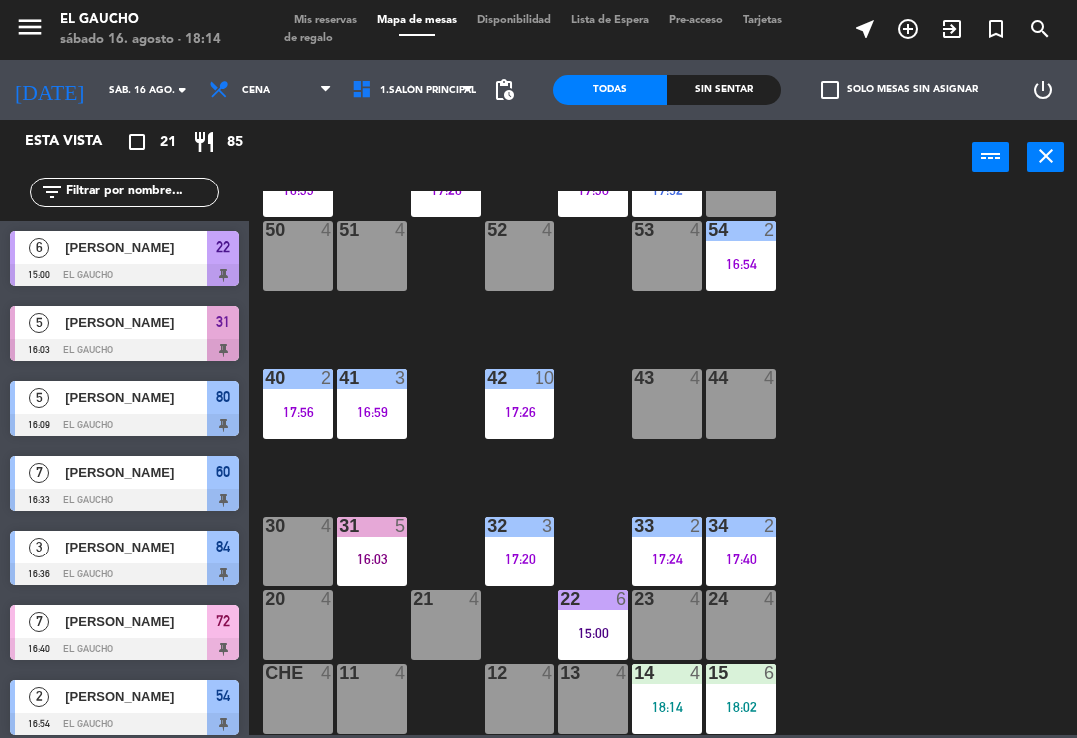
click at [516, 718] on div "12 4" at bounding box center [520, 699] width 70 height 70
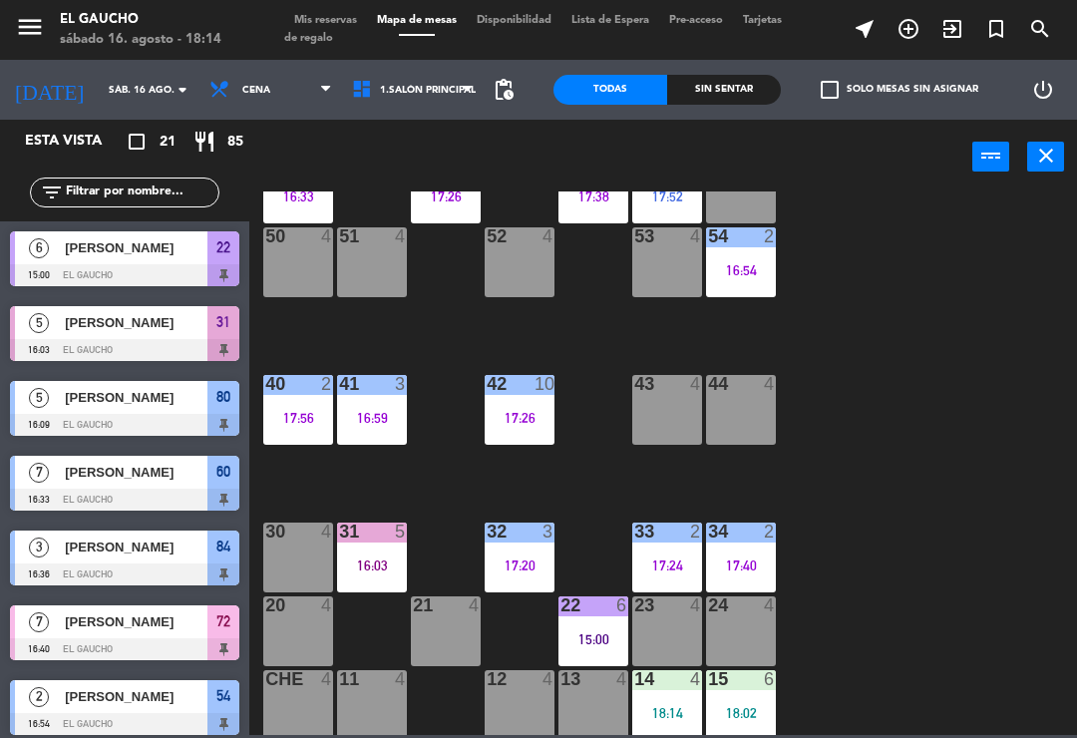
click at [294, 641] on div "20 4" at bounding box center [298, 632] width 70 height 70
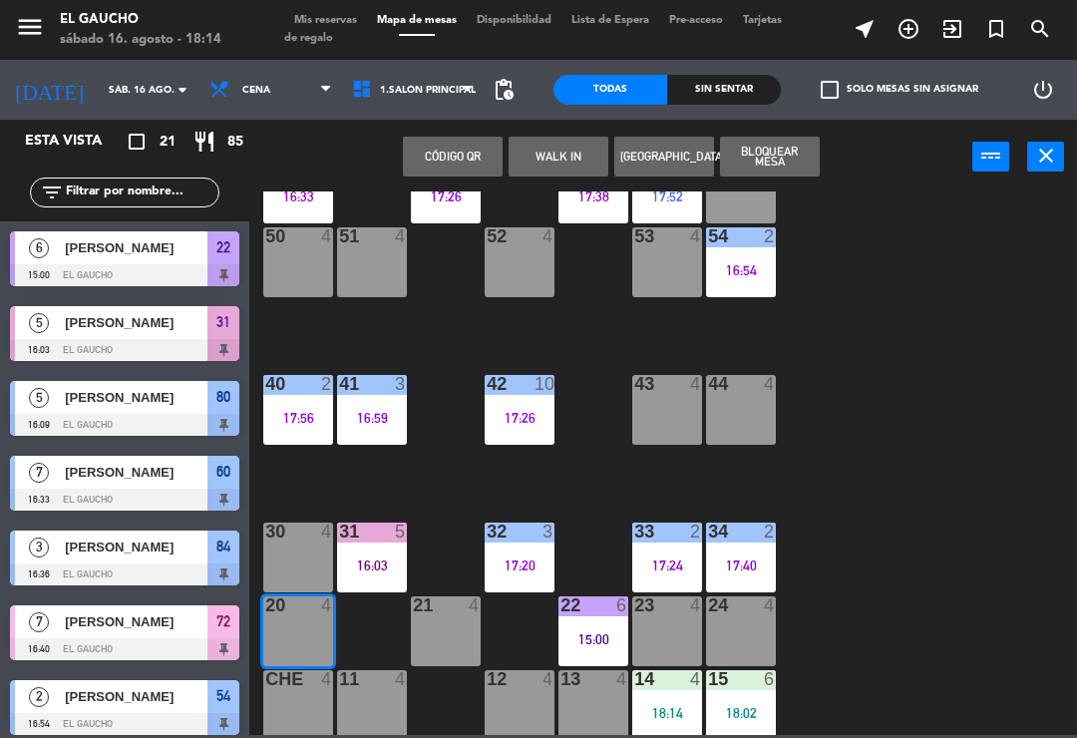
click at [553, 152] on button "WALK IN" at bounding box center [559, 157] width 100 height 40
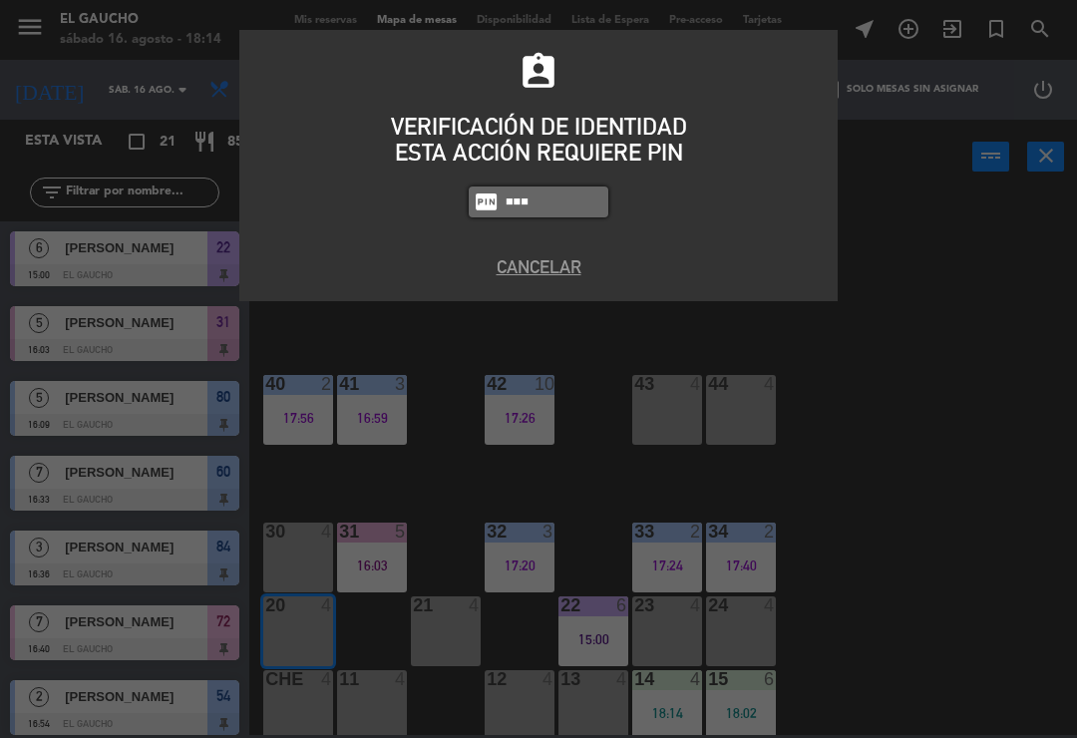
type input "3124"
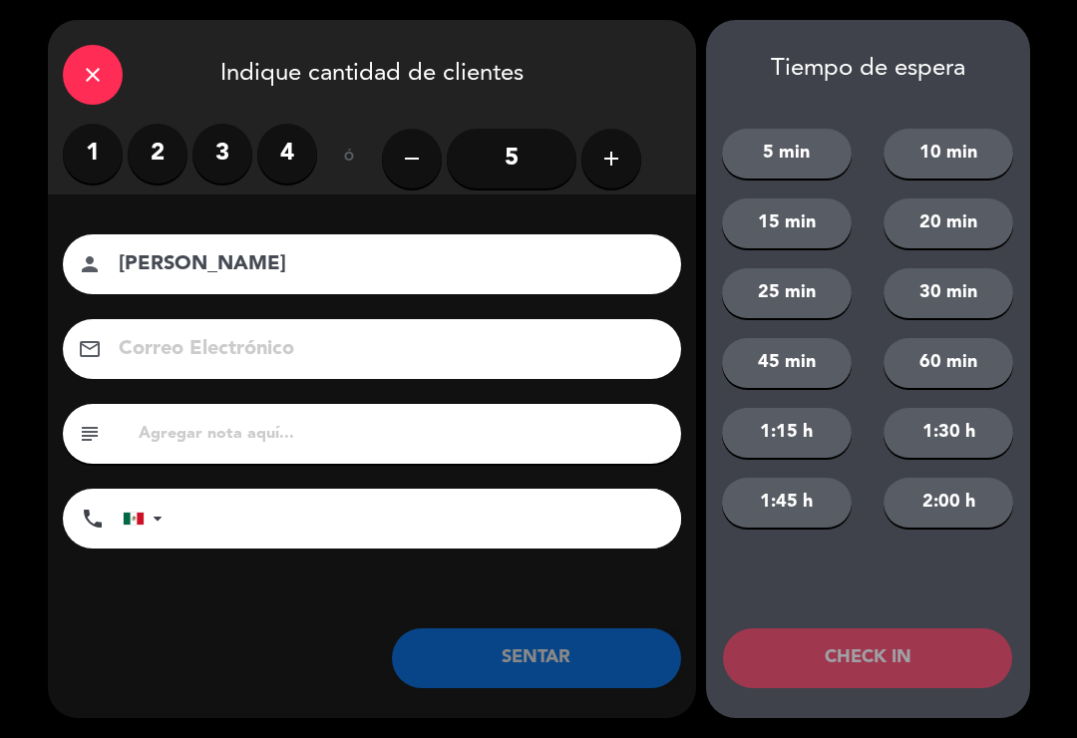
type input "[PERSON_NAME]"
click at [231, 159] on label "3" at bounding box center [223, 154] width 60 height 60
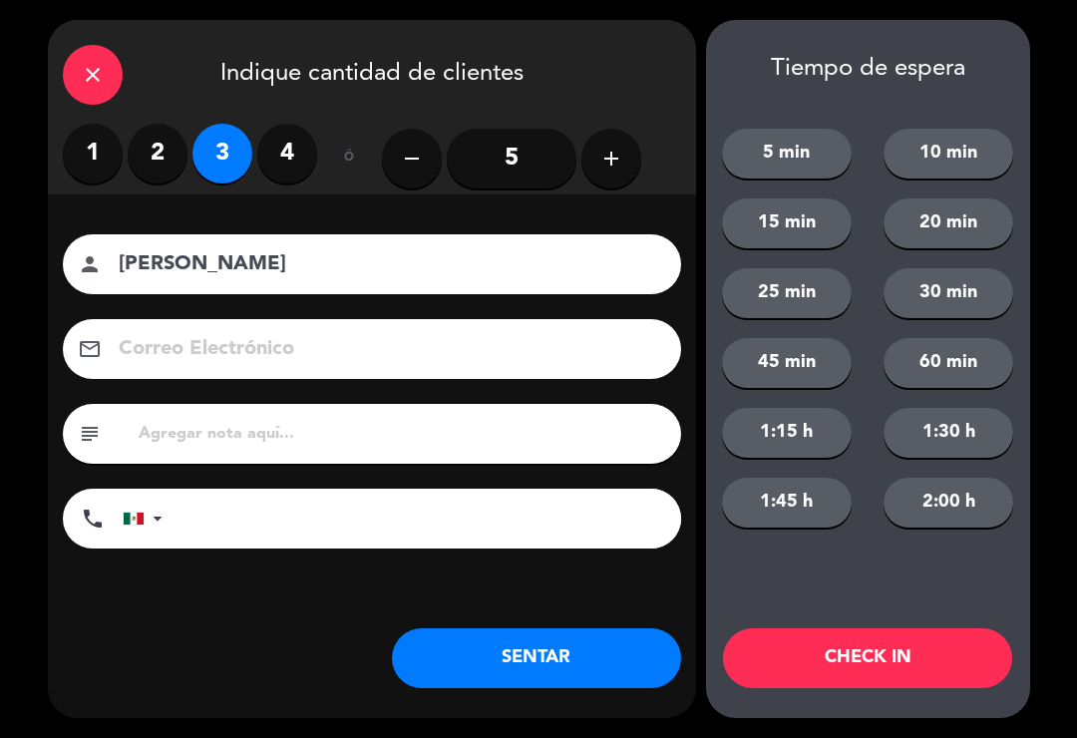
click at [550, 659] on button "SENTAR" at bounding box center [536, 658] width 289 height 60
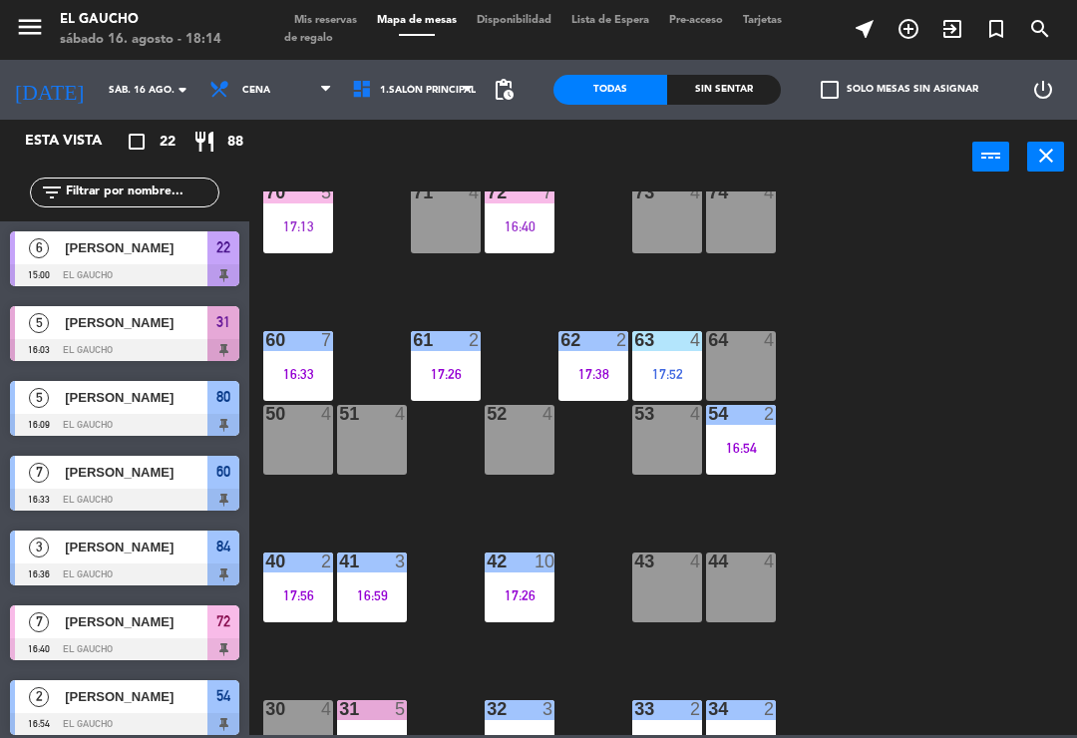
scroll to position [141, 0]
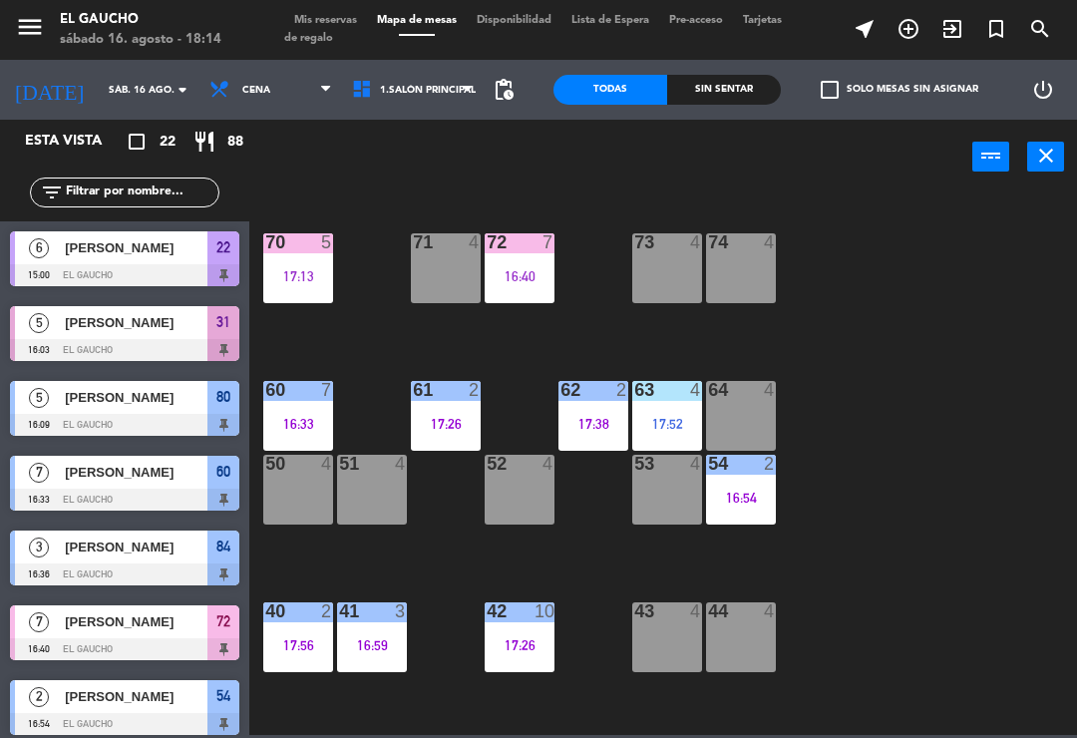
click at [294, 417] on div "16:33" at bounding box center [298, 424] width 70 height 14
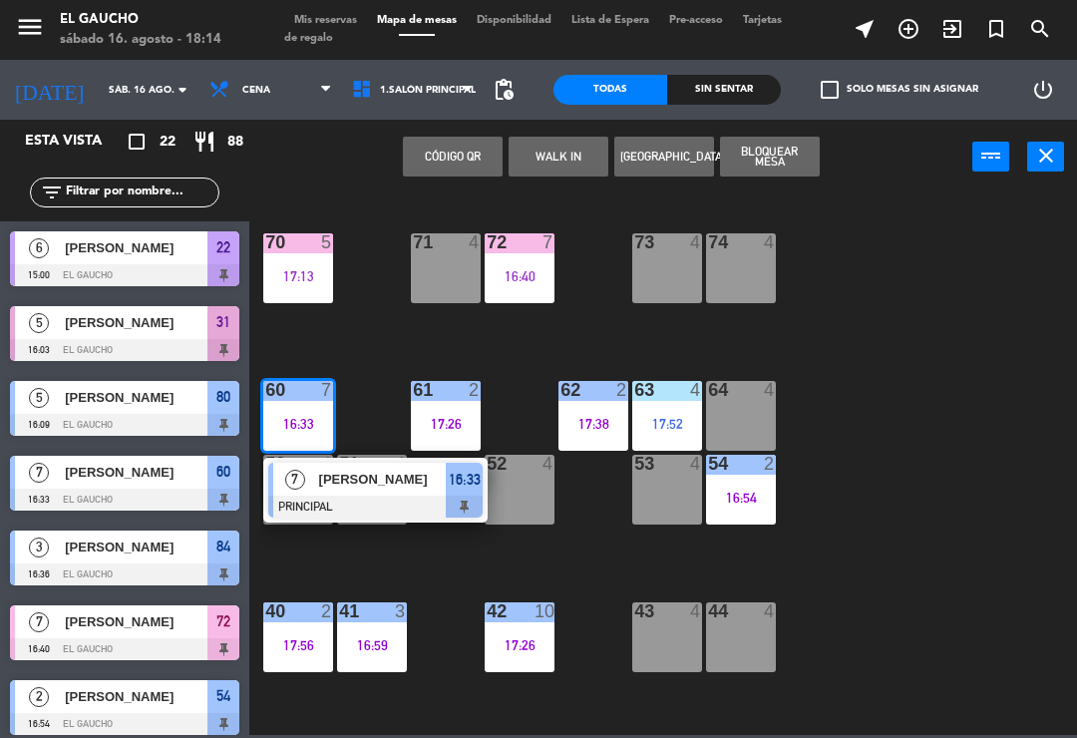
click at [368, 491] on div "[PERSON_NAME]" at bounding box center [382, 479] width 130 height 33
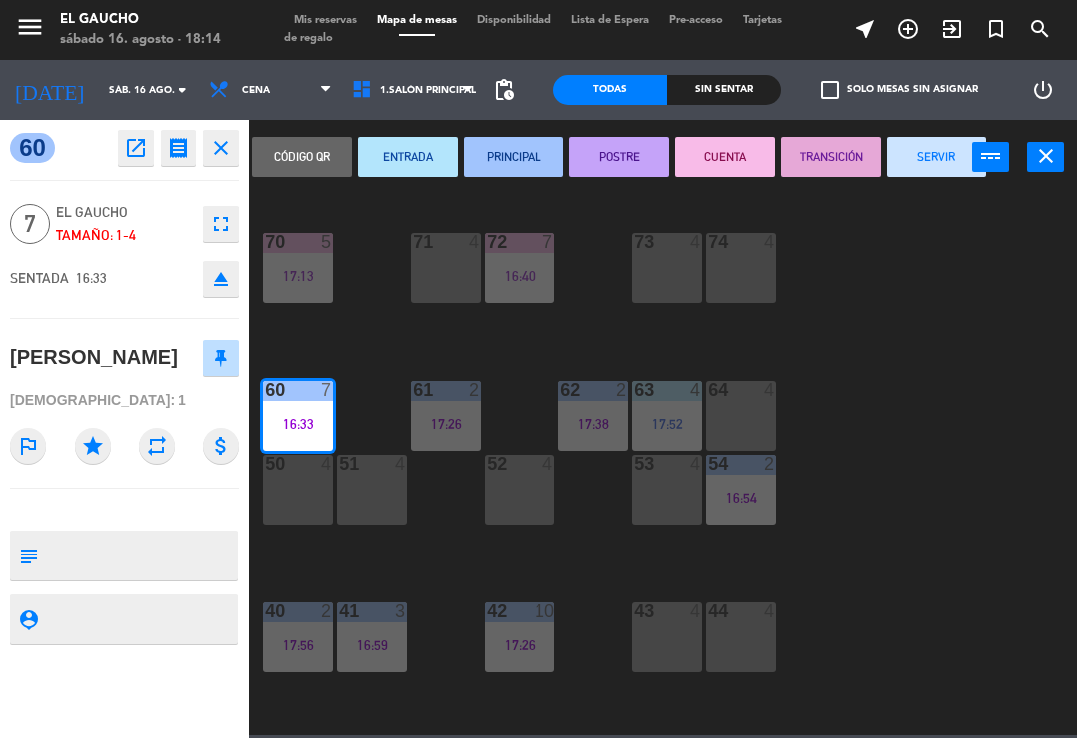
click at [932, 171] on button "SERVIR" at bounding box center [937, 157] width 100 height 40
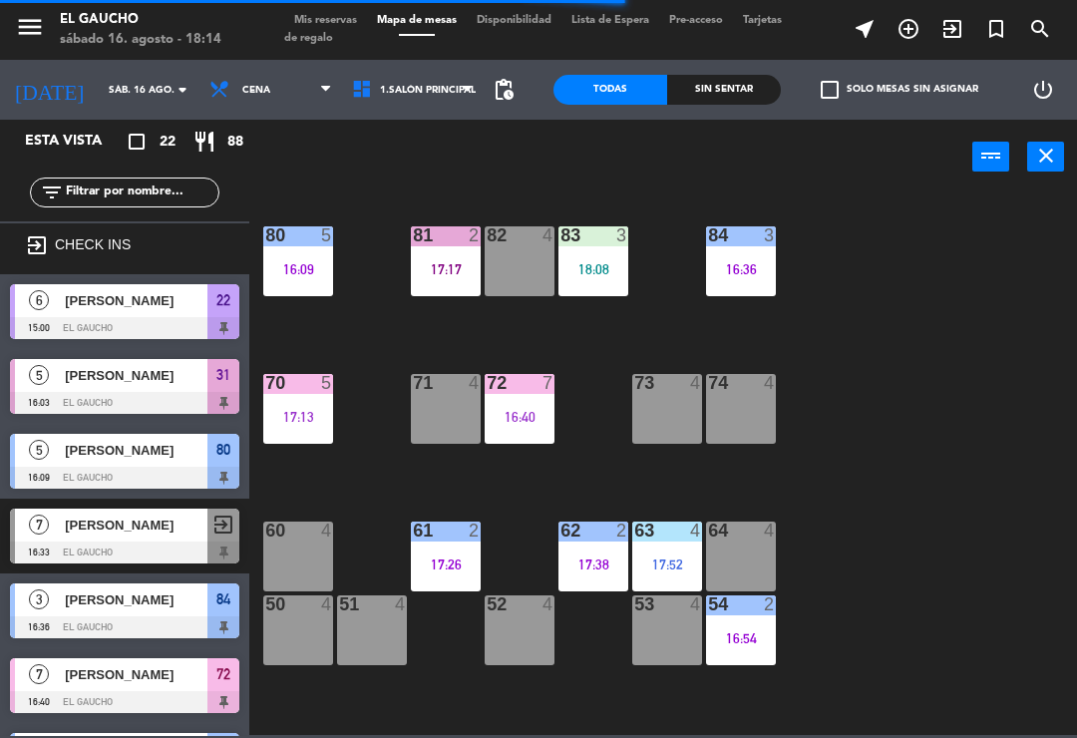
scroll to position [0, 0]
click at [511, 422] on div "16:40" at bounding box center [520, 417] width 70 height 14
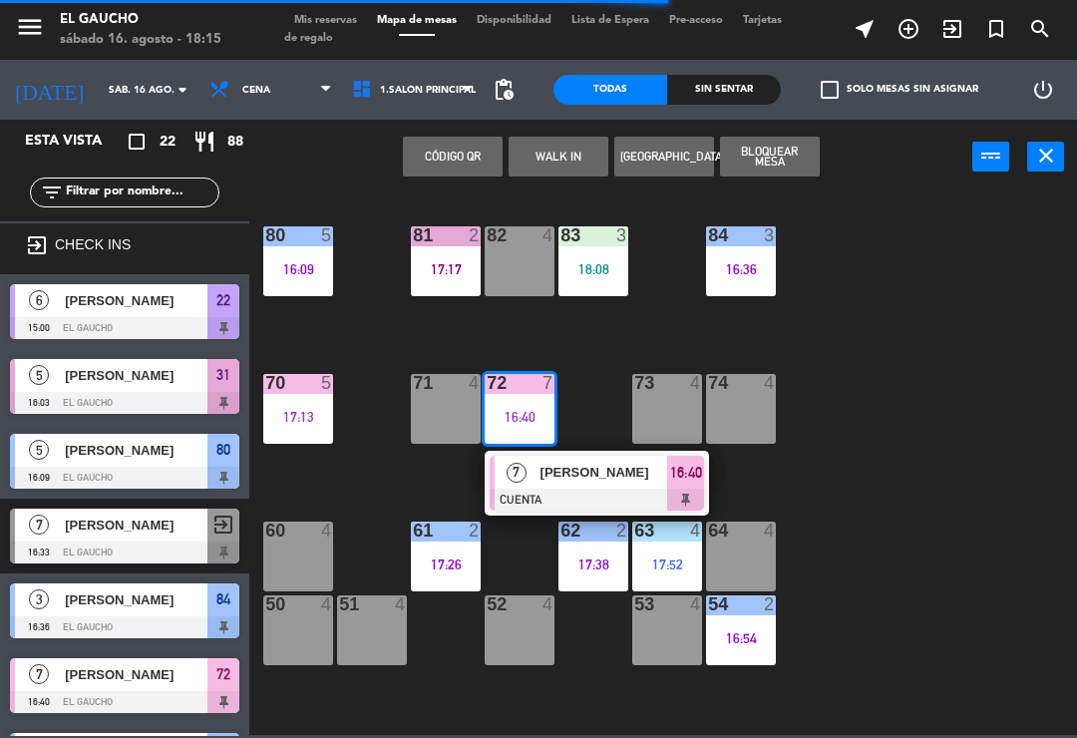
click at [602, 482] on span "[PERSON_NAME]" at bounding box center [605, 472] width 128 height 21
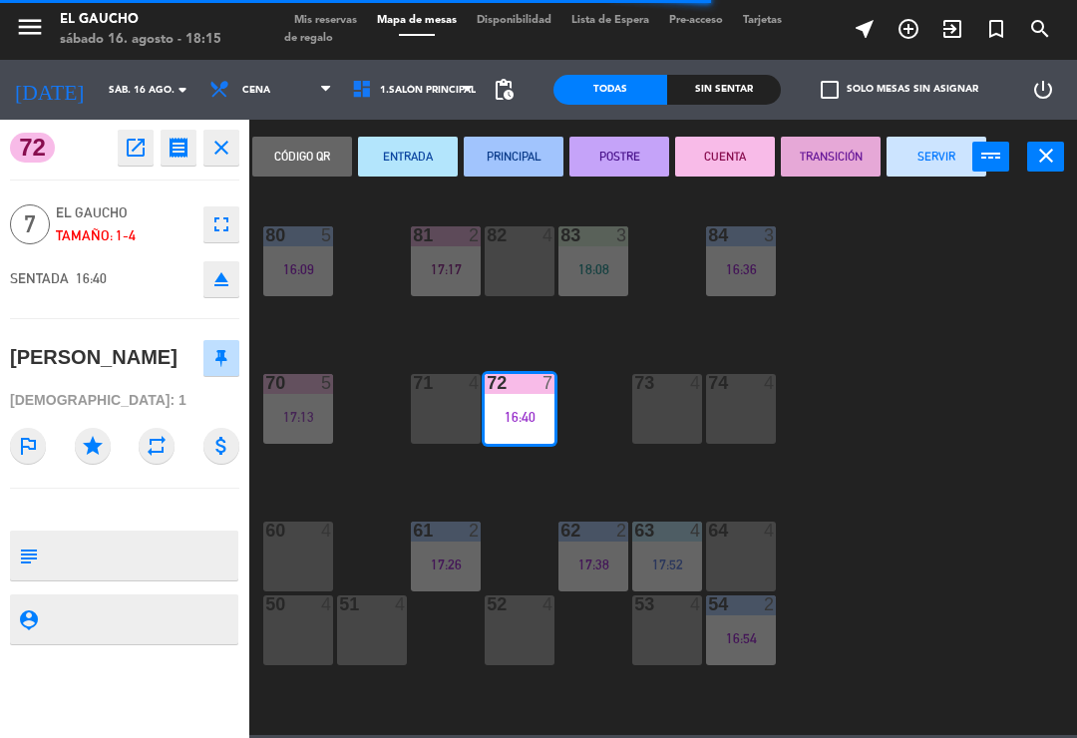
click at [923, 167] on button "SERVIR" at bounding box center [937, 157] width 100 height 40
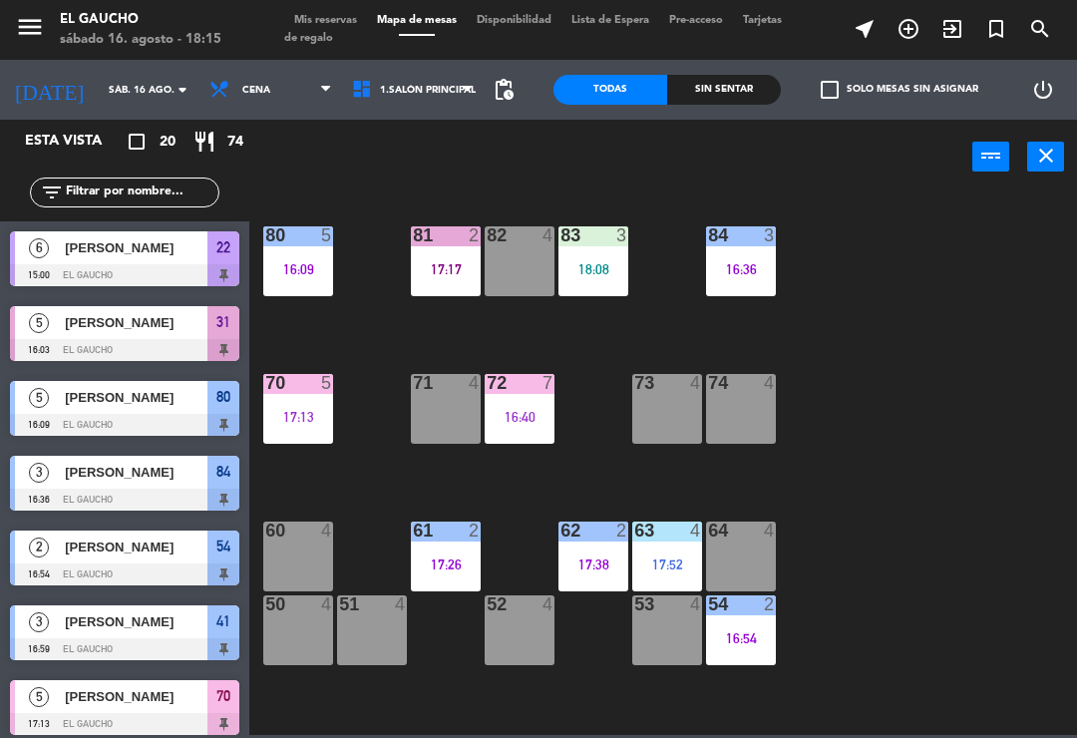
click at [292, 412] on div "17:13" at bounding box center [298, 417] width 70 height 14
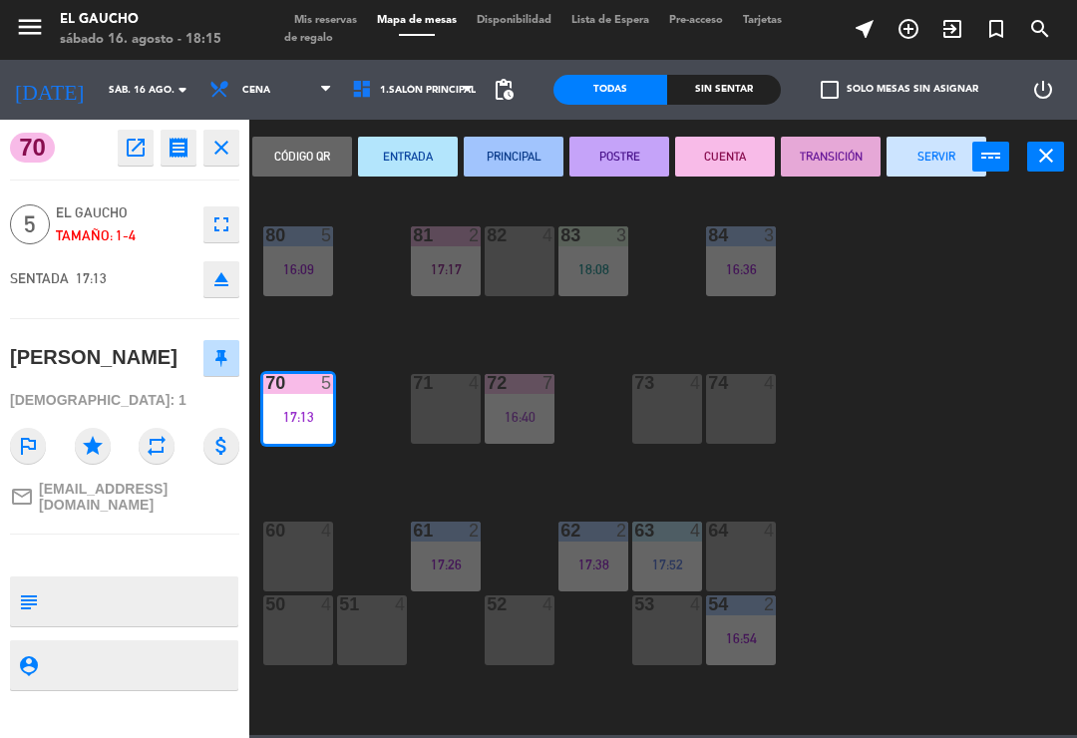
click at [904, 166] on button "SERVIR" at bounding box center [937, 157] width 100 height 40
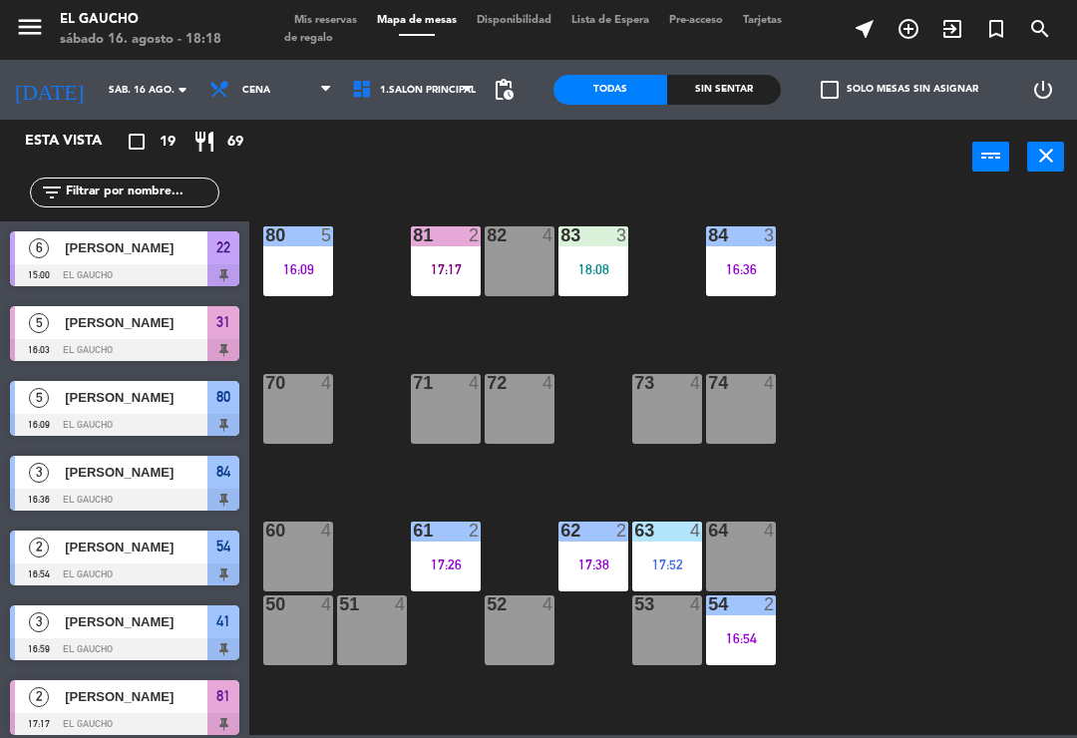
click at [458, 410] on div "71 4" at bounding box center [446, 409] width 70 height 70
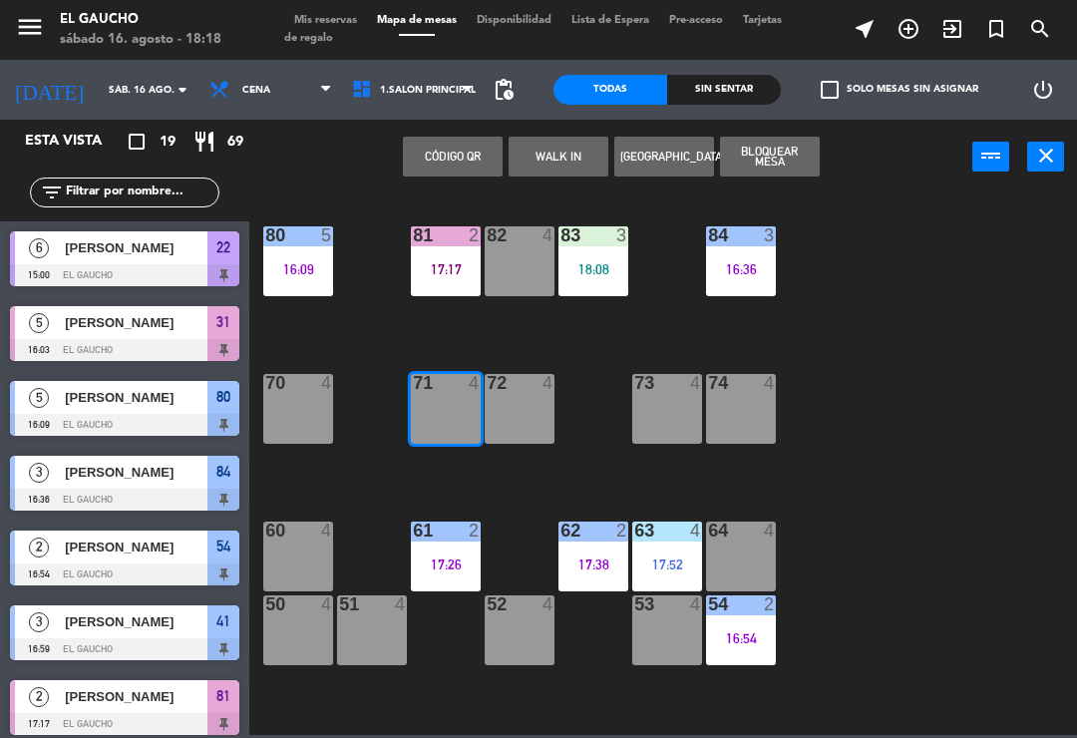
click at [547, 147] on button "WALK IN" at bounding box center [559, 157] width 100 height 40
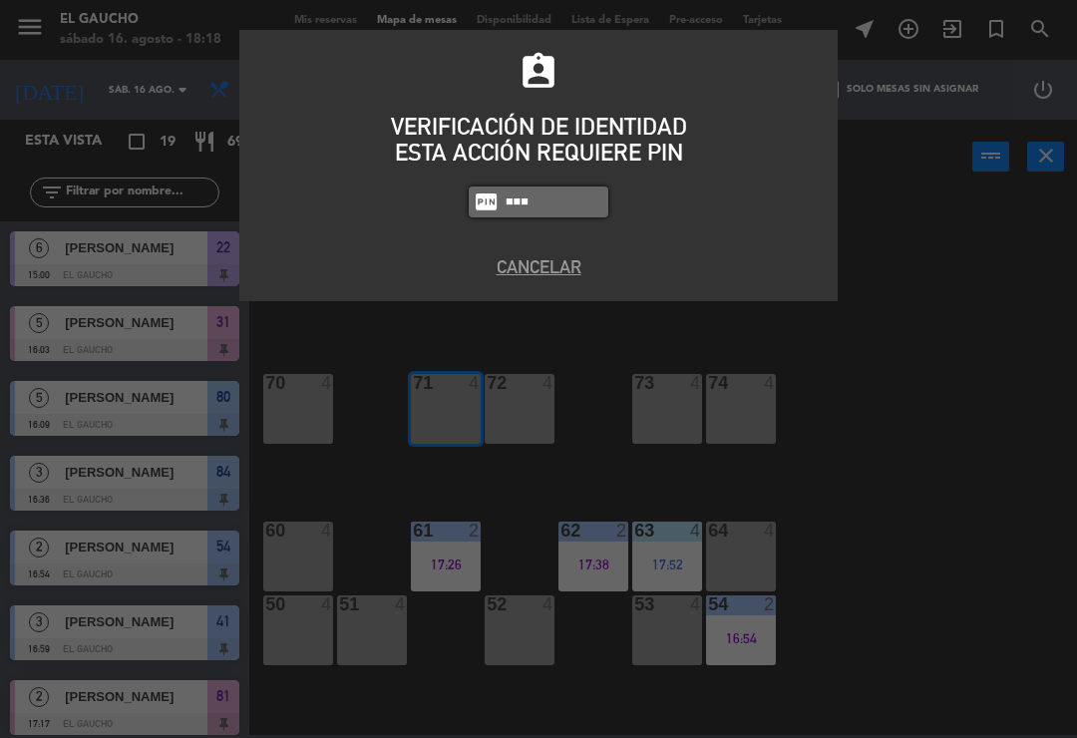
type input "3124"
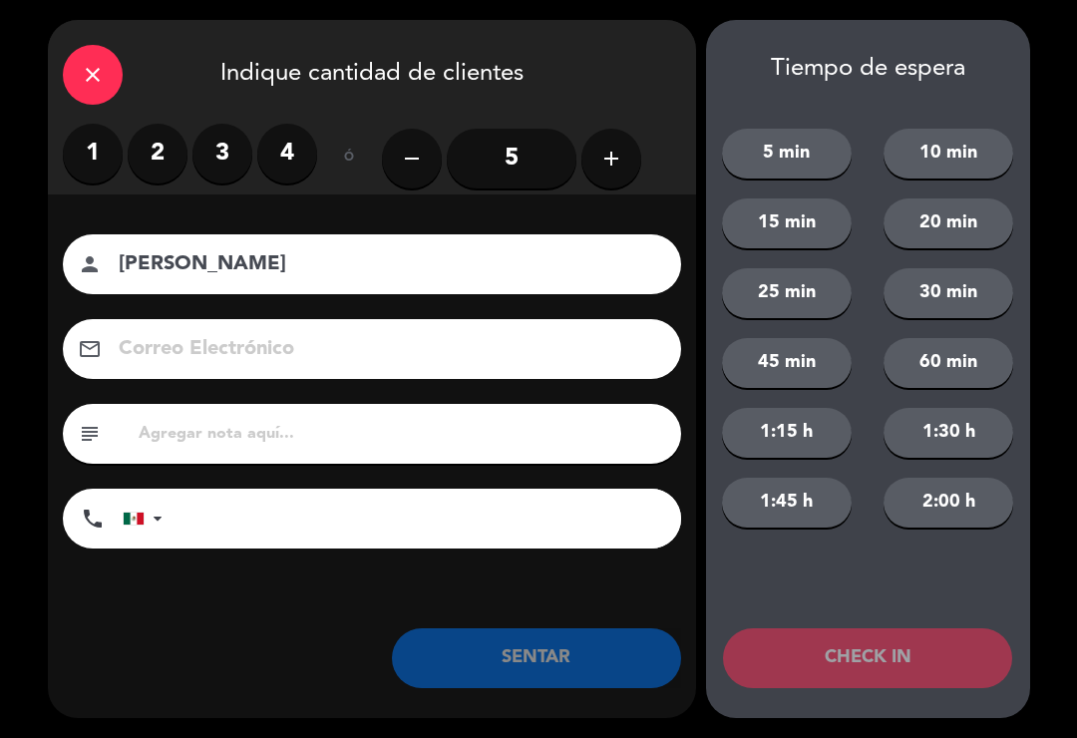
type input "[PERSON_NAME]"
click at [244, 151] on label "3" at bounding box center [223, 154] width 60 height 60
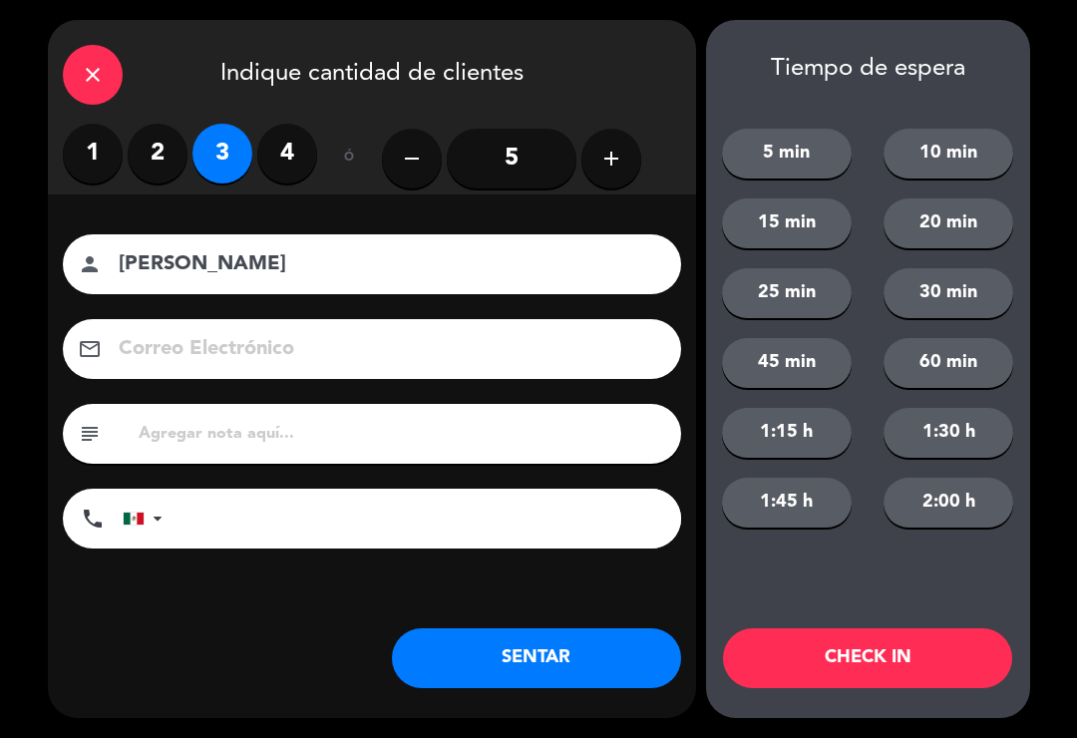
click at [496, 665] on button "SENTAR" at bounding box center [536, 658] width 289 height 60
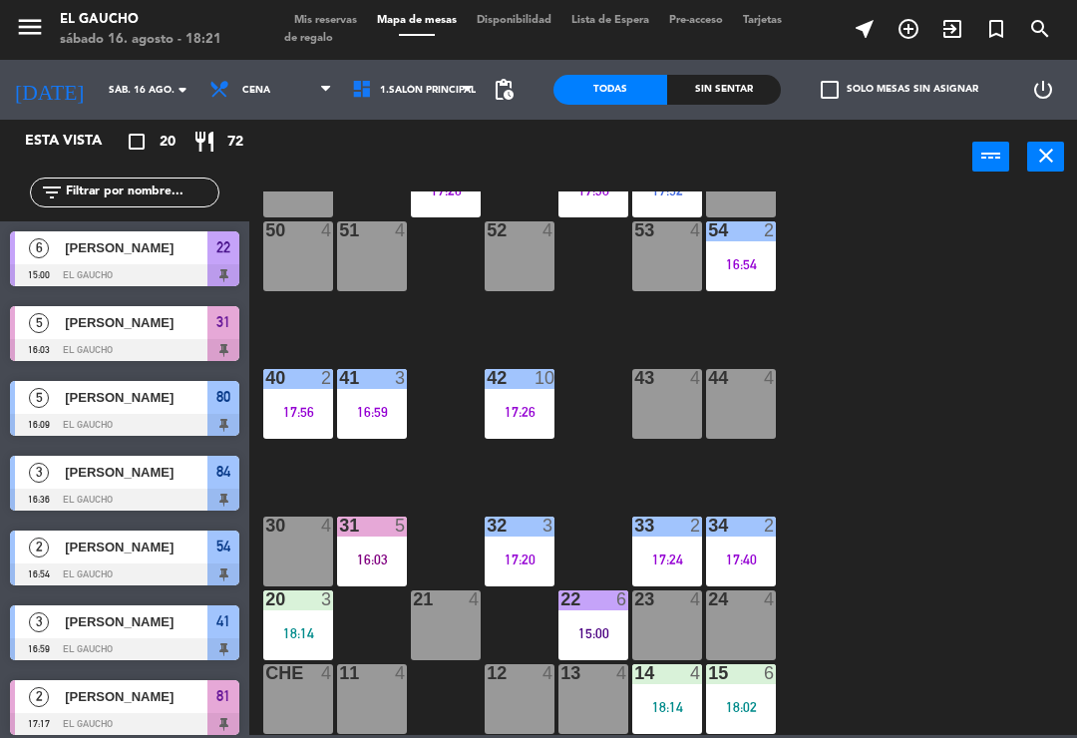
scroll to position [374, 0]
click at [591, 703] on div "13 4" at bounding box center [594, 699] width 70 height 70
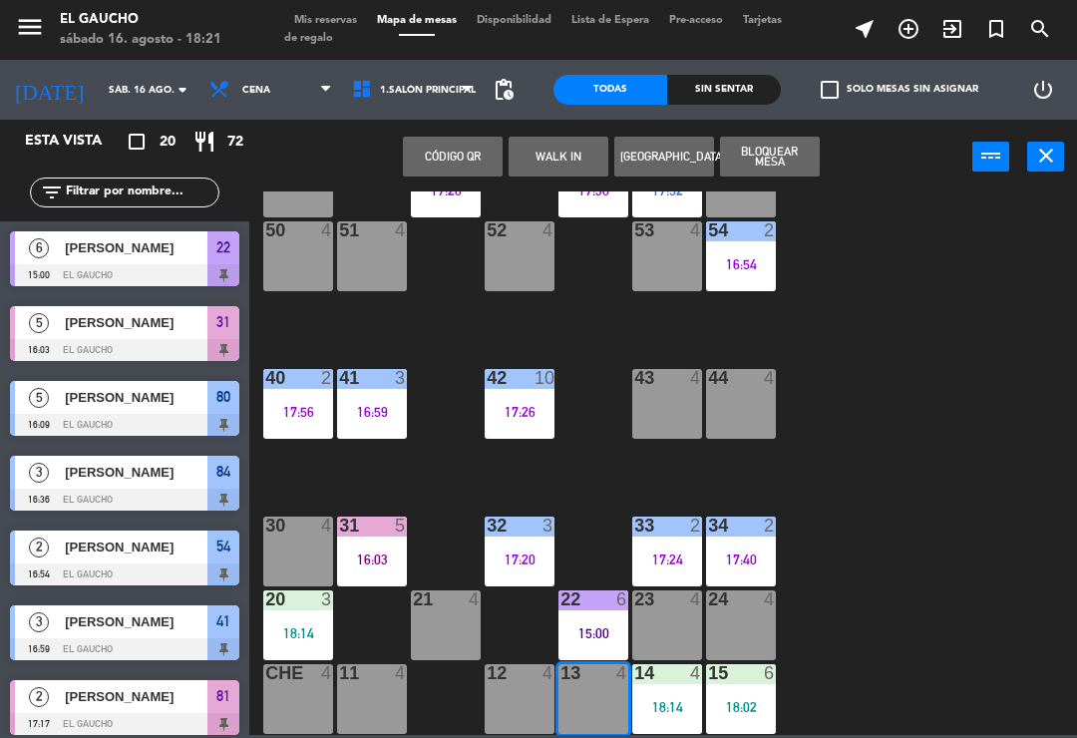
click at [553, 154] on button "WALK IN" at bounding box center [559, 157] width 100 height 40
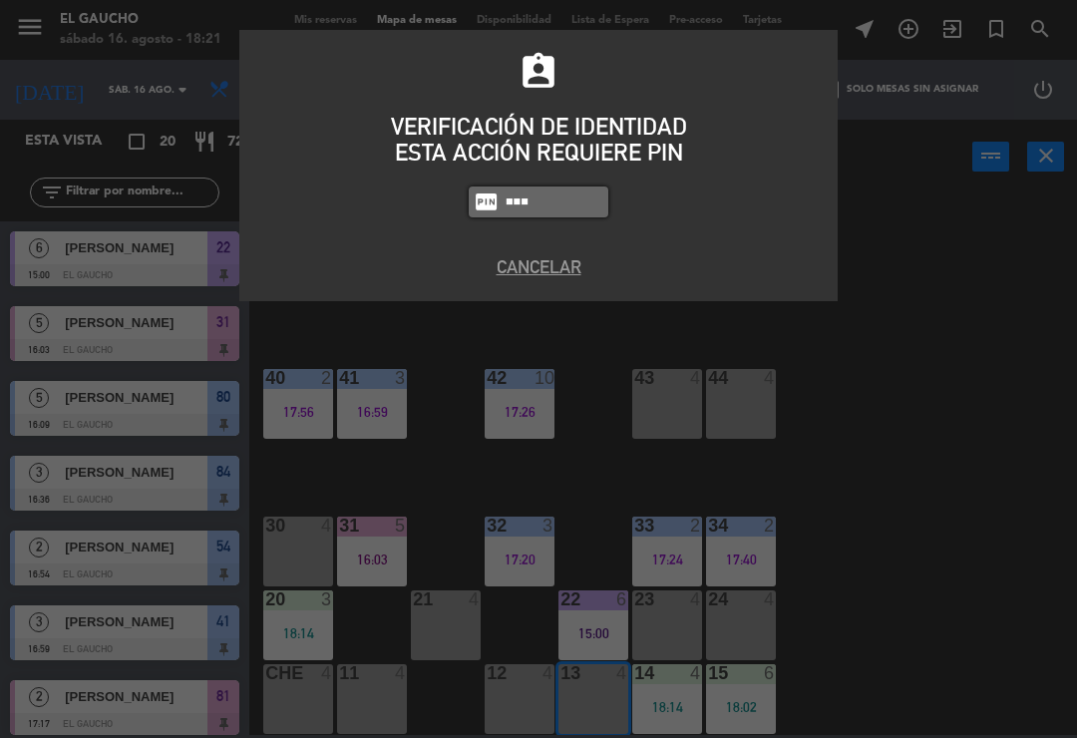
type input "3124"
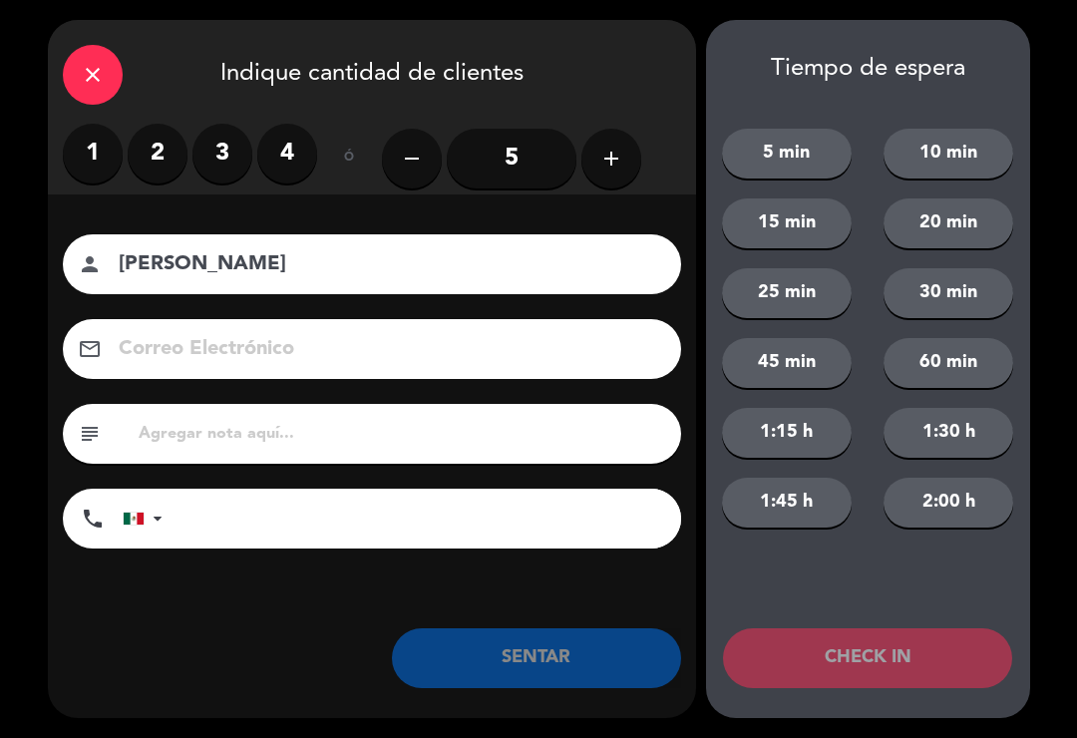
type input "[PERSON_NAME]"
click at [231, 147] on label "3" at bounding box center [223, 154] width 60 height 60
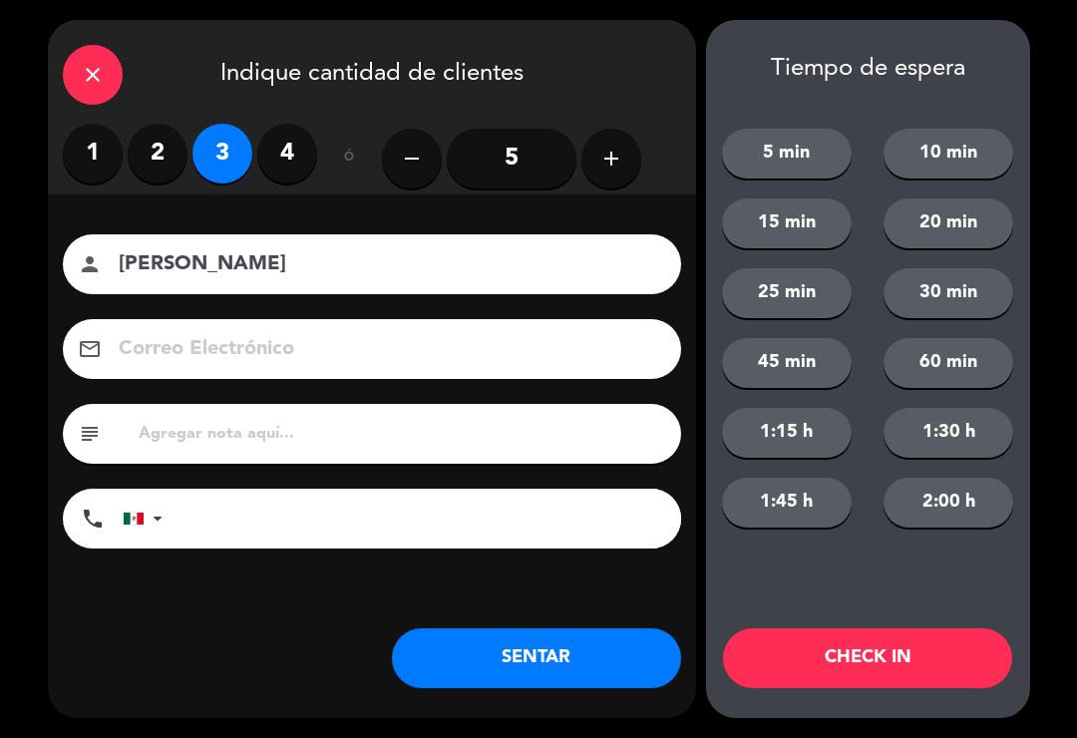
click at [584, 666] on button "SENTAR" at bounding box center [536, 658] width 289 height 60
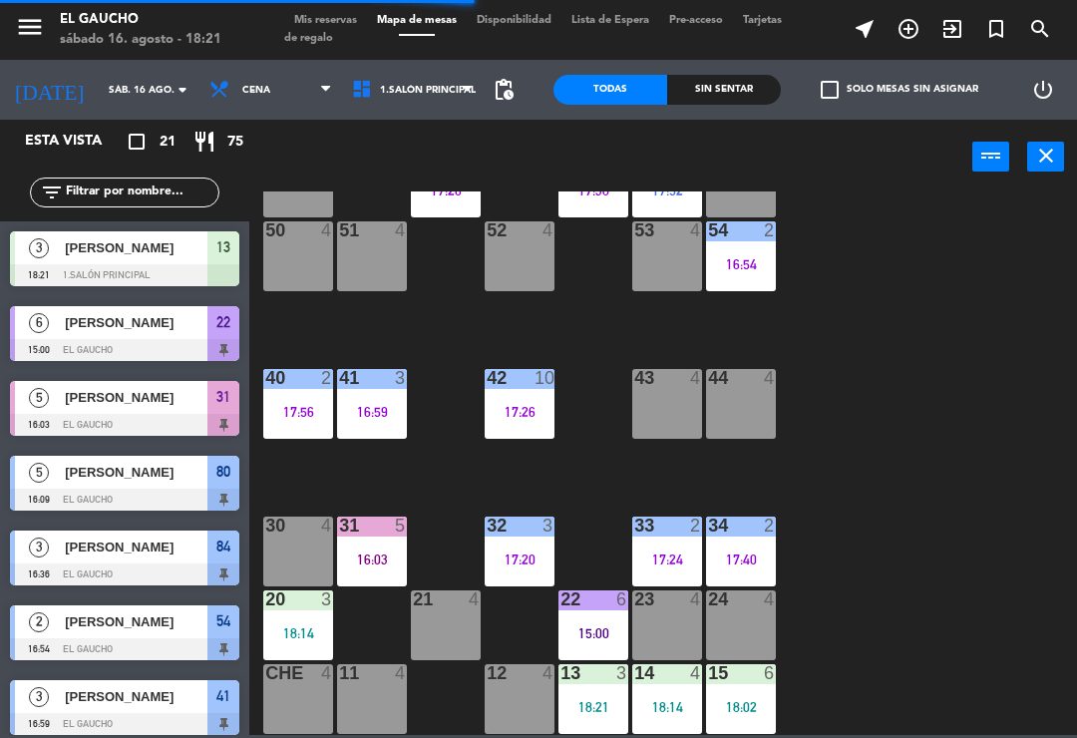
click at [540, 260] on div "52 4" at bounding box center [520, 256] width 70 height 70
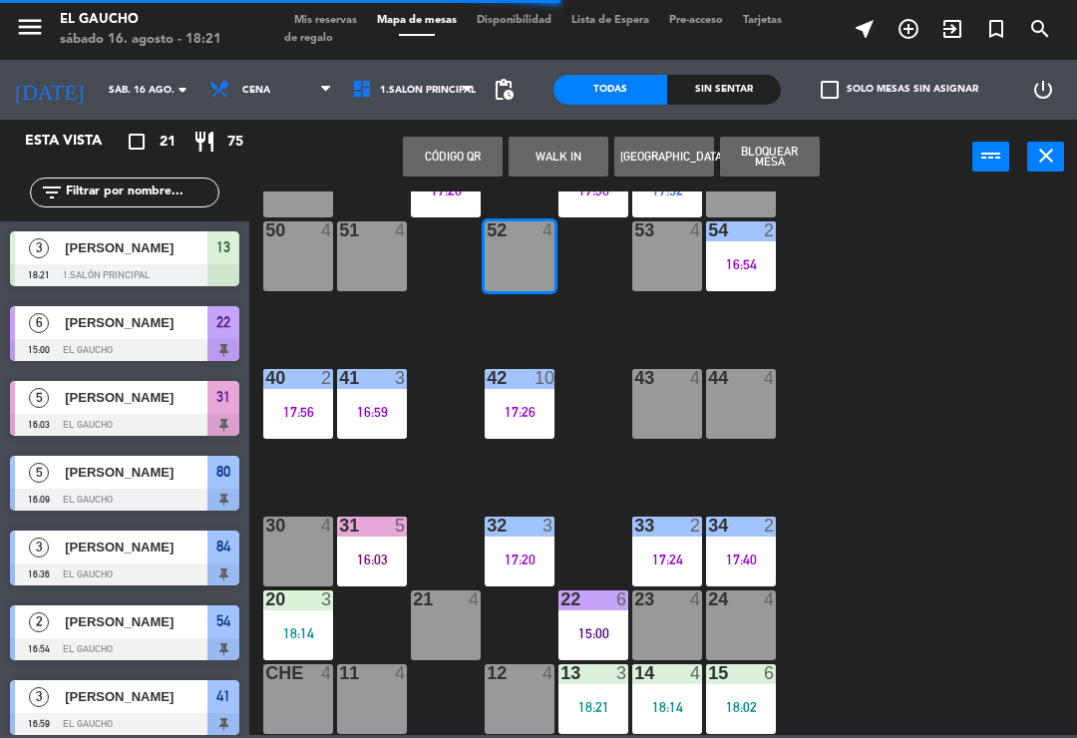
click at [562, 148] on button "WALK IN" at bounding box center [559, 157] width 100 height 40
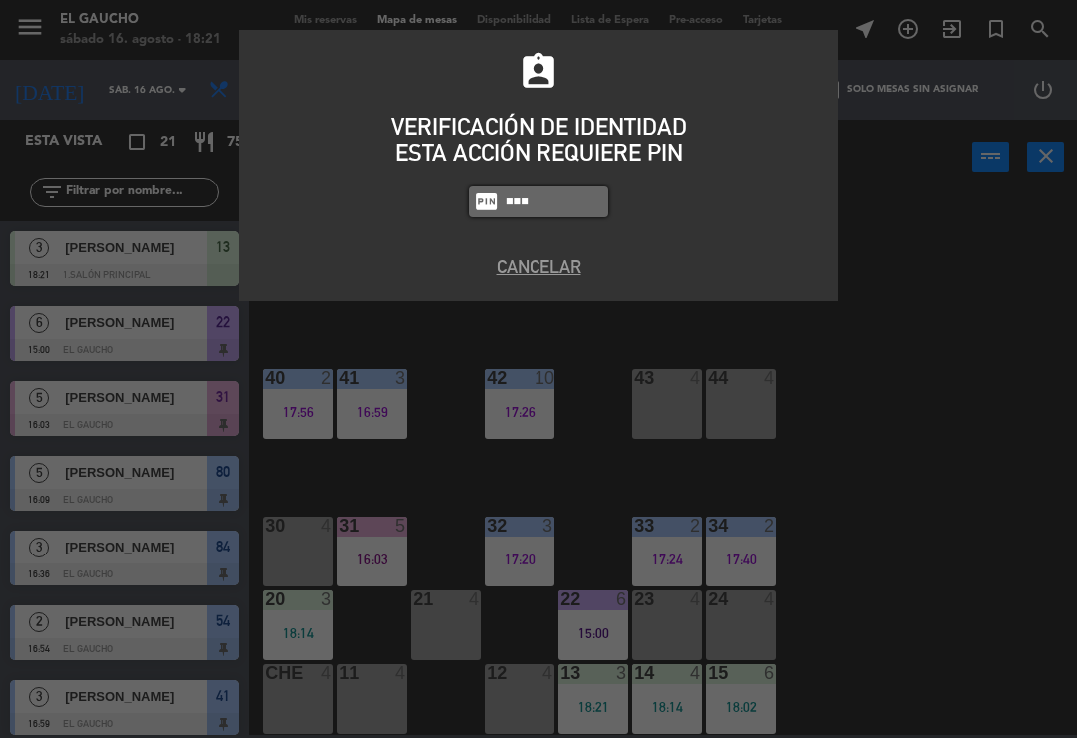
type input "3124"
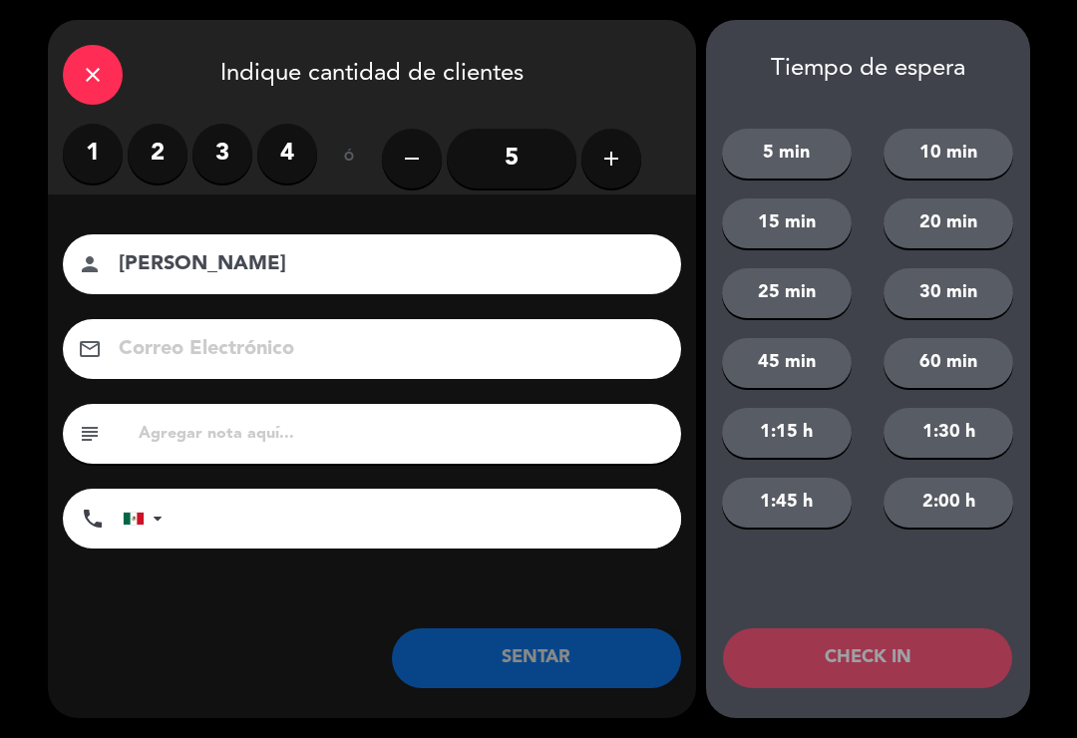
type input "[PERSON_NAME]"
click at [373, 348] on input at bounding box center [386, 349] width 539 height 35
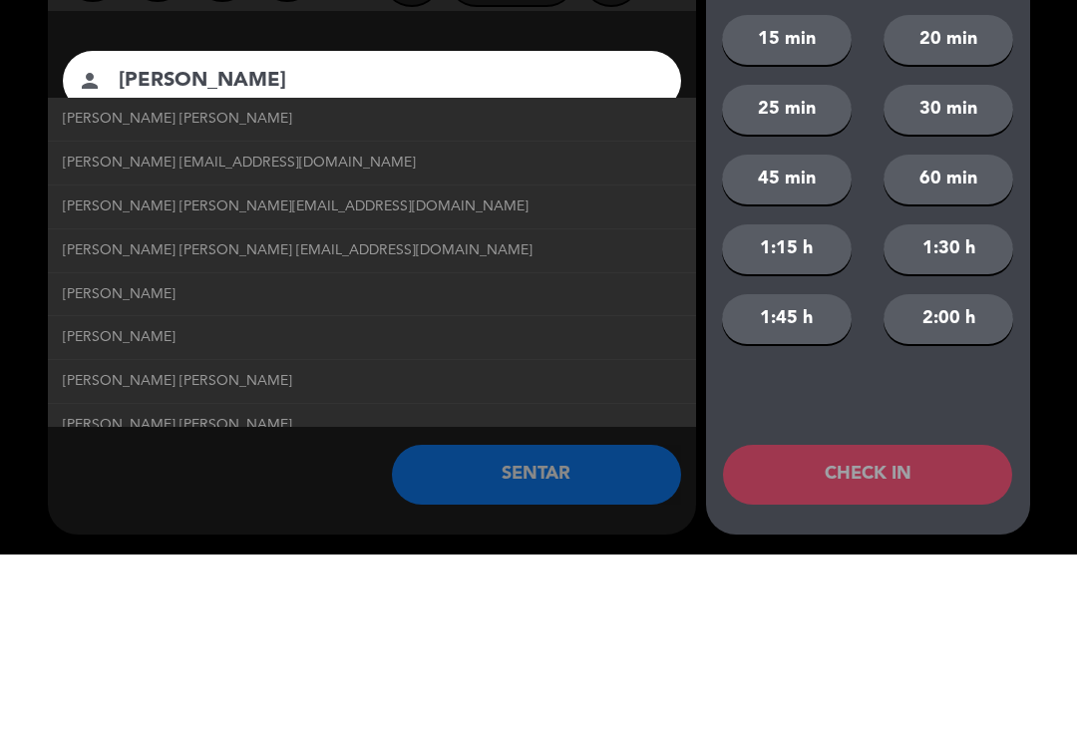
type input "[PERSON_NAME]"
click at [319, 335] on span "[PERSON_NAME] [EMAIL_ADDRESS][DOMAIN_NAME]" at bounding box center [239, 346] width 353 height 23
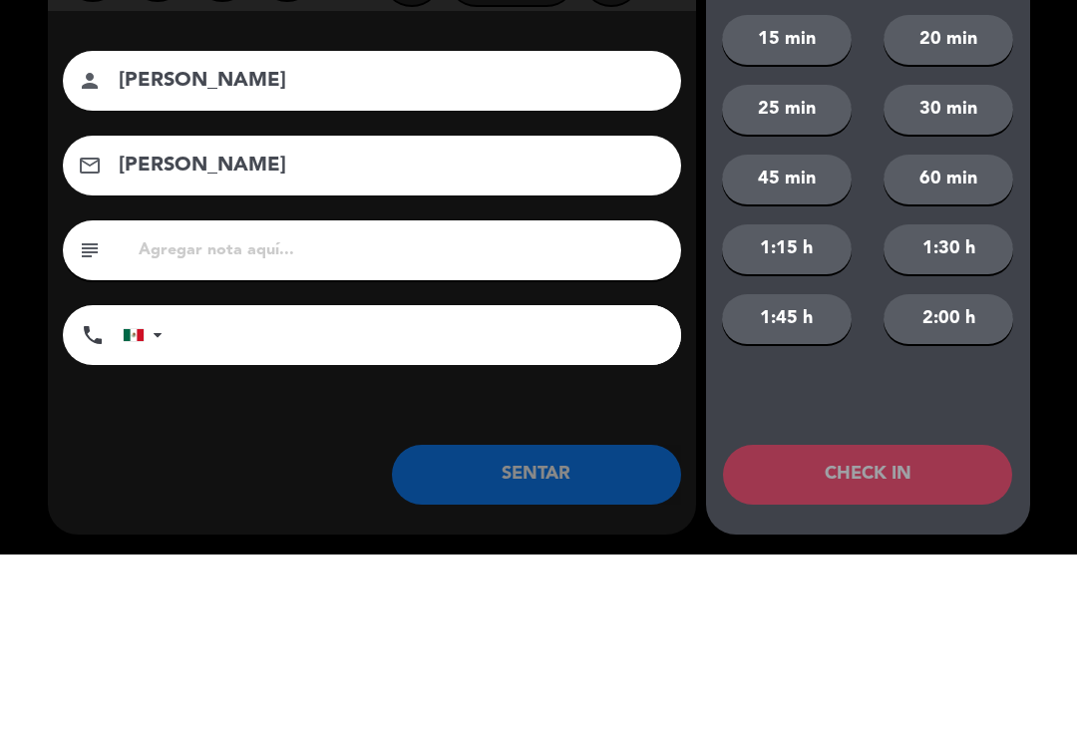
type input "[PERSON_NAME]"
type input "[EMAIL_ADDRESS][DOMAIN_NAME]"
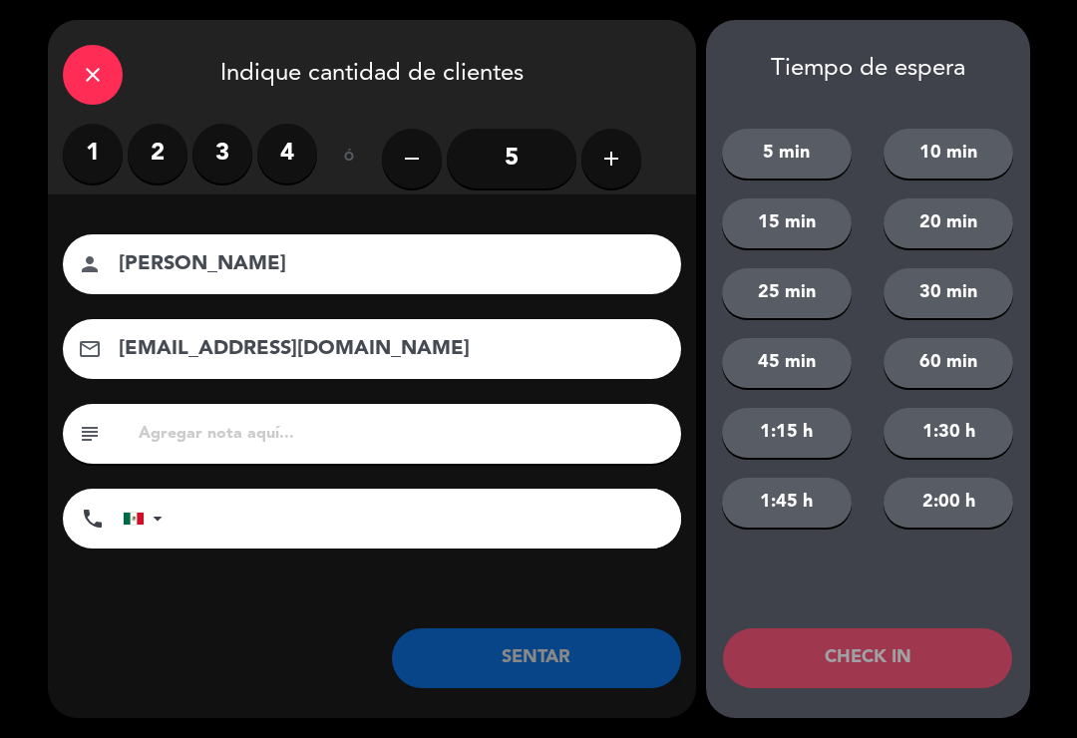
click at [598, 670] on button "SENTAR" at bounding box center [536, 658] width 289 height 60
click at [590, 661] on button "SENTAR" at bounding box center [536, 658] width 289 height 60
click at [499, 159] on input "5" at bounding box center [512, 159] width 130 height 60
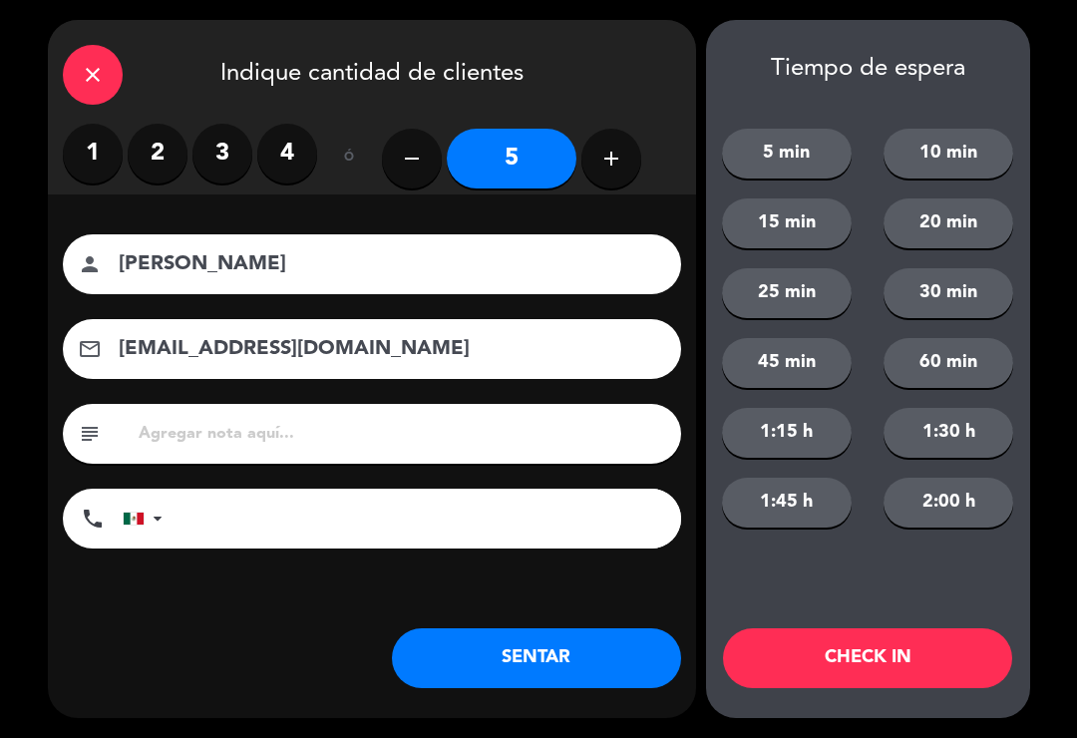
click at [511, 646] on button "SENTAR" at bounding box center [536, 658] width 289 height 60
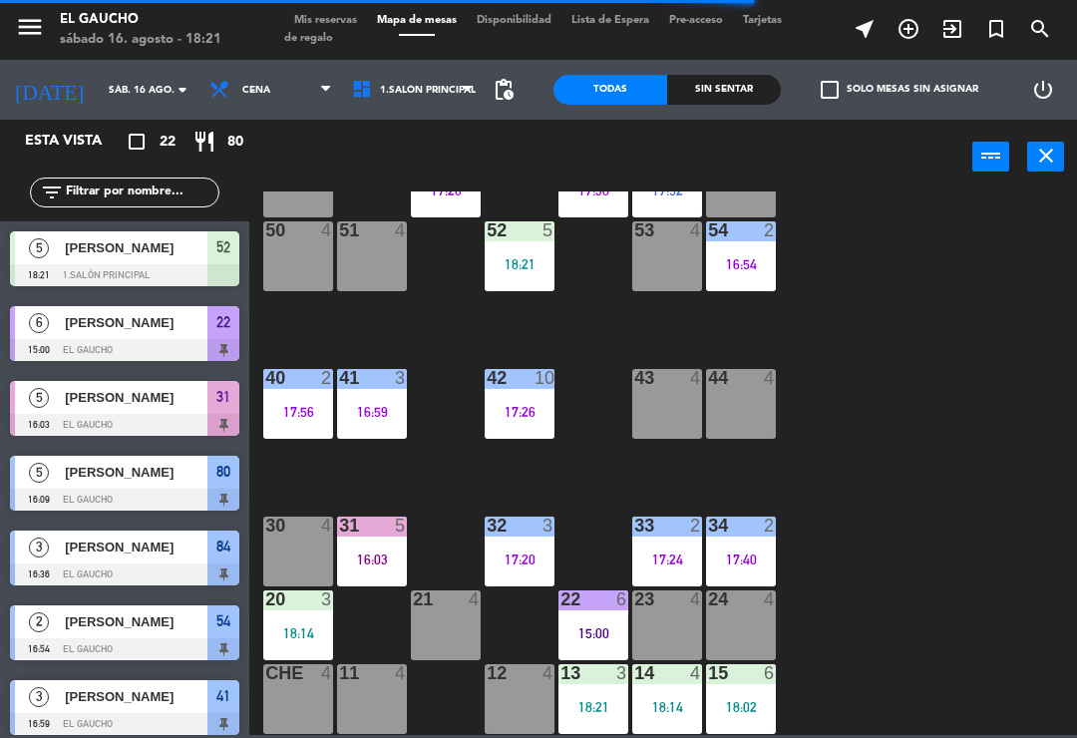
click at [590, 611] on div "22 6" at bounding box center [594, 601] width 70 height 20
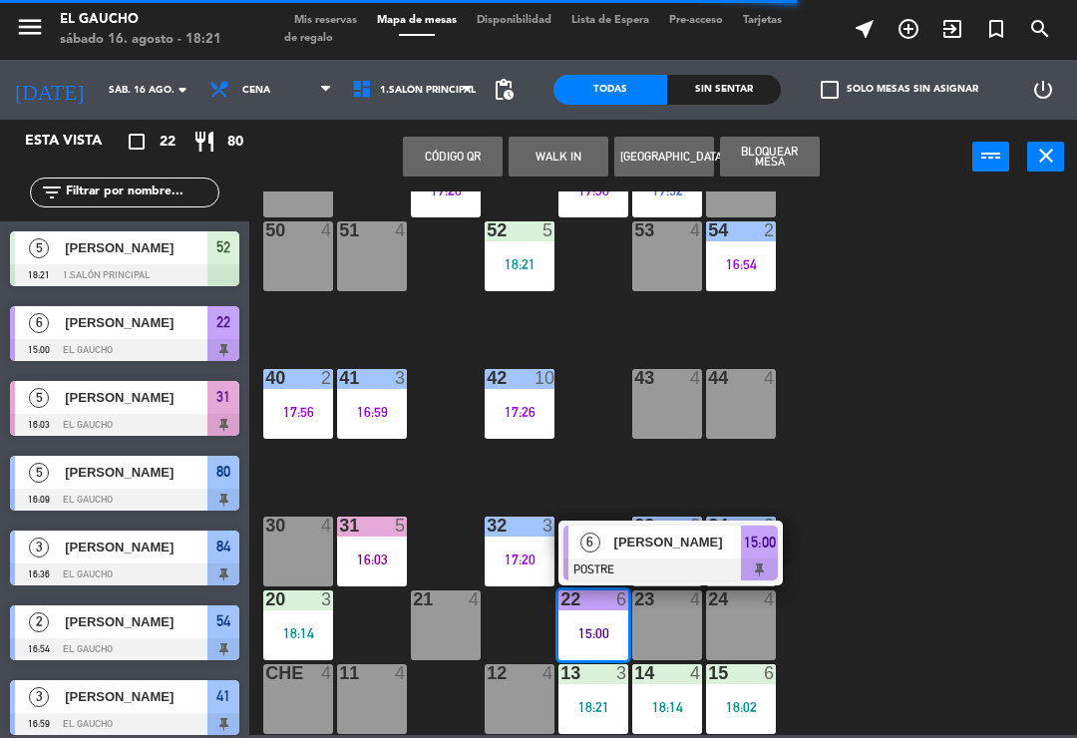
click at [675, 558] on div "[PERSON_NAME]" at bounding box center [678, 542] width 130 height 33
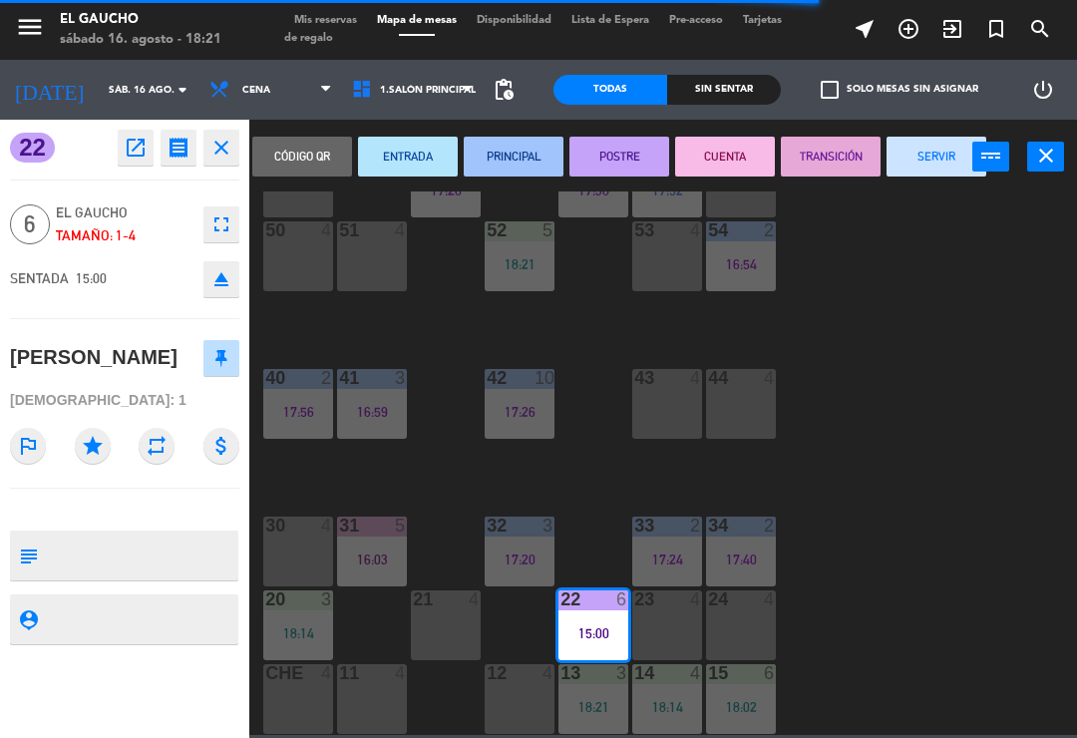
click at [917, 164] on button "SERVIR" at bounding box center [937, 157] width 100 height 40
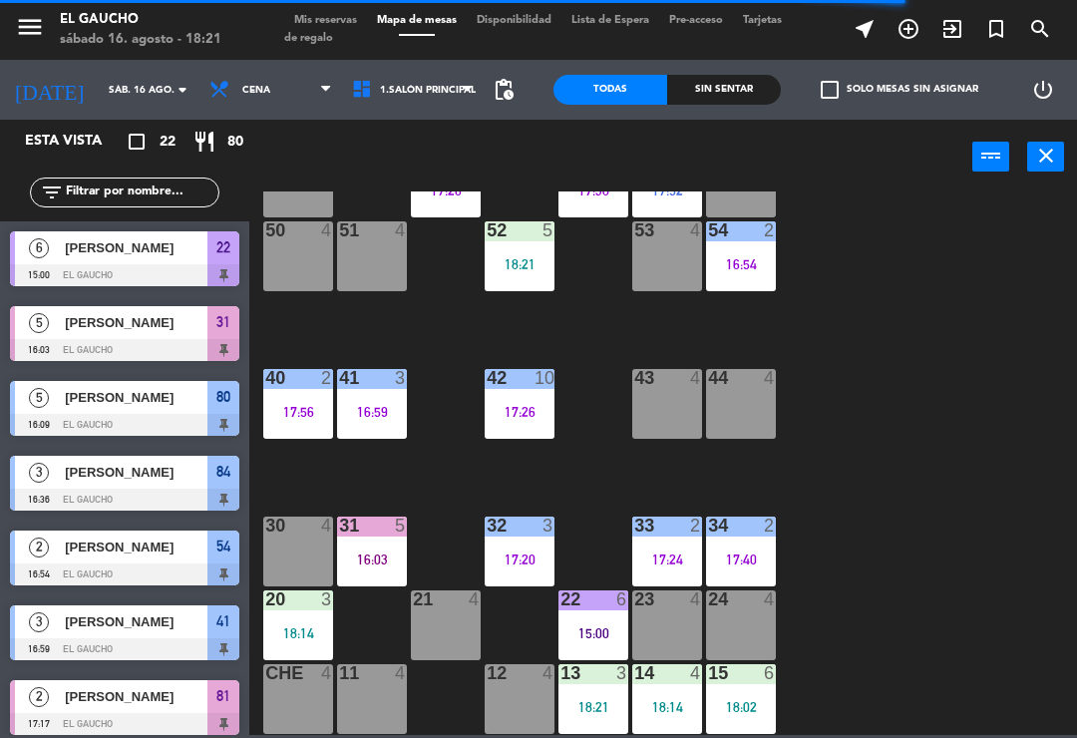
click at [745, 620] on div "24 4" at bounding box center [741, 626] width 70 height 70
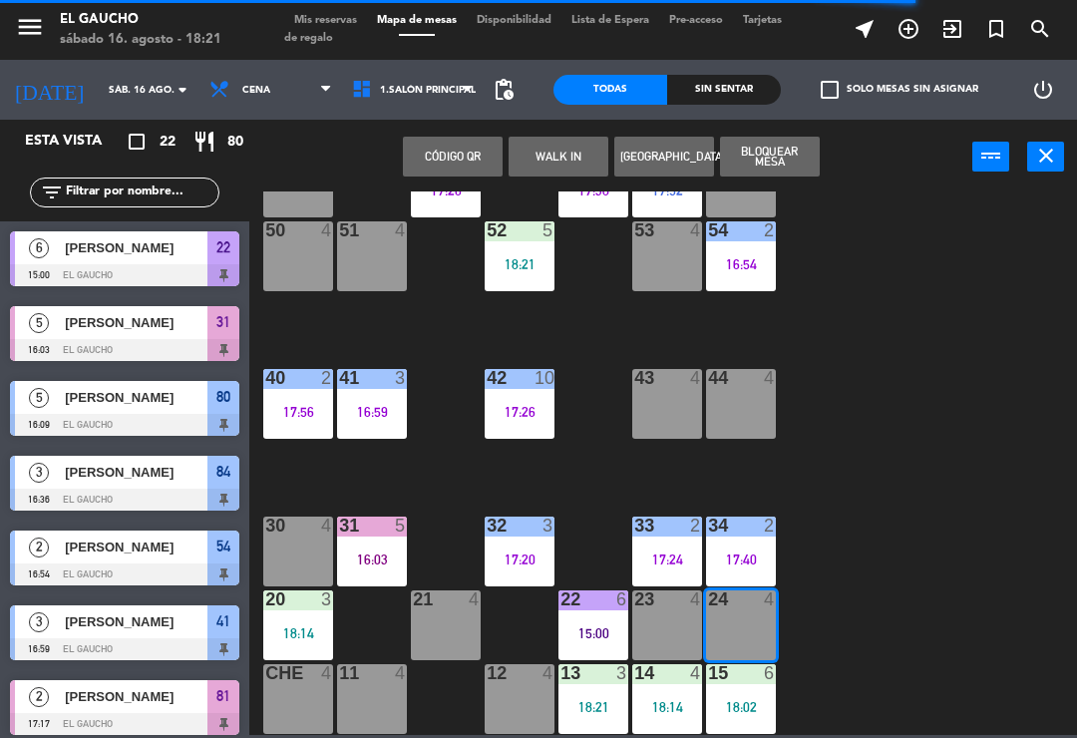
click at [538, 165] on button "WALK IN" at bounding box center [559, 157] width 100 height 40
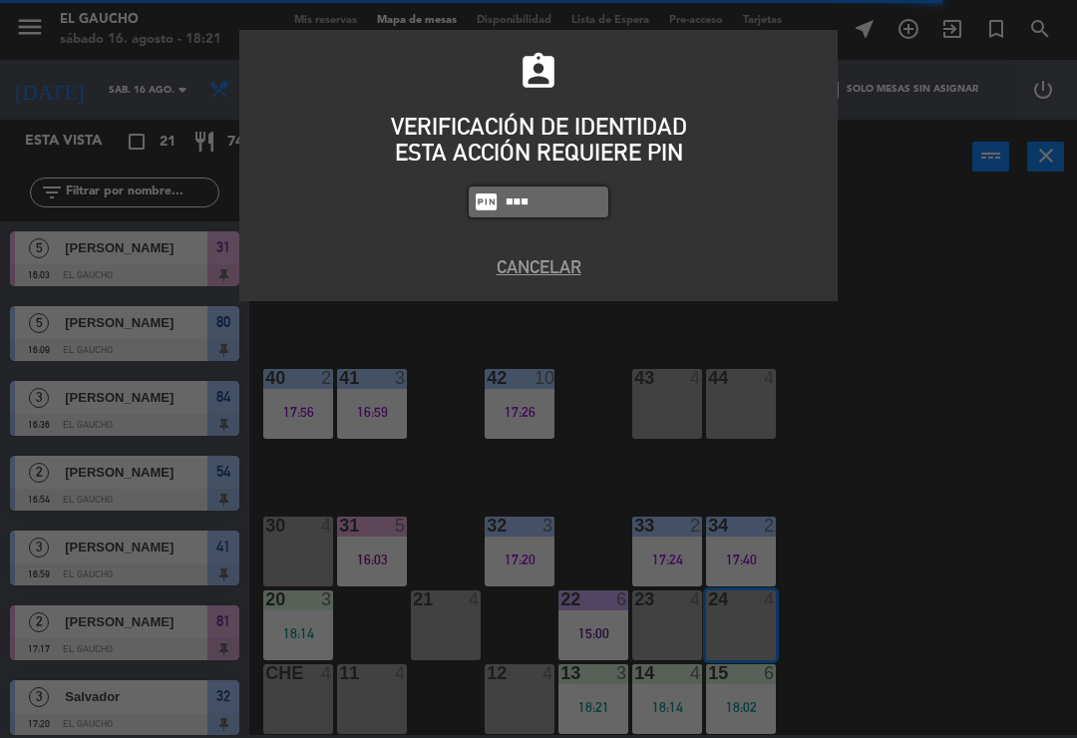
type input "3124"
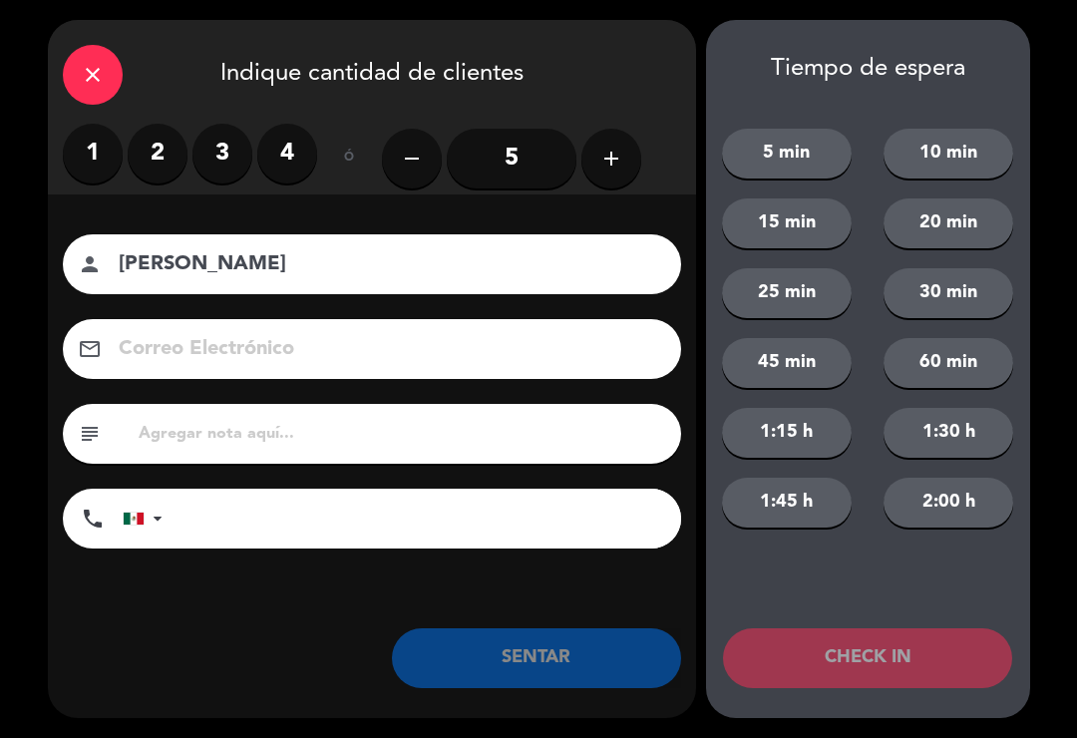
type input "[PERSON_NAME]"
click at [236, 155] on label "3" at bounding box center [223, 154] width 60 height 60
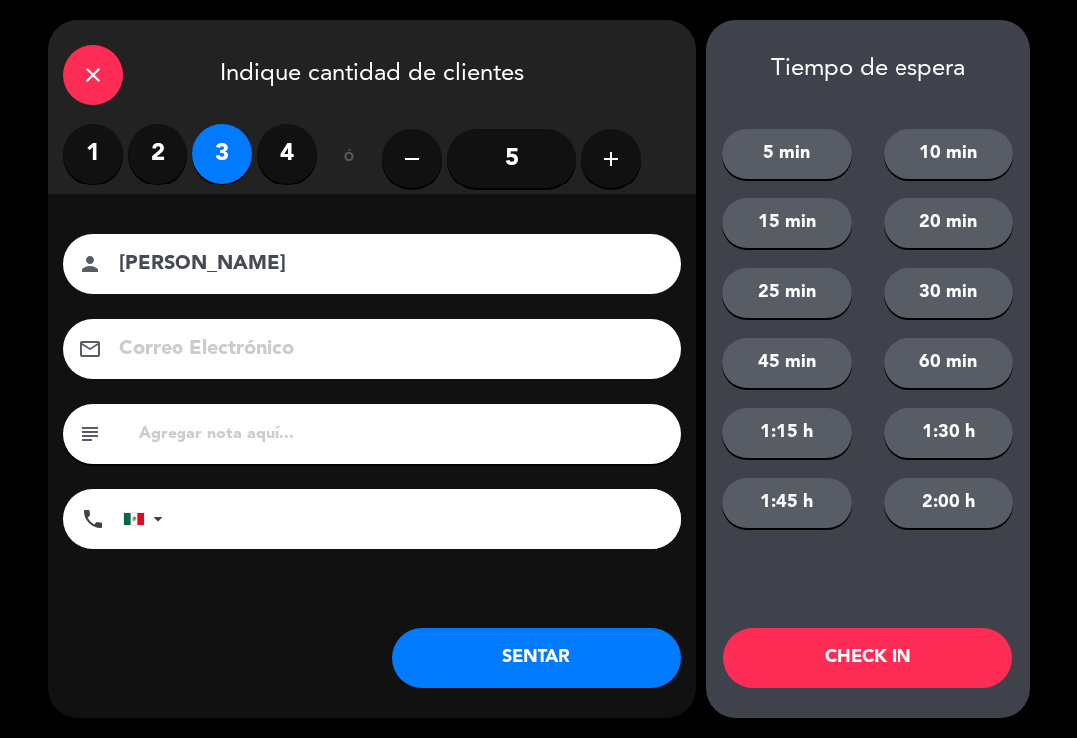
click at [561, 654] on button "SENTAR" at bounding box center [536, 658] width 289 height 60
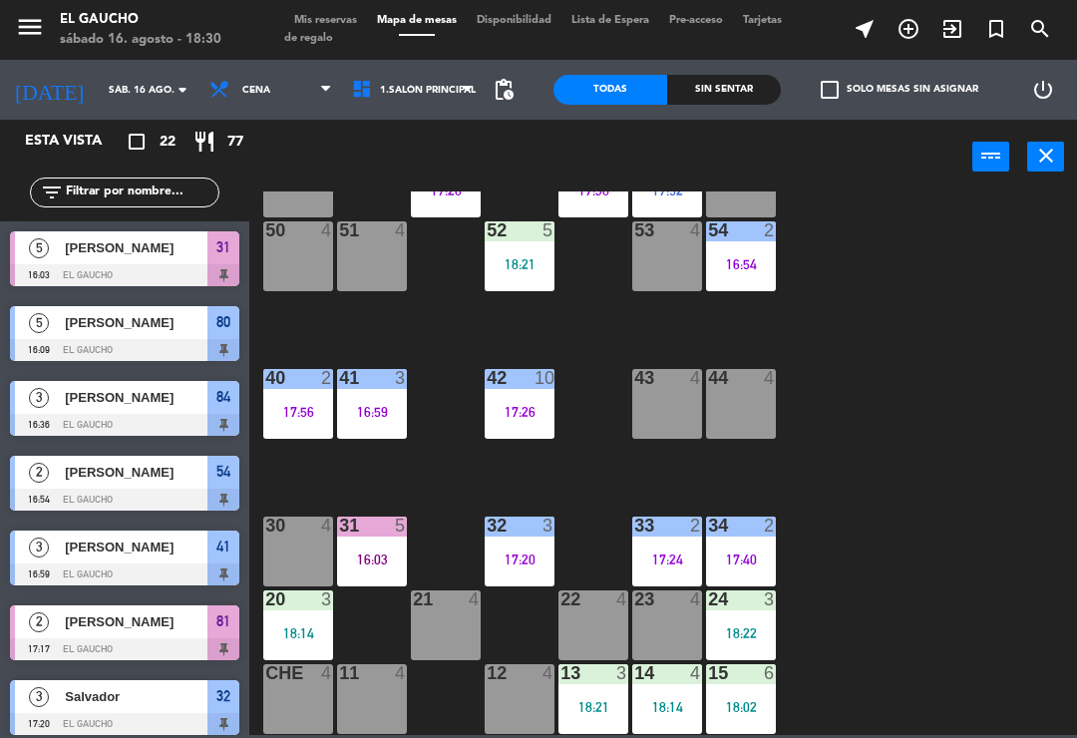
click at [583, 714] on div "18:21" at bounding box center [594, 707] width 70 height 14
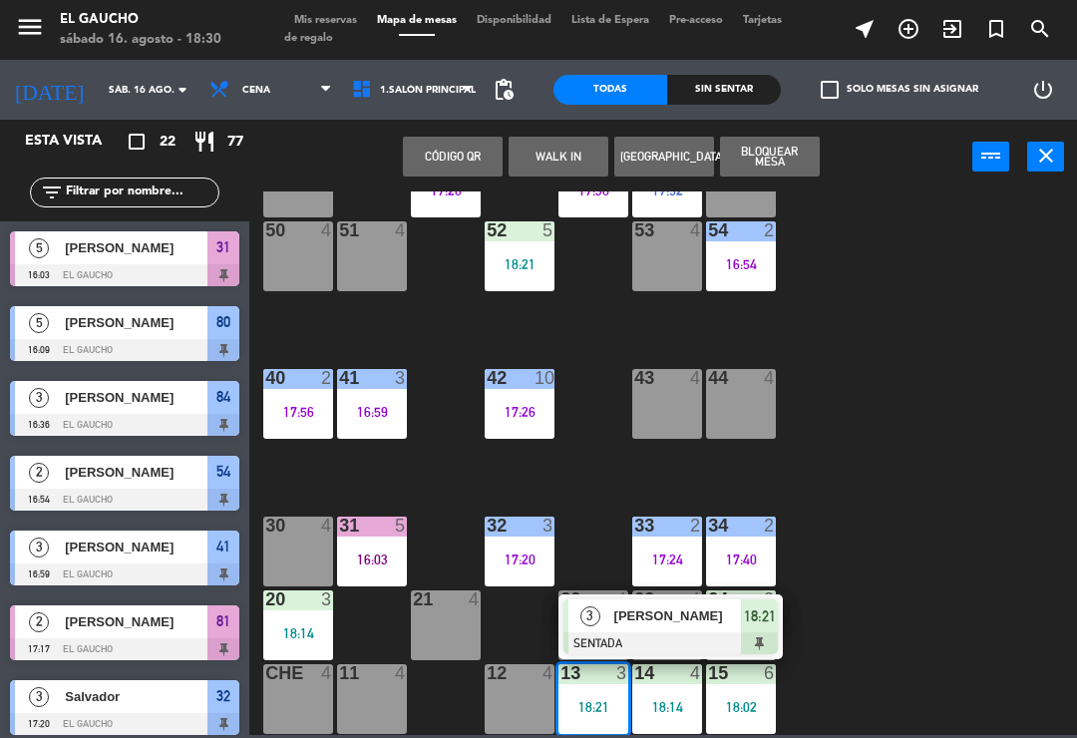
click at [631, 616] on span "[PERSON_NAME]" at bounding box center [679, 616] width 128 height 21
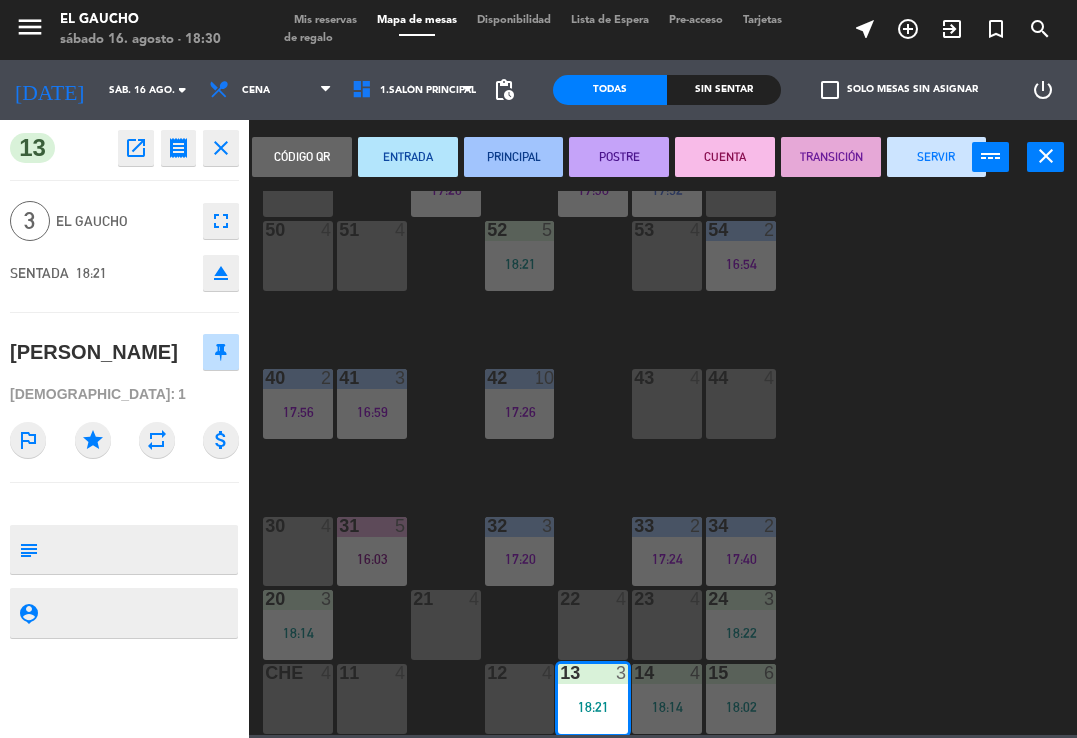
click at [392, 145] on button "ENTRADA" at bounding box center [408, 157] width 100 height 40
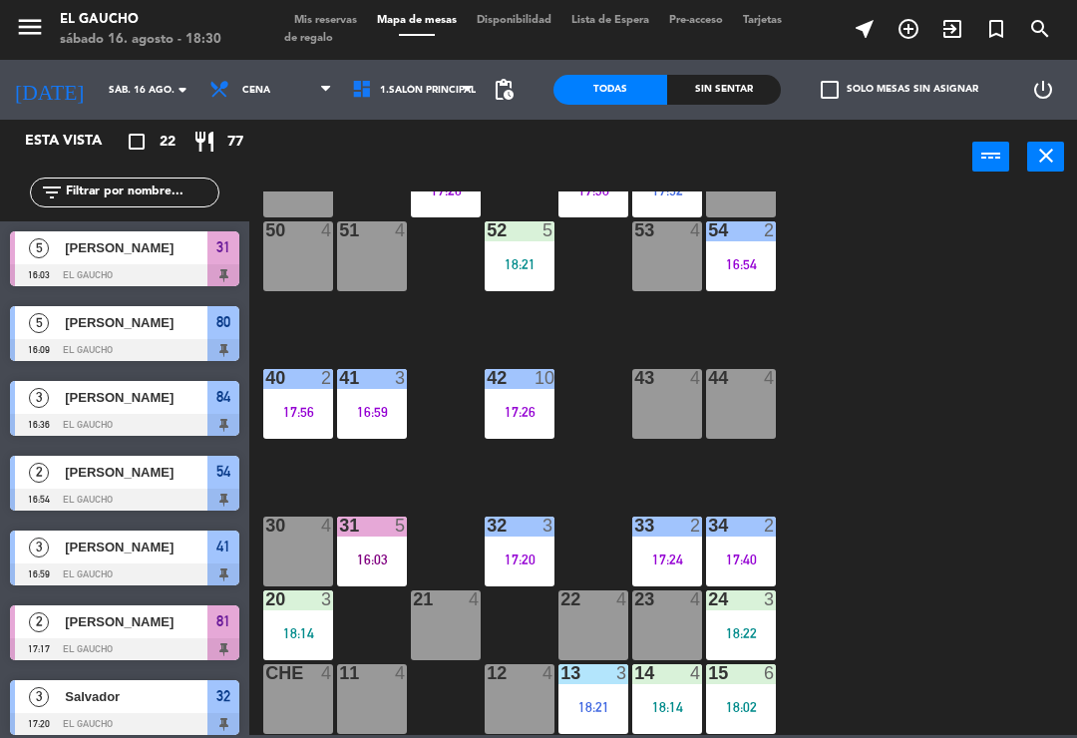
scroll to position [435, 0]
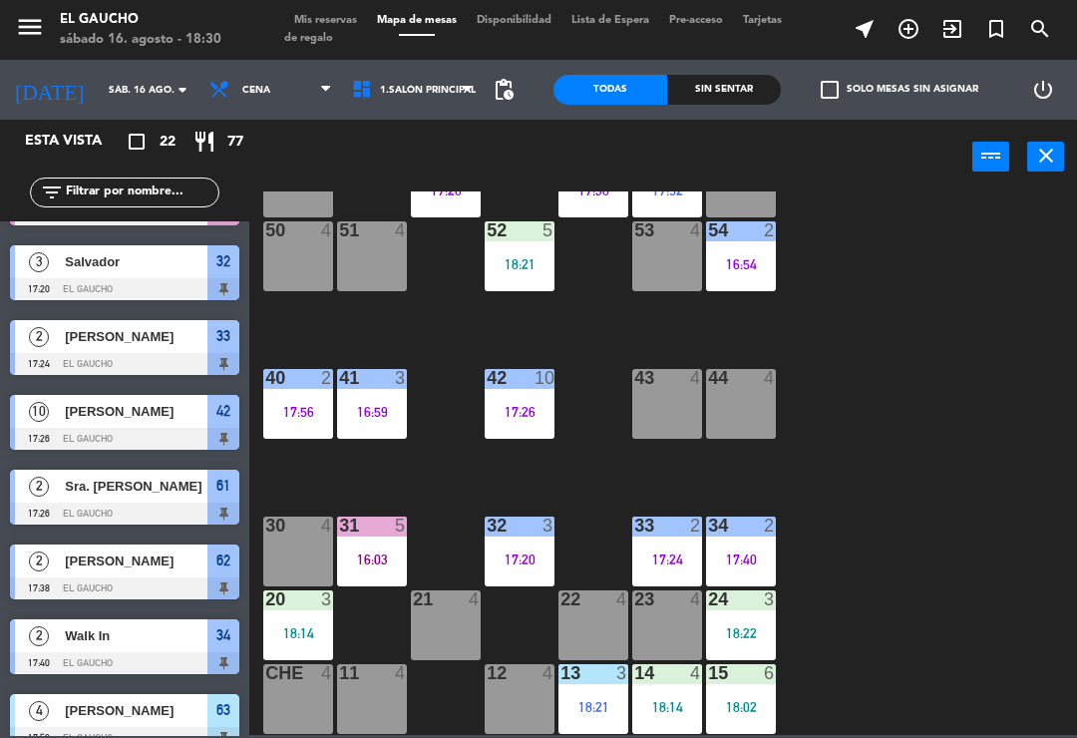
click at [675, 696] on div "14 4 18:14" at bounding box center [667, 699] width 70 height 70
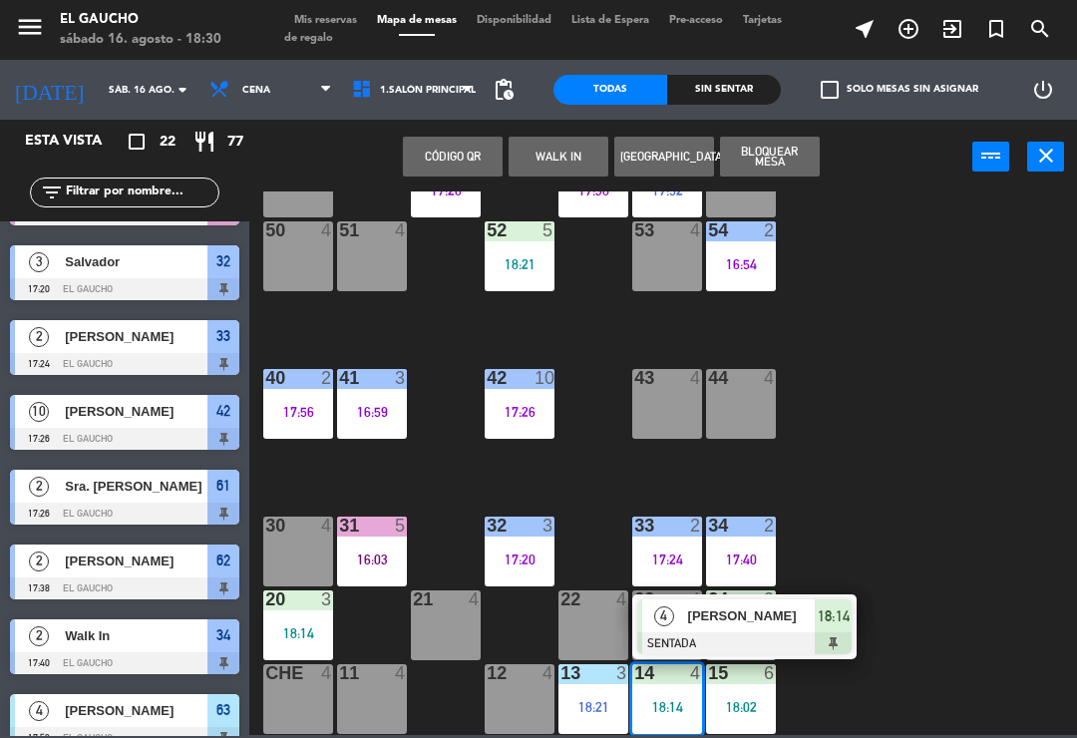
click at [703, 627] on div "[PERSON_NAME]" at bounding box center [751, 616] width 130 height 33
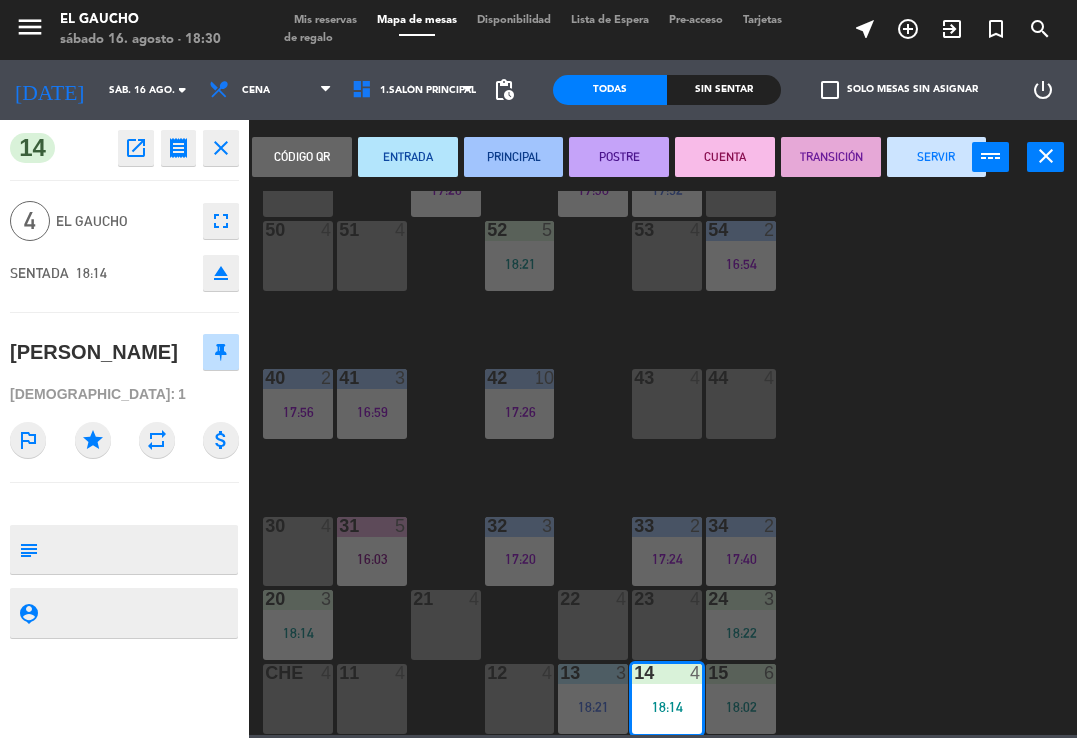
click at [409, 170] on button "ENTRADA" at bounding box center [408, 157] width 100 height 40
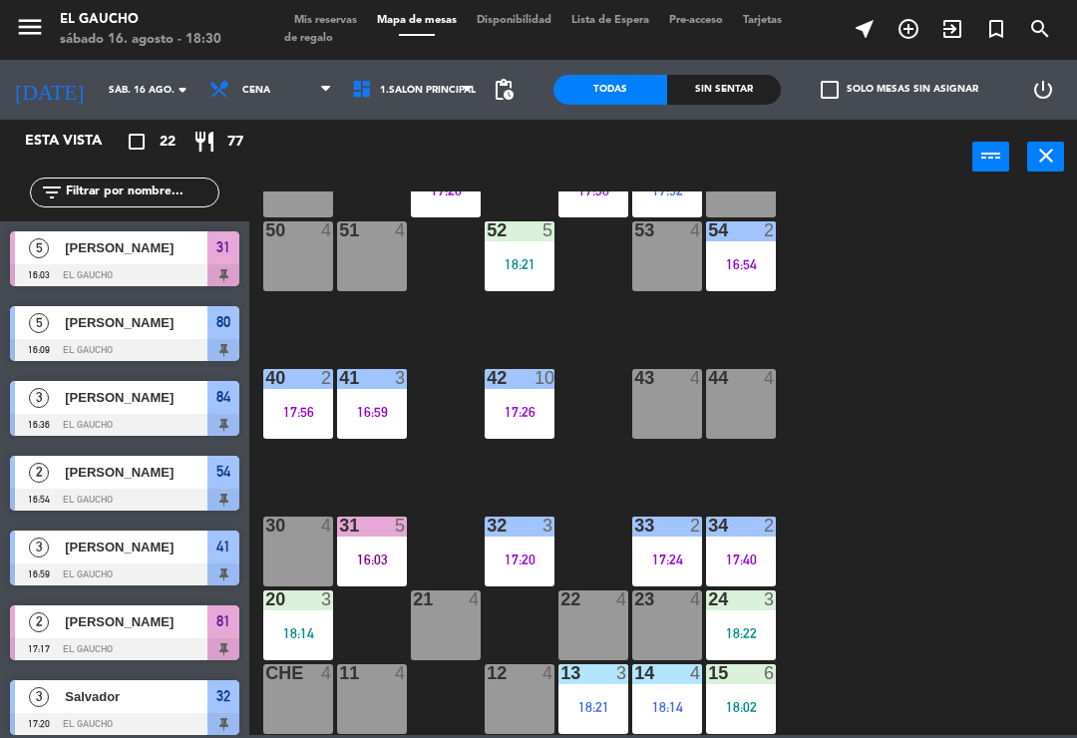
scroll to position [210, 0]
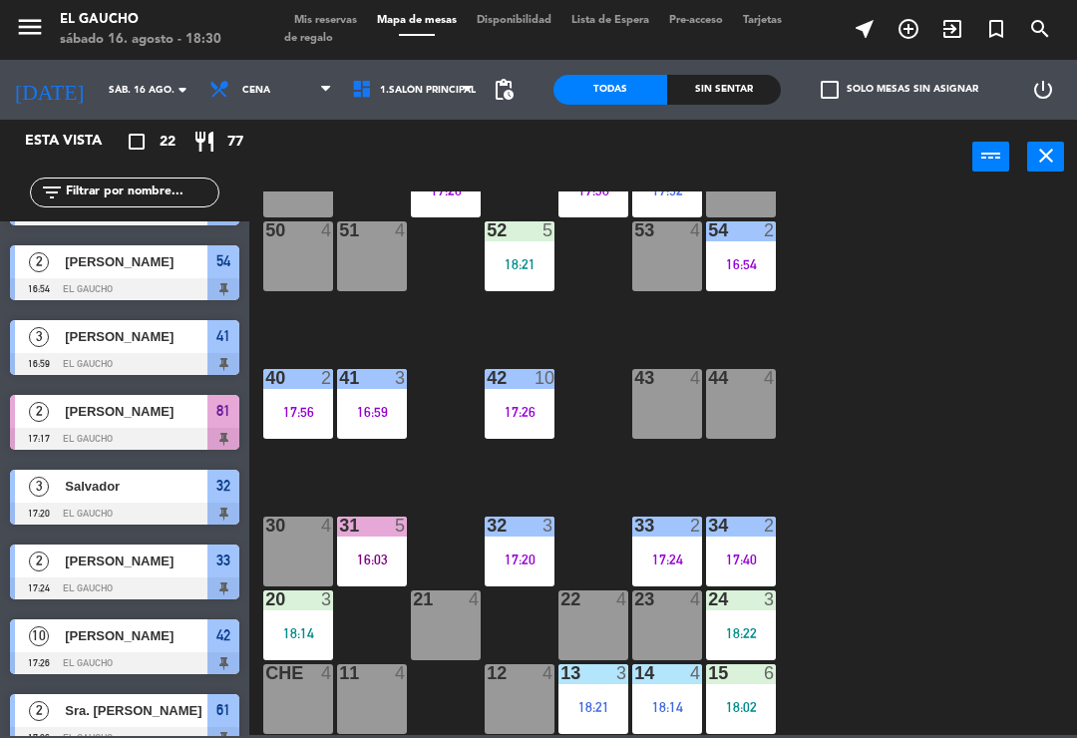
click at [731, 717] on div "15 6 18:02" at bounding box center [741, 699] width 70 height 70
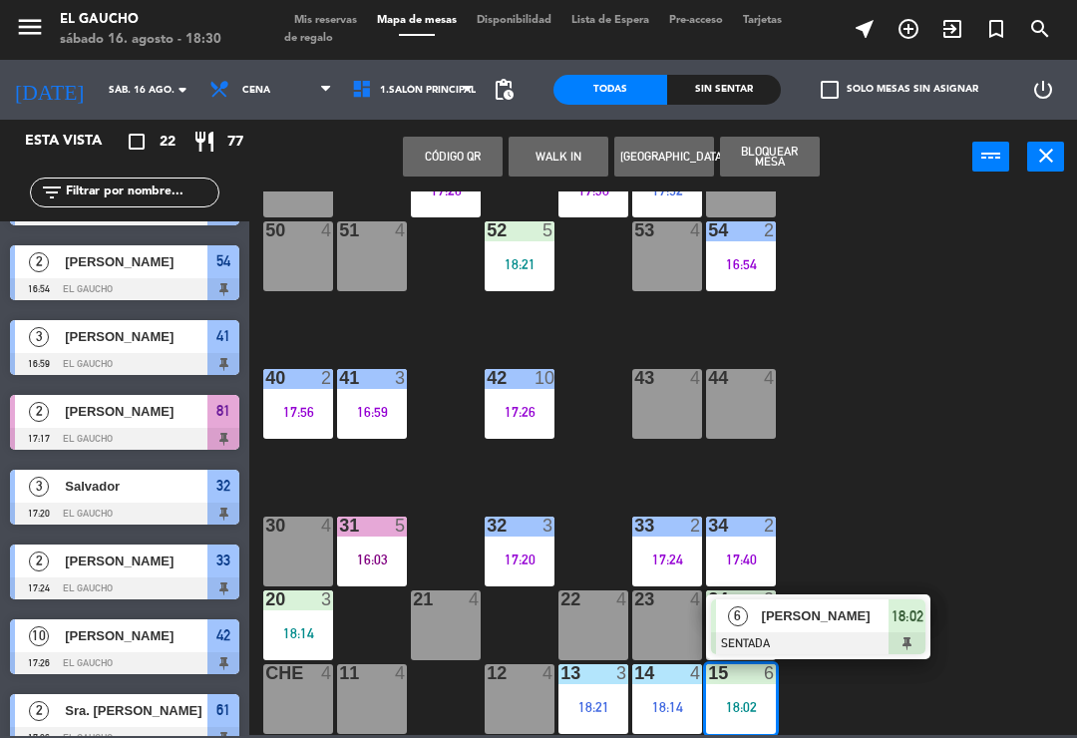
click at [833, 627] on div "[PERSON_NAME]" at bounding box center [825, 616] width 130 height 33
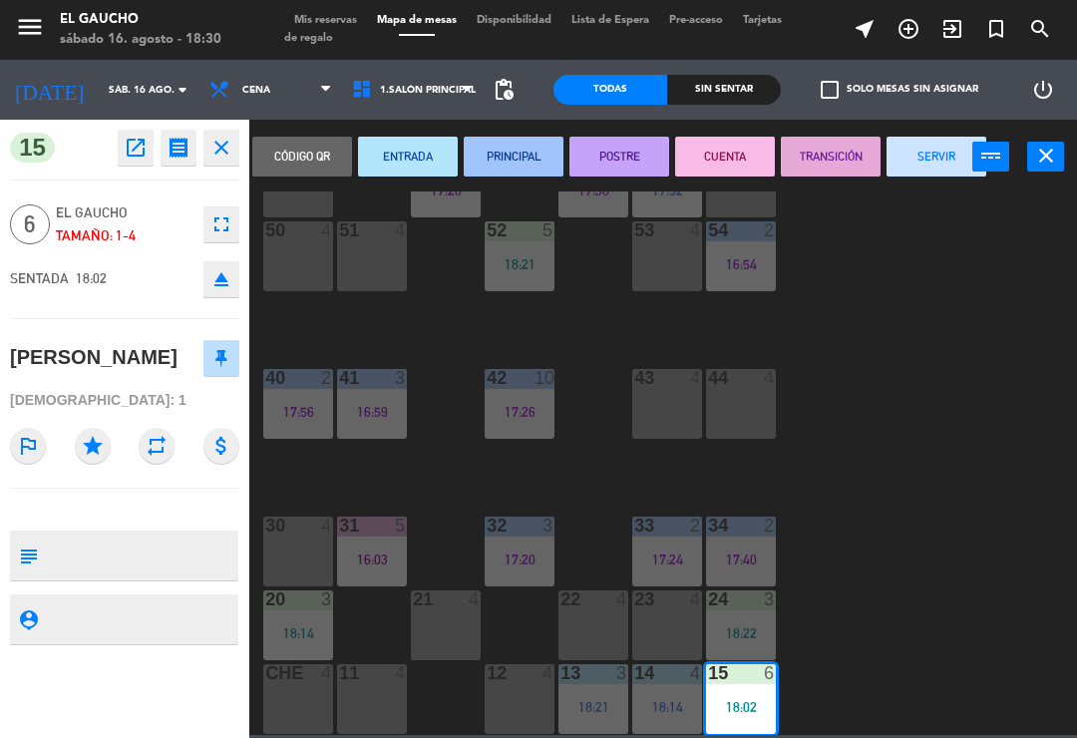
click at [396, 152] on button "ENTRADA" at bounding box center [408, 157] width 100 height 40
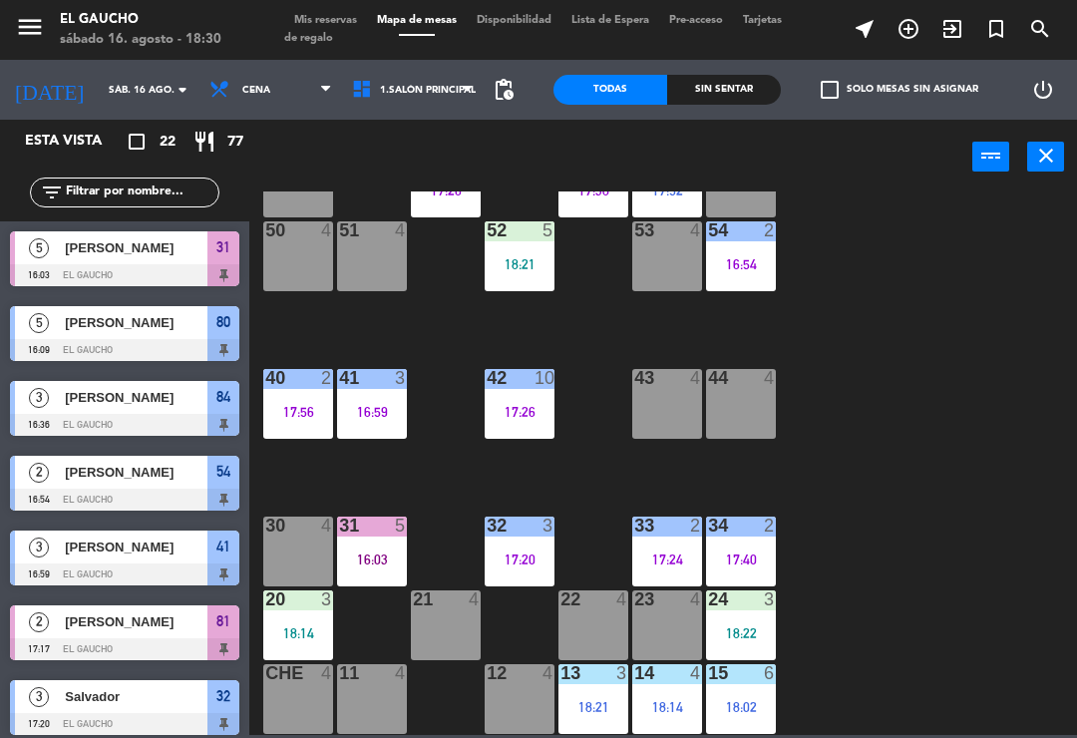
click at [747, 626] on div "18:22" at bounding box center [741, 633] width 70 height 14
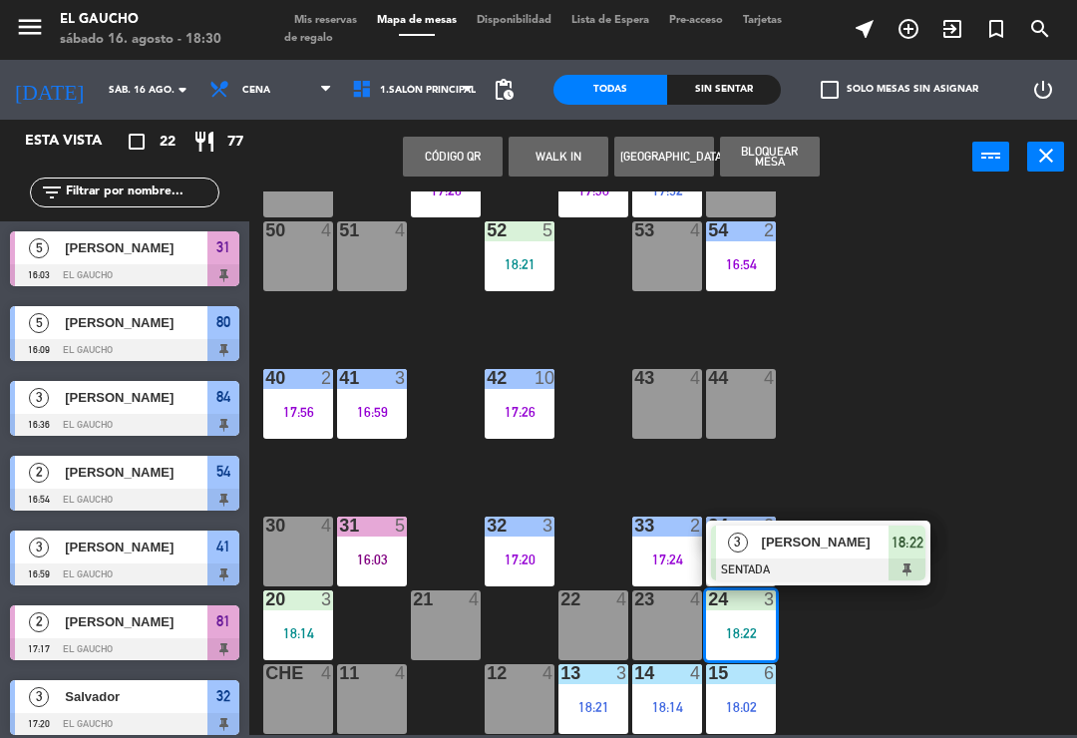
click at [793, 536] on span "[PERSON_NAME]" at bounding box center [826, 542] width 128 height 21
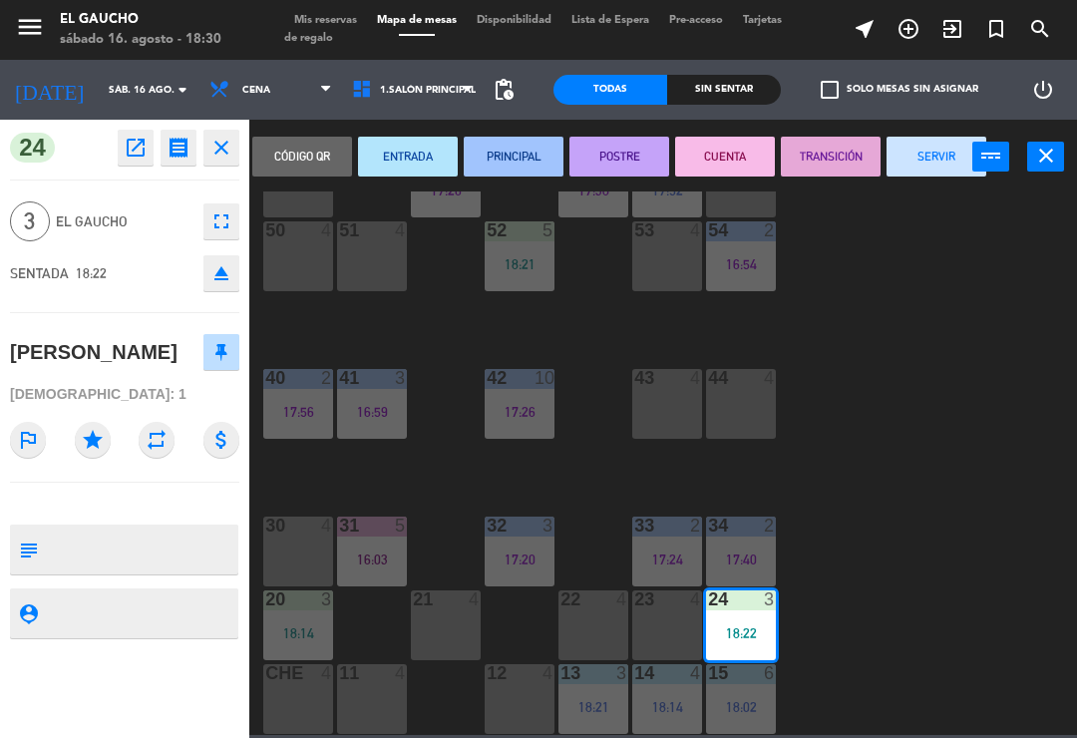
click at [409, 161] on button "ENTRADA" at bounding box center [408, 157] width 100 height 40
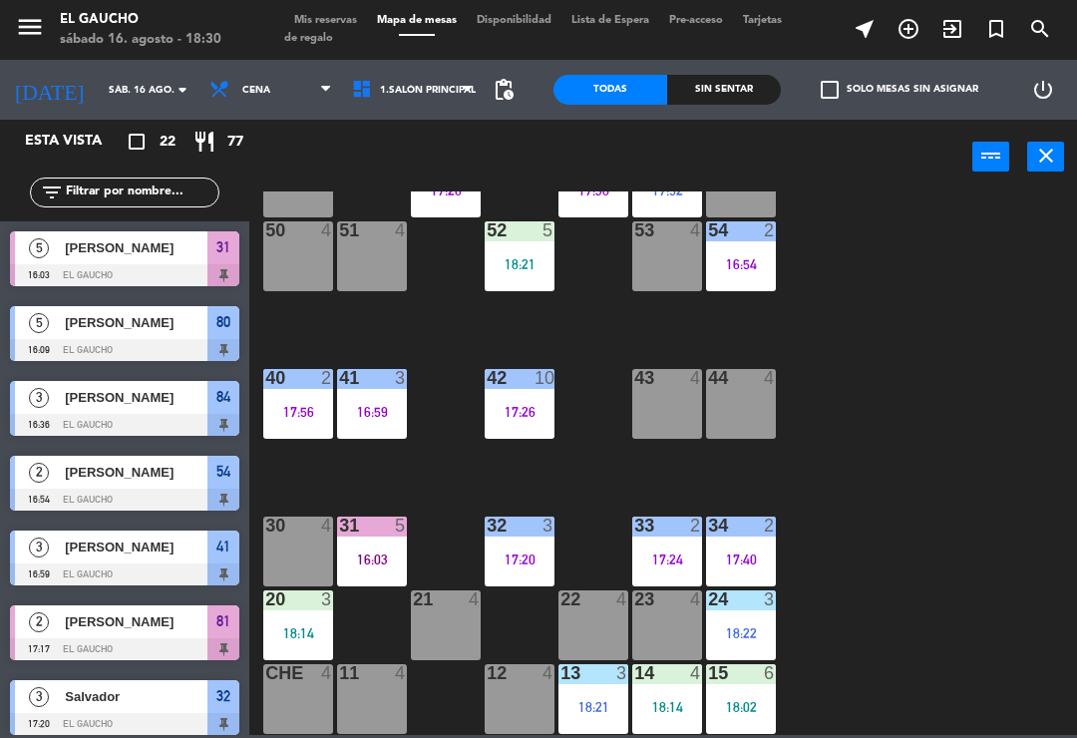
scroll to position [510, 0]
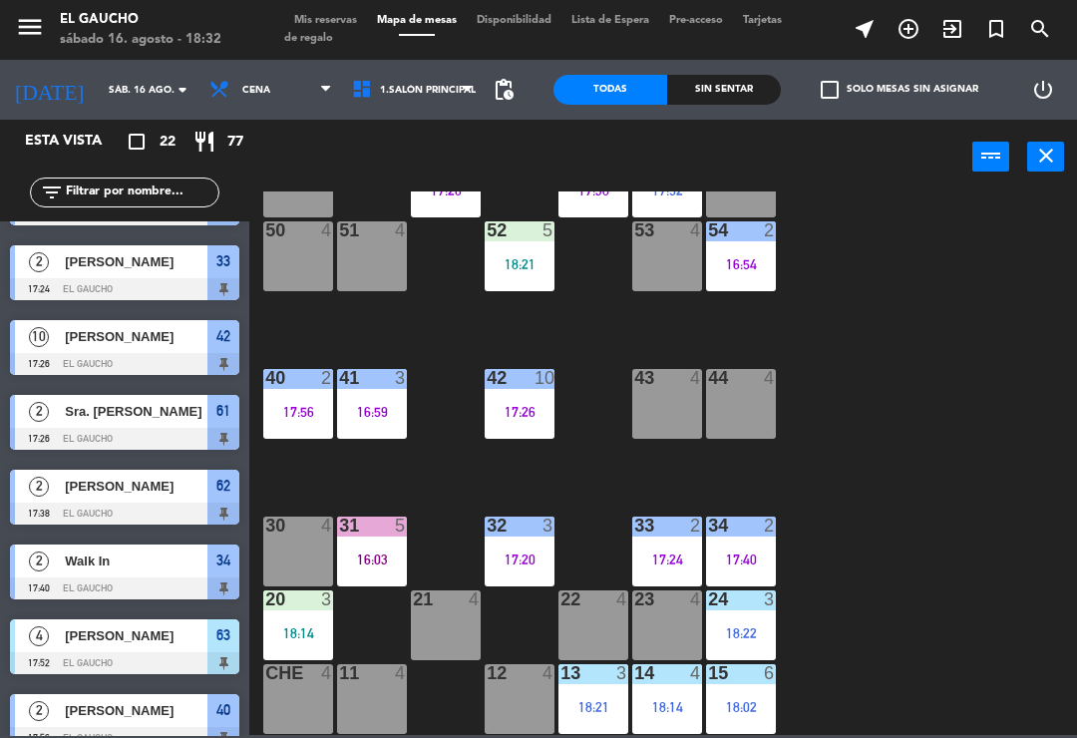
click at [398, 544] on div "31 5 16:03" at bounding box center [372, 552] width 70 height 70
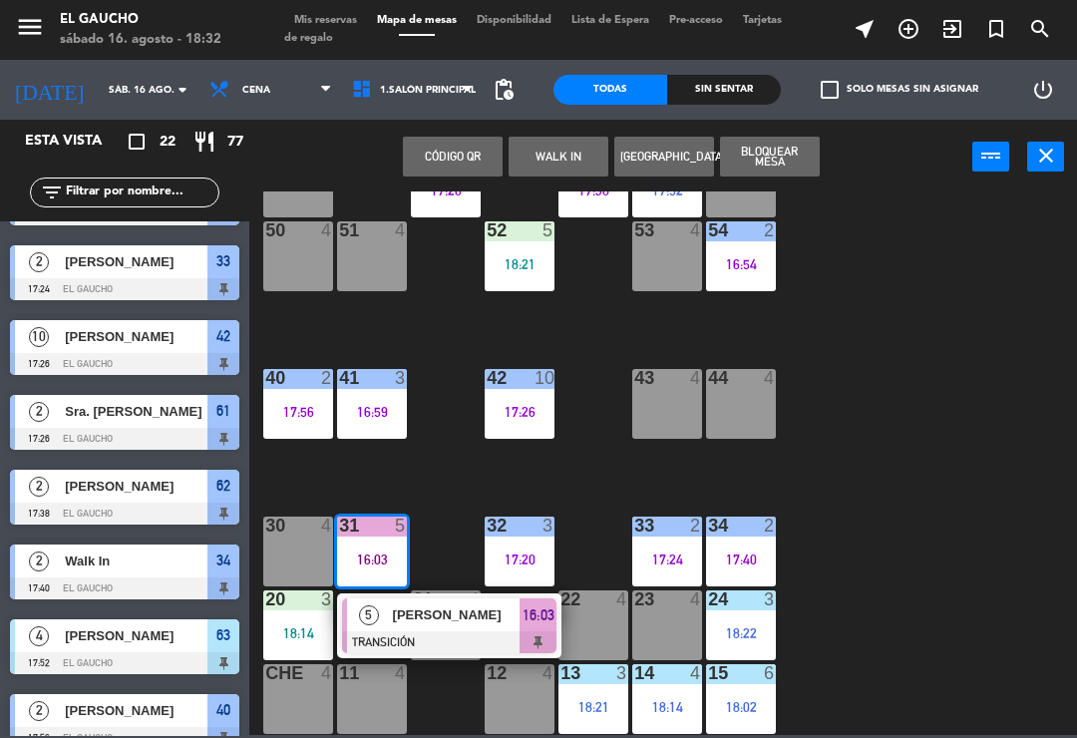
click at [472, 627] on div "[PERSON_NAME]" at bounding box center [456, 615] width 130 height 33
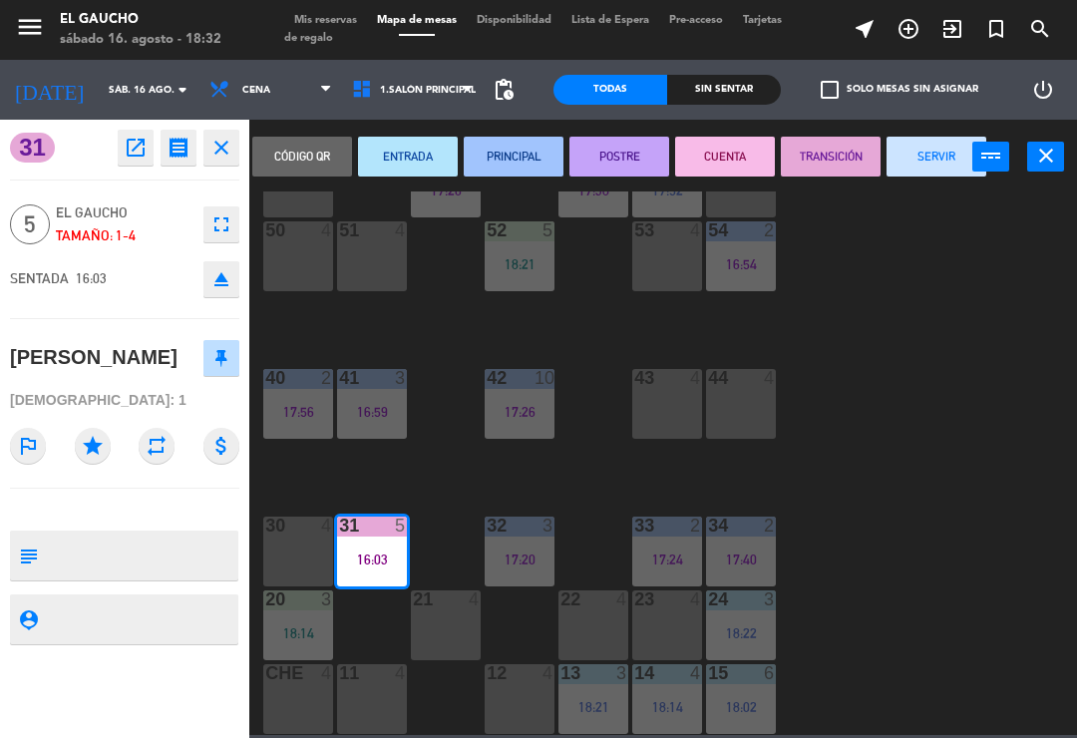
click at [935, 157] on button "SERVIR" at bounding box center [937, 157] width 100 height 40
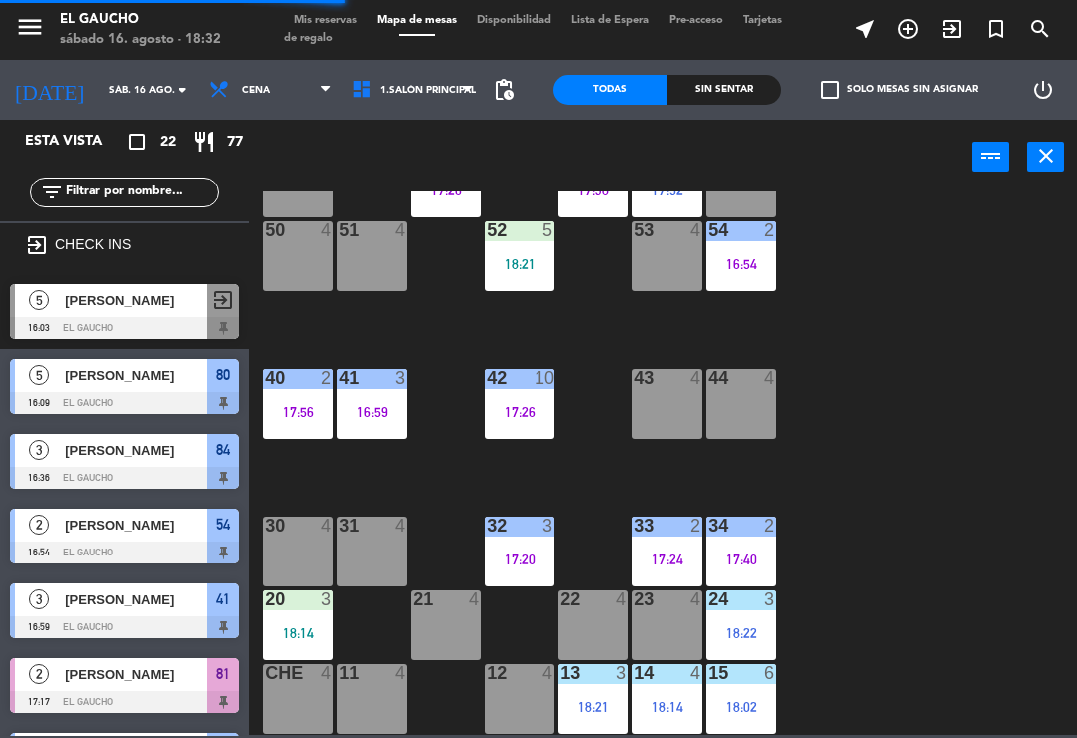
click at [743, 546] on div "34 2 17:40" at bounding box center [741, 552] width 70 height 70
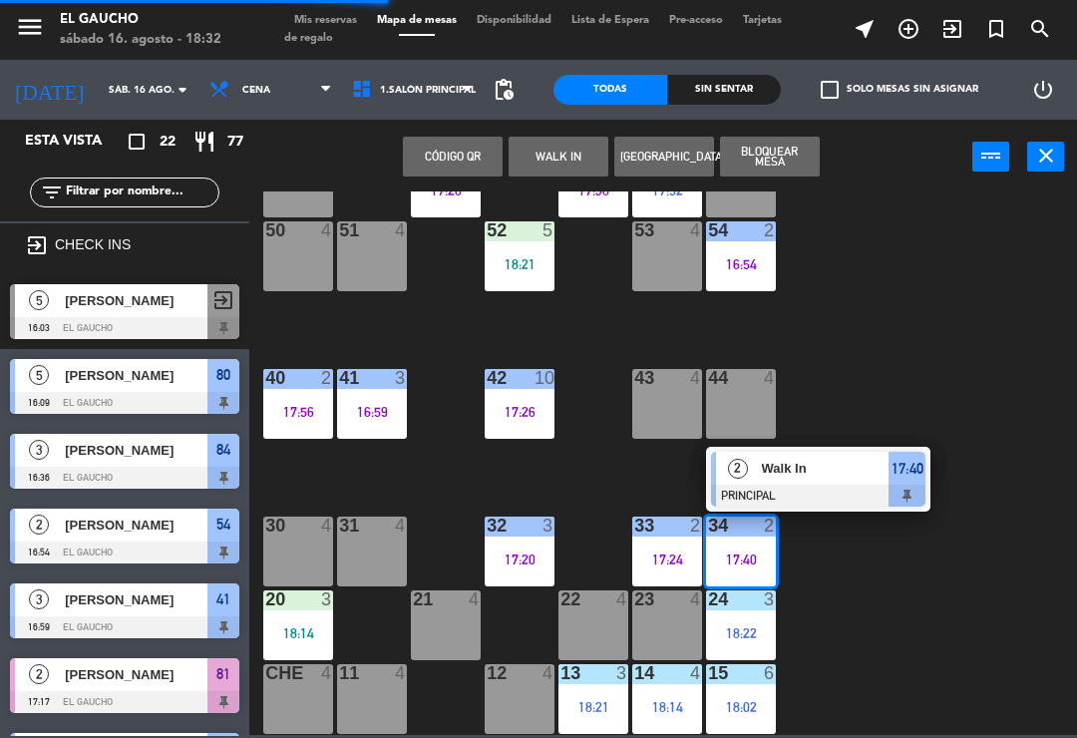
click at [823, 471] on span "Walk In" at bounding box center [826, 468] width 128 height 21
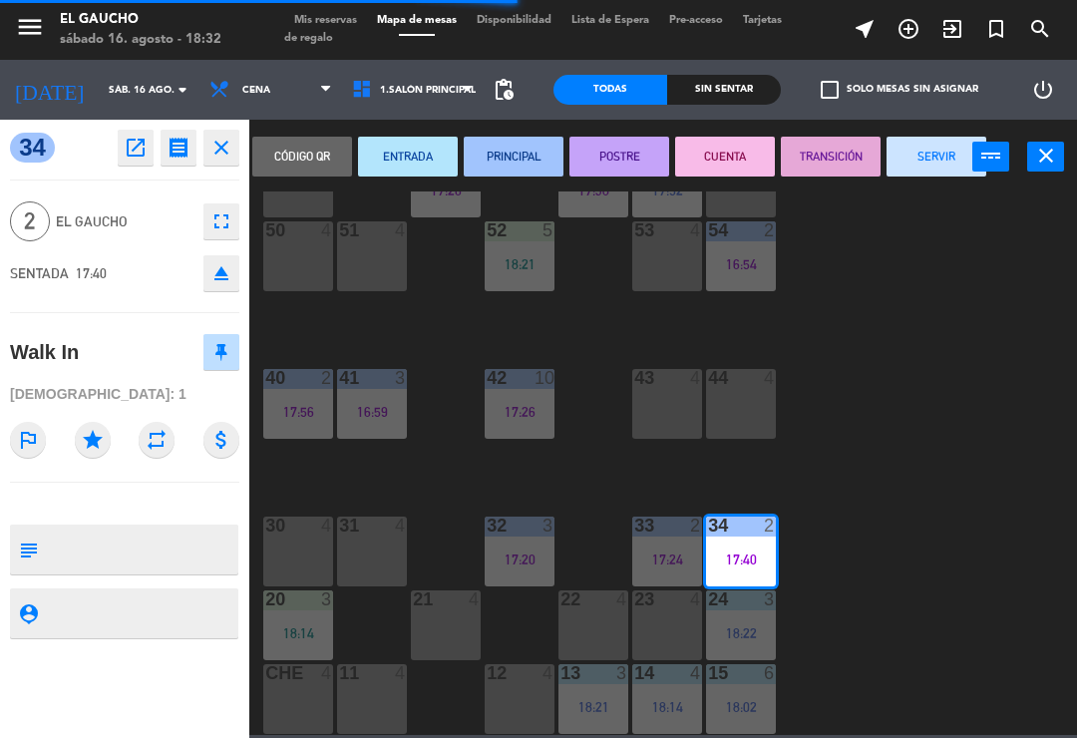
click at [745, 149] on button "CUENTA" at bounding box center [725, 157] width 100 height 40
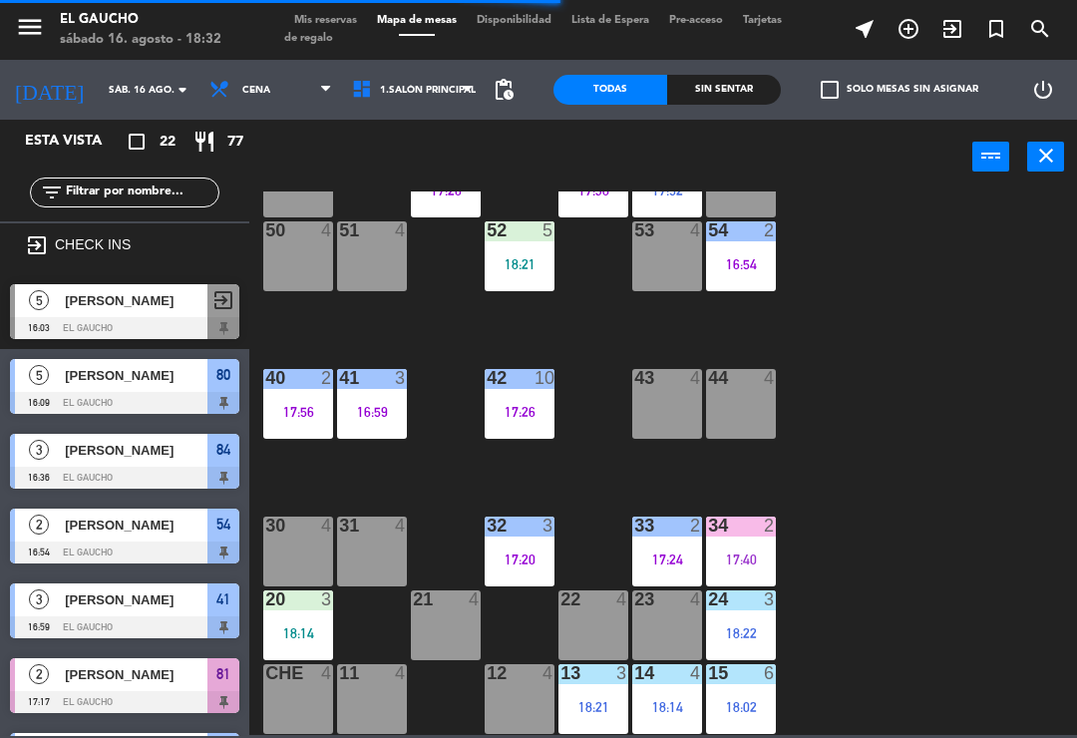
scroll to position [0, 0]
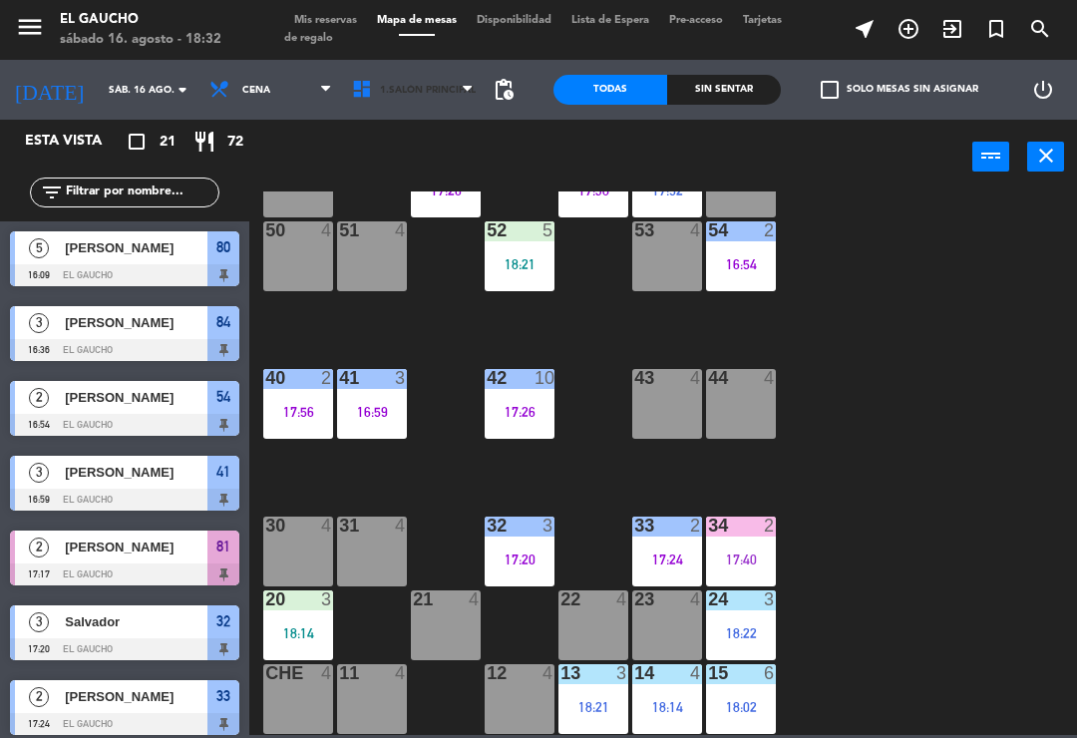
click at [425, 93] on span "1.Salón Principal" at bounding box center [428, 90] width 96 height 11
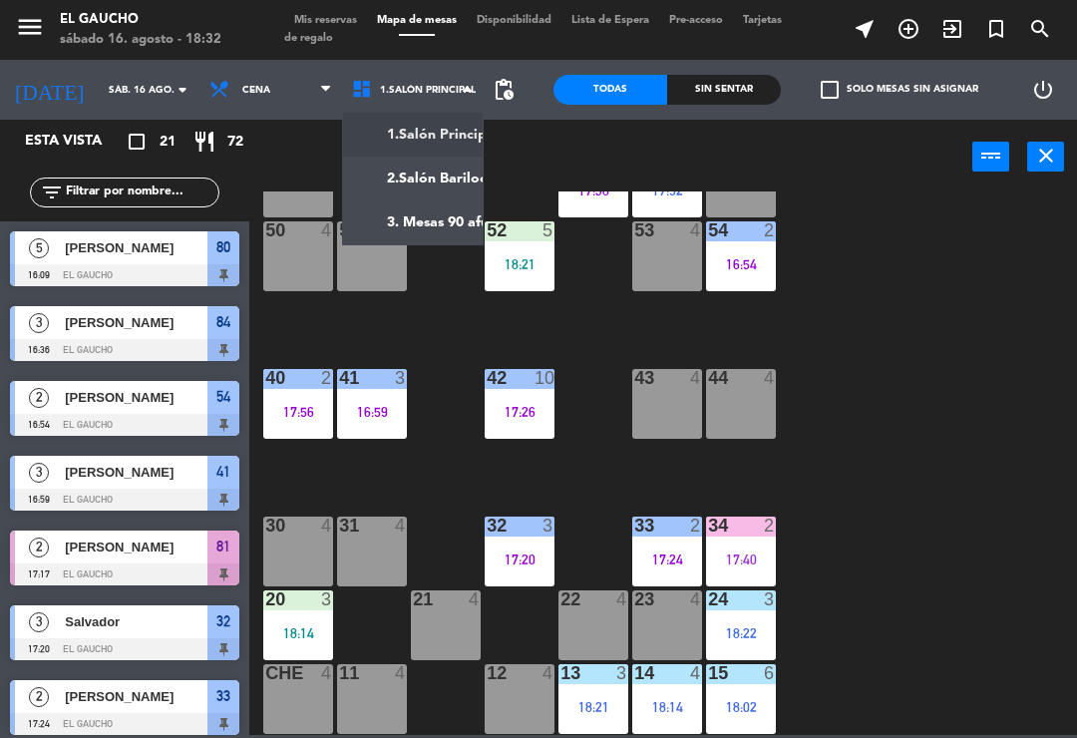
click at [459, 224] on ng-component "menu El Gaucho sábado 16. agosto - 18:32 Mis reservas Mapa de mesas Disponibili…" at bounding box center [538, 367] width 1077 height 735
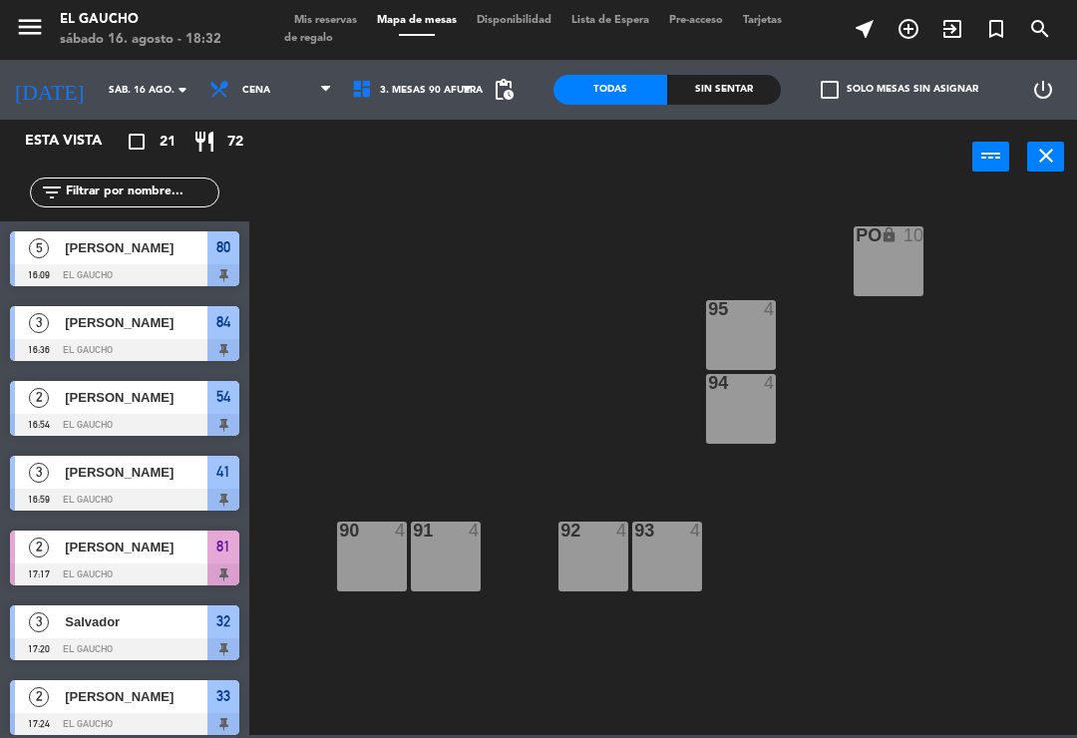
click at [371, 533] on div at bounding box center [372, 531] width 33 height 18
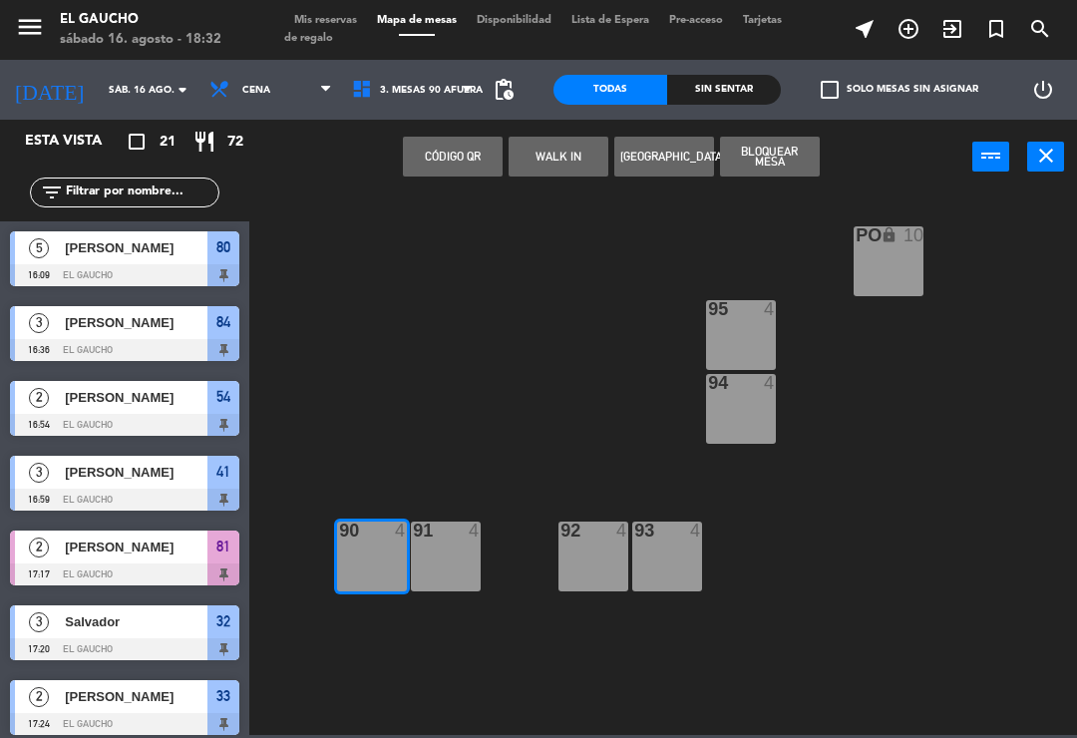
click at [572, 153] on button "WALK IN" at bounding box center [559, 157] width 100 height 40
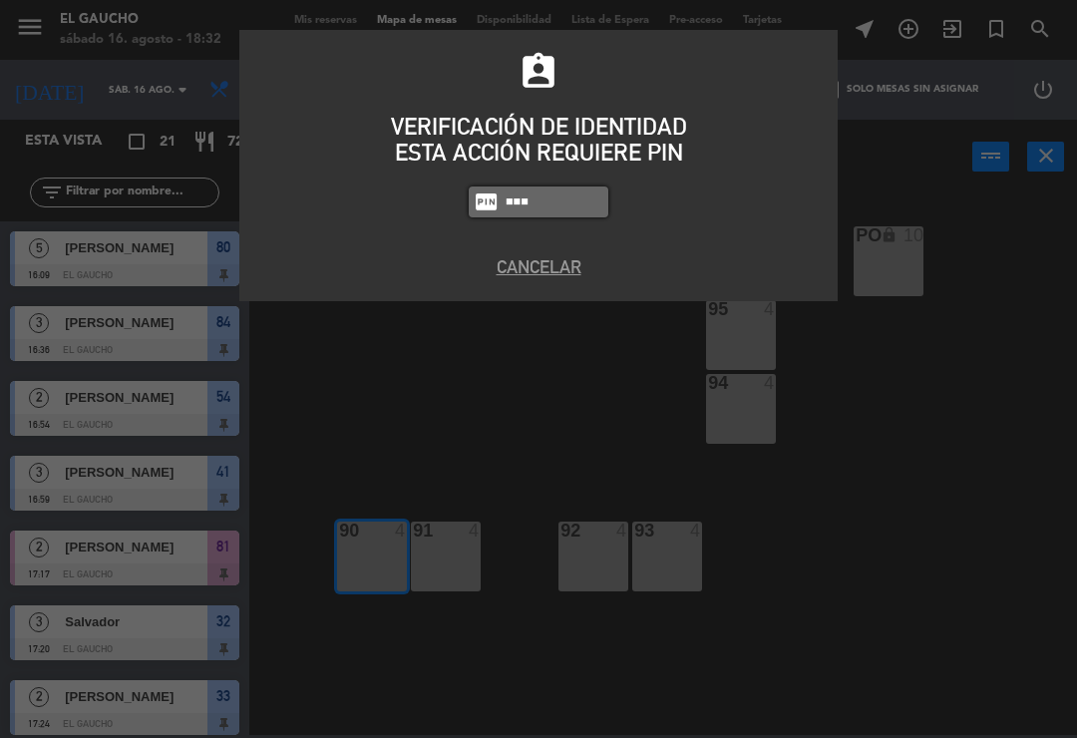
type input "3124"
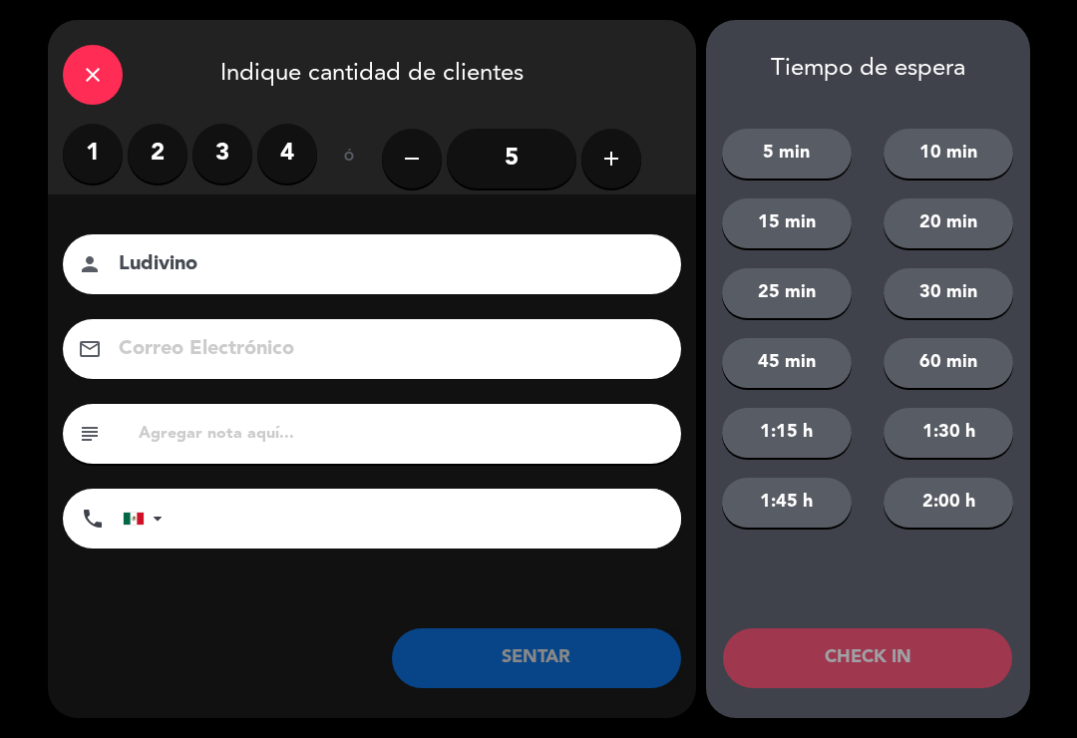
type input "Ludivino"
click at [242, 158] on label "3" at bounding box center [223, 154] width 60 height 60
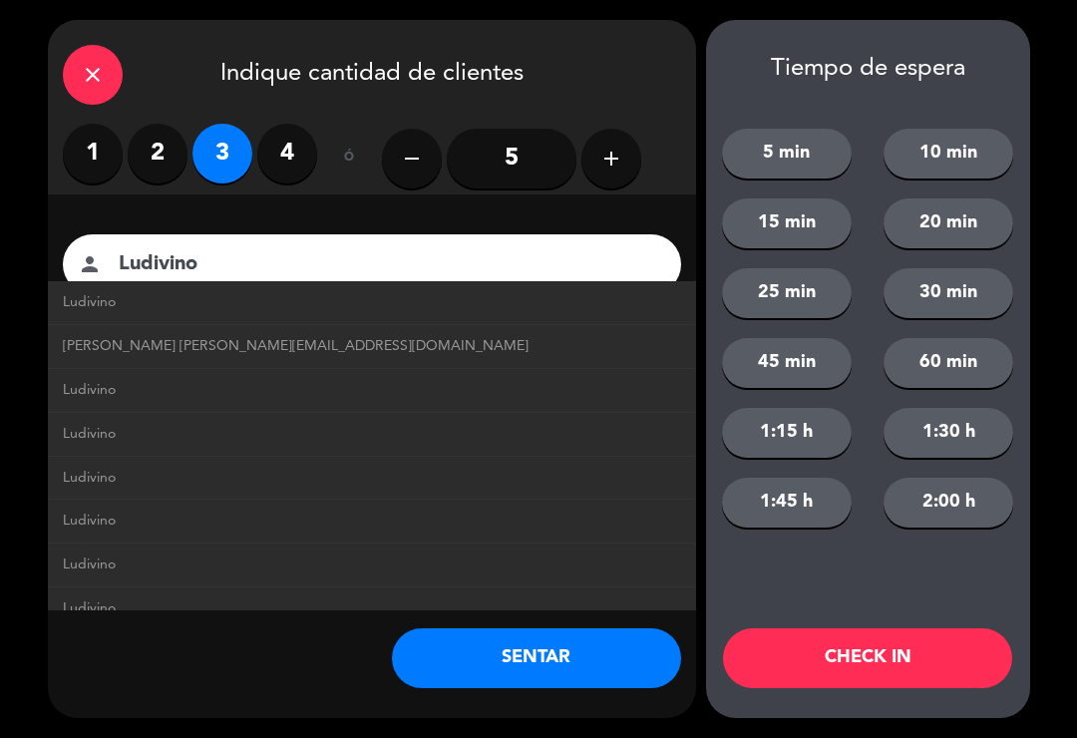
click at [141, 348] on span "[PERSON_NAME] [PERSON_NAME][EMAIL_ADDRESS][DOMAIN_NAME]" at bounding box center [296, 346] width 466 height 23
type input "[EMAIL_ADDRESS][DOMAIN_NAME]"
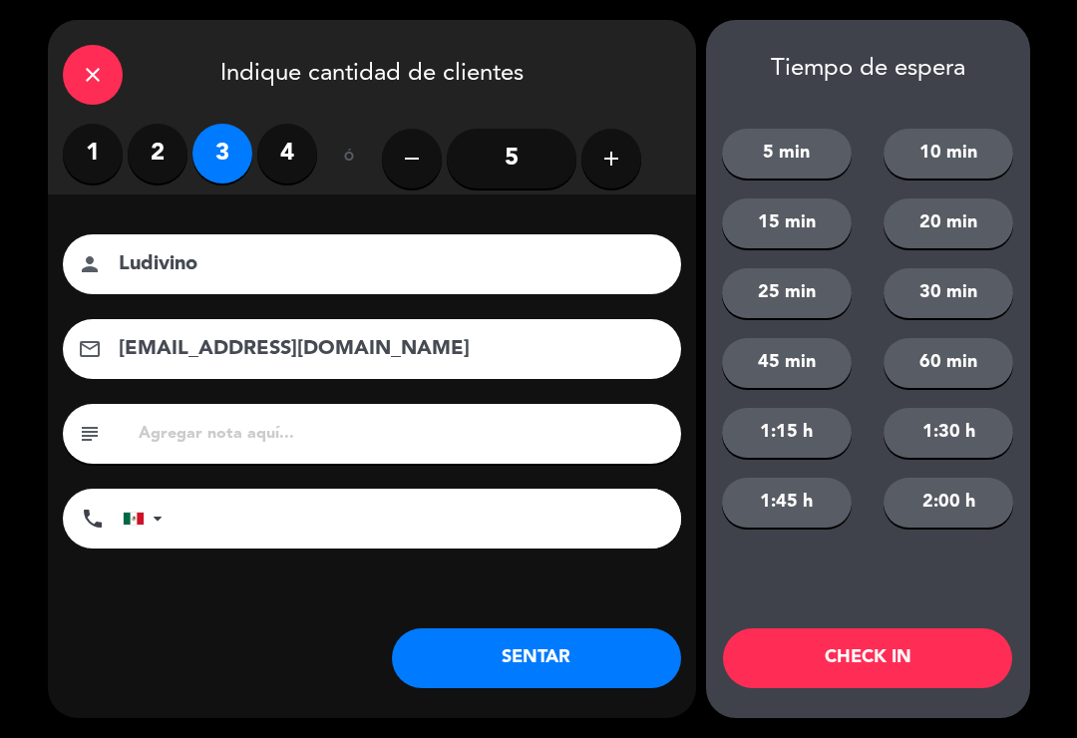
click at [509, 663] on button "SENTAR" at bounding box center [536, 658] width 289 height 60
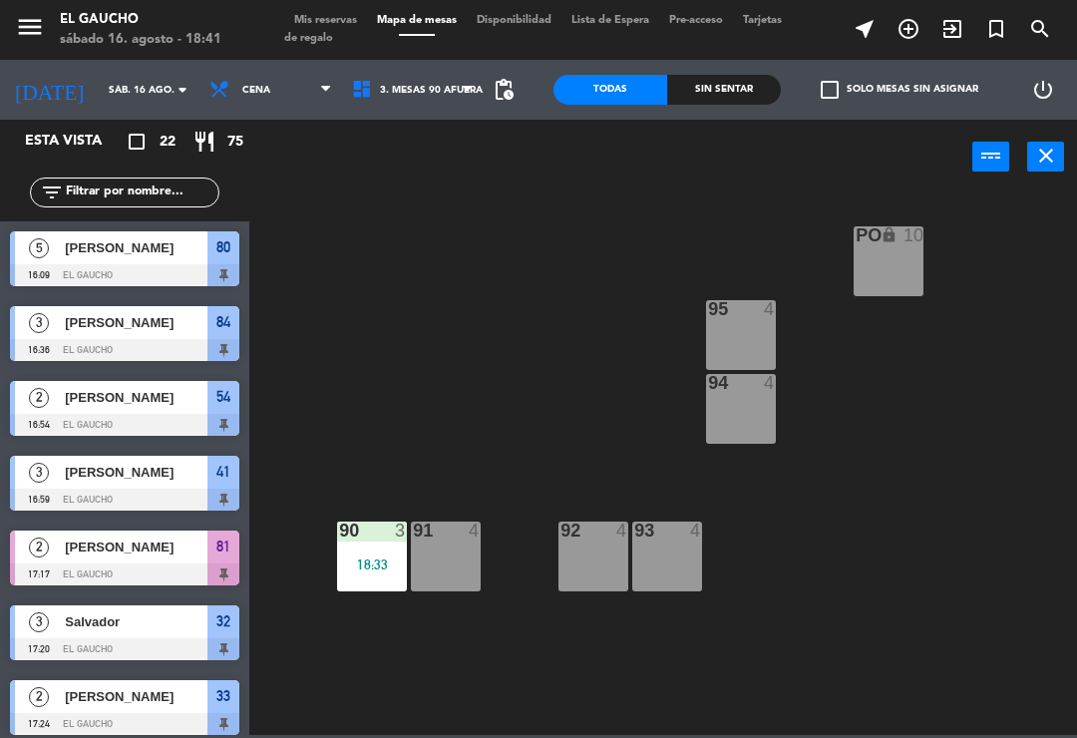
click at [375, 528] on div at bounding box center [372, 531] width 33 height 18
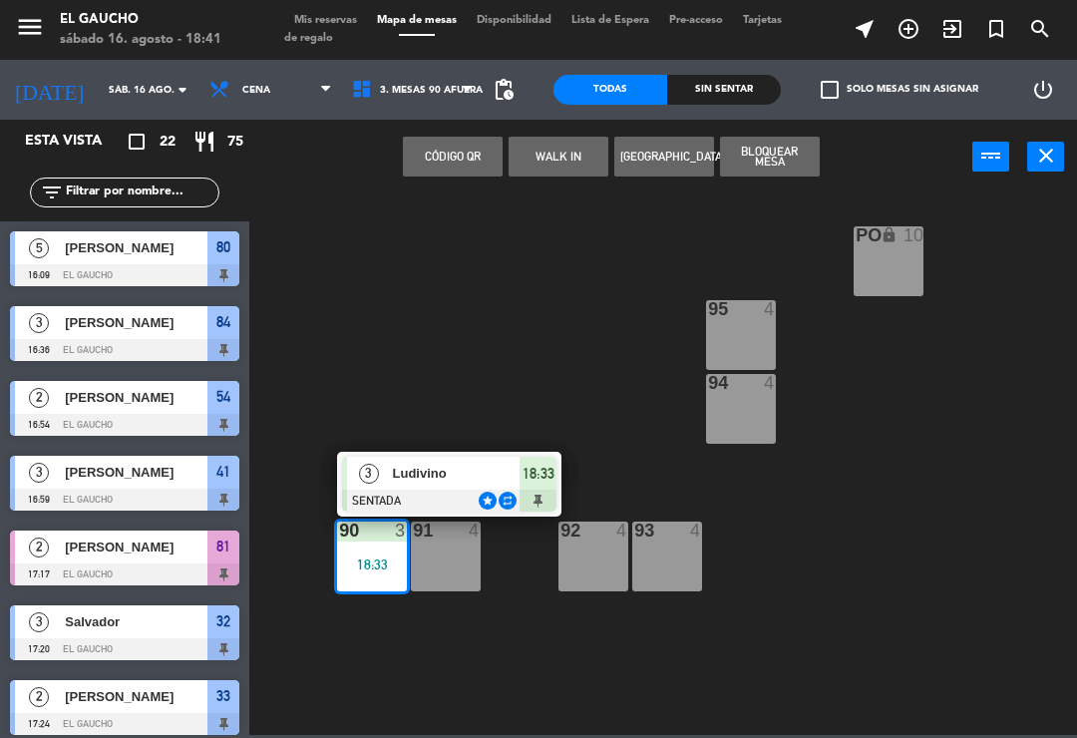
click at [449, 471] on span "Ludivino" at bounding box center [457, 473] width 128 height 21
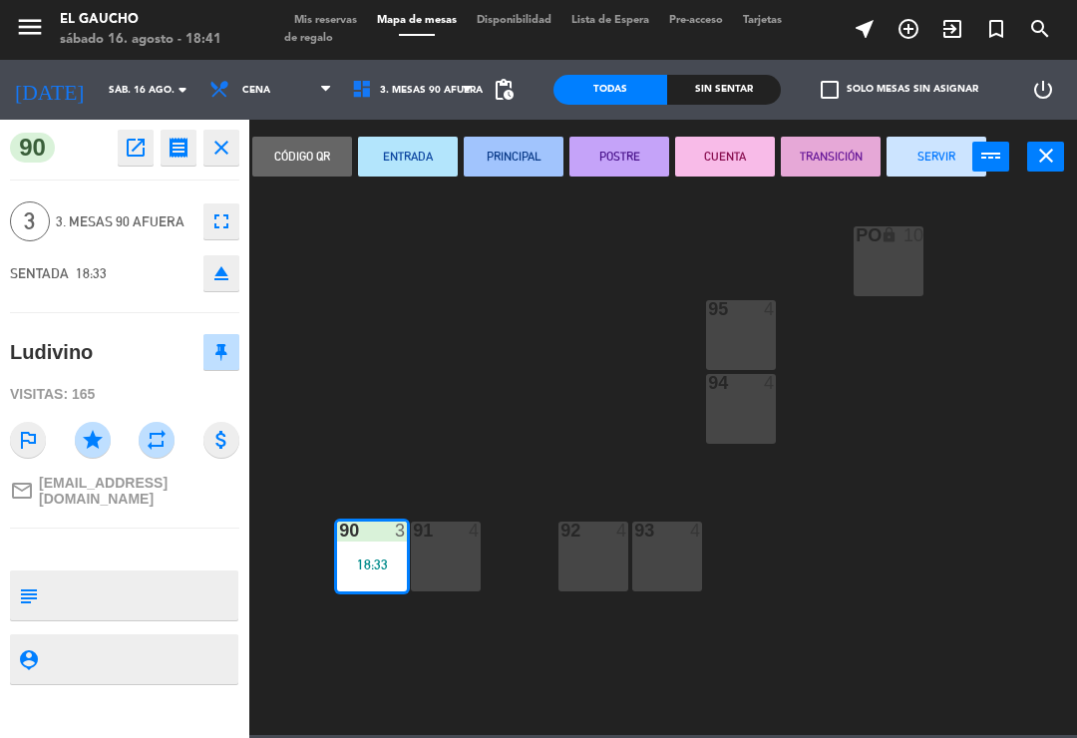
click at [508, 168] on button "PRINCIPAL" at bounding box center [514, 157] width 100 height 40
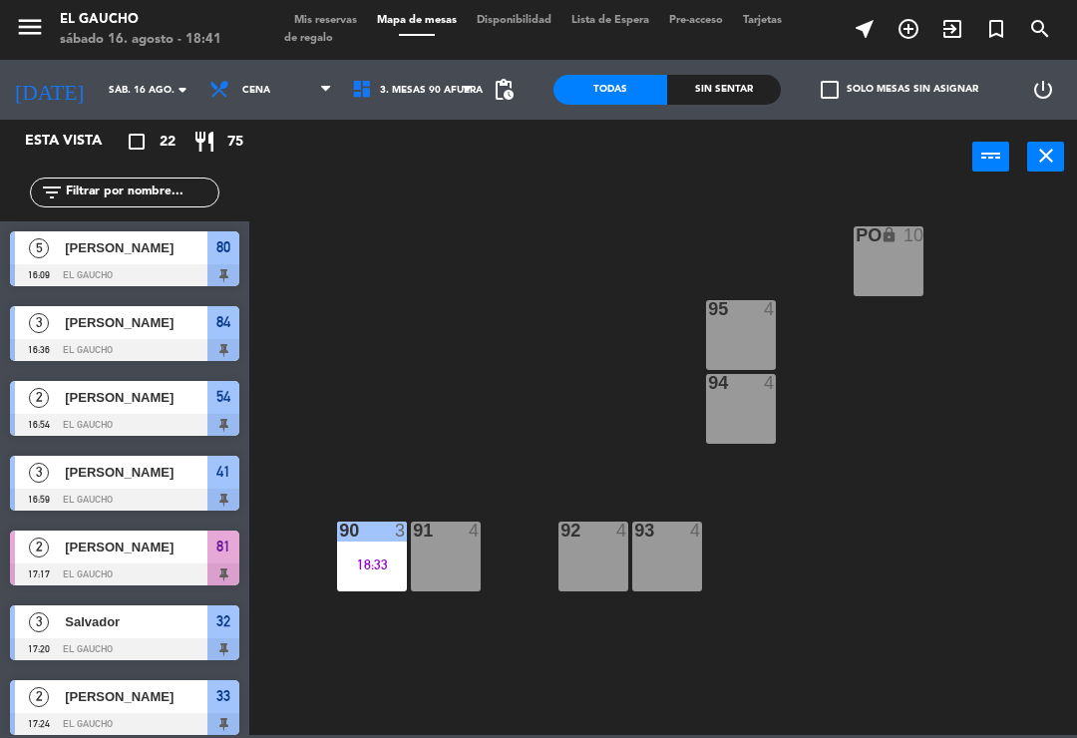
scroll to position [510, 0]
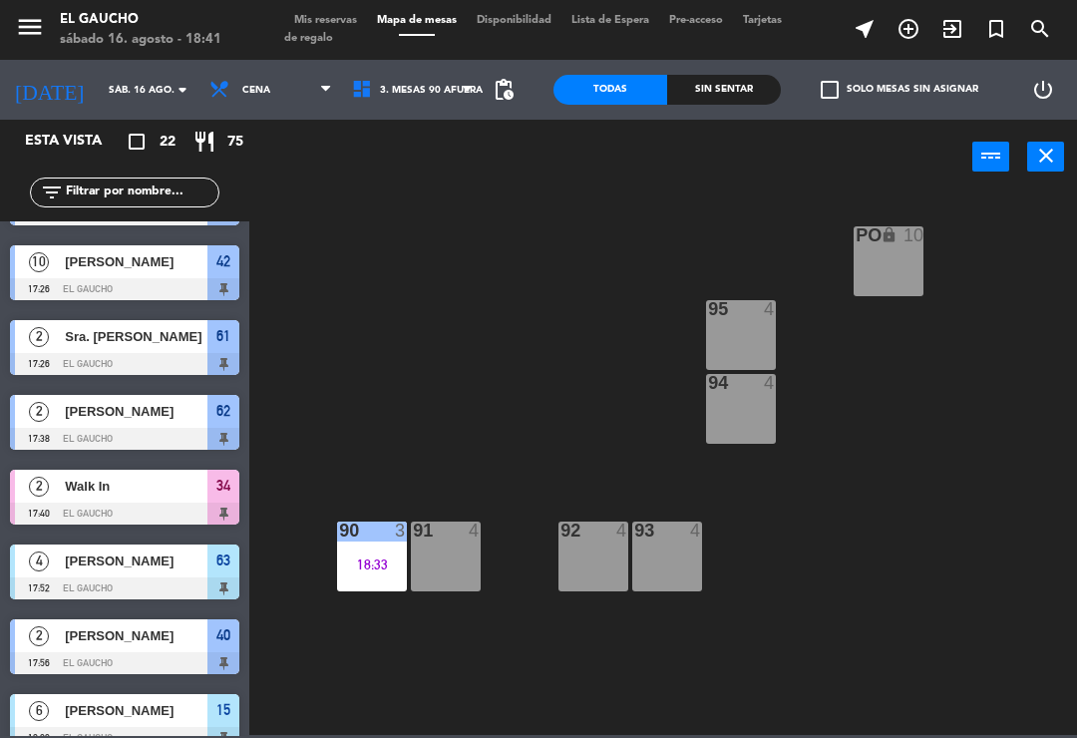
click at [92, 594] on div at bounding box center [124, 589] width 229 height 22
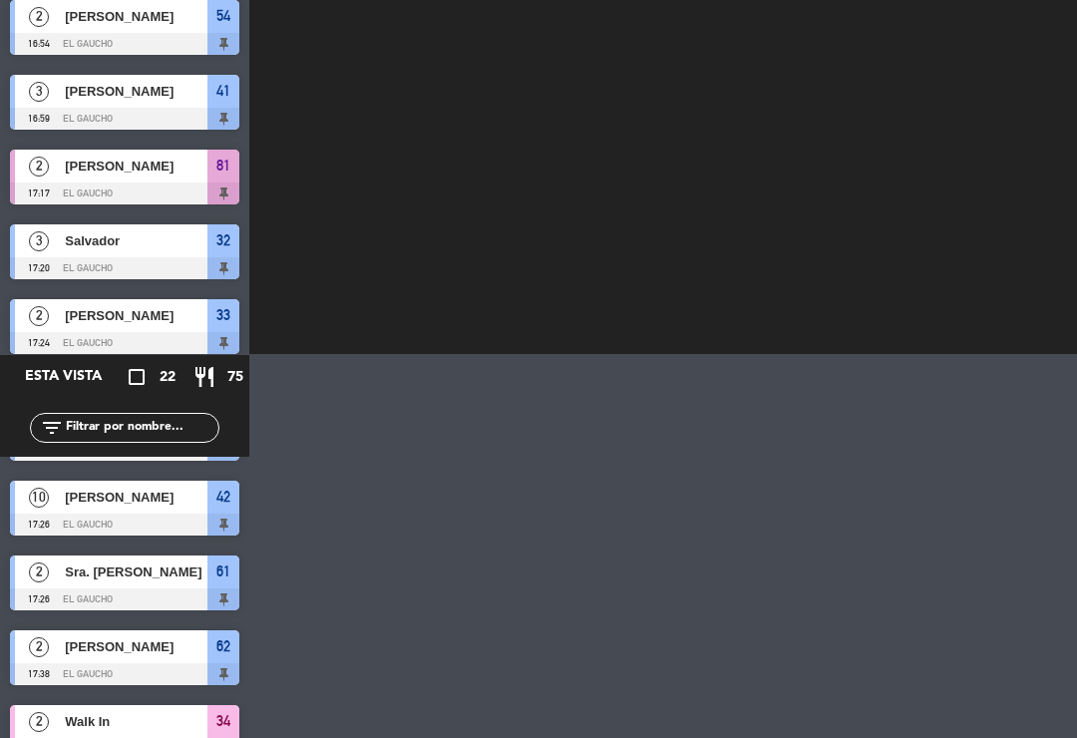
scroll to position [0, 0]
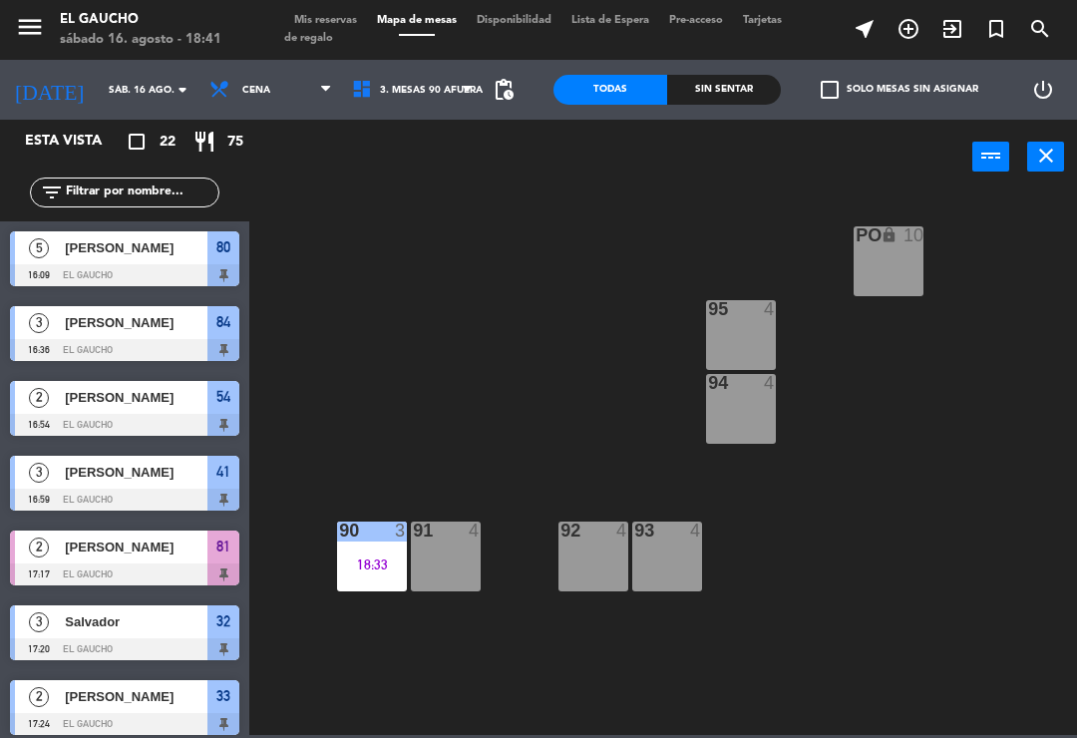
click at [836, 547] on div "PO lock 10 95 4 94 4 93 4 92 4 91 4 90 3 18:33" at bounding box center [668, 464] width 817 height 544
click at [125, 384] on div "[PERSON_NAME]" at bounding box center [135, 397] width 145 height 33
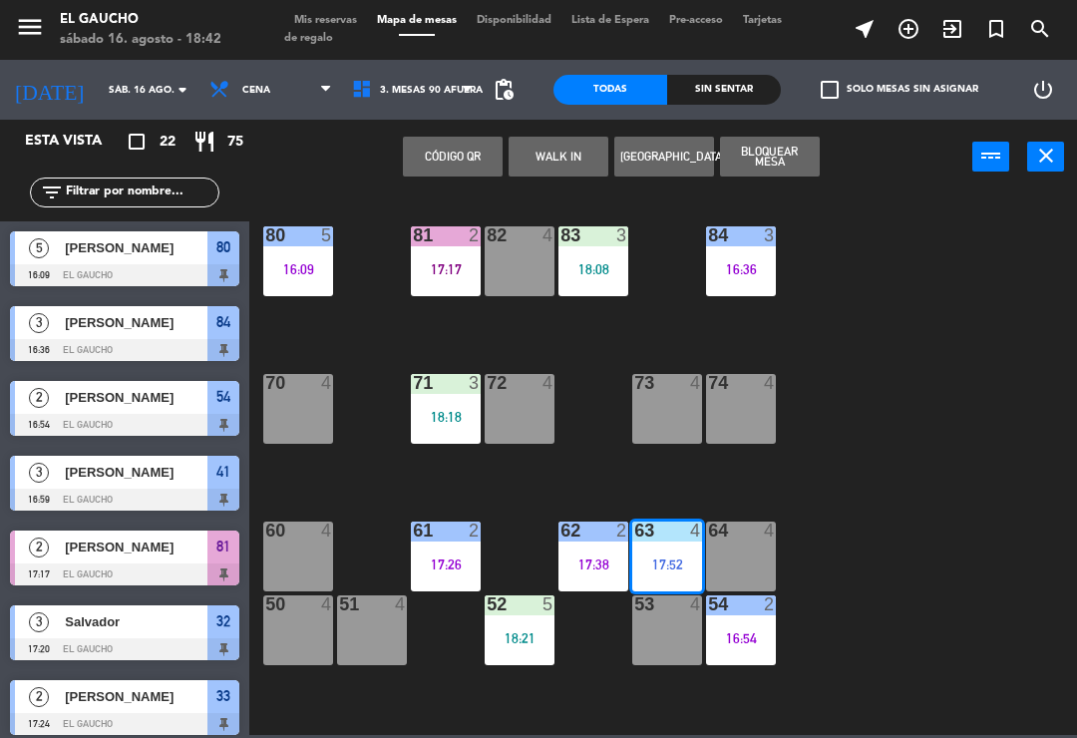
click at [364, 631] on div "51 4" at bounding box center [372, 631] width 70 height 70
click at [568, 161] on button "WALK IN" at bounding box center [559, 157] width 100 height 40
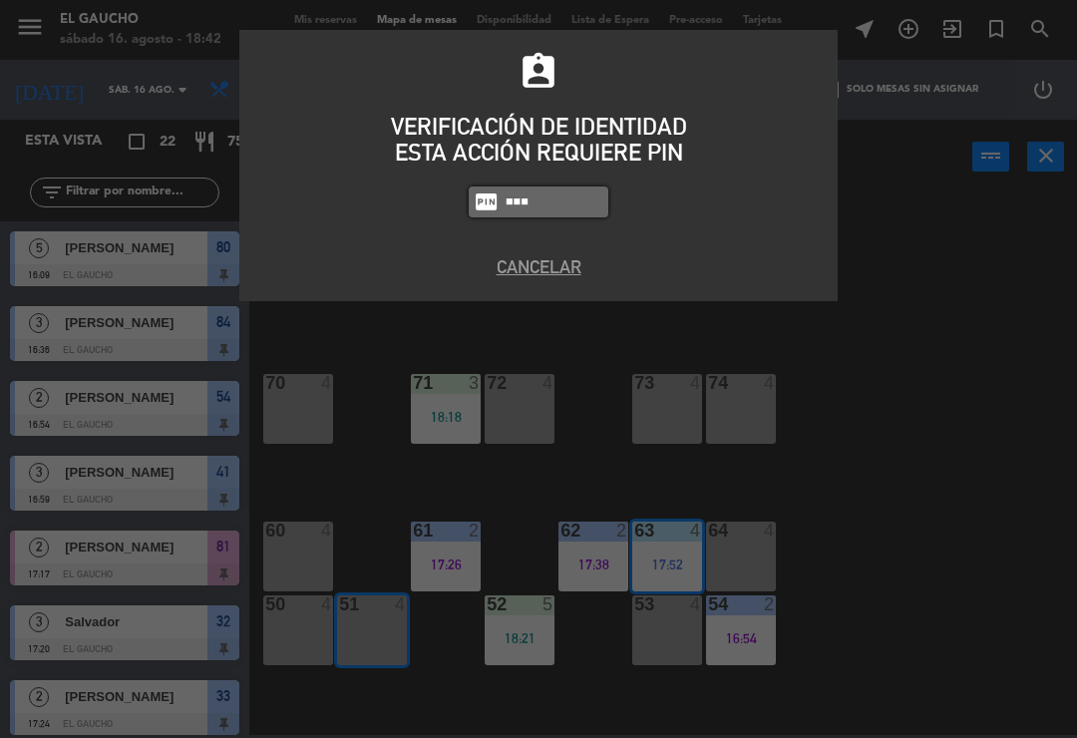
type input "3124"
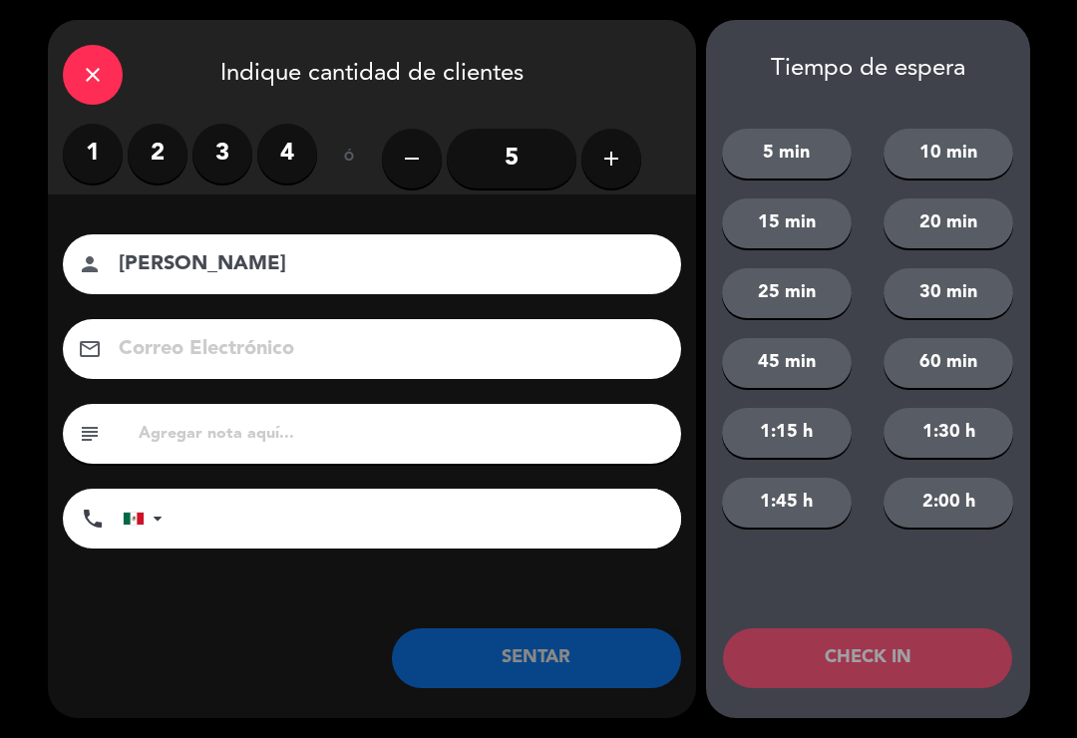
type input "[PERSON_NAME]"
click at [228, 157] on label "3" at bounding box center [223, 154] width 60 height 60
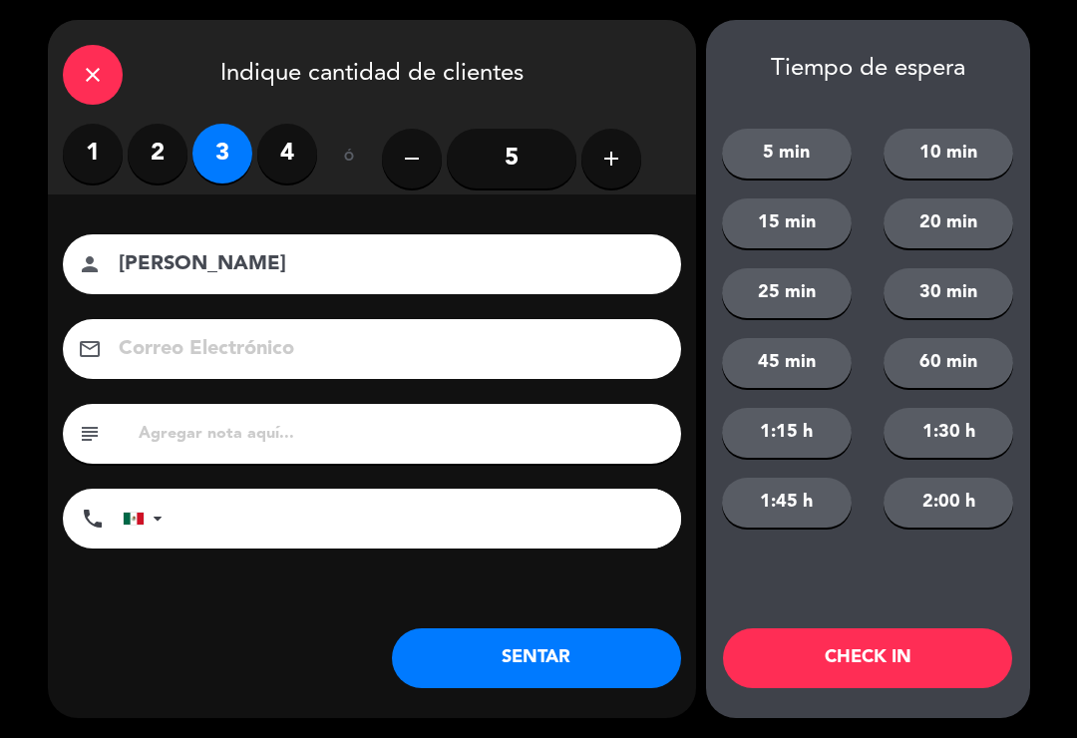
click at [153, 161] on label "2" at bounding box center [158, 154] width 60 height 60
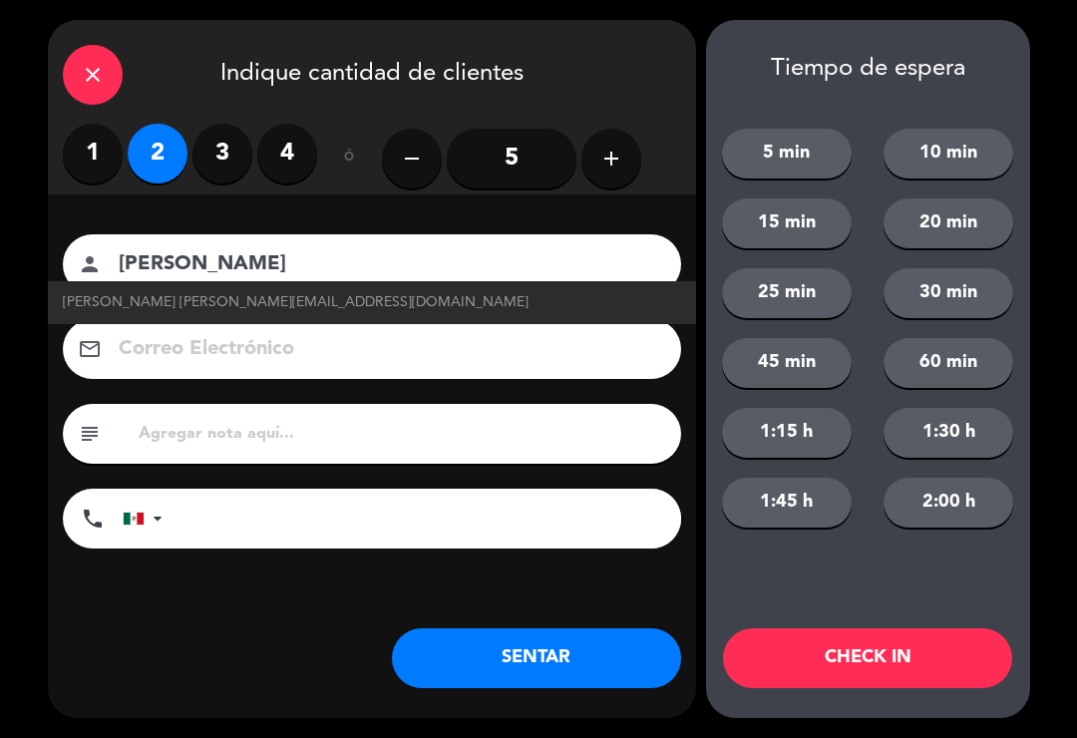
click at [109, 309] on span "[PERSON_NAME] [PERSON_NAME][EMAIL_ADDRESS][DOMAIN_NAME]" at bounding box center [296, 302] width 466 height 23
type input "[EMAIL_ADDRESS][DOMAIN_NAME]"
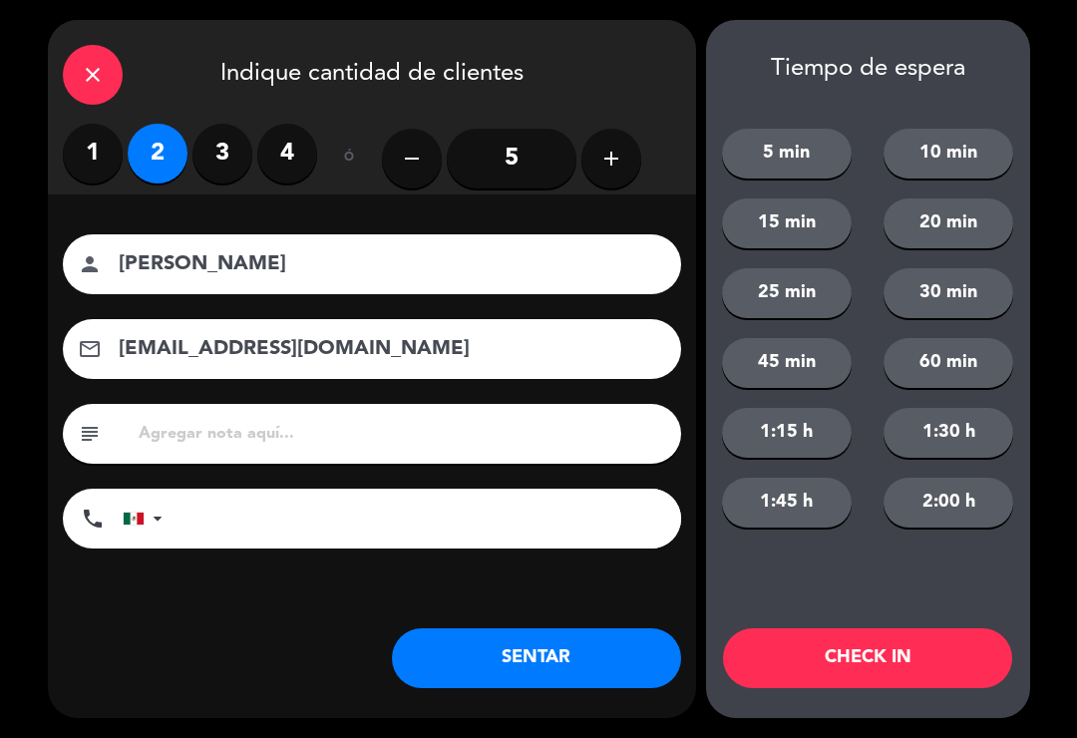
click at [511, 658] on button "SENTAR" at bounding box center [536, 658] width 289 height 60
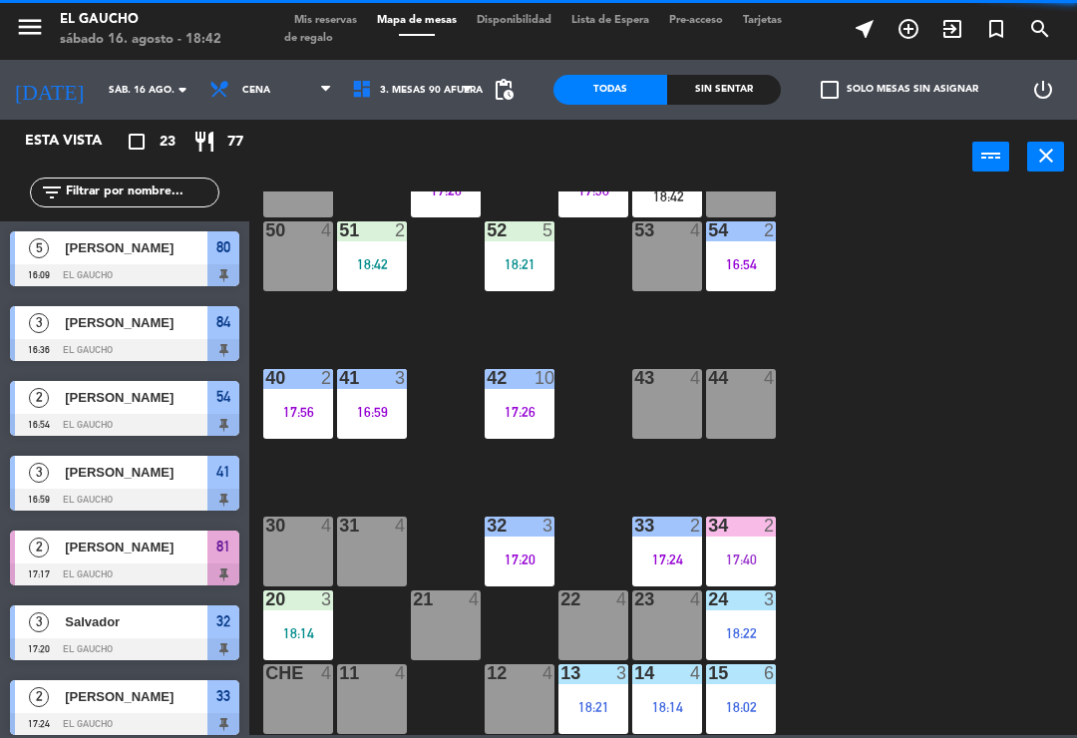
scroll to position [374, 0]
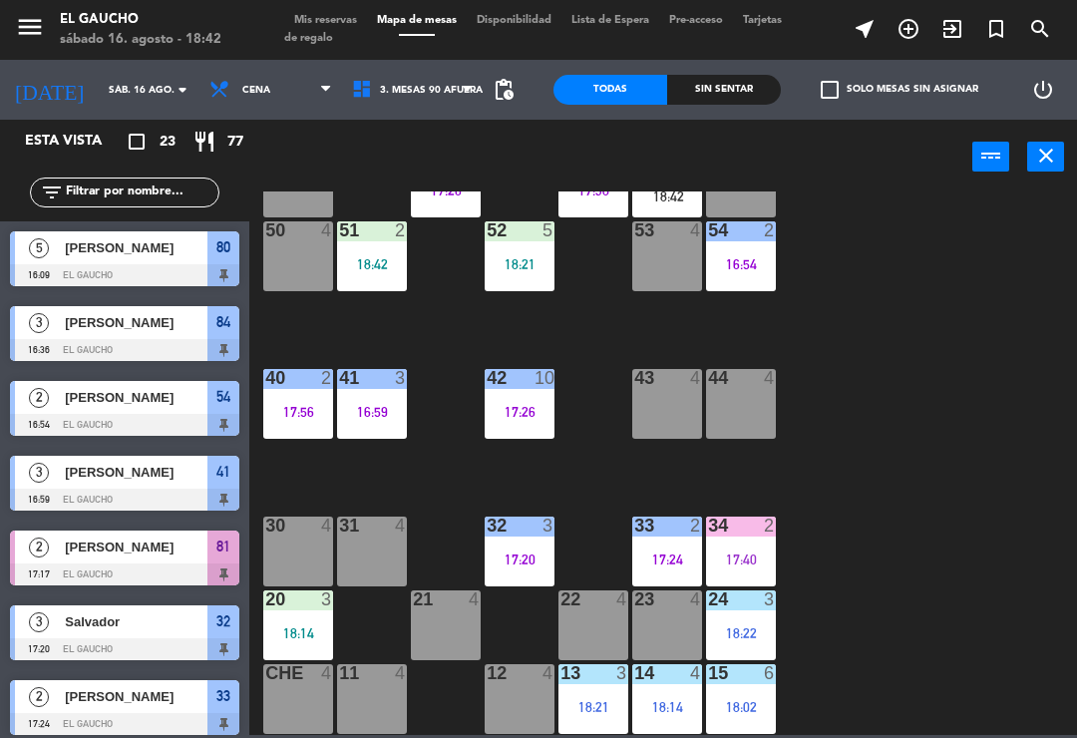
click at [848, 472] on div "84 3 16:36 80 5 16:09 83 3 18:08 82 4 81 2 17:17 70 4 71 3 18:18 72 4 73 4 74 4…" at bounding box center [668, 464] width 817 height 544
click at [749, 545] on div "34 2 17:40" at bounding box center [741, 552] width 70 height 70
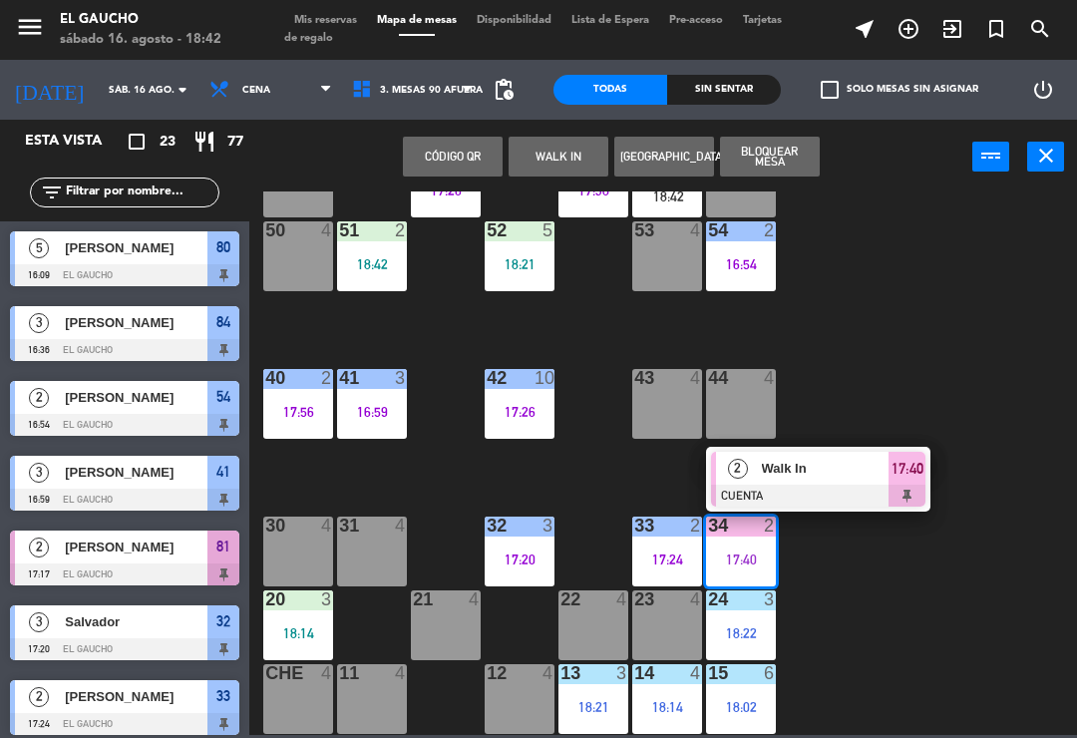
click at [866, 461] on span "Walk In" at bounding box center [826, 468] width 128 height 21
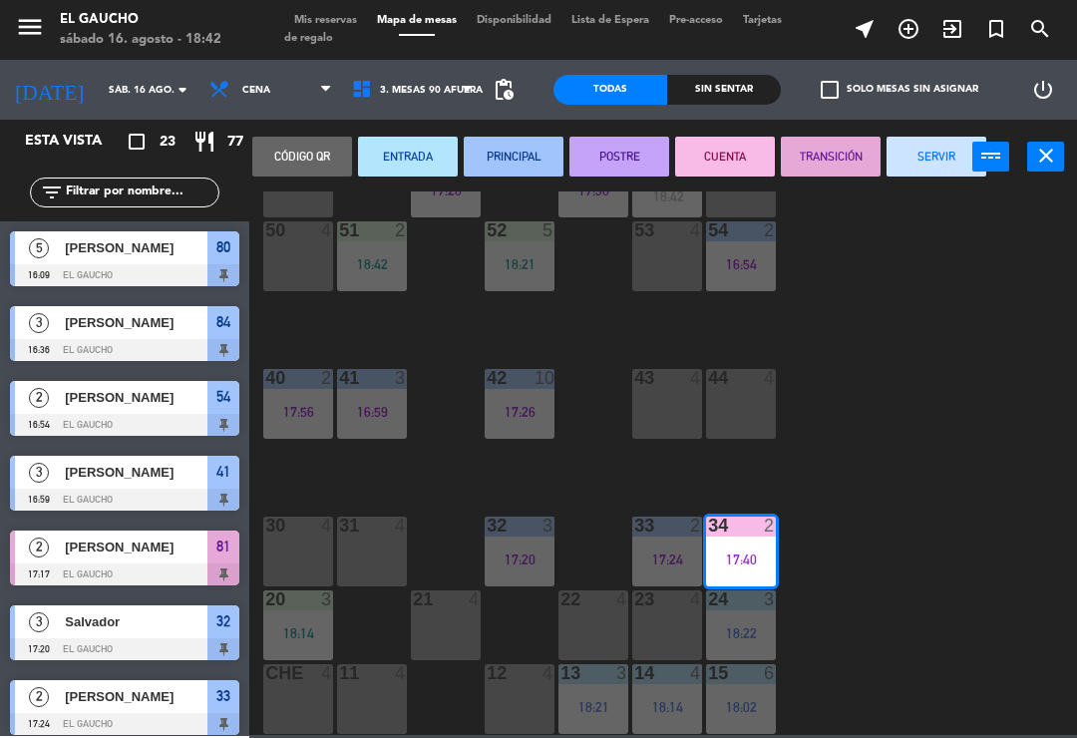
click at [913, 157] on button "SERVIR" at bounding box center [937, 157] width 100 height 40
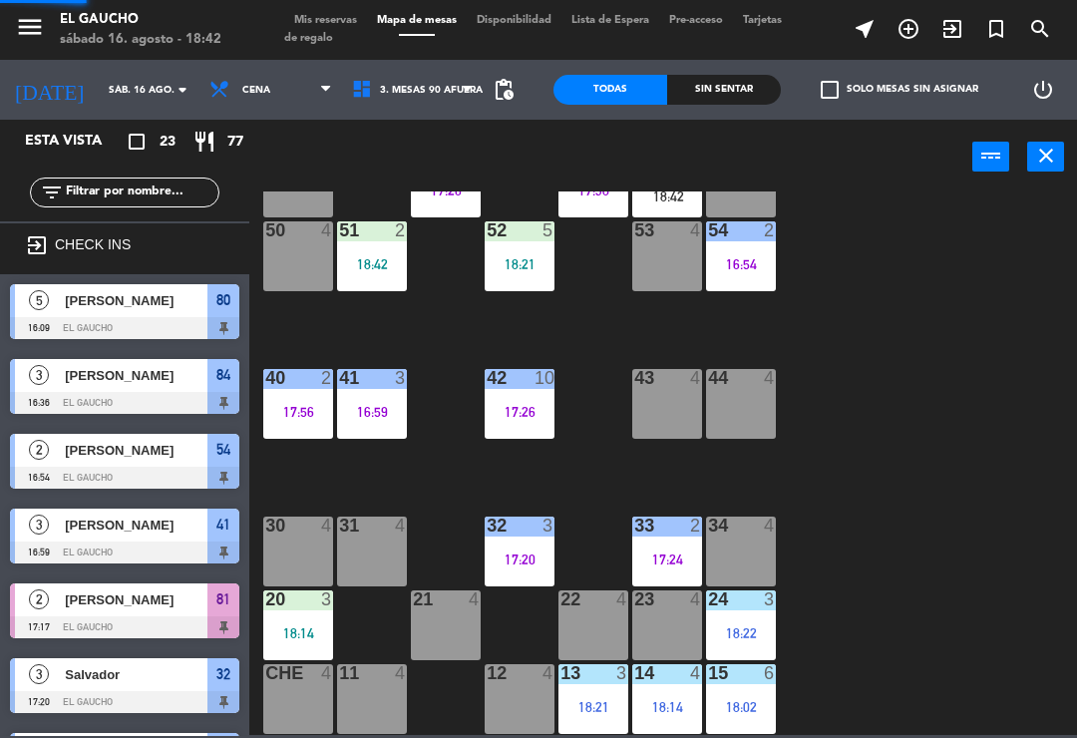
scroll to position [0, 0]
click at [650, 542] on div "33 2 17:24" at bounding box center [667, 552] width 70 height 70
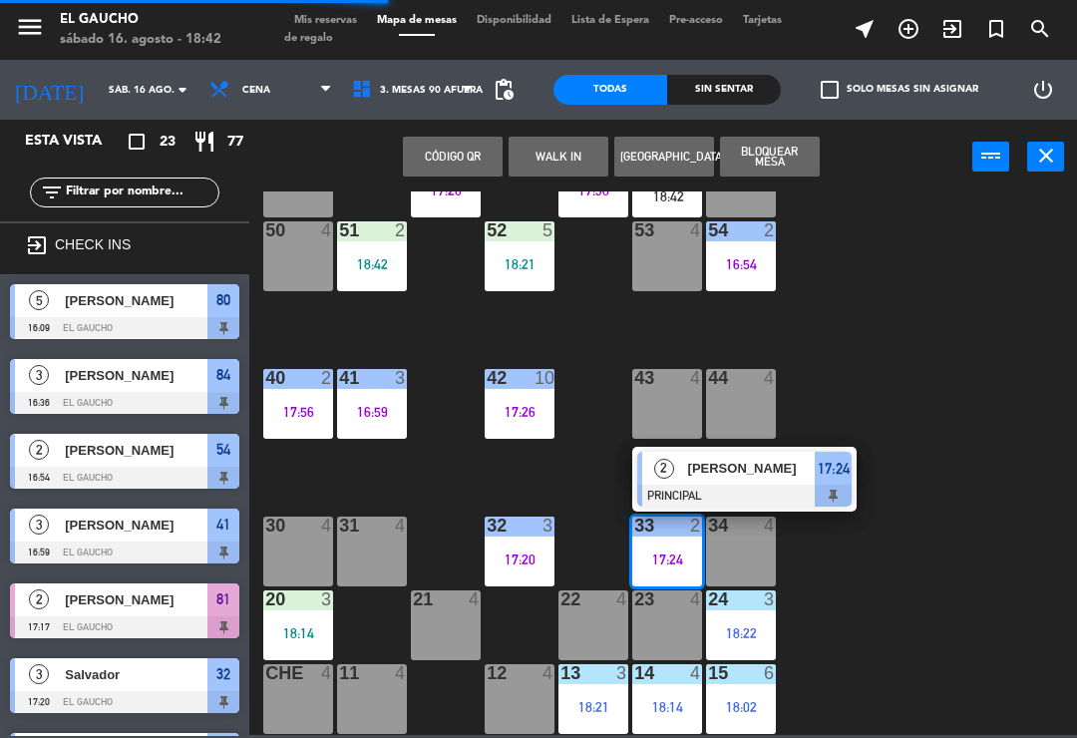
click at [768, 478] on span "[PERSON_NAME]" at bounding box center [752, 468] width 128 height 21
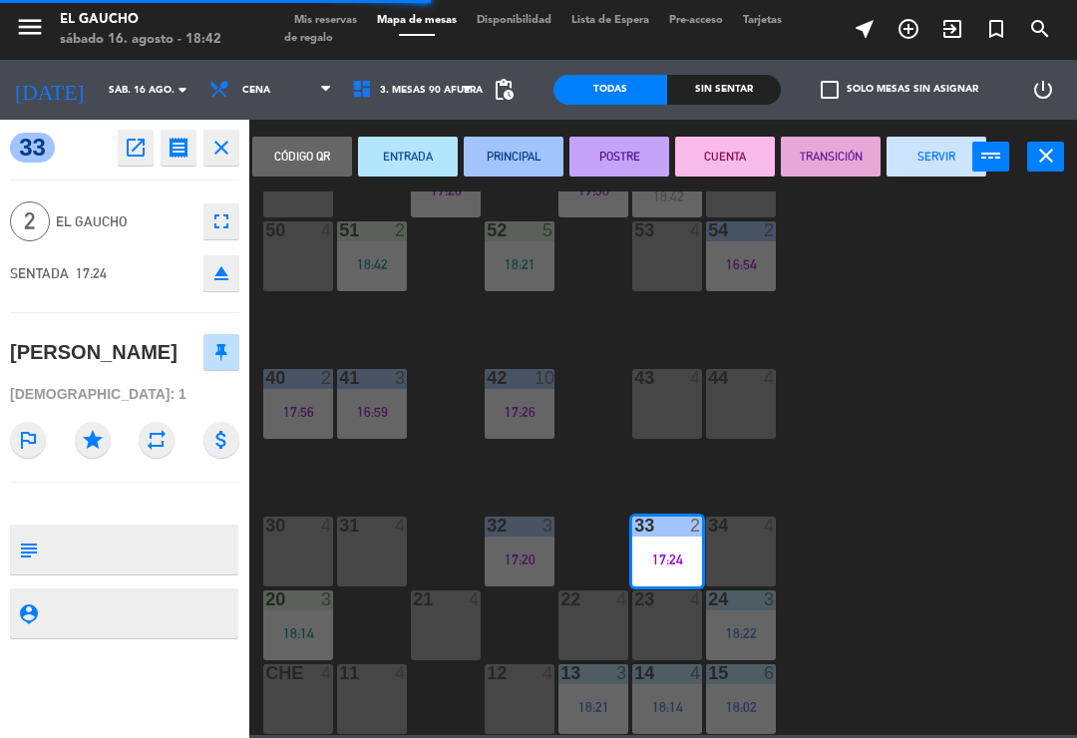
click at [925, 147] on button "SERVIR" at bounding box center [937, 157] width 100 height 40
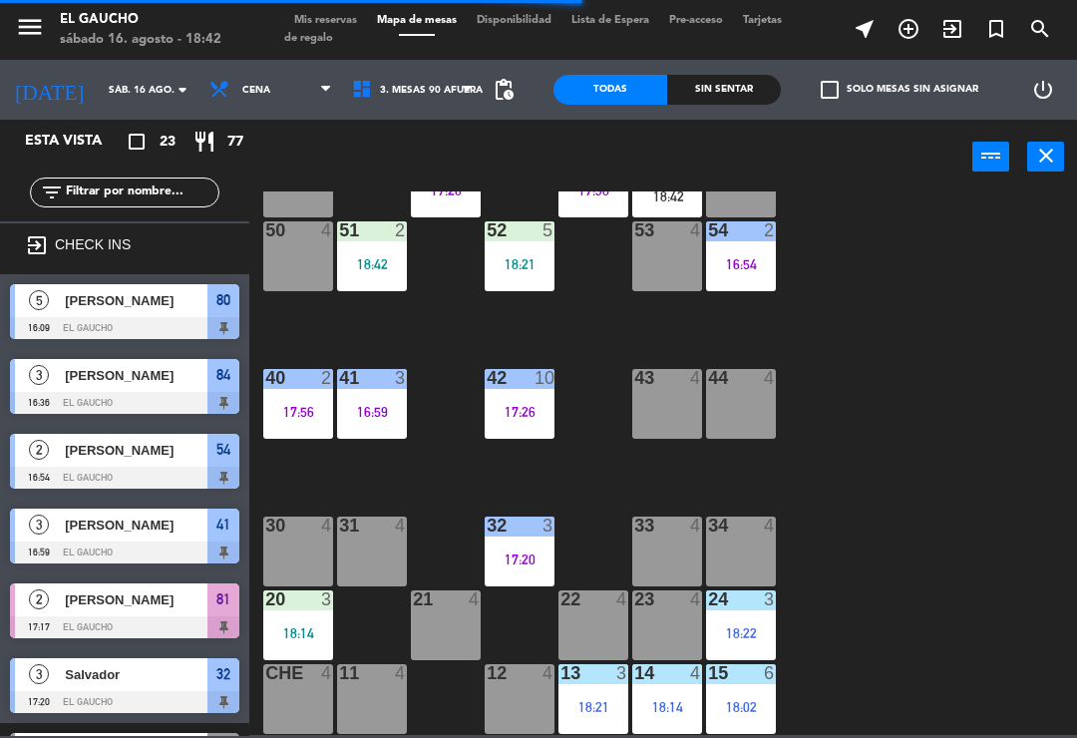
click at [734, 542] on div "34 4" at bounding box center [741, 552] width 70 height 70
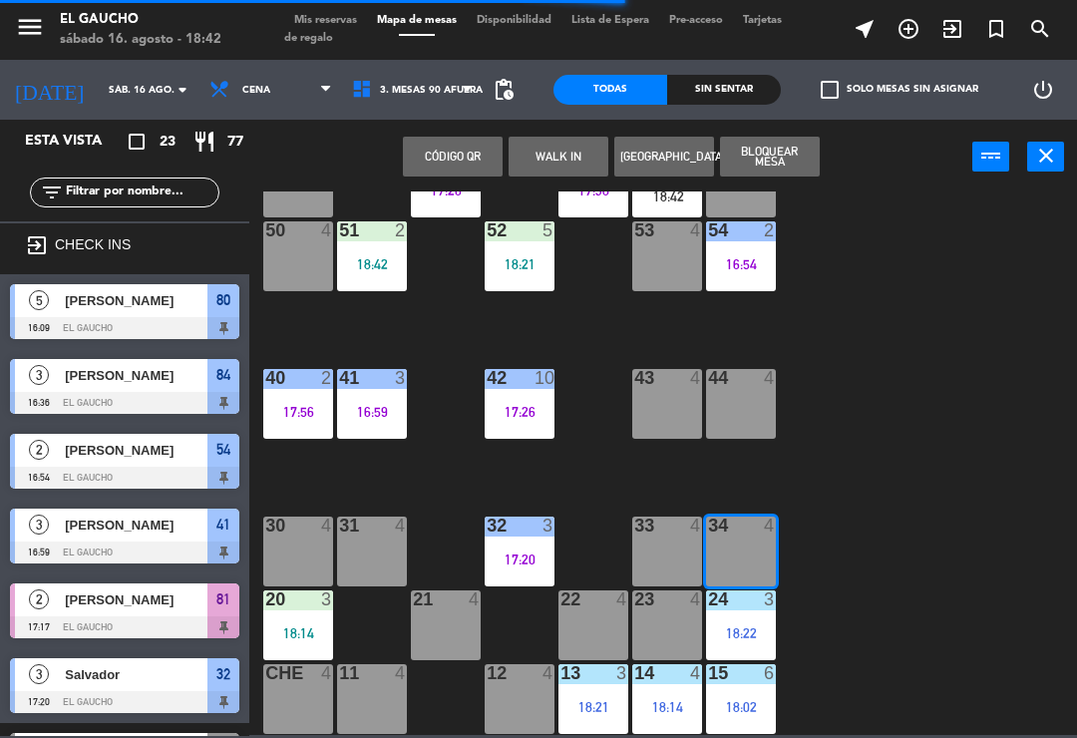
click at [562, 143] on button "WALK IN" at bounding box center [559, 157] width 100 height 40
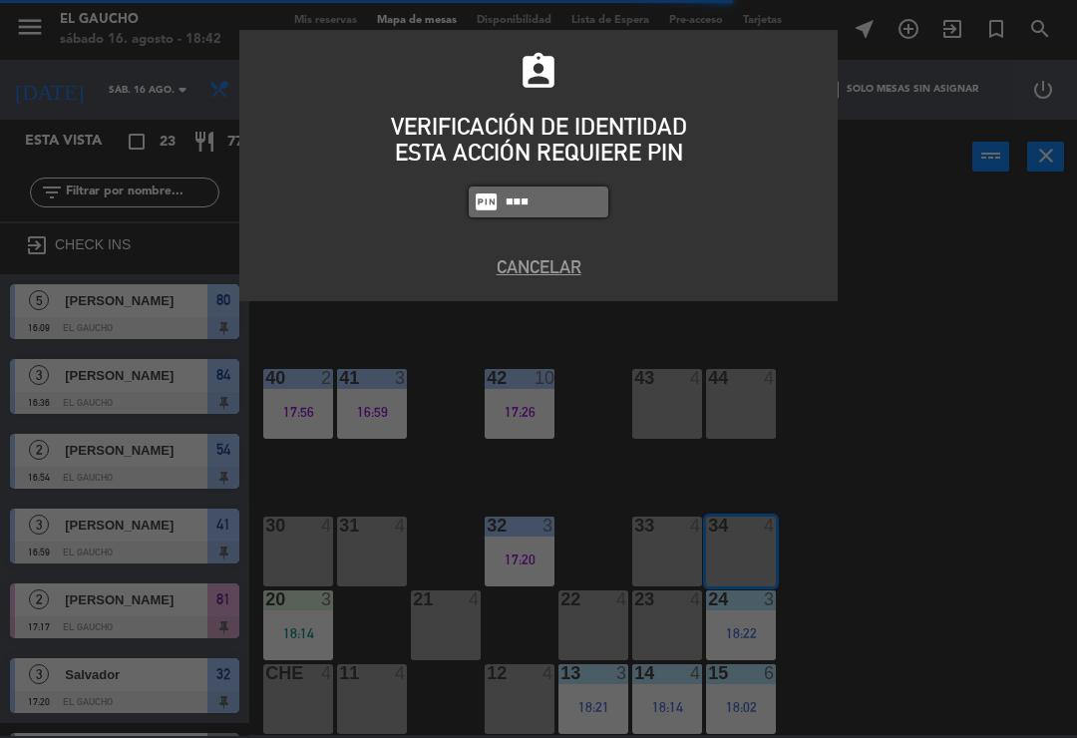
type input "3124"
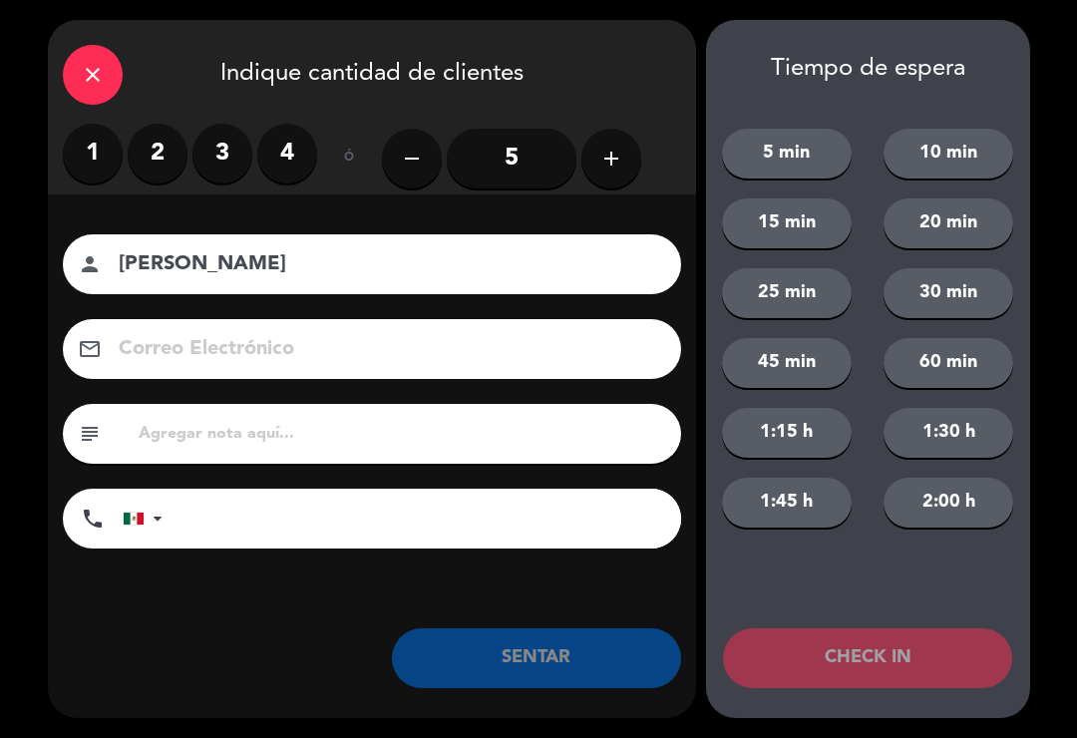
type input "[PERSON_NAME]"
click at [230, 169] on label "3" at bounding box center [223, 154] width 60 height 60
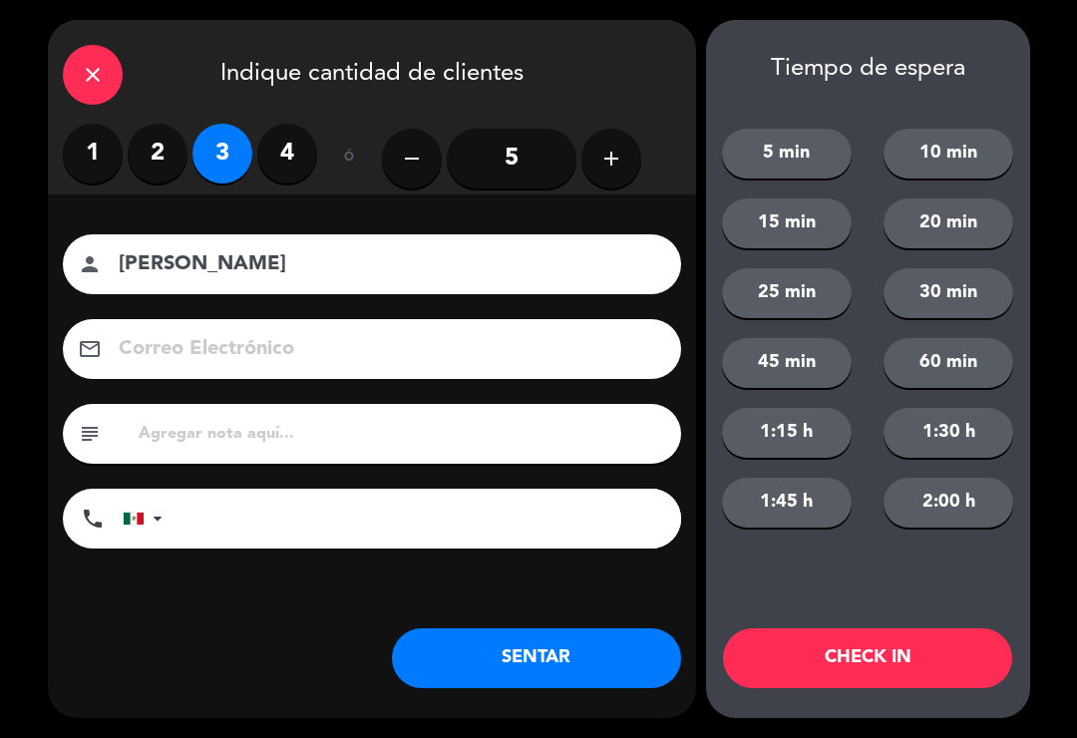
click at [537, 651] on button "SENTAR" at bounding box center [536, 658] width 289 height 60
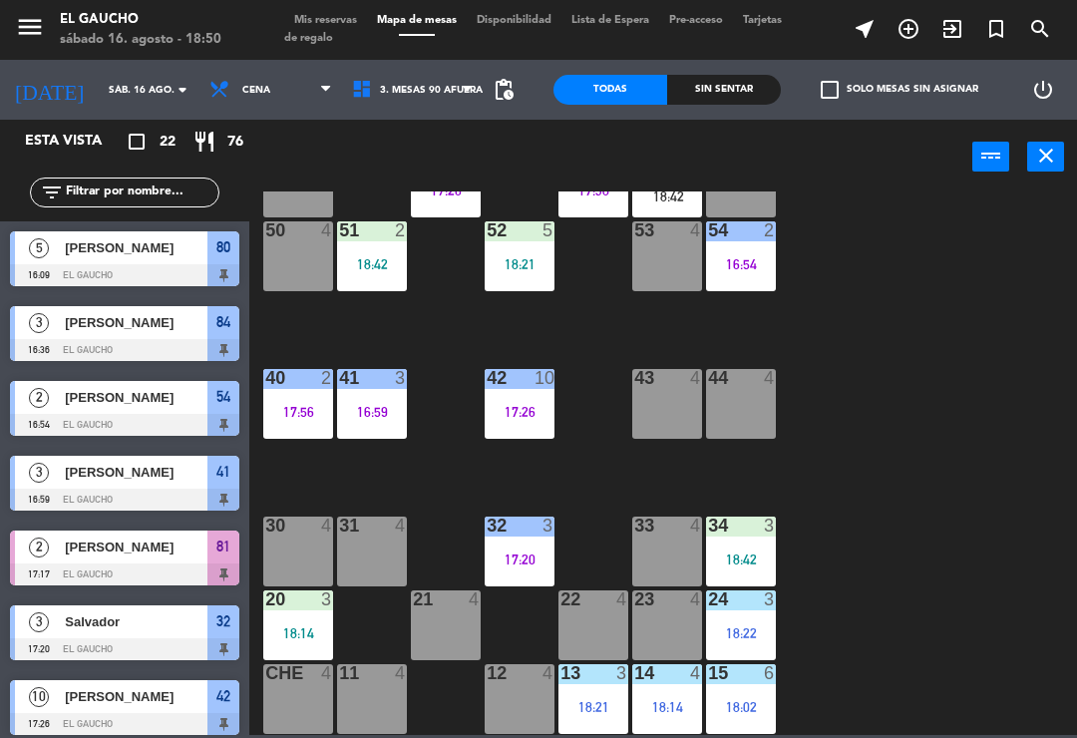
click at [379, 427] on div "41 3 16:59" at bounding box center [372, 404] width 70 height 70
click at [894, 277] on div "84 3 16:36 80 5 16:09 83 3 18:08 82 4 81 2 17:17 70 4 71 3 18:18 72 4 73 4 74 4…" at bounding box center [668, 464] width 817 height 544
click at [373, 428] on div "41 3 16:59" at bounding box center [372, 404] width 70 height 70
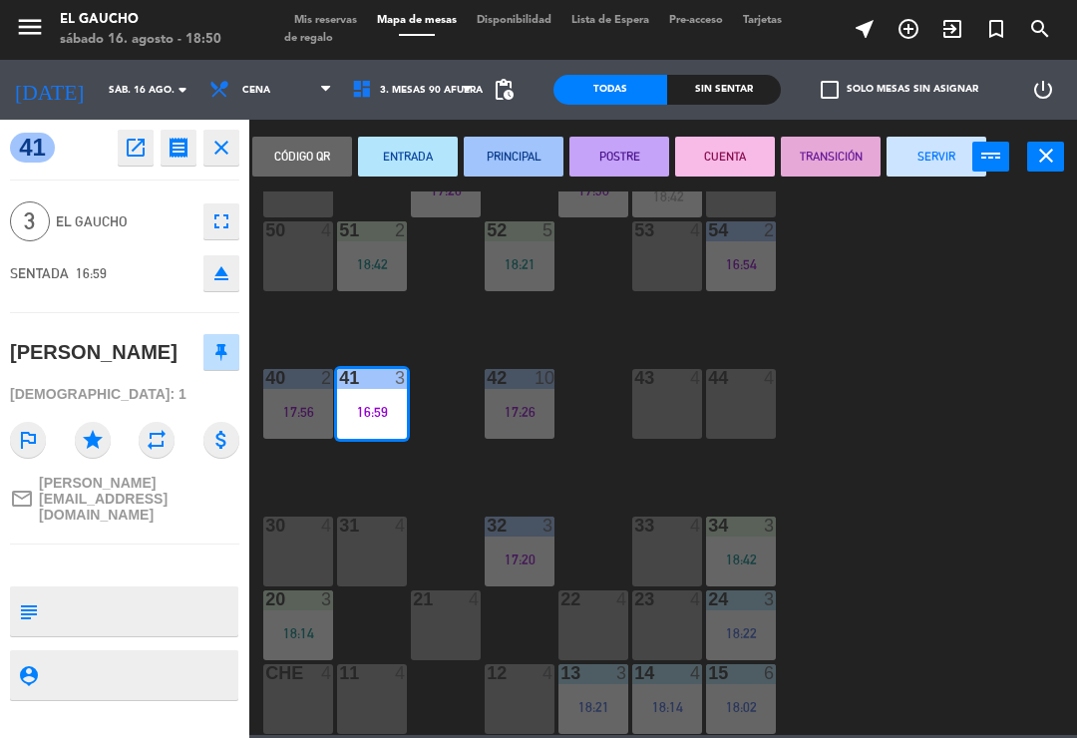
click at [932, 165] on button "SERVIR" at bounding box center [937, 157] width 100 height 40
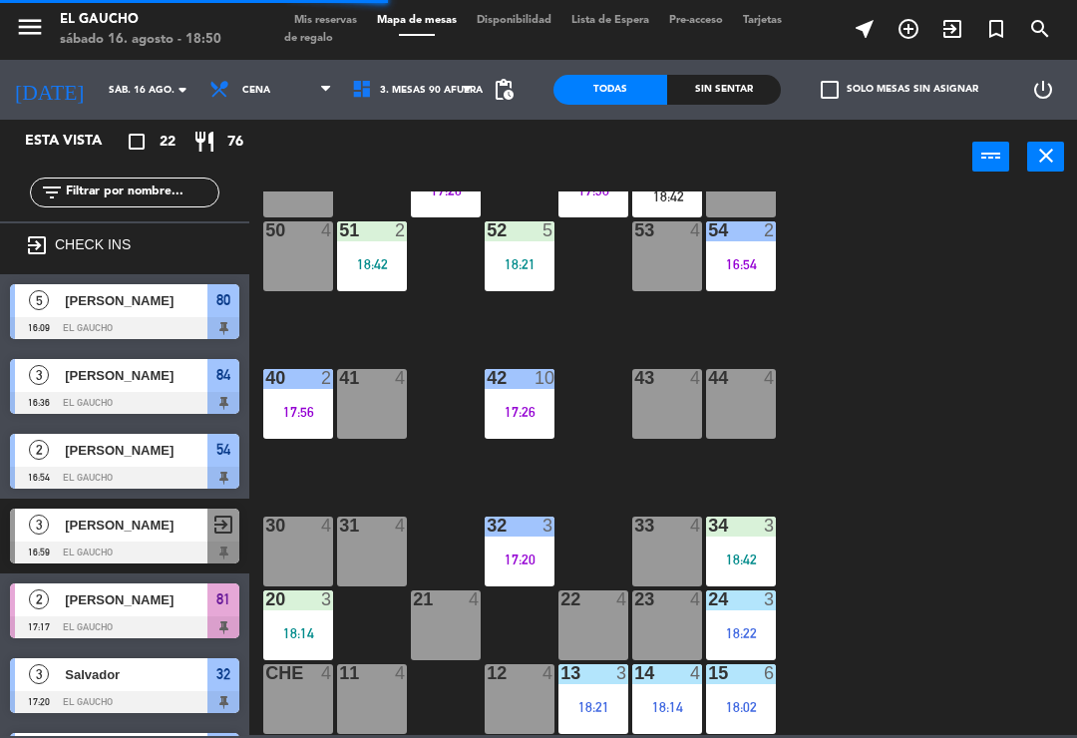
click at [360, 463] on div "84 3 16:36 80 5 16:09 83 3 18:08 82 4 81 2 17:17 70 4 71 3 18:18 72 4 73 4 74 4…" at bounding box center [668, 464] width 817 height 544
click at [305, 431] on div "40 2 17:56" at bounding box center [298, 404] width 70 height 70
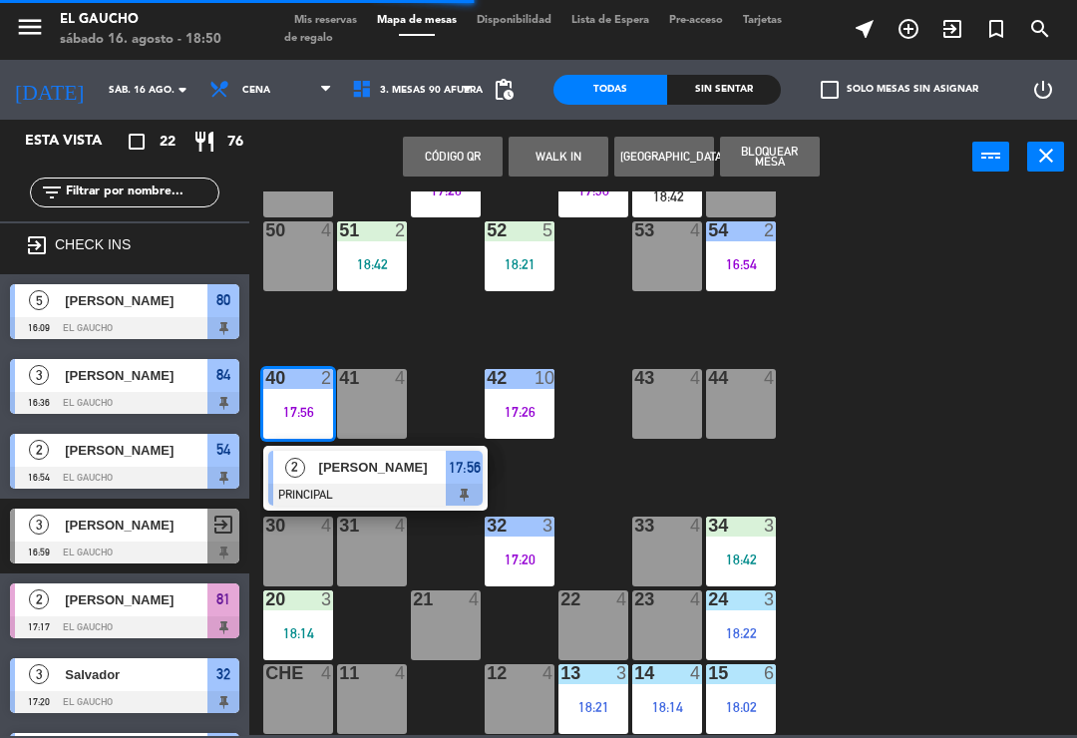
click at [346, 481] on div "[PERSON_NAME]" at bounding box center [382, 467] width 130 height 33
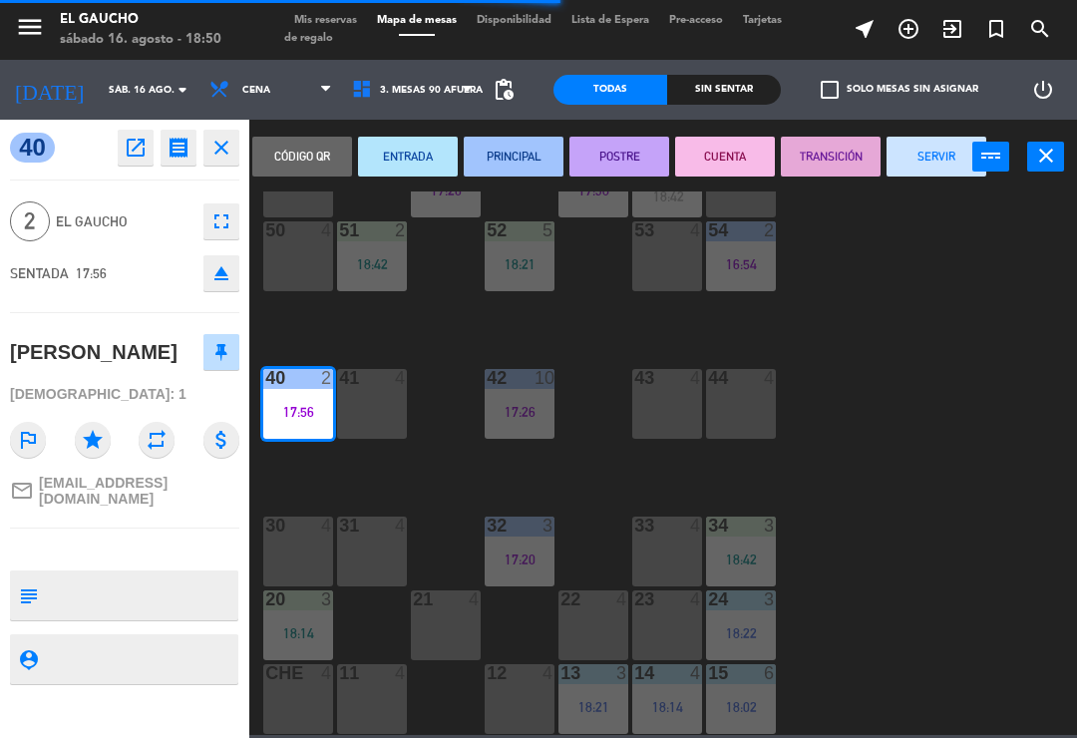
click at [928, 176] on button "SERVIR" at bounding box center [937, 157] width 100 height 40
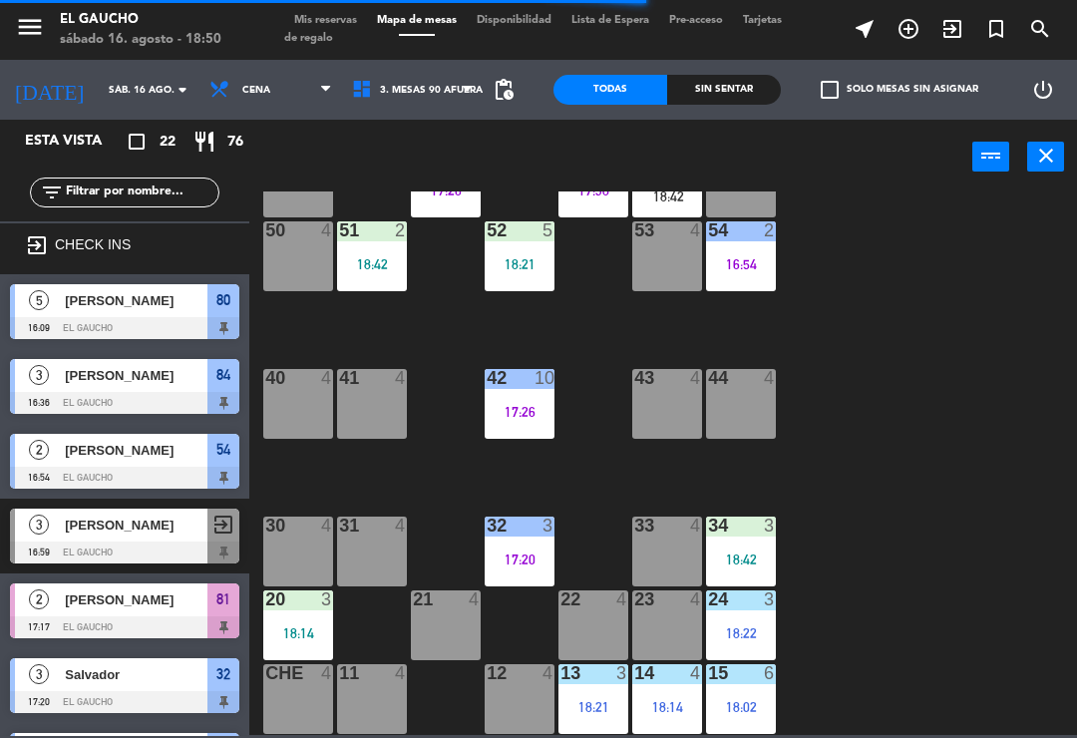
click at [369, 403] on div "41 4" at bounding box center [372, 404] width 70 height 70
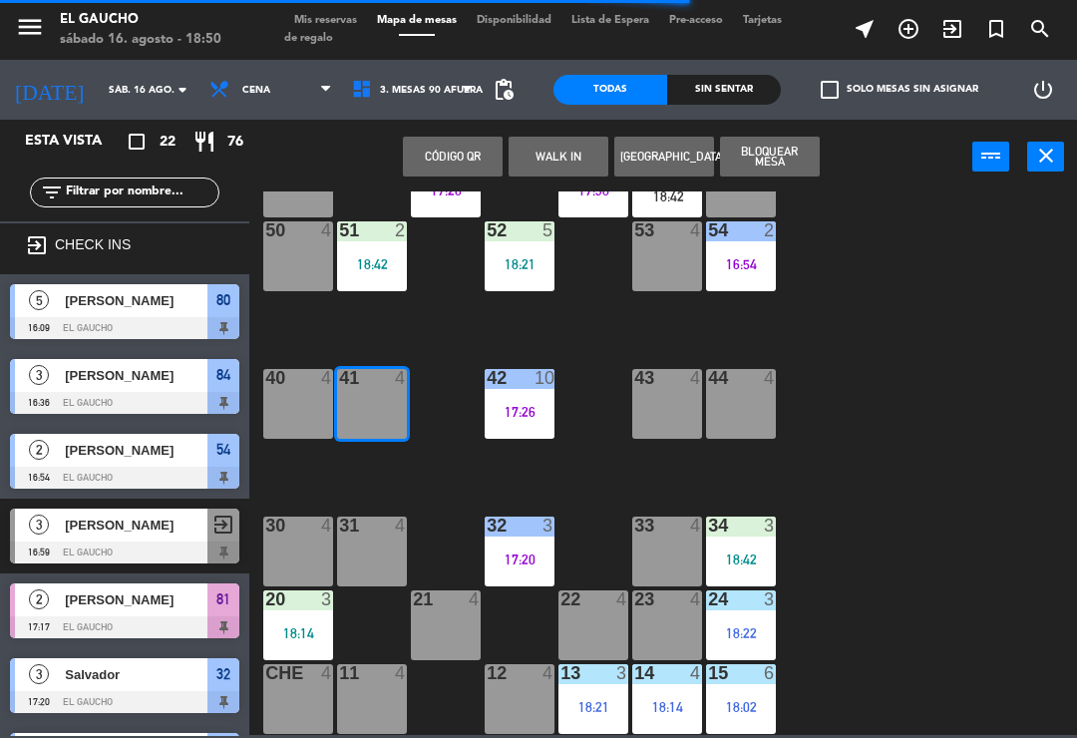
click at [575, 151] on button "WALK IN" at bounding box center [559, 157] width 100 height 40
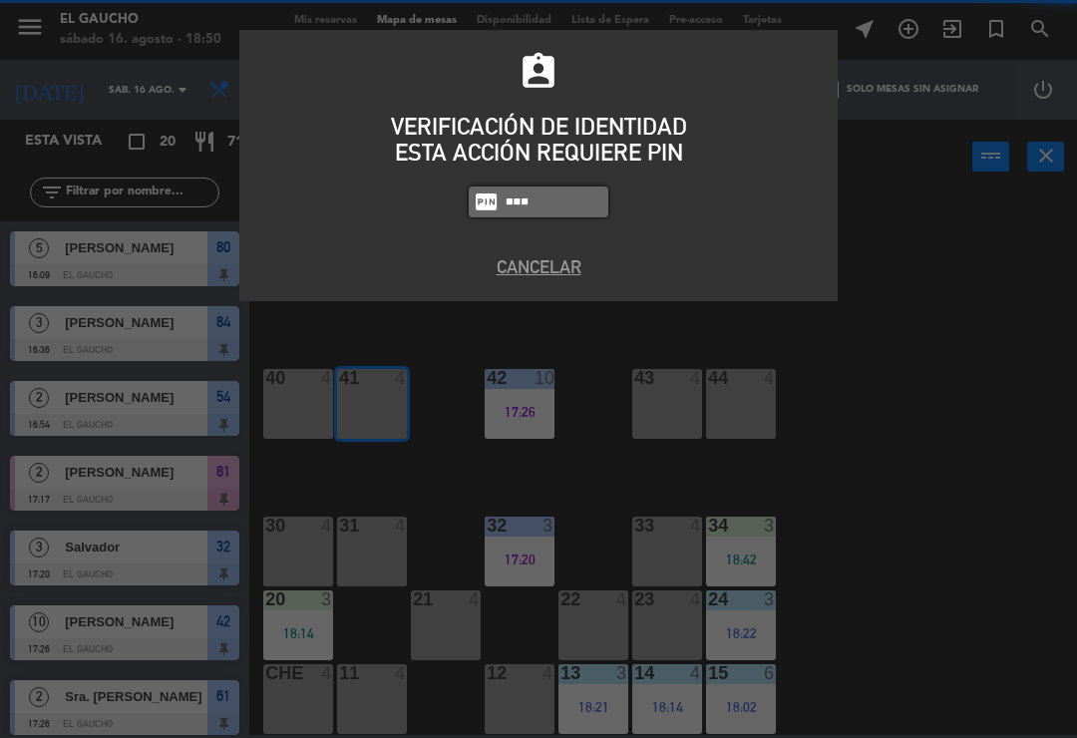
type input "3124"
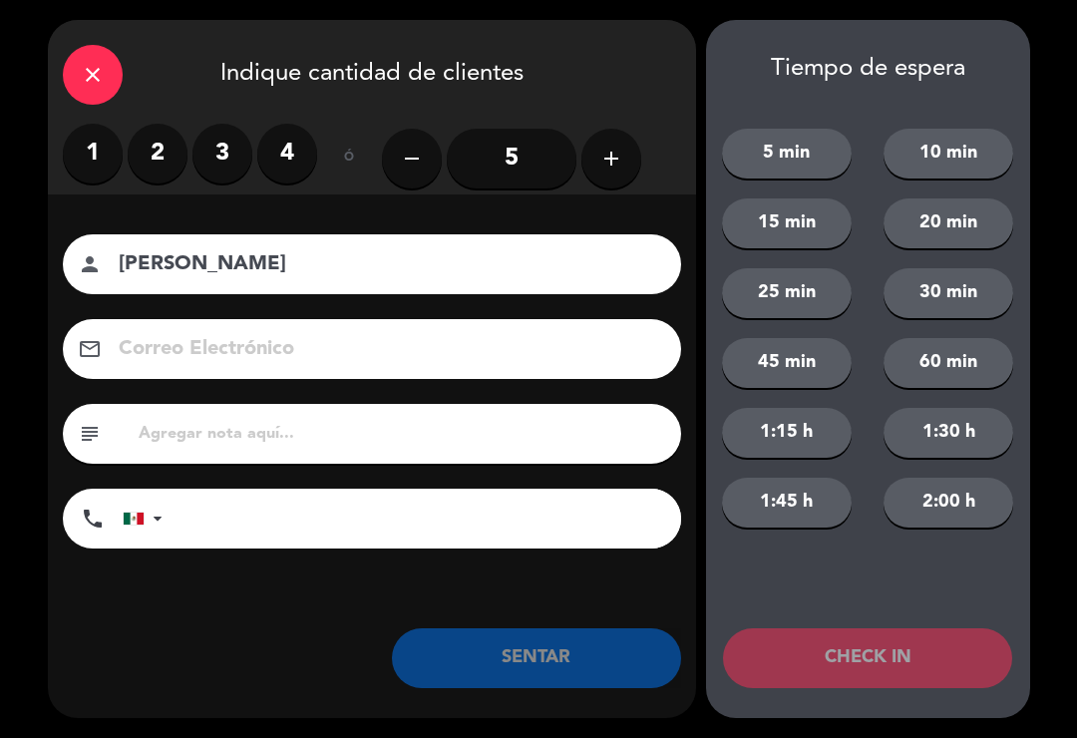
type input "[PERSON_NAME]"
click at [175, 149] on label "2" at bounding box center [158, 154] width 60 height 60
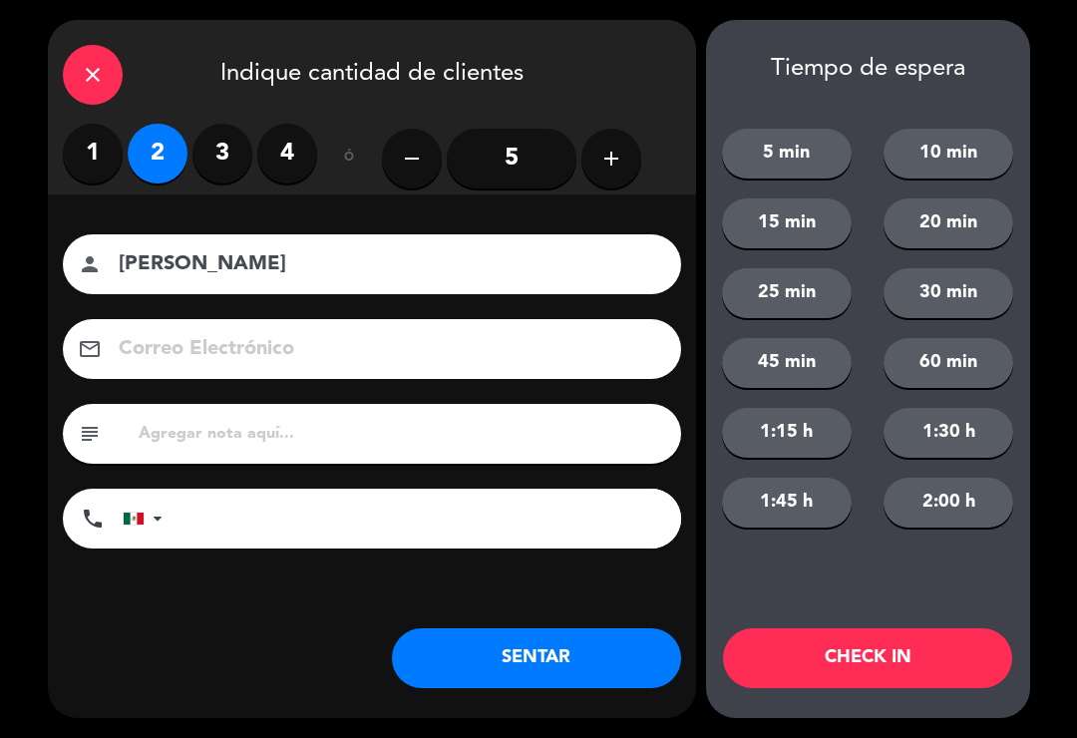
click at [300, 364] on input at bounding box center [386, 349] width 539 height 35
type input "[EMAIL_ADDRESS][DOMAIN_NAME]"
click at [552, 664] on button "SENTAR" at bounding box center [536, 658] width 289 height 60
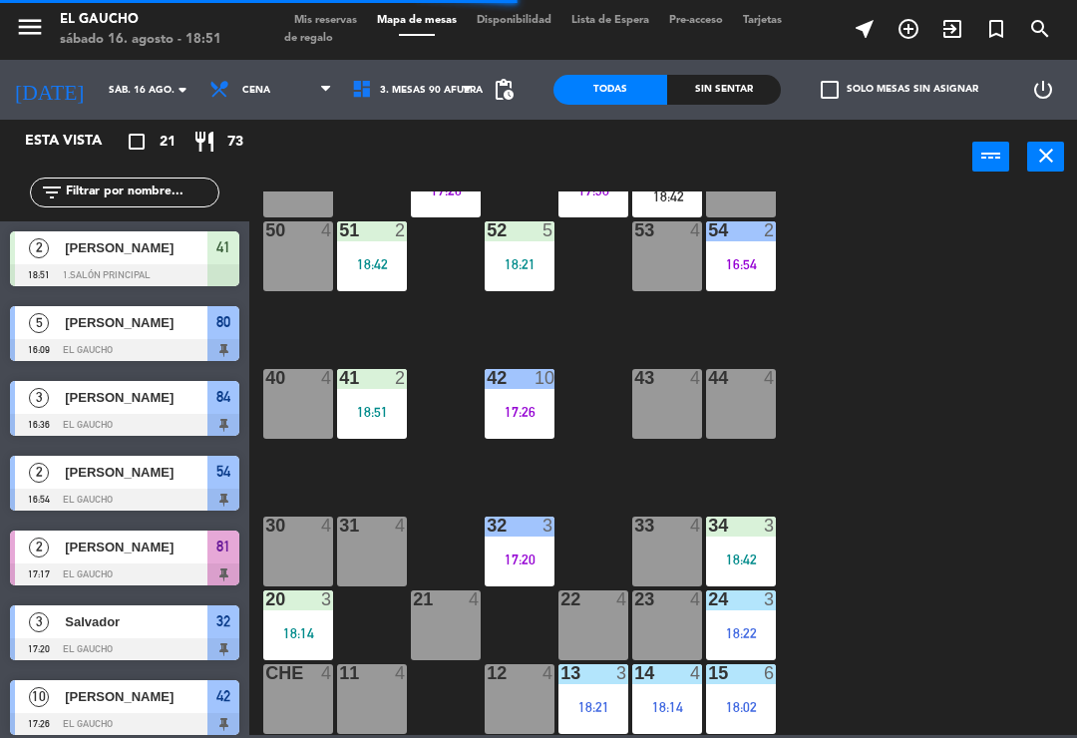
click at [581, 717] on div "13 3 18:21" at bounding box center [594, 699] width 70 height 70
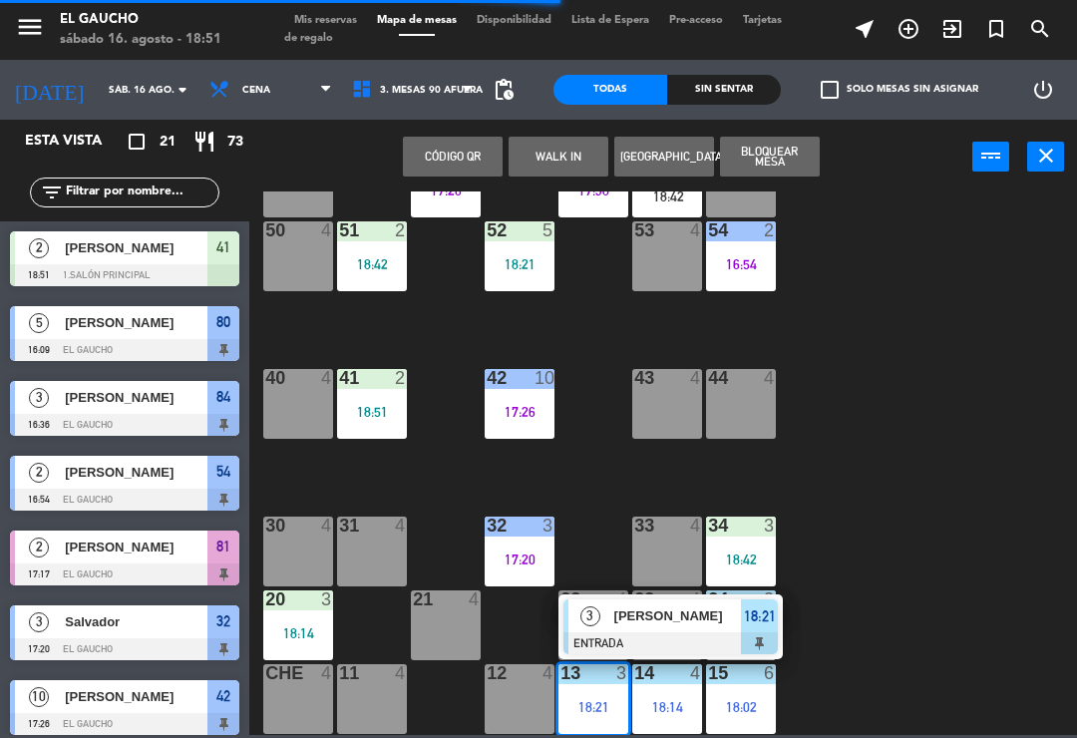
click at [664, 626] on span "[PERSON_NAME]" at bounding box center [679, 616] width 128 height 21
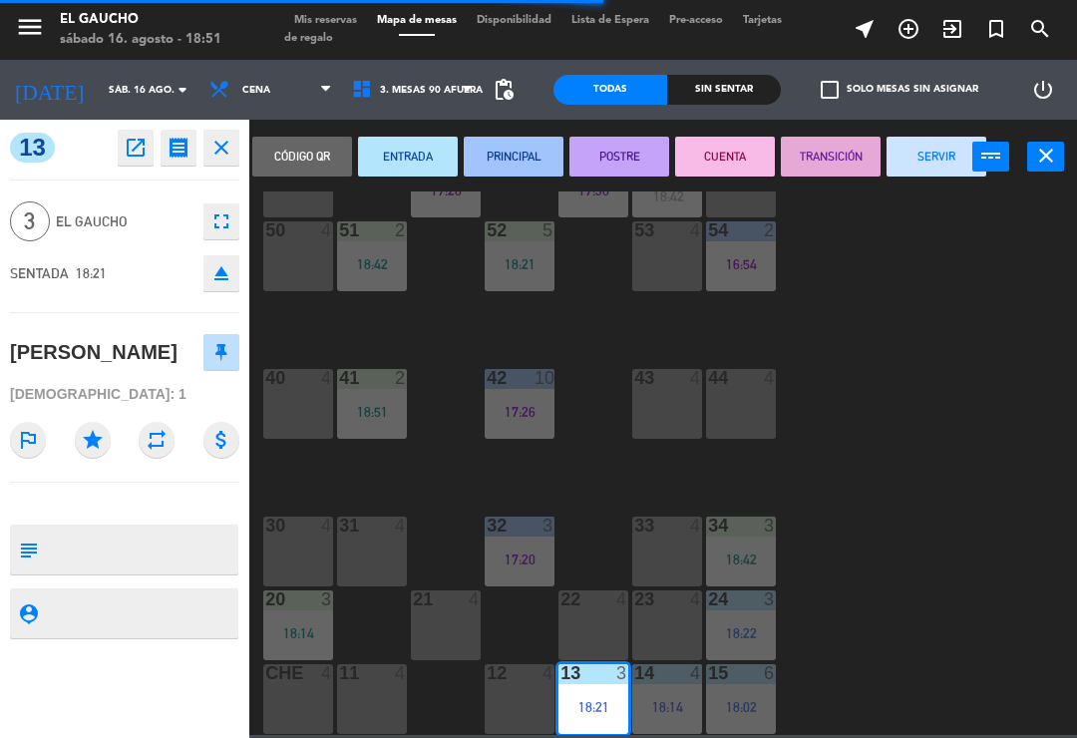
click at [522, 156] on button "PRINCIPAL" at bounding box center [514, 157] width 100 height 40
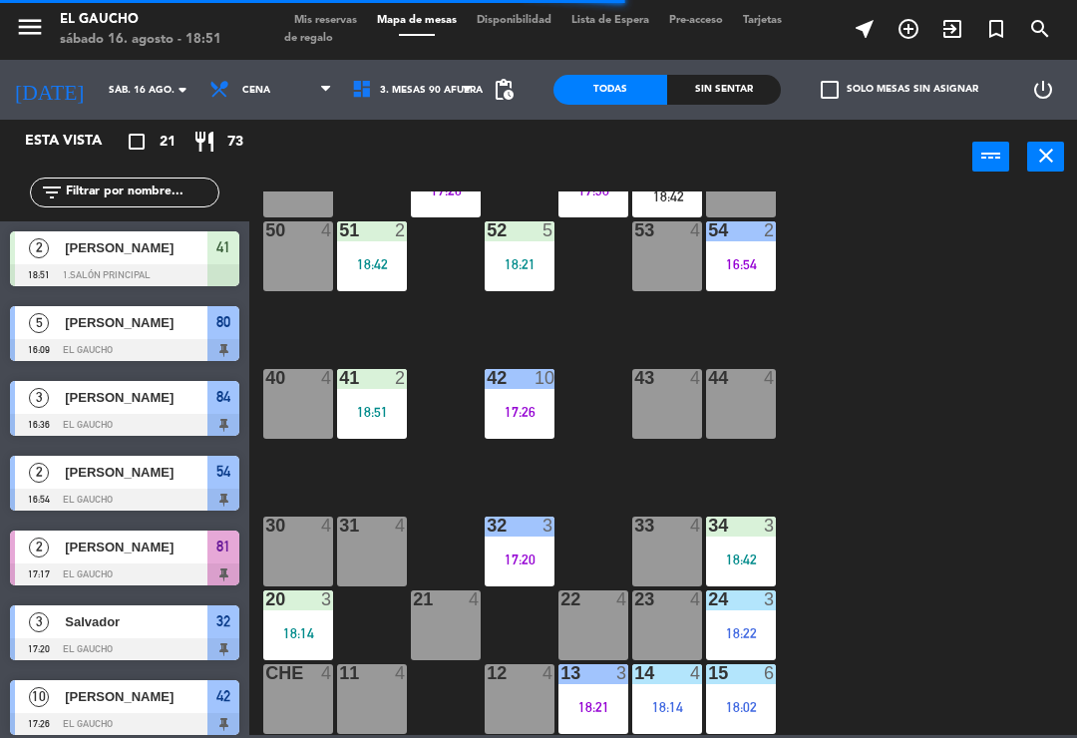
scroll to position [185, 0]
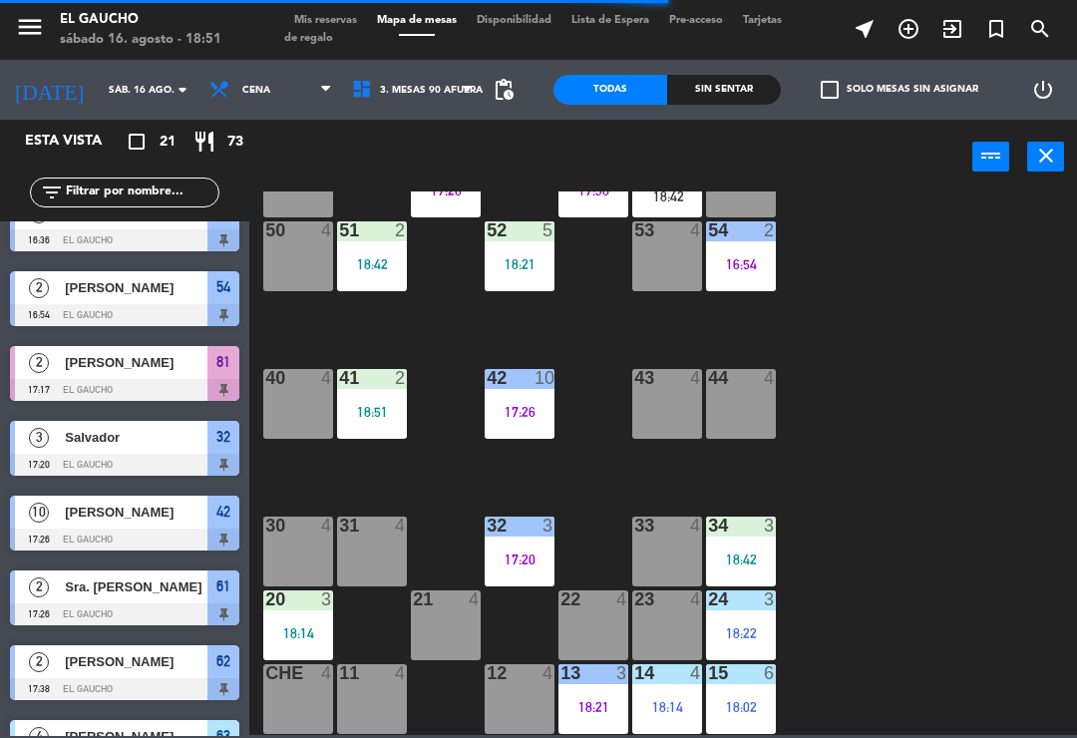
click at [672, 706] on div "18:14" at bounding box center [667, 707] width 70 height 14
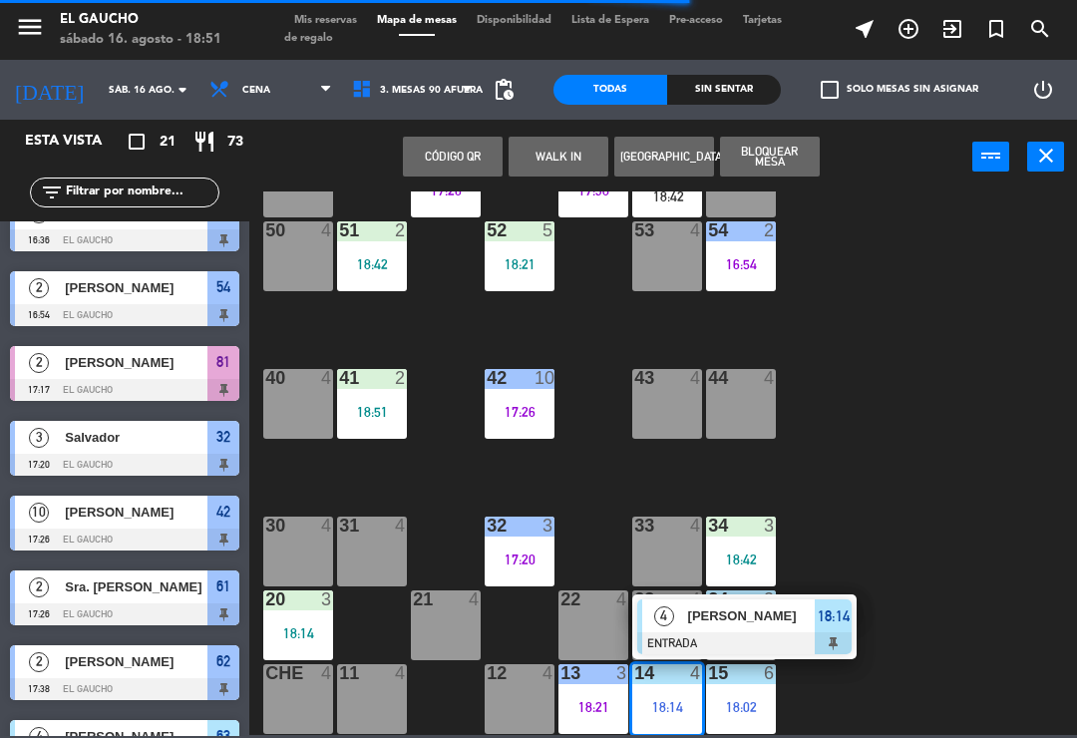
click at [720, 624] on span "[PERSON_NAME]" at bounding box center [752, 616] width 128 height 21
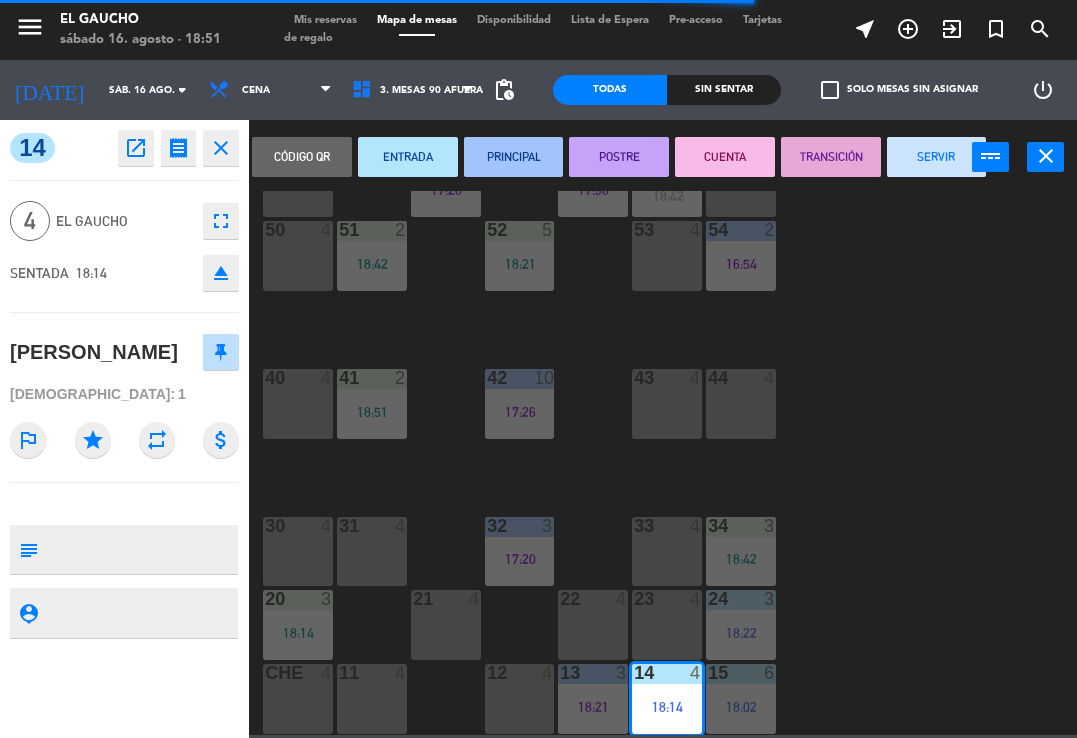
click at [511, 155] on button "PRINCIPAL" at bounding box center [514, 157] width 100 height 40
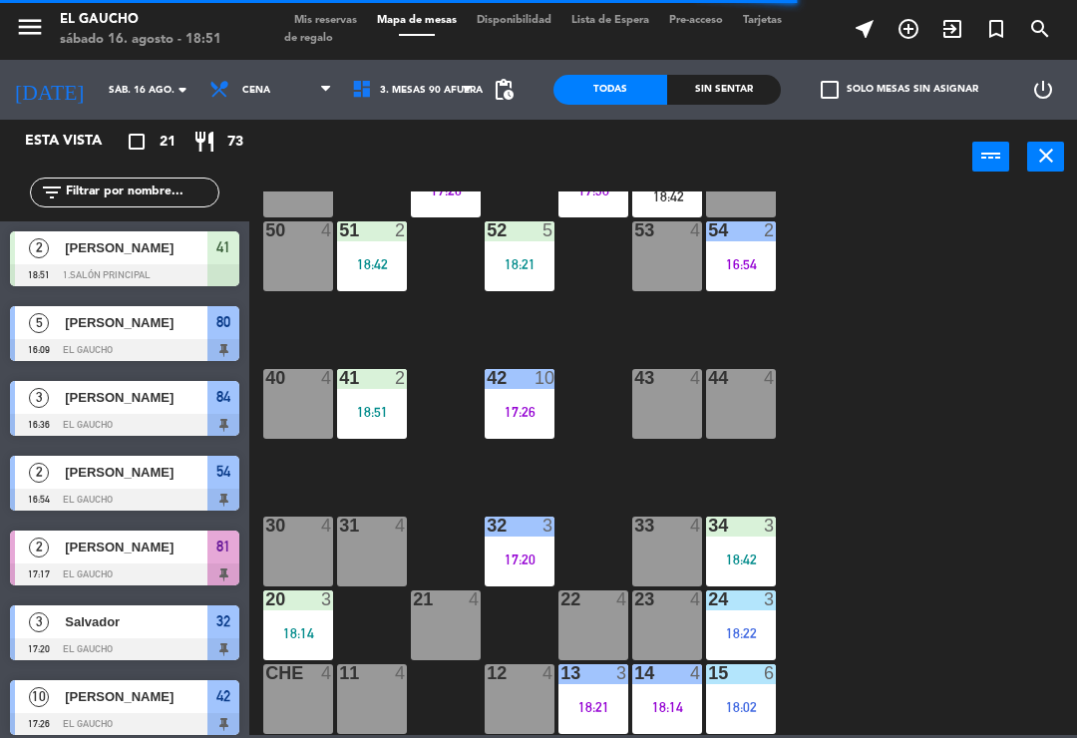
click at [760, 722] on div "15 6 18:02" at bounding box center [741, 699] width 70 height 70
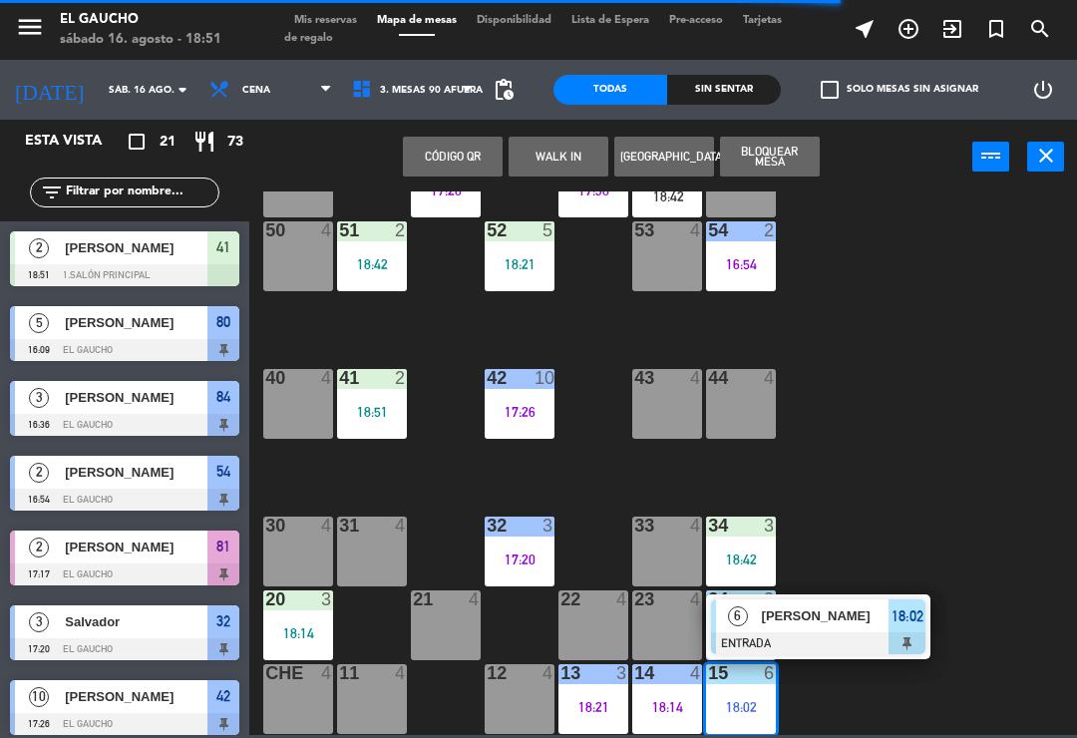
click at [841, 634] on div at bounding box center [818, 643] width 214 height 22
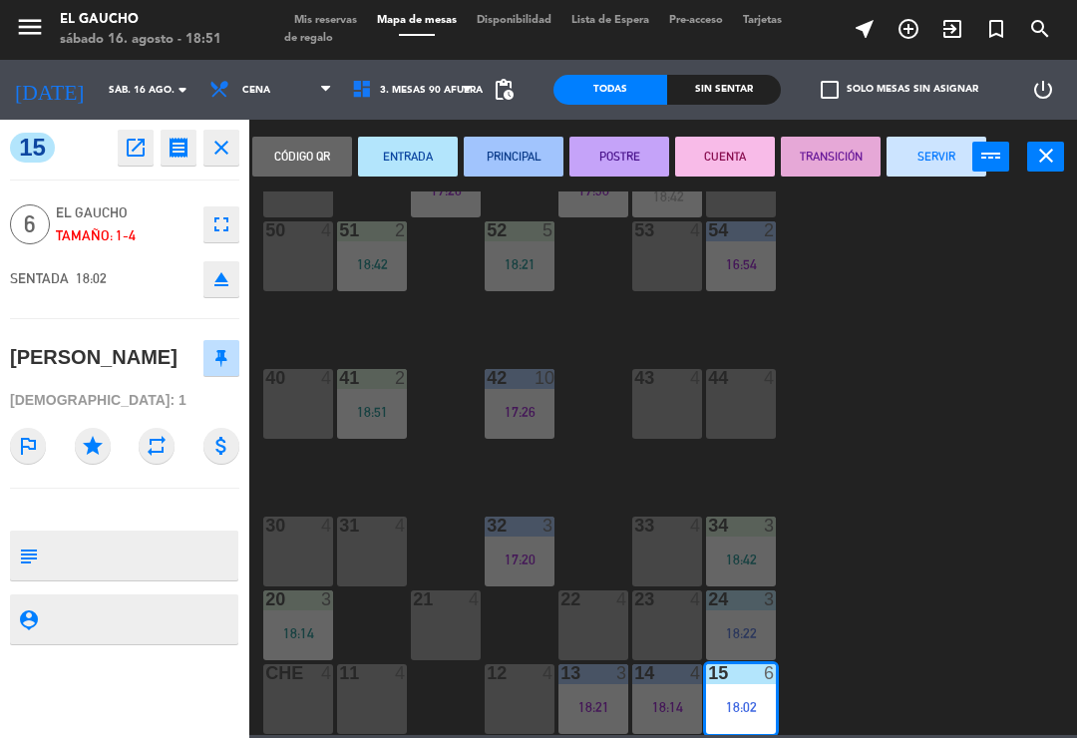
click at [504, 164] on button "PRINCIPAL" at bounding box center [514, 157] width 100 height 40
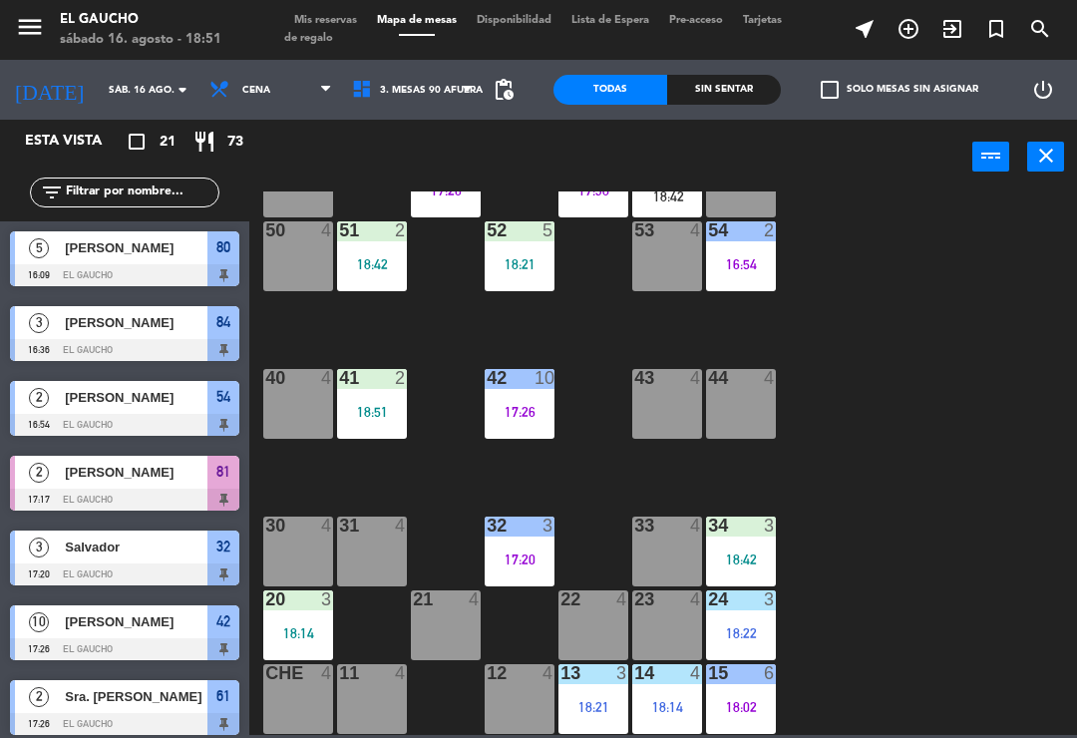
click at [509, 544] on div "32 3 17:20" at bounding box center [520, 552] width 70 height 70
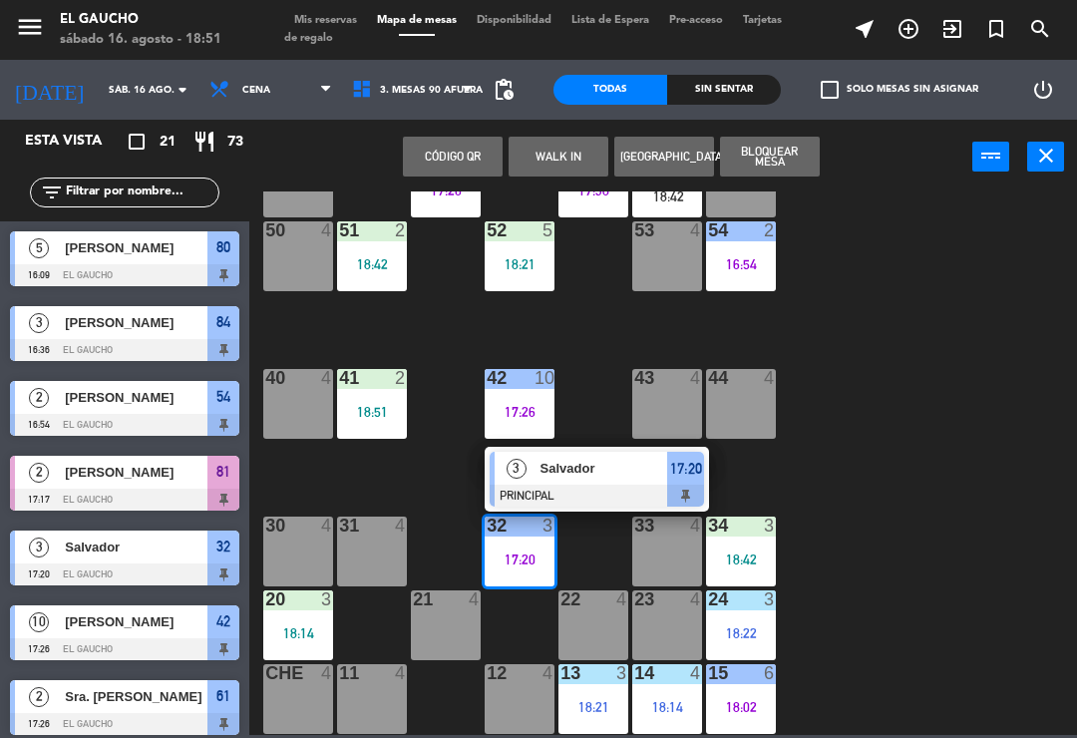
click at [613, 475] on span "Salvador" at bounding box center [605, 468] width 128 height 21
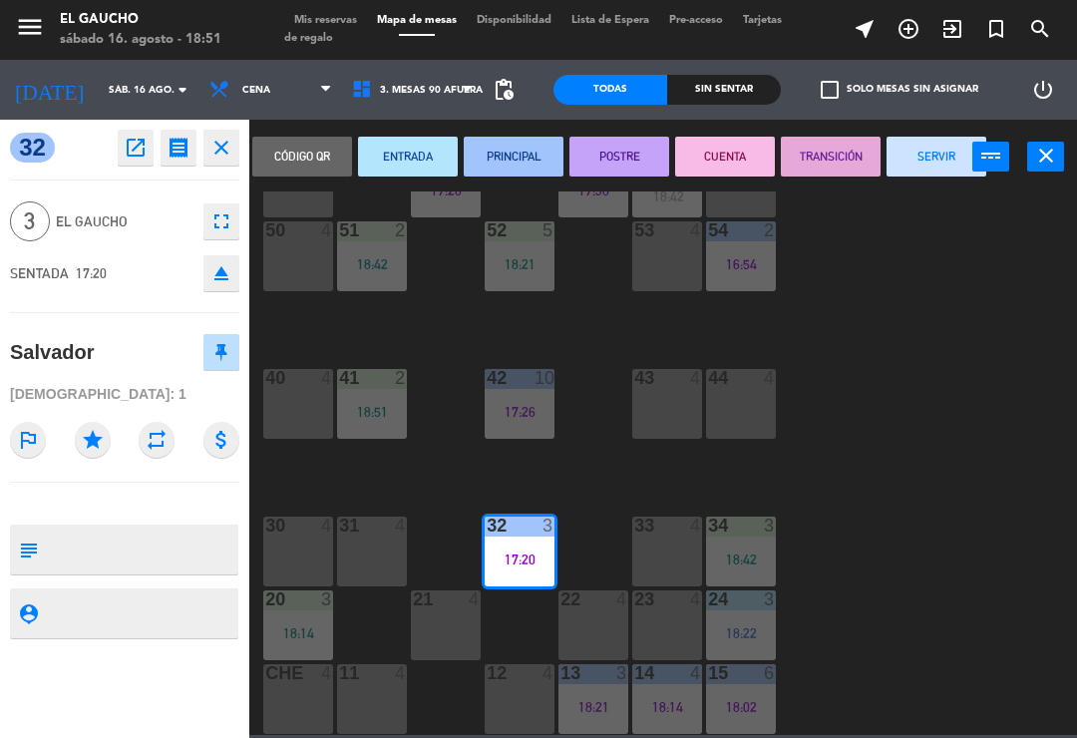
click at [915, 161] on button "SERVIR" at bounding box center [937, 157] width 100 height 40
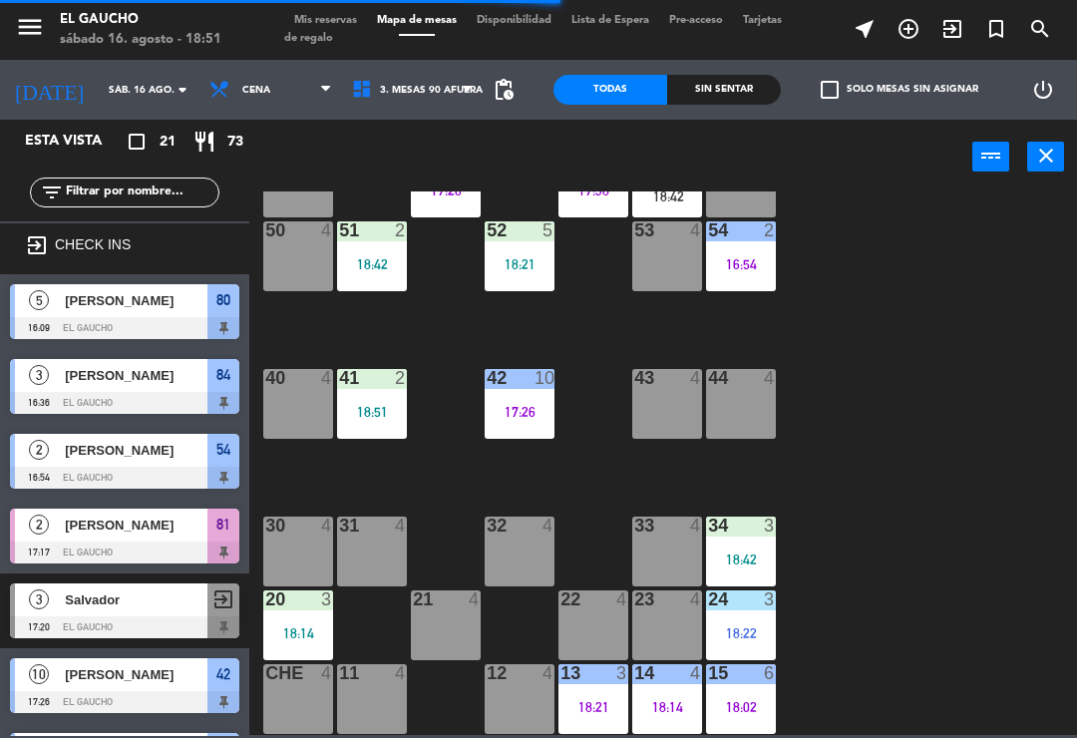
click at [526, 411] on div "17:26" at bounding box center [520, 412] width 70 height 14
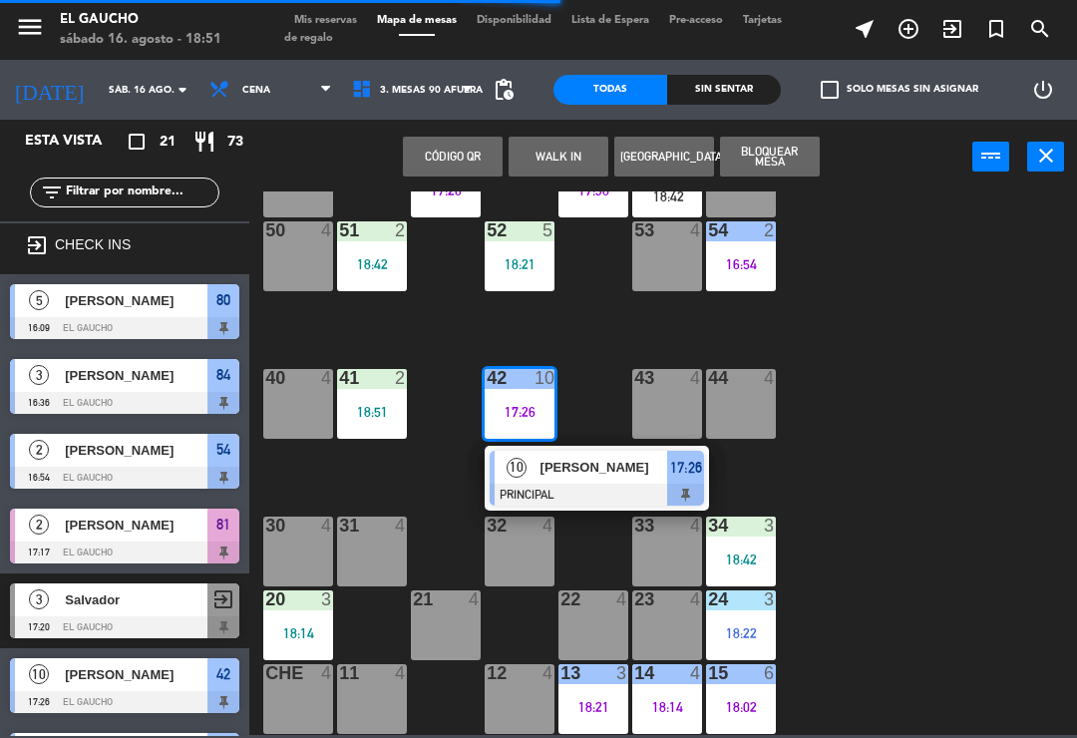
click at [569, 470] on span "[PERSON_NAME]" at bounding box center [605, 467] width 128 height 21
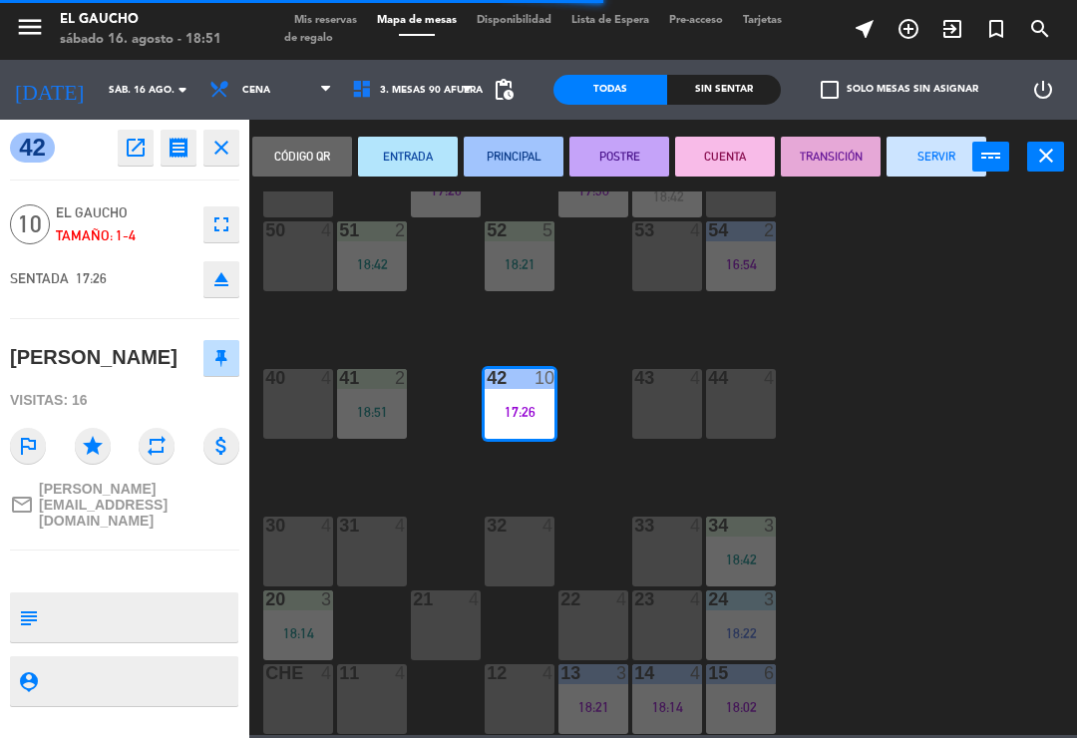
click at [935, 164] on button "SERVIR" at bounding box center [937, 157] width 100 height 40
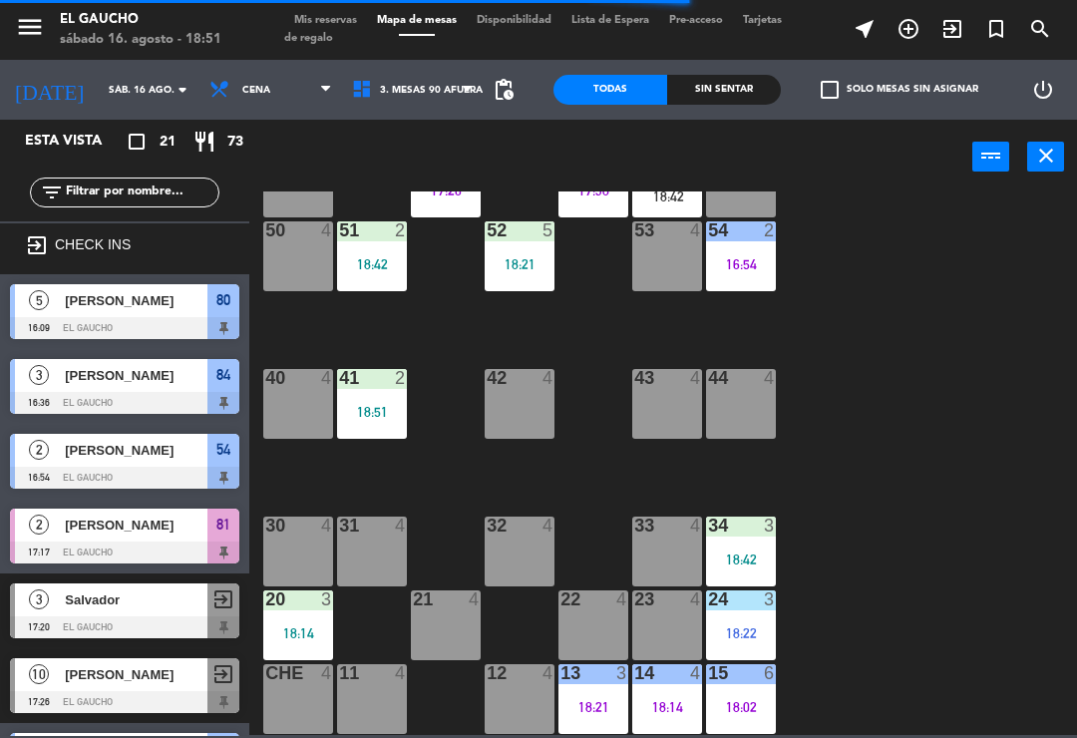
click at [773, 261] on div "16:54" at bounding box center [741, 264] width 70 height 14
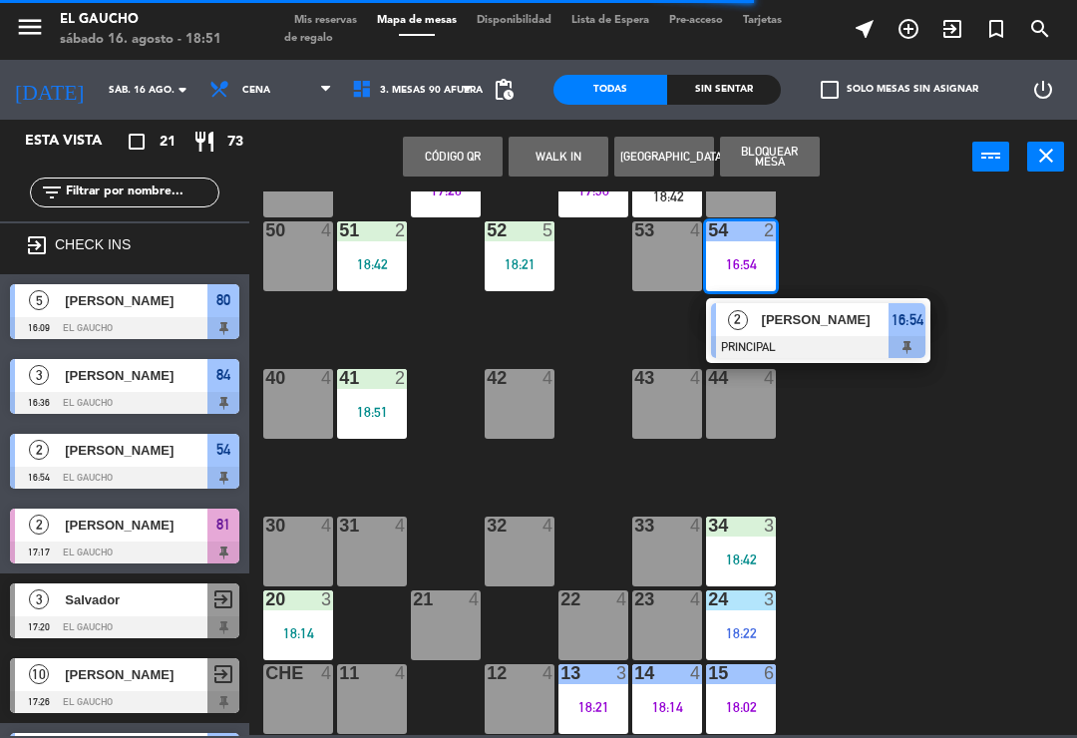
click at [834, 332] on div "[PERSON_NAME]" at bounding box center [825, 319] width 130 height 33
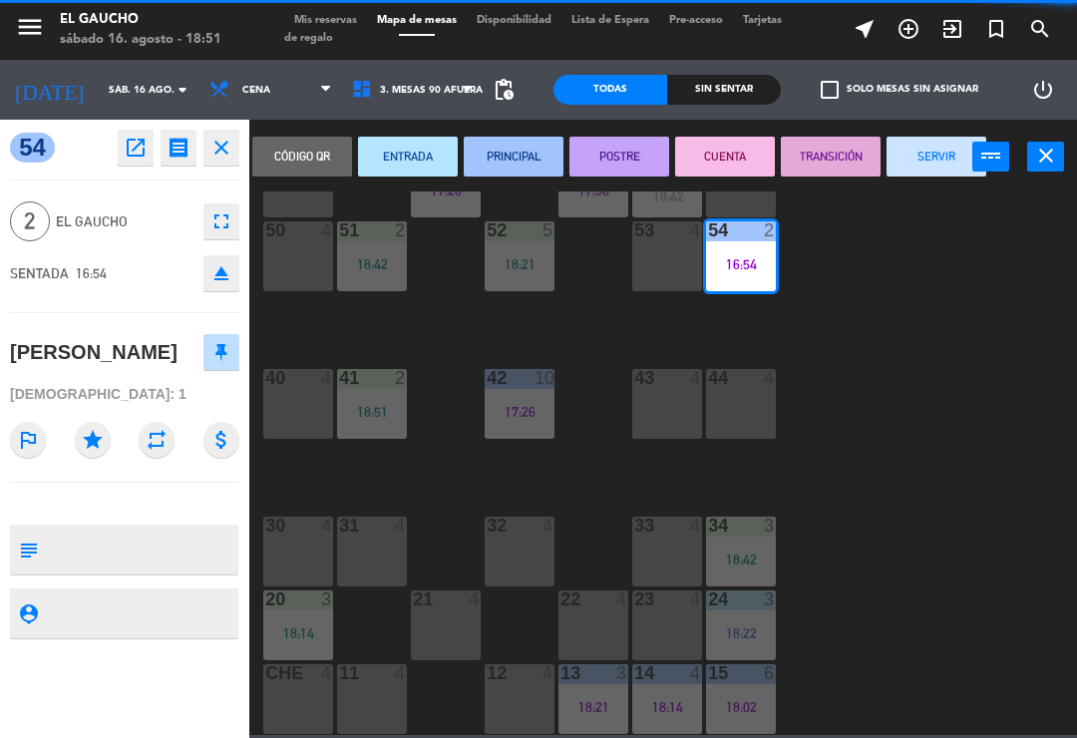
click at [928, 160] on button "SERVIR" at bounding box center [937, 157] width 100 height 40
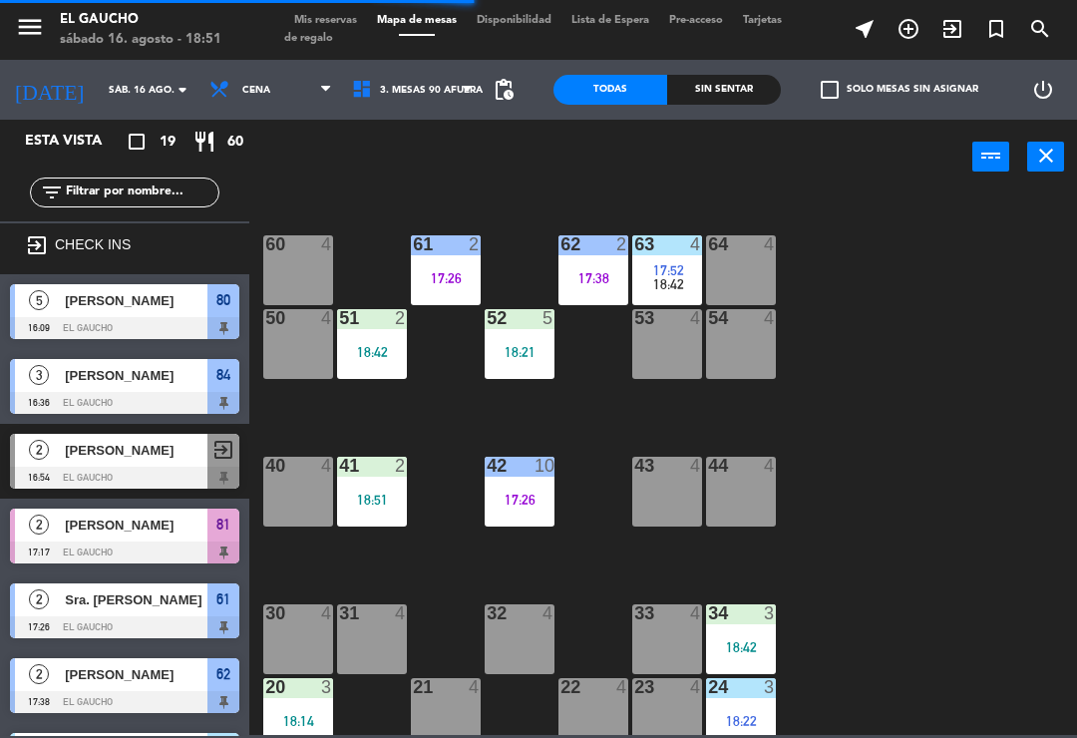
scroll to position [285, 0]
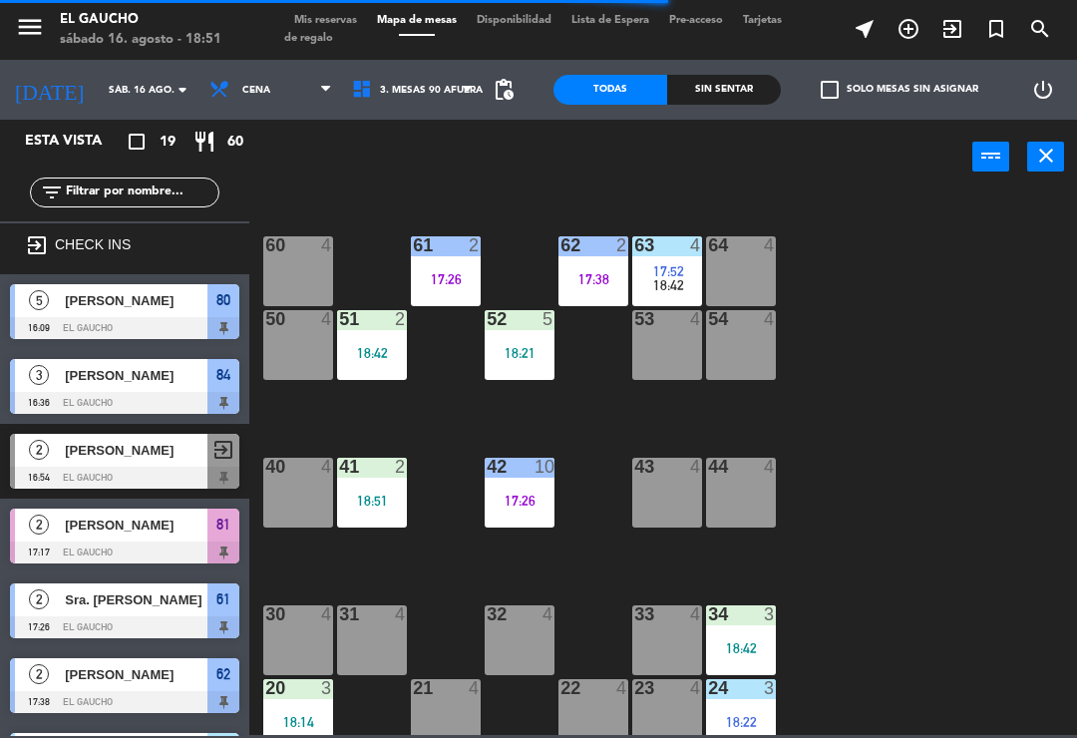
click at [536, 349] on div "18:21" at bounding box center [520, 353] width 70 height 14
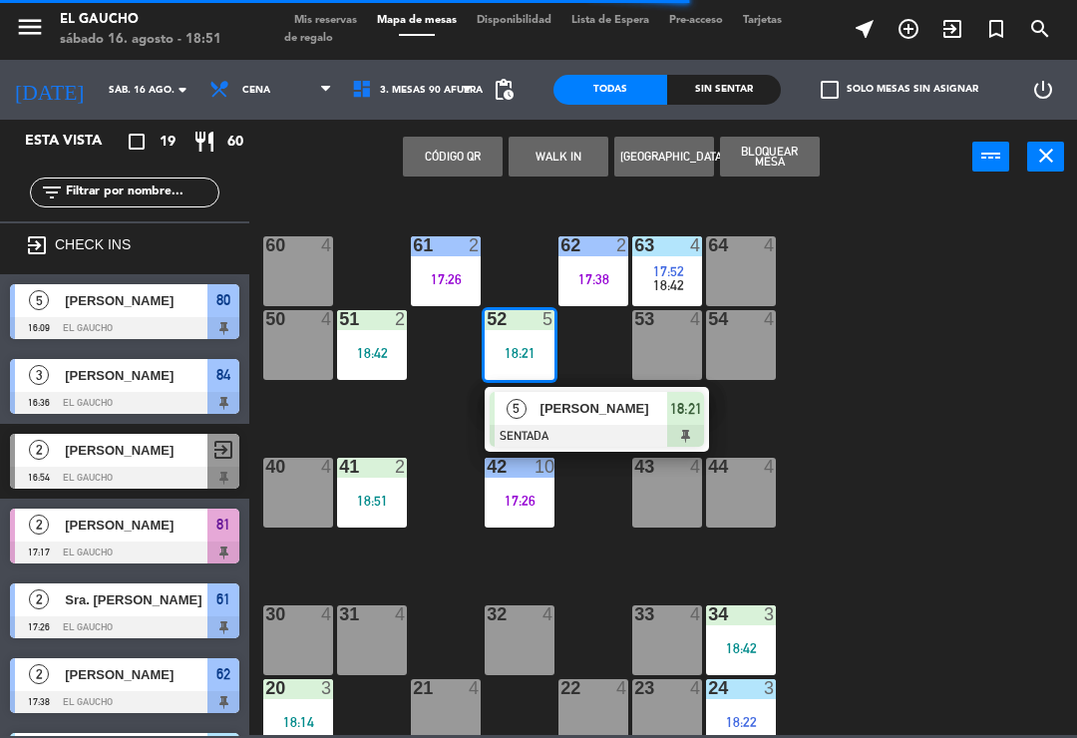
click at [604, 401] on span "[PERSON_NAME]" at bounding box center [605, 408] width 128 height 21
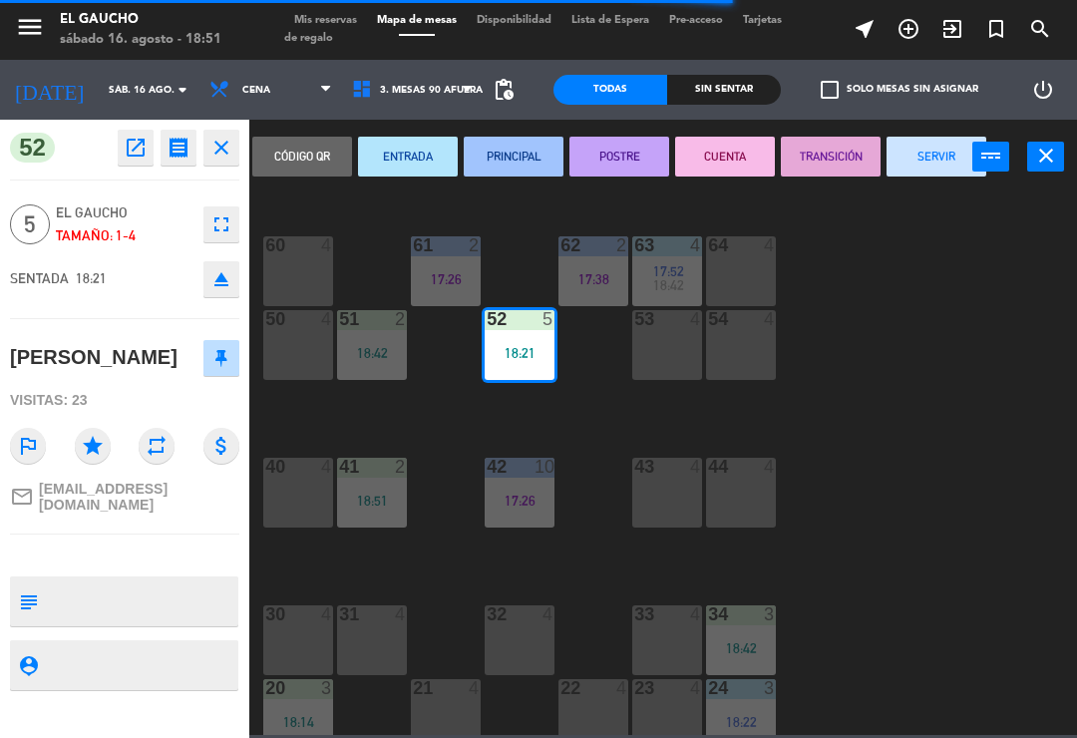
click at [523, 149] on button "PRINCIPAL" at bounding box center [514, 157] width 100 height 40
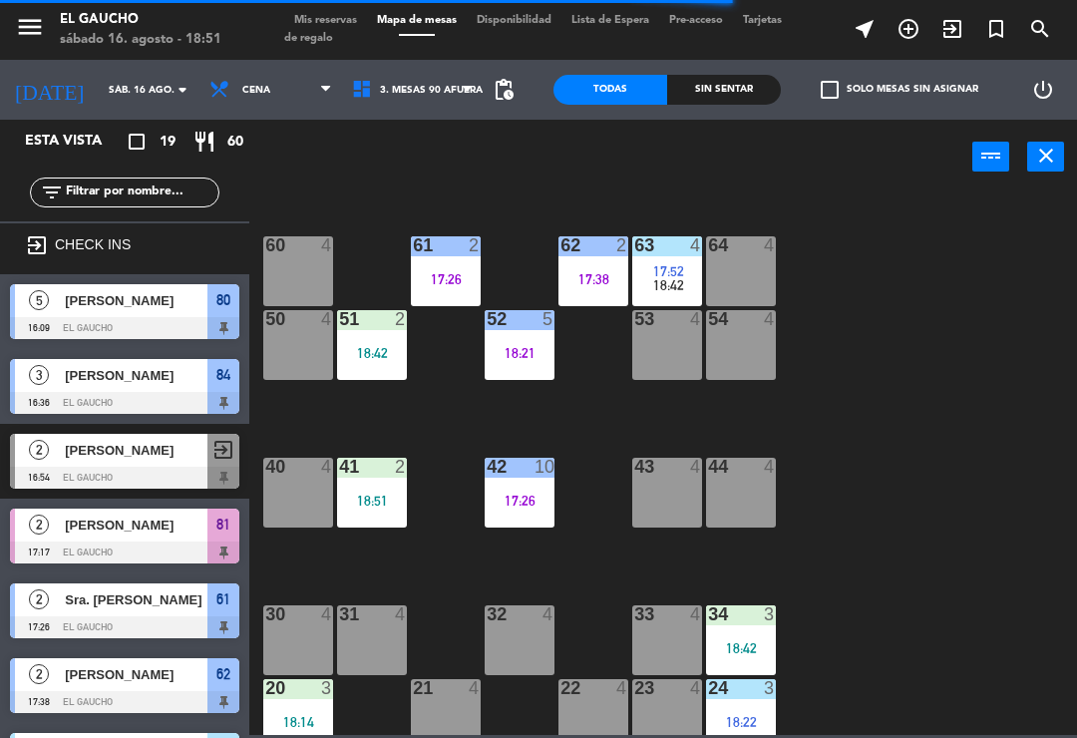
scroll to position [0, 0]
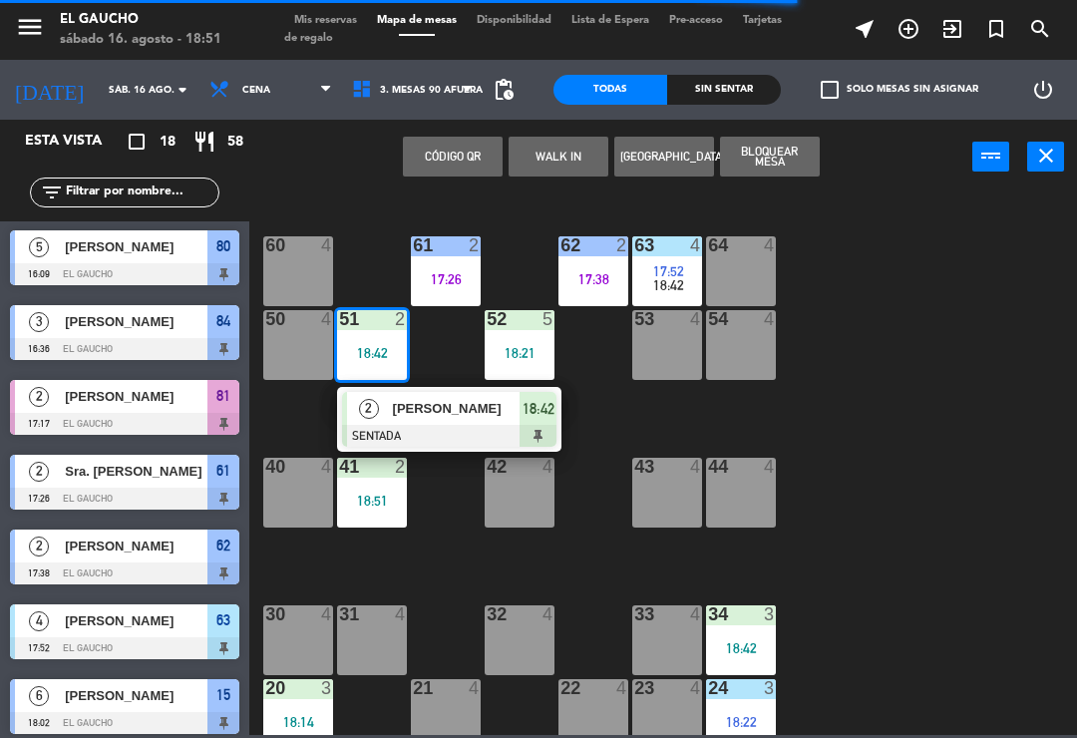
click at [414, 425] on div at bounding box center [449, 436] width 214 height 22
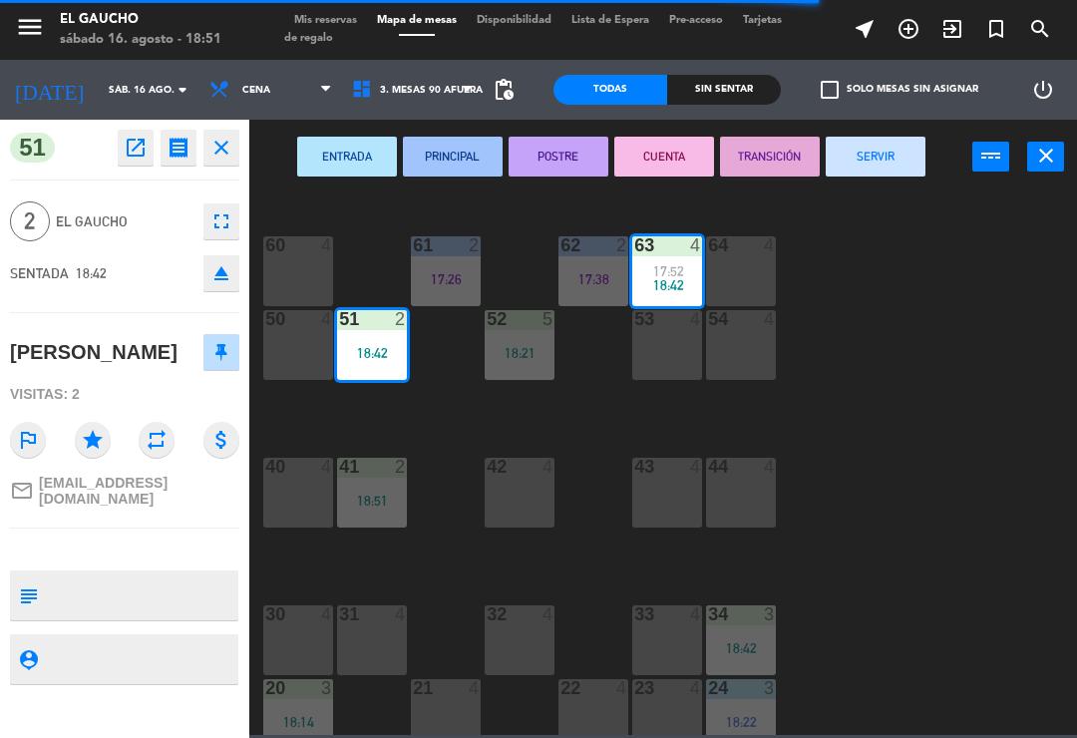
click at [543, 161] on button "POSTRE" at bounding box center [559, 157] width 100 height 40
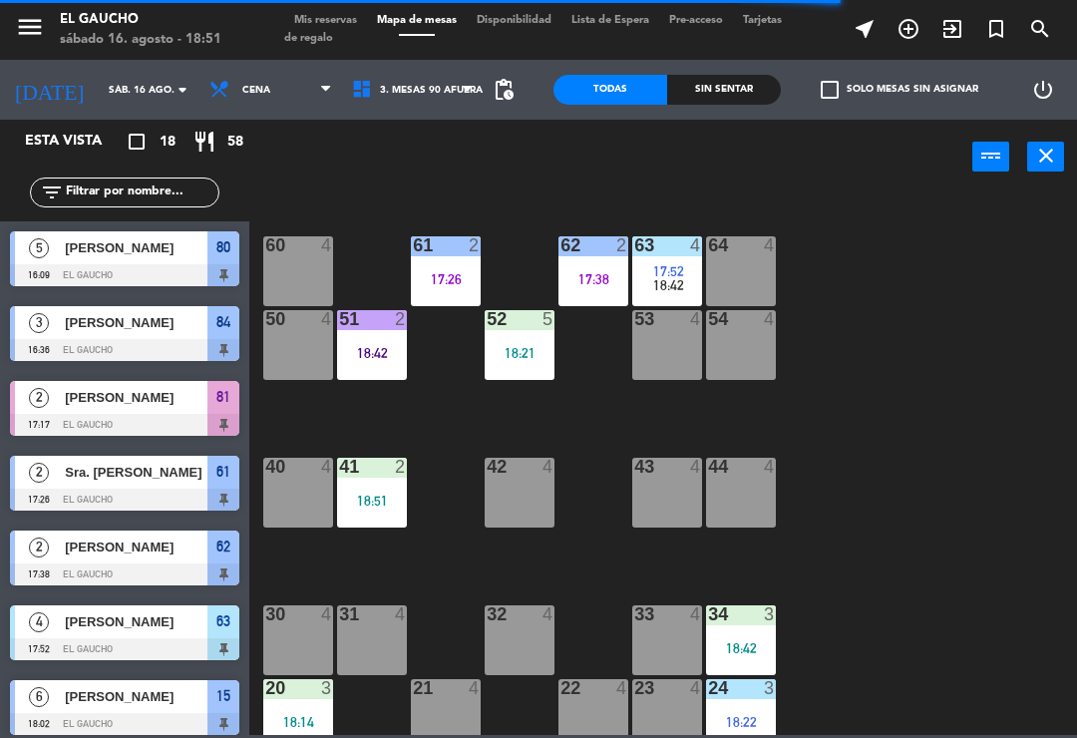
scroll to position [330, 0]
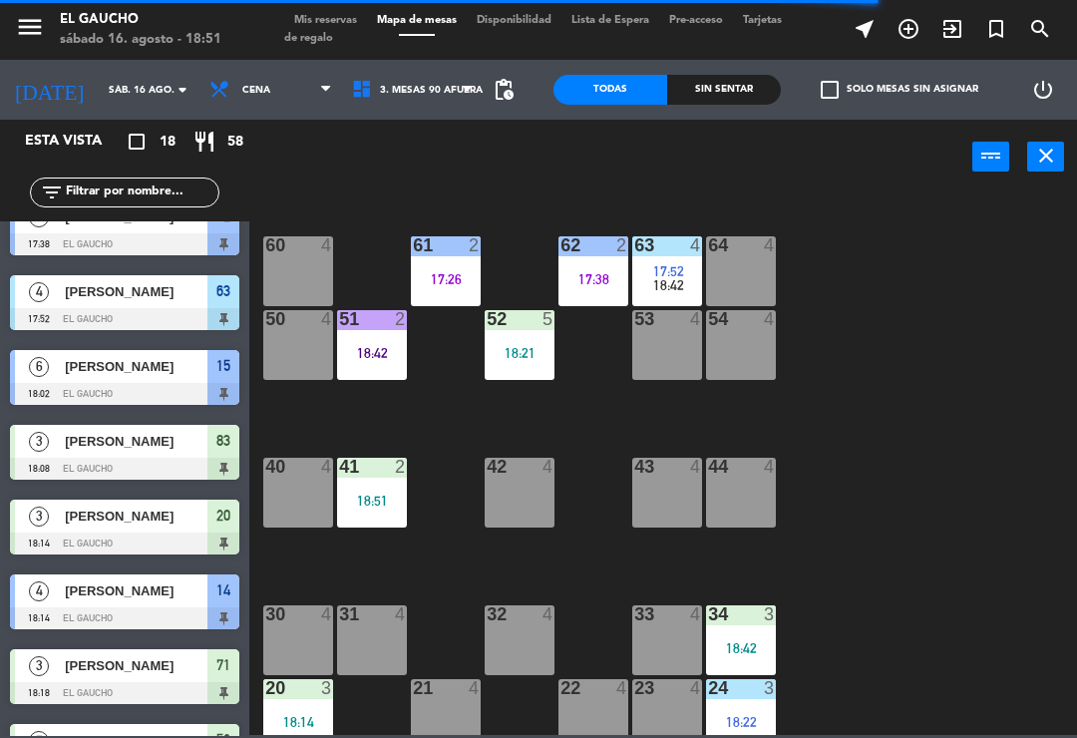
click at [390, 369] on div "51 2 18:42" at bounding box center [372, 345] width 70 height 70
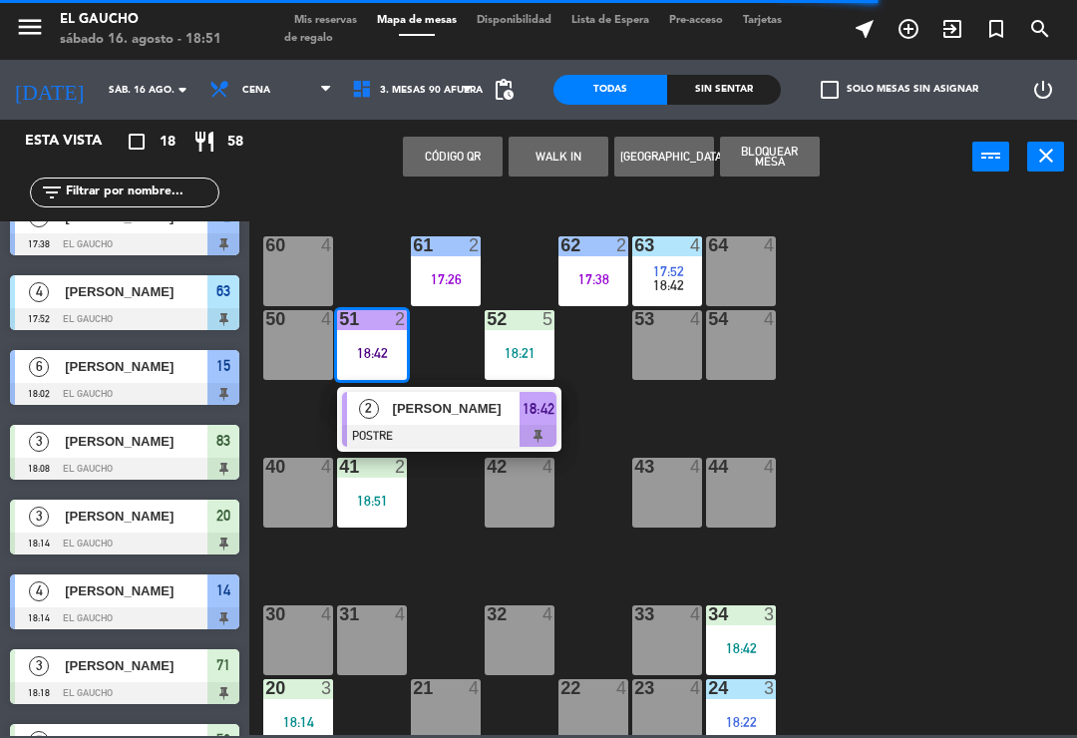
click at [439, 422] on div "[PERSON_NAME]" at bounding box center [456, 408] width 130 height 33
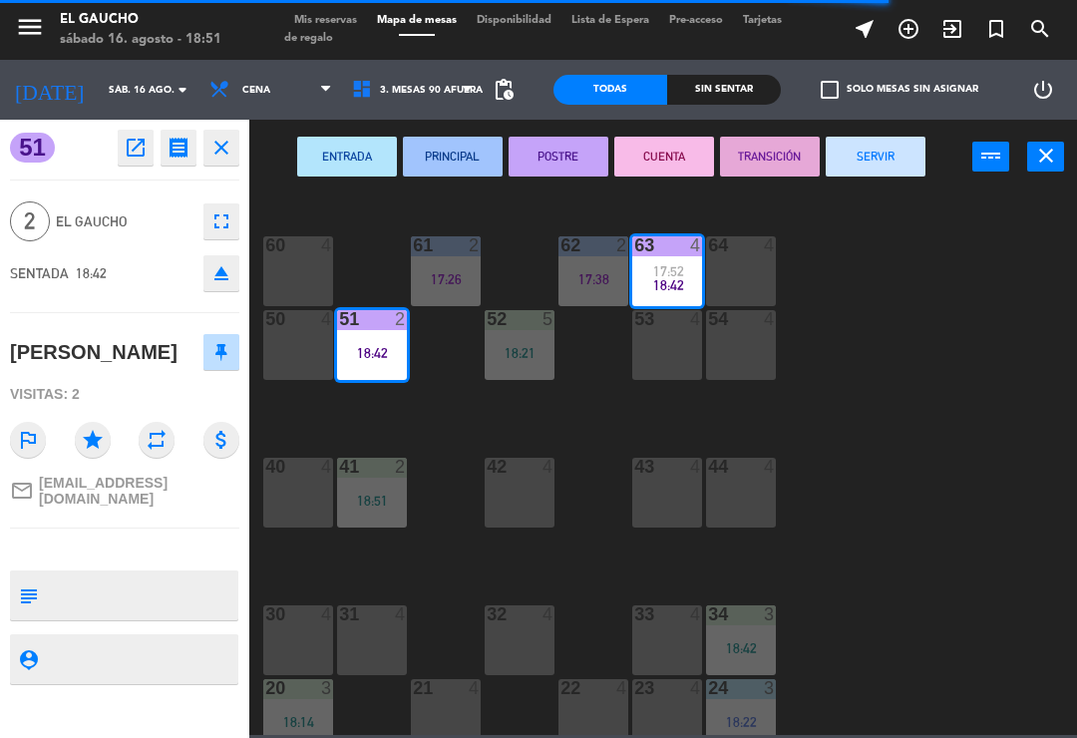
click at [454, 151] on button "PRINCIPAL" at bounding box center [453, 157] width 100 height 40
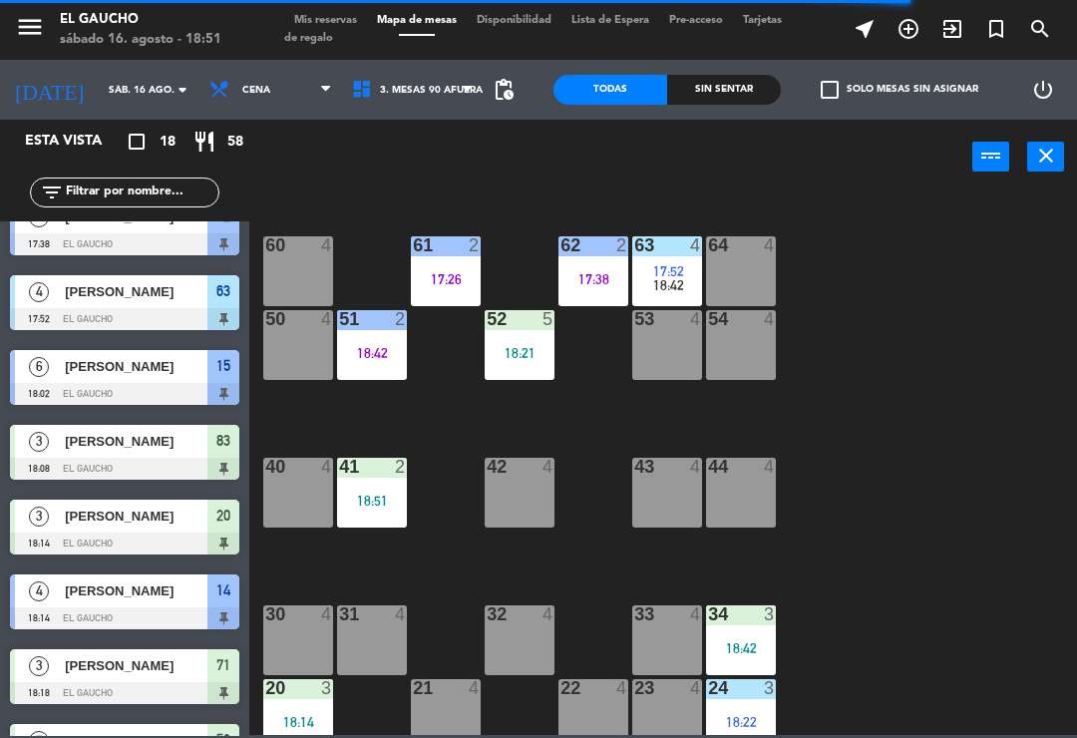
scroll to position [261, 0]
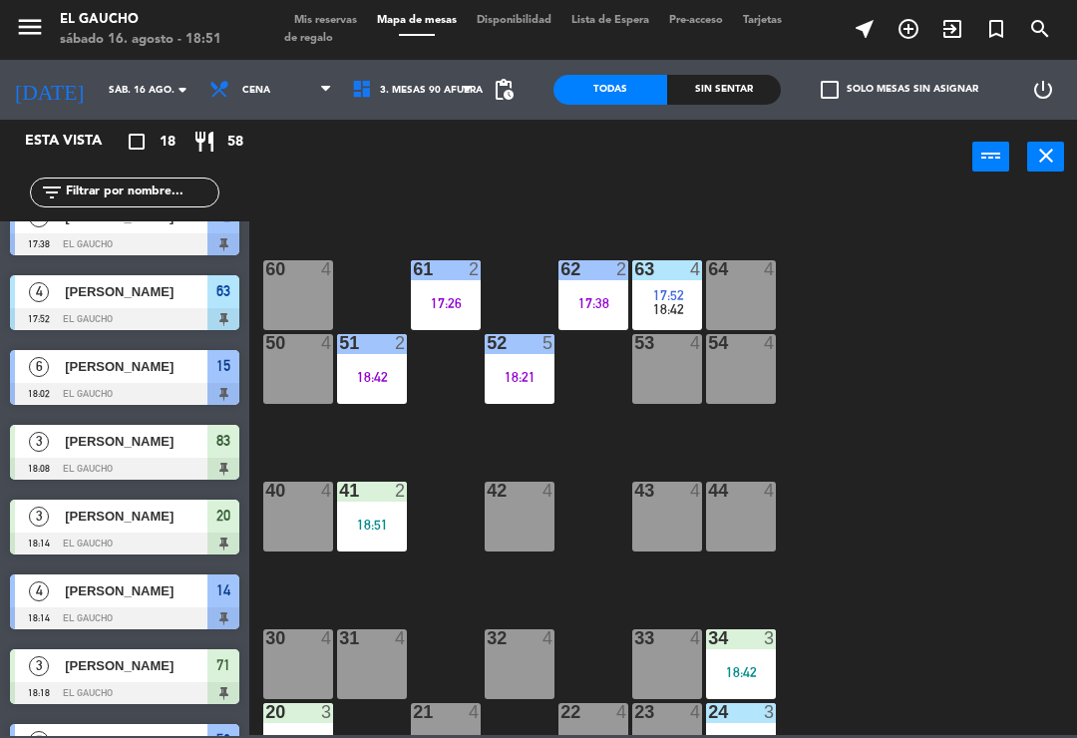
click at [443, 303] on div "17:26" at bounding box center [446, 303] width 70 height 14
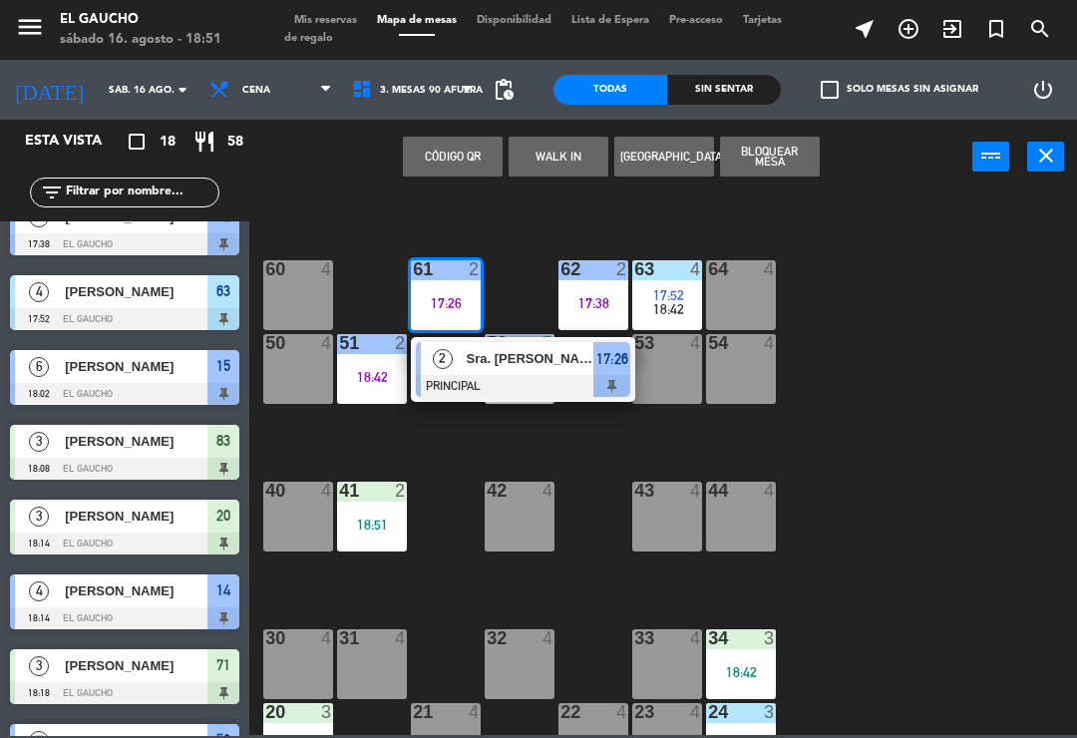
click at [492, 375] on div at bounding box center [523, 386] width 214 height 22
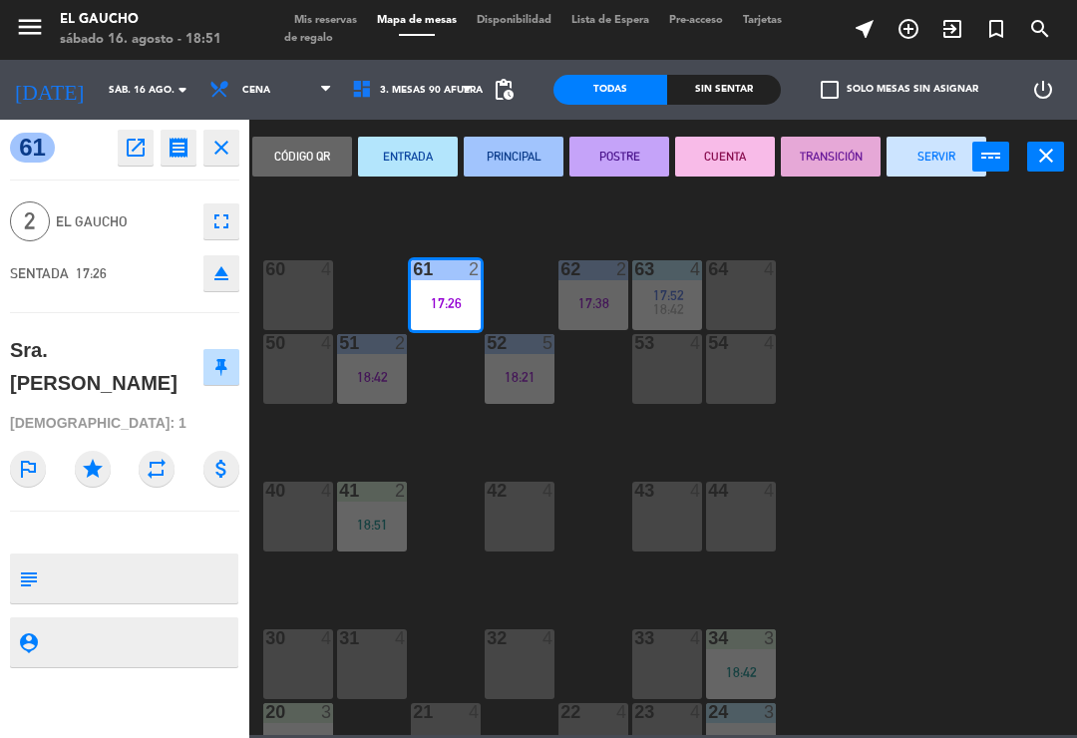
click at [932, 156] on button "SERVIR" at bounding box center [937, 157] width 100 height 40
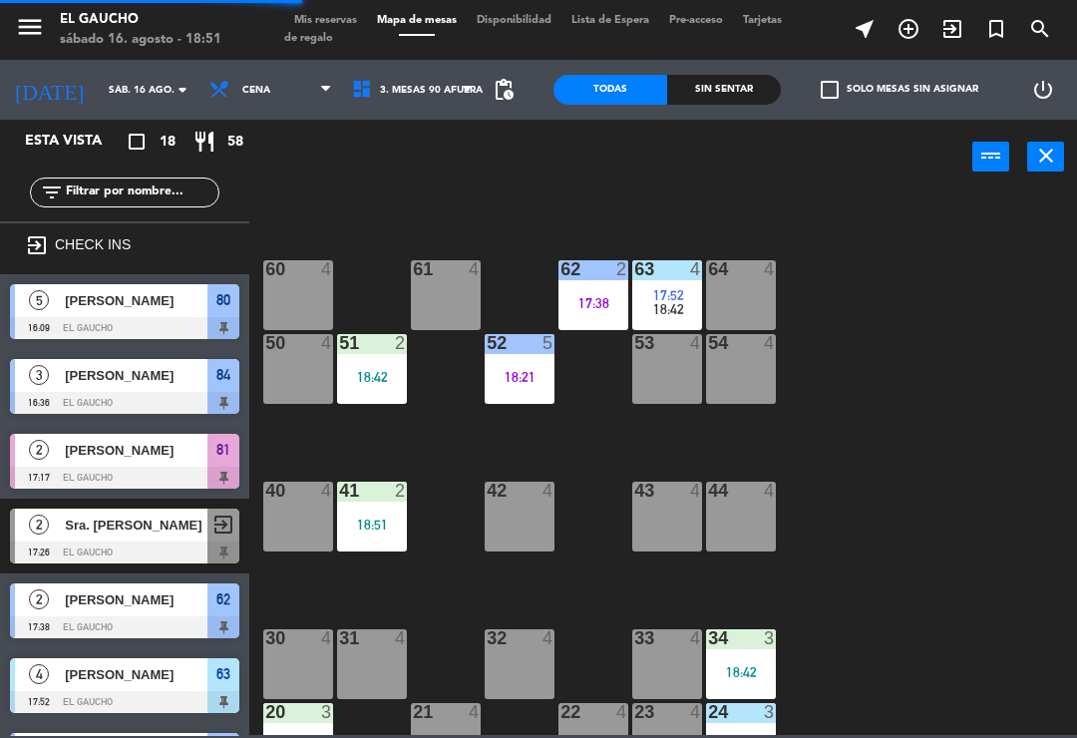
click at [586, 299] on div "17:38" at bounding box center [594, 303] width 70 height 14
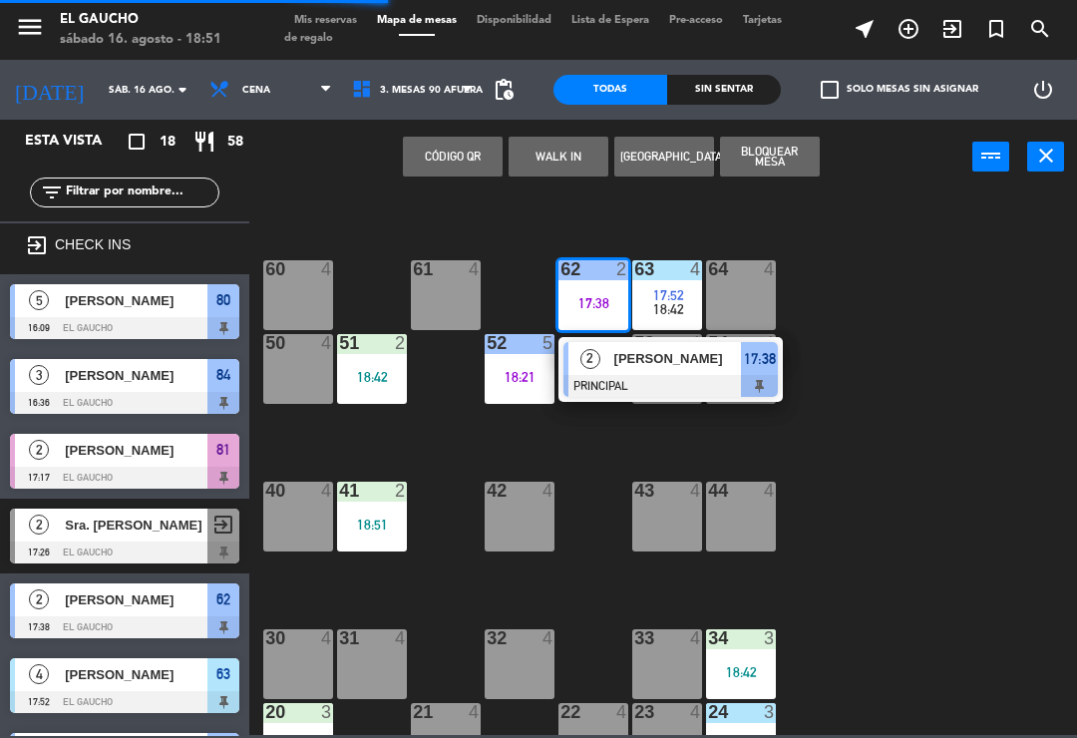
click at [619, 381] on div at bounding box center [671, 386] width 214 height 22
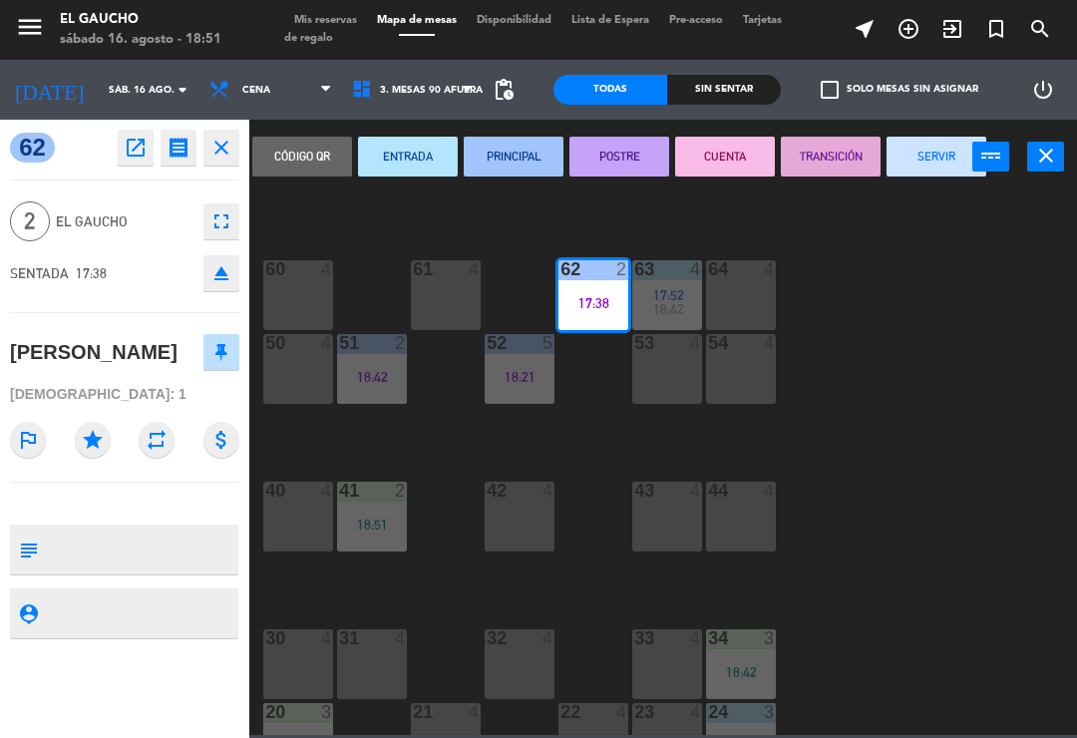
click at [915, 173] on button "SERVIR" at bounding box center [937, 157] width 100 height 40
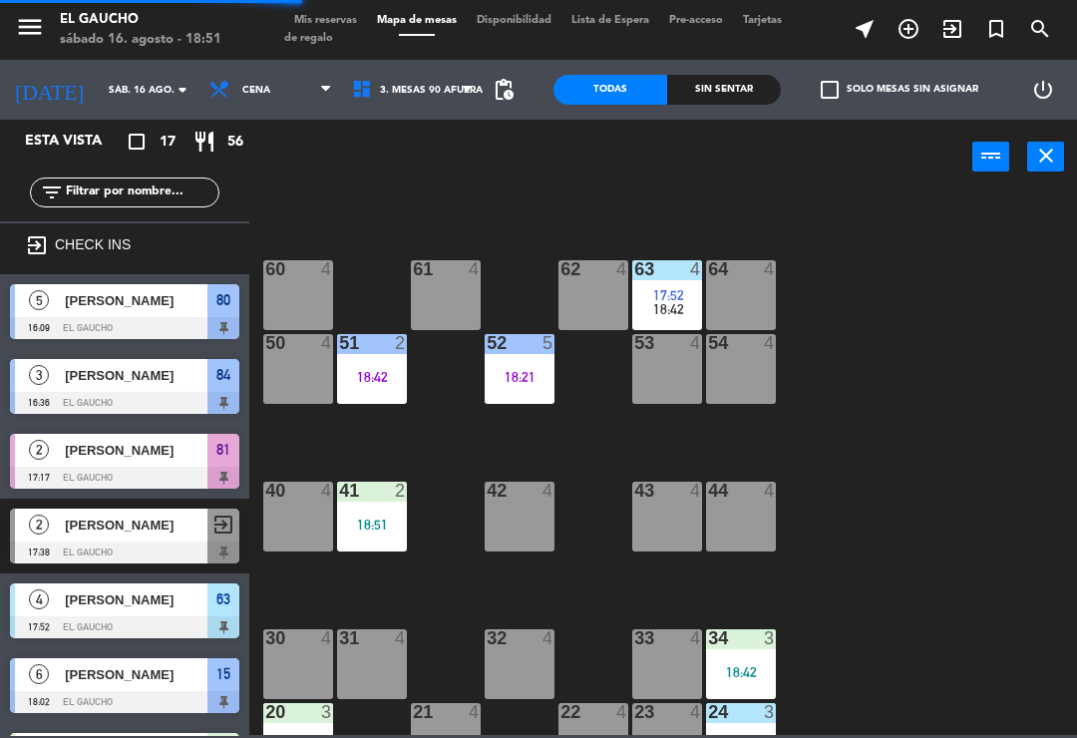
click at [685, 288] on div "17:52" at bounding box center [667, 295] width 70 height 14
click at [579, 426] on div "84 3 16:36 80 5 16:09 83 3 18:08 82 4 81 2 17:17 70 4 71 3 18:18 72 4 73 4 74 4…" at bounding box center [668, 464] width 817 height 544
click at [406, 365] on div "51 2 18:42" at bounding box center [372, 369] width 70 height 70
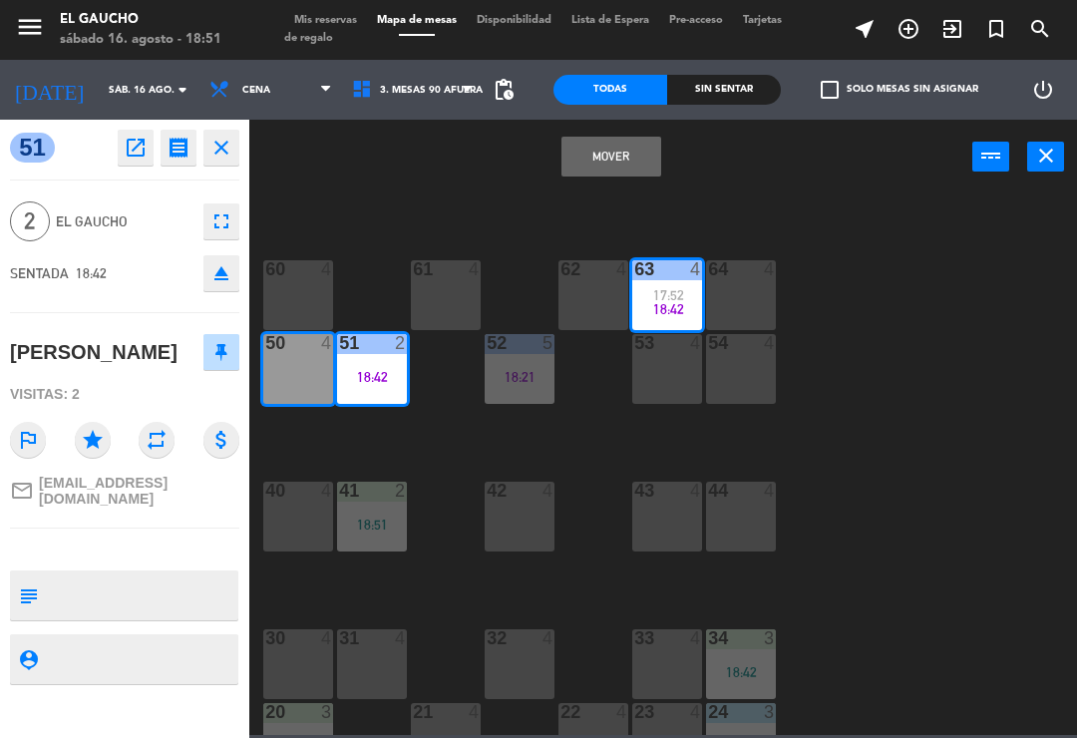
click at [615, 152] on button "Mover" at bounding box center [612, 157] width 100 height 40
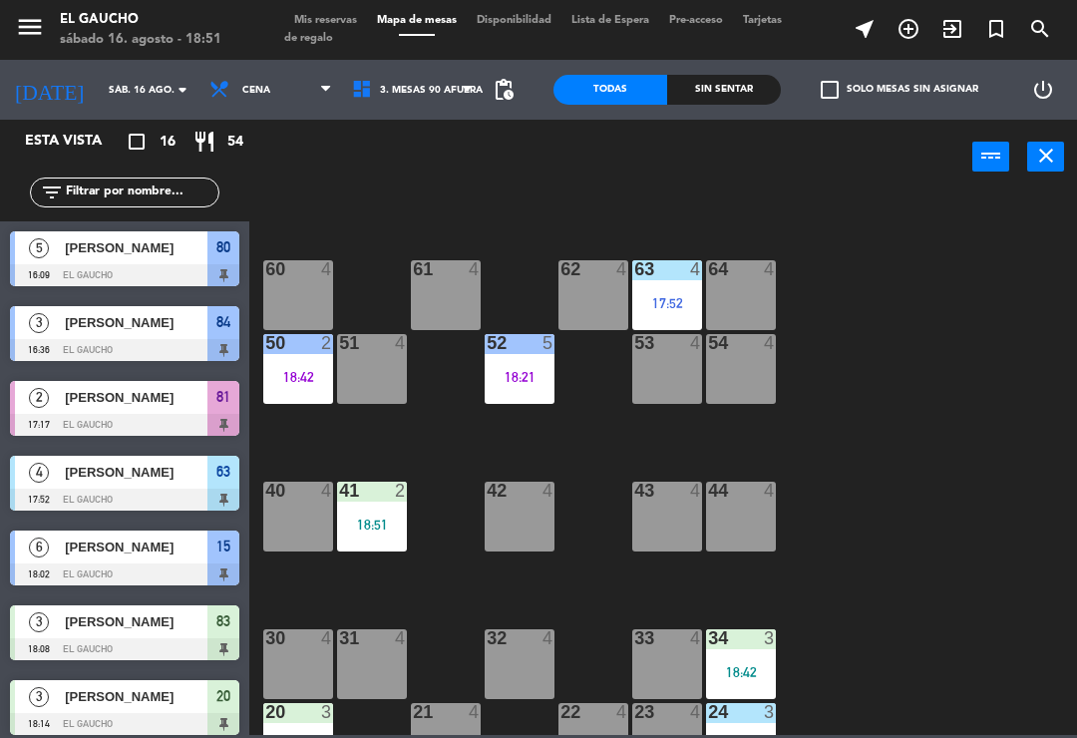
scroll to position [278, 0]
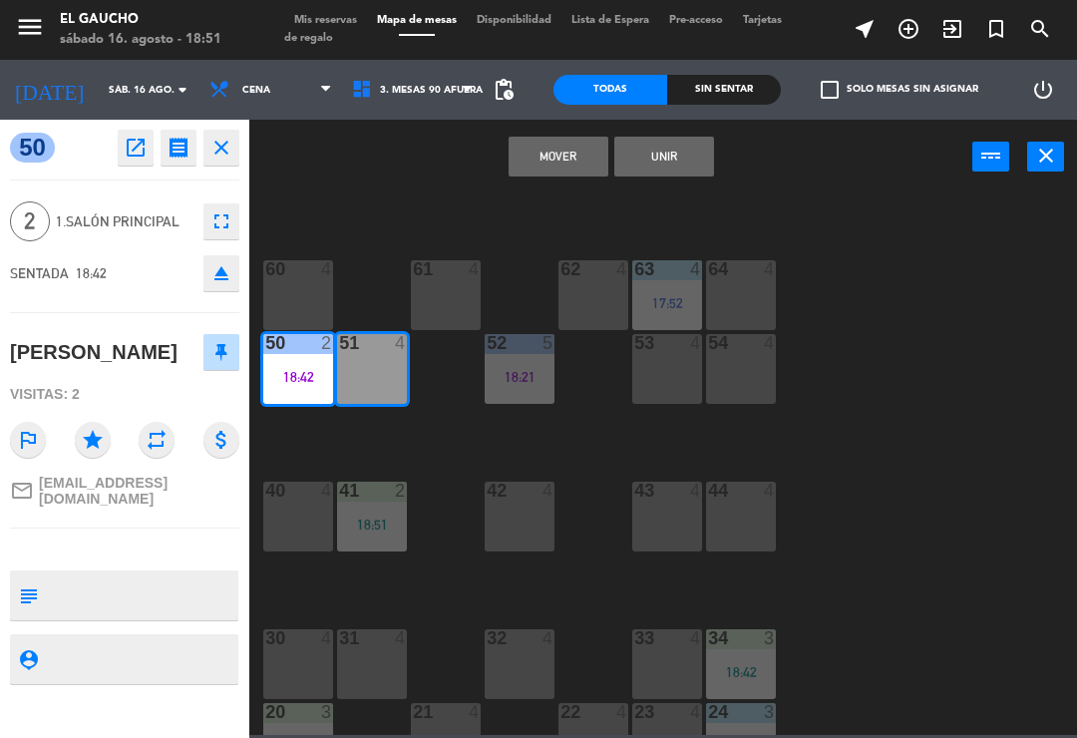
click at [563, 161] on button "Mover" at bounding box center [559, 157] width 100 height 40
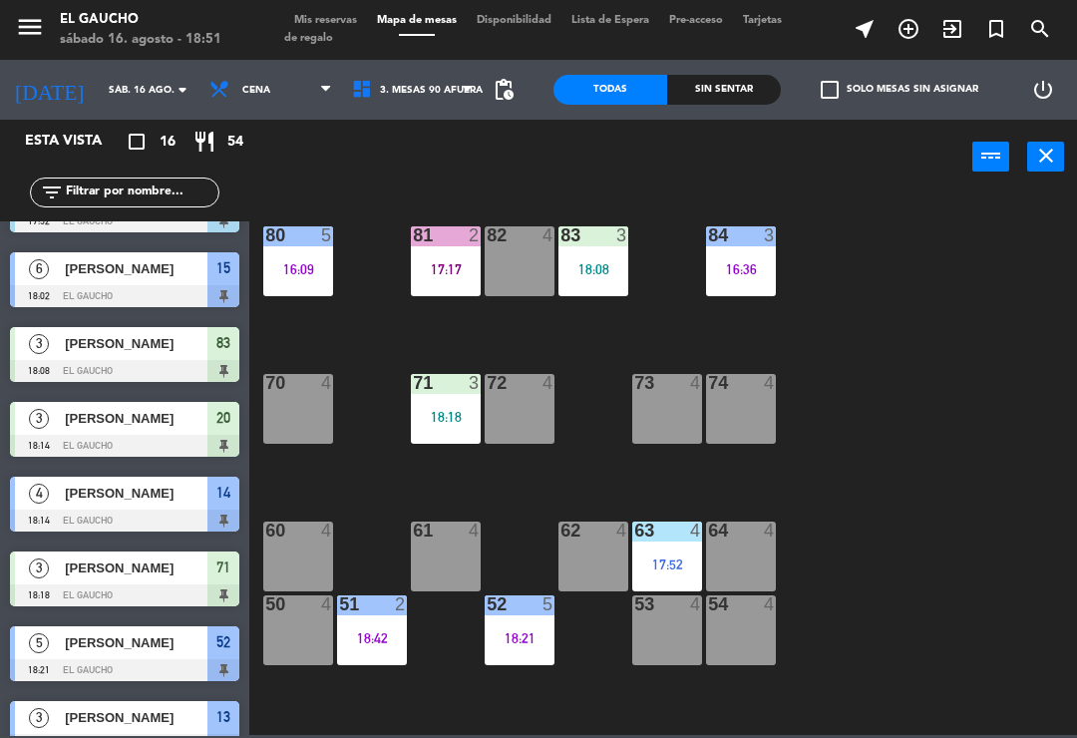
scroll to position [0, 0]
click at [656, 560] on div "17:52" at bounding box center [667, 565] width 70 height 14
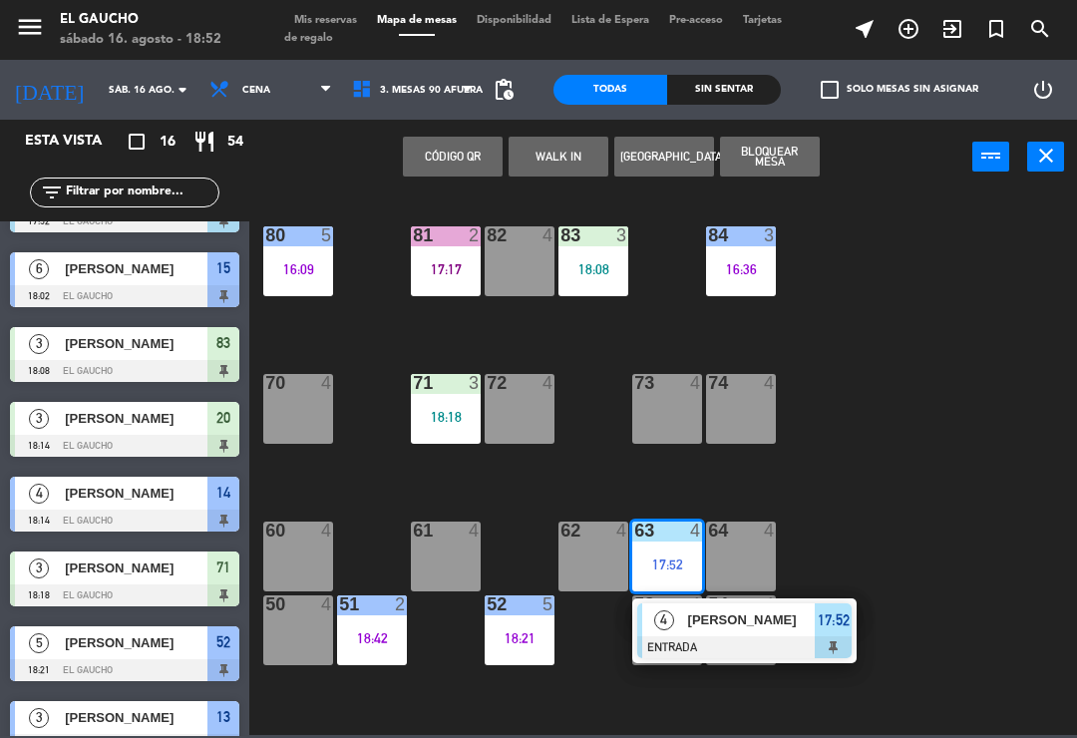
click at [750, 636] on div at bounding box center [744, 647] width 214 height 22
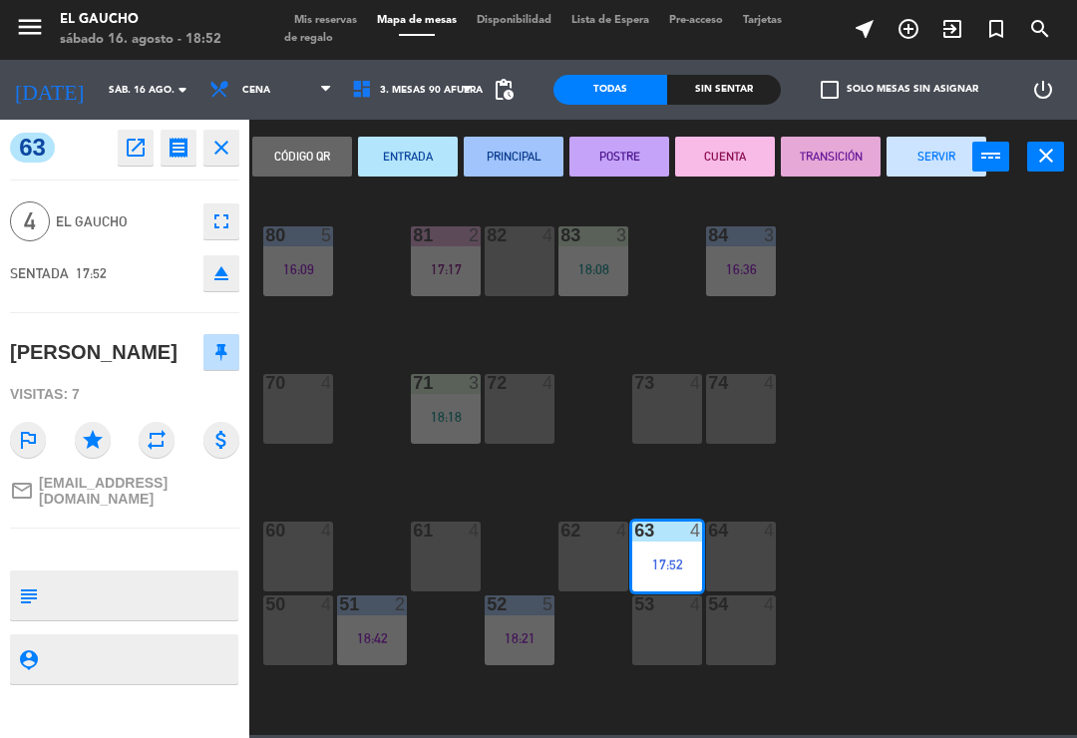
click at [502, 163] on button "PRINCIPAL" at bounding box center [514, 157] width 100 height 40
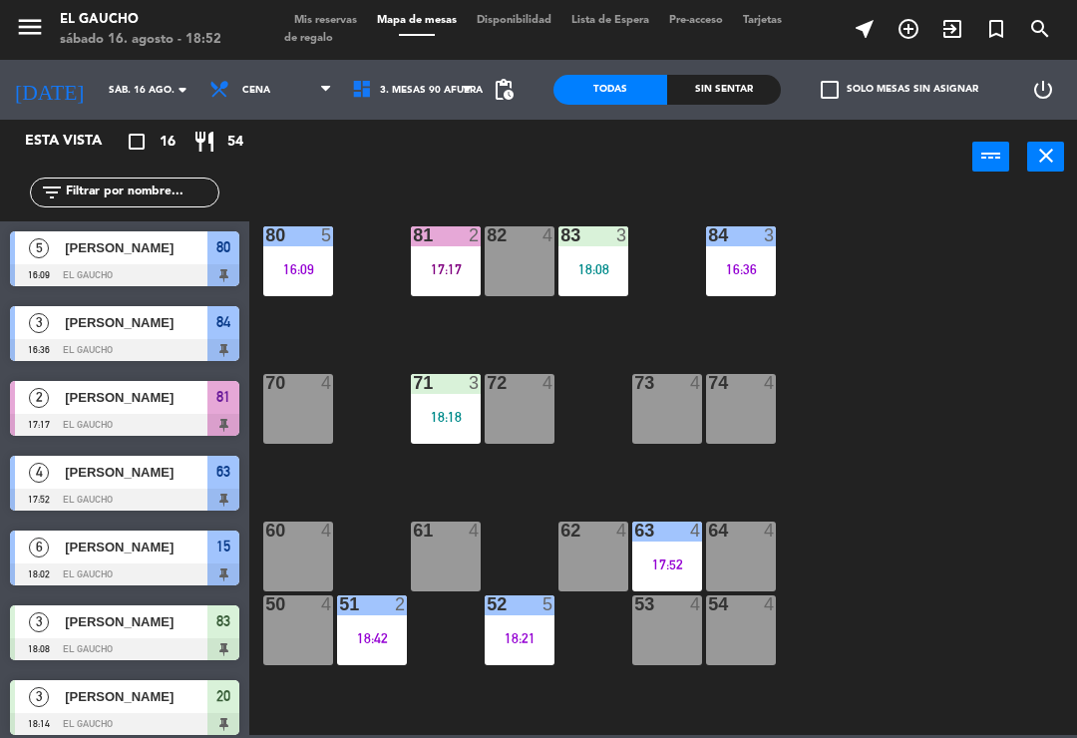
click at [441, 275] on div "17:17" at bounding box center [446, 269] width 70 height 14
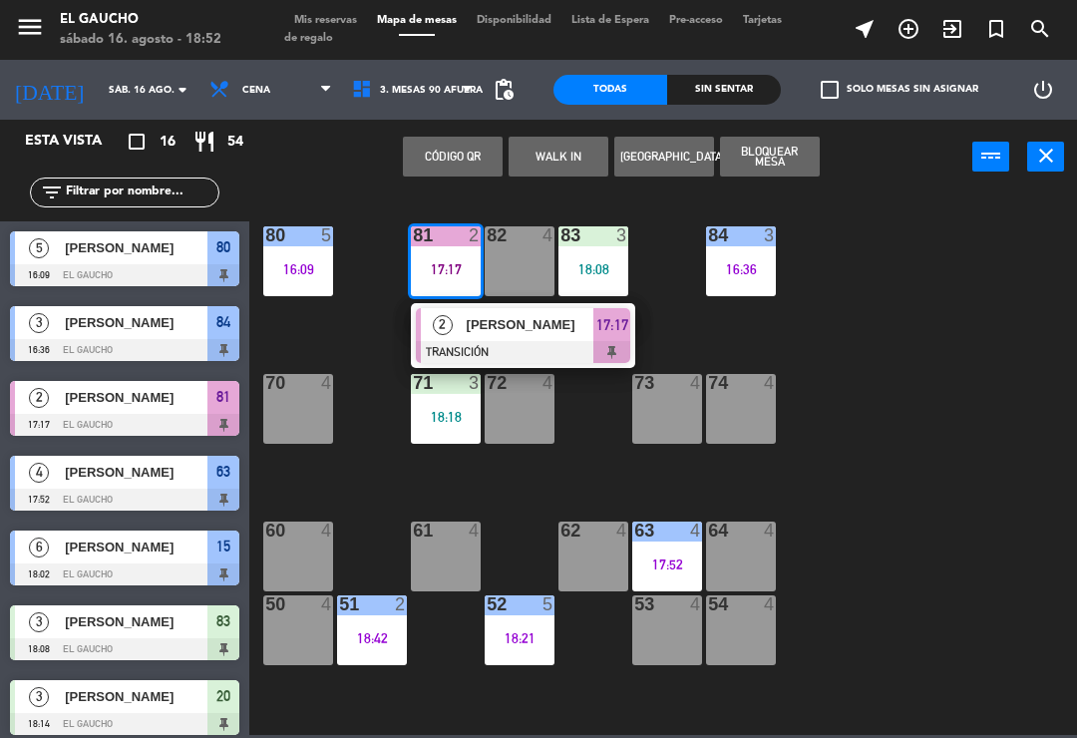
click at [560, 340] on div "[PERSON_NAME]" at bounding box center [530, 324] width 130 height 33
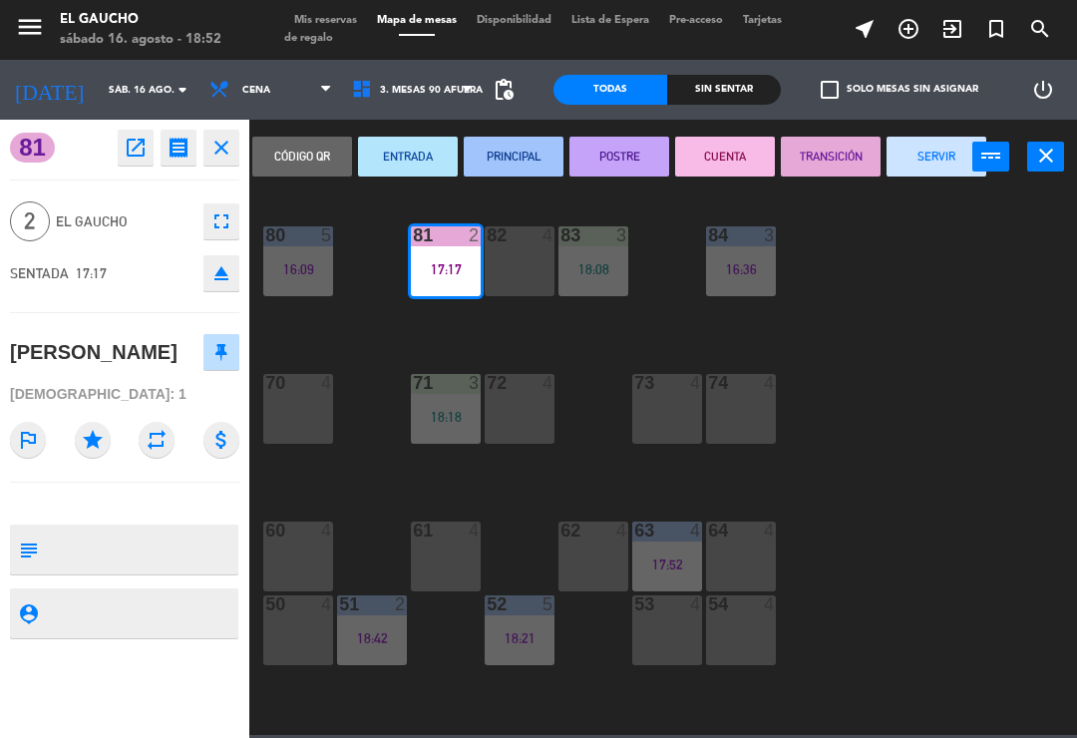
click at [724, 155] on button "CUENTA" at bounding box center [725, 157] width 100 height 40
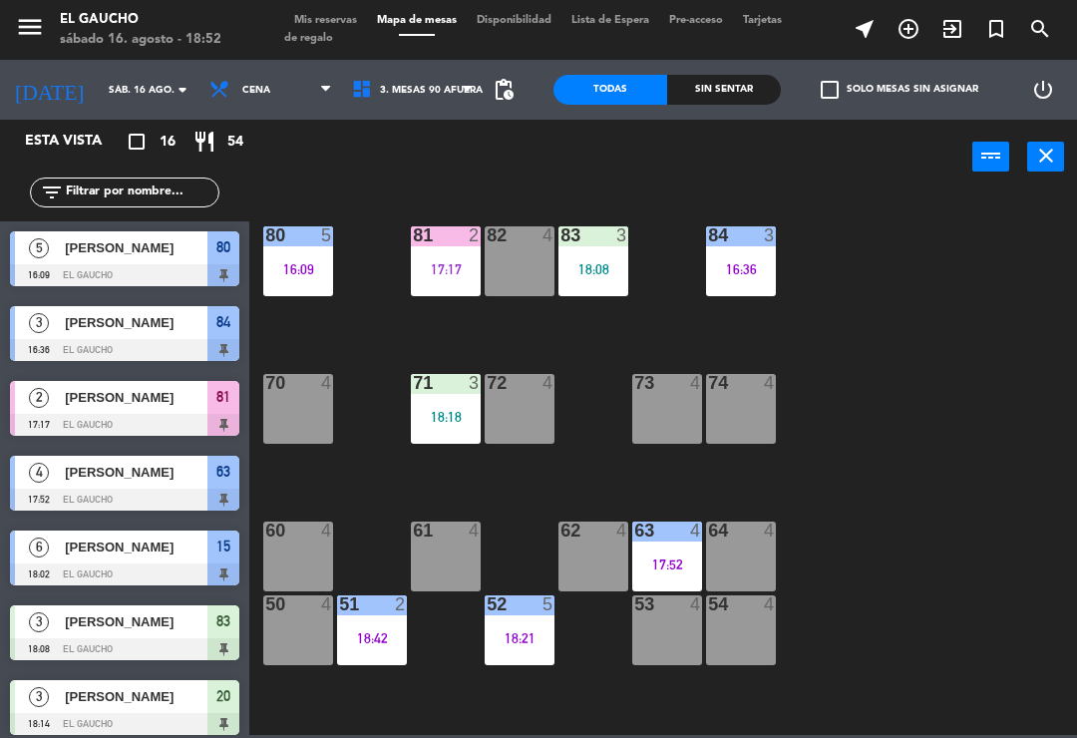
click at [582, 272] on div "18:08" at bounding box center [594, 269] width 70 height 14
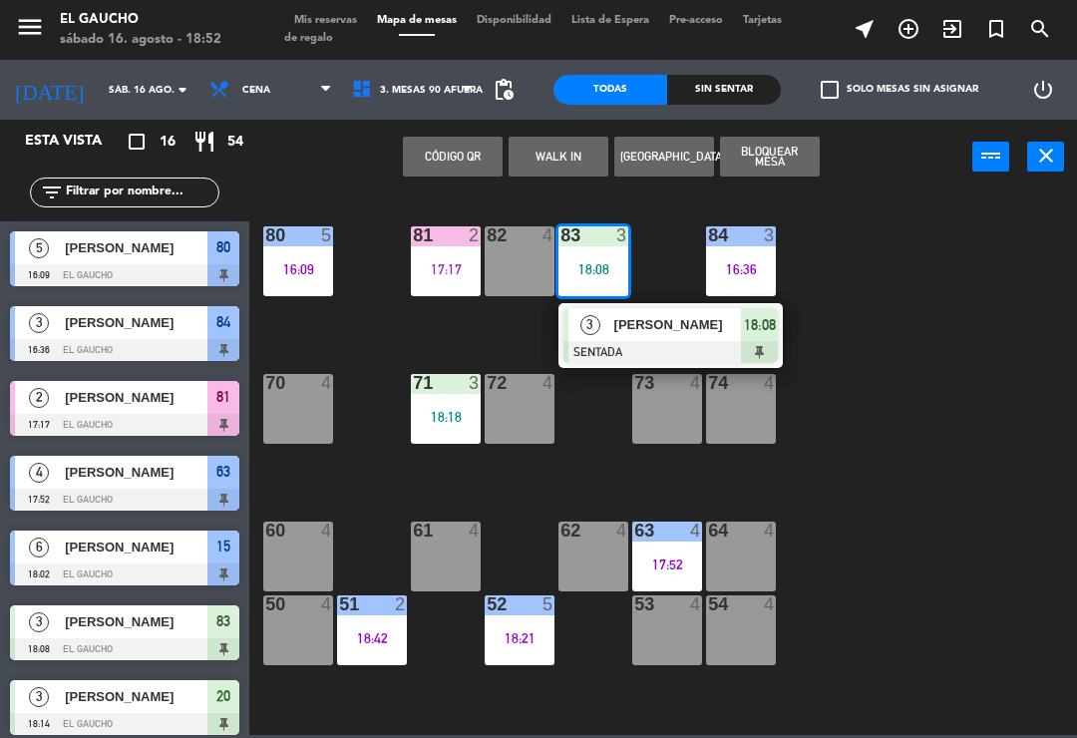
click at [658, 337] on div "[PERSON_NAME]" at bounding box center [678, 324] width 130 height 33
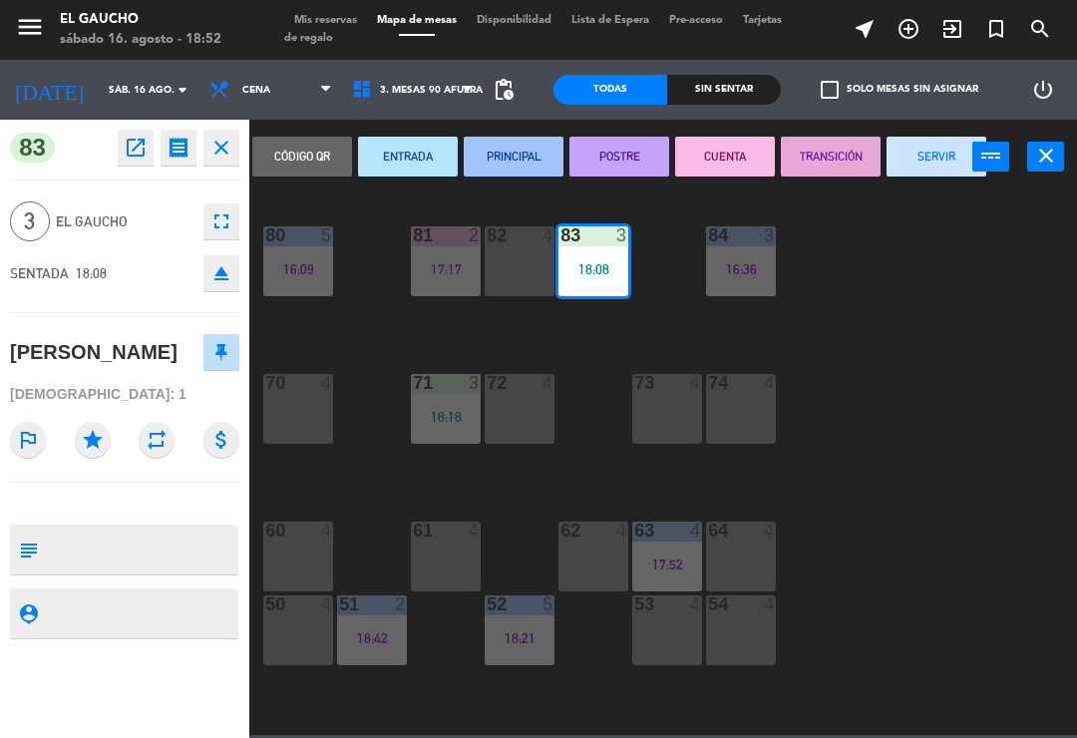
click at [511, 159] on button "PRINCIPAL" at bounding box center [514, 157] width 100 height 40
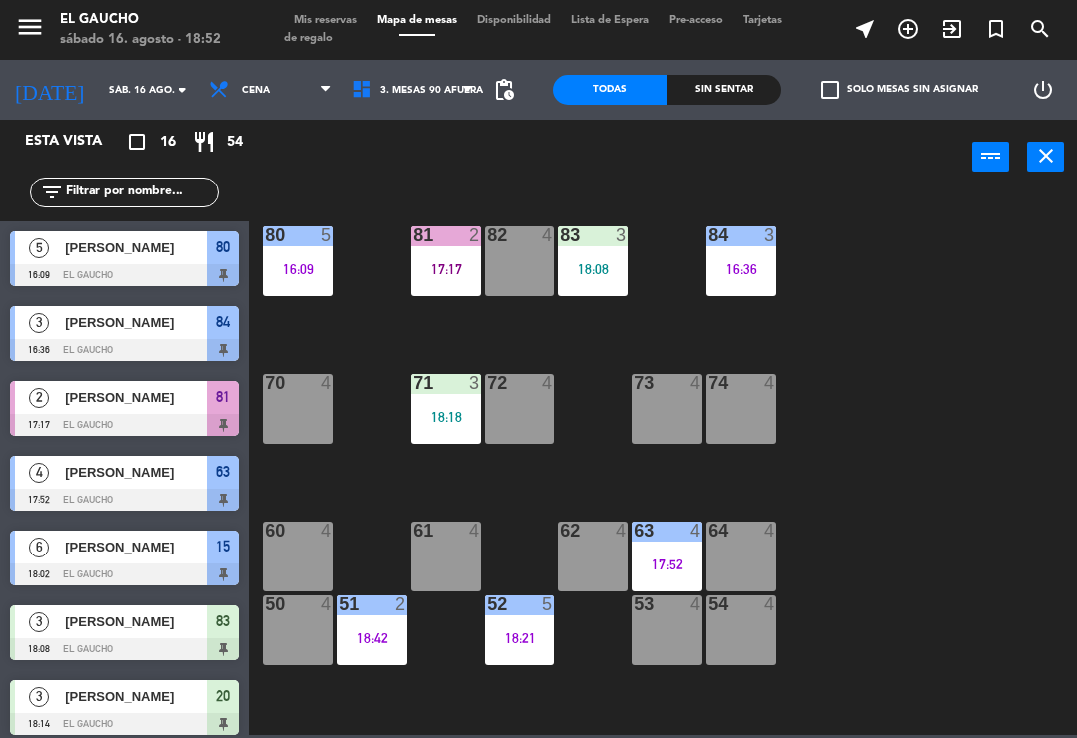
click at [733, 262] on div "16:36" at bounding box center [741, 269] width 70 height 14
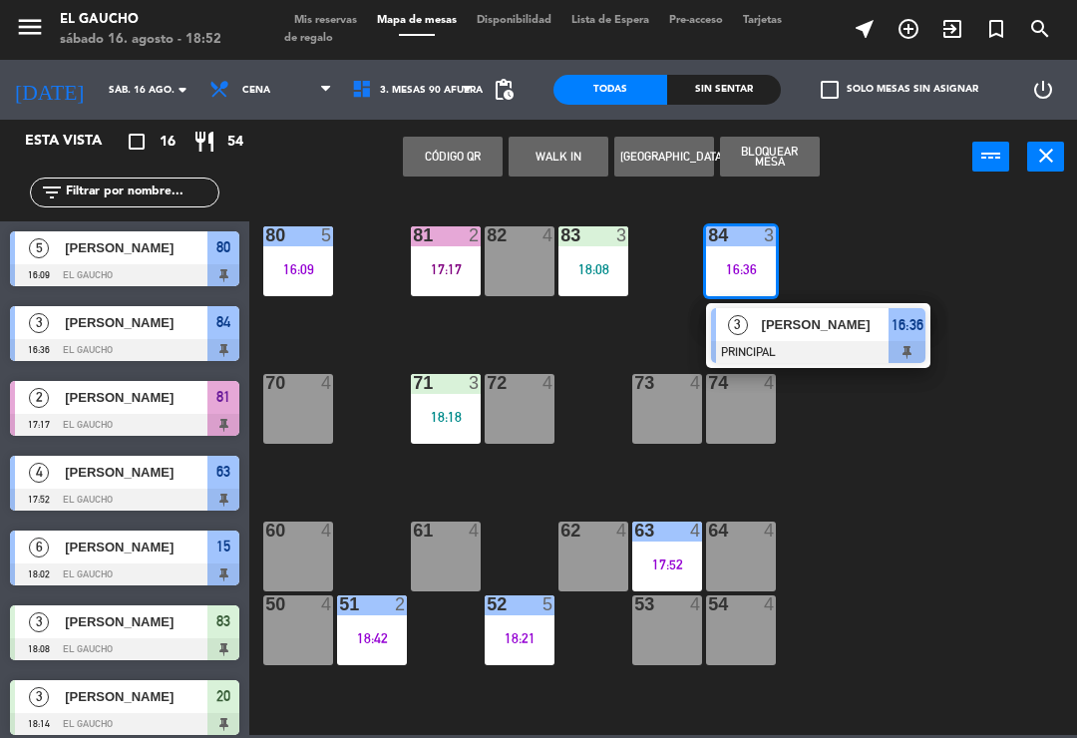
click at [818, 345] on div at bounding box center [818, 352] width 214 height 22
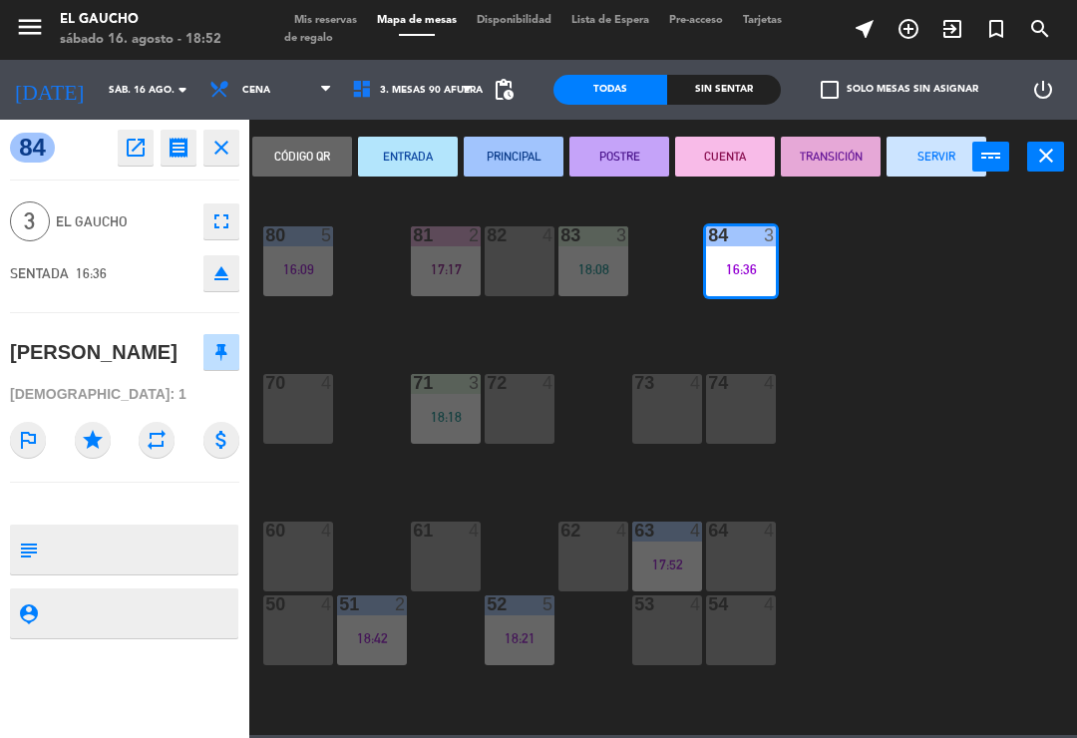
click at [913, 165] on button "SERVIR" at bounding box center [937, 157] width 100 height 40
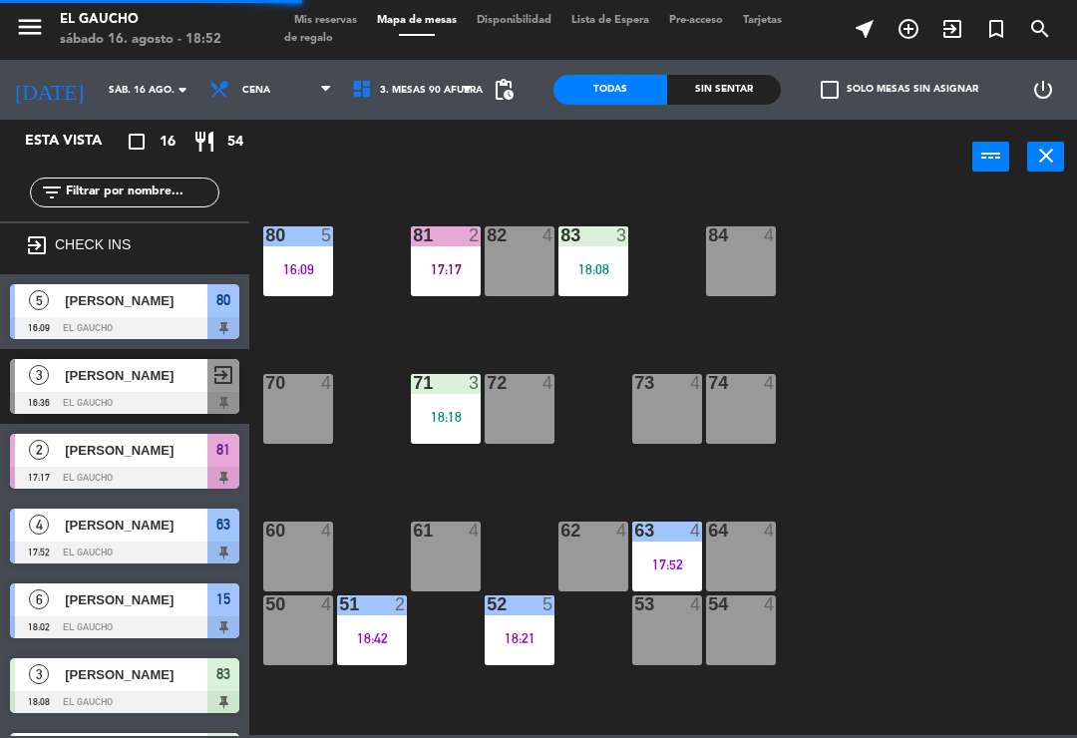
click at [448, 410] on div "18:18" at bounding box center [446, 417] width 70 height 14
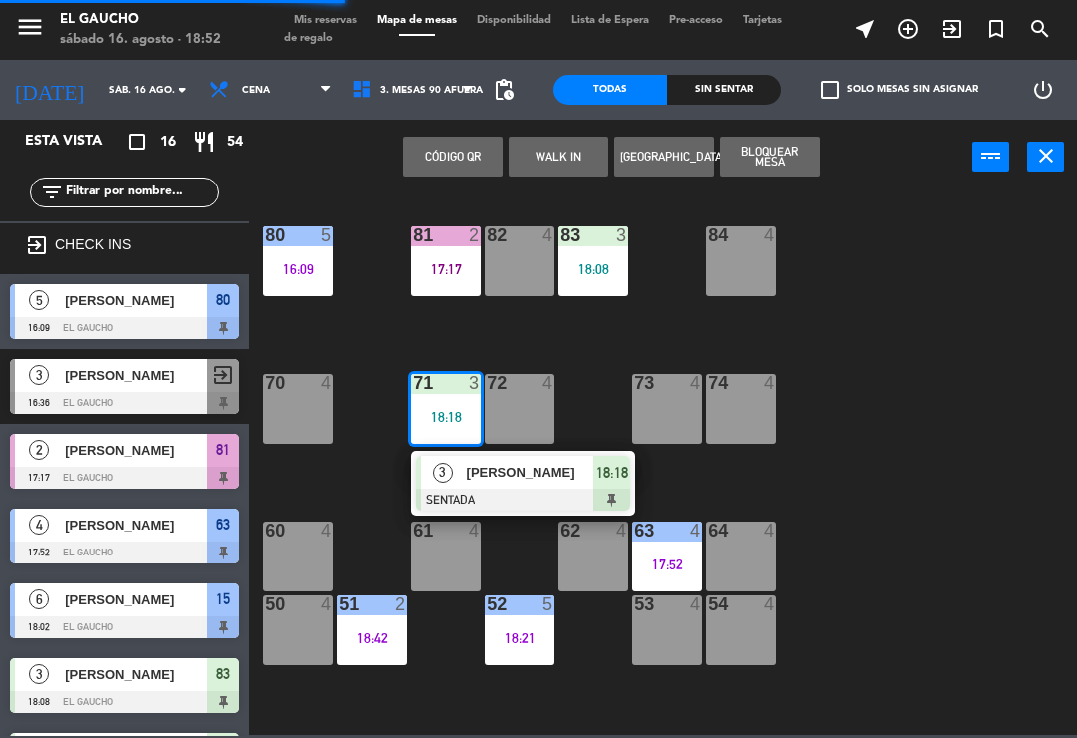
click at [513, 480] on span "[PERSON_NAME]" at bounding box center [531, 472] width 128 height 21
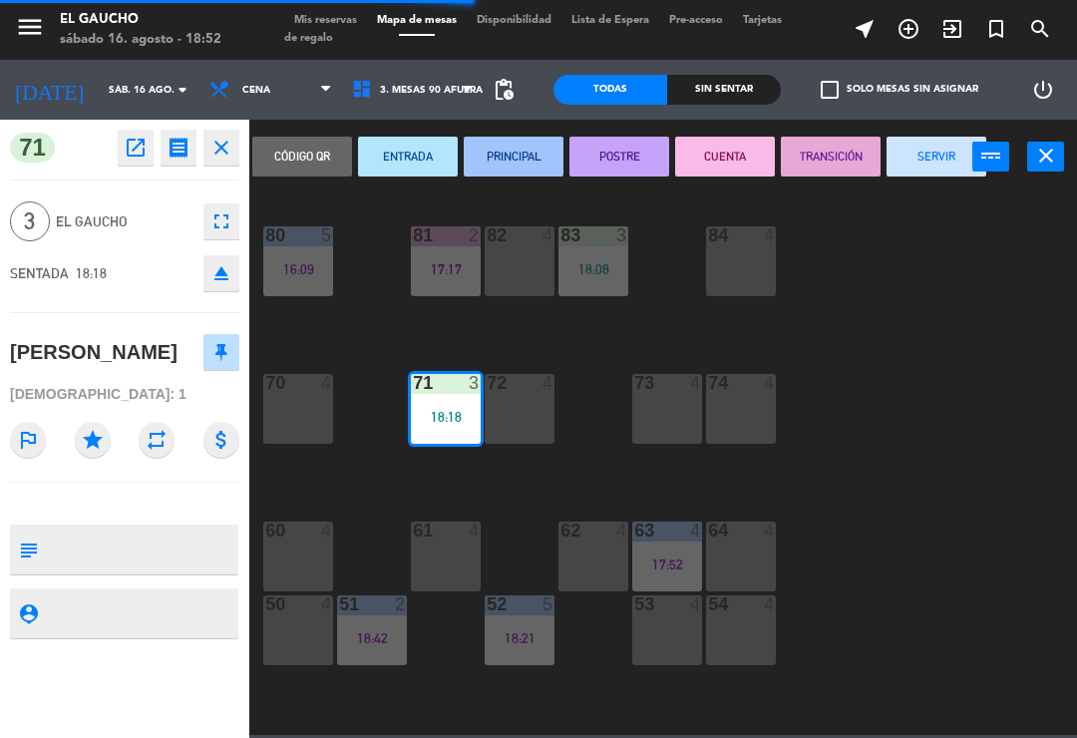
click at [509, 164] on button "PRINCIPAL" at bounding box center [514, 157] width 100 height 40
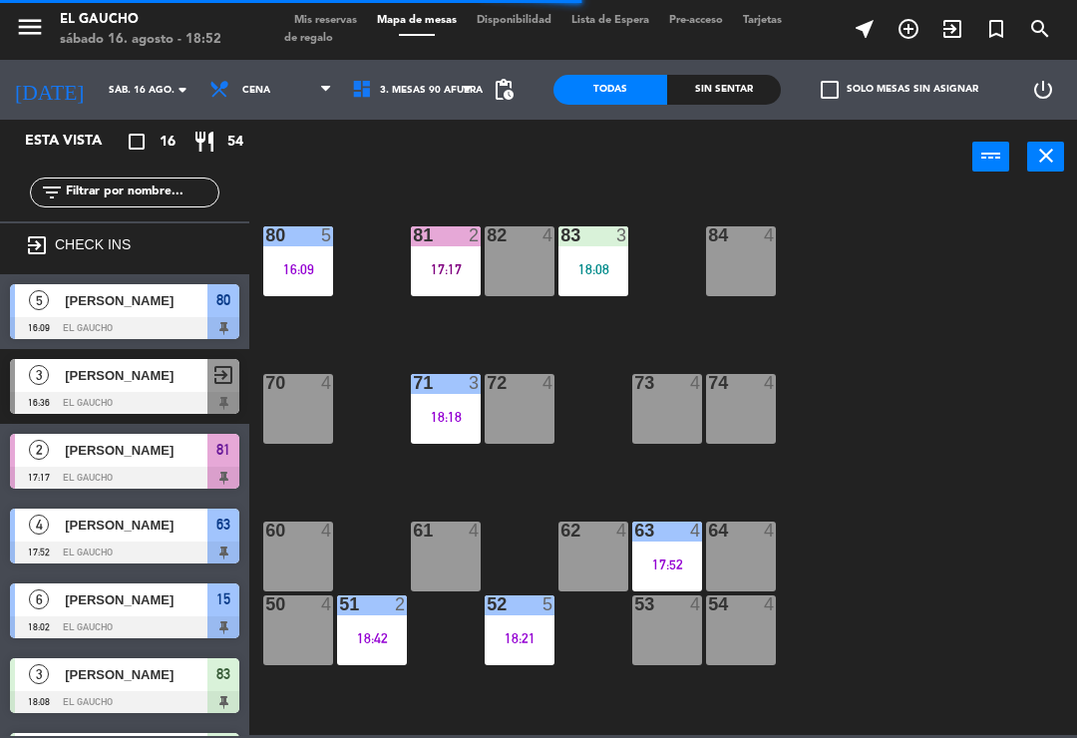
click at [294, 263] on div "16:09" at bounding box center [298, 269] width 70 height 14
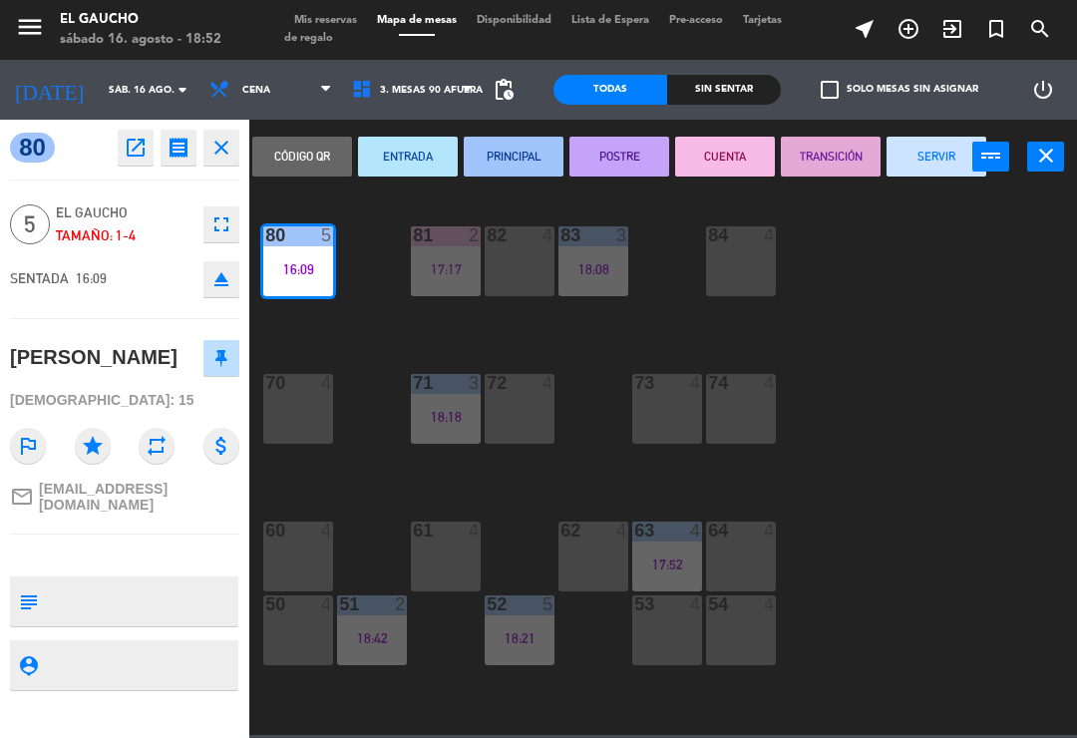
click at [823, 162] on button "TRANSICIÓN" at bounding box center [831, 157] width 100 height 40
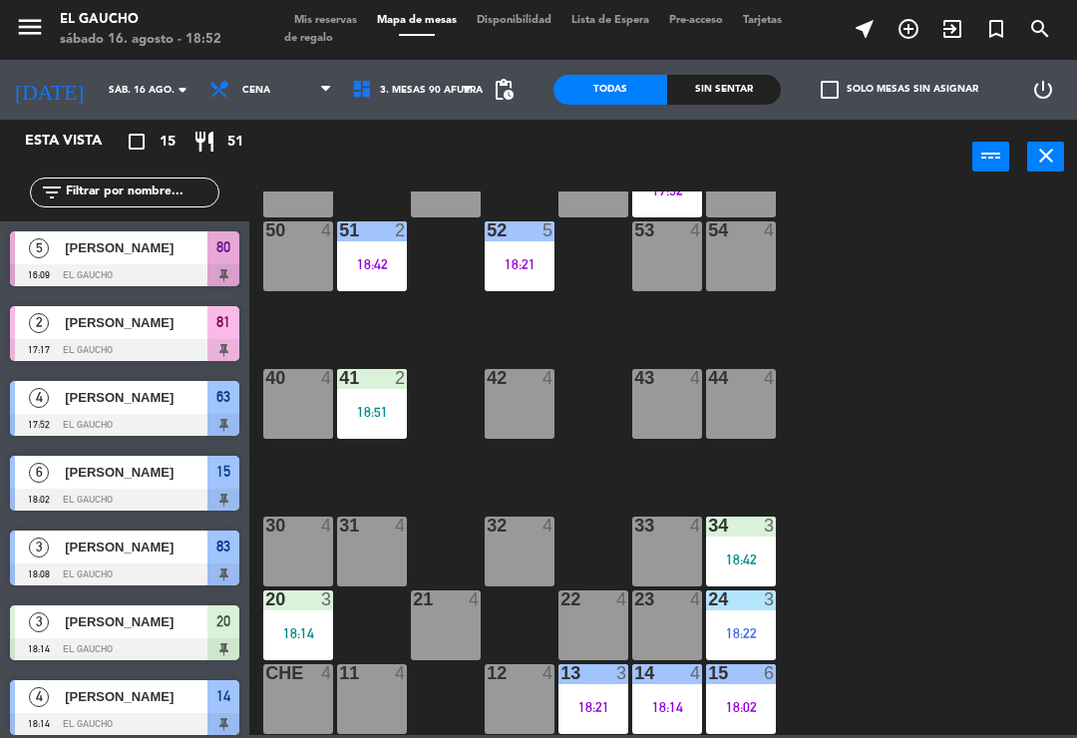
scroll to position [374, 0]
click at [295, 400] on div "40 4" at bounding box center [298, 404] width 70 height 70
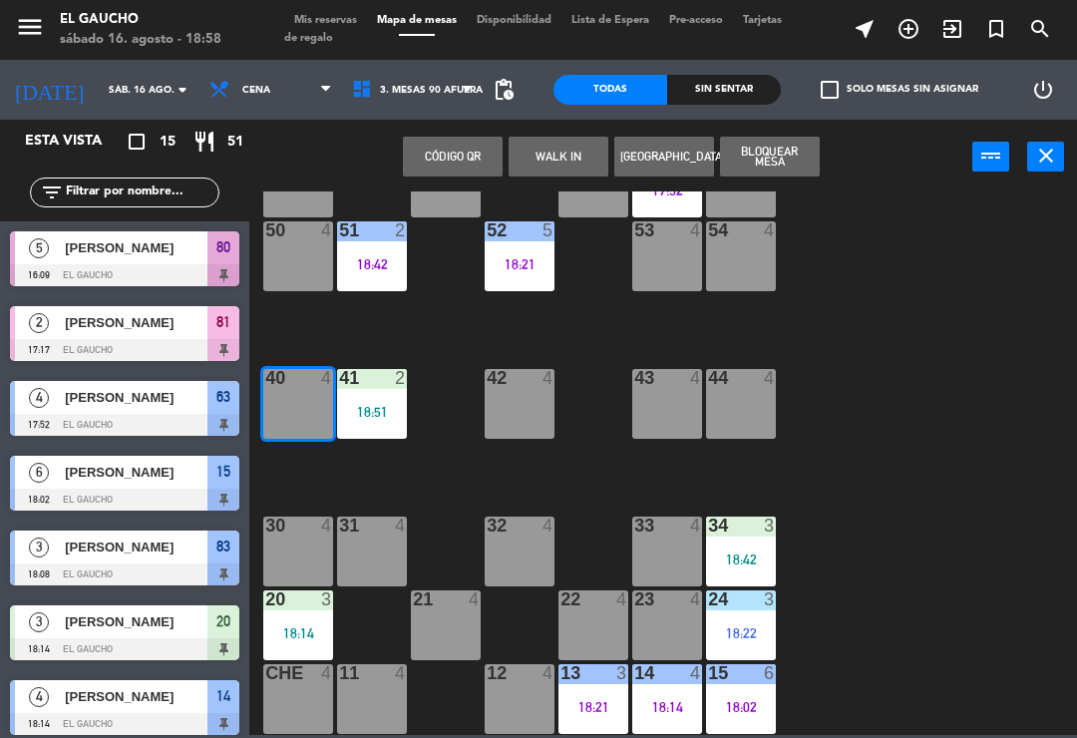
click at [558, 152] on button "WALK IN" at bounding box center [559, 157] width 100 height 40
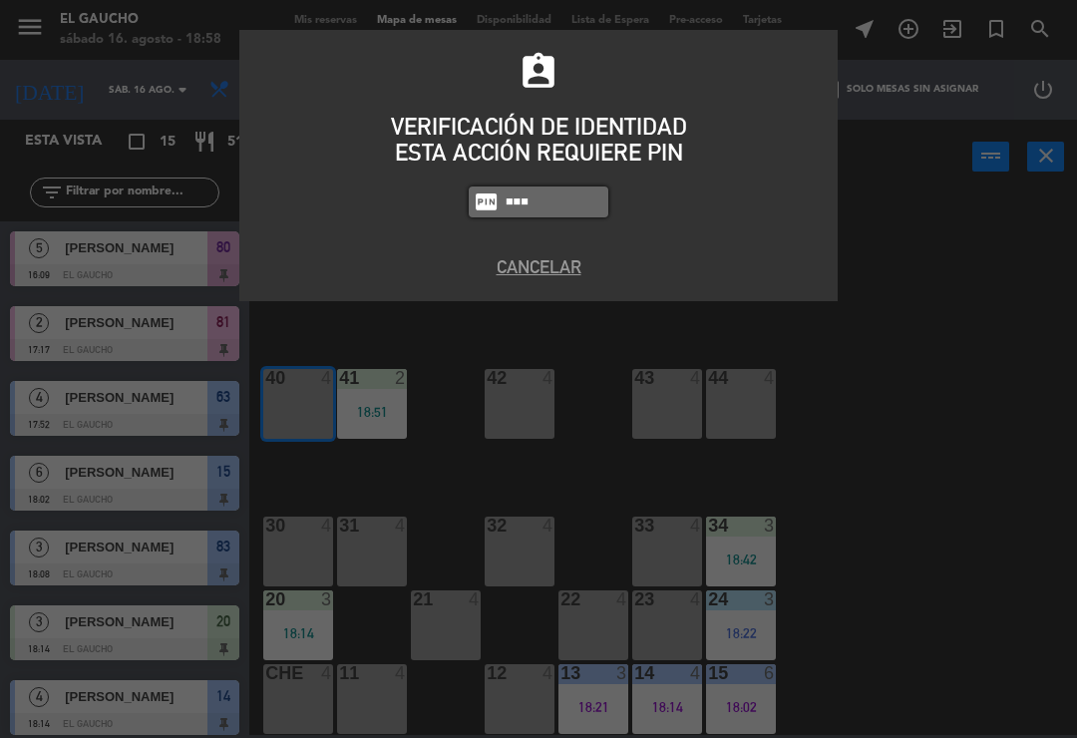
type input "3124"
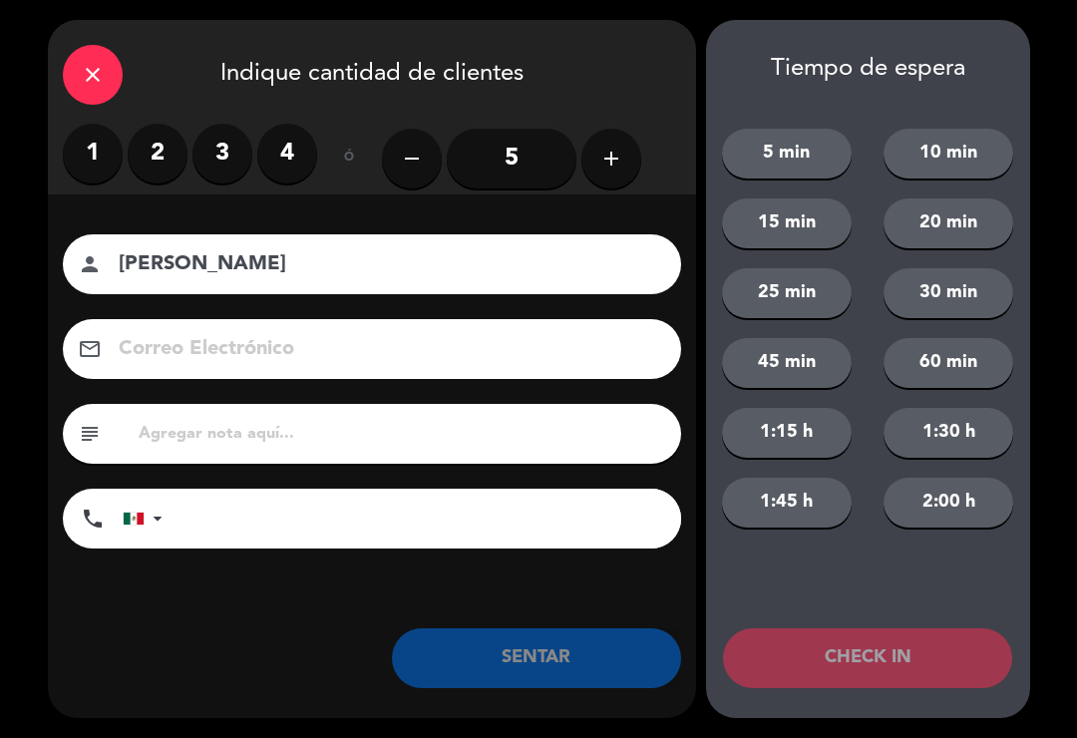
type input "[PERSON_NAME]"
click at [219, 153] on label "3" at bounding box center [223, 154] width 60 height 60
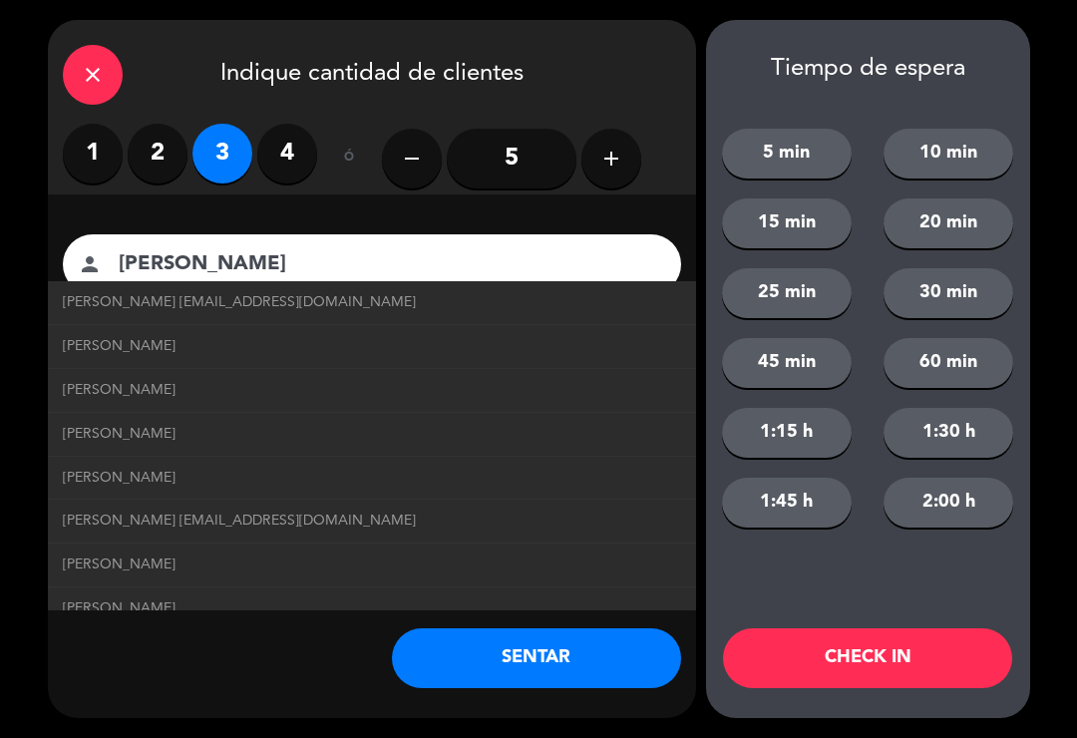
click at [334, 308] on span "[PERSON_NAME] [EMAIL_ADDRESS][DOMAIN_NAME]" at bounding box center [239, 302] width 353 height 23
type input "[EMAIL_ADDRESS][DOMAIN_NAME]"
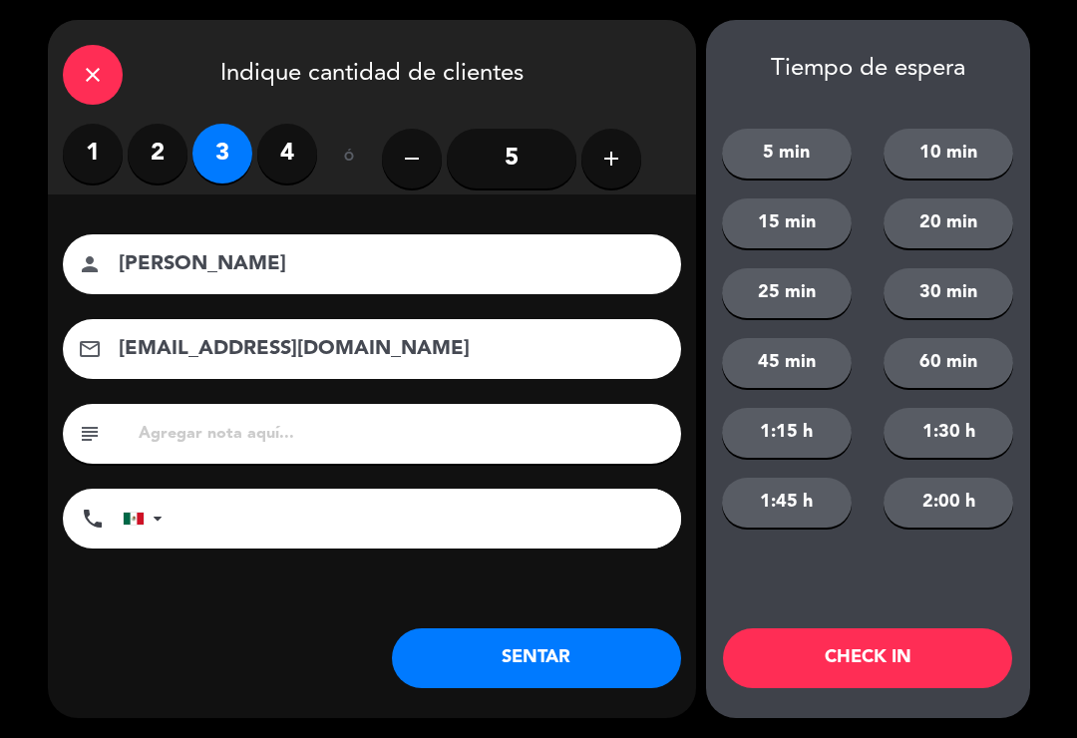
click at [531, 649] on button "SENTAR" at bounding box center [536, 658] width 289 height 60
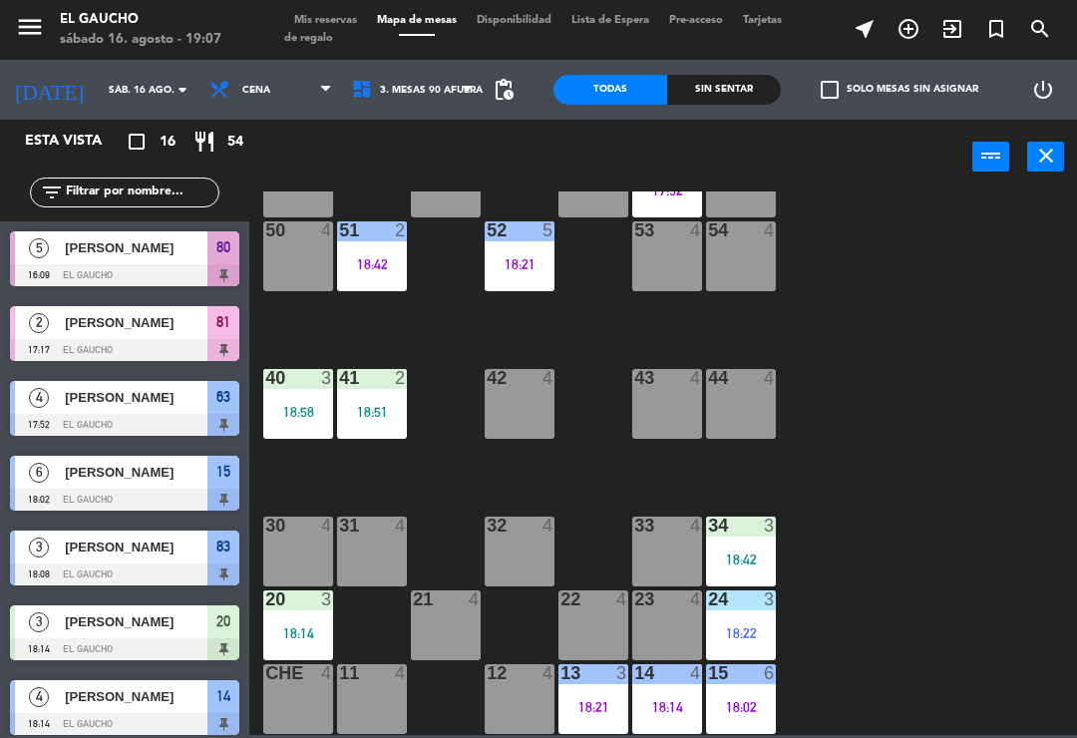
click at [473, 616] on div "21 4" at bounding box center [446, 626] width 70 height 70
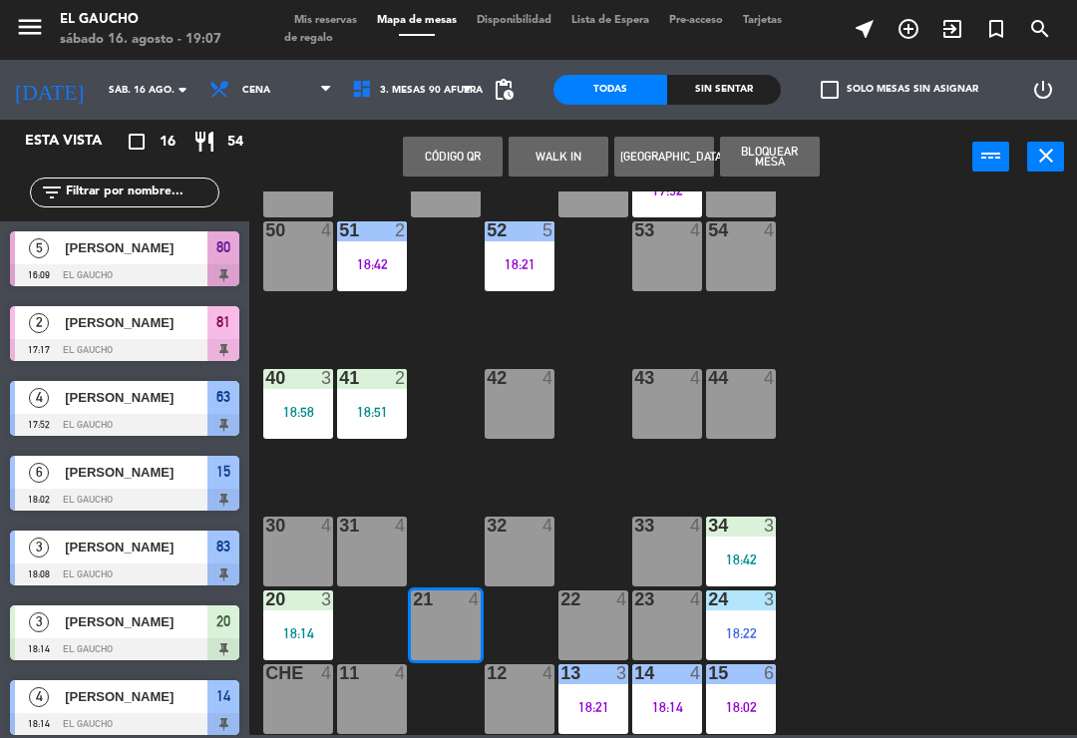
click at [564, 158] on button "WALK IN" at bounding box center [559, 157] width 100 height 40
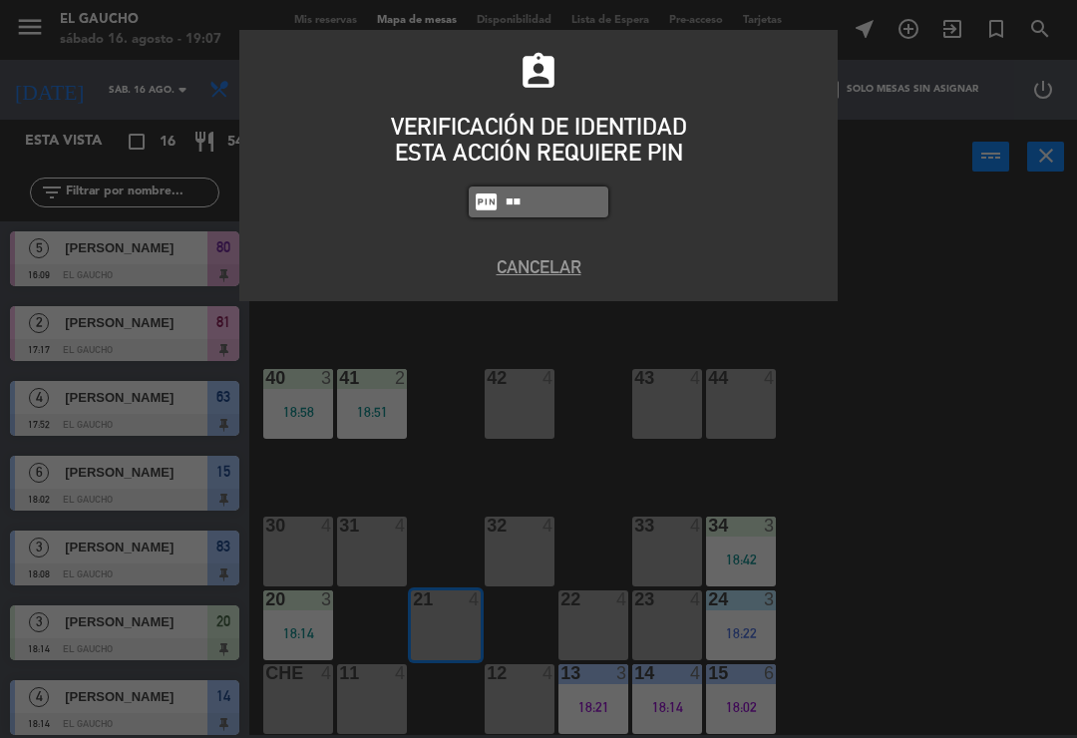
type input "3"
type input "3124"
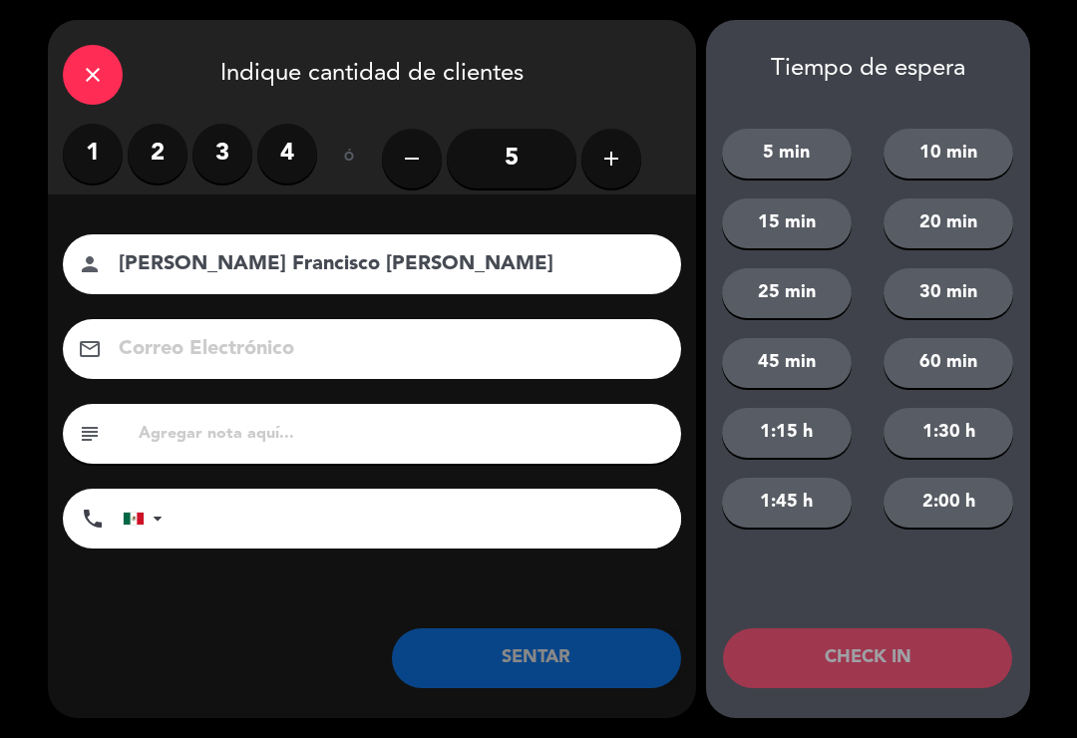
type input "[PERSON_NAME] Francisco [PERSON_NAME]"
click at [227, 159] on label "3" at bounding box center [223, 154] width 60 height 60
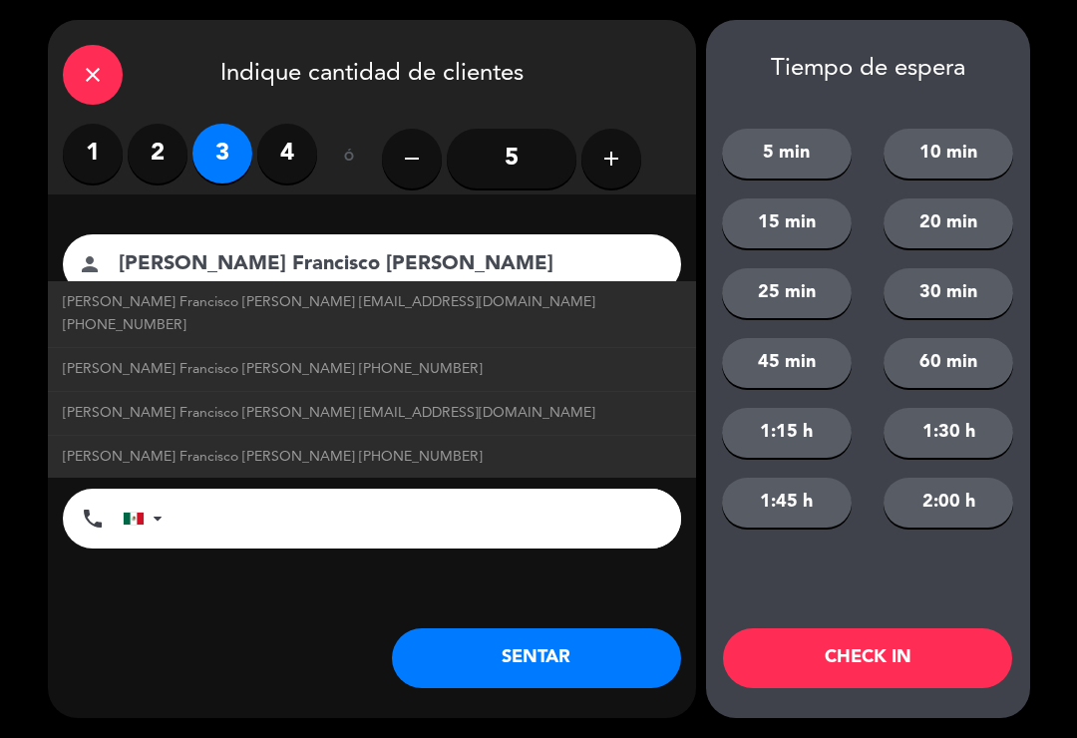
click at [489, 303] on span "[PERSON_NAME] Francisco [PERSON_NAME] [EMAIL_ADDRESS][DOMAIN_NAME] [PHONE_NUMBE…" at bounding box center [372, 314] width 619 height 46
type input "[EMAIL_ADDRESS][DOMAIN_NAME]"
type input "[PHONE_NUMBER]"
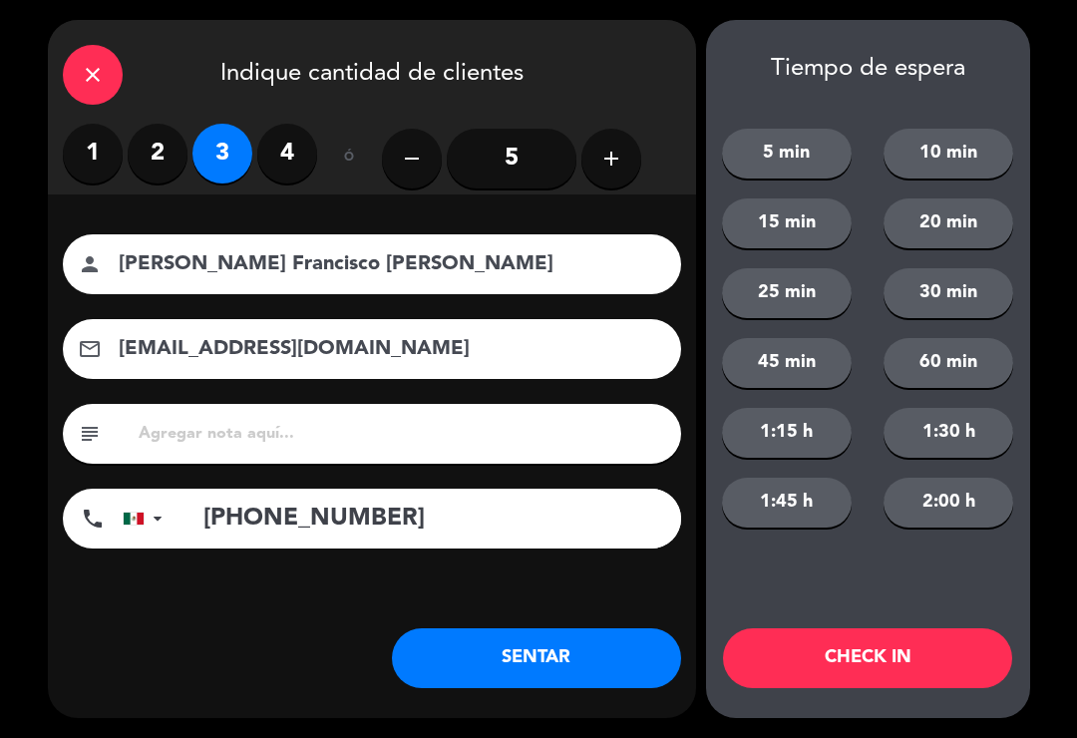
click at [532, 637] on button "SENTAR" at bounding box center [536, 658] width 289 height 60
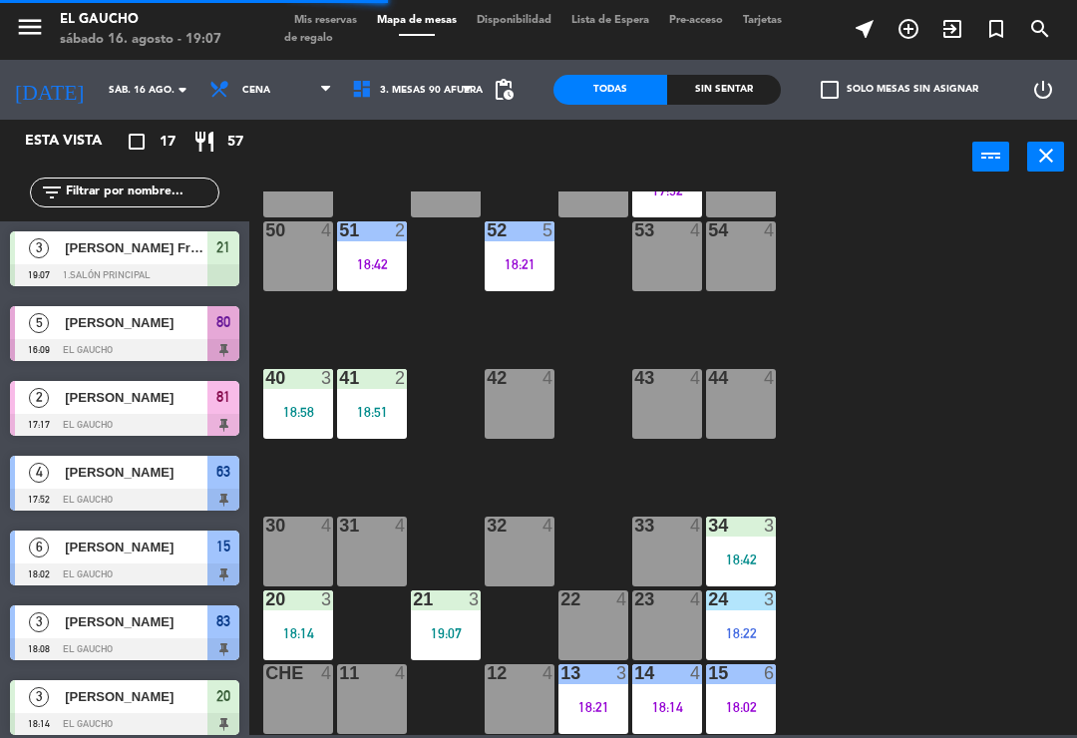
click at [280, 623] on div "20 3 18:14" at bounding box center [298, 626] width 70 height 70
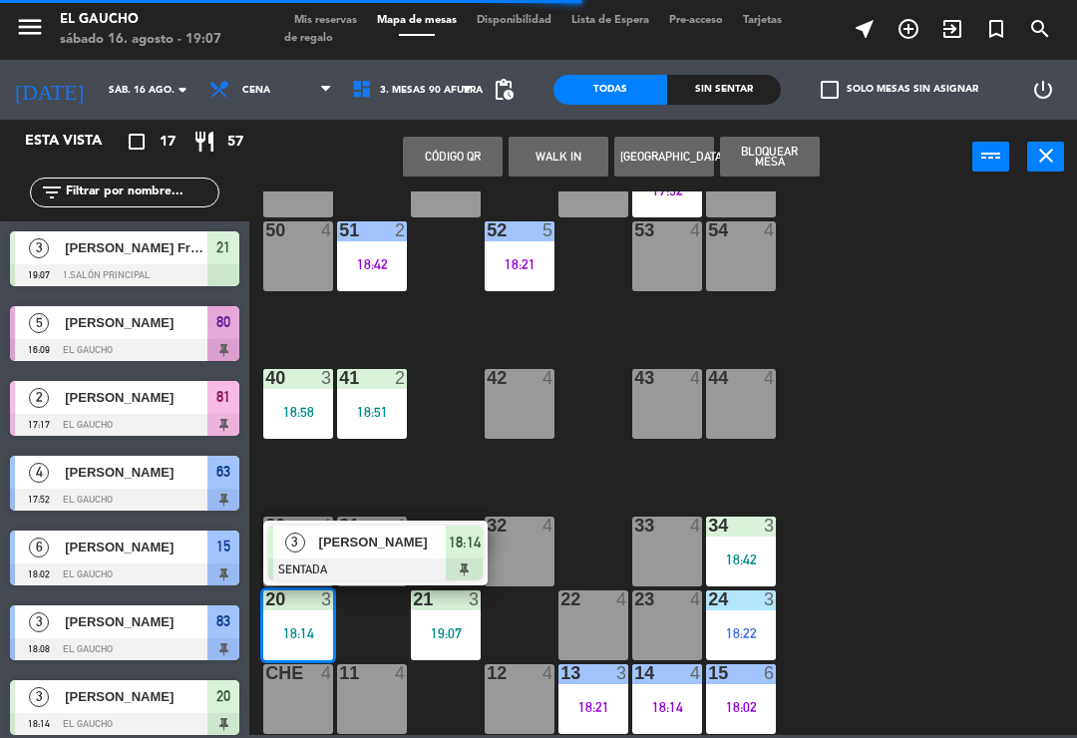
click at [348, 544] on span "[PERSON_NAME]" at bounding box center [383, 542] width 128 height 21
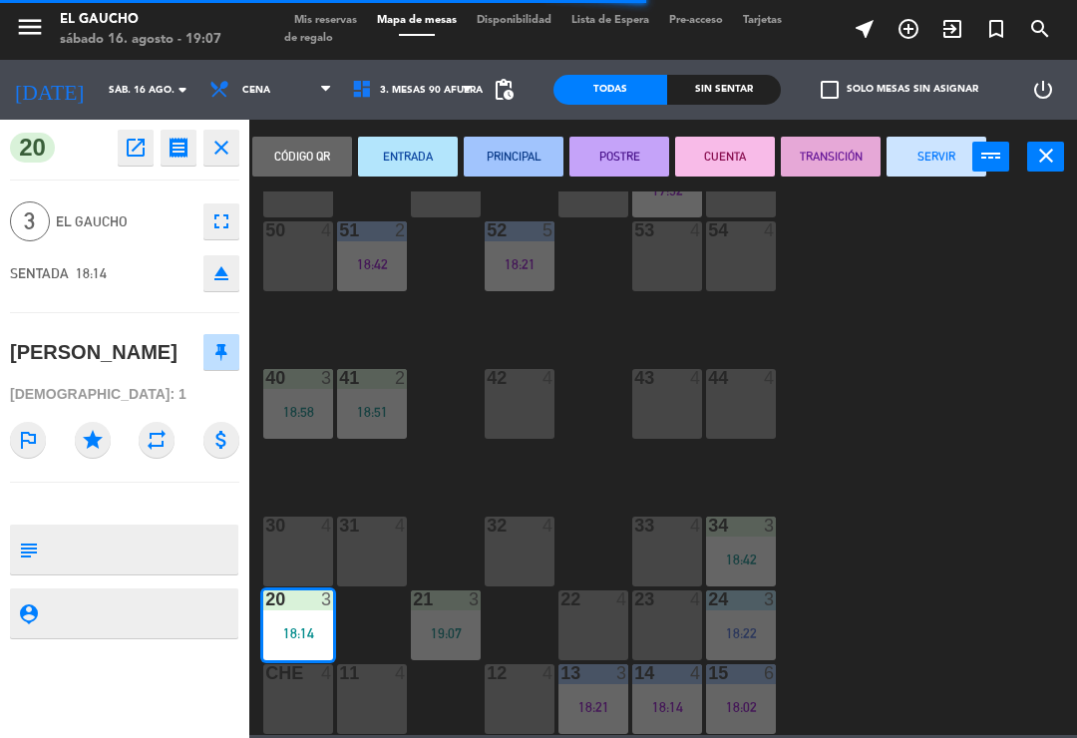
click at [524, 152] on button "PRINCIPAL" at bounding box center [514, 157] width 100 height 40
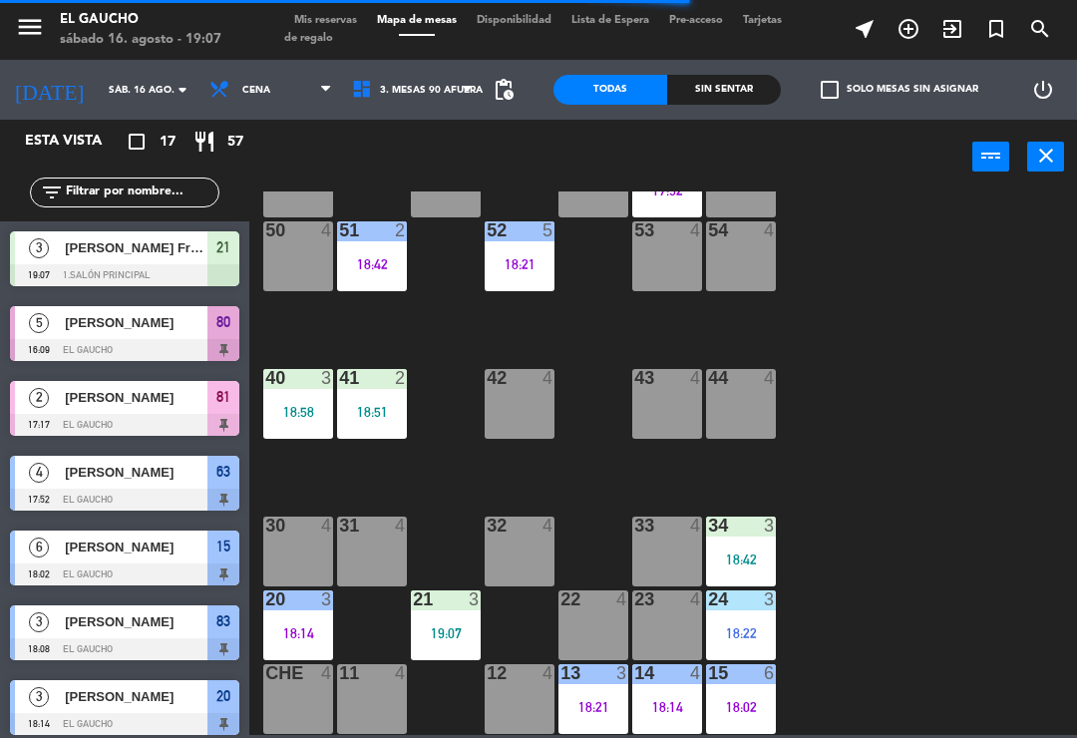
click at [295, 408] on div "18:58" at bounding box center [298, 412] width 70 height 14
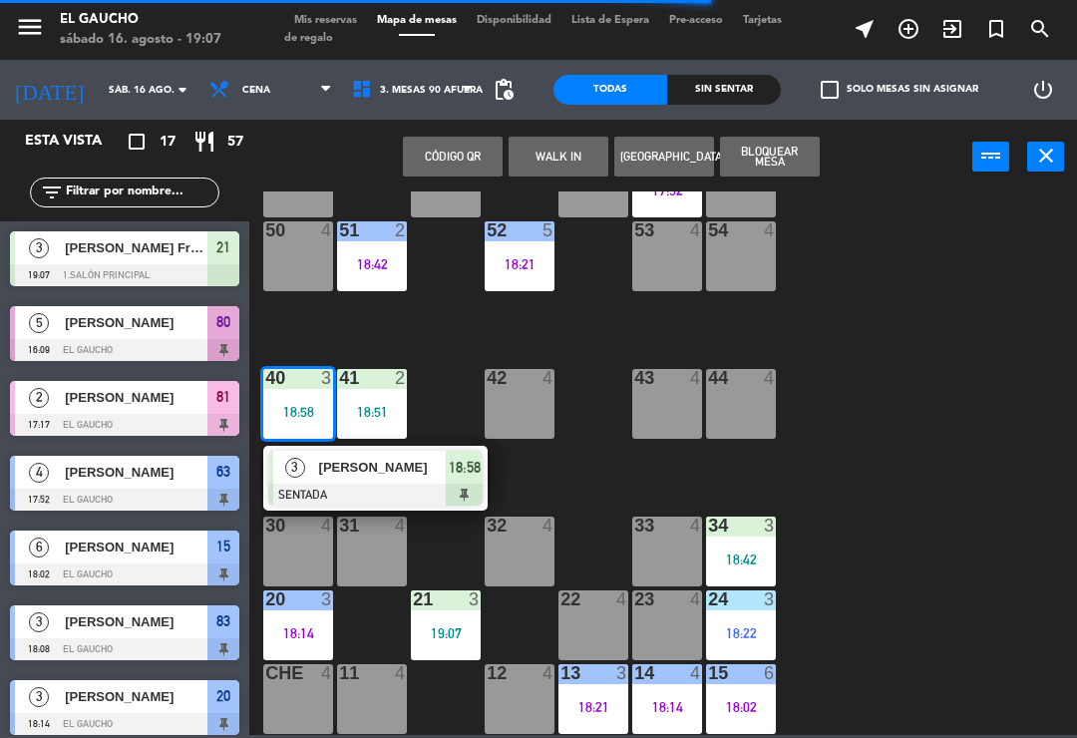
click at [334, 489] on div at bounding box center [375, 495] width 214 height 22
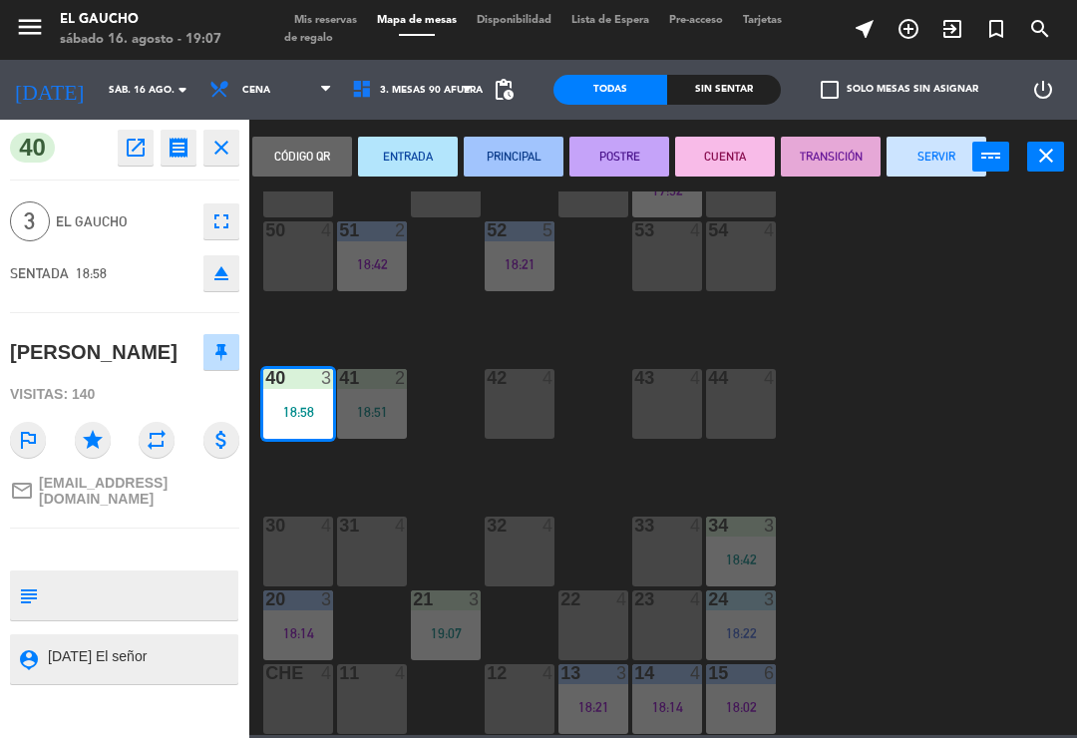
click at [386, 410] on div "18:51" at bounding box center [372, 412] width 70 height 14
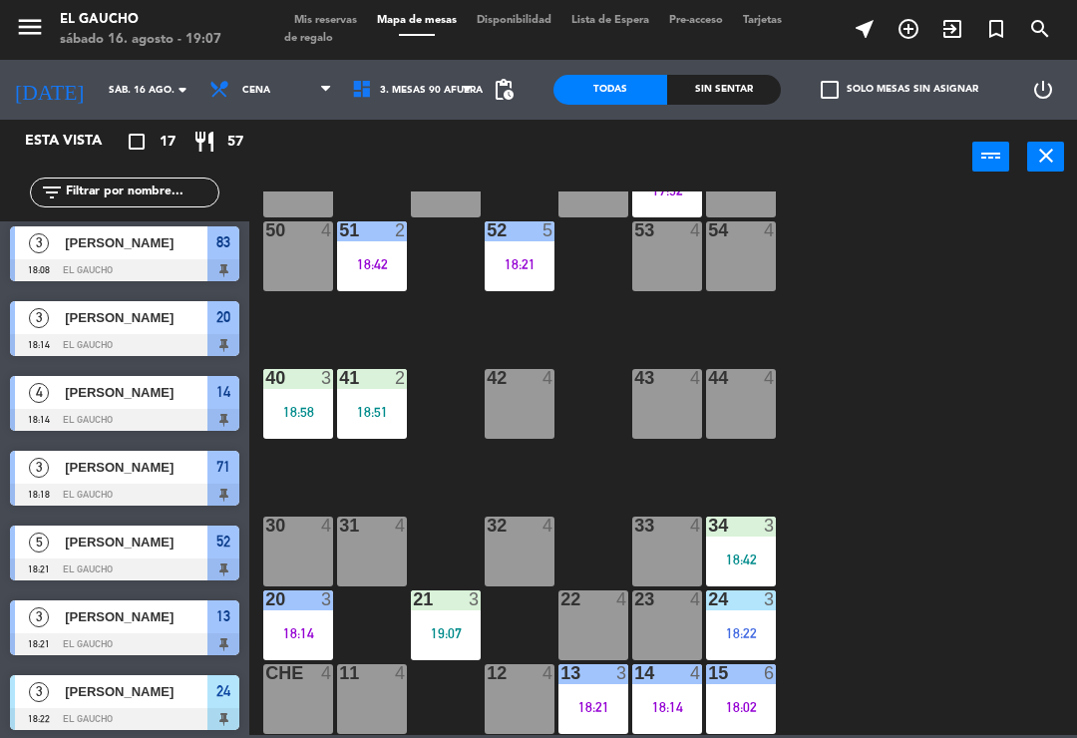
click at [391, 419] on div "41 2 18:51" at bounding box center [372, 404] width 70 height 70
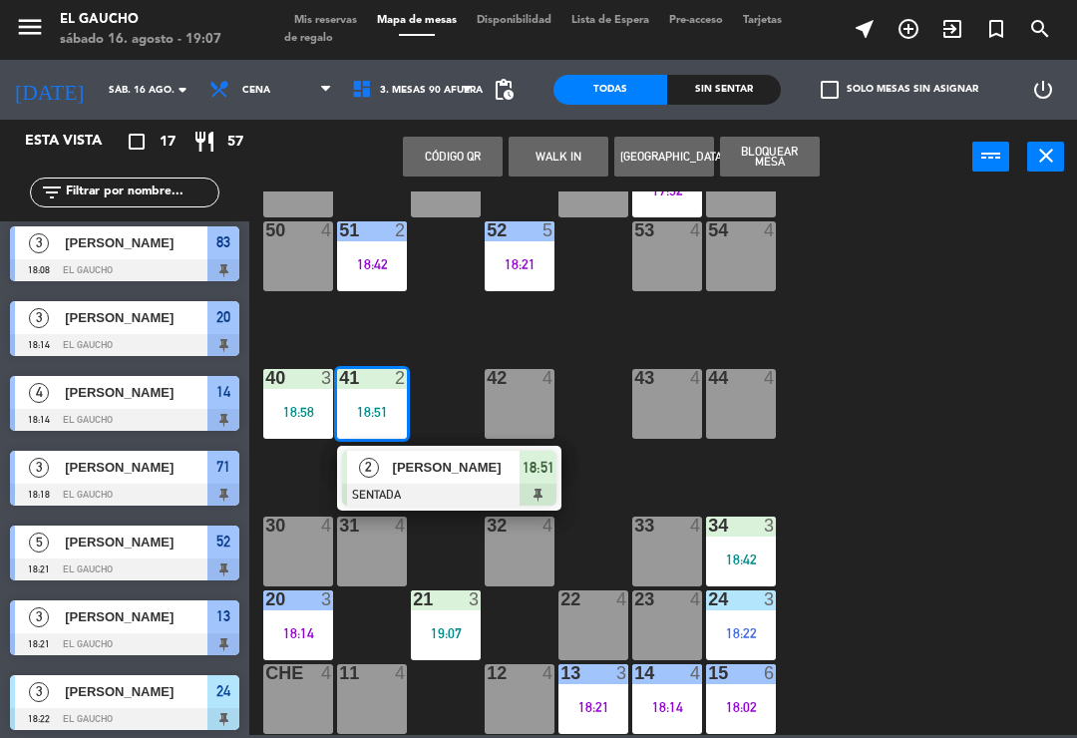
click at [429, 479] on div "[PERSON_NAME]" at bounding box center [456, 467] width 130 height 33
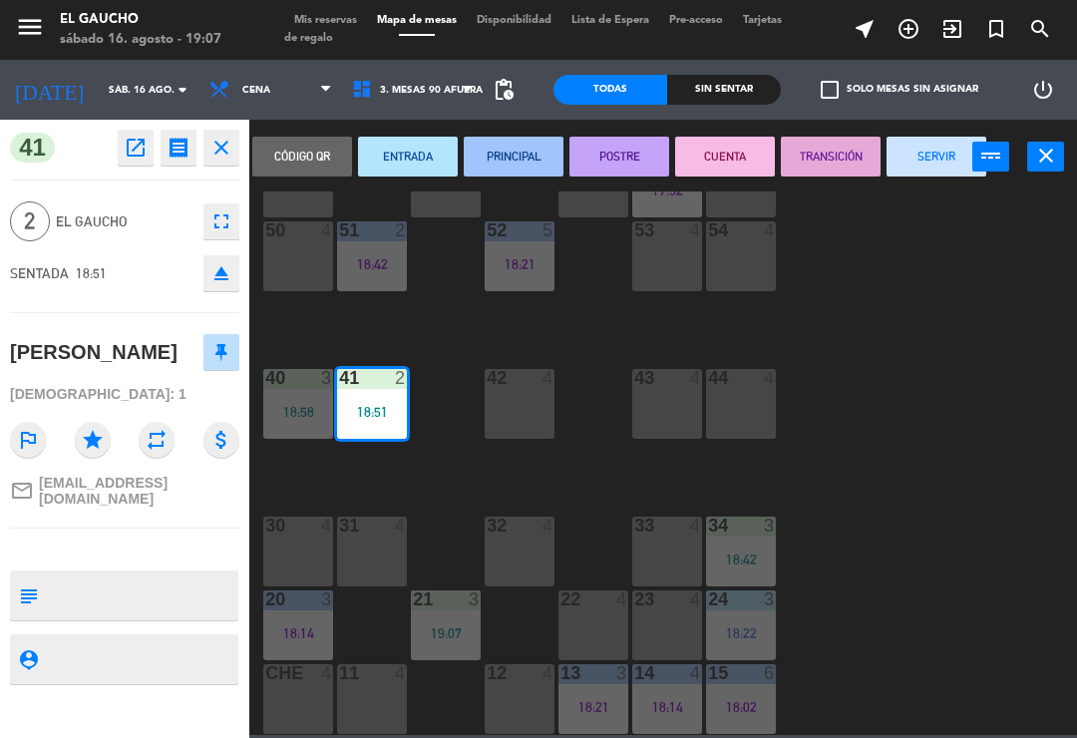
click at [515, 156] on button "PRINCIPAL" at bounding box center [514, 157] width 100 height 40
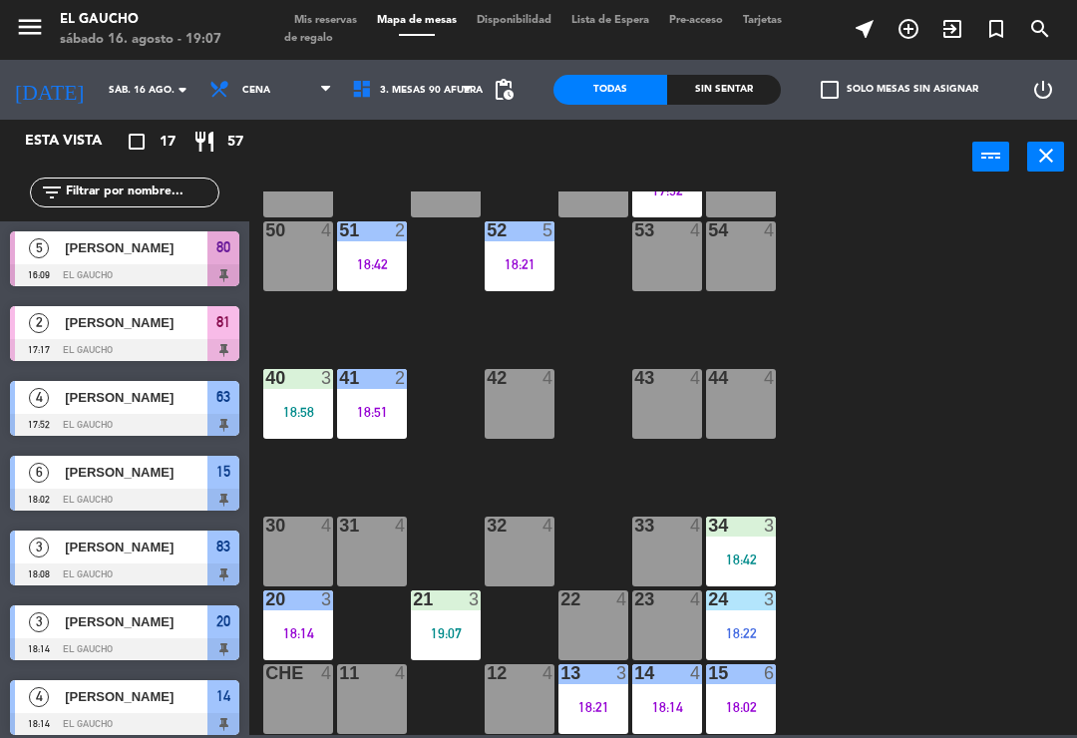
scroll to position [229, 0]
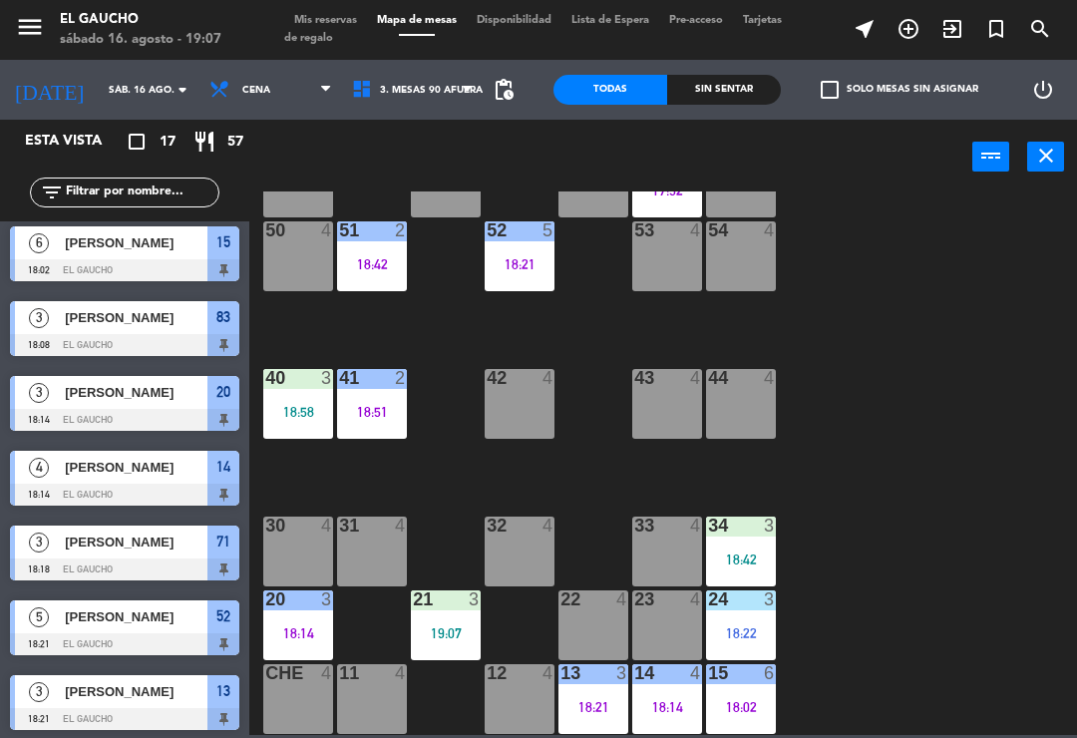
click at [300, 416] on div "18:58" at bounding box center [298, 412] width 70 height 14
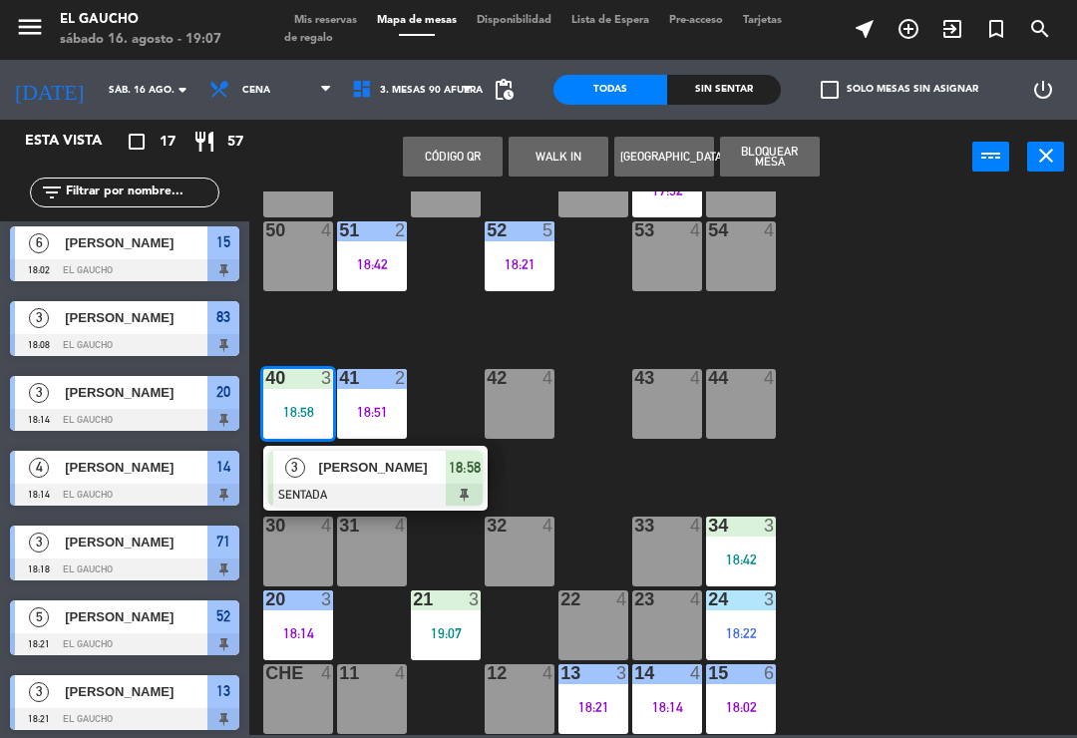
click at [352, 466] on span "[PERSON_NAME]" at bounding box center [383, 467] width 128 height 21
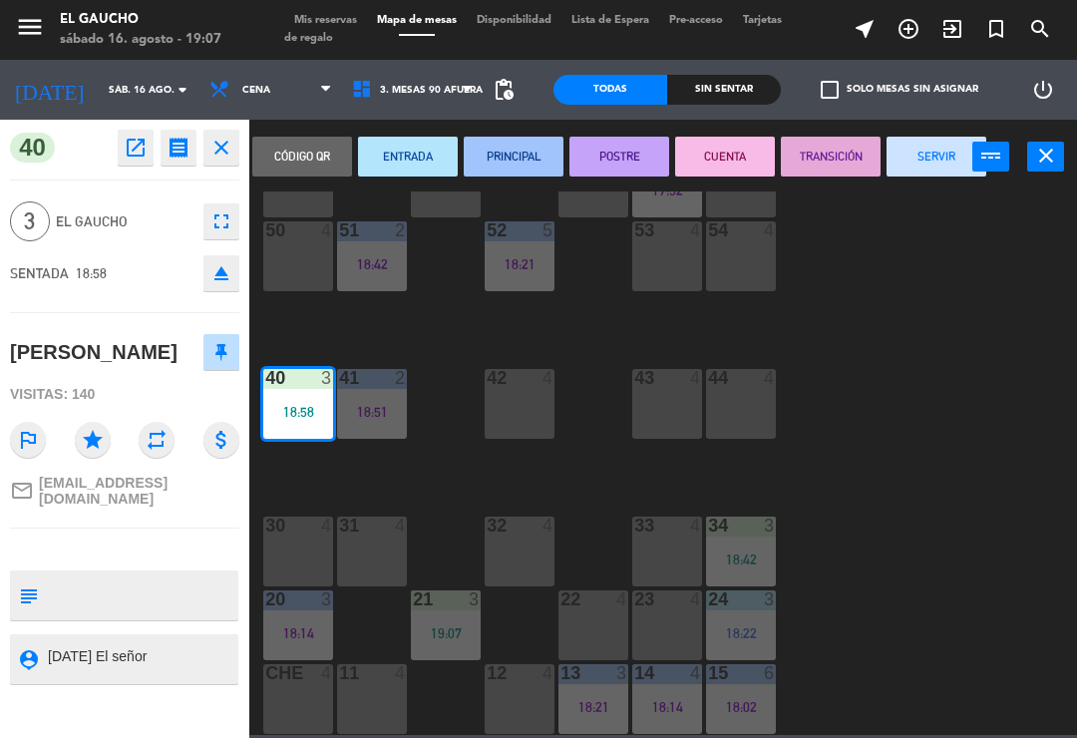
click at [499, 156] on button "PRINCIPAL" at bounding box center [514, 157] width 100 height 40
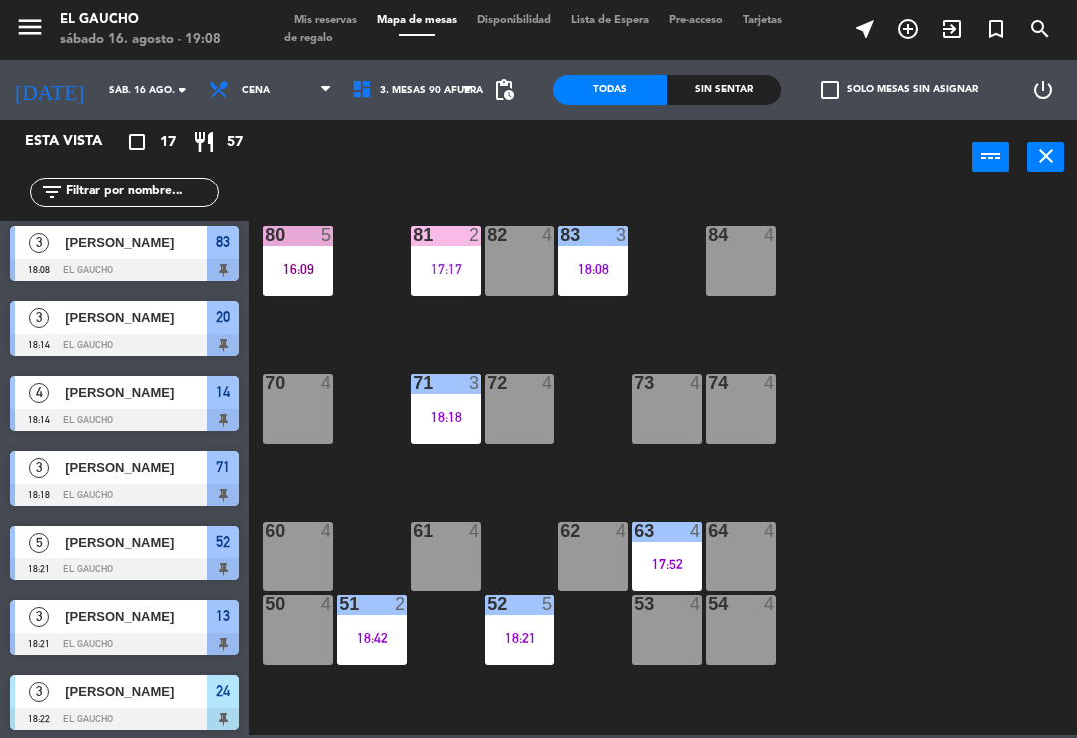
scroll to position [0, 0]
click at [610, 288] on div "83 3 18:08" at bounding box center [594, 261] width 70 height 70
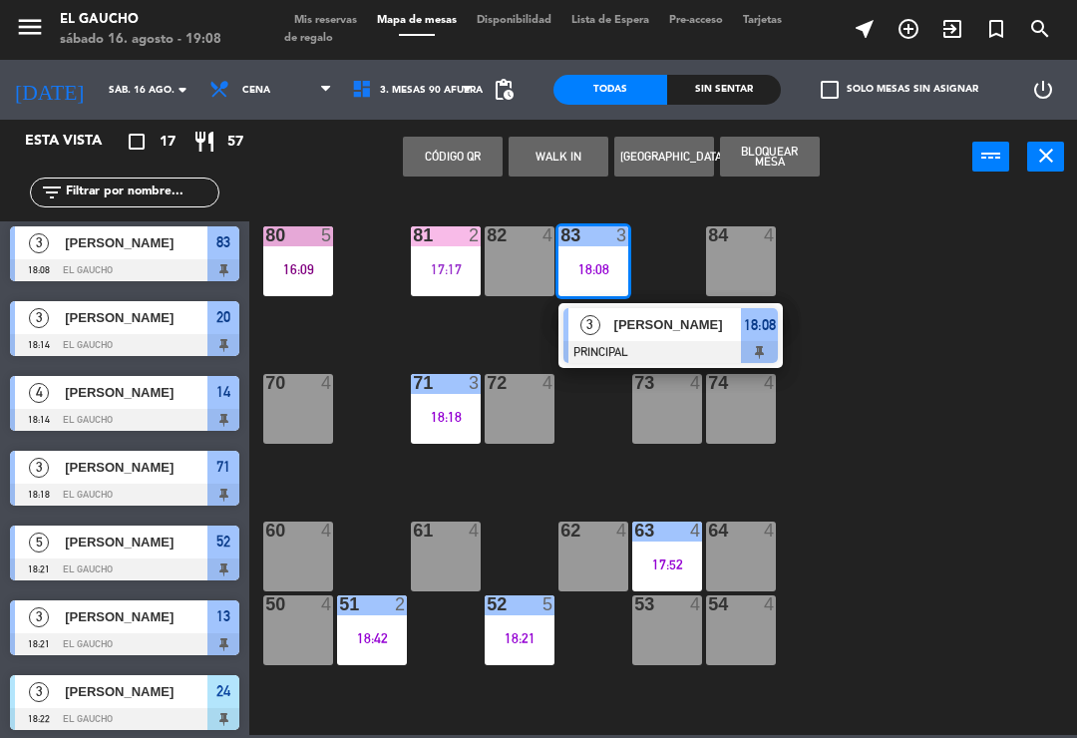
click at [641, 345] on div at bounding box center [671, 352] width 214 height 22
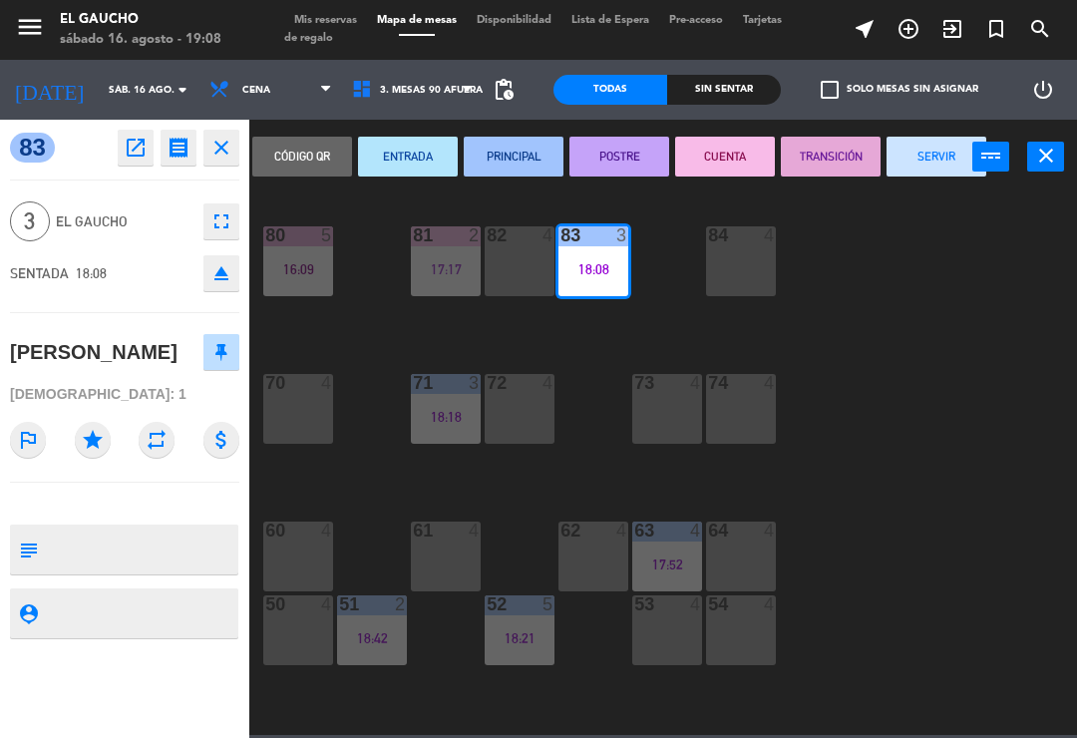
click at [925, 156] on button "SERVIR" at bounding box center [937, 157] width 100 height 40
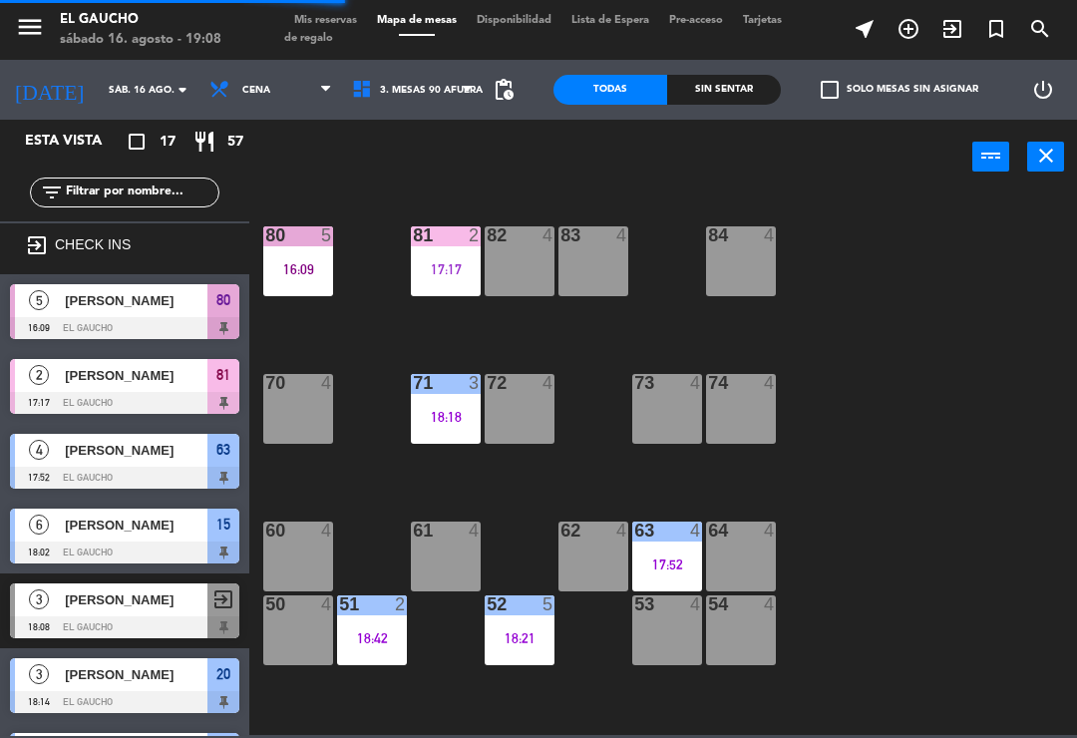
click at [451, 280] on div "81 2 17:17" at bounding box center [446, 261] width 70 height 70
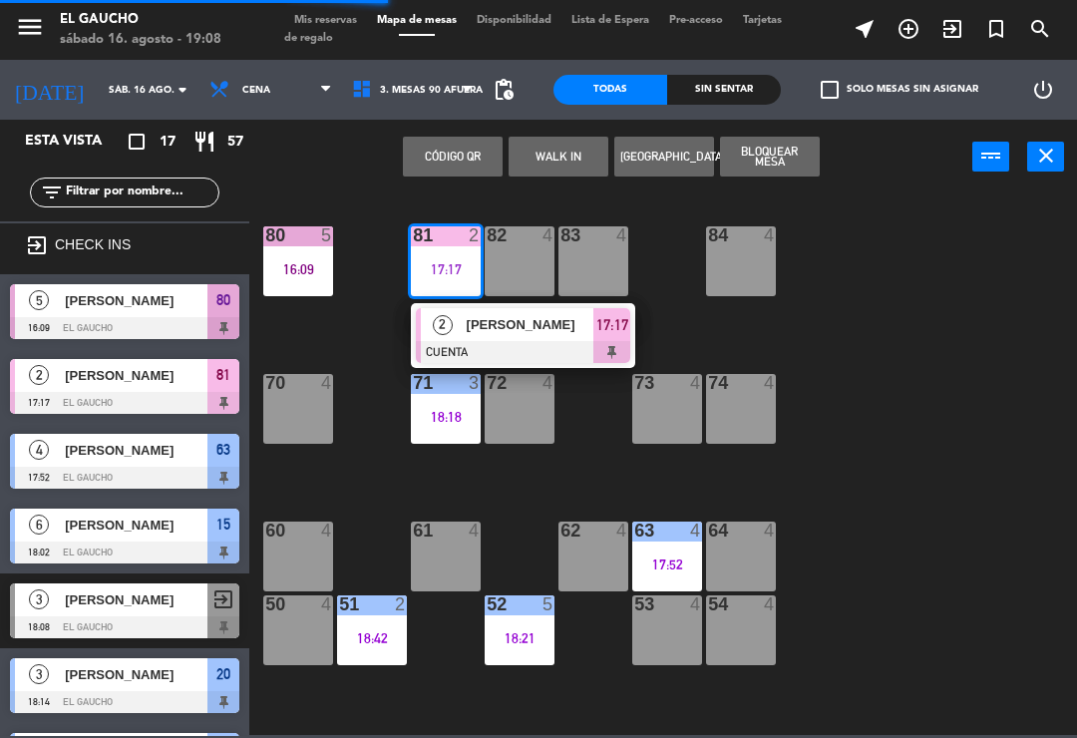
click at [526, 339] on div "[PERSON_NAME]" at bounding box center [530, 324] width 130 height 33
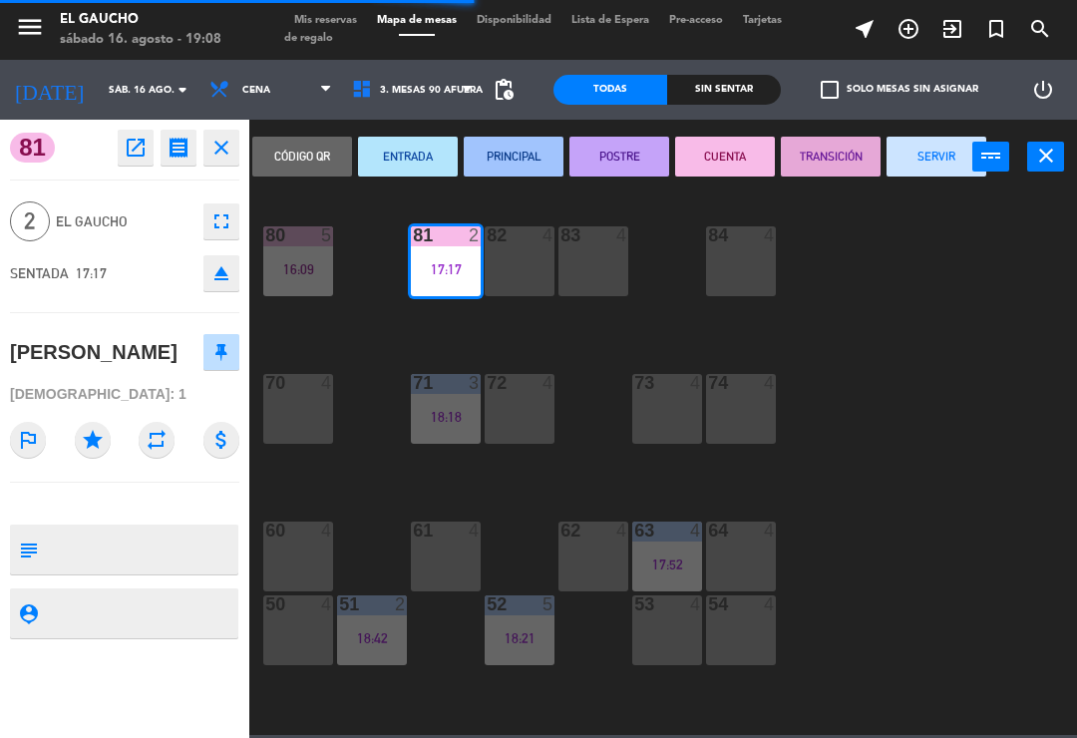
click at [933, 154] on button "SERVIR" at bounding box center [937, 157] width 100 height 40
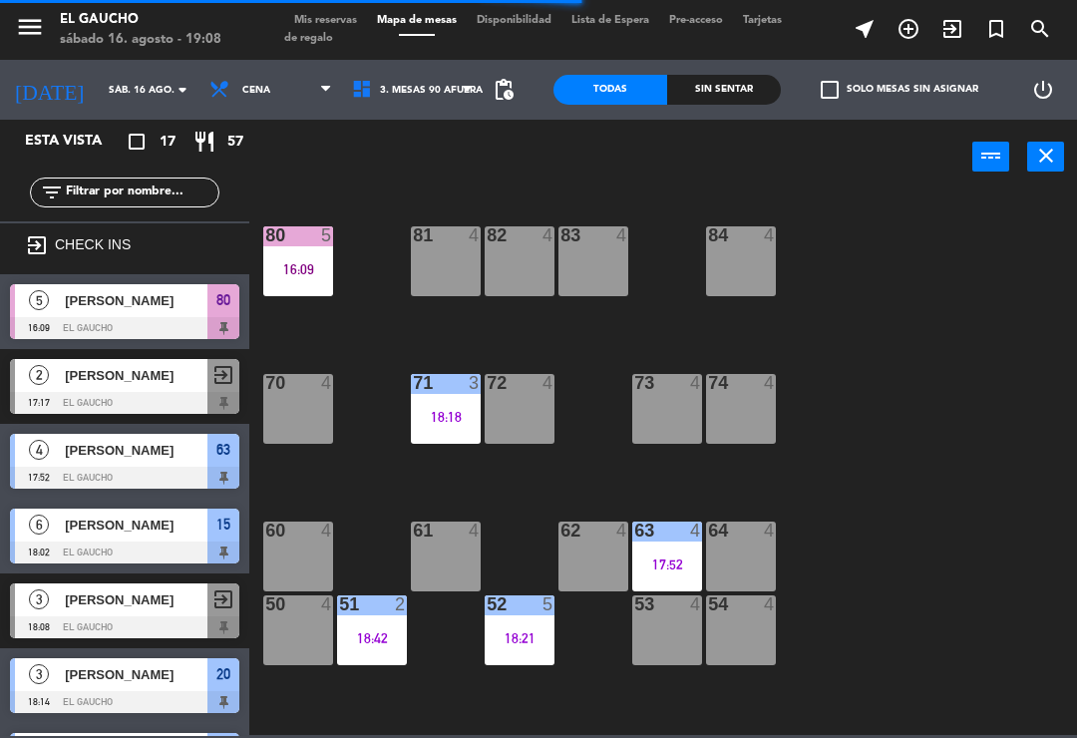
click at [297, 296] on div "80 5 16:09" at bounding box center [298, 261] width 70 height 70
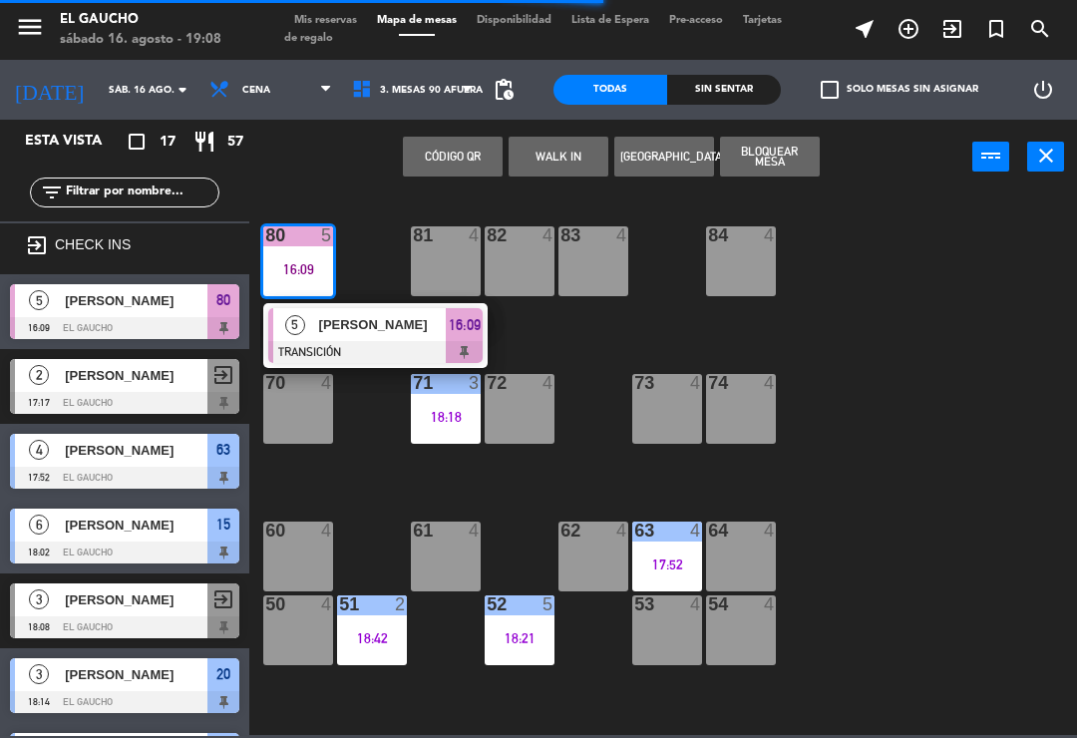
click at [368, 377] on div "84 4 80 5 16:09 5 [PERSON_NAME] TRANSICIÓN 16:09 83 4 82 4 81 4 70 4 71 3 18:18…" at bounding box center [668, 464] width 817 height 544
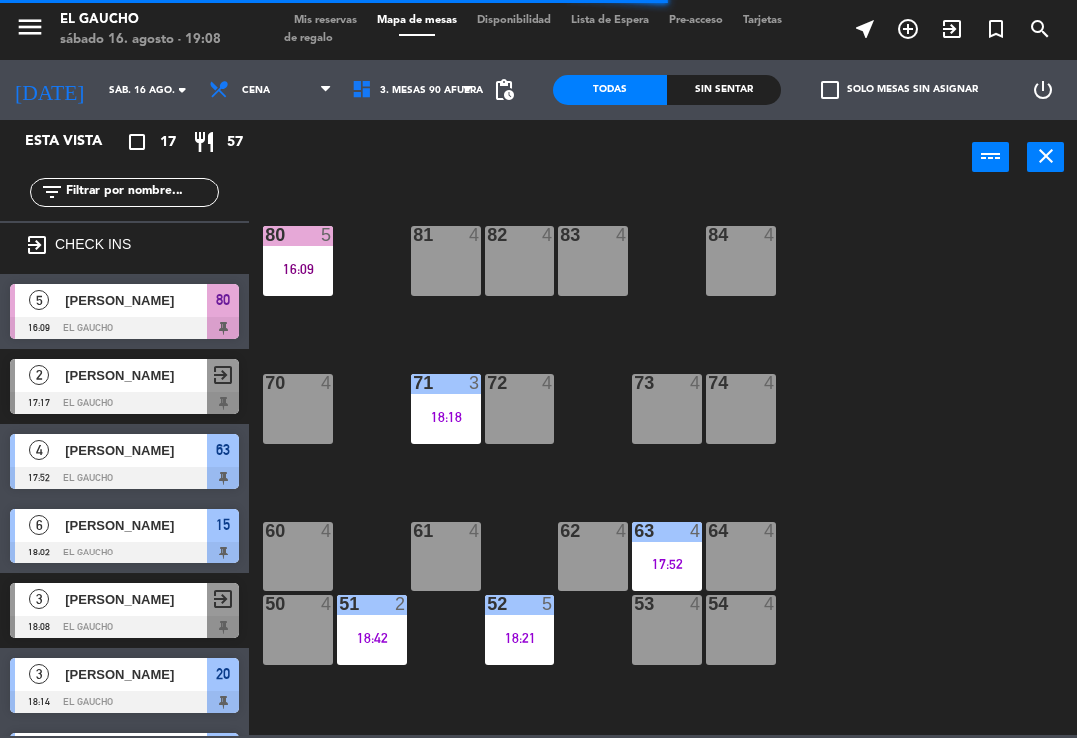
click at [291, 270] on div "16:09" at bounding box center [298, 269] width 70 height 14
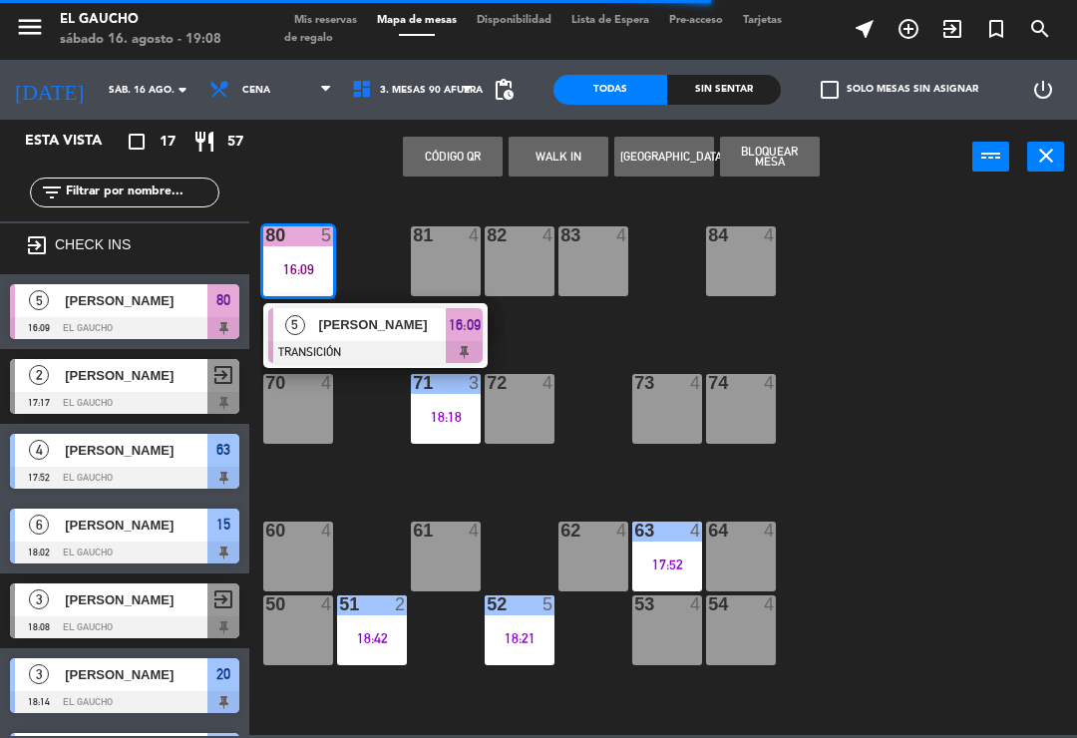
click at [347, 362] on div "5 [PERSON_NAME] TRANSICIÓN 16:09" at bounding box center [375, 335] width 224 height 65
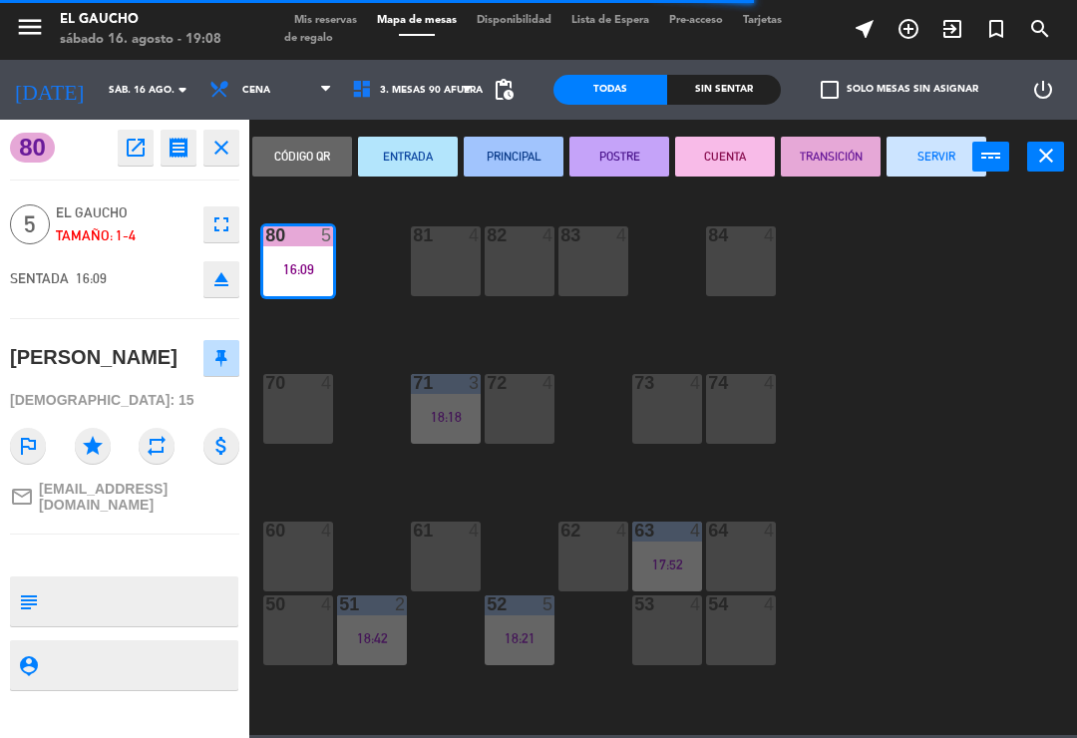
click at [942, 158] on button "SERVIR" at bounding box center [937, 157] width 100 height 40
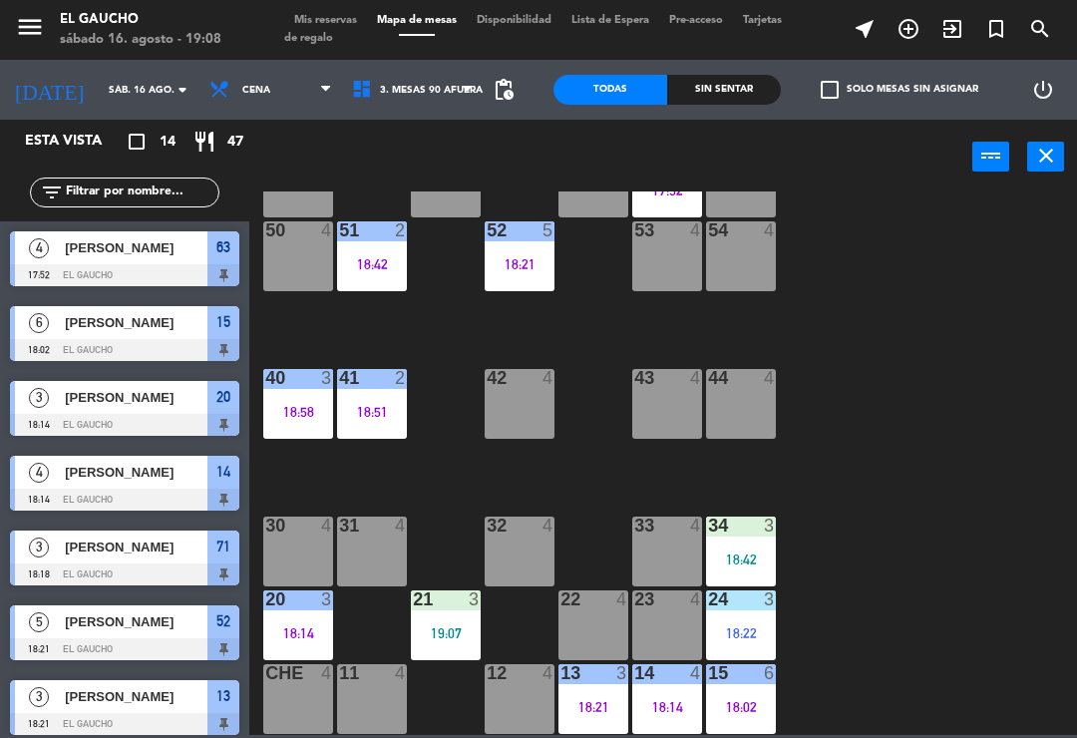
scroll to position [374, 0]
click at [767, 562] on div "18:42" at bounding box center [741, 560] width 70 height 14
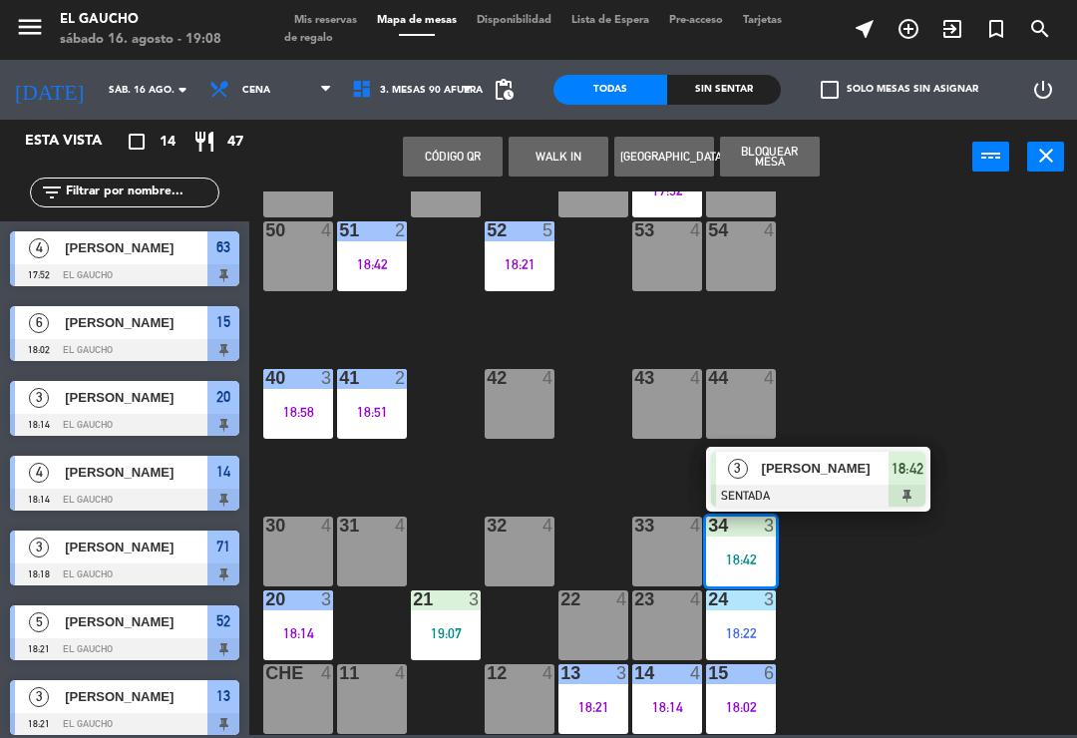
click at [829, 473] on span "[PERSON_NAME]" at bounding box center [826, 468] width 128 height 21
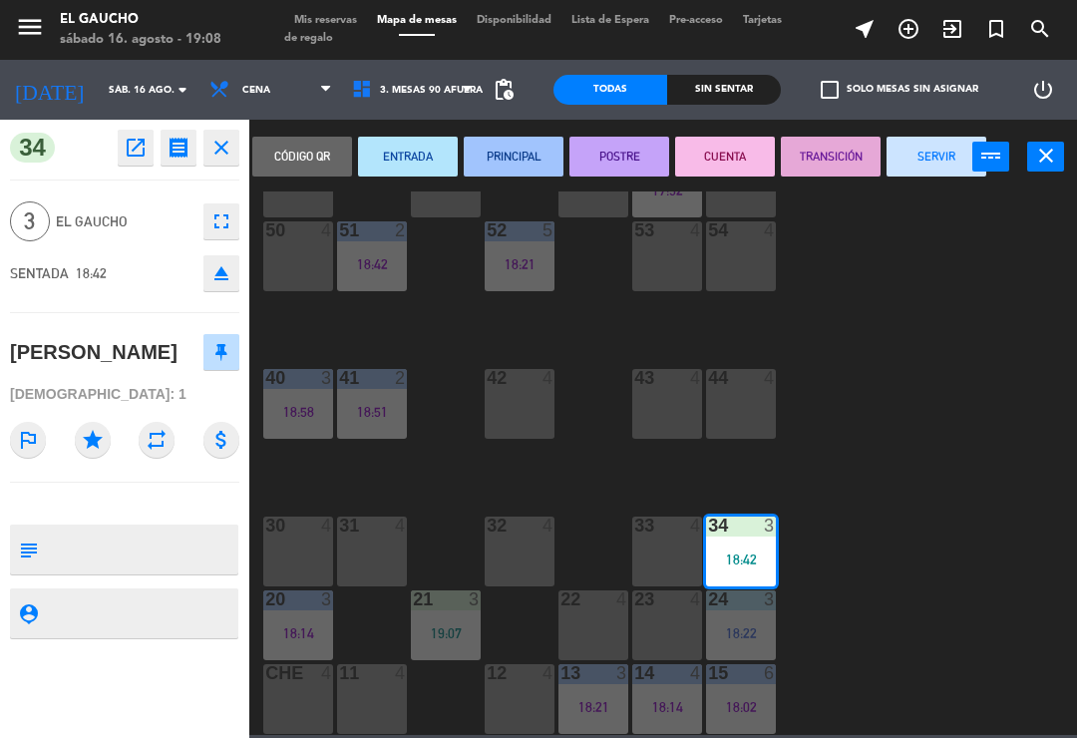
click at [496, 153] on button "PRINCIPAL" at bounding box center [514, 157] width 100 height 40
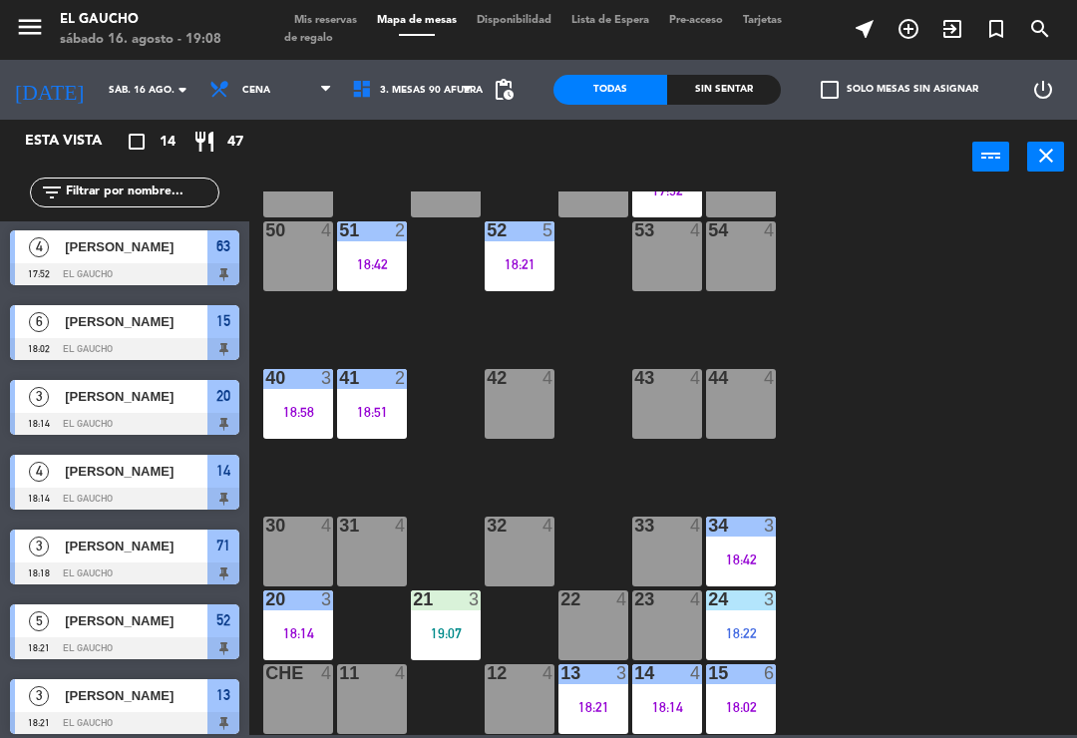
click at [762, 626] on div "18:22" at bounding box center [741, 633] width 70 height 14
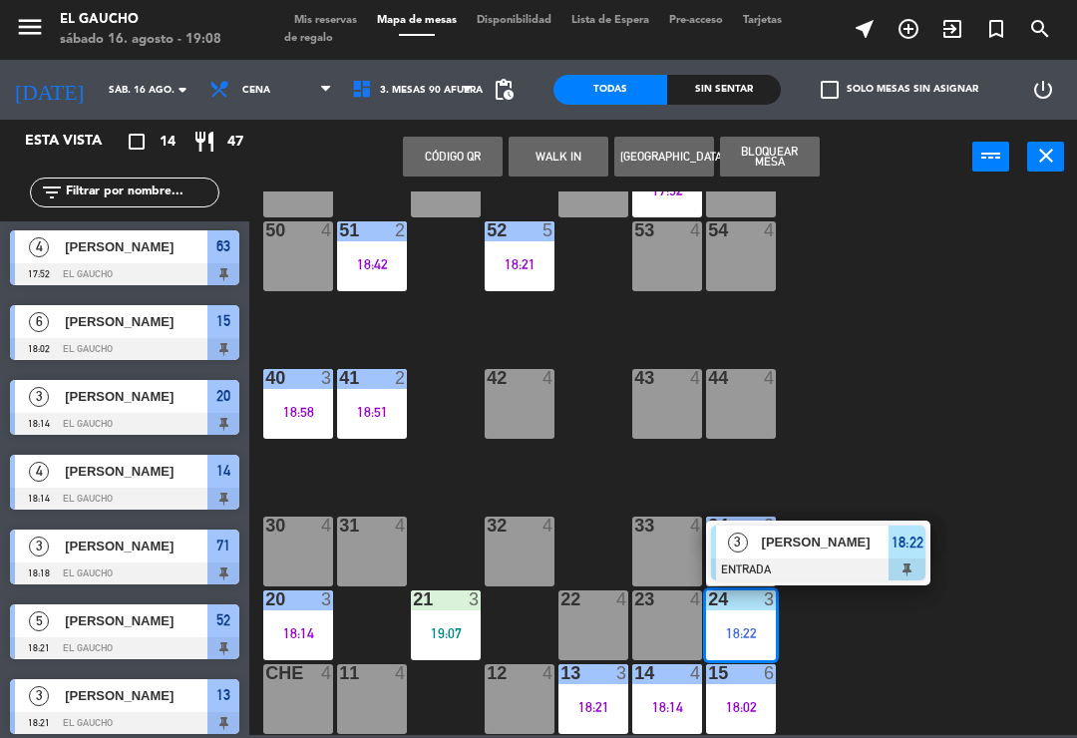
click at [828, 554] on div "[PERSON_NAME]" at bounding box center [825, 542] width 130 height 33
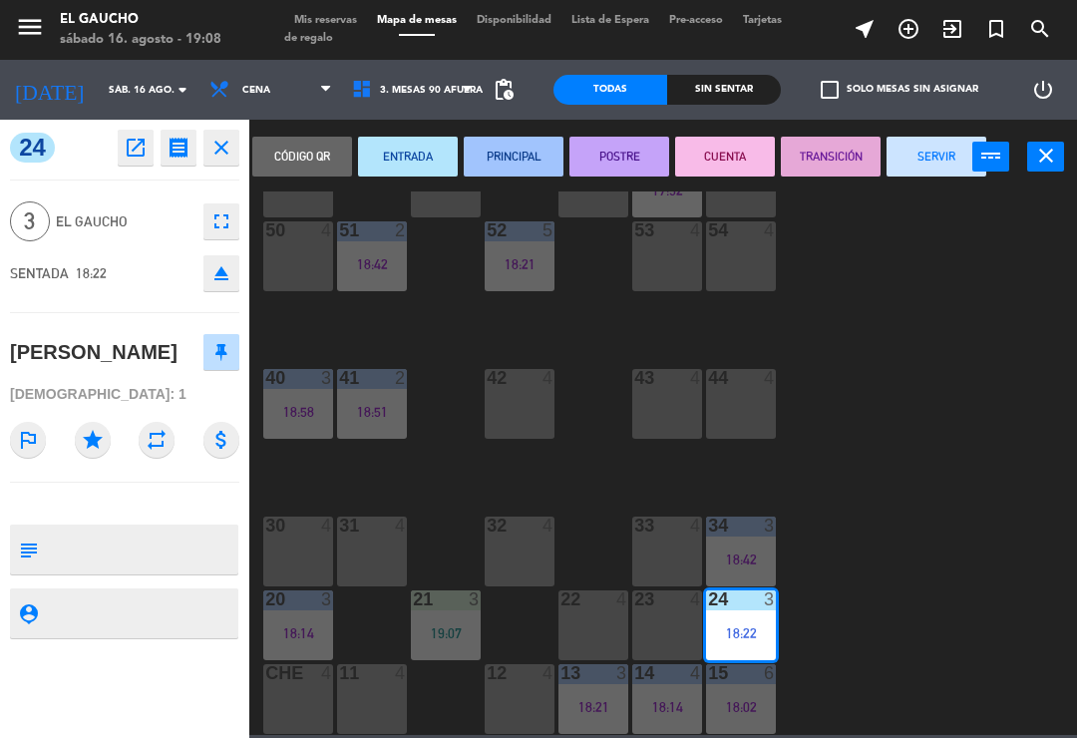
click at [521, 159] on button "PRINCIPAL" at bounding box center [514, 157] width 100 height 40
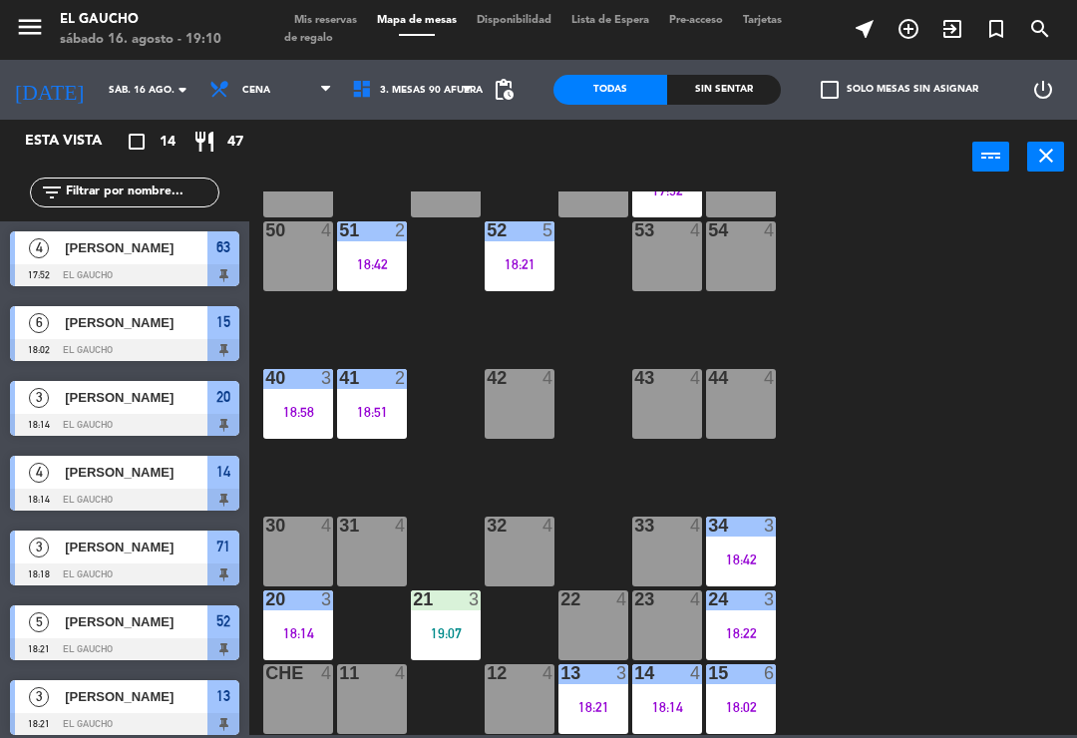
click at [743, 402] on div "44 4" at bounding box center [741, 404] width 70 height 70
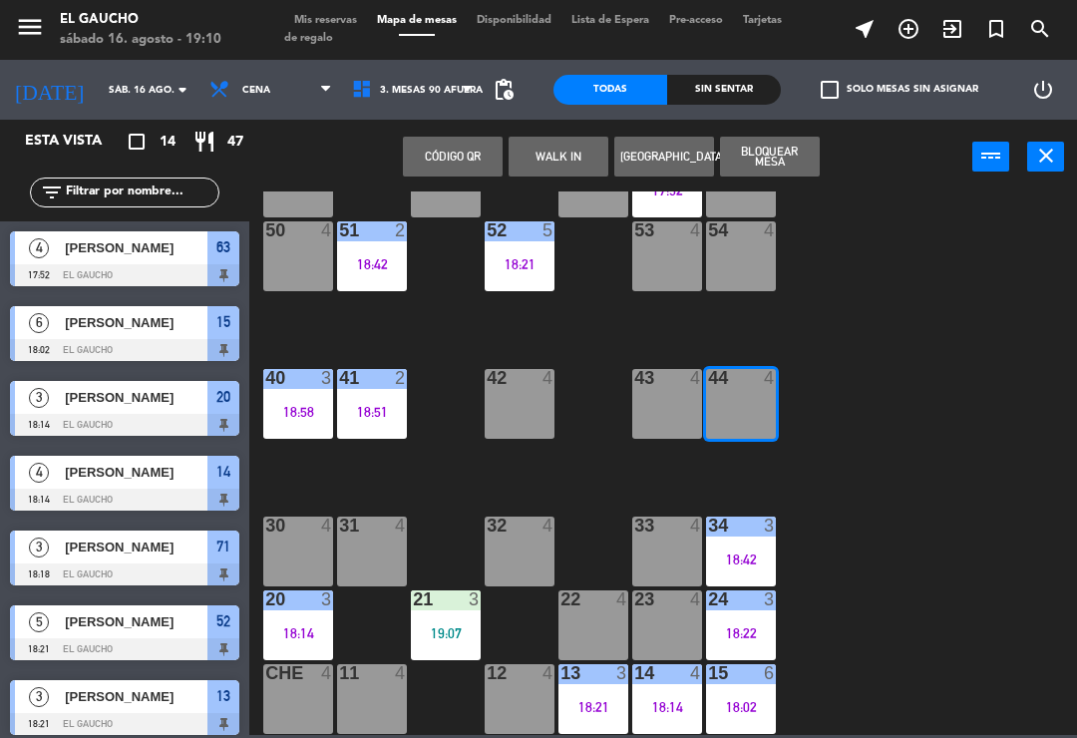
click at [543, 163] on button "WALK IN" at bounding box center [559, 157] width 100 height 40
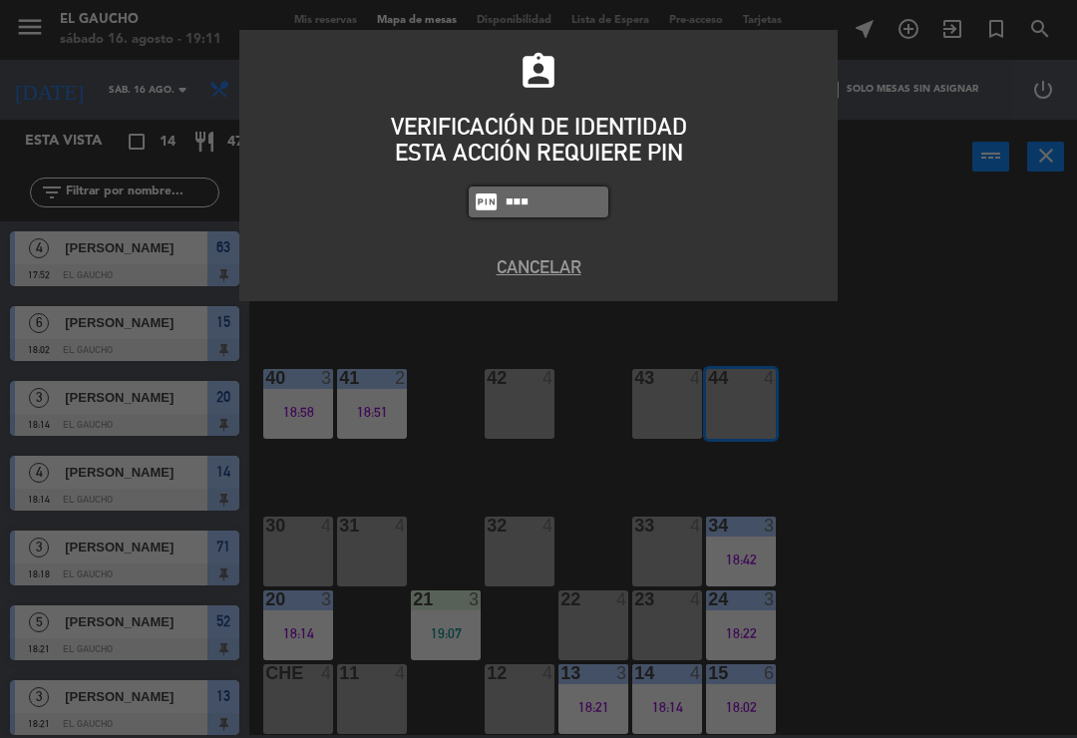
type input "3124"
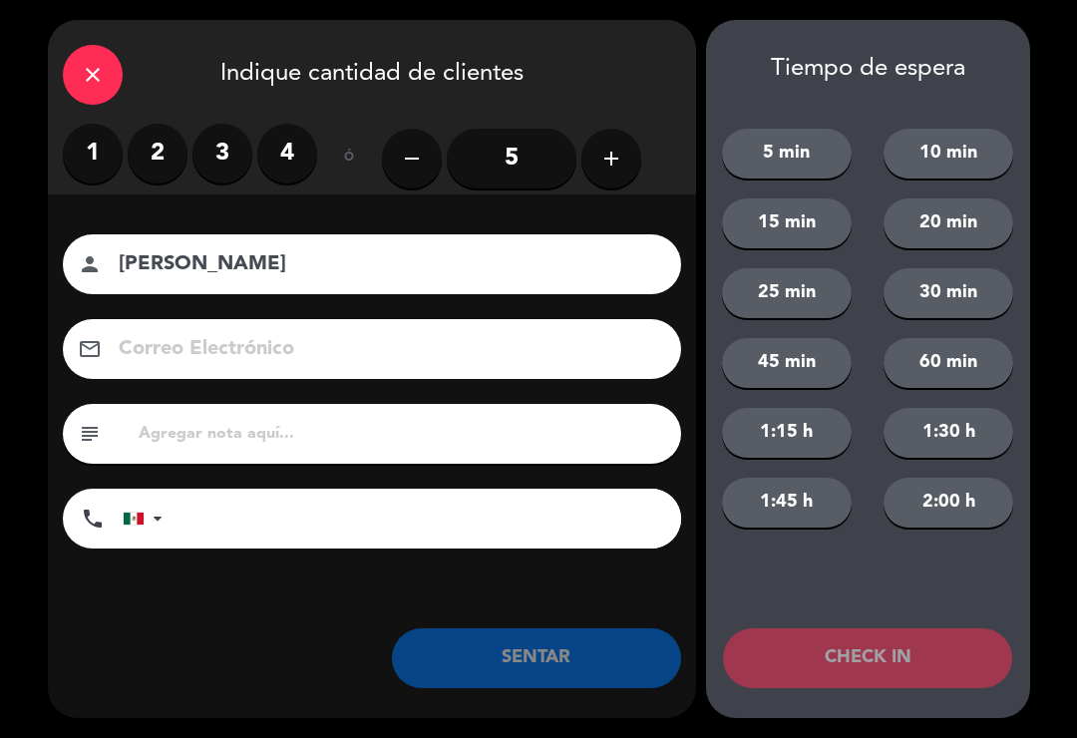
click at [294, 154] on label "4" at bounding box center [287, 154] width 60 height 60
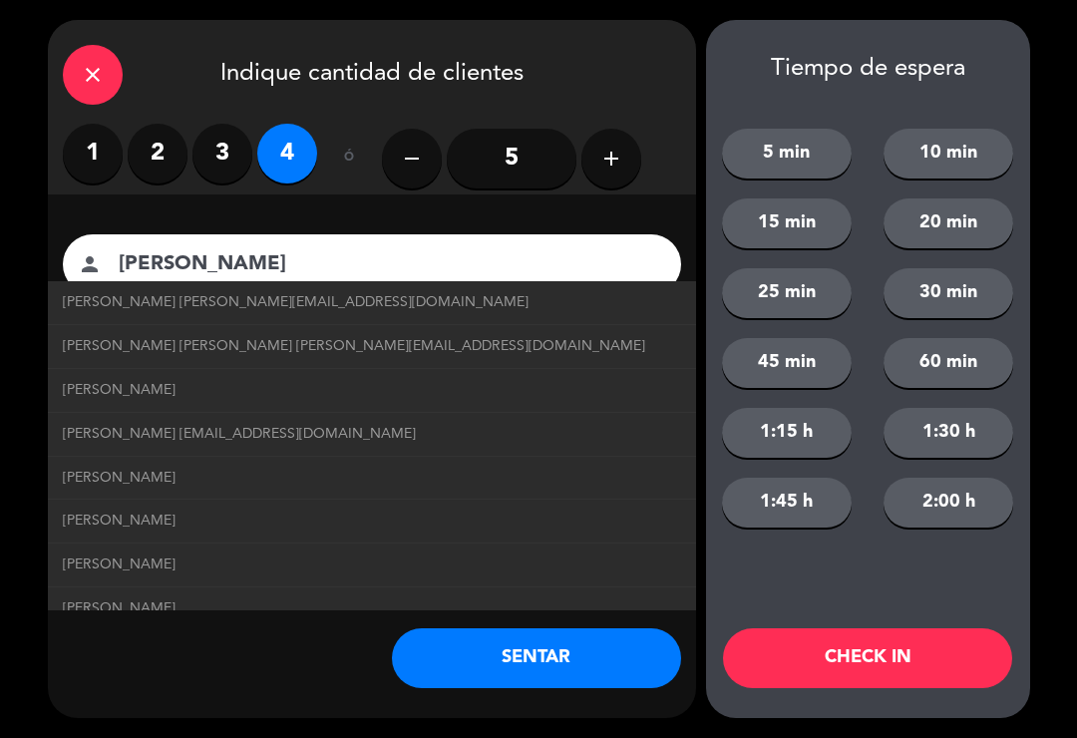
click at [277, 306] on span "[PERSON_NAME] [PERSON_NAME][EMAIL_ADDRESS][DOMAIN_NAME]" at bounding box center [296, 302] width 466 height 23
type input "[PERSON_NAME]"
type input "[EMAIL_ADDRESS][DOMAIN_NAME]"
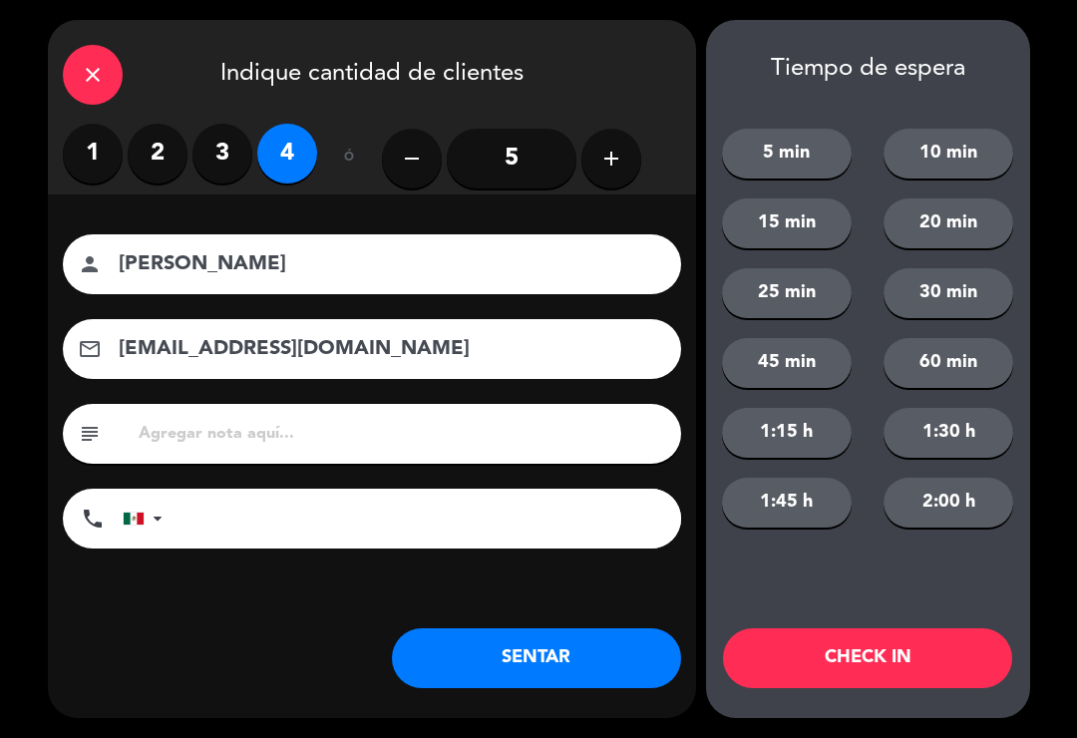
click at [506, 674] on button "SENTAR" at bounding box center [536, 658] width 289 height 60
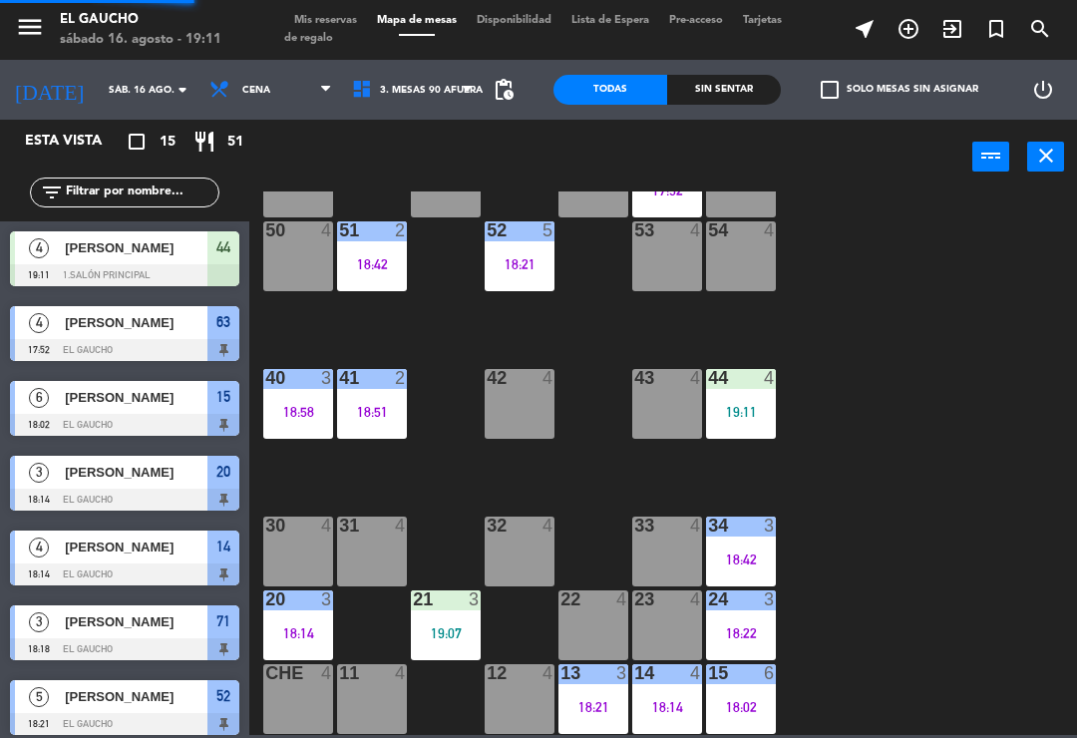
click at [518, 544] on div "32 4" at bounding box center [520, 552] width 70 height 70
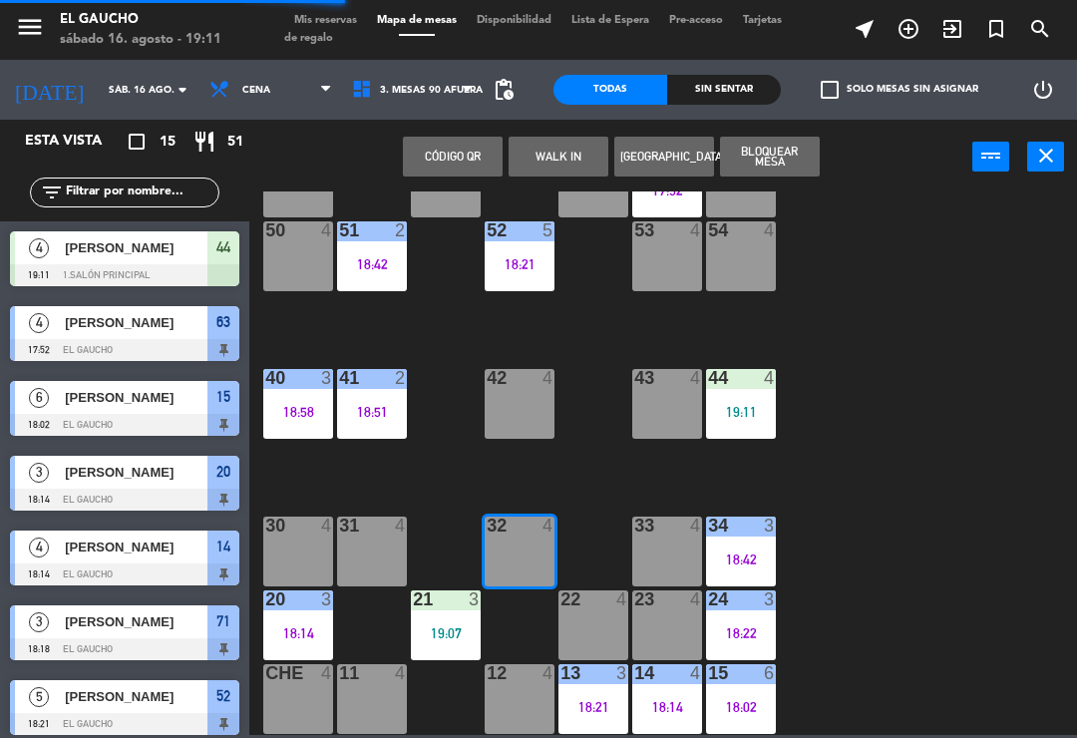
click at [556, 149] on button "WALK IN" at bounding box center [559, 157] width 100 height 40
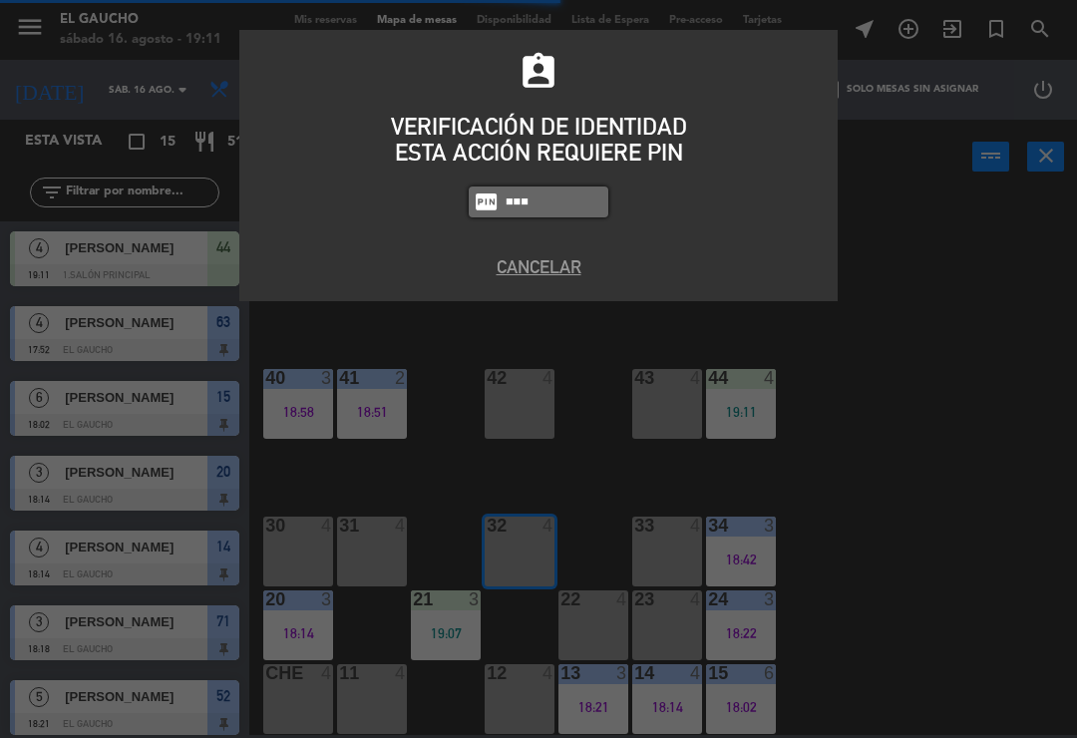
type input "3124"
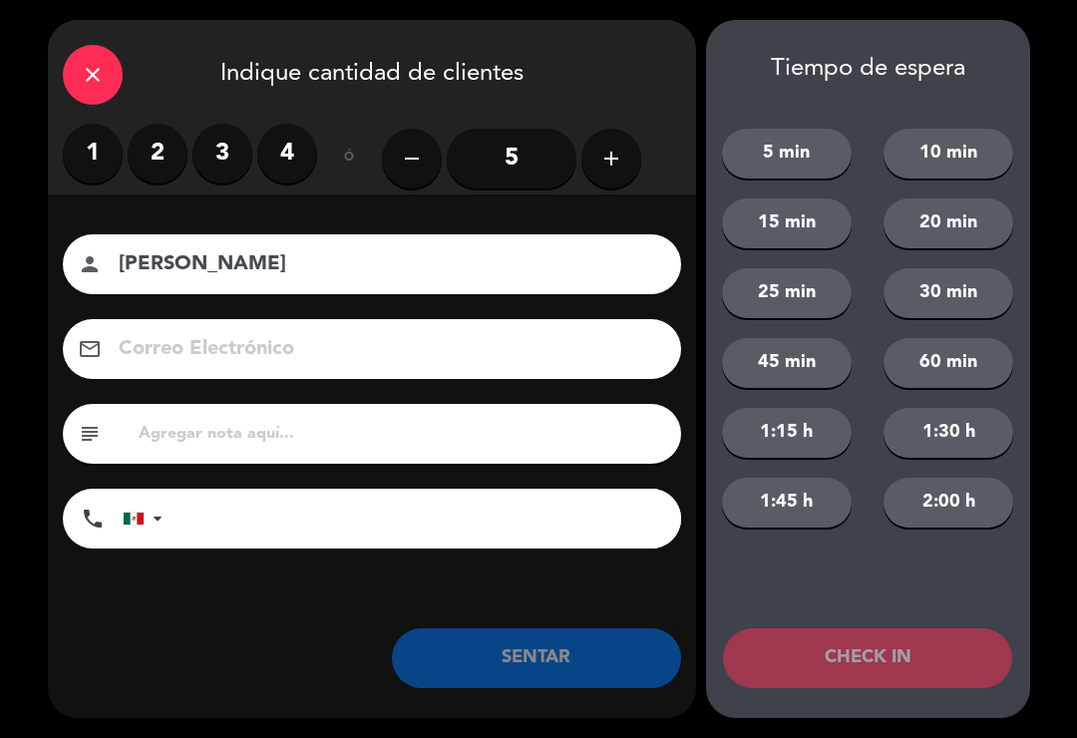
type input "[PERSON_NAME]"
click at [155, 154] on label "2" at bounding box center [158, 154] width 60 height 60
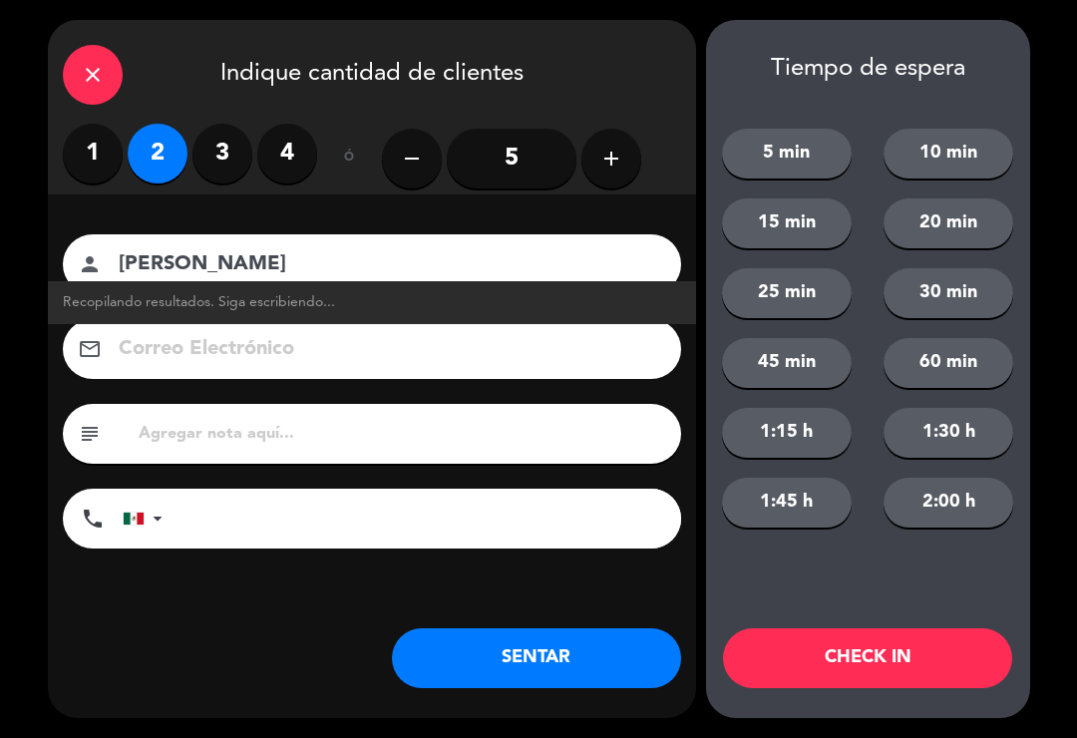
click at [333, 351] on input at bounding box center [386, 349] width 539 height 35
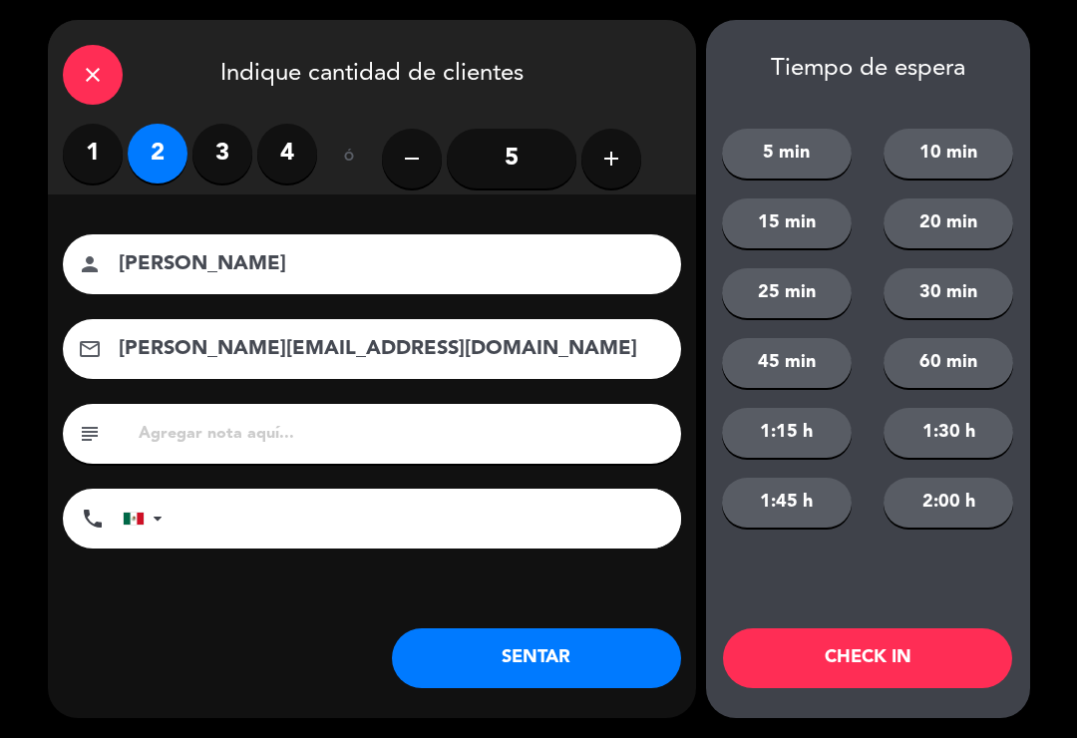
type input "[PERSON_NAME][EMAIL_ADDRESS][DOMAIN_NAME]"
click at [547, 674] on button "SENTAR" at bounding box center [536, 658] width 289 height 60
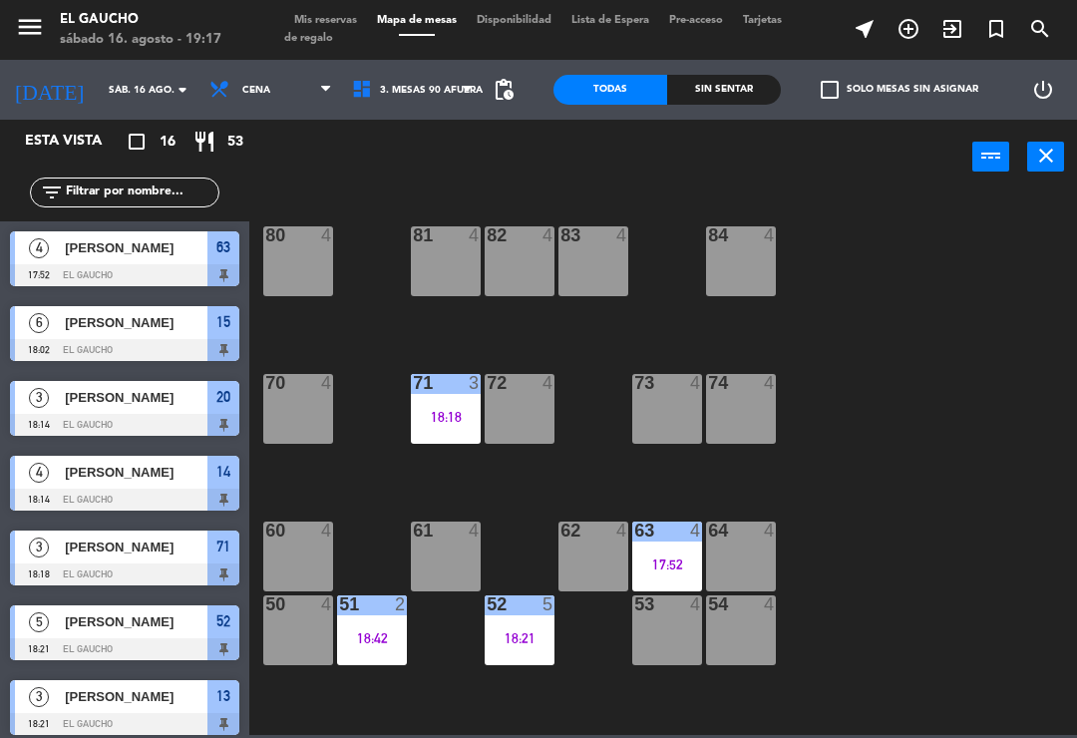
click at [432, 556] on div "61 4" at bounding box center [446, 557] width 70 height 70
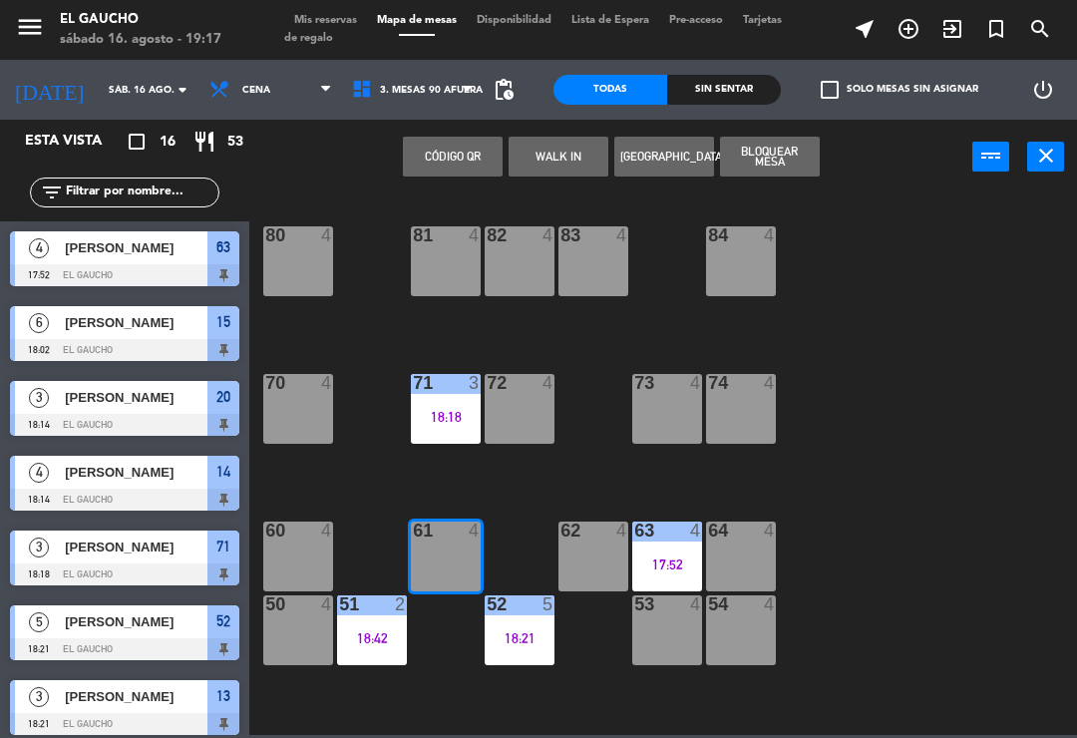
click at [546, 164] on button "WALK IN" at bounding box center [559, 157] width 100 height 40
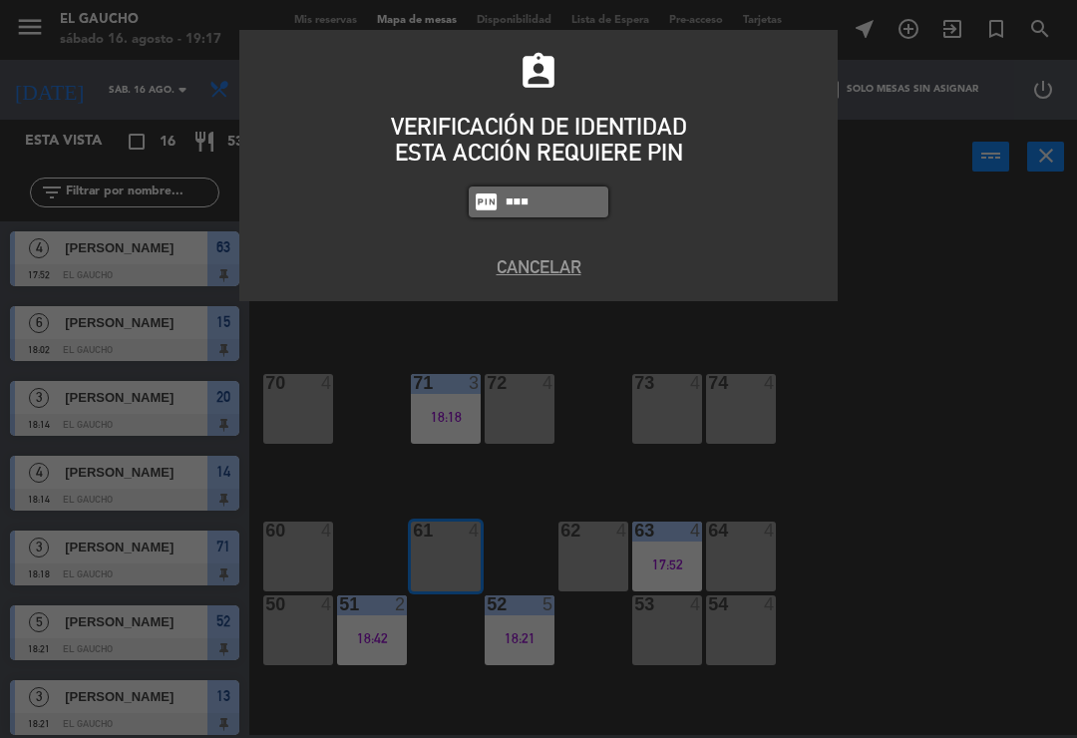
type input "0009"
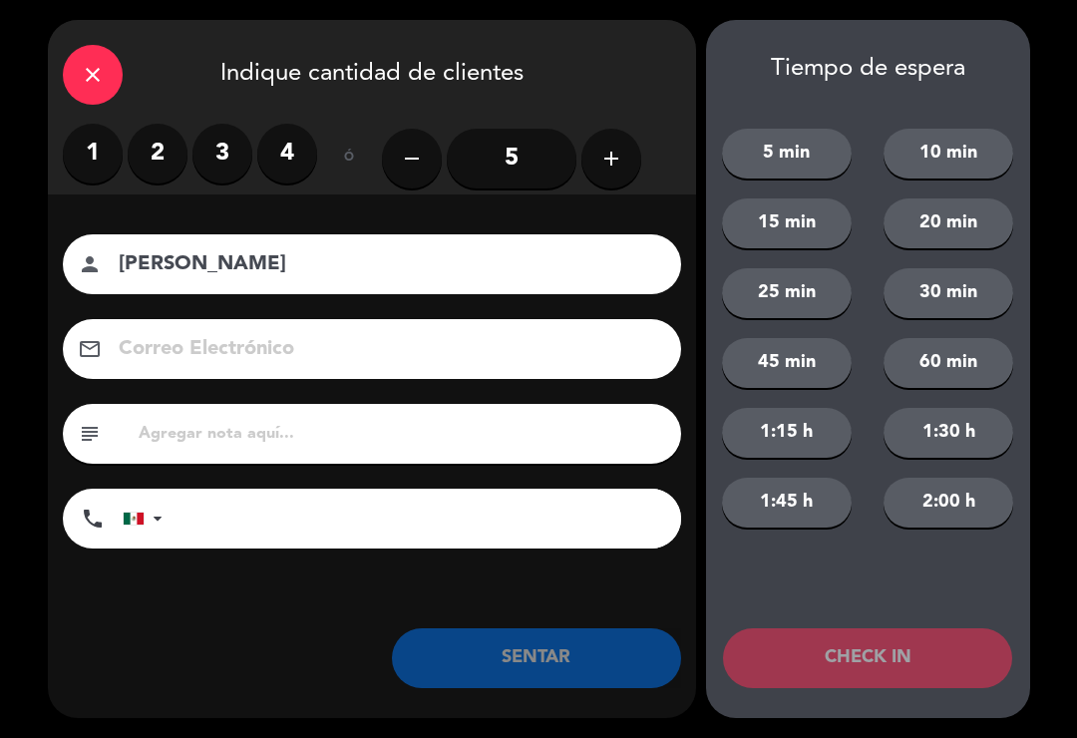
type input "[PERSON_NAME]"
click at [110, 140] on label "1" at bounding box center [93, 154] width 60 height 60
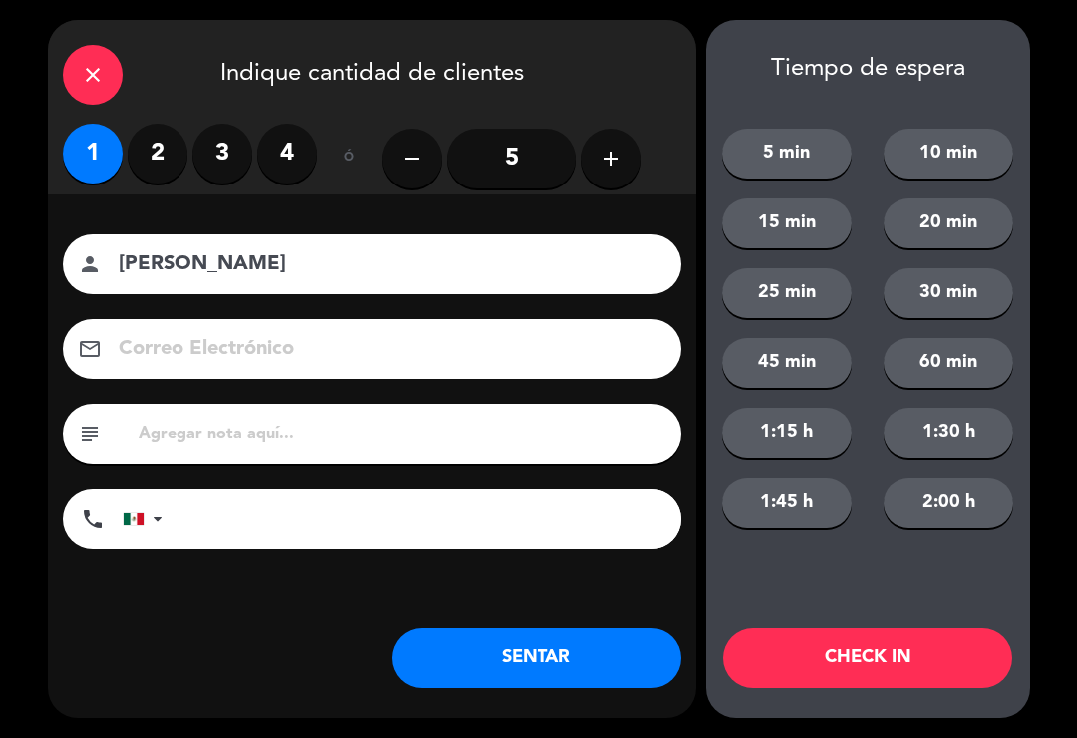
click at [155, 156] on label "2" at bounding box center [158, 154] width 60 height 60
click at [500, 685] on button "SENTAR" at bounding box center [536, 658] width 289 height 60
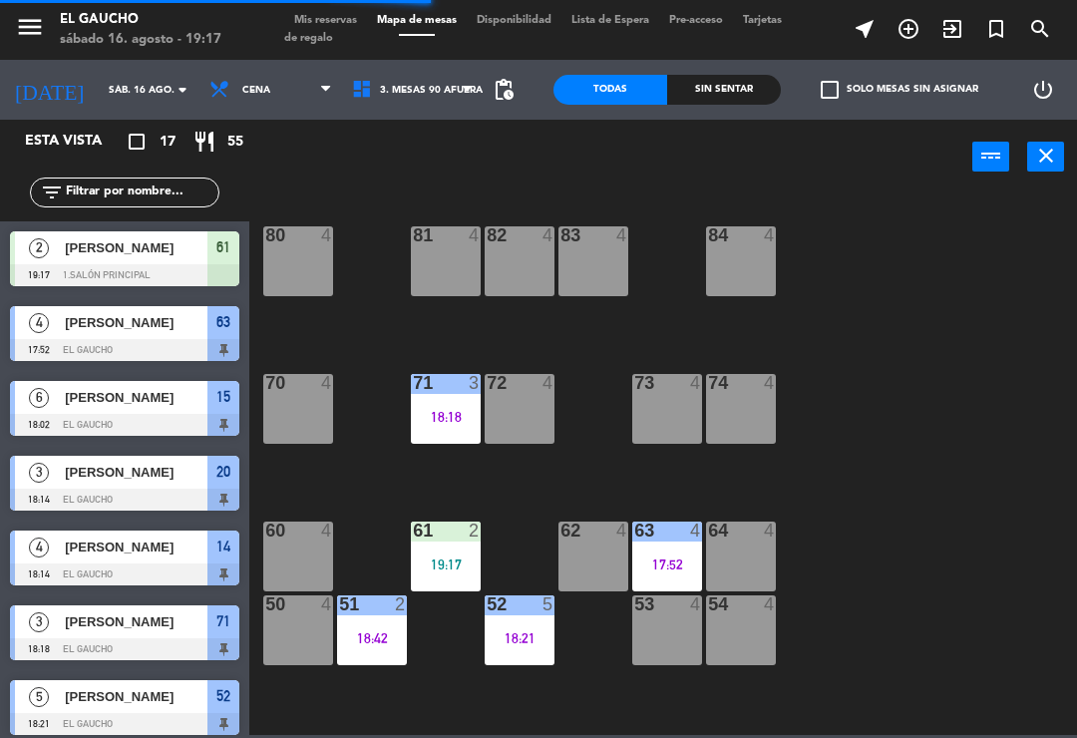
click at [285, 548] on div "60 4" at bounding box center [298, 557] width 70 height 70
click at [924, 433] on div "84 4 80 4 83 4 82 4 81 4 70 4 71 3 18:18 72 4 73 4 74 4 63 4 17:52 62 4 61 2 19…" at bounding box center [668, 464] width 817 height 544
click at [272, 631] on div "50 4" at bounding box center [298, 631] width 70 height 70
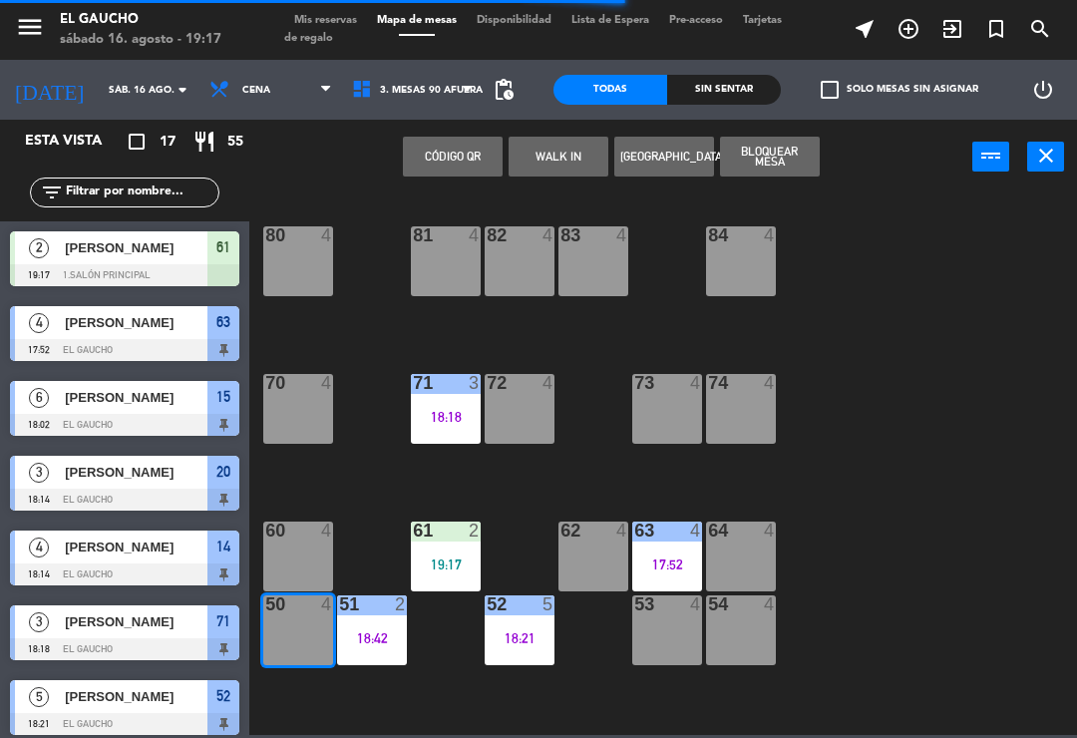
click at [543, 157] on button "WALK IN" at bounding box center [559, 157] width 100 height 40
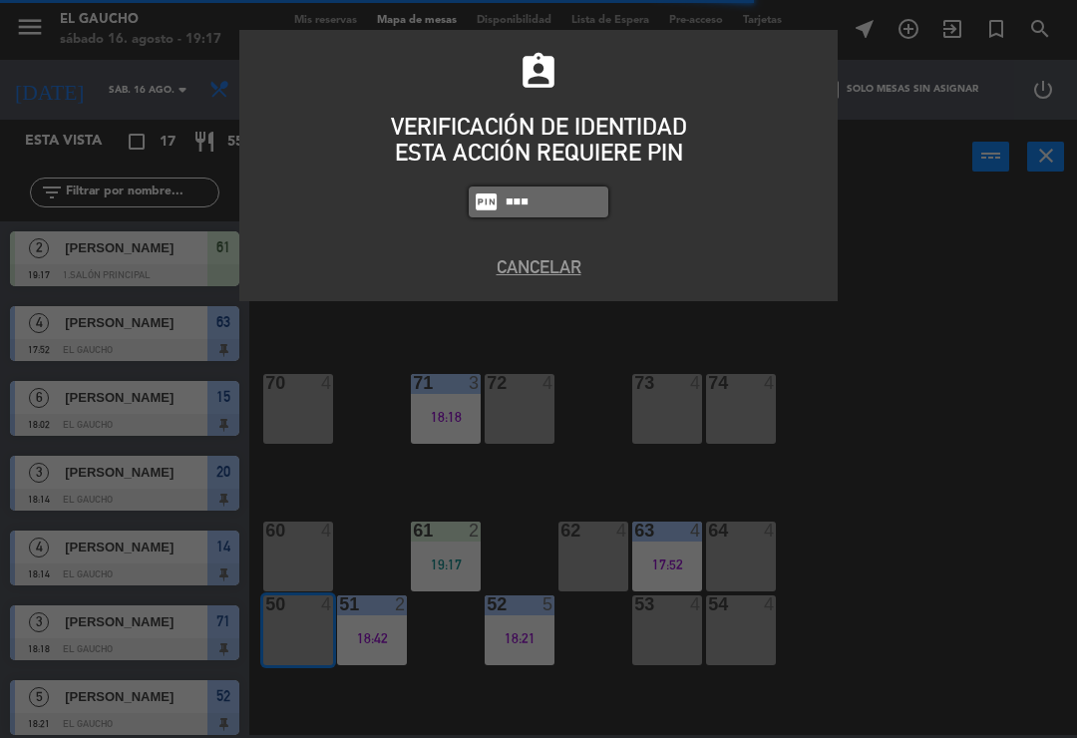
type input "0009"
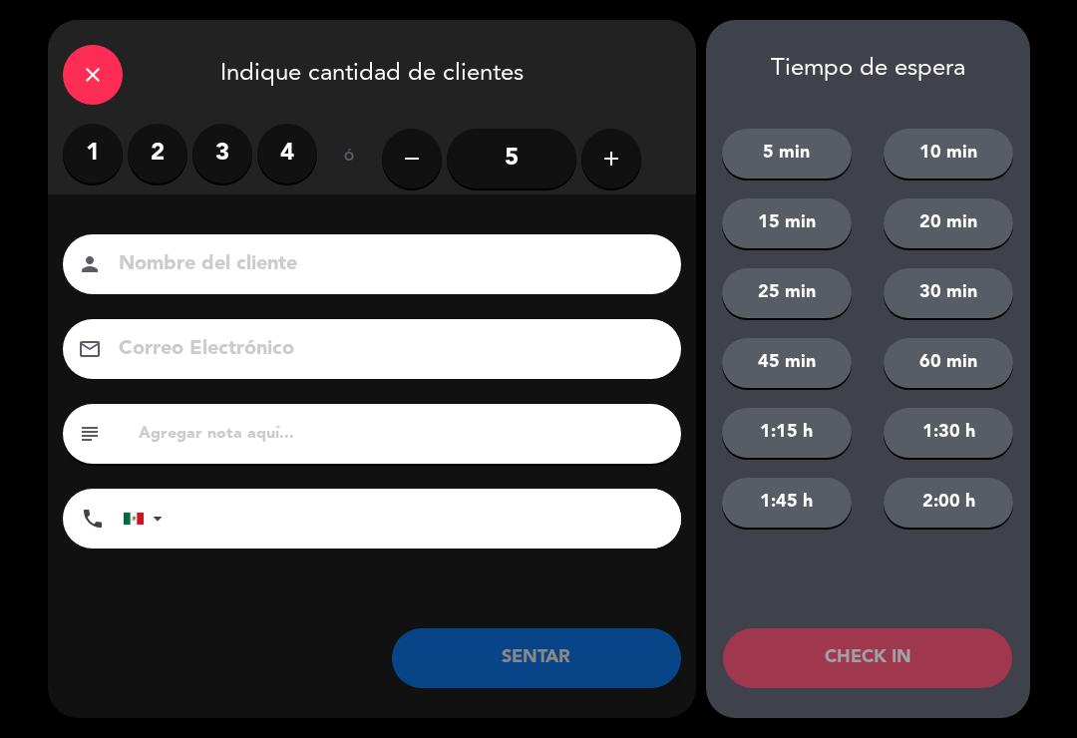
click at [151, 250] on input at bounding box center [386, 264] width 539 height 35
type input "[PERSON_NAME]"
click at [102, 152] on label "1" at bounding box center [93, 154] width 60 height 60
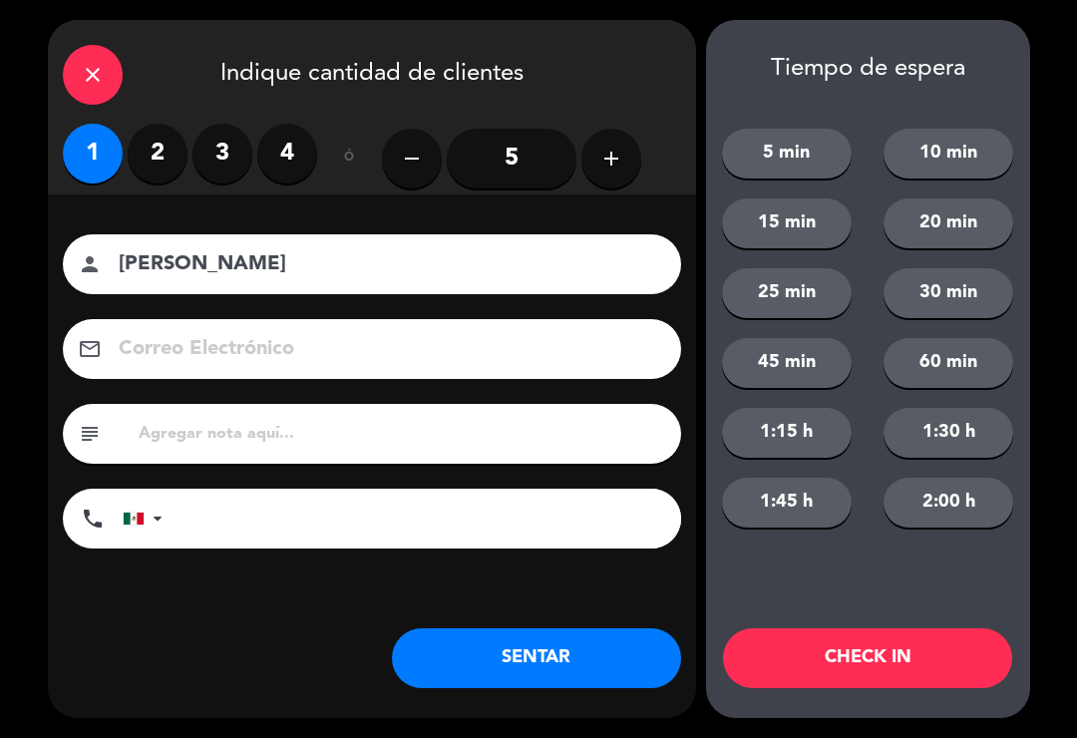
click at [164, 152] on label "2" at bounding box center [158, 154] width 60 height 60
click at [520, 666] on button "SENTAR" at bounding box center [536, 658] width 289 height 60
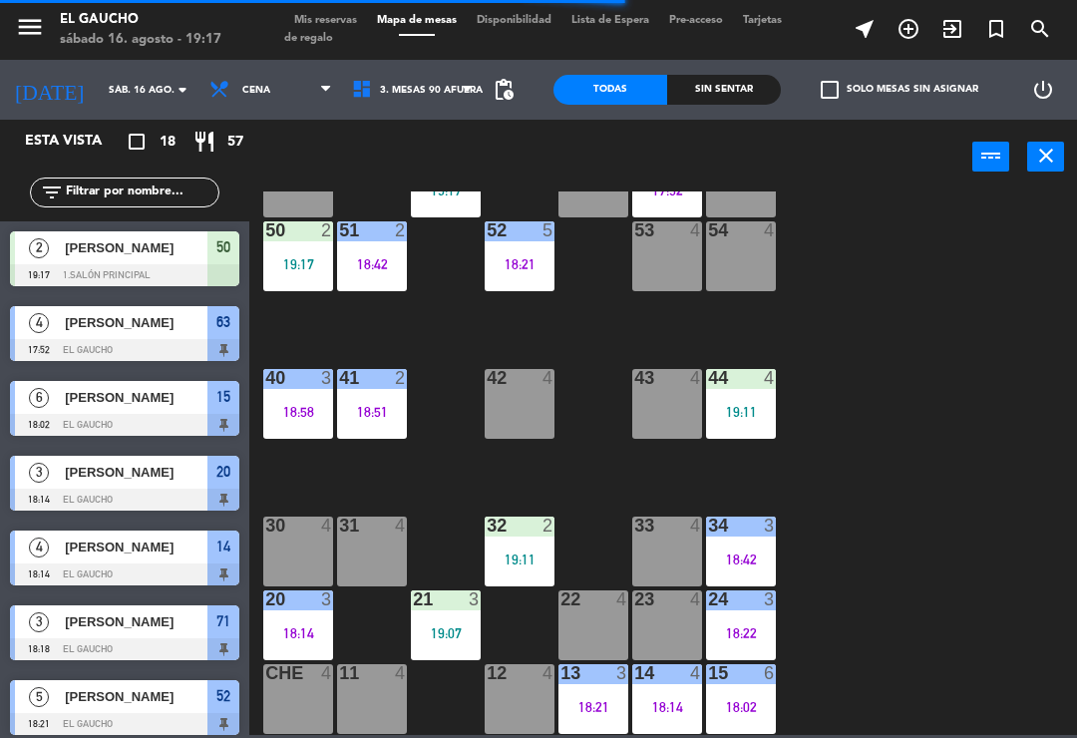
scroll to position [374, 0]
click at [366, 719] on div "11 4" at bounding box center [372, 699] width 70 height 70
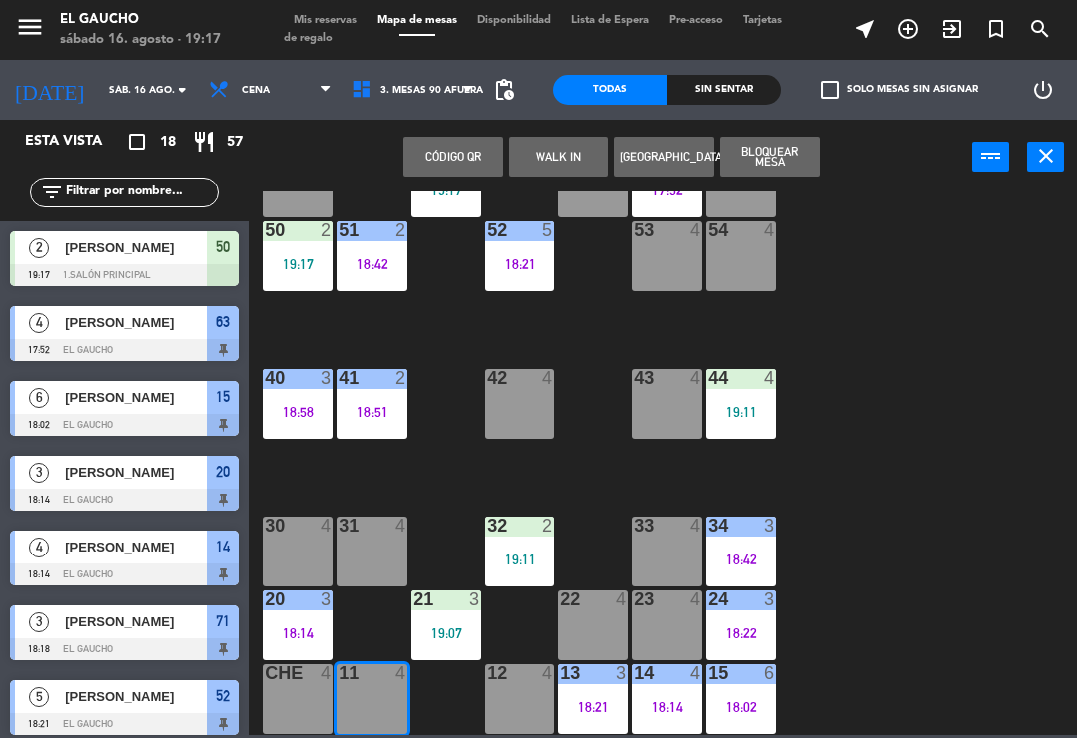
click at [554, 175] on button "WALK IN" at bounding box center [559, 157] width 100 height 40
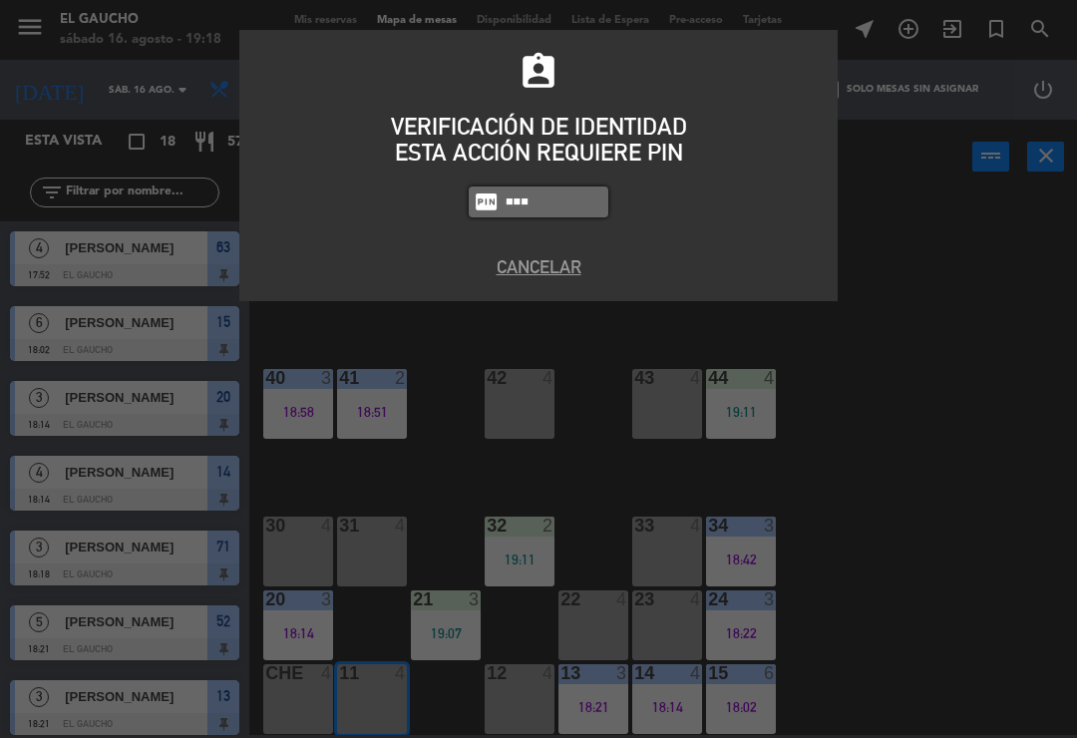
type input "0009"
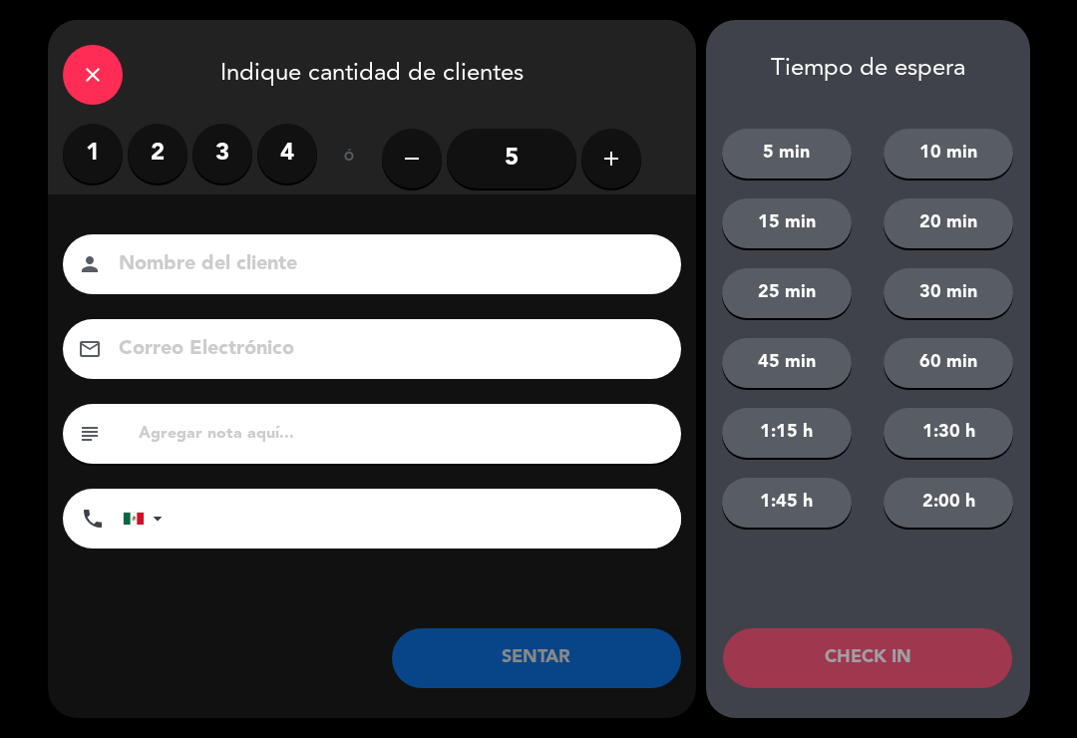
click at [159, 149] on label "2" at bounding box center [158, 154] width 60 height 60
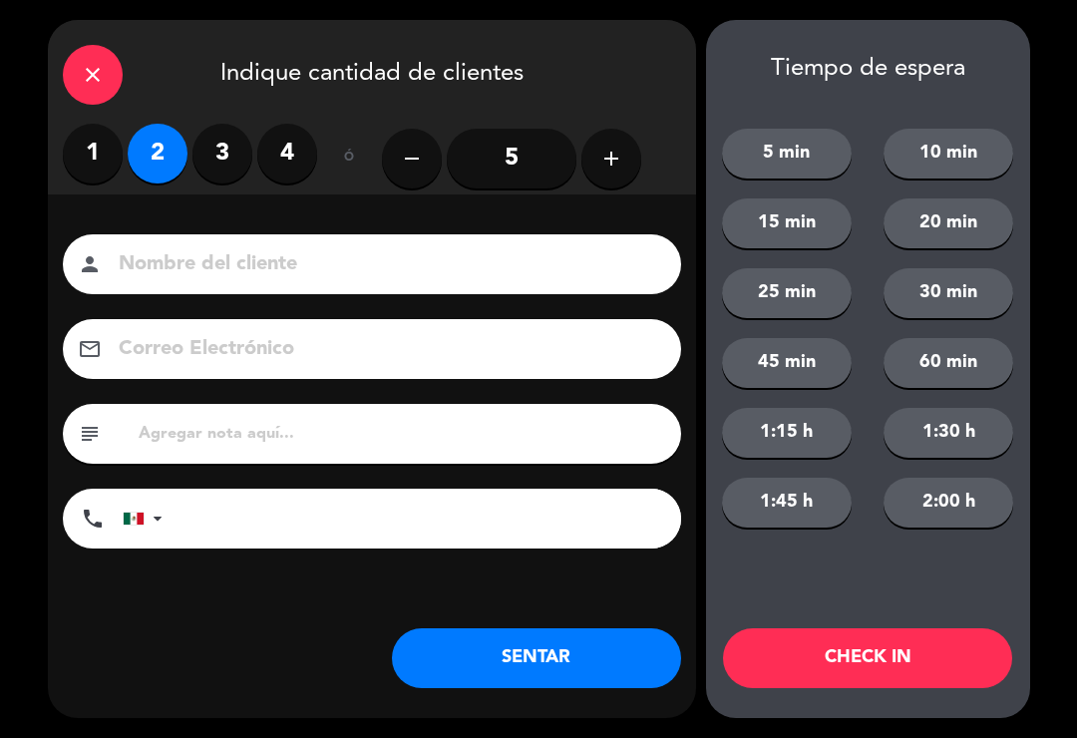
click at [449, 675] on button "SENTAR" at bounding box center [536, 658] width 289 height 60
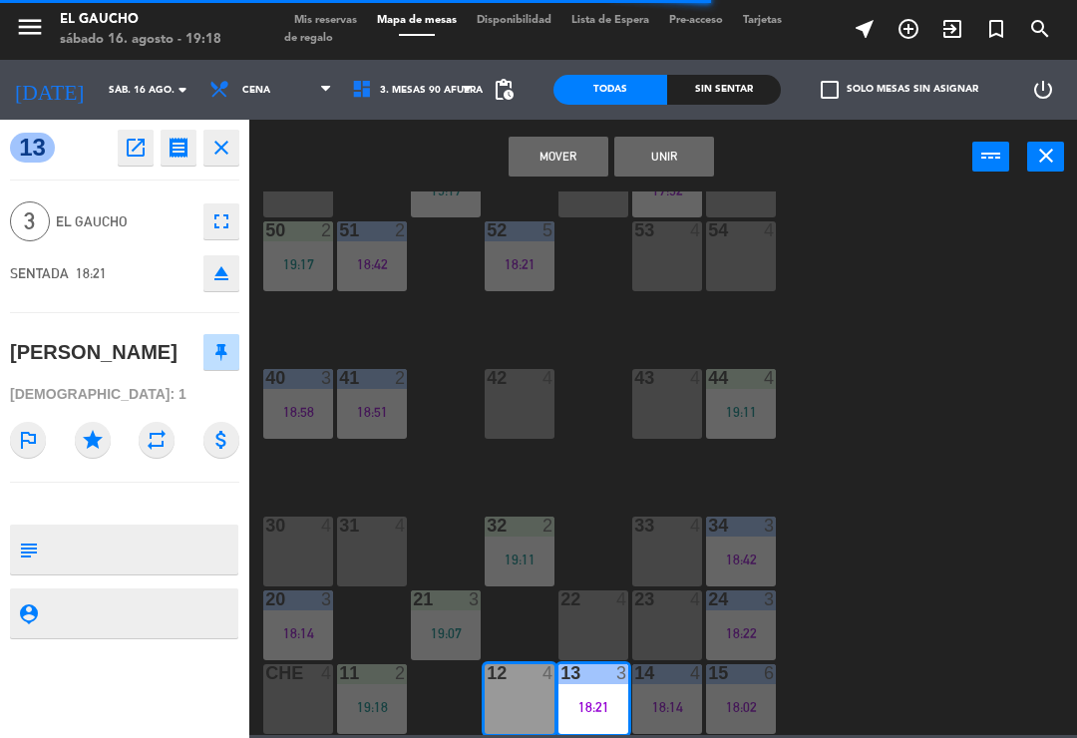
click at [578, 171] on button "Mover" at bounding box center [559, 157] width 100 height 40
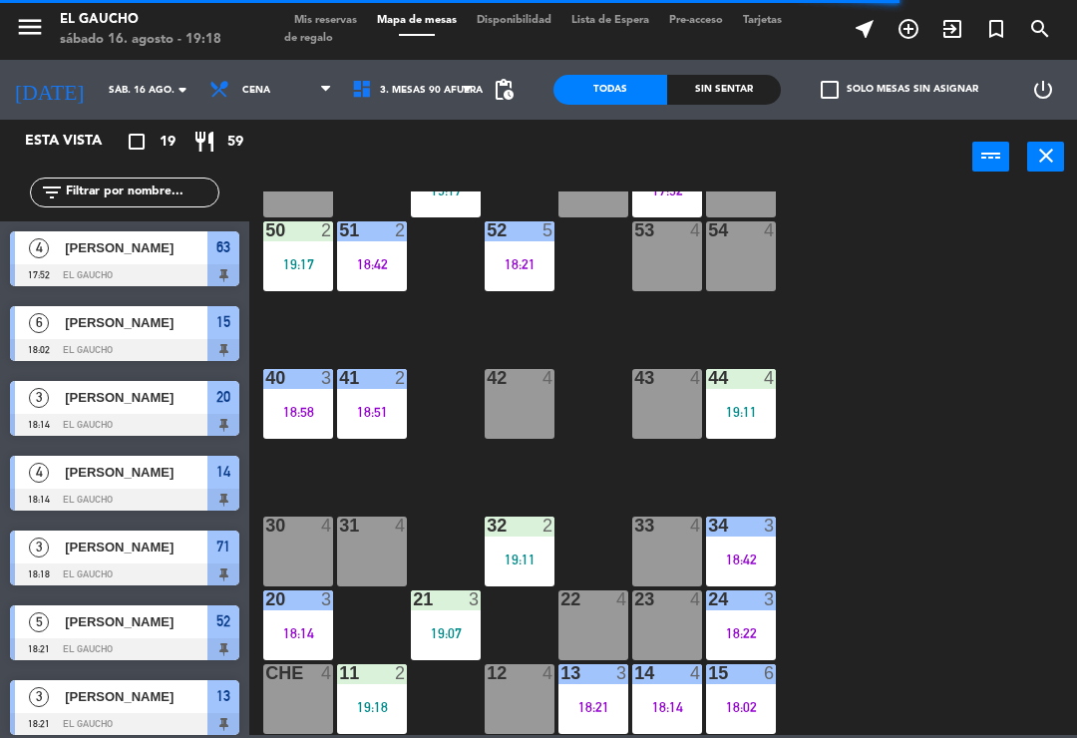
scroll to position [0, 0]
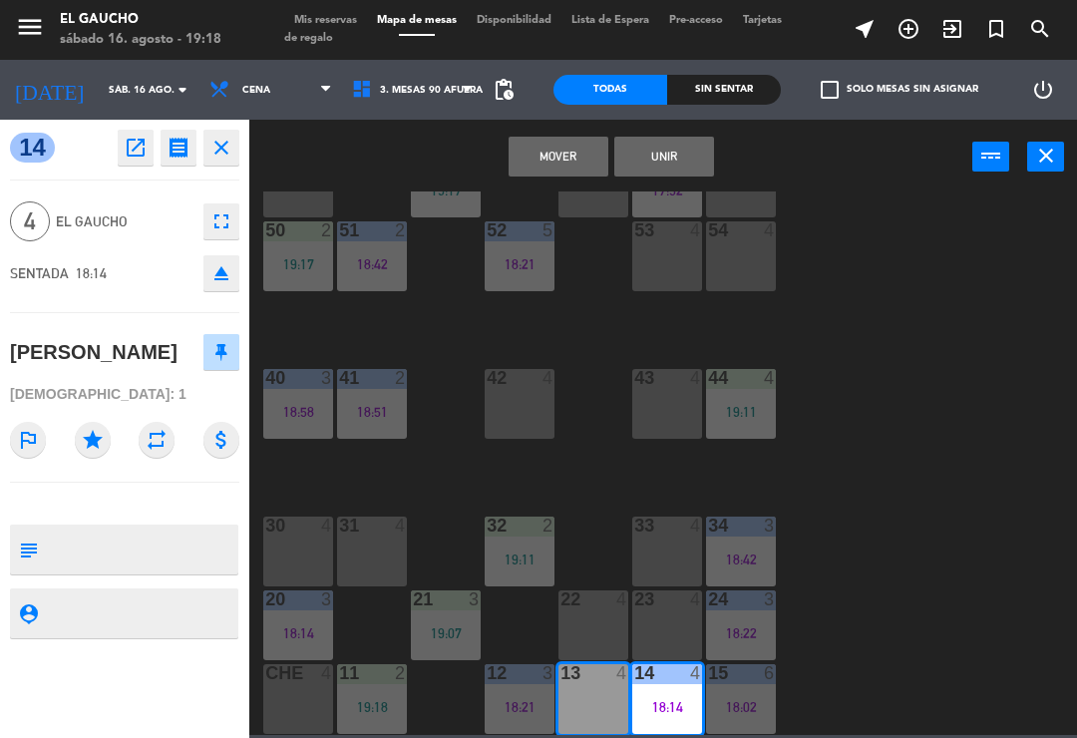
click at [576, 164] on button "Mover" at bounding box center [559, 157] width 100 height 40
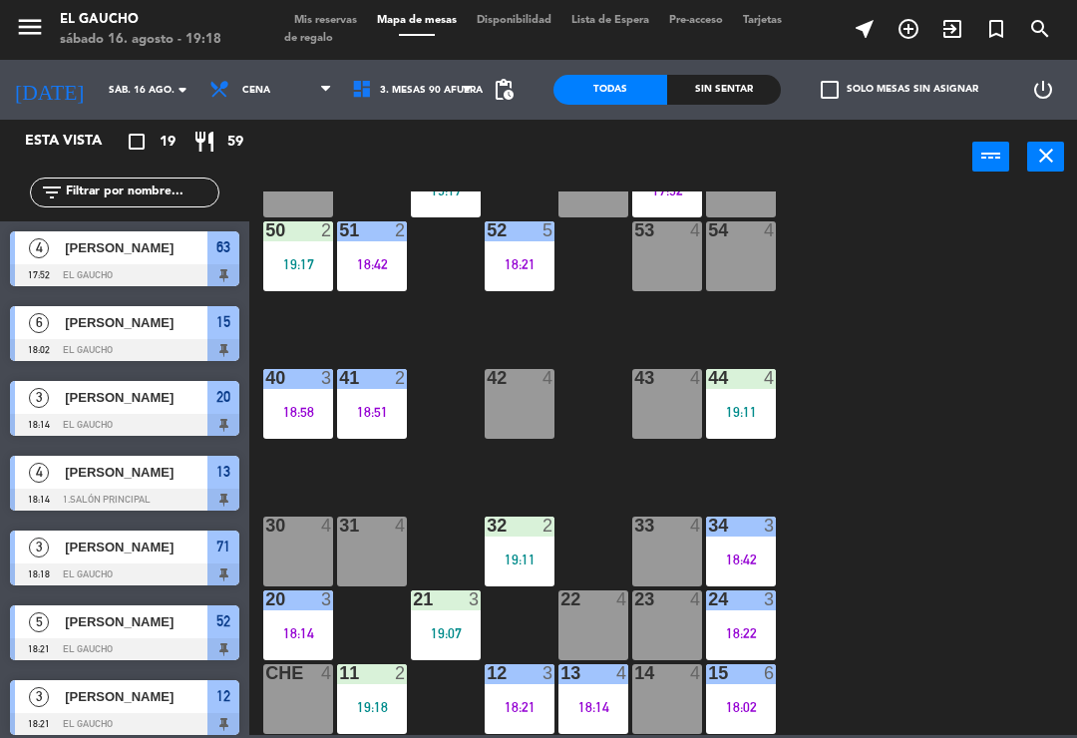
scroll to position [374, 0]
click at [850, 485] on div "84 4 80 4 83 4 82 4 81 4 70 4 71 3 18:18 72 4 73 4 74 4 63 4 17:52 62 4 61 2 19…" at bounding box center [668, 464] width 817 height 544
click at [362, 700] on div "19:18" at bounding box center [372, 707] width 70 height 14
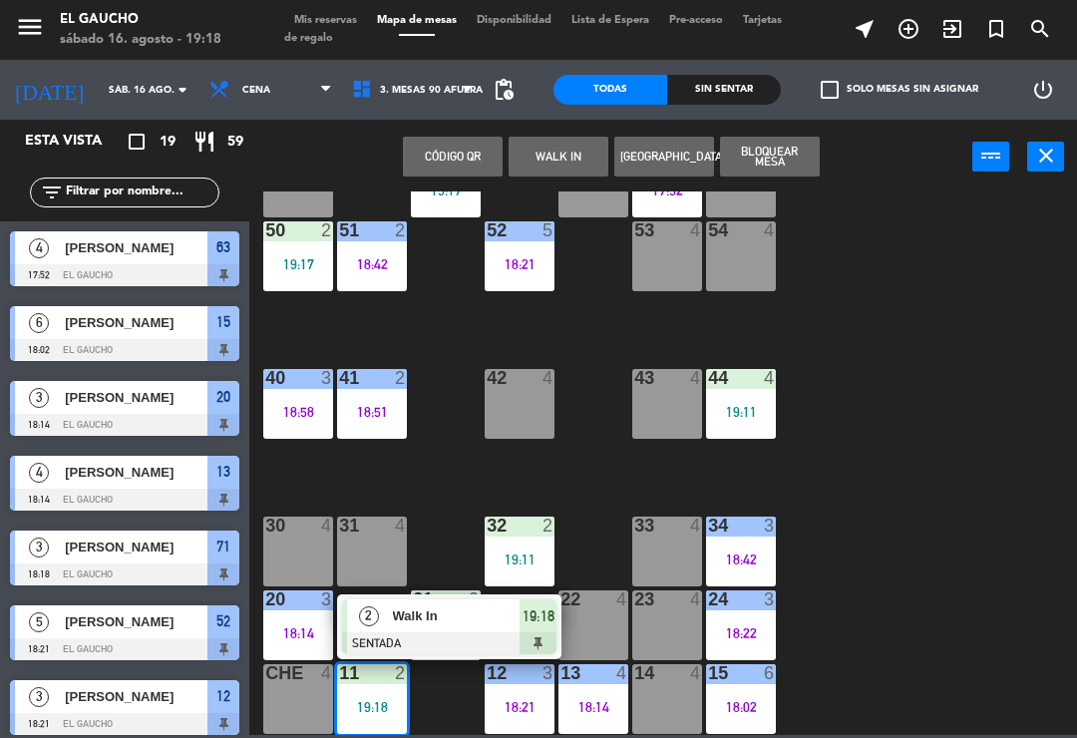
click at [455, 621] on span "Walk In" at bounding box center [457, 616] width 128 height 21
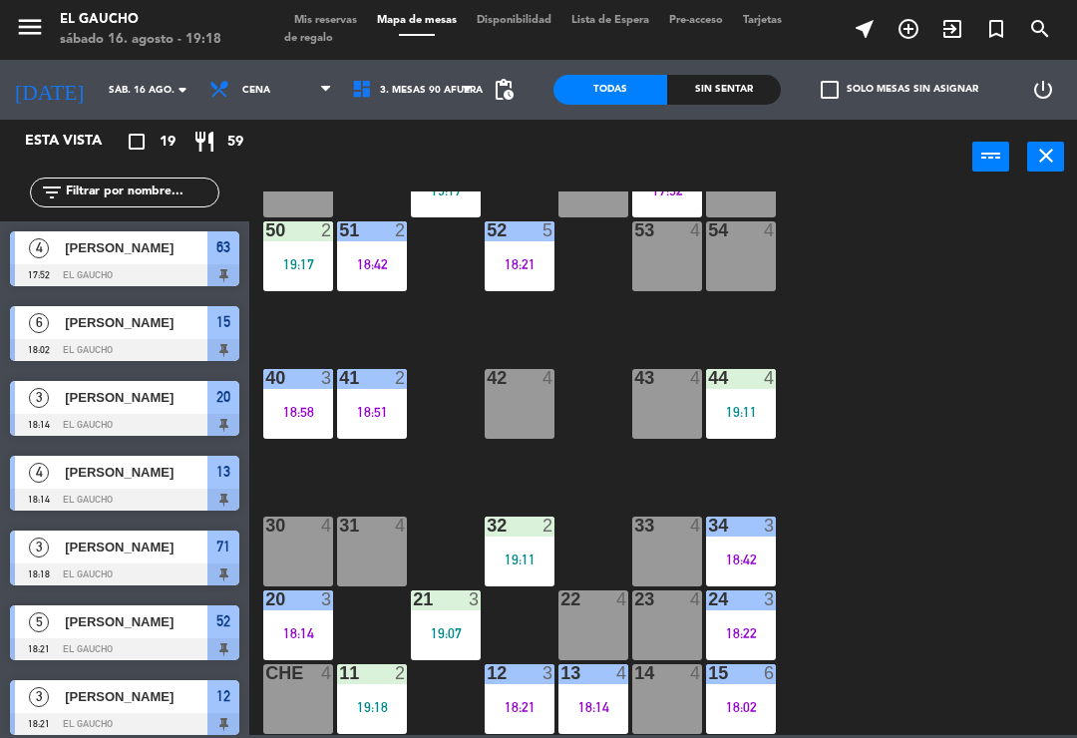
scroll to position [431, 0]
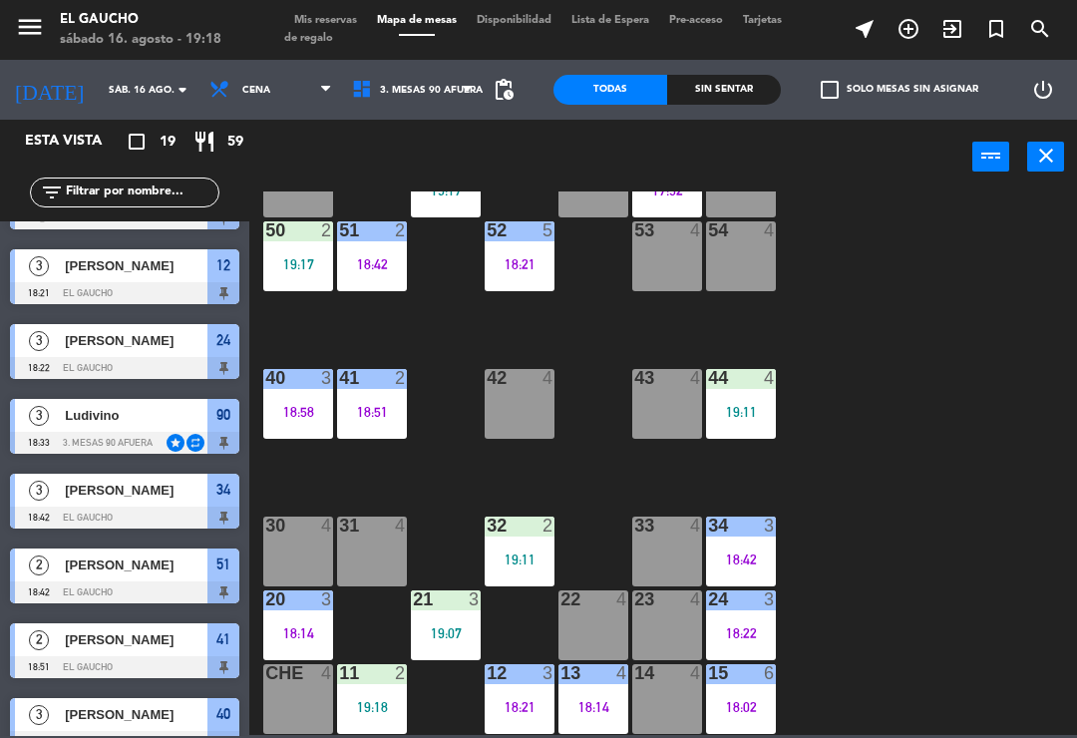
click at [430, 637] on div "19:07" at bounding box center [446, 633] width 70 height 14
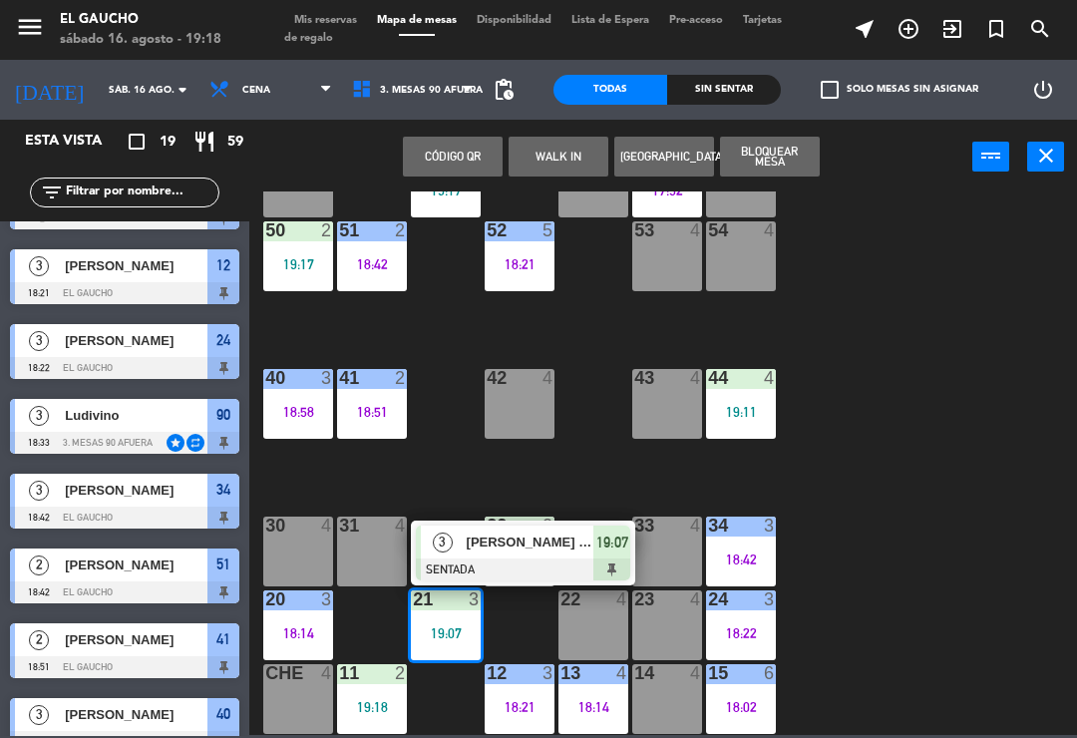
click at [556, 538] on span "[PERSON_NAME] Francisco [PERSON_NAME]" at bounding box center [531, 542] width 128 height 21
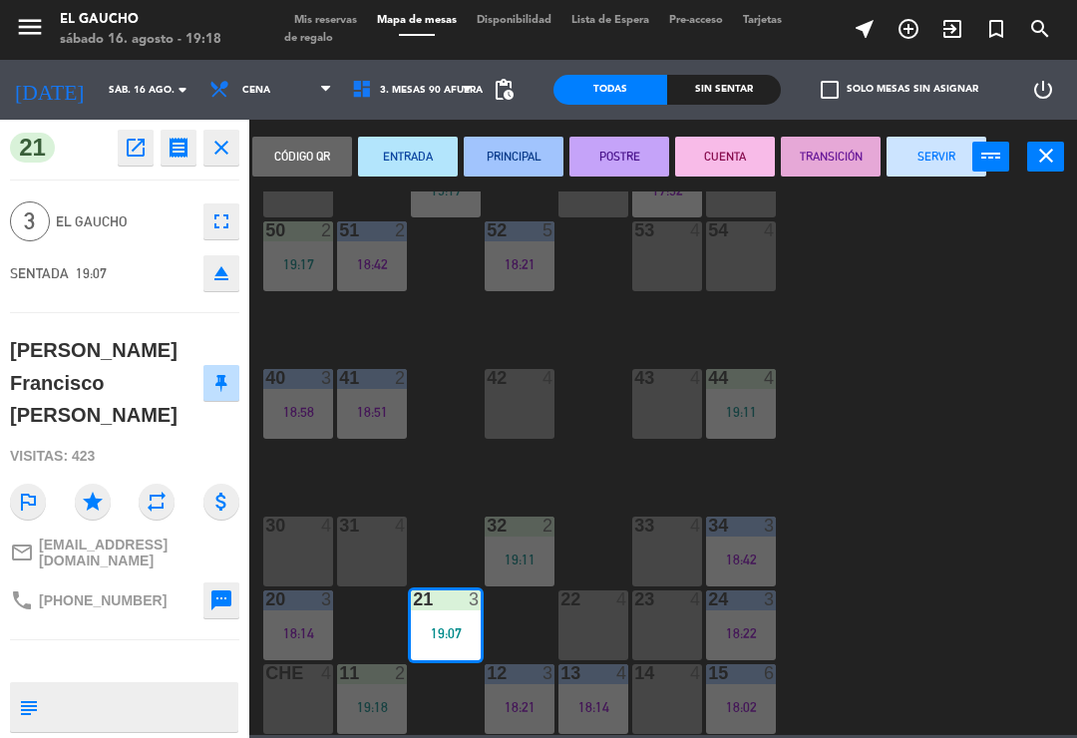
click at [495, 148] on button "PRINCIPAL" at bounding box center [514, 157] width 100 height 40
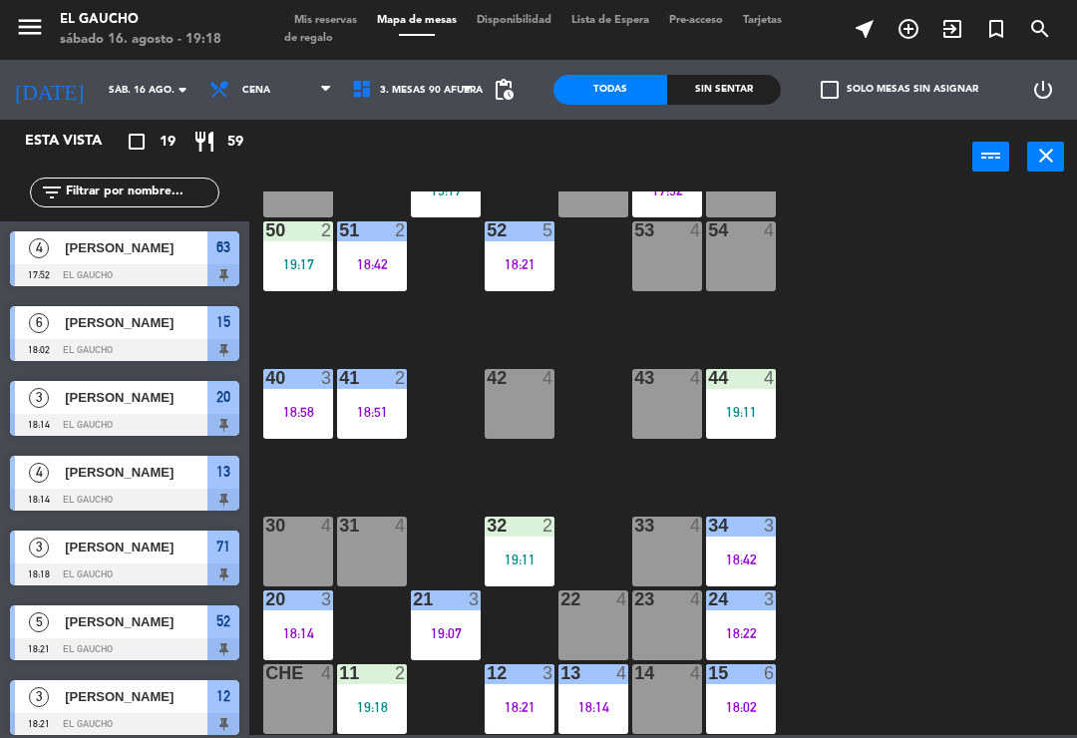
scroll to position [57, 0]
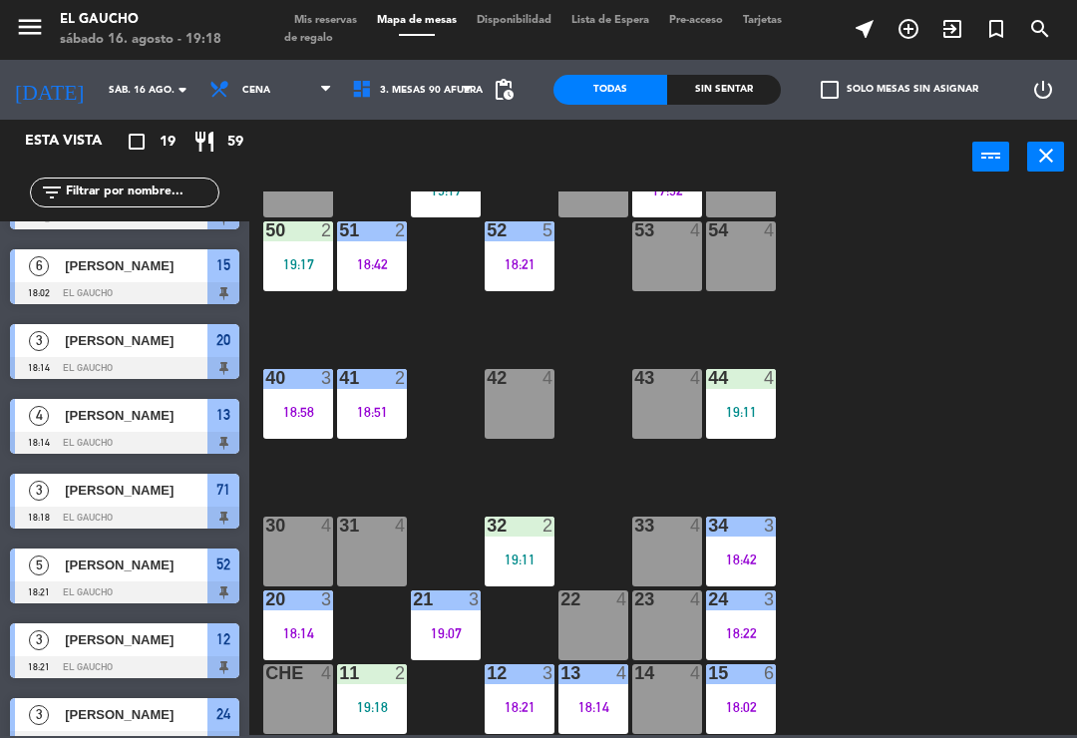
click at [531, 540] on div "32 2 19:11" at bounding box center [520, 552] width 70 height 70
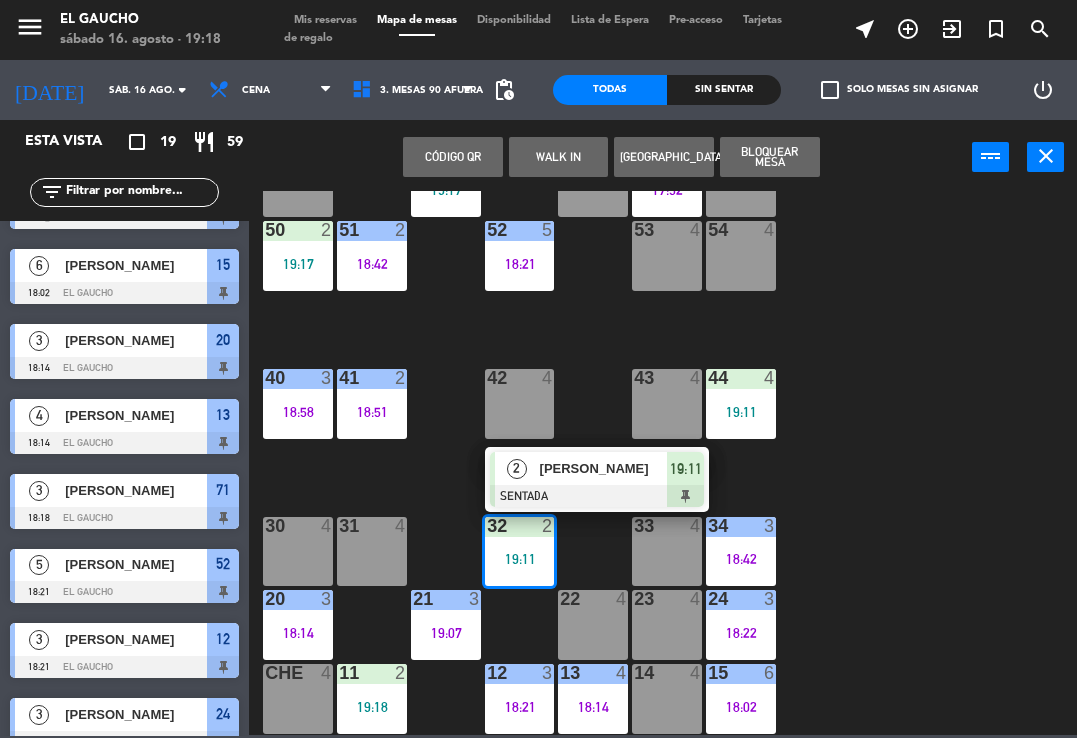
click at [613, 465] on span "[PERSON_NAME]" at bounding box center [605, 468] width 128 height 21
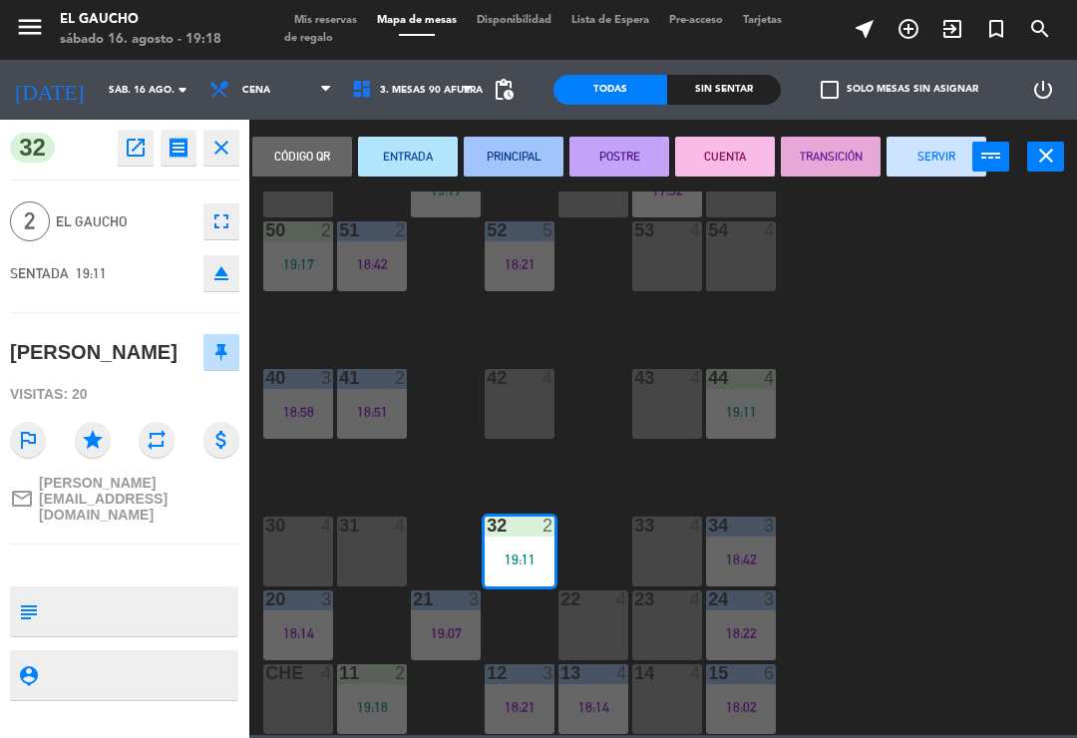
click at [533, 149] on button "PRINCIPAL" at bounding box center [514, 157] width 100 height 40
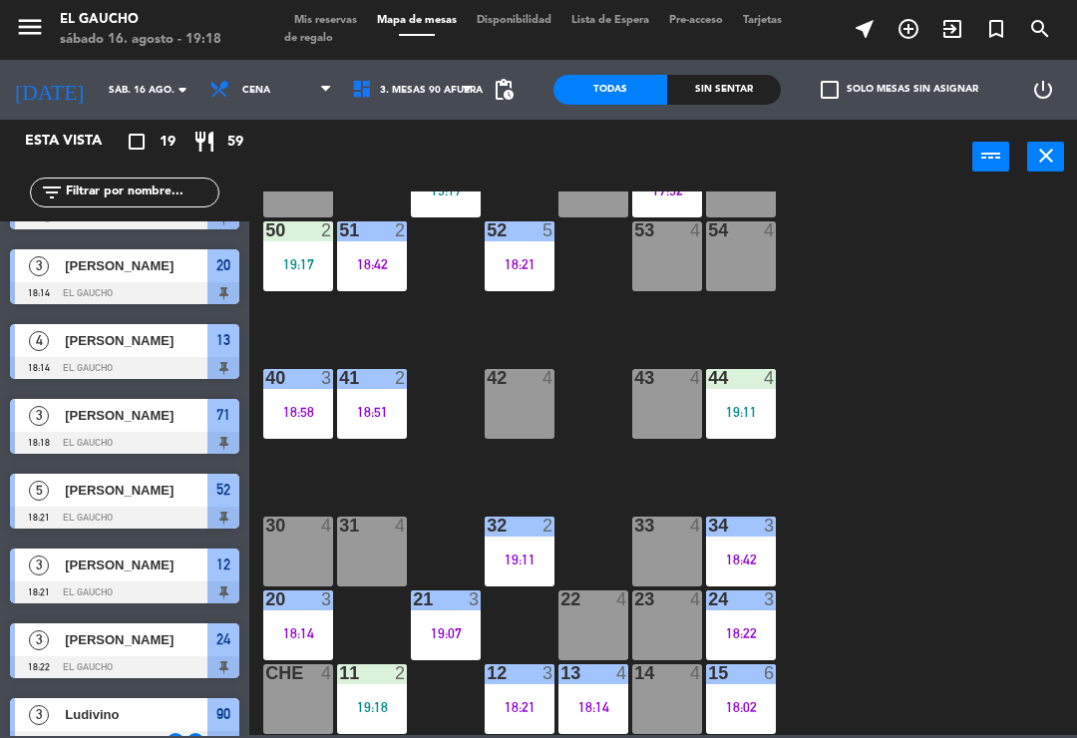
scroll to position [374, 0]
click at [655, 717] on div "14 4" at bounding box center [667, 699] width 70 height 70
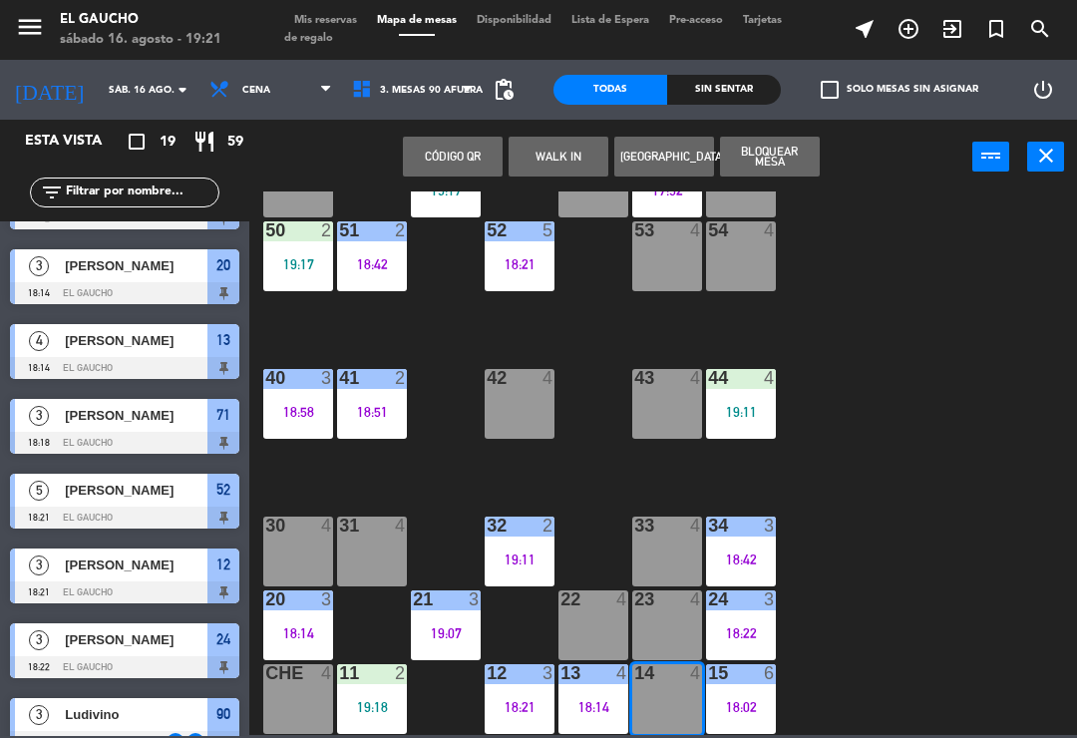
click at [670, 677] on div at bounding box center [667, 673] width 33 height 18
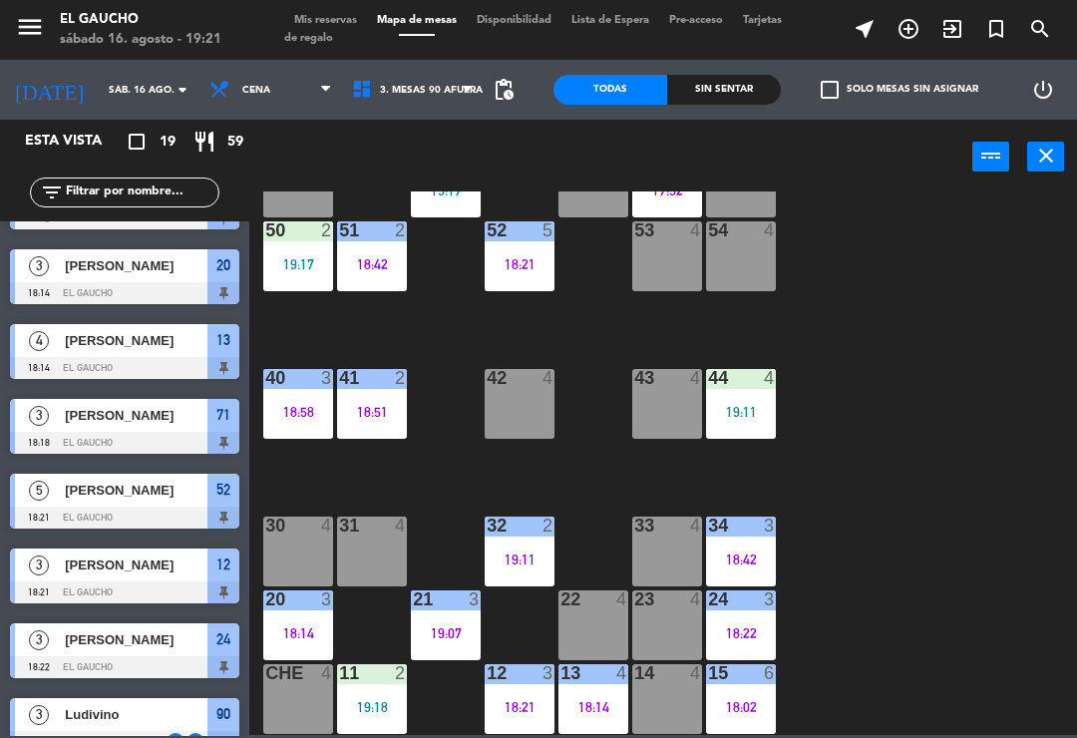
click at [656, 668] on div at bounding box center [667, 673] width 33 height 18
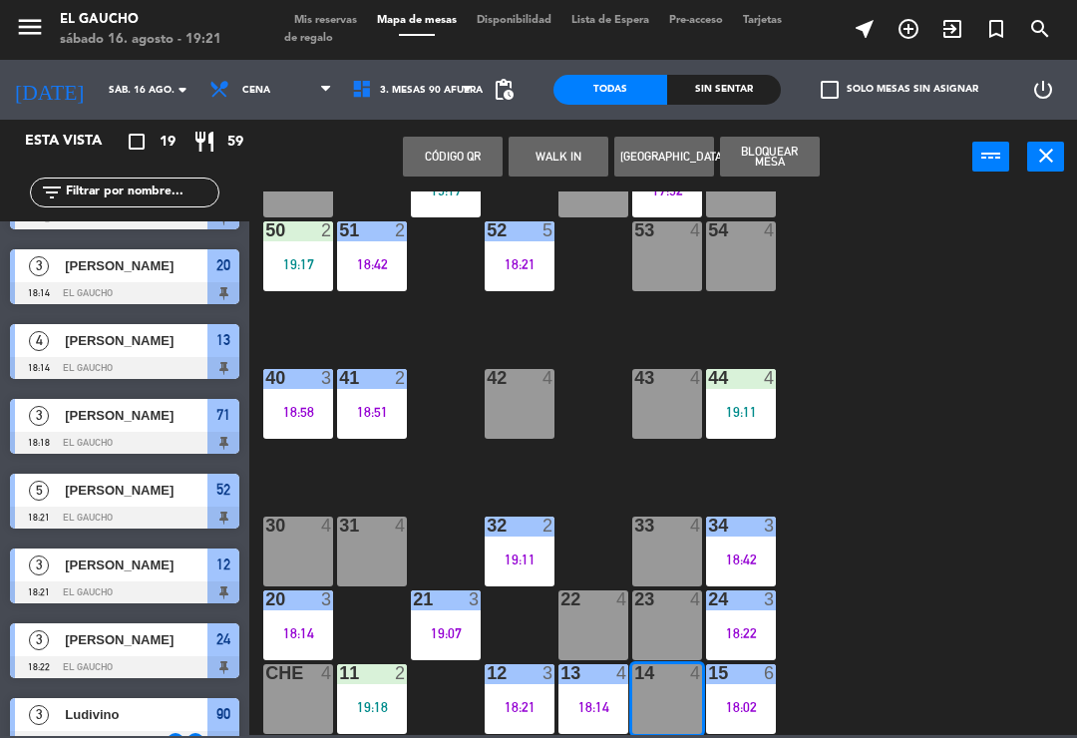
click at [573, 150] on button "WALK IN" at bounding box center [559, 157] width 100 height 40
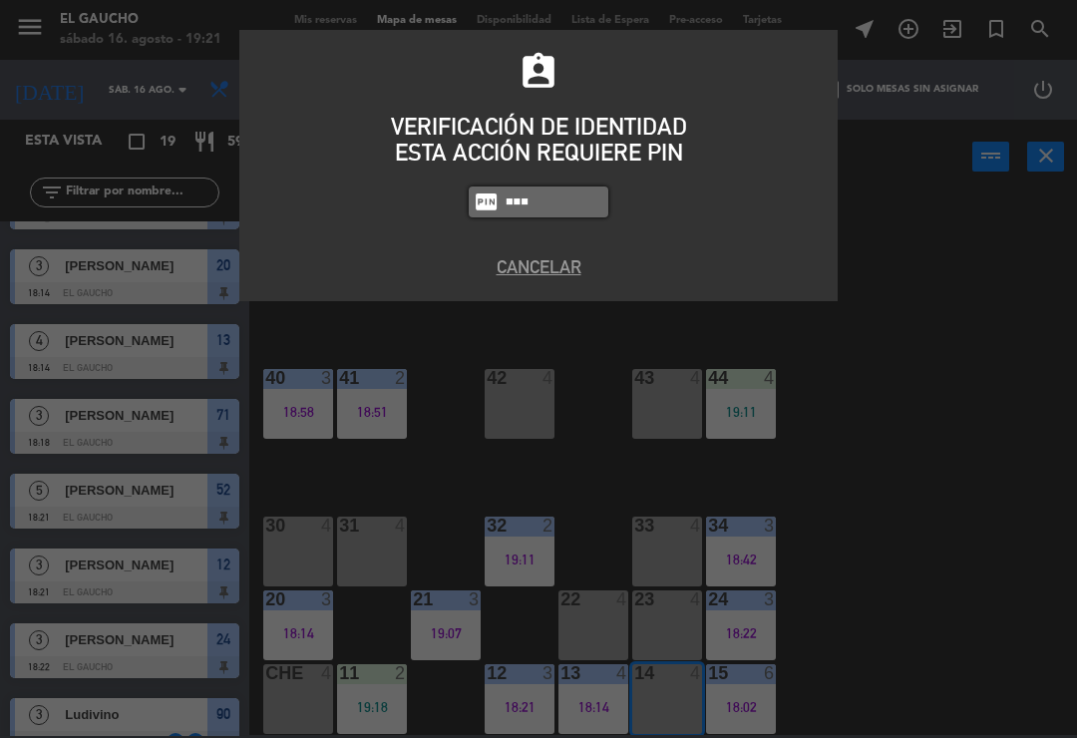
type input "0009"
